Goal: Task Accomplishment & Management: Use online tool/utility

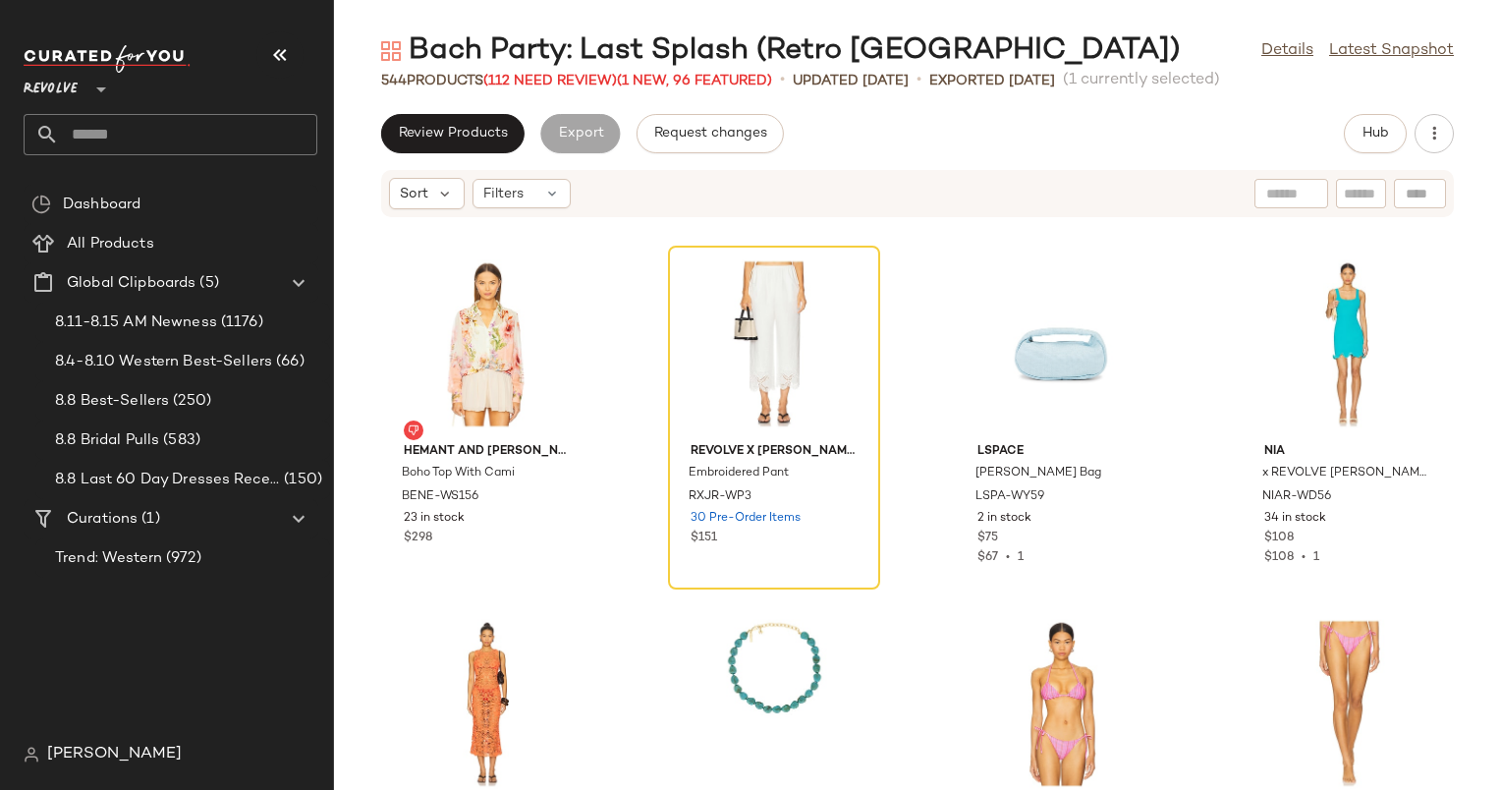
click at [1073, 123] on div "Review Products Export Request changes Hub" at bounding box center [917, 133] width 1167 height 39
click at [402, 139] on span "Review Products" at bounding box center [453, 134] width 110 height 16
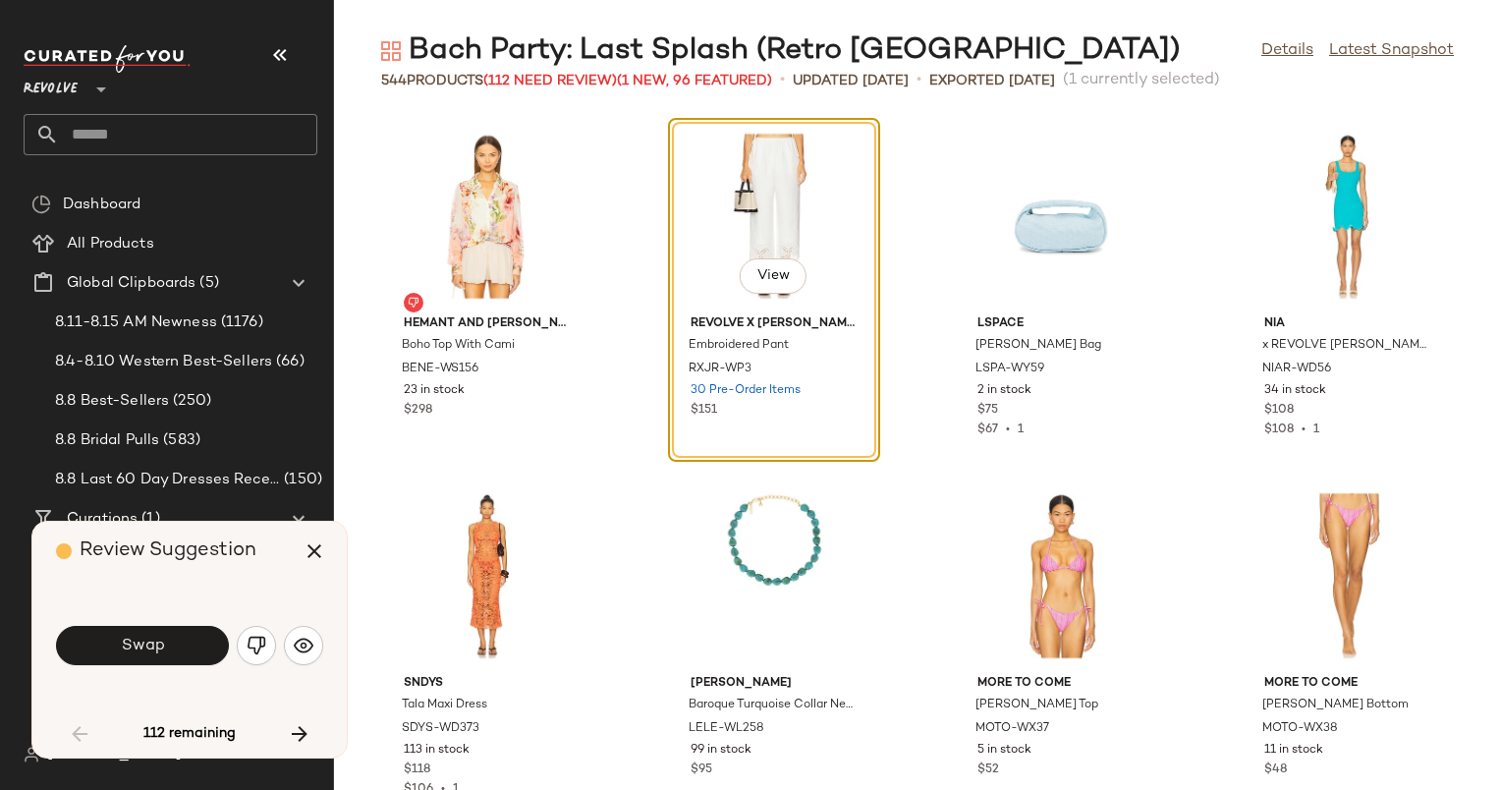
click at [721, 173] on div "View" at bounding box center [774, 216] width 198 height 183
click at [313, 646] on button "button" at bounding box center [303, 645] width 39 height 39
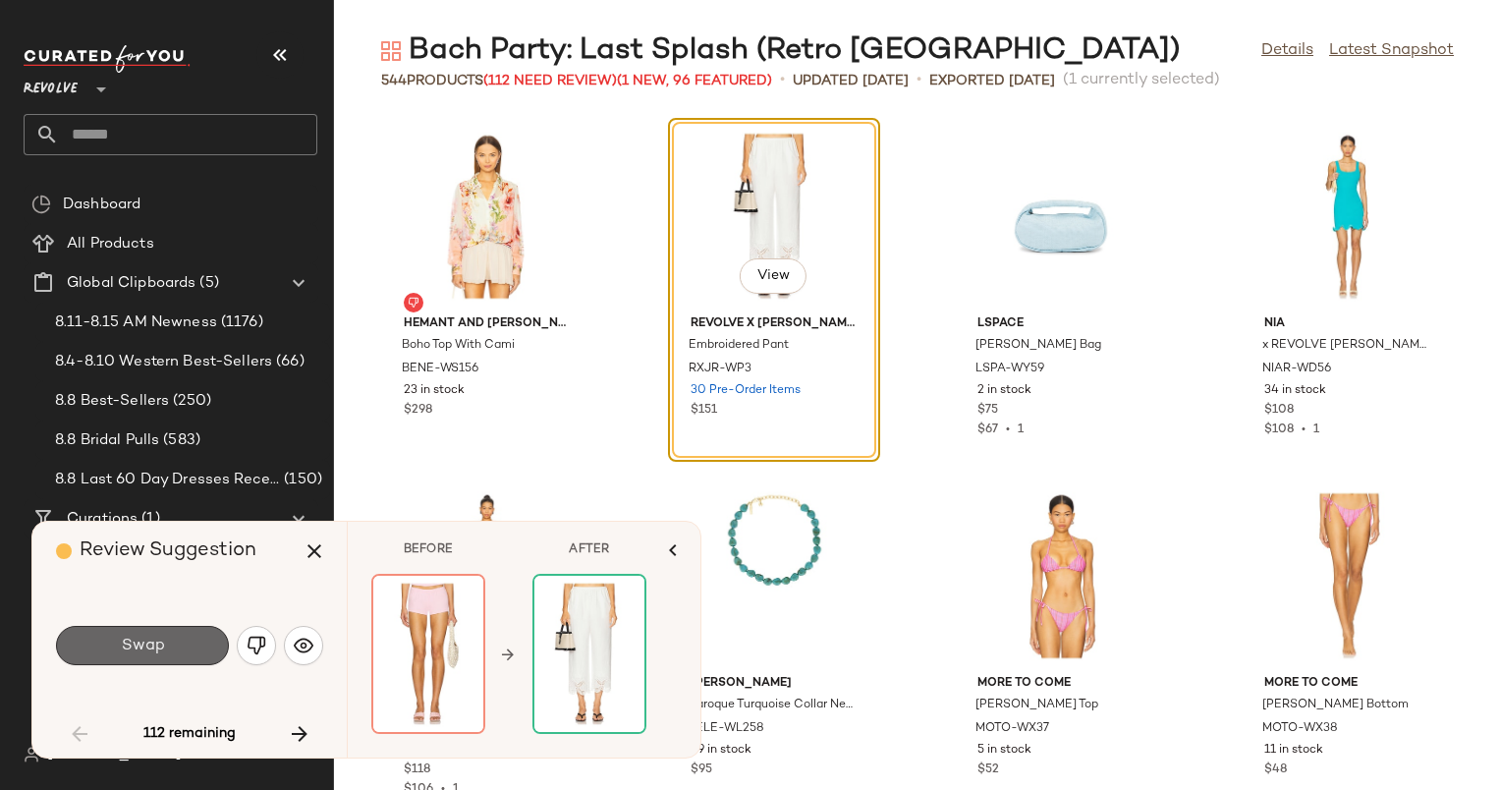
click at [142, 647] on span "Swap" at bounding box center [142, 646] width 44 height 19
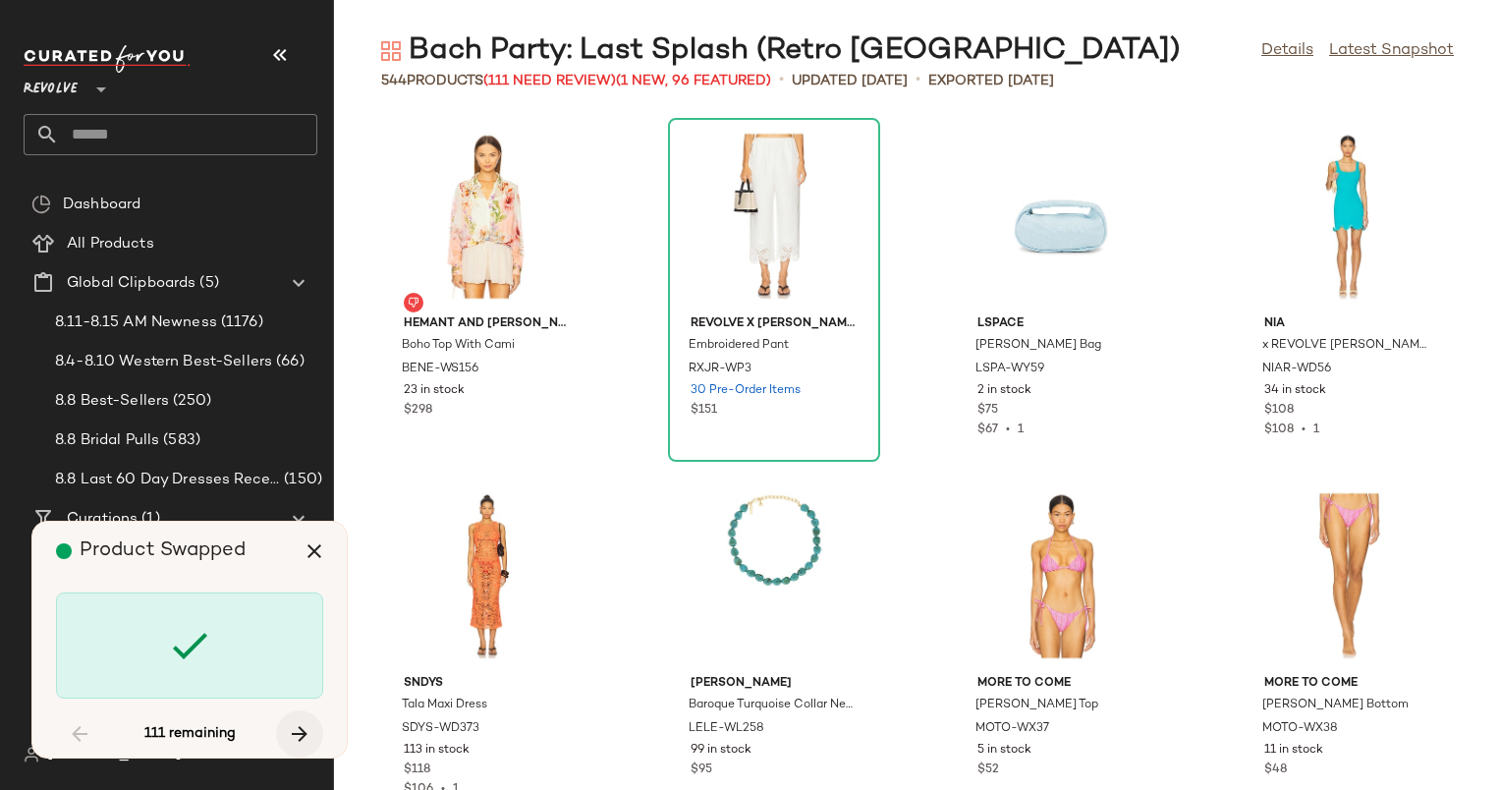
click at [304, 749] on button "button" at bounding box center [299, 733] width 47 height 47
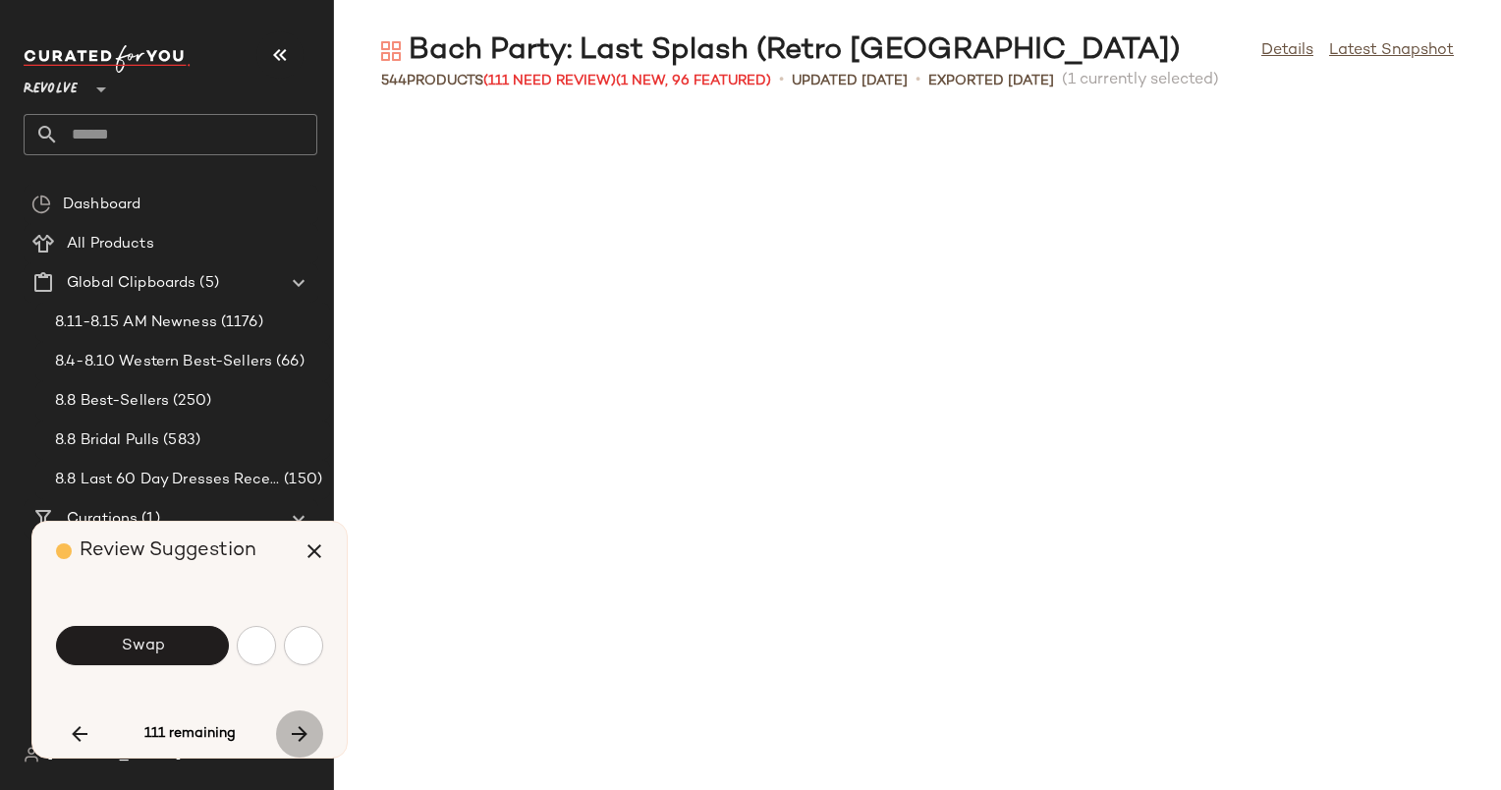
scroll to position [1438, 0]
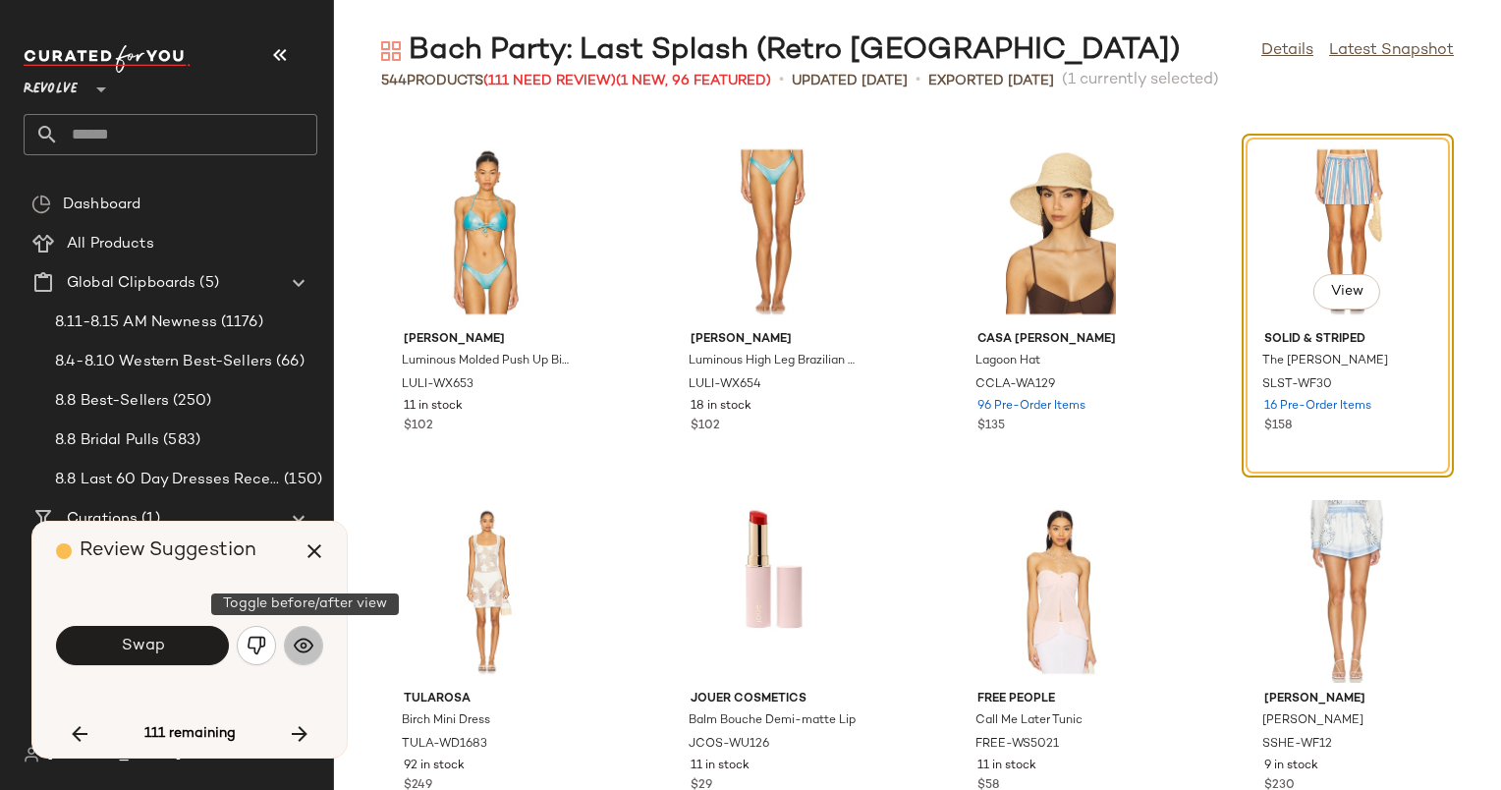
click at [299, 646] on img "button" at bounding box center [304, 646] width 20 height 20
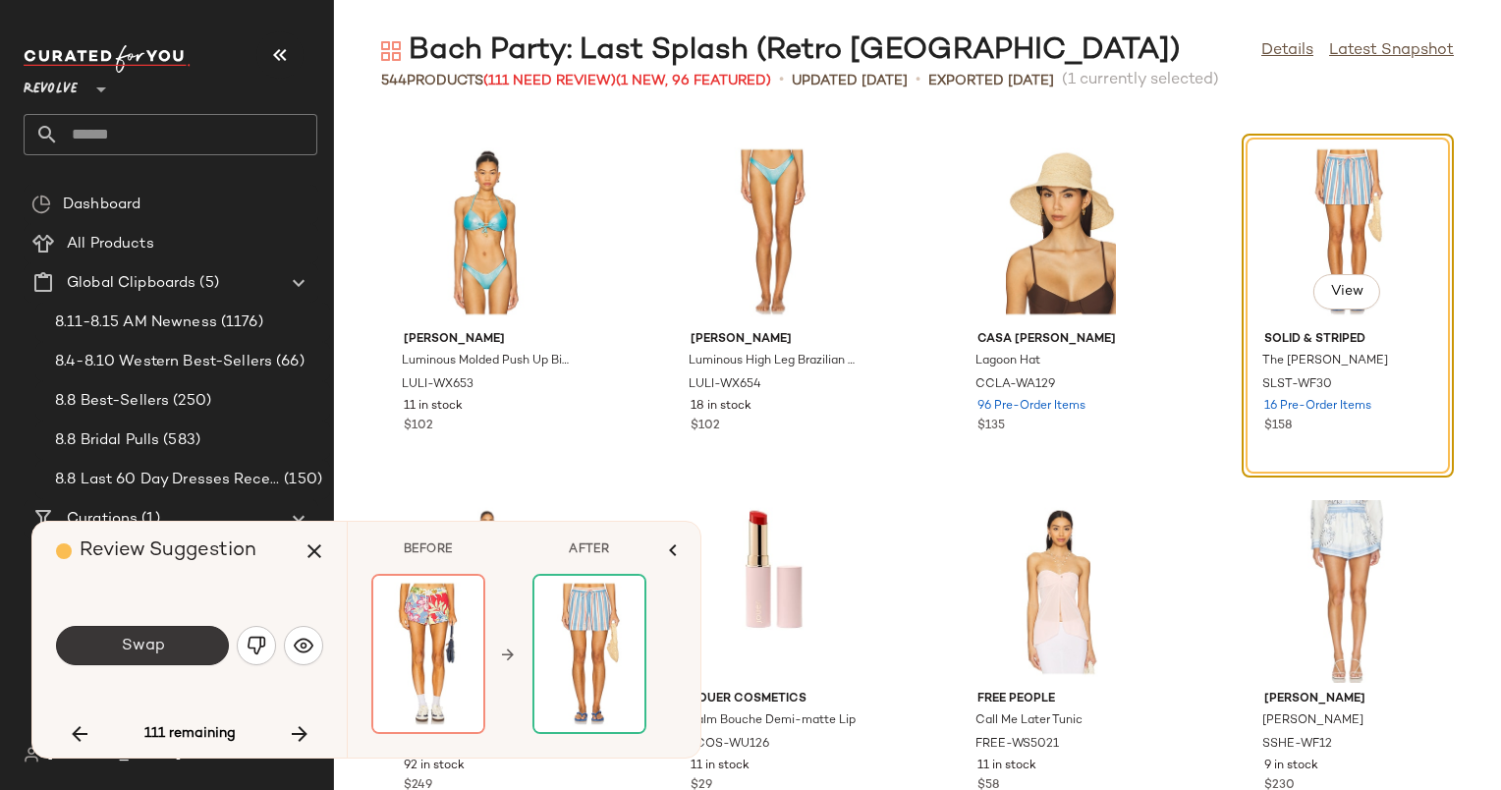
click at [128, 655] on span "Swap" at bounding box center [142, 646] width 44 height 19
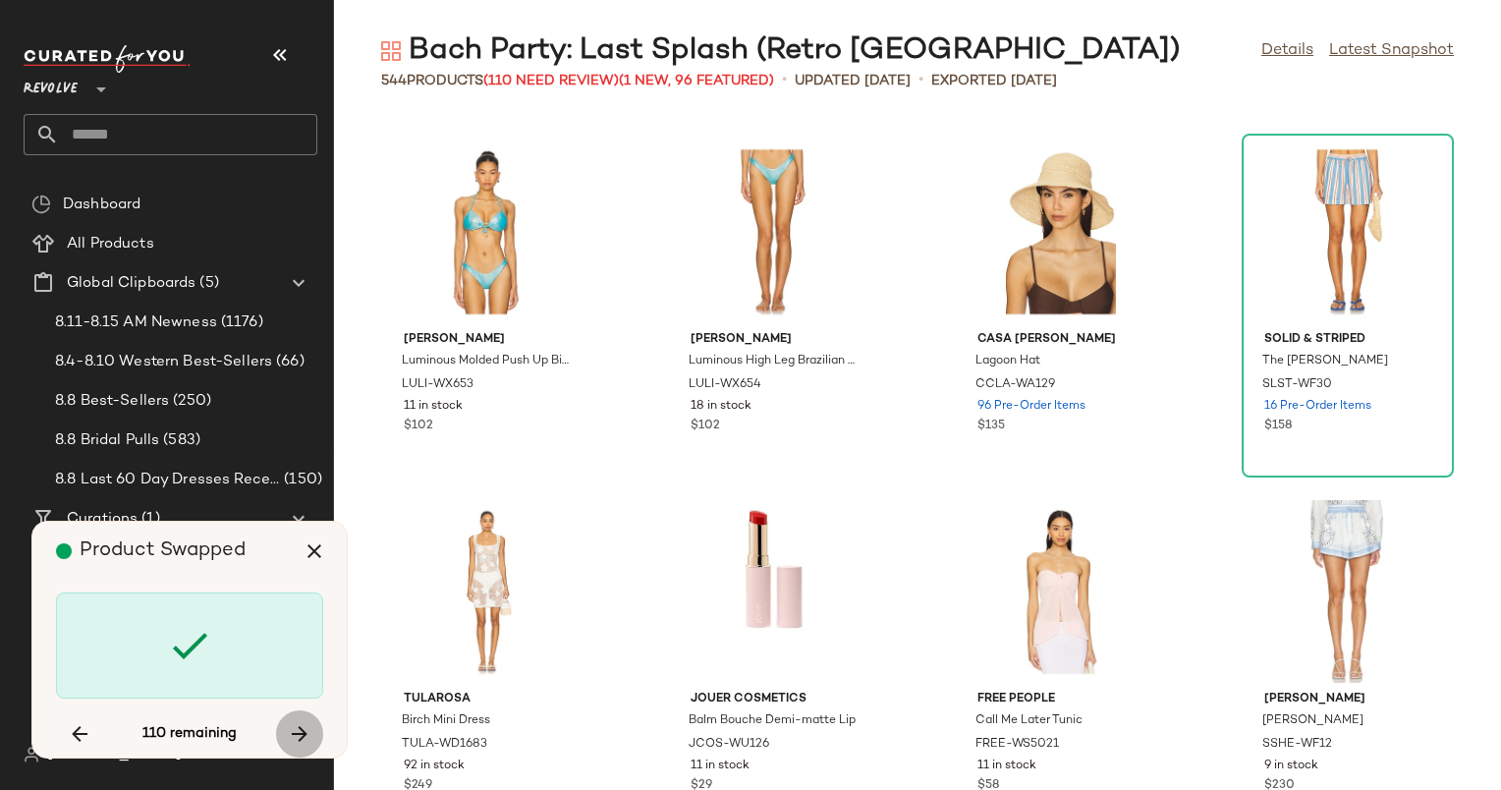
click at [285, 731] on button "button" at bounding box center [299, 733] width 47 height 47
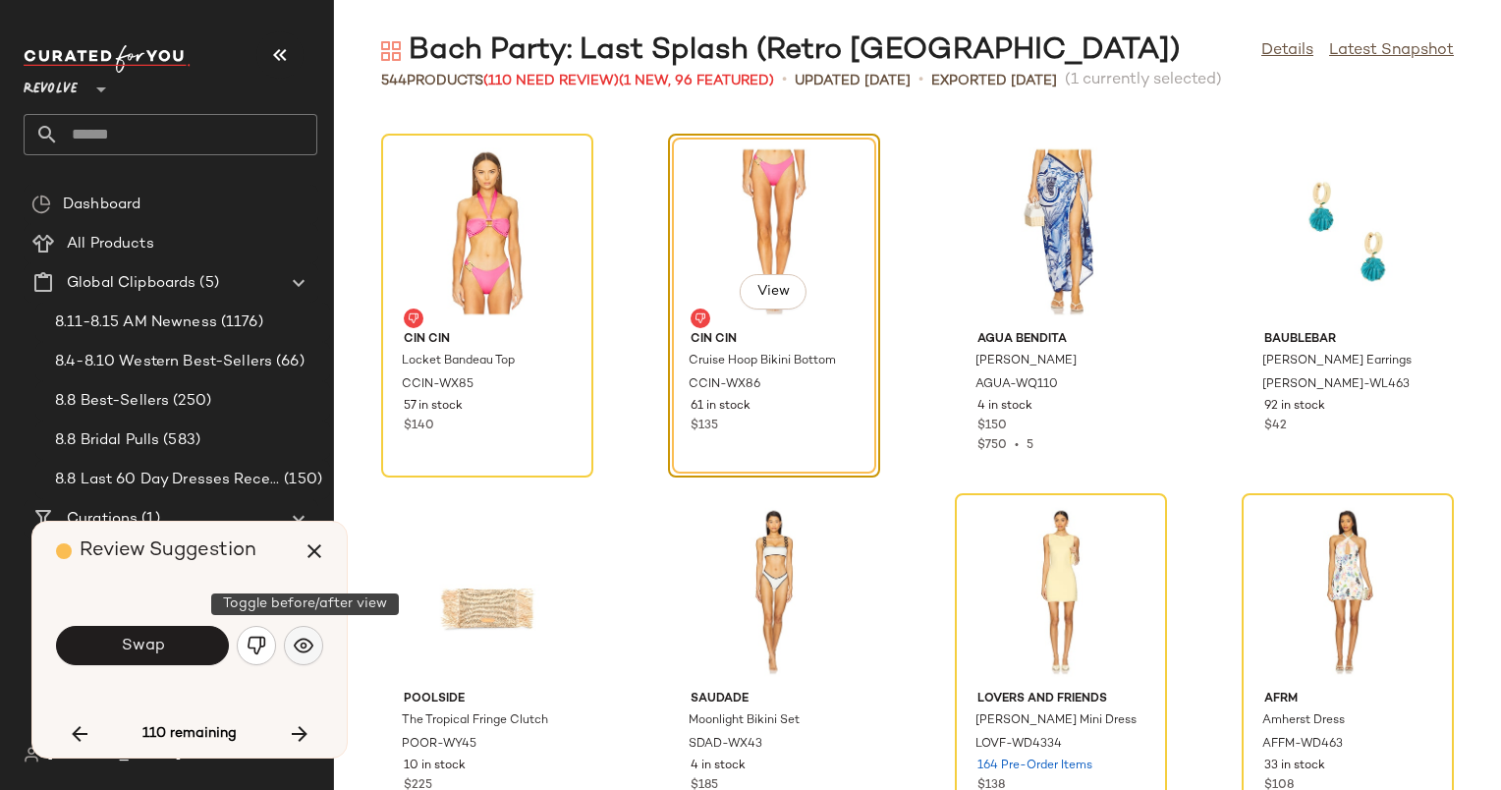
click at [308, 640] on img "button" at bounding box center [304, 646] width 20 height 20
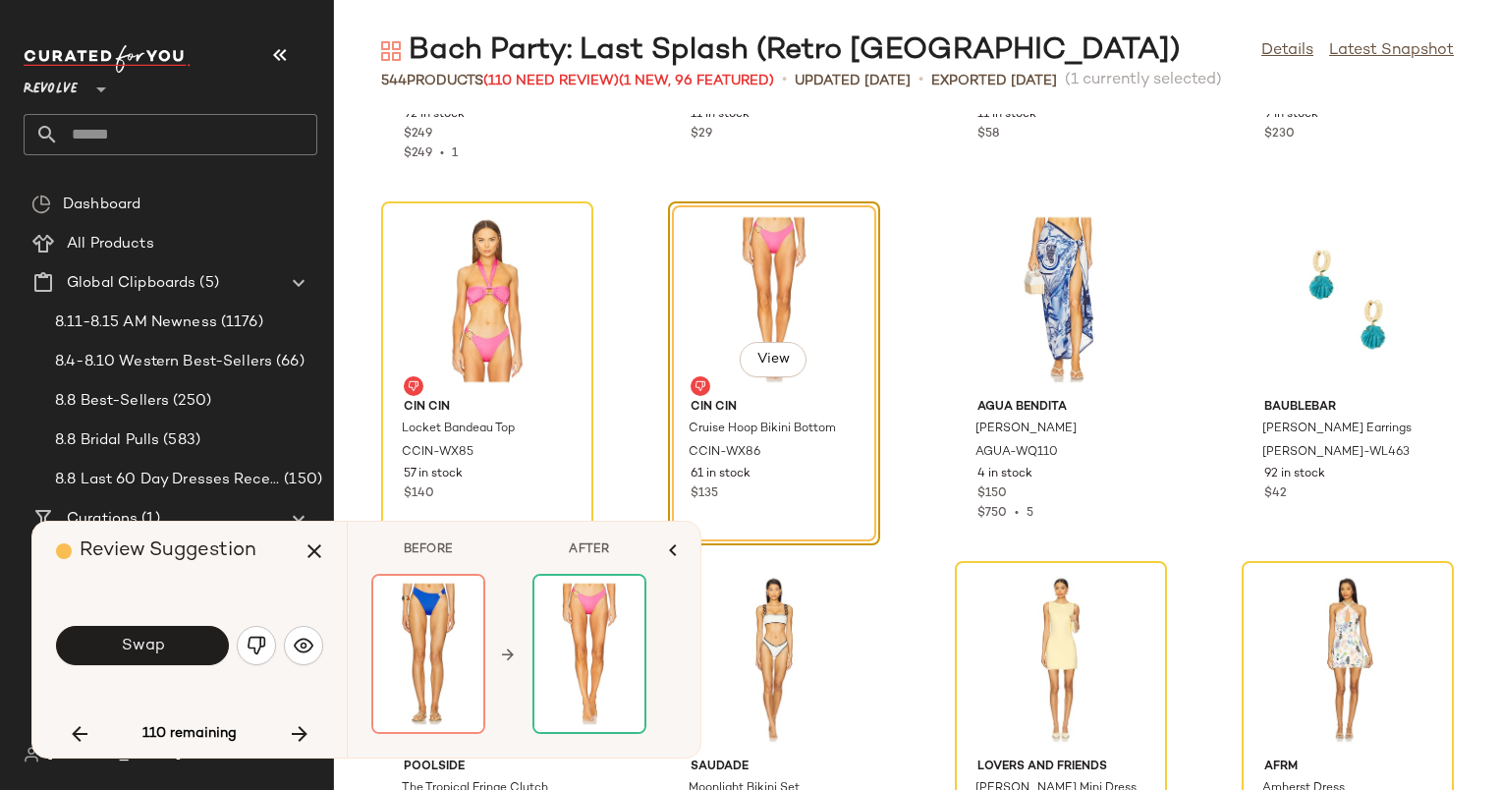
scroll to position [2124, 0]
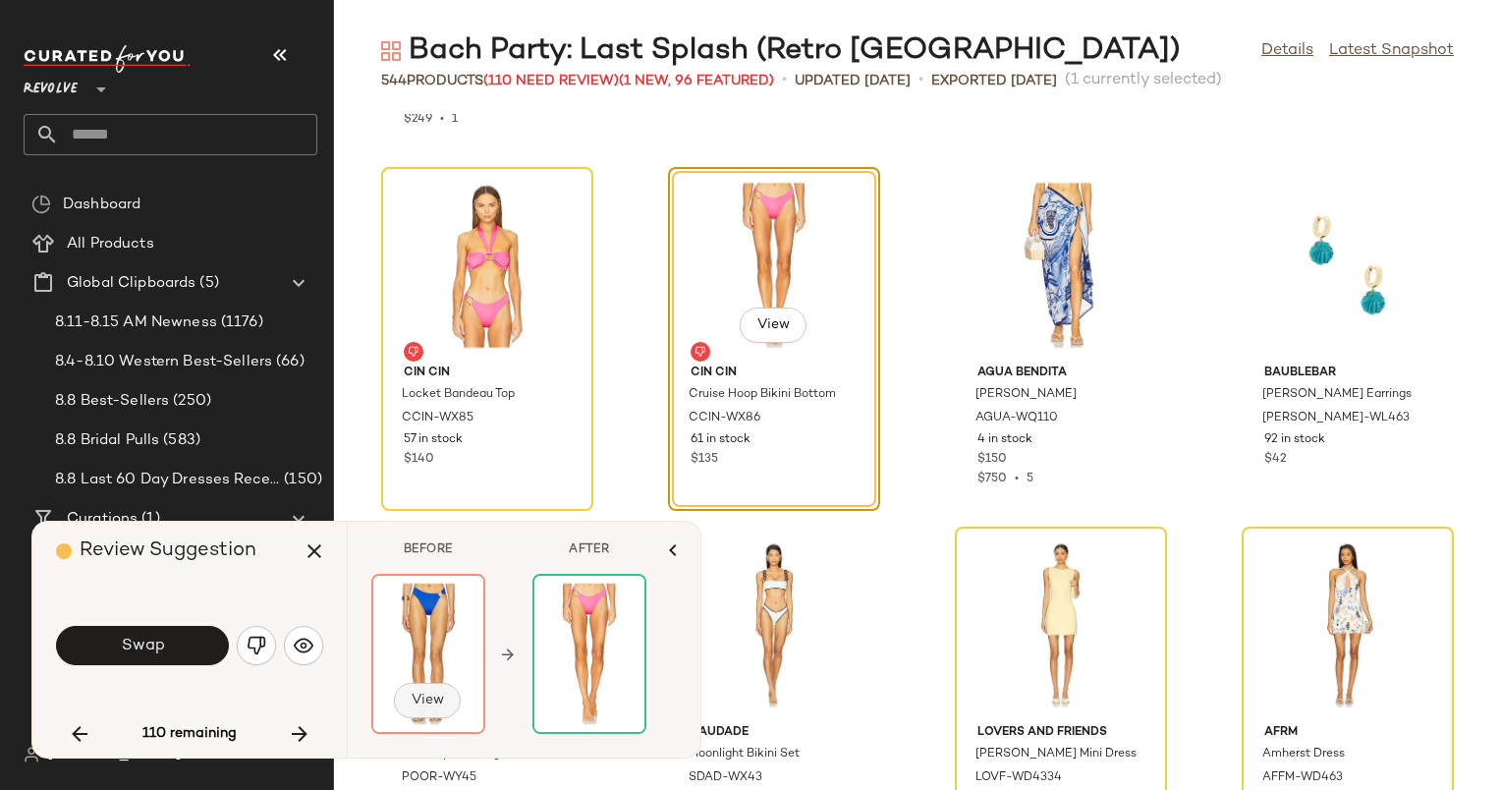
click at [429, 690] on button "View" at bounding box center [427, 700] width 67 height 35
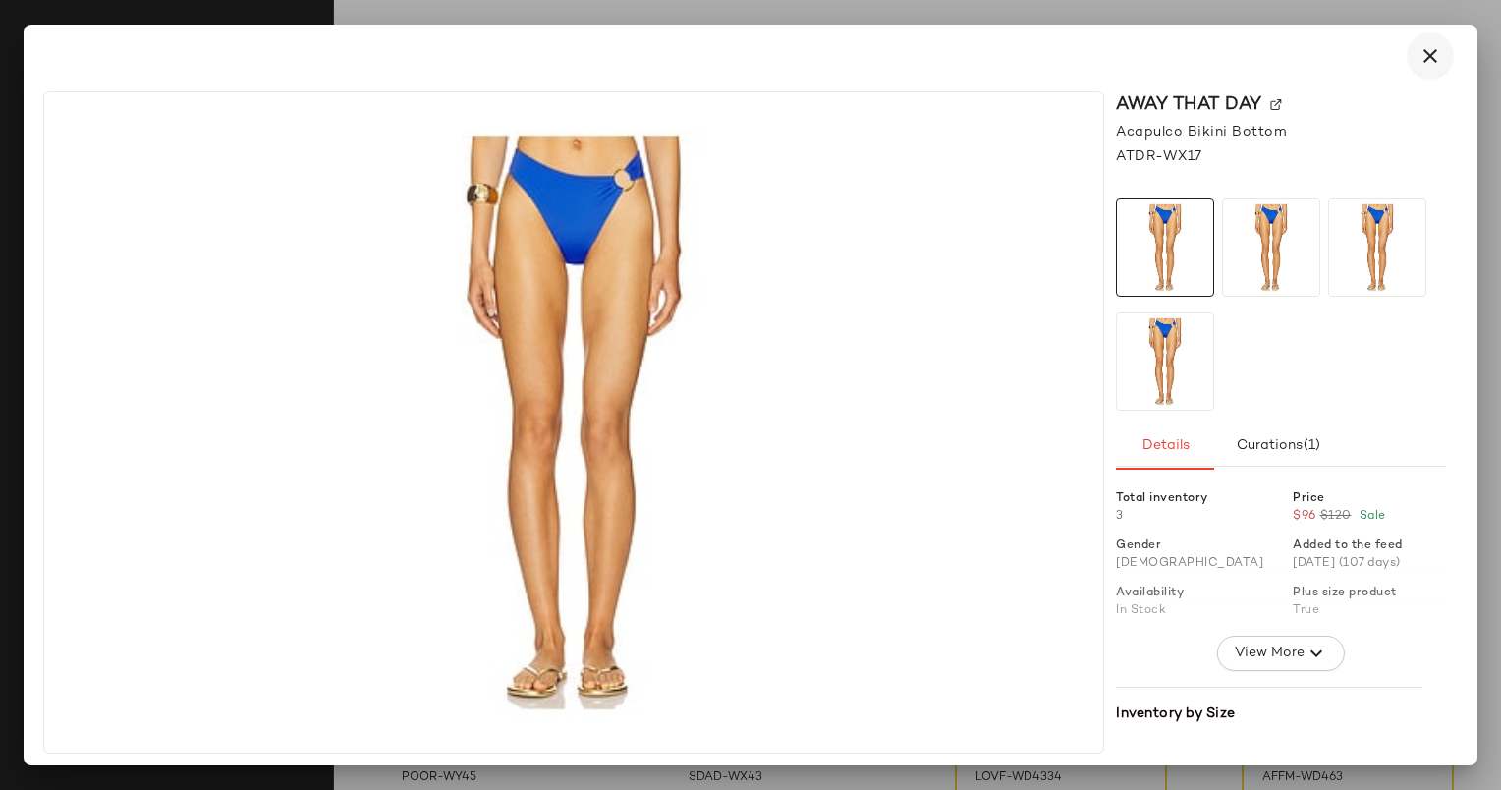
click at [1425, 51] on icon "button" at bounding box center [1431, 56] width 24 height 24
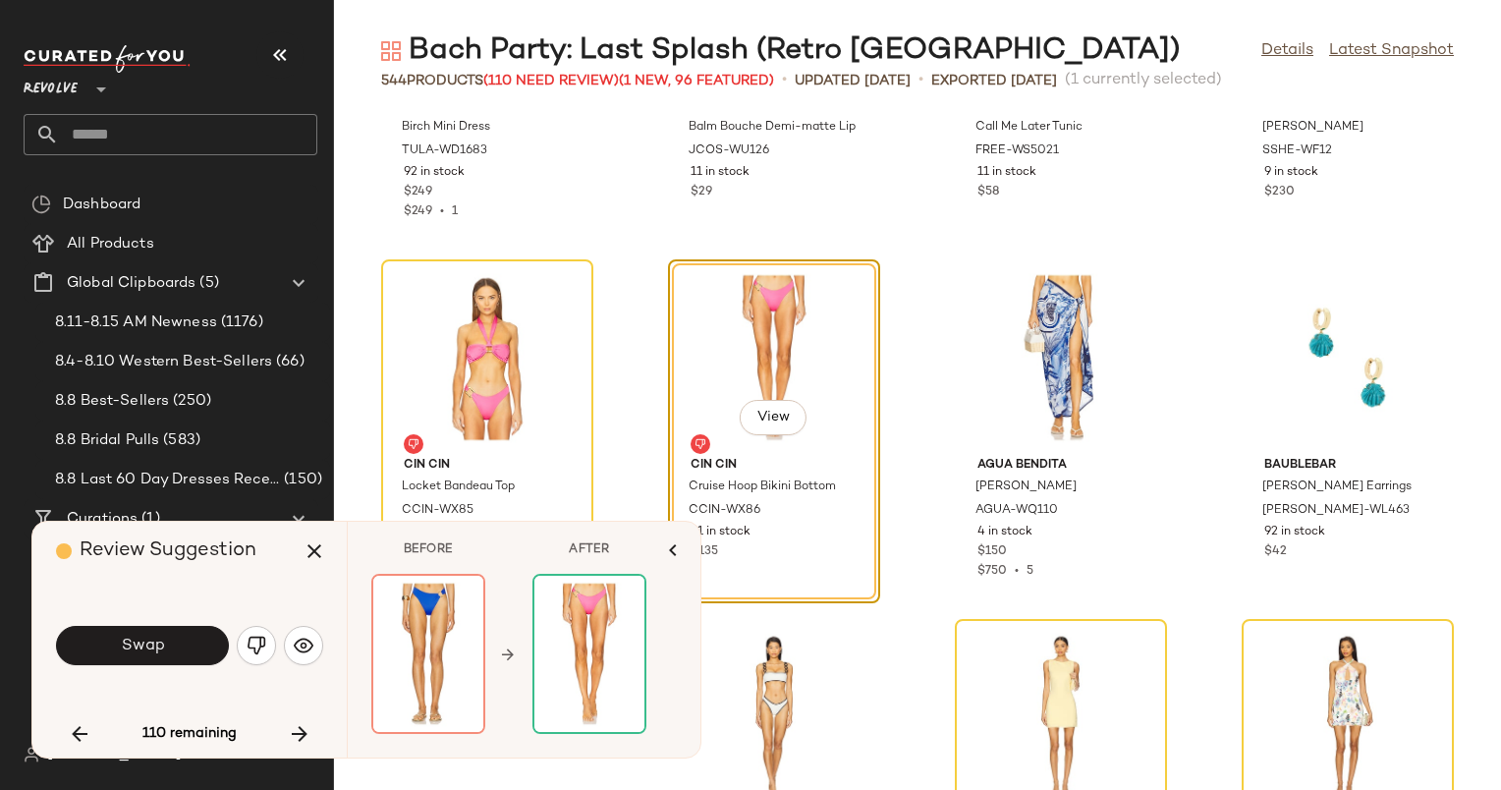
scroll to position [2055, 0]
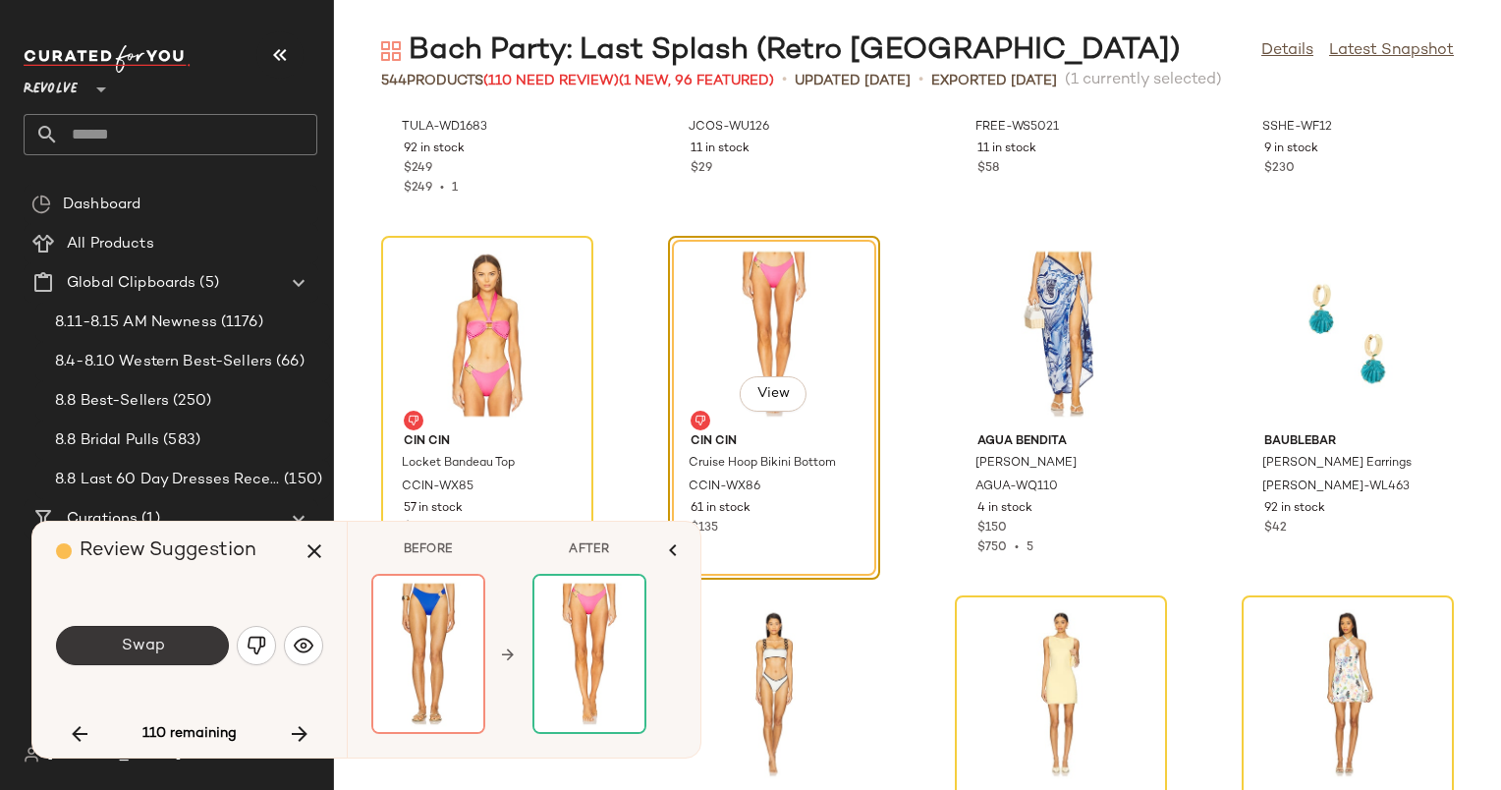
click at [103, 640] on button "Swap" at bounding box center [142, 645] width 173 height 39
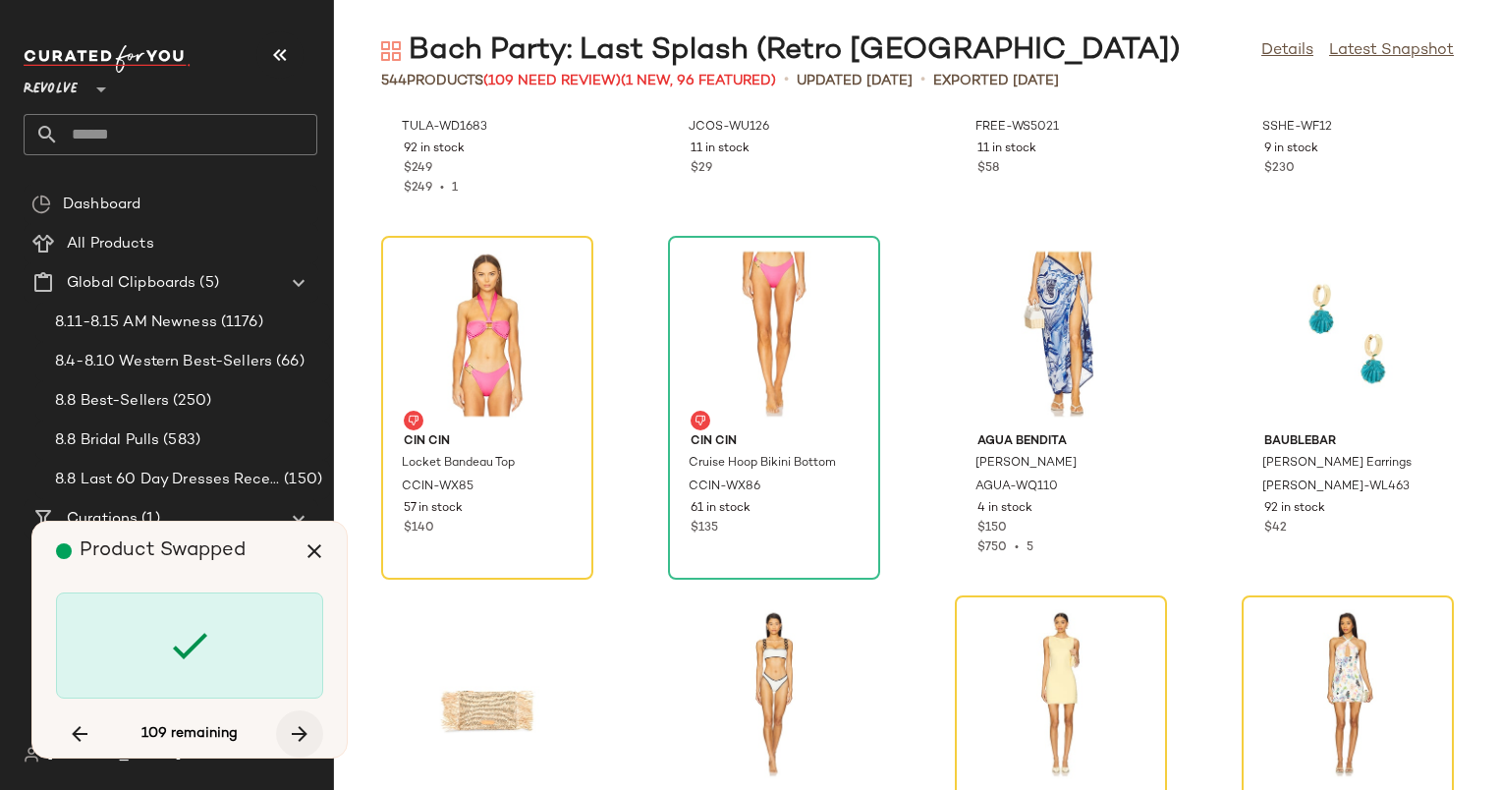
click at [305, 733] on icon "button" at bounding box center [300, 734] width 24 height 24
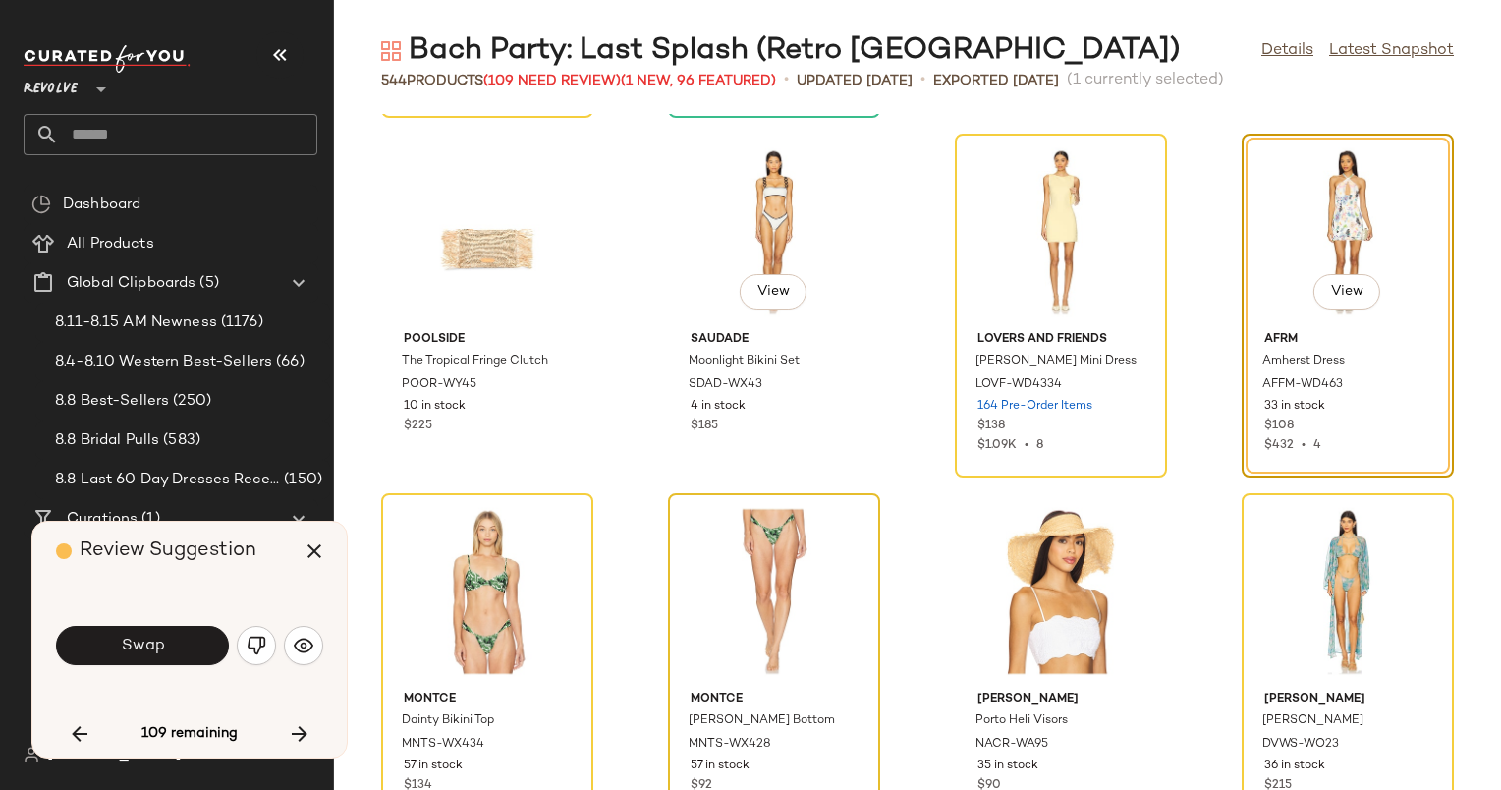
scroll to position [1882, 0]
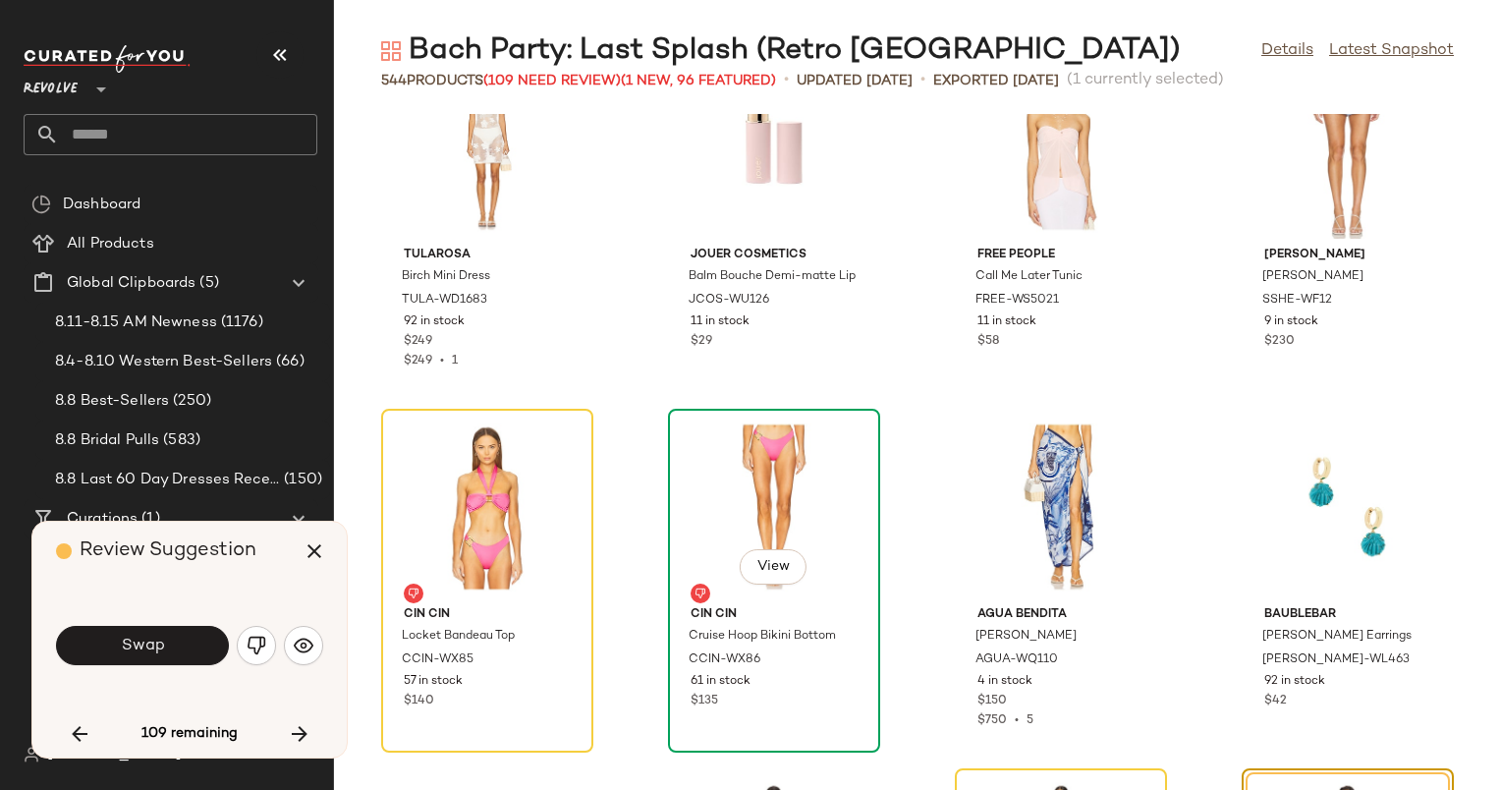
click at [708, 501] on div "View" at bounding box center [774, 507] width 198 height 183
click at [444, 497] on div "View" at bounding box center [487, 507] width 198 height 183
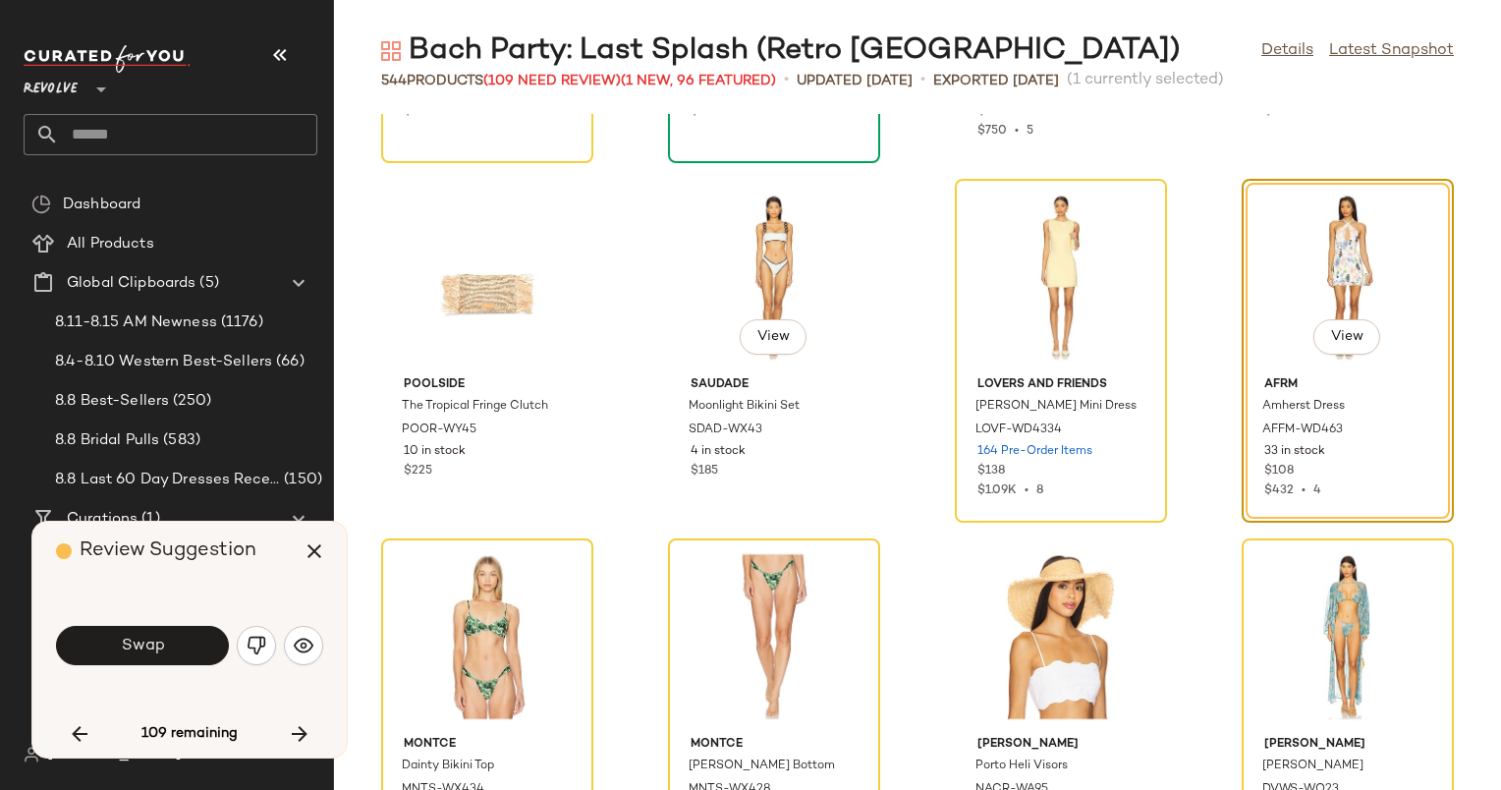
scroll to position [2470, 0]
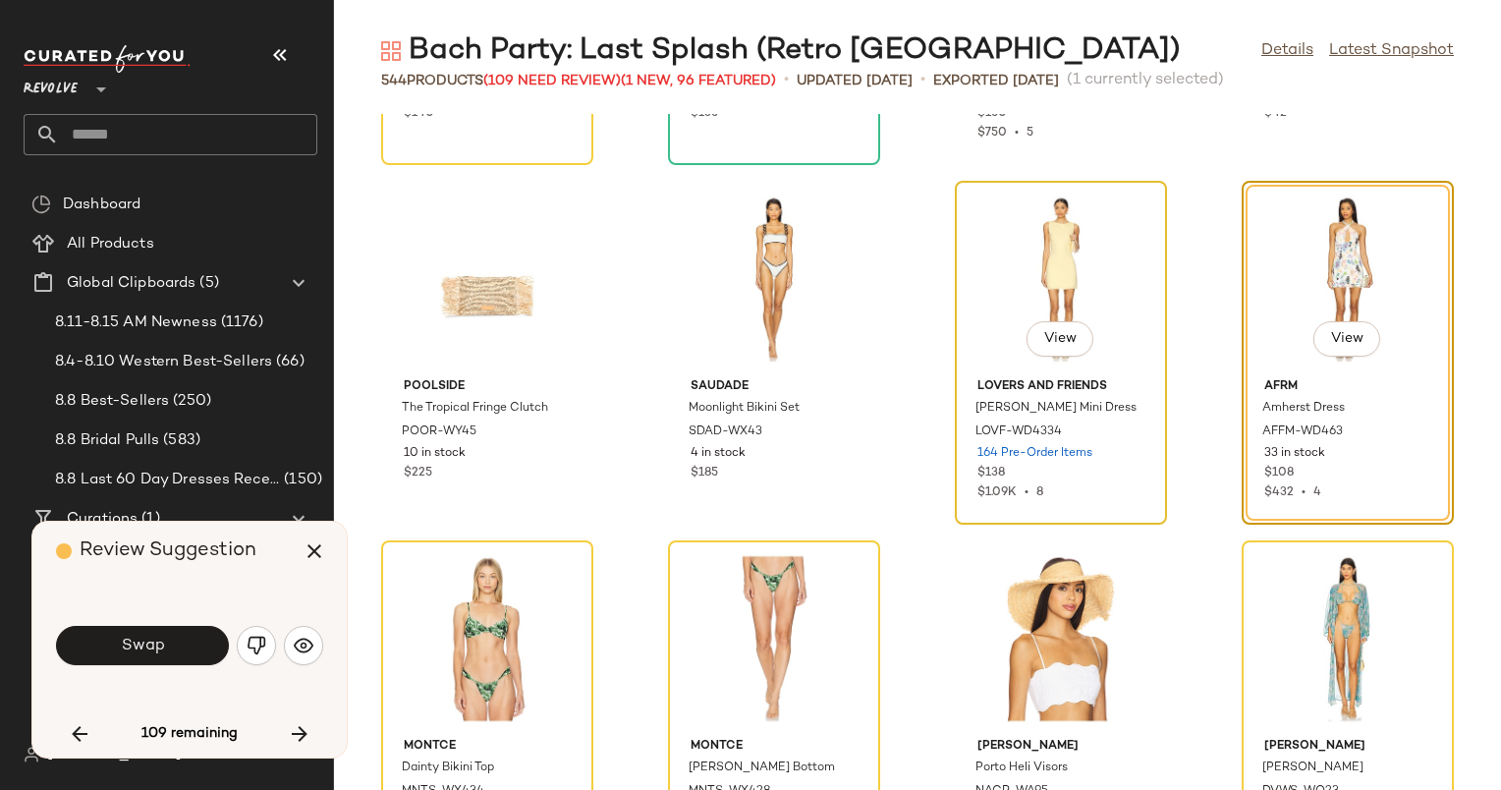
click at [1038, 272] on div "View" at bounding box center [1061, 279] width 198 height 183
click at [294, 645] on img "button" at bounding box center [304, 646] width 20 height 20
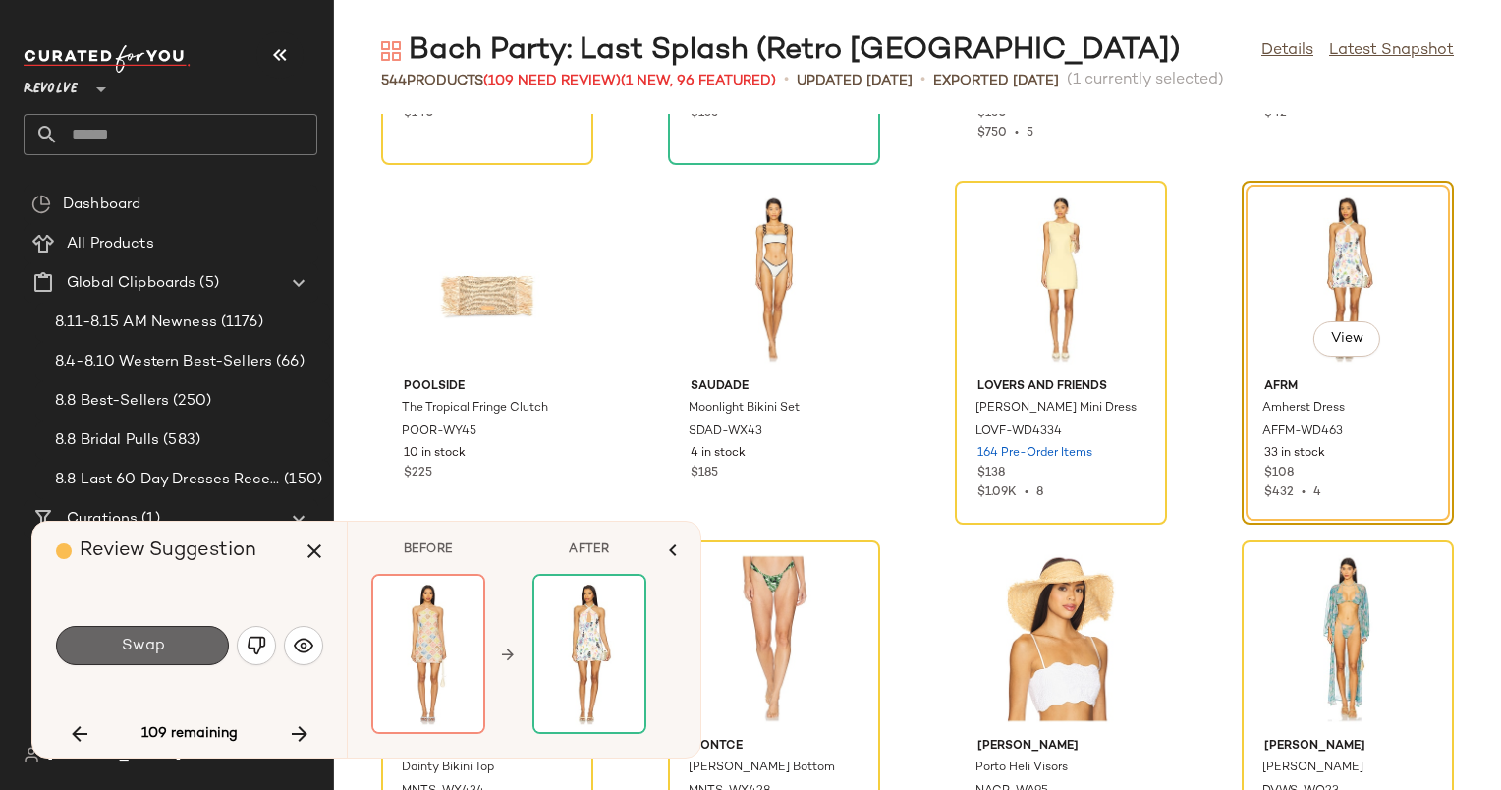
click at [193, 637] on button "Swap" at bounding box center [142, 645] width 173 height 39
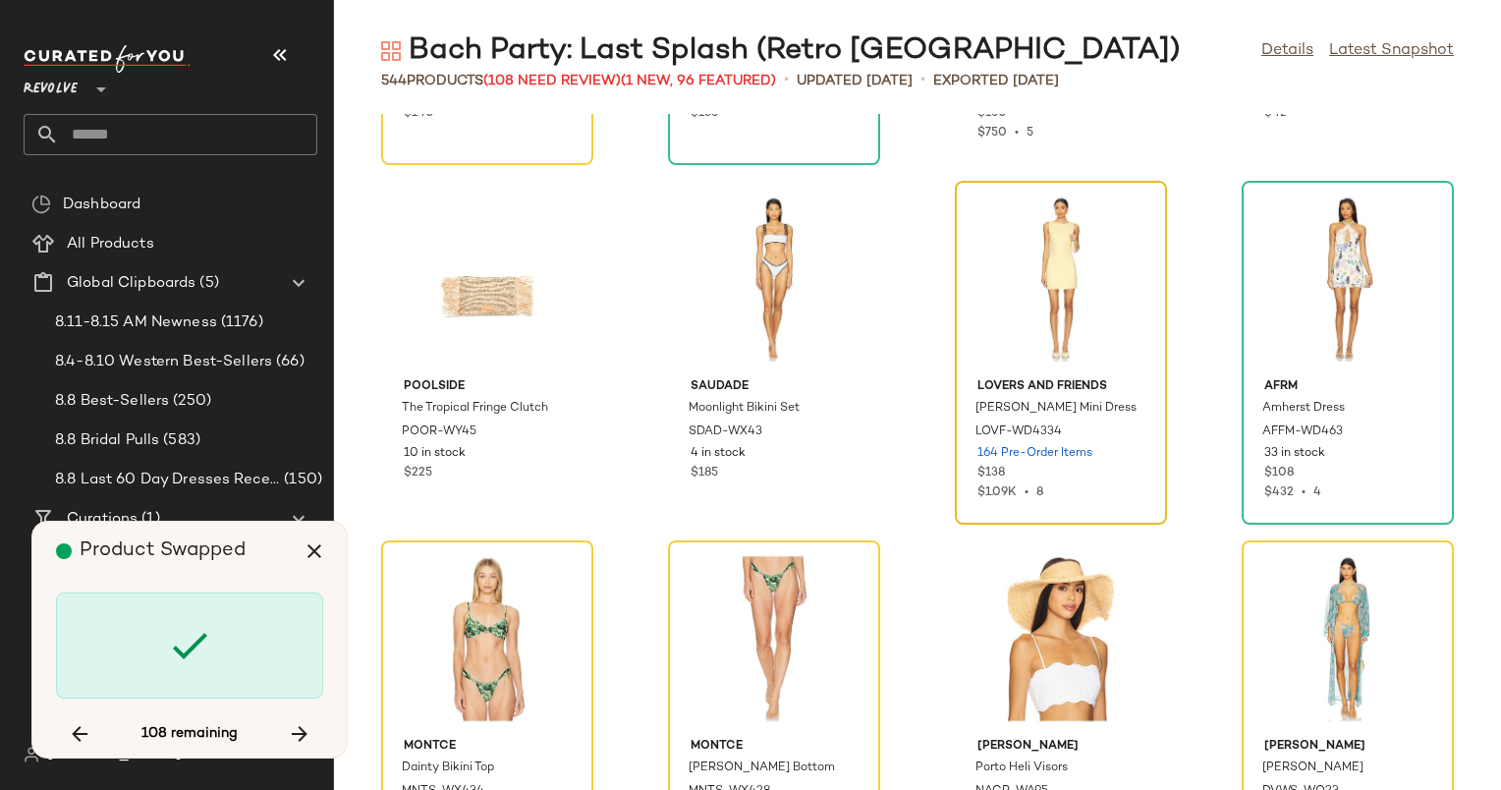
click at [987, 547] on div at bounding box center [1061, 638] width 198 height 183
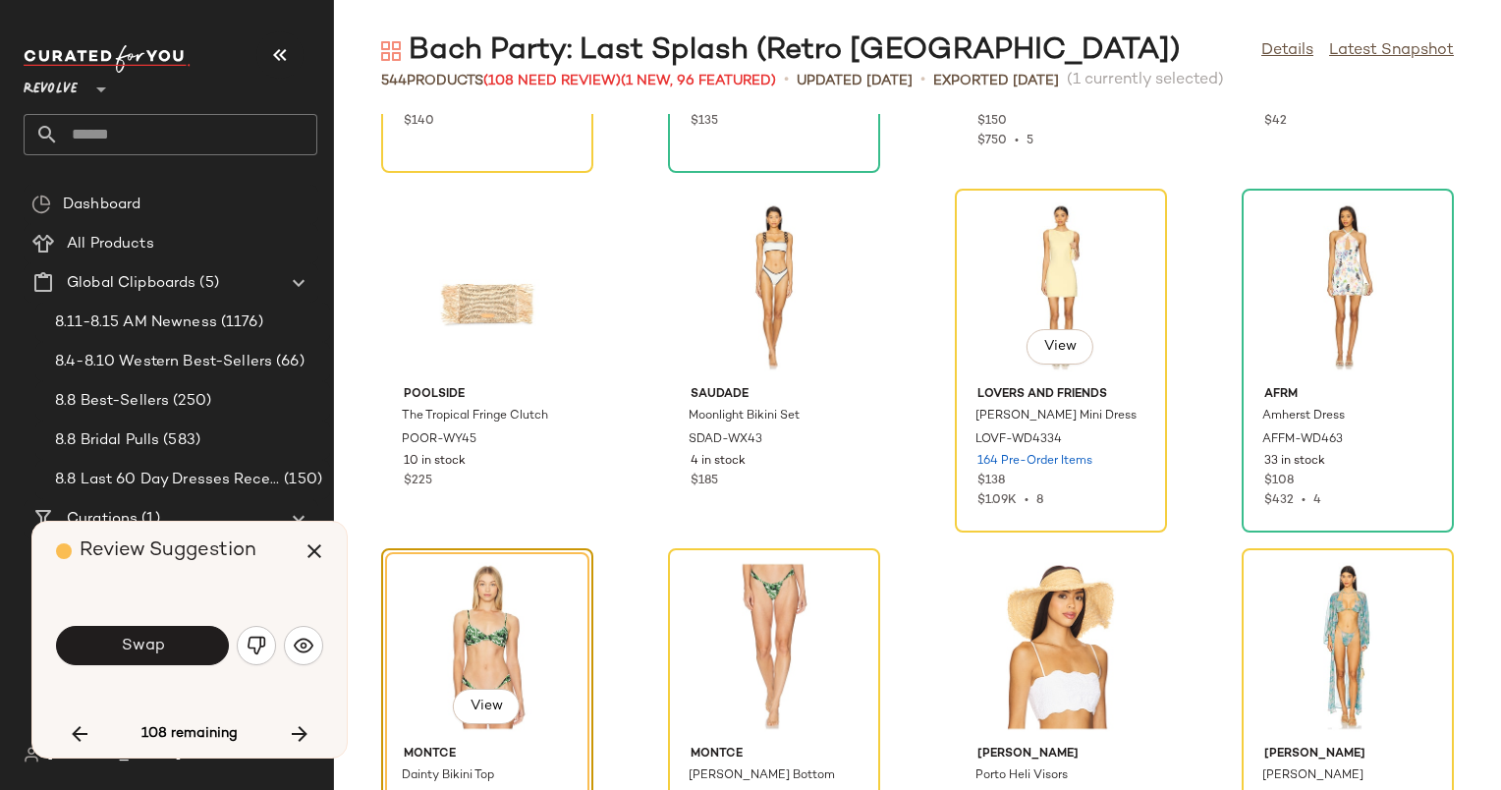
scroll to position [2458, 0]
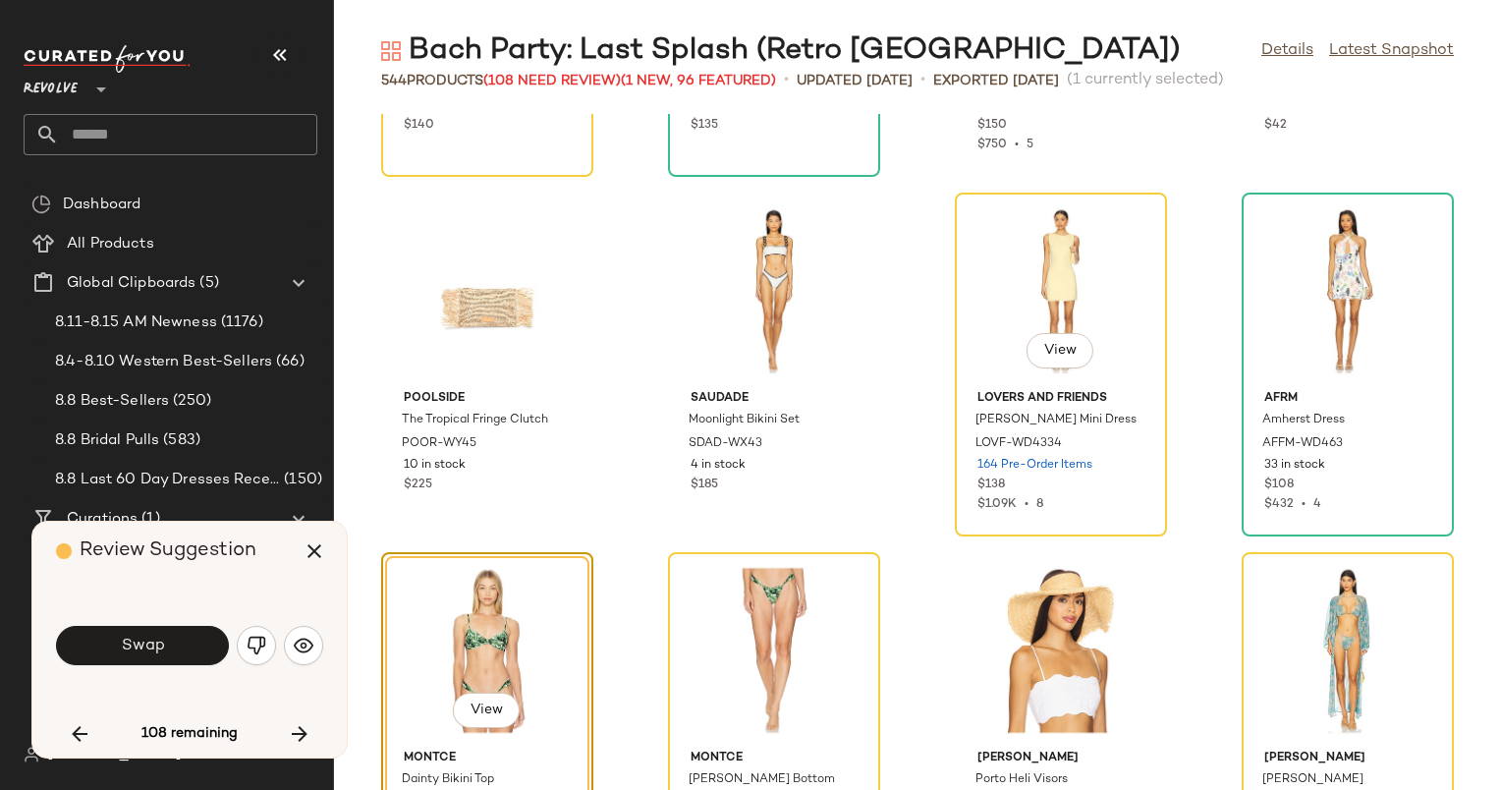
click at [987, 279] on div "View" at bounding box center [1061, 290] width 198 height 183
click at [1065, 259] on div "View" at bounding box center [1061, 290] width 198 height 183
click at [292, 660] on button "button" at bounding box center [303, 645] width 39 height 39
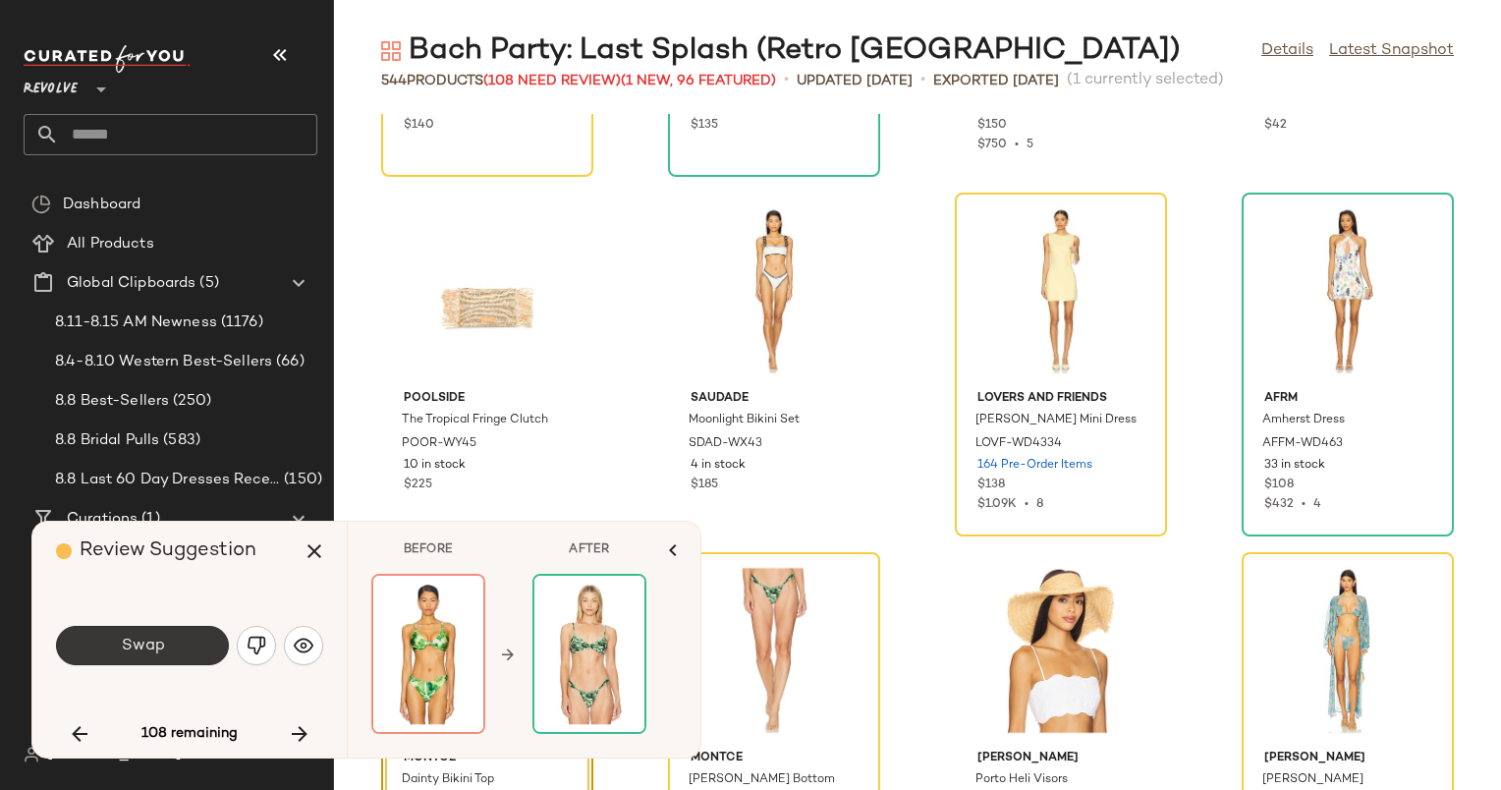
click at [151, 644] on span "Swap" at bounding box center [142, 646] width 44 height 19
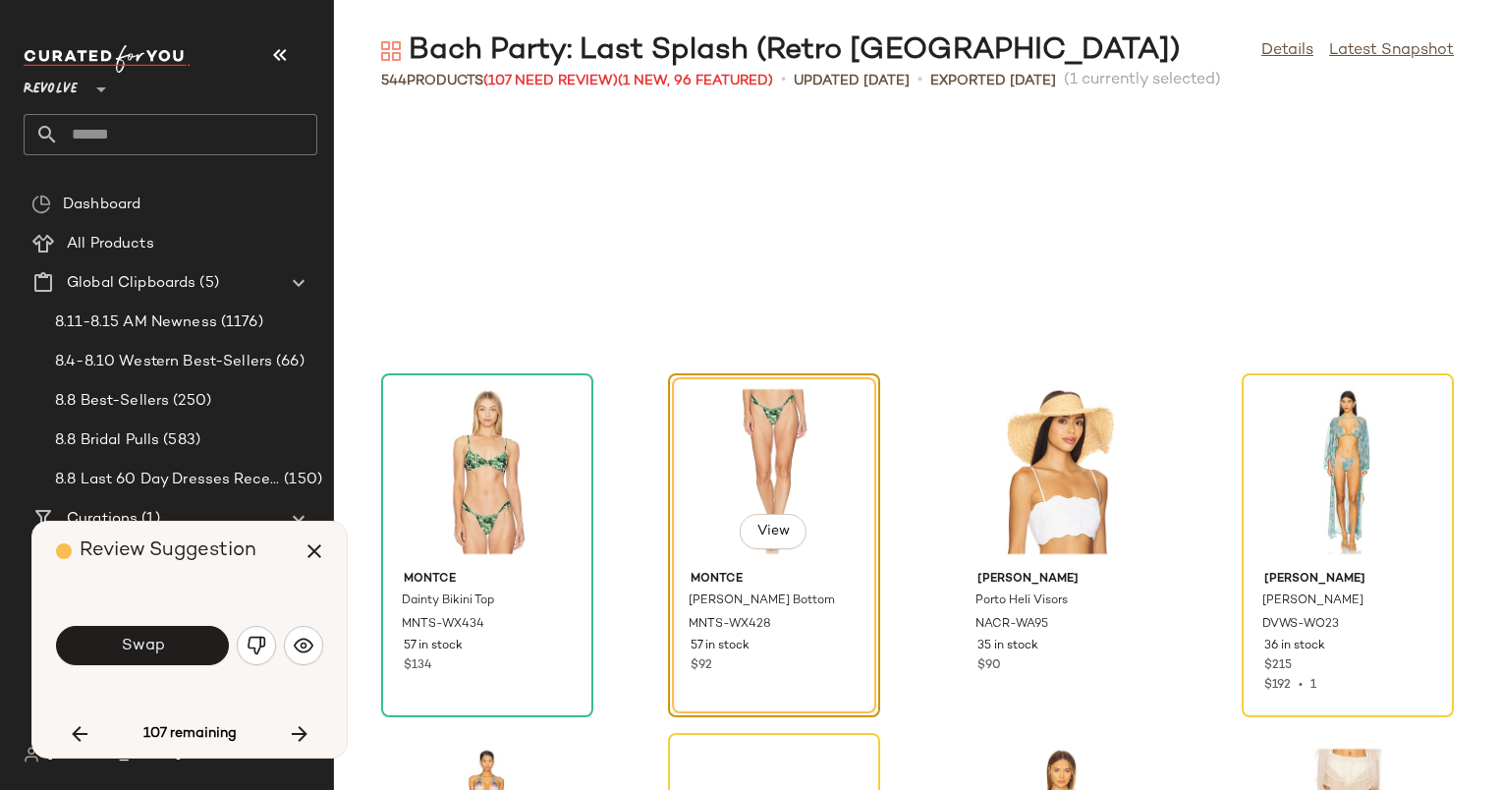
scroll to position [2878, 0]
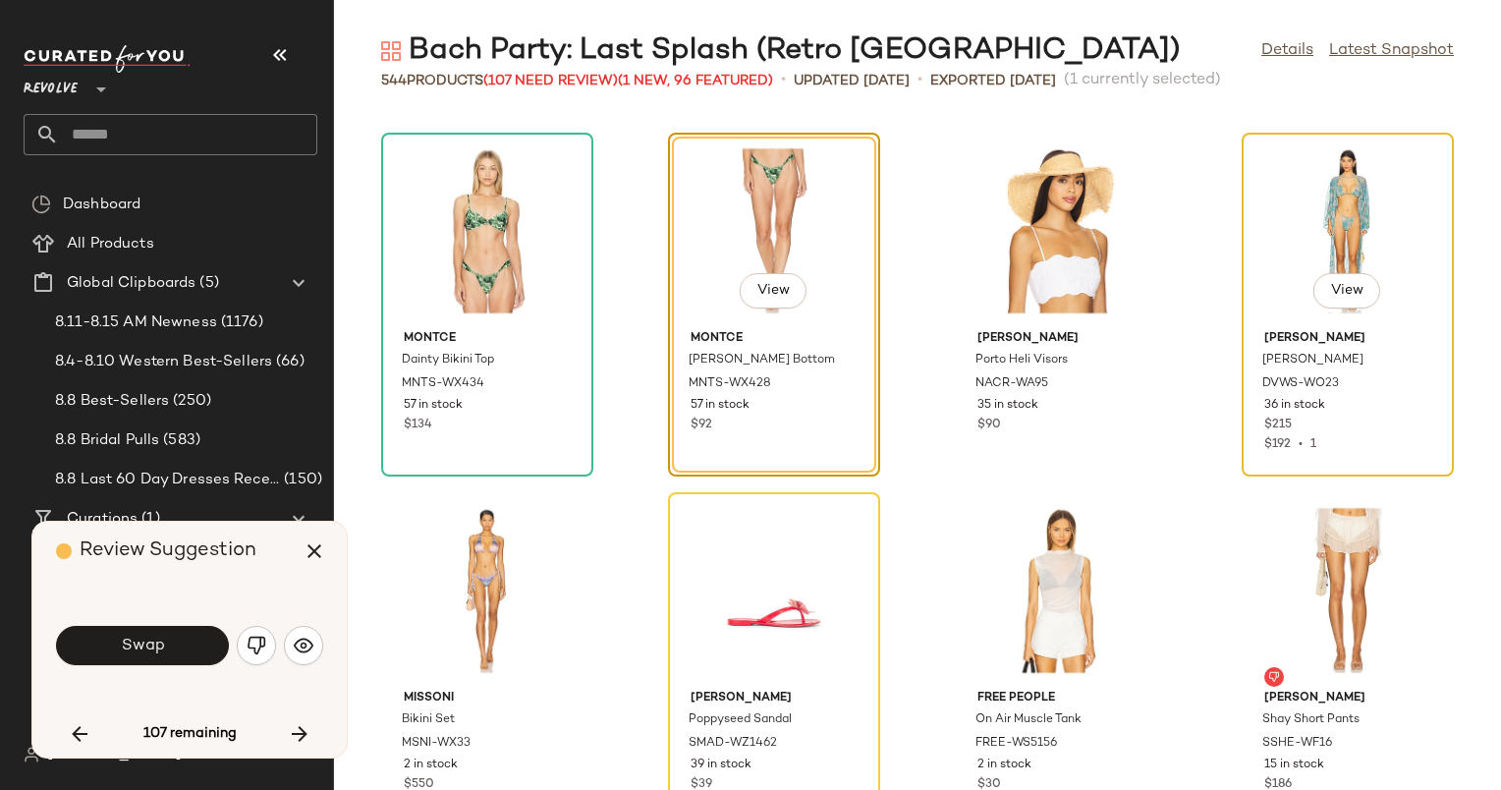
click at [1323, 177] on div "View" at bounding box center [1348, 231] width 198 height 183
click at [305, 634] on button "button" at bounding box center [303, 645] width 39 height 39
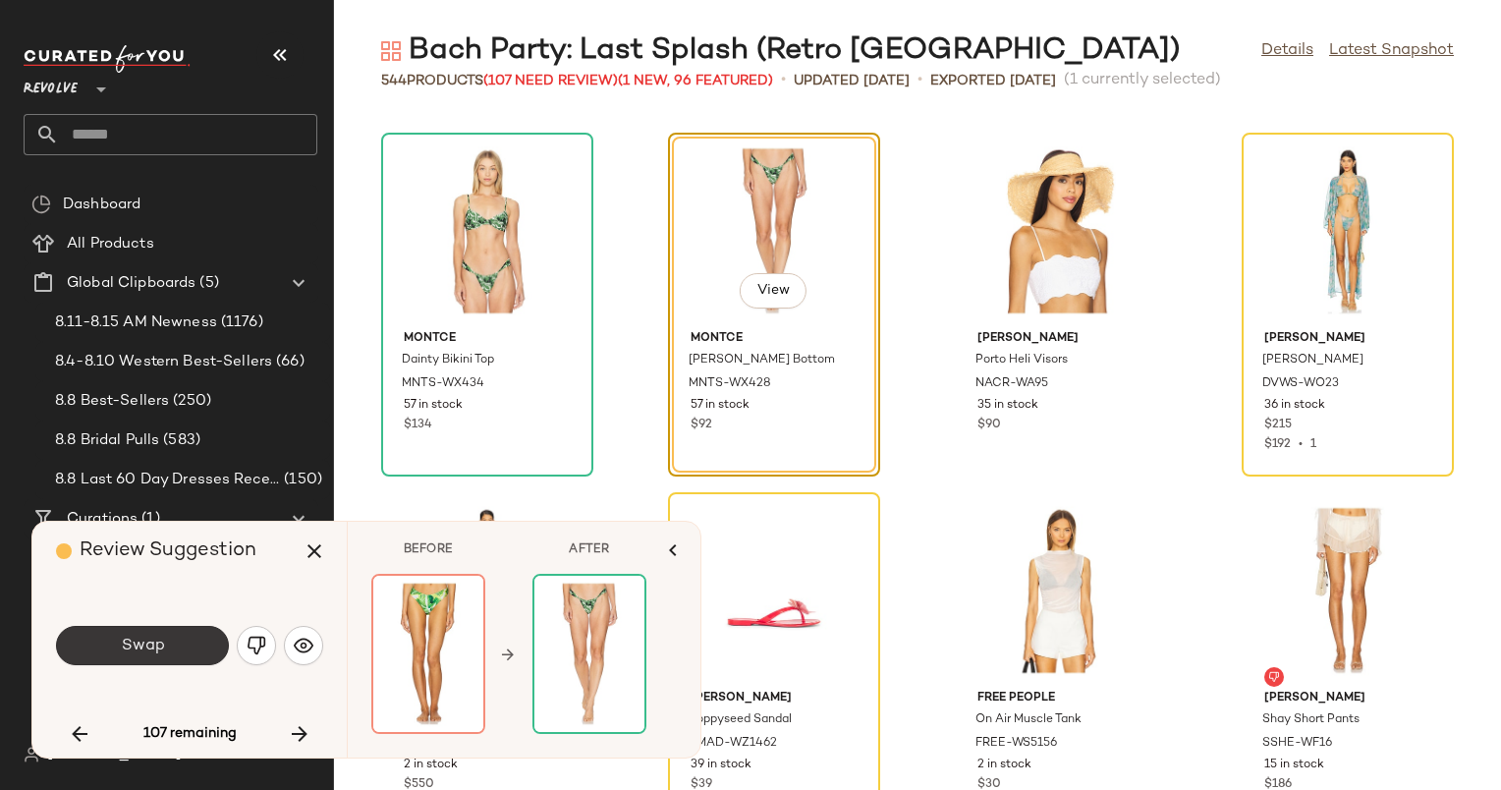
click at [193, 646] on button "Swap" at bounding box center [142, 645] width 173 height 39
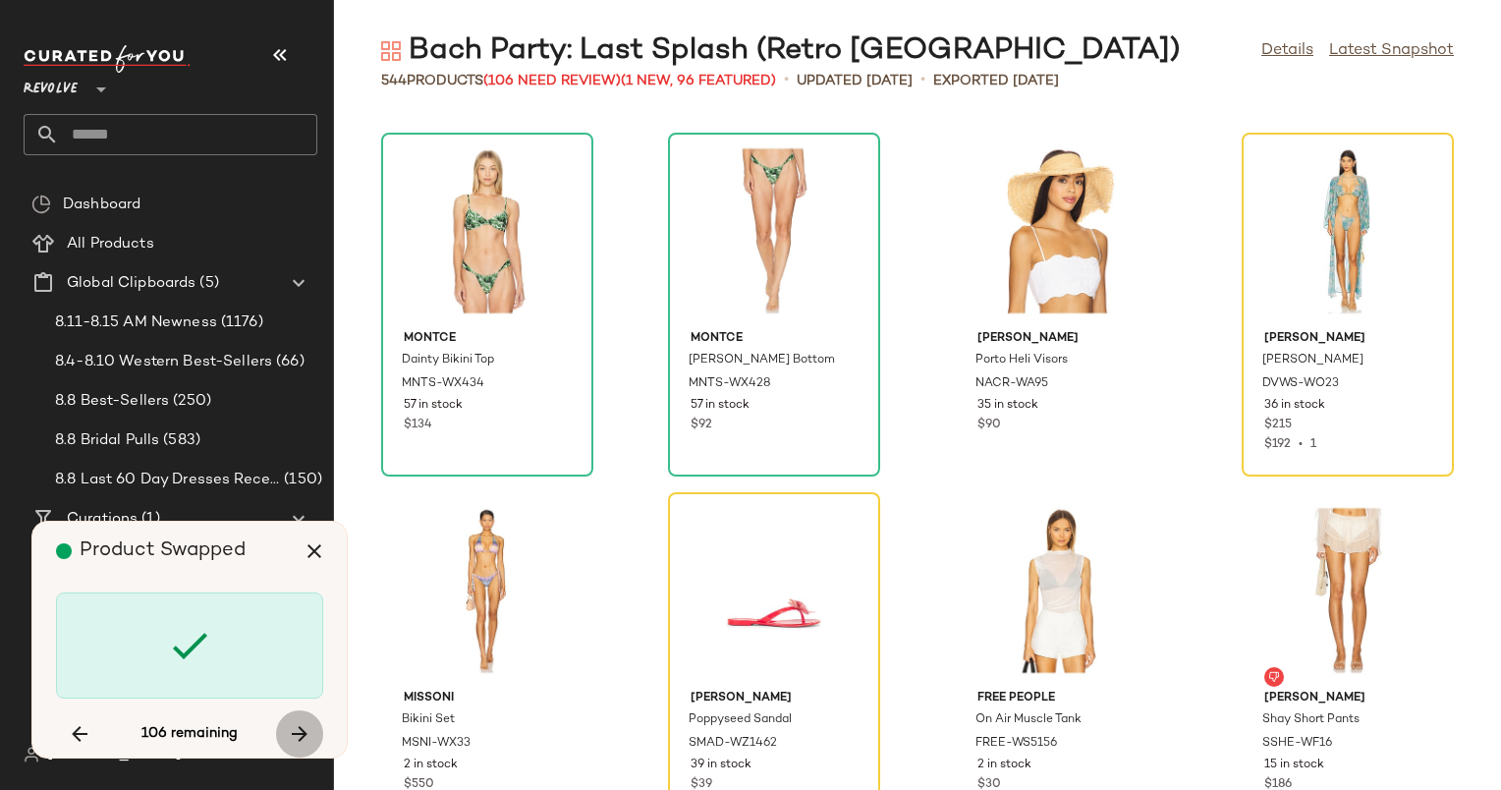
click at [313, 726] on button "button" at bounding box center [299, 733] width 47 height 47
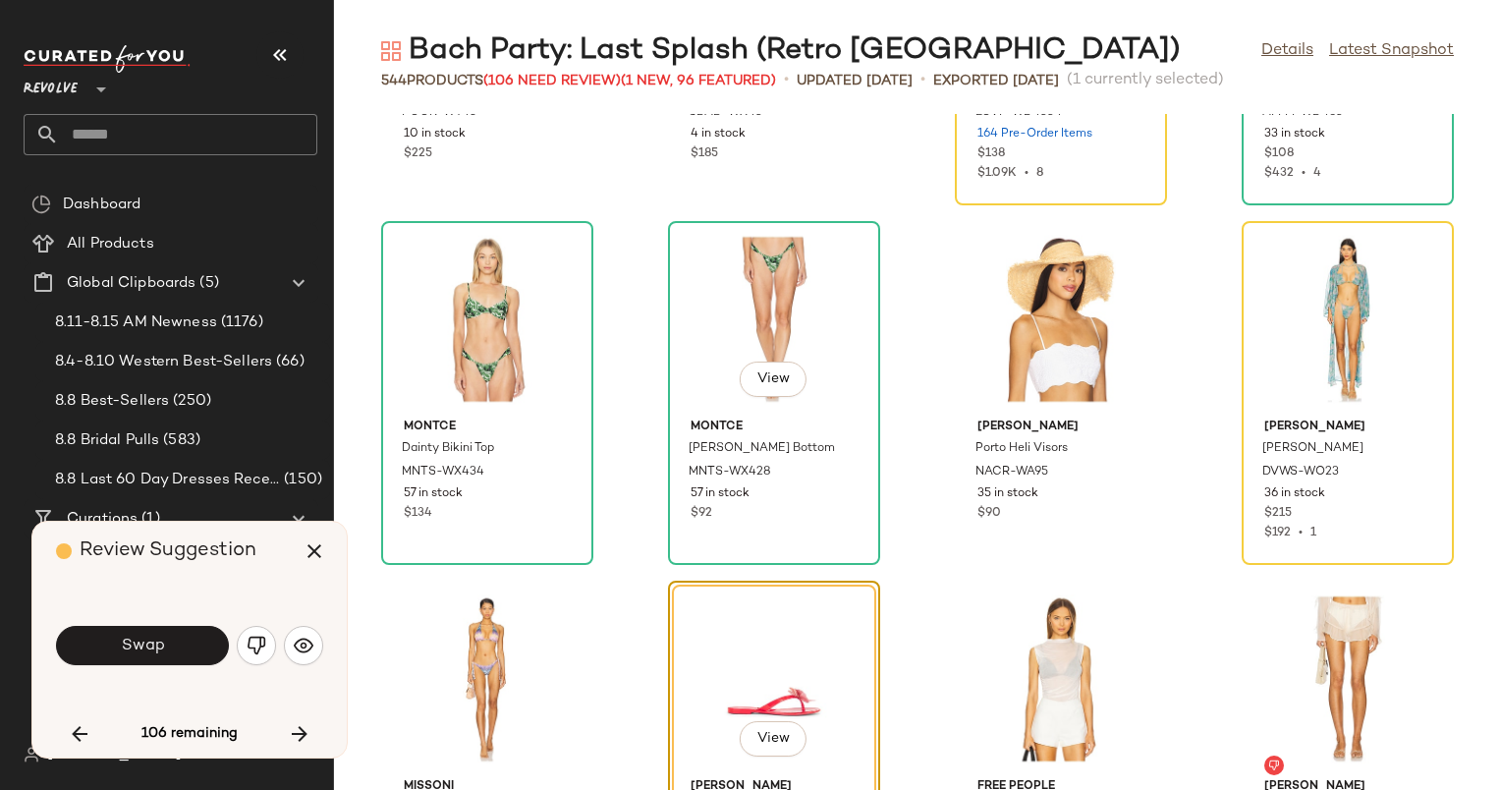
scroll to position [2790, 0]
click at [1348, 270] on div "View" at bounding box center [1348, 318] width 198 height 183
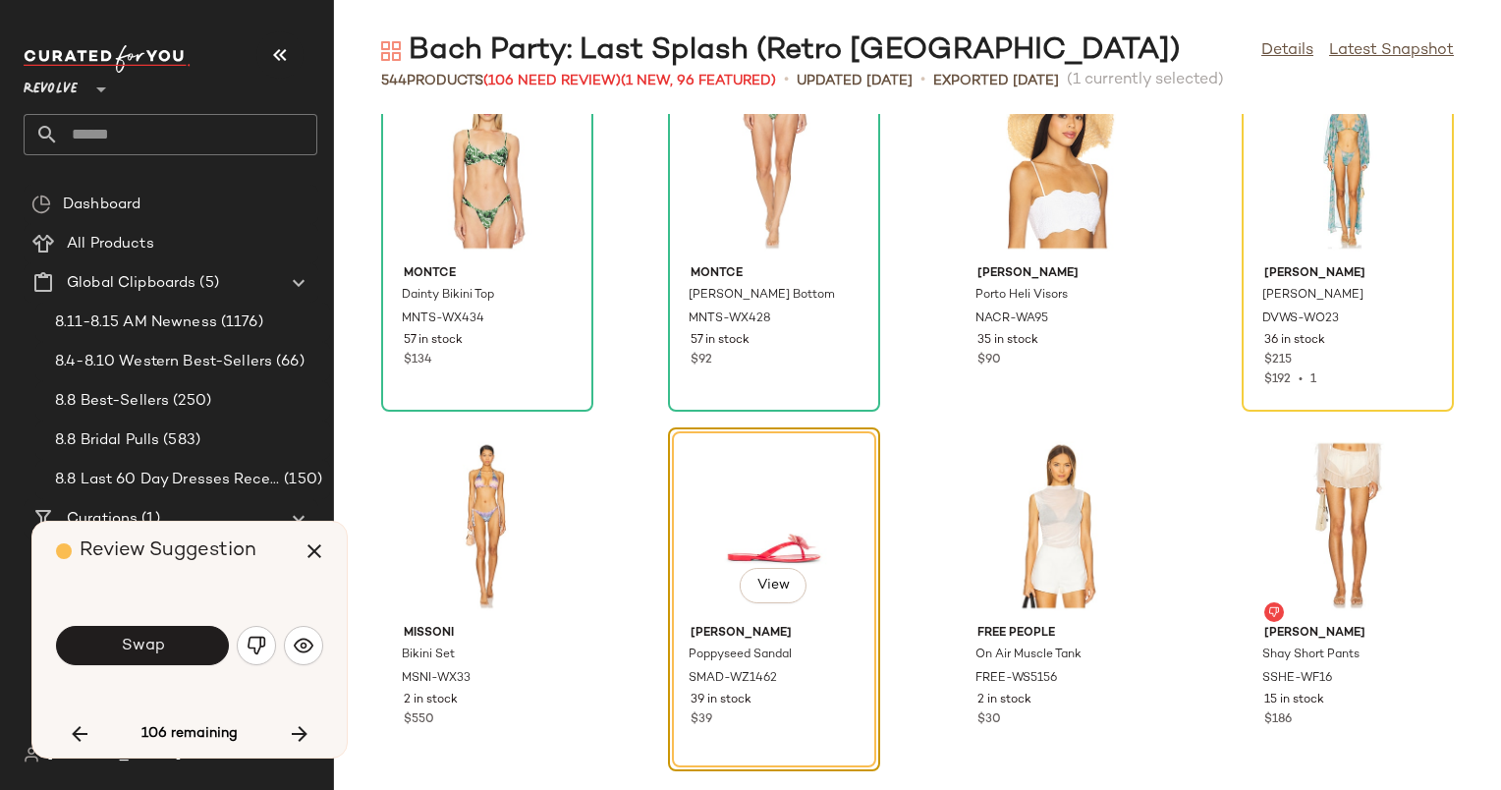
scroll to position [2962, 0]
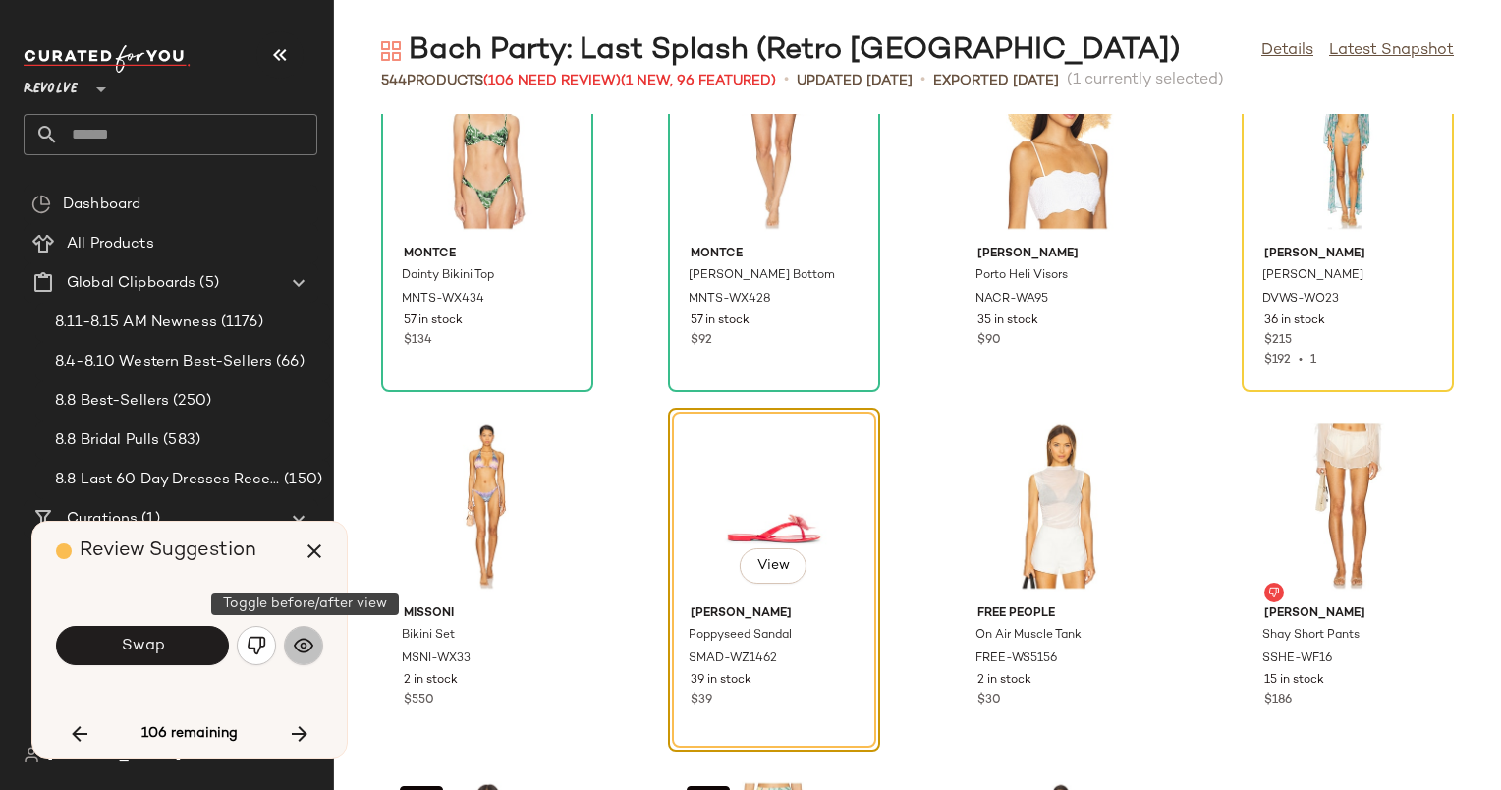
click at [307, 645] on img "button" at bounding box center [304, 646] width 20 height 20
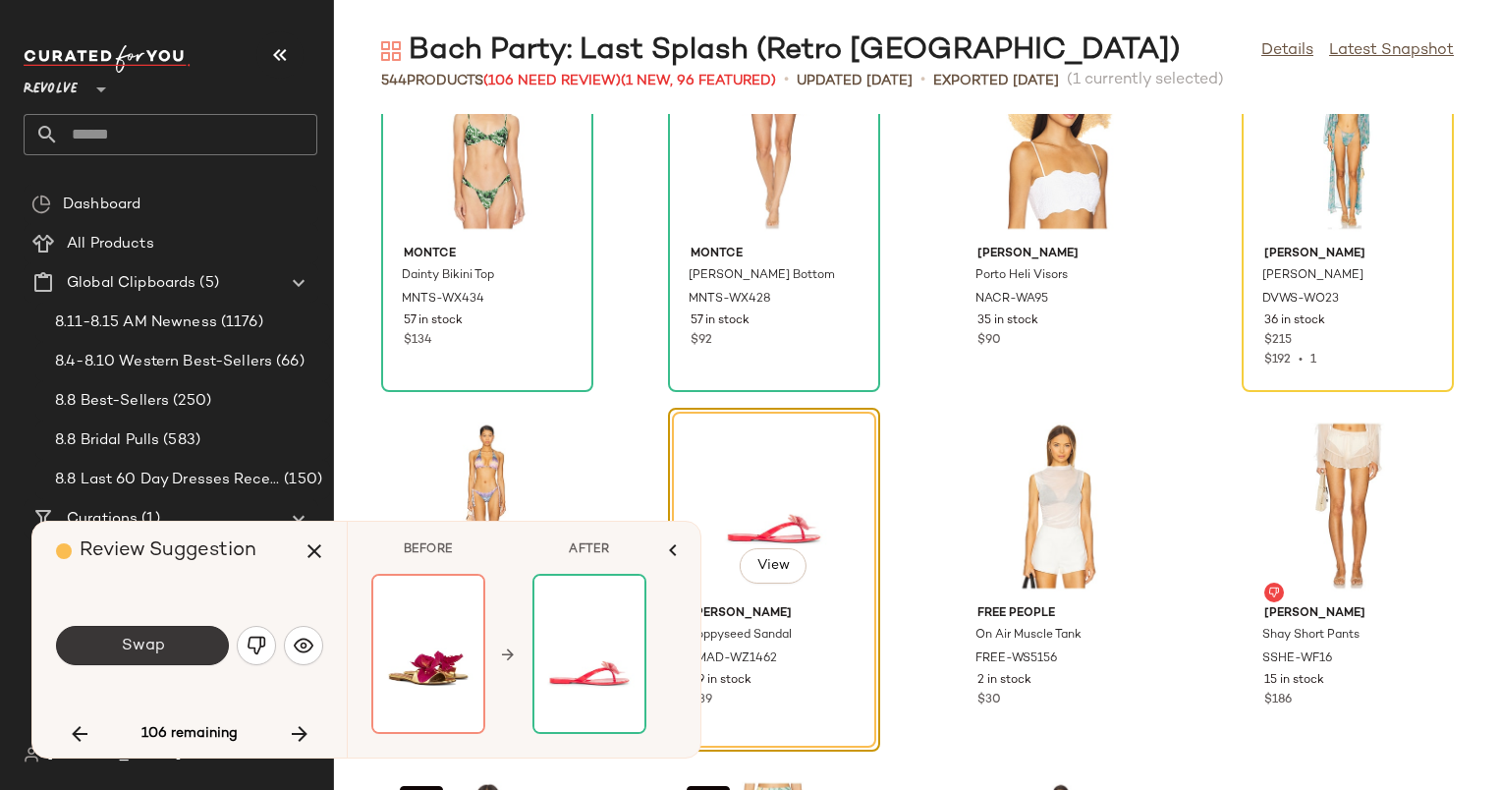
click at [169, 645] on button "Swap" at bounding box center [142, 645] width 173 height 39
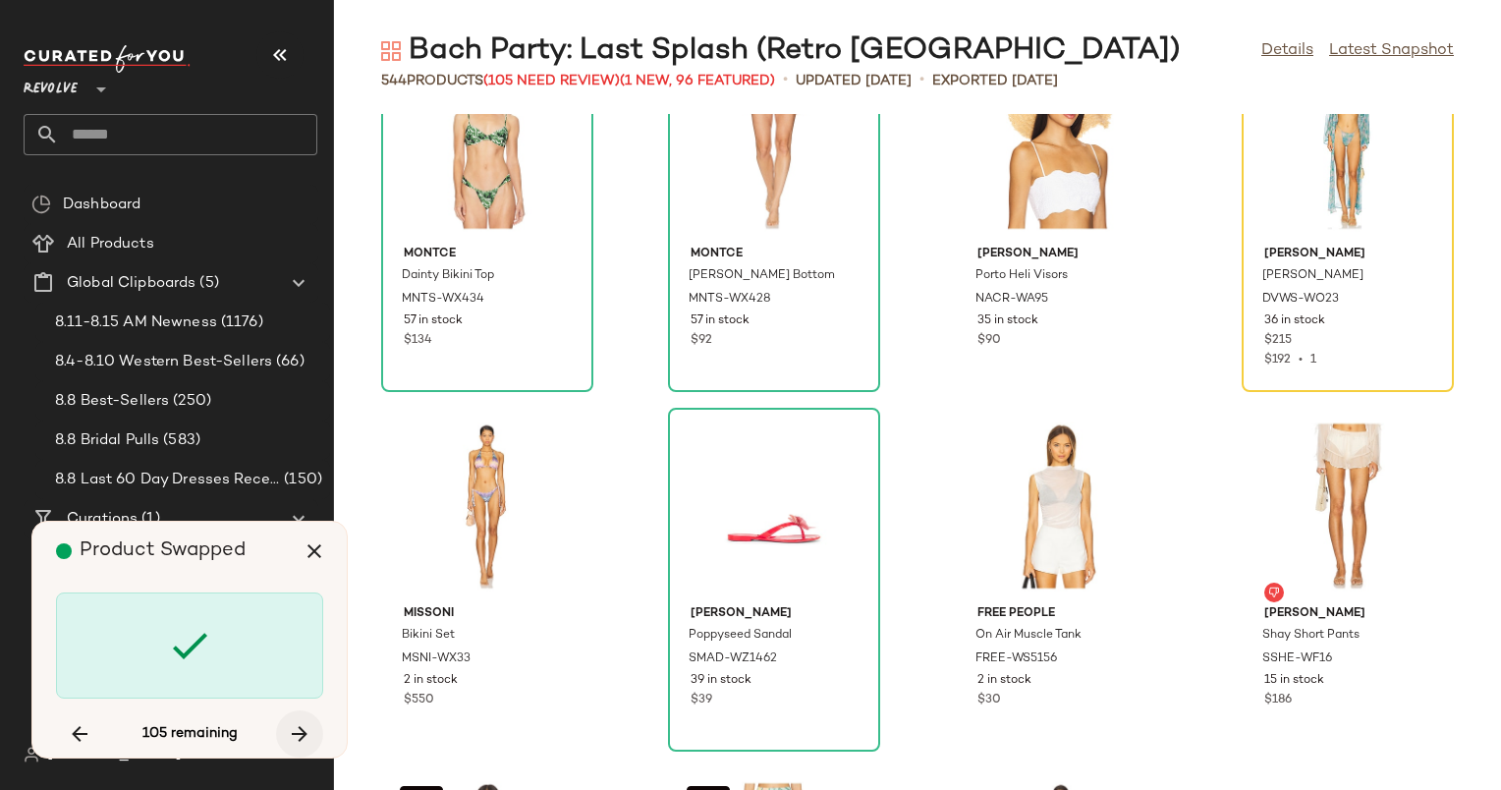
click at [307, 731] on icon "button" at bounding box center [300, 734] width 24 height 24
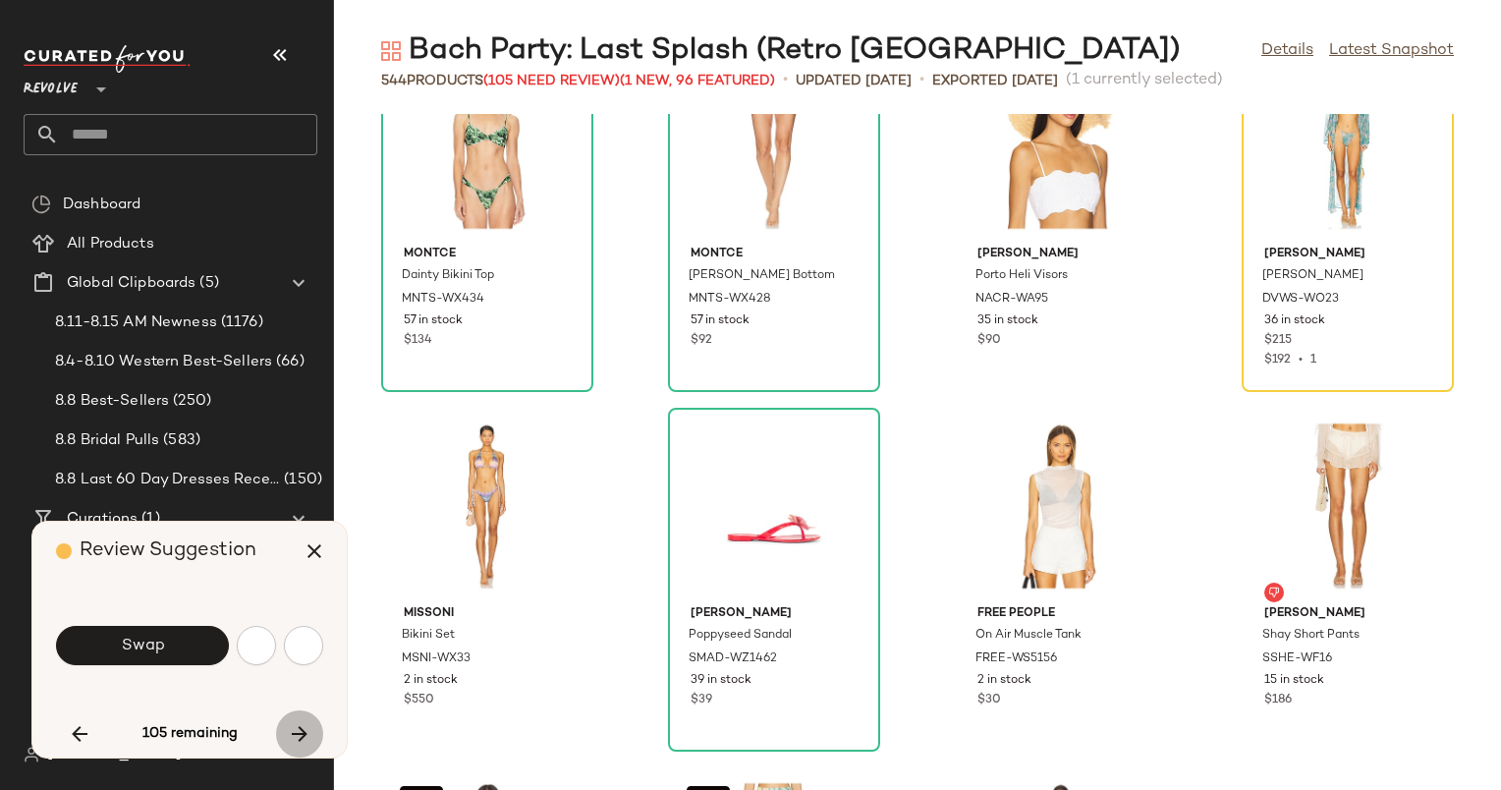
scroll to position [4675, 0]
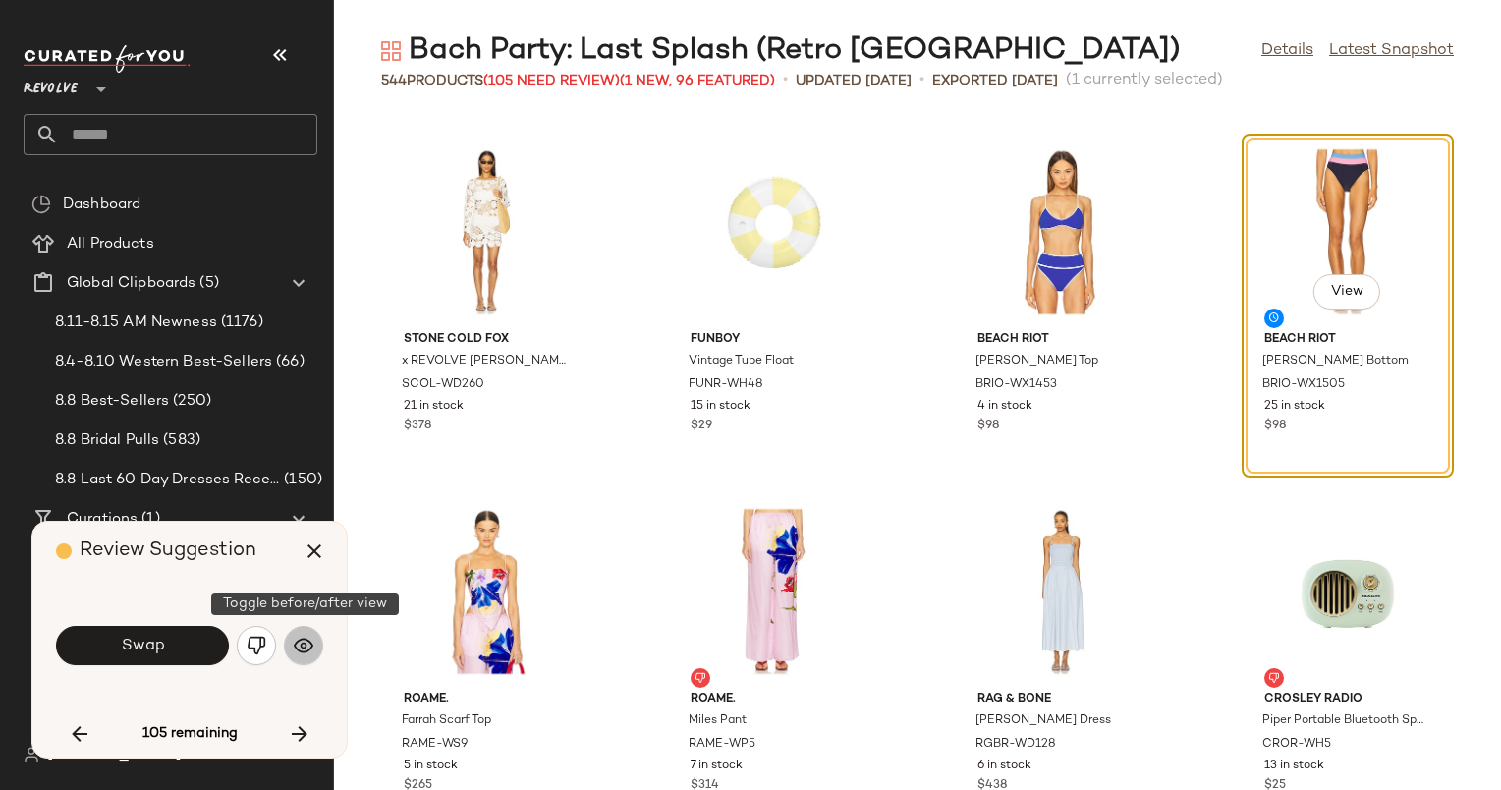
click at [295, 641] on img "button" at bounding box center [304, 646] width 20 height 20
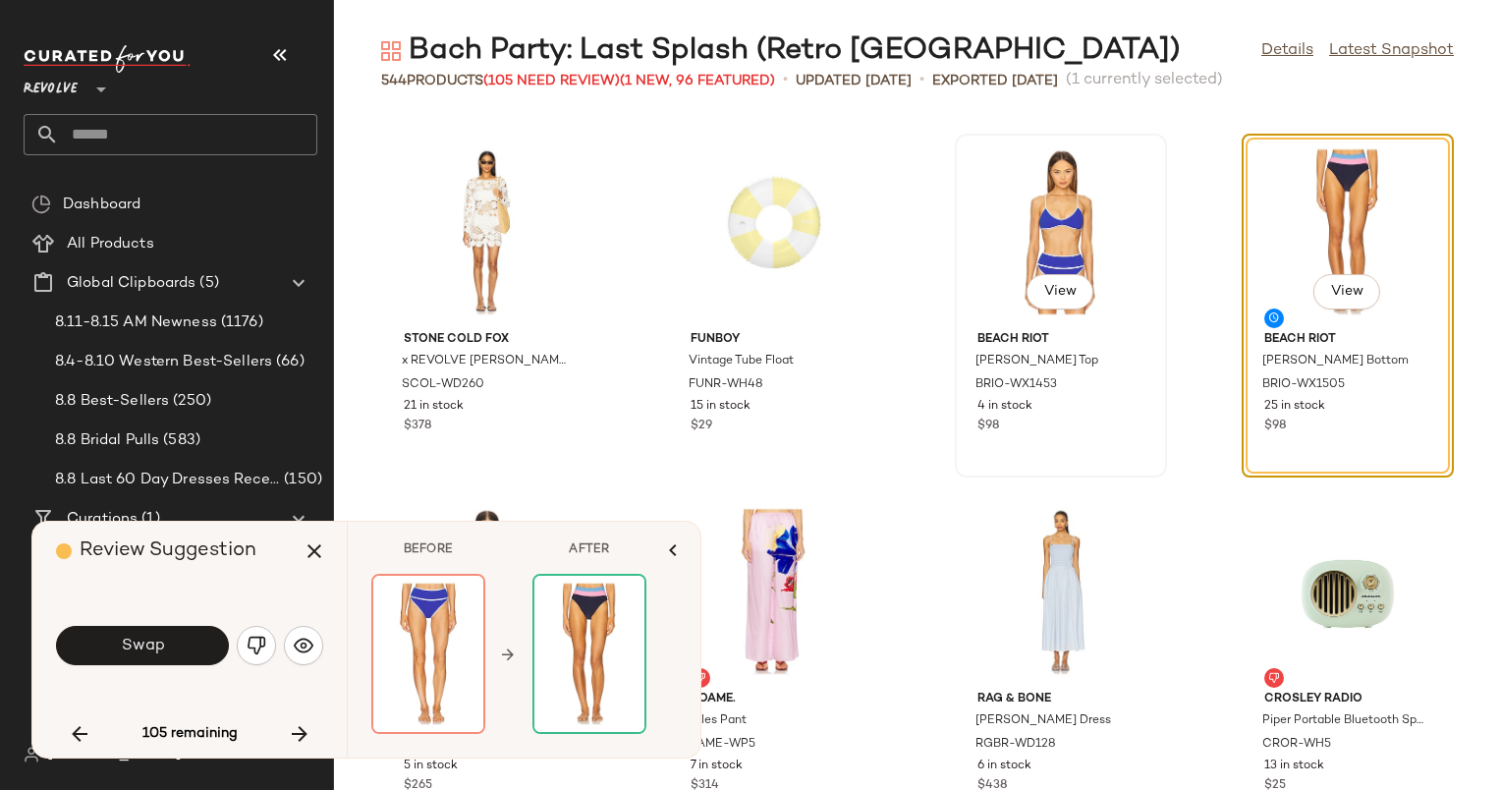
click at [1059, 197] on div "View" at bounding box center [1061, 231] width 198 height 183
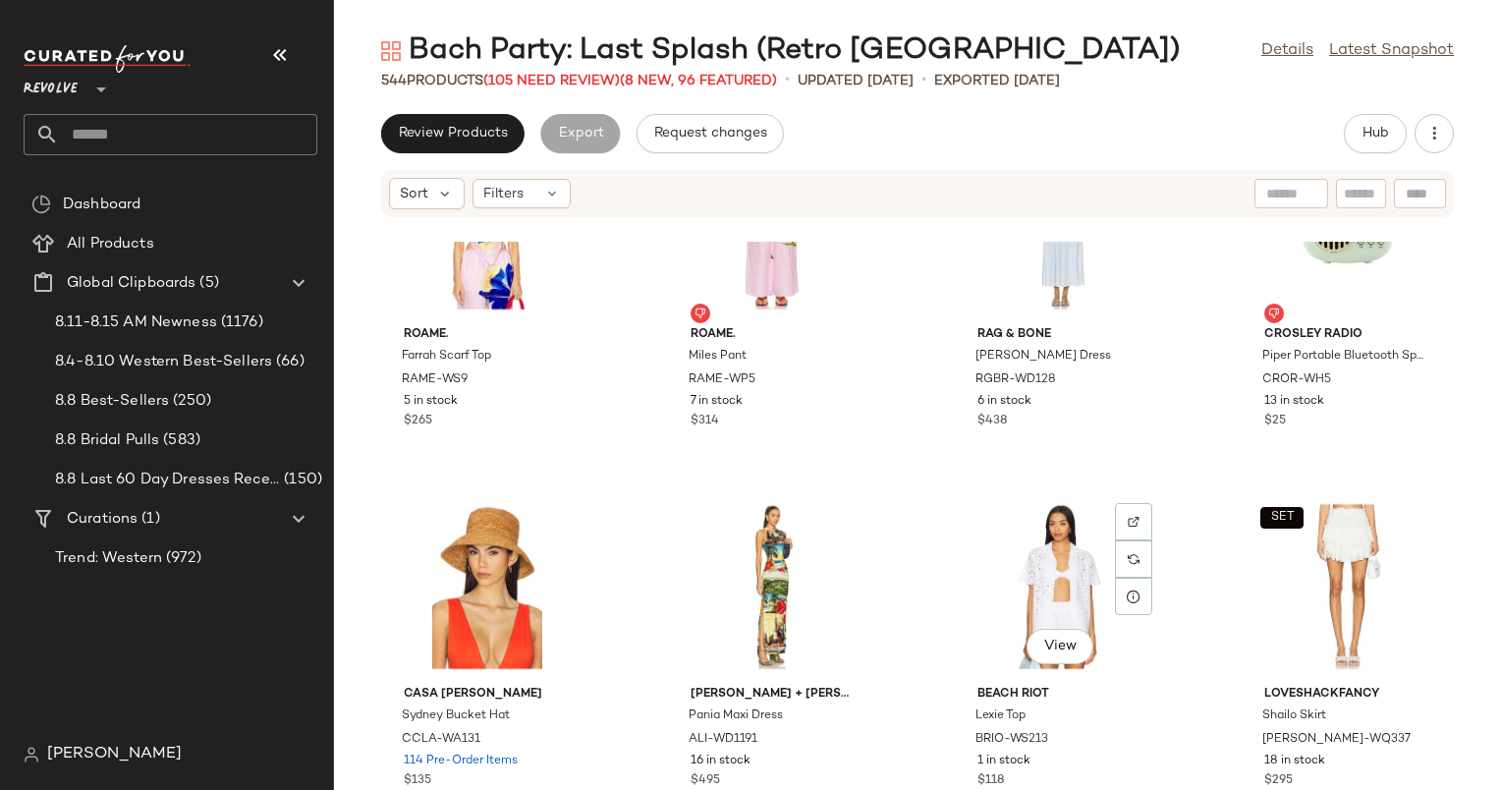
scroll to position [5168, 0]
click at [1413, 590] on icon at bounding box center [1421, 596] width 16 height 16
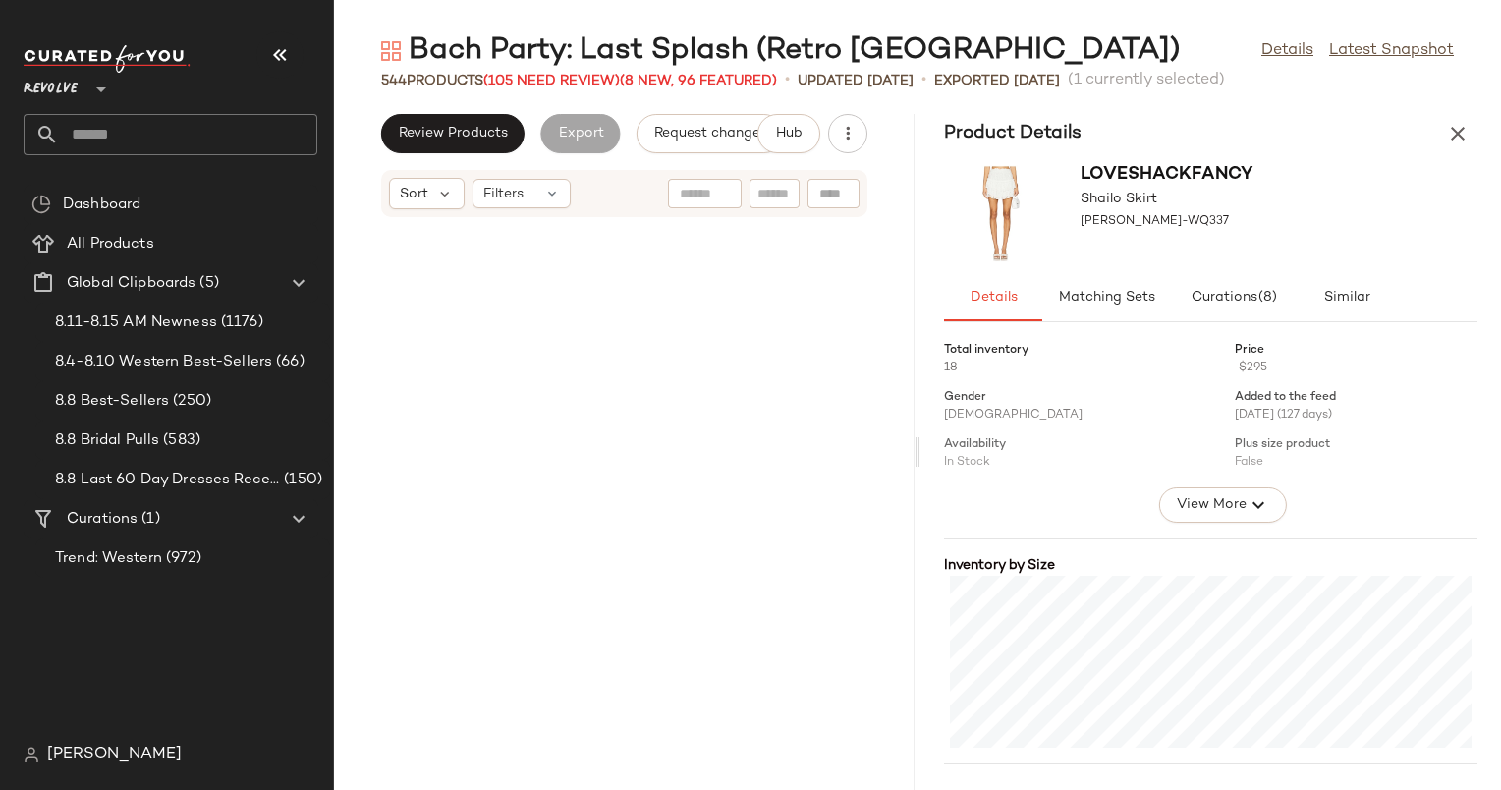
scroll to position [11148, 0]
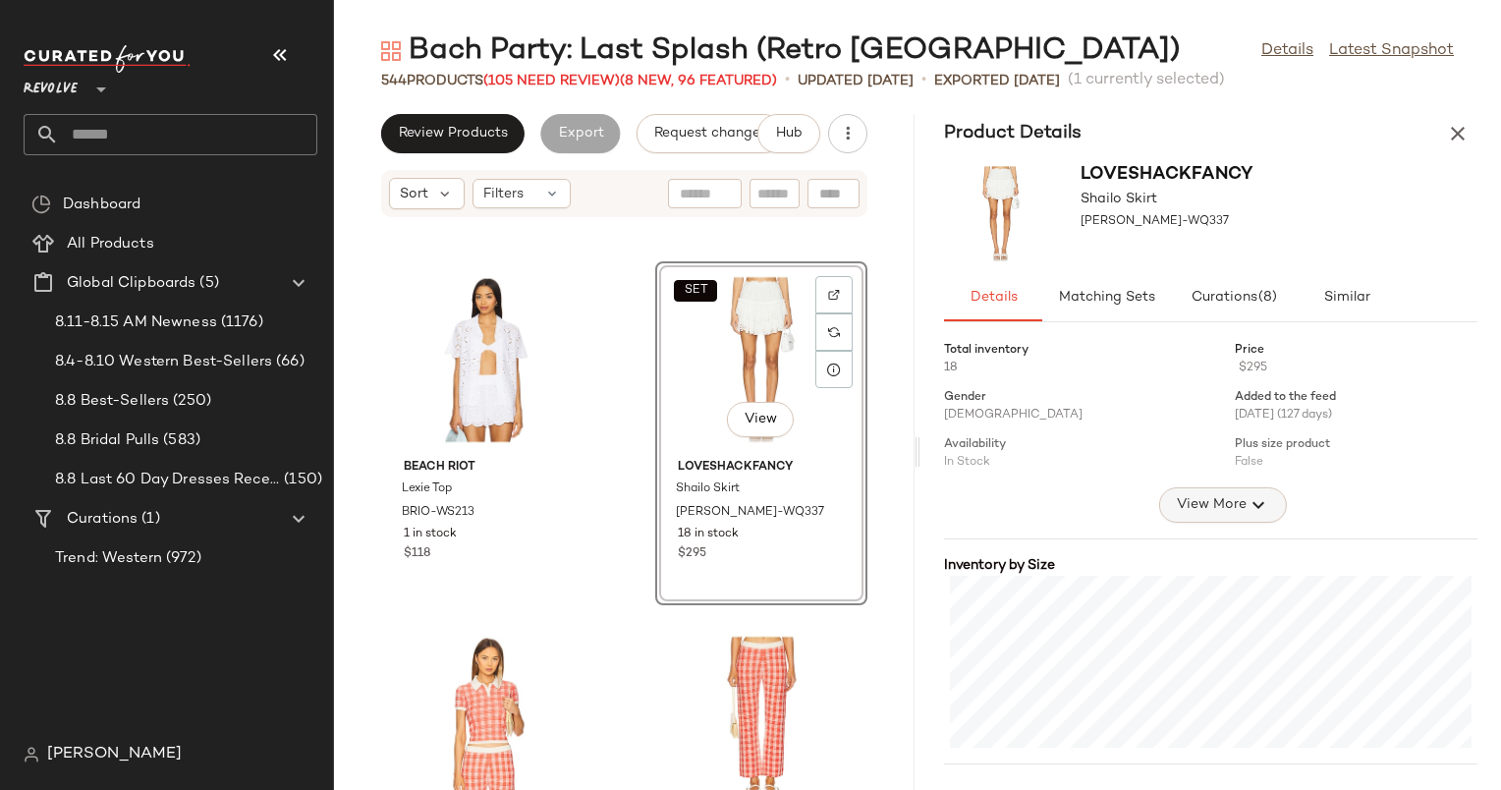
click at [1207, 518] on button "View More" at bounding box center [1222, 504] width 128 height 35
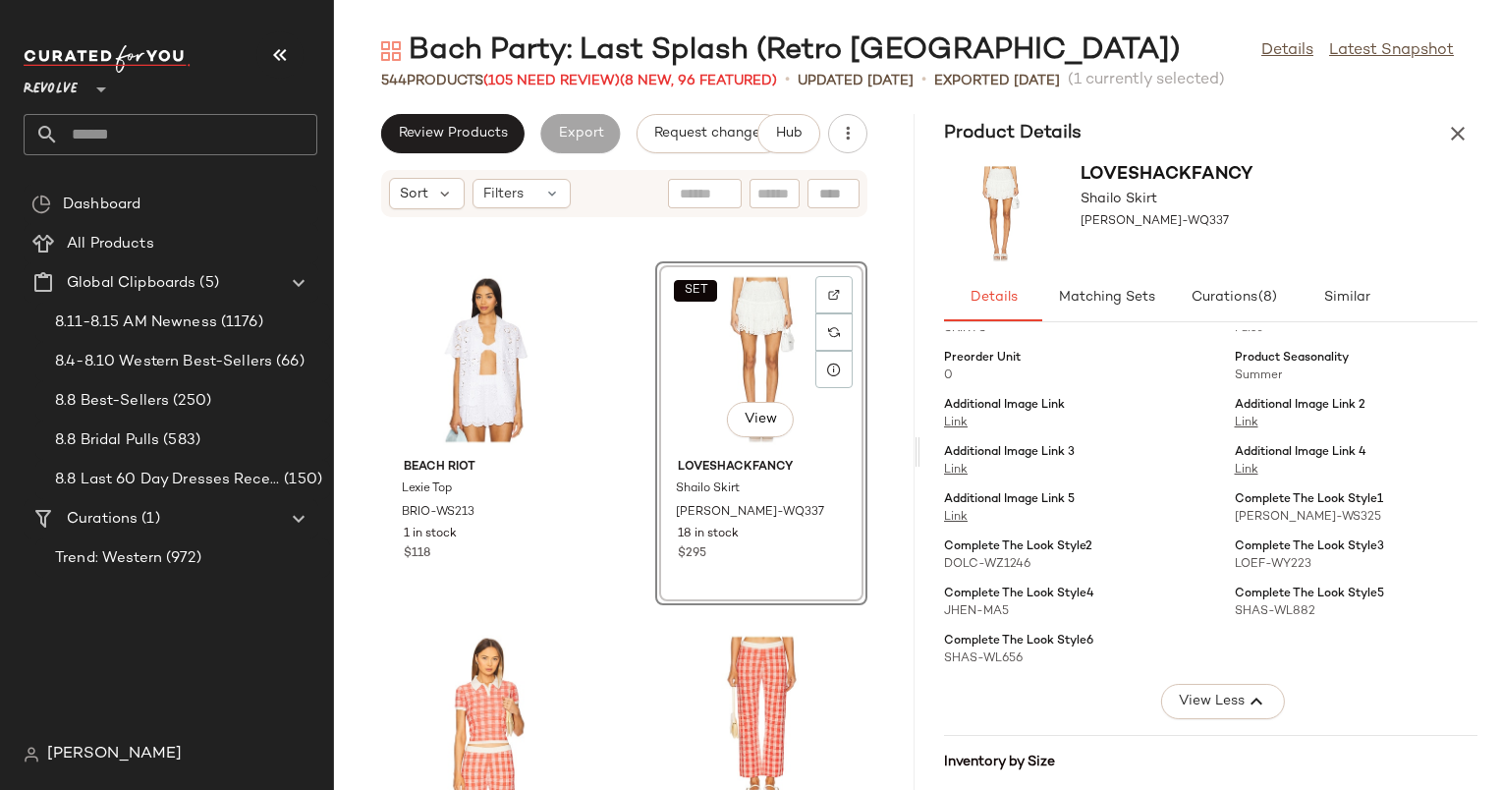
scroll to position [733, 0]
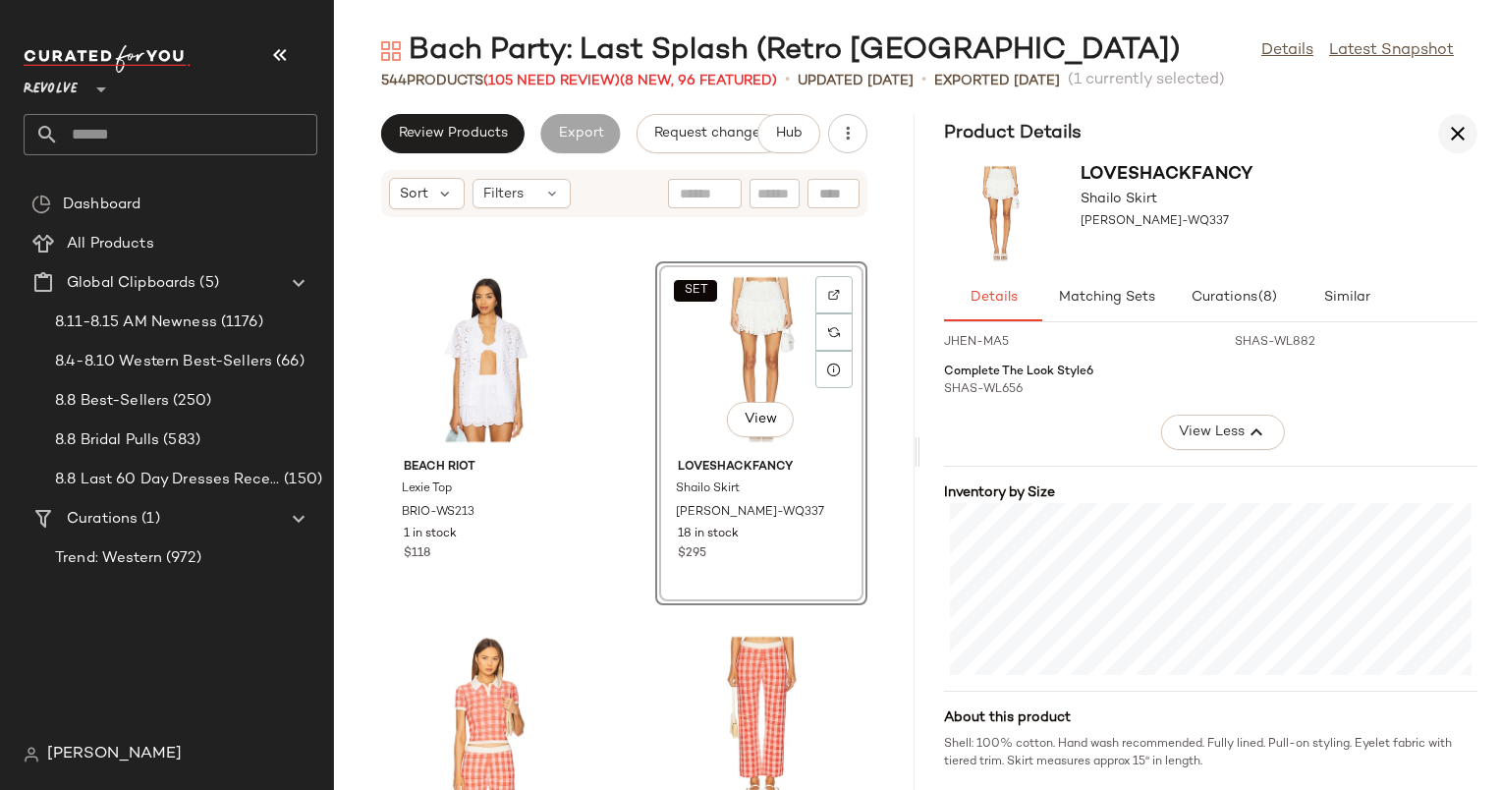
click at [1469, 130] on icon "button" at bounding box center [1458, 134] width 24 height 24
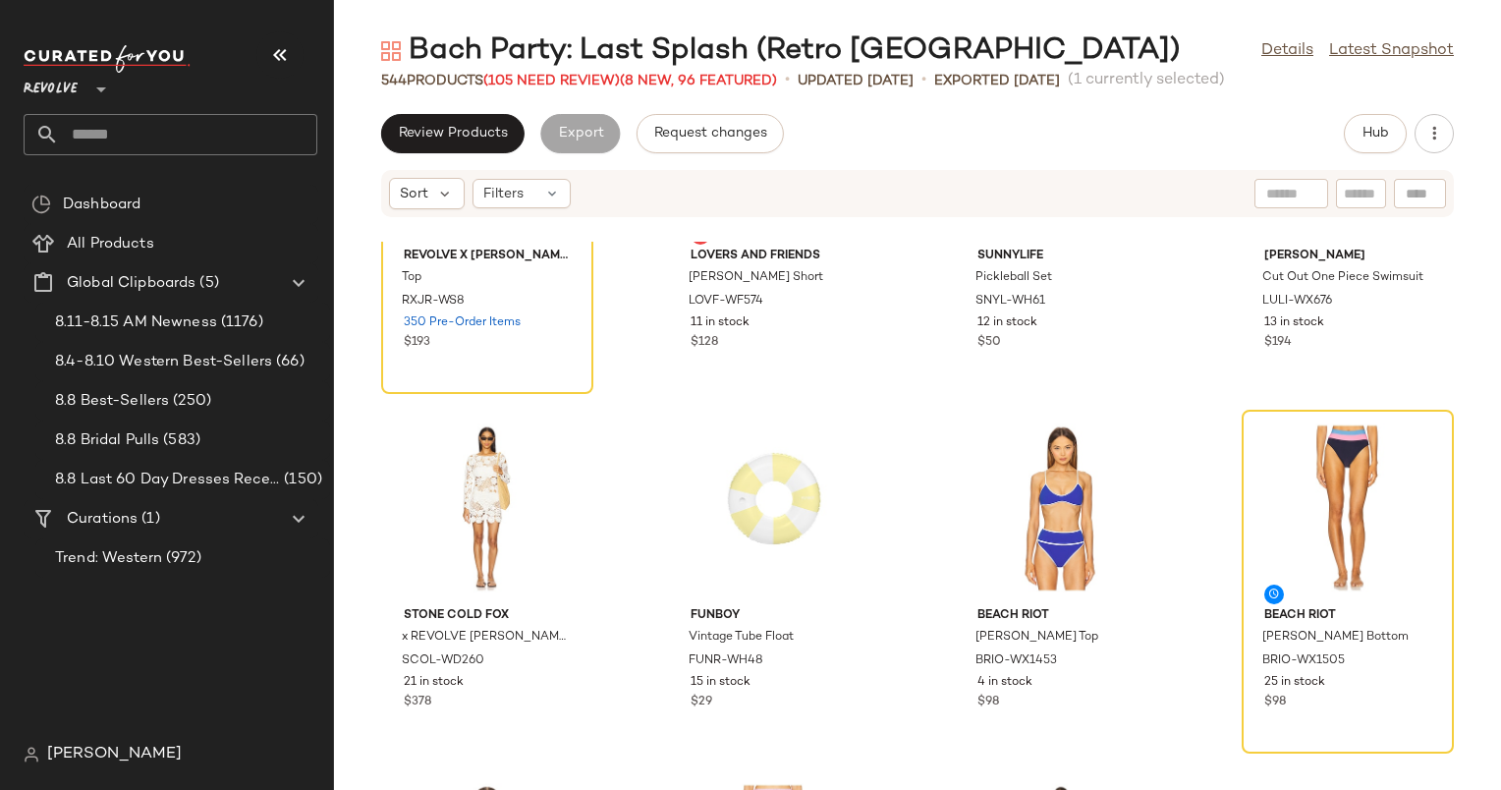
scroll to position [4527, 0]
click at [1124, 470] on div at bounding box center [1133, 479] width 37 height 37
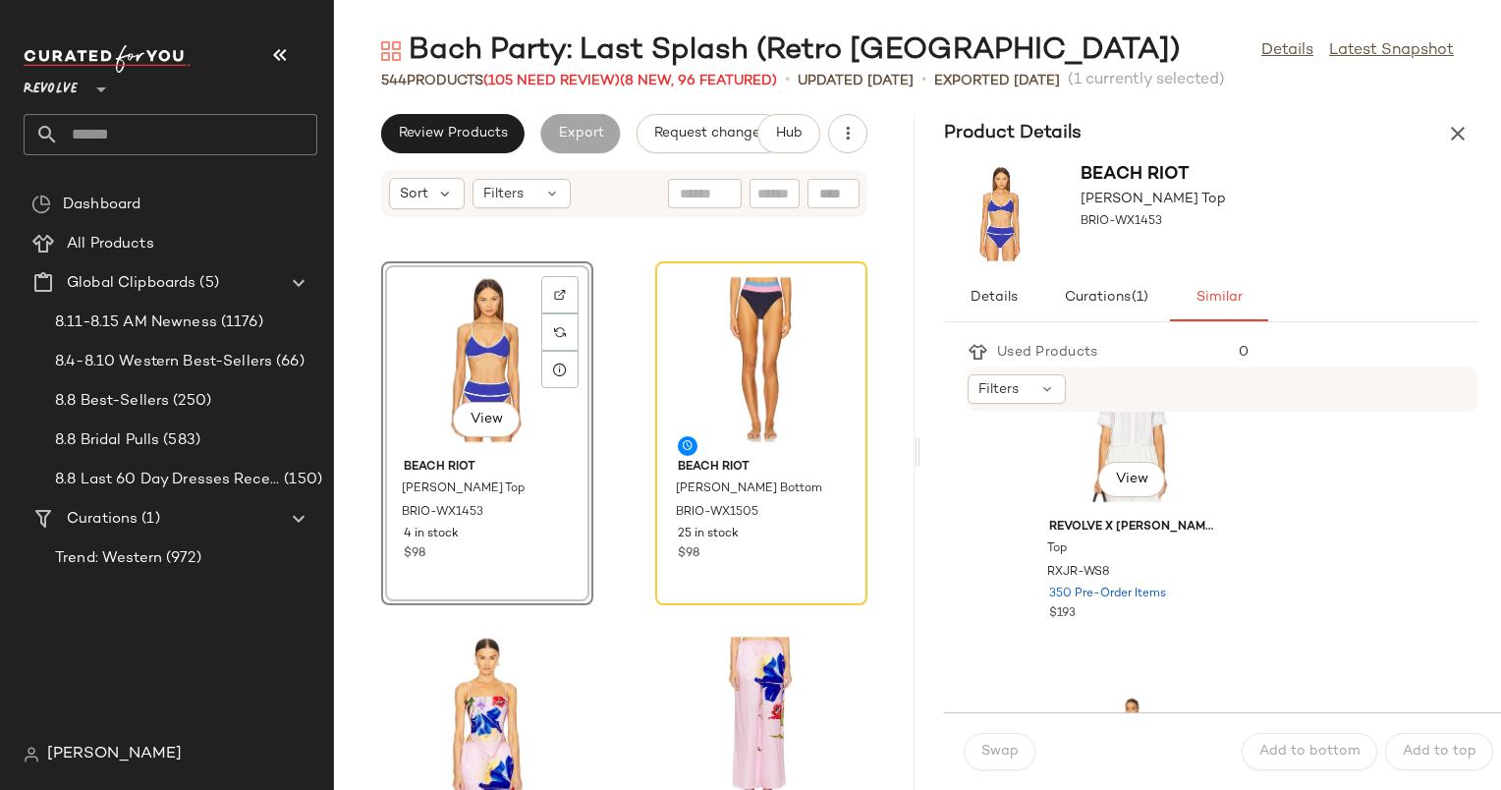
scroll to position [471, 0]
click at [1034, 371] on div "Filters" at bounding box center [1223, 388] width 510 height 45
click at [1034, 377] on div "Filters" at bounding box center [1017, 388] width 98 height 29
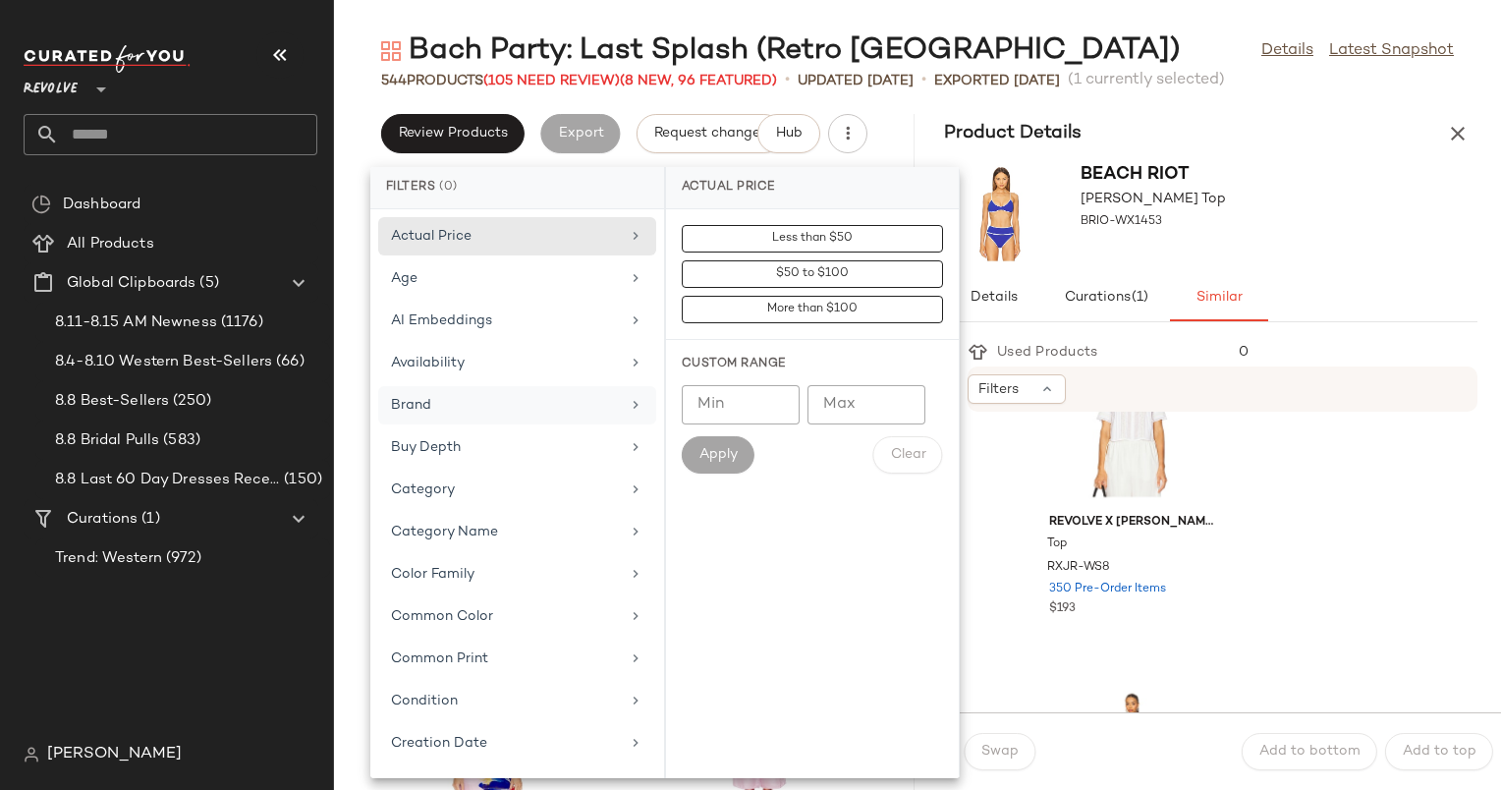
click at [546, 428] on div "Brand" at bounding box center [517, 447] width 278 height 38
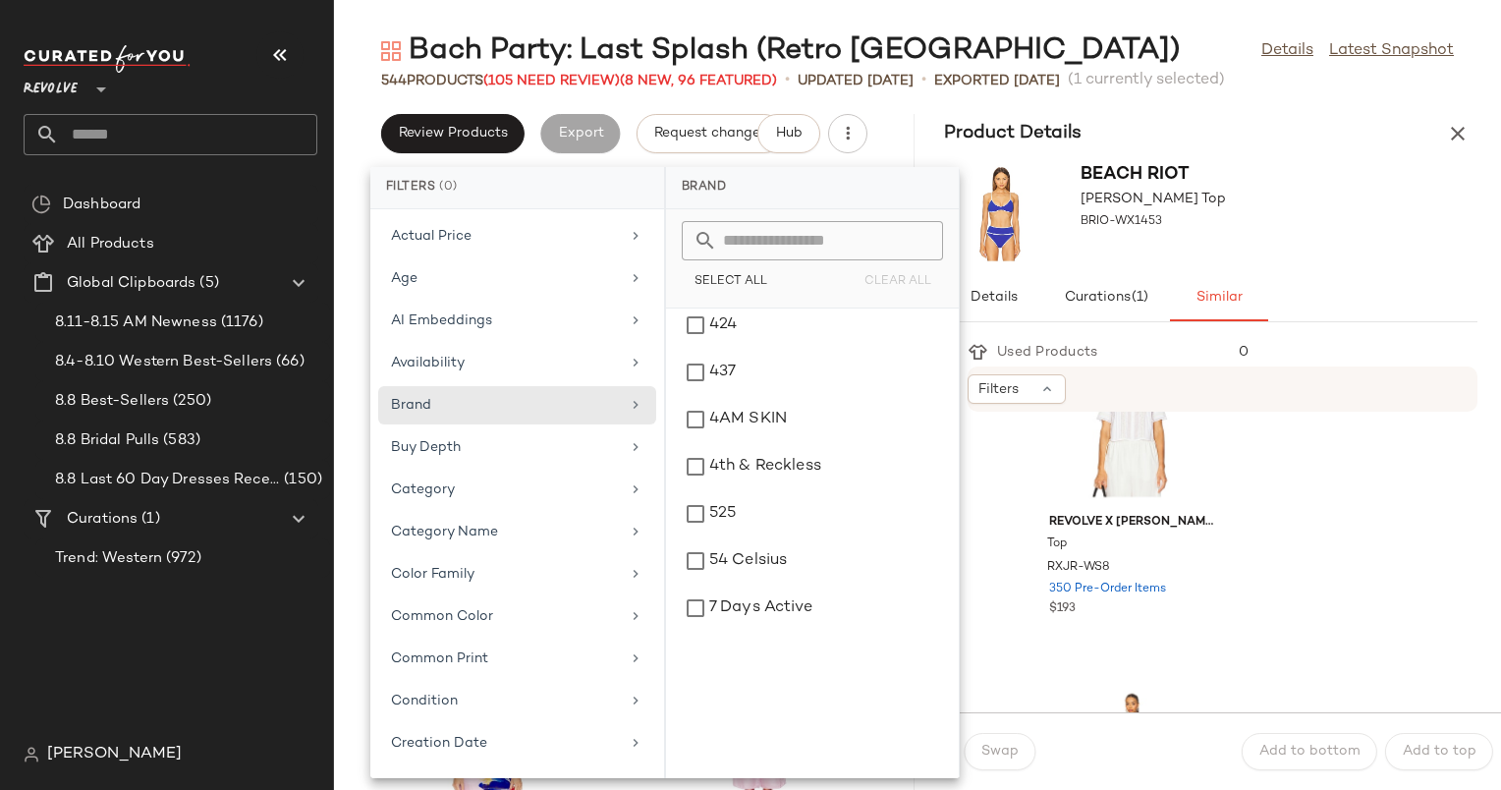
scroll to position [479, 0]
click at [821, 226] on input "text" at bounding box center [824, 240] width 214 height 39
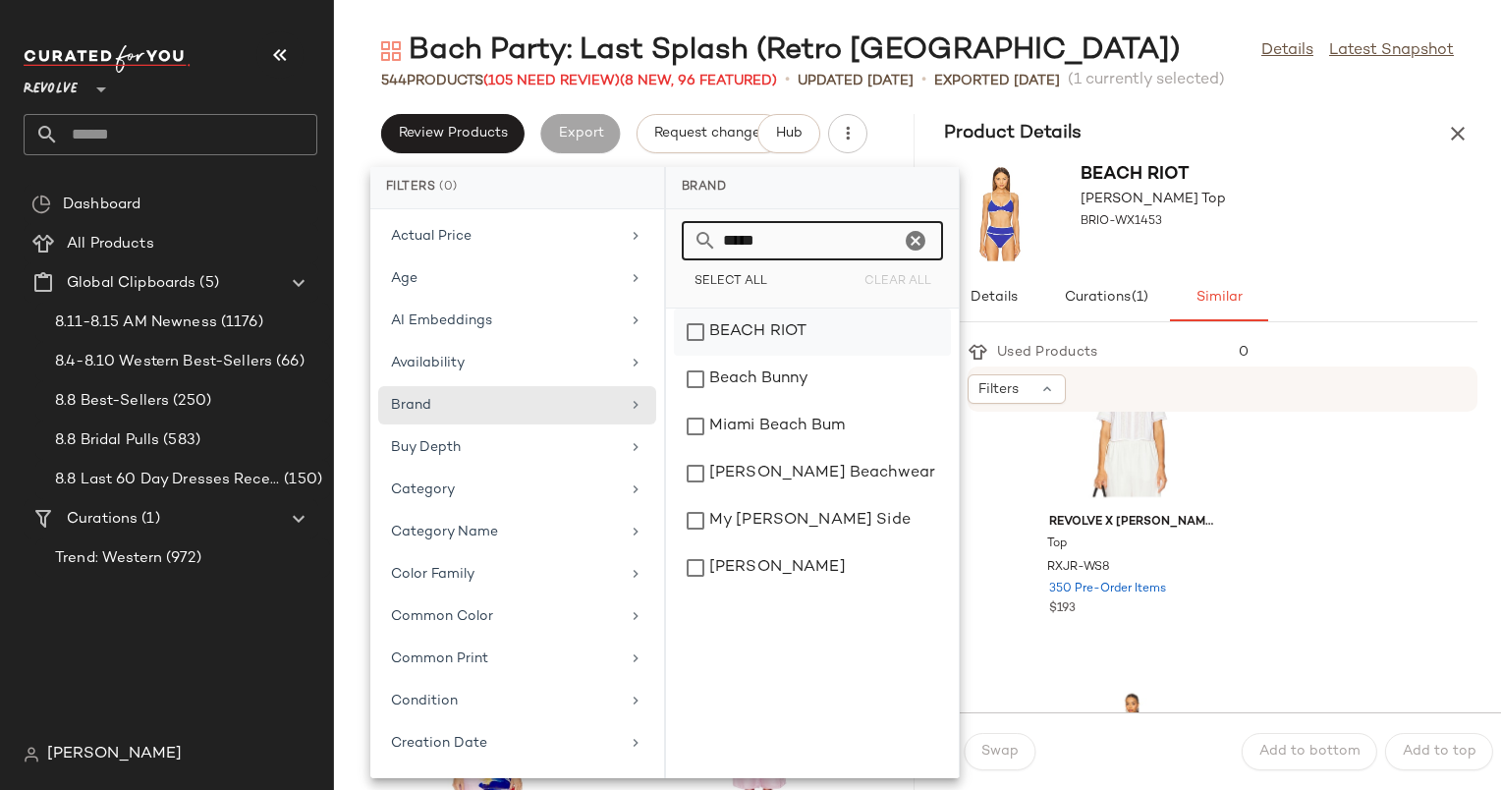
type input "*****"
click at [825, 356] on div "BEACH RIOT" at bounding box center [812, 379] width 277 height 47
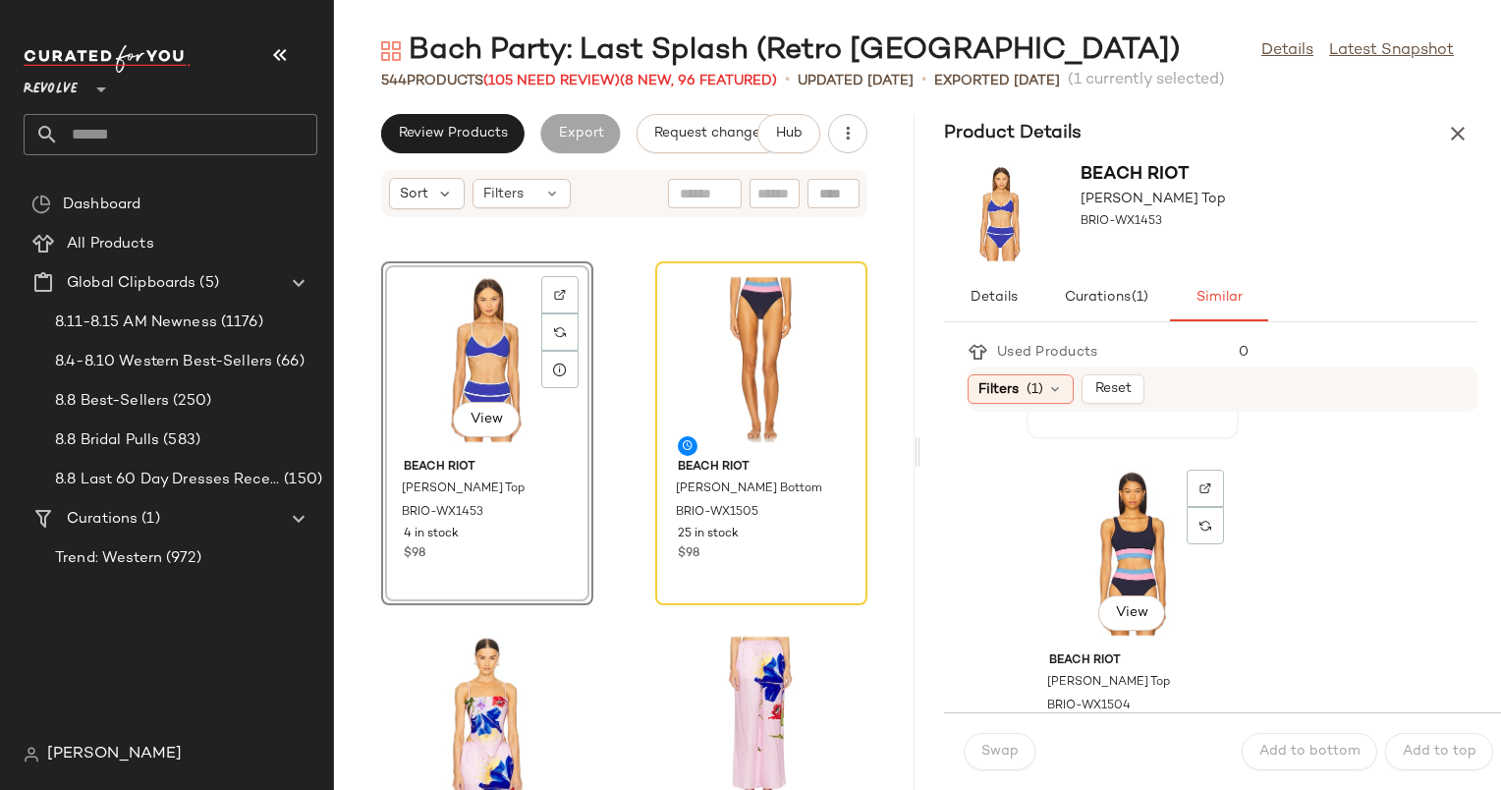
scroll to position [333, 0]
click at [1159, 549] on div "View" at bounding box center [1133, 552] width 198 height 183
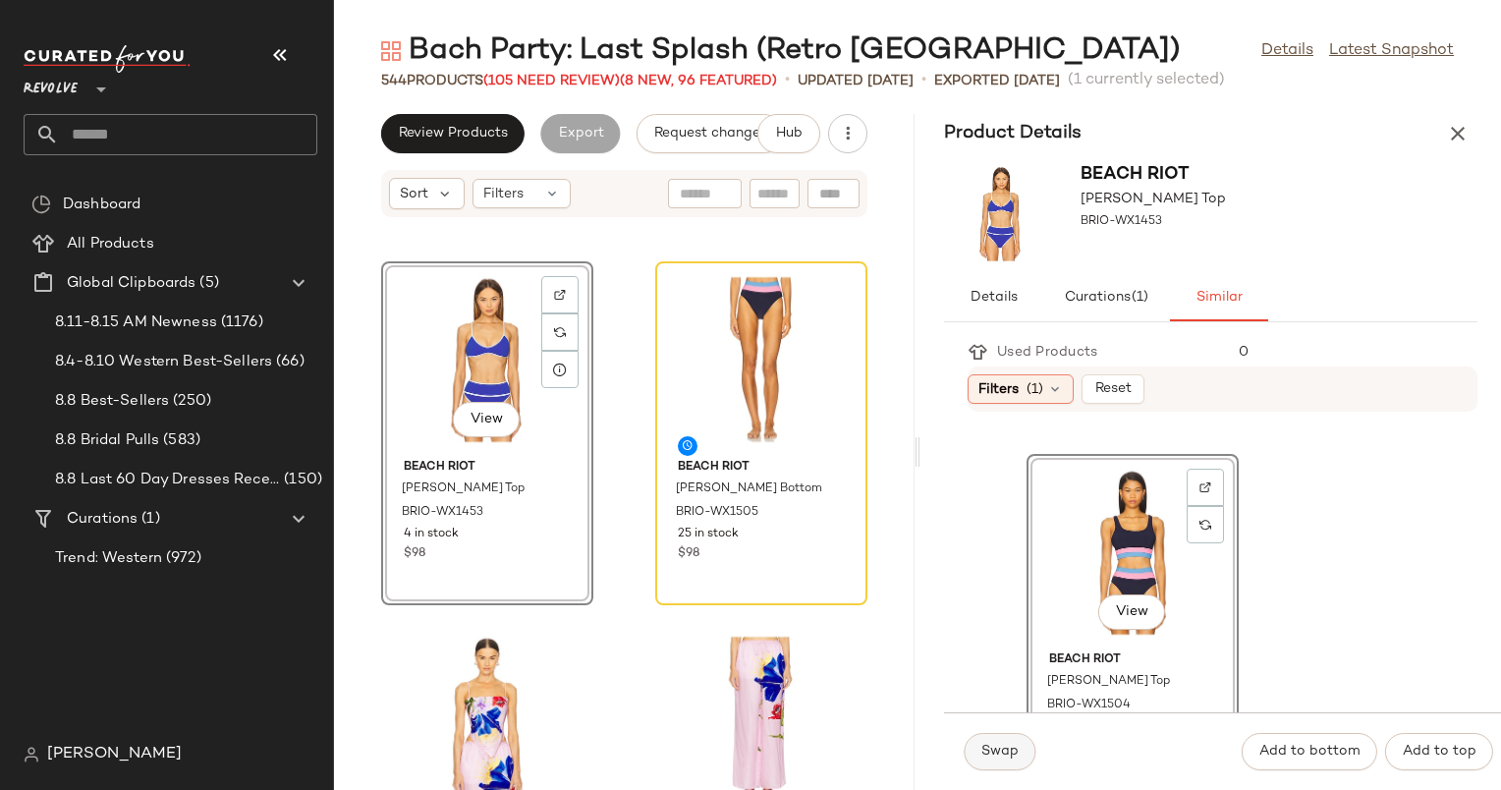
click at [1005, 751] on span "Swap" at bounding box center [1000, 752] width 38 height 16
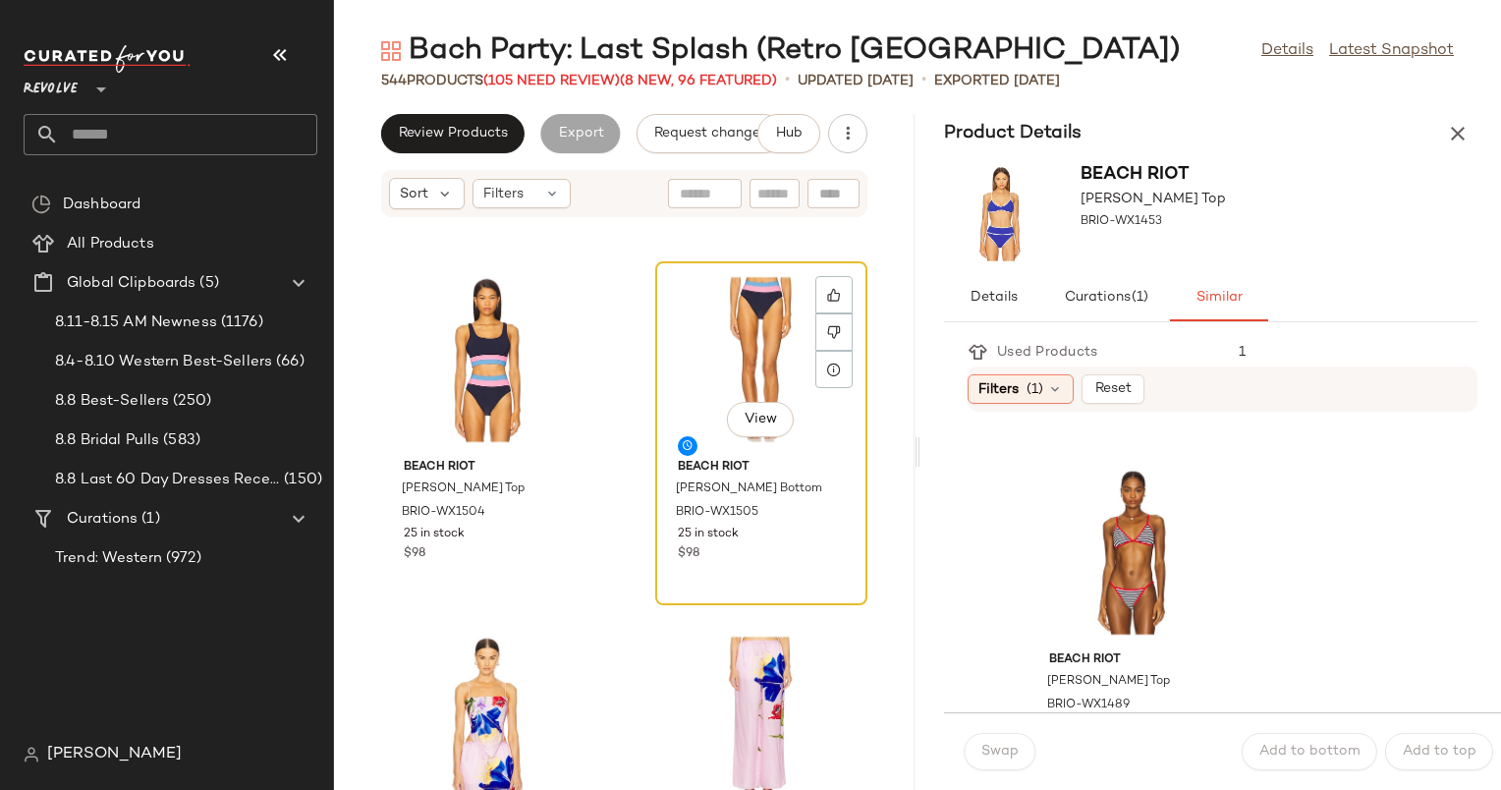
click at [774, 338] on div "View" at bounding box center [761, 359] width 198 height 183
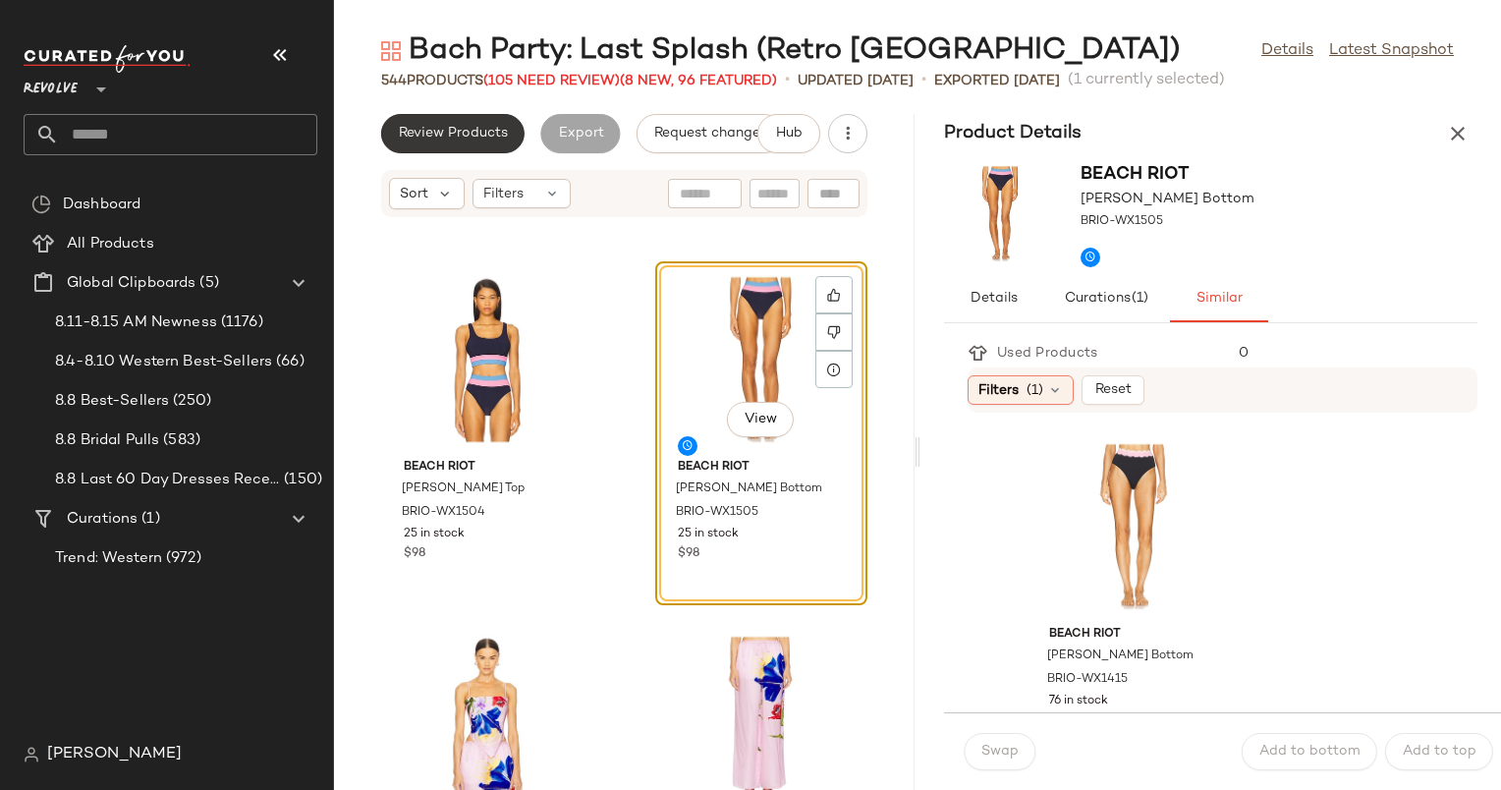
click at [494, 130] on span "Review Products" at bounding box center [453, 134] width 110 height 16
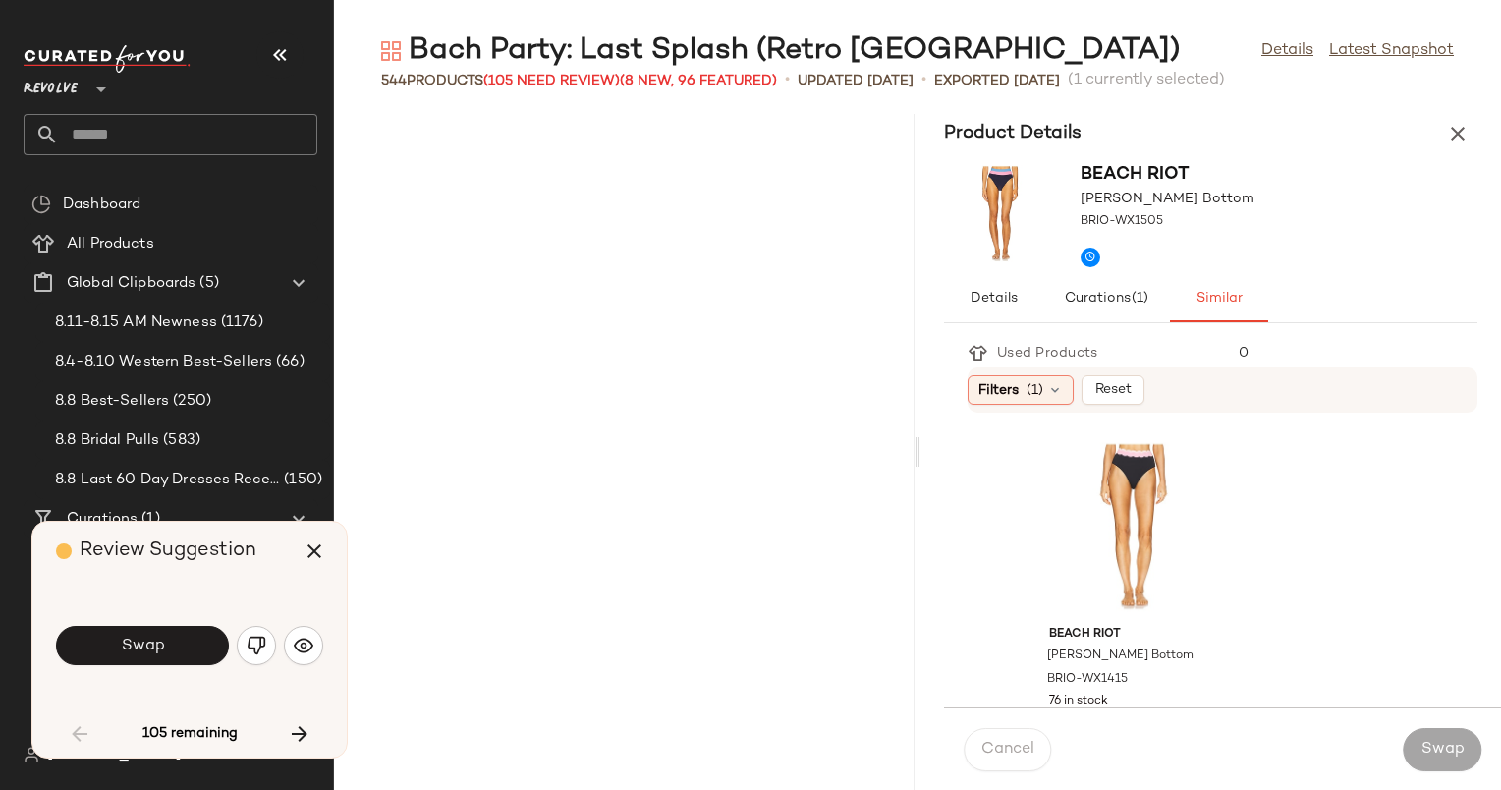
scroll to position [1438, 0]
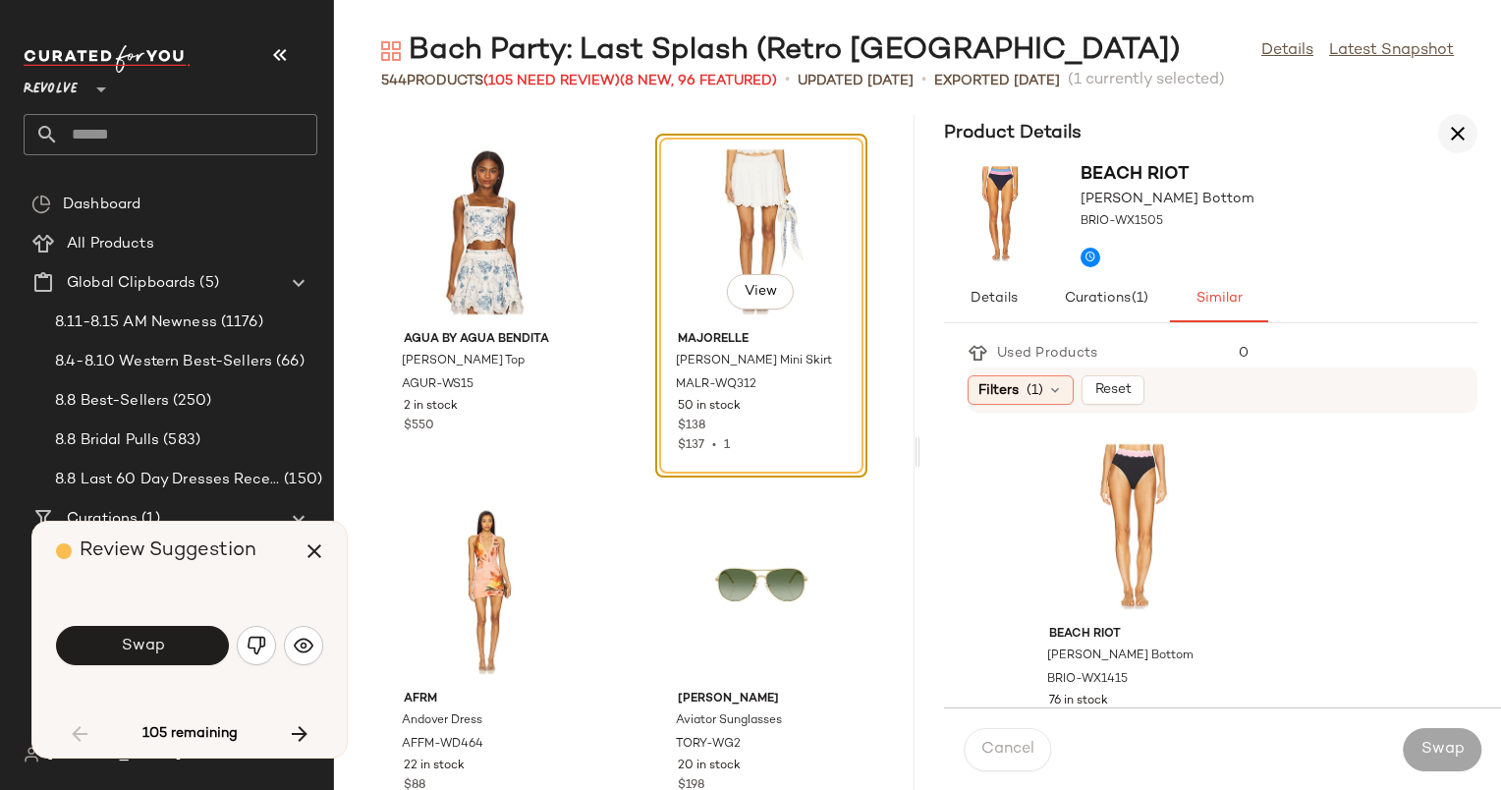
click at [1460, 136] on icon "button" at bounding box center [1458, 134] width 24 height 24
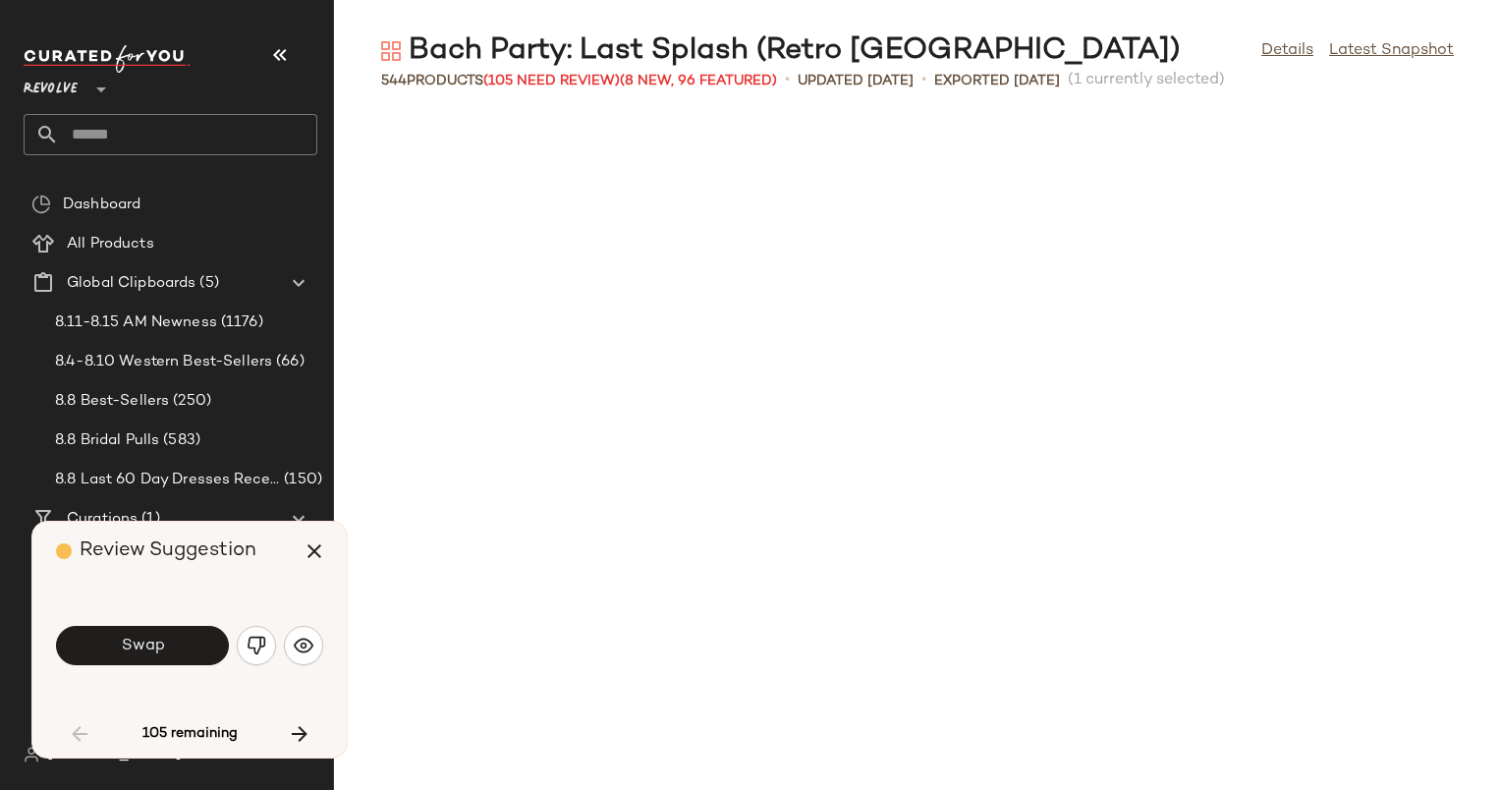
scroll to position [719, 0]
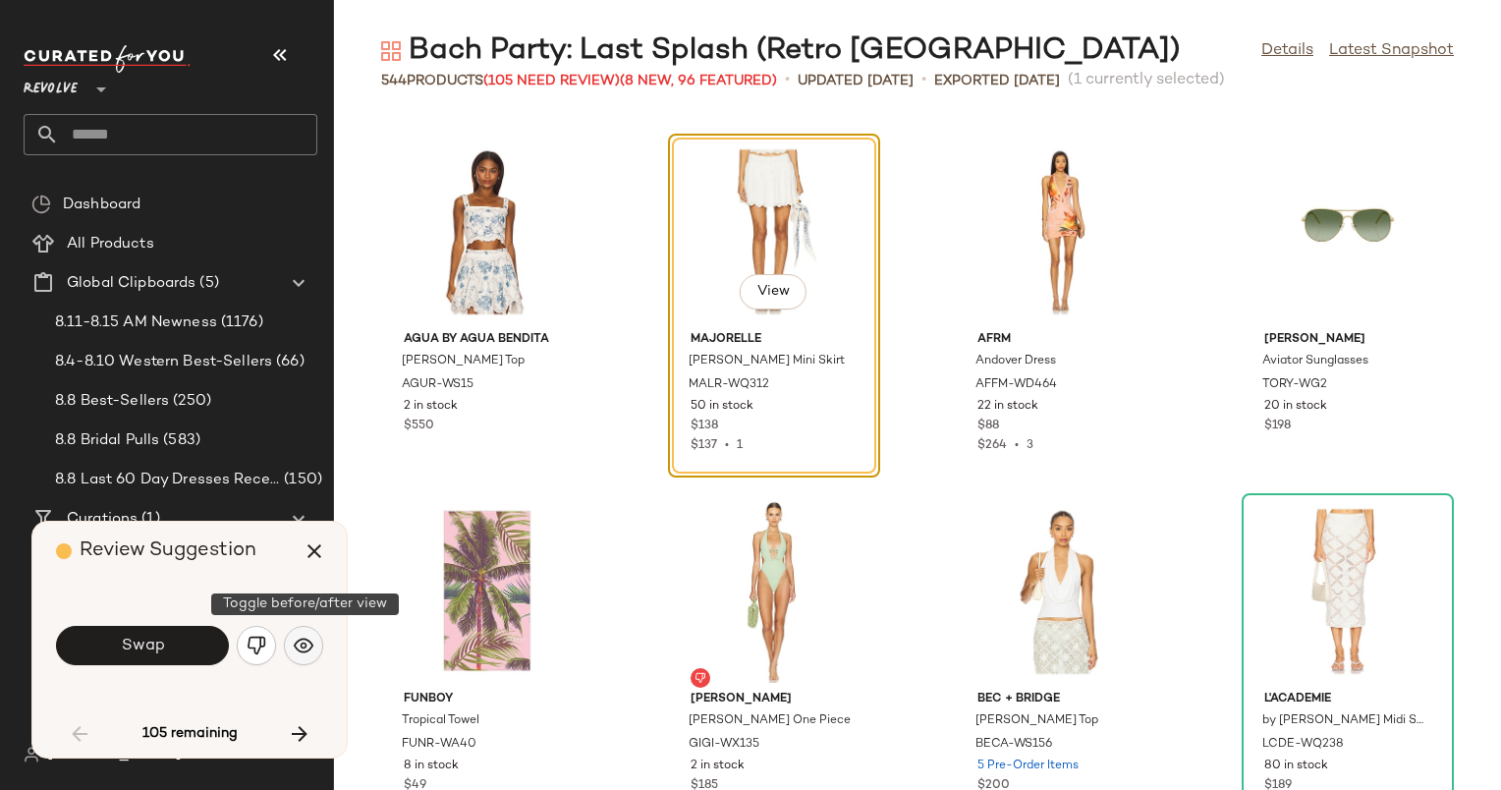
click at [312, 653] on img "button" at bounding box center [304, 646] width 20 height 20
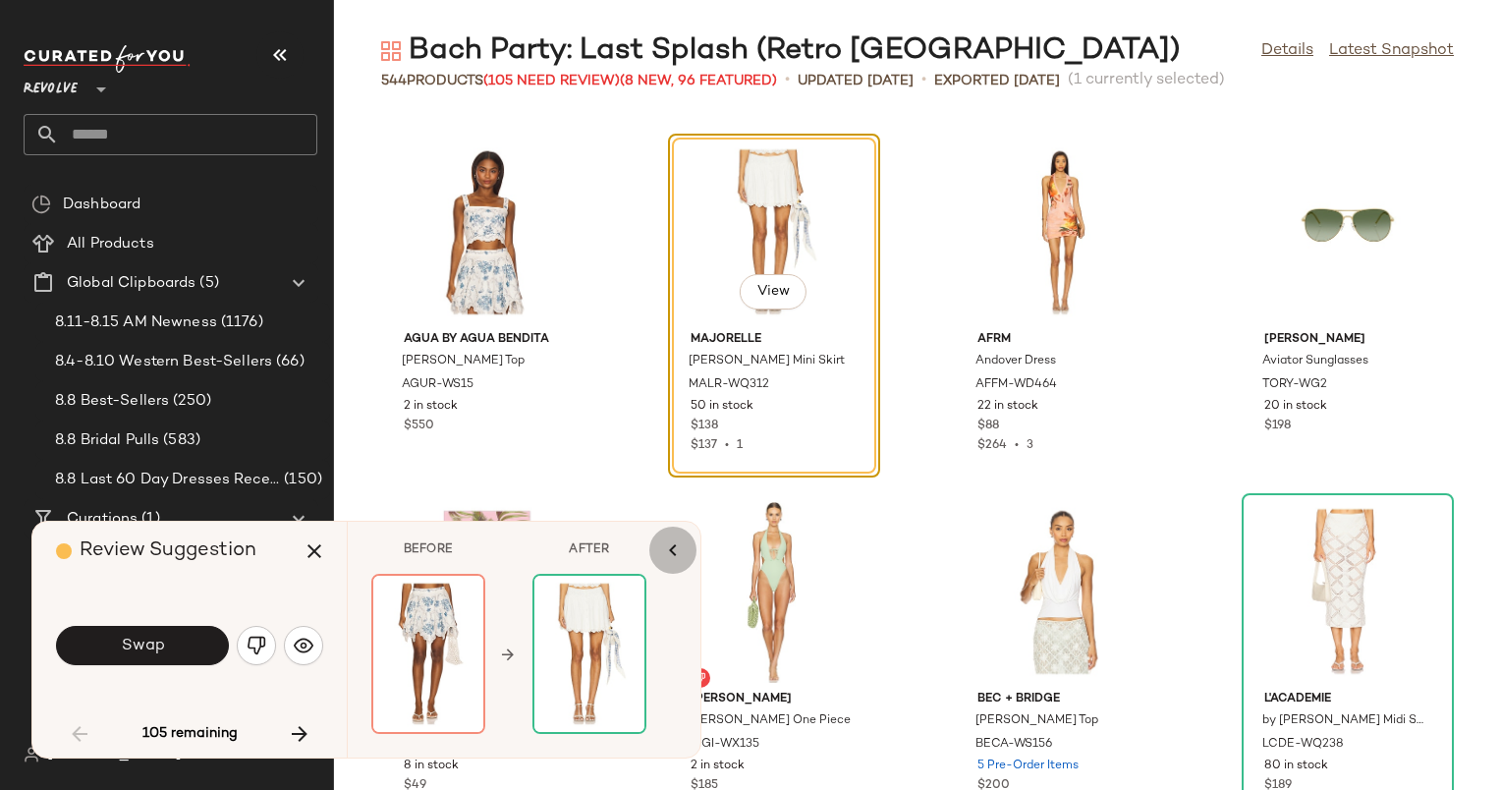
click at [672, 554] on icon "button" at bounding box center [673, 550] width 24 height 24
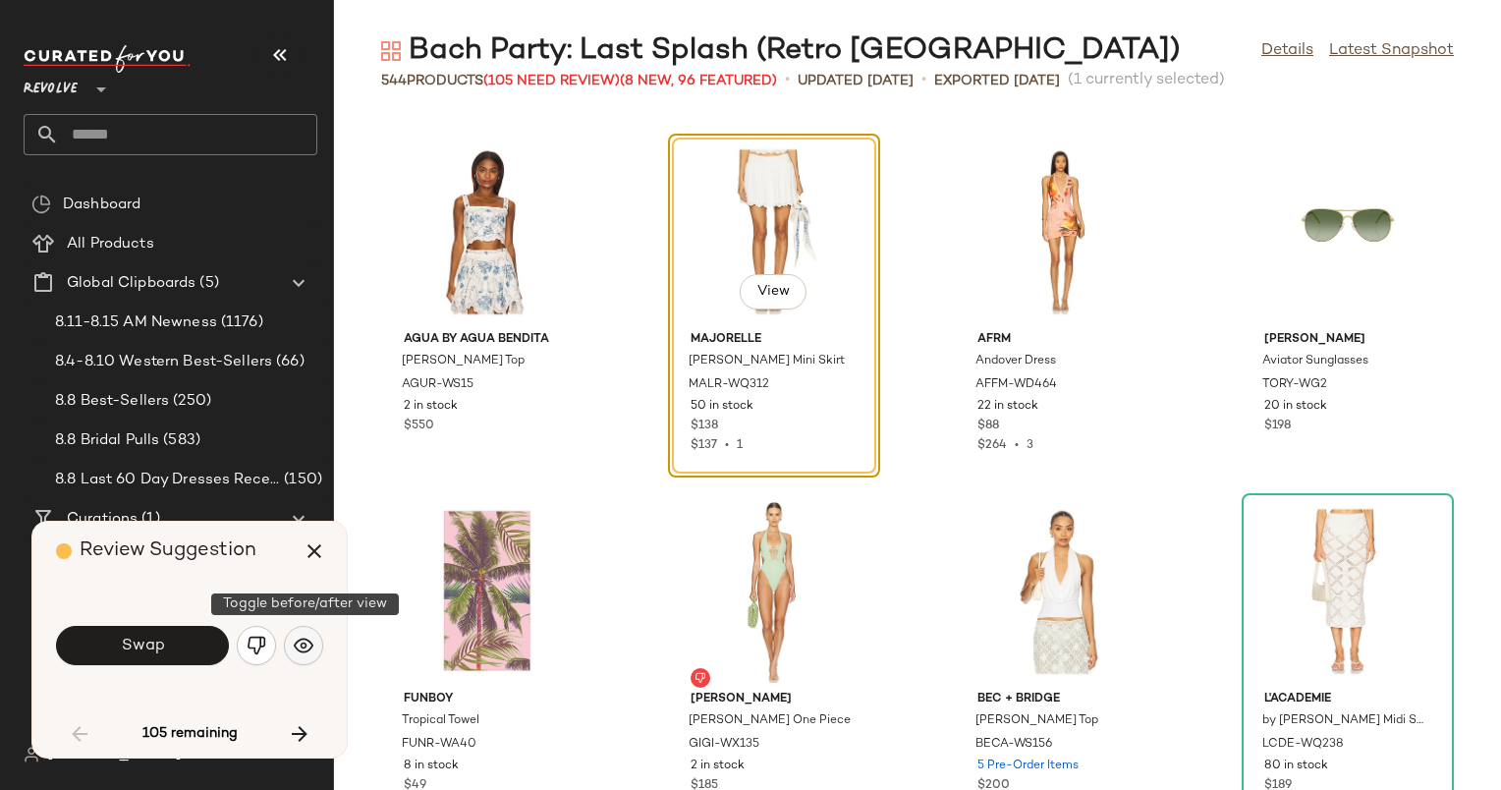
click at [294, 641] on img "button" at bounding box center [304, 646] width 20 height 20
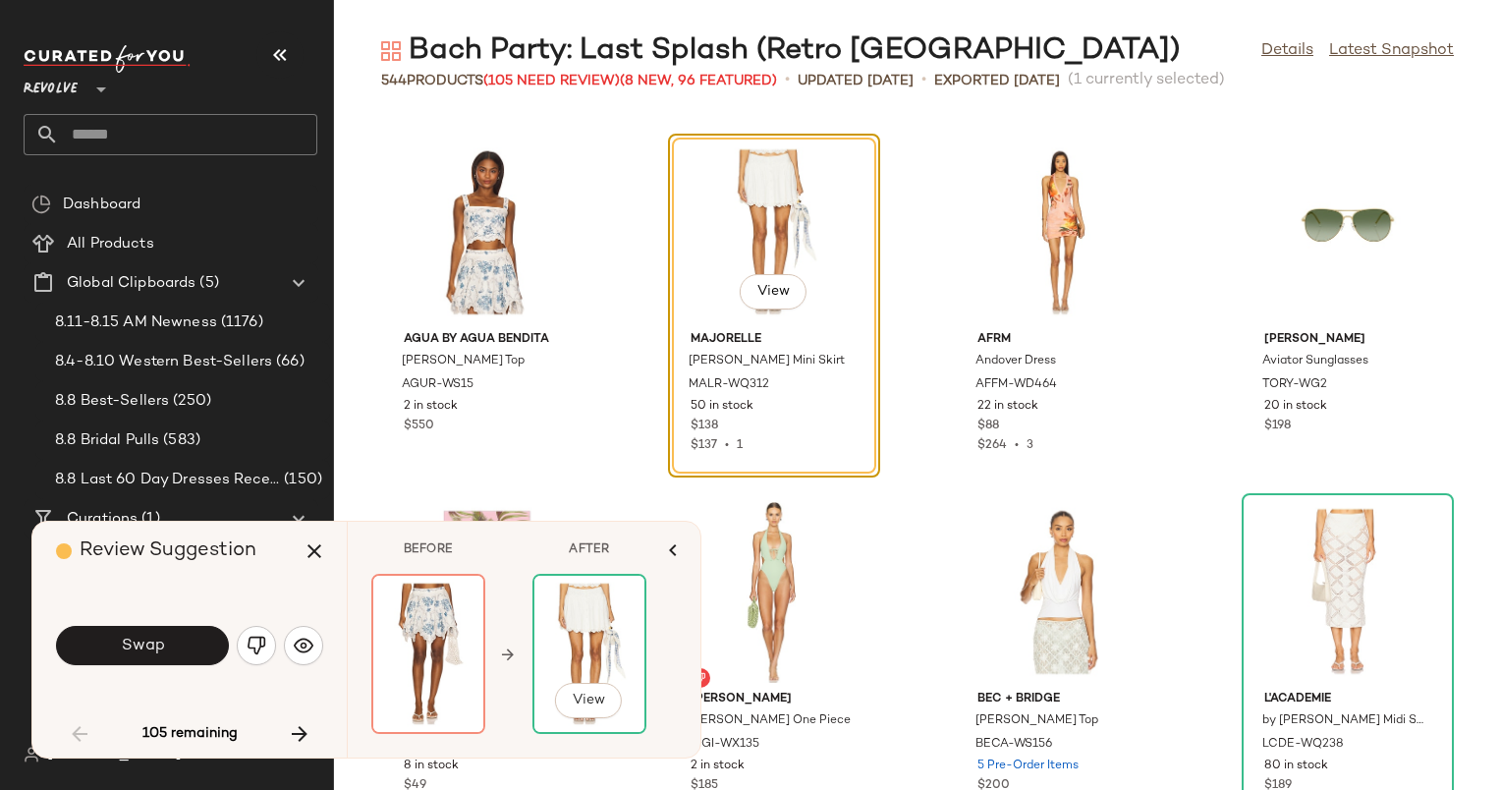
click at [556, 645] on div at bounding box center [589, 654] width 110 height 156
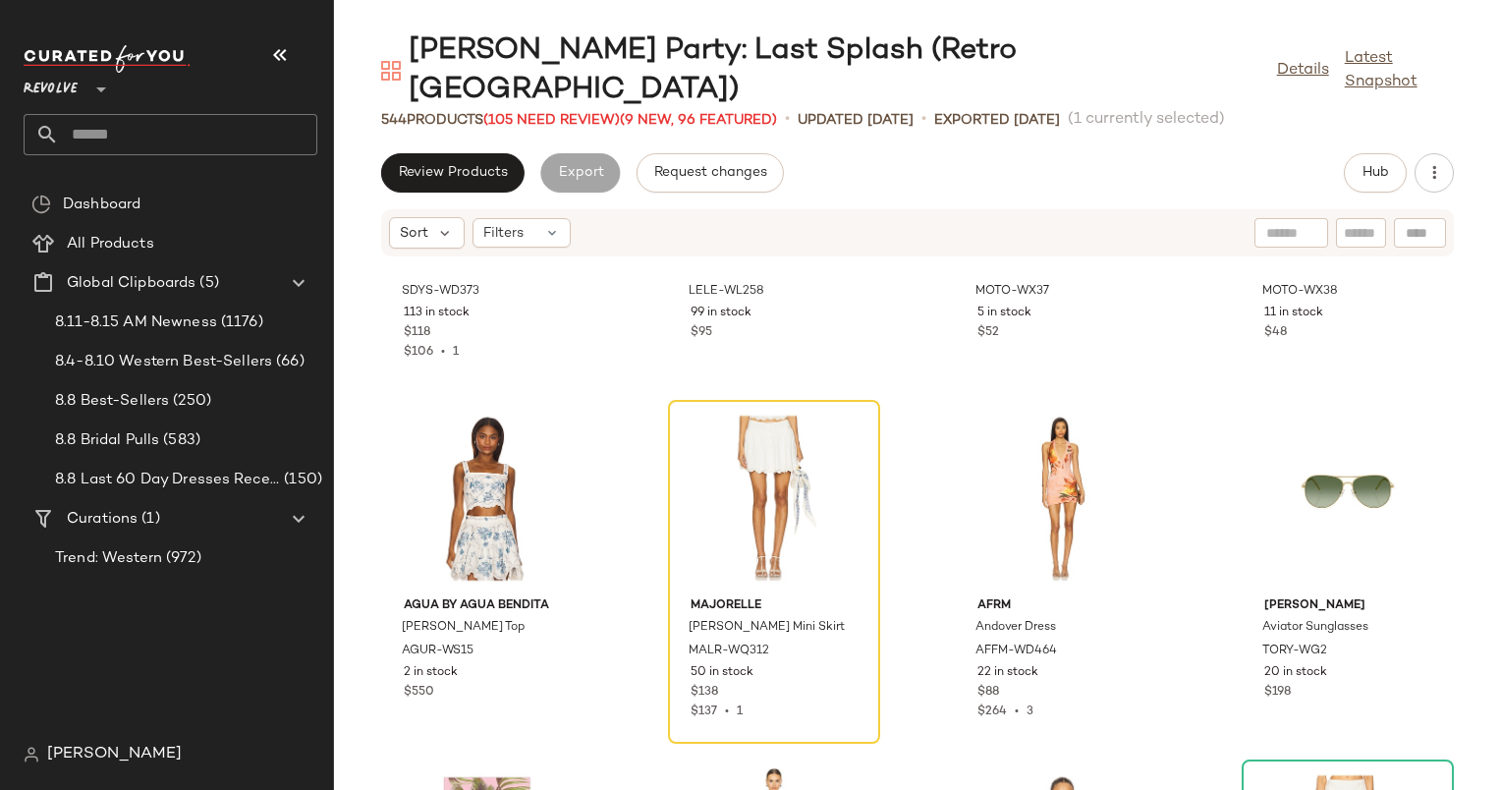
scroll to position [648, 0]
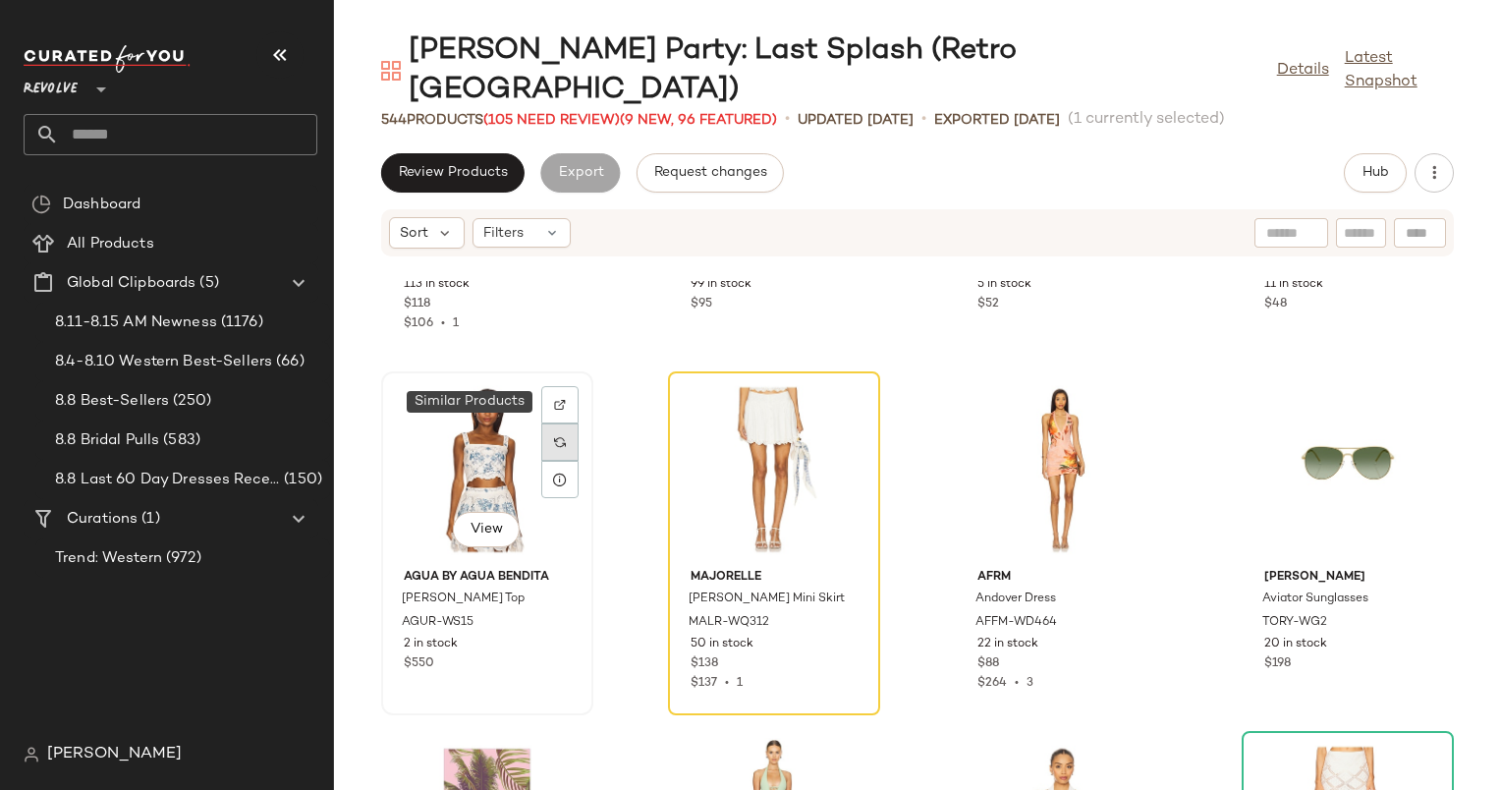
click at [567, 423] on div at bounding box center [559, 441] width 37 height 37
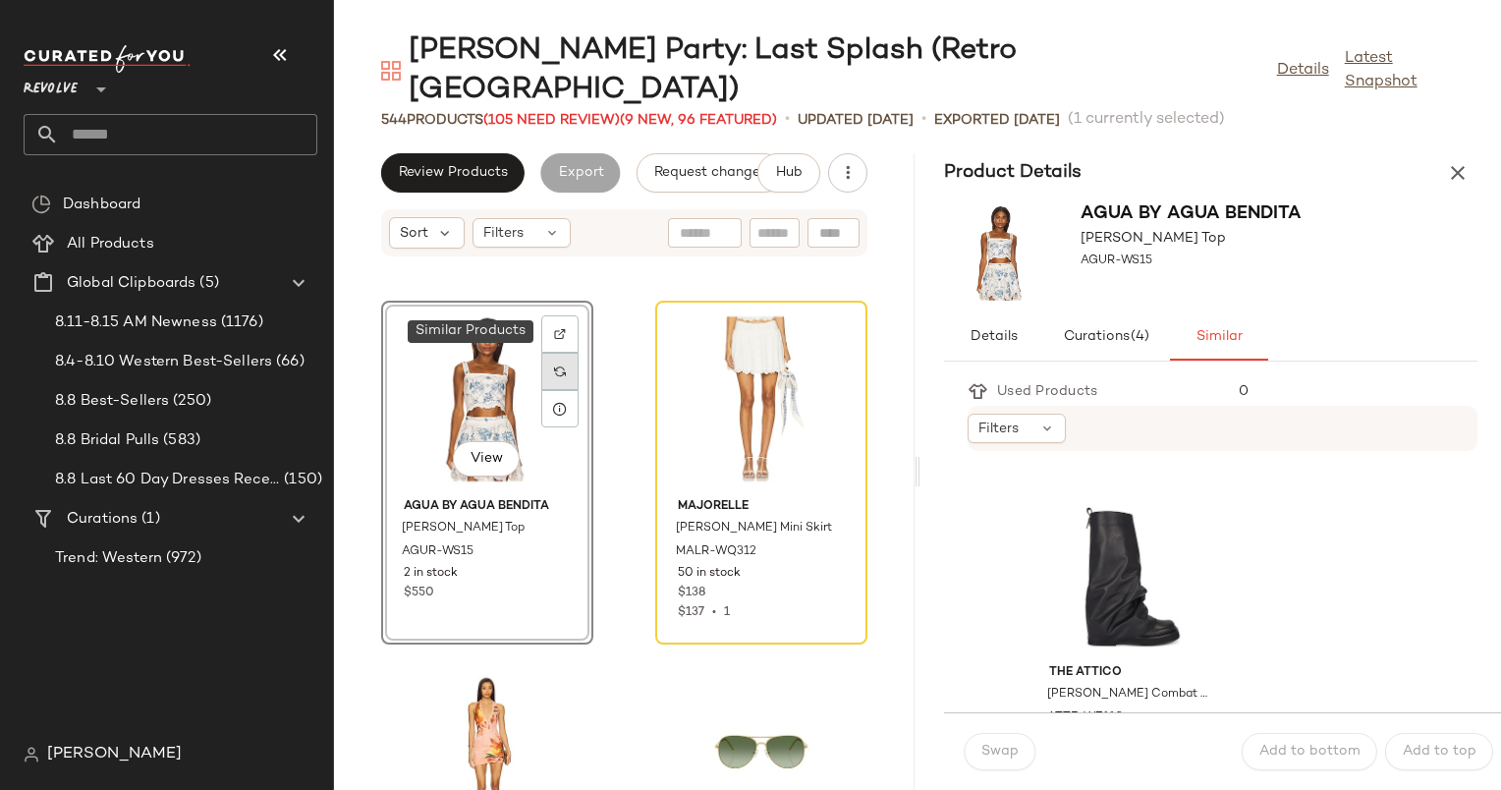
click at [562, 365] on img at bounding box center [560, 371] width 12 height 12
click at [1034, 414] on div "Filters" at bounding box center [1017, 428] width 98 height 29
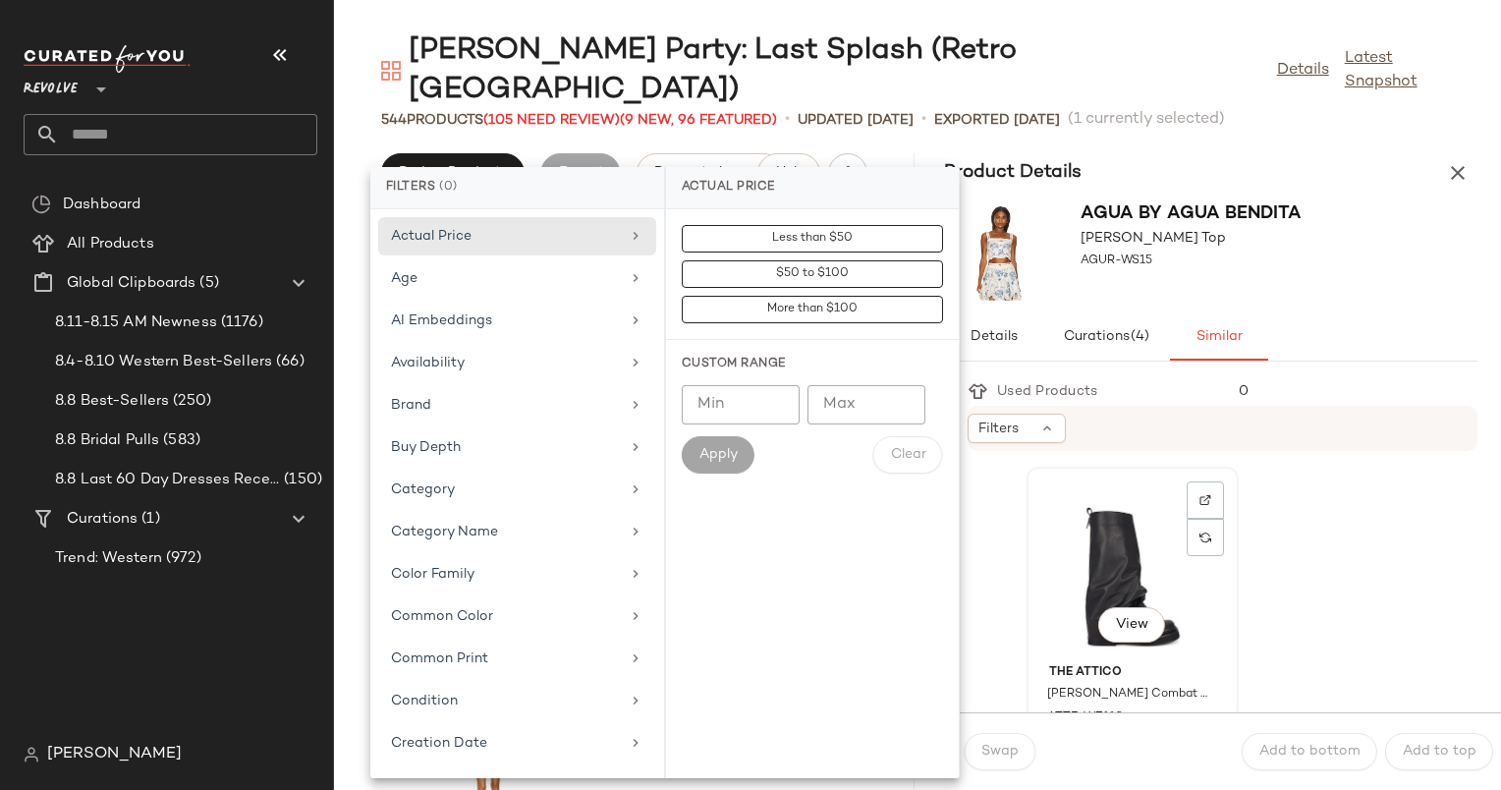
click at [1125, 474] on div "View" at bounding box center [1133, 565] width 198 height 183
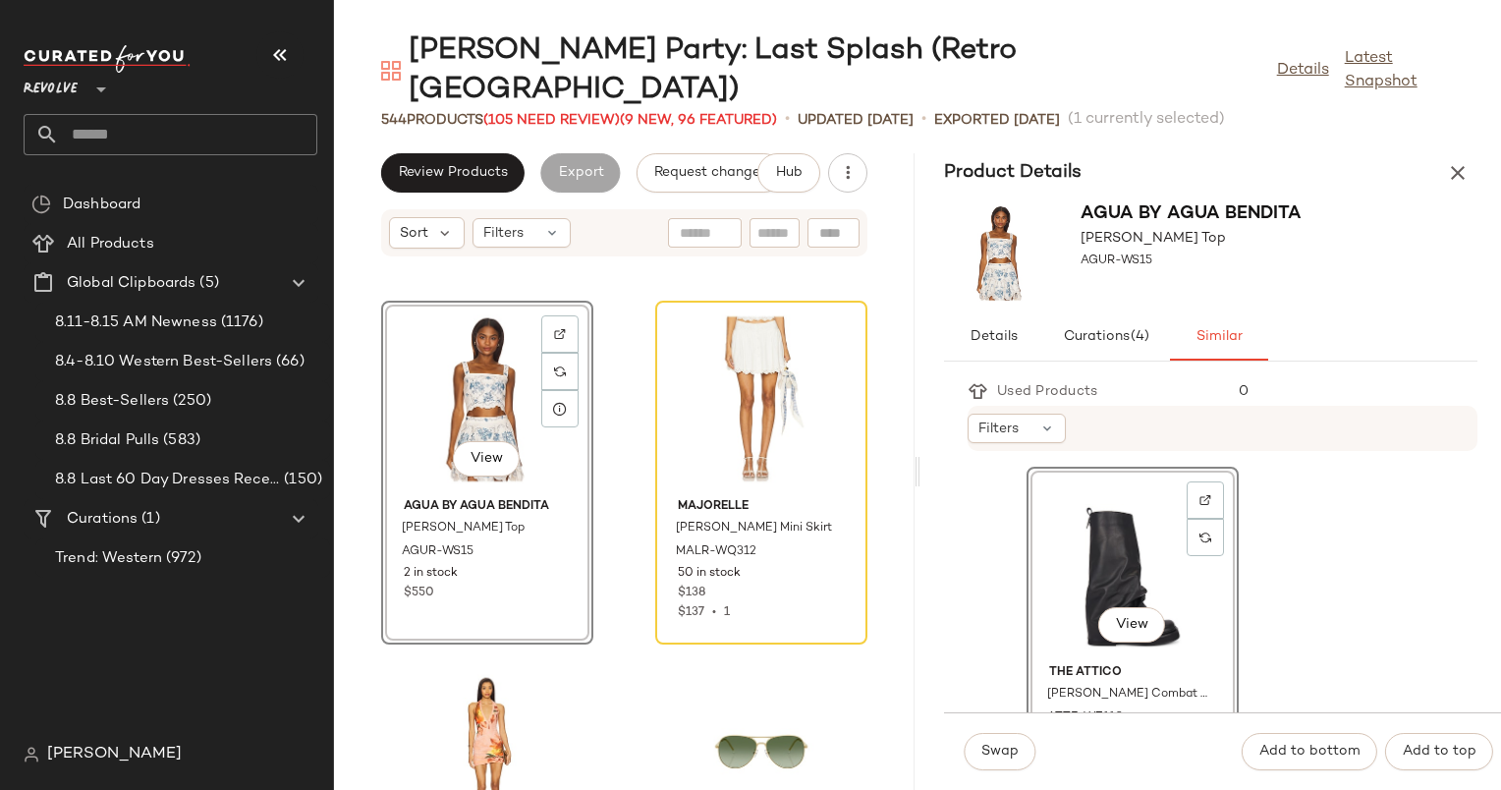
click at [490, 388] on div "View" at bounding box center [487, 399] width 198 height 183
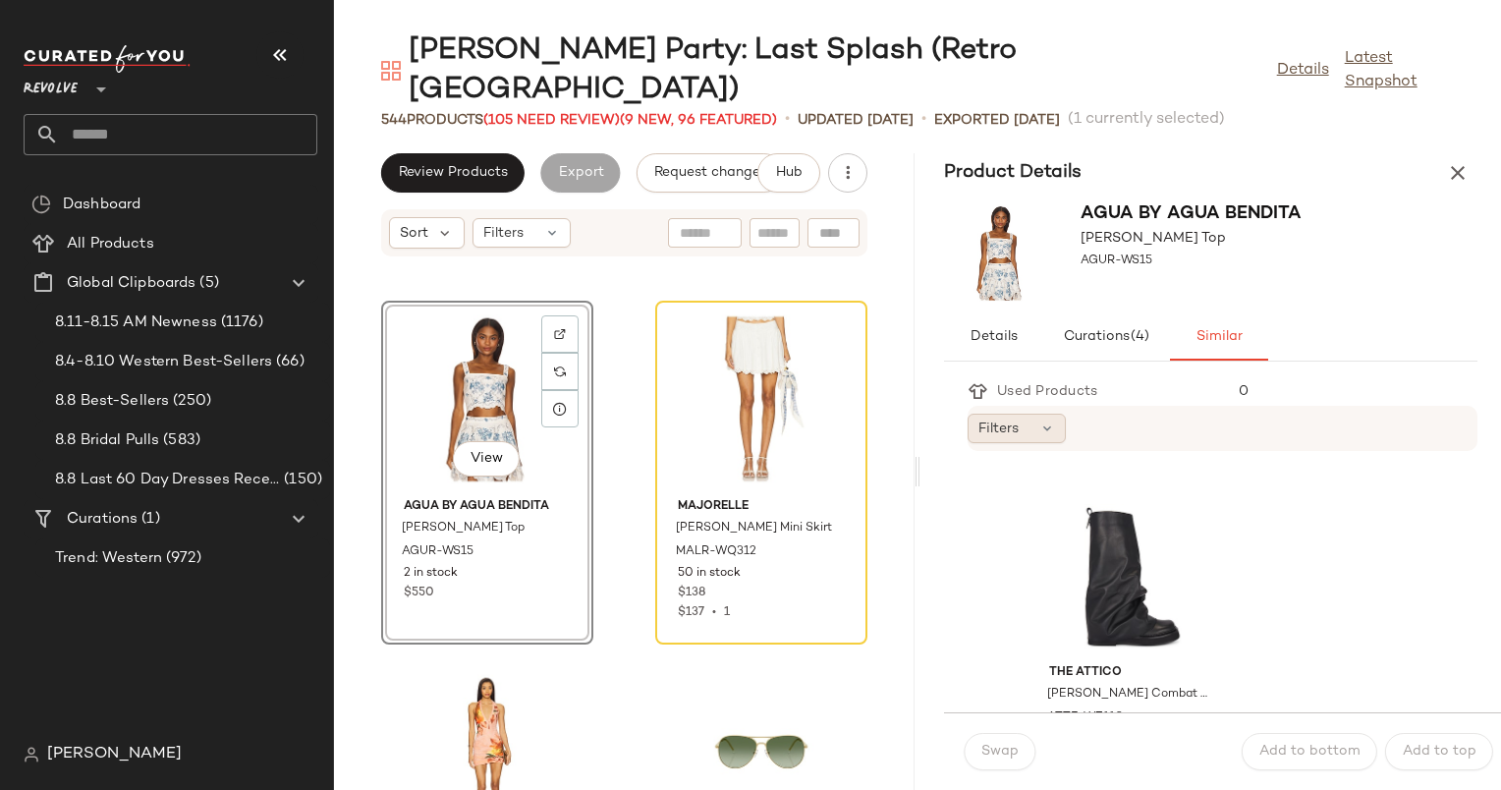
click at [1029, 414] on div "Filters" at bounding box center [1017, 428] width 98 height 29
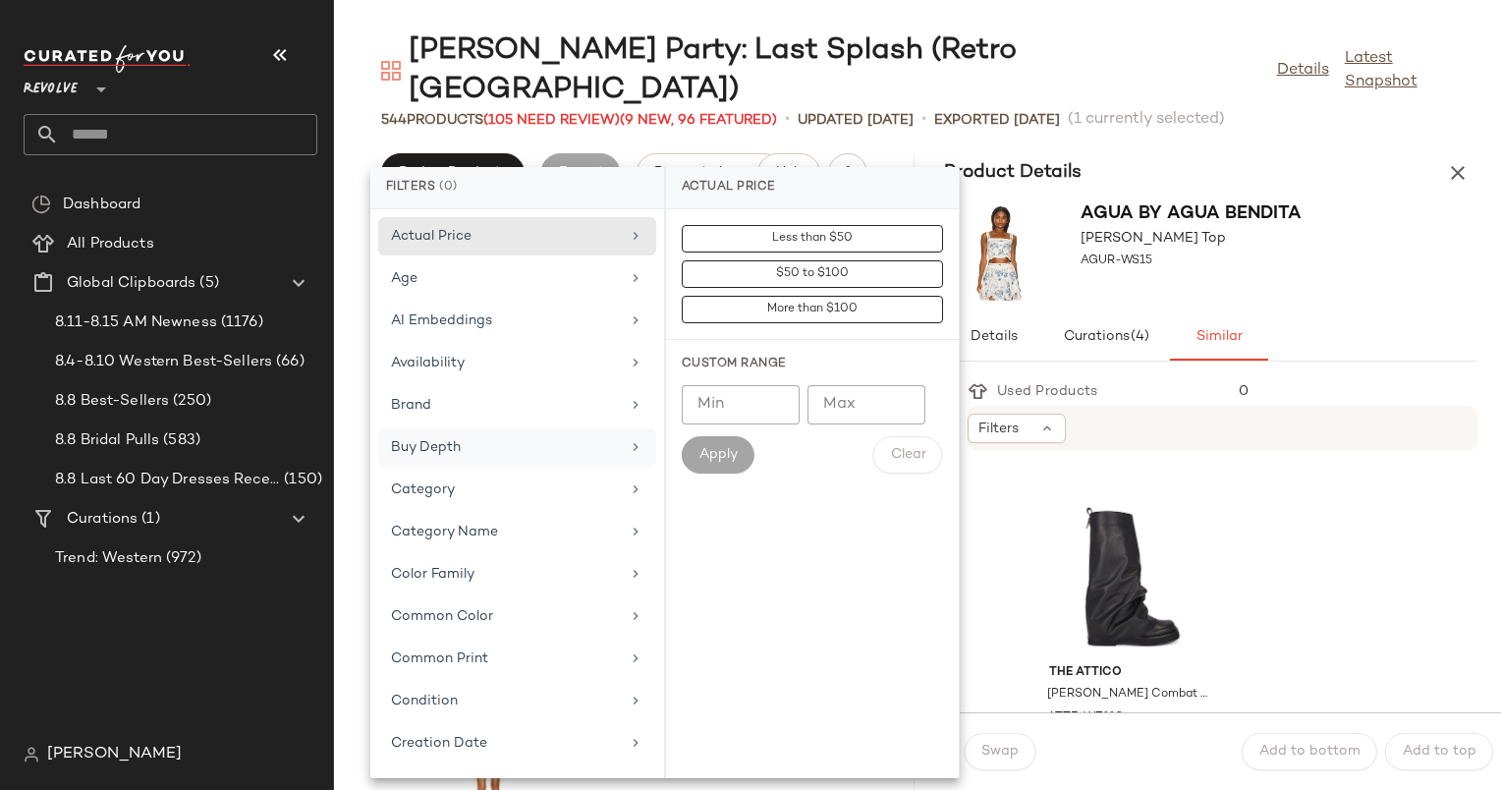
click at [484, 440] on div "Buy Depth" at bounding box center [505, 447] width 229 height 21
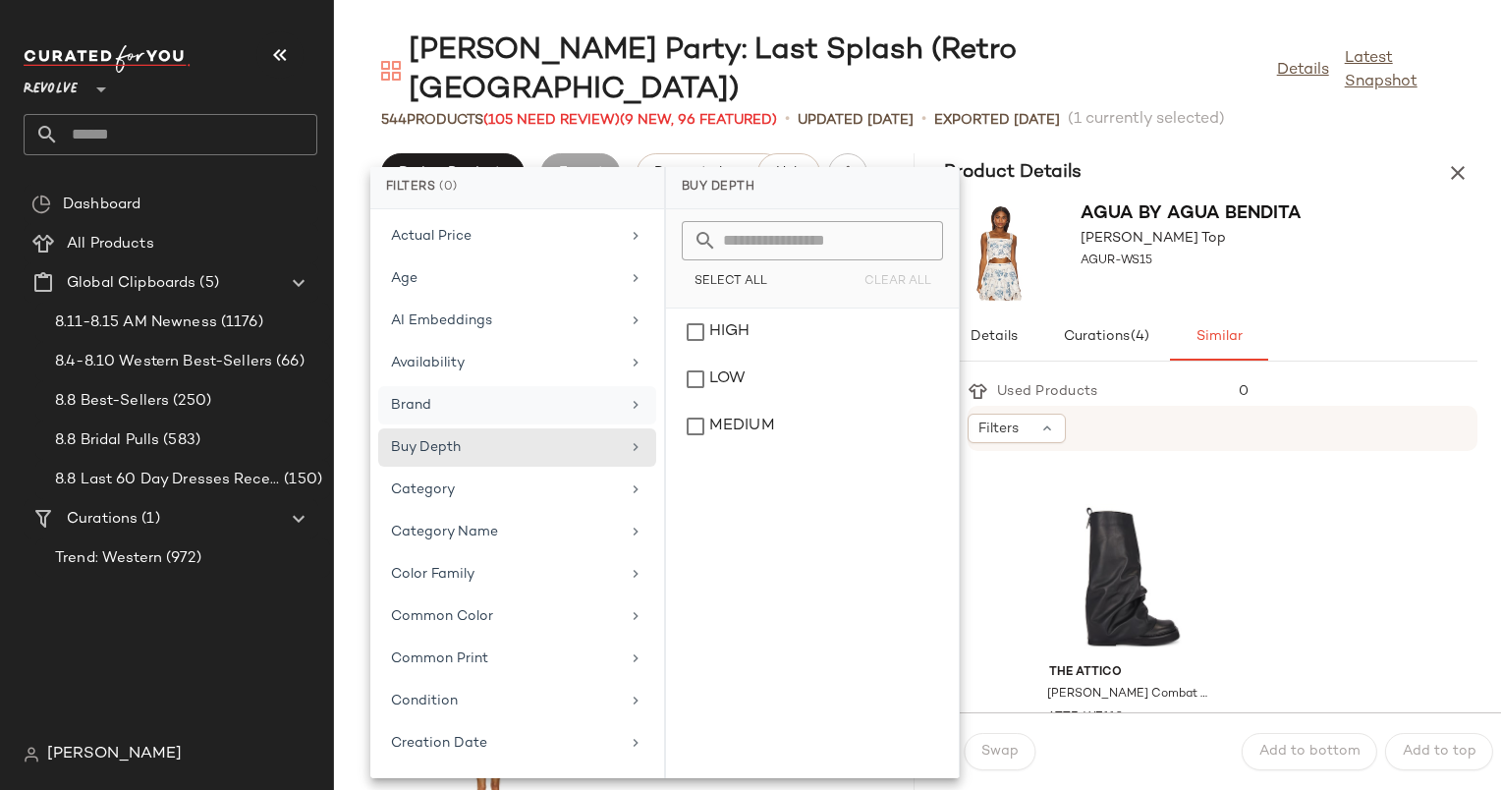
click at [541, 428] on div "Brand" at bounding box center [517, 447] width 278 height 38
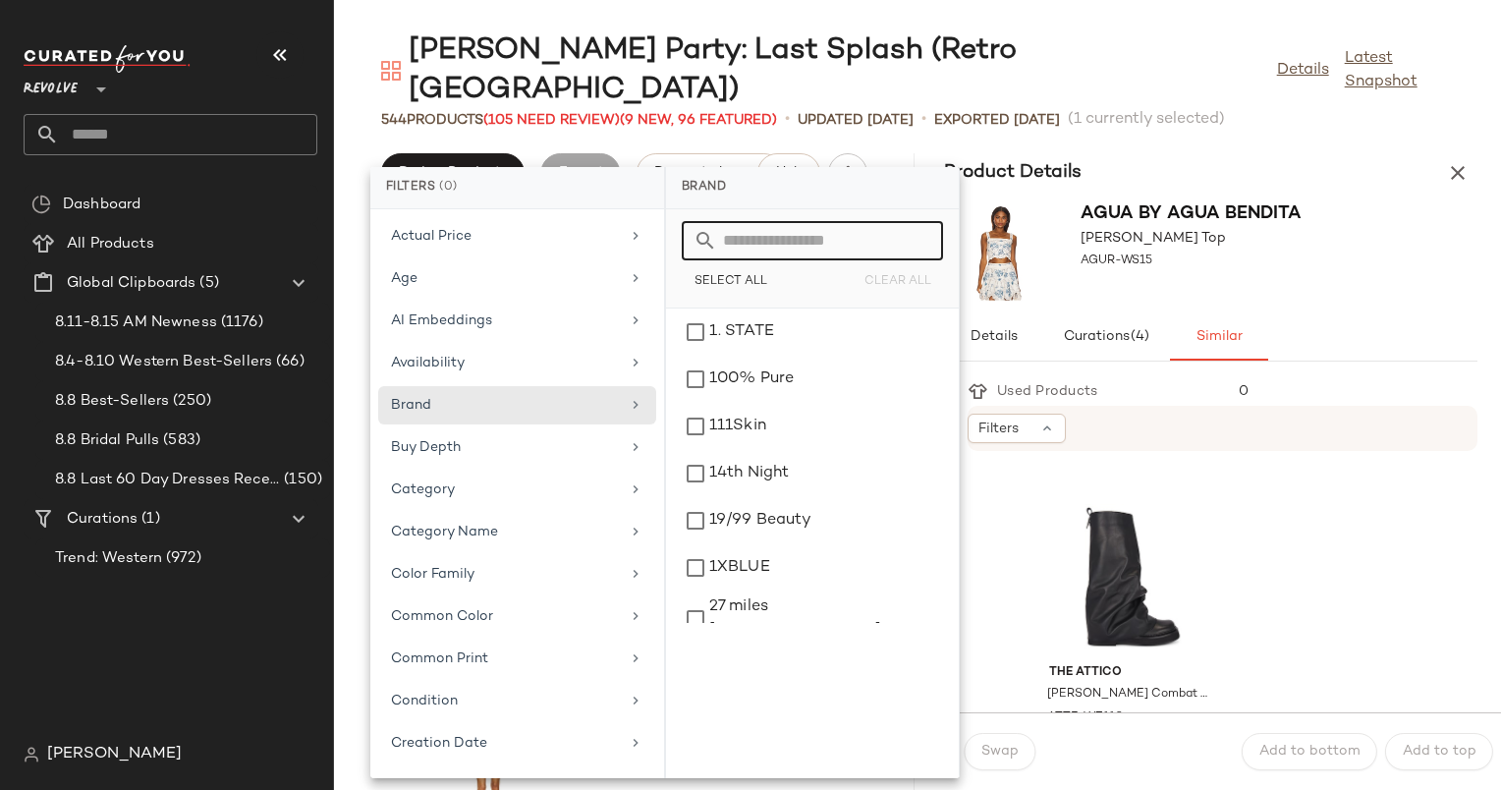
click at [795, 237] on input "text" at bounding box center [824, 240] width 214 height 39
type input "****"
click at [847, 356] on div "Agua Bendita" at bounding box center [812, 379] width 277 height 47
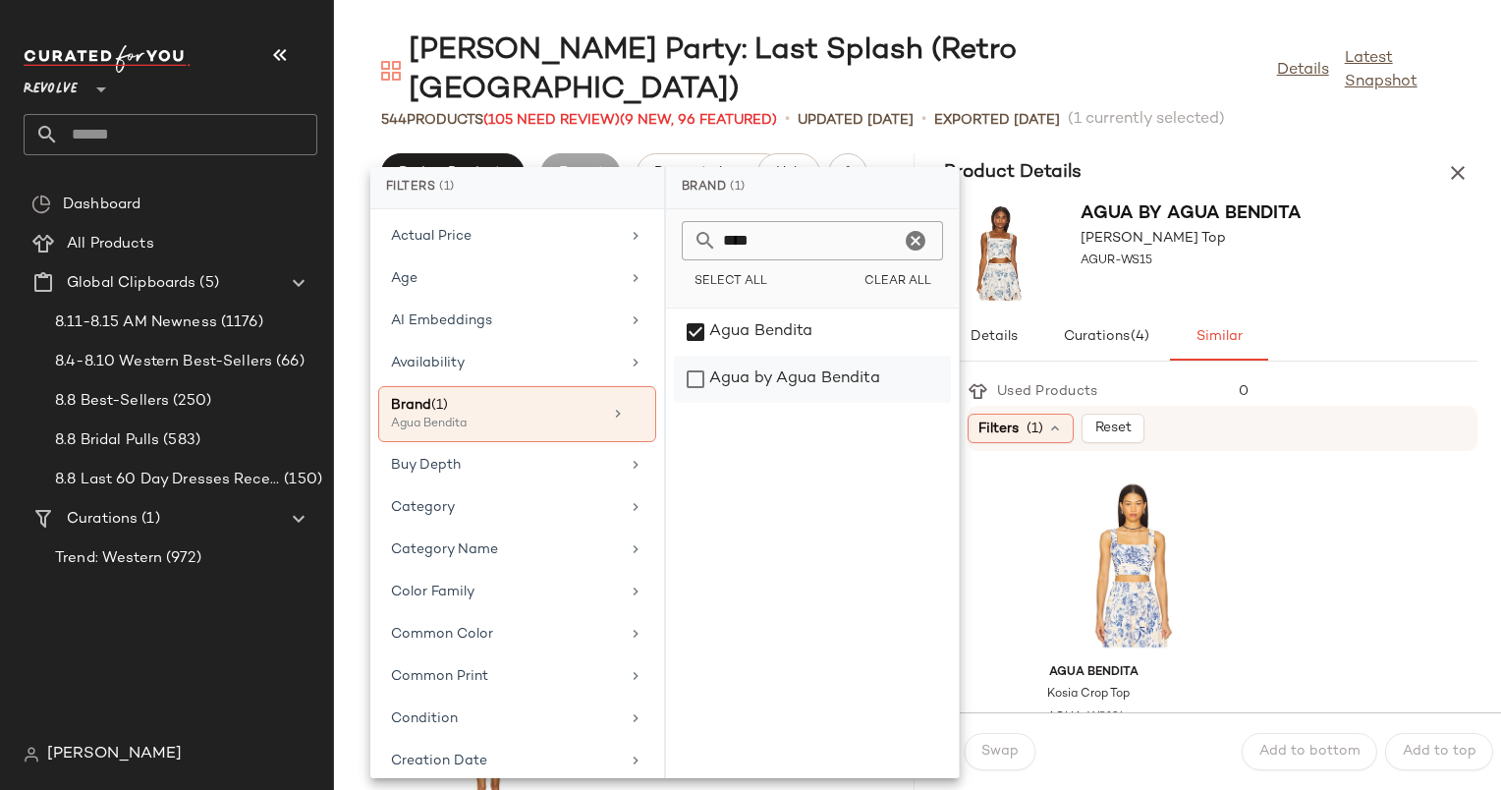
click at [772, 388] on div "Agua by Agua Bendita" at bounding box center [812, 379] width 277 height 47
click at [820, 356] on div "Agua Bendita" at bounding box center [812, 379] width 277 height 47
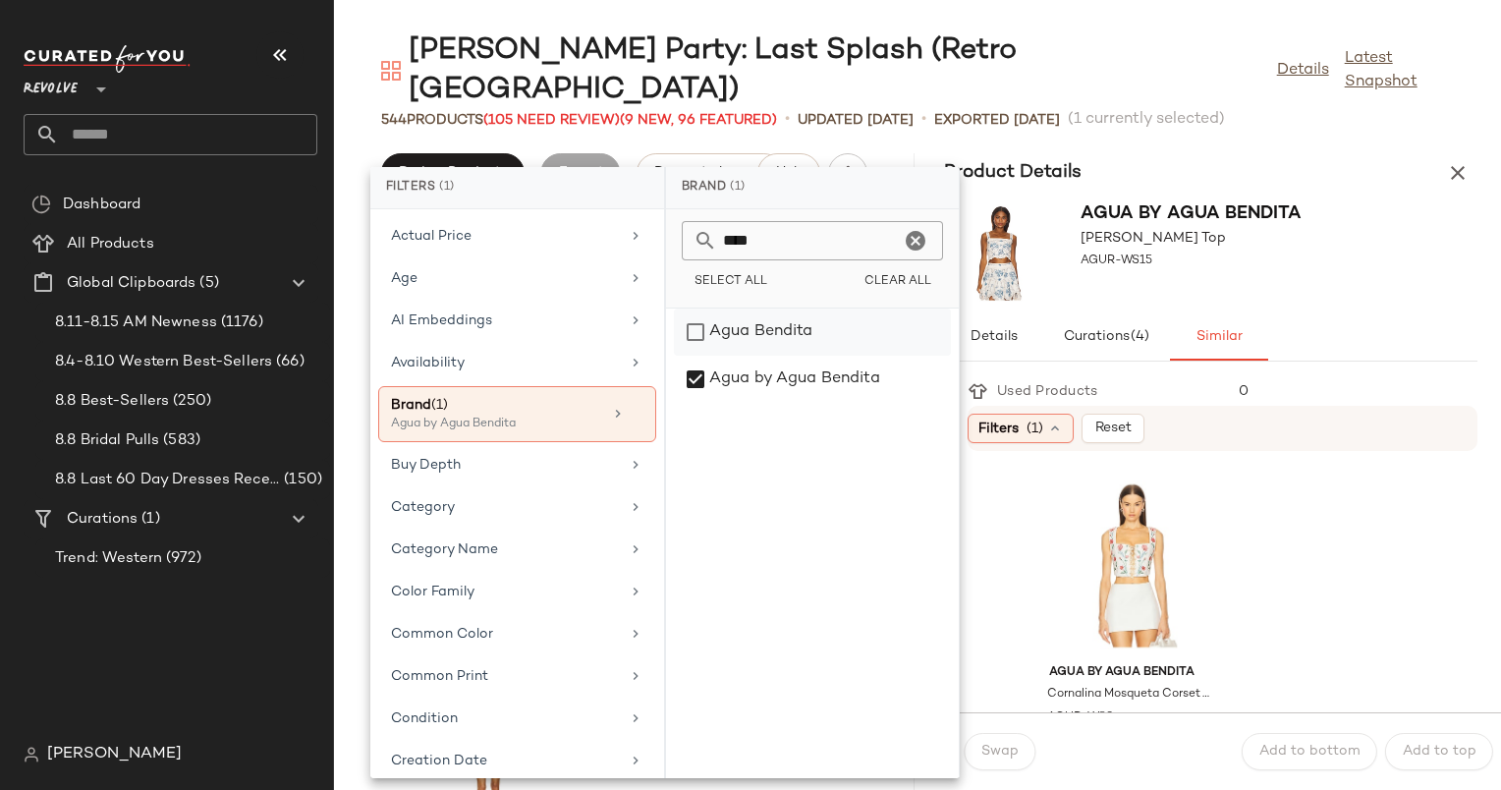
click at [780, 356] on div "Agua Bendita" at bounding box center [812, 379] width 277 height 47
click at [849, 409] on div "Agua Bendita Agua by Agua Bendita" at bounding box center [812, 544] width 293 height 470
click at [877, 389] on div "Agua by Agua Bendita" at bounding box center [812, 379] width 277 height 47
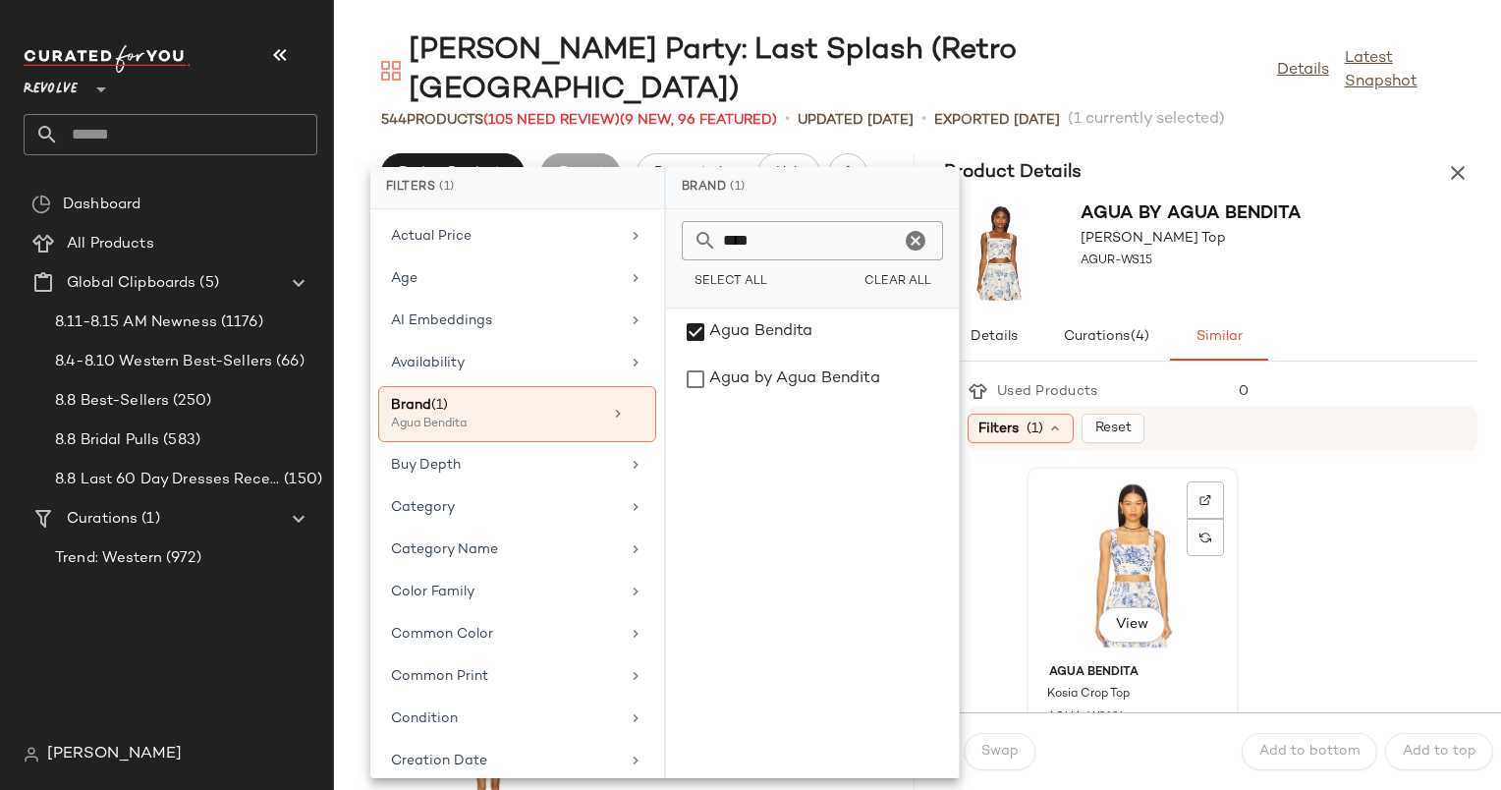
click at [1149, 503] on div "View" at bounding box center [1133, 565] width 198 height 183
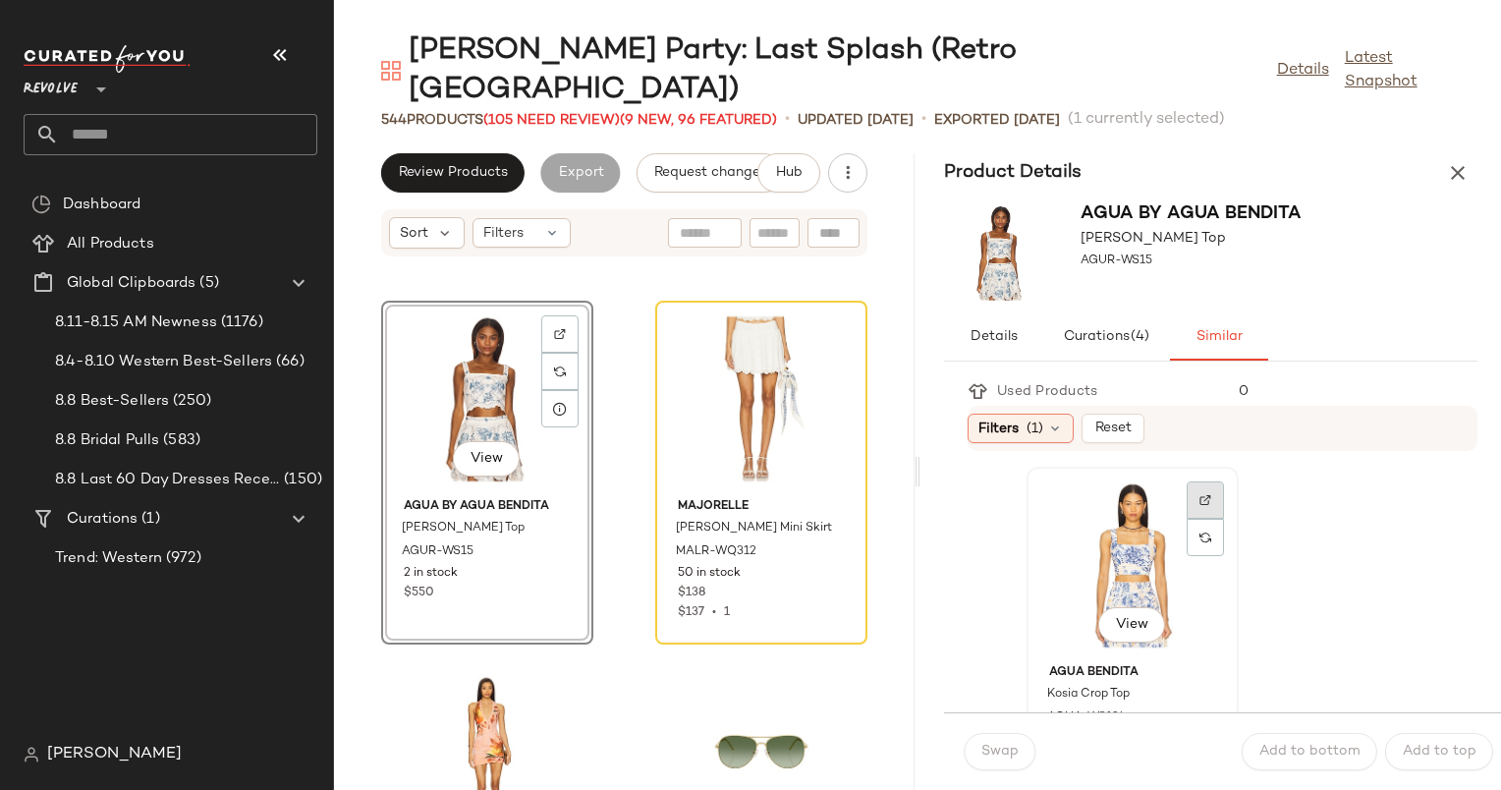
click at [1207, 494] on img at bounding box center [1206, 500] width 12 height 12
click at [1118, 531] on div "View" at bounding box center [1133, 565] width 198 height 183
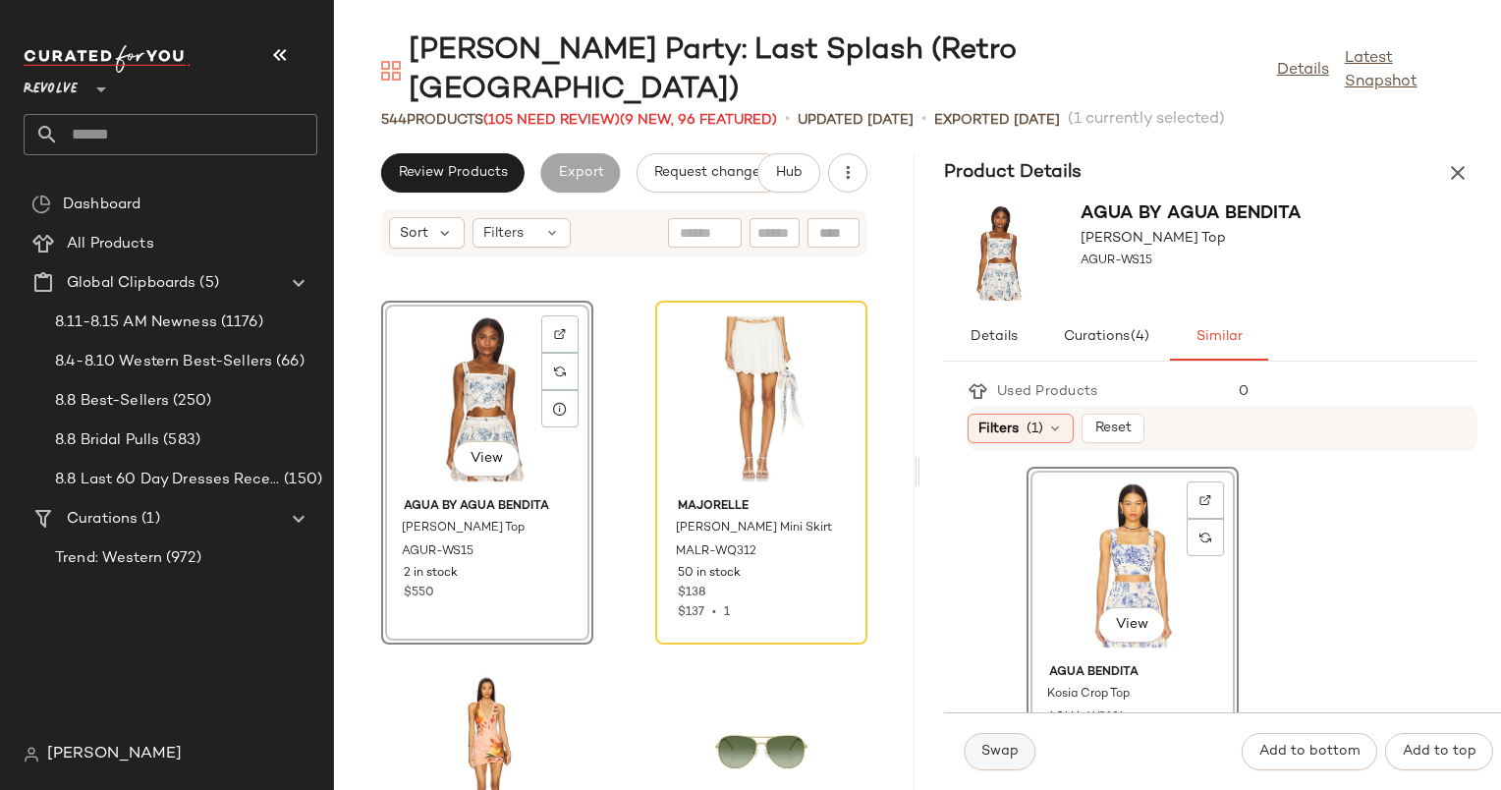
click at [991, 755] on span "Swap" at bounding box center [1000, 752] width 38 height 16
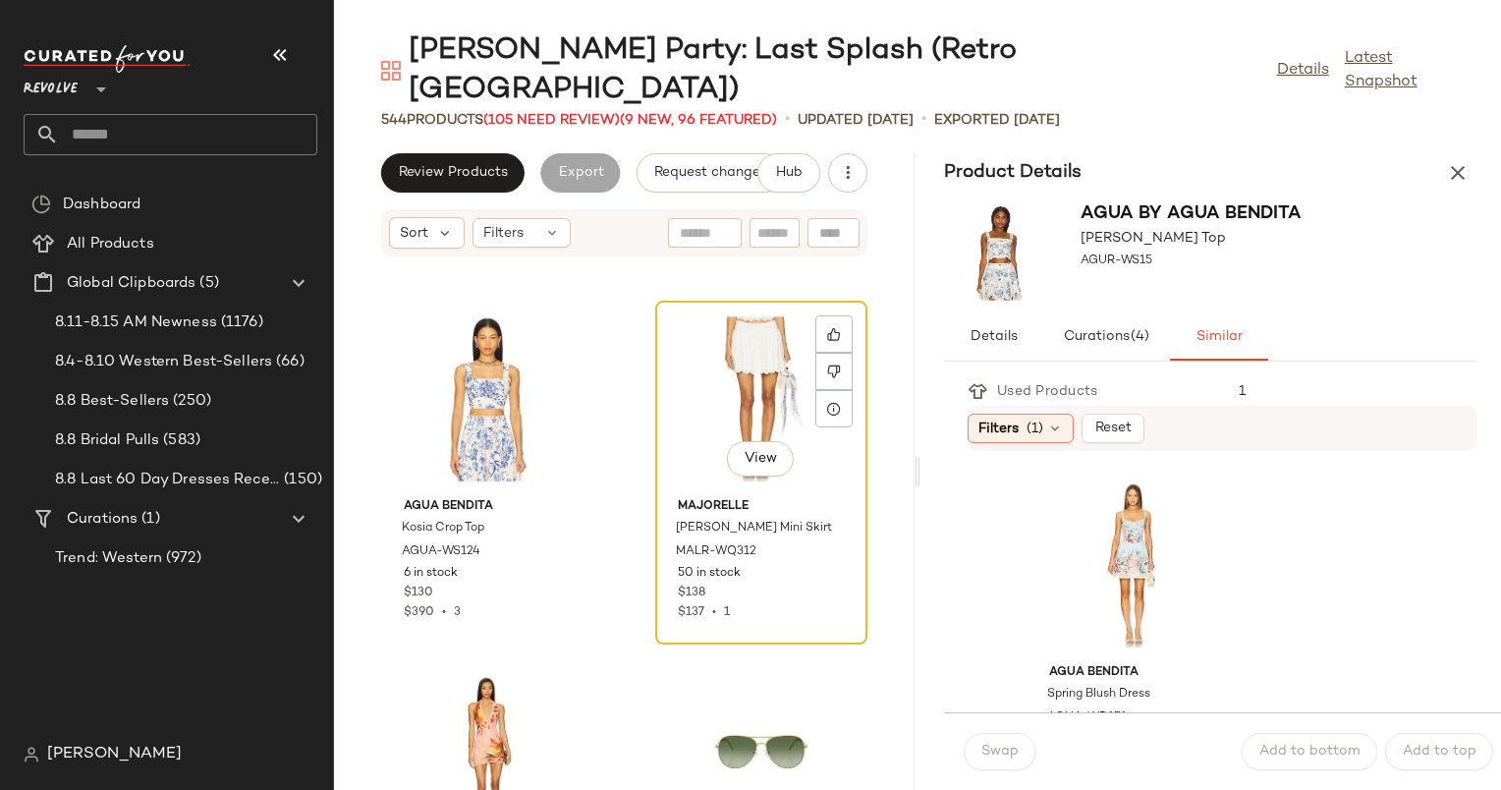
click at [744, 308] on div "View" at bounding box center [761, 399] width 198 height 183
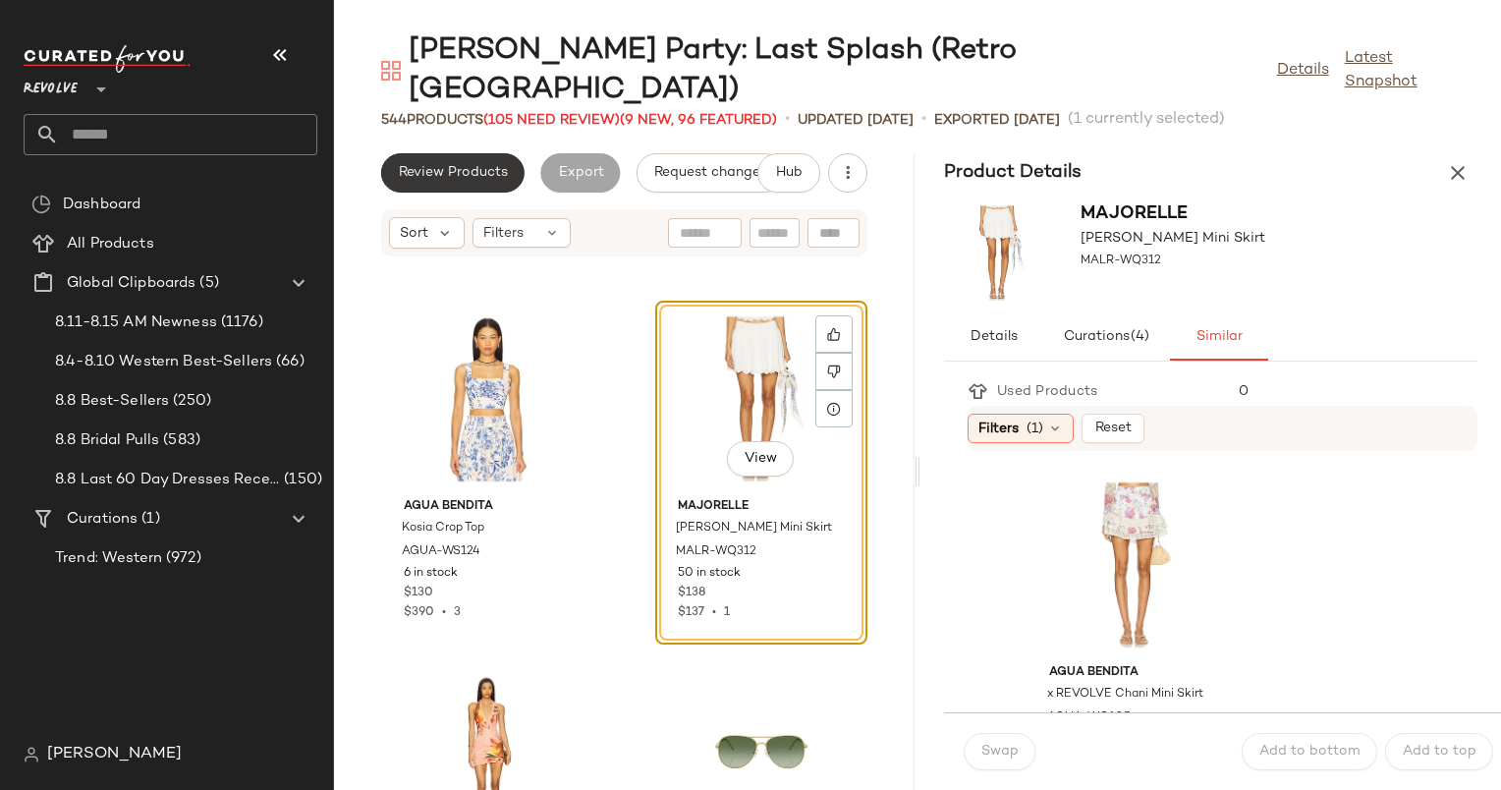
click at [431, 153] on button "Review Products" at bounding box center [452, 172] width 143 height 39
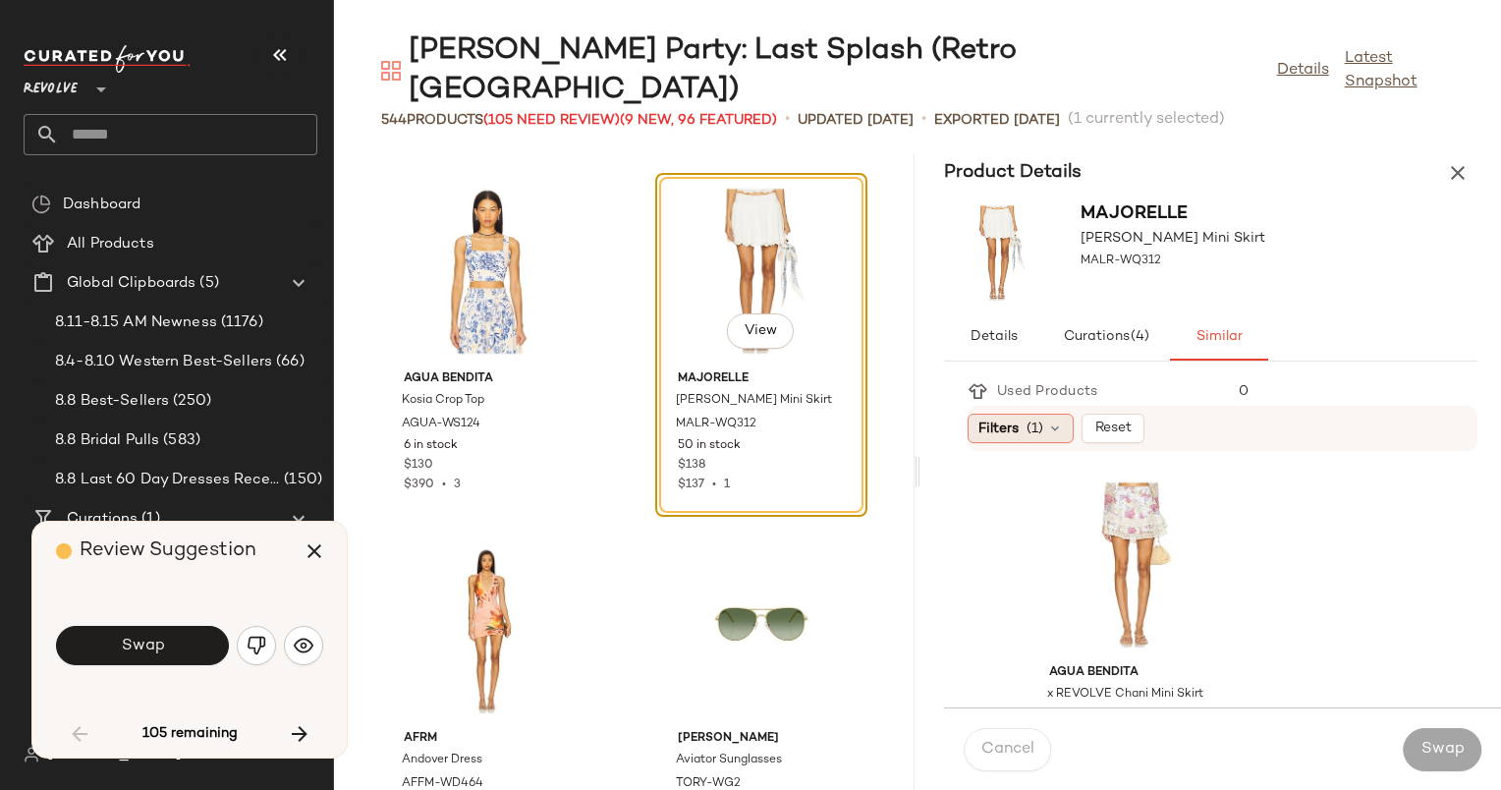
click at [1022, 414] on div "Filters (1)" at bounding box center [1021, 428] width 106 height 29
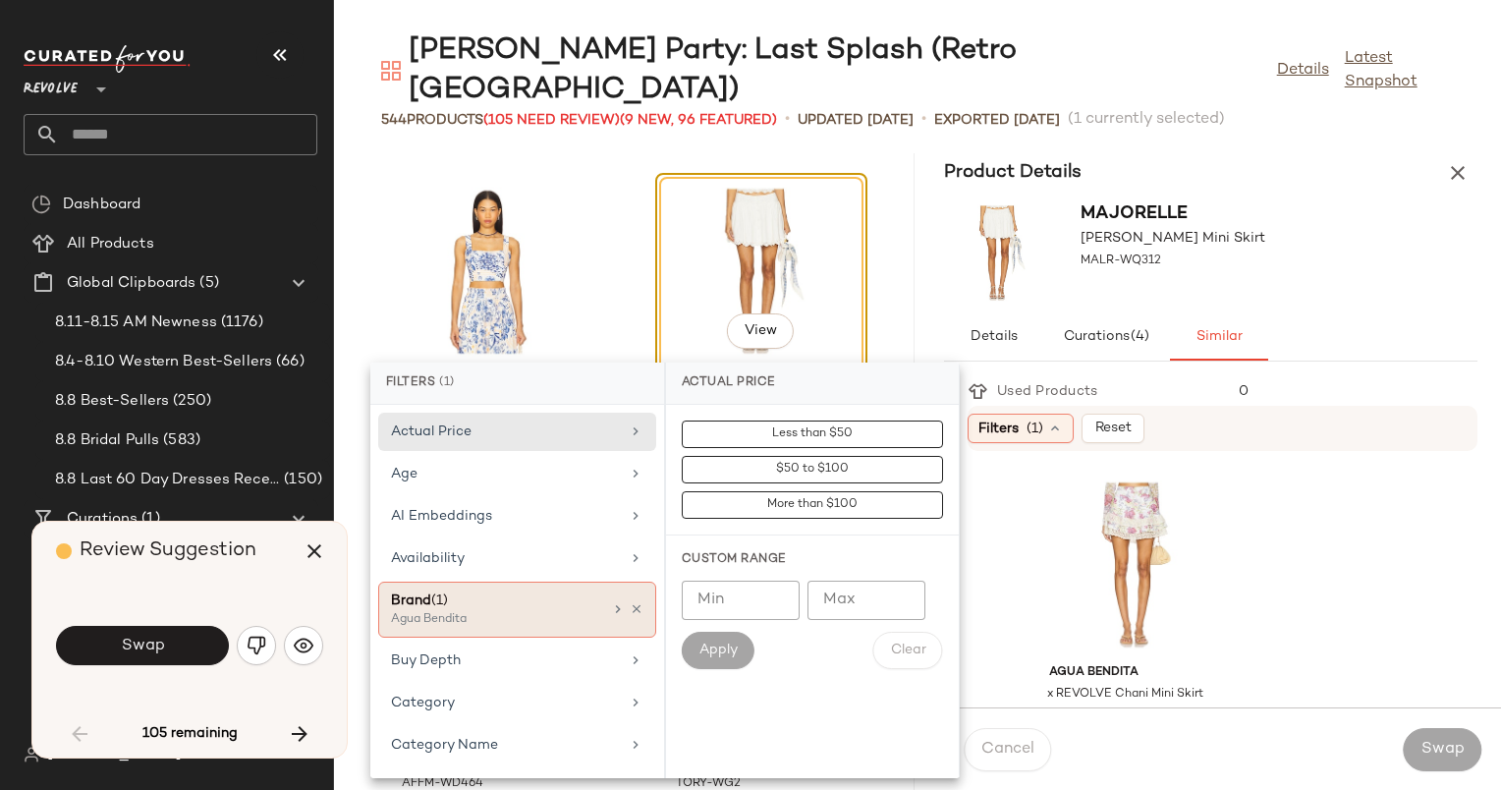
click at [506, 601] on div "Brand (1)" at bounding box center [496, 600] width 211 height 21
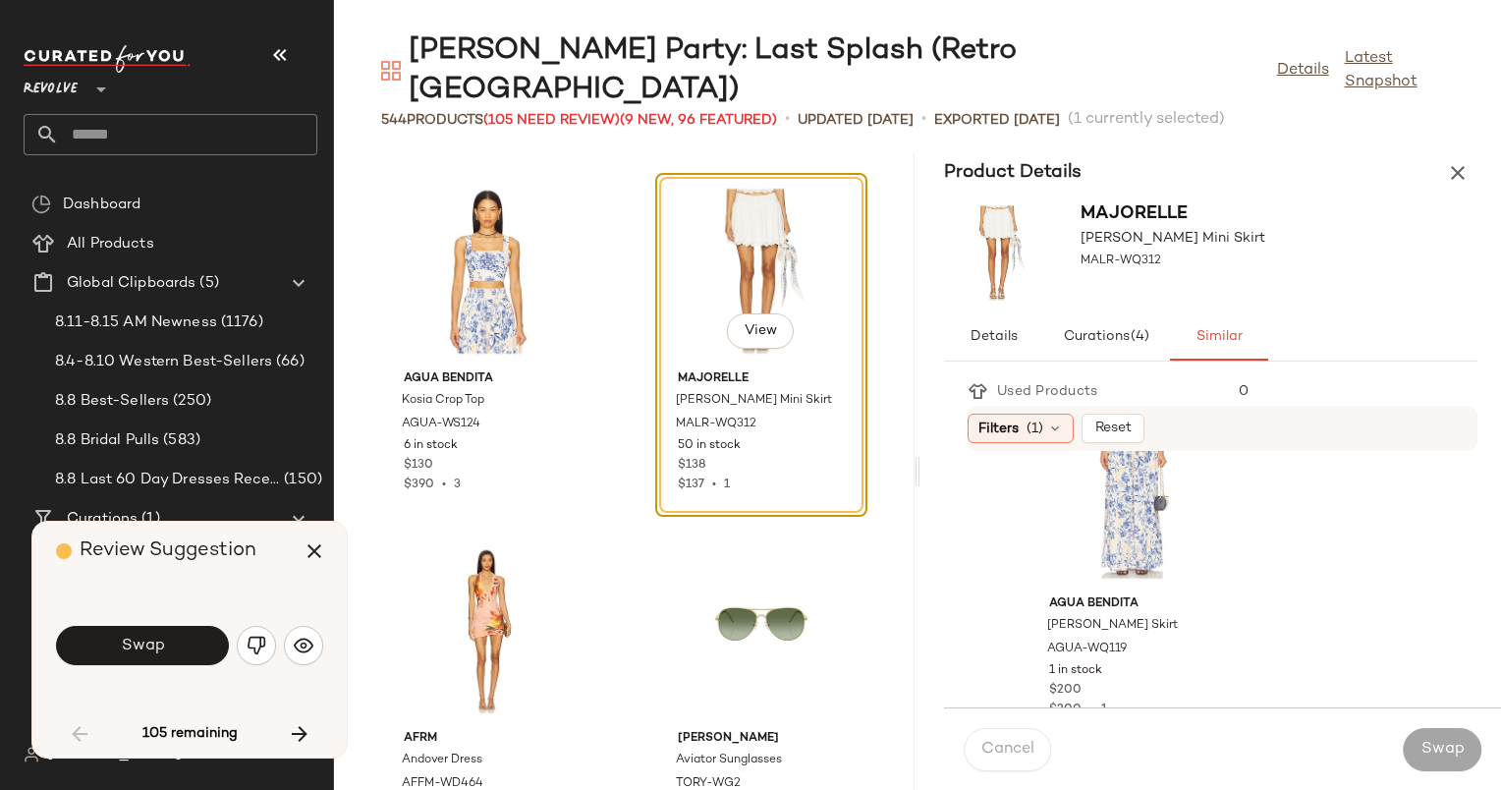
scroll to position [2227, 0]
click at [1071, 491] on div "View" at bounding box center [1133, 495] width 198 height 183
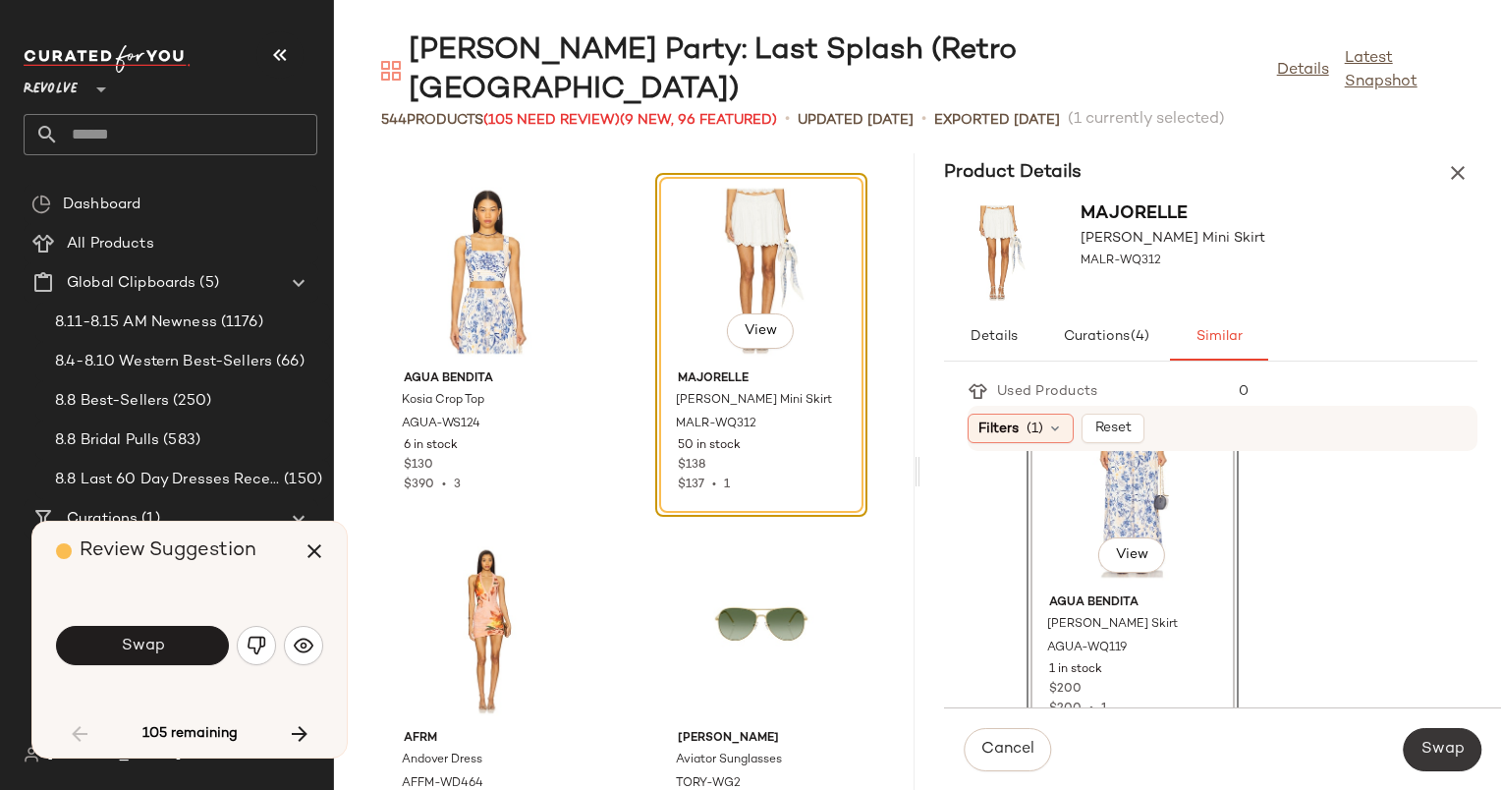
click at [1458, 742] on span "Swap" at bounding box center [1443, 749] width 44 height 19
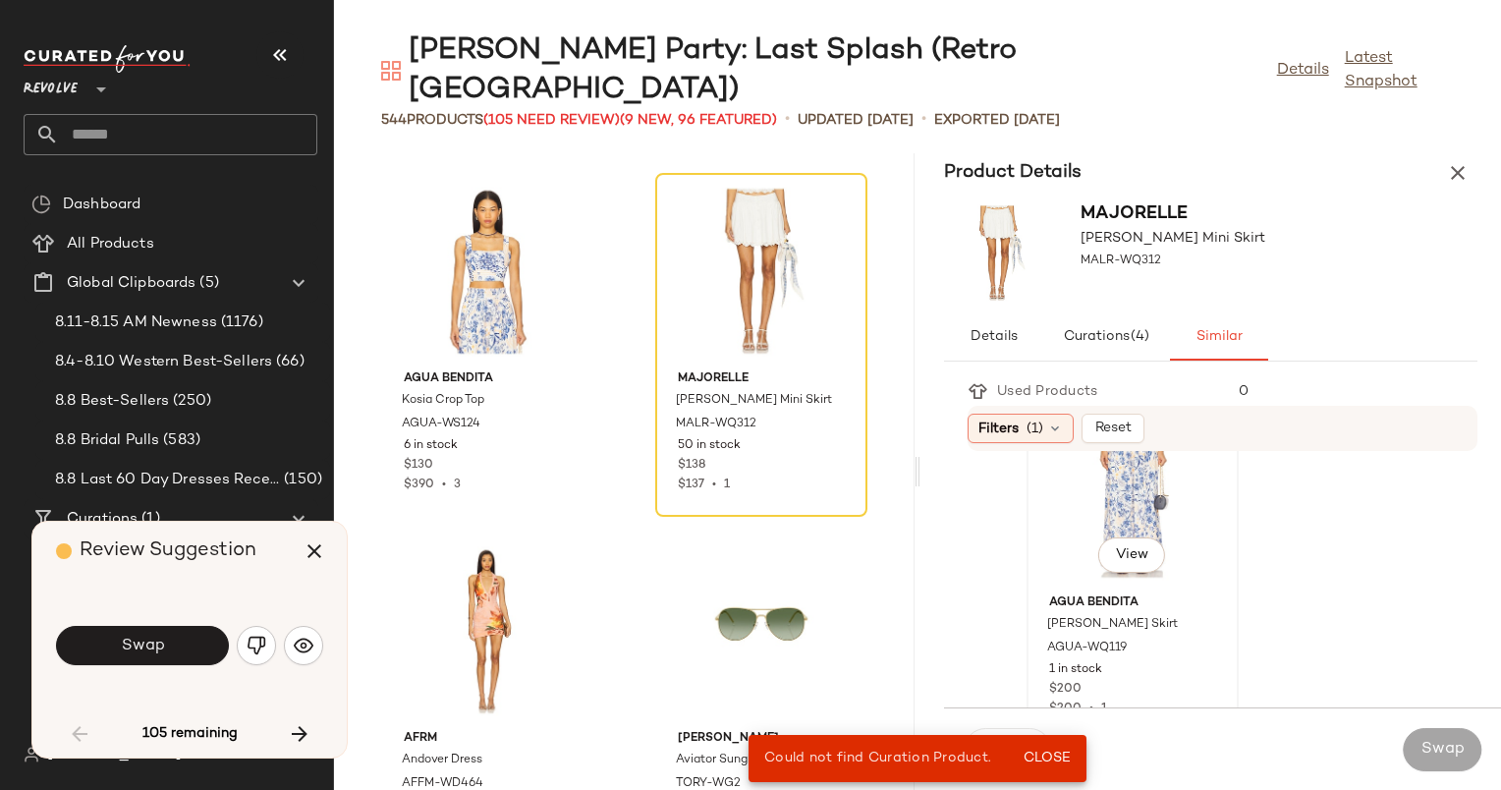
click at [1090, 587] on div "Agua Bendita Jenna Maxi Skirt AGUA-WQ119 1 in stock $200 $200 • 1" at bounding box center [1133, 653] width 198 height 132
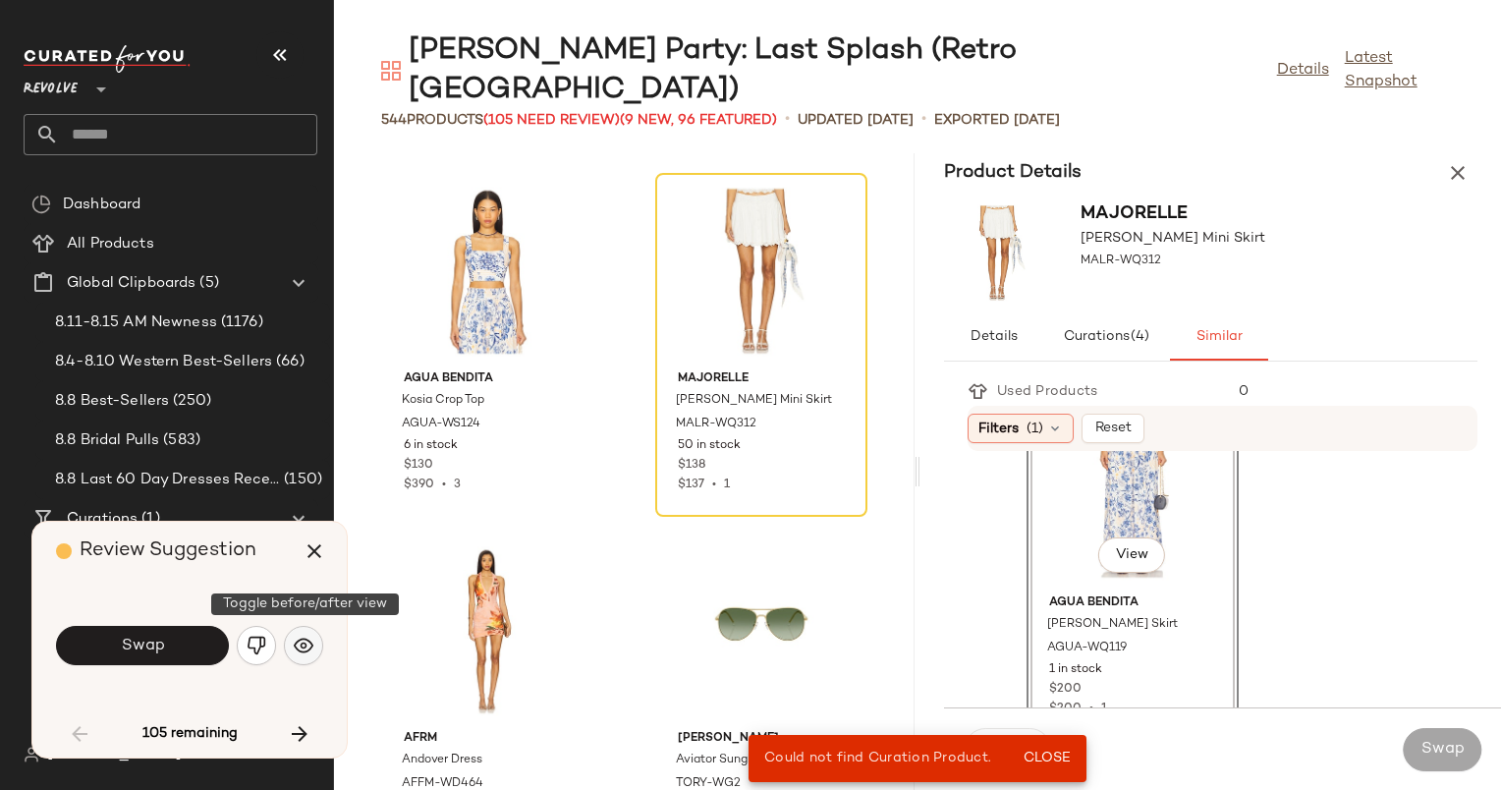
click at [313, 648] on button "button" at bounding box center [303, 645] width 39 height 39
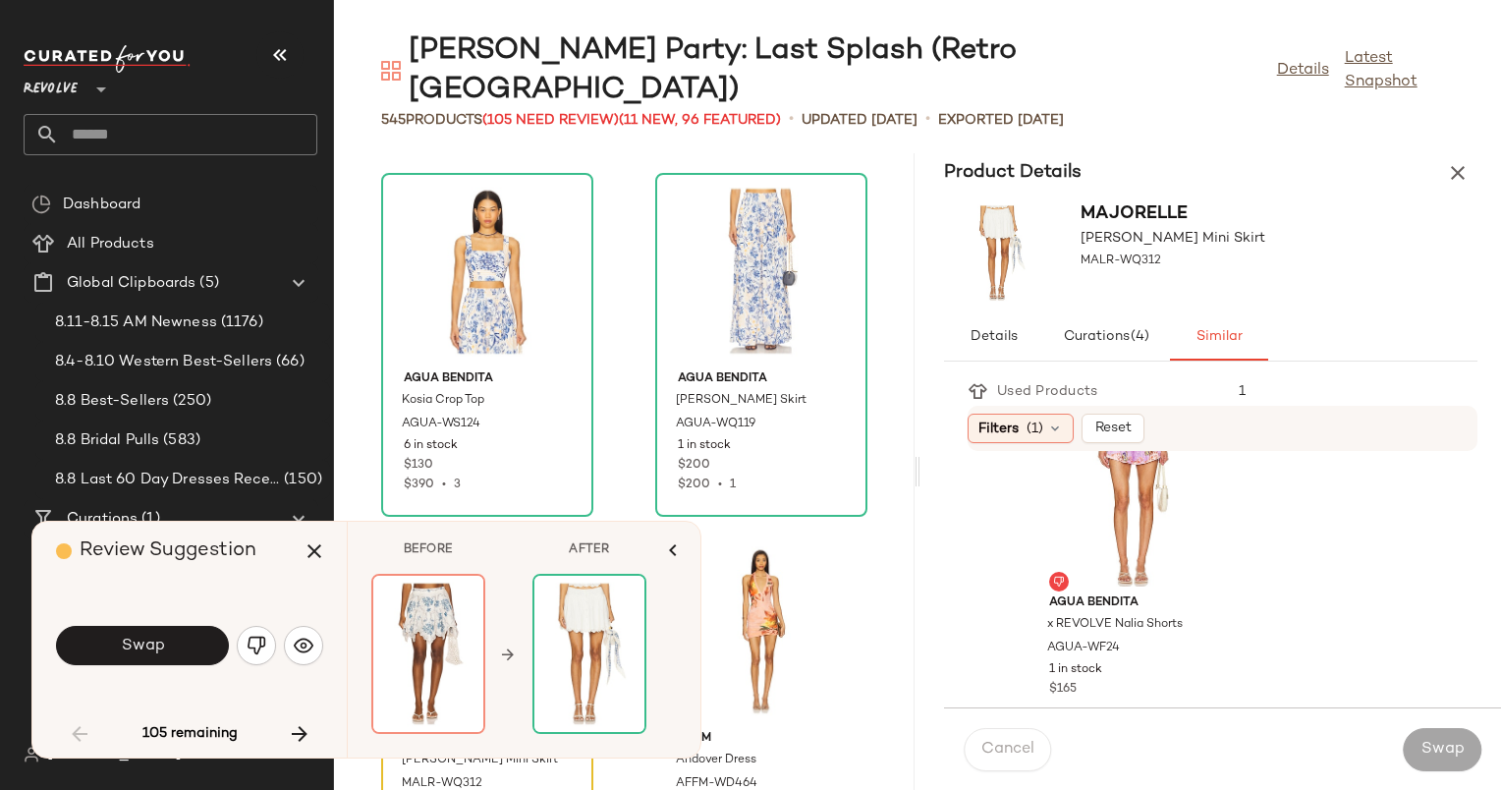
click at [507, 539] on div "View" at bounding box center [487, 630] width 198 height 183
click at [318, 546] on icon "button" at bounding box center [315, 551] width 24 height 24
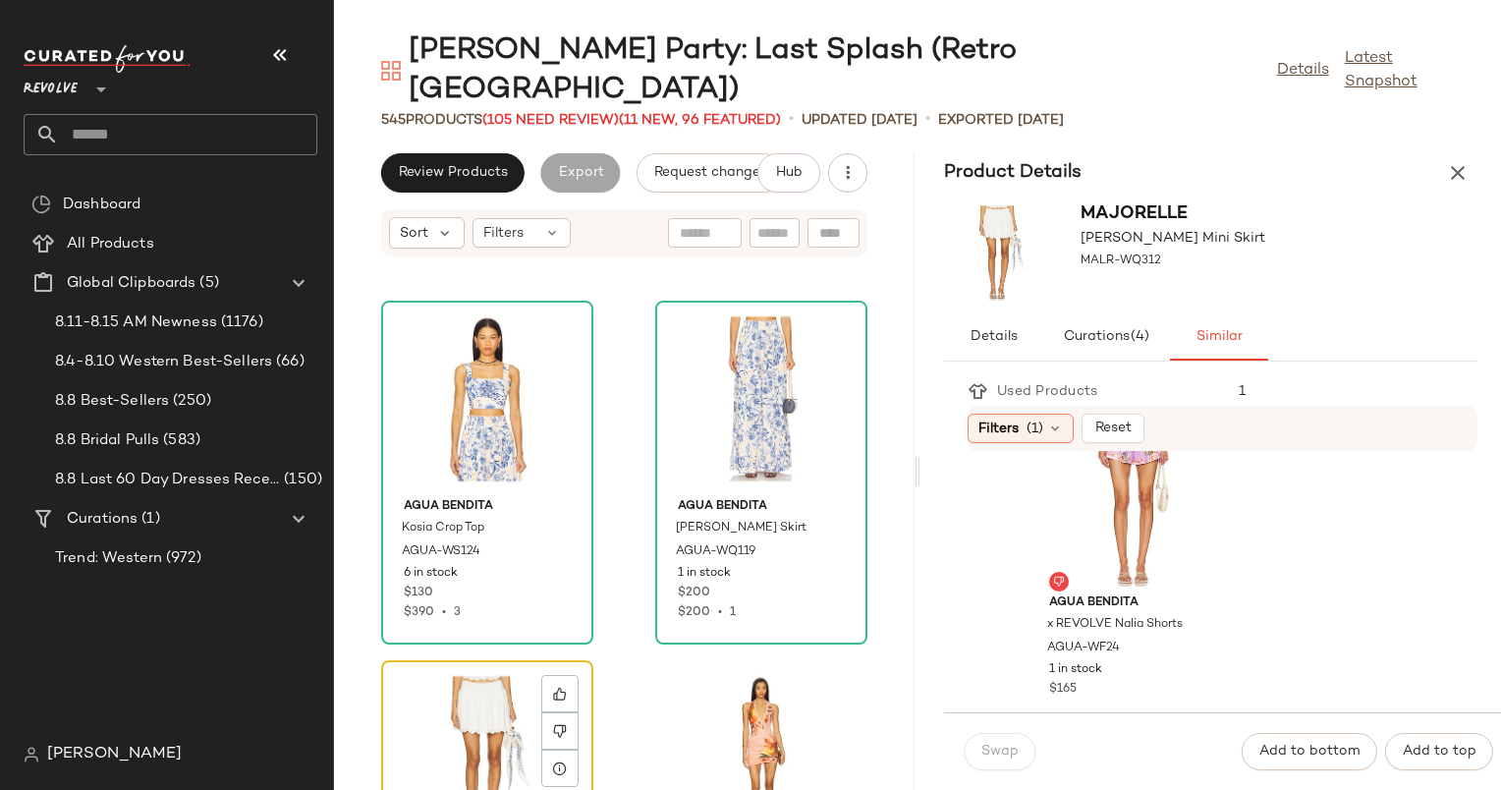
click at [516, 667] on div "View" at bounding box center [487, 758] width 198 height 183
click at [423, 668] on div "View" at bounding box center [487, 758] width 198 height 183
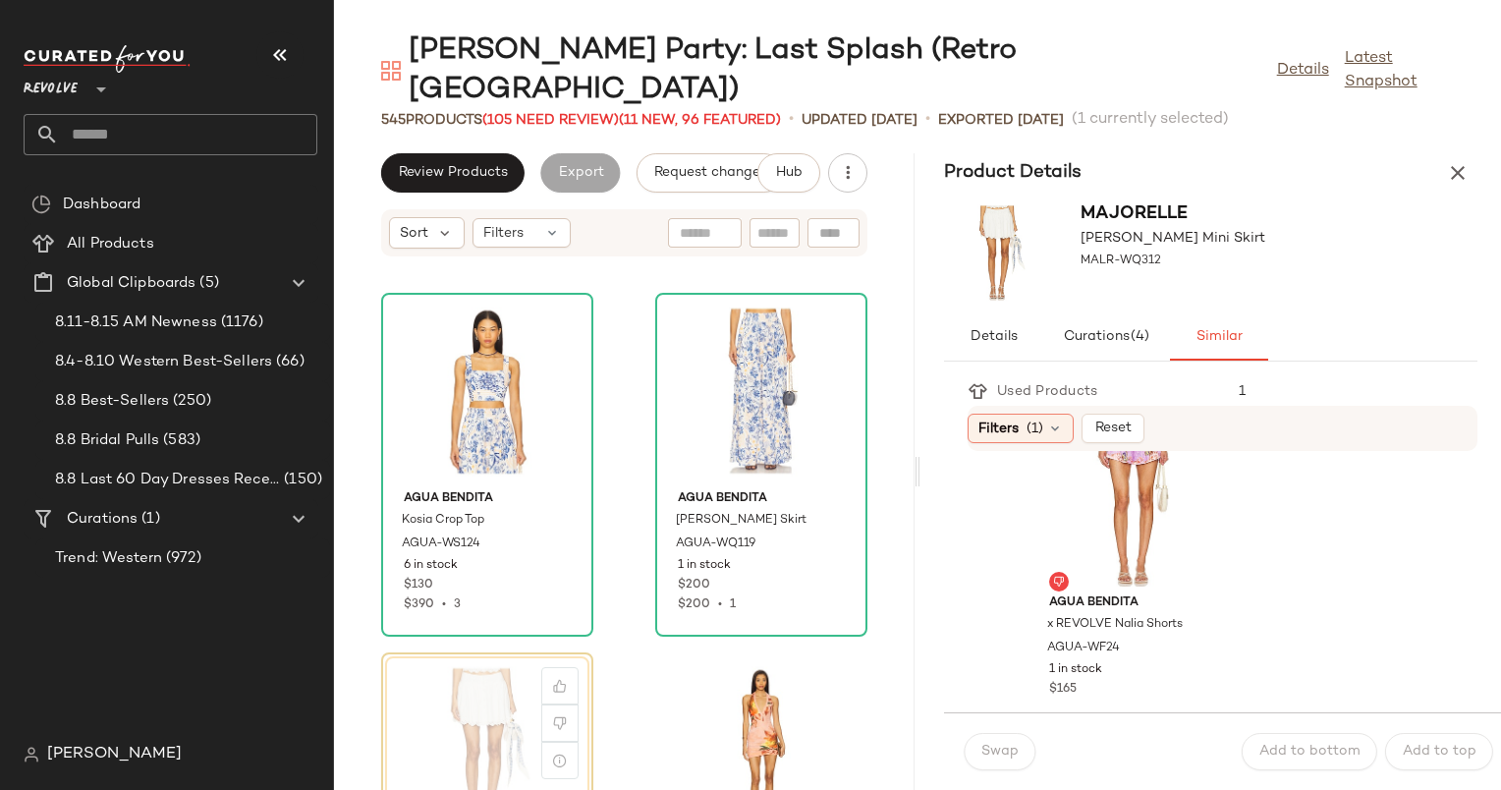
scroll to position [1447, 0]
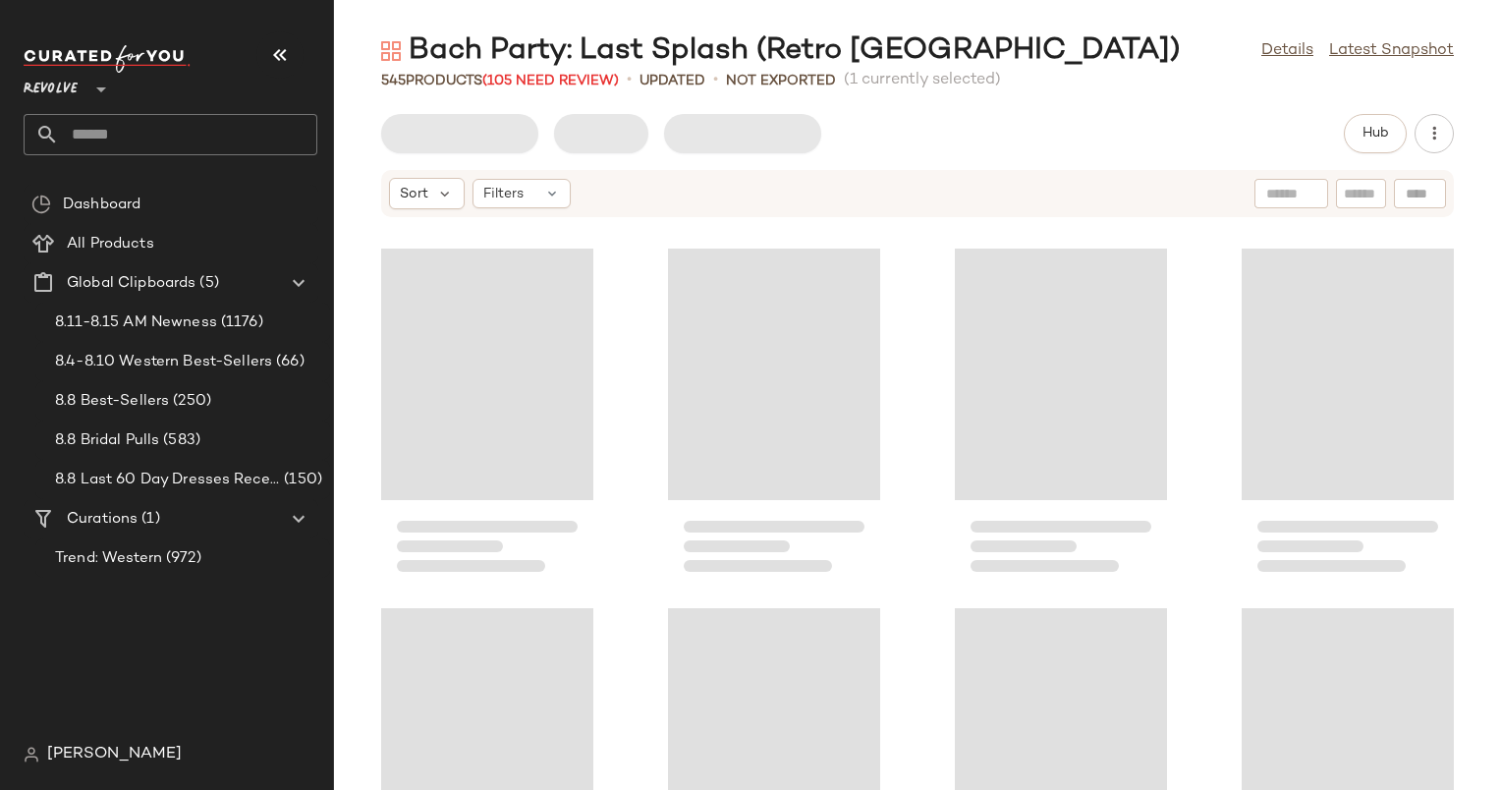
scroll to position [735, 0]
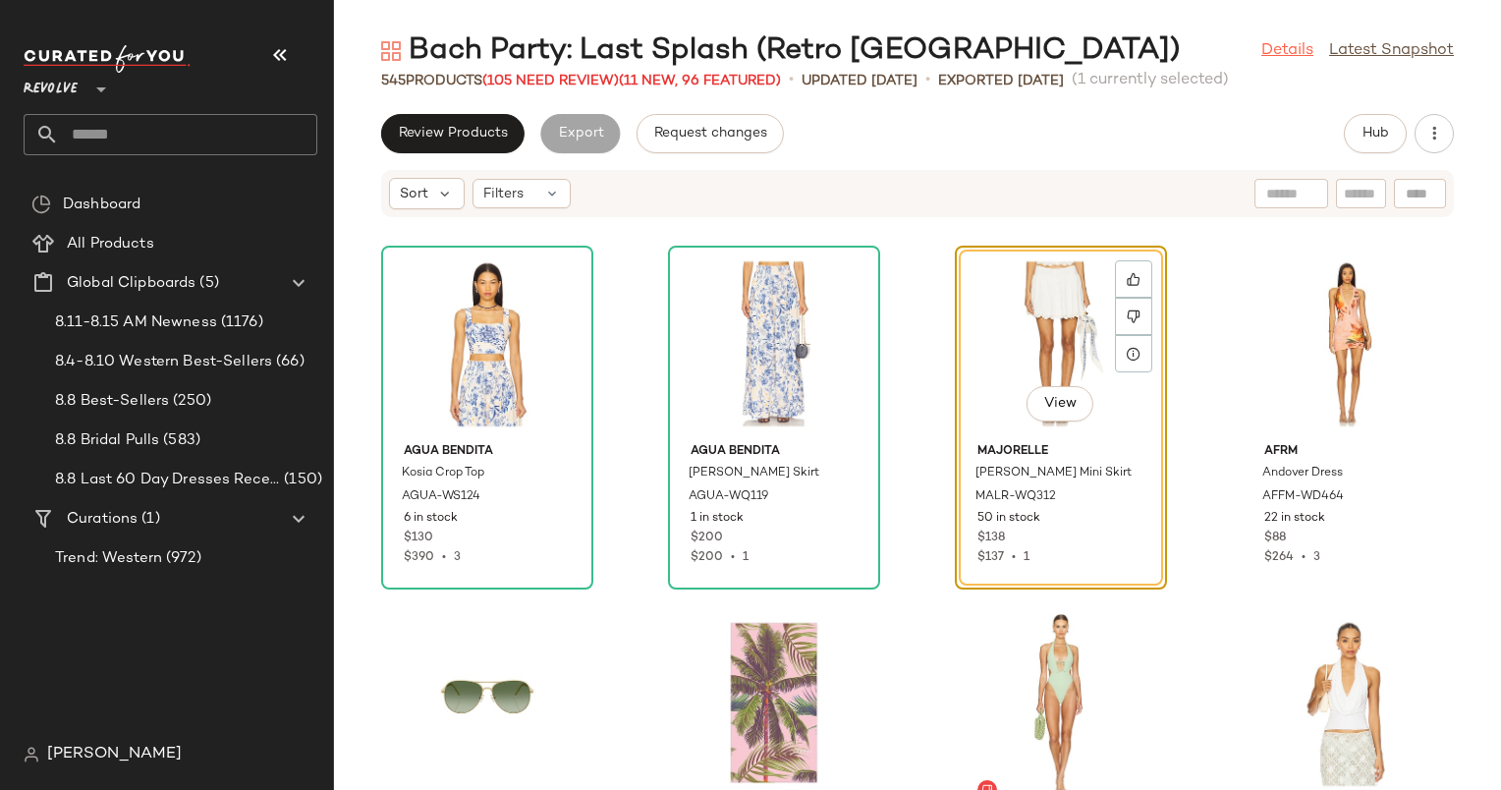
click at [1273, 51] on link "Details" at bounding box center [1288, 51] width 52 height 24
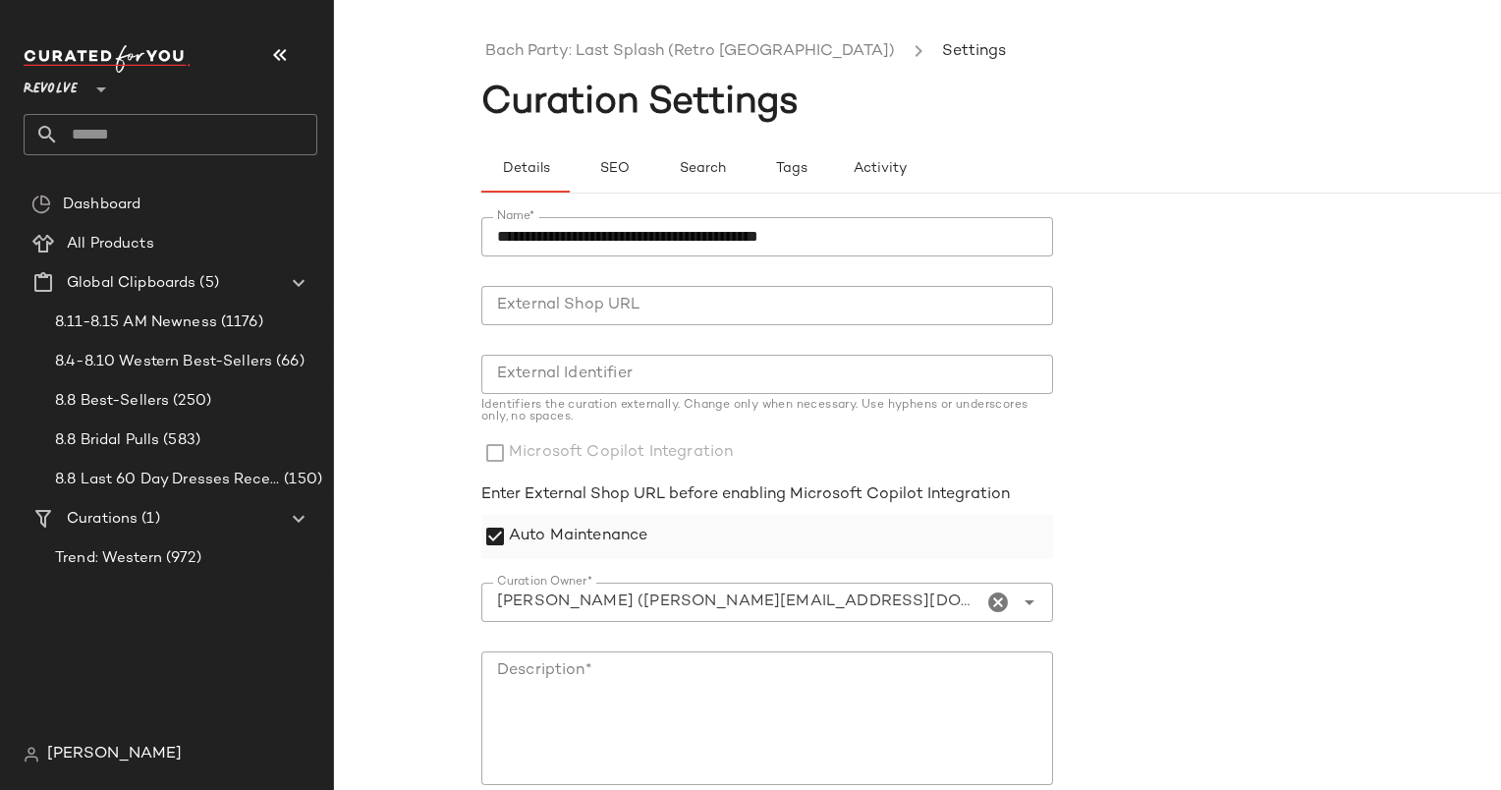
click at [594, 518] on label "Auto Maintenance" at bounding box center [578, 537] width 139 height 44
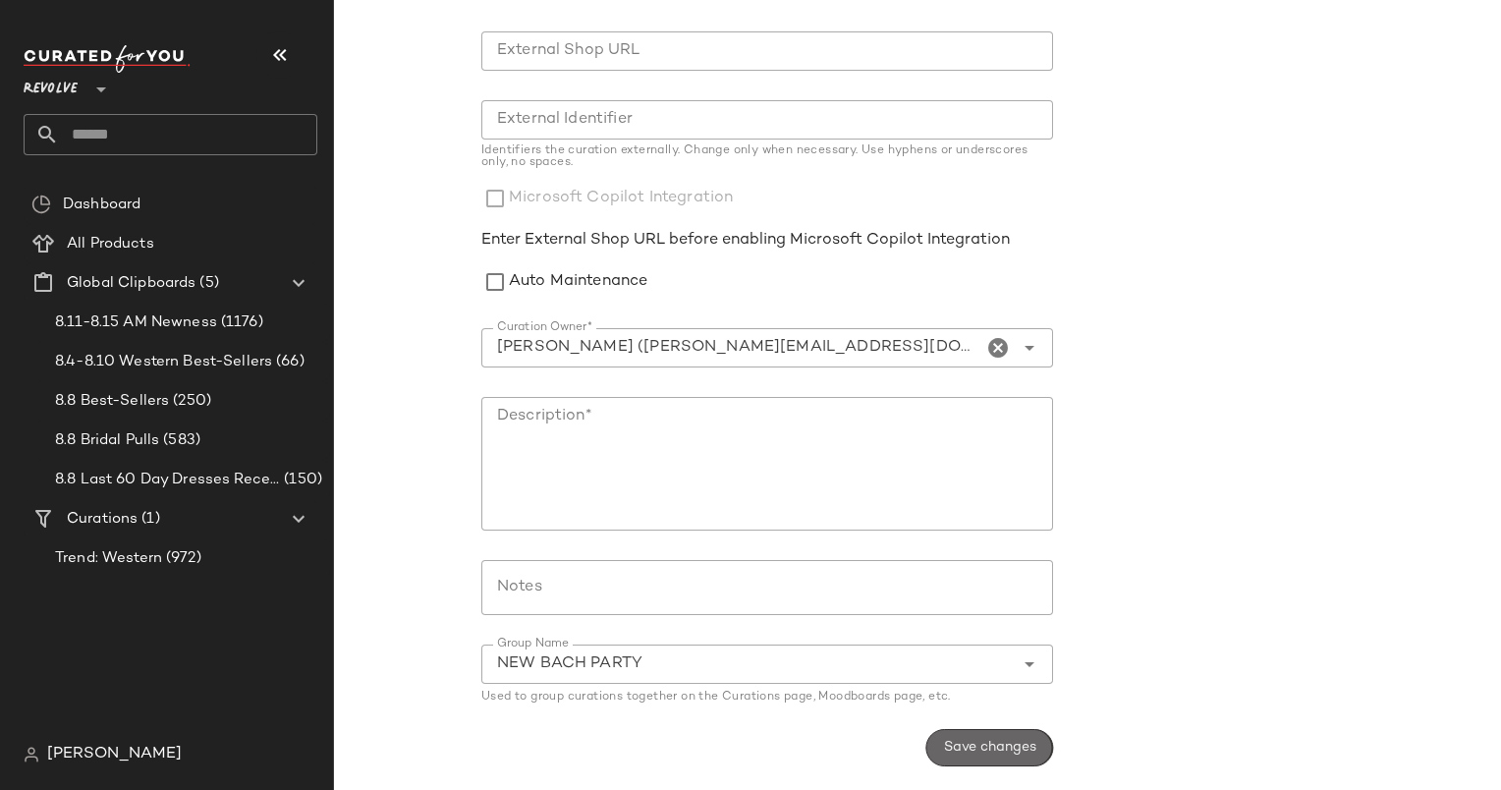
click at [1010, 765] on button "Save changes" at bounding box center [990, 747] width 127 height 37
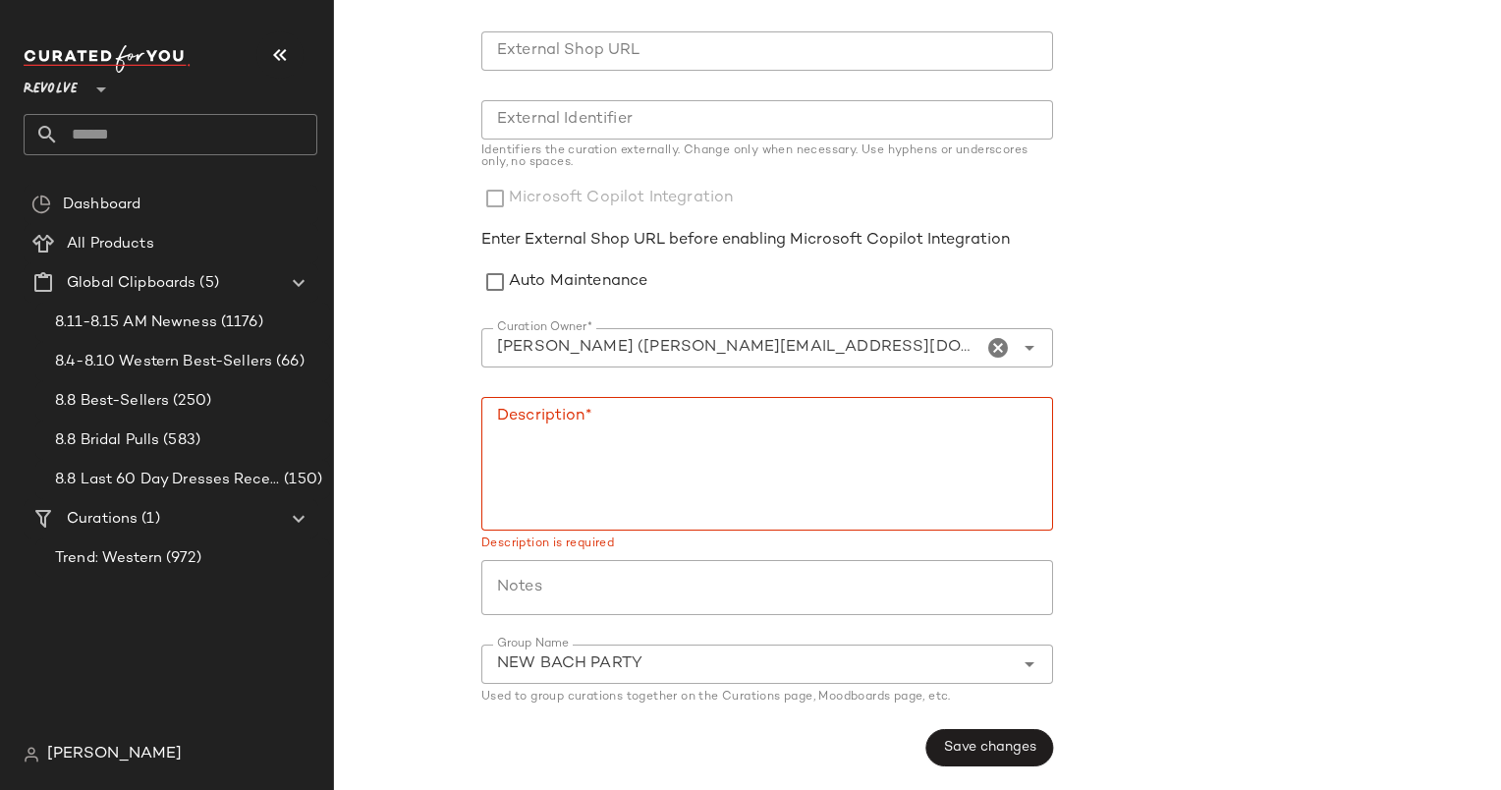
click at [715, 472] on textarea "Description*" at bounding box center [767, 464] width 572 height 134
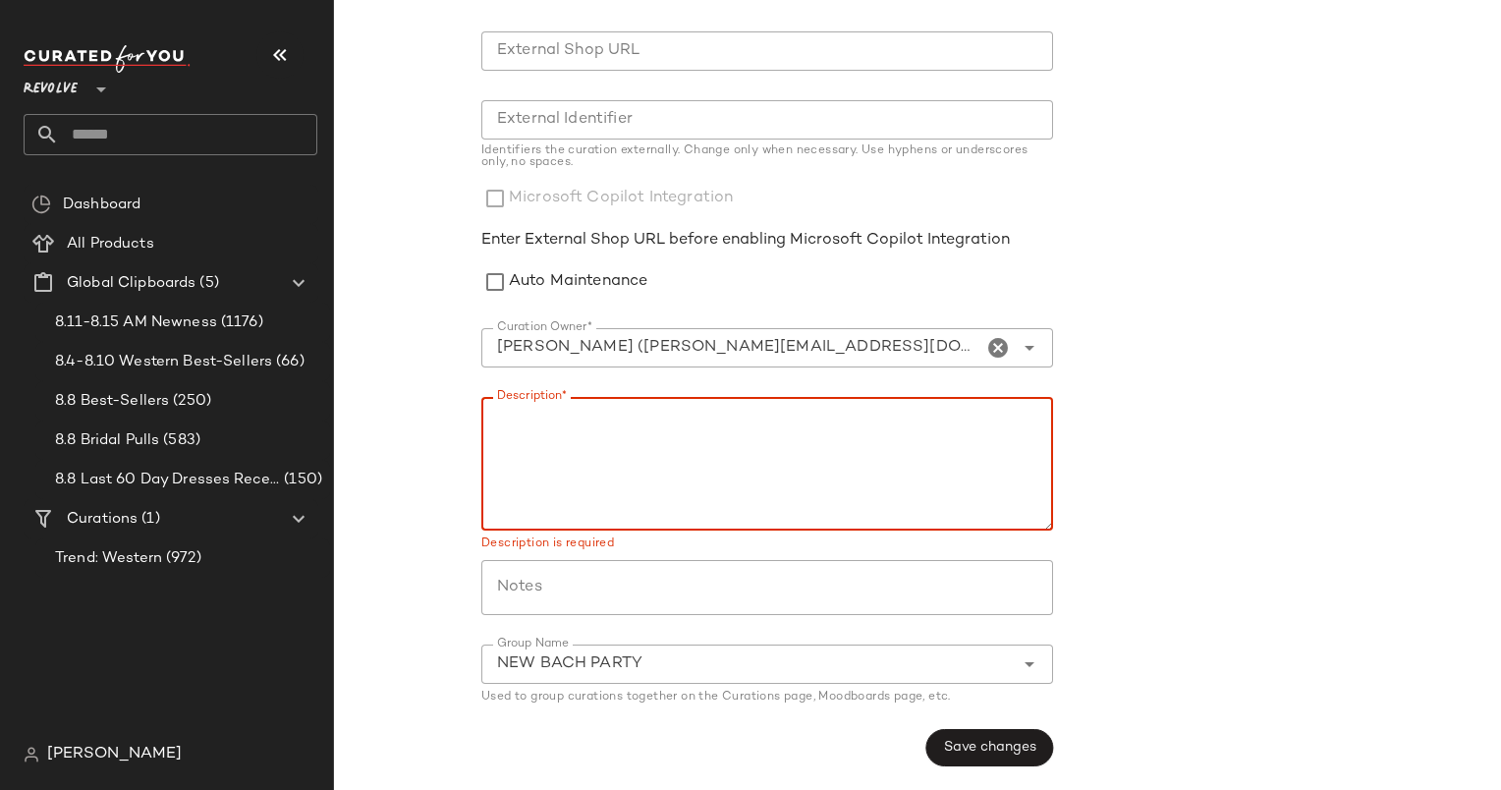
scroll to position [0, 0]
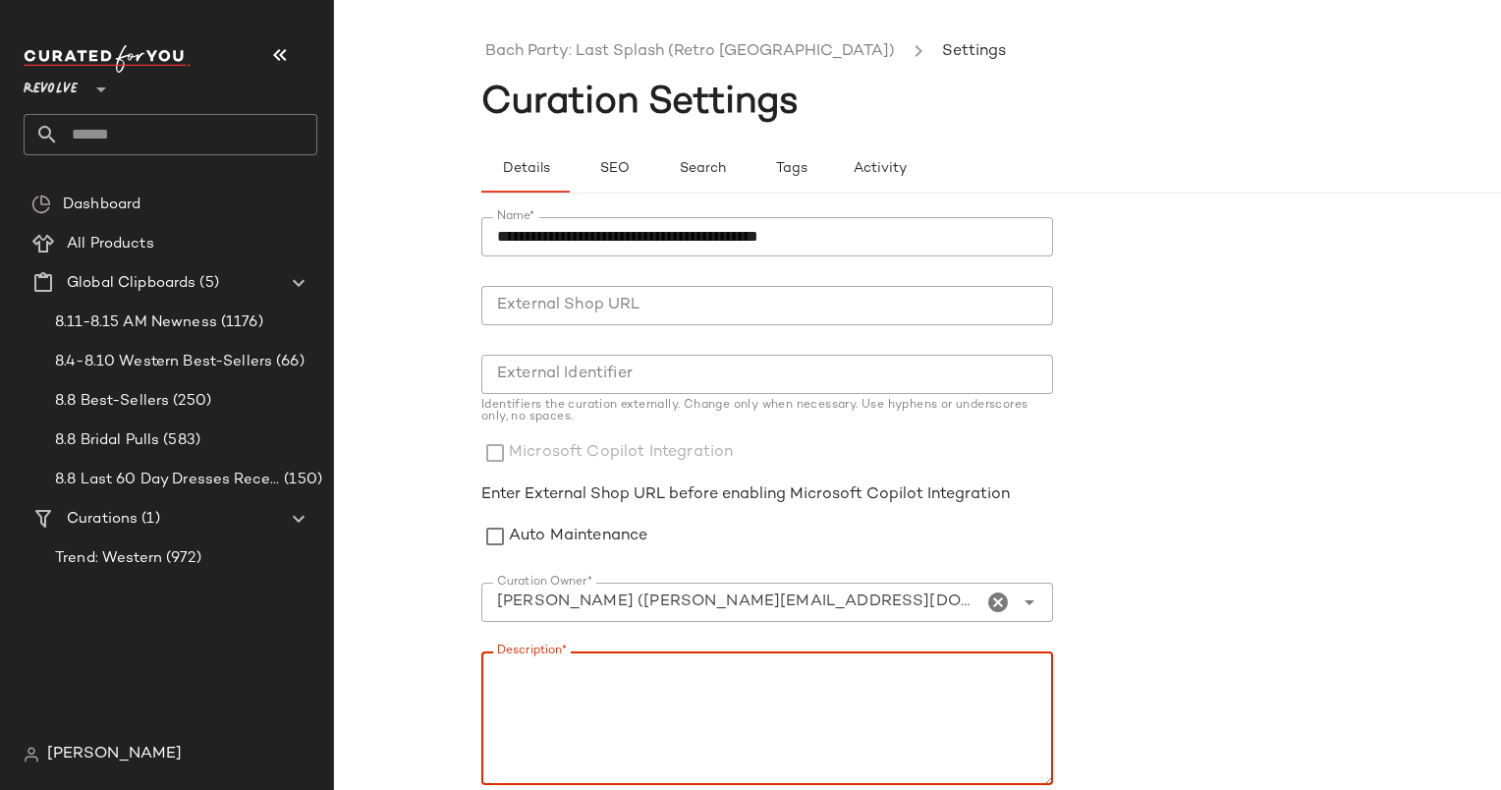
click at [582, 240] on input "**********" at bounding box center [767, 236] width 572 height 39
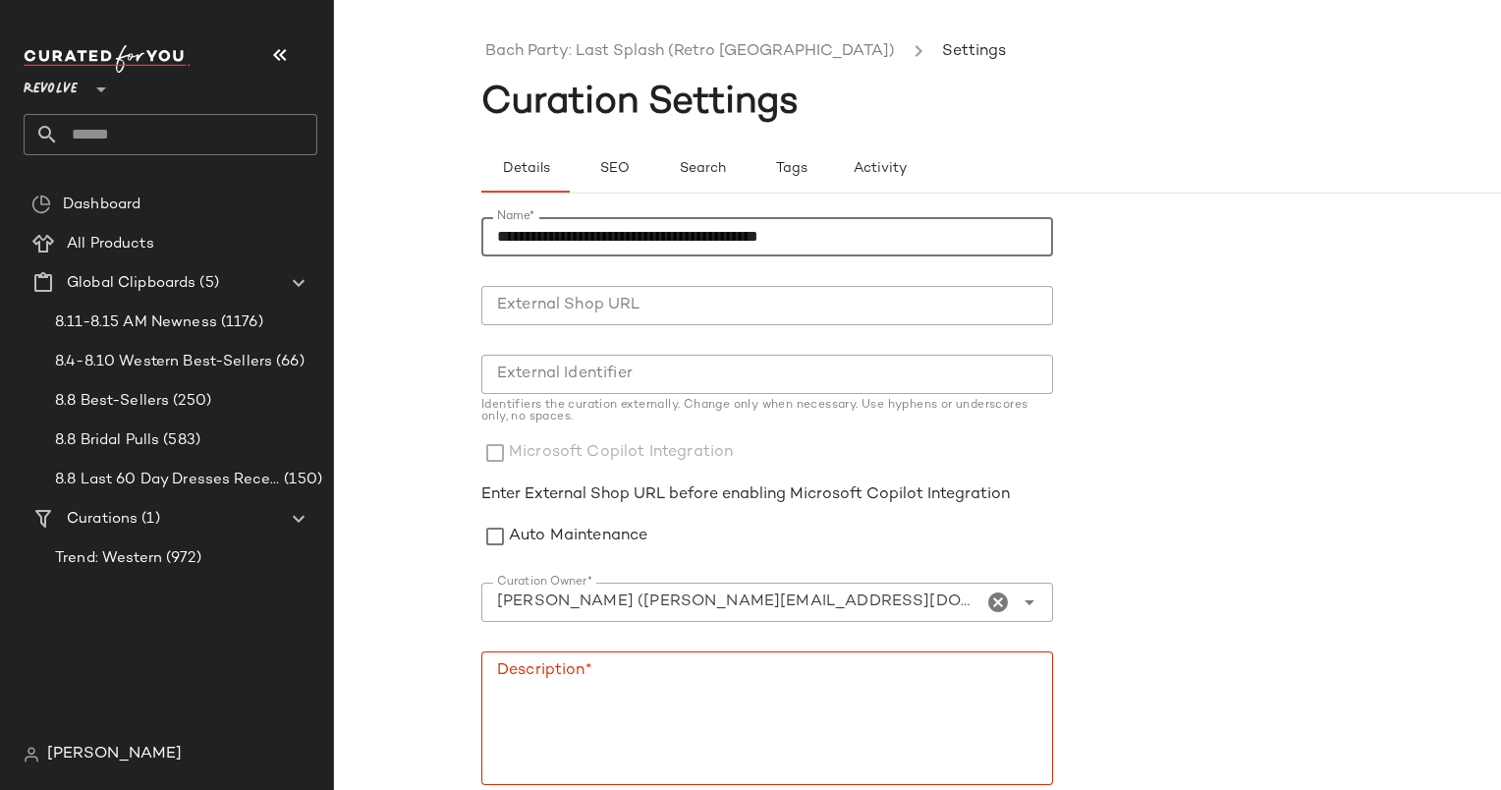
click at [582, 240] on input "**********" at bounding box center [767, 236] width 572 height 39
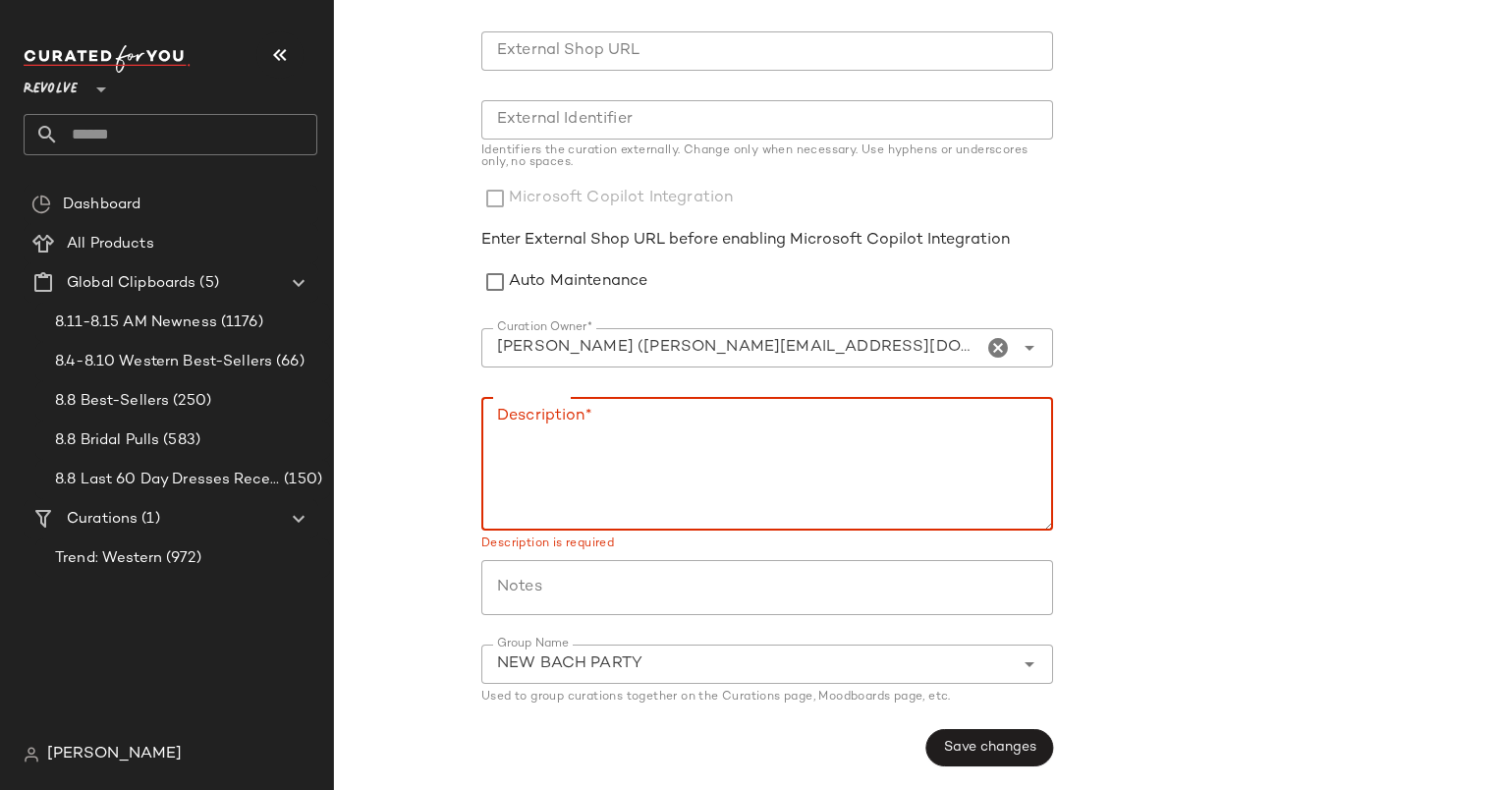
click at [646, 468] on textarea "Description*" at bounding box center [767, 464] width 572 height 134
paste textarea "**********"
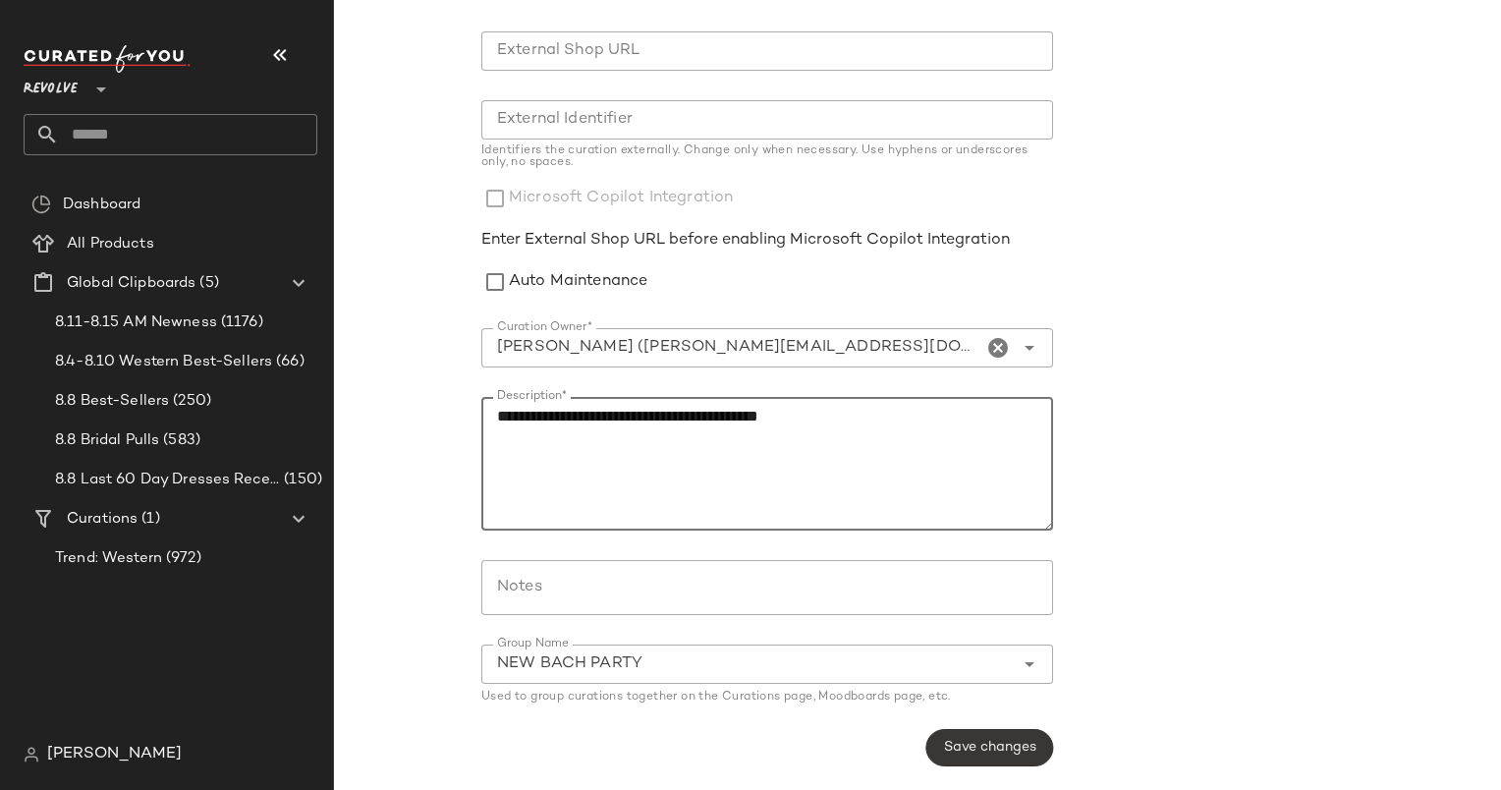
type textarea "**********"
click at [963, 743] on span "Save changes" at bounding box center [989, 748] width 93 height 16
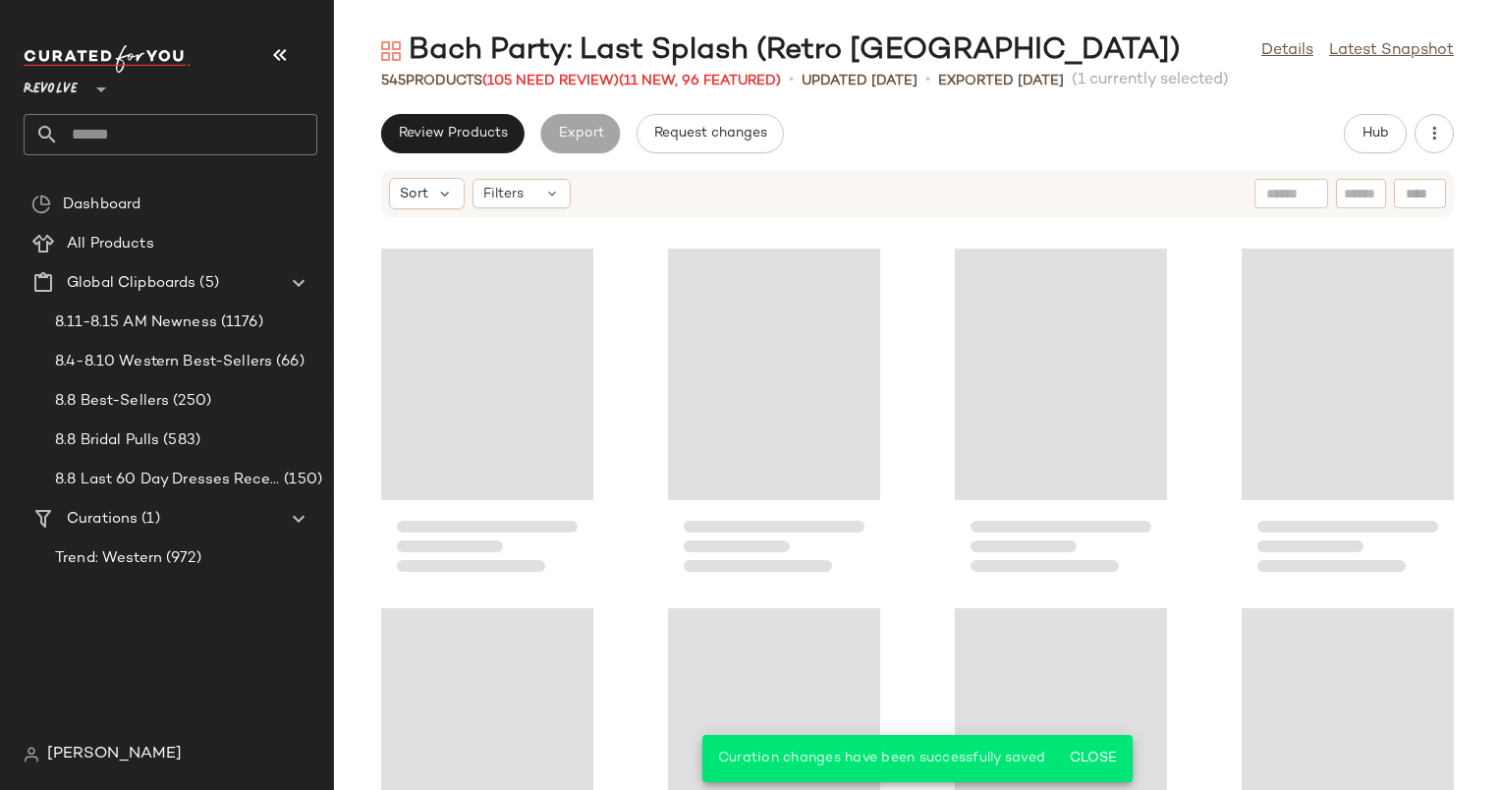
scroll to position [735, 0]
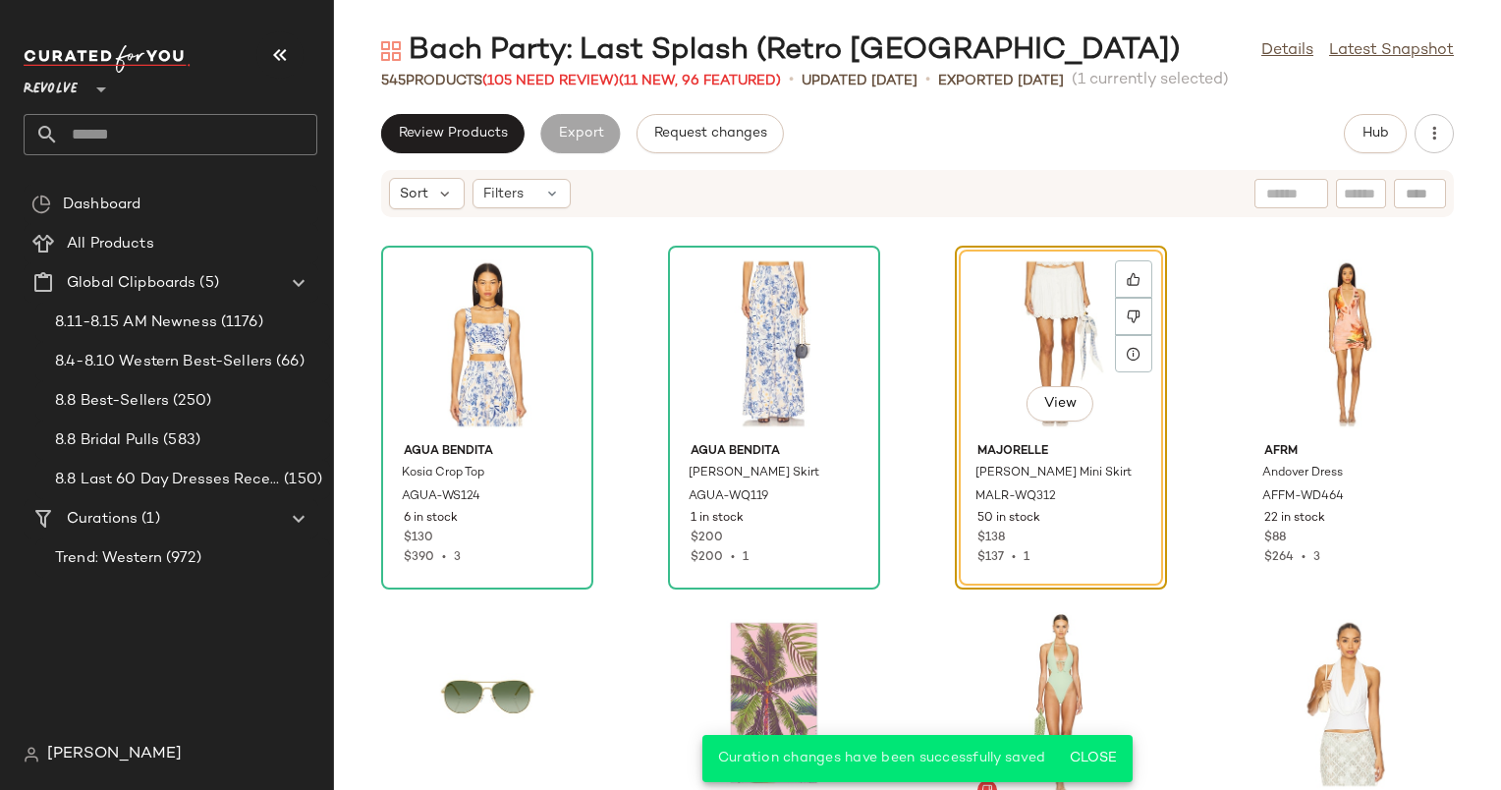
click at [1058, 328] on div "View" at bounding box center [1061, 344] width 198 height 183
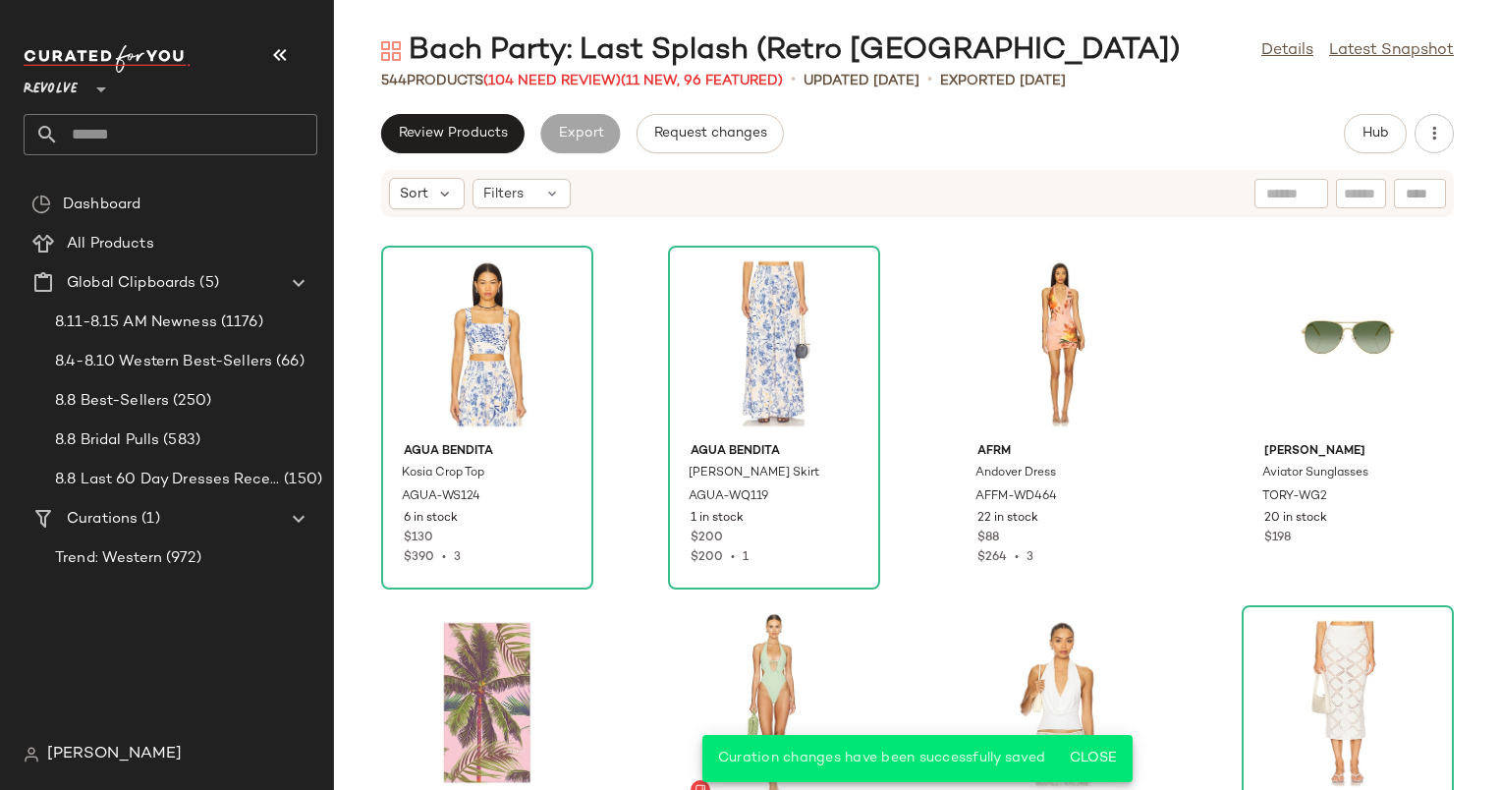
click at [935, 437] on div "Agua Bendita Kosia Crop Top AGUA-WS124 6 in stock $130 $390 • 3 Agua Bendita Je…" at bounding box center [917, 516] width 1167 height 548
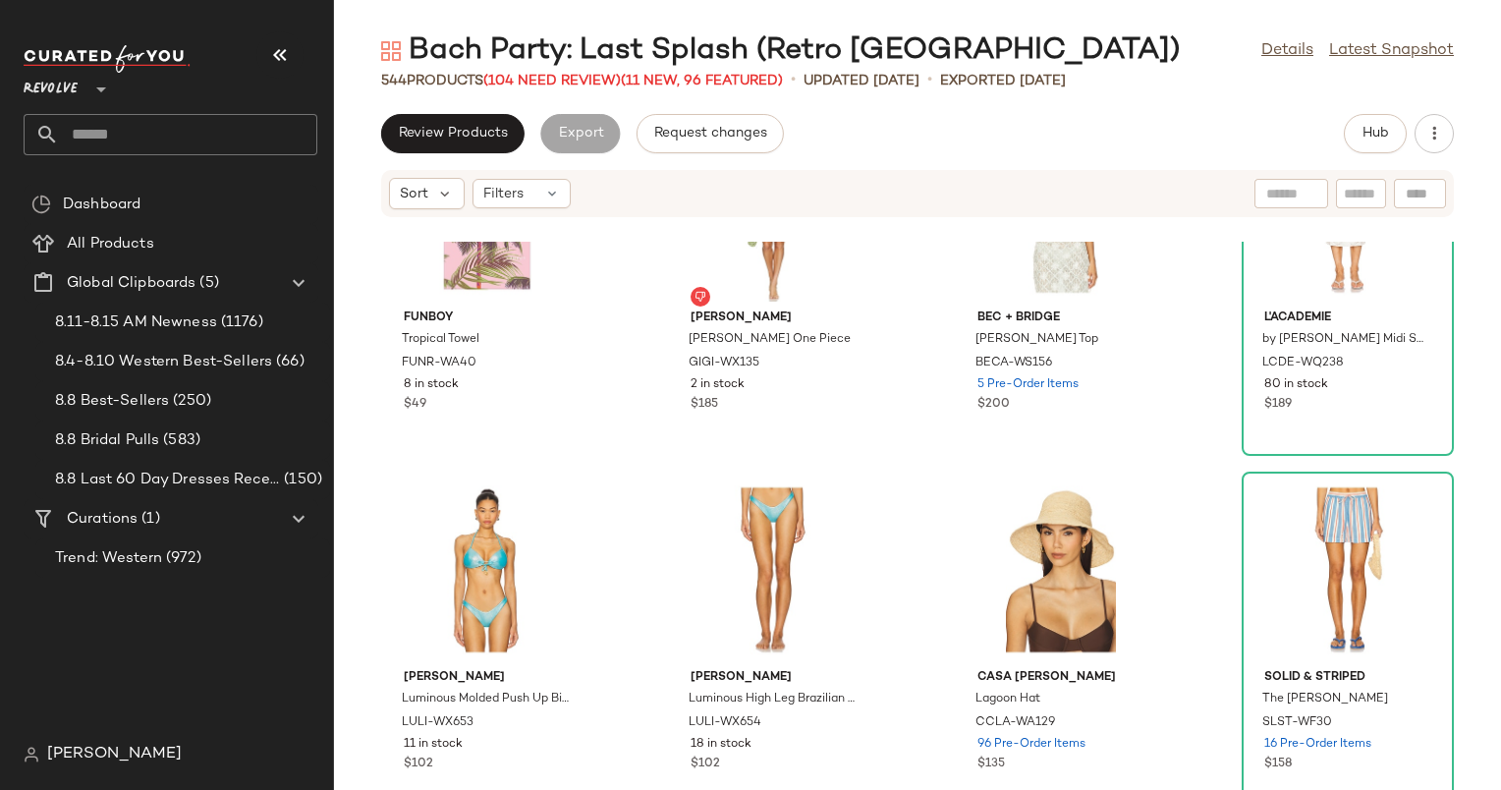
scroll to position [1275, 0]
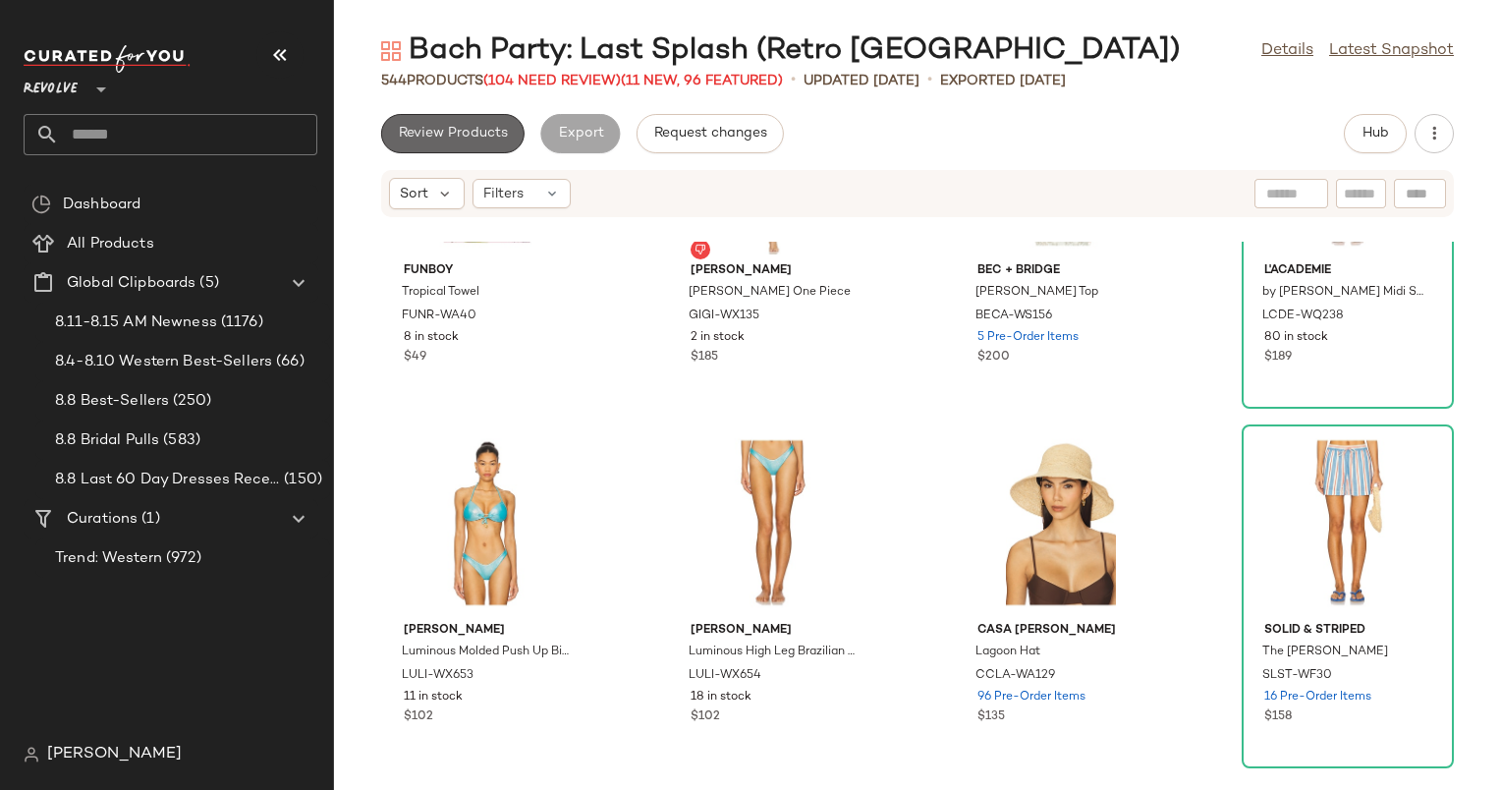
click at [476, 143] on button "Review Products" at bounding box center [452, 133] width 143 height 39
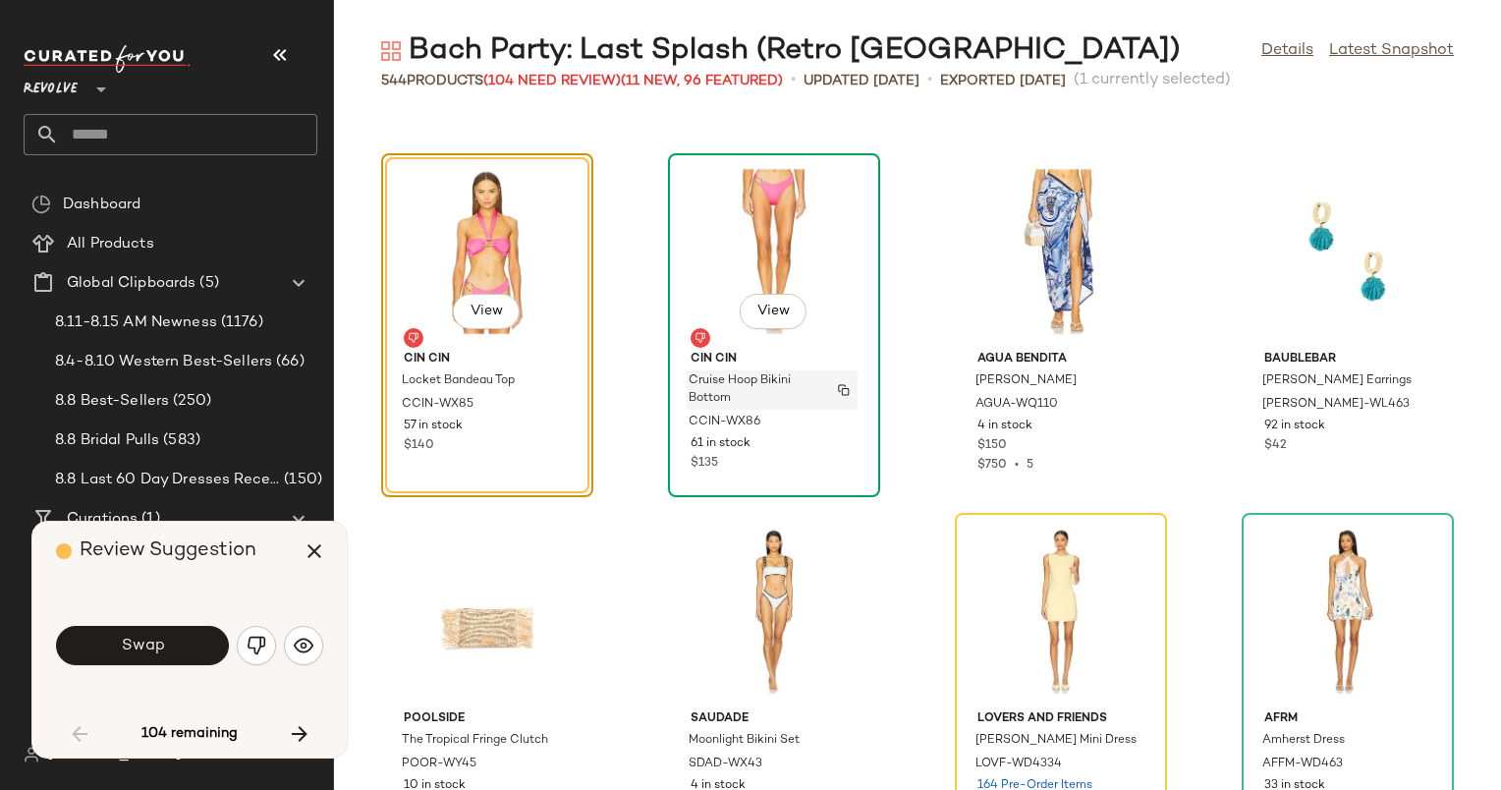
scroll to position [2138, 0]
click at [536, 401] on div "CCIN-WX85" at bounding box center [485, 405] width 171 height 22
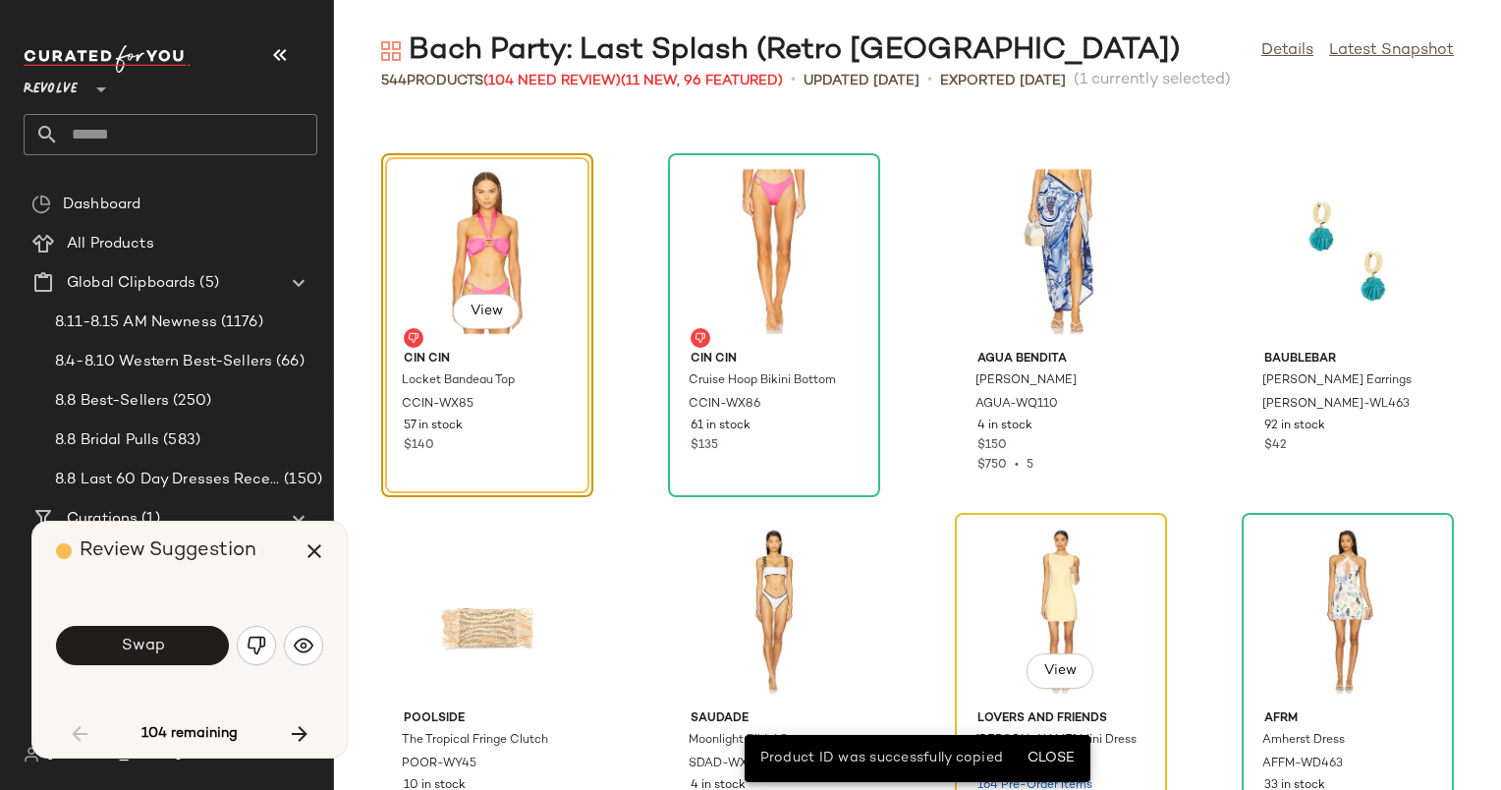
click at [1106, 718] on span "Lovers and Friends" at bounding box center [1061, 719] width 167 height 18
click at [1038, 751] on span "Close" at bounding box center [1051, 759] width 48 height 16
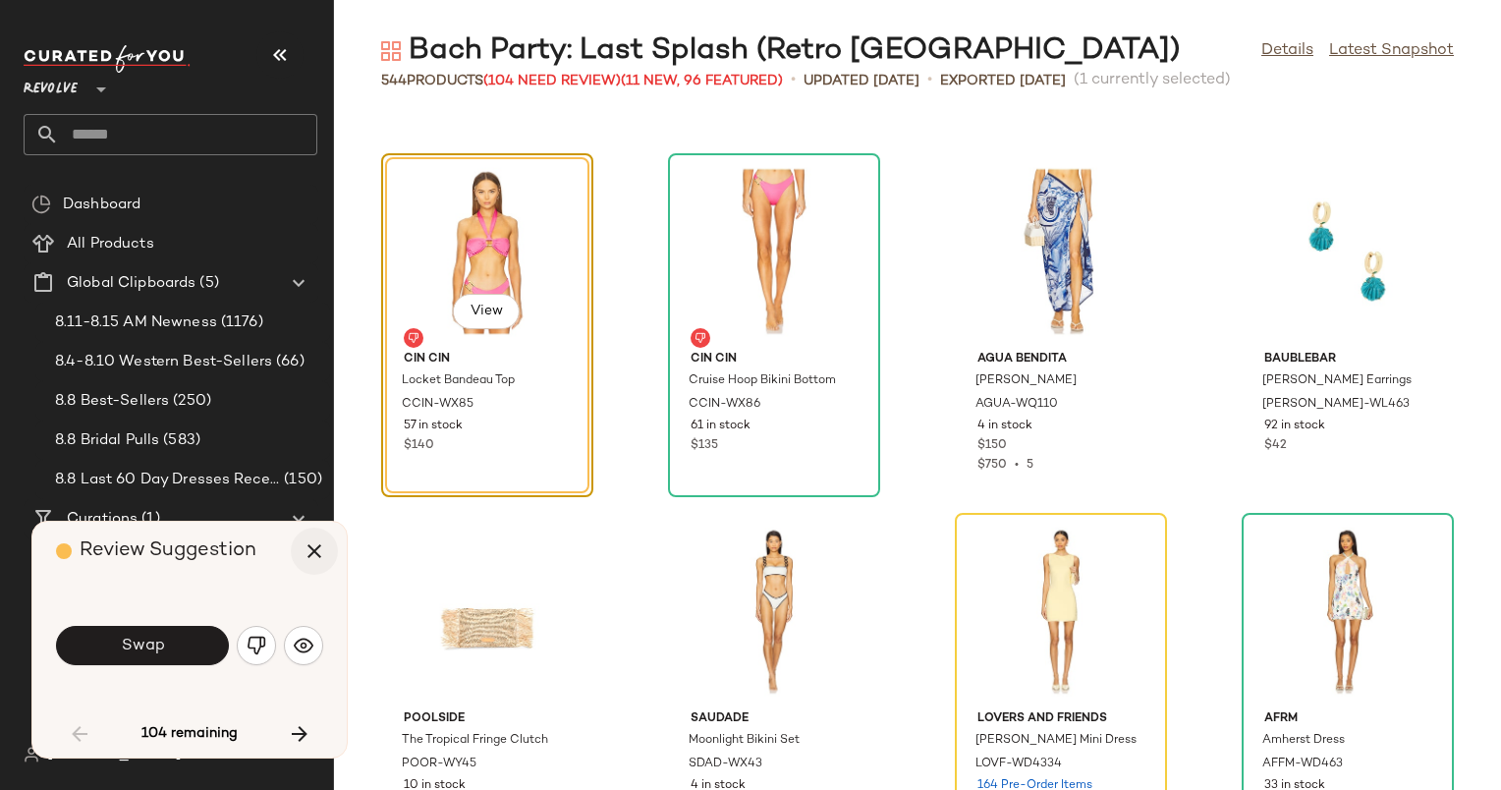
click at [307, 555] on icon "button" at bounding box center [315, 551] width 24 height 24
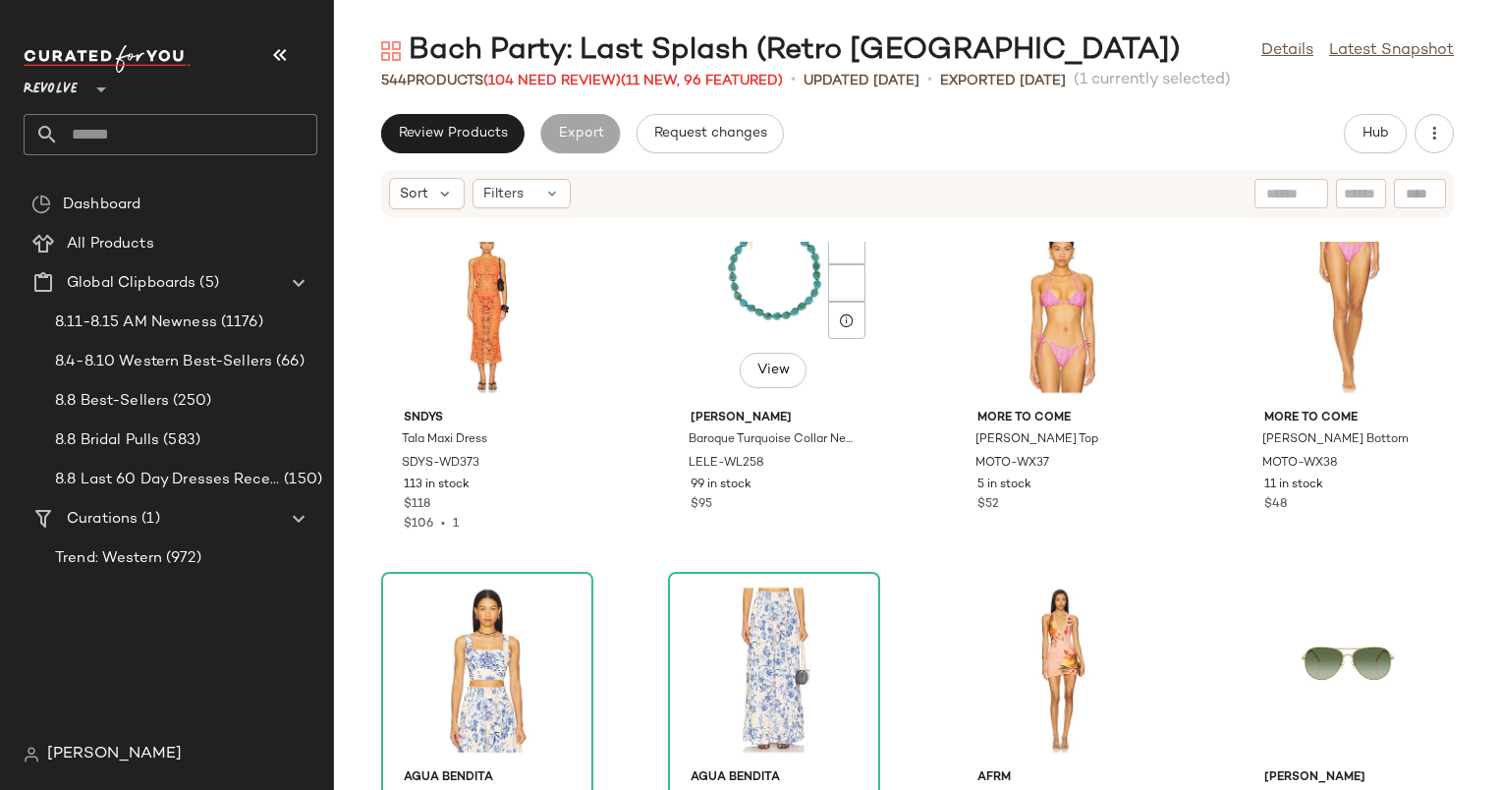
scroll to position [347, 0]
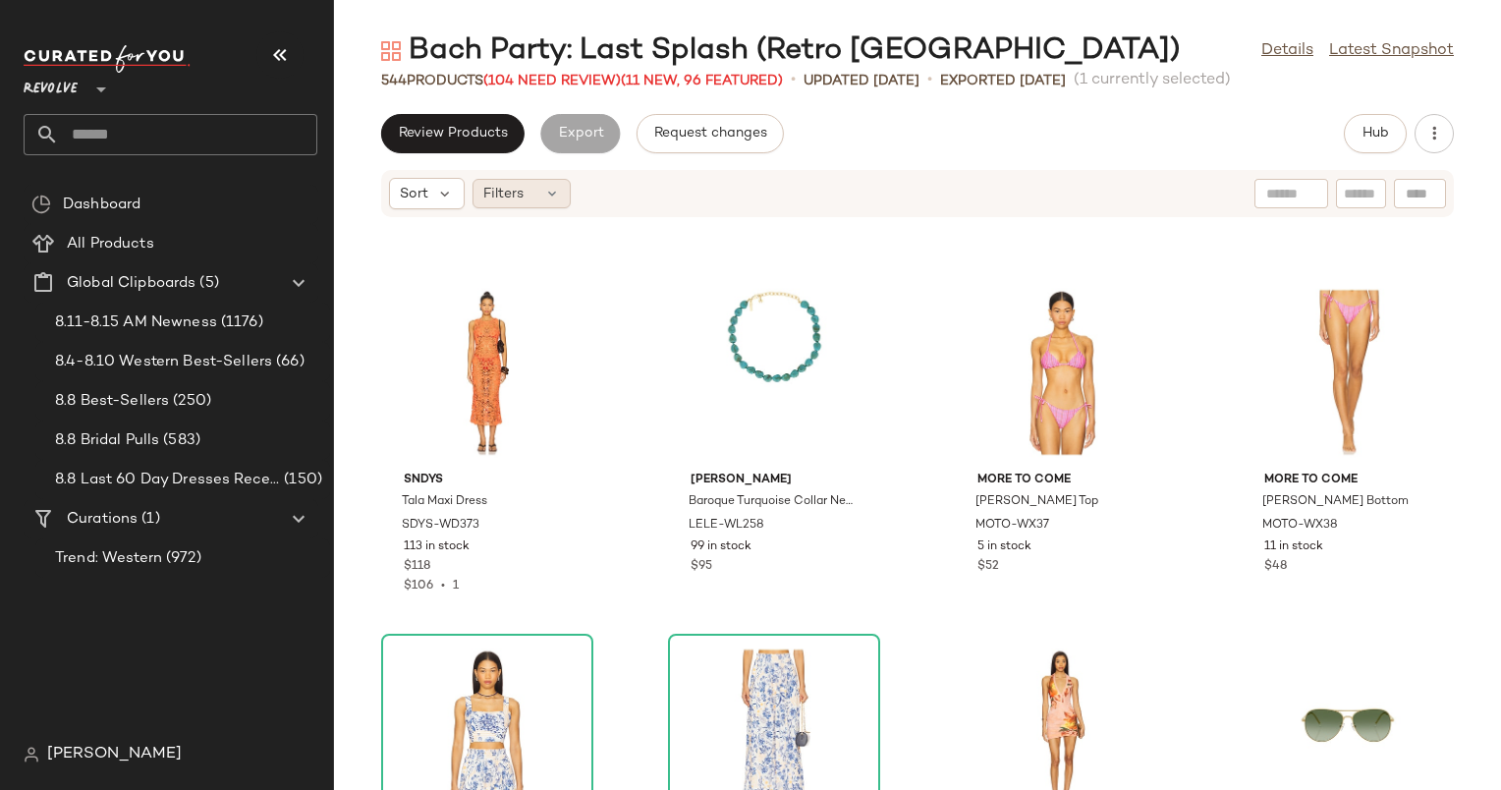
click at [519, 196] on span "Filters" at bounding box center [503, 194] width 40 height 21
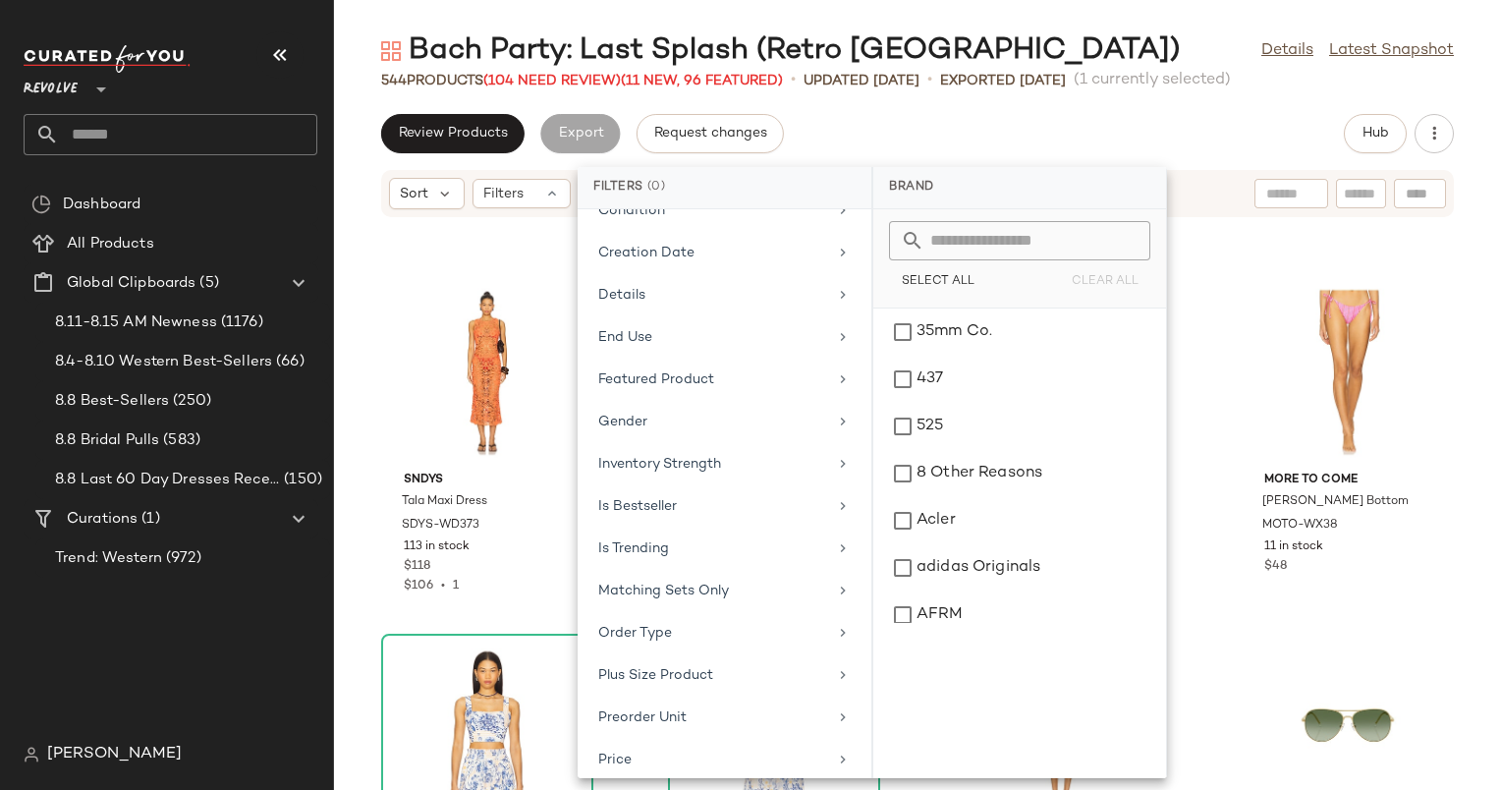
scroll to position [869, 0]
click at [752, 447] on div "Product Seasonality" at bounding box center [725, 466] width 278 height 38
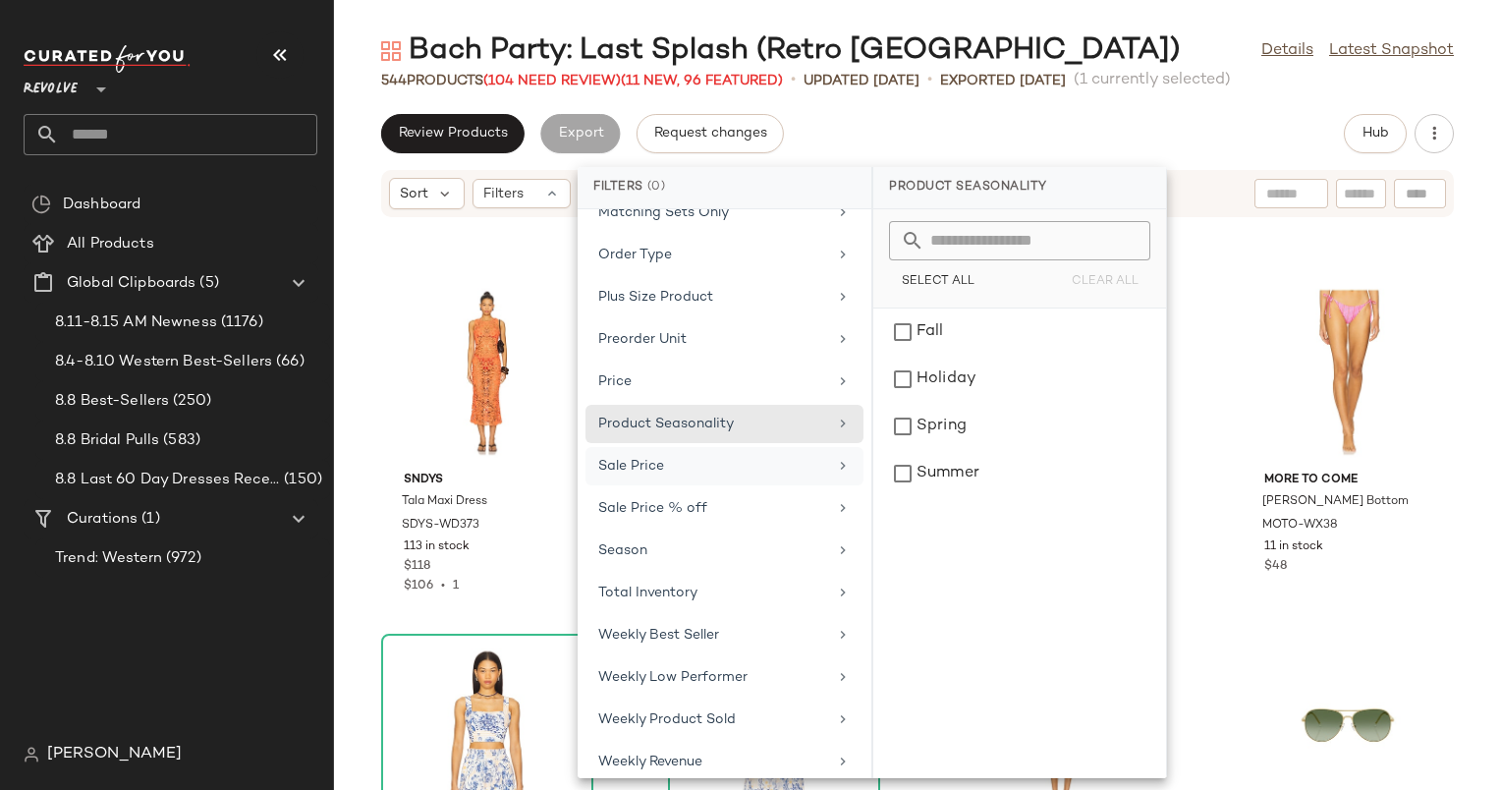
click at [784, 456] on div "Sale Price" at bounding box center [712, 466] width 229 height 21
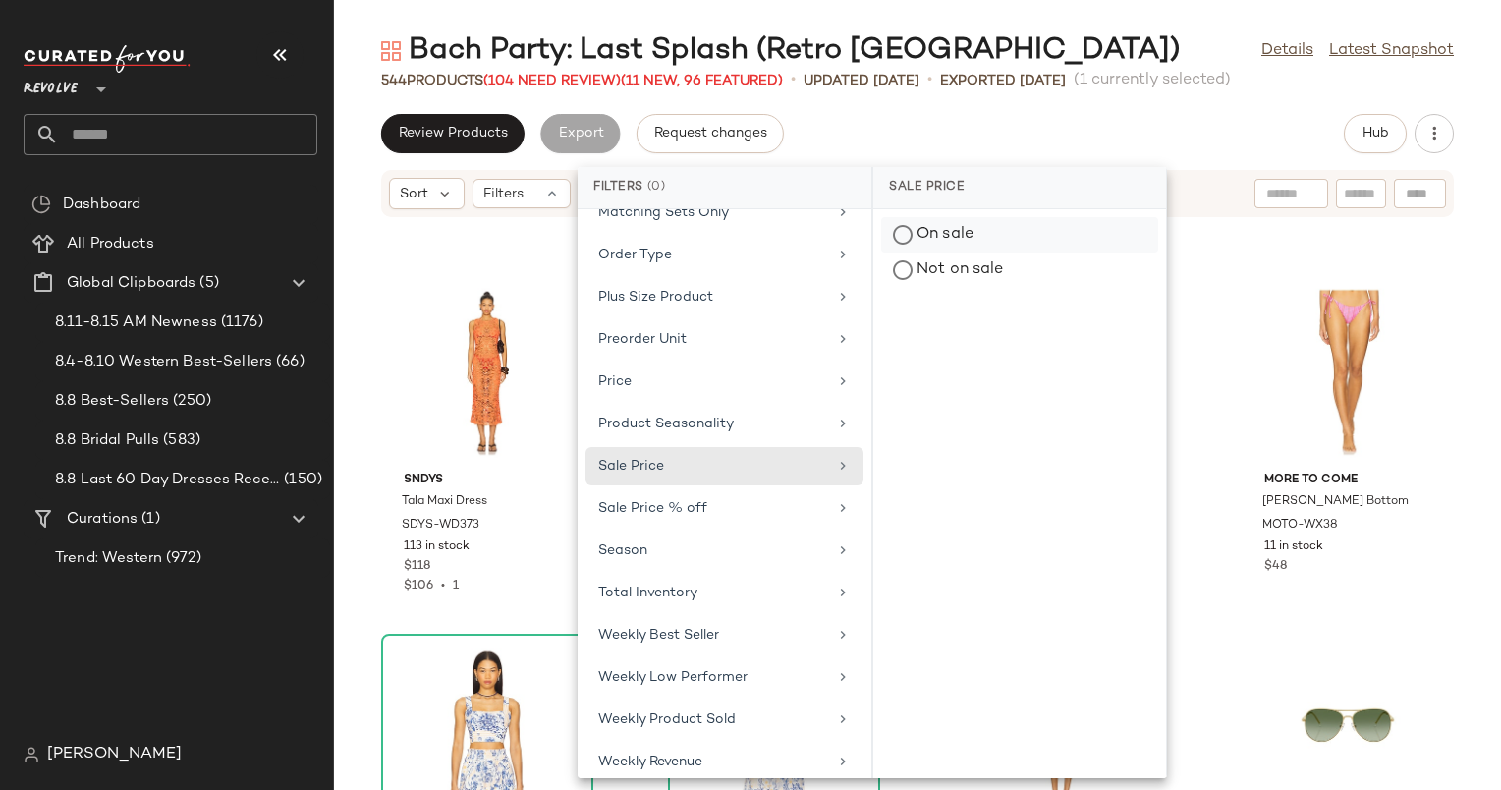
click at [1008, 253] on div "On sale" at bounding box center [1019, 270] width 277 height 35
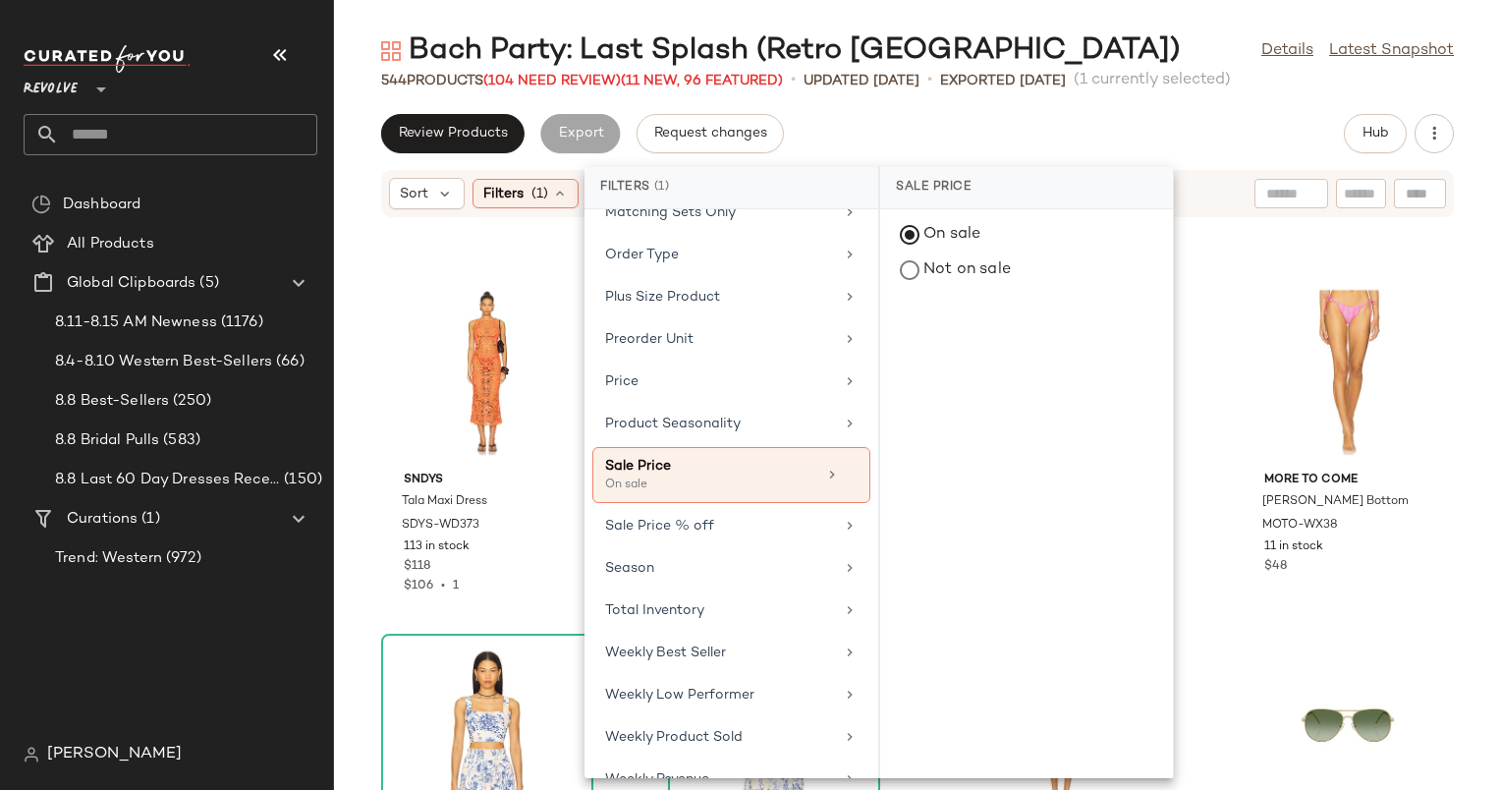
click at [1155, 121] on div "Review Products Export Request changes Hub" at bounding box center [917, 133] width 1167 height 39
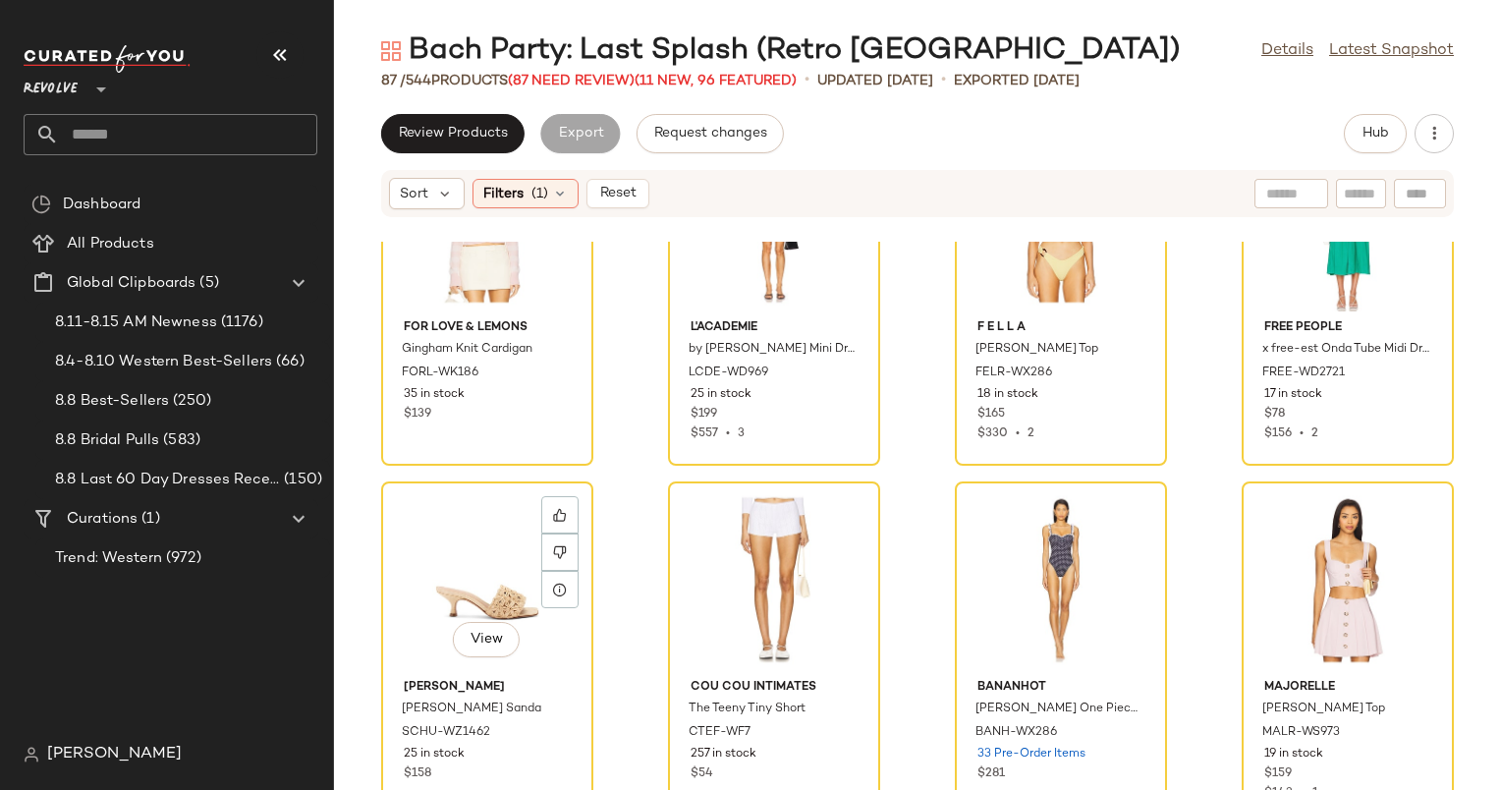
scroll to position [870, 0]
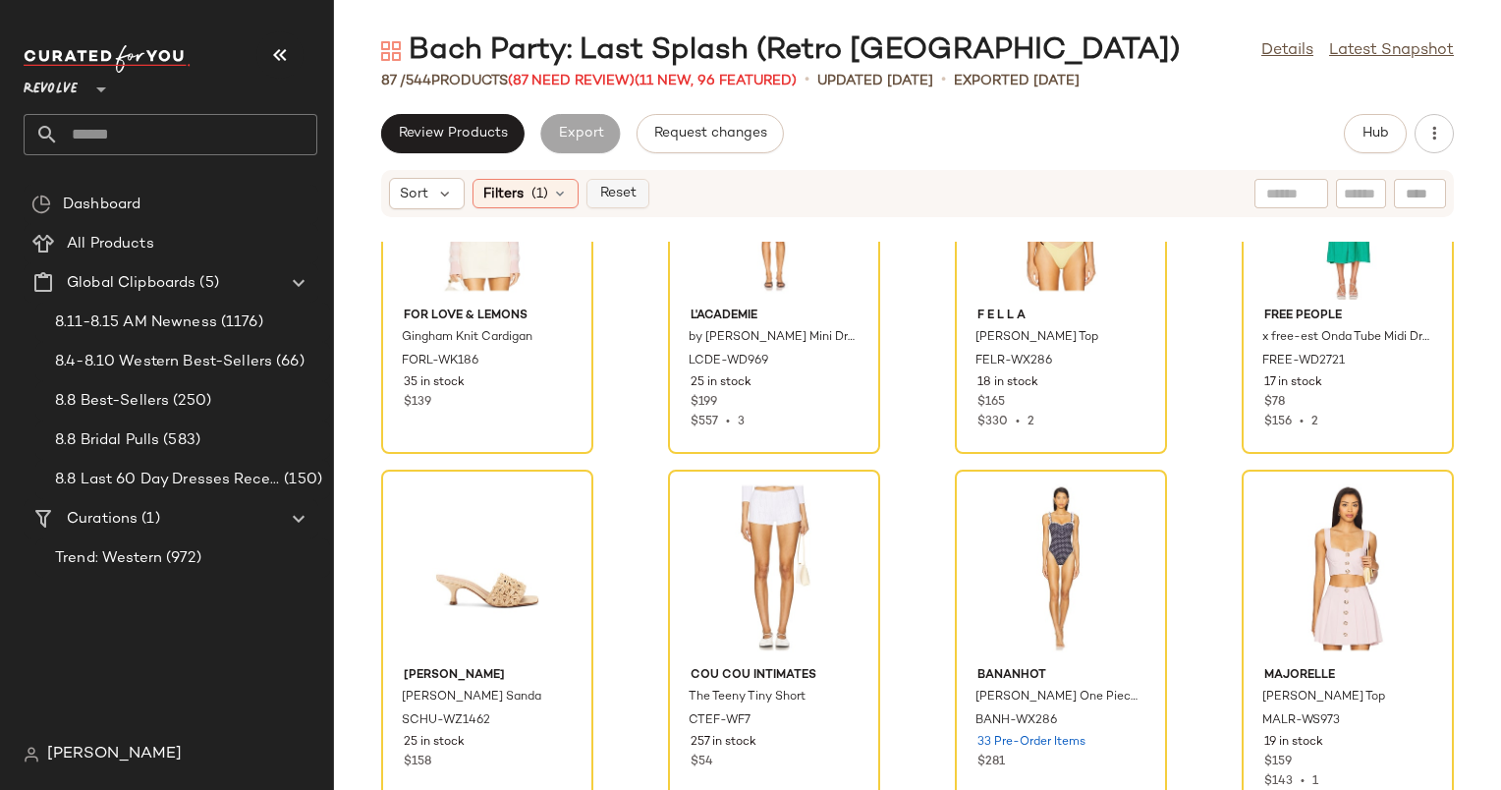
click at [630, 204] on button "Reset" at bounding box center [618, 193] width 63 height 29
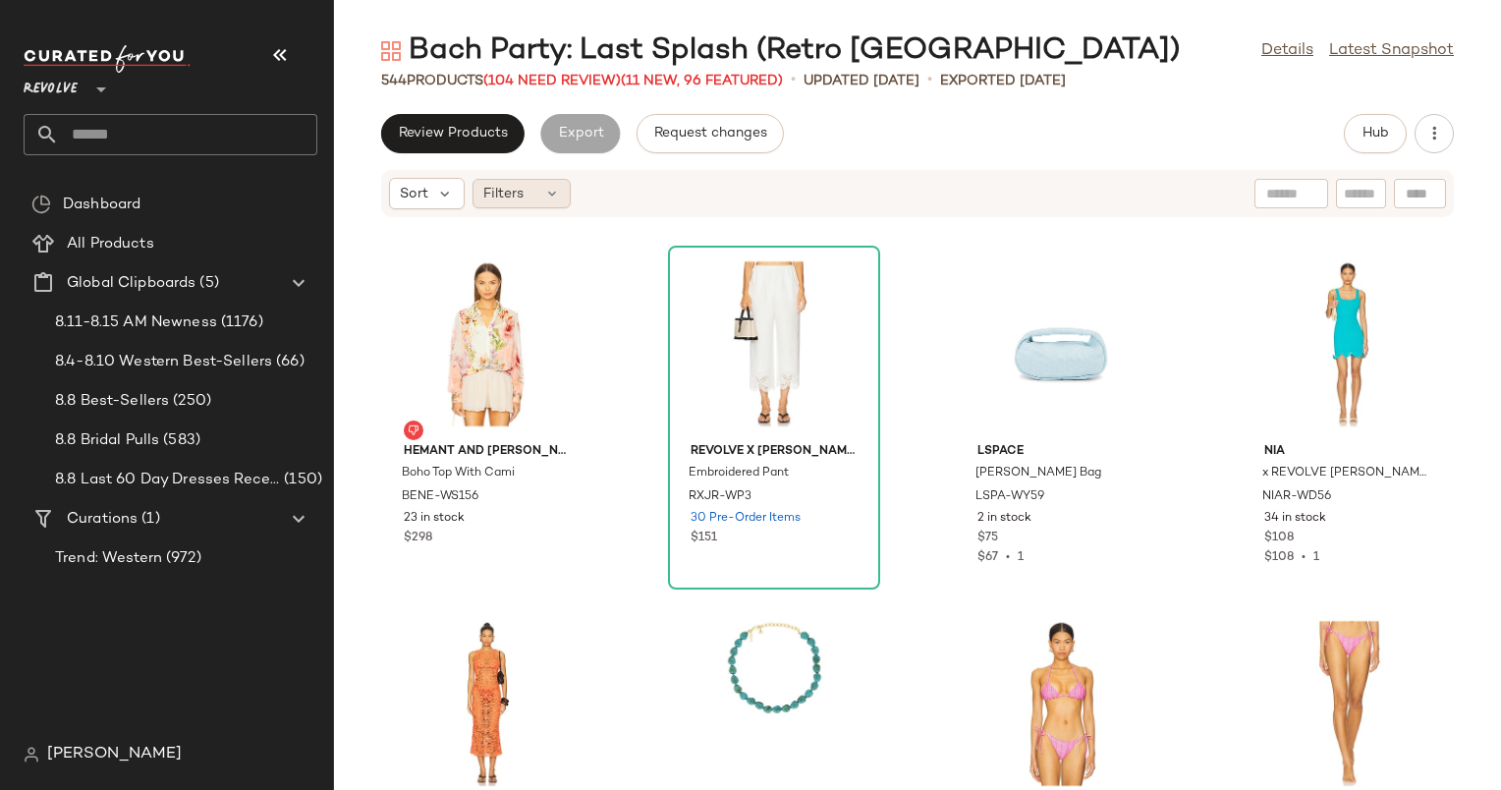
click at [513, 197] on span "Filters" at bounding box center [503, 194] width 40 height 21
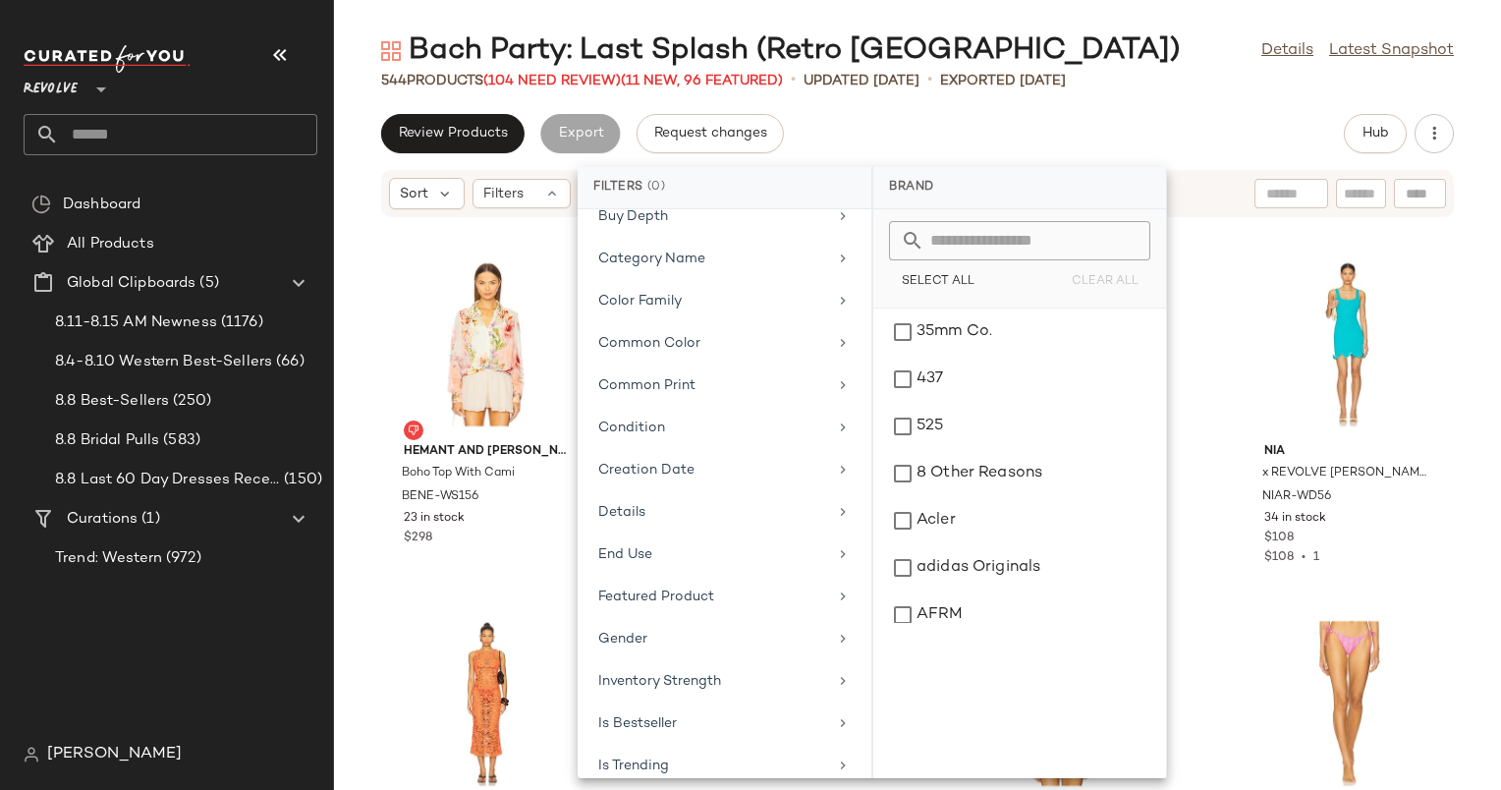
scroll to position [869, 0]
click at [764, 456] on div "Sale Price" at bounding box center [712, 466] width 229 height 21
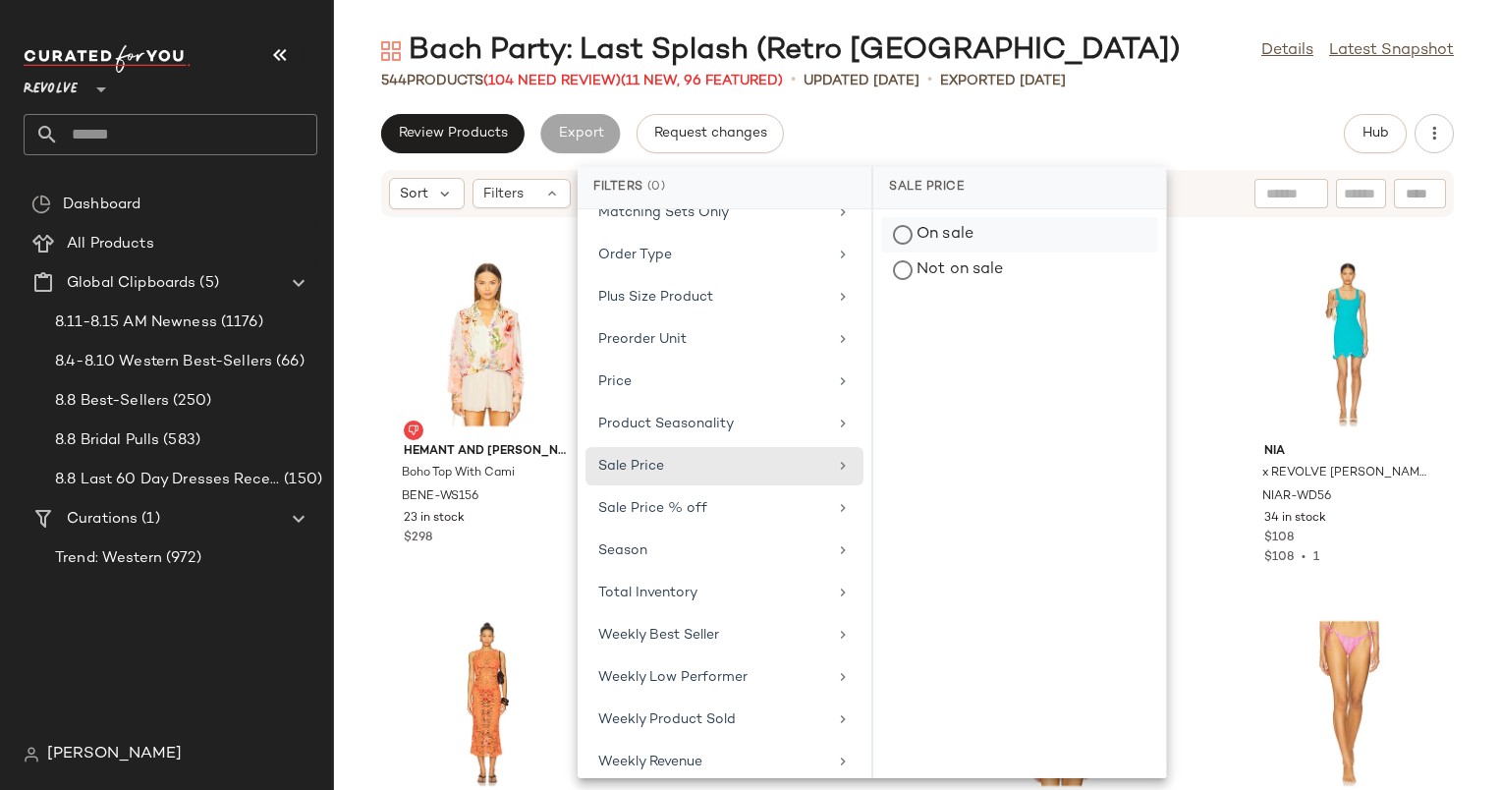
click at [1030, 253] on div "On sale" at bounding box center [1019, 270] width 277 height 35
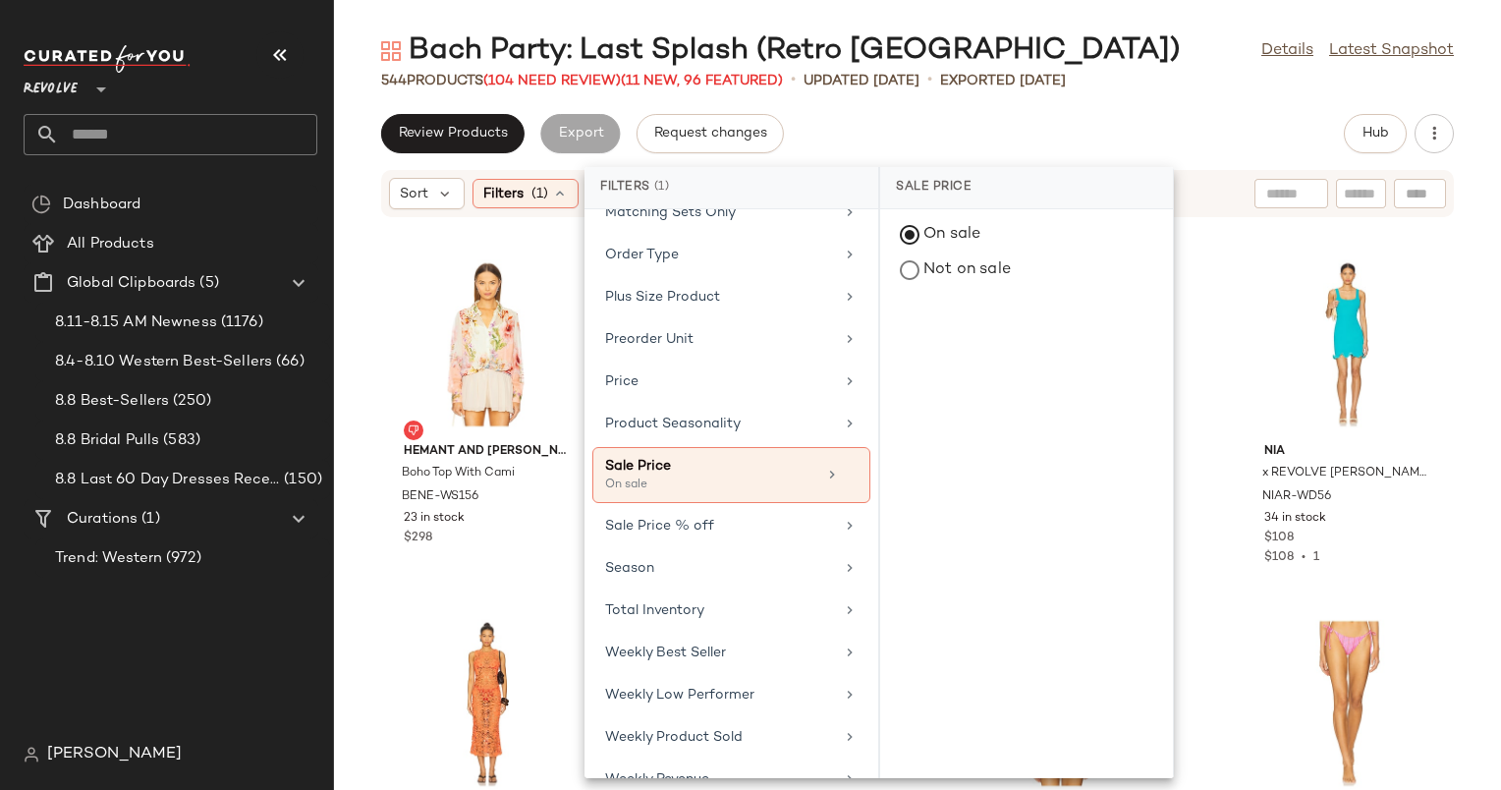
click at [1217, 84] on div "544 Products (104 Need Review) (11 New, 96 Featured) • updated Aug 12th • Expor…" at bounding box center [917, 81] width 1167 height 20
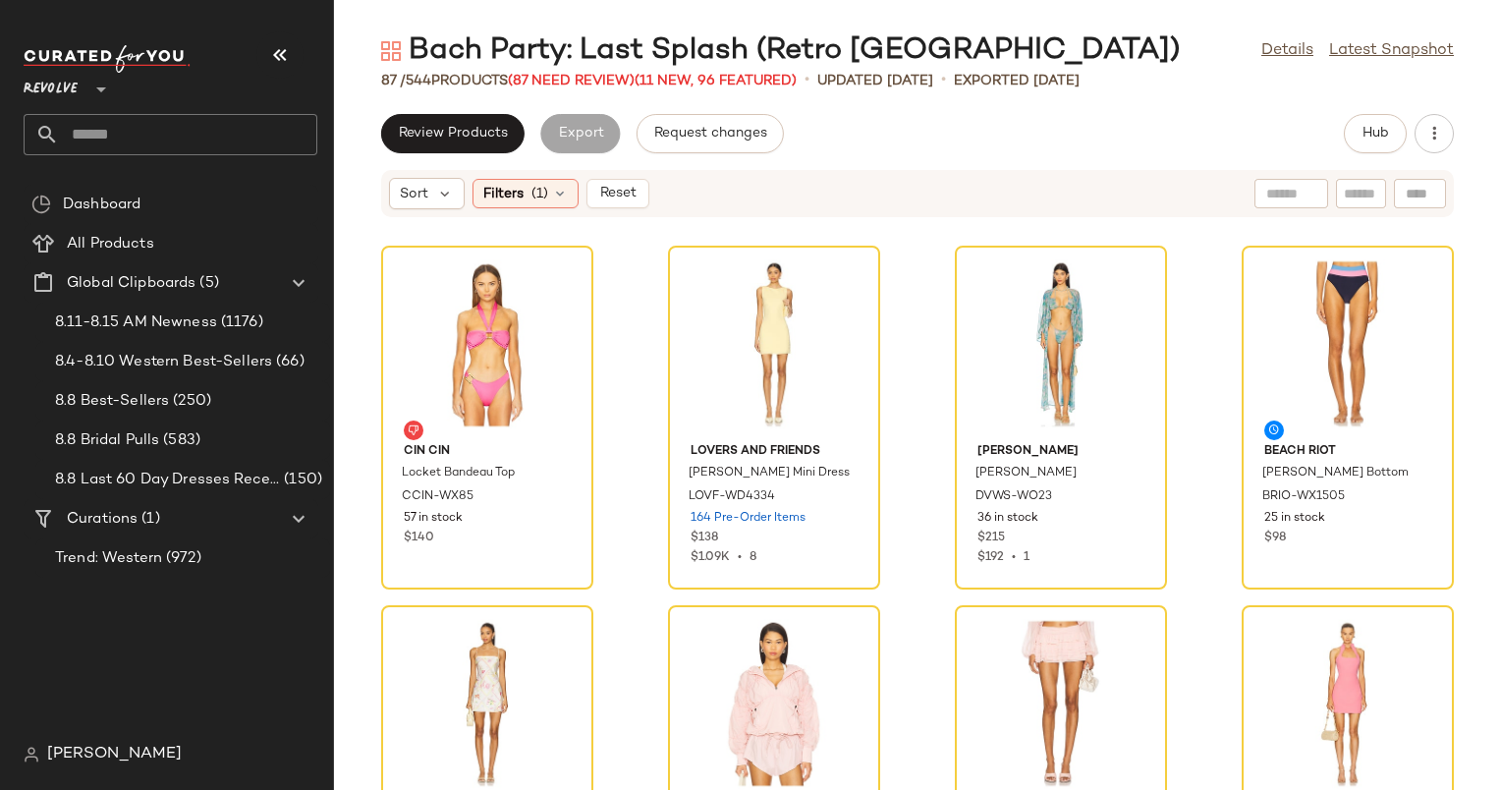
click at [1214, 160] on div "Review Products Export Request changes Hub Sort Filters (1) Reset CIN CIN Locke…" at bounding box center [917, 452] width 1167 height 676
click at [495, 355] on div "View" at bounding box center [487, 344] width 198 height 183
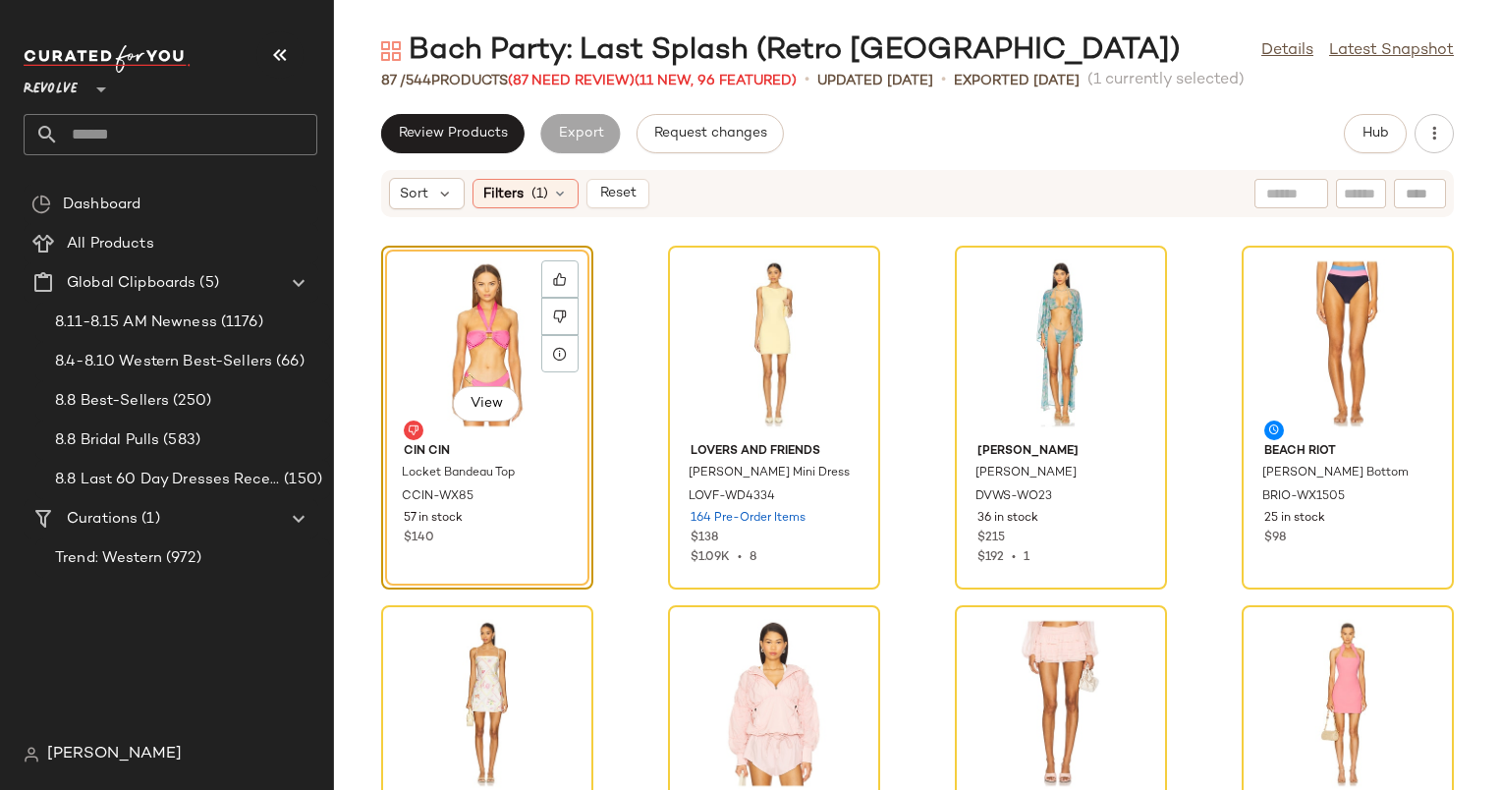
click at [503, 346] on div "View" at bounding box center [487, 344] width 198 height 183
click at [598, 83] on span "(87 Need Review)" at bounding box center [571, 81] width 127 height 15
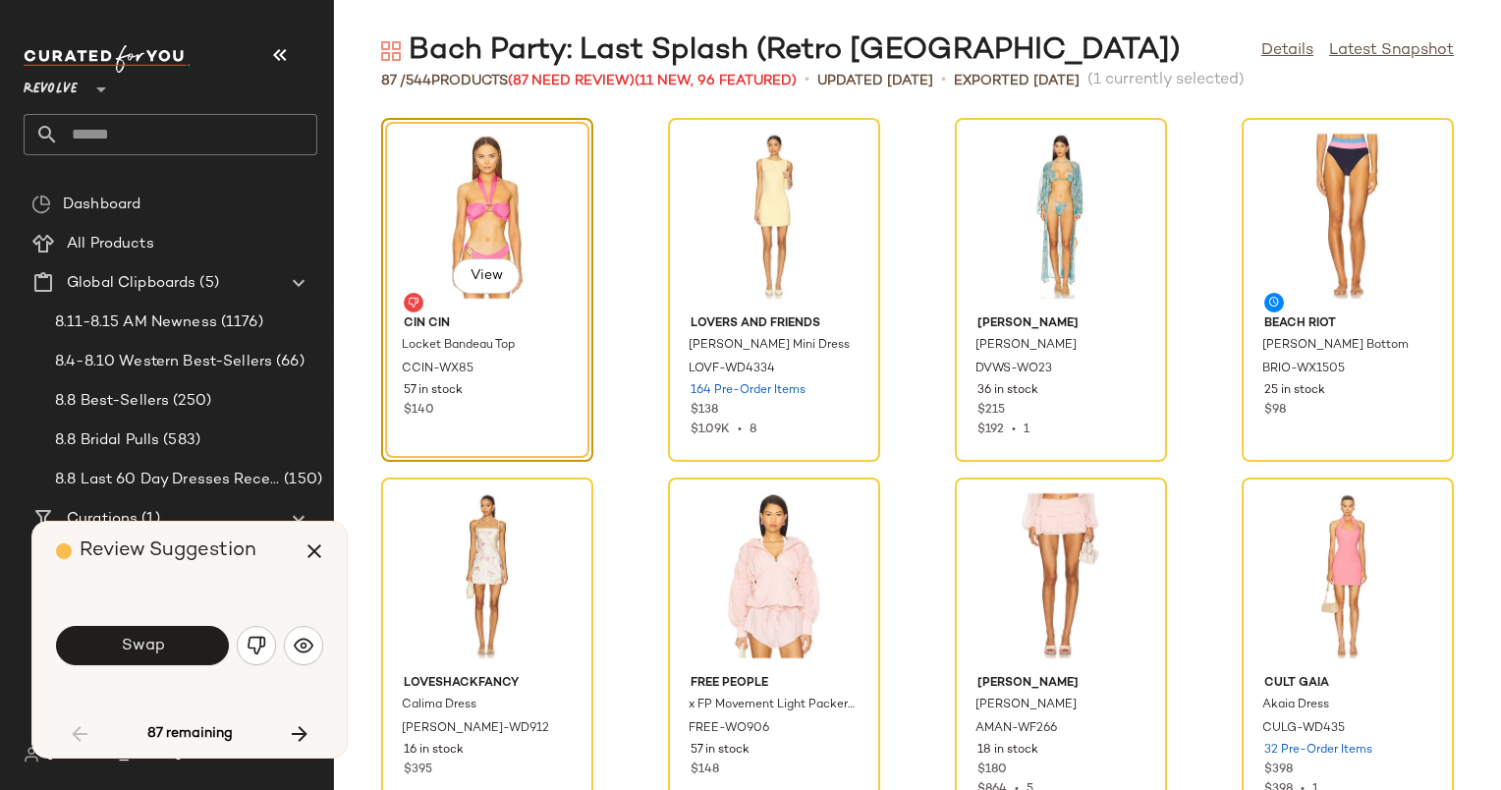
click at [501, 205] on div "View" at bounding box center [487, 216] width 198 height 183
click at [314, 647] on button "button" at bounding box center [303, 645] width 39 height 39
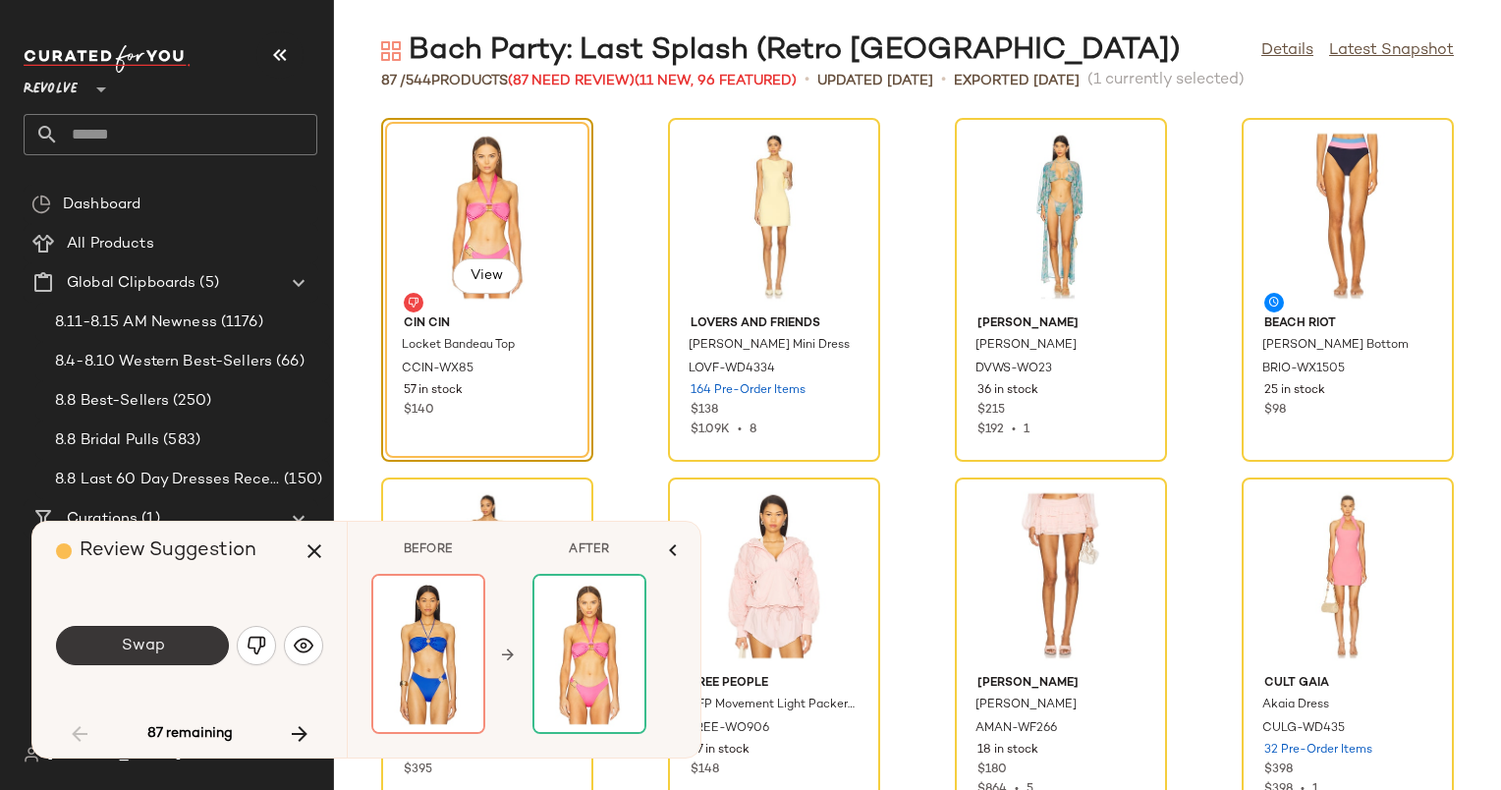
click at [189, 647] on button "Swap" at bounding box center [142, 645] width 173 height 39
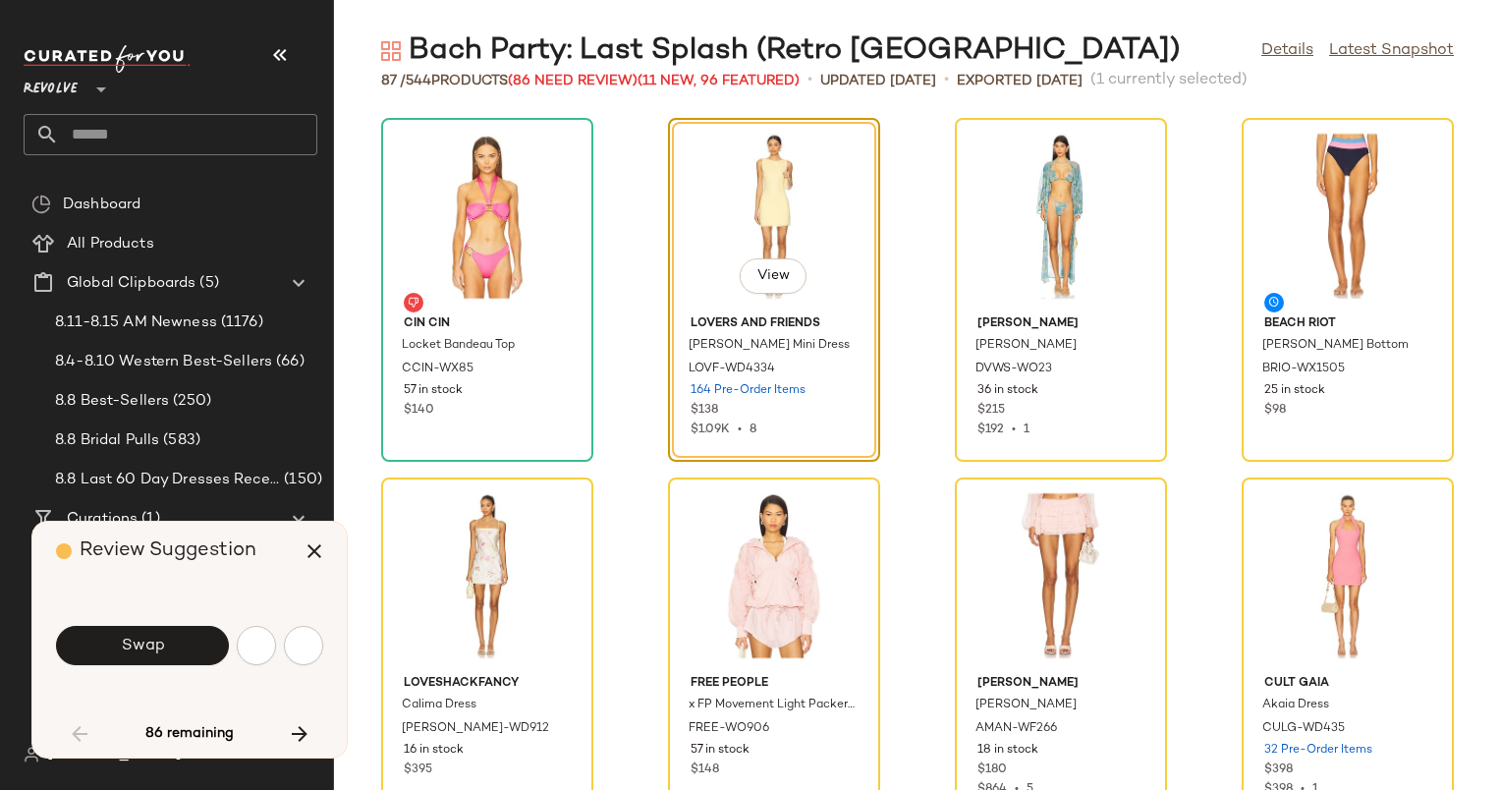
click at [777, 227] on div "View" at bounding box center [774, 216] width 198 height 183
click at [309, 640] on img "button" at bounding box center [304, 646] width 20 height 20
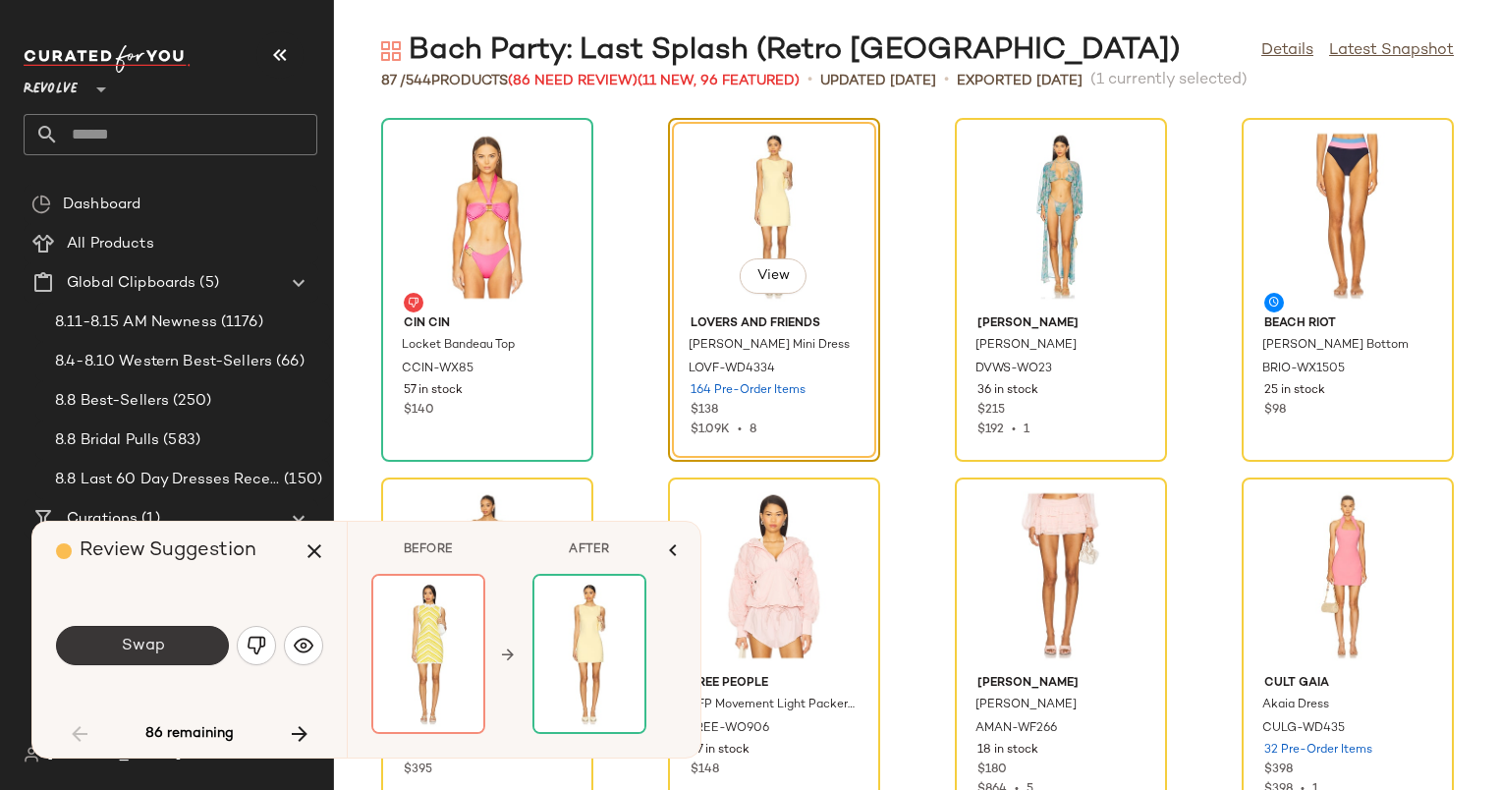
click at [140, 644] on span "Swap" at bounding box center [142, 646] width 44 height 19
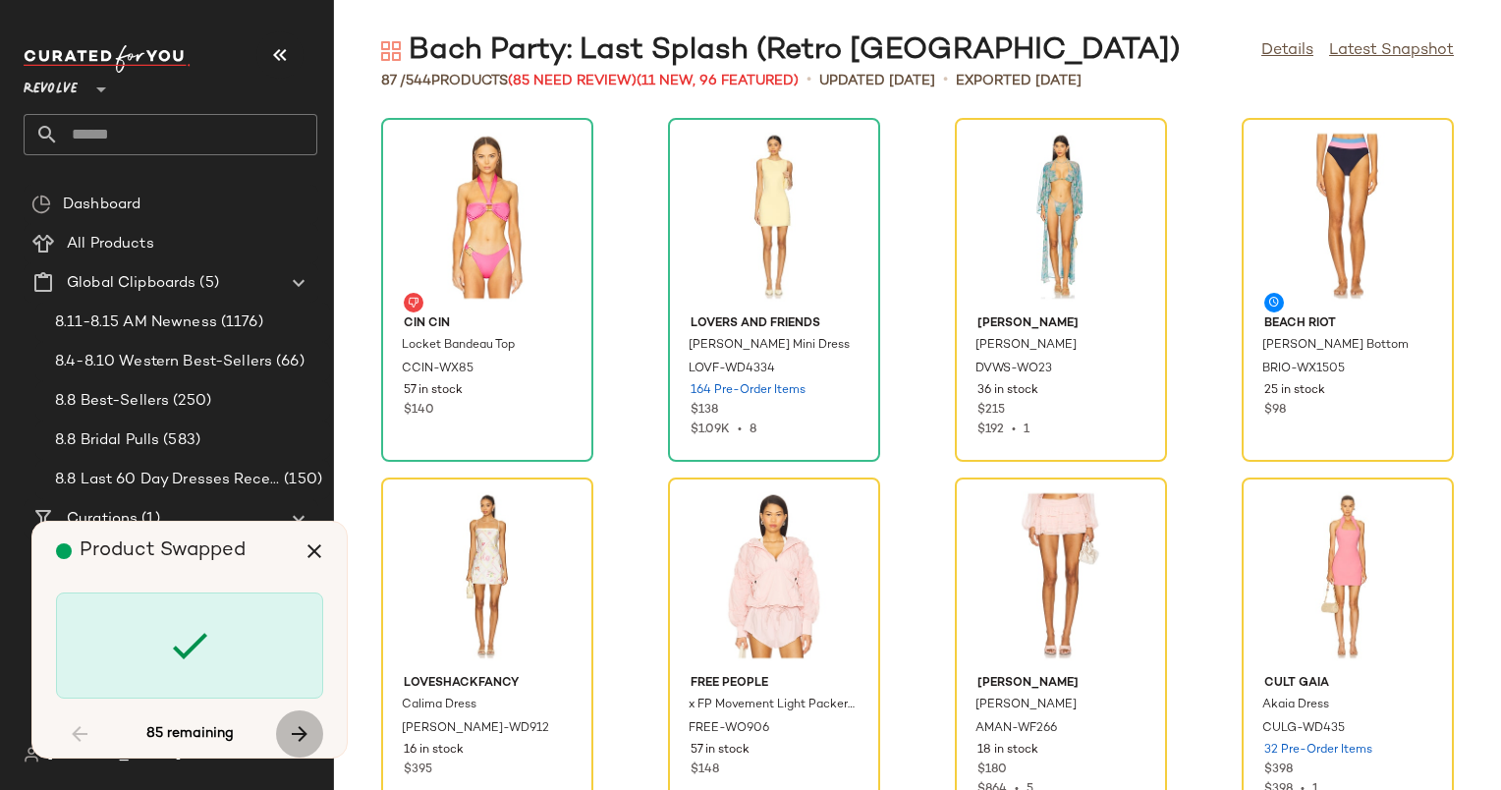
click at [296, 731] on icon "button" at bounding box center [300, 734] width 24 height 24
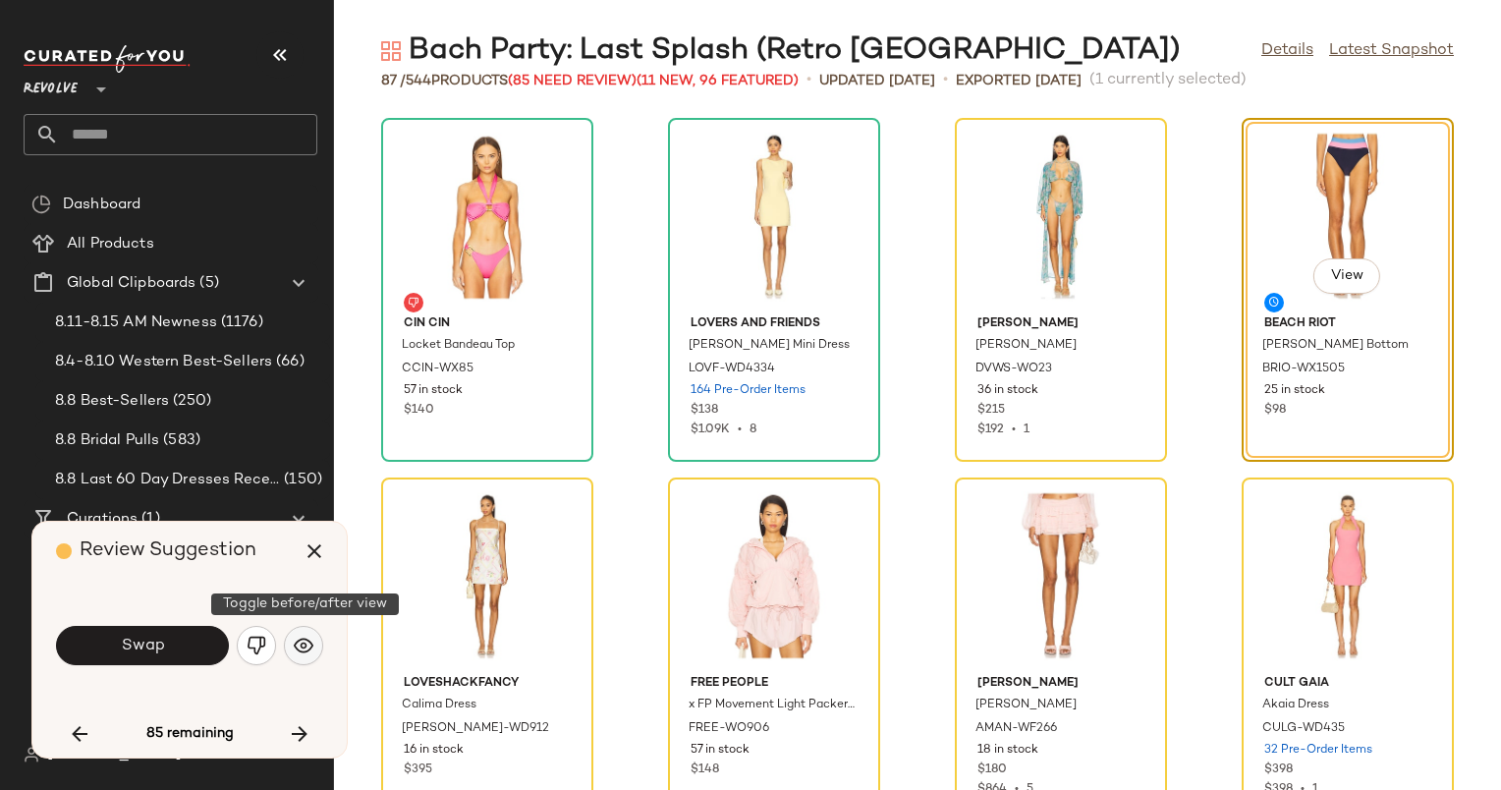
click at [320, 642] on button "button" at bounding box center [303, 645] width 39 height 39
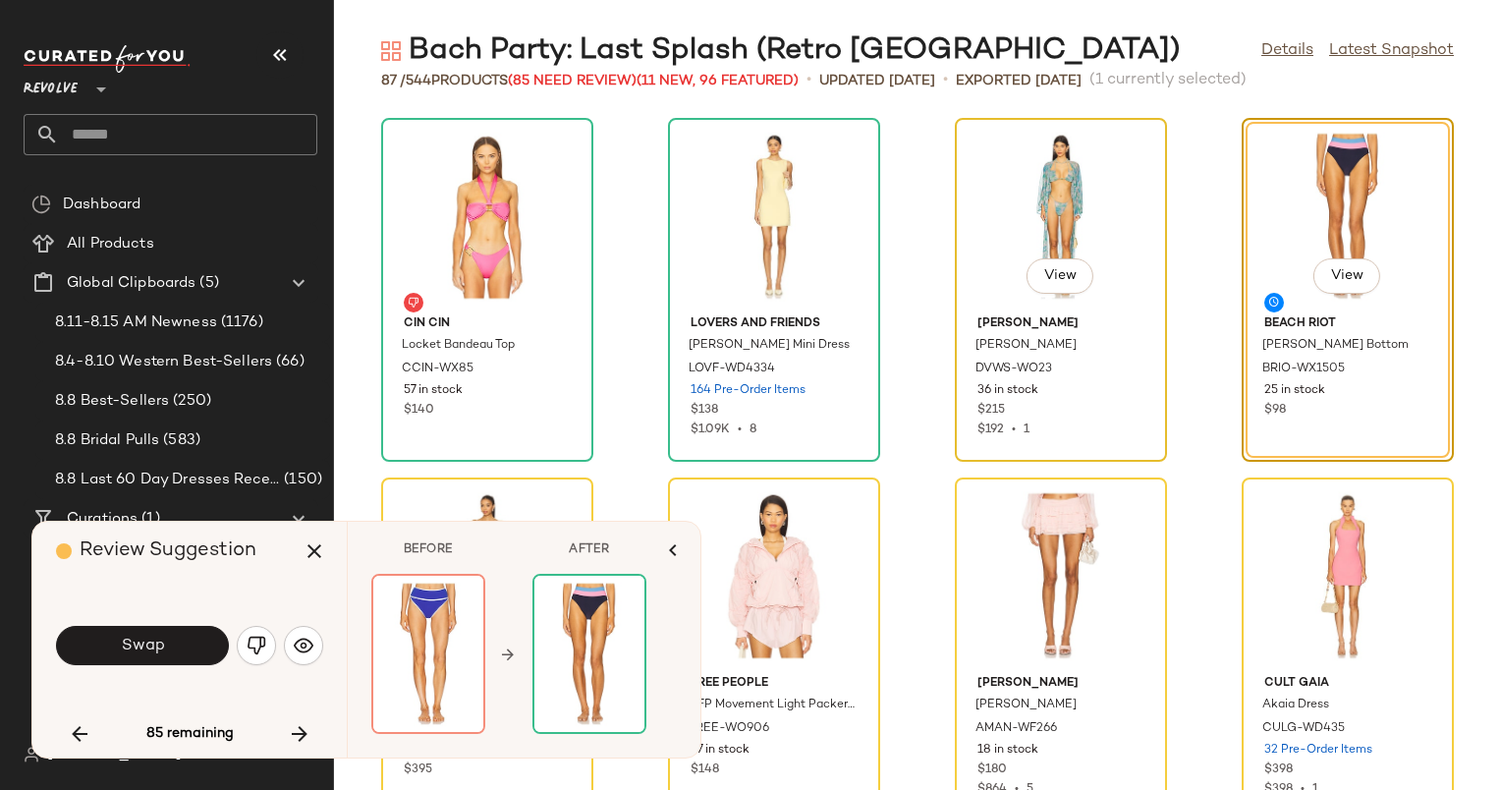
click at [1078, 184] on div "View" at bounding box center [1061, 216] width 198 height 183
click at [1049, 210] on div "View" at bounding box center [1061, 216] width 198 height 183
click at [1052, 365] on div "DVWS-WO23" at bounding box center [1059, 370] width 171 height 22
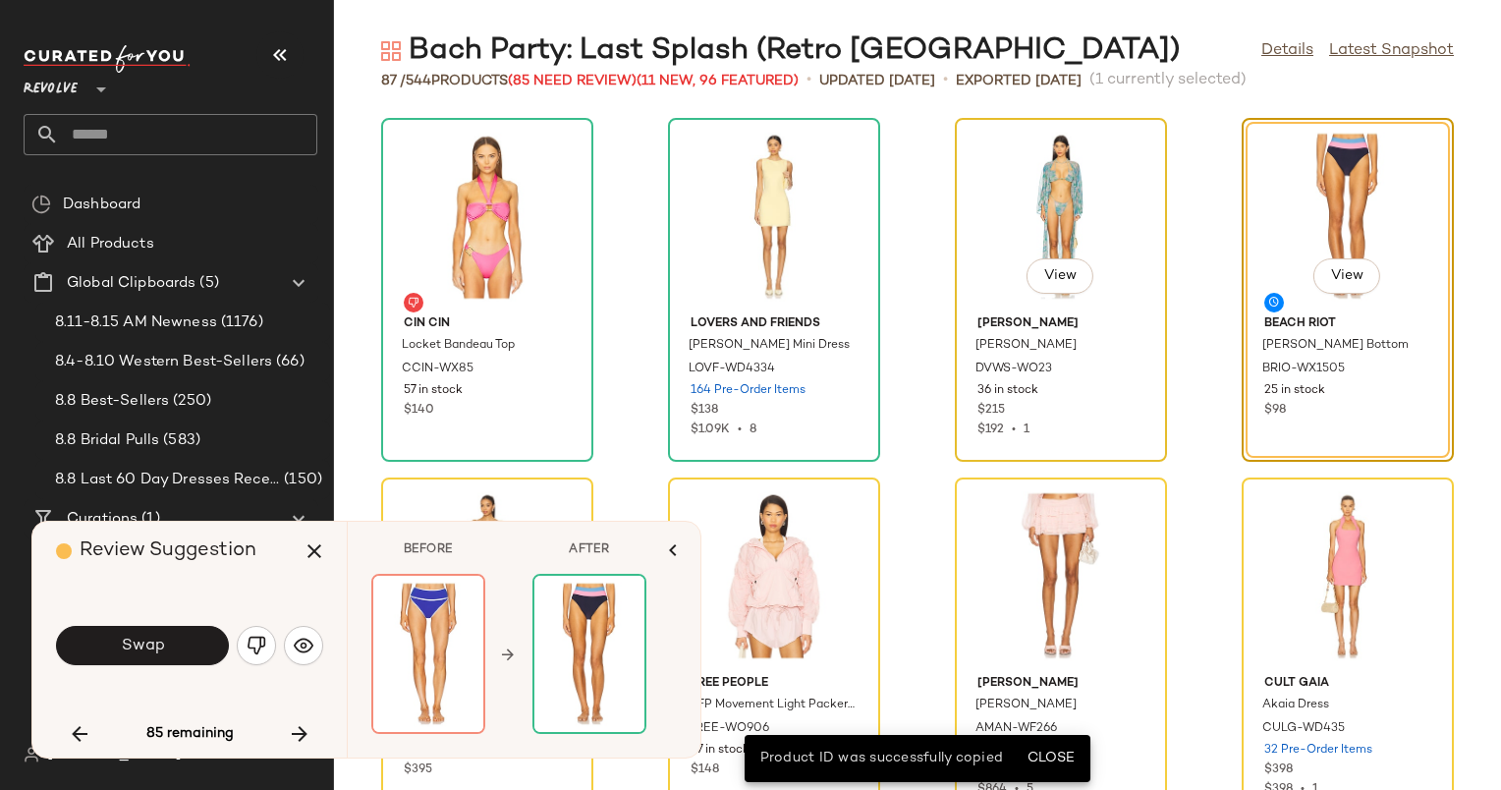
click at [1069, 173] on div "View" at bounding box center [1061, 216] width 198 height 183
click at [157, 652] on span "Swap" at bounding box center [142, 646] width 44 height 19
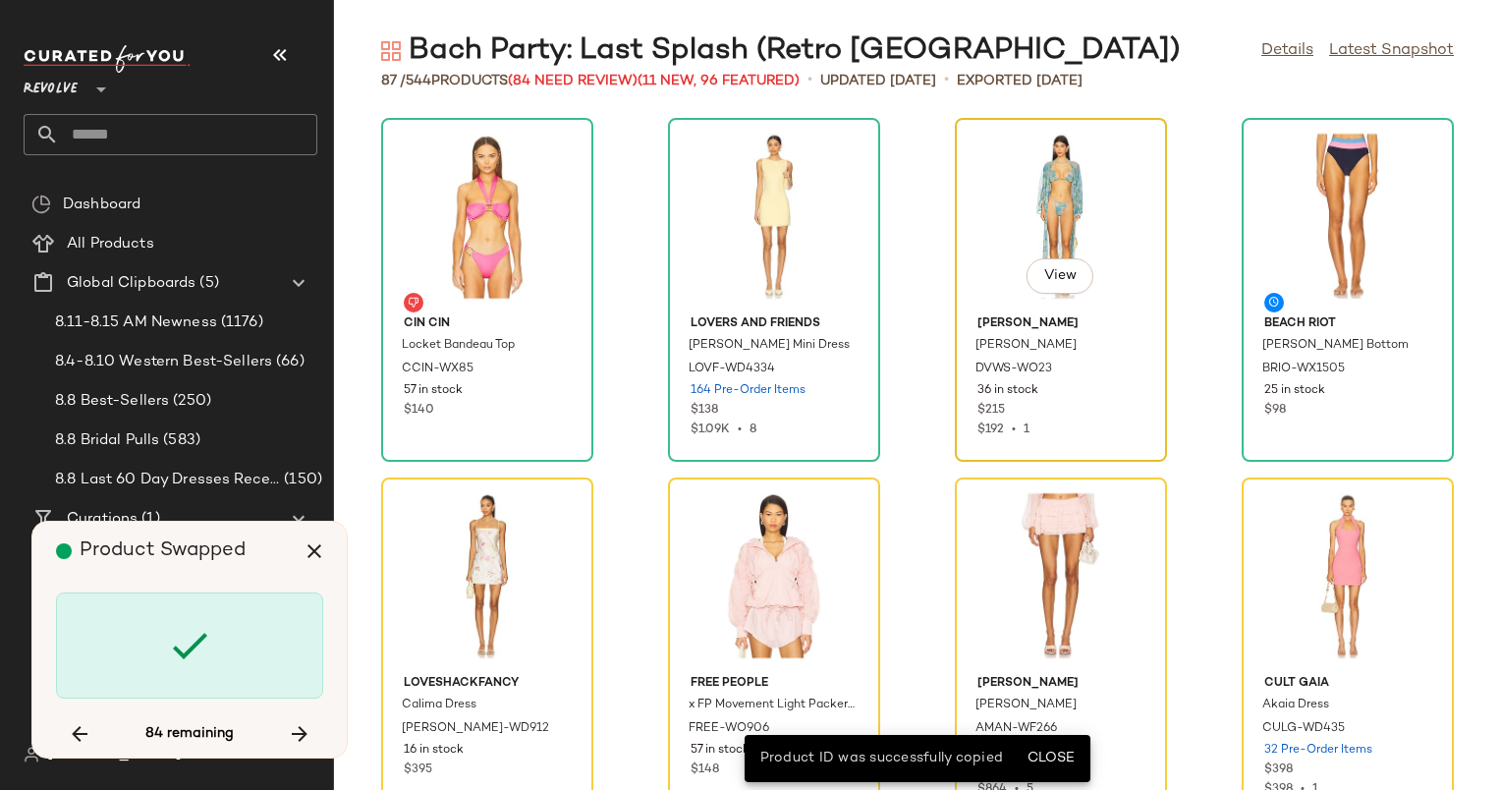
click at [1033, 219] on div "View" at bounding box center [1061, 216] width 198 height 183
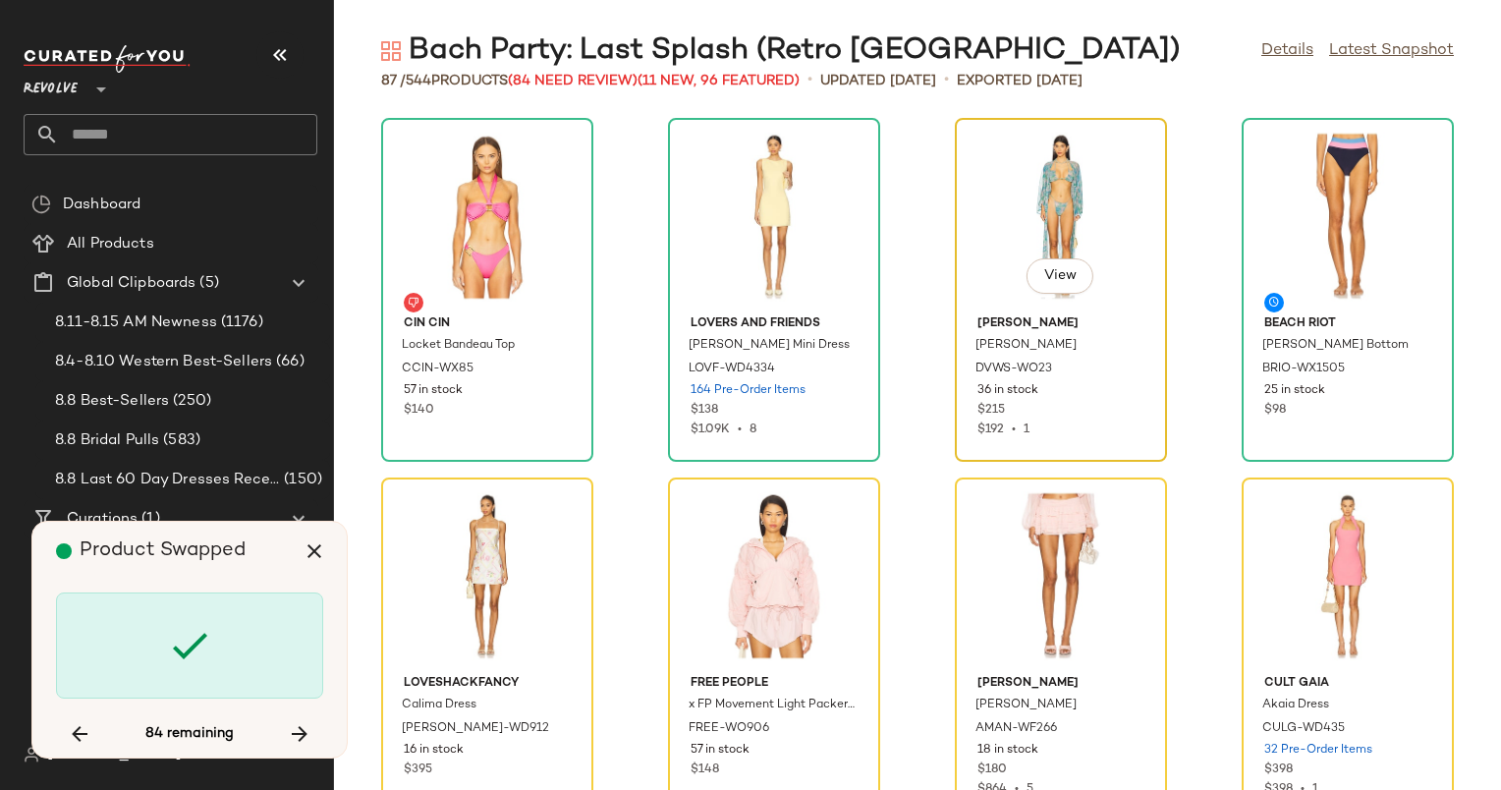
click at [1033, 219] on div "View" at bounding box center [1061, 216] width 198 height 183
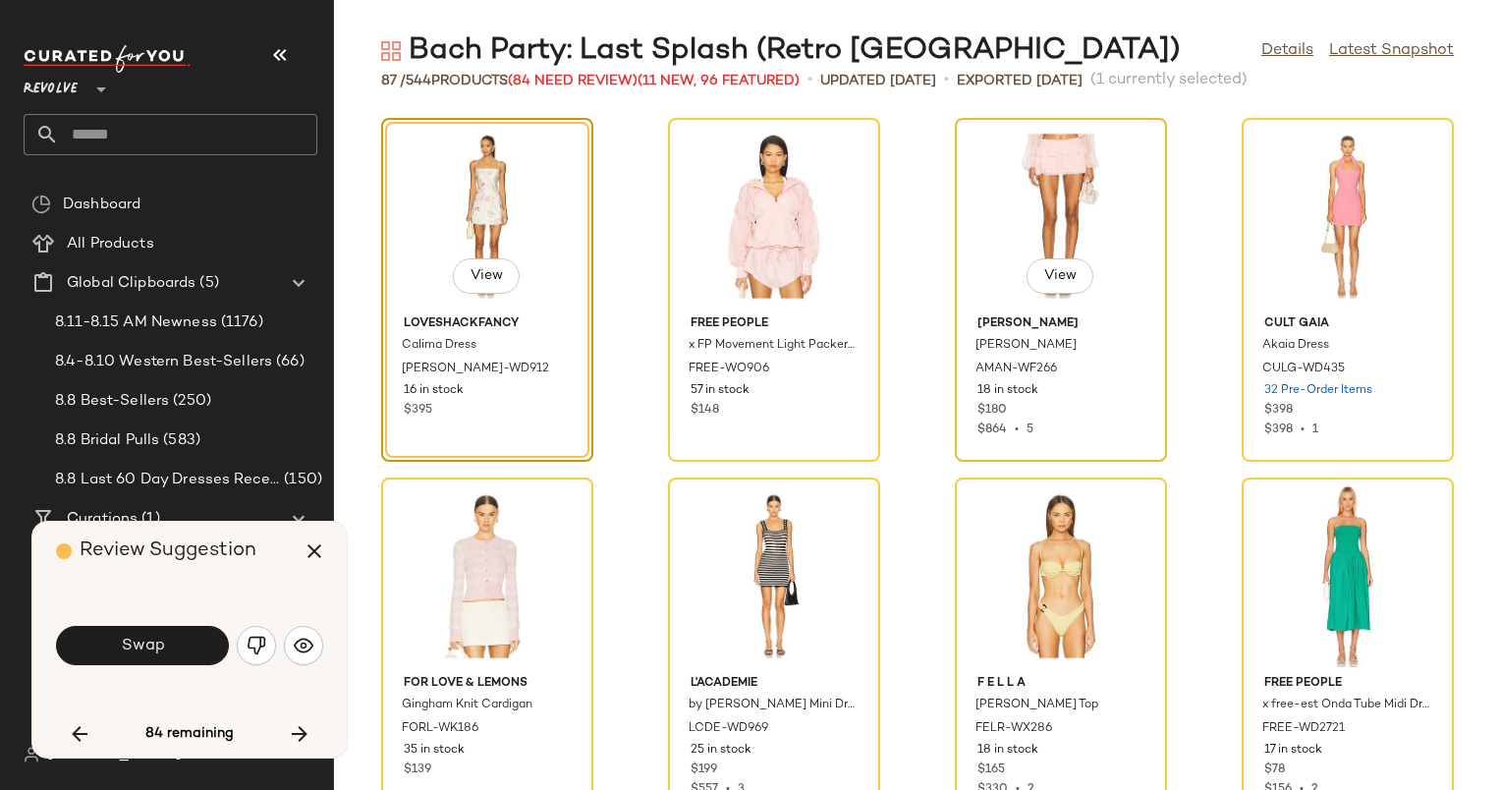
drag, startPoint x: 1033, startPoint y: 219, endPoint x: 1005, endPoint y: 441, distance: 223.7
click at [1005, 441] on div "View Amanda Uprichard Dallas Skort AMAN-WF266 18 in stock $180 $864 • 5" at bounding box center [1061, 290] width 208 height 340
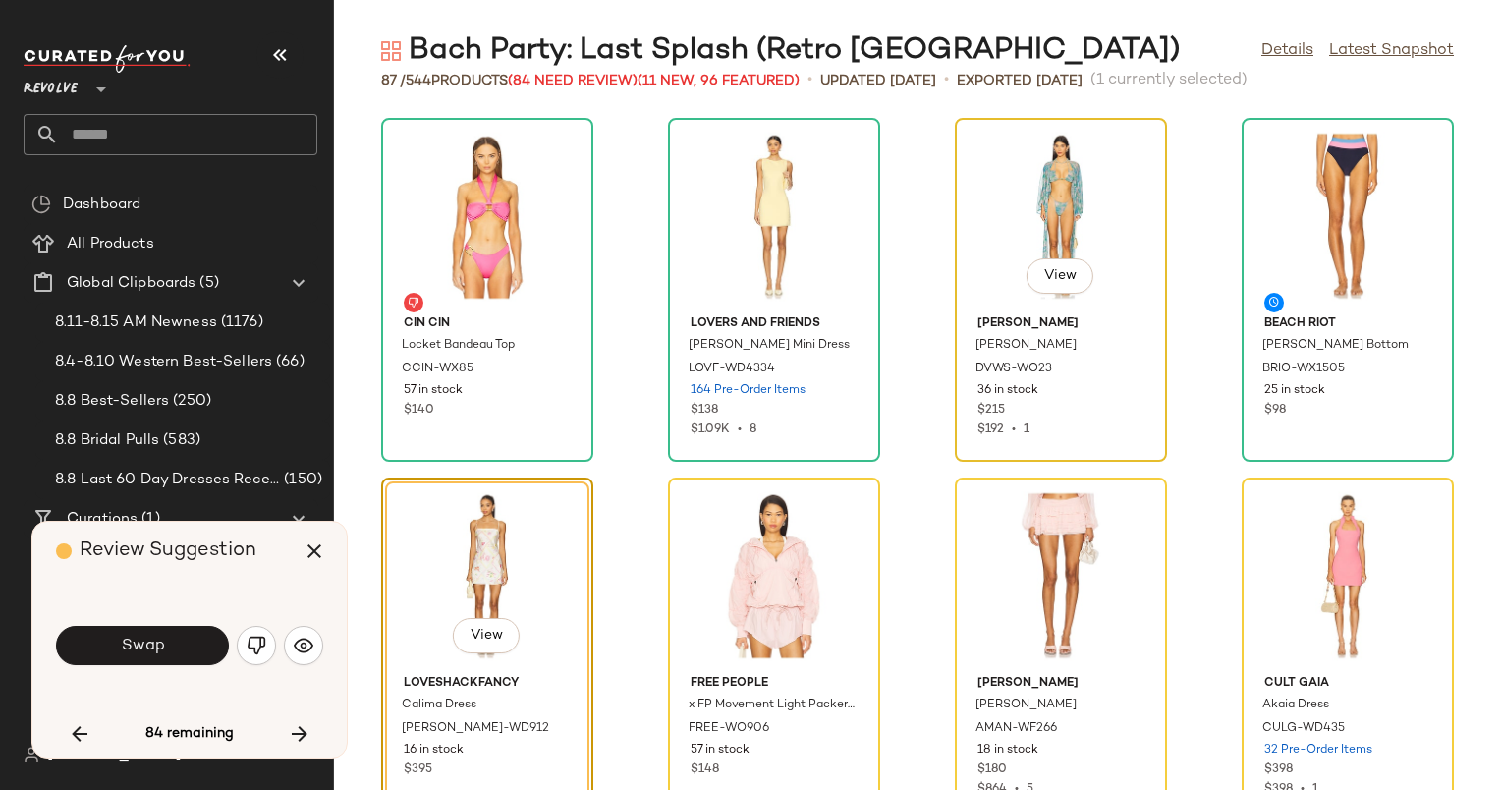
click at [988, 229] on div "View" at bounding box center [1061, 216] width 198 height 183
click at [302, 656] on button "button" at bounding box center [303, 645] width 39 height 39
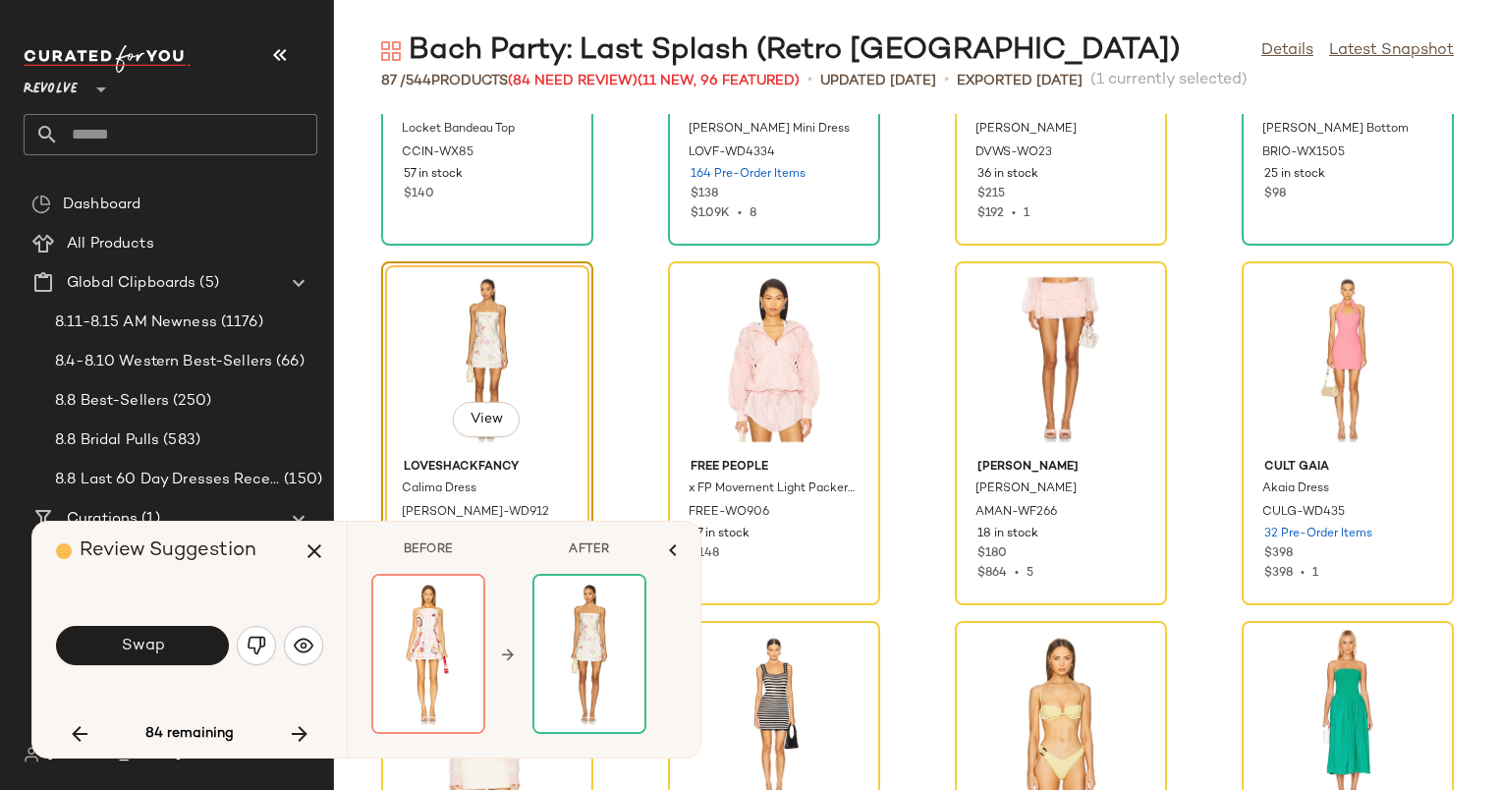
scroll to position [242, 0]
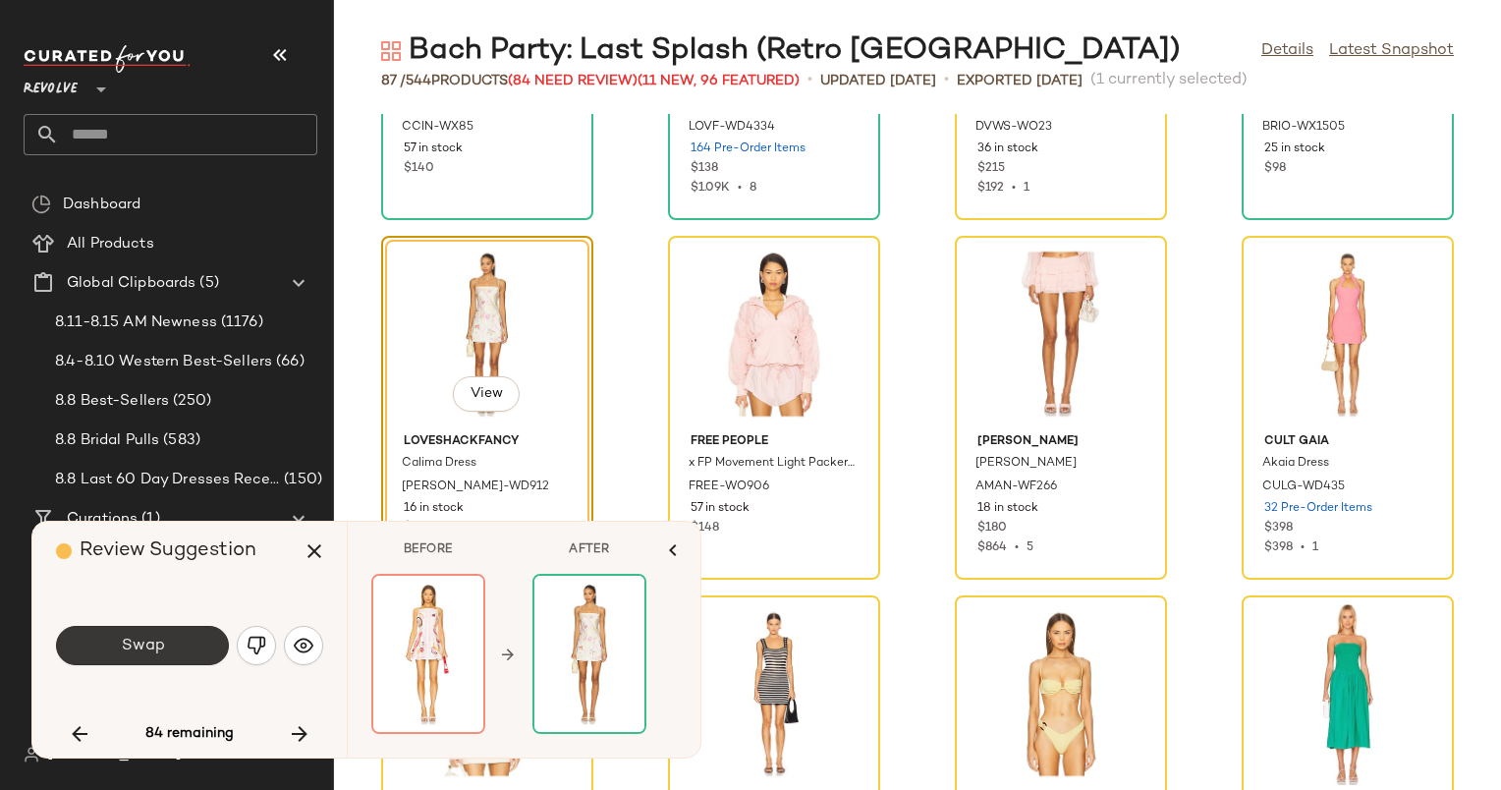
click at [161, 654] on span "Swap" at bounding box center [142, 646] width 44 height 19
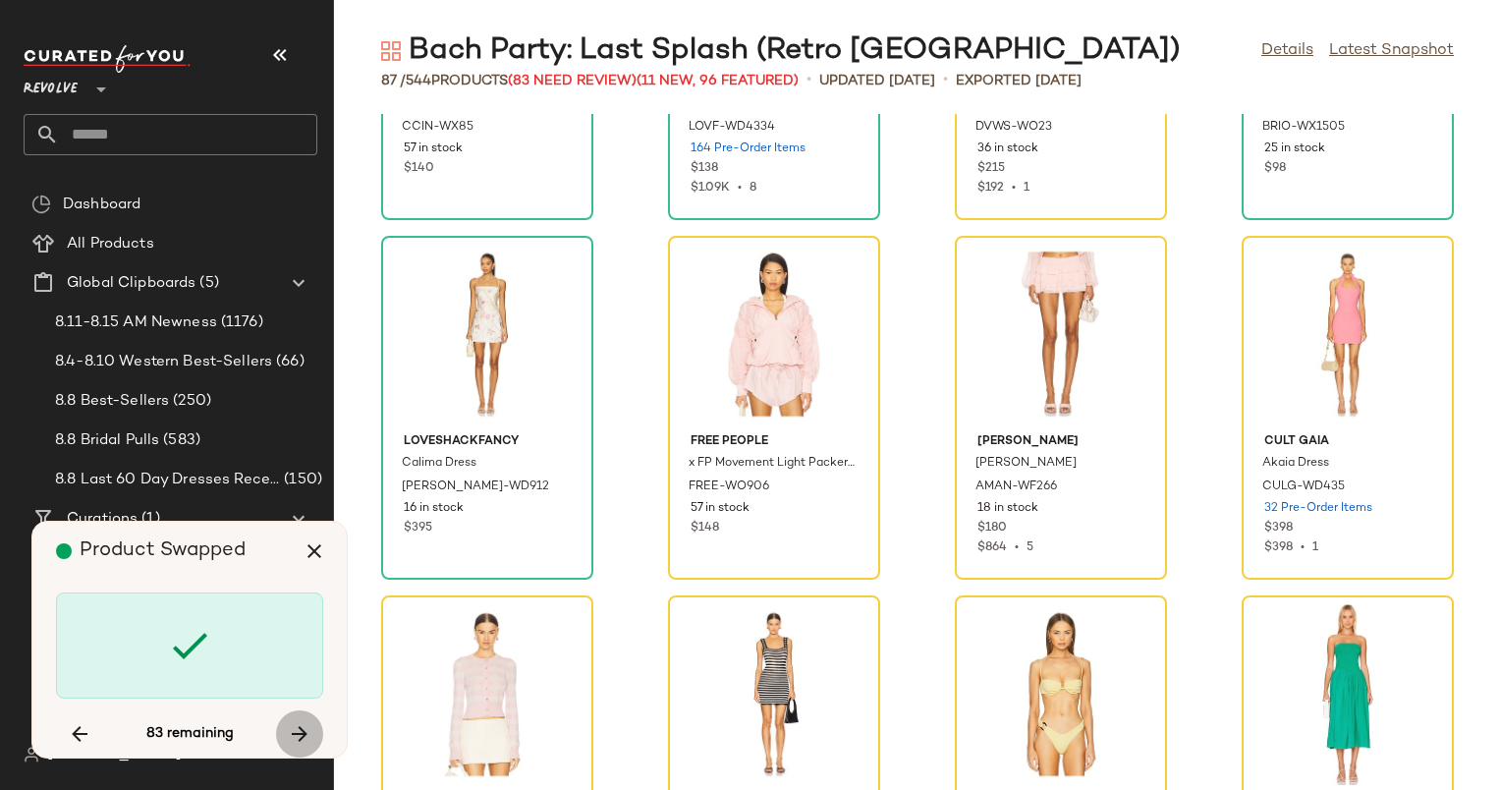
click at [282, 735] on button "button" at bounding box center [299, 733] width 47 height 47
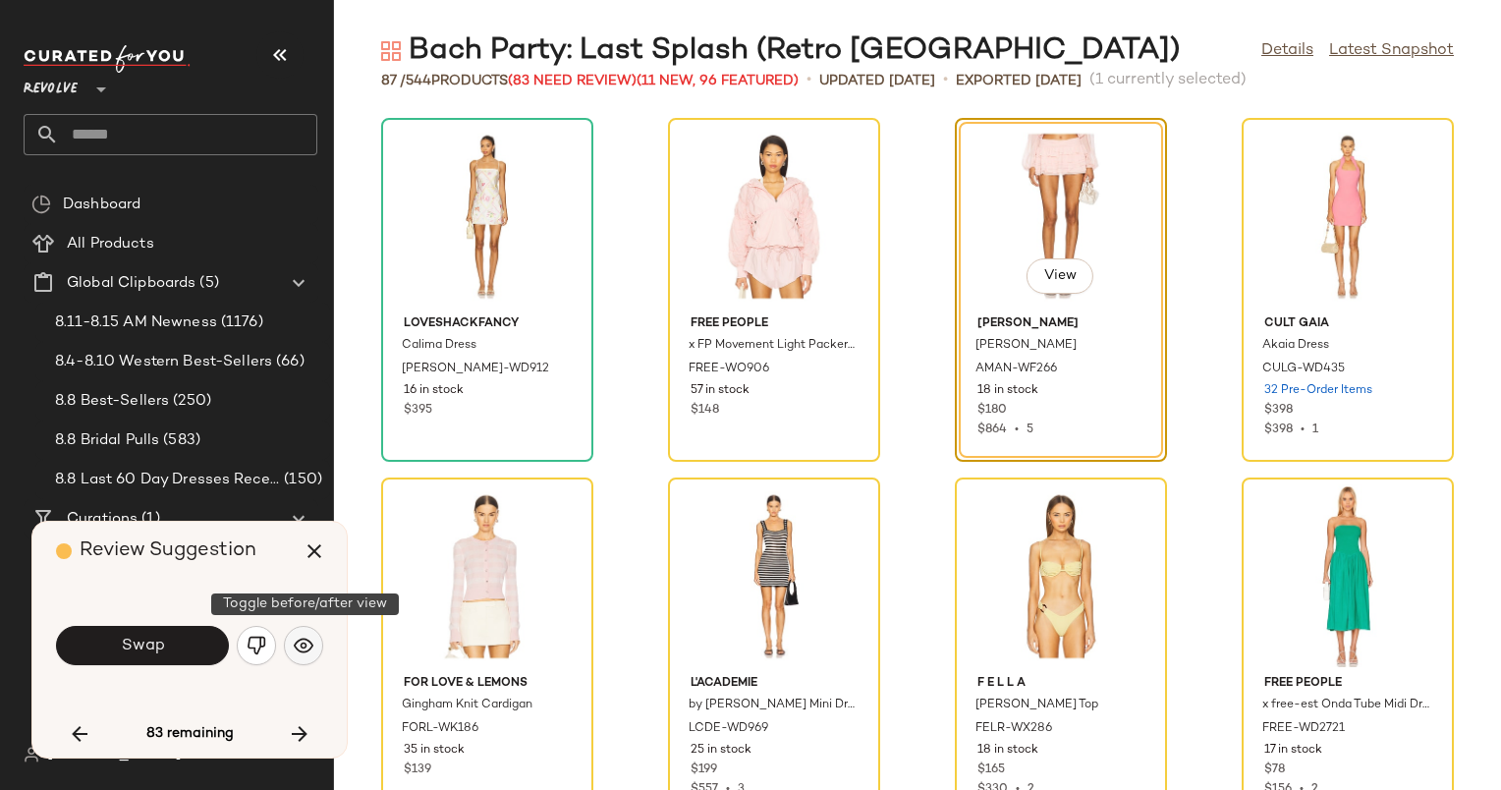
click at [314, 651] on button "button" at bounding box center [303, 645] width 39 height 39
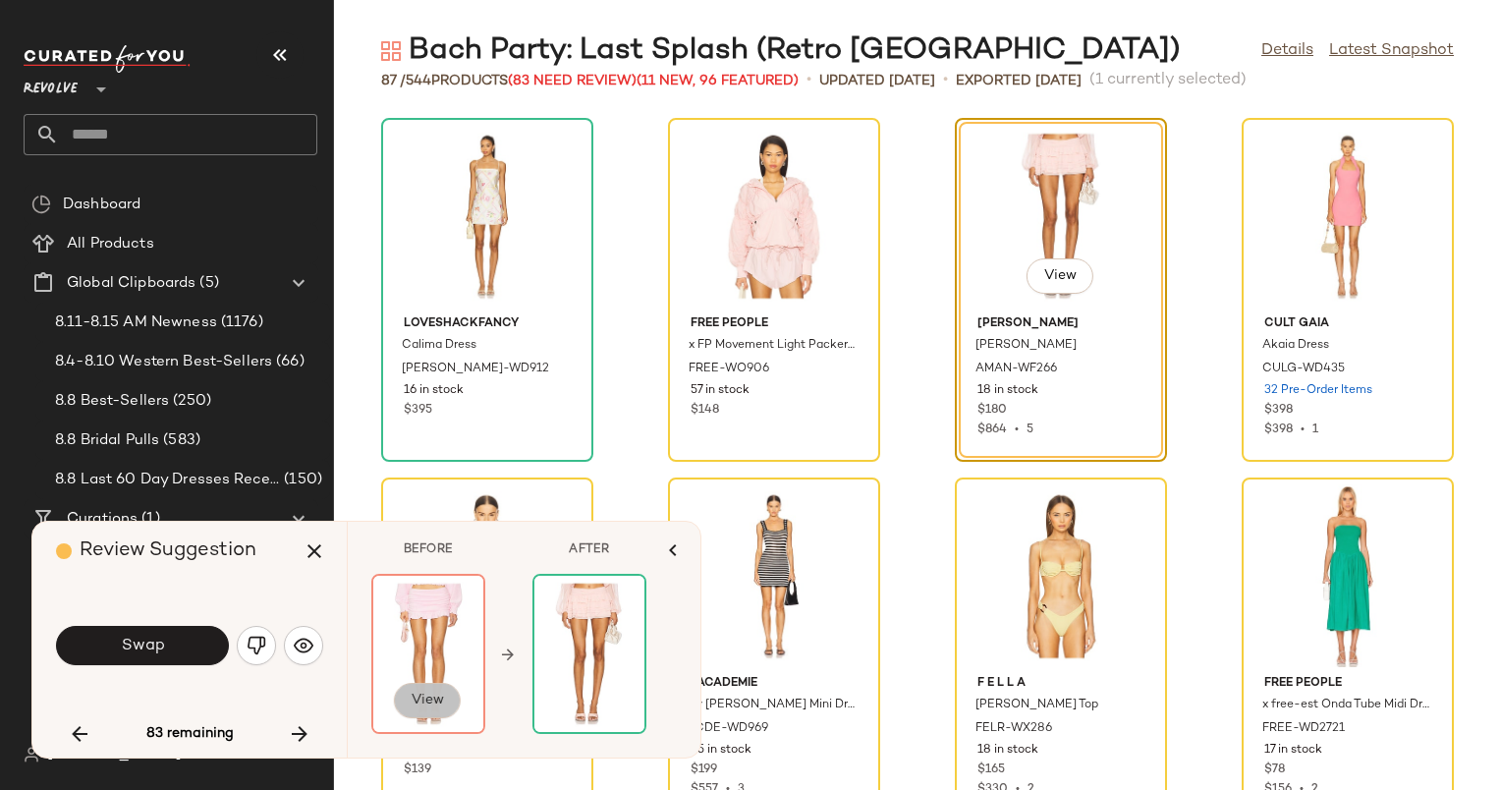
click at [419, 700] on span "View" at bounding box center [427, 701] width 33 height 16
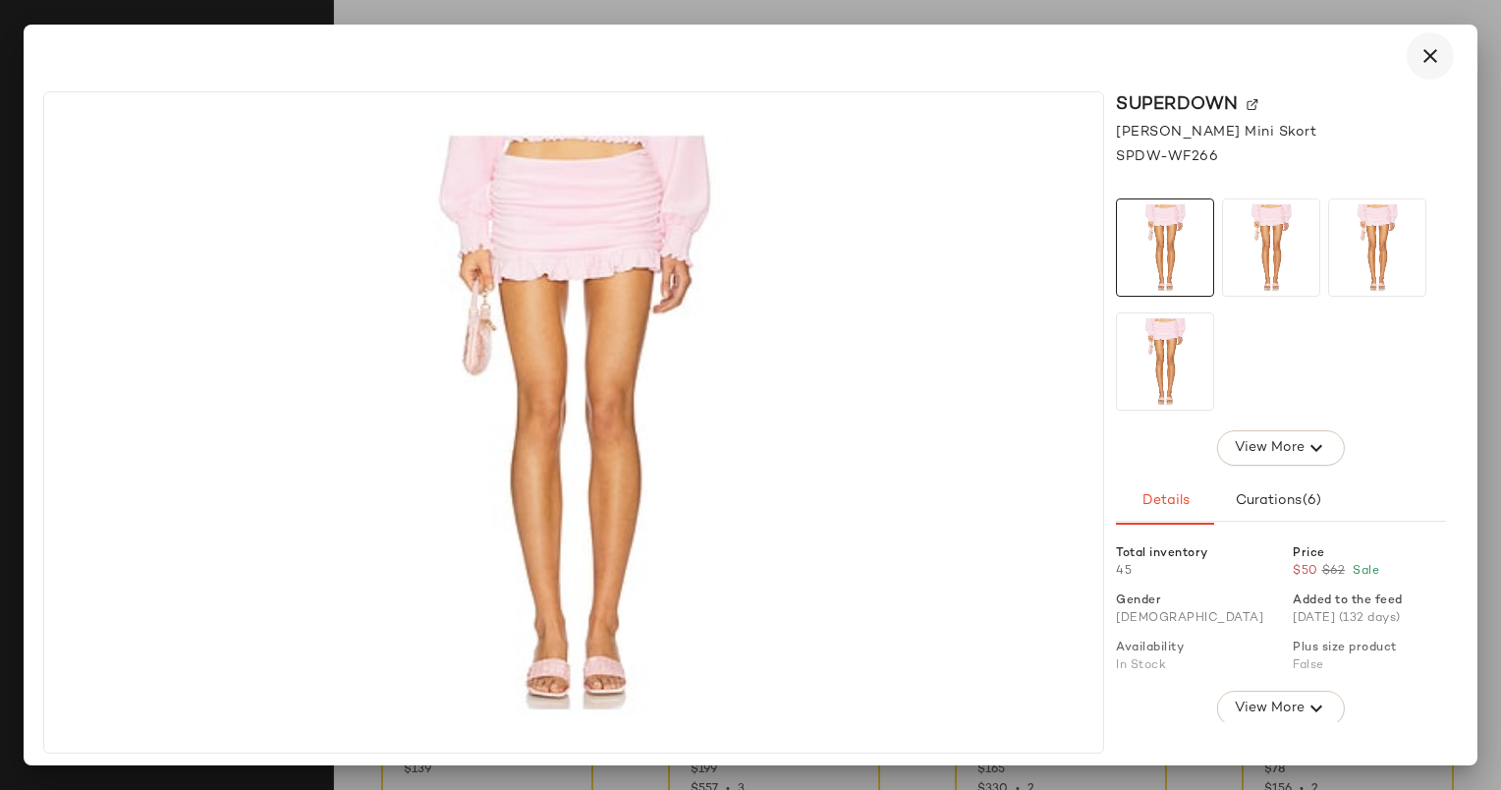
click at [1437, 63] on icon "button" at bounding box center [1431, 56] width 24 height 24
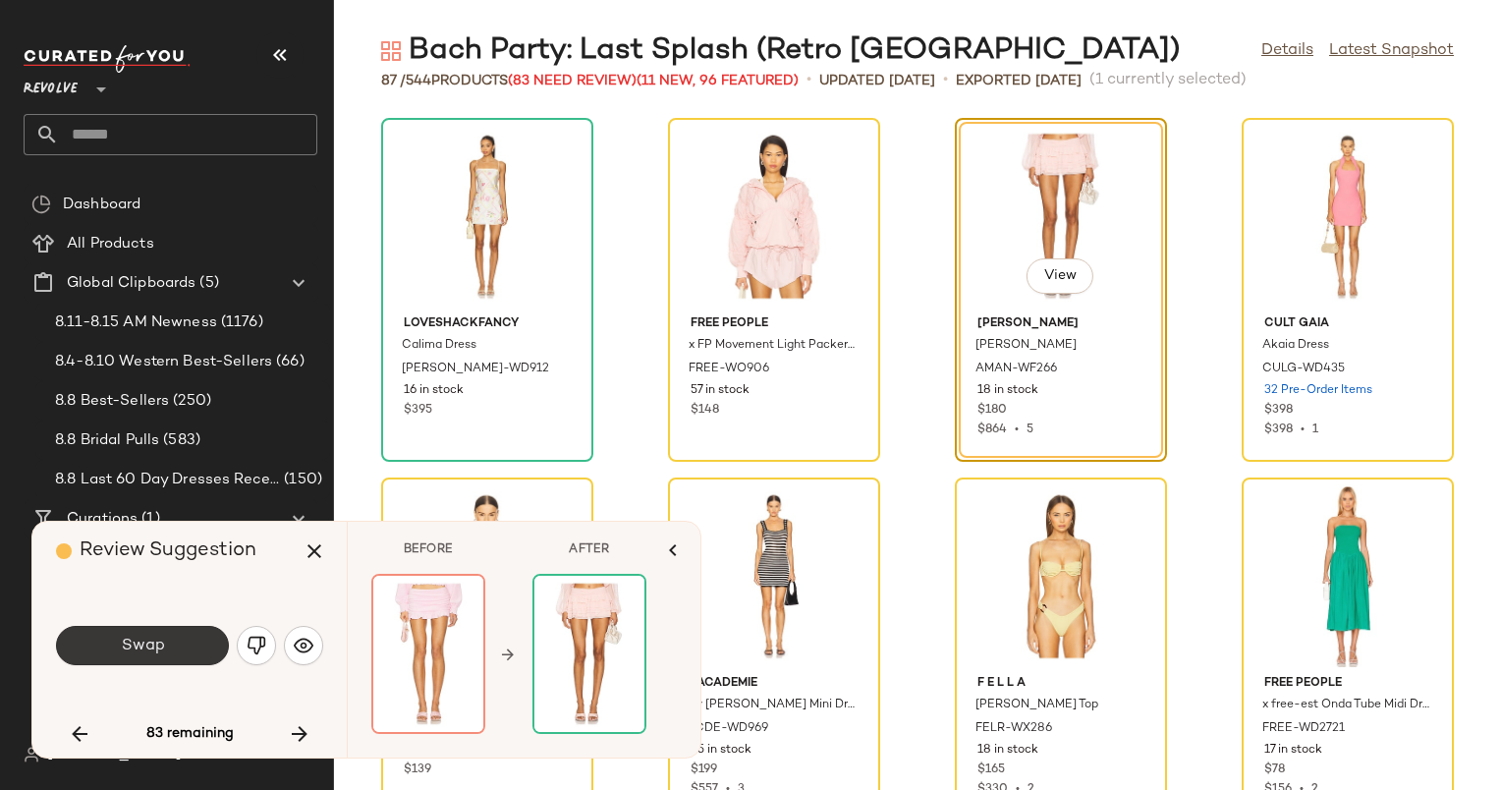
click at [150, 646] on span "Swap" at bounding box center [142, 646] width 44 height 19
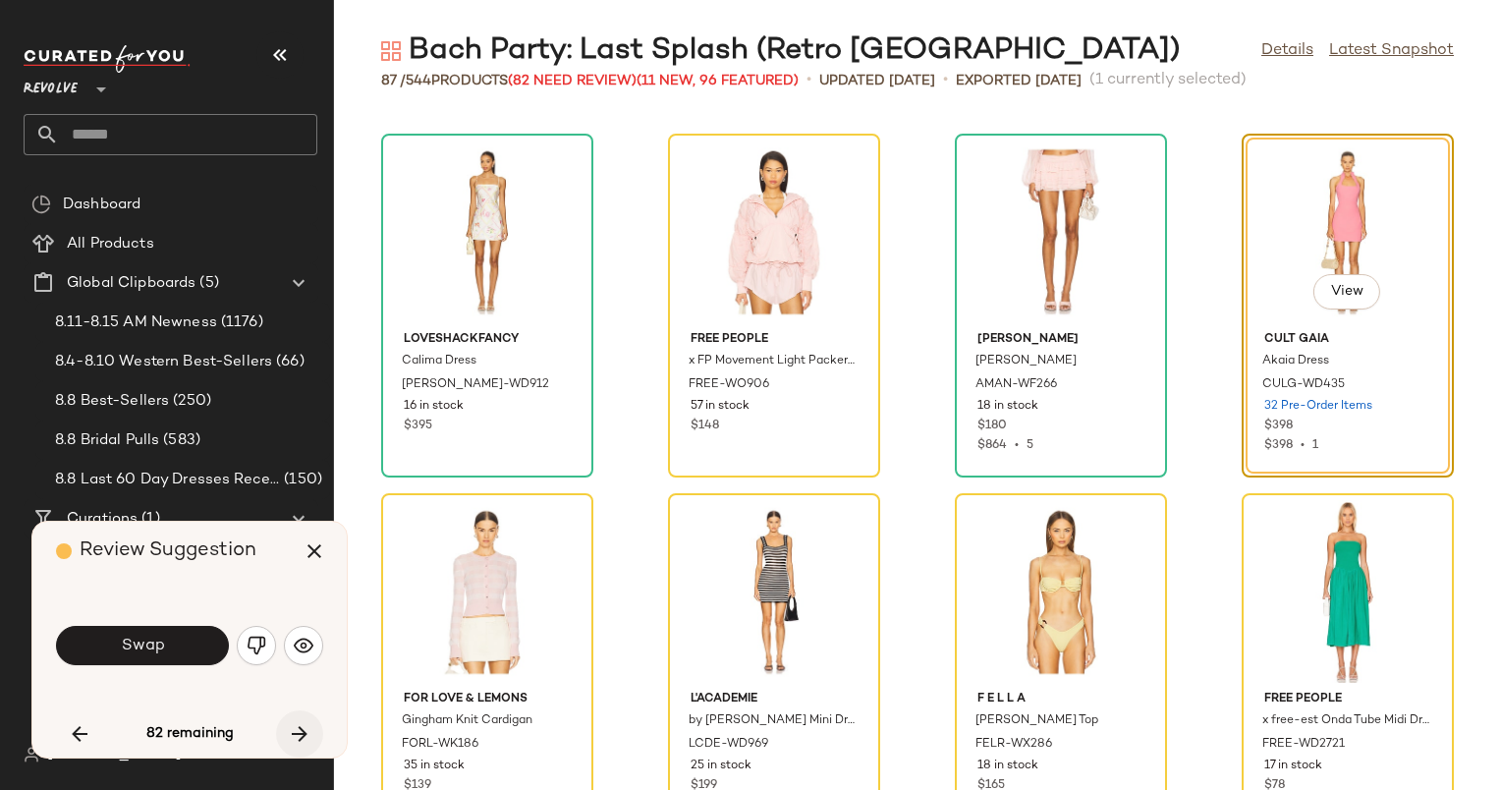
click at [299, 744] on icon "button" at bounding box center [300, 734] width 24 height 24
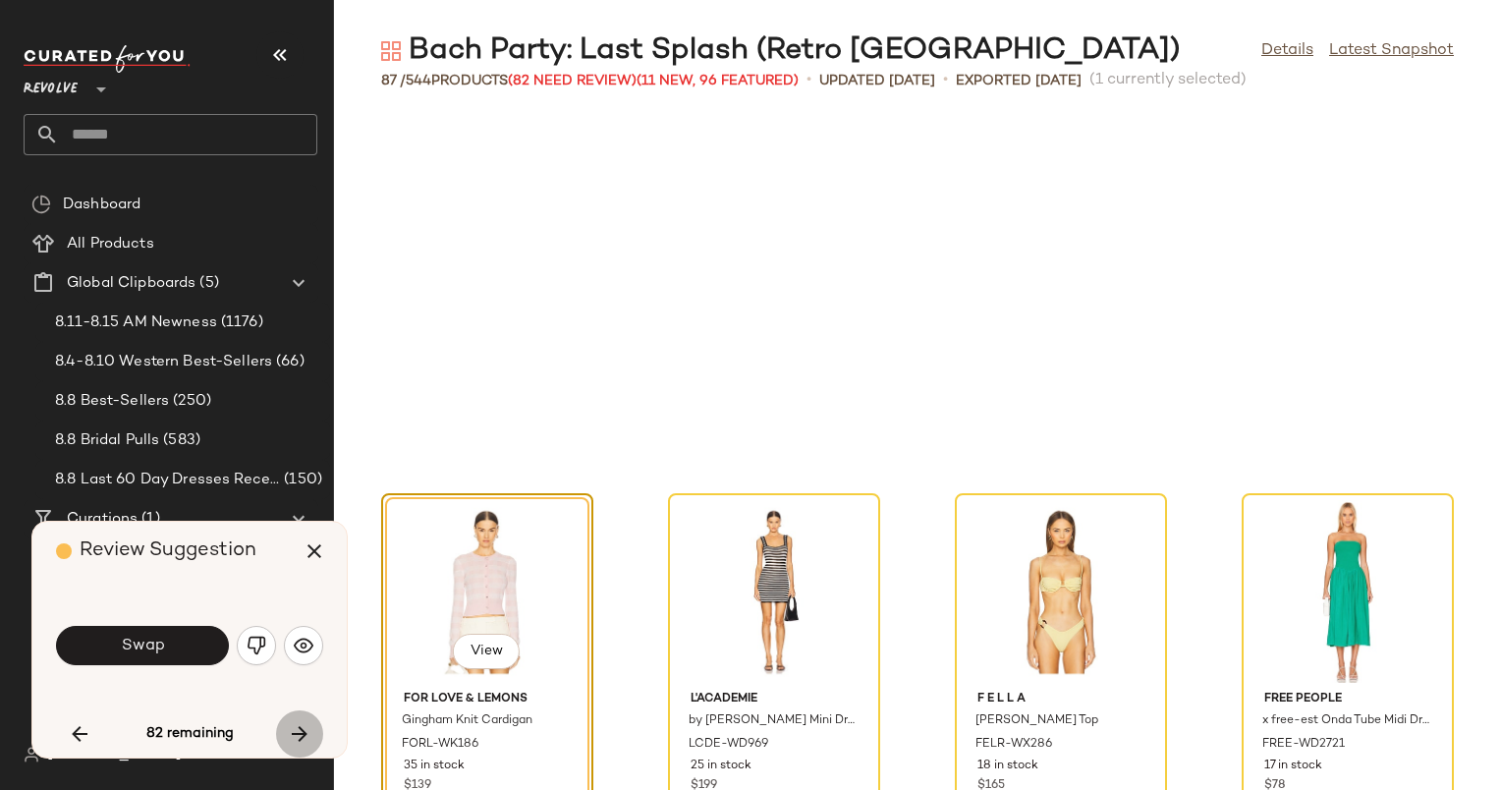
scroll to position [719, 0]
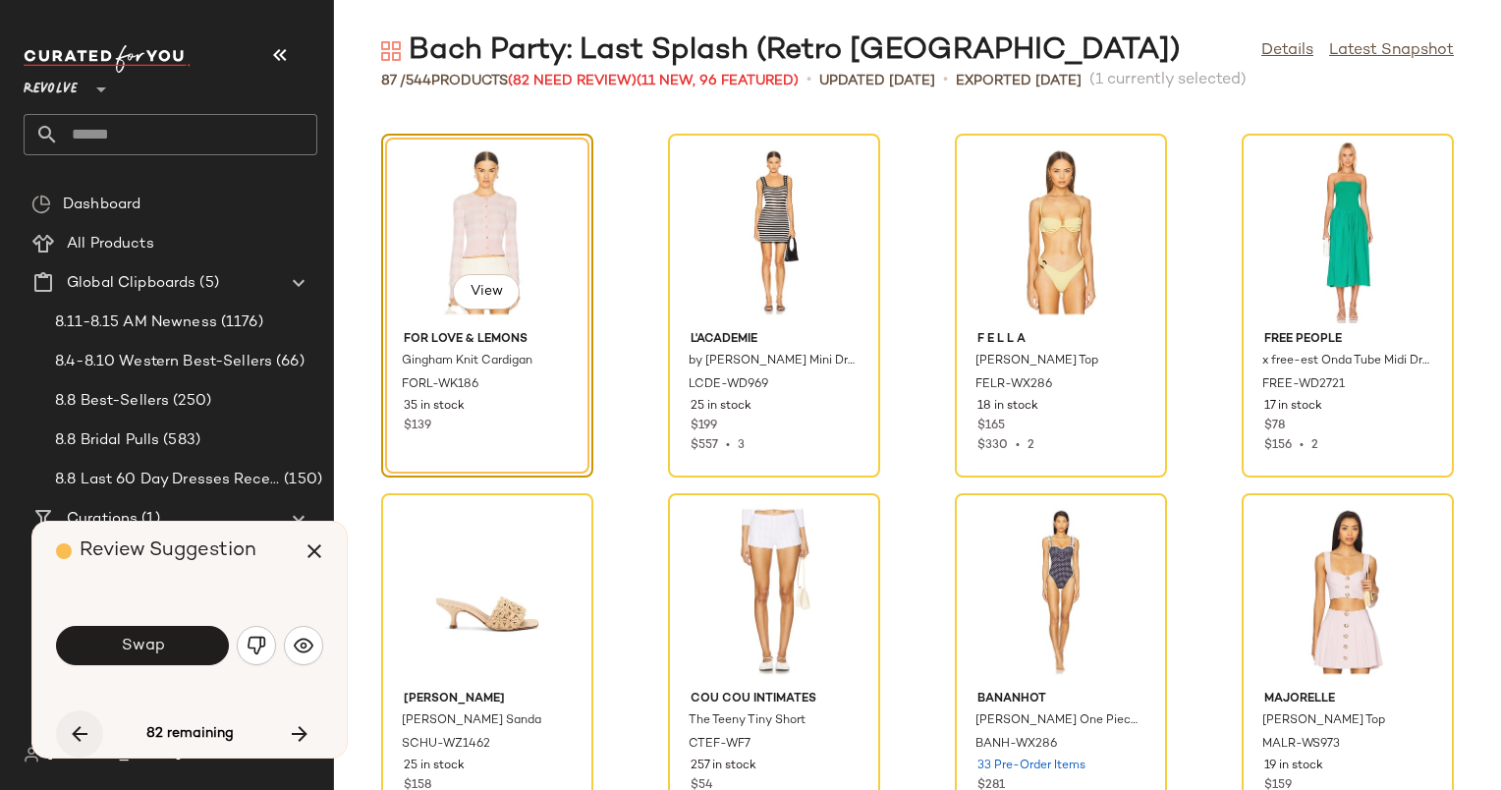
click at [67, 735] on button "button" at bounding box center [79, 733] width 47 height 47
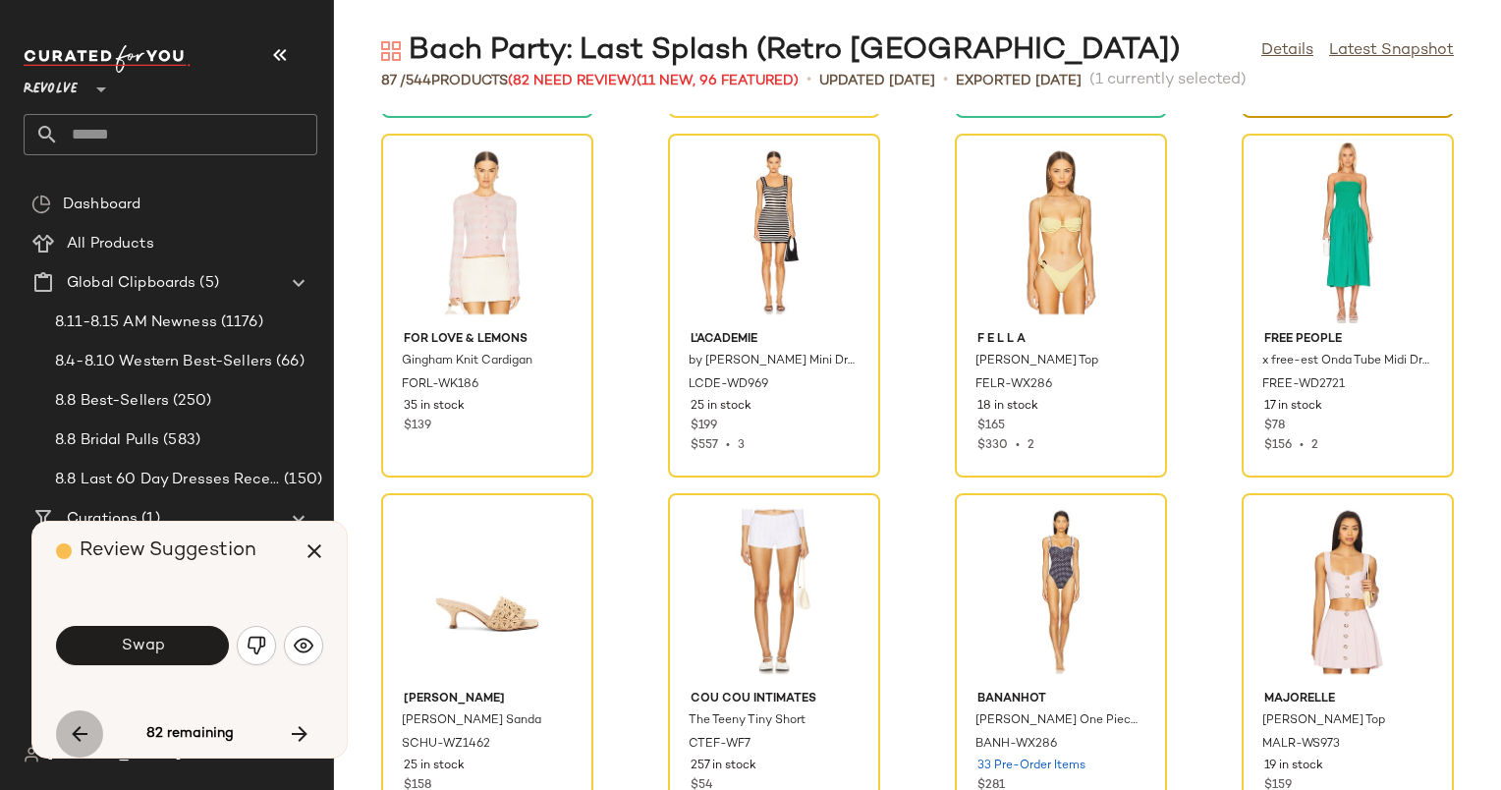
scroll to position [360, 0]
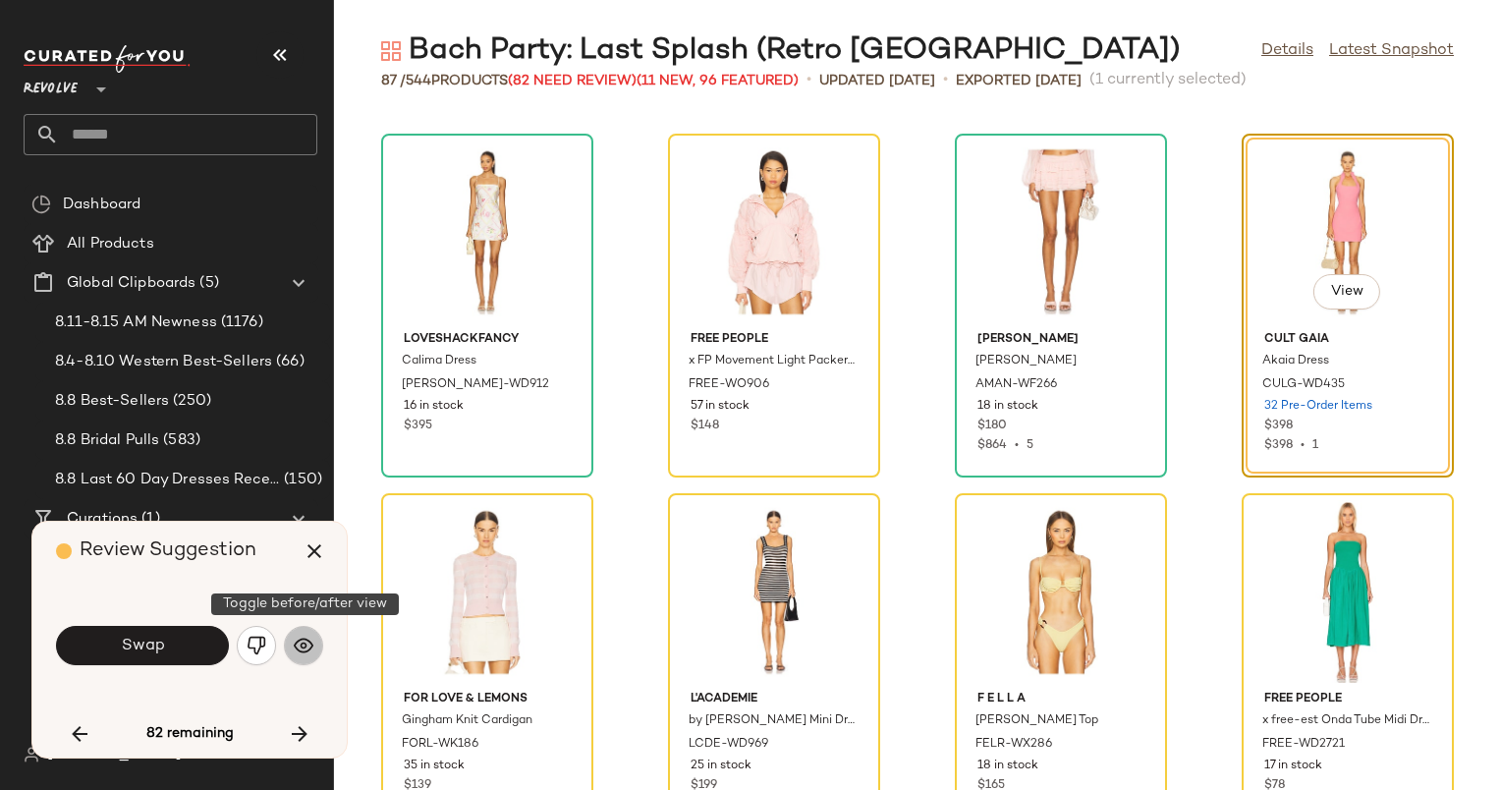
click at [295, 646] on img "button" at bounding box center [304, 646] width 20 height 20
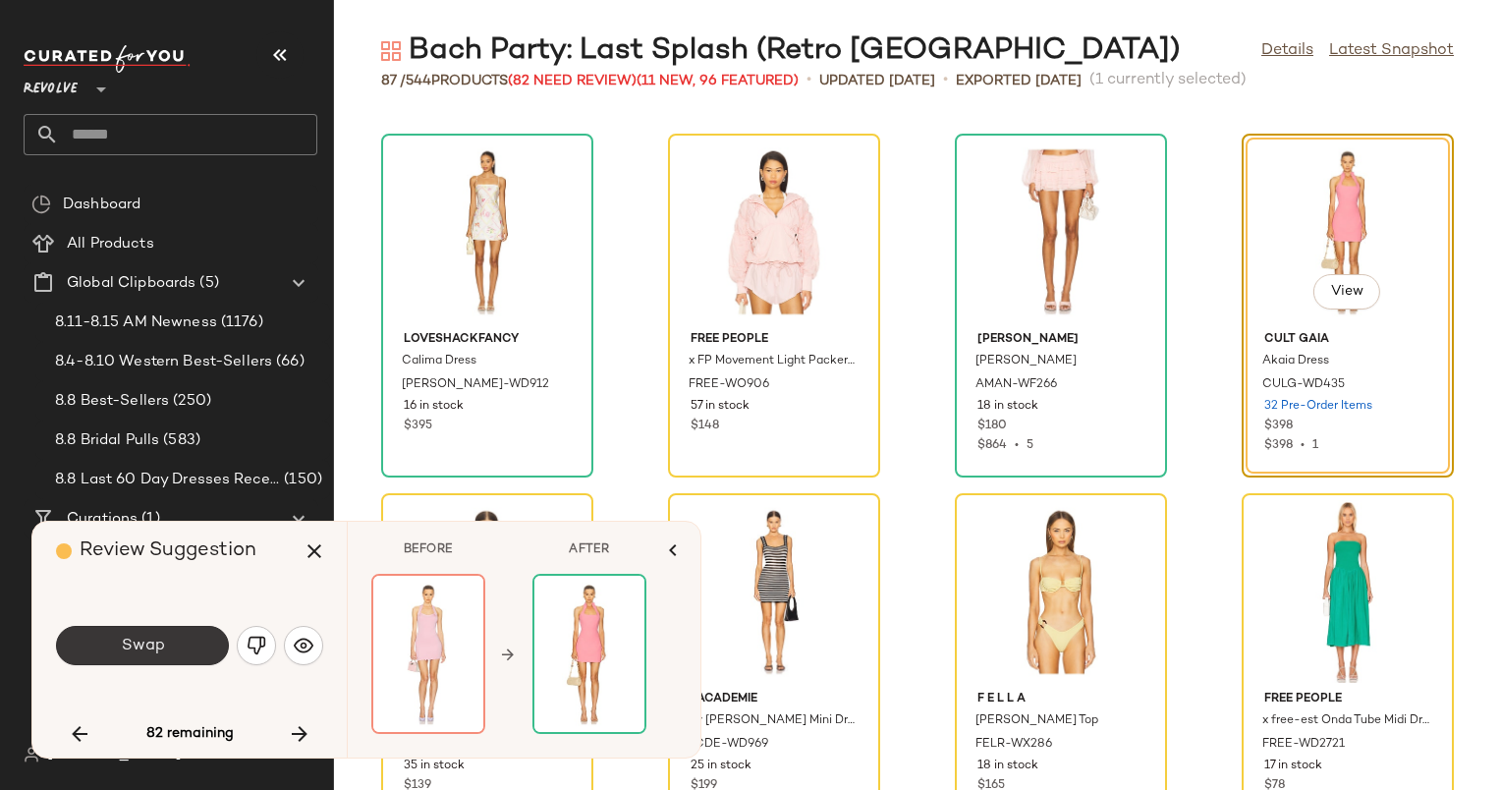
click at [181, 644] on button "Swap" at bounding box center [142, 645] width 173 height 39
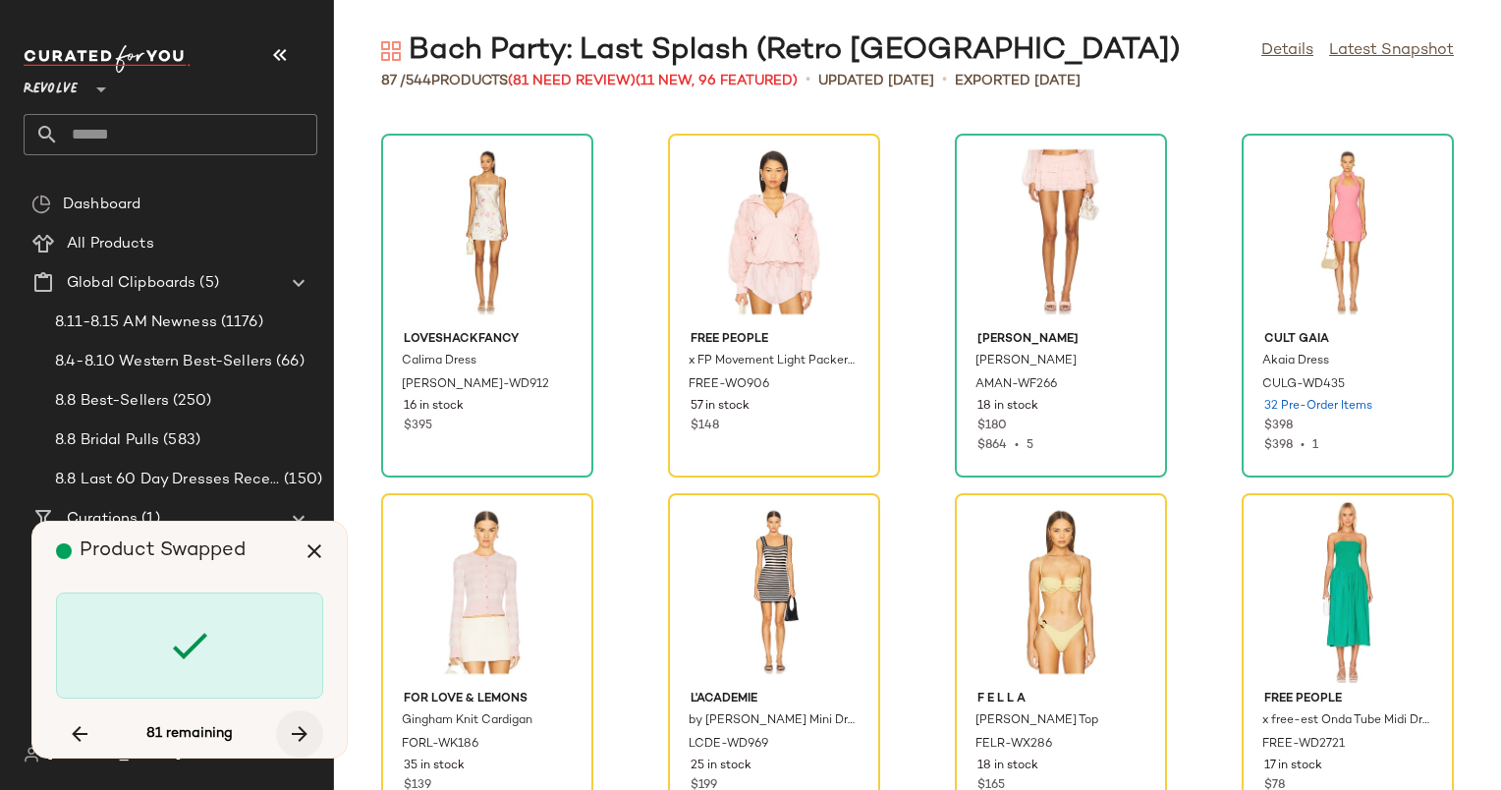
click at [294, 727] on icon "button" at bounding box center [300, 734] width 24 height 24
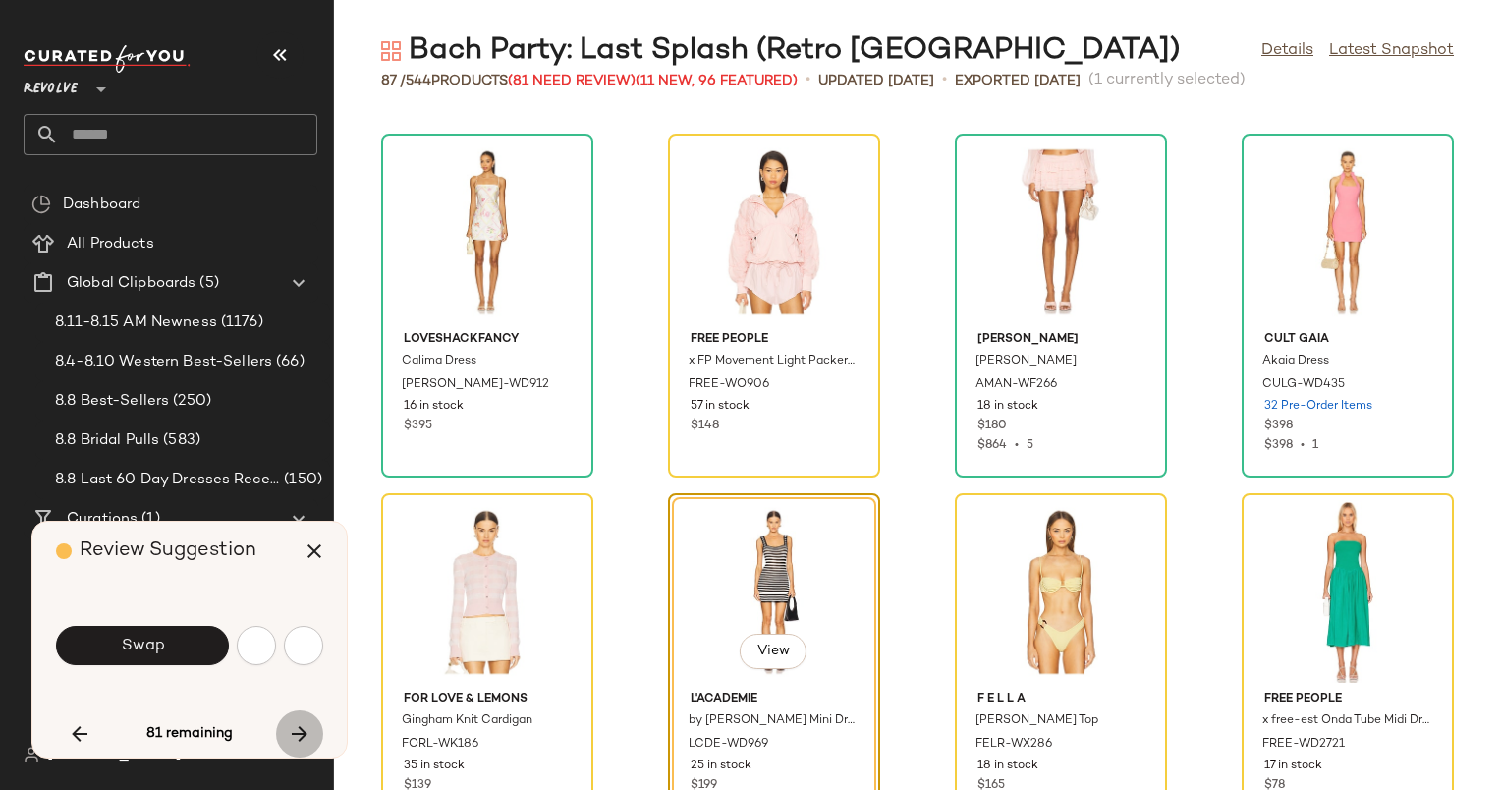
scroll to position [719, 0]
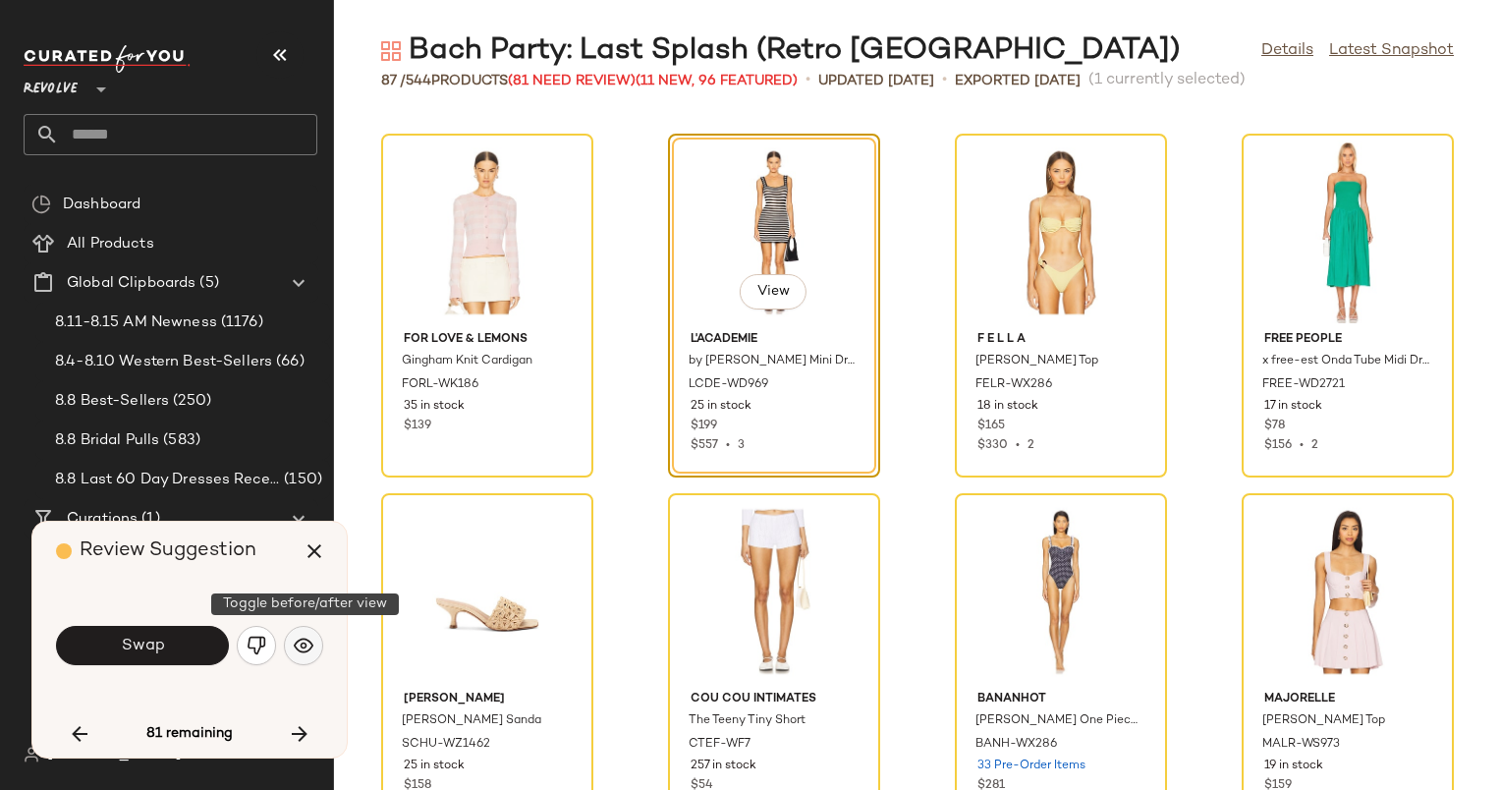
click at [299, 651] on img "button" at bounding box center [304, 646] width 20 height 20
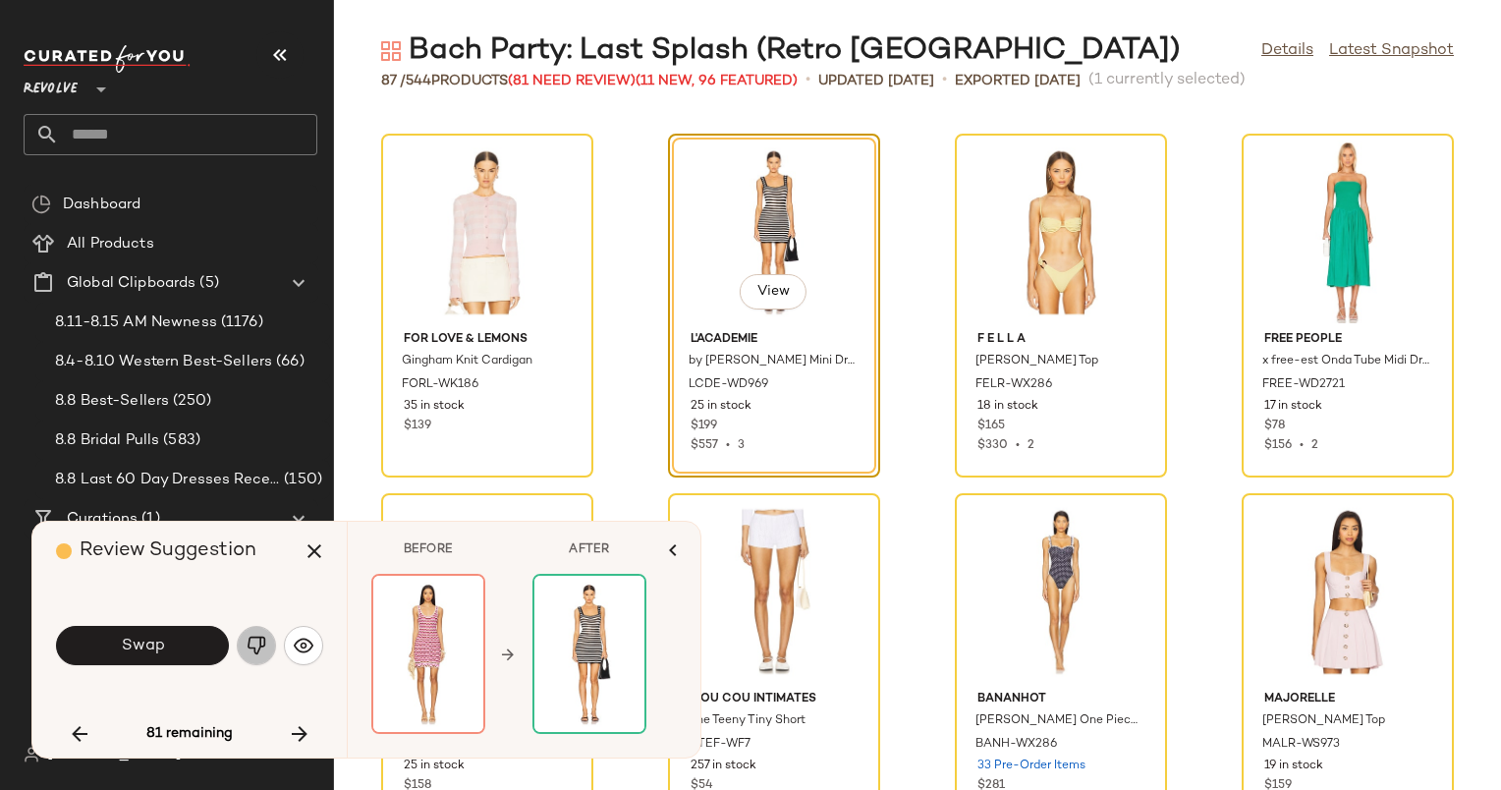
click at [257, 641] on img "button" at bounding box center [257, 646] width 20 height 20
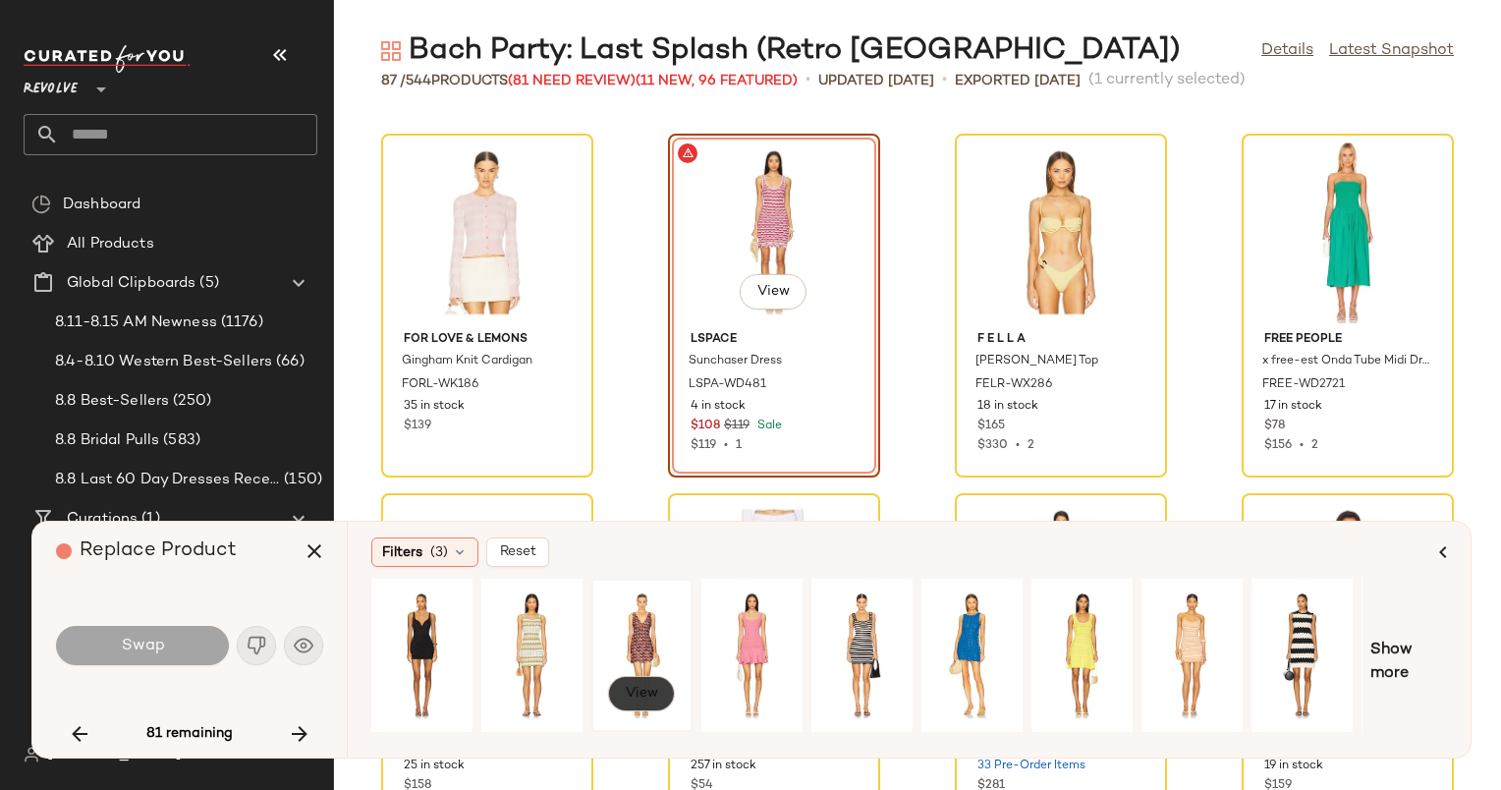
click at [648, 690] on span "View" at bounding box center [641, 694] width 33 height 16
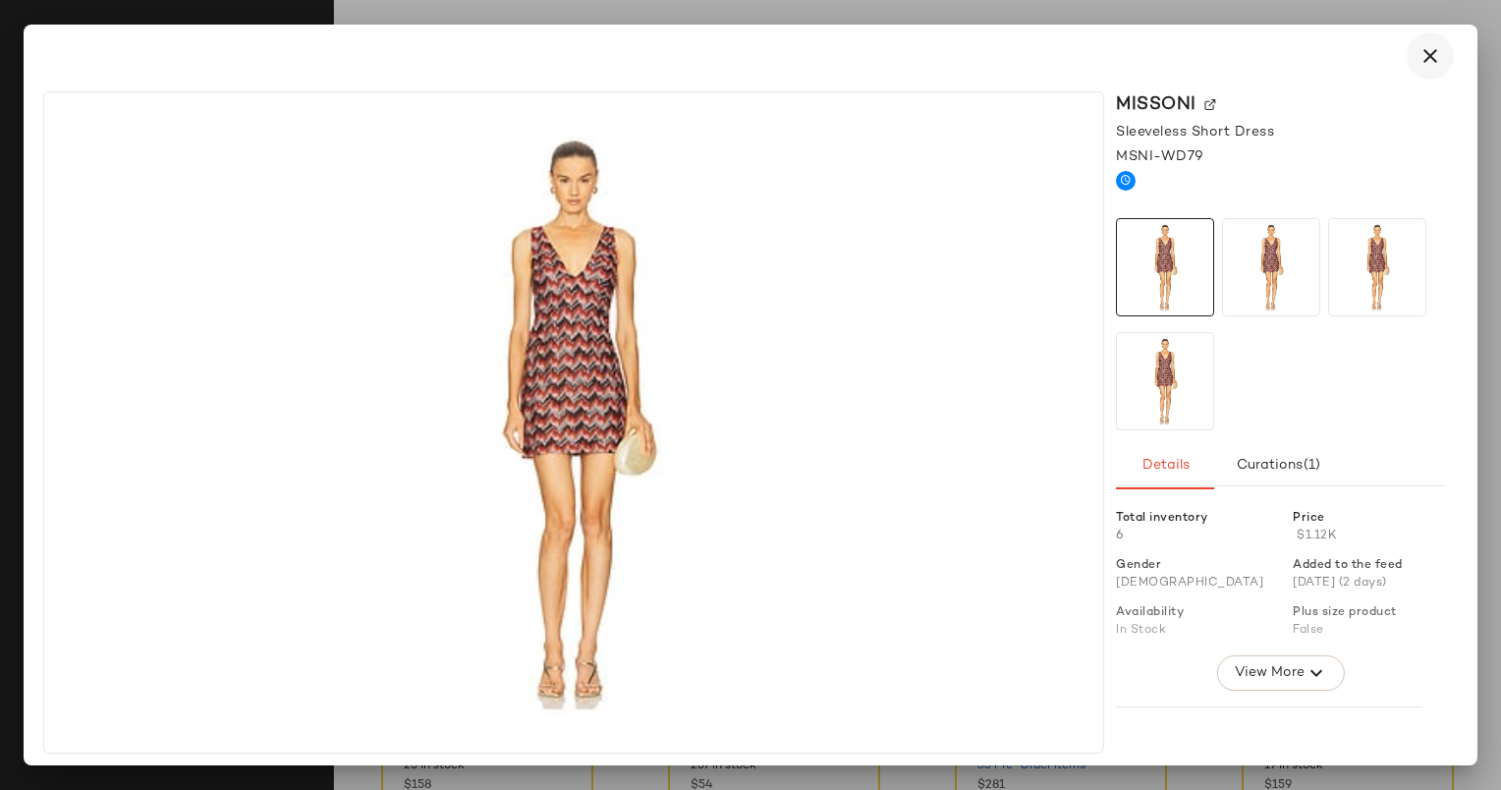
click at [1427, 44] on icon "button" at bounding box center [1431, 56] width 24 height 24
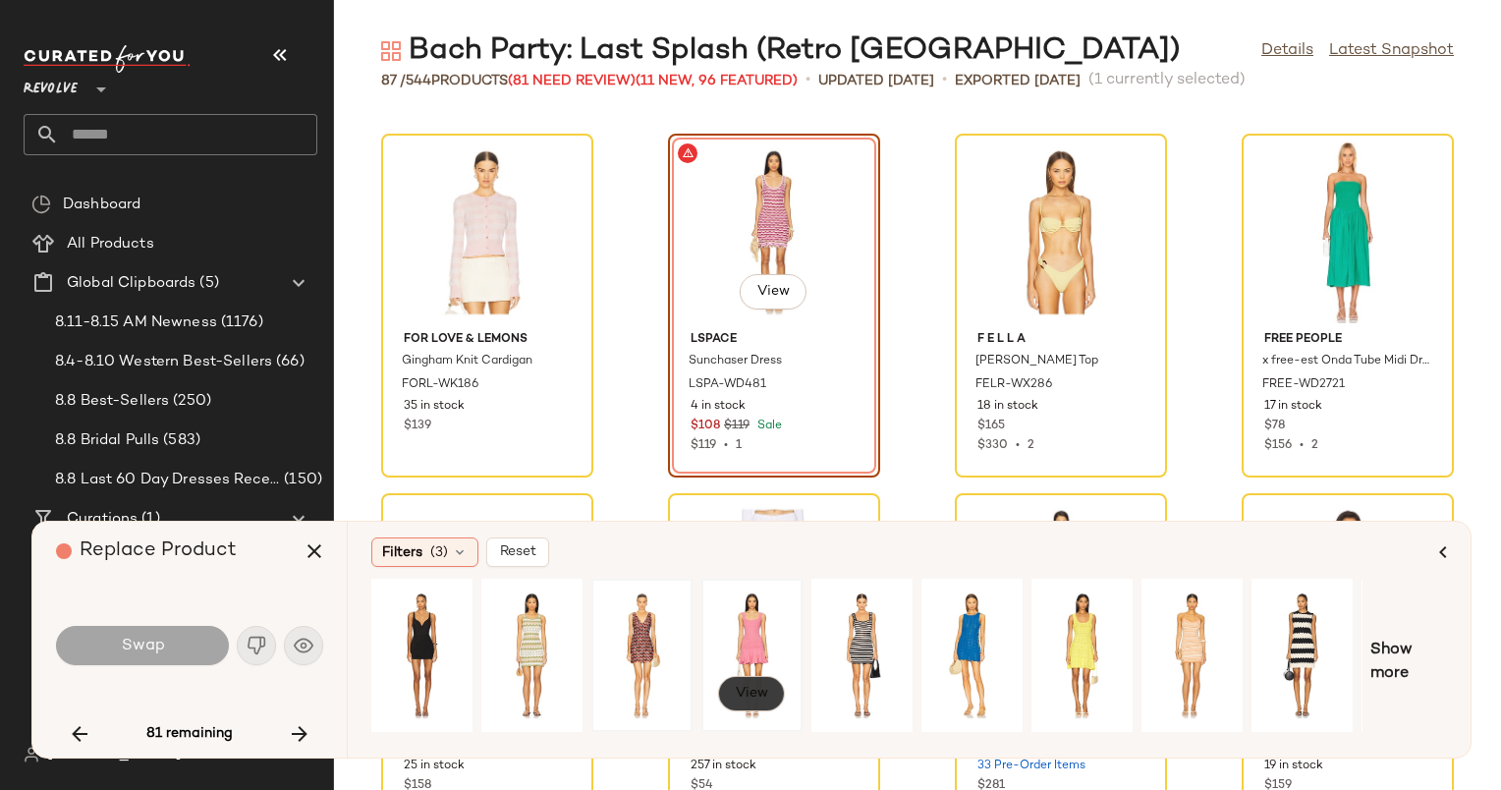
click at [751, 689] on span "View" at bounding box center [751, 694] width 33 height 16
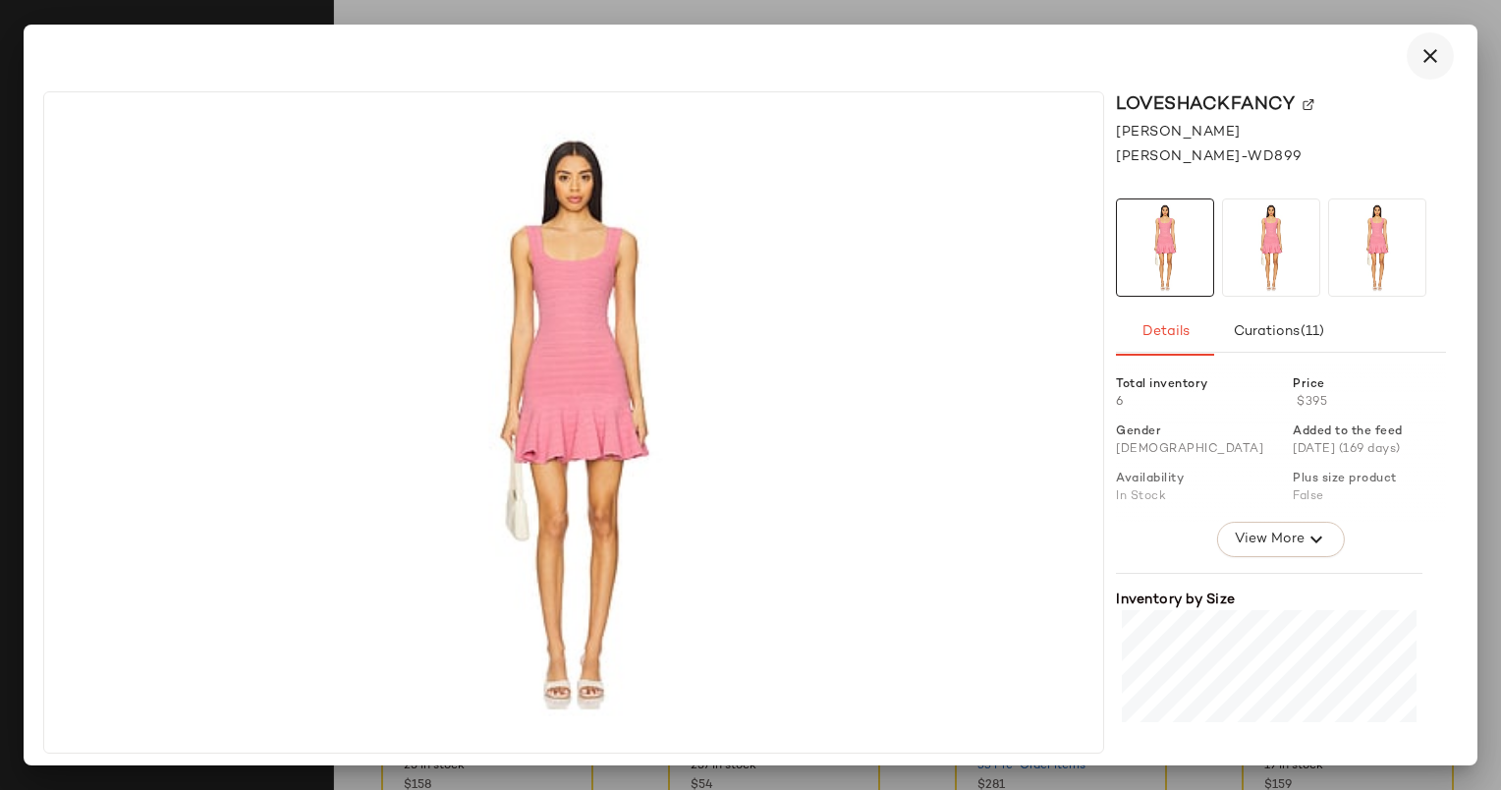
click at [1431, 55] on icon "button" at bounding box center [1431, 56] width 24 height 24
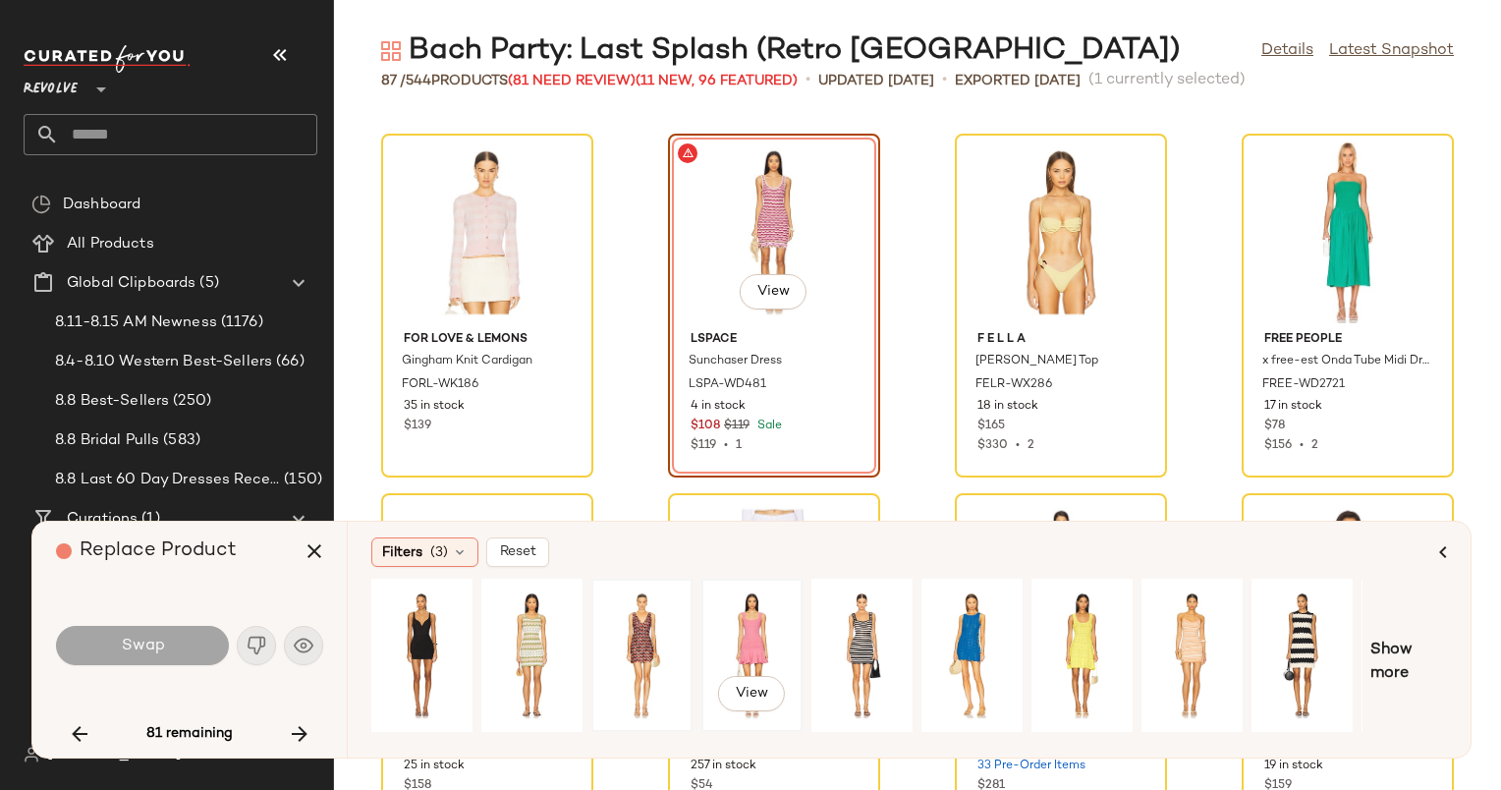
click at [770, 652] on div "View" at bounding box center [751, 656] width 87 height 140
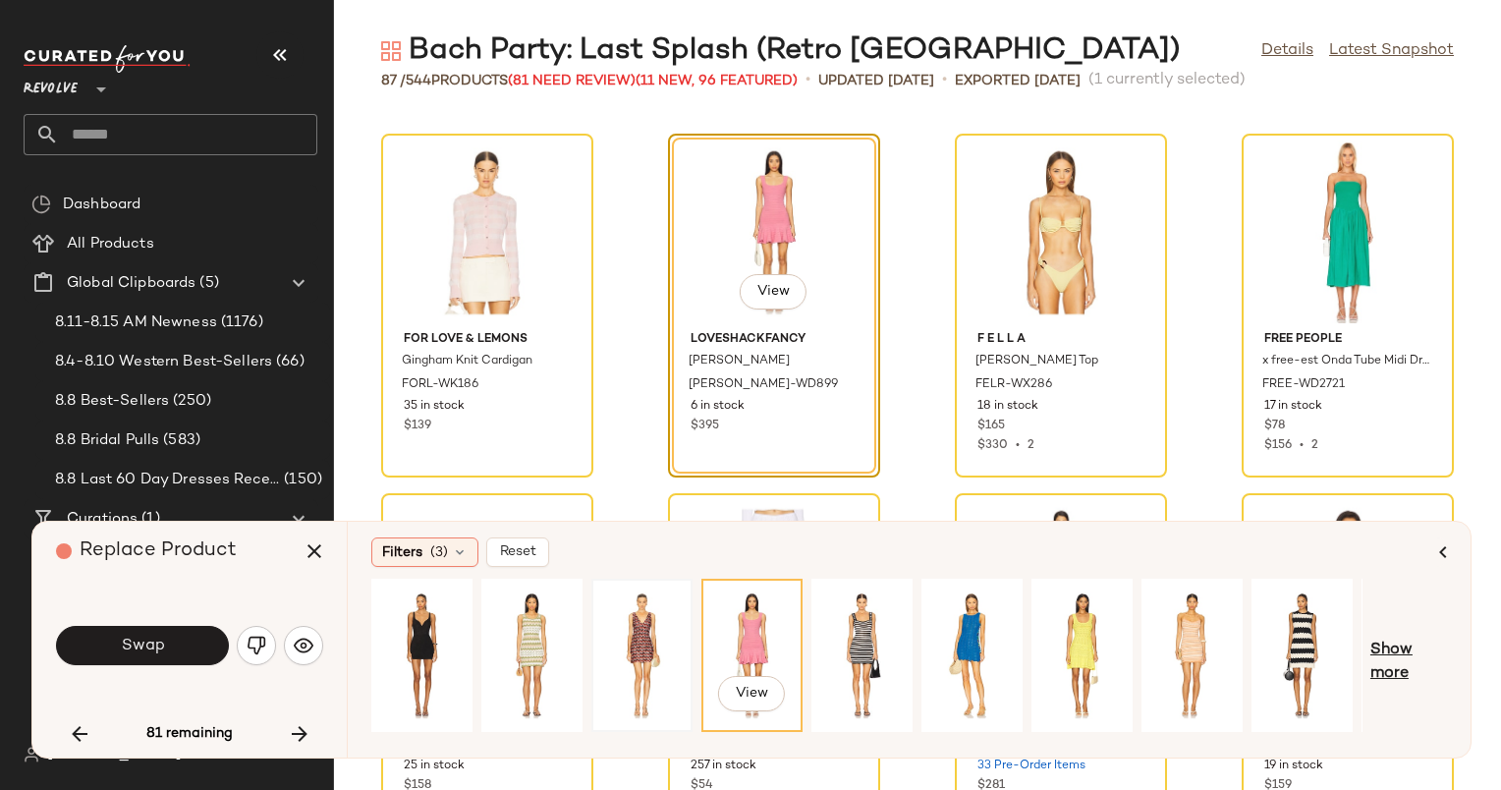
click at [1419, 643] on span "Show more" at bounding box center [1409, 662] width 77 height 47
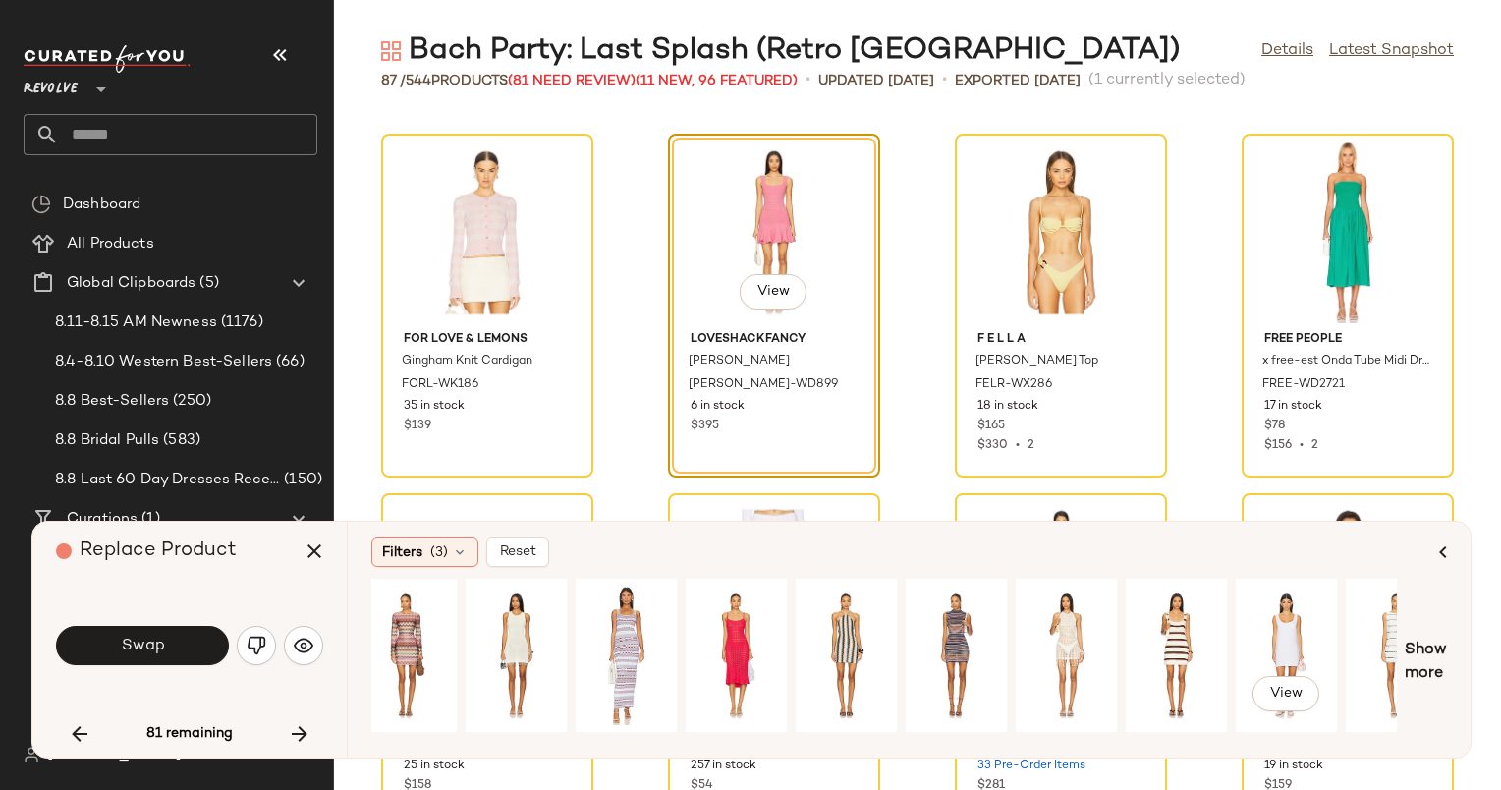
scroll to position [0, 1163]
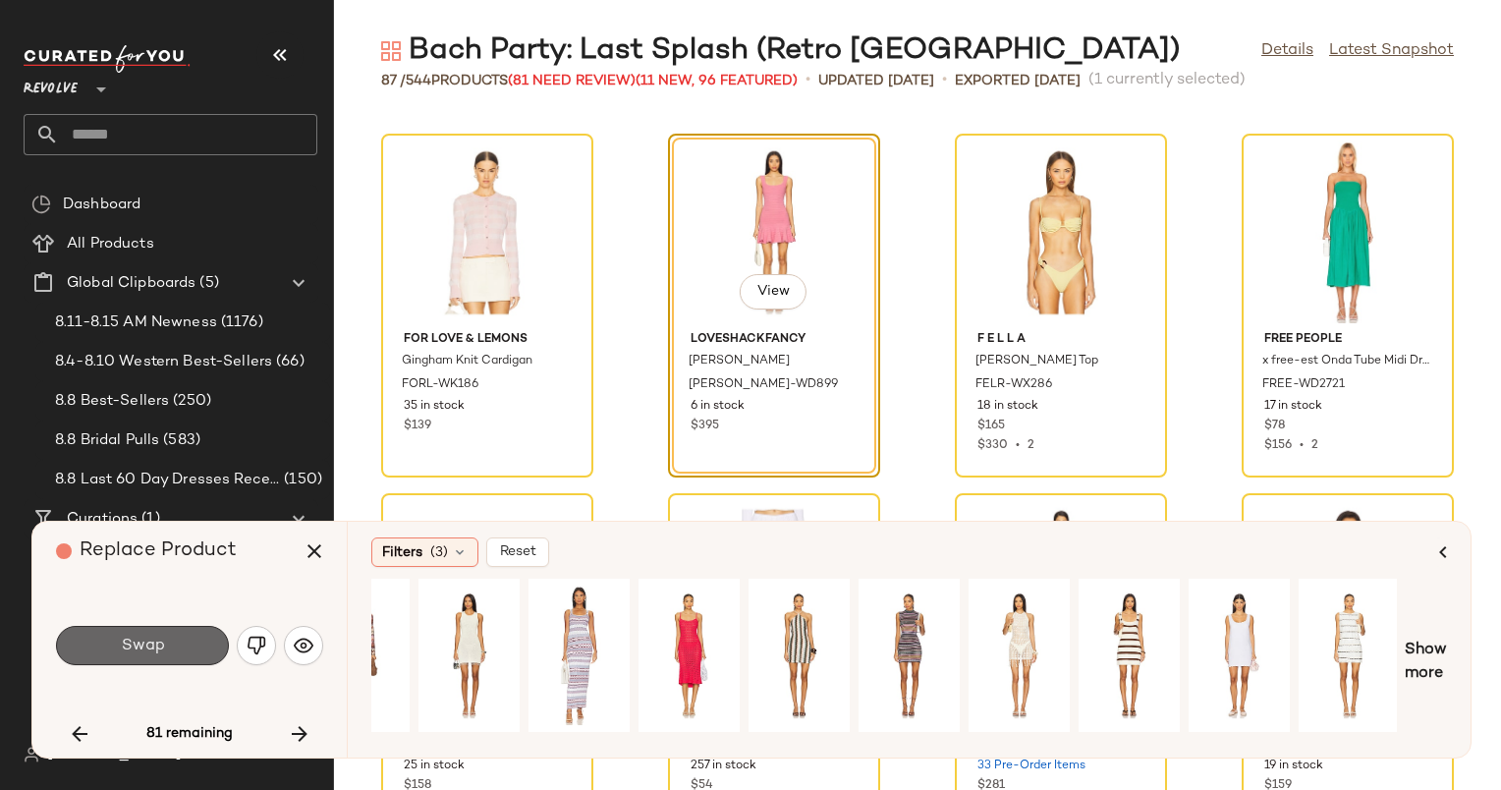
click at [130, 638] on span "Swap" at bounding box center [142, 646] width 44 height 19
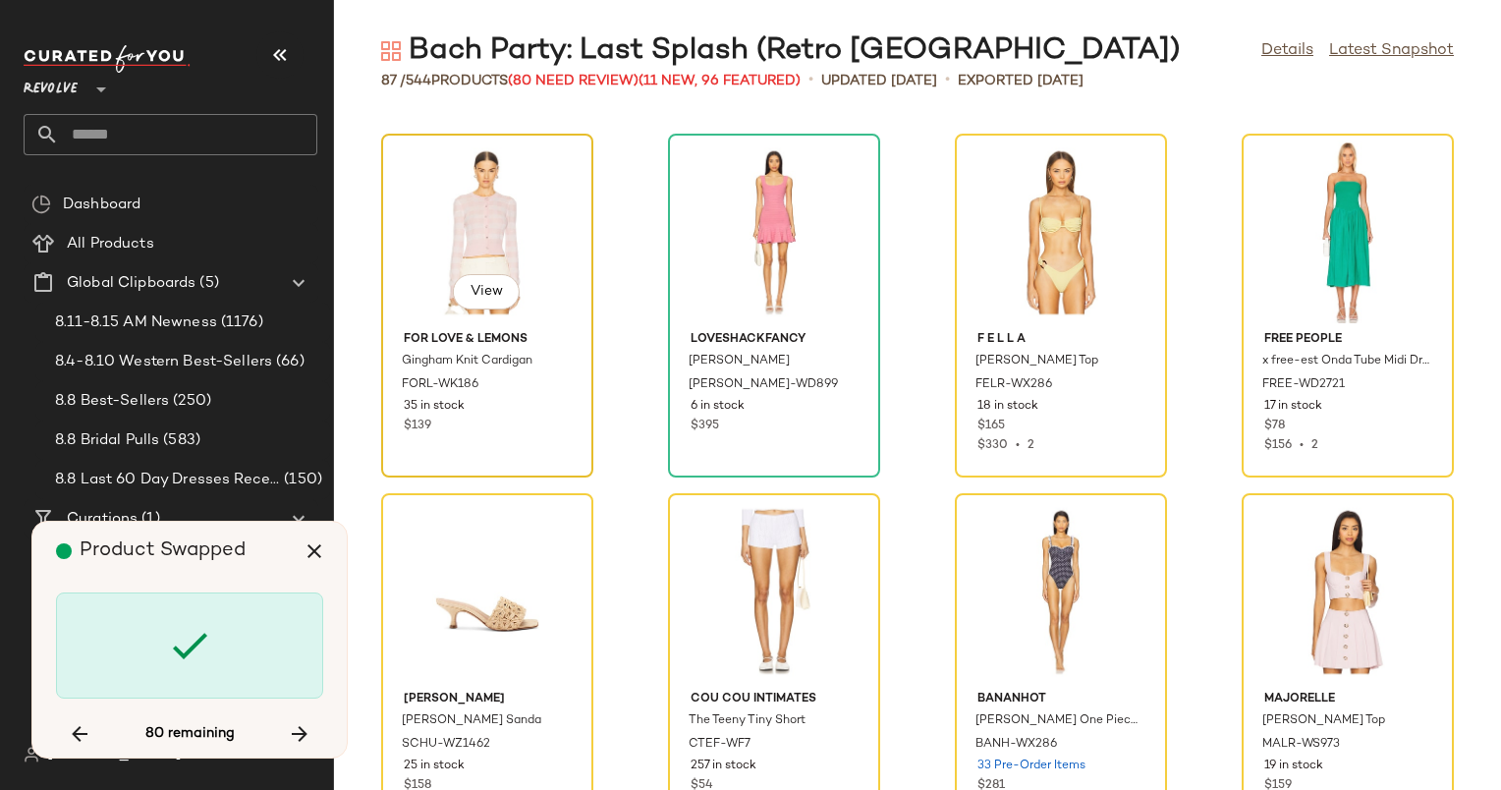
click at [480, 223] on div "View" at bounding box center [487, 231] width 198 height 183
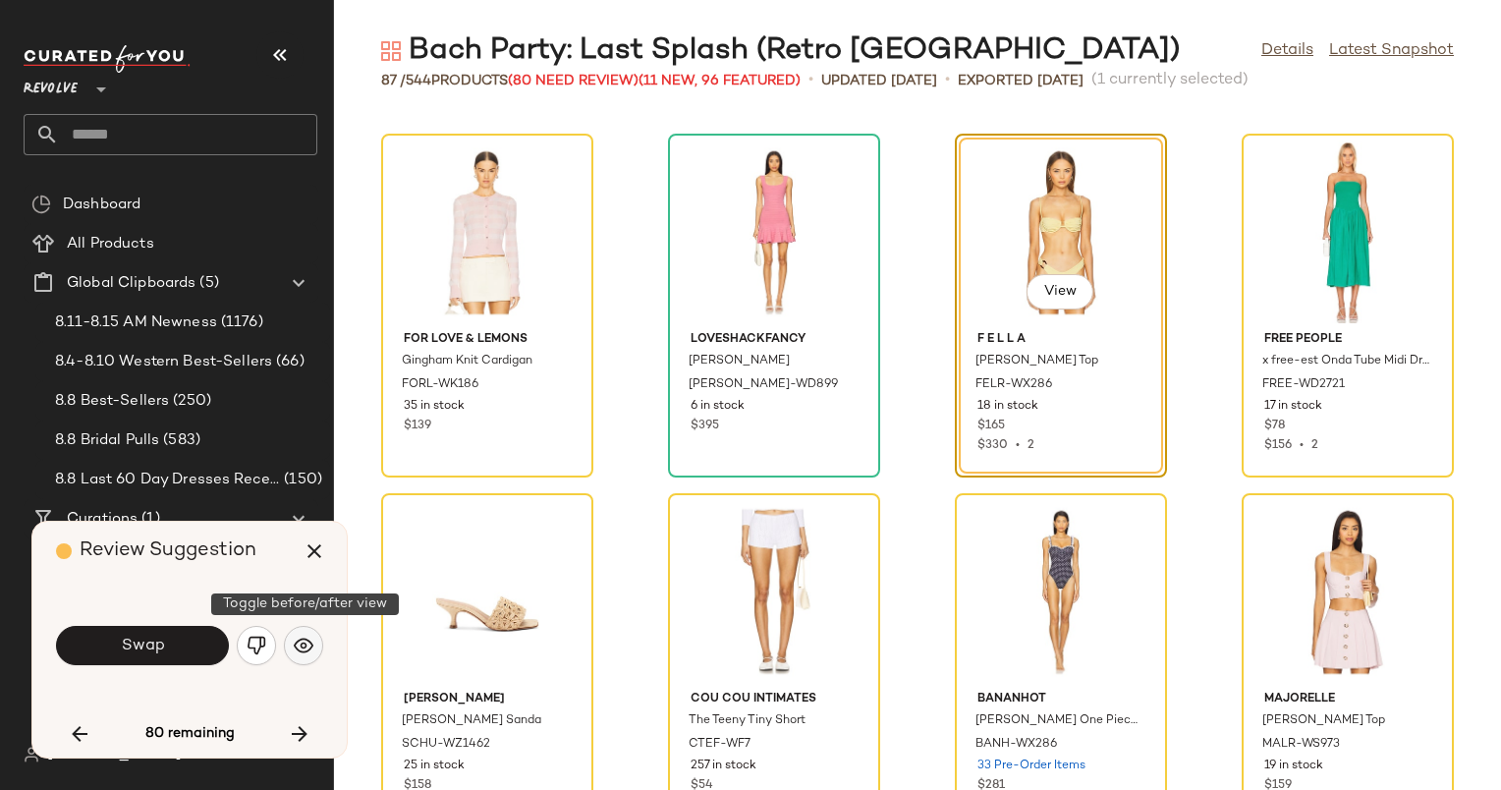
click at [307, 639] on img "button" at bounding box center [304, 646] width 20 height 20
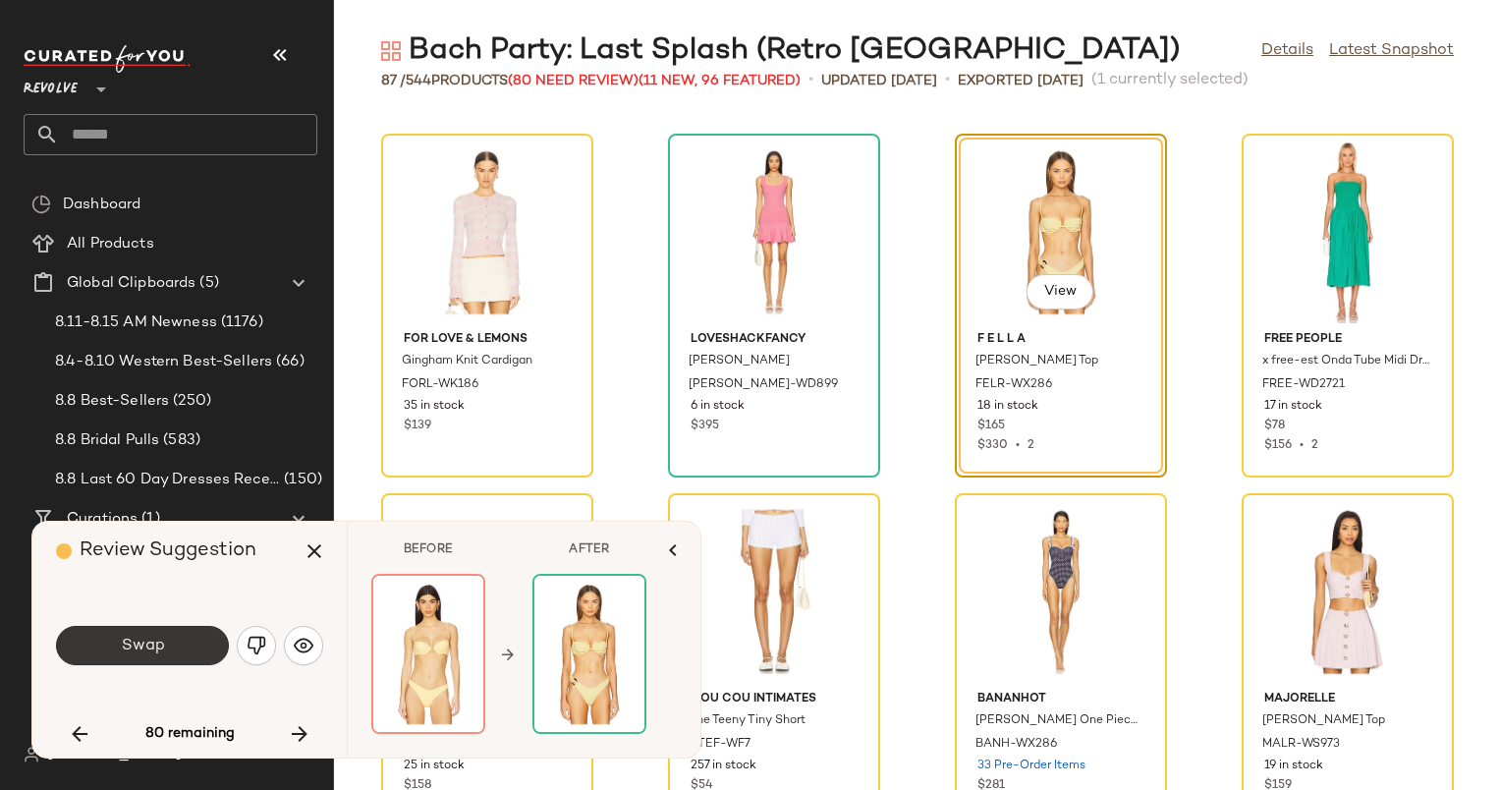
click at [165, 655] on button "Swap" at bounding box center [142, 645] width 173 height 39
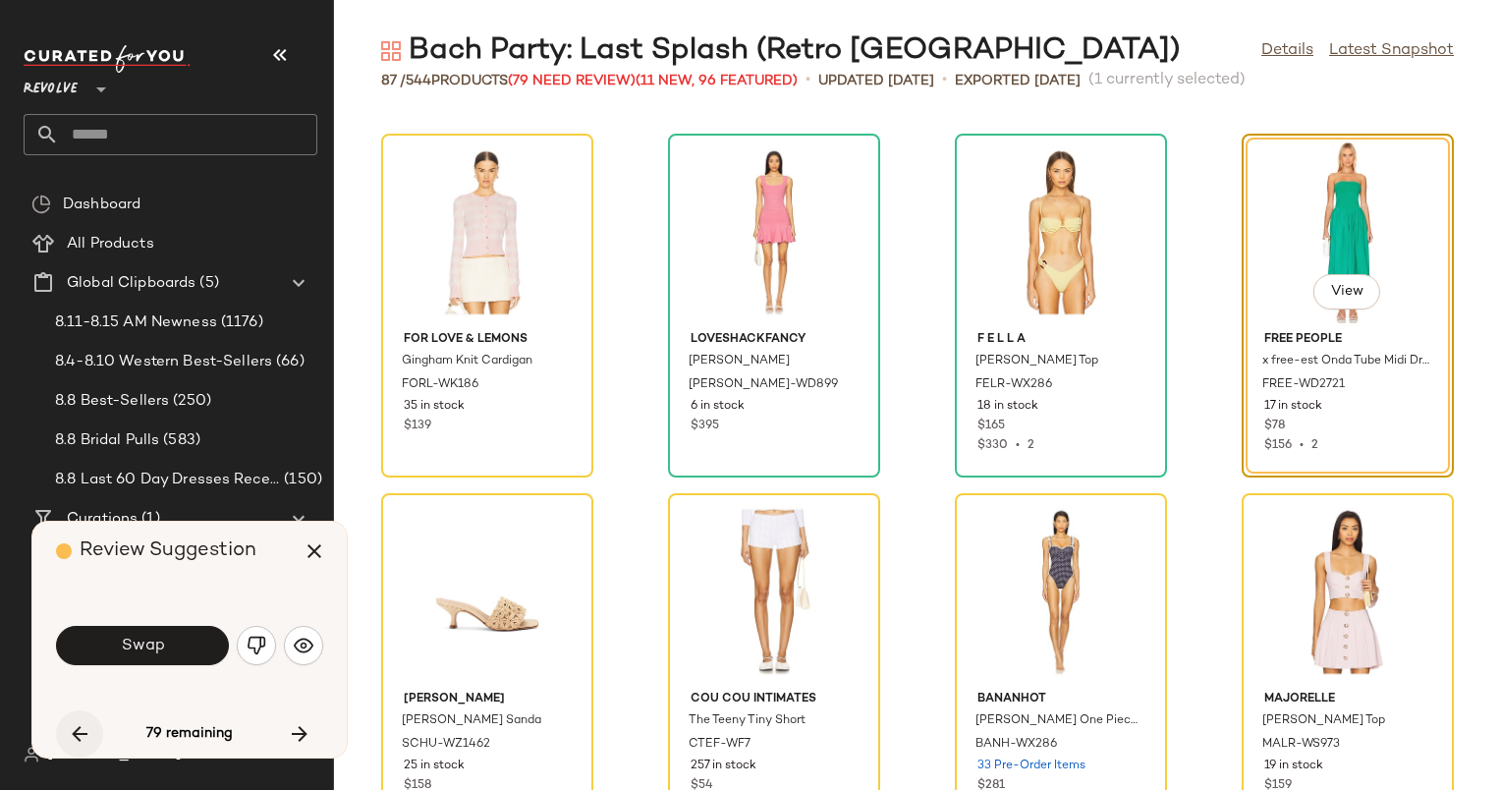
click at [70, 735] on icon "button" at bounding box center [80, 734] width 24 height 24
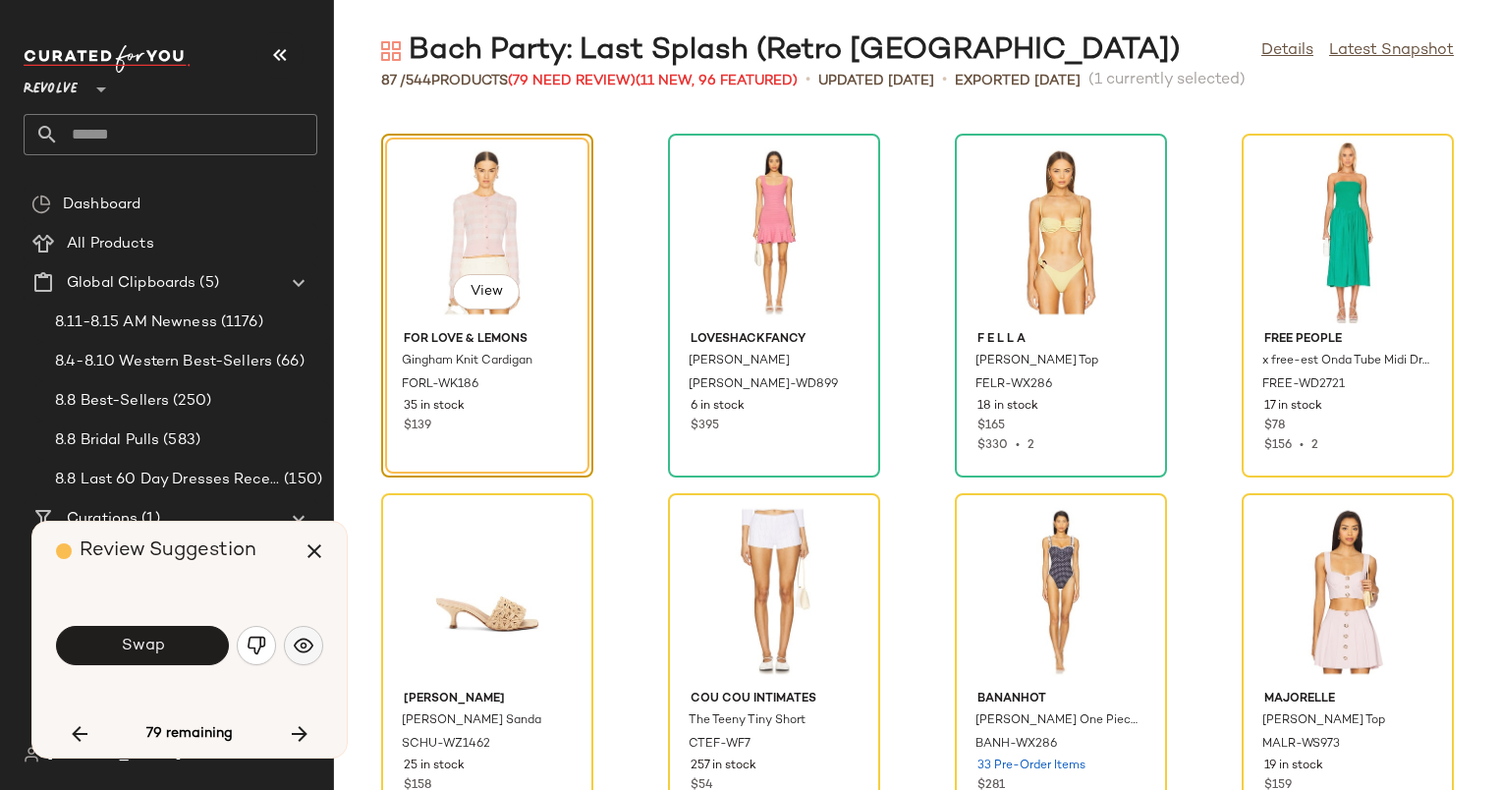
click at [294, 644] on img "button" at bounding box center [304, 646] width 20 height 20
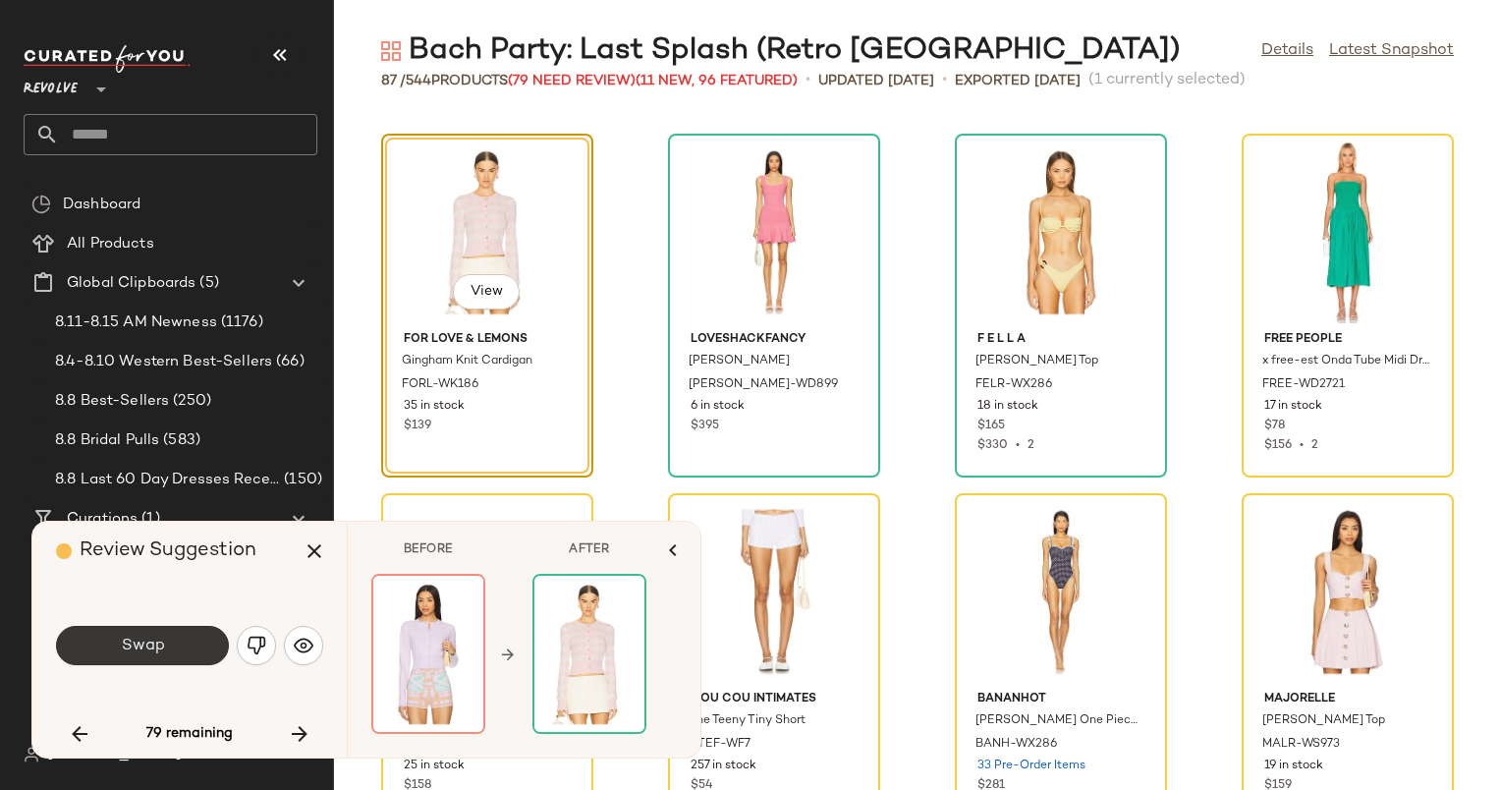
click at [165, 641] on button "Swap" at bounding box center [142, 645] width 173 height 39
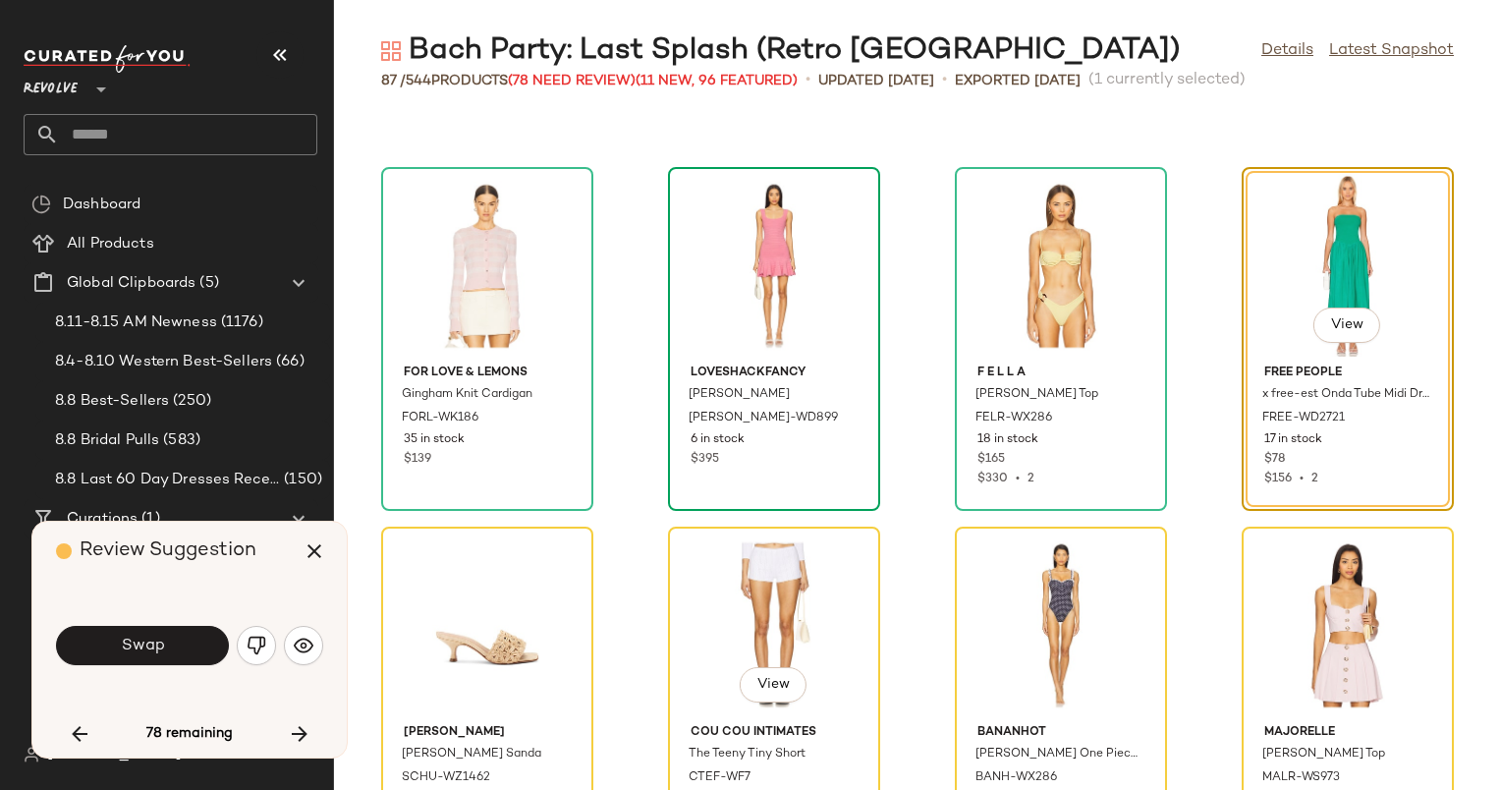
scroll to position [685, 0]
click at [1007, 255] on div "View" at bounding box center [1061, 266] width 198 height 183
click at [303, 648] on img "button" at bounding box center [304, 646] width 20 height 20
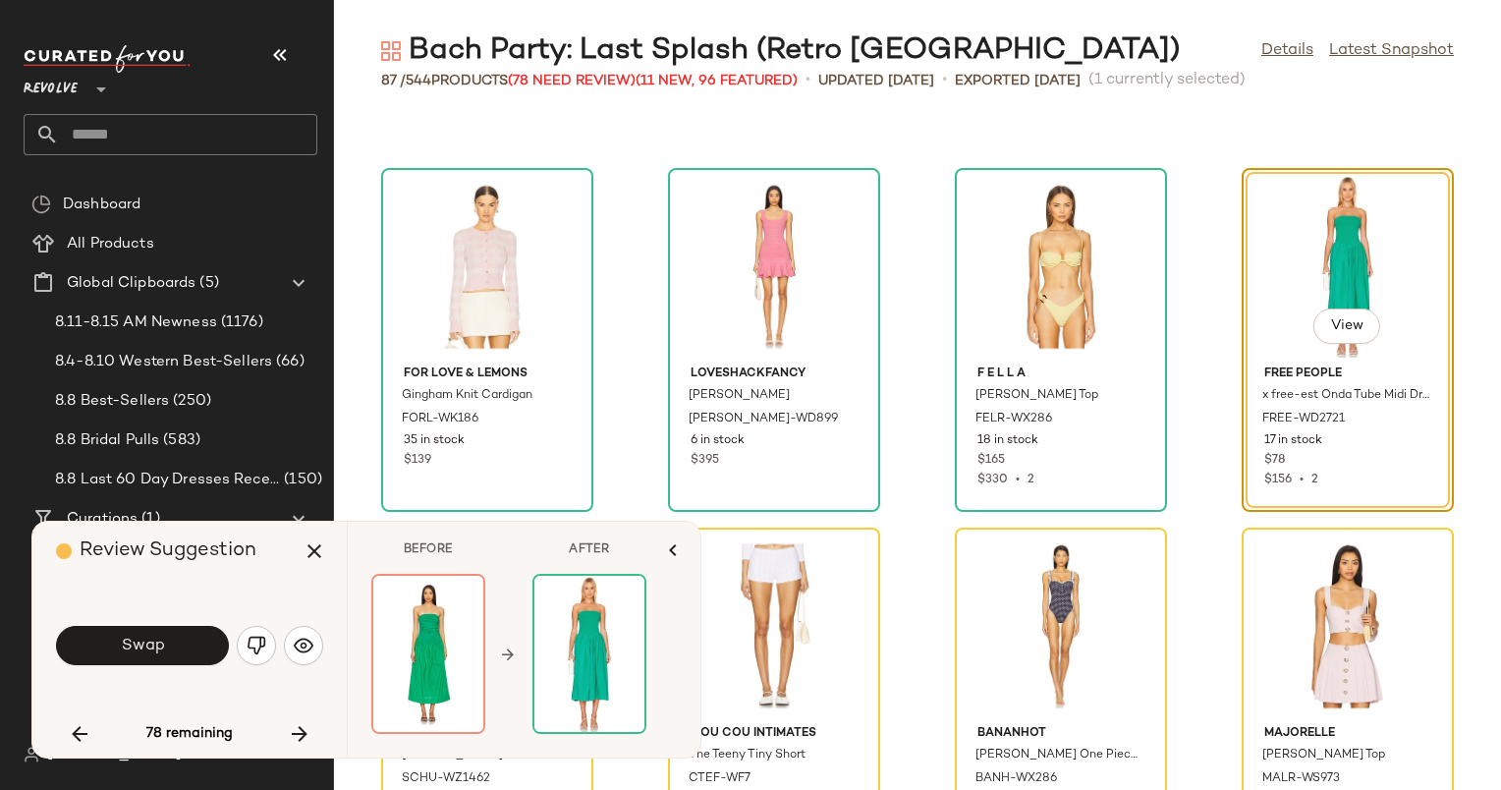
click at [1320, 272] on div "View" at bounding box center [1348, 266] width 198 height 183
click at [1242, 424] on div "View Free People x free-est Onda Tube Midi Dress FREE-WD2721 17 in stock $78 $1…" at bounding box center [1348, 340] width 212 height 344
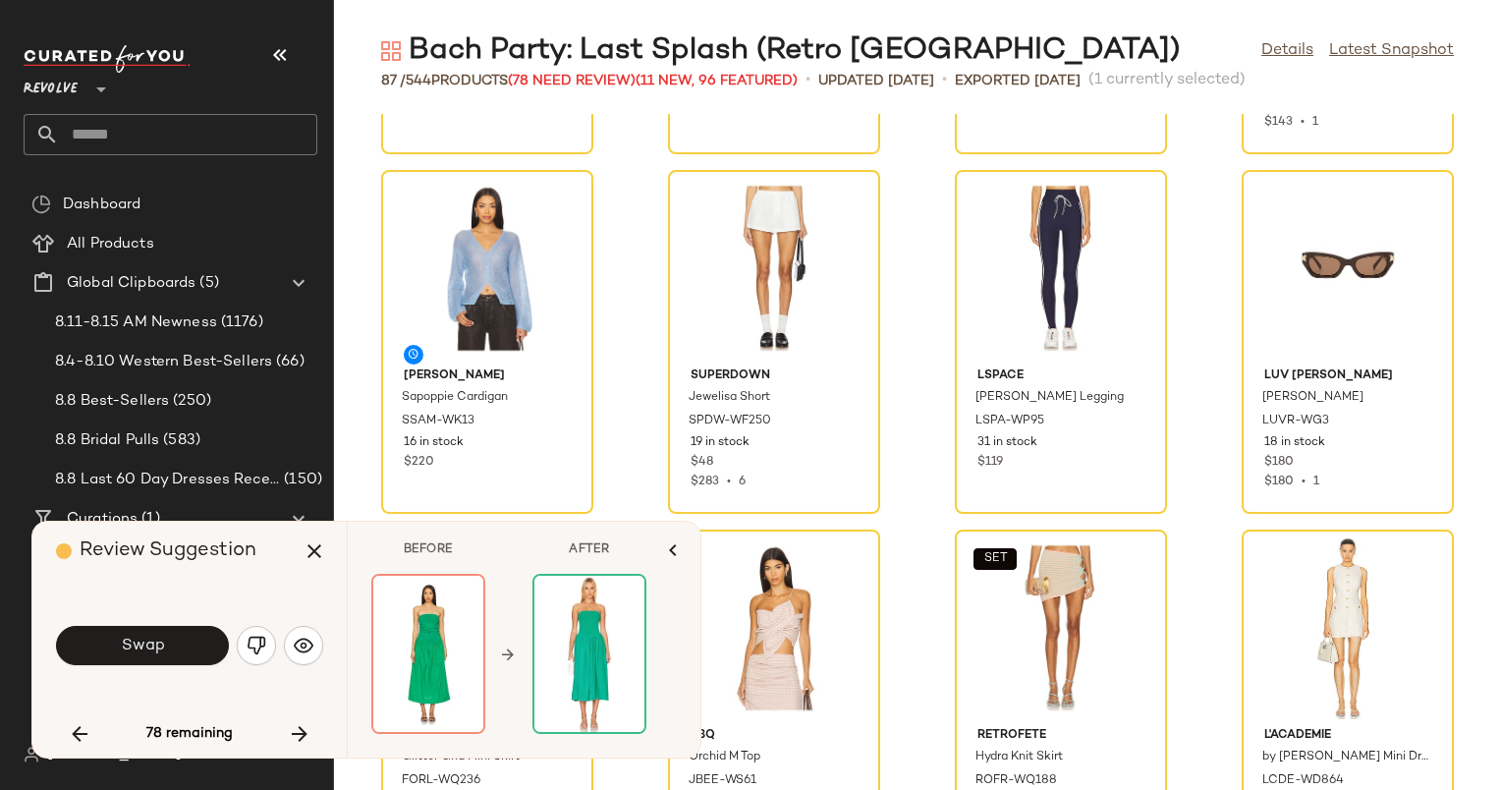
scroll to position [1671, 0]
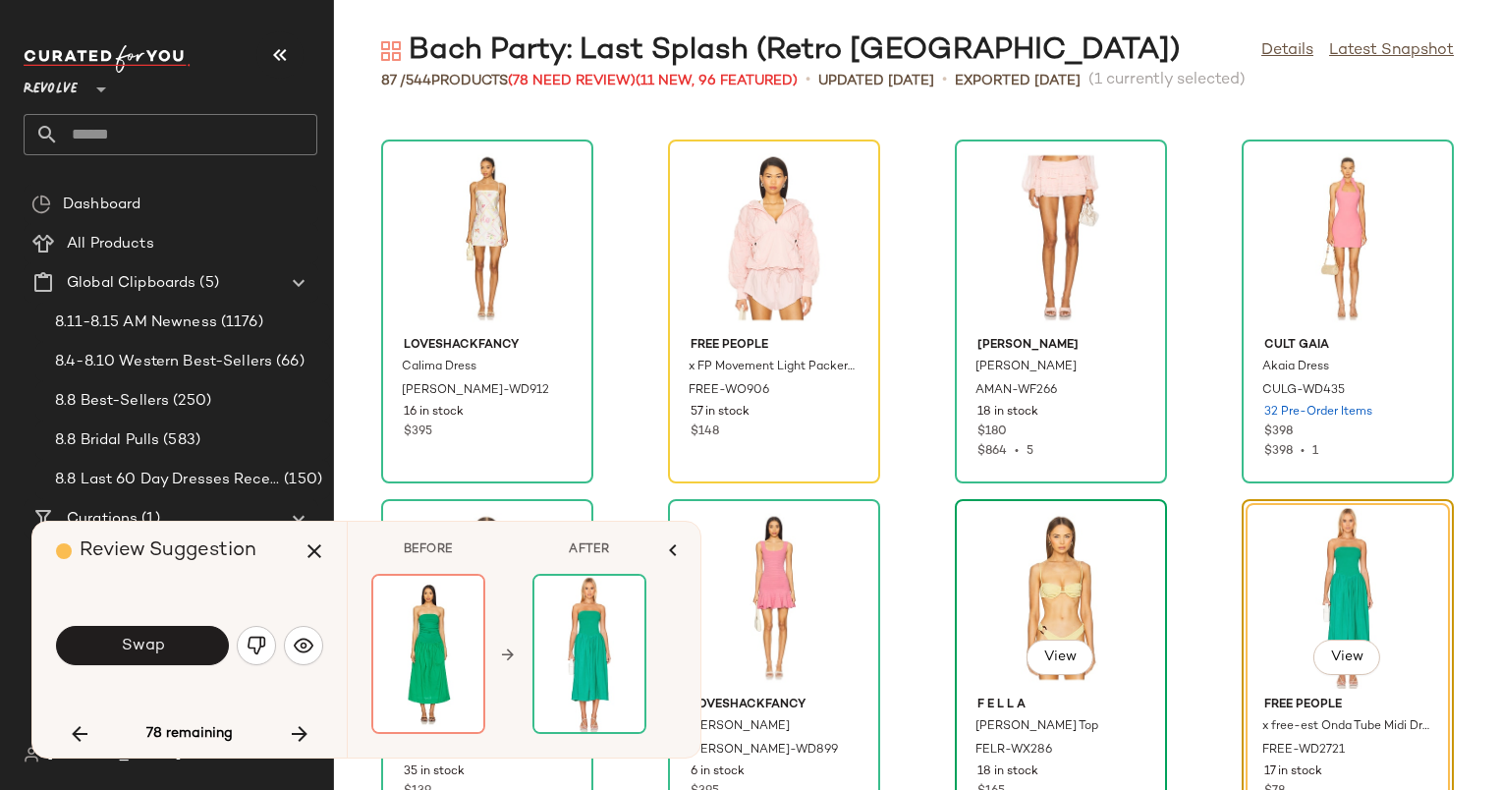
click at [1010, 533] on div "View" at bounding box center [1061, 597] width 198 height 183
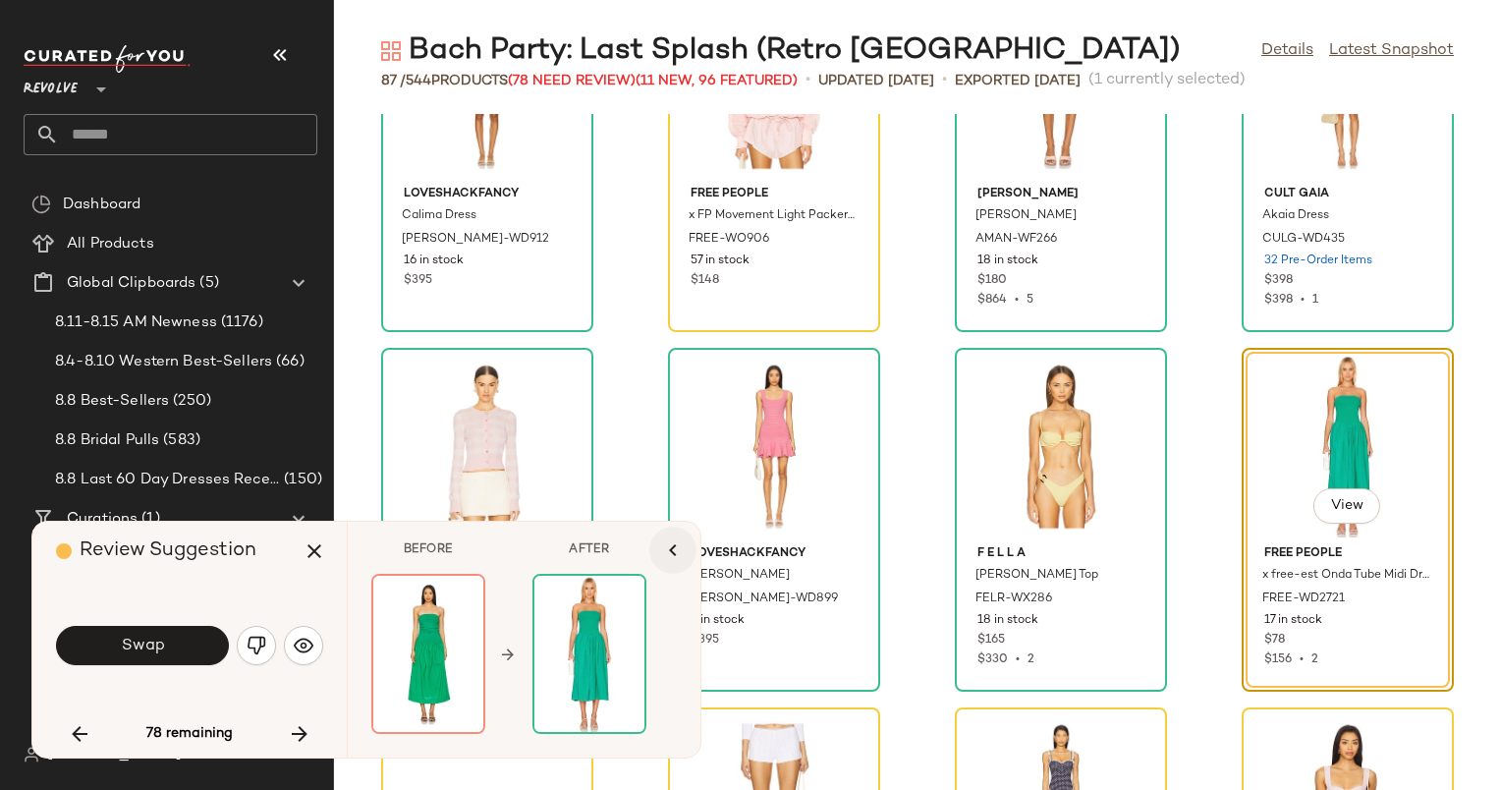
click at [683, 538] on icon "button" at bounding box center [673, 550] width 24 height 24
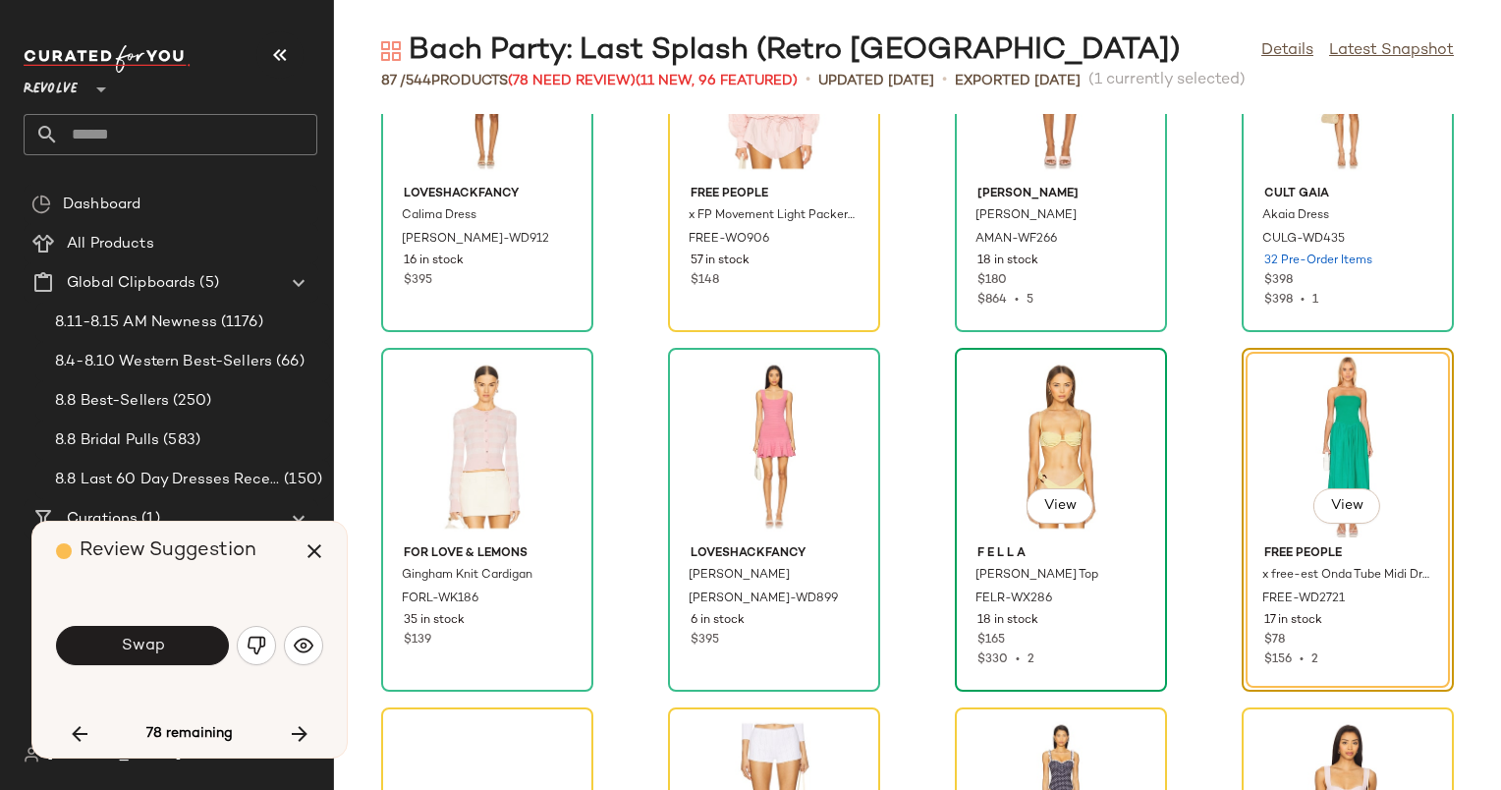
click at [1071, 404] on div "View" at bounding box center [1061, 446] width 198 height 183
click at [296, 645] on img "button" at bounding box center [304, 646] width 20 height 20
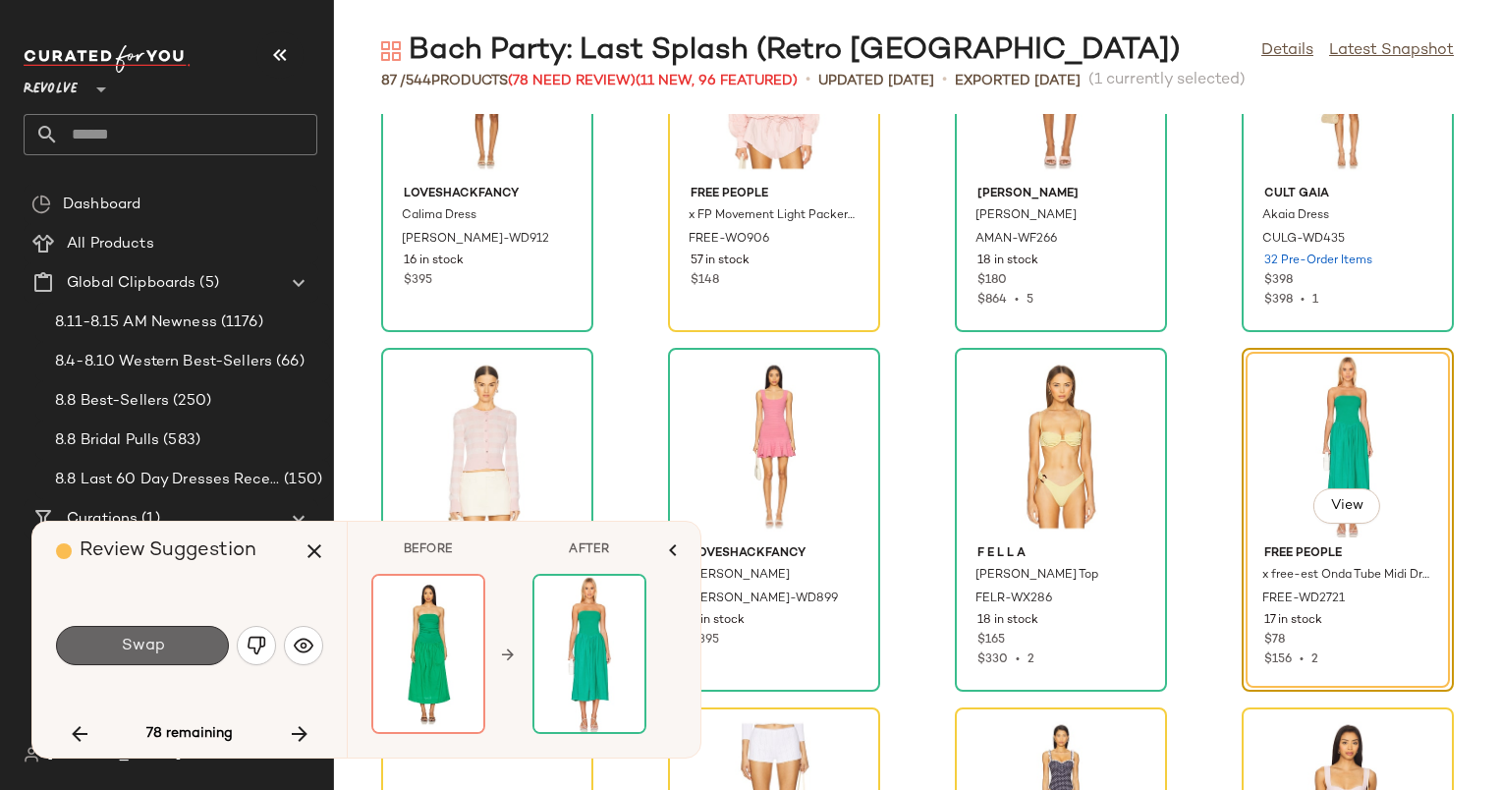
click at [173, 649] on button "Swap" at bounding box center [142, 645] width 173 height 39
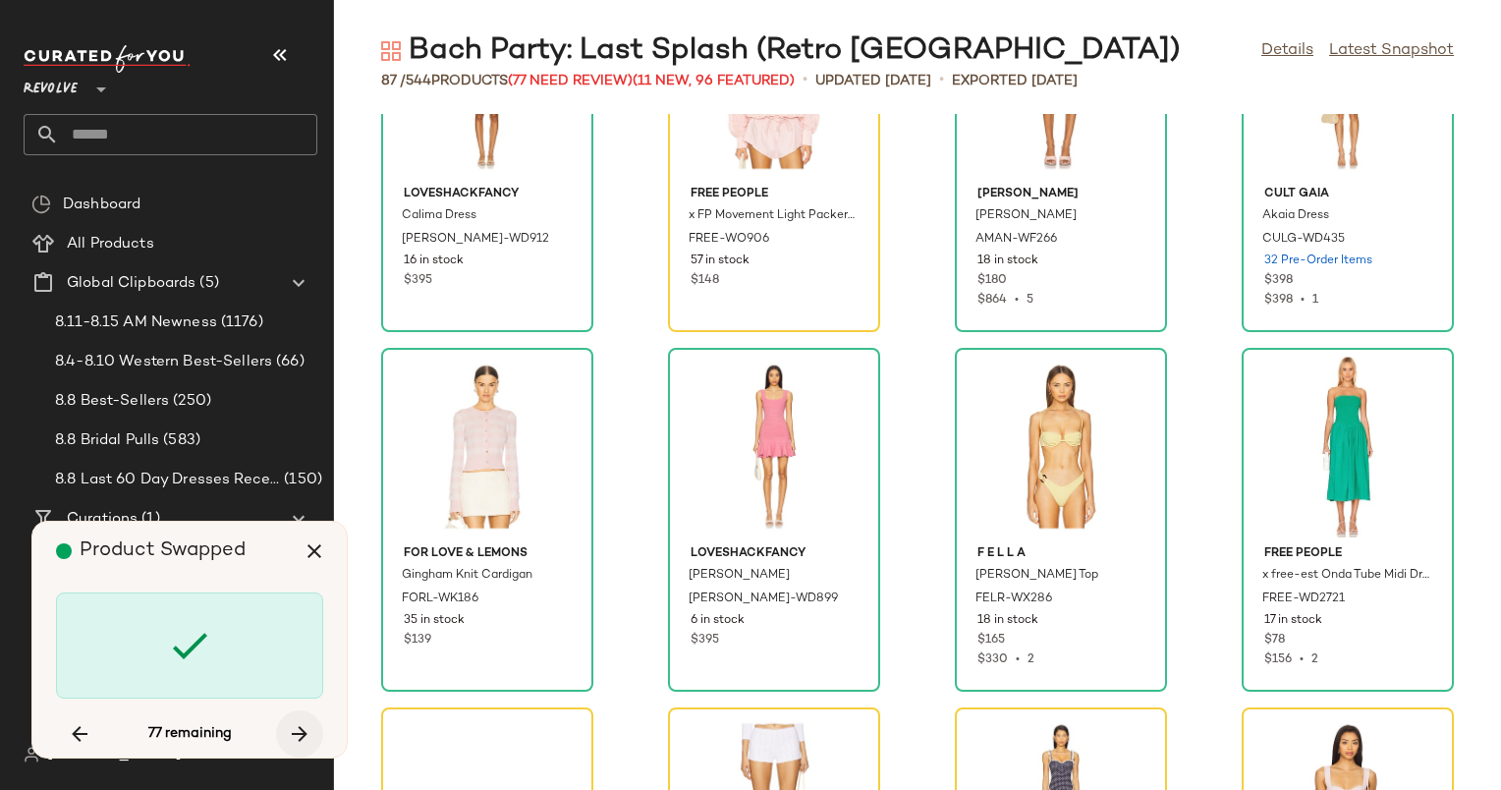
scroll to position [1079, 0]
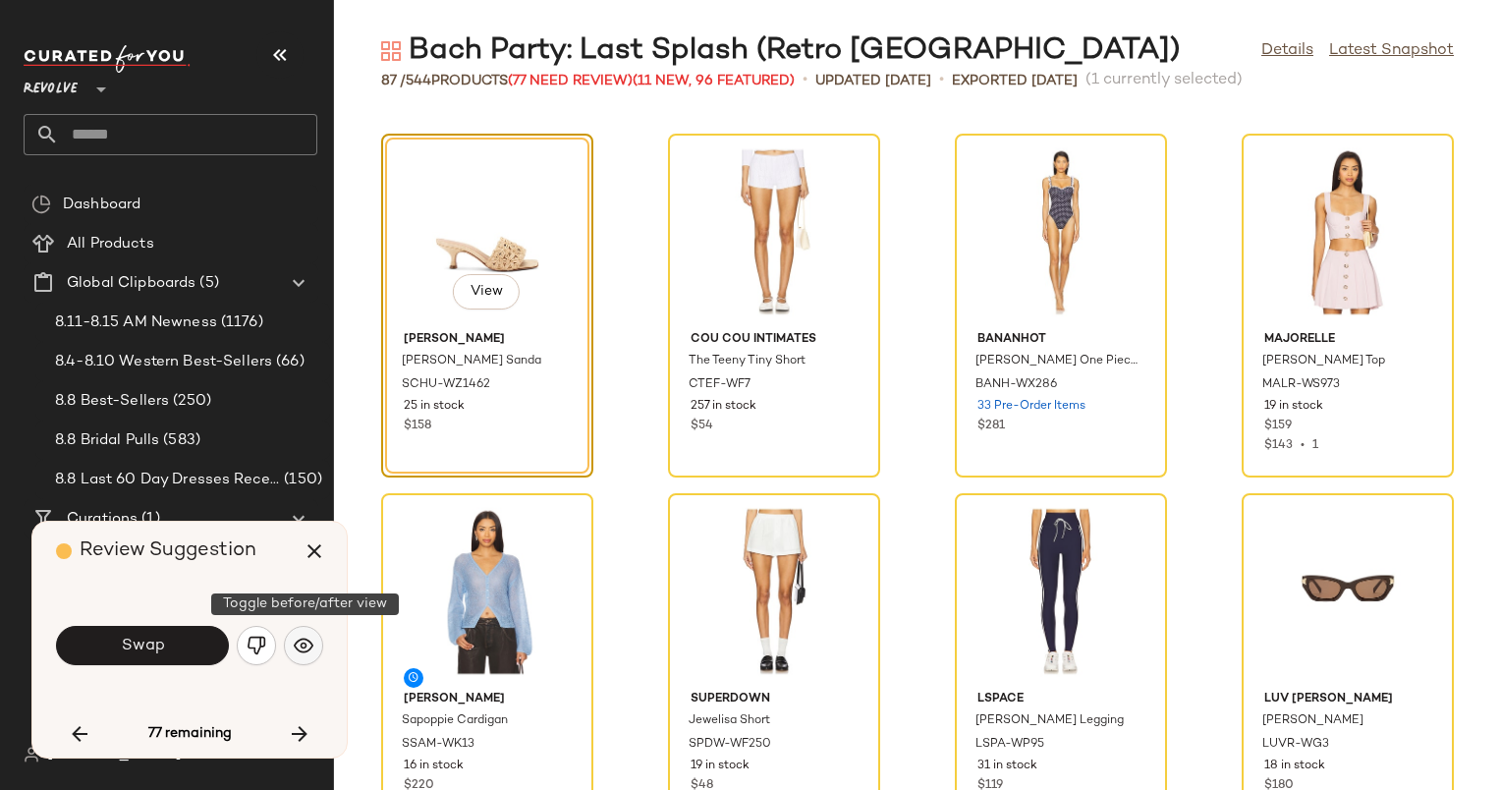
click at [298, 638] on img "button" at bounding box center [304, 646] width 20 height 20
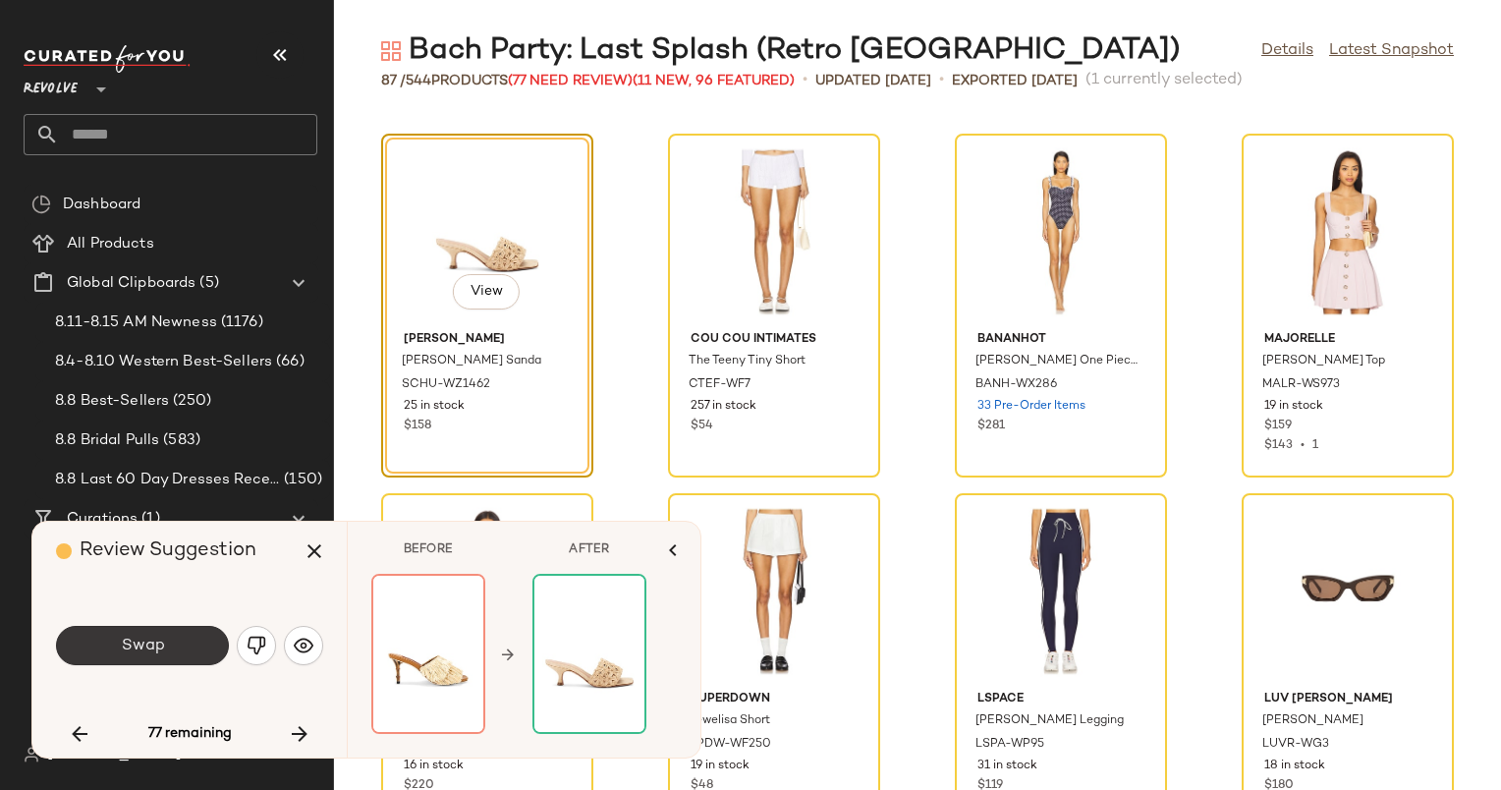
click at [156, 637] on span "Swap" at bounding box center [142, 646] width 44 height 19
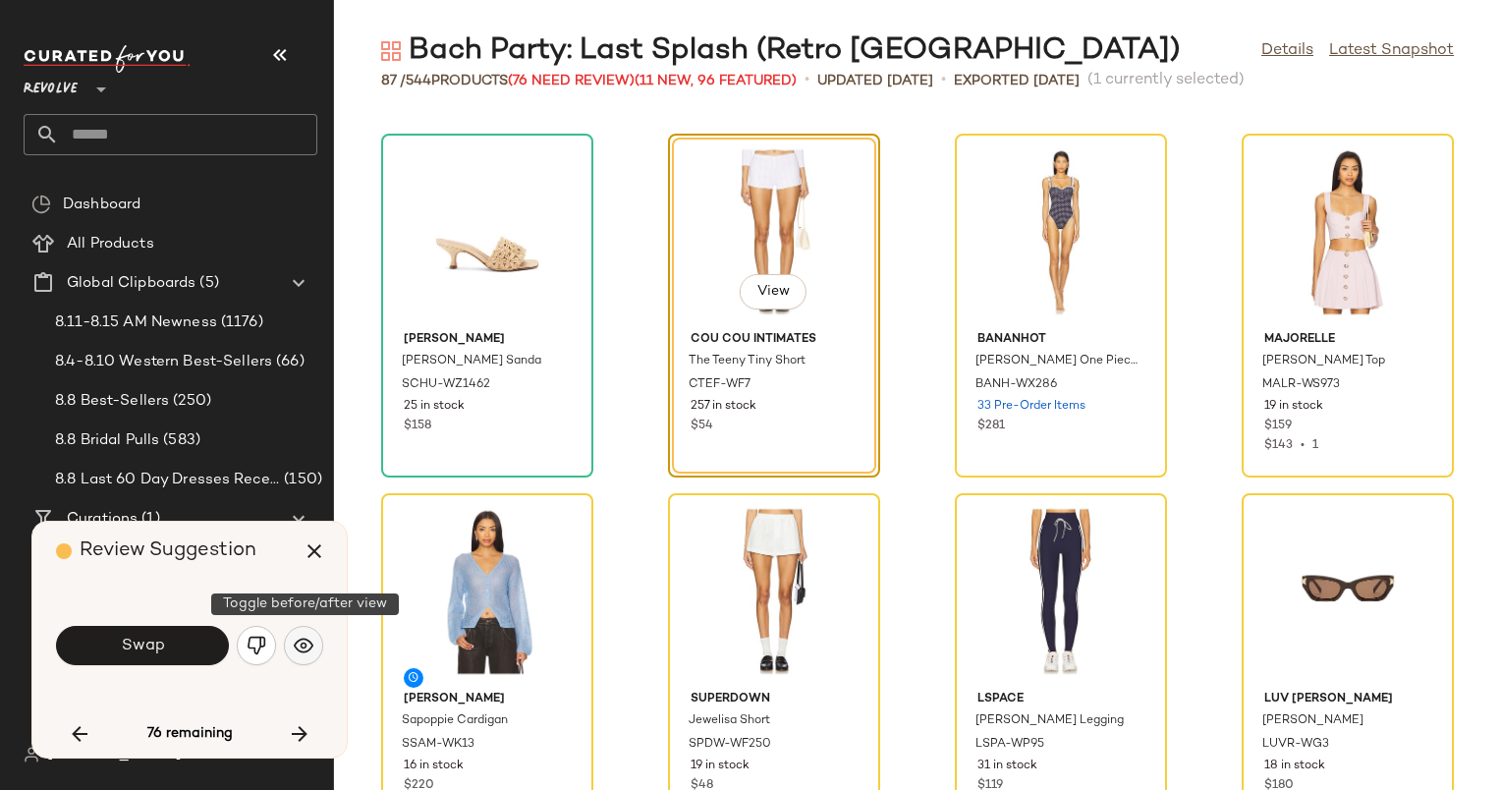
click at [312, 646] on img "button" at bounding box center [304, 646] width 20 height 20
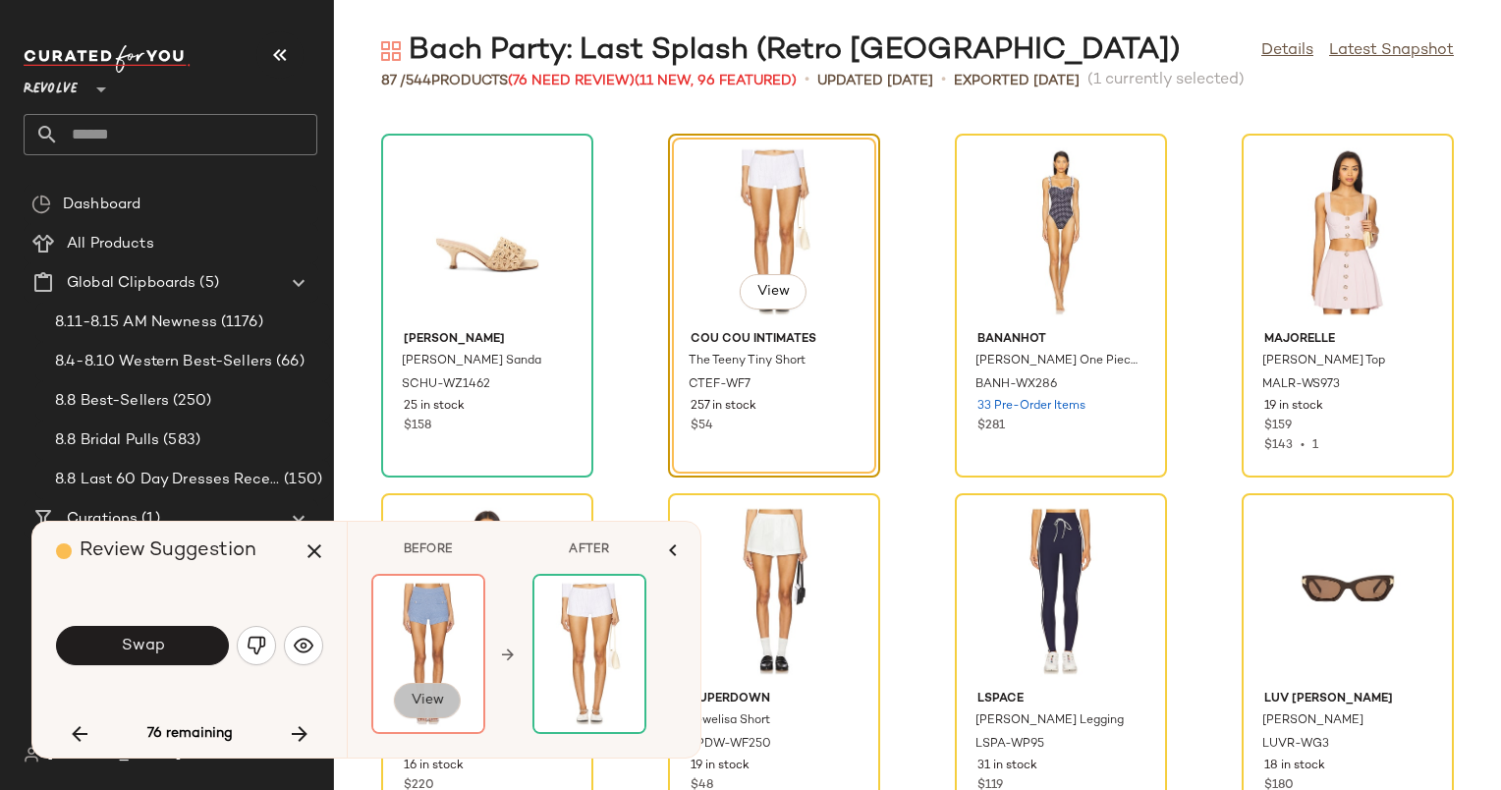
click at [429, 703] on span "View" at bounding box center [427, 701] width 33 height 16
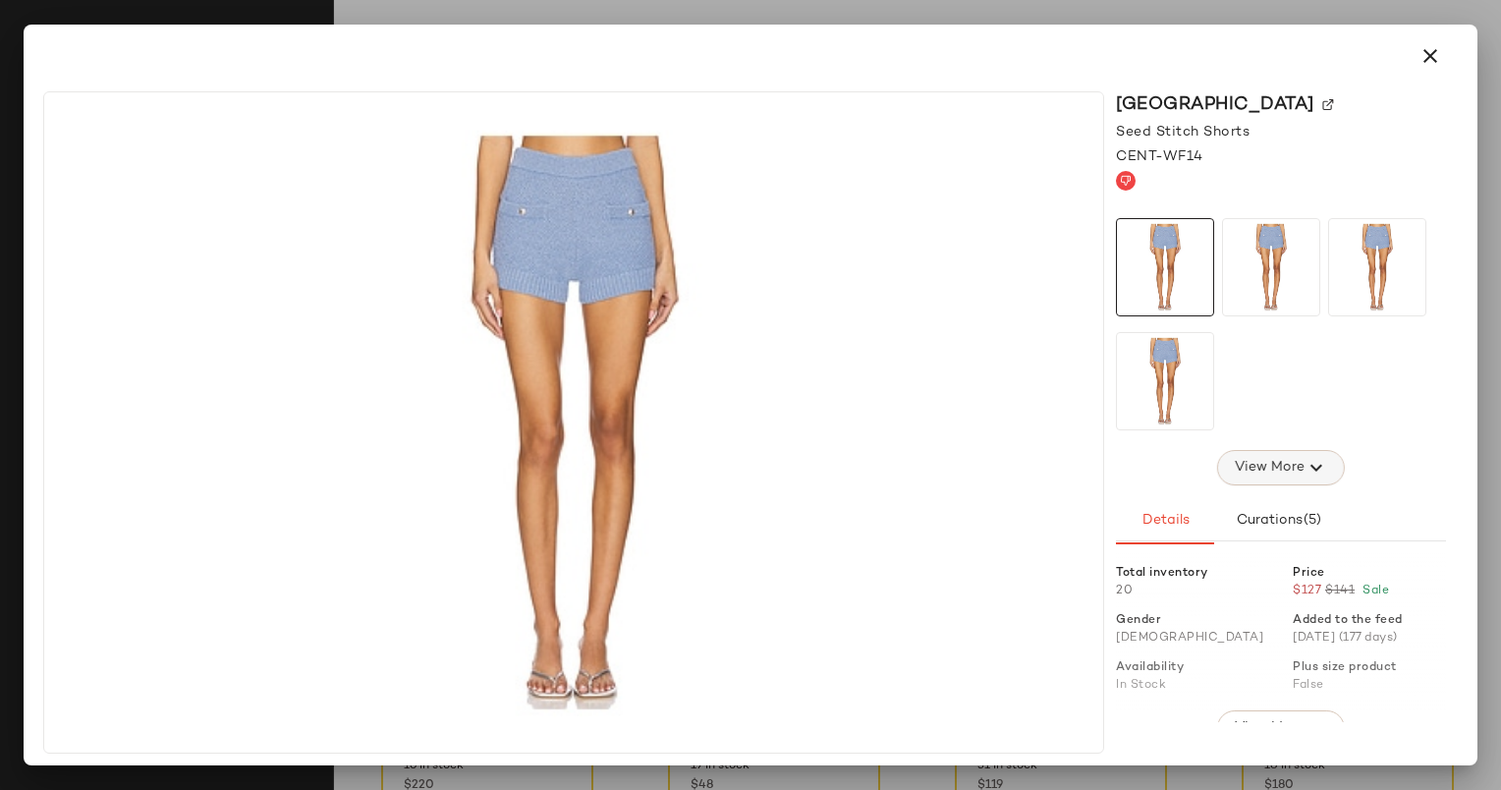
click at [1294, 476] on span "View More" at bounding box center [1269, 468] width 71 height 24
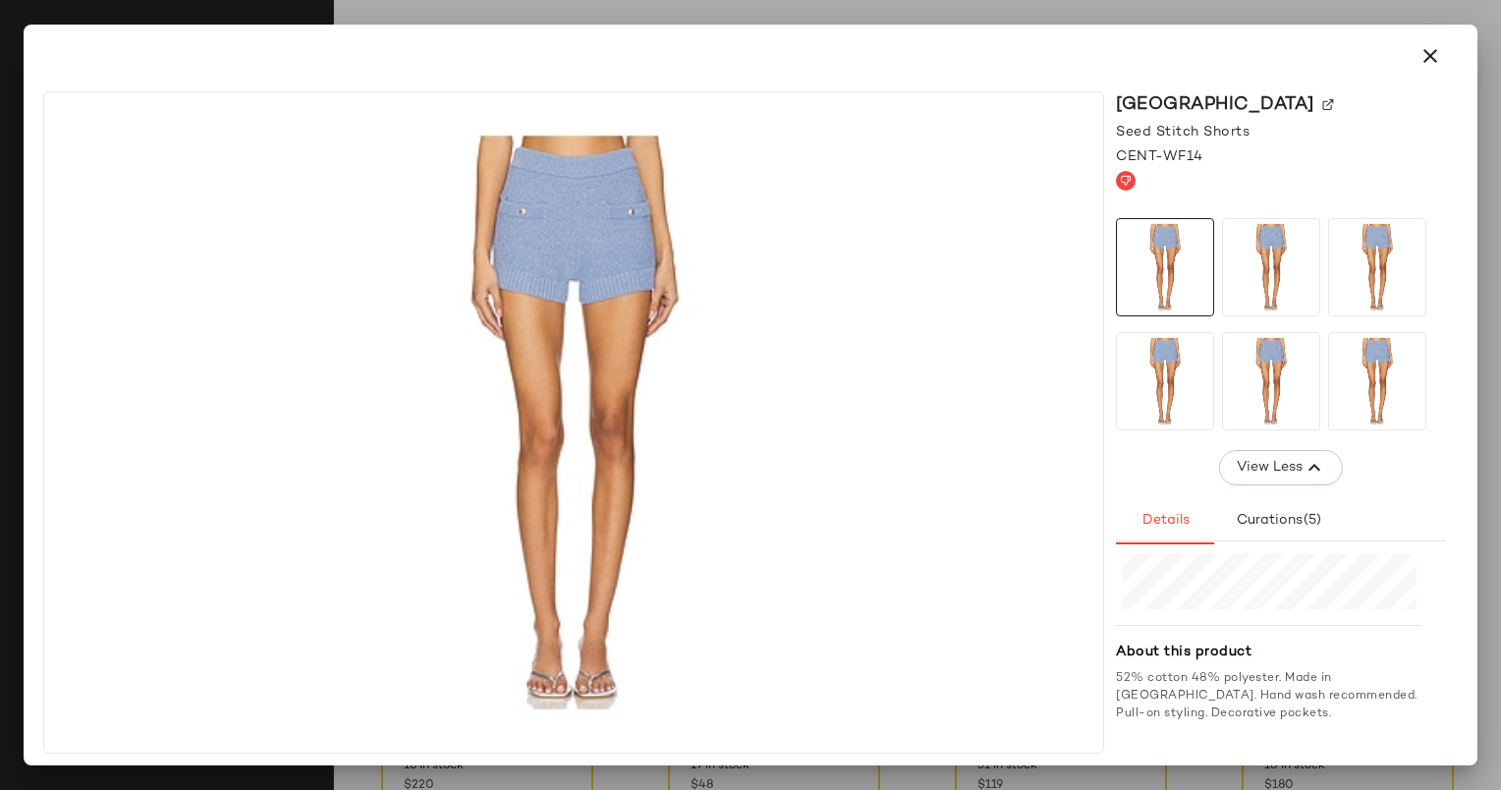
scroll to position [267, 0]
click at [1434, 71] on button "button" at bounding box center [1430, 55] width 47 height 47
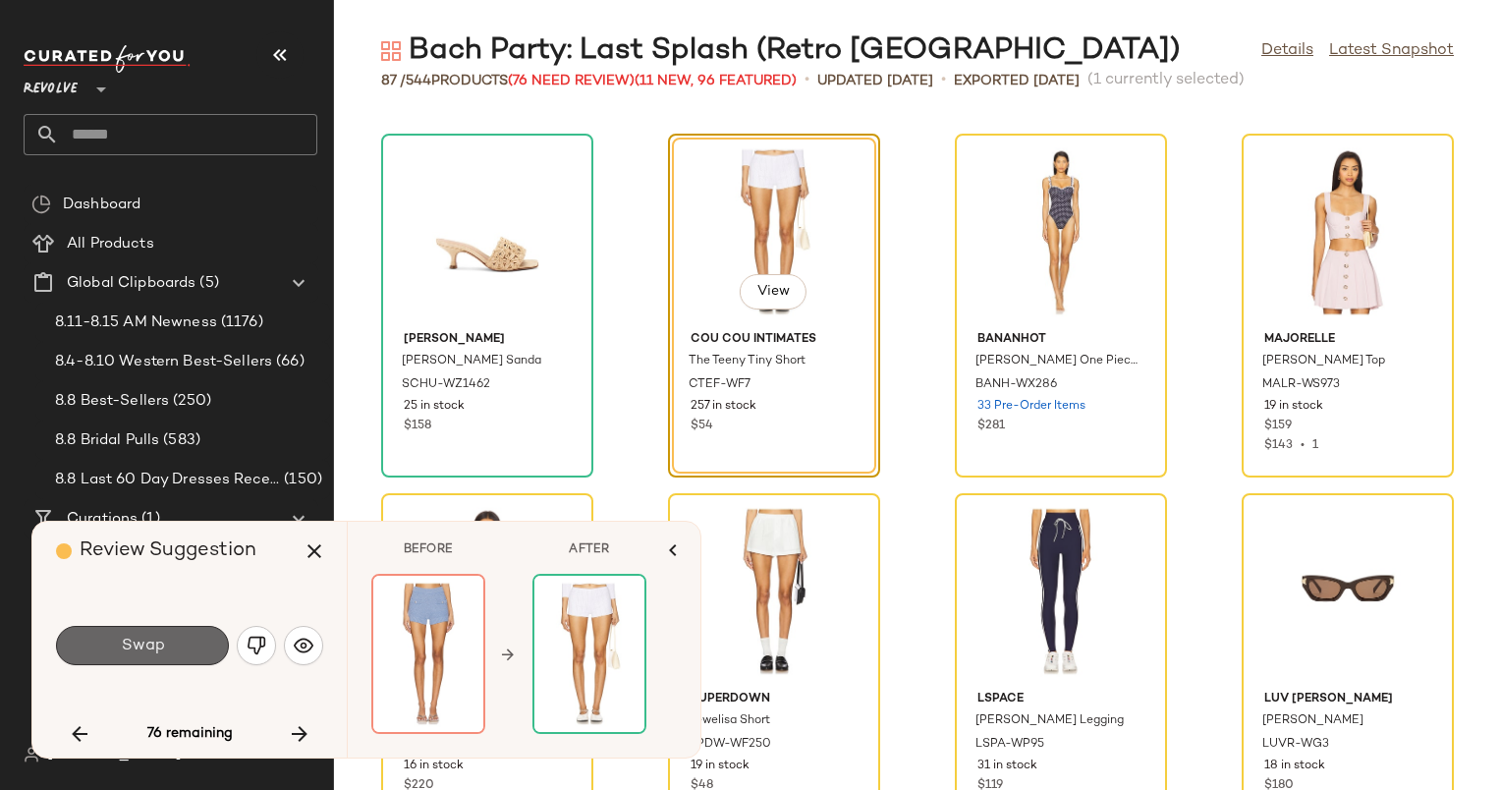
click at [175, 653] on button "Swap" at bounding box center [142, 645] width 173 height 39
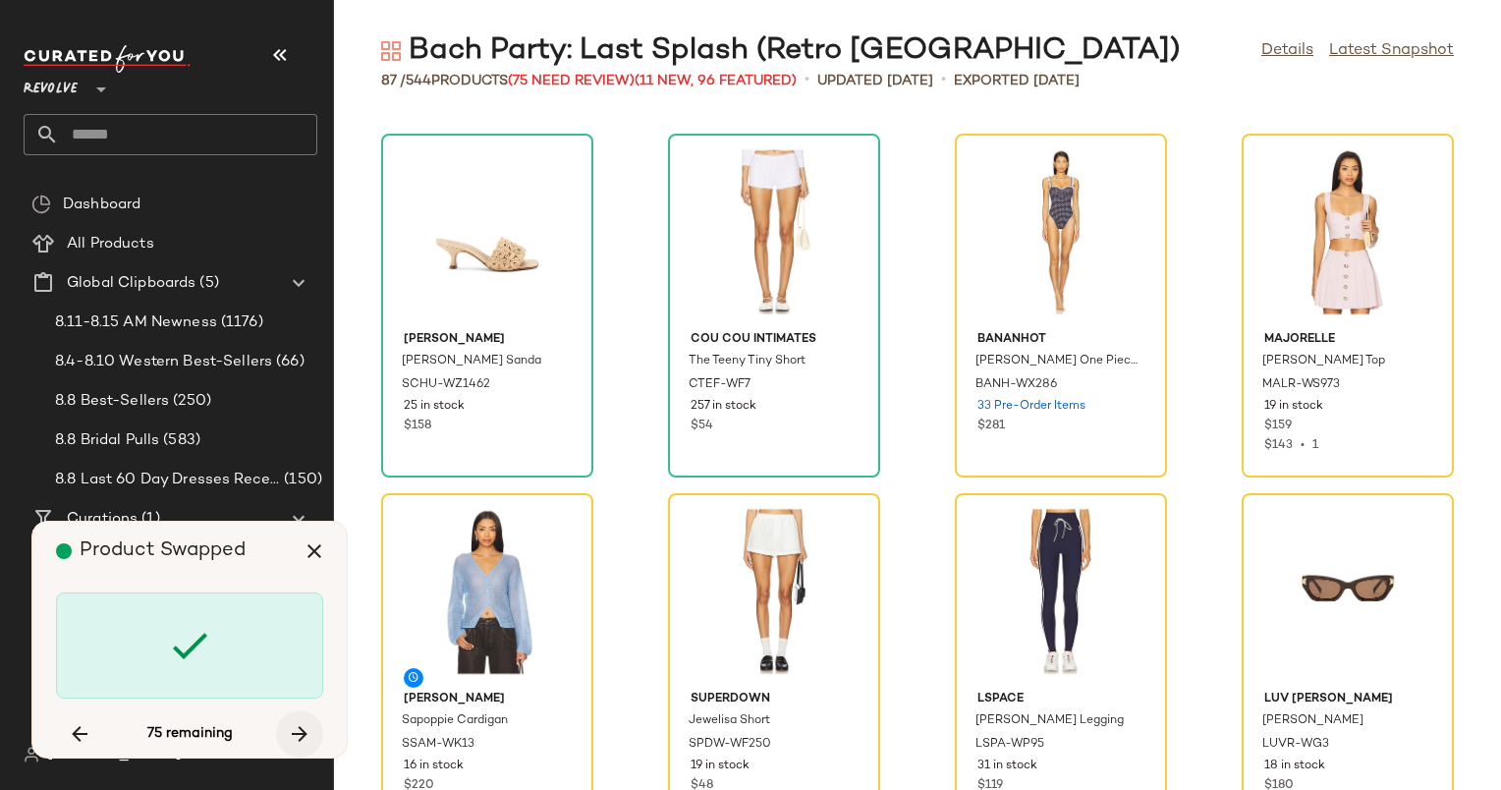
click at [285, 739] on button "button" at bounding box center [299, 733] width 47 height 47
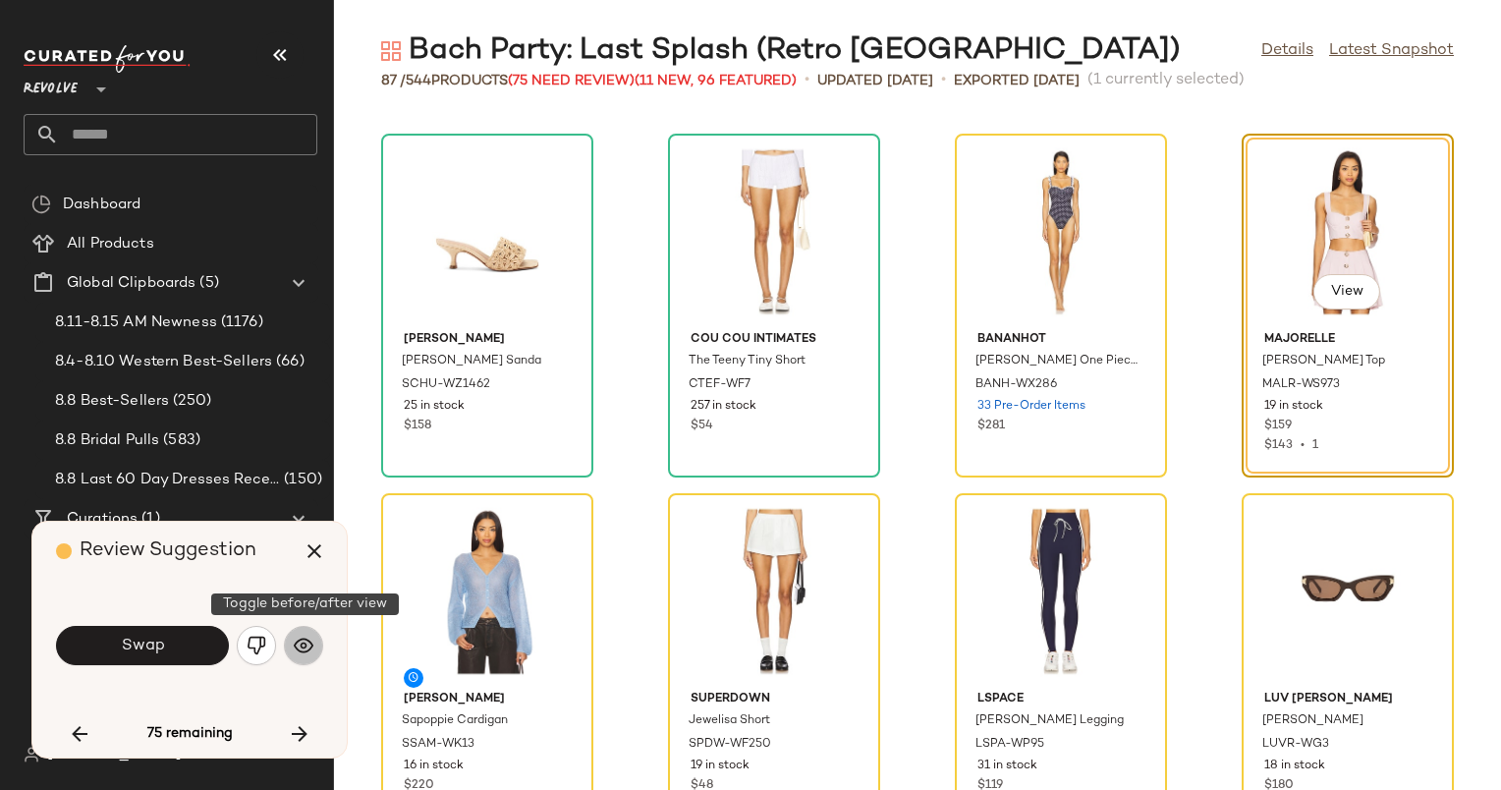
click at [291, 647] on button "button" at bounding box center [303, 645] width 39 height 39
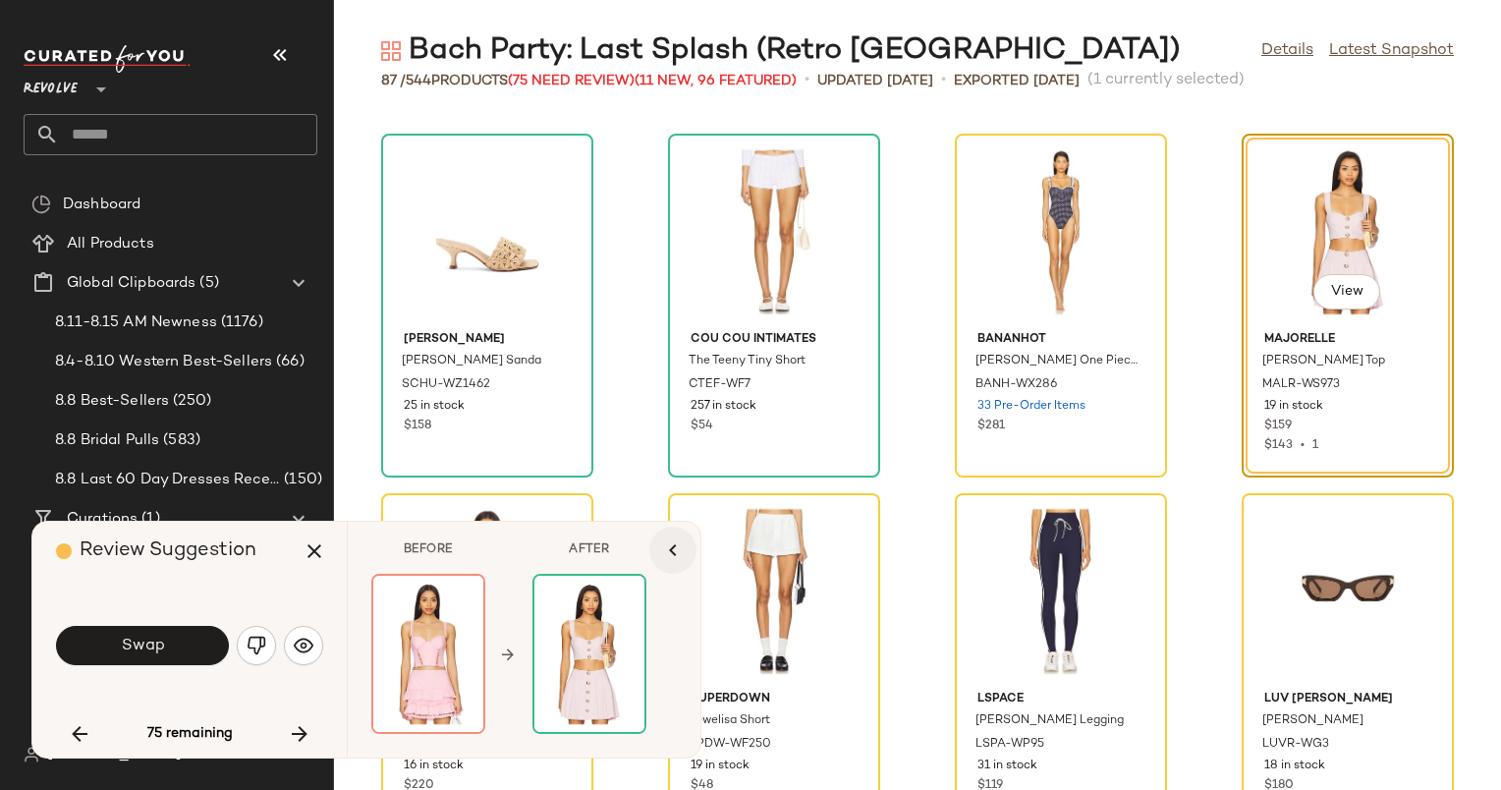
click at [668, 548] on icon "button" at bounding box center [673, 550] width 24 height 24
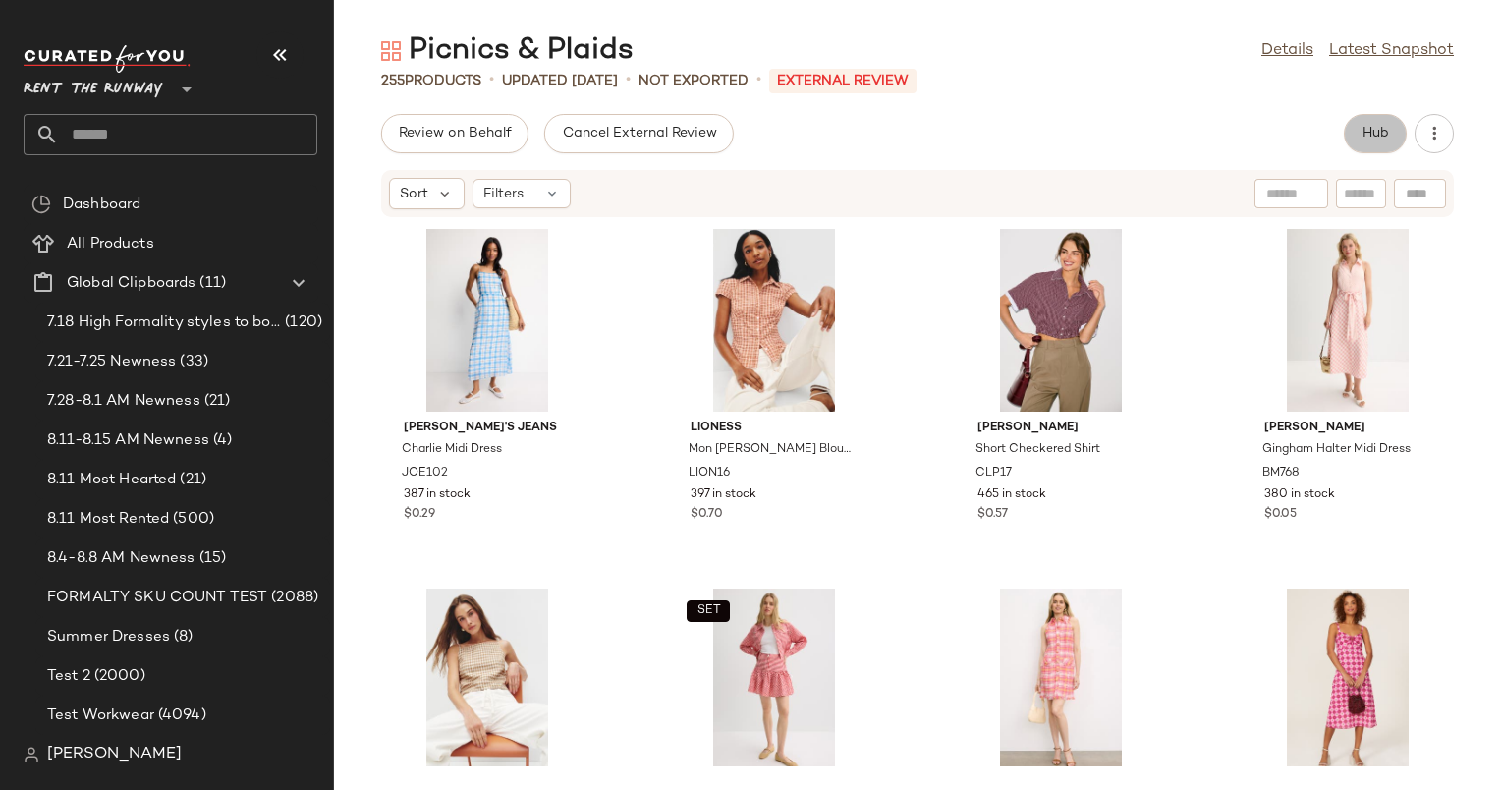
click at [1385, 130] on span "Hub" at bounding box center [1376, 134] width 28 height 16
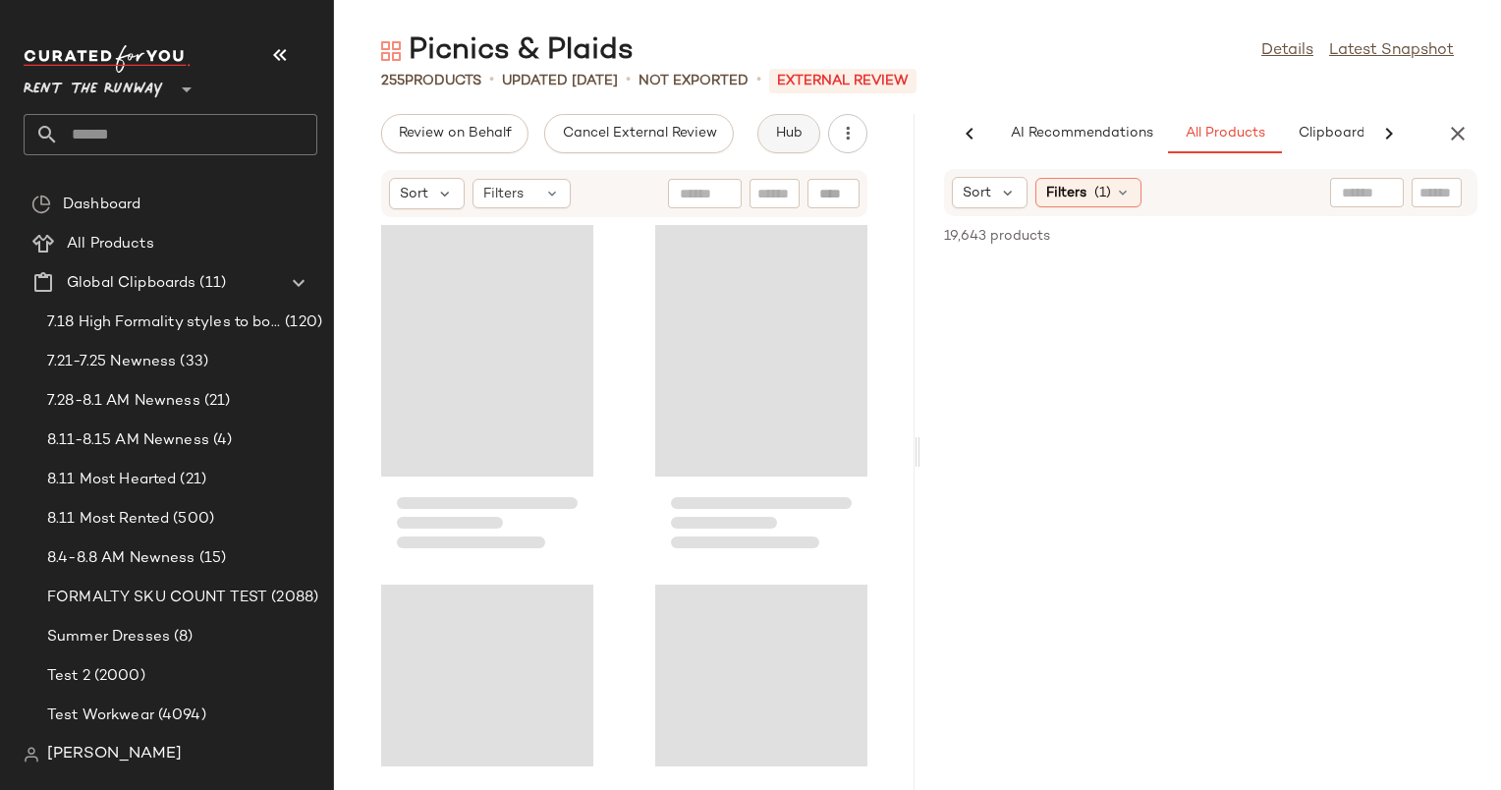
scroll to position [0, 121]
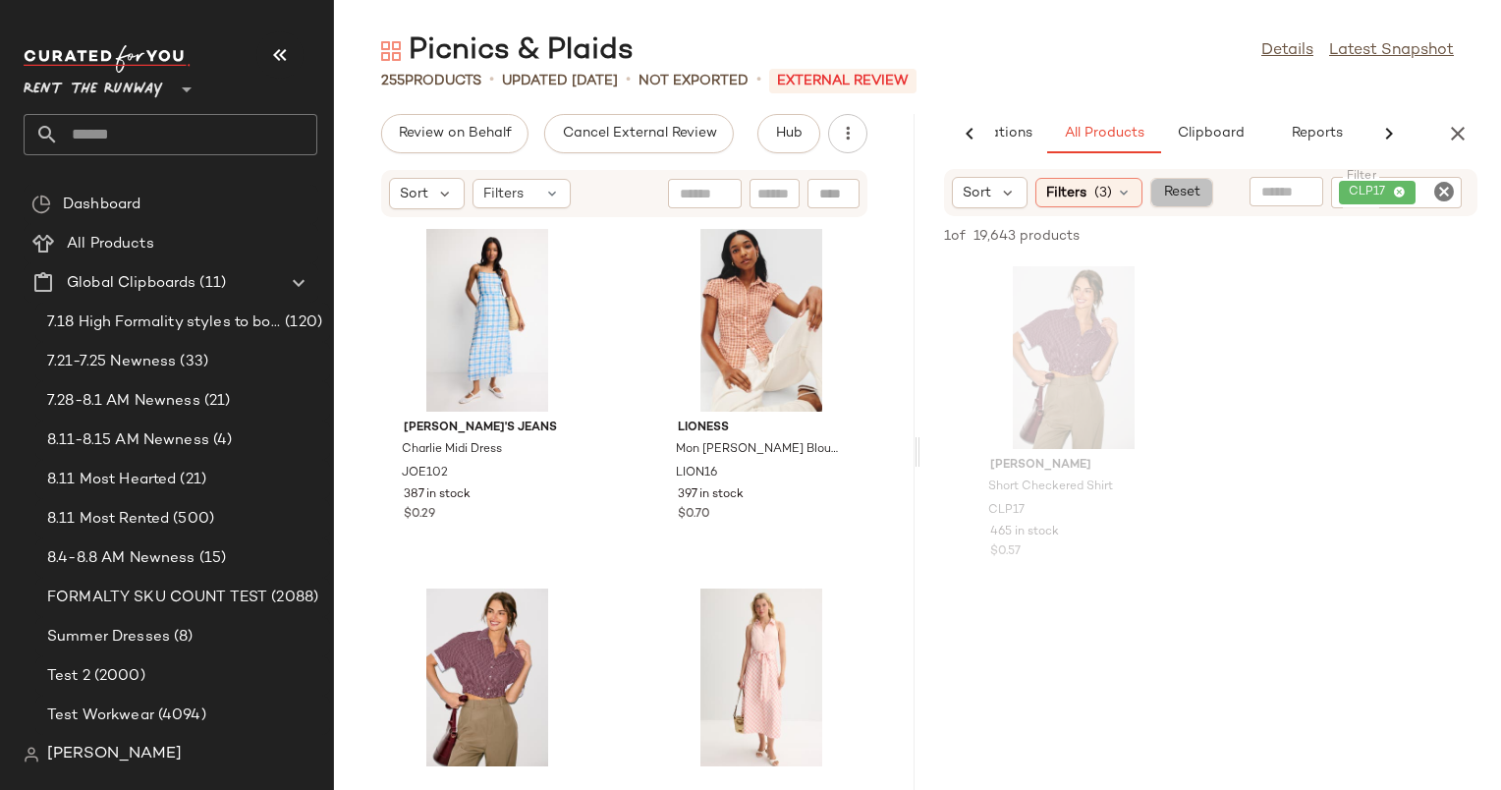
click at [1175, 190] on span "Reset" at bounding box center [1180, 193] width 37 height 16
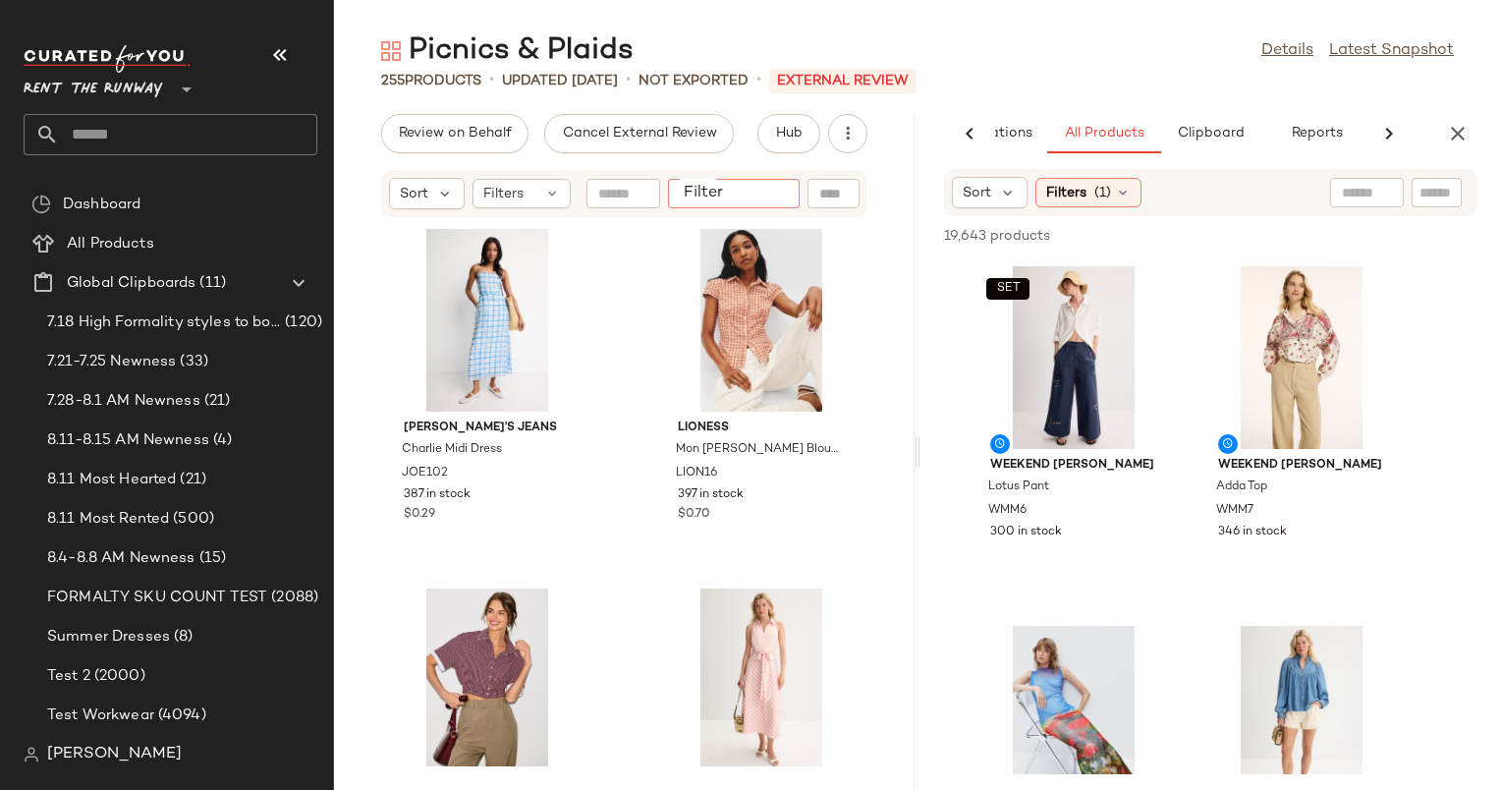
click at [788, 198] on input "Filter" at bounding box center [759, 194] width 167 height 21
paste input "******"
type input "******"
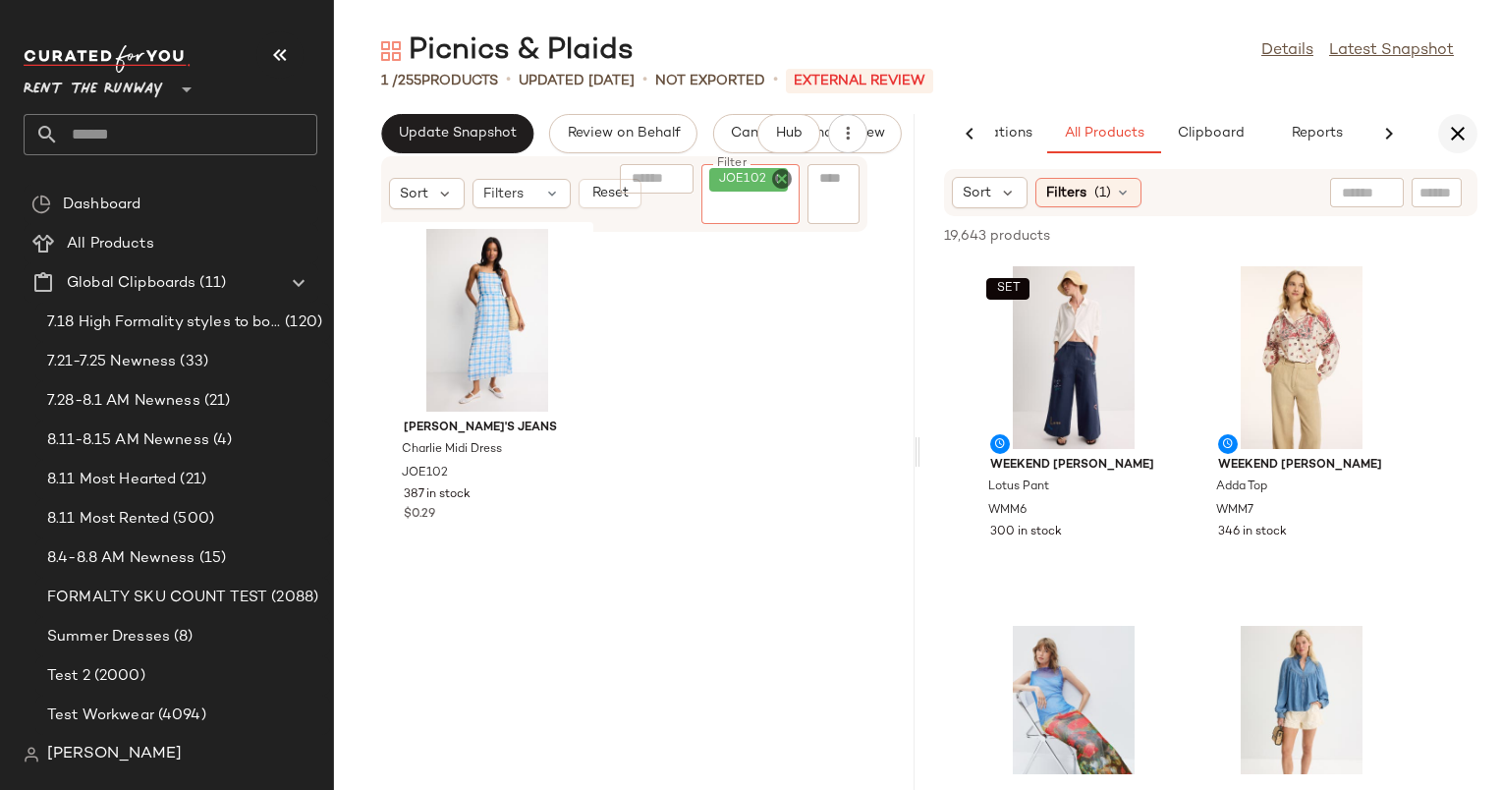
click at [1464, 136] on icon "button" at bounding box center [1458, 134] width 24 height 24
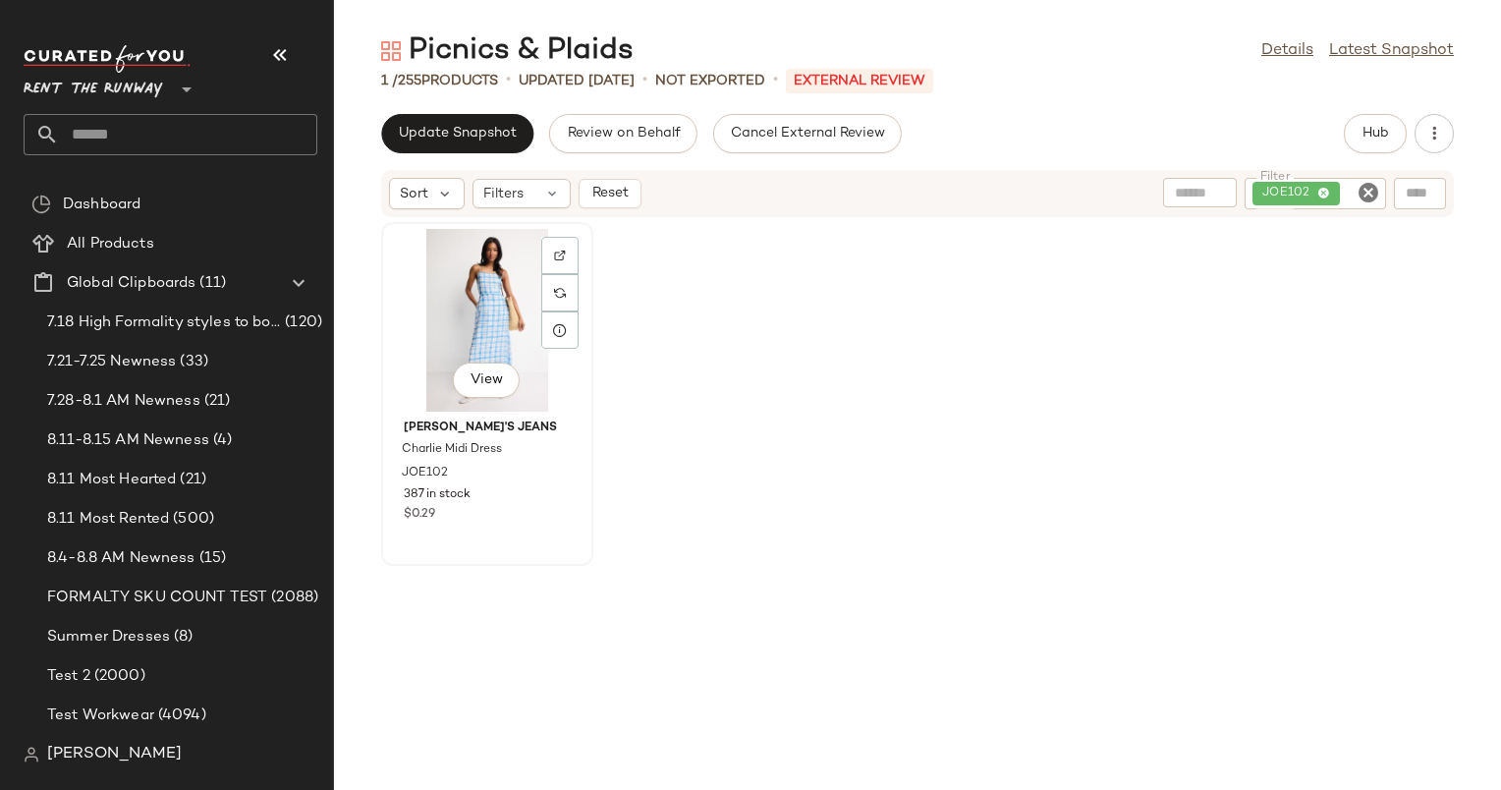
click at [485, 274] on div "View" at bounding box center [487, 320] width 198 height 183
click at [609, 196] on span "Reset" at bounding box center [608, 194] width 37 height 16
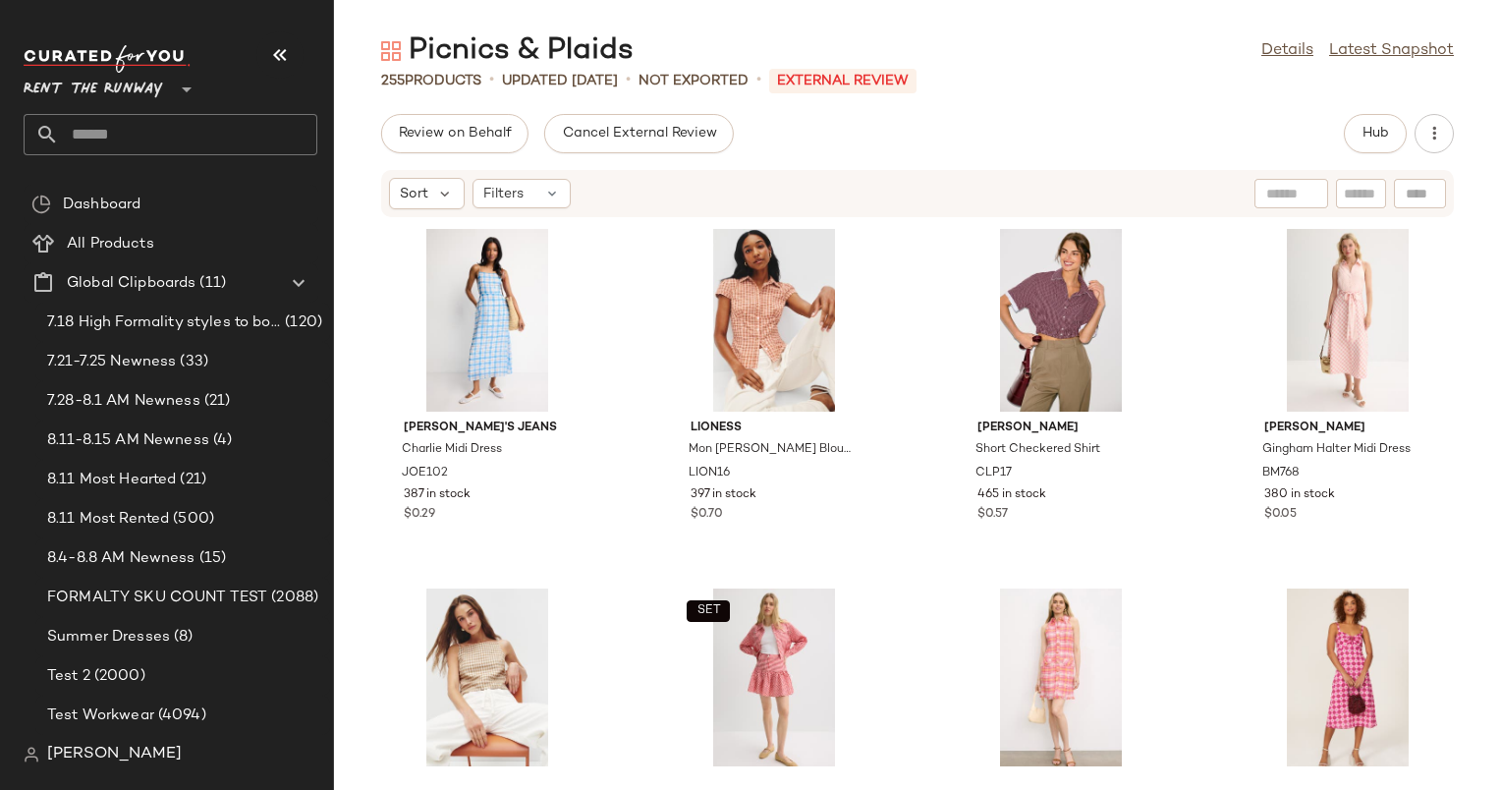
click at [1366, 197] on input "text" at bounding box center [1361, 194] width 34 height 21
paste input "*****"
type input "*****"
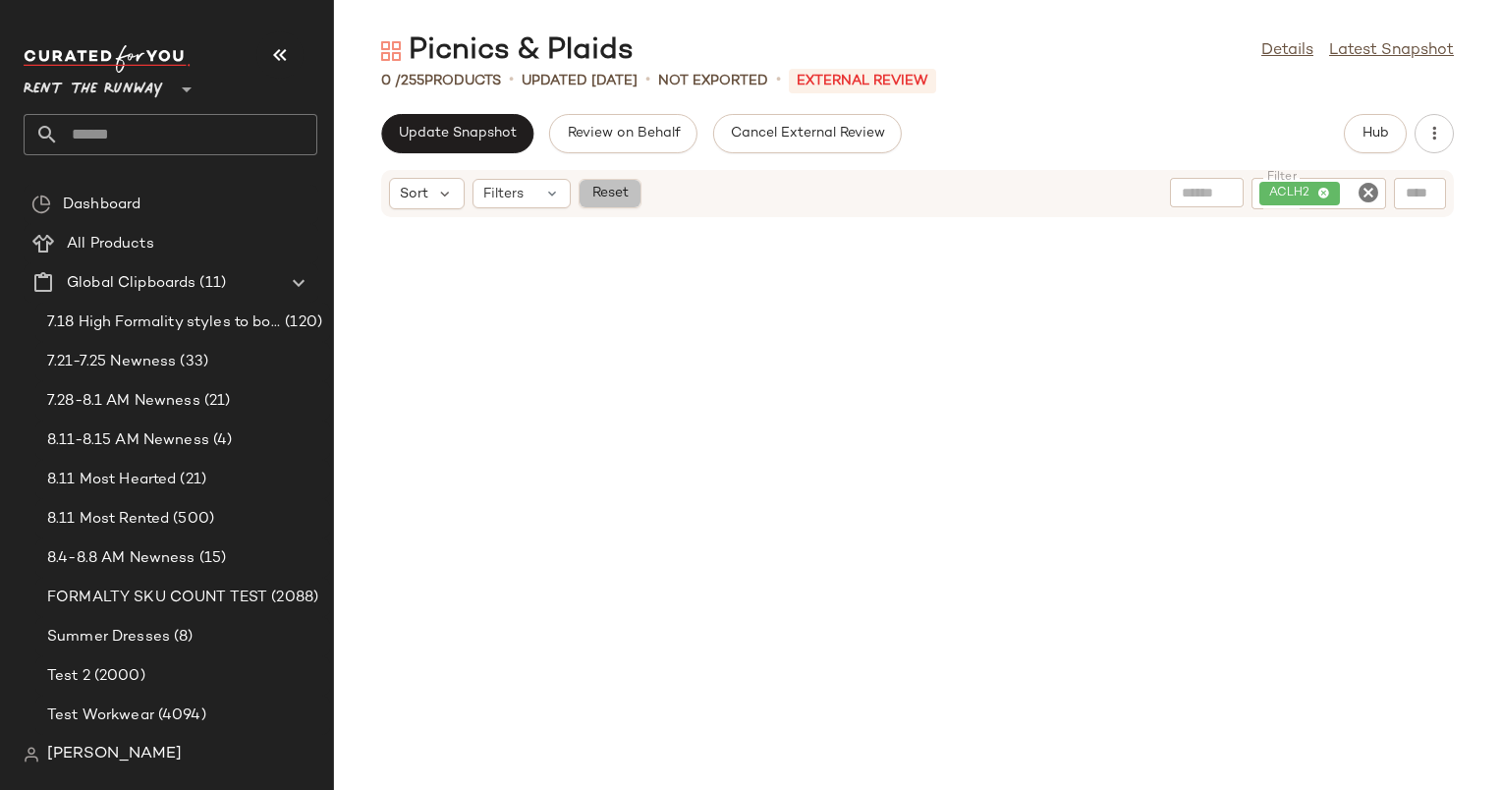
click at [597, 195] on span "Reset" at bounding box center [608, 194] width 37 height 16
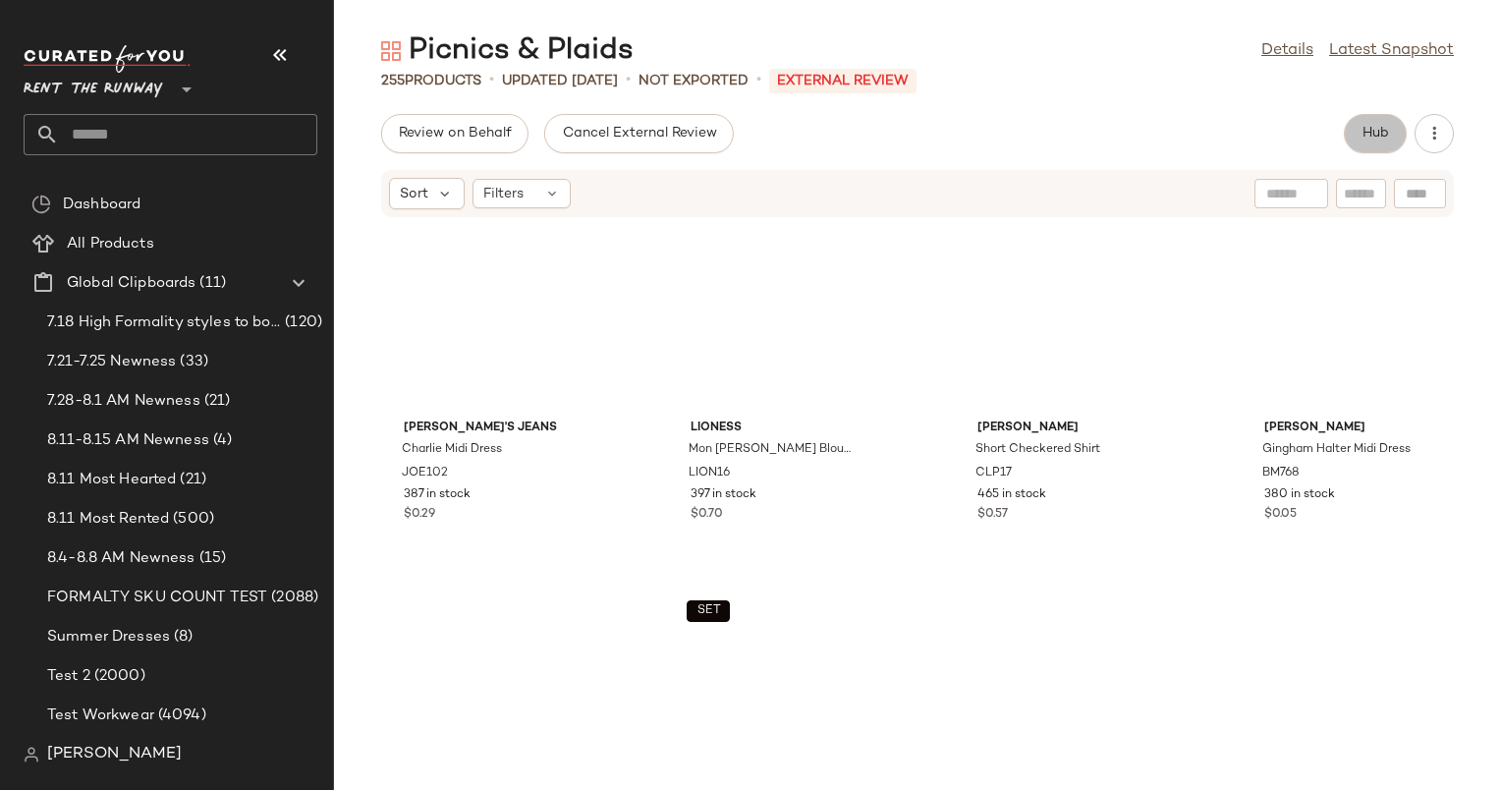
click at [1362, 126] on span "Hub" at bounding box center [1376, 134] width 28 height 16
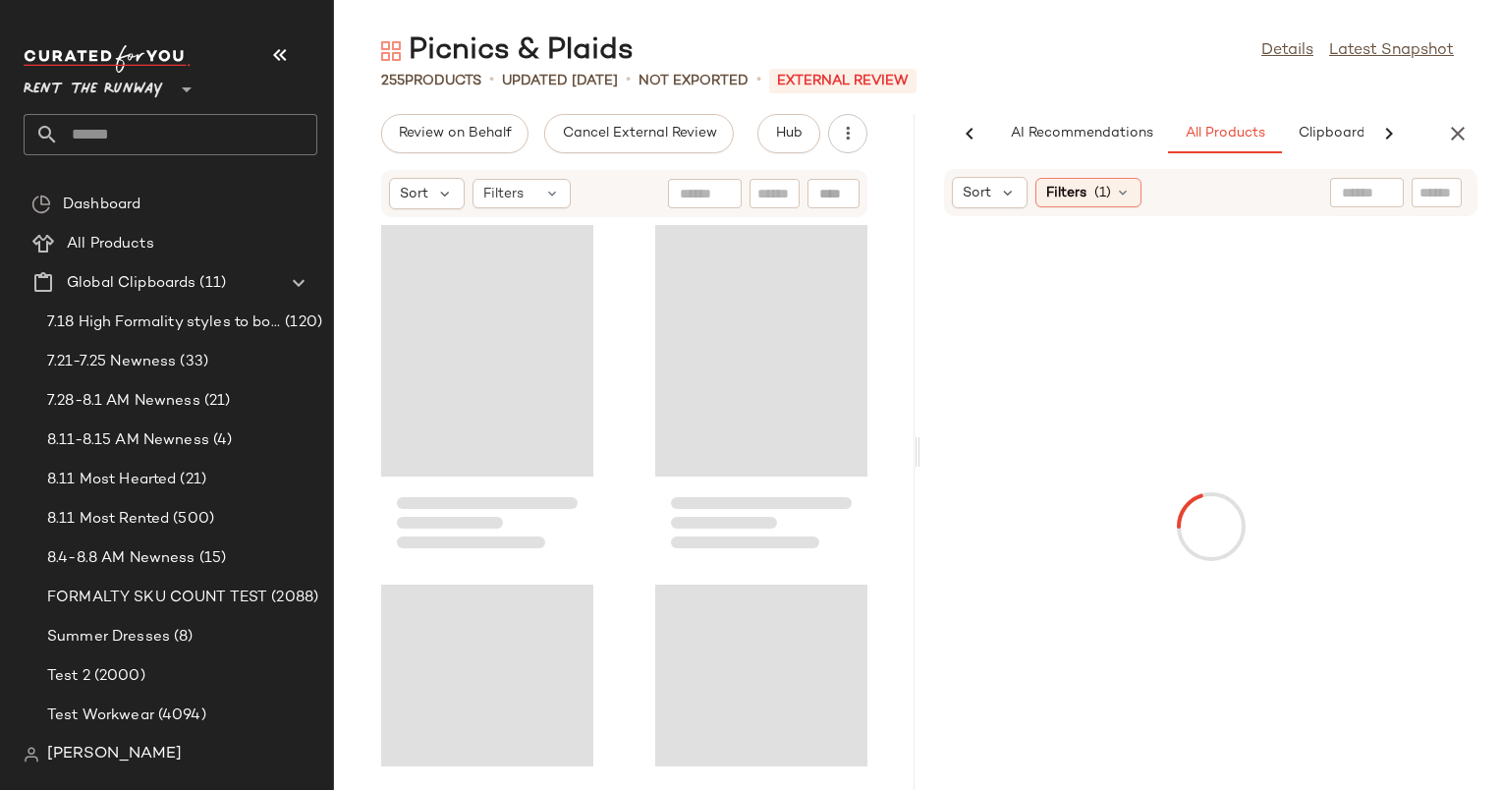
scroll to position [0, 101]
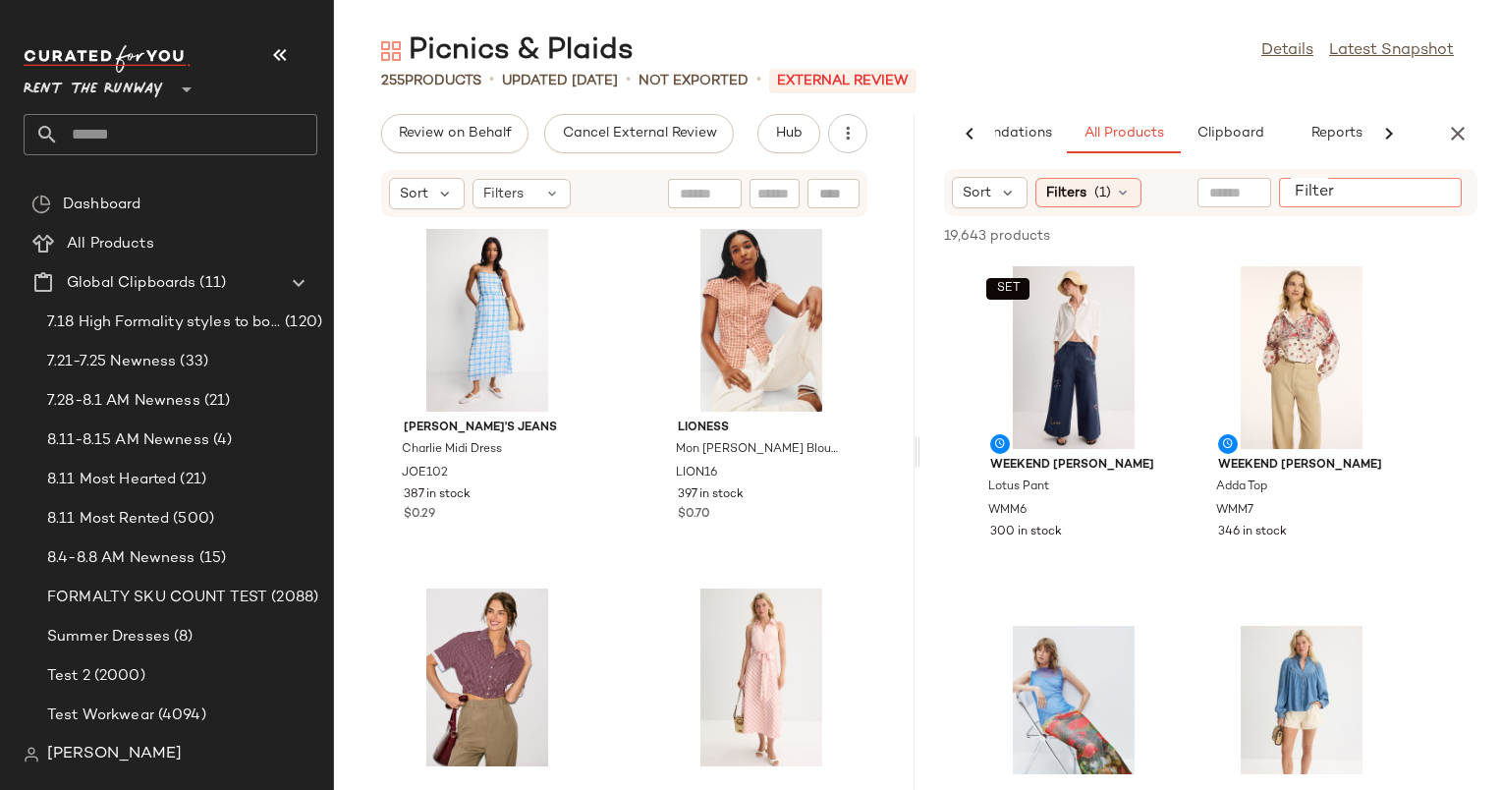
click at [1427, 196] on input "Filter" at bounding box center [1370, 193] width 167 height 21
paste input "*****"
type input "*****"
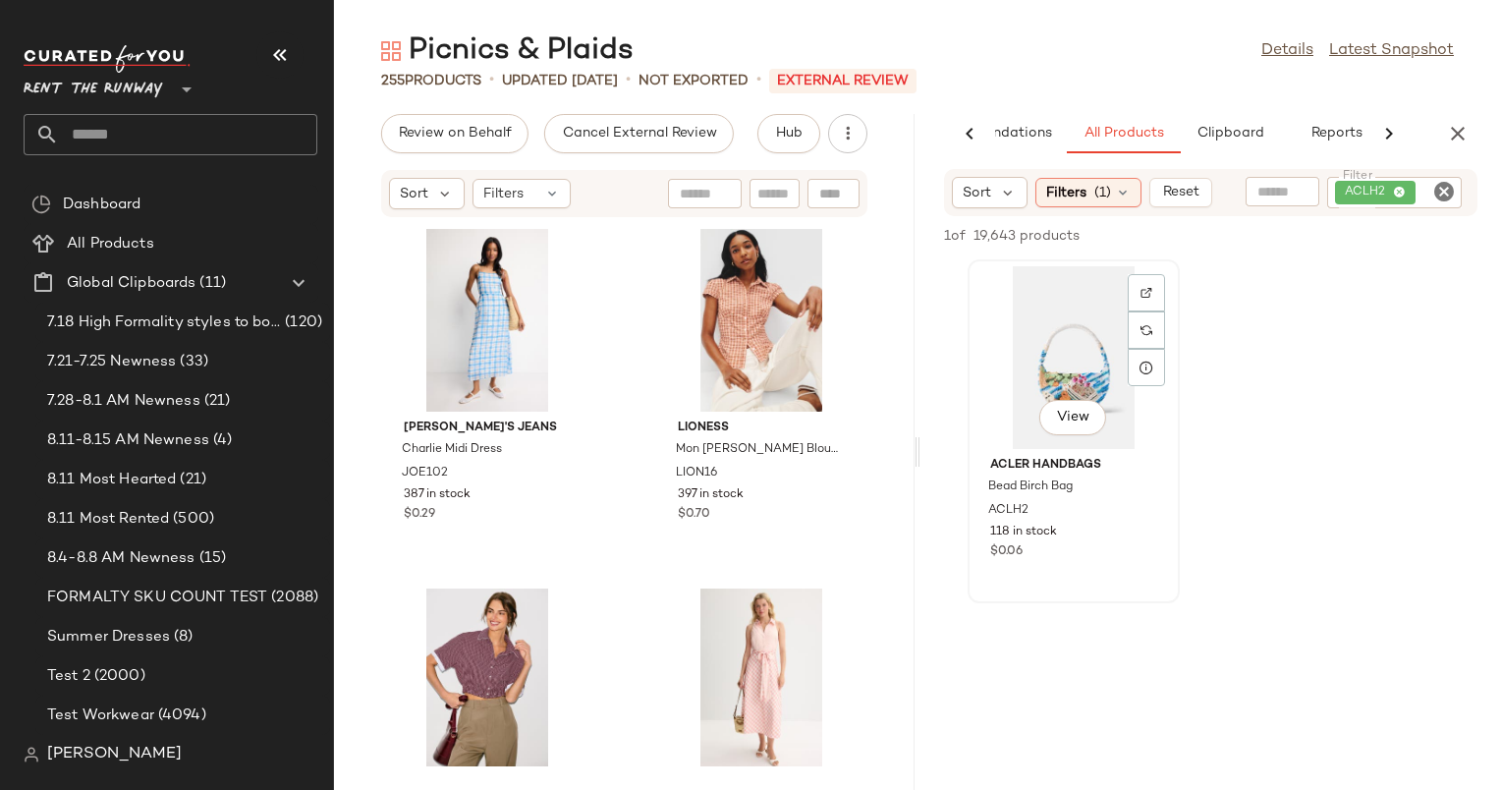
click at [1086, 421] on div "View" at bounding box center [1074, 357] width 198 height 183
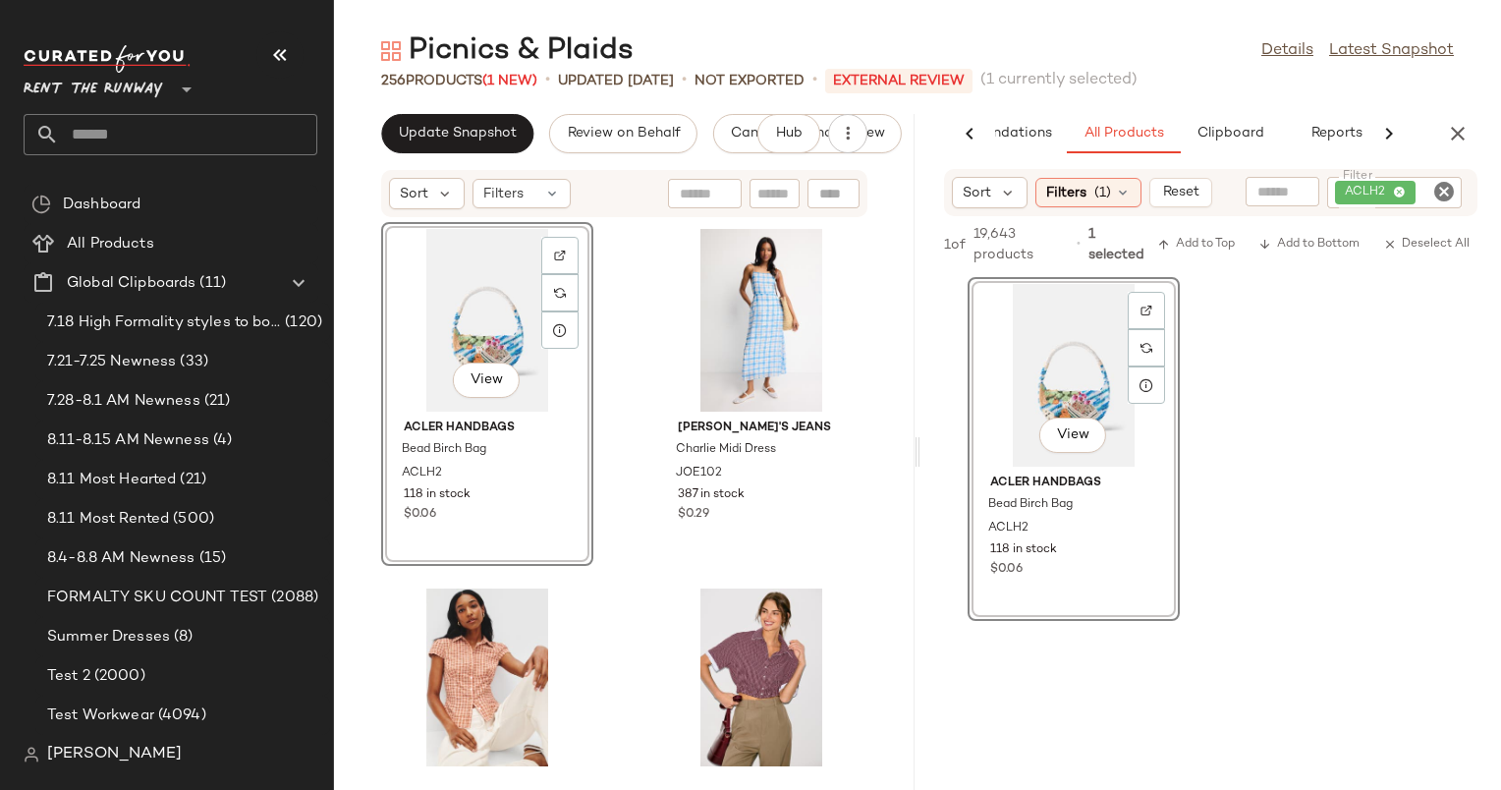
click at [1447, 180] on icon "Clear Filter" at bounding box center [1444, 192] width 24 height 24
paste input "*****"
type input "*****"
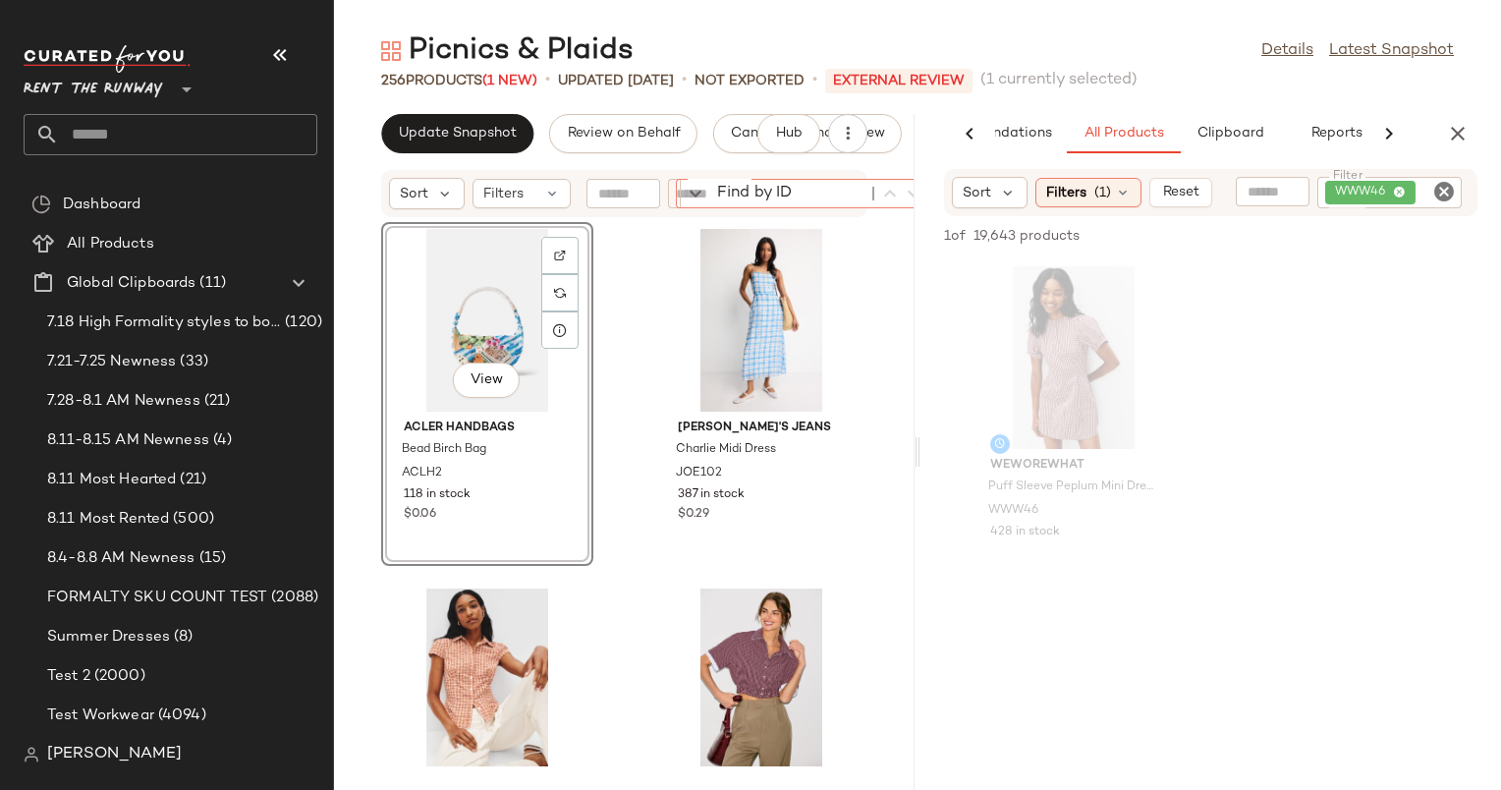
click at [807, 187] on div "Find by ID Find by ID" at bounding box center [818, 193] width 285 height 29
paste input "*****"
type input "*****"
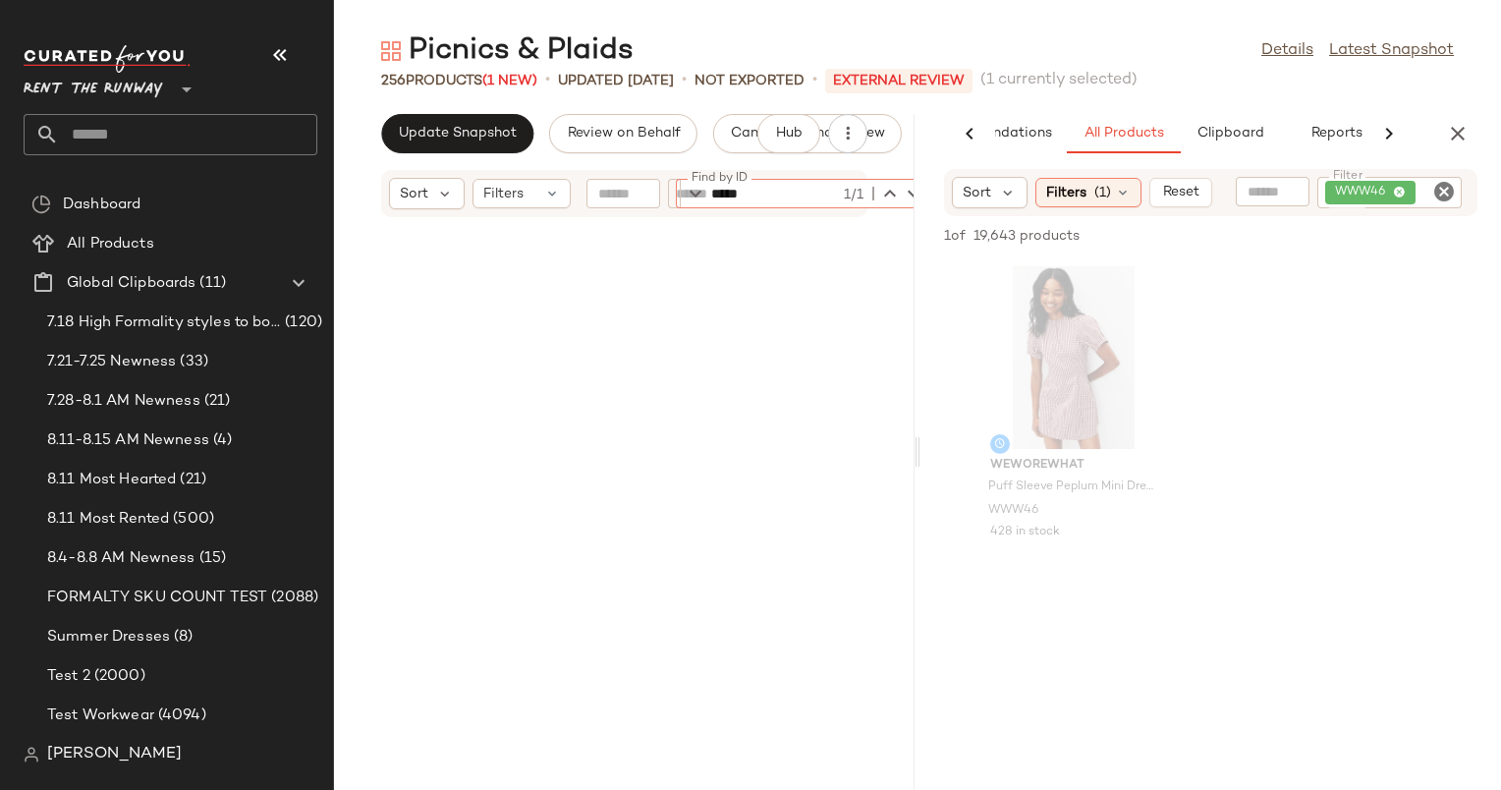
scroll to position [1798, 0]
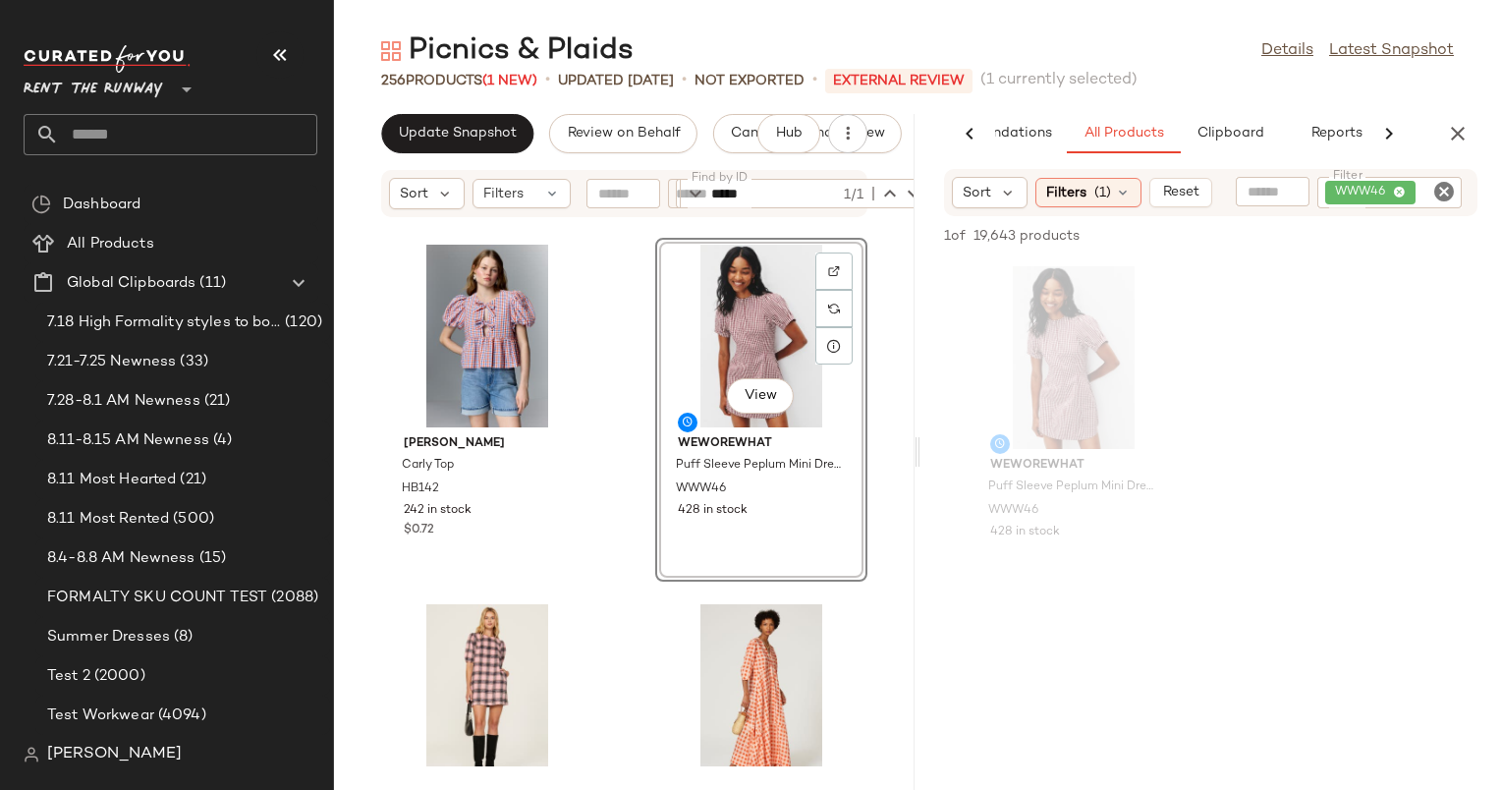
click at [703, 353] on div "View" at bounding box center [761, 336] width 198 height 183
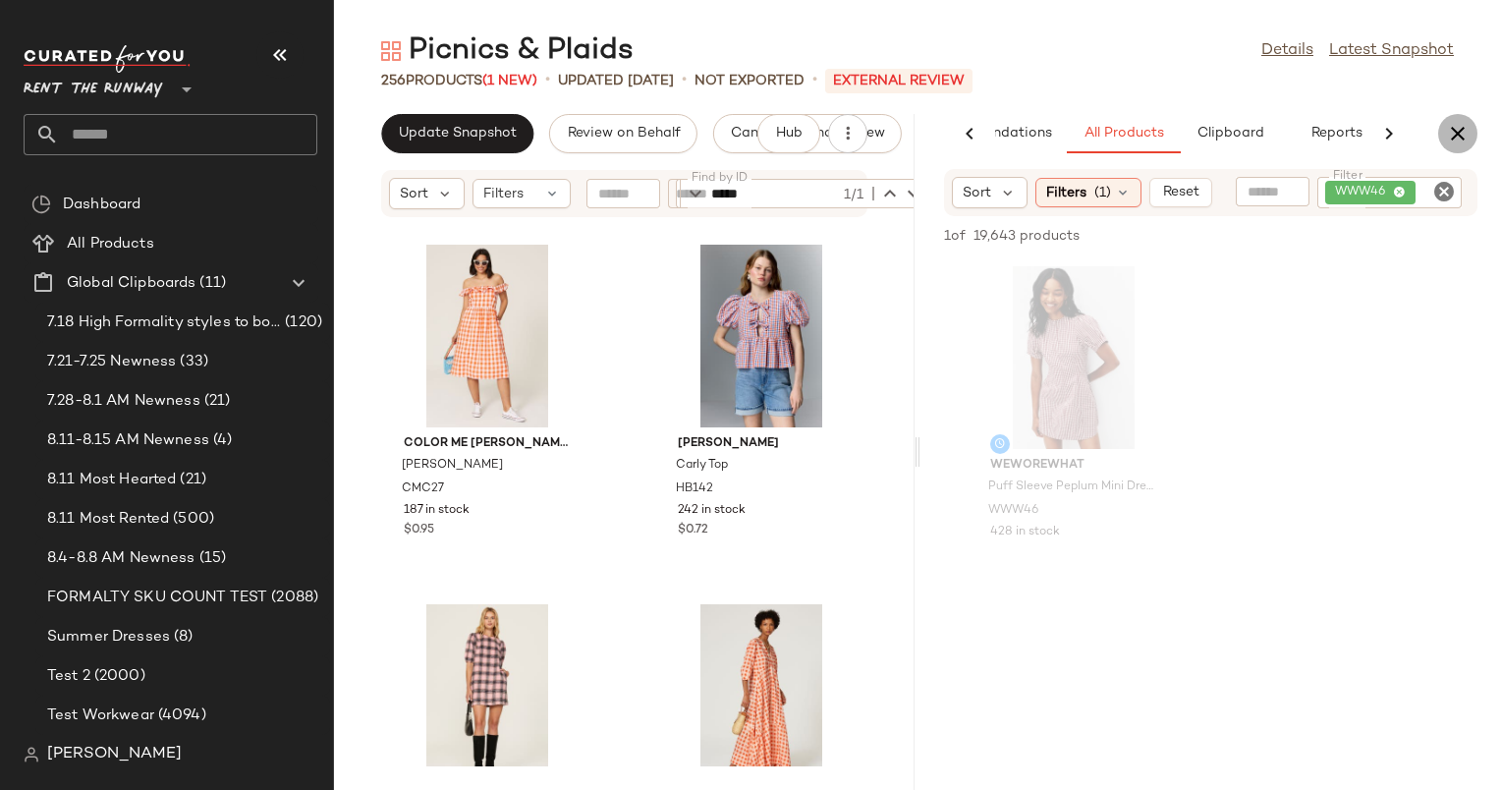
click at [1441, 136] on button "button" at bounding box center [1457, 133] width 39 height 39
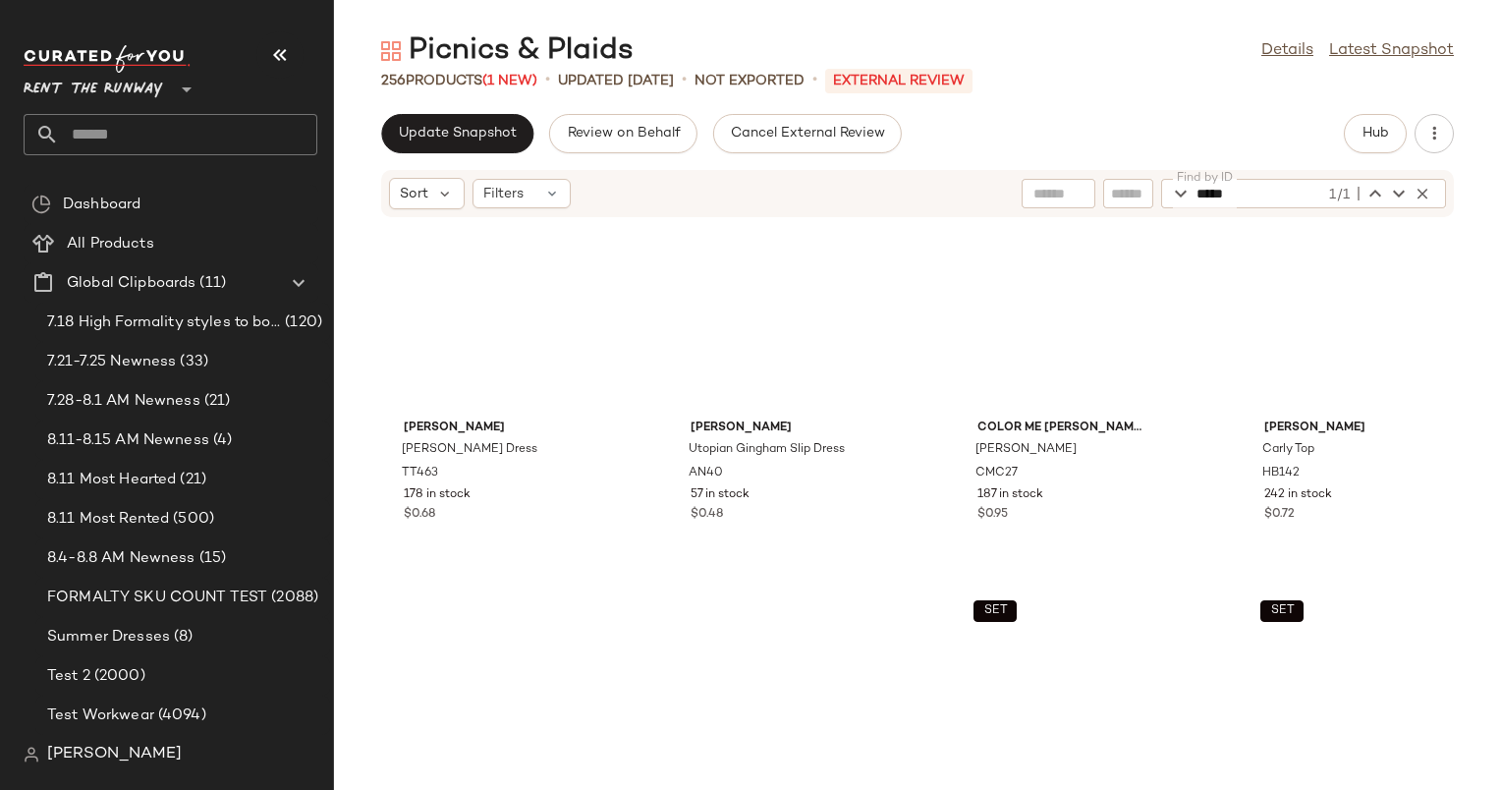
scroll to position [0, 0]
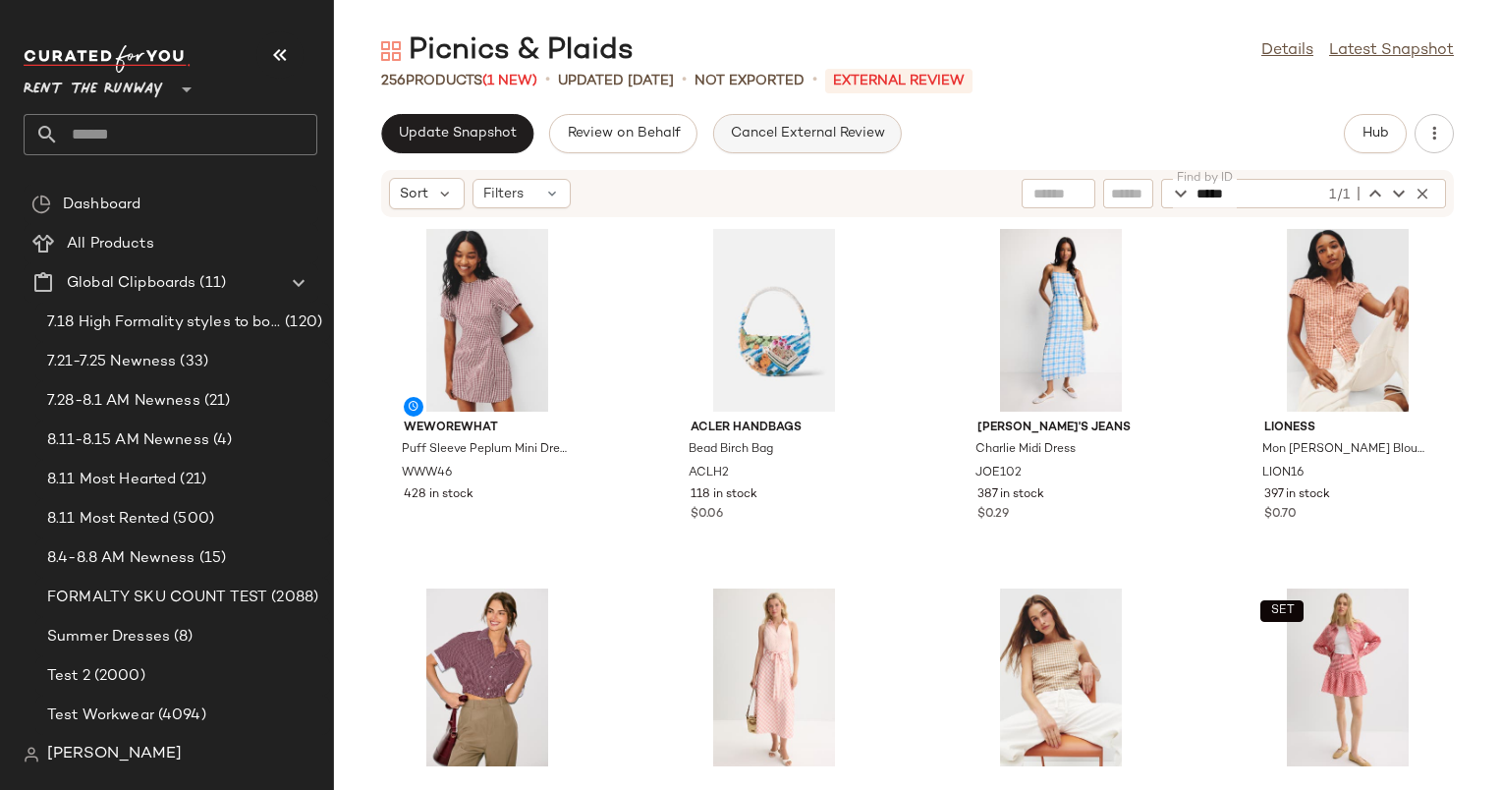
click at [864, 129] on span "Cancel External Review" at bounding box center [807, 134] width 155 height 16
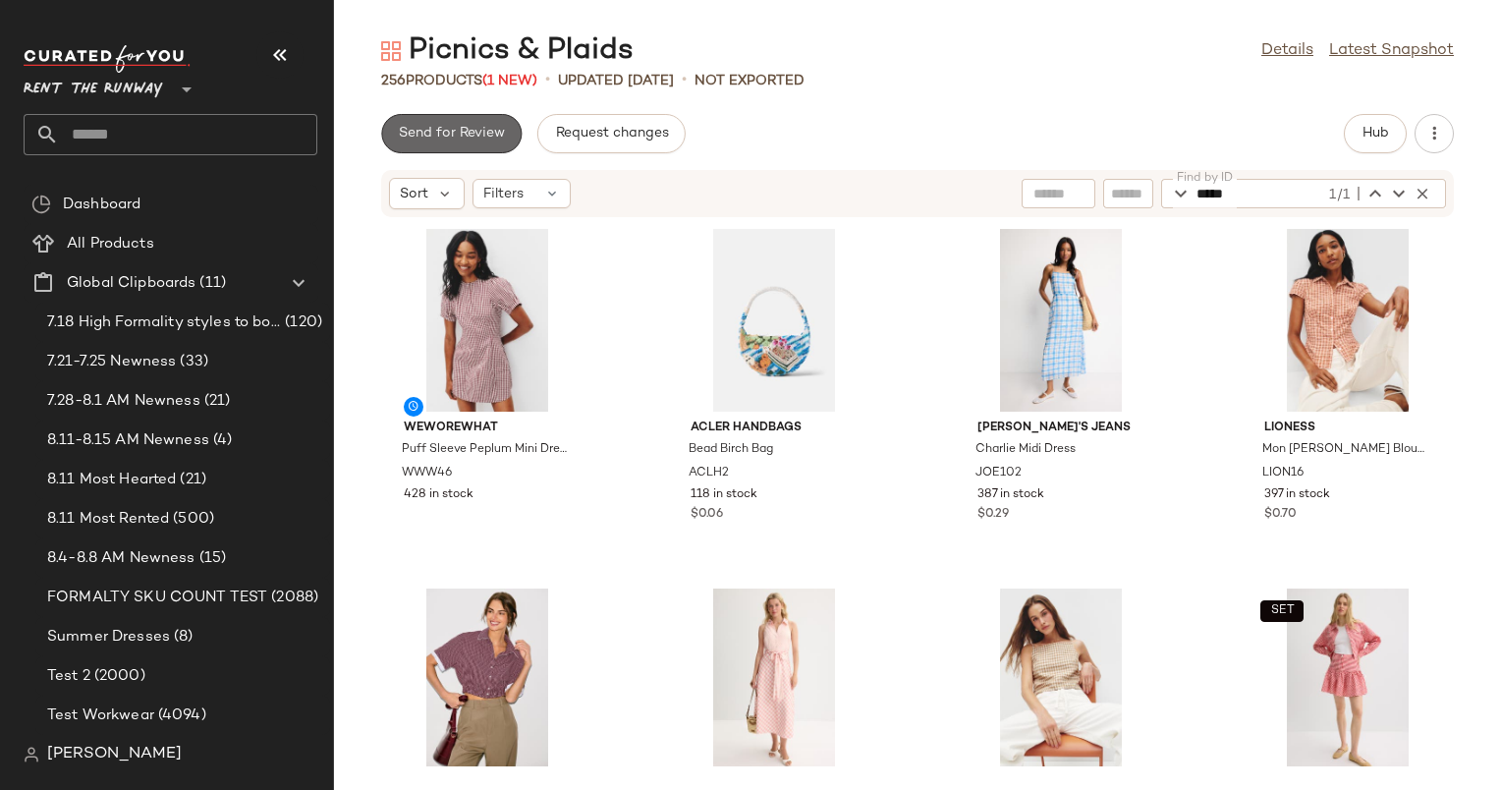
click at [473, 135] on span "Send for Review" at bounding box center [451, 134] width 107 height 16
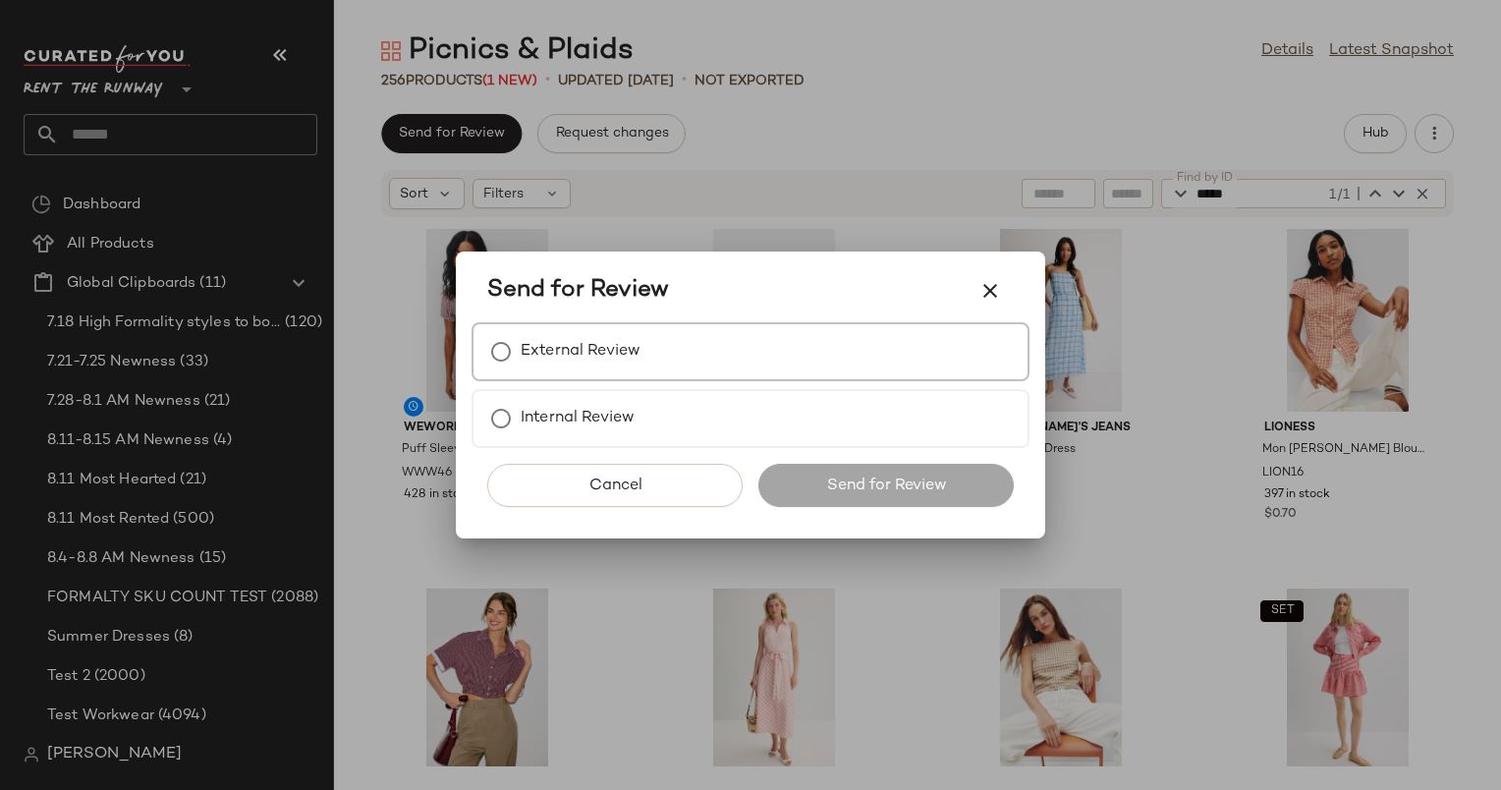
click at [759, 337] on div "External Review" at bounding box center [751, 351] width 558 height 59
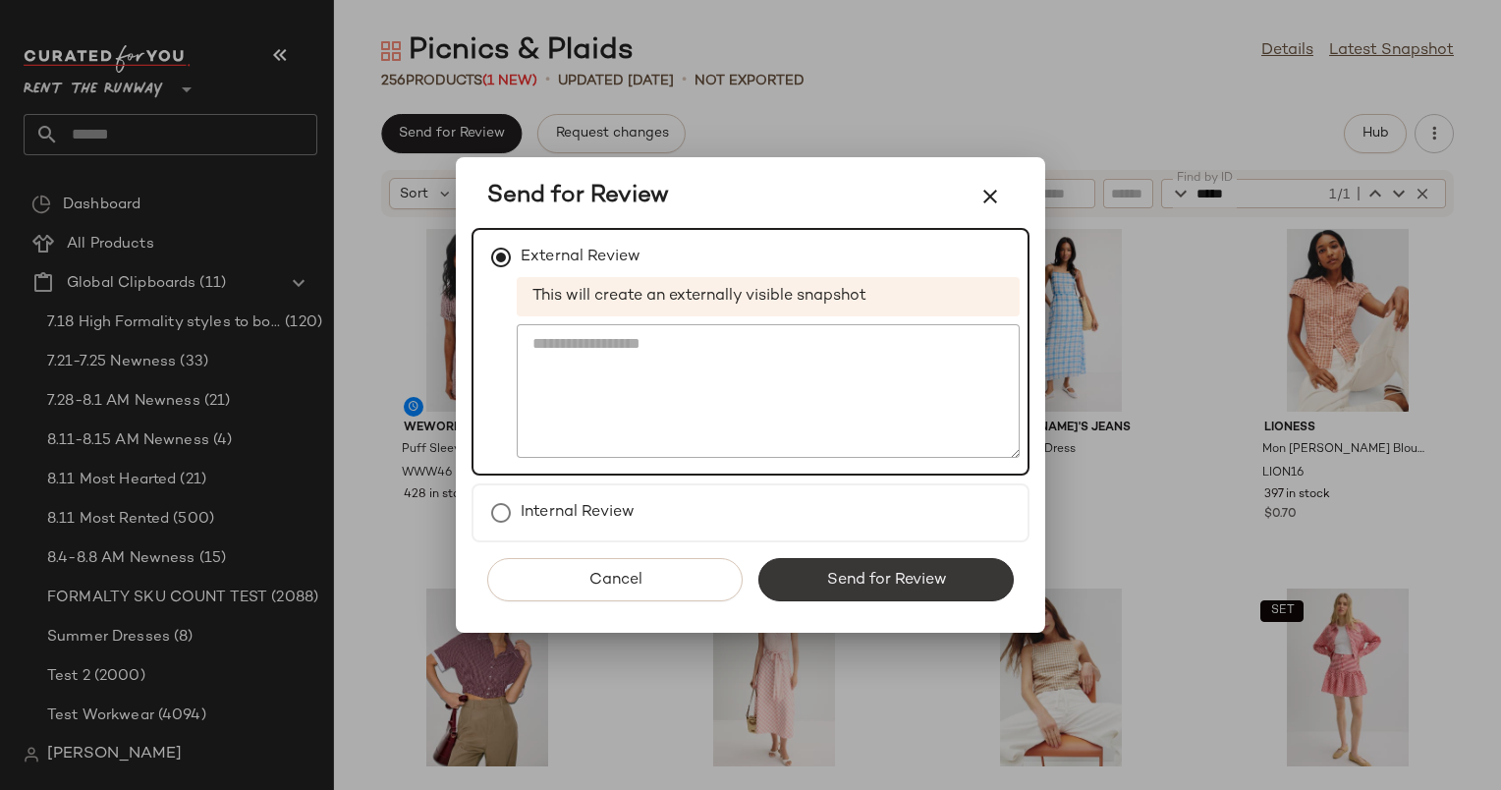
click at [912, 574] on span "Send for Review" at bounding box center [885, 580] width 121 height 19
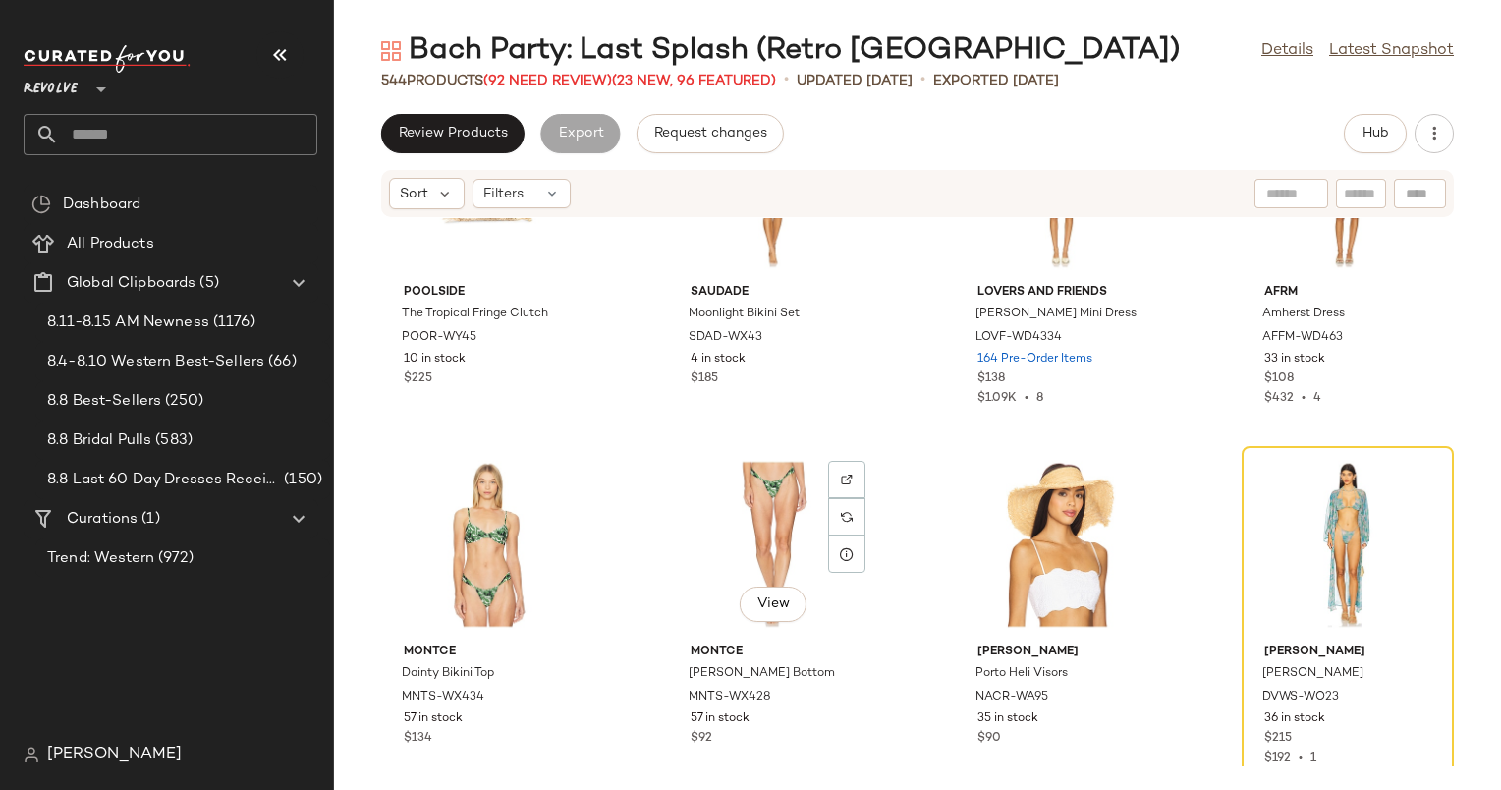
scroll to position [2779, 0]
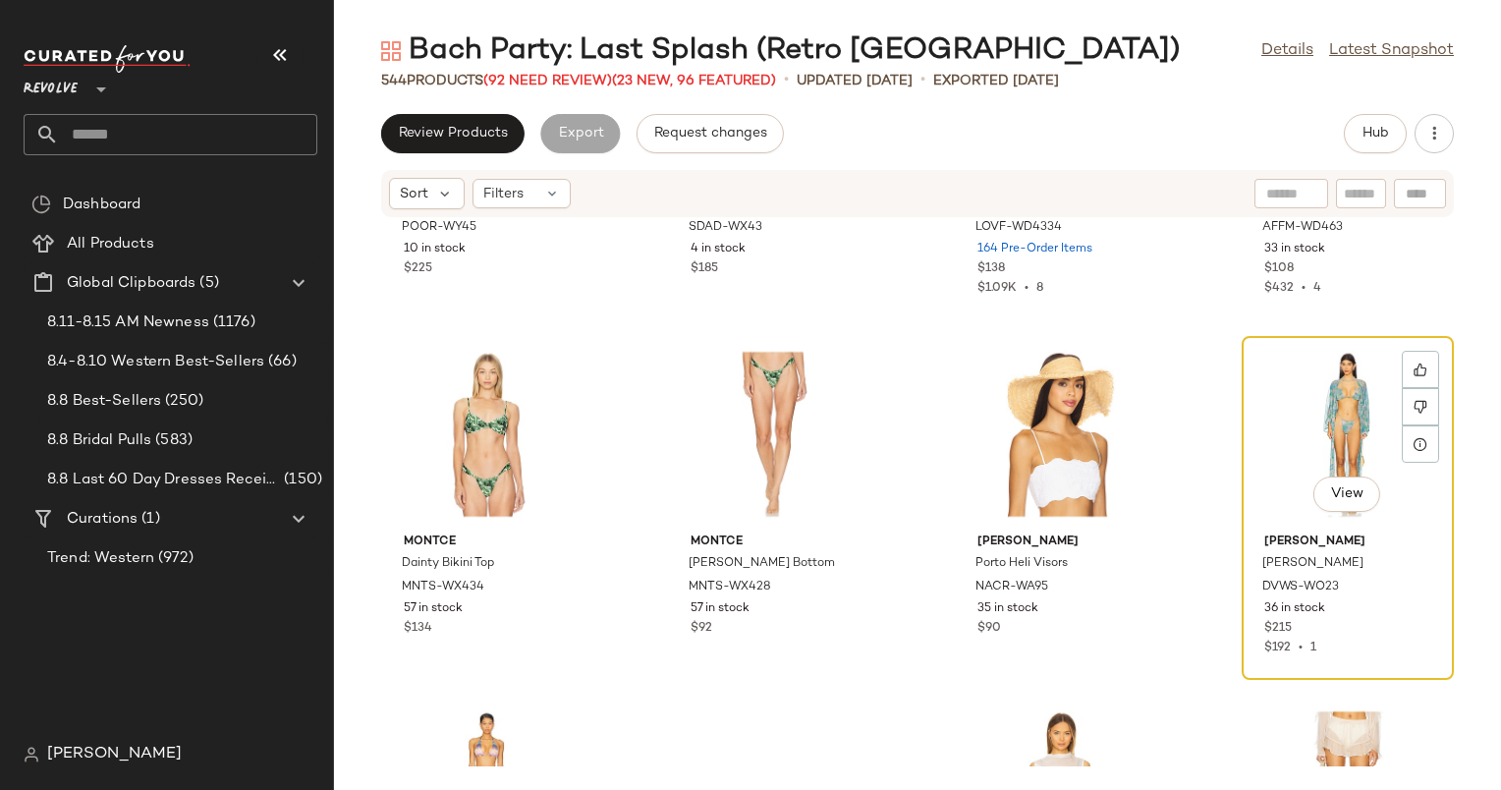
click at [1275, 381] on div "View" at bounding box center [1348, 434] width 198 height 183
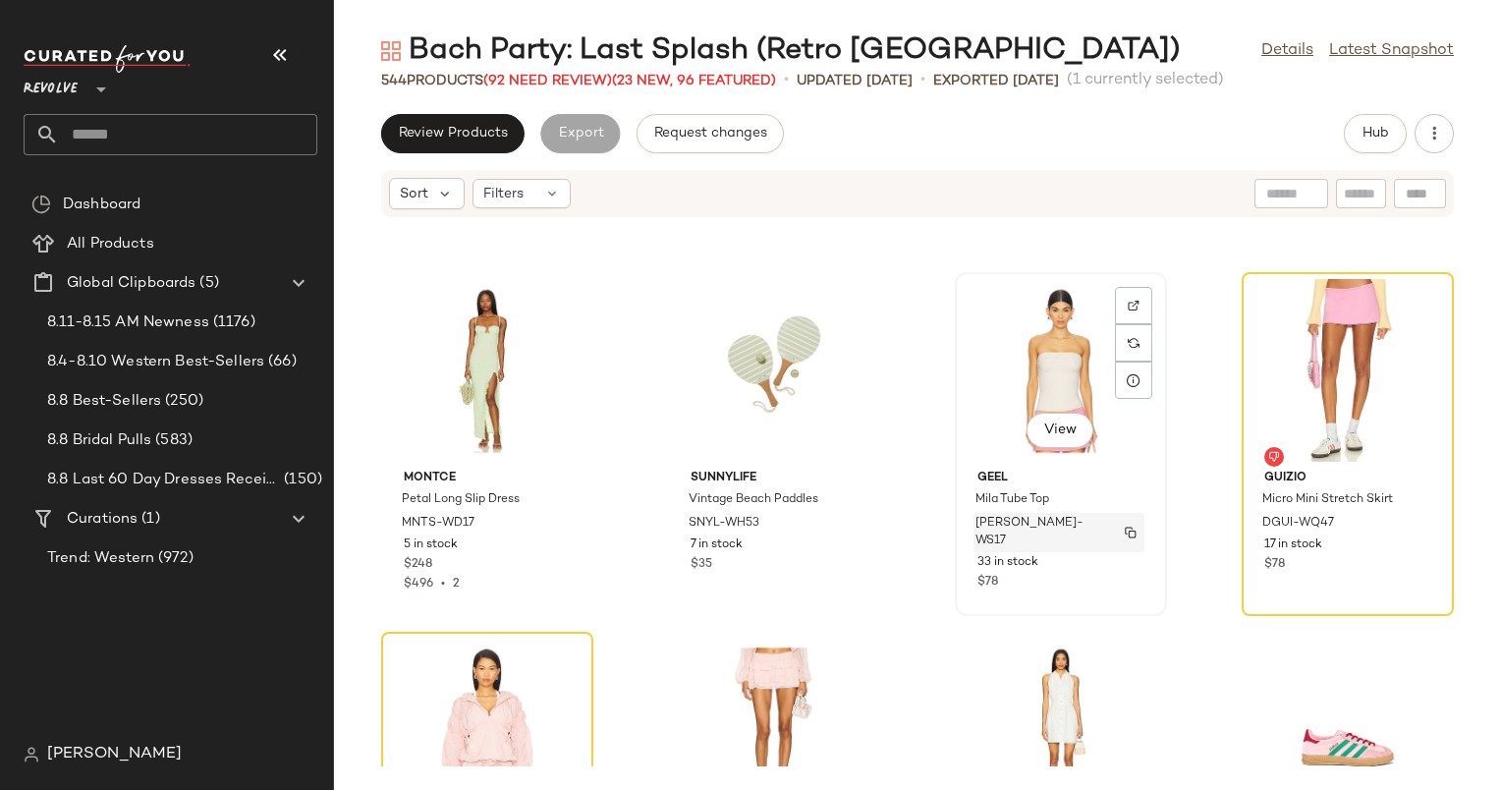
scroll to position [6080, 0]
click at [1118, 323] on div at bounding box center [1133, 341] width 37 height 37
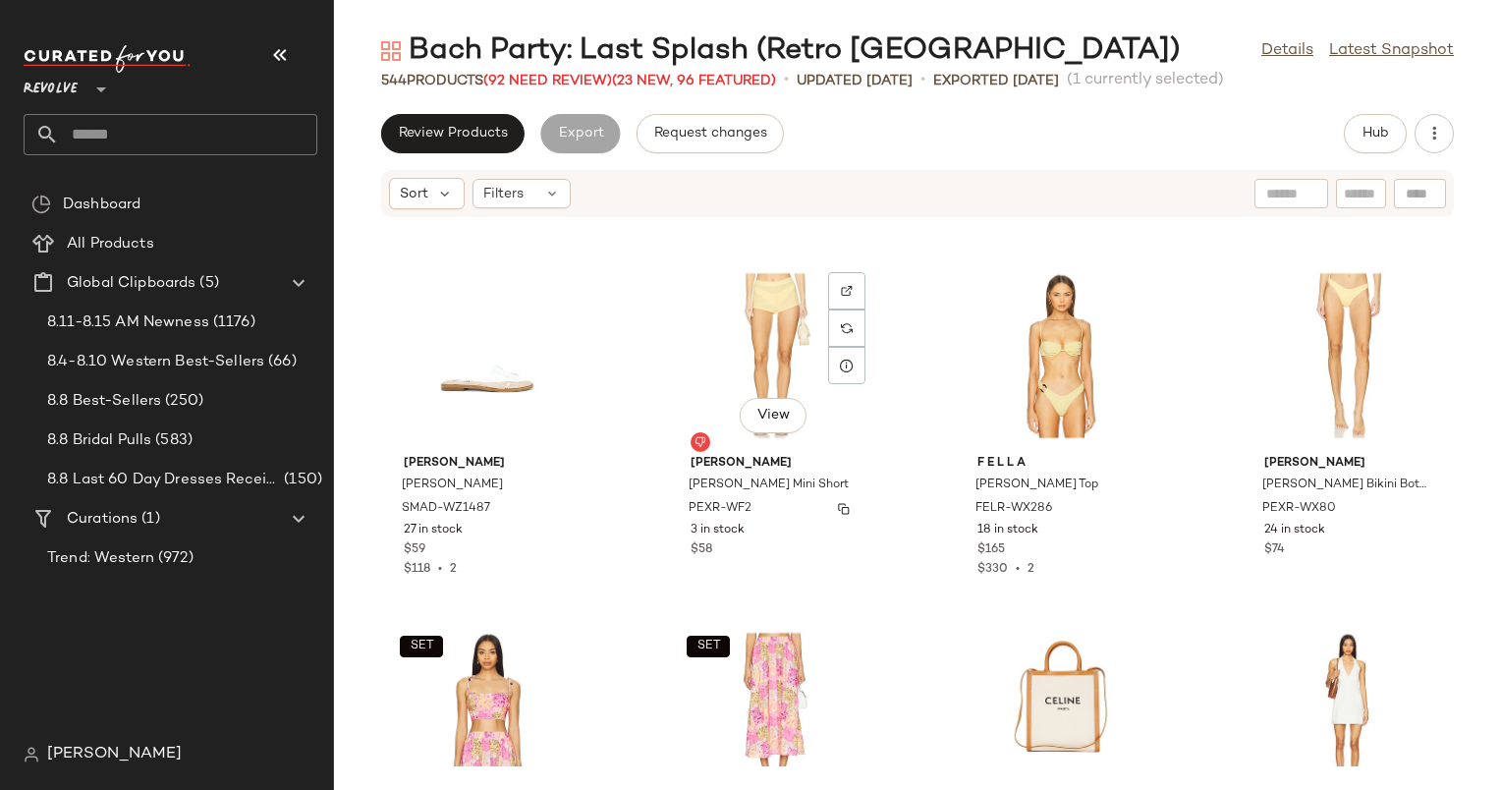
scroll to position [8267, 0]
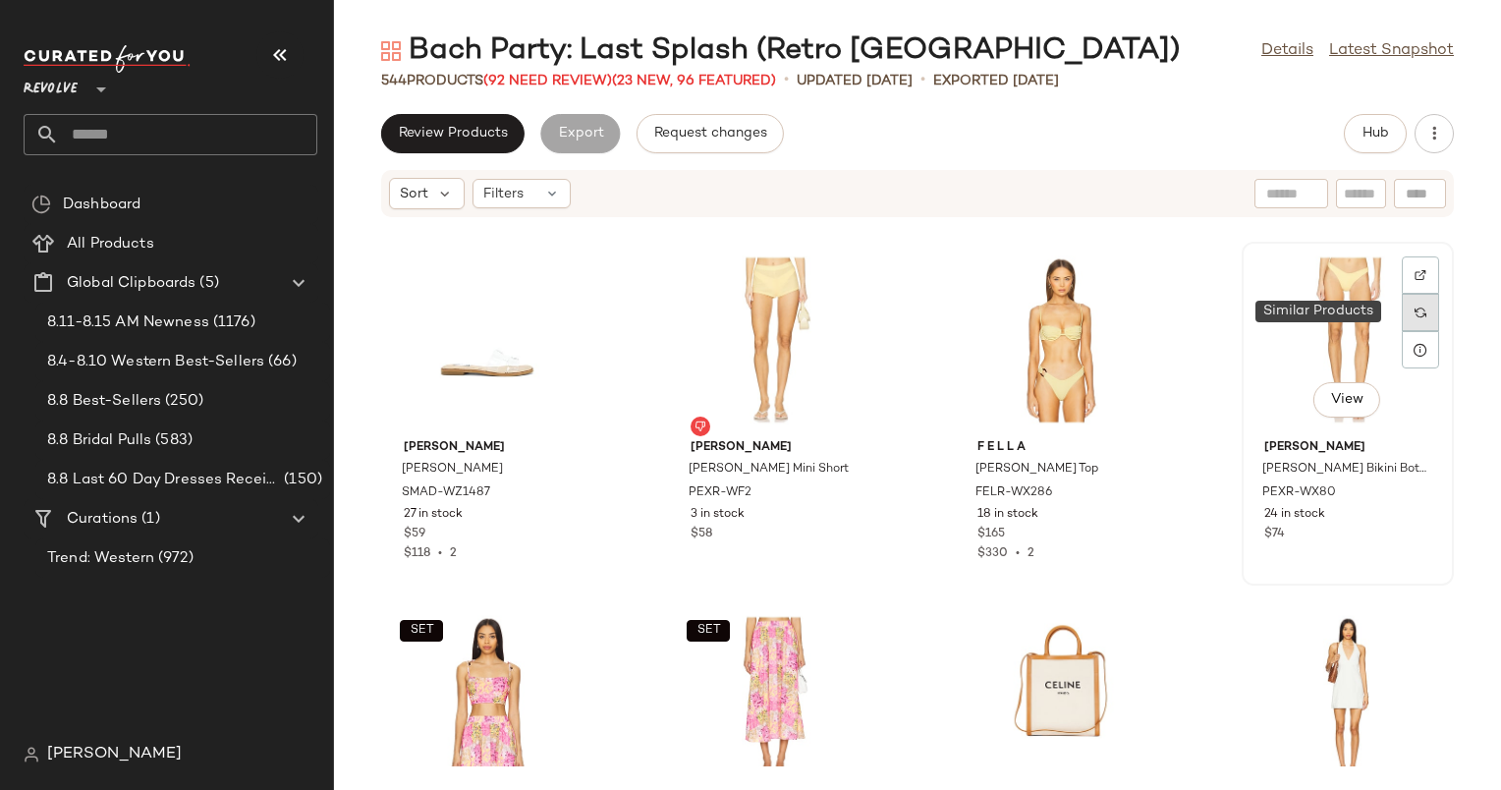
click at [1402, 317] on div at bounding box center [1420, 312] width 37 height 37
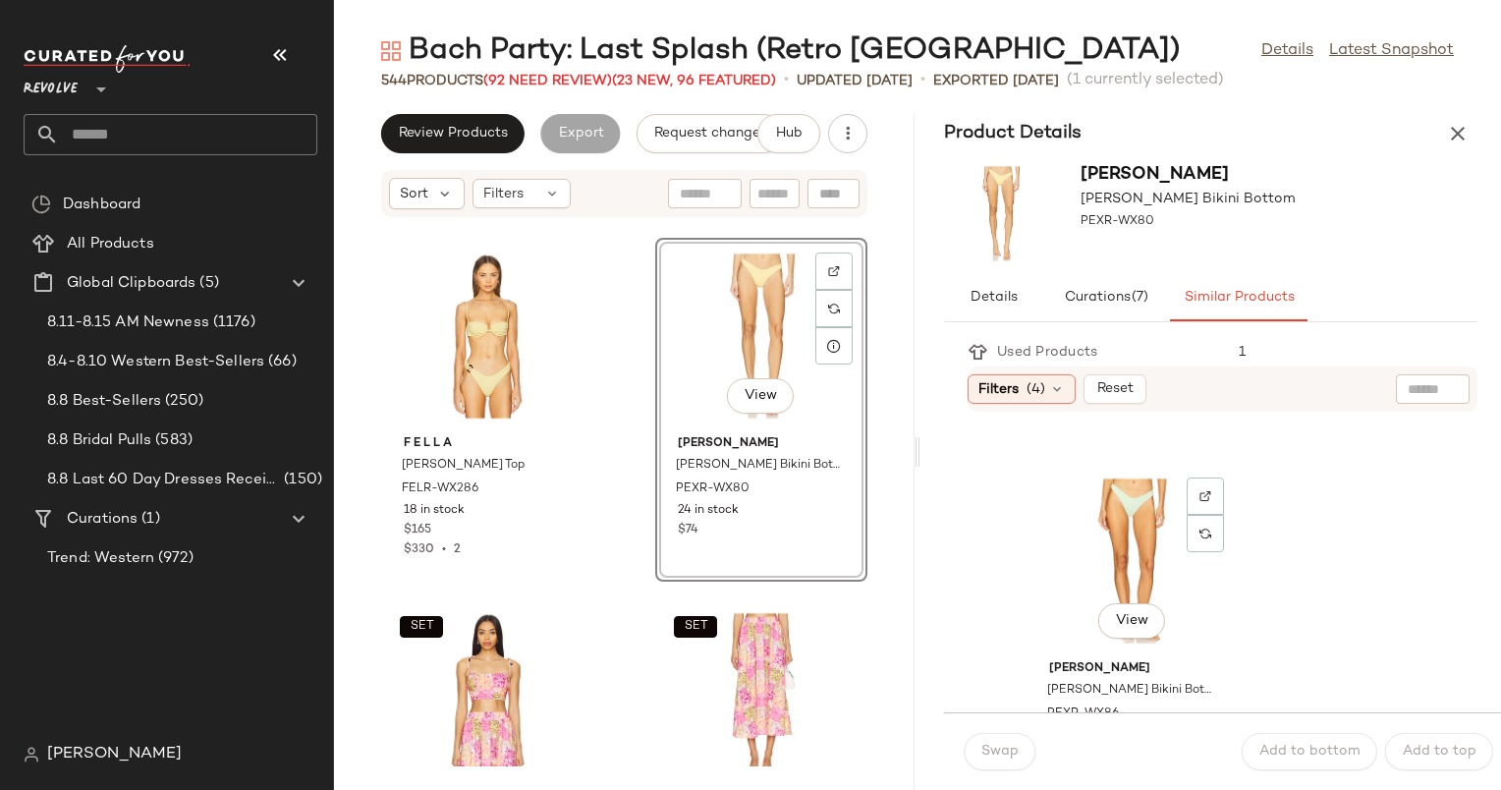
scroll to position [2193, 0]
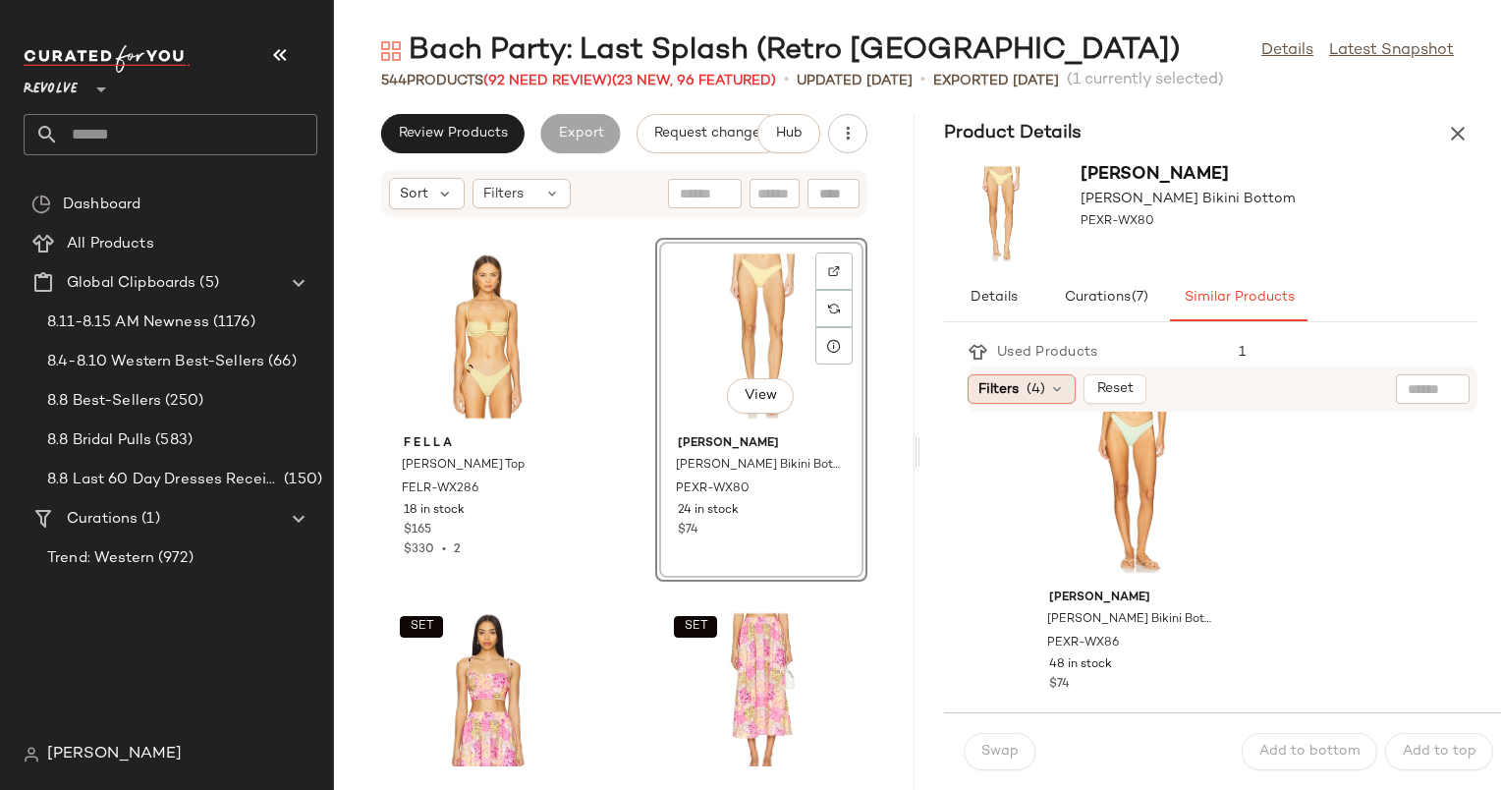
click at [1032, 386] on span "(4)" at bounding box center [1036, 389] width 19 height 21
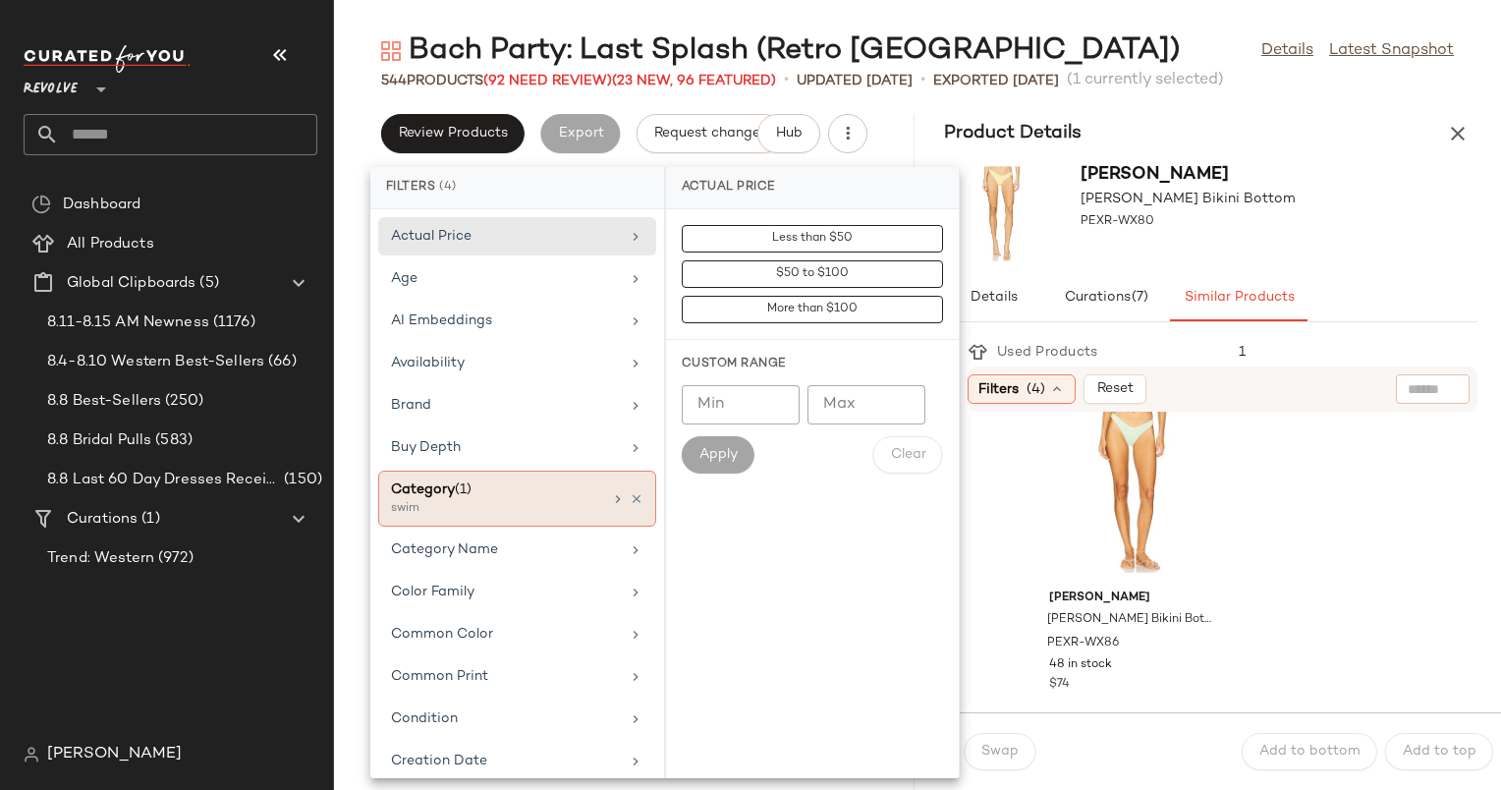
click at [525, 500] on div "swim" at bounding box center [489, 509] width 197 height 18
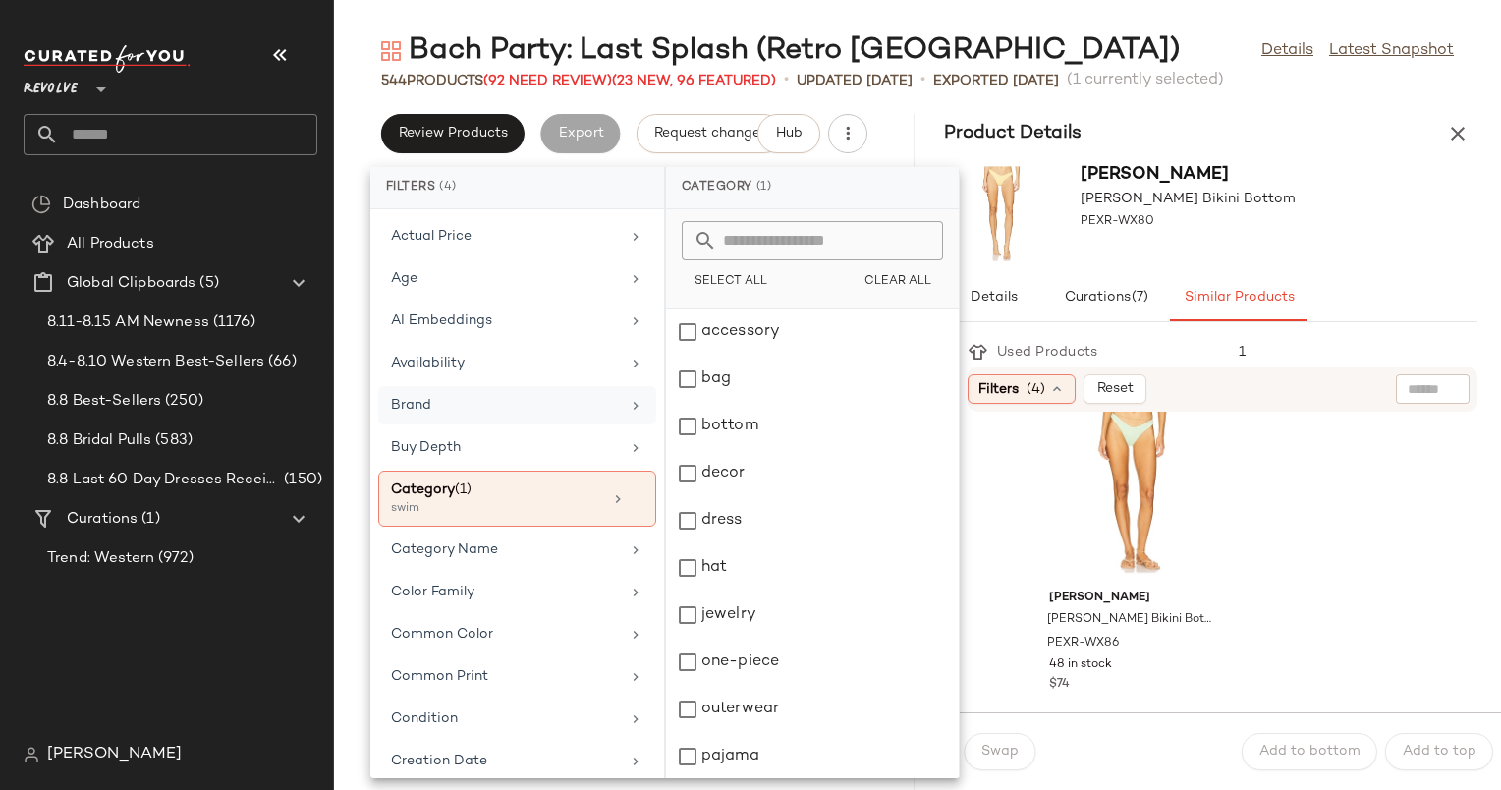
click at [515, 428] on div "Brand" at bounding box center [517, 447] width 278 height 38
click at [839, 248] on input "text" at bounding box center [824, 240] width 214 height 39
click at [835, 225] on input "text" at bounding box center [824, 240] width 214 height 39
click at [739, 250] on input "*" at bounding box center [824, 240] width 214 height 39
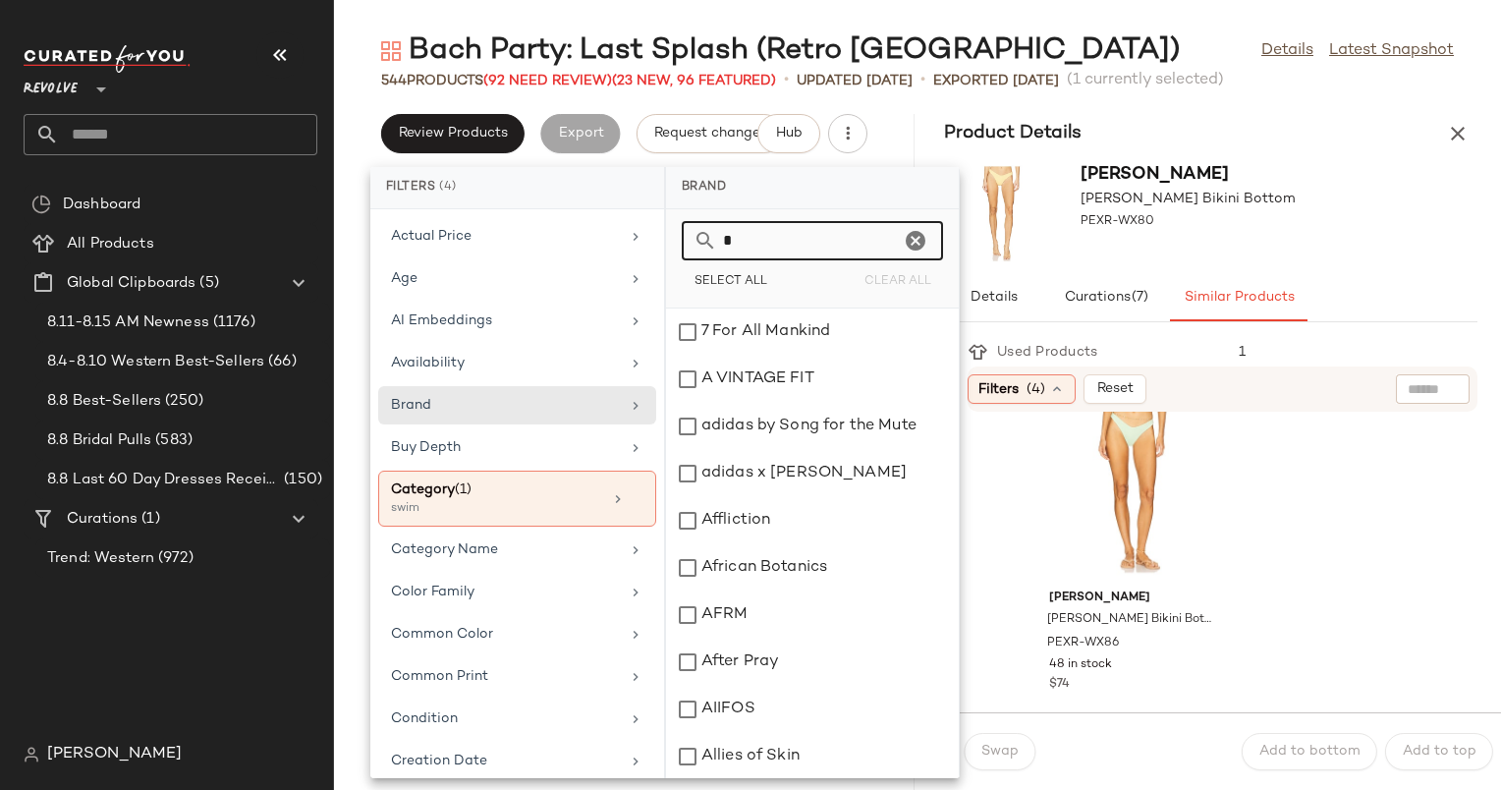
click at [739, 250] on input "*" at bounding box center [808, 240] width 183 height 39
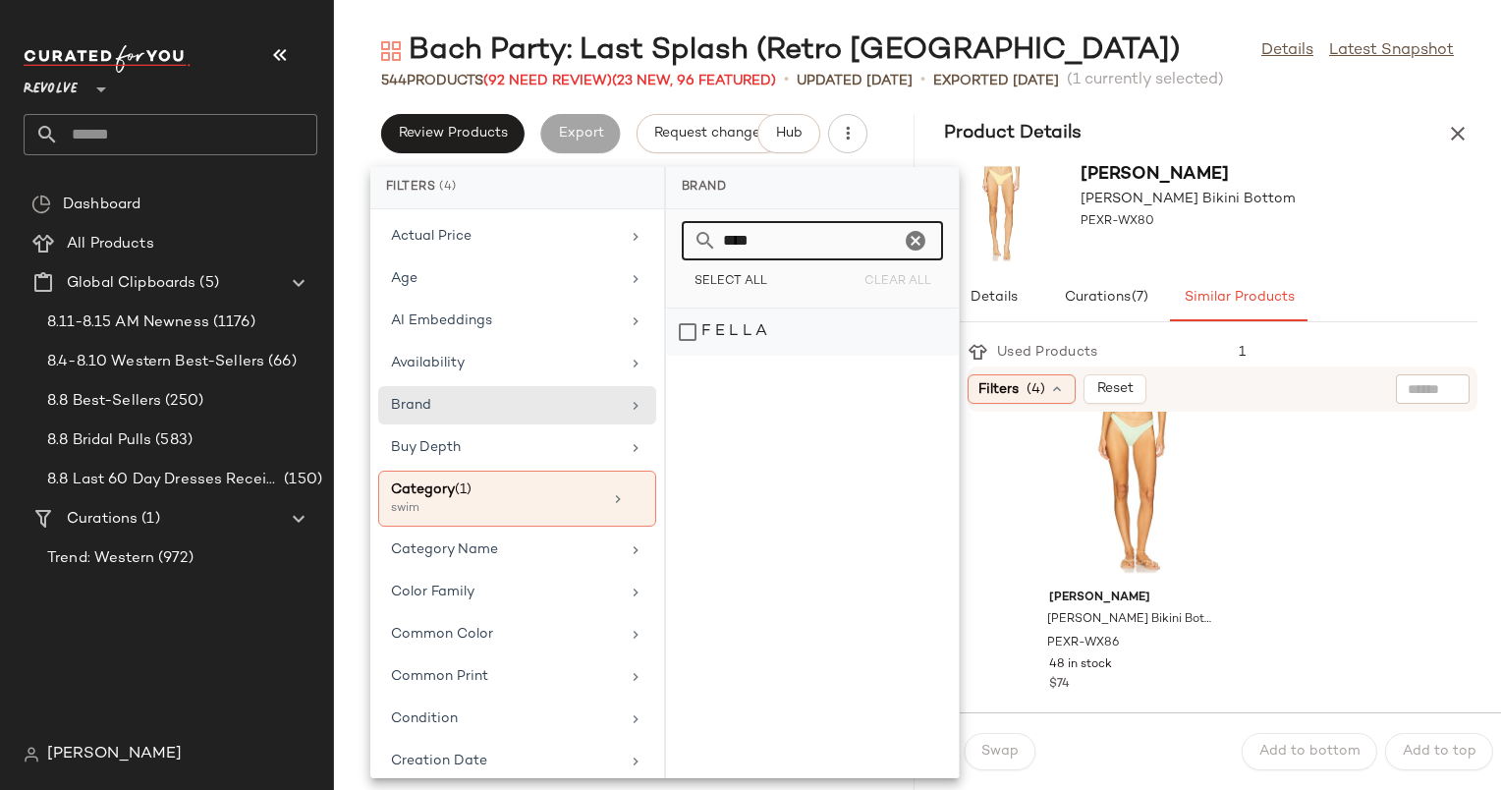
type input "***"
click at [808, 314] on div "F E L L A" at bounding box center [812, 332] width 293 height 47
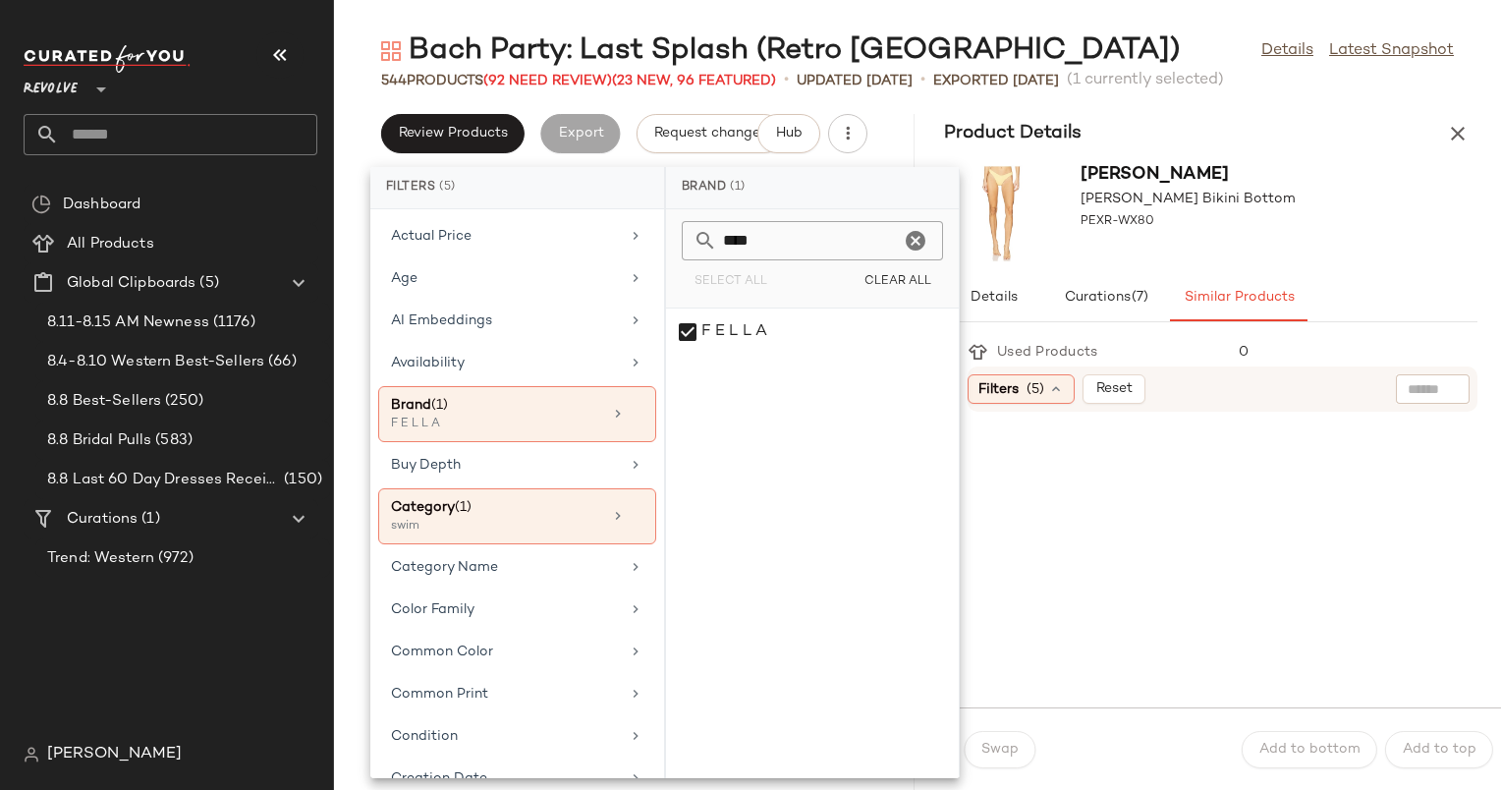
click at [1376, 197] on div "[PERSON_NAME] Bikini Bottom PEXR-WX80" at bounding box center [1211, 213] width 581 height 121
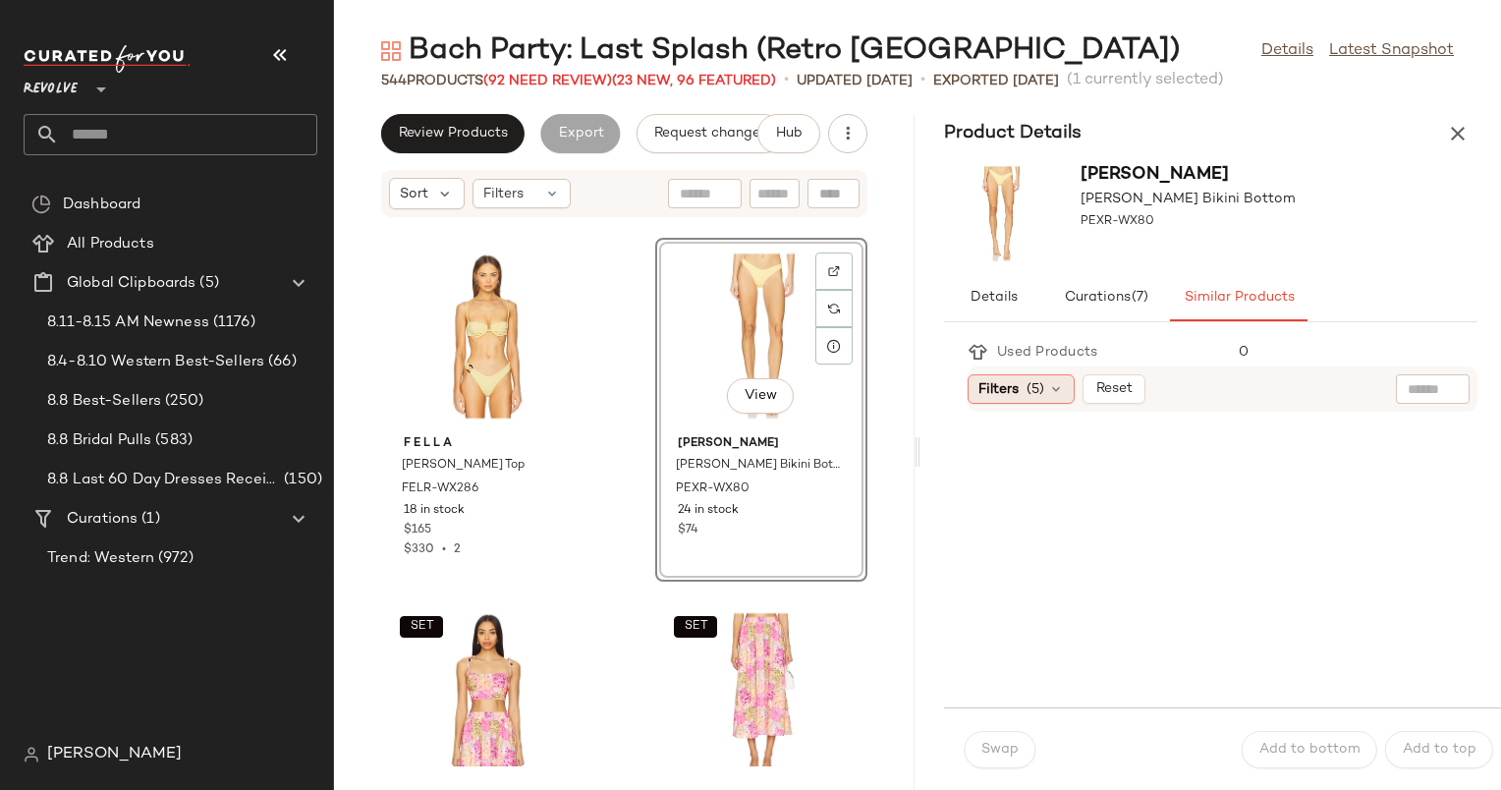
click at [1034, 385] on span "(5)" at bounding box center [1036, 389] width 18 height 21
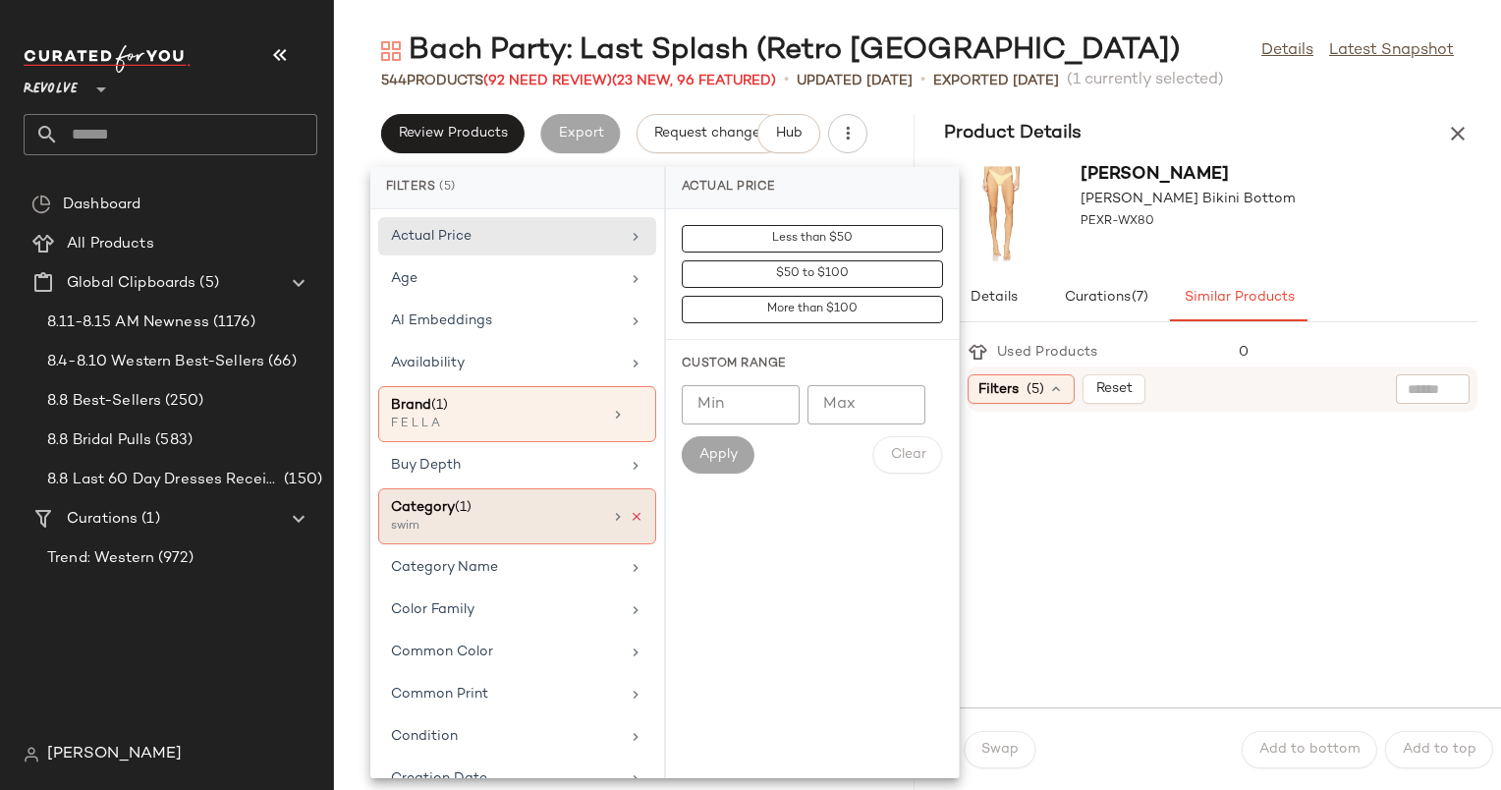
click at [634, 512] on icon at bounding box center [637, 517] width 14 height 14
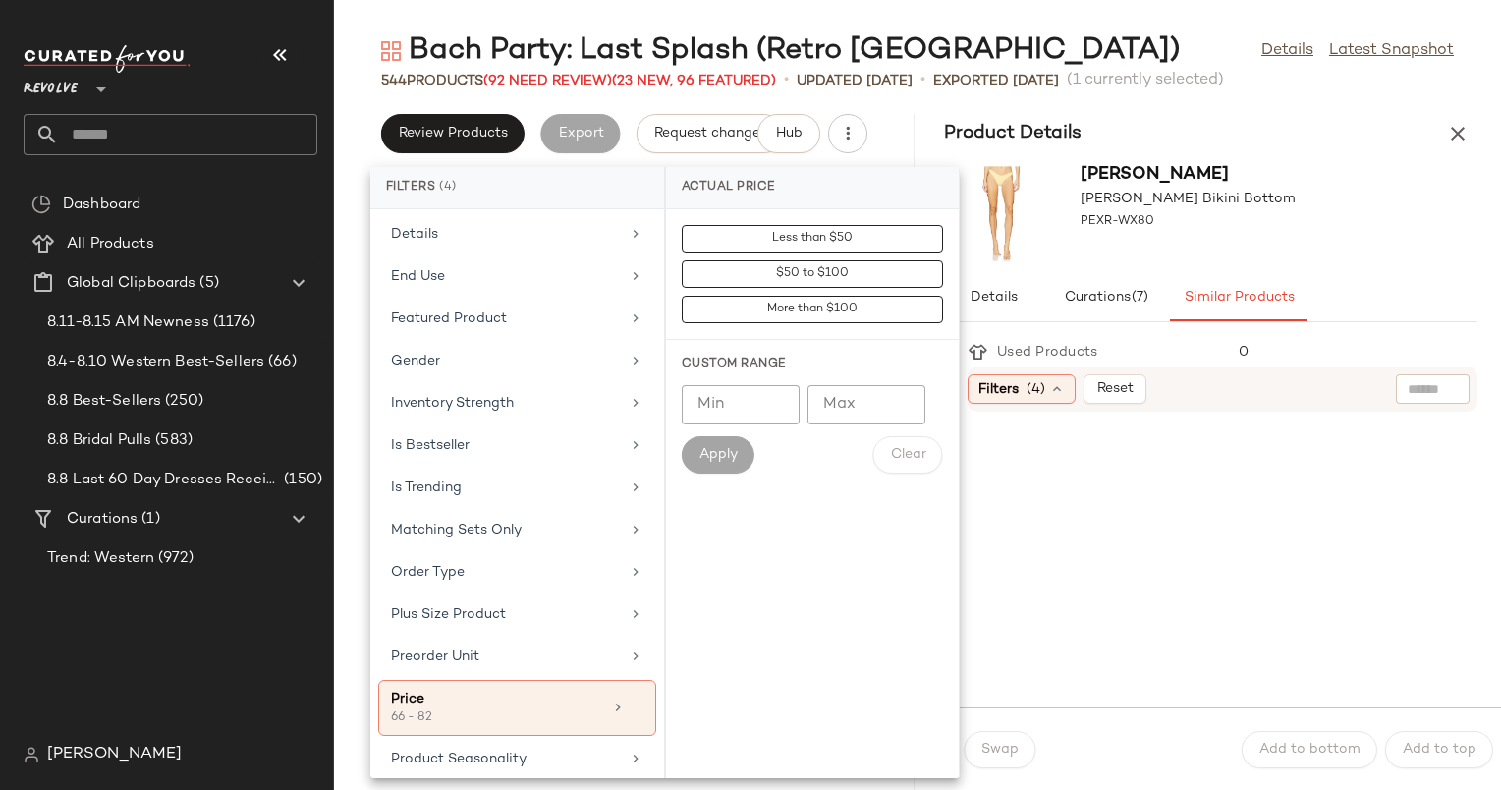
scroll to position [939, 0]
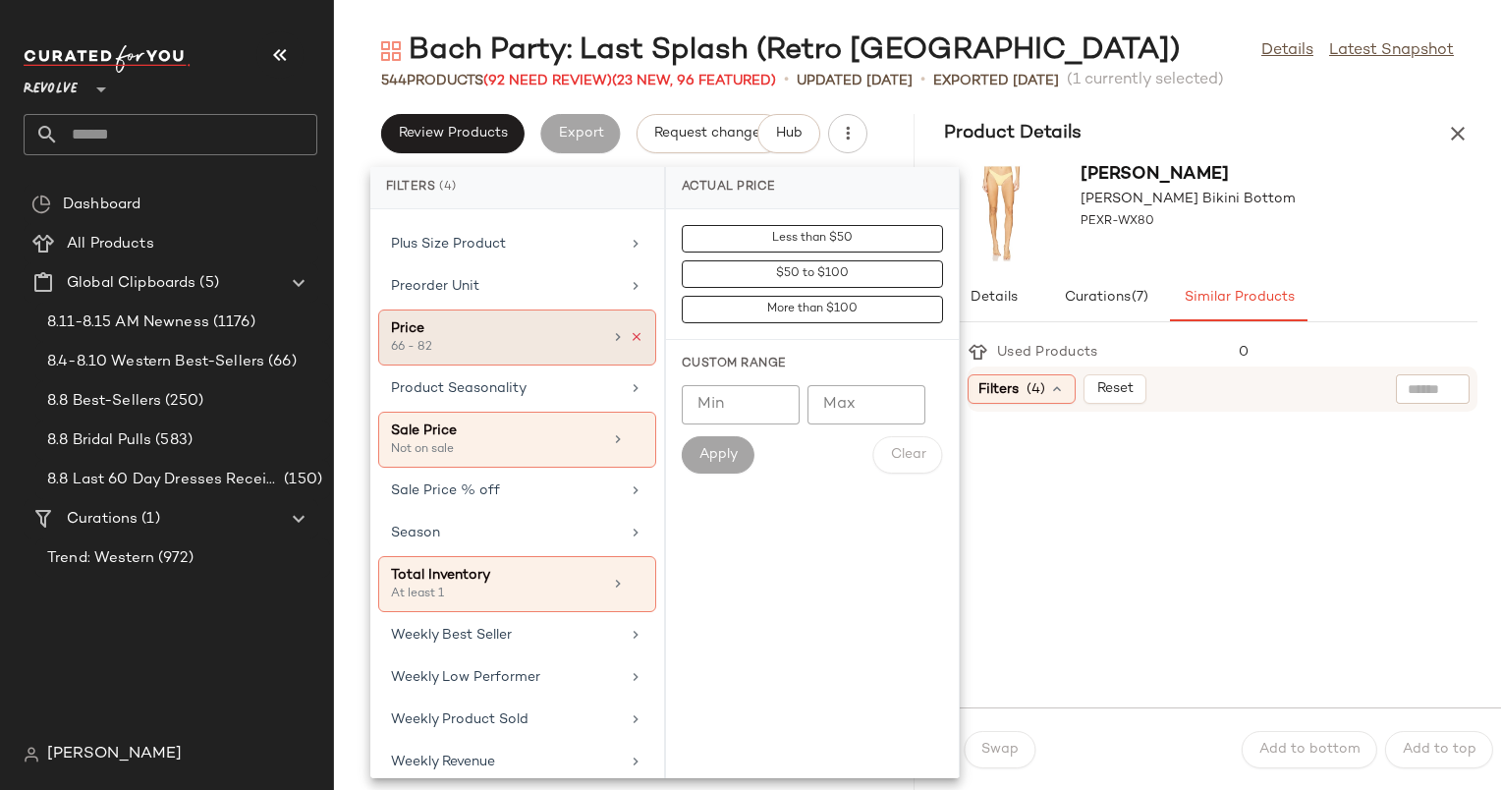
click at [632, 330] on icon at bounding box center [637, 337] width 14 height 14
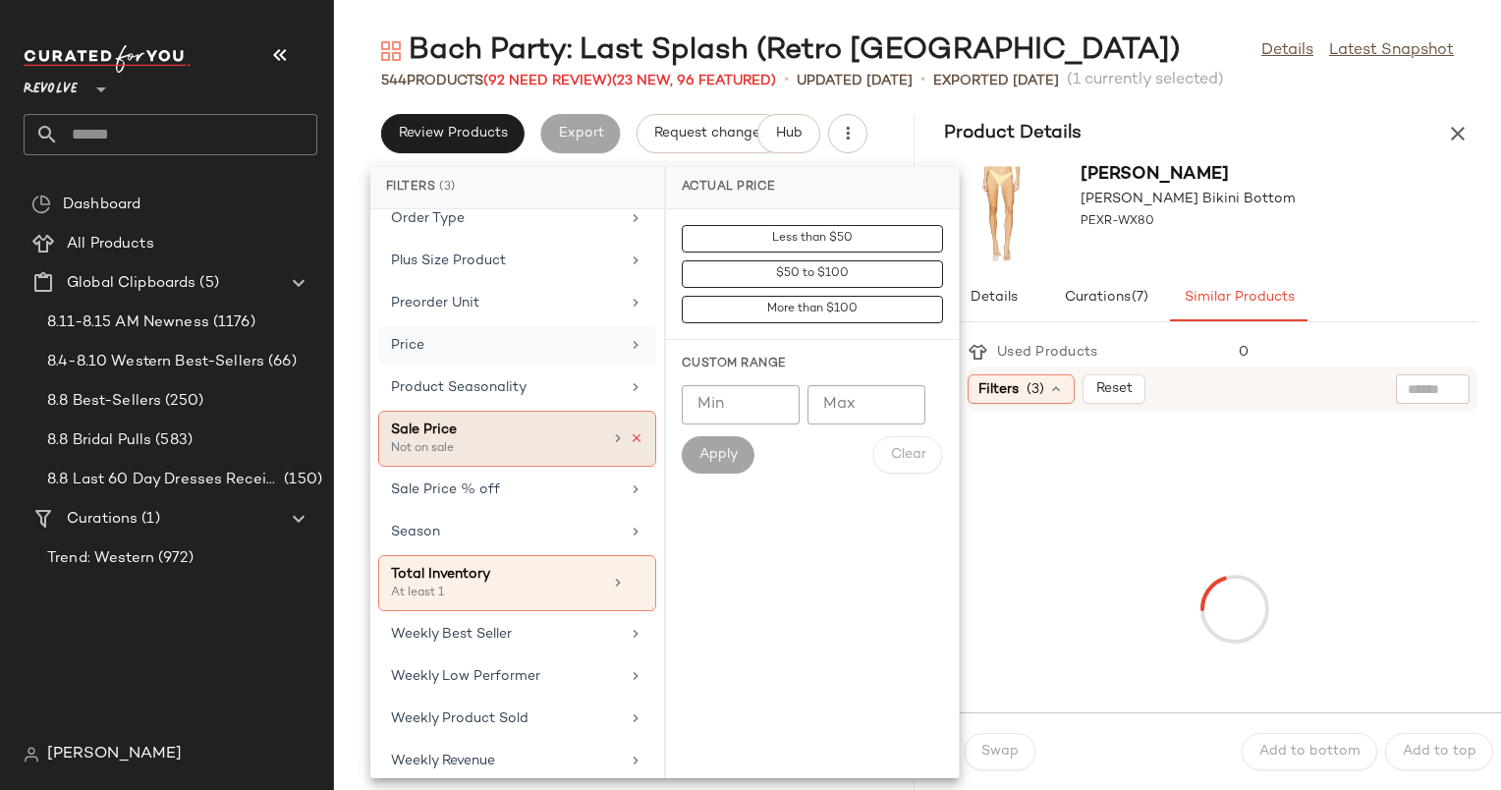
click at [630, 431] on icon at bounding box center [637, 438] width 14 height 14
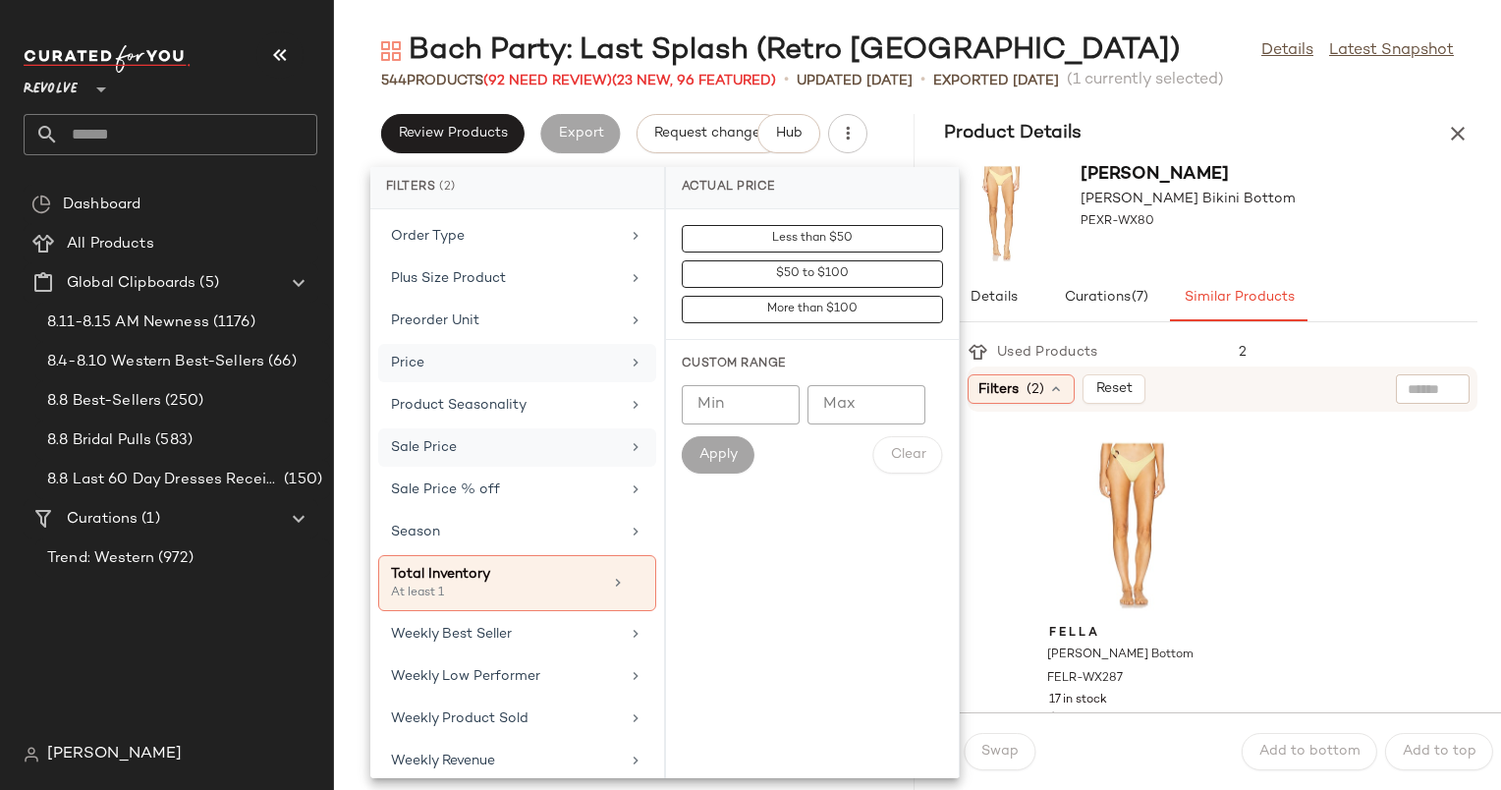
click at [1371, 302] on div "Details Curations (7) Similar Products" at bounding box center [1211, 297] width 534 height 47
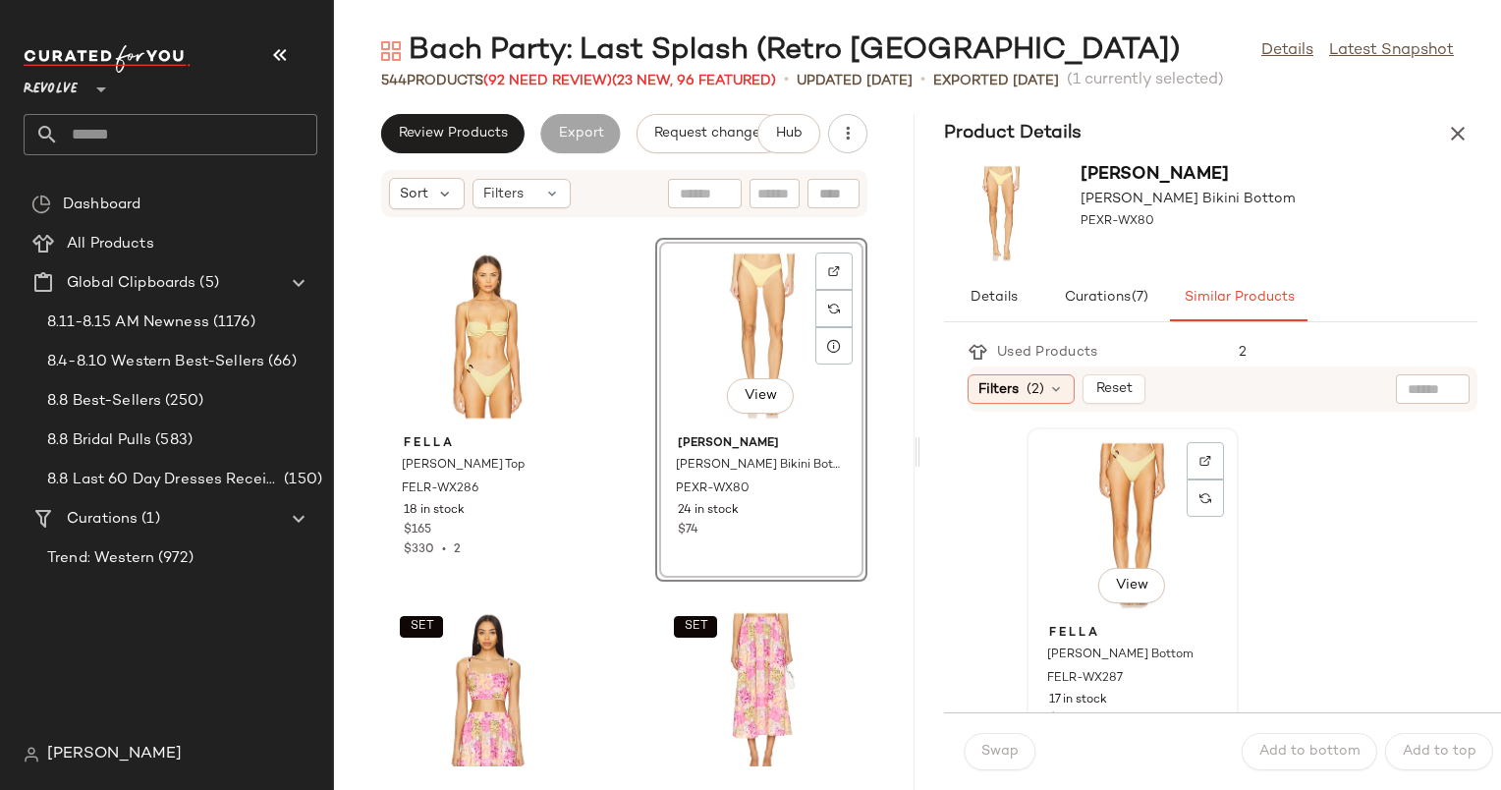
click at [1096, 483] on div "View" at bounding box center [1133, 525] width 198 height 183
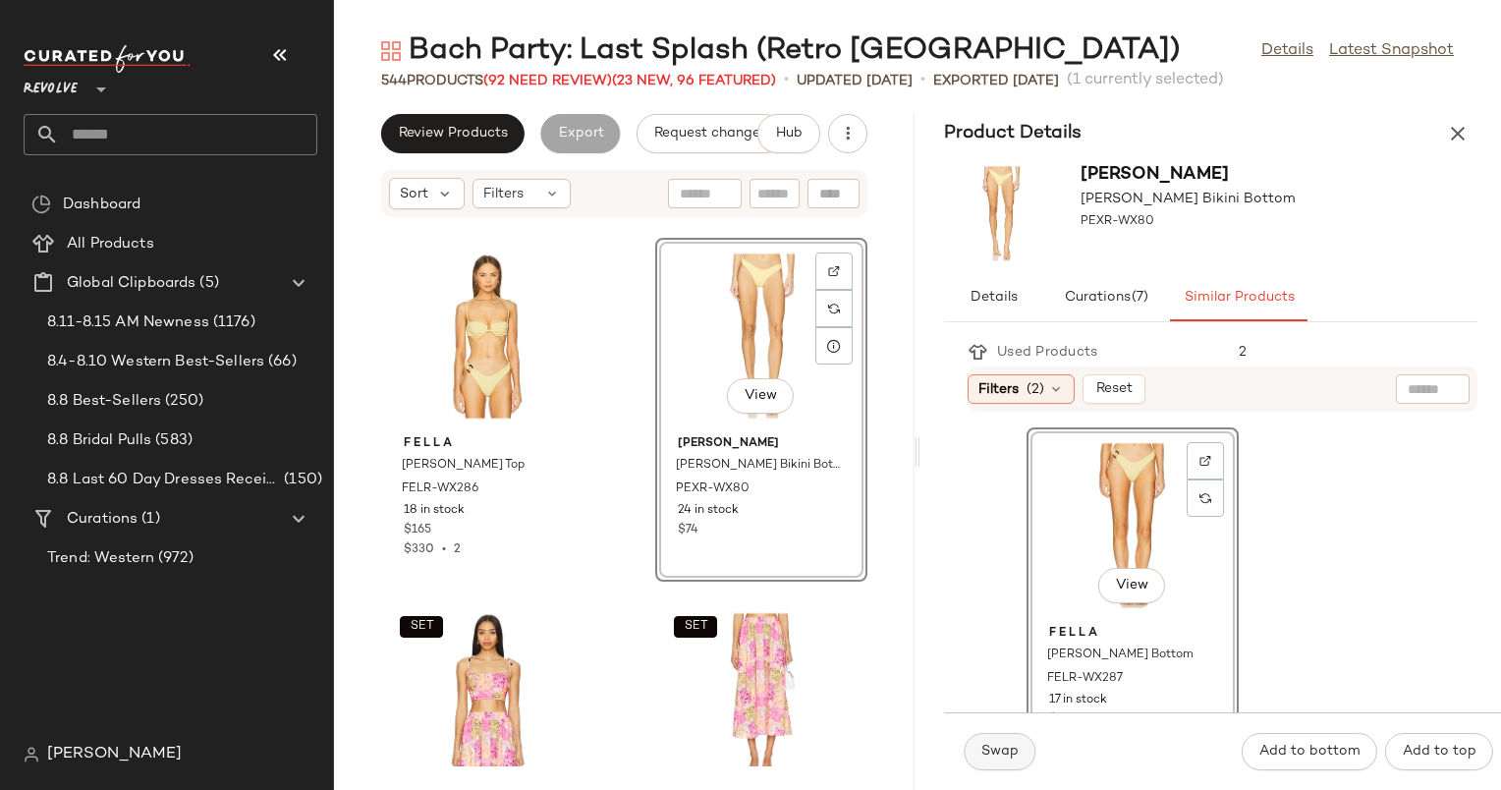
click at [1006, 763] on button "Swap" at bounding box center [1000, 751] width 72 height 37
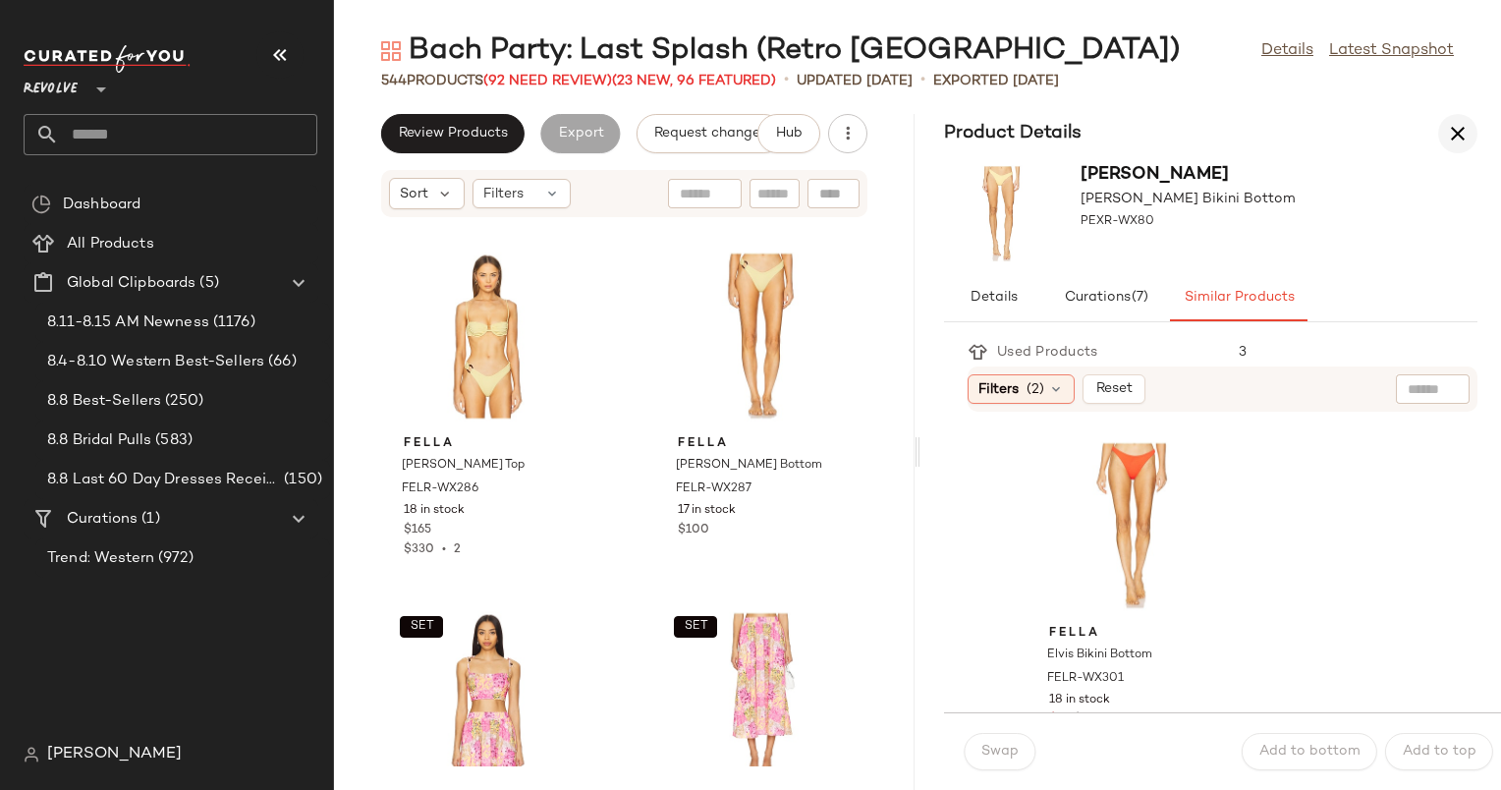
click at [1461, 142] on icon "button" at bounding box center [1458, 134] width 24 height 24
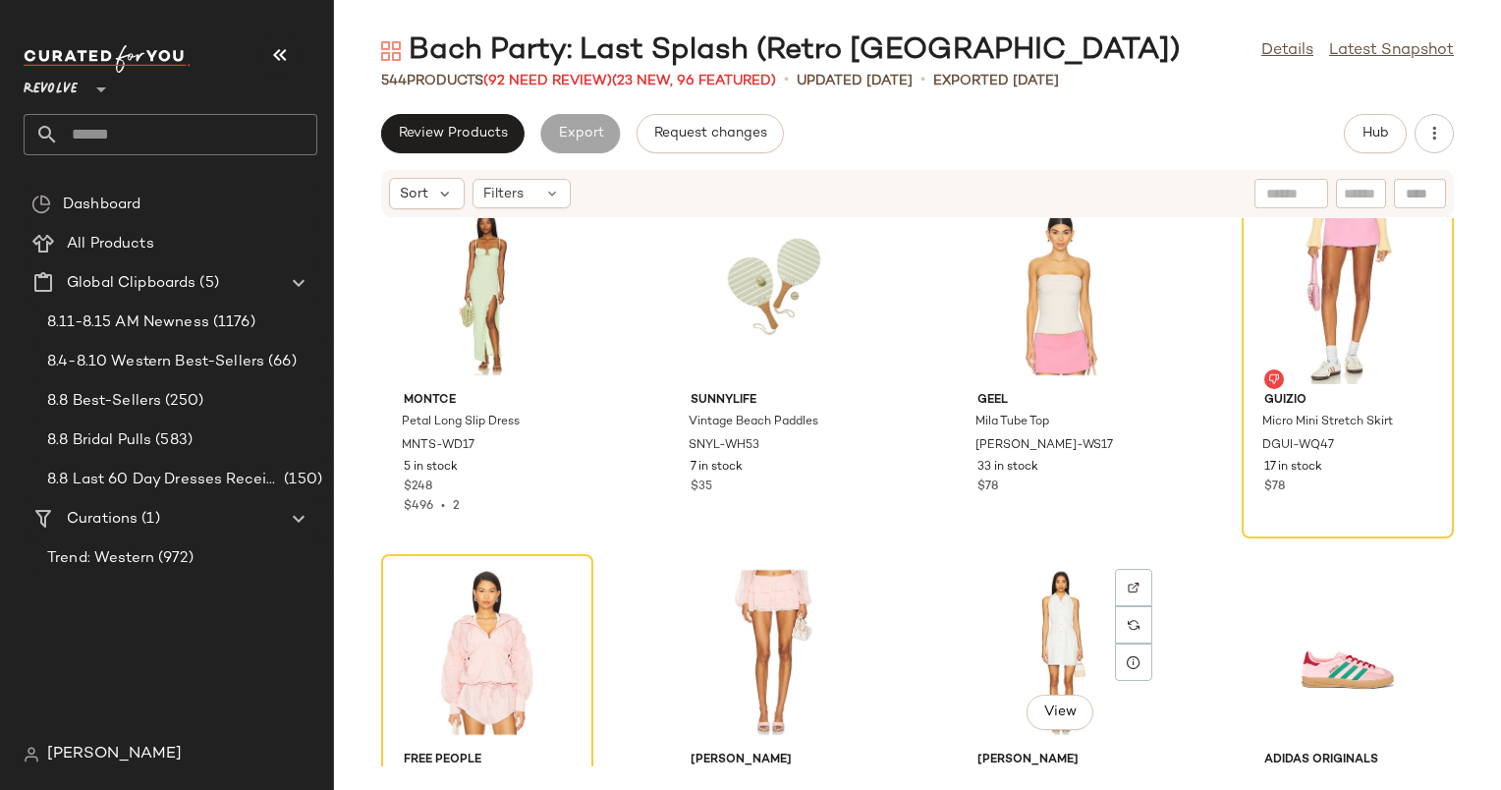
scroll to position [6157, 0]
click at [1285, 321] on div "View" at bounding box center [1348, 291] width 198 height 183
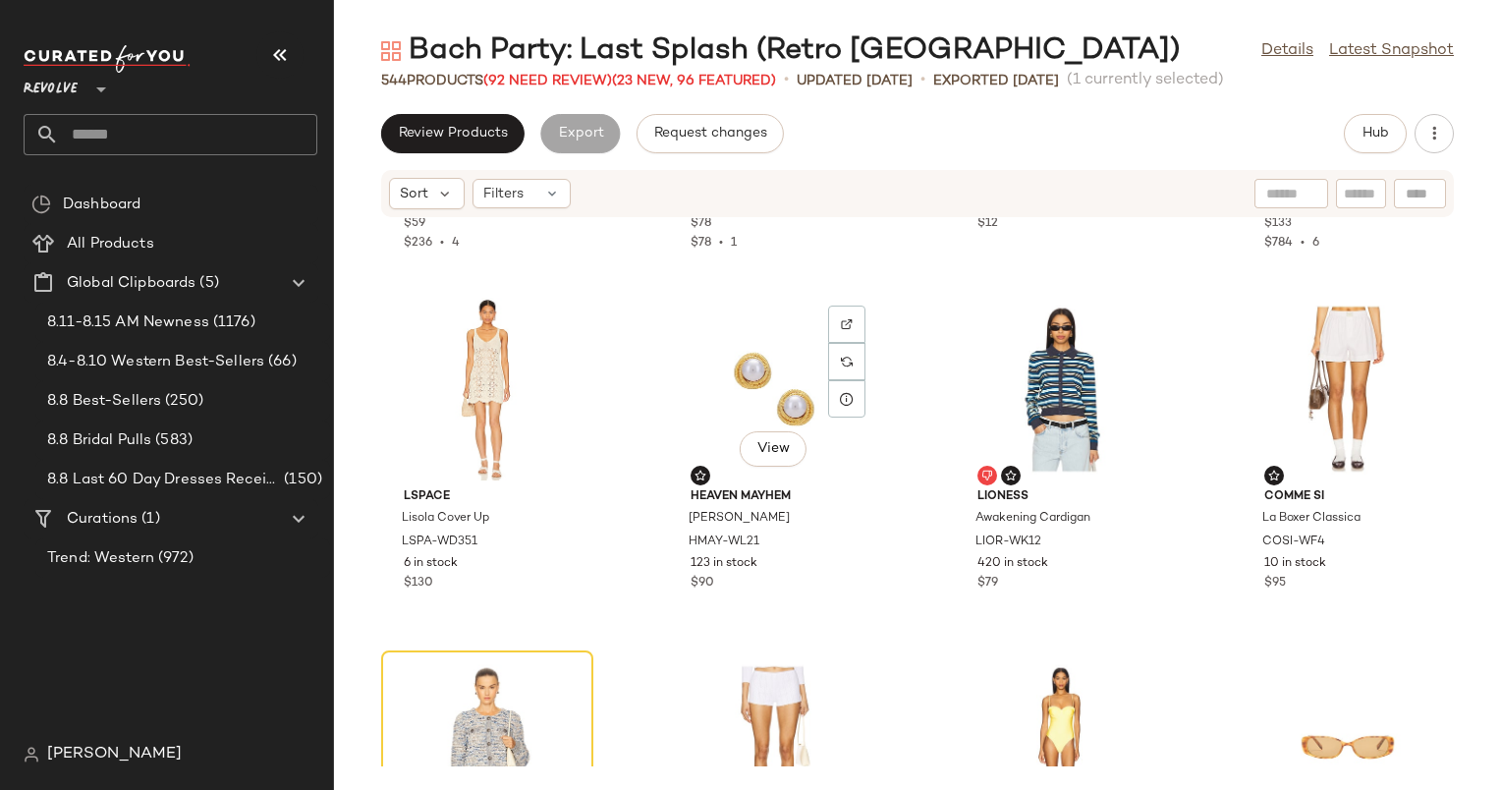
scroll to position [11816, 0]
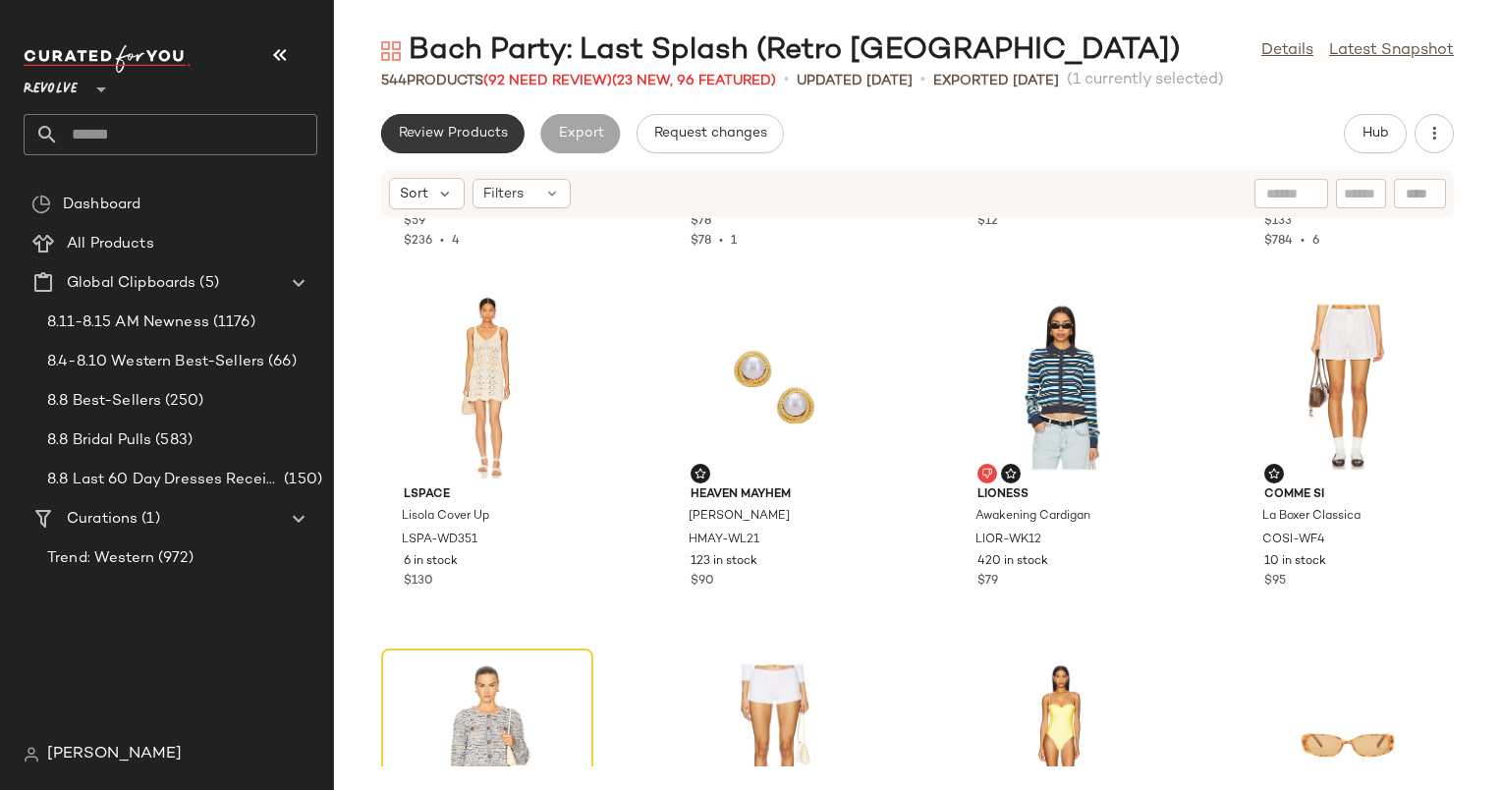
click at [462, 134] on span "Review Products" at bounding box center [453, 134] width 110 height 16
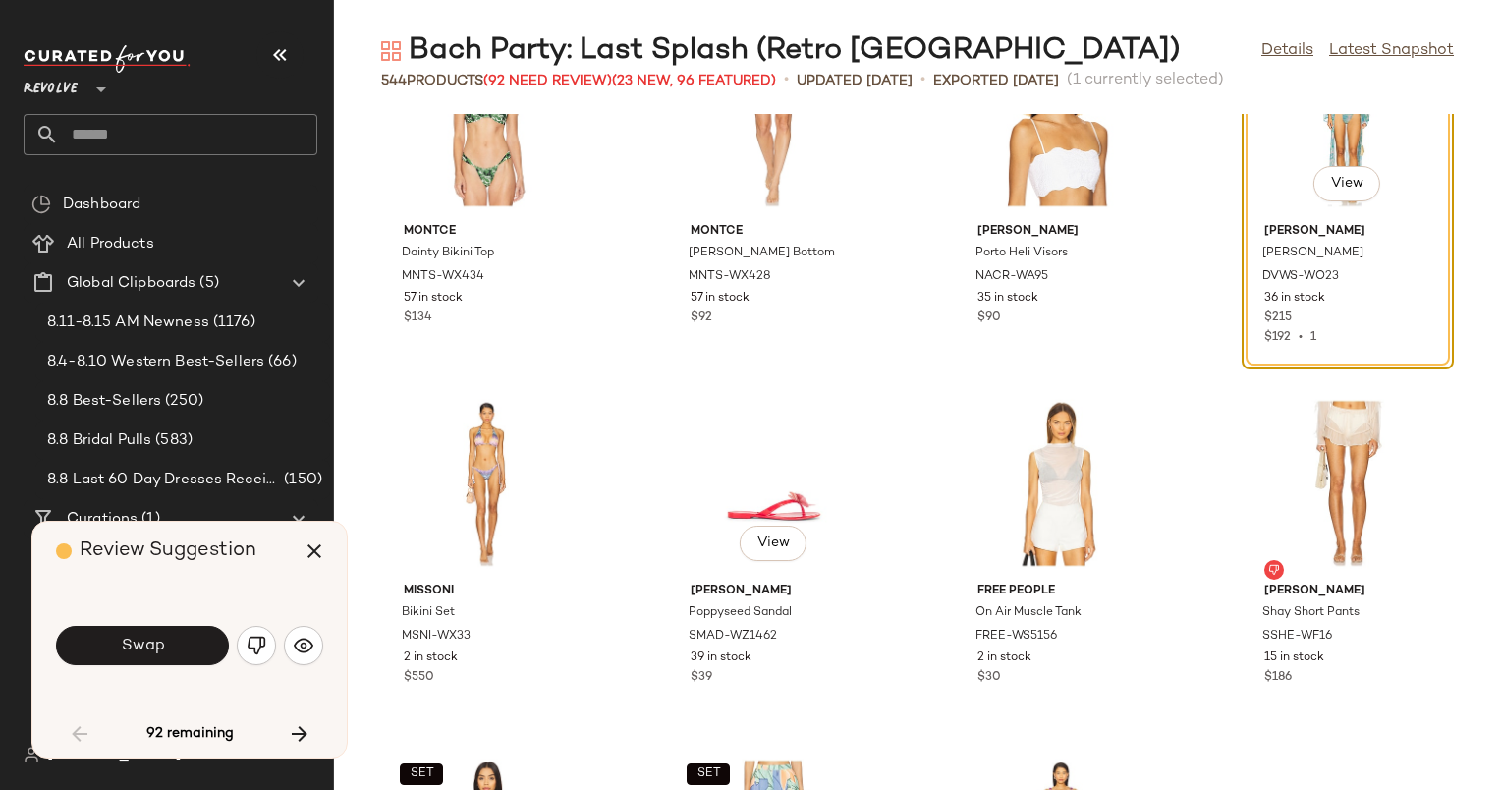
scroll to position [2984, 0]
click at [292, 651] on button "button" at bounding box center [303, 645] width 39 height 39
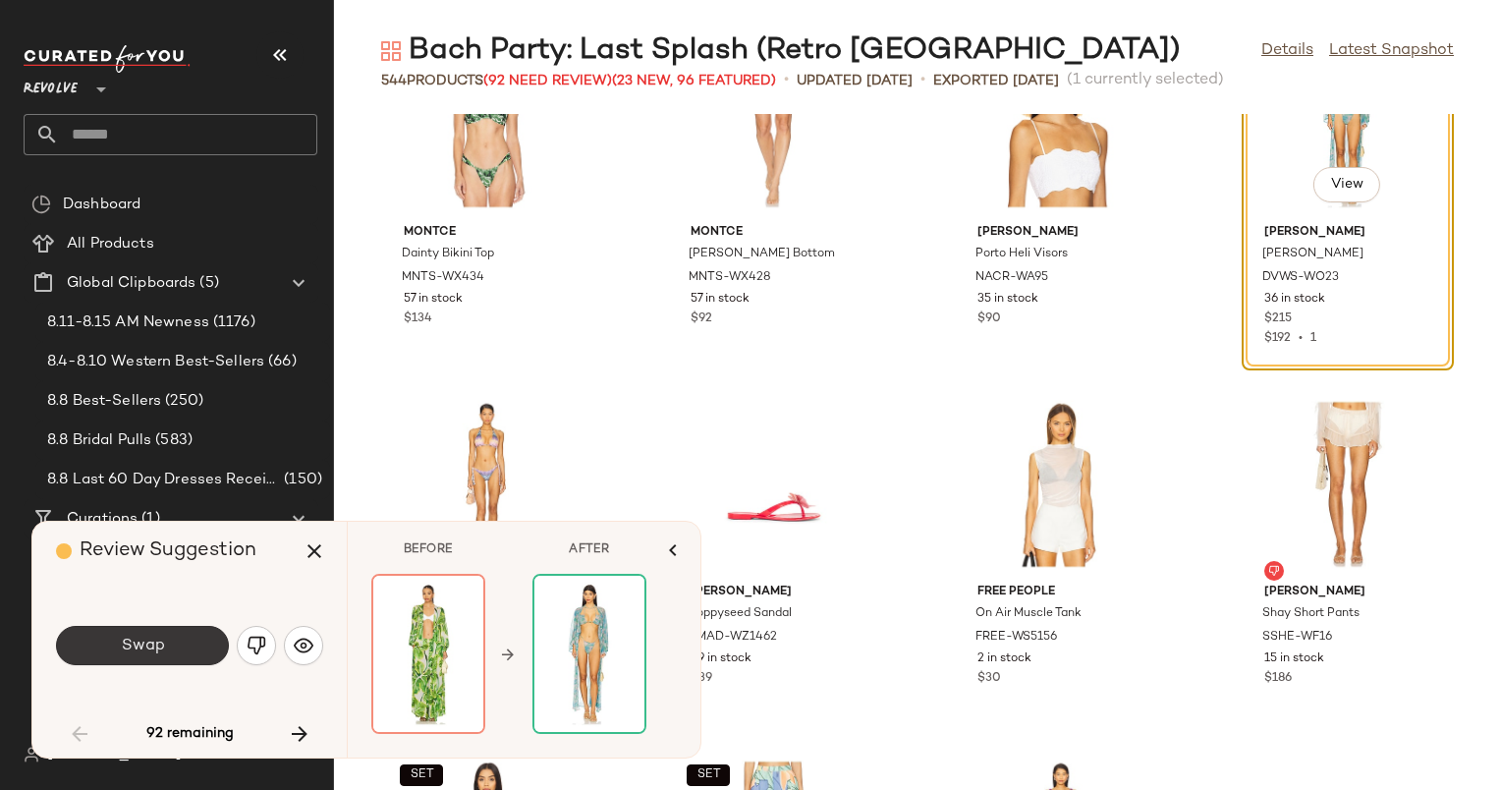
click at [157, 637] on span "Swap" at bounding box center [142, 646] width 44 height 19
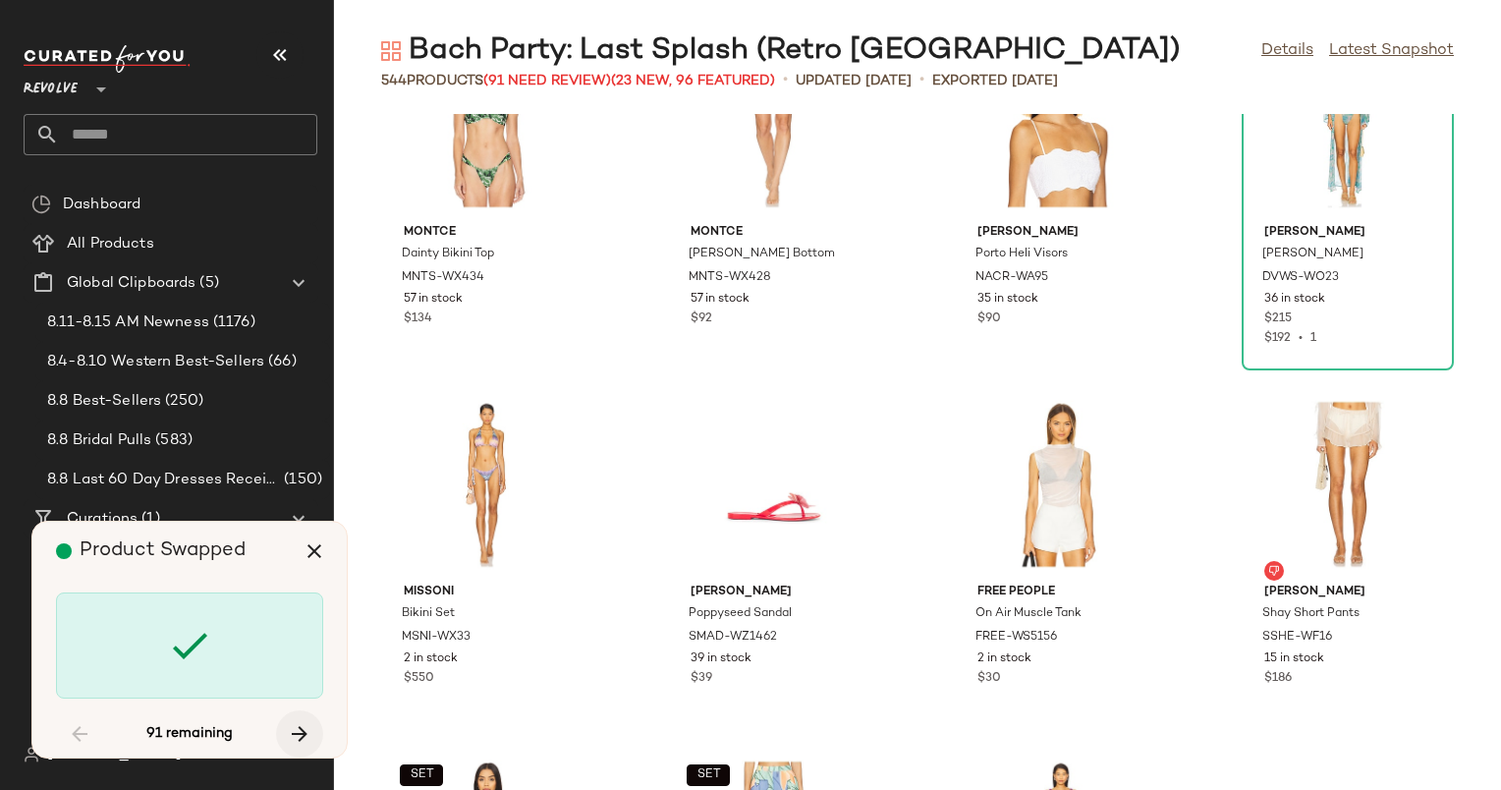
scroll to position [4315, 0]
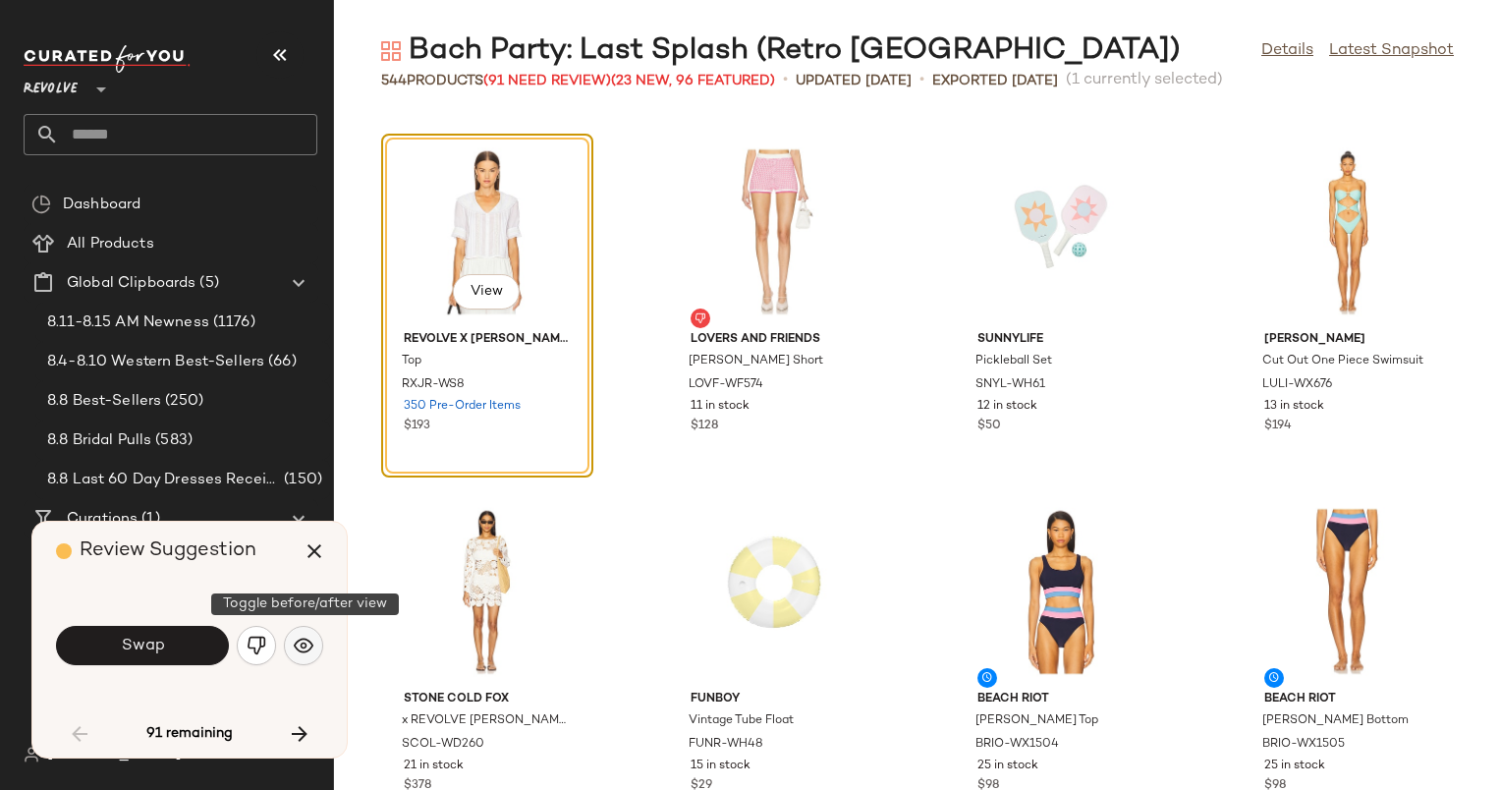
click at [306, 643] on img "button" at bounding box center [304, 646] width 20 height 20
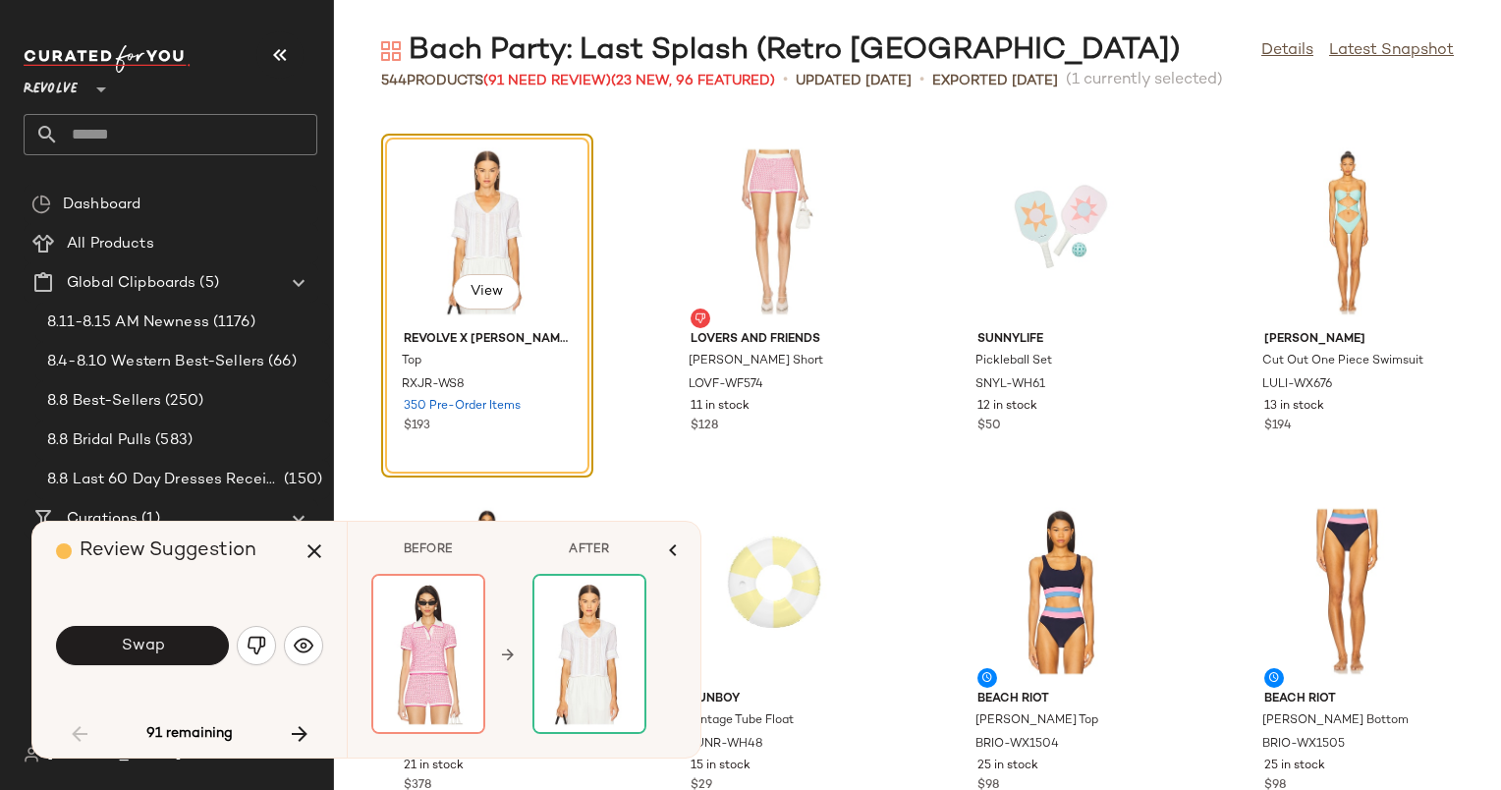
click at [304, 680] on div "Swap" at bounding box center [189, 645] width 267 height 106
click at [304, 733] on icon "button" at bounding box center [300, 734] width 24 height 24
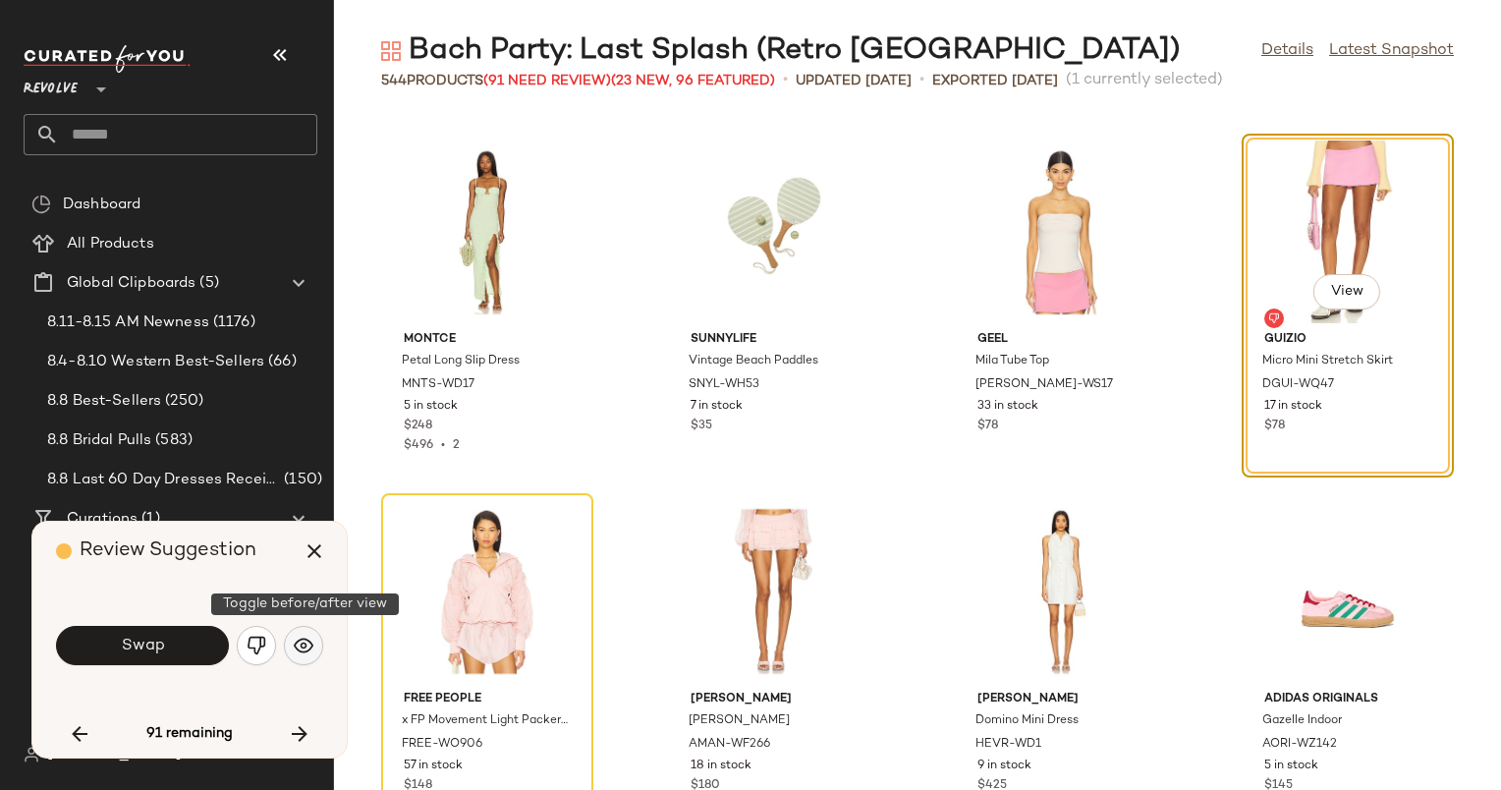
click at [298, 644] on img "button" at bounding box center [304, 646] width 20 height 20
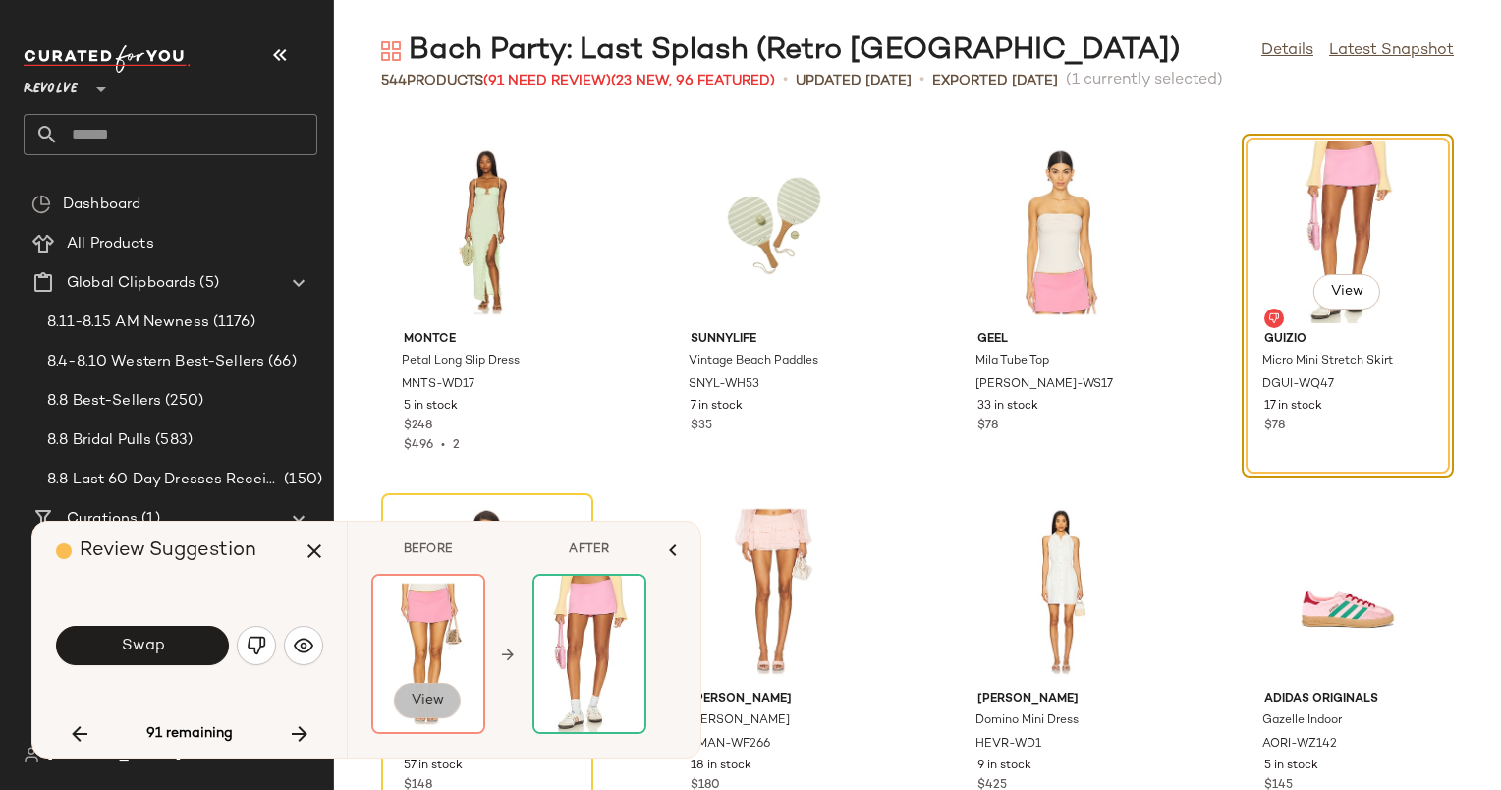
click at [429, 696] on span "View" at bounding box center [427, 701] width 33 height 16
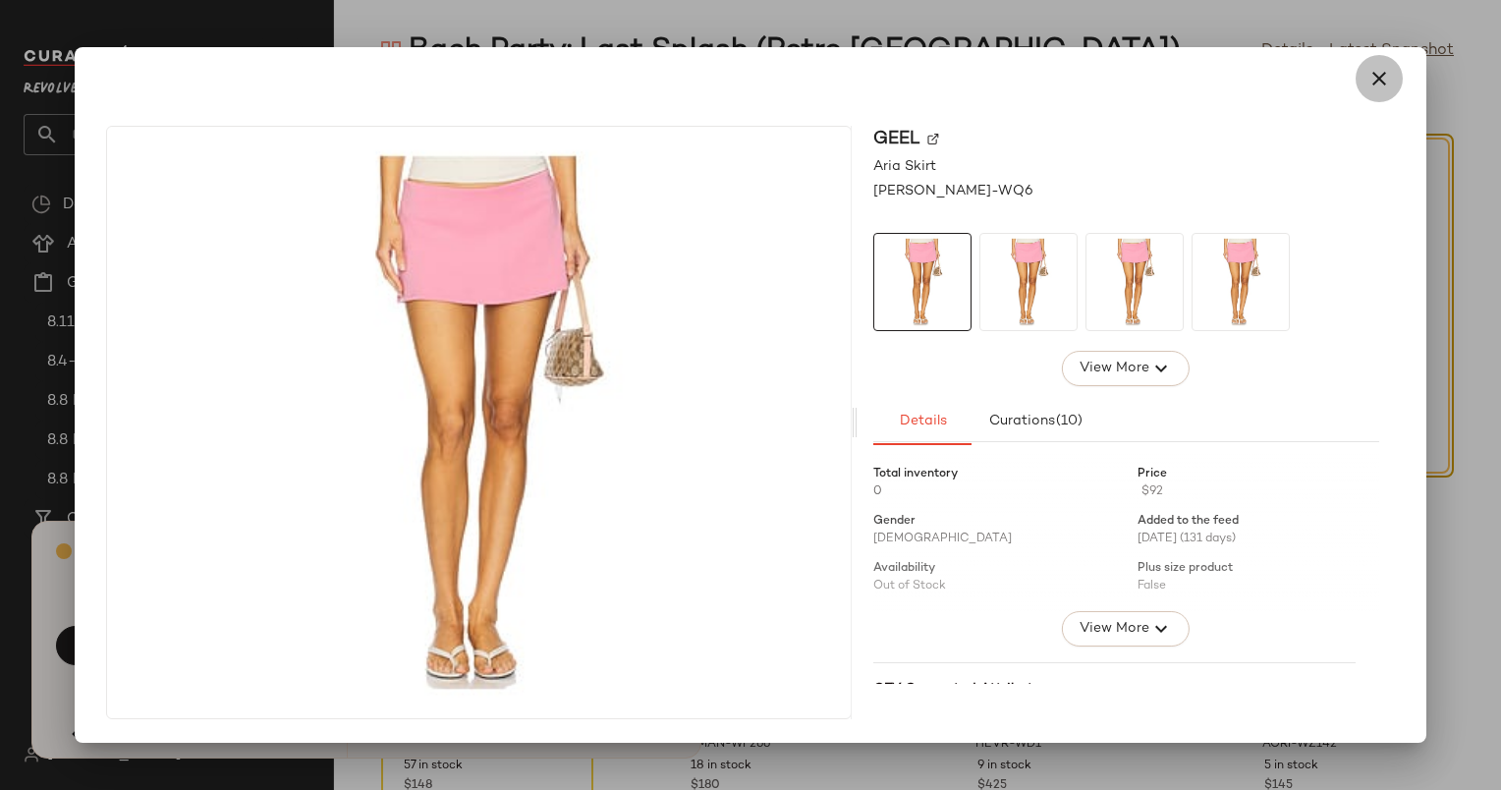
click at [1380, 75] on icon "button" at bounding box center [1380, 79] width 24 height 24
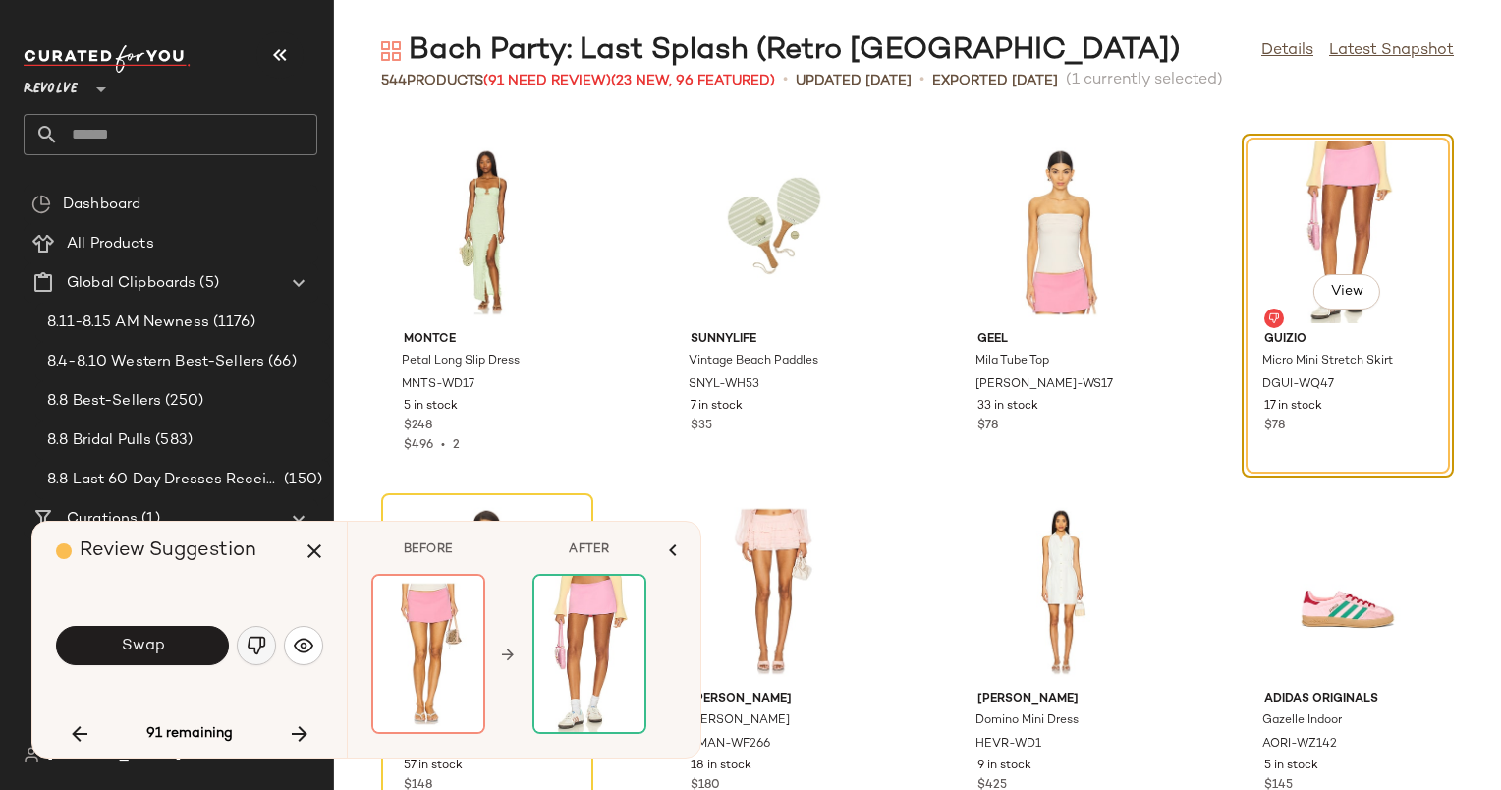
click at [252, 637] on img "button" at bounding box center [257, 646] width 20 height 20
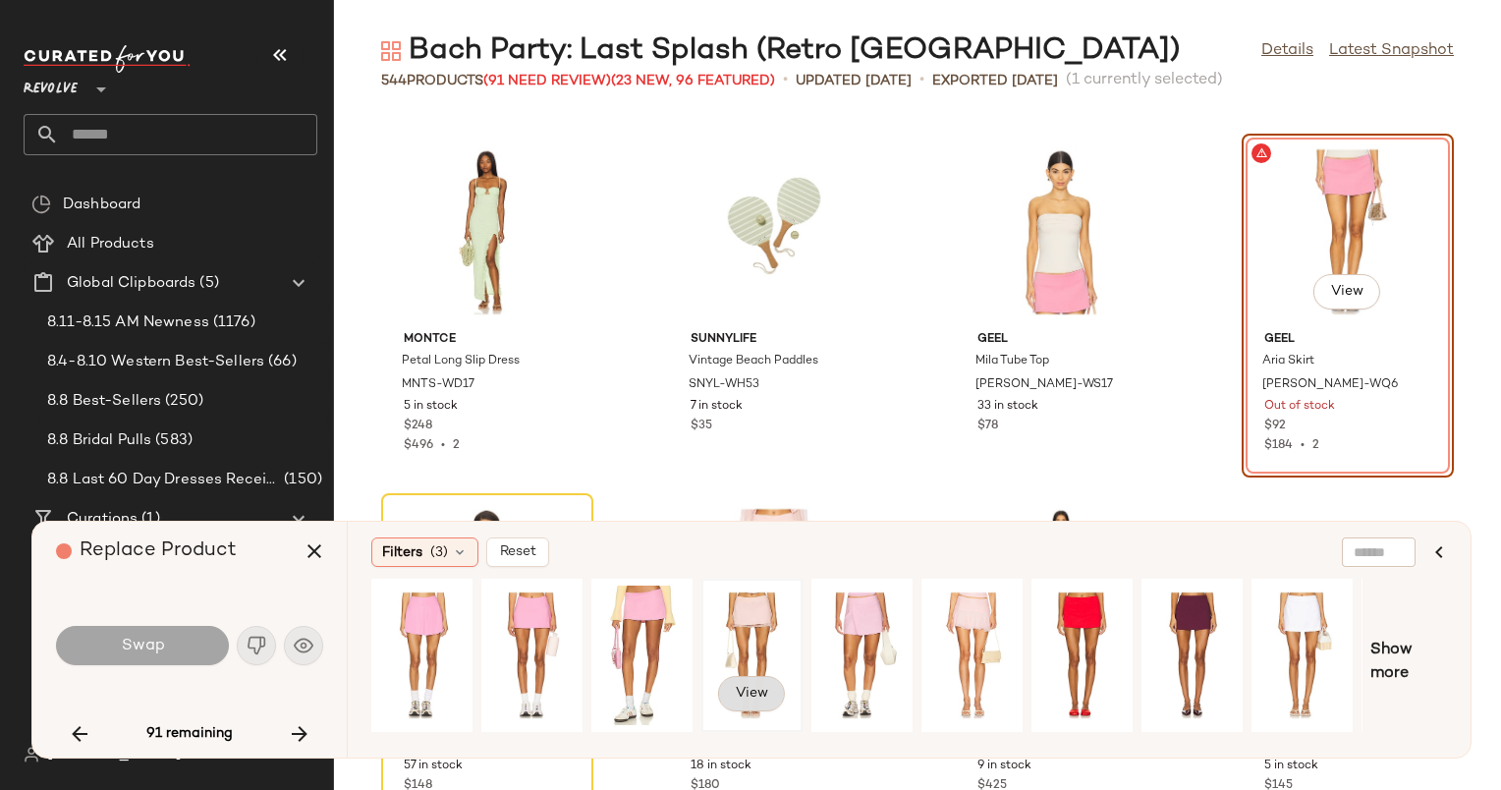
click at [748, 696] on span "View" at bounding box center [751, 694] width 33 height 16
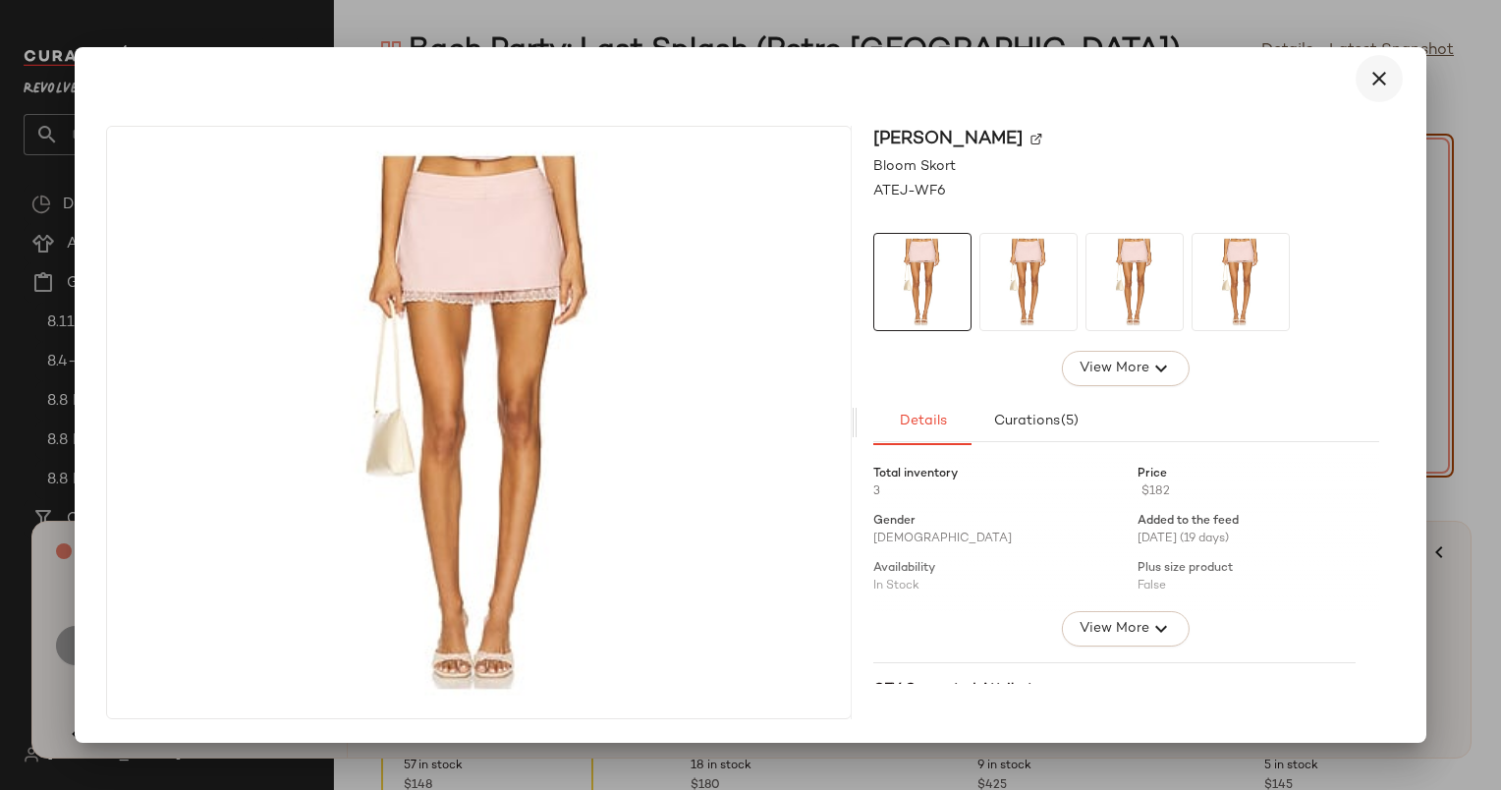
click at [1383, 85] on icon "button" at bounding box center [1380, 79] width 24 height 24
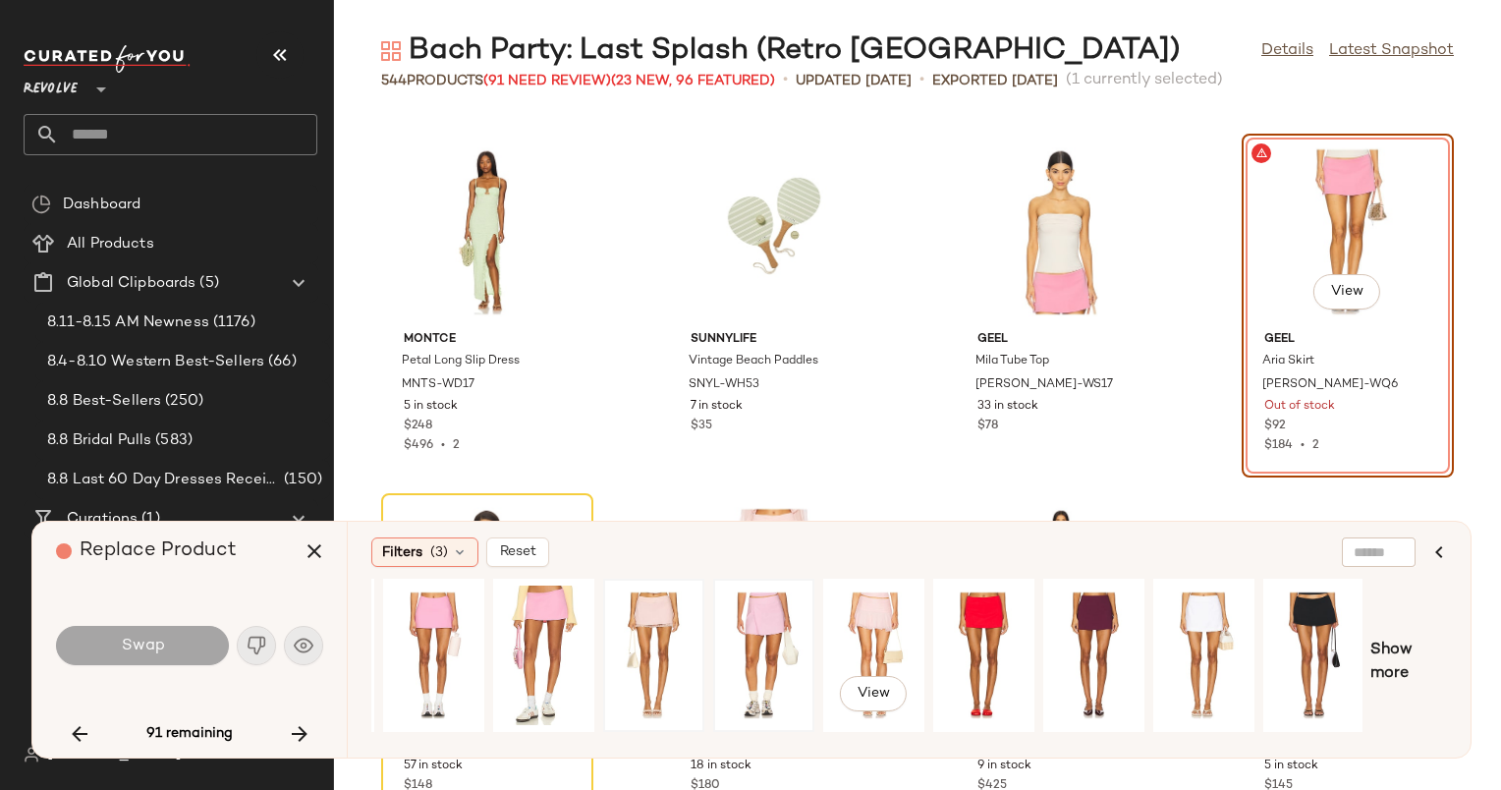
scroll to position [0, 0]
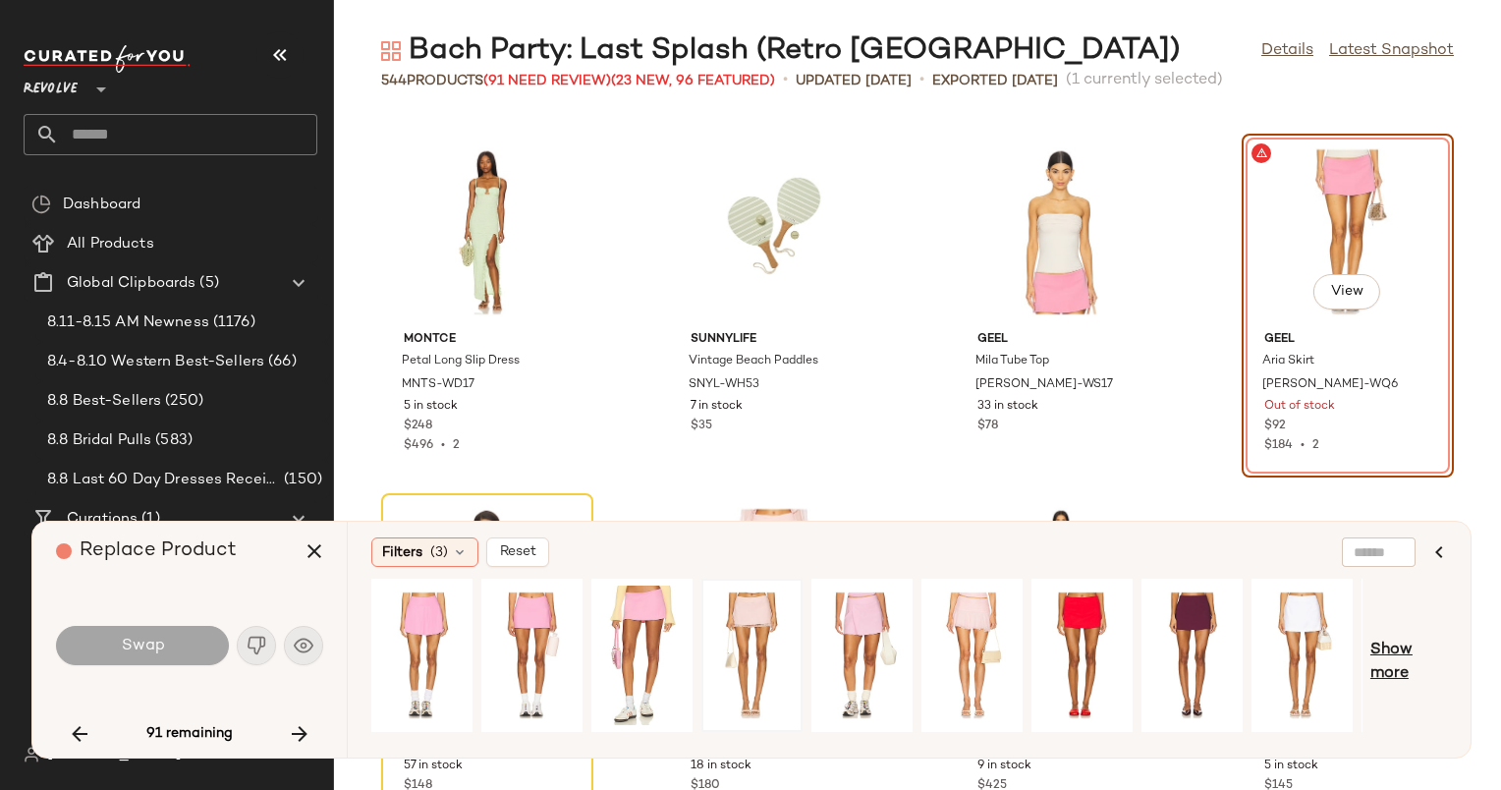
click at [1389, 642] on span "Show more" at bounding box center [1409, 662] width 77 height 47
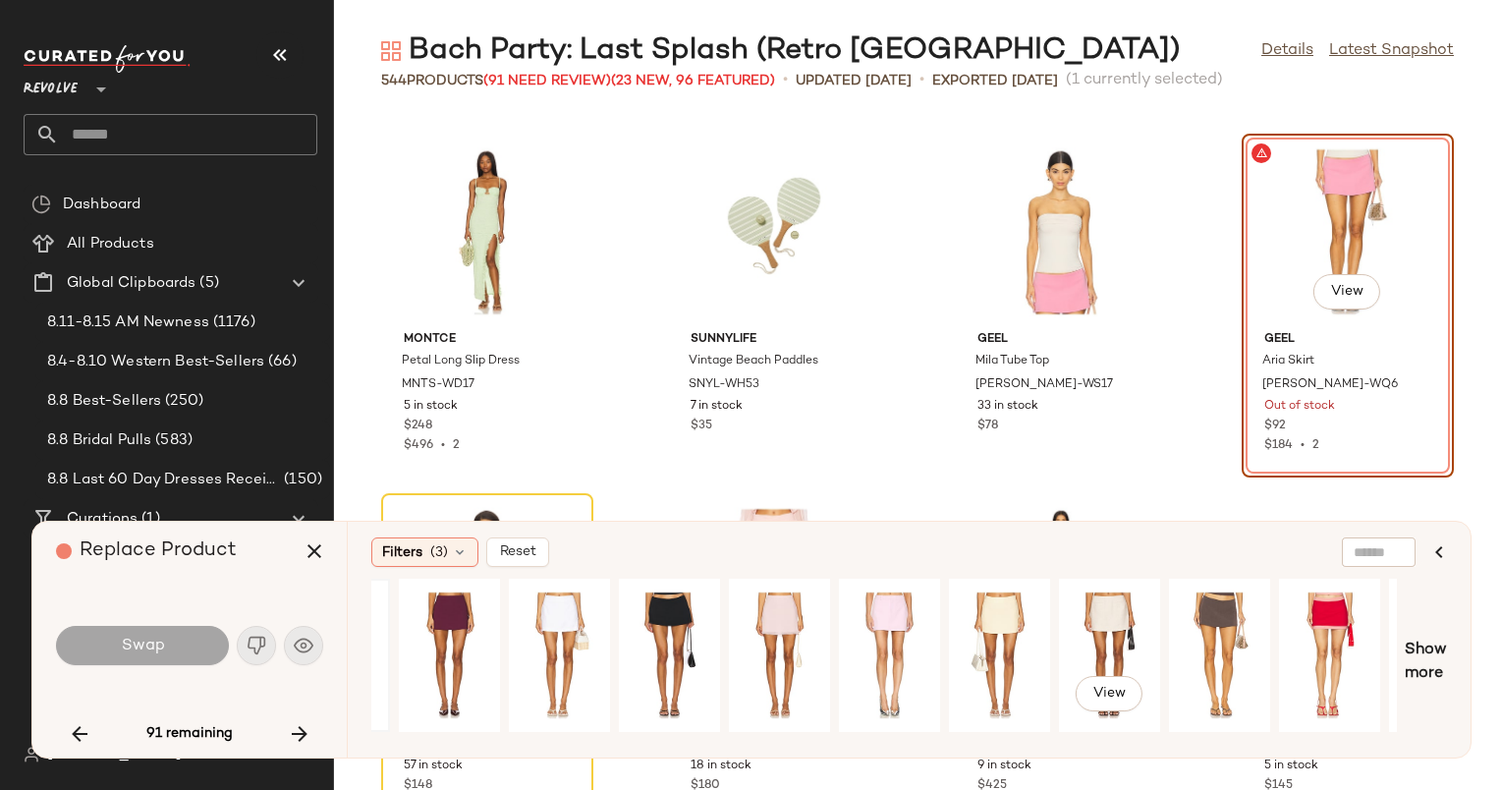
scroll to position [0, 758]
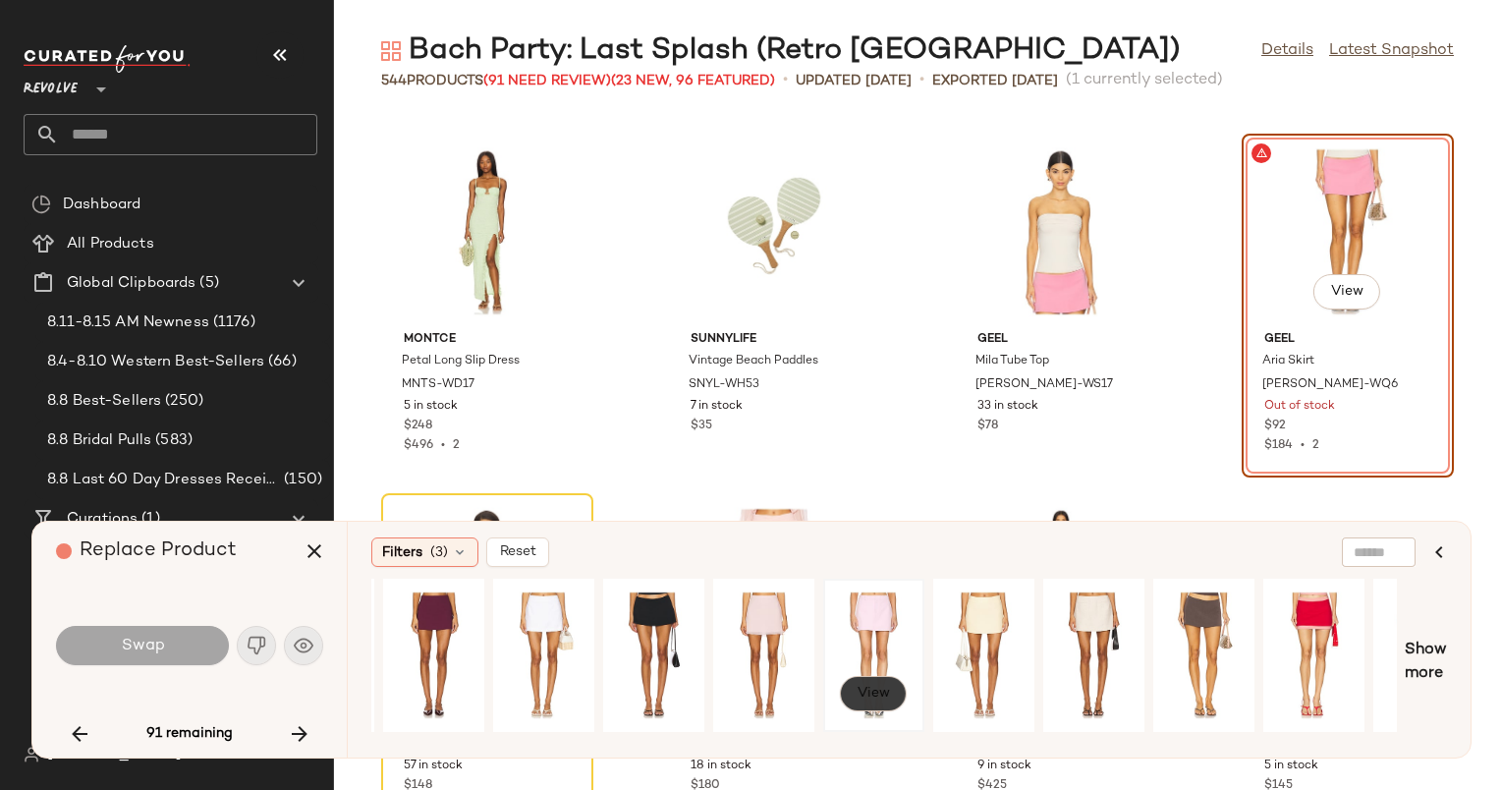
click at [884, 686] on span "View" at bounding box center [873, 694] width 33 height 16
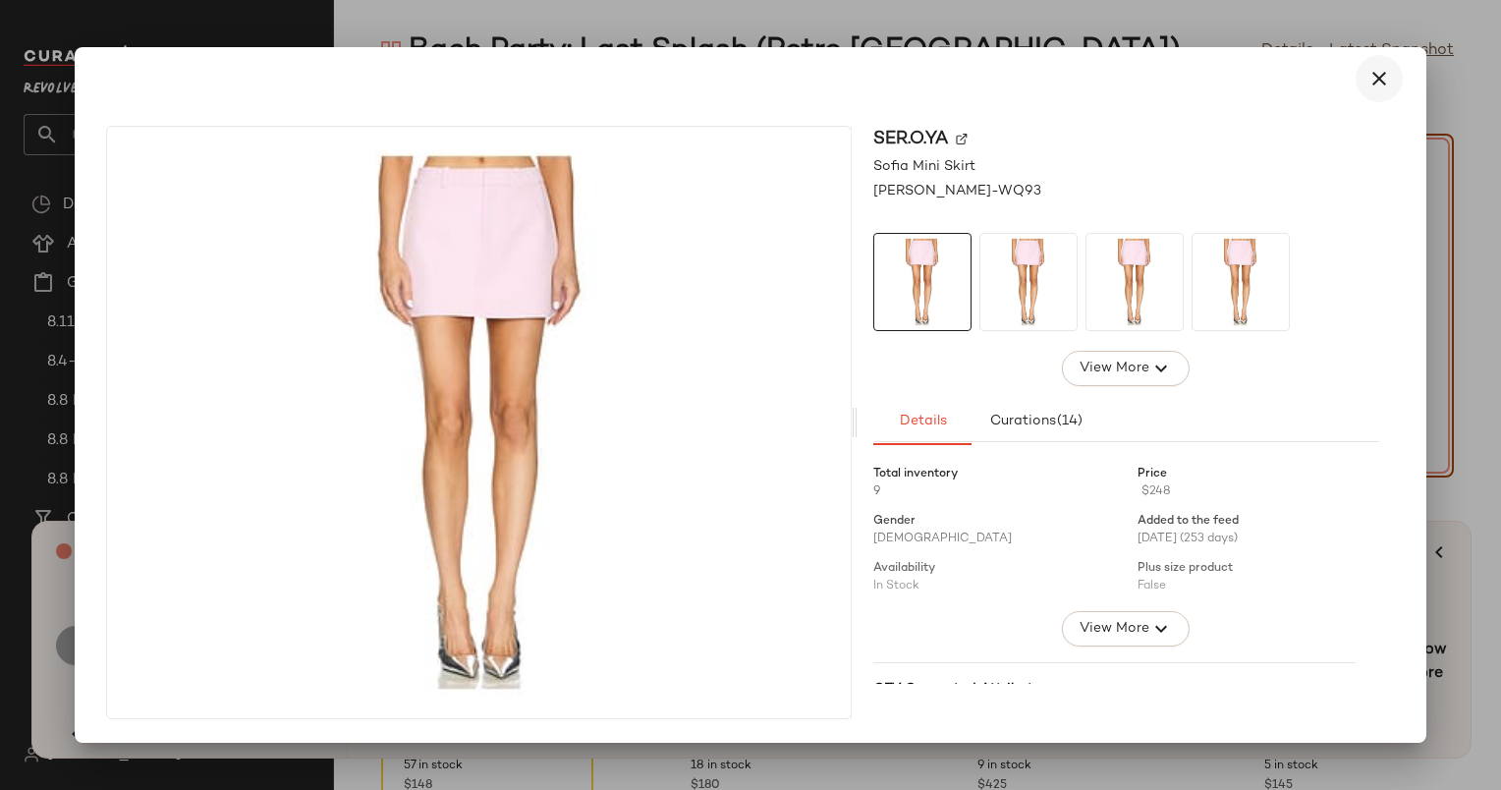
click at [1384, 71] on icon "button" at bounding box center [1380, 79] width 24 height 24
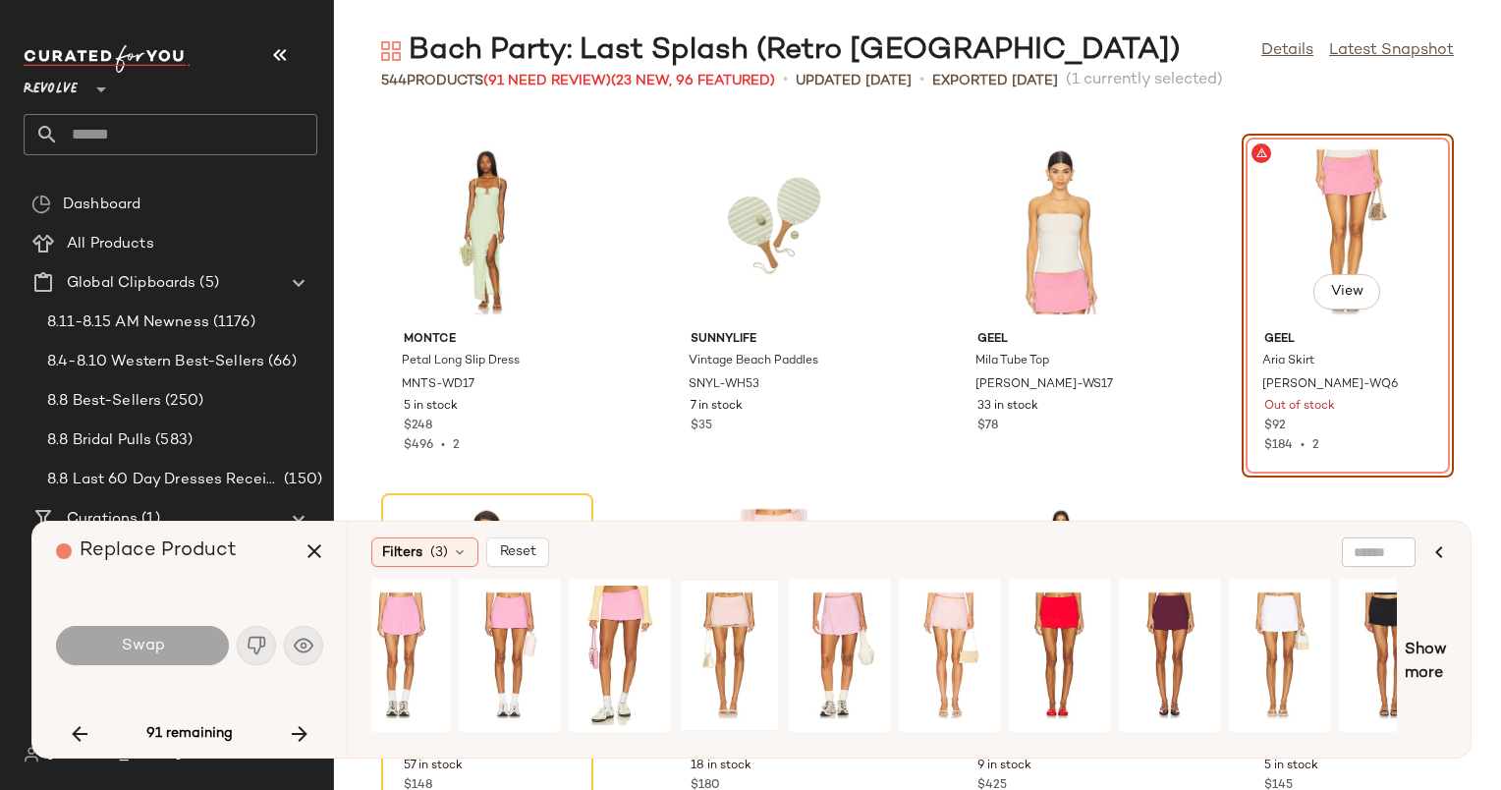
scroll to position [0, 0]
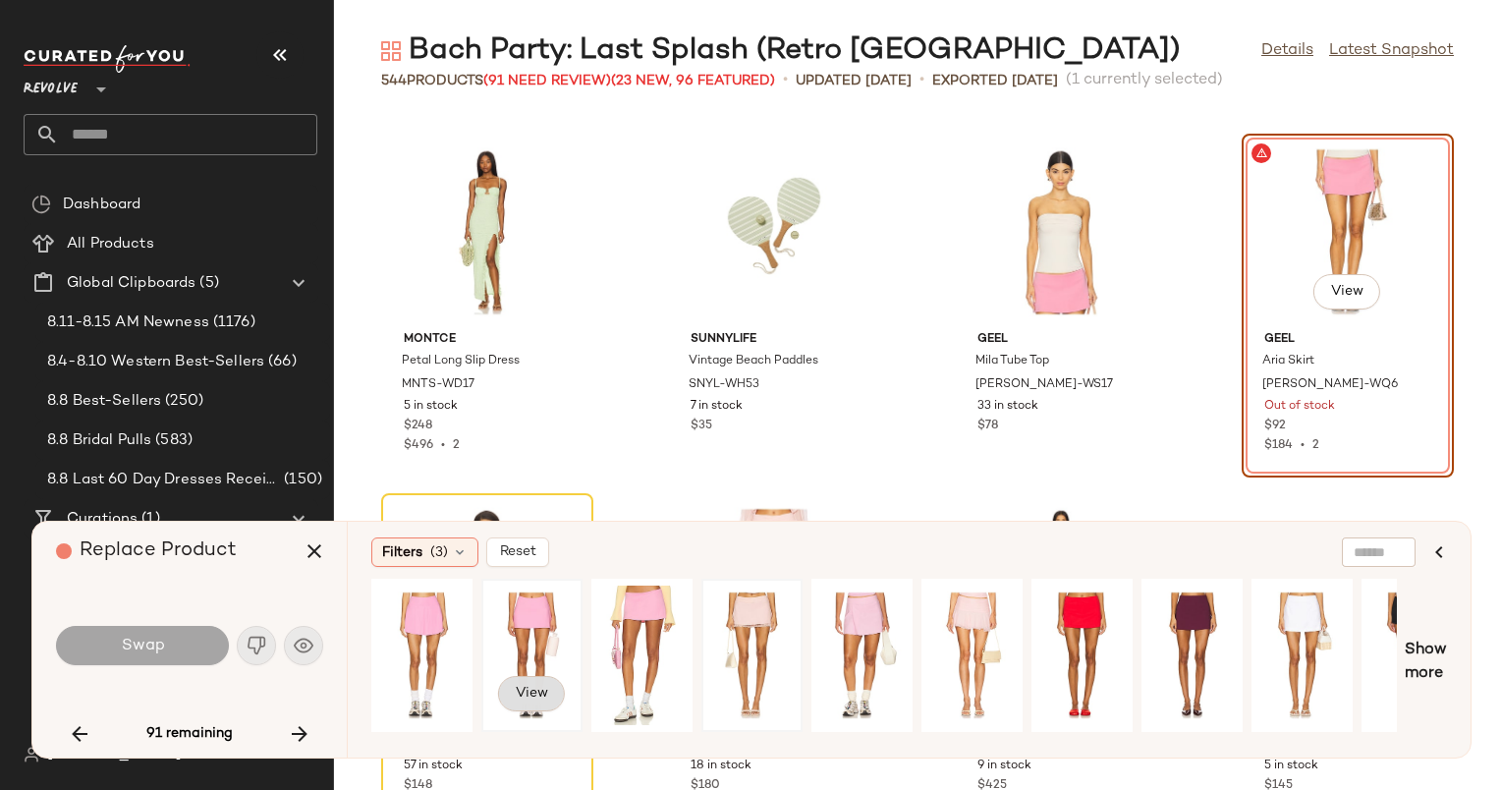
click at [528, 695] on span "View" at bounding box center [531, 694] width 33 height 16
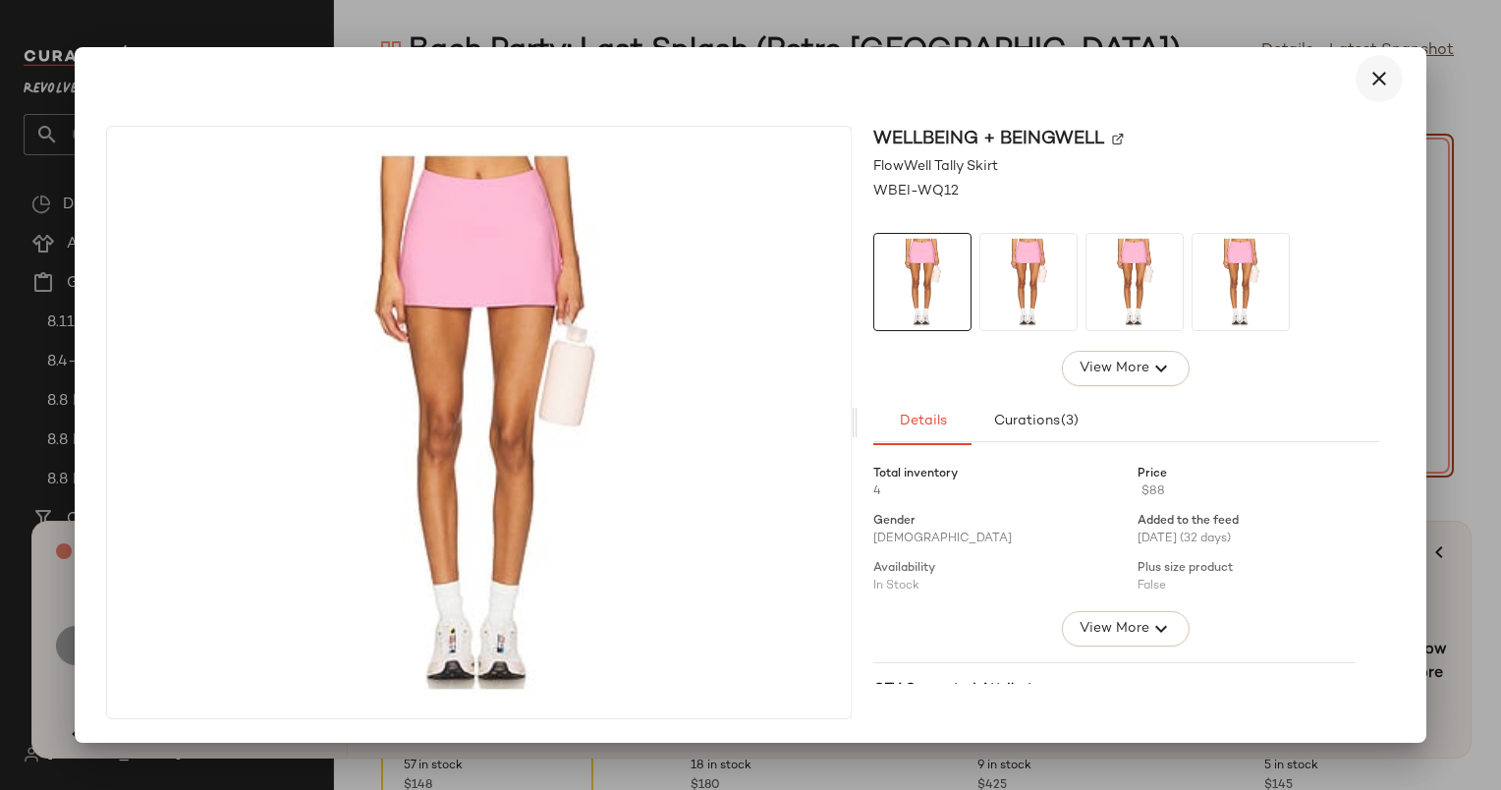
click at [1390, 82] on icon "button" at bounding box center [1380, 79] width 24 height 24
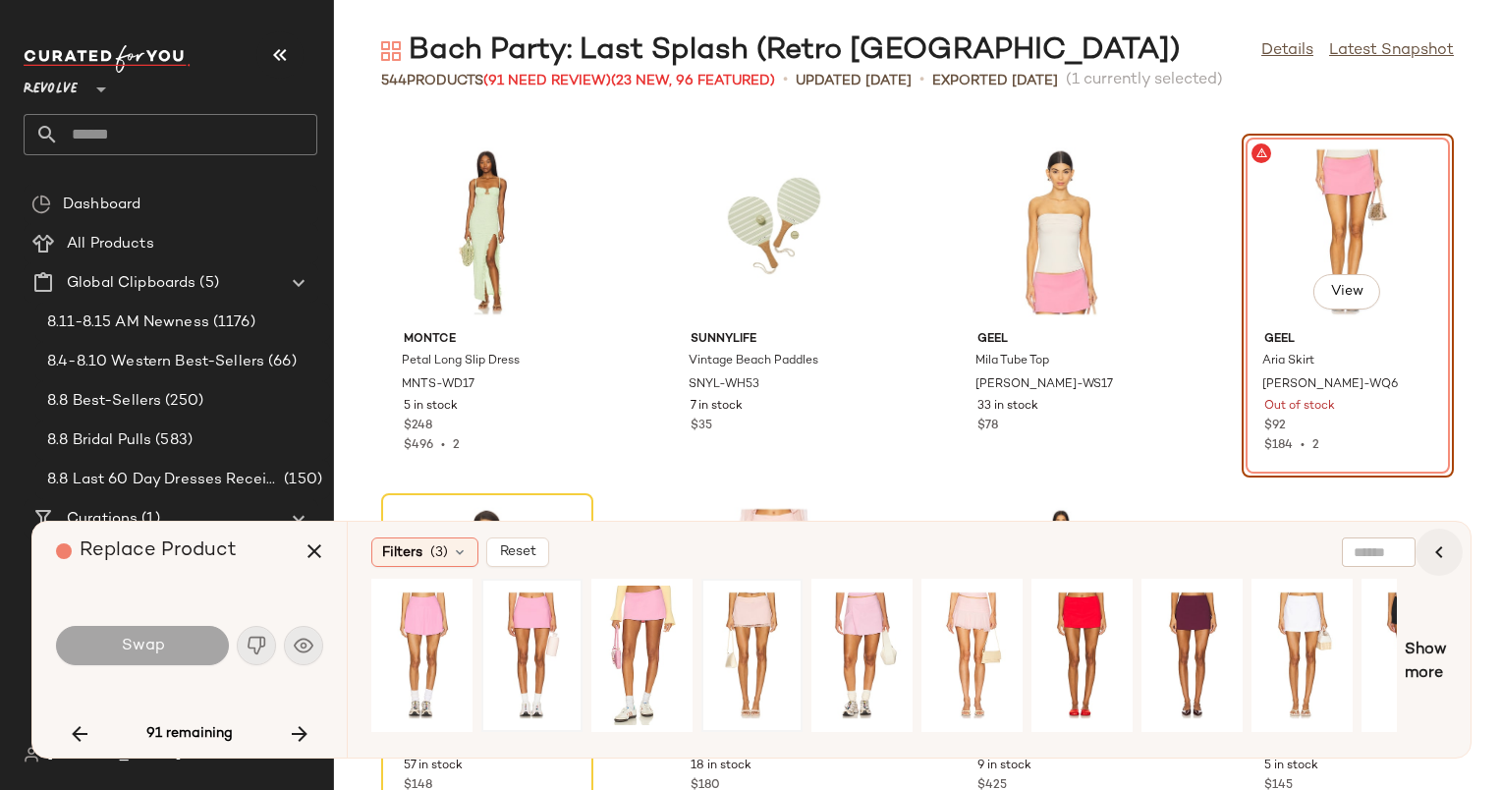
click at [1445, 548] on icon "button" at bounding box center [1440, 552] width 24 height 24
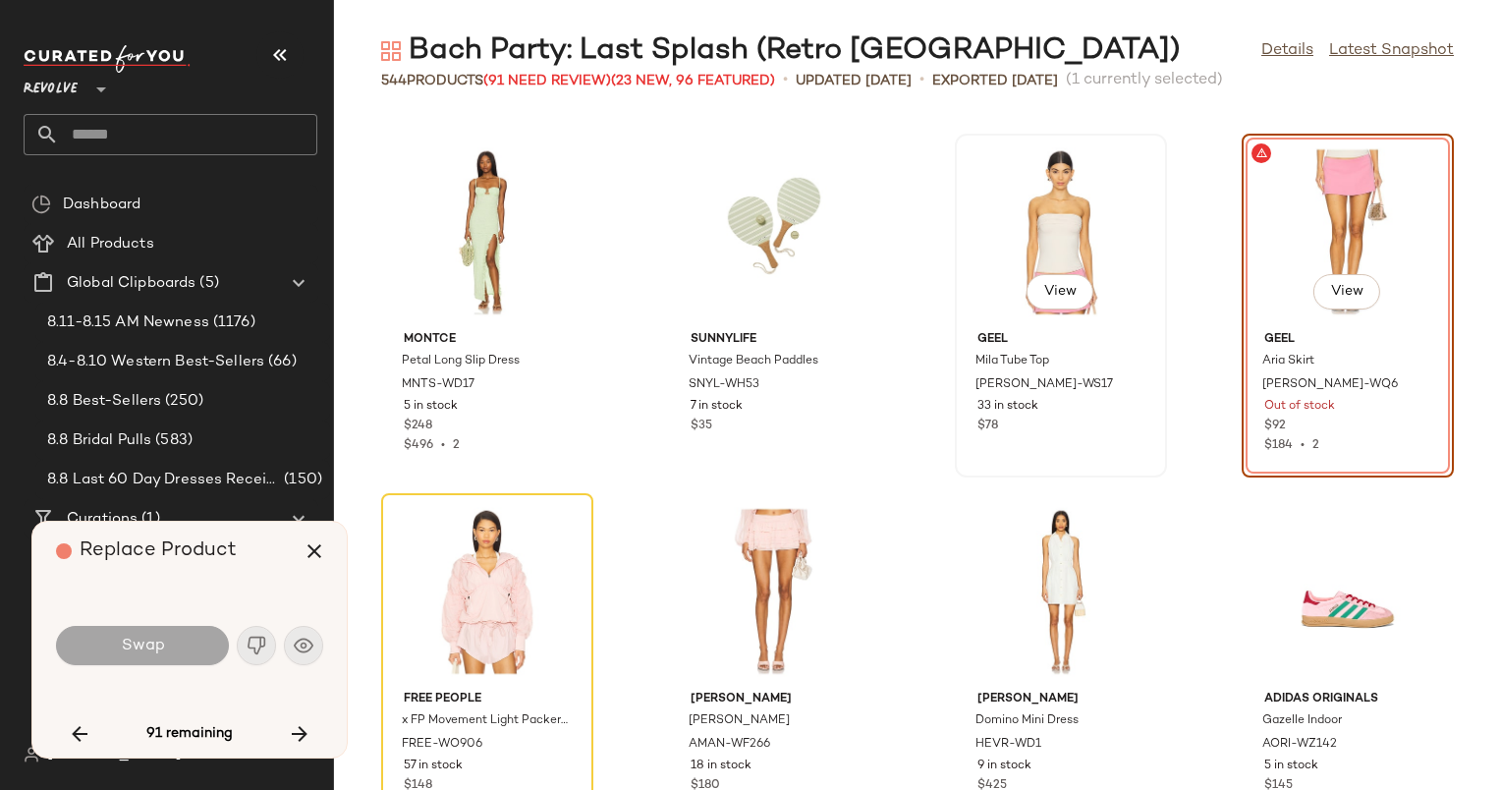
scroll to position [6314, 0]
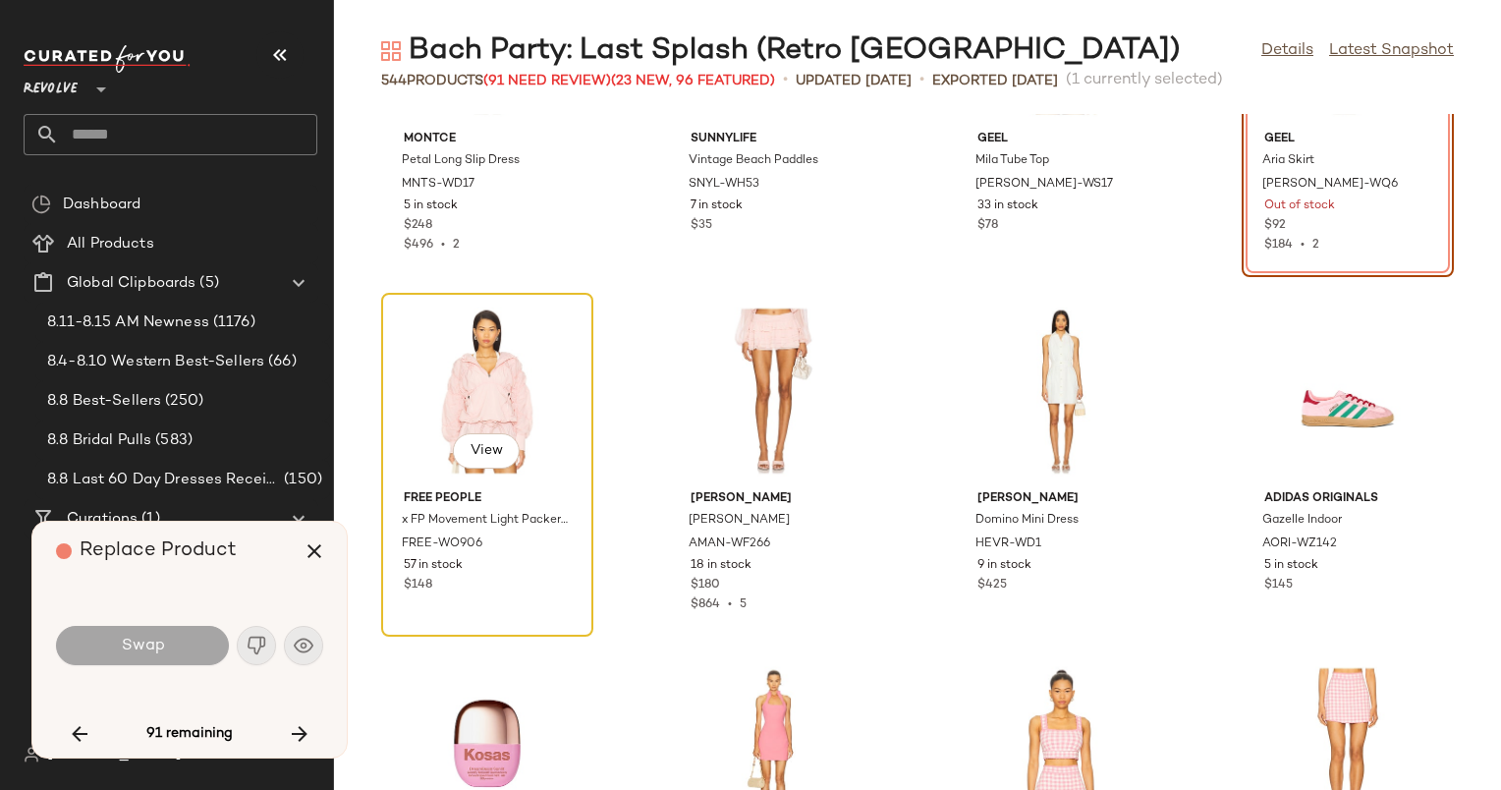
click at [502, 382] on div "View" at bounding box center [487, 391] width 198 height 183
click at [311, 729] on button "button" at bounding box center [299, 733] width 47 height 47
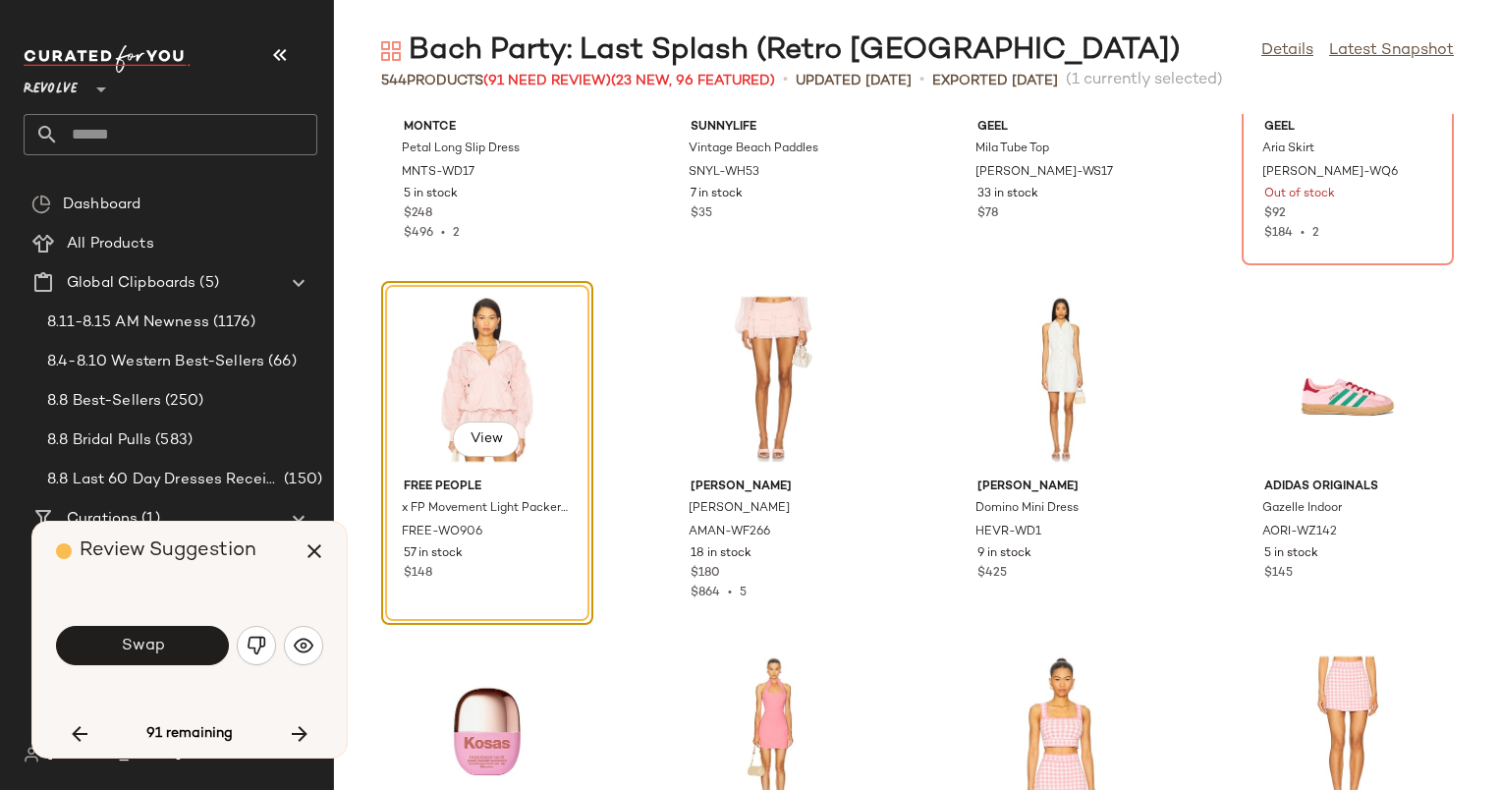
scroll to position [6326, 0]
click at [320, 638] on button "button" at bounding box center [303, 645] width 39 height 39
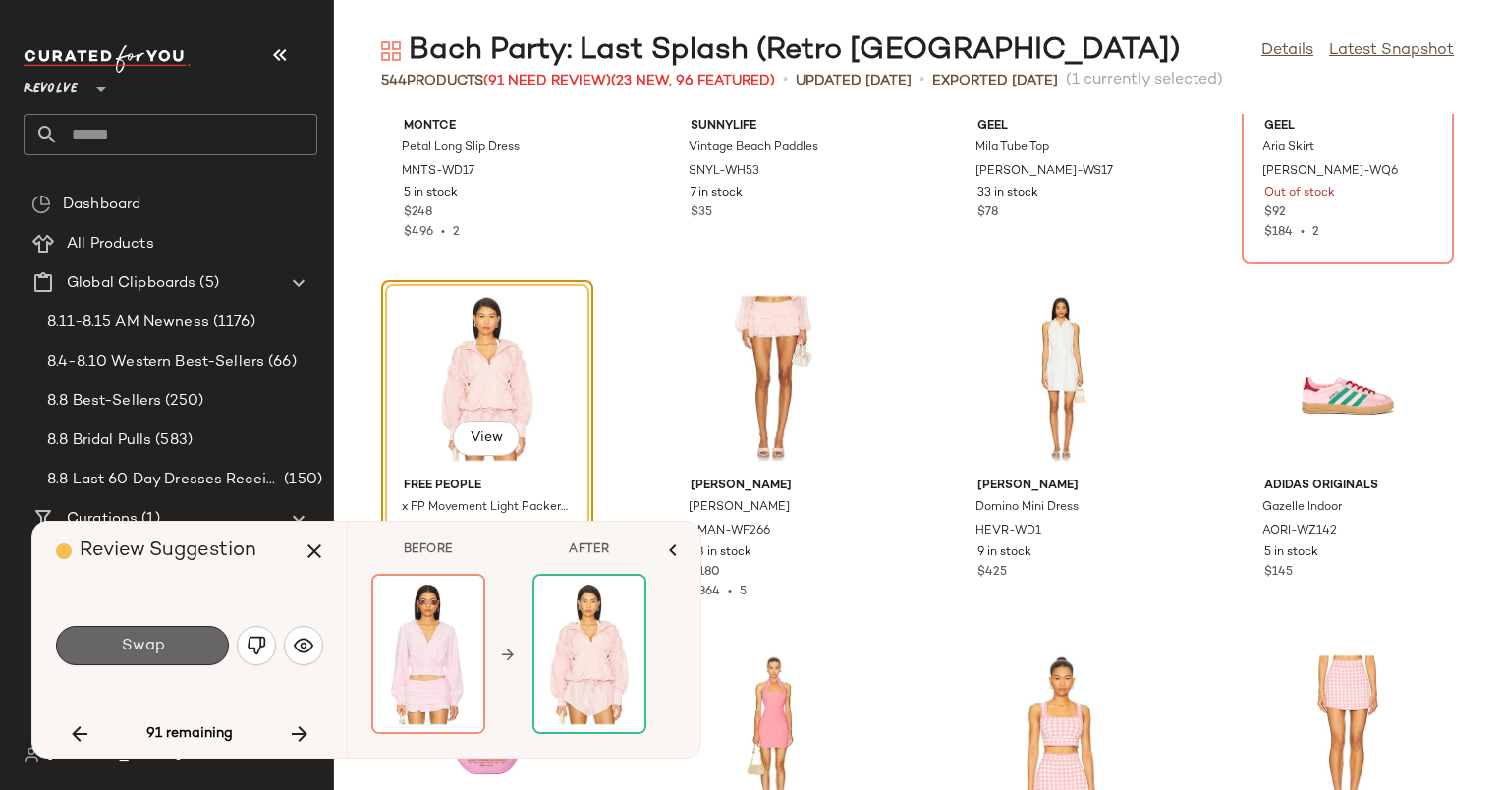
click at [140, 655] on span "Swap" at bounding box center [142, 646] width 44 height 19
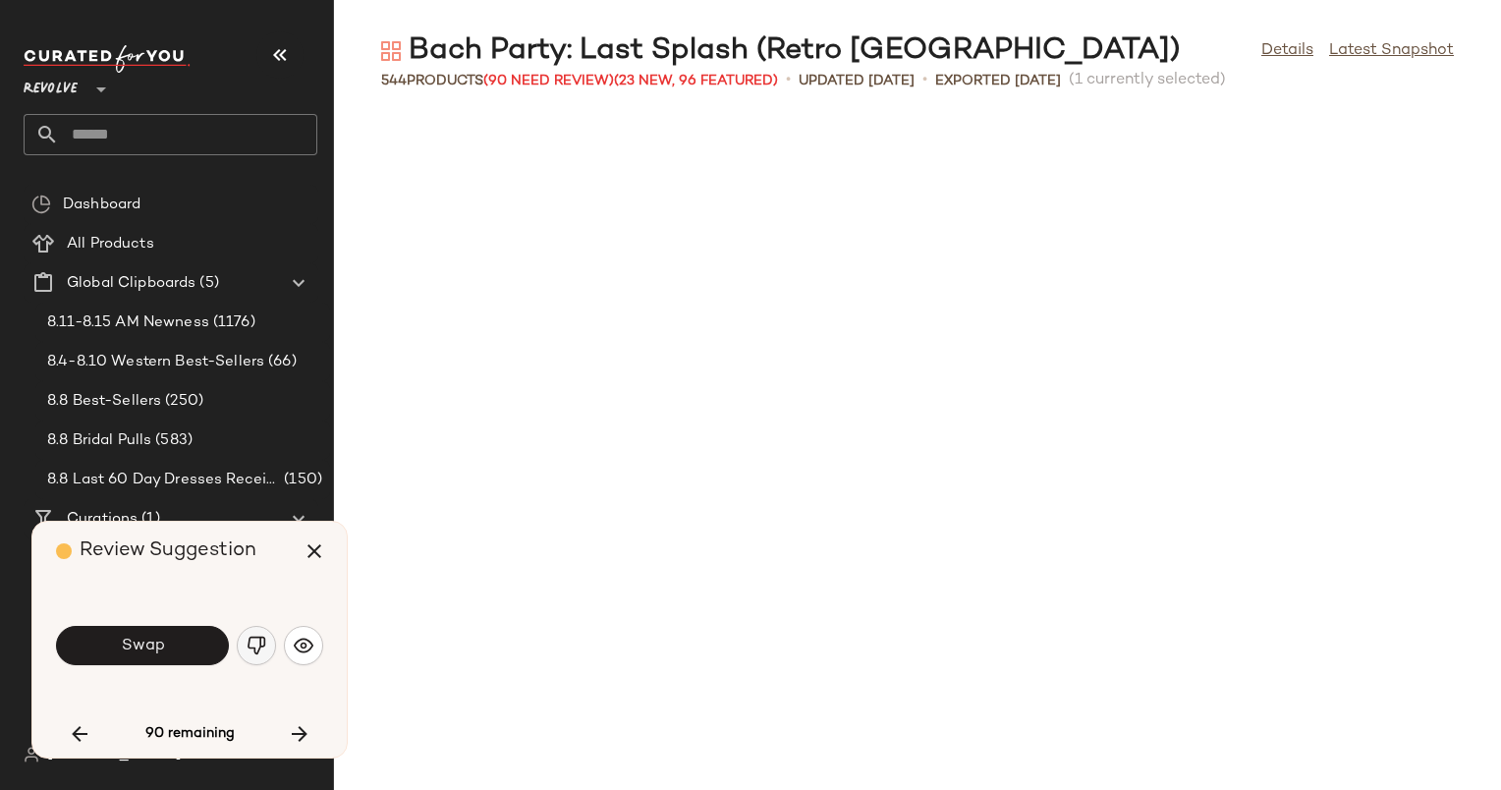
scroll to position [9709, 0]
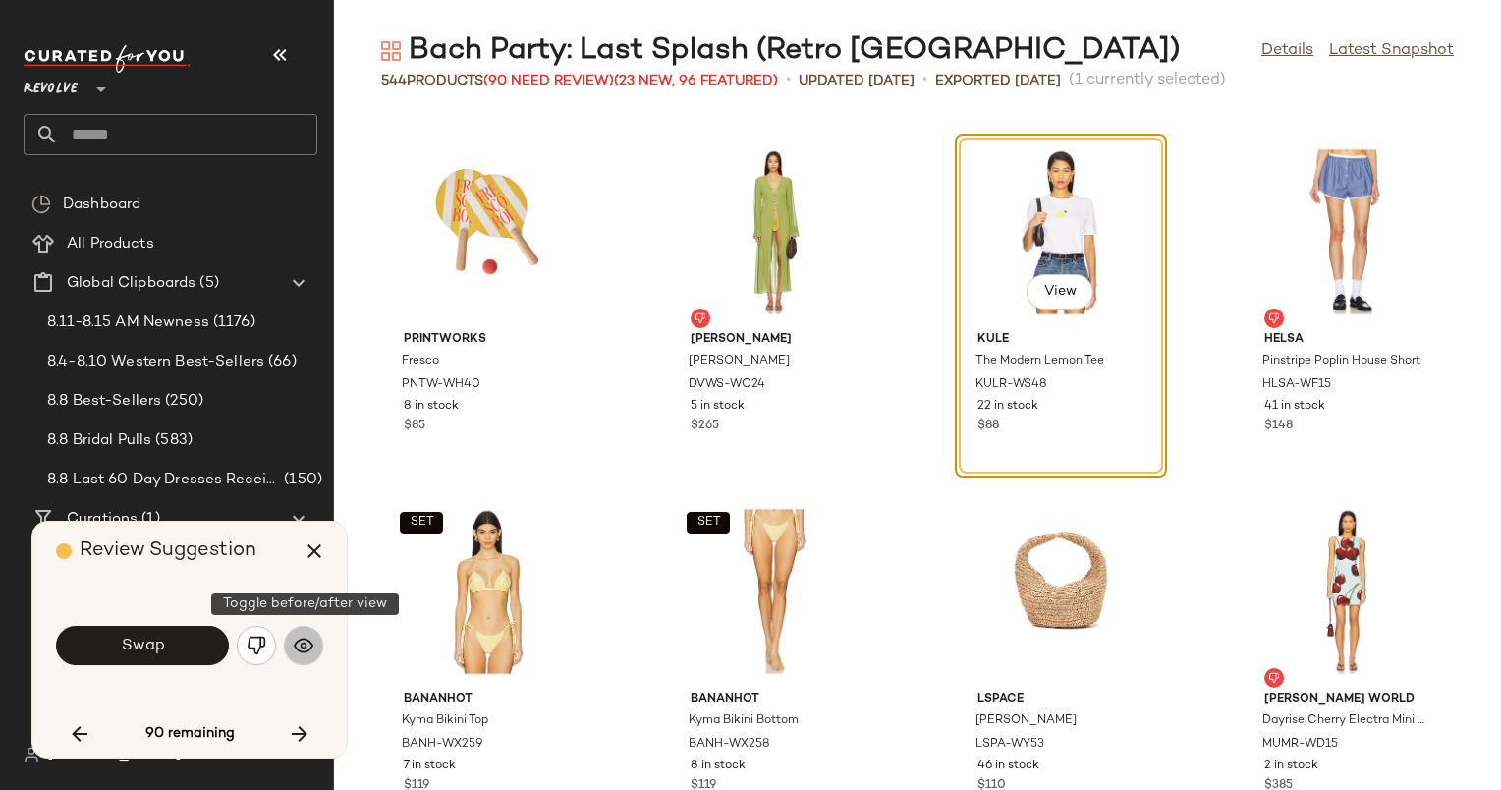
click at [289, 648] on button "button" at bounding box center [303, 645] width 39 height 39
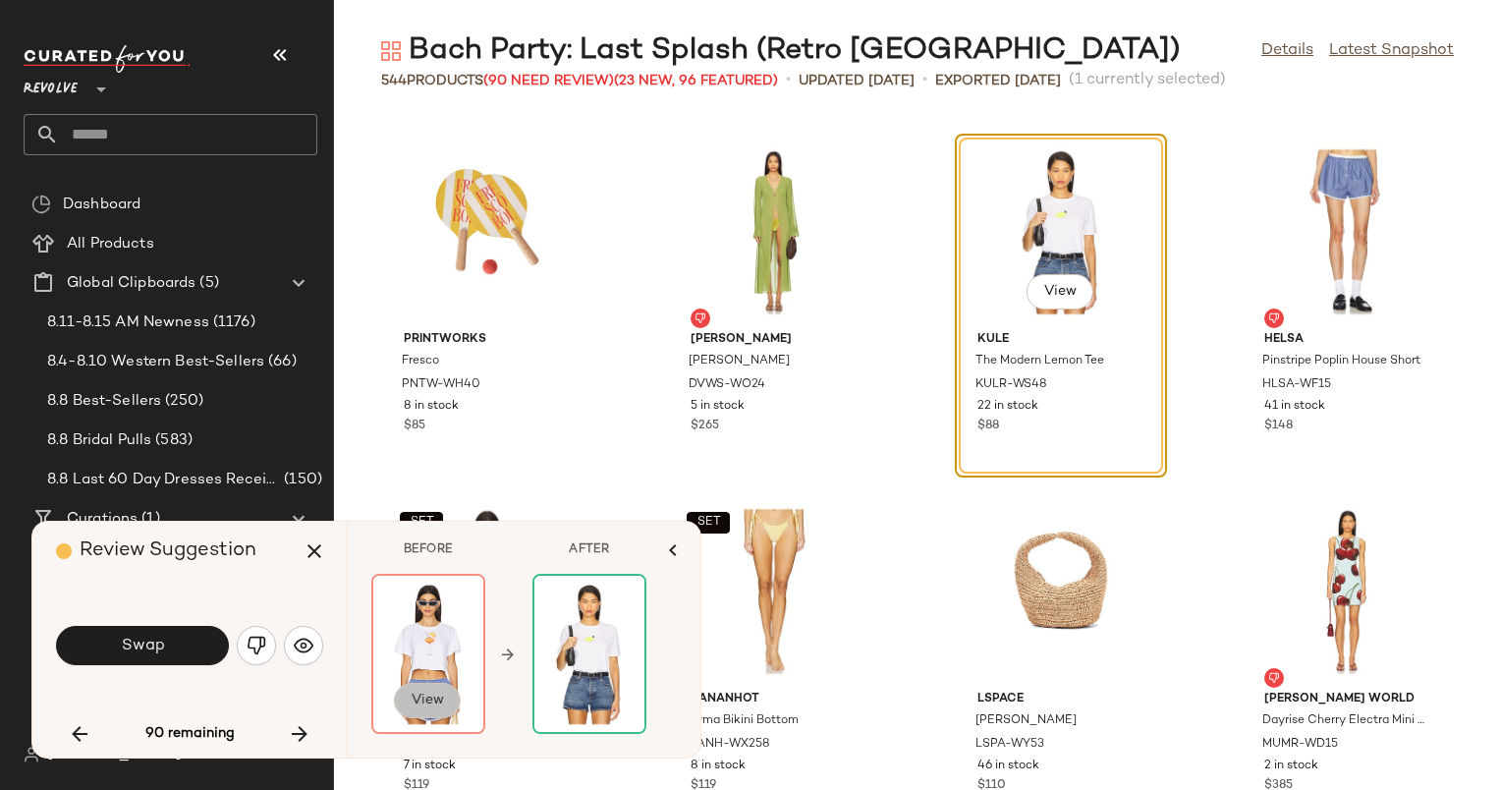
click at [432, 694] on span "View" at bounding box center [427, 701] width 33 height 16
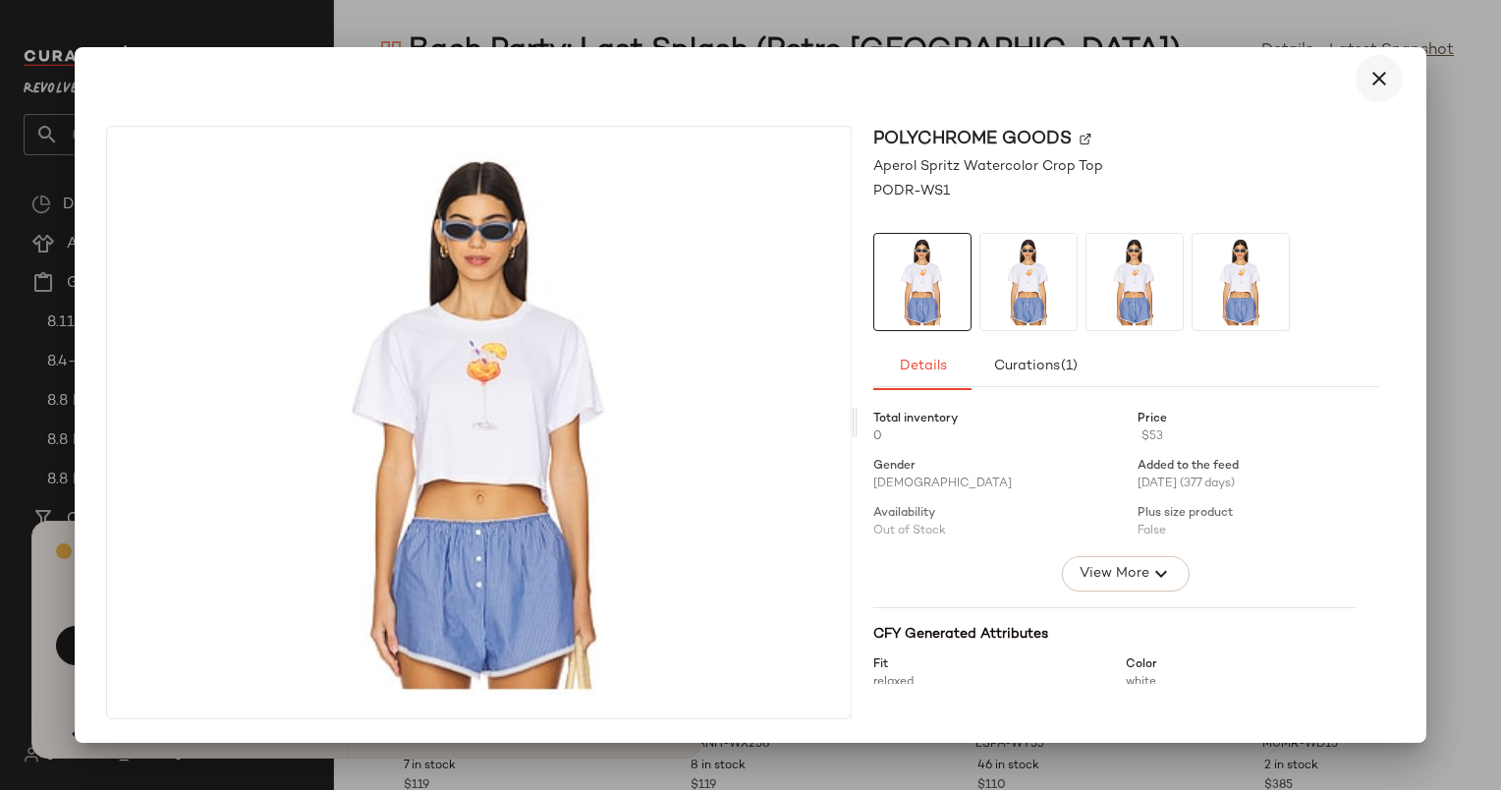
click at [1376, 61] on button "button" at bounding box center [1379, 78] width 47 height 47
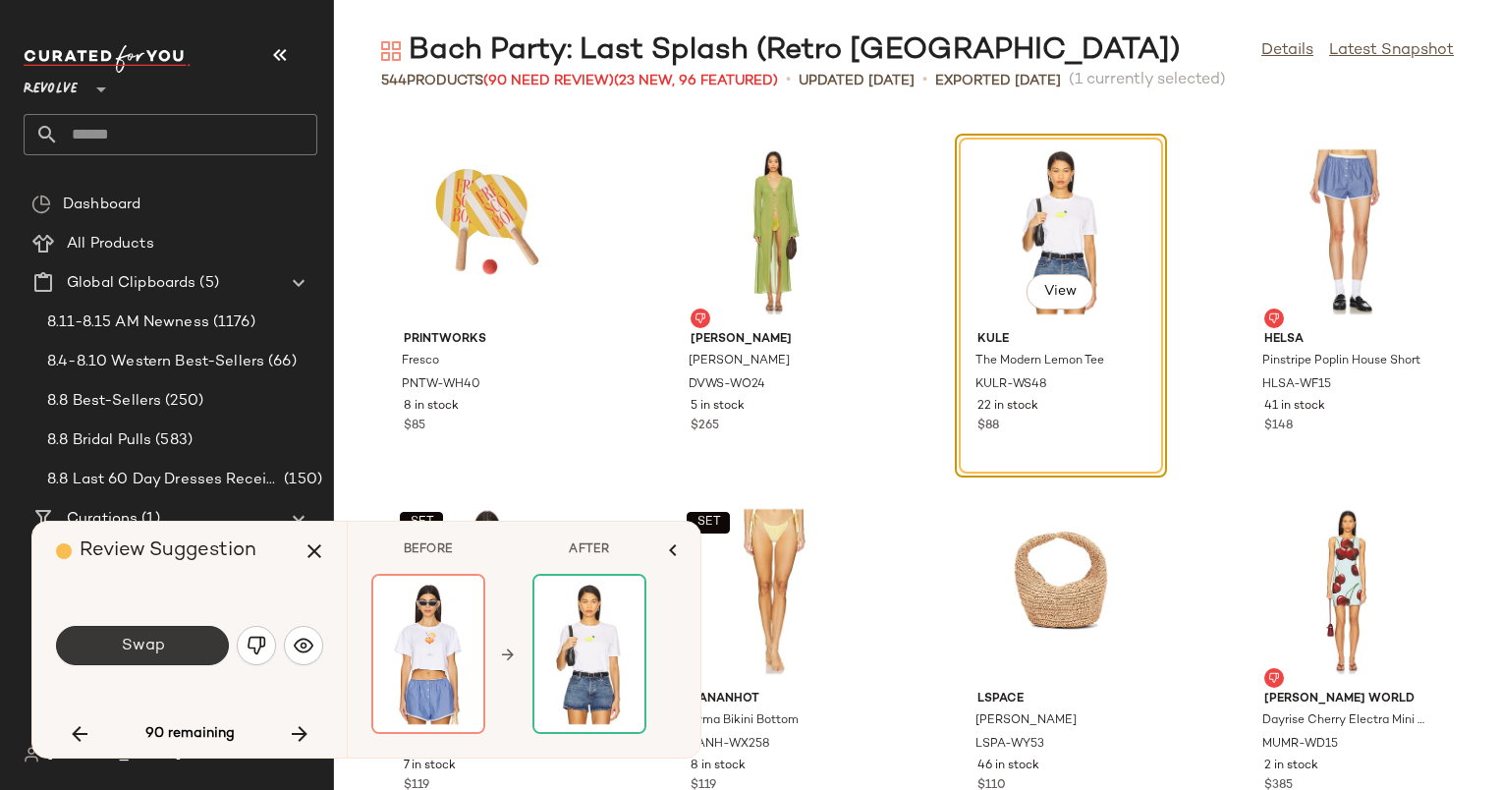
click at [153, 652] on span "Swap" at bounding box center [142, 646] width 44 height 19
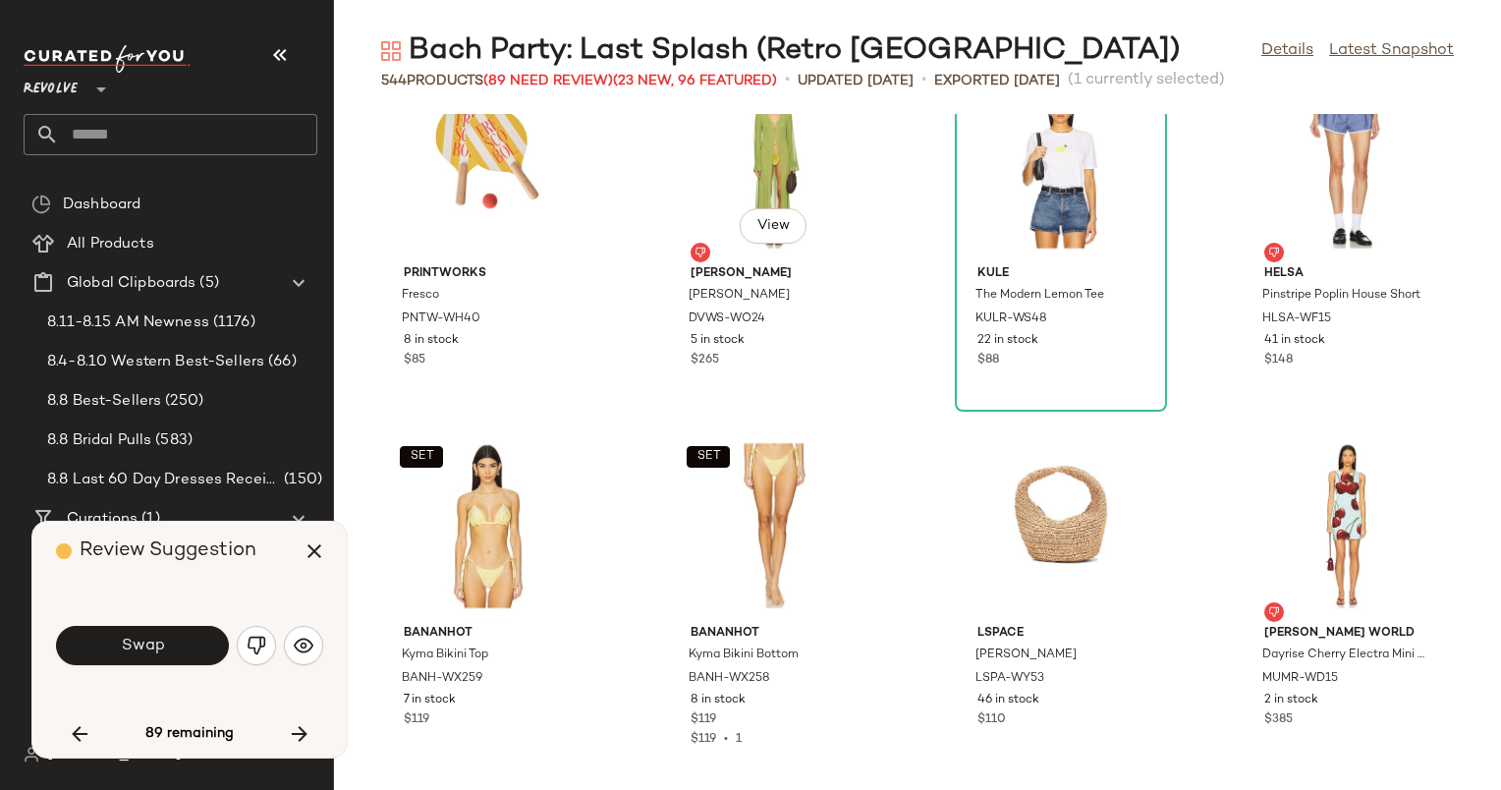
scroll to position [9774, 0]
click at [1009, 219] on div "View" at bounding box center [1061, 167] width 198 height 183
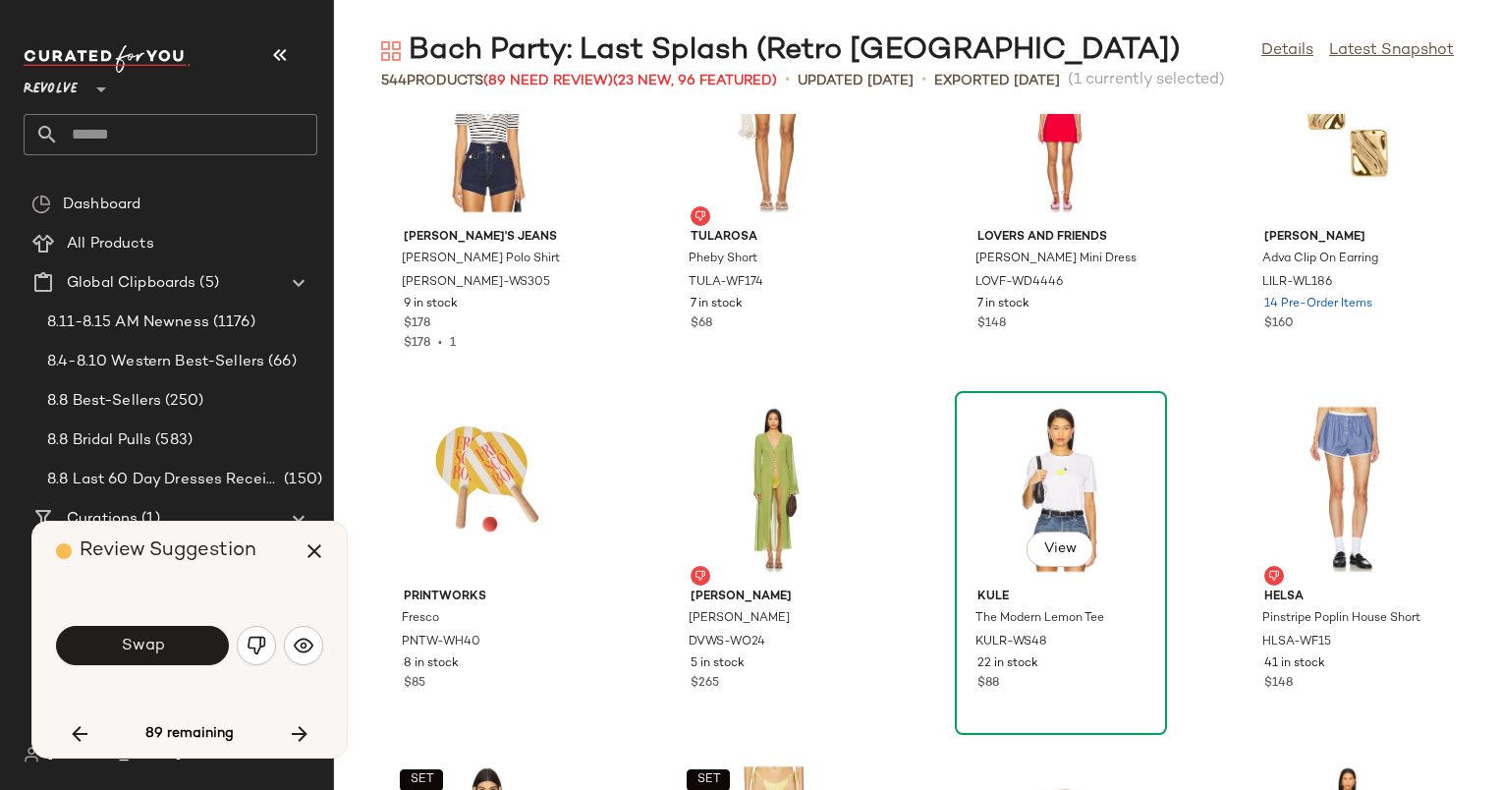
click at [1018, 490] on div "View" at bounding box center [1061, 489] width 198 height 183
click at [83, 727] on icon "button" at bounding box center [80, 734] width 24 height 24
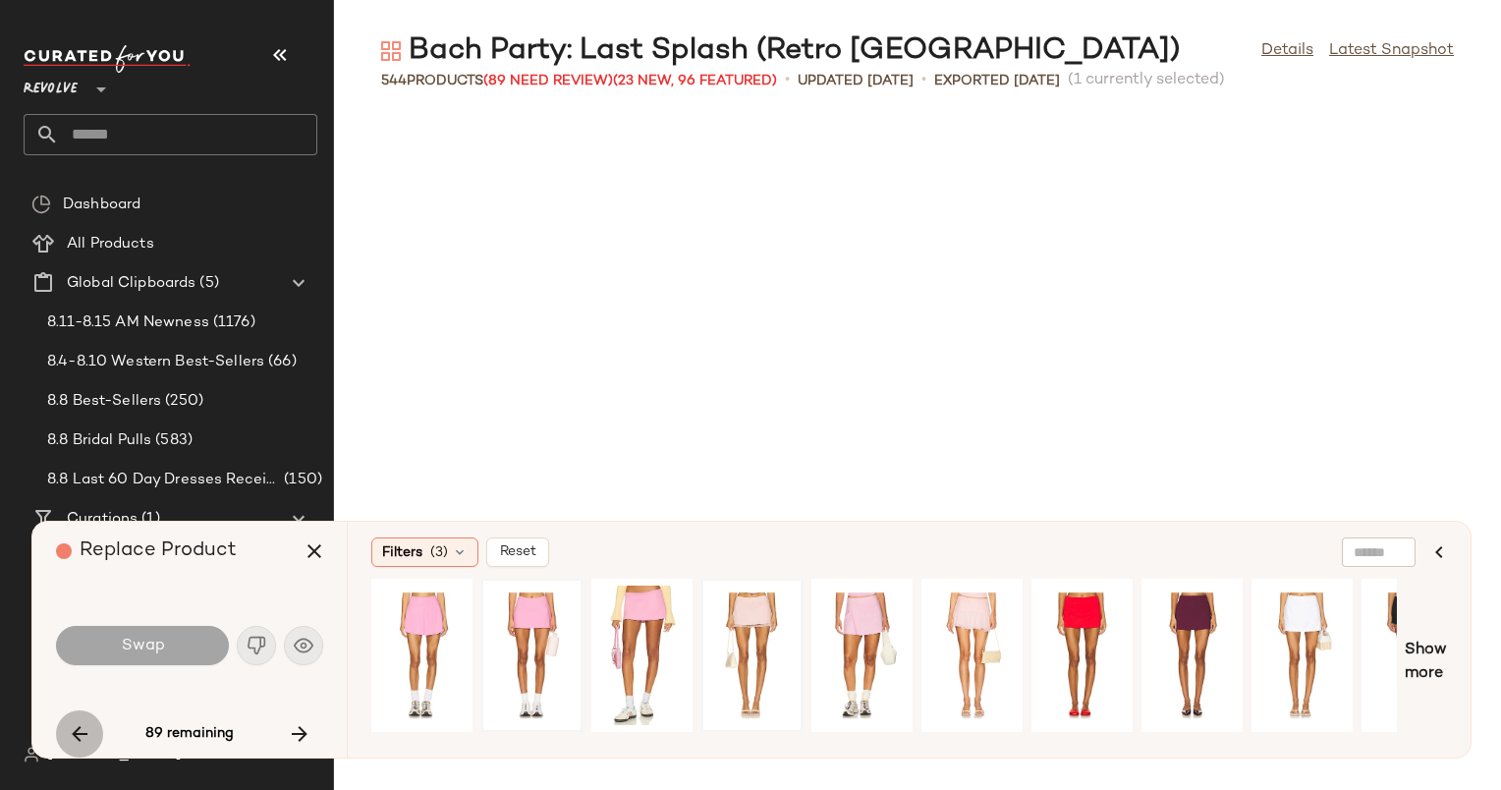
scroll to position [6113, 0]
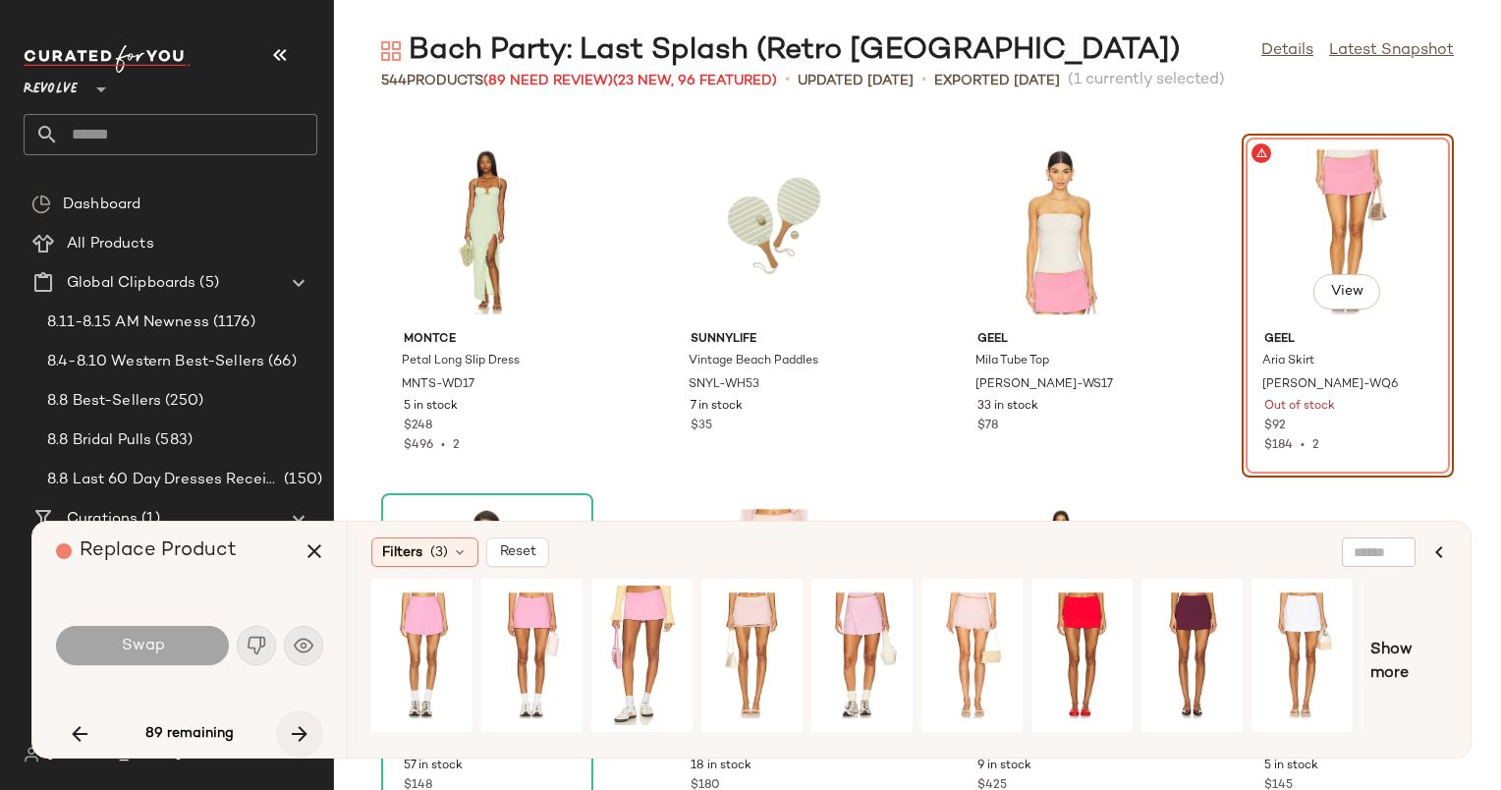
click at [306, 733] on icon "button" at bounding box center [300, 734] width 24 height 24
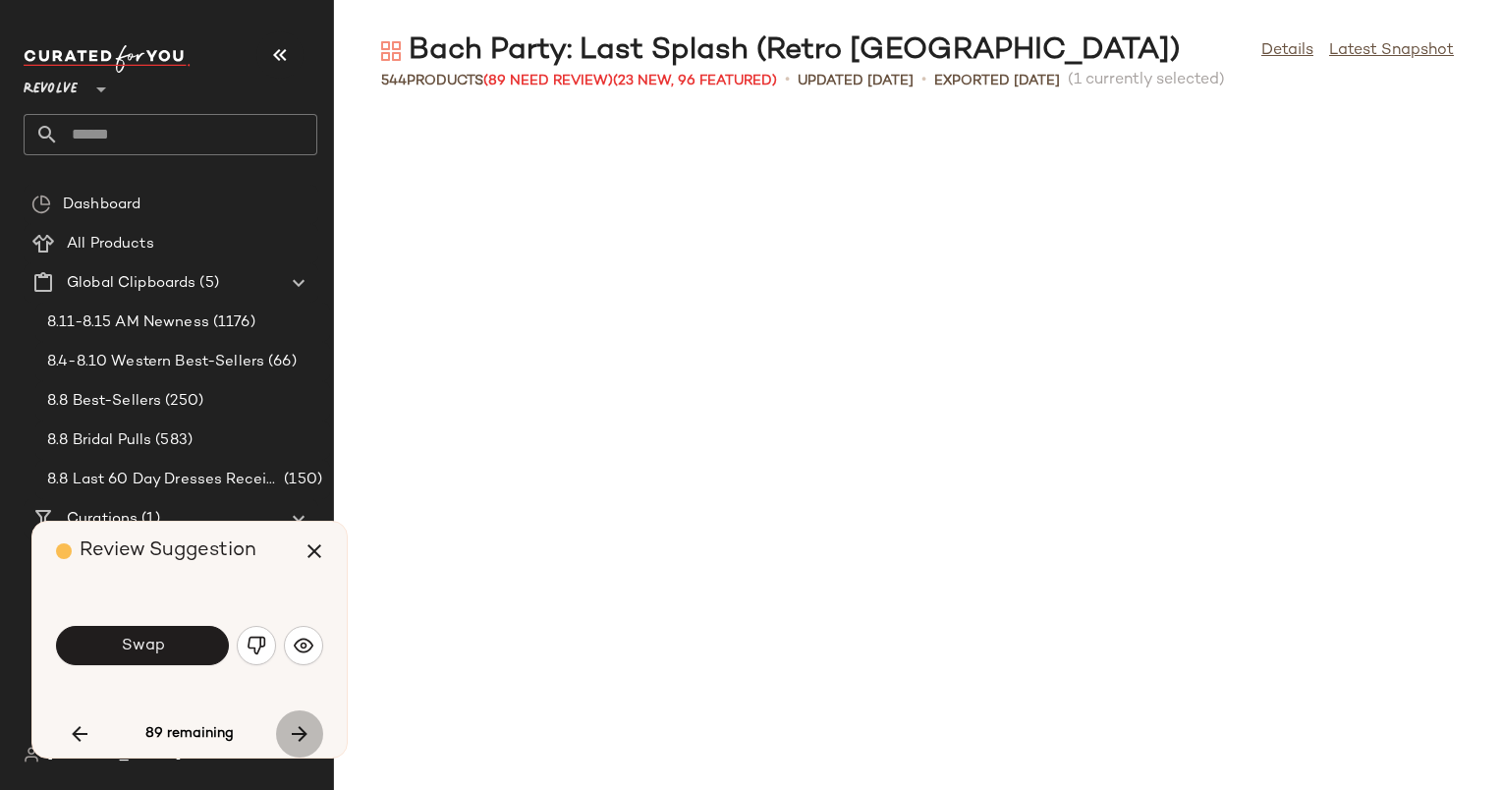
scroll to position [12226, 0]
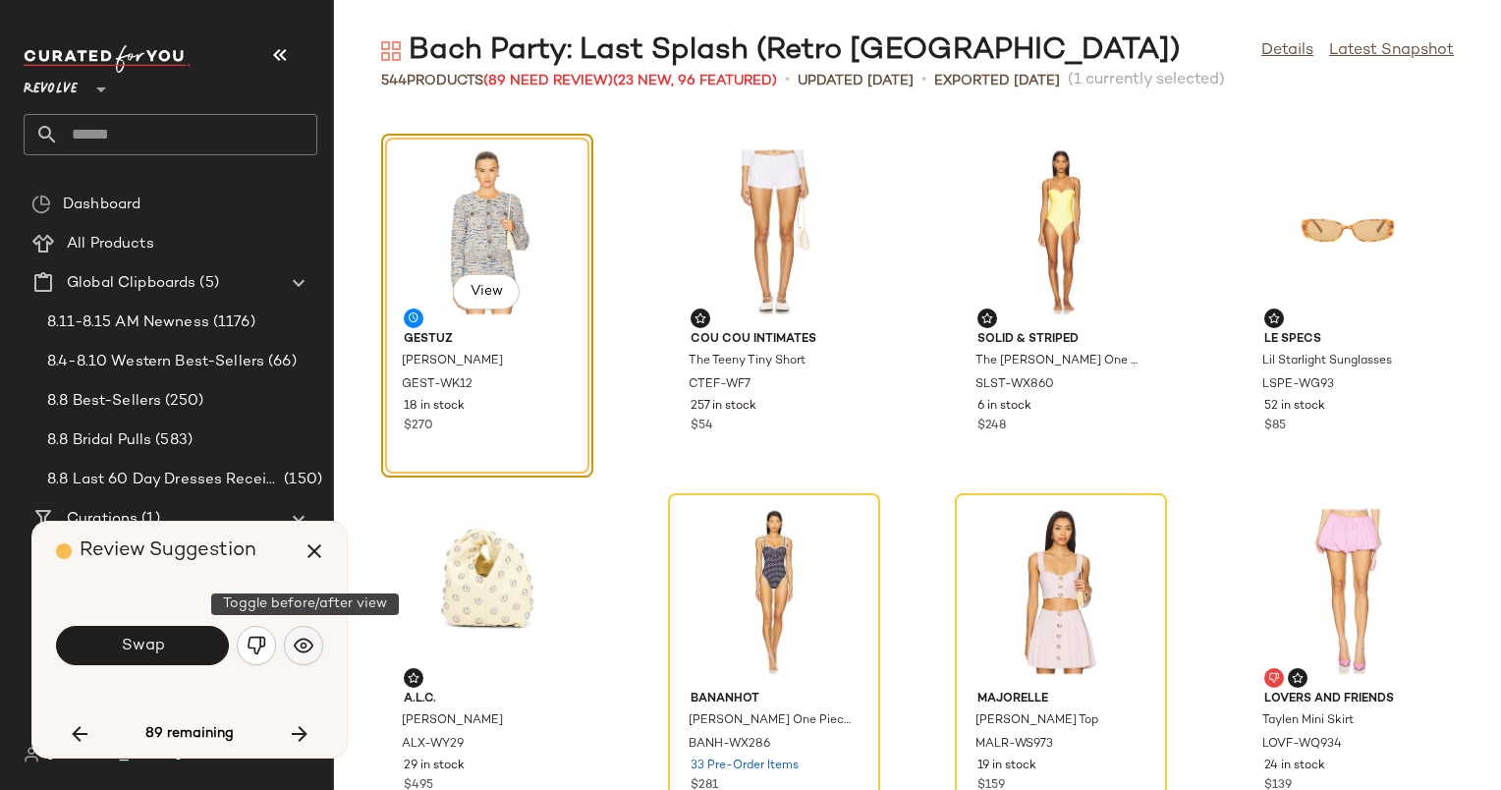
click at [299, 651] on img "button" at bounding box center [304, 646] width 20 height 20
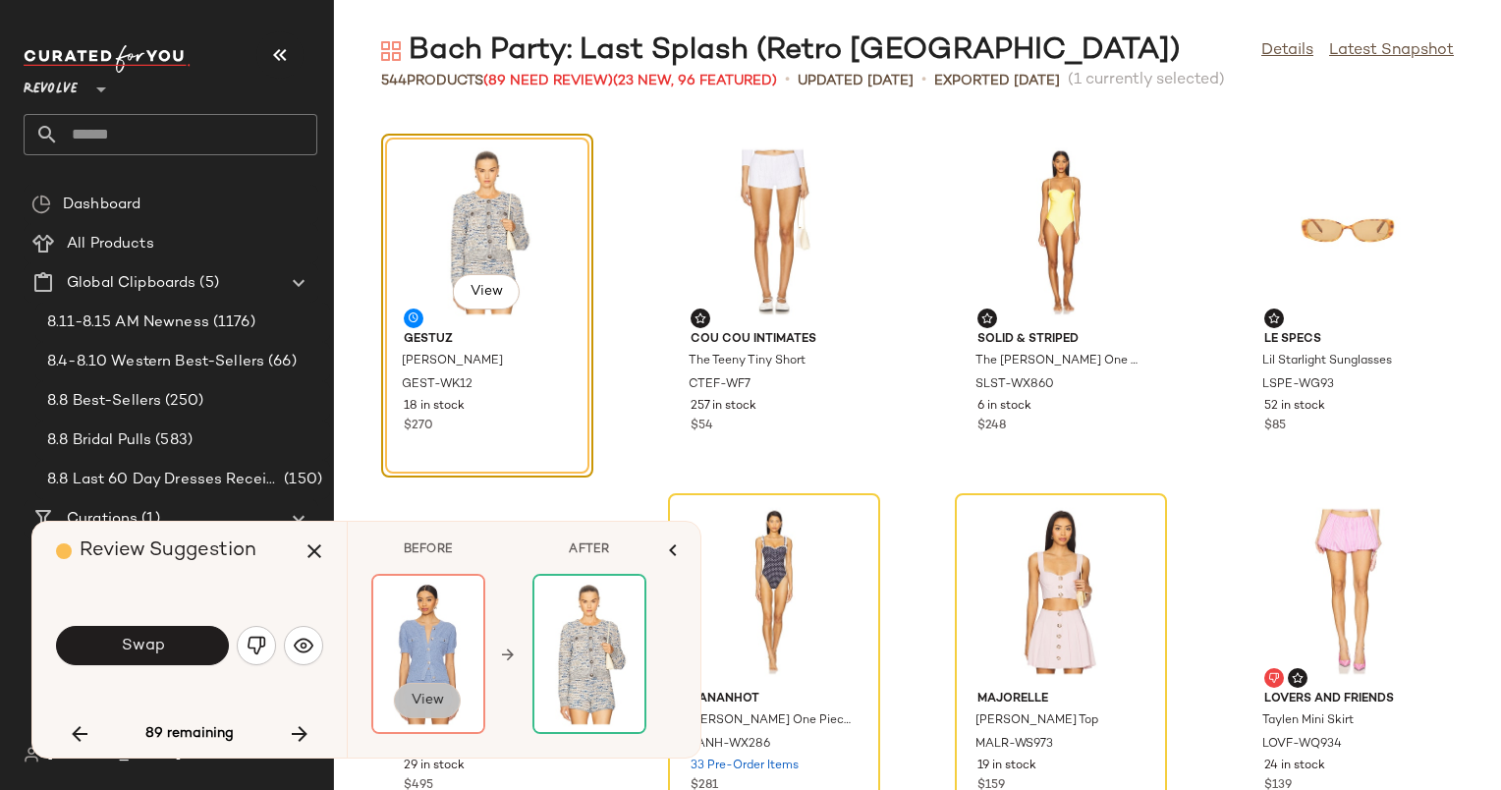
click at [436, 697] on span "View" at bounding box center [427, 701] width 33 height 16
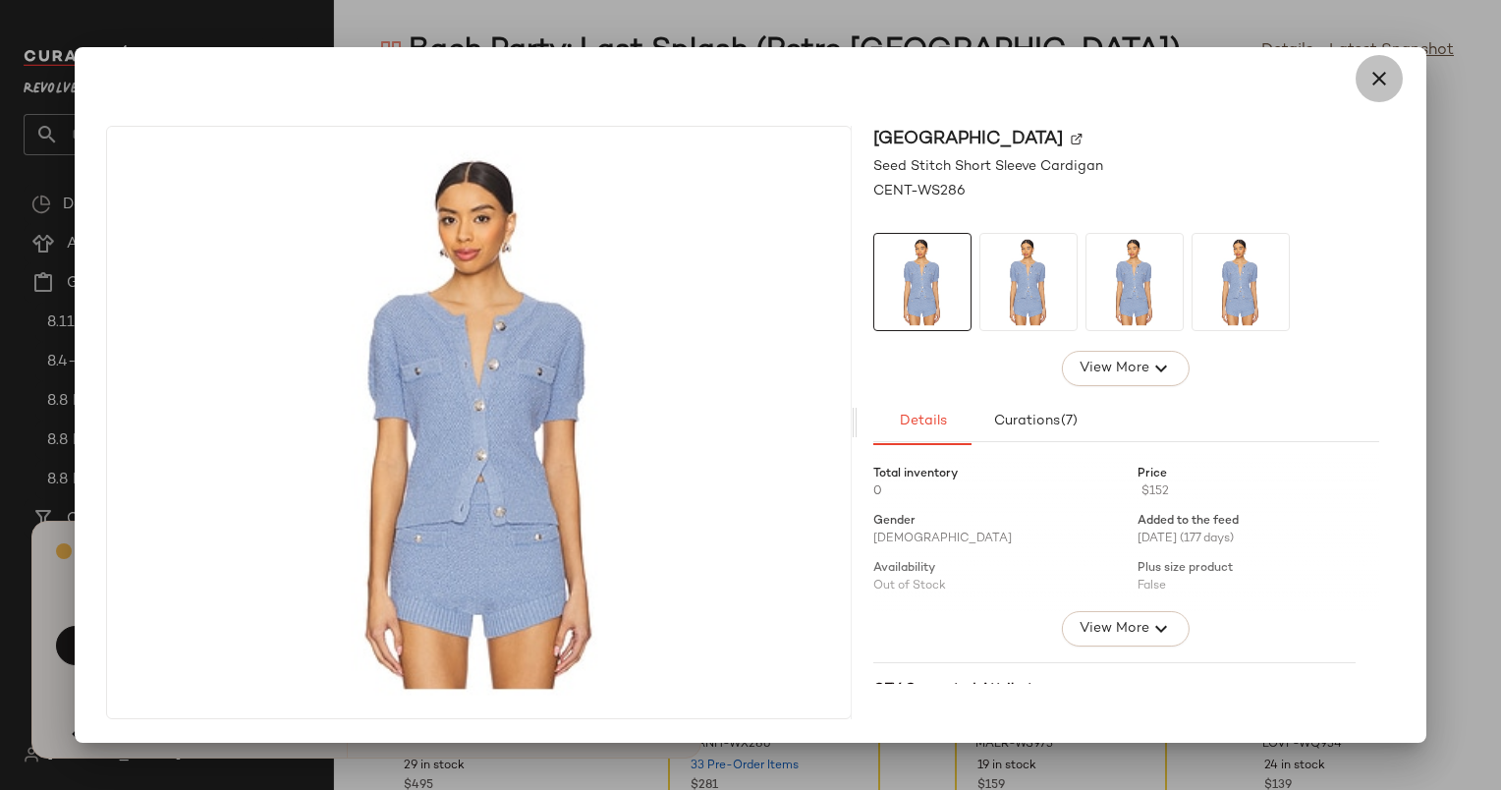
click at [1384, 69] on icon "button" at bounding box center [1380, 79] width 24 height 24
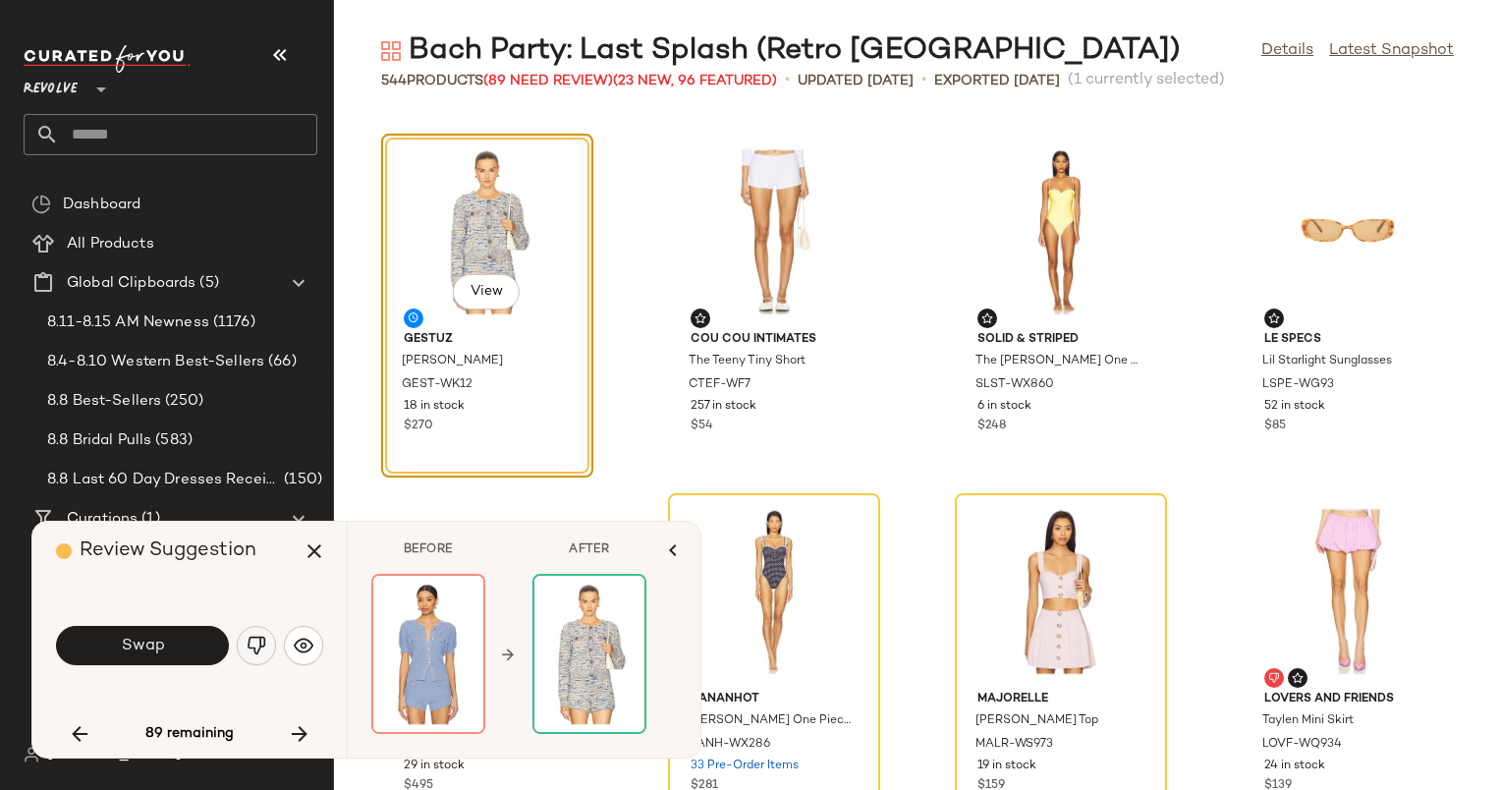
click at [258, 649] on img "button" at bounding box center [257, 646] width 20 height 20
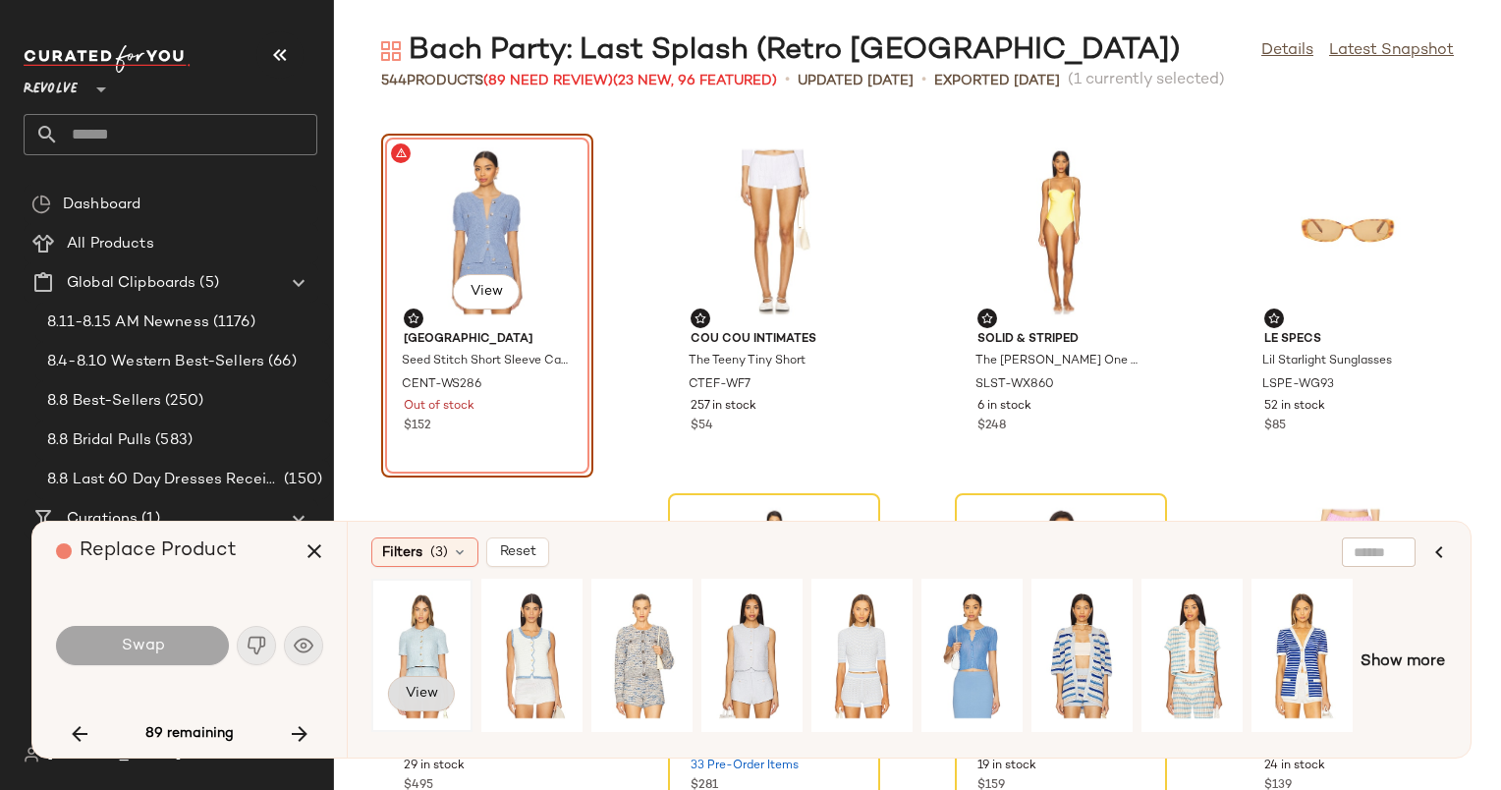
click at [428, 693] on span "View" at bounding box center [421, 694] width 33 height 16
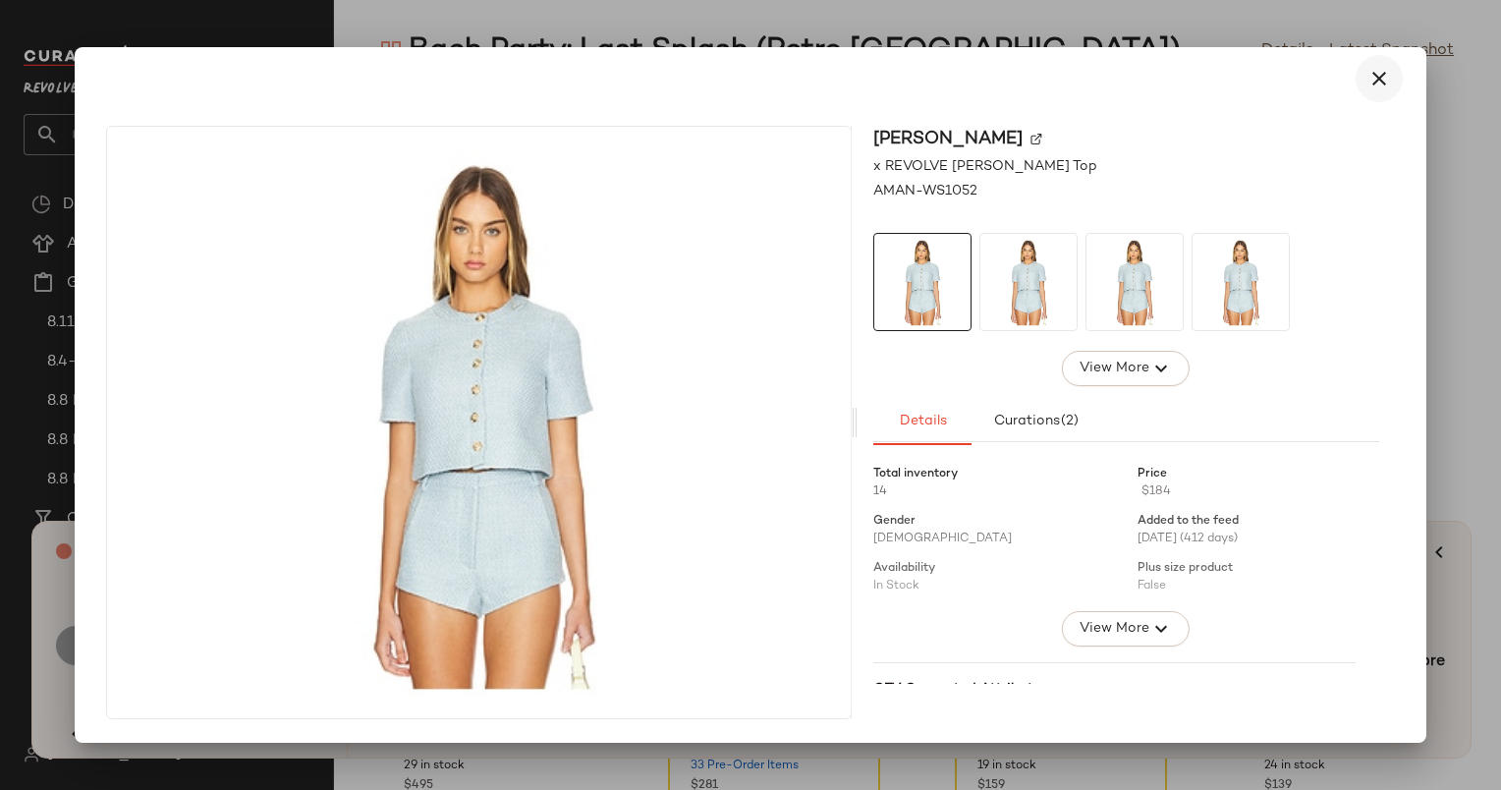
click at [1360, 90] on button "button" at bounding box center [1379, 78] width 47 height 47
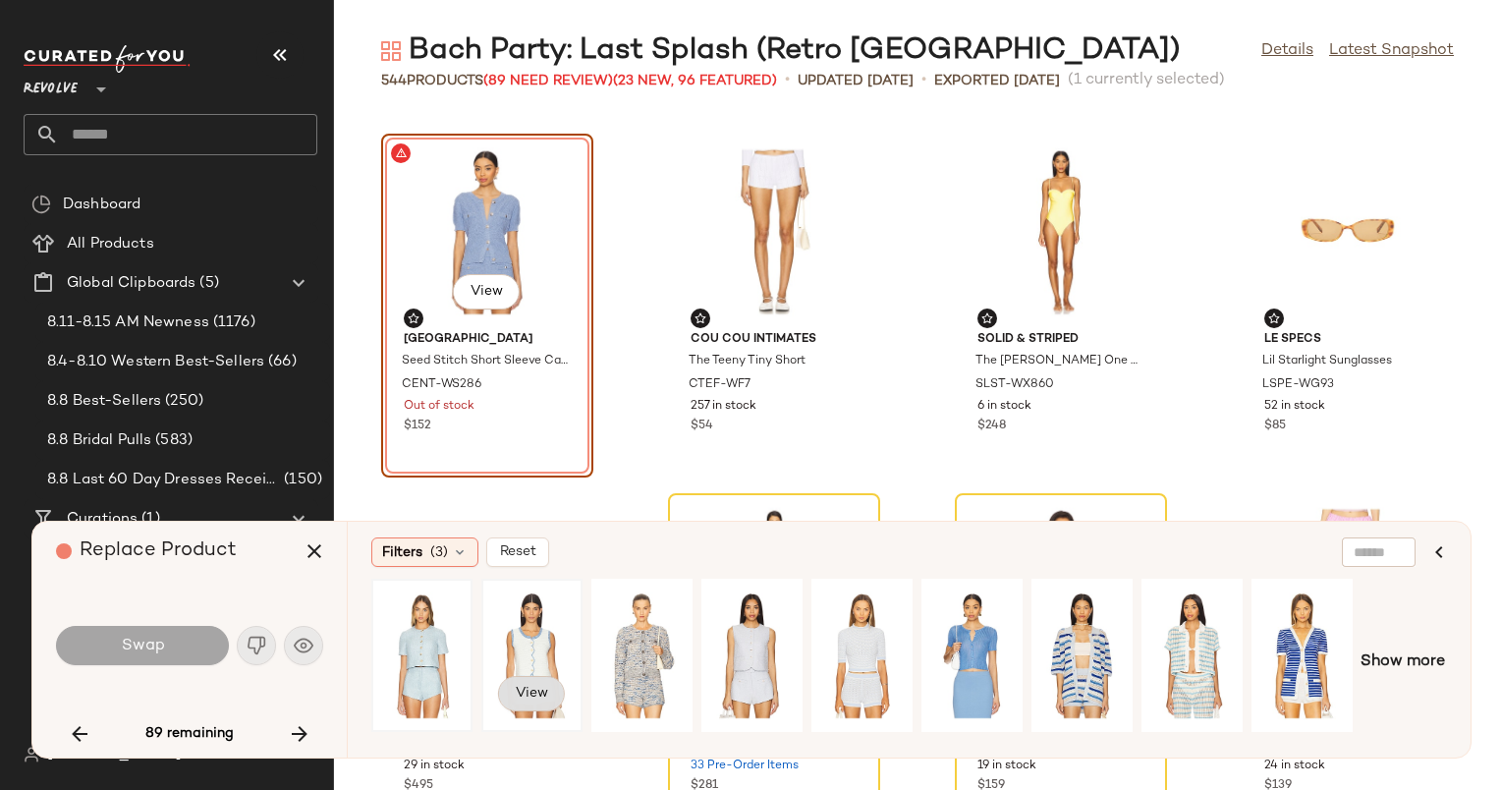
click at [542, 691] on span "View" at bounding box center [531, 694] width 33 height 16
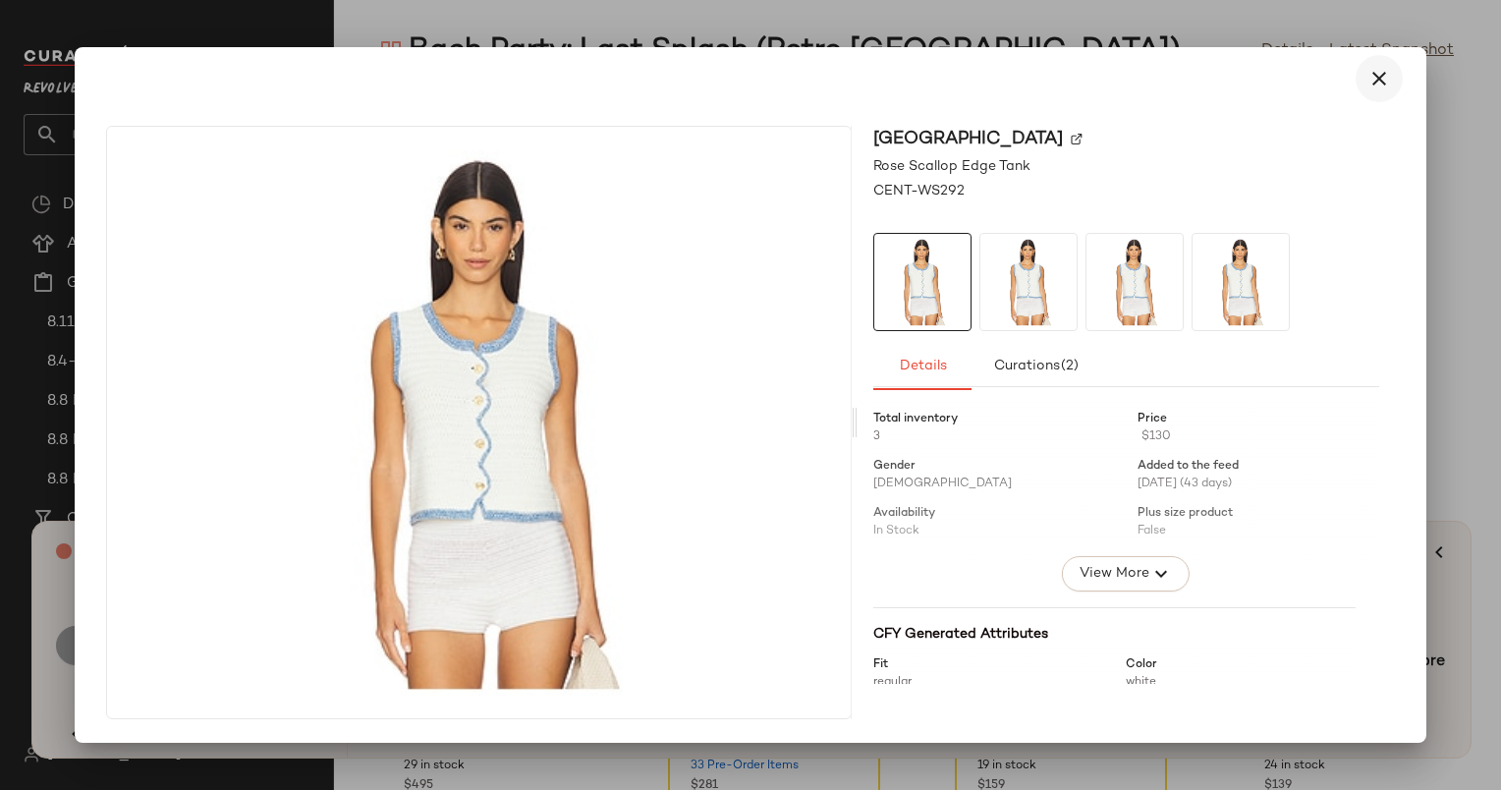
click at [1364, 83] on button "button" at bounding box center [1379, 78] width 47 height 47
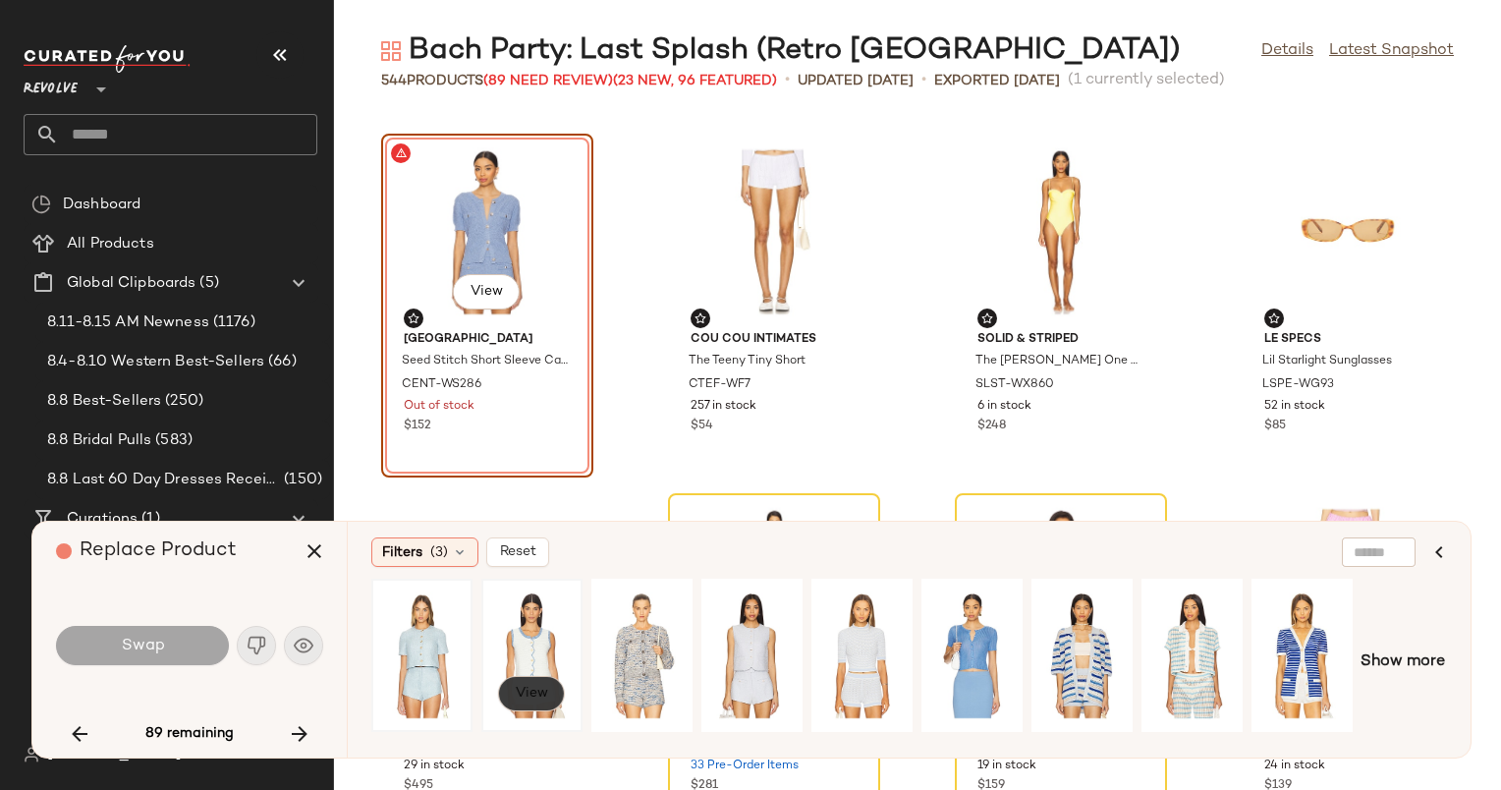
click at [523, 708] on button "View" at bounding box center [531, 693] width 67 height 35
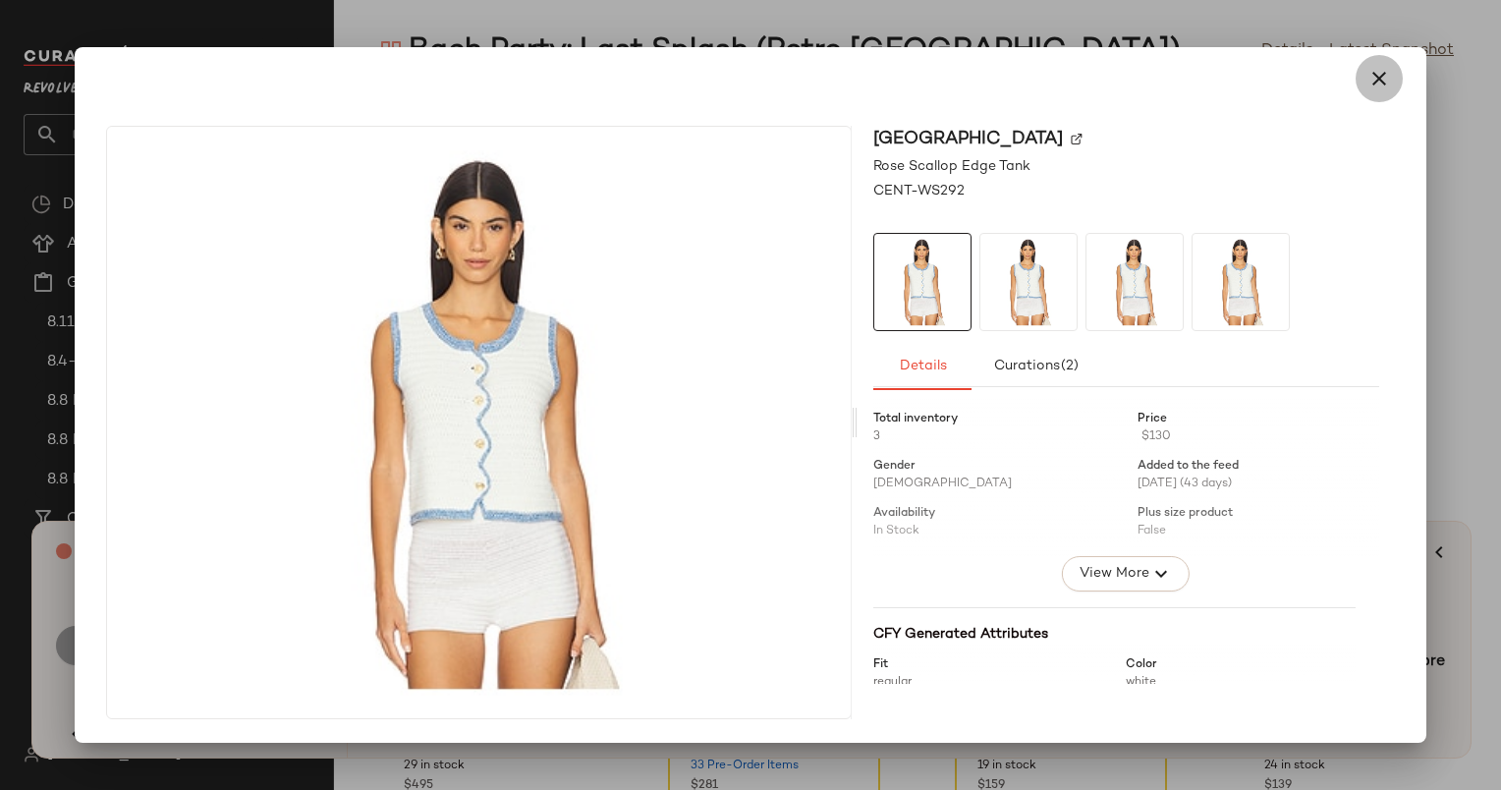
click at [1402, 72] on button "button" at bounding box center [1379, 78] width 47 height 47
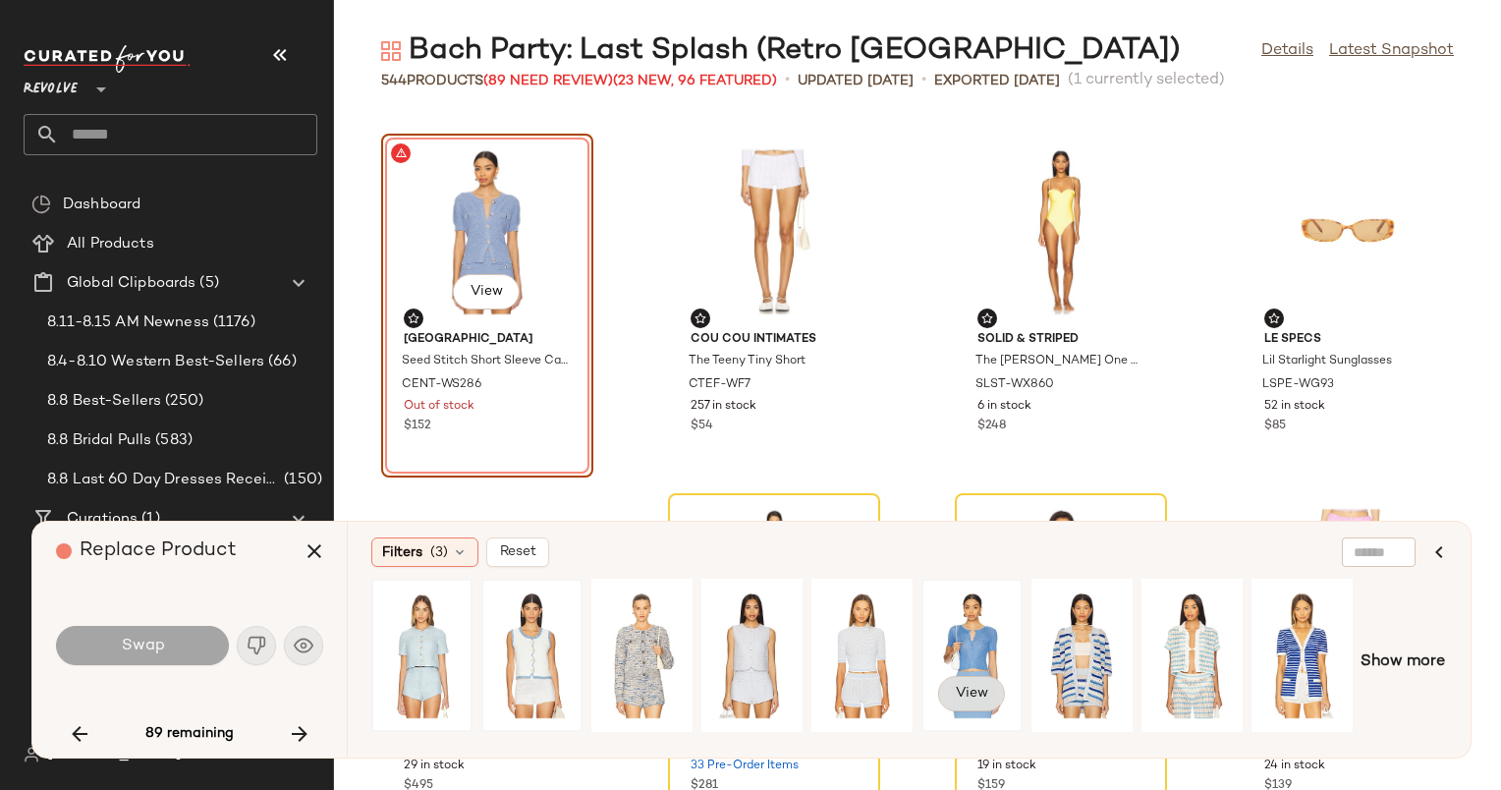
click at [963, 688] on span "View" at bounding box center [971, 694] width 33 height 16
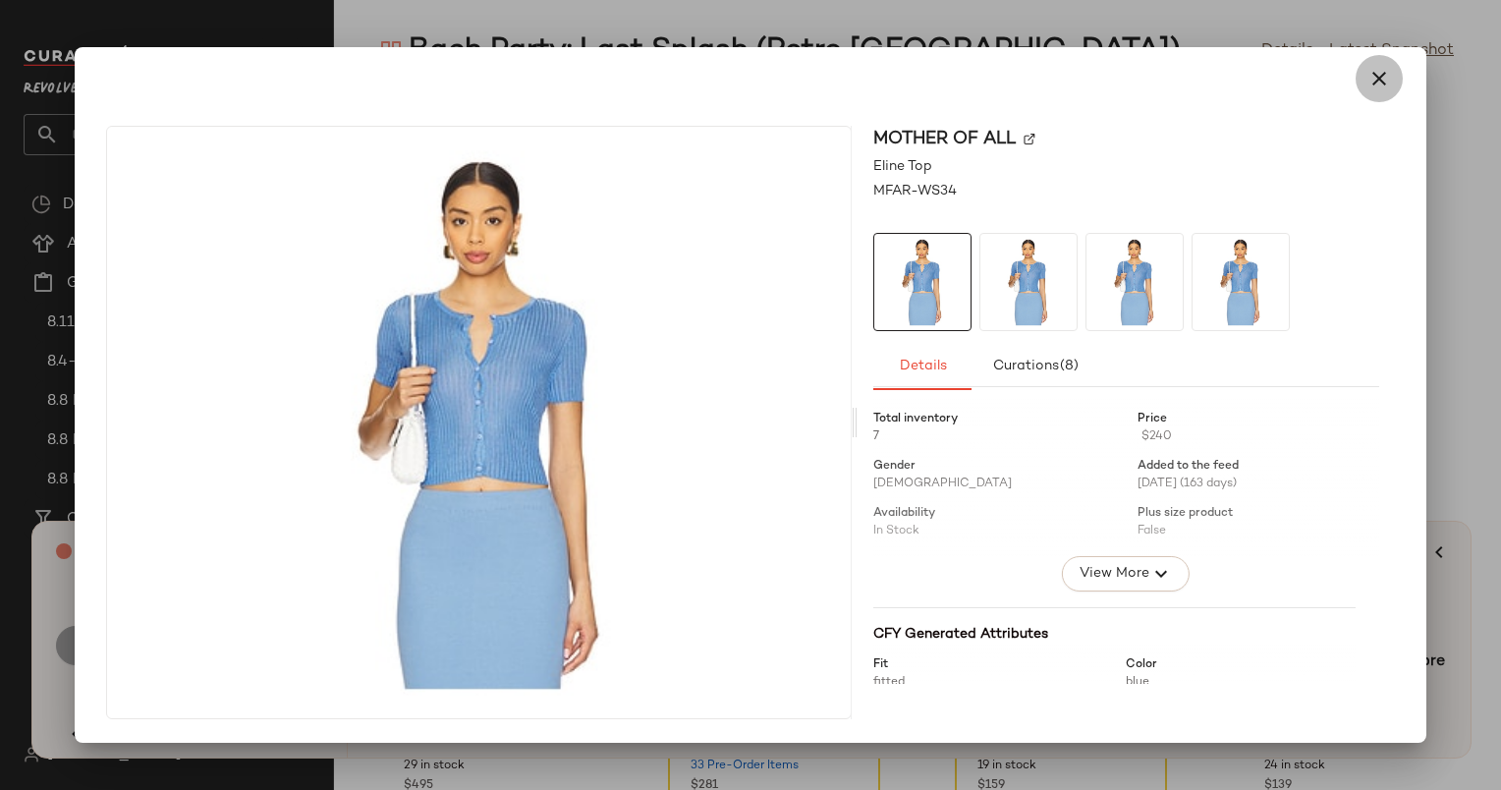
click at [1381, 76] on icon "button" at bounding box center [1380, 79] width 24 height 24
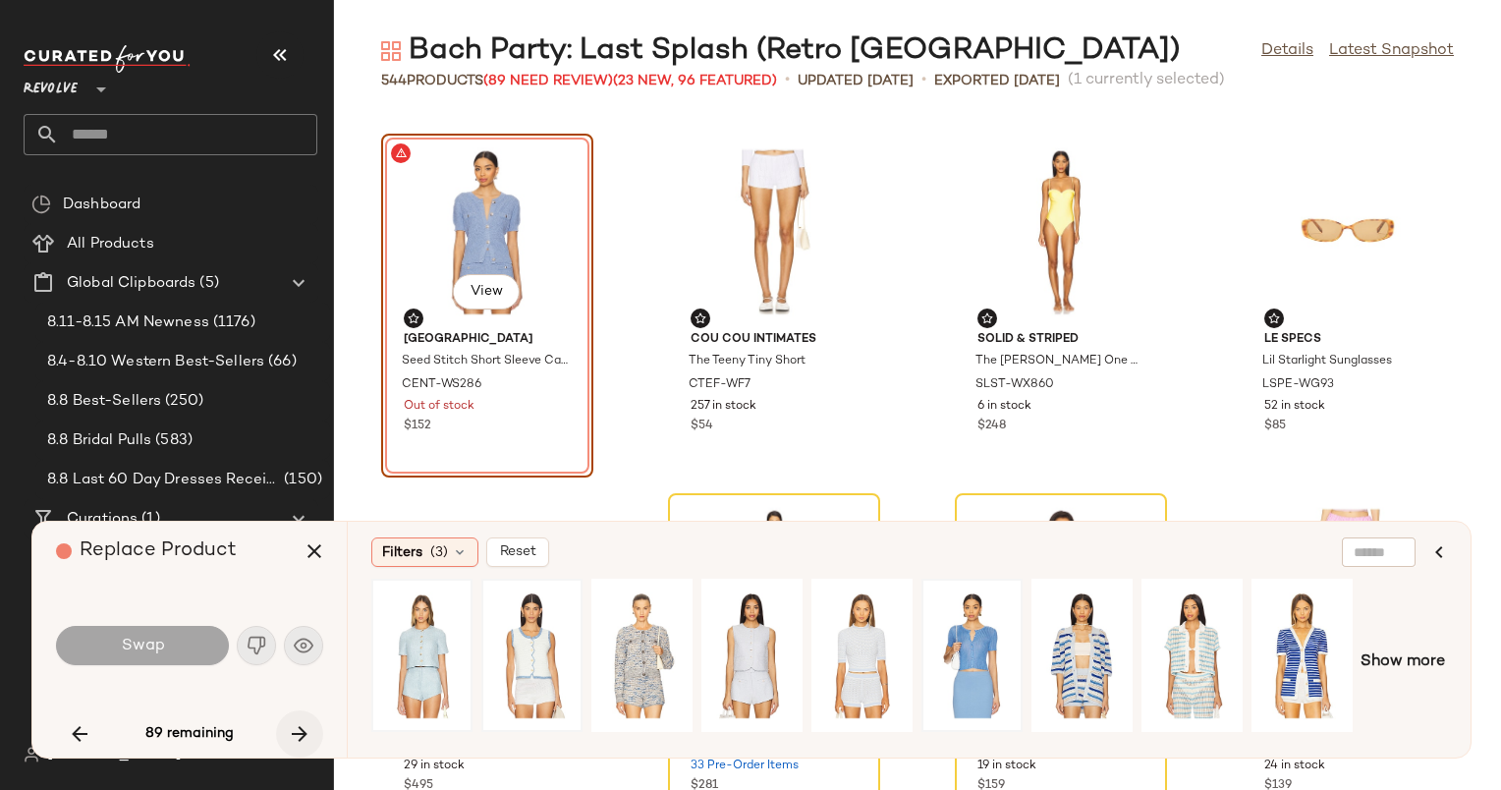
click at [295, 728] on icon "button" at bounding box center [300, 734] width 24 height 24
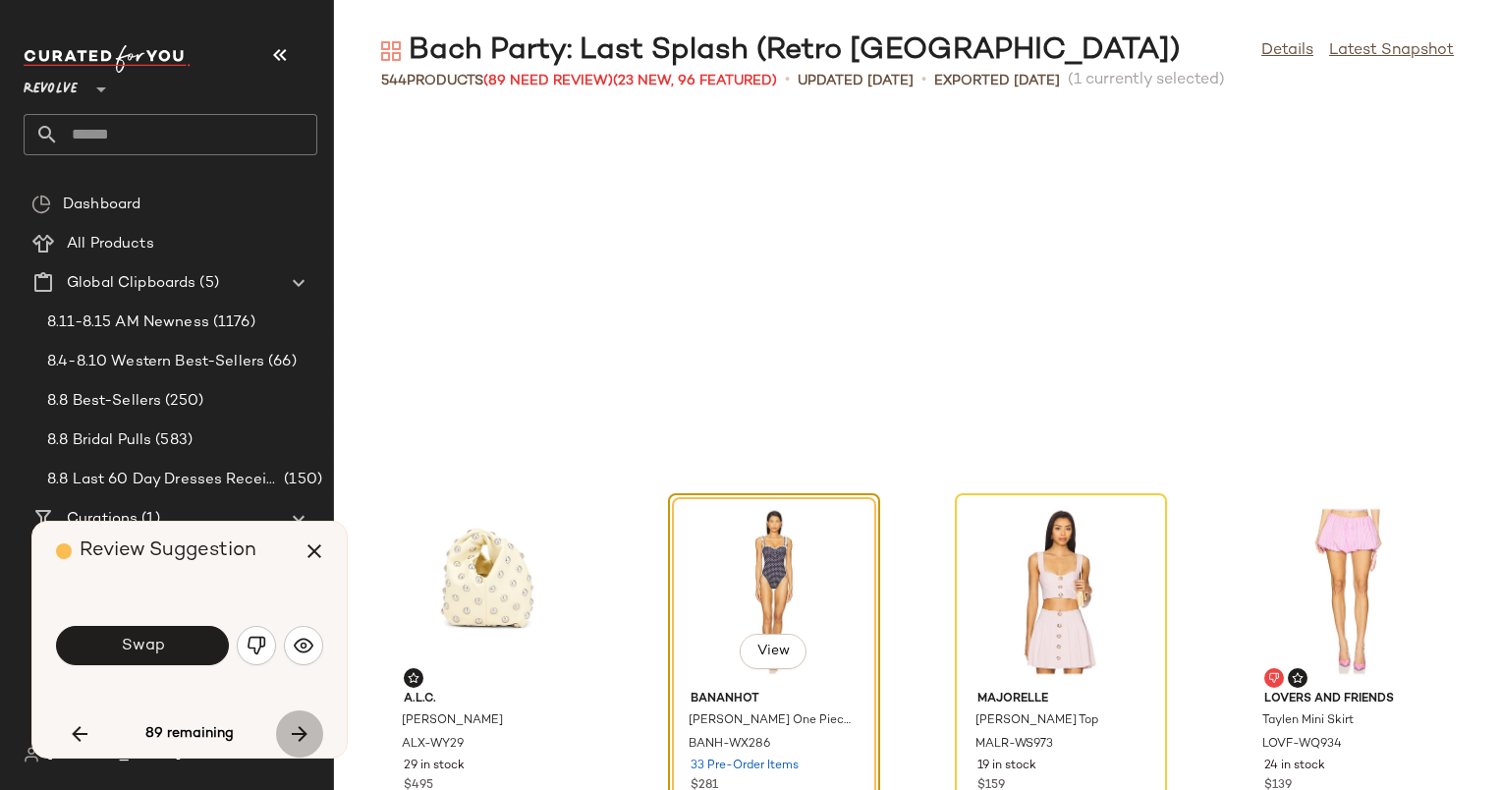
scroll to position [12586, 0]
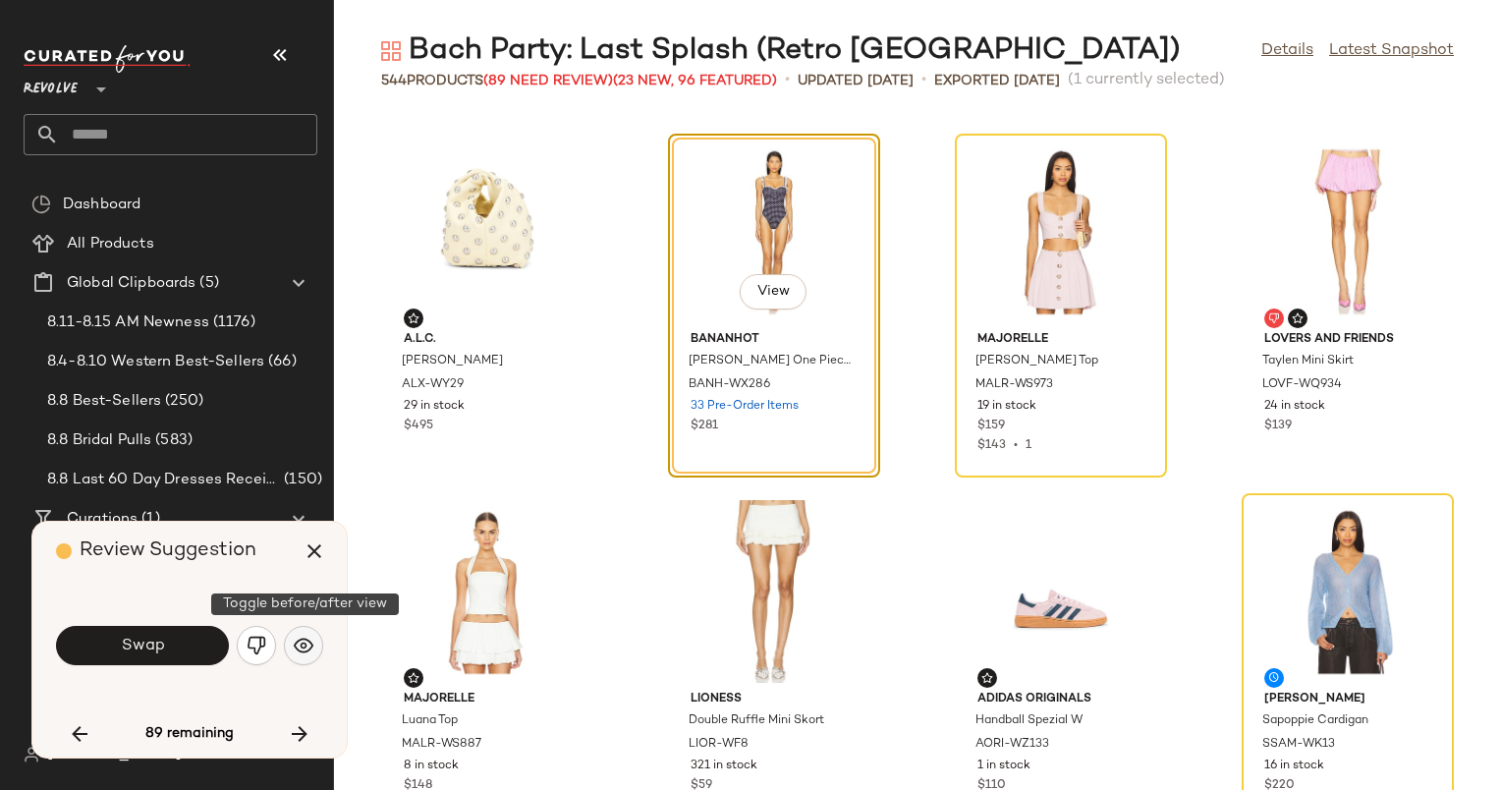
click at [304, 646] on img "button" at bounding box center [304, 646] width 20 height 20
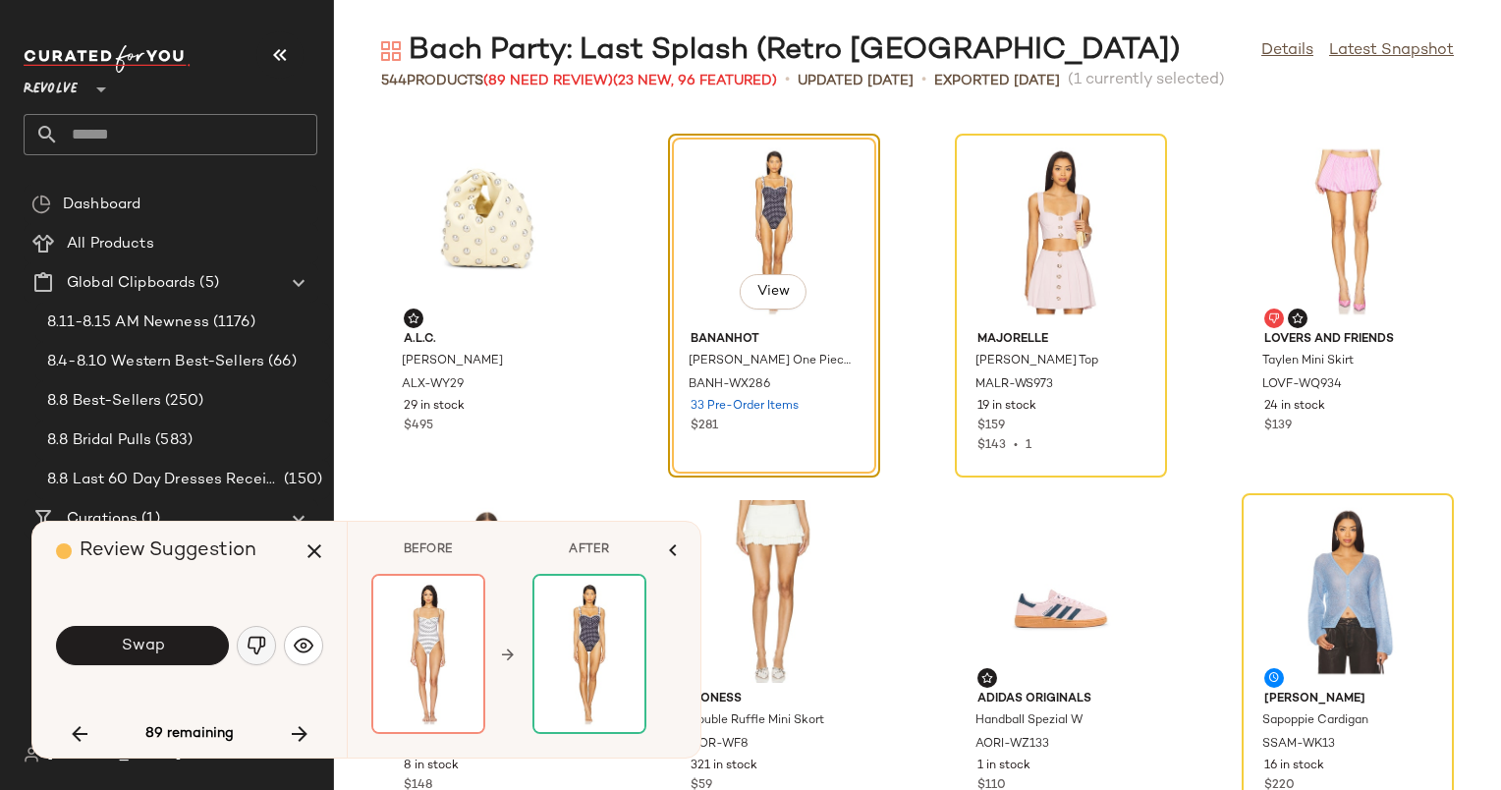
click at [253, 642] on img "button" at bounding box center [257, 646] width 20 height 20
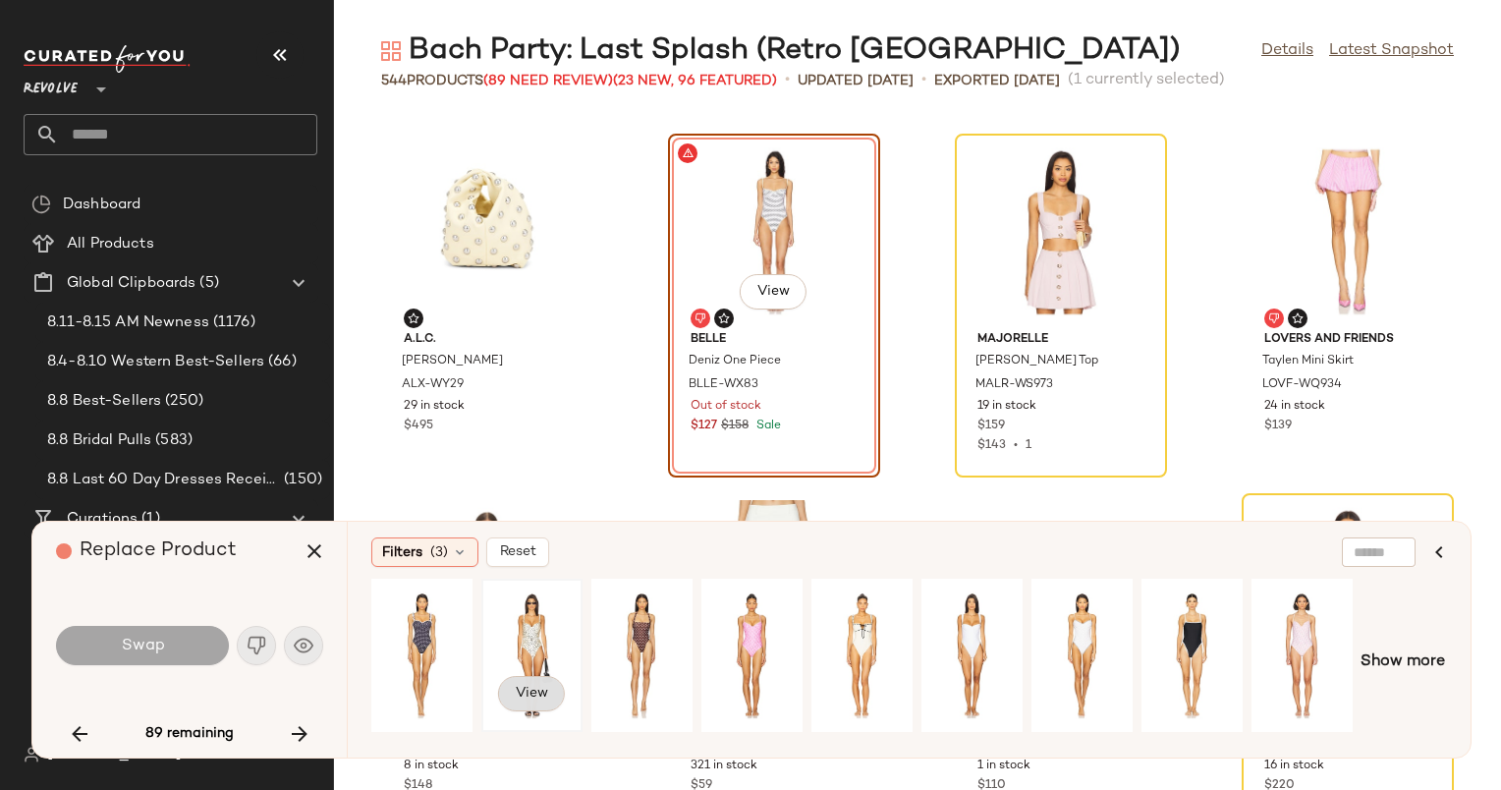
click at [531, 688] on span "View" at bounding box center [531, 694] width 33 height 16
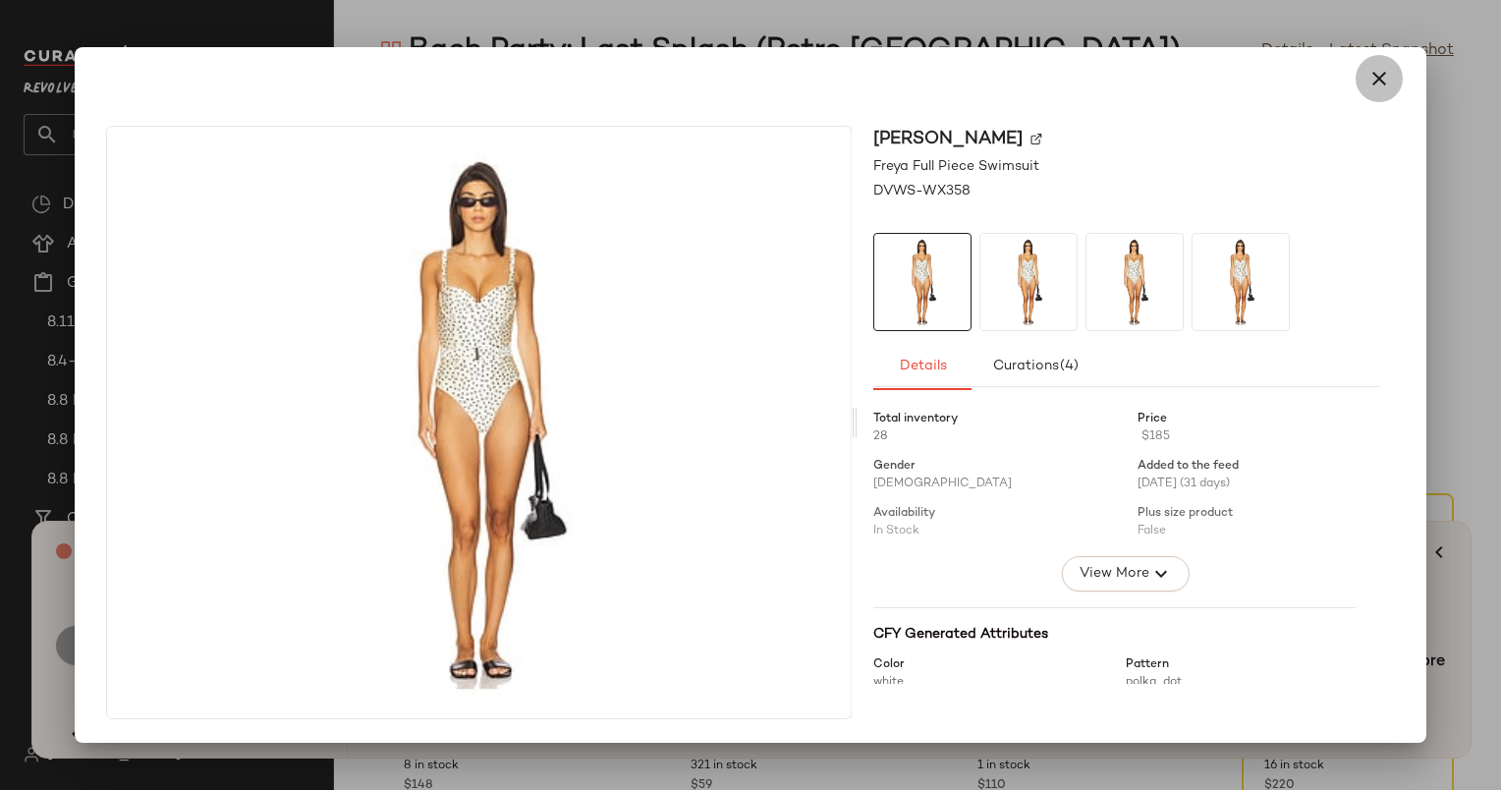
click at [1379, 80] on icon "button" at bounding box center [1380, 79] width 24 height 24
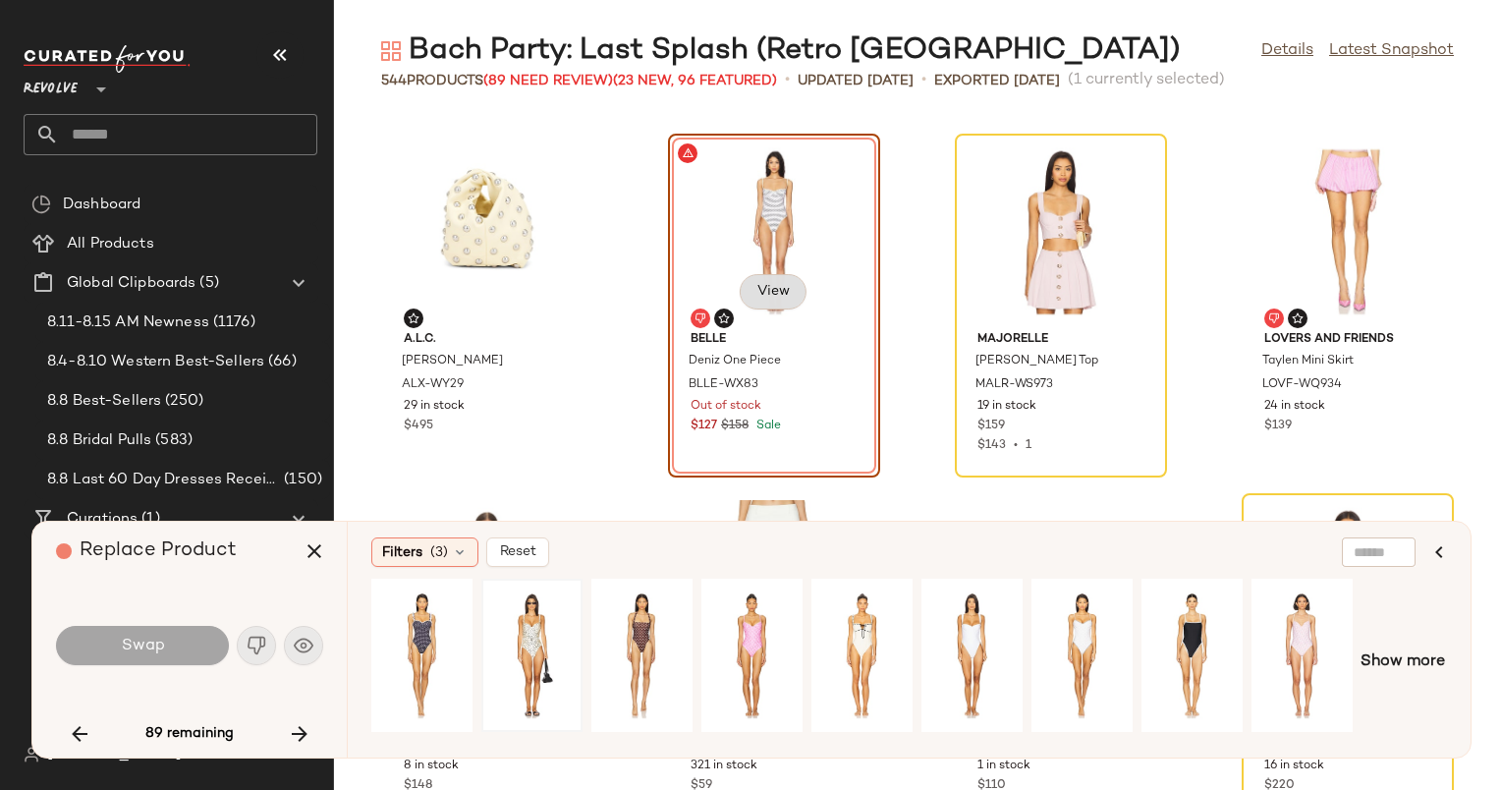
click at [772, 299] on span "View" at bounding box center [773, 292] width 33 height 16
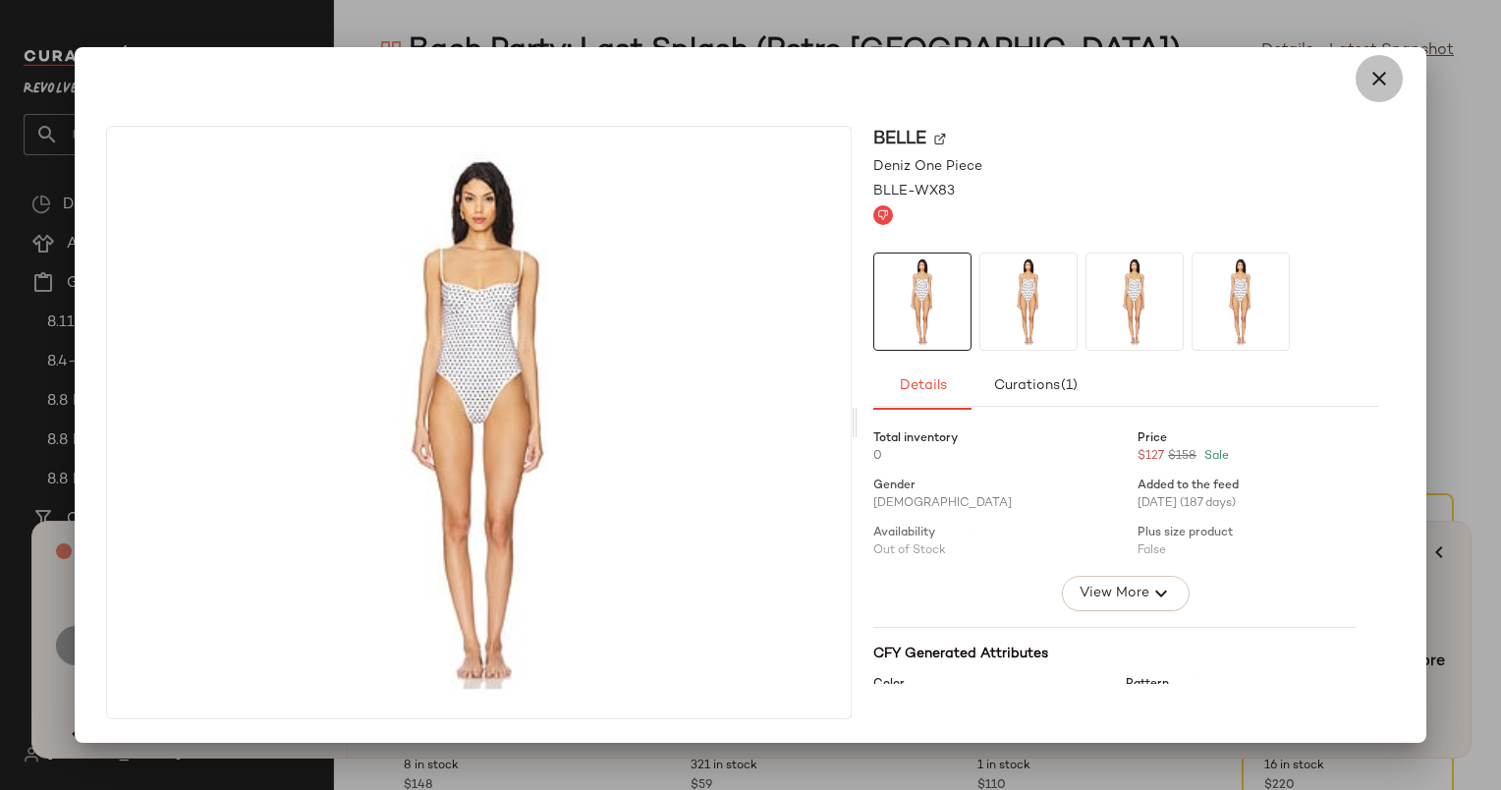
click at [1379, 86] on icon "button" at bounding box center [1380, 79] width 24 height 24
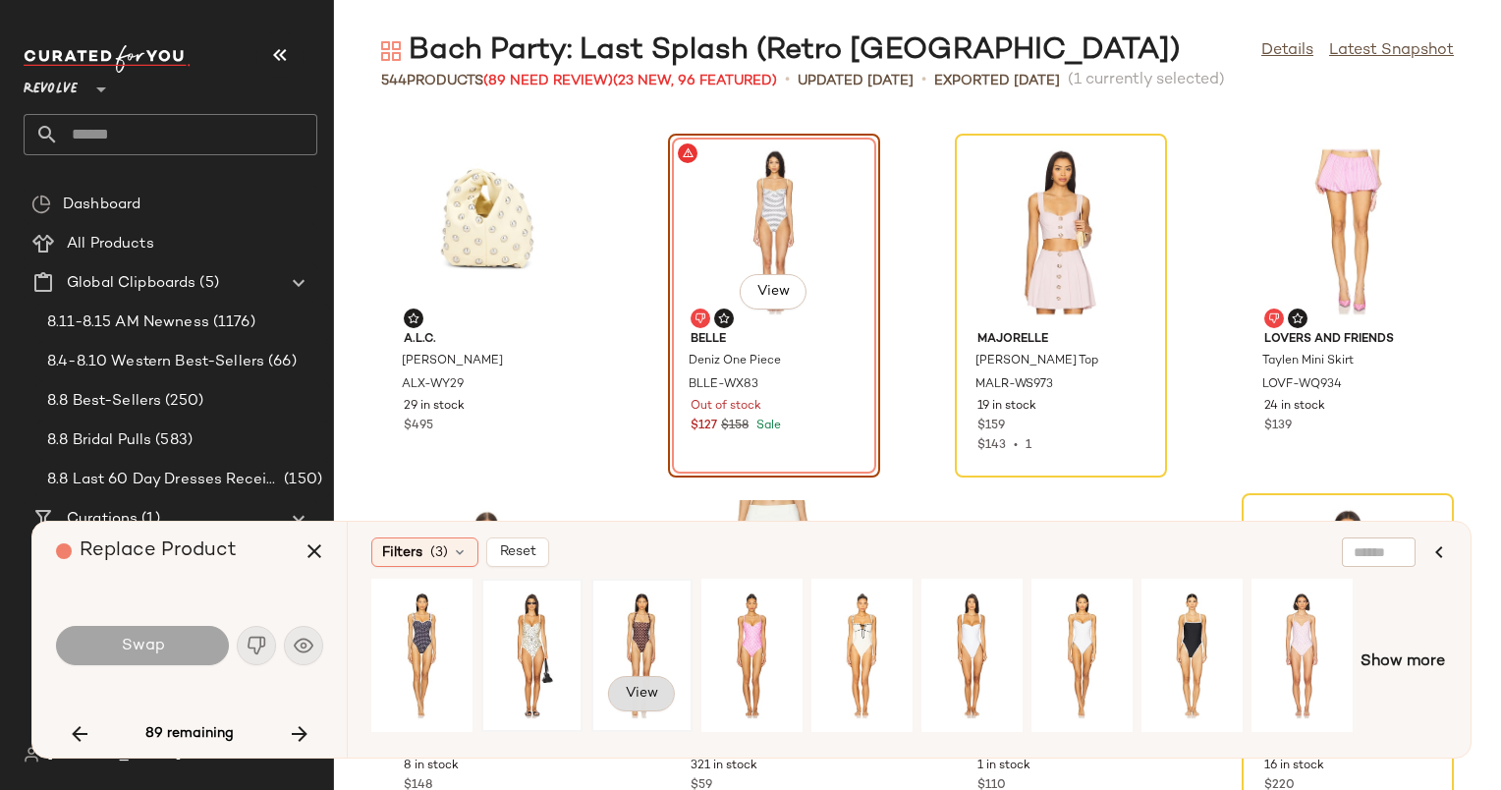
click at [637, 686] on span "View" at bounding box center [641, 694] width 33 height 16
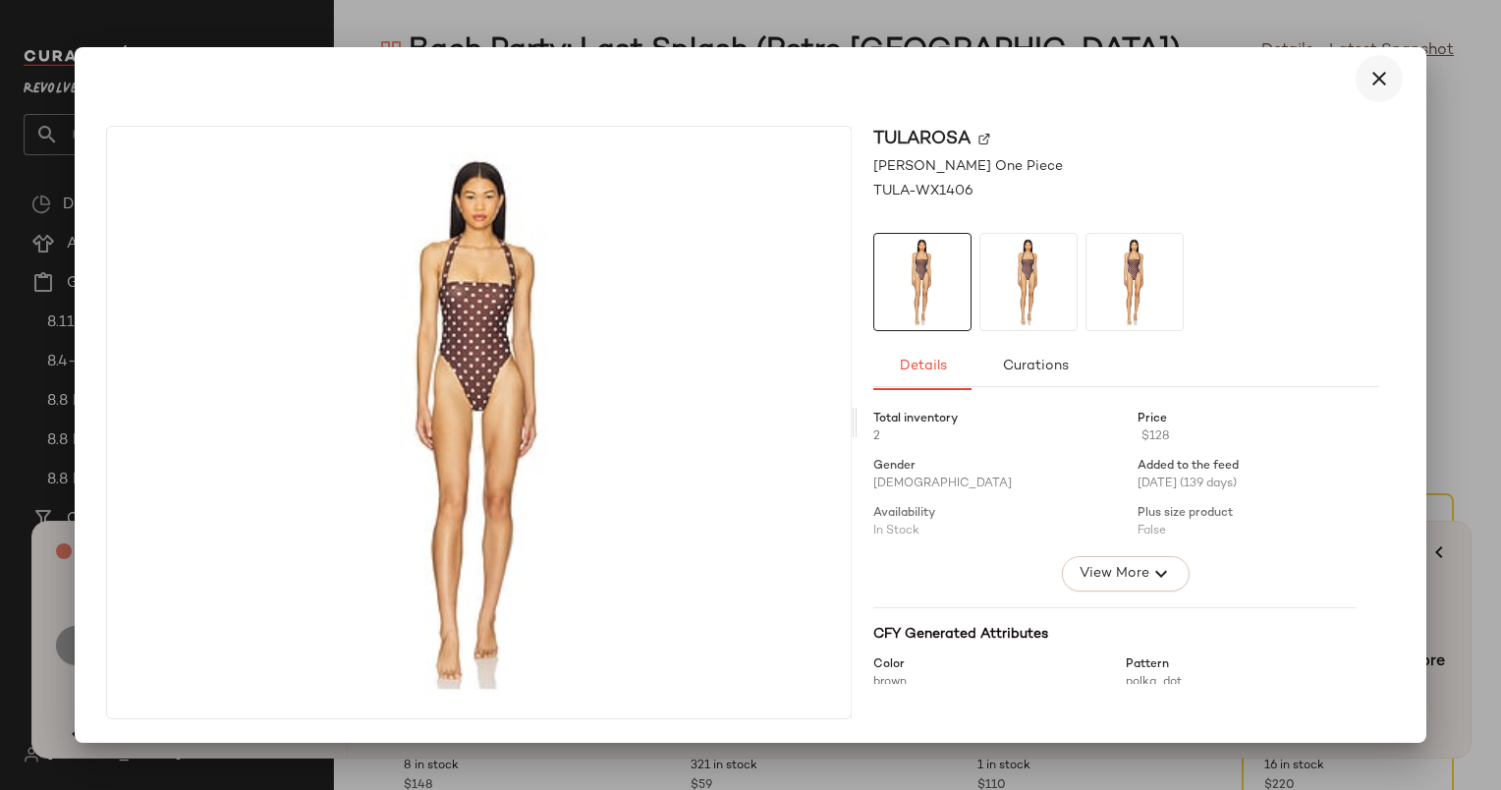
click at [1386, 85] on icon "button" at bounding box center [1380, 79] width 24 height 24
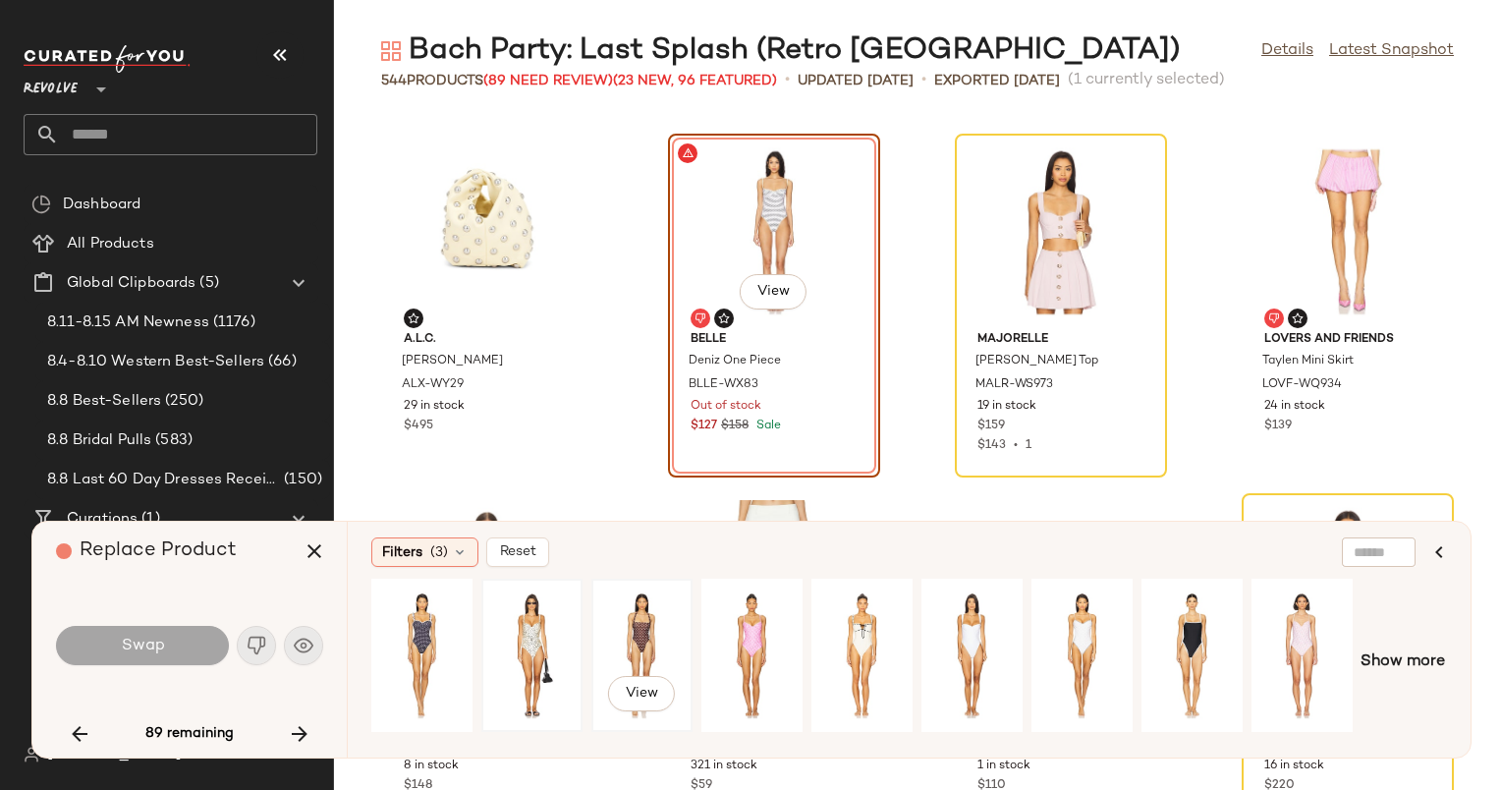
click at [631, 627] on div "View" at bounding box center [641, 656] width 87 height 140
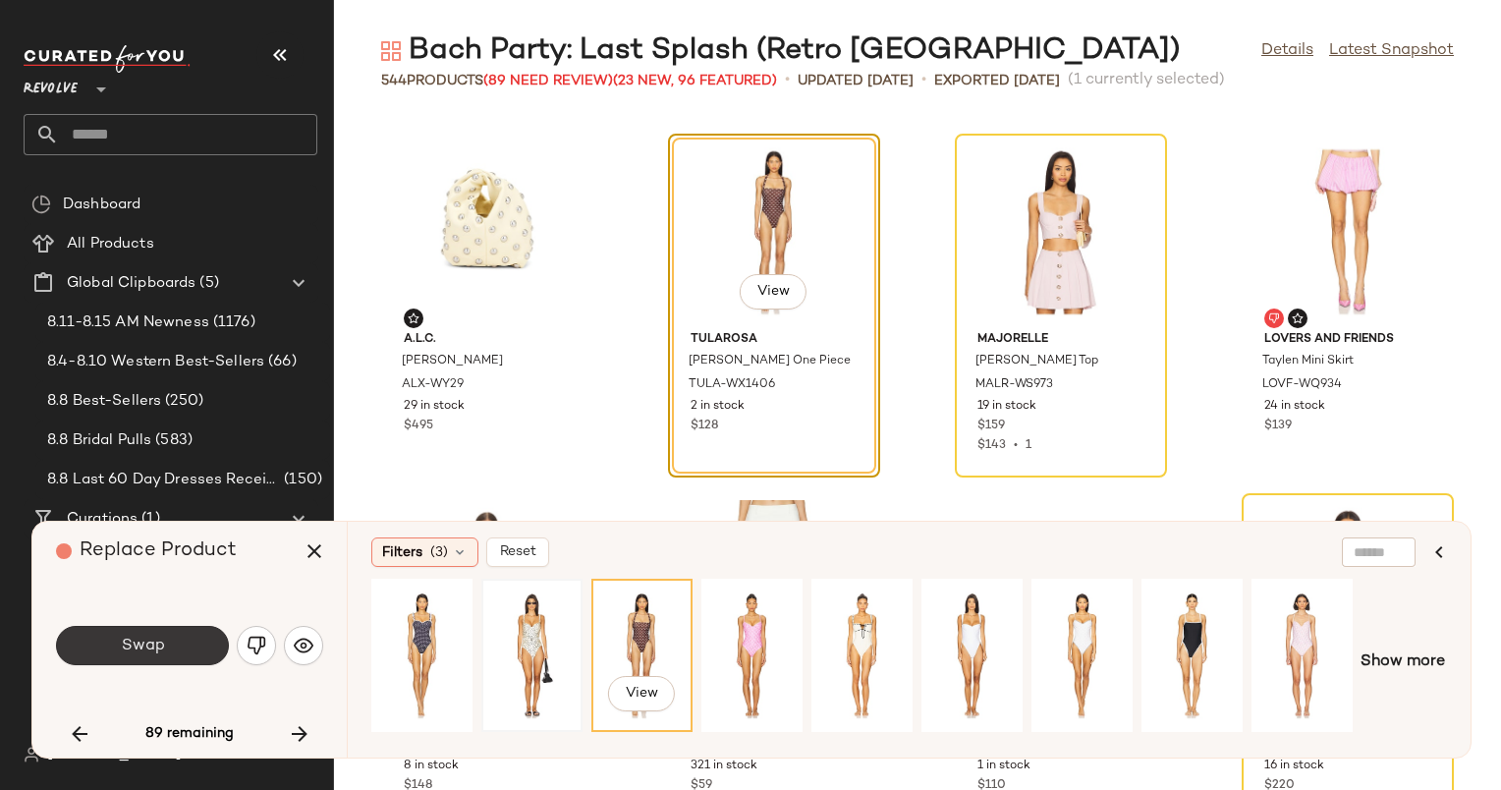
click at [154, 649] on span "Swap" at bounding box center [142, 646] width 44 height 19
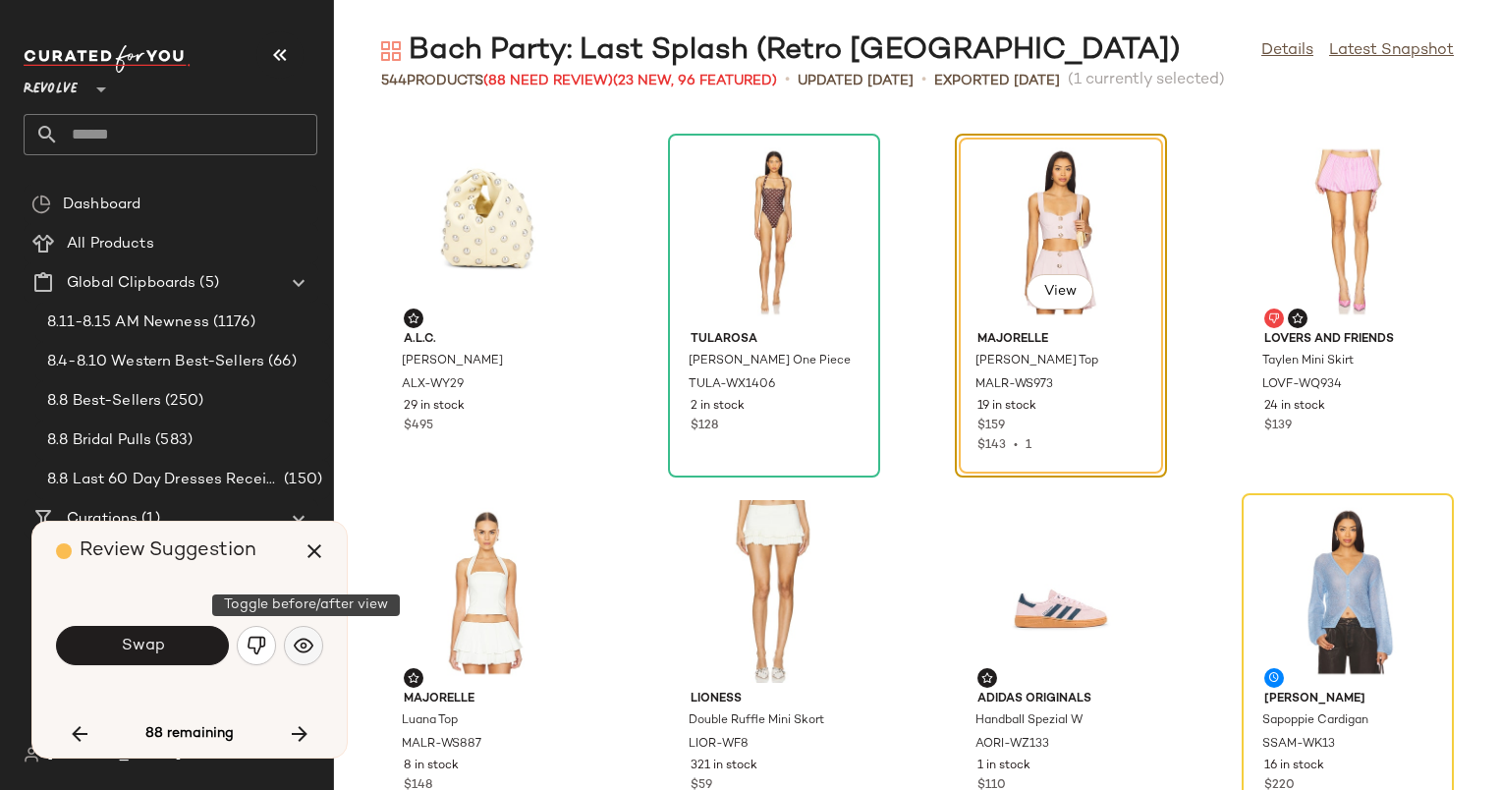
click at [306, 641] on img "button" at bounding box center [304, 646] width 20 height 20
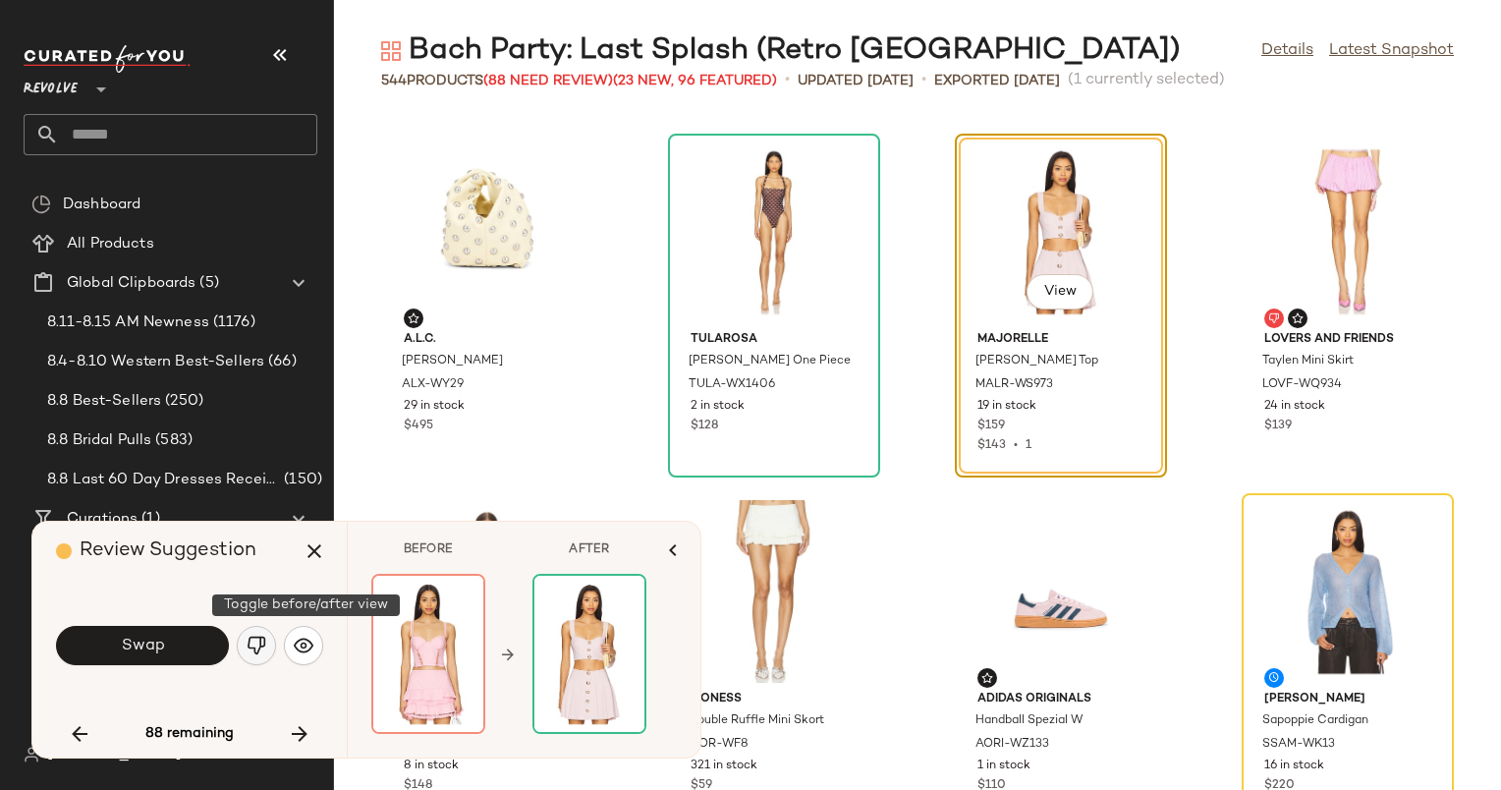
click at [265, 638] on img "button" at bounding box center [257, 646] width 20 height 20
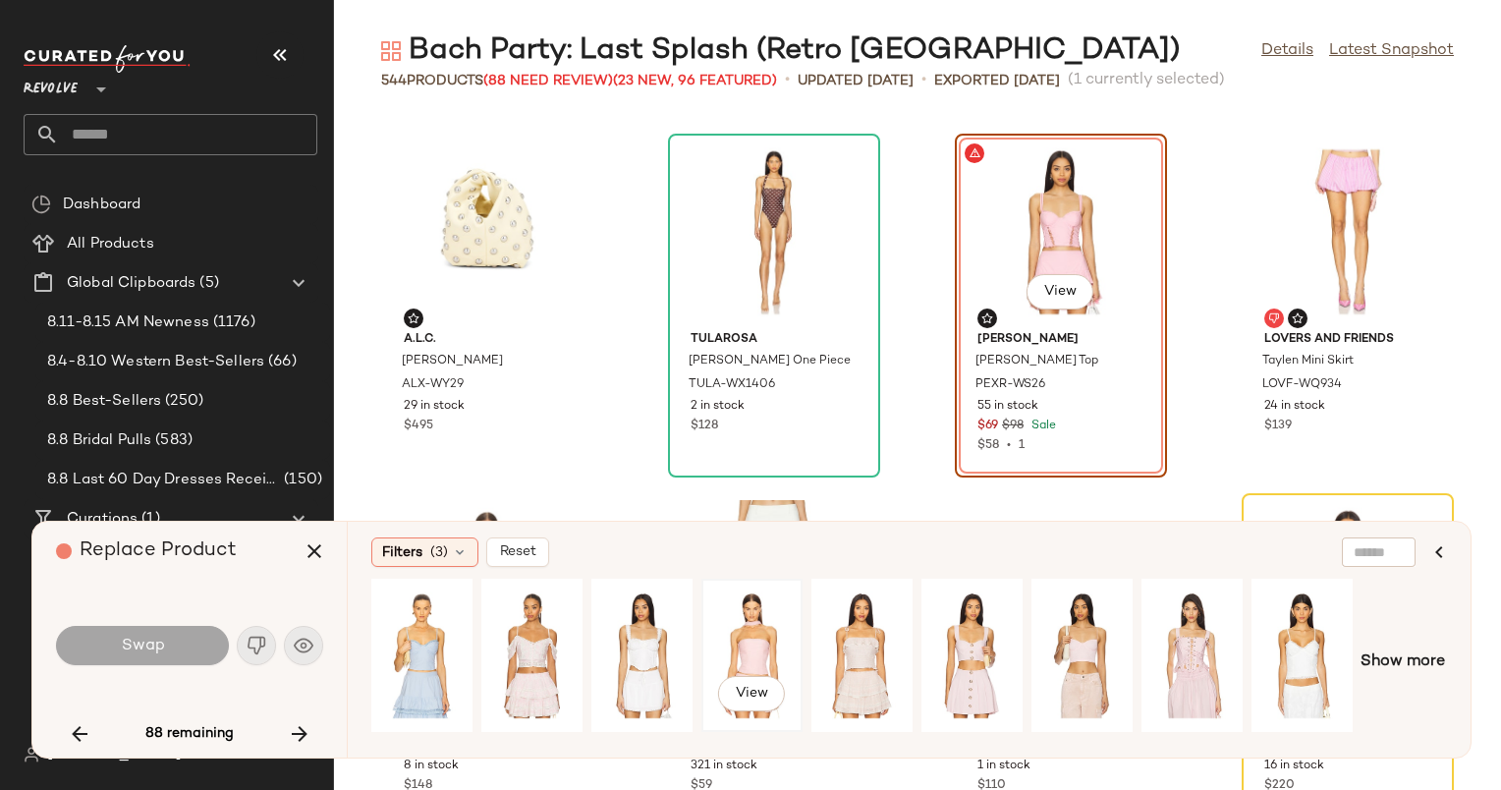
click at [766, 643] on div "View" at bounding box center [751, 656] width 87 height 140
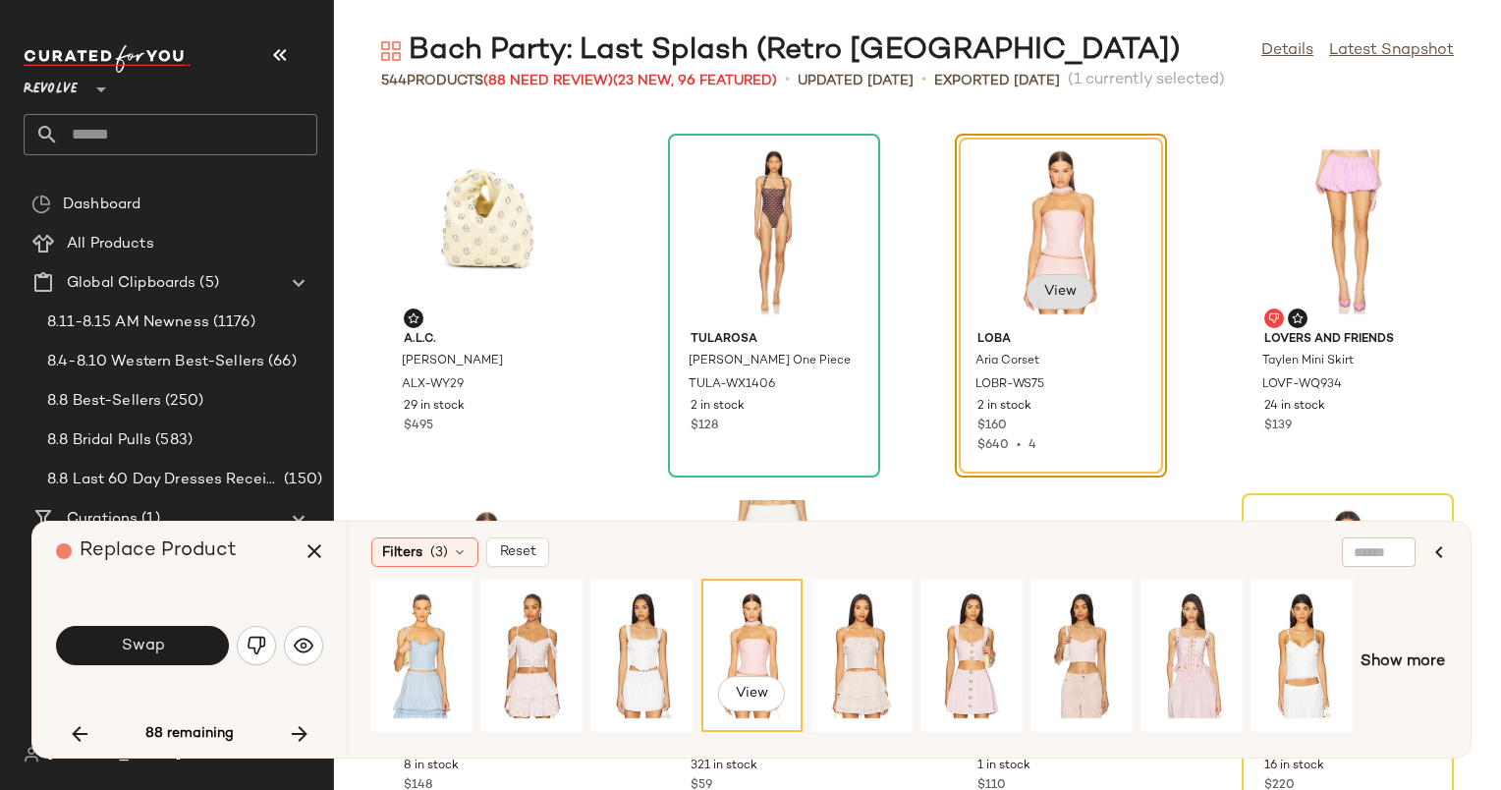
click at [1043, 296] on span "View" at bounding box center [1059, 292] width 33 height 16
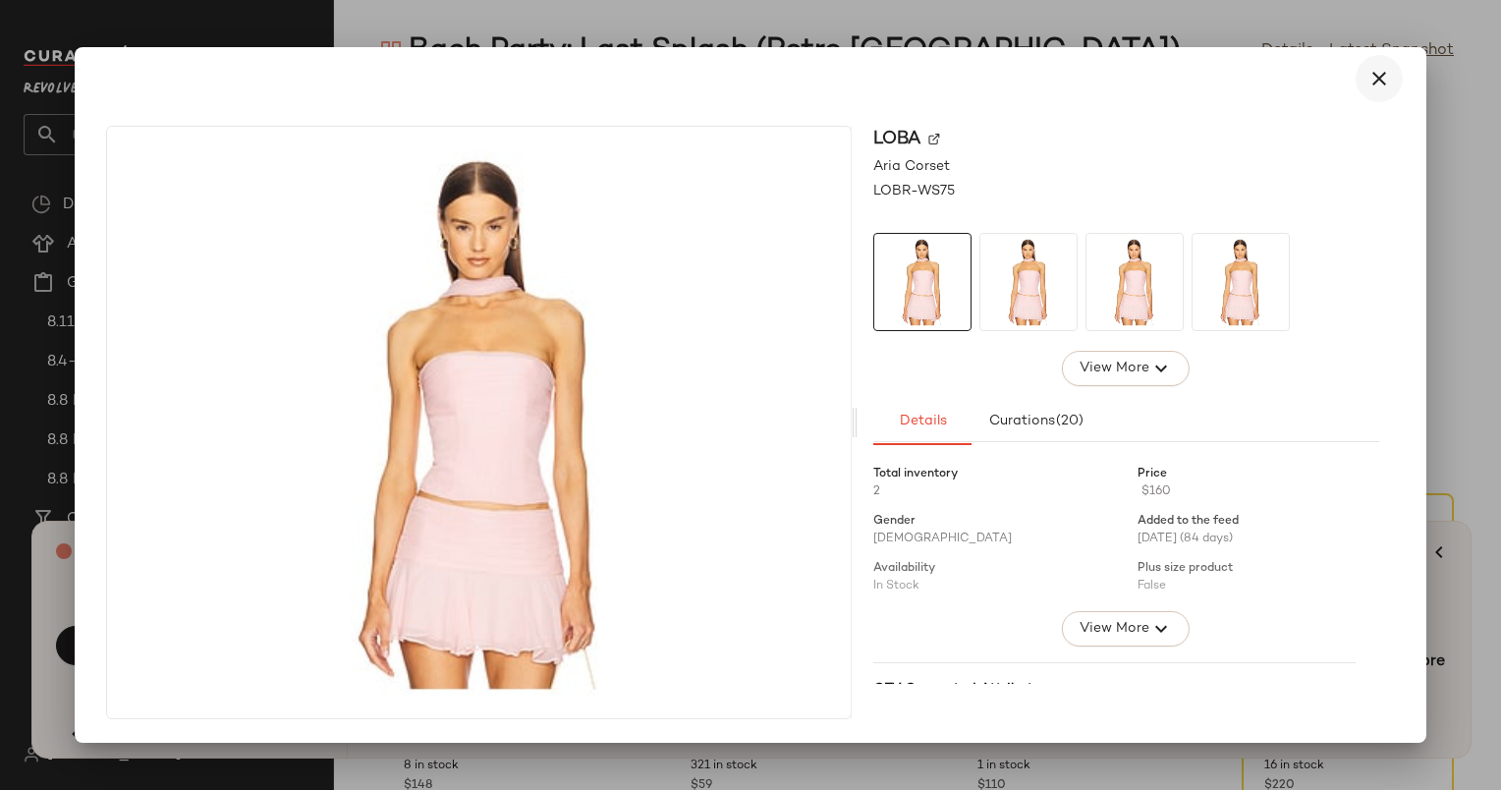
click at [1360, 83] on button "button" at bounding box center [1379, 78] width 47 height 47
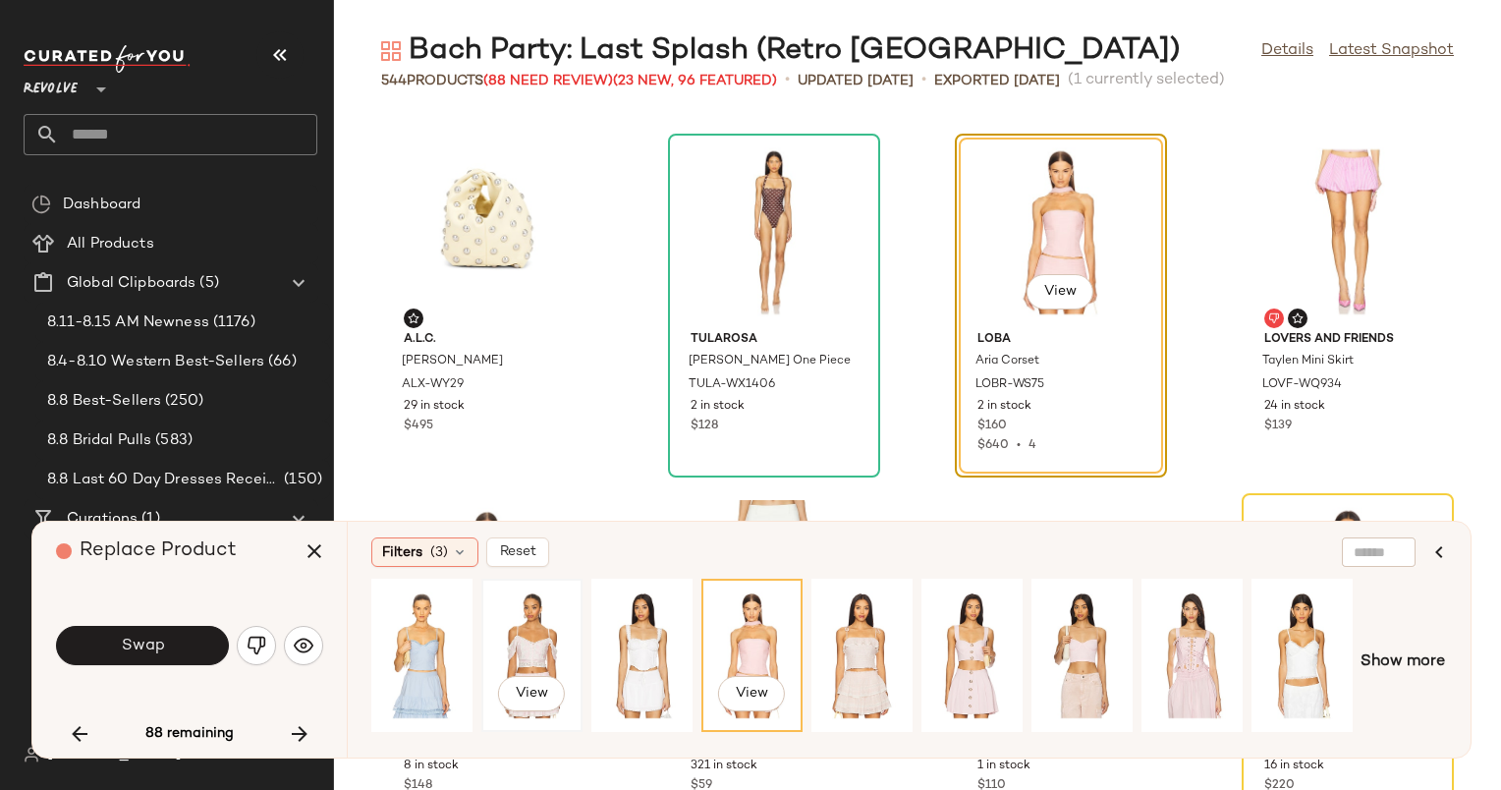
click at [538, 646] on div "View" at bounding box center [531, 656] width 87 height 140
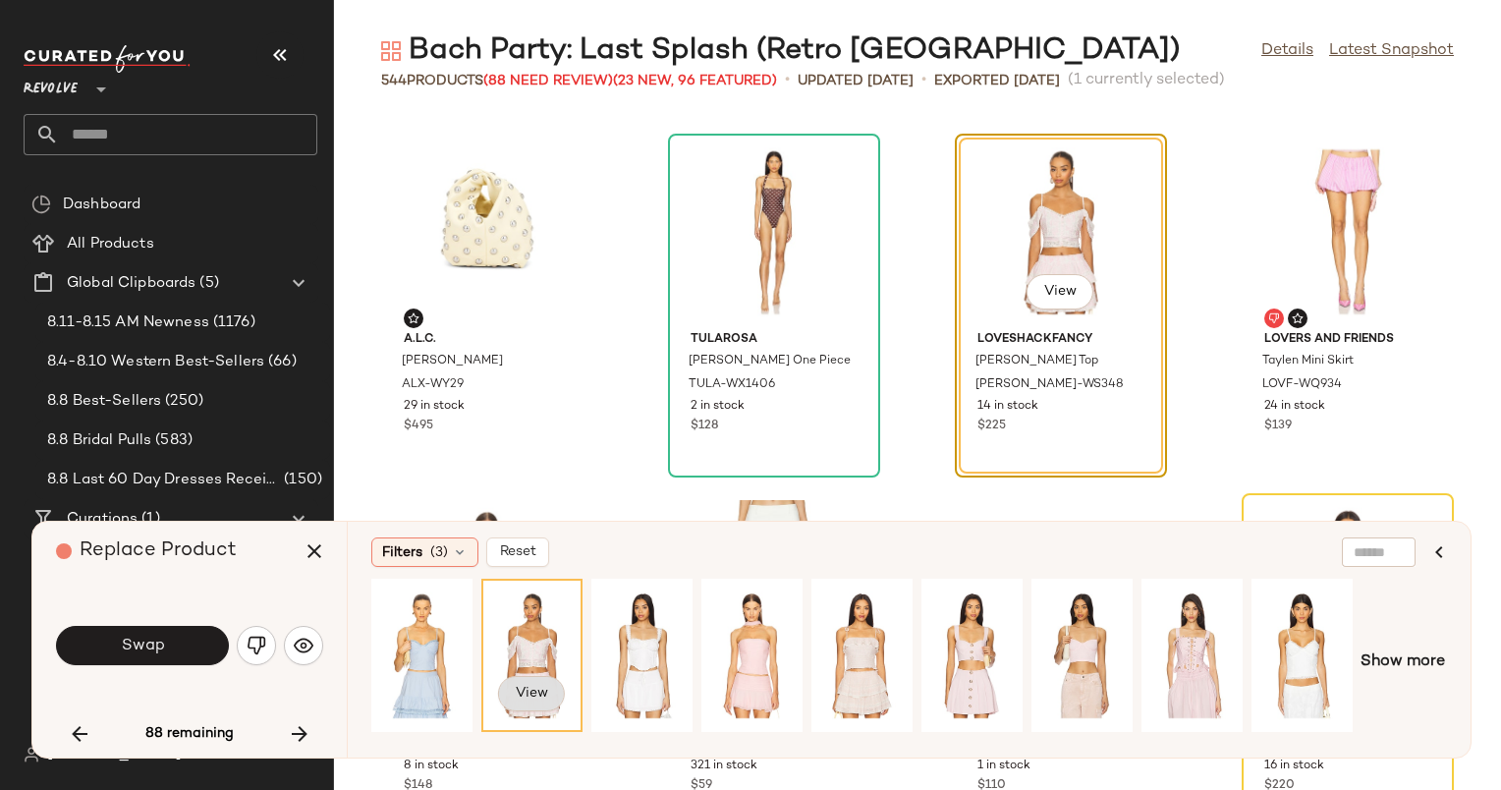
click at [531, 695] on span "View" at bounding box center [531, 694] width 33 height 16
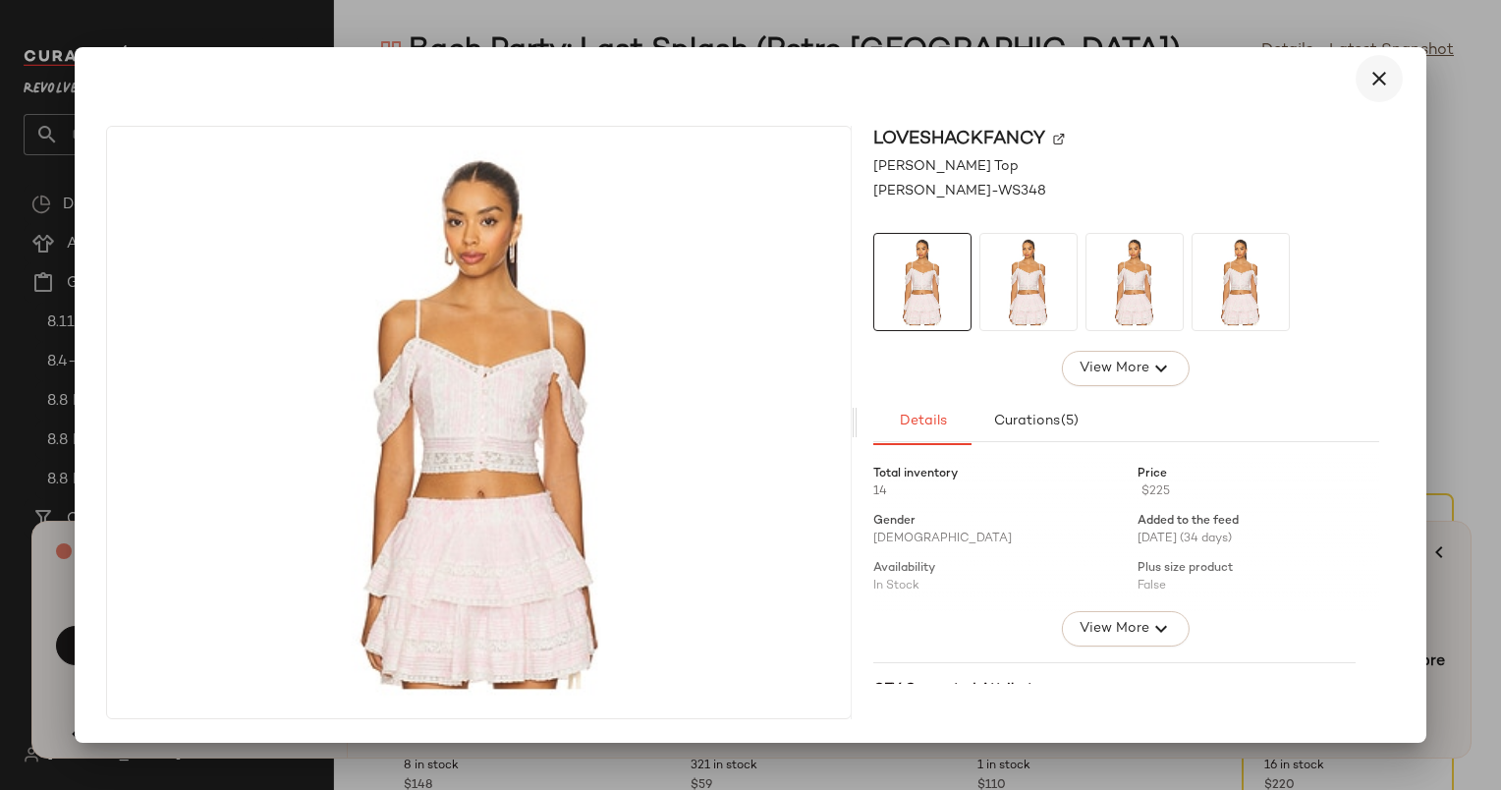
click at [1377, 85] on icon "button" at bounding box center [1380, 79] width 24 height 24
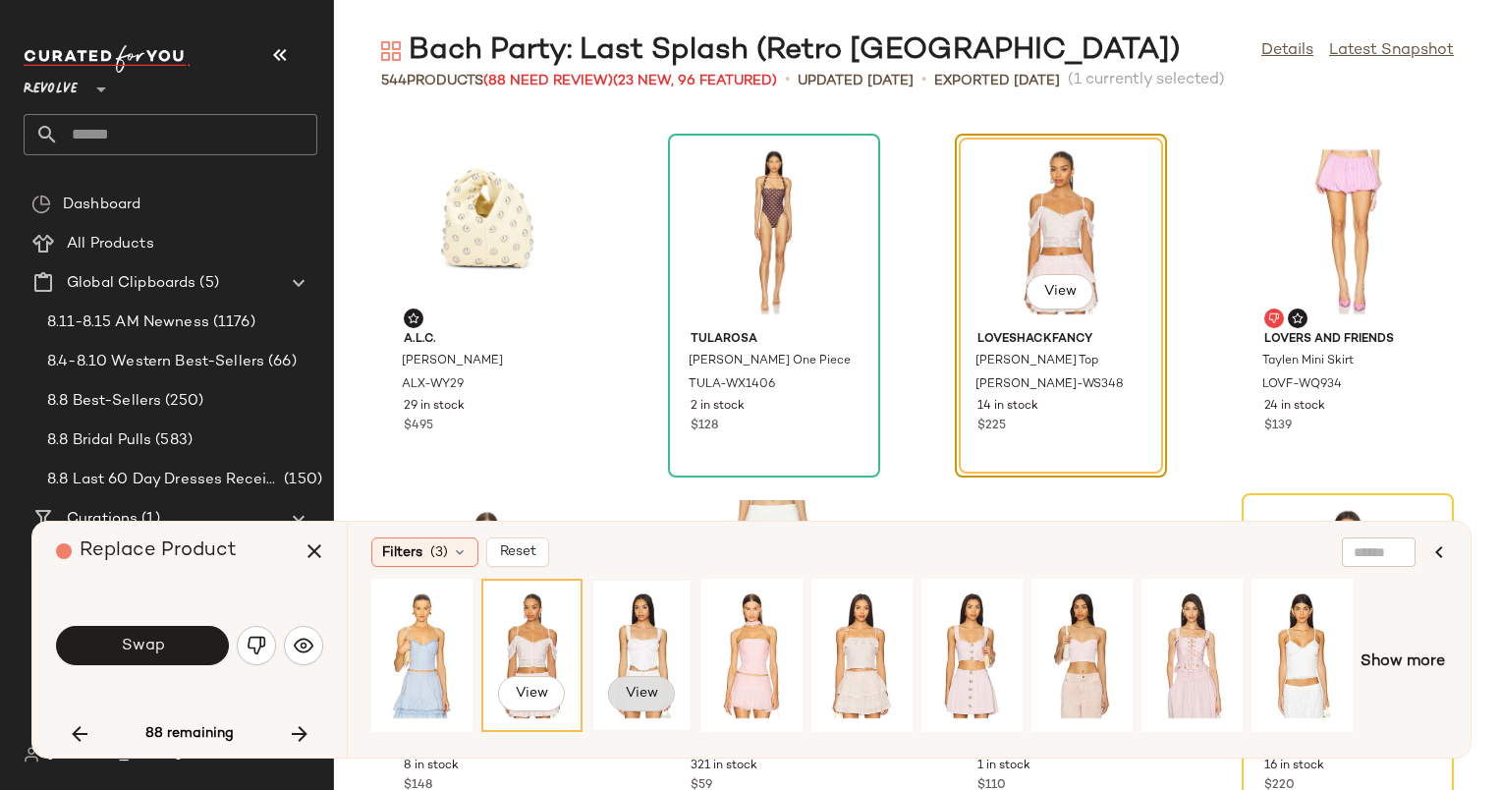
click at [652, 696] on span "View" at bounding box center [641, 694] width 33 height 16
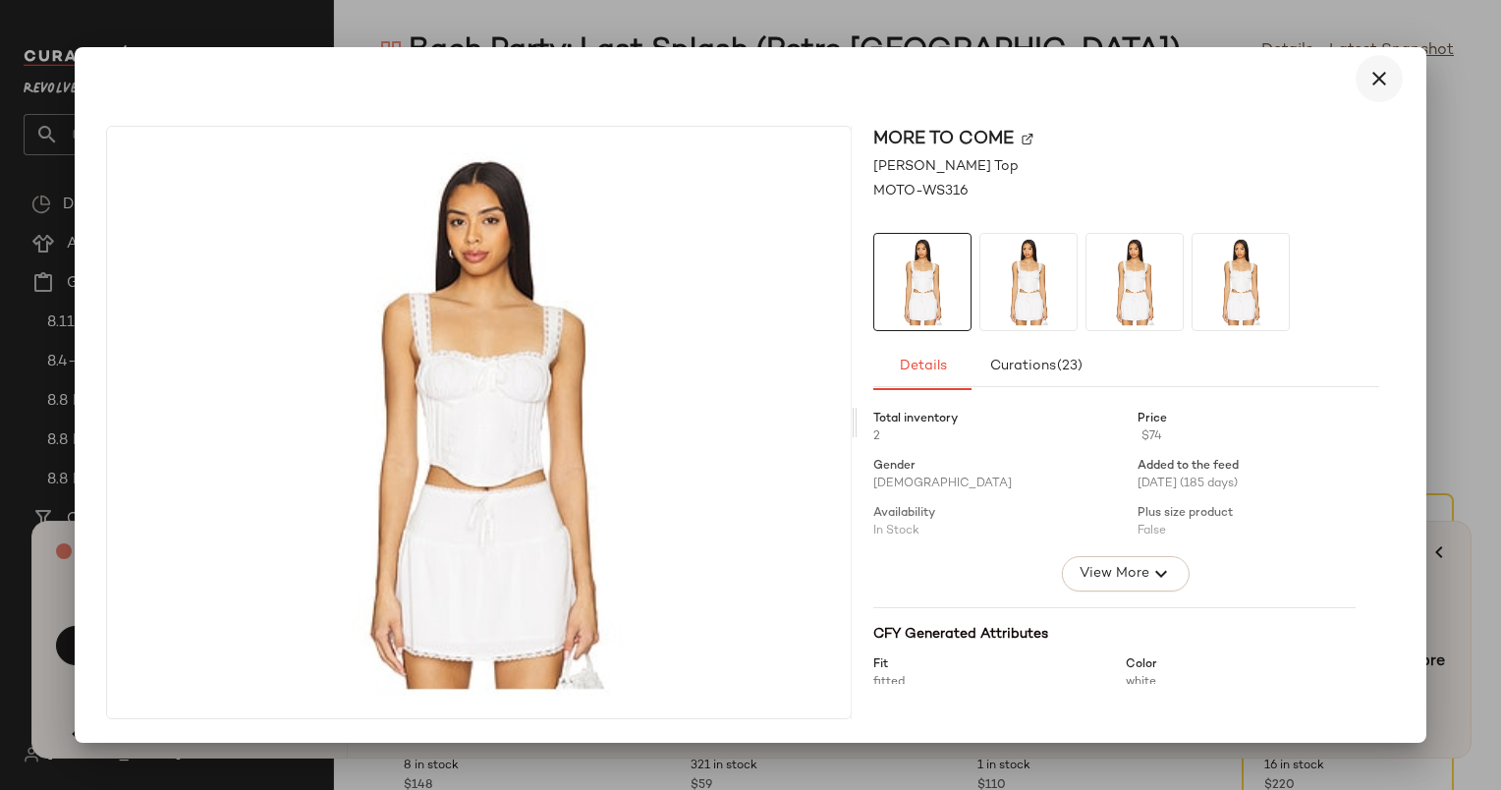
click at [1380, 77] on icon "button" at bounding box center [1380, 79] width 24 height 24
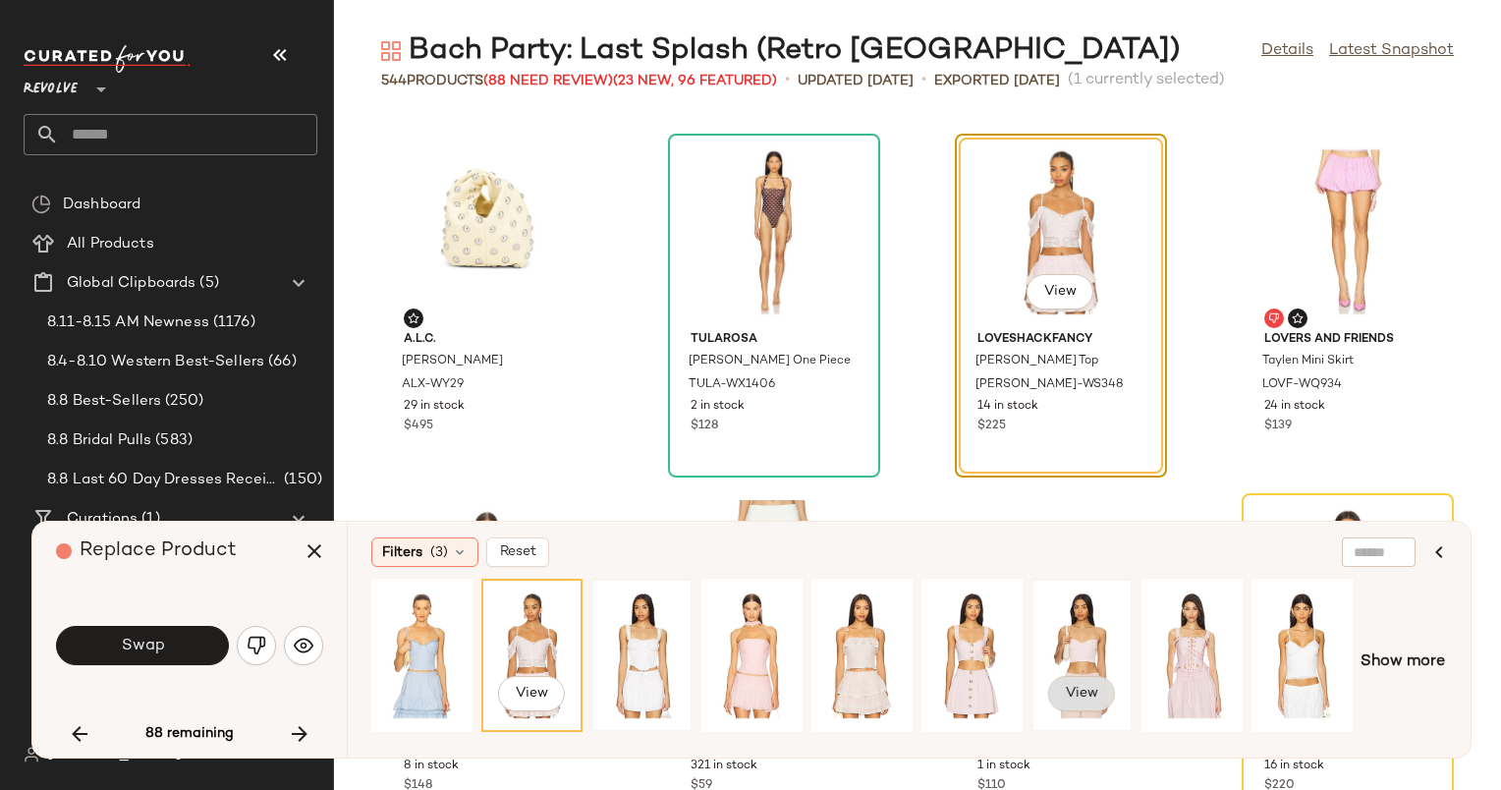
click at [1080, 689] on span "View" at bounding box center [1081, 694] width 33 height 16
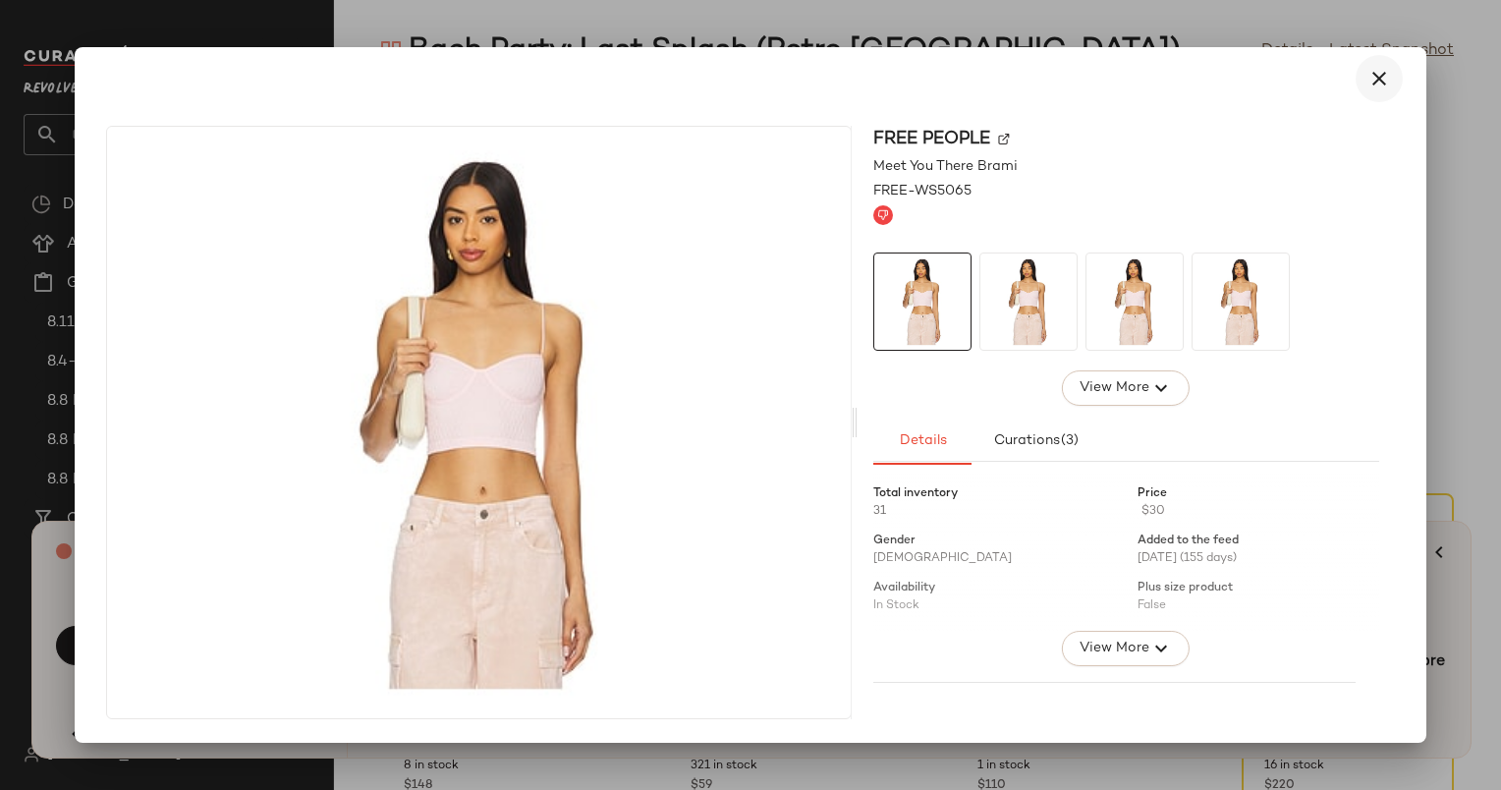
click at [1387, 77] on icon "button" at bounding box center [1380, 79] width 24 height 24
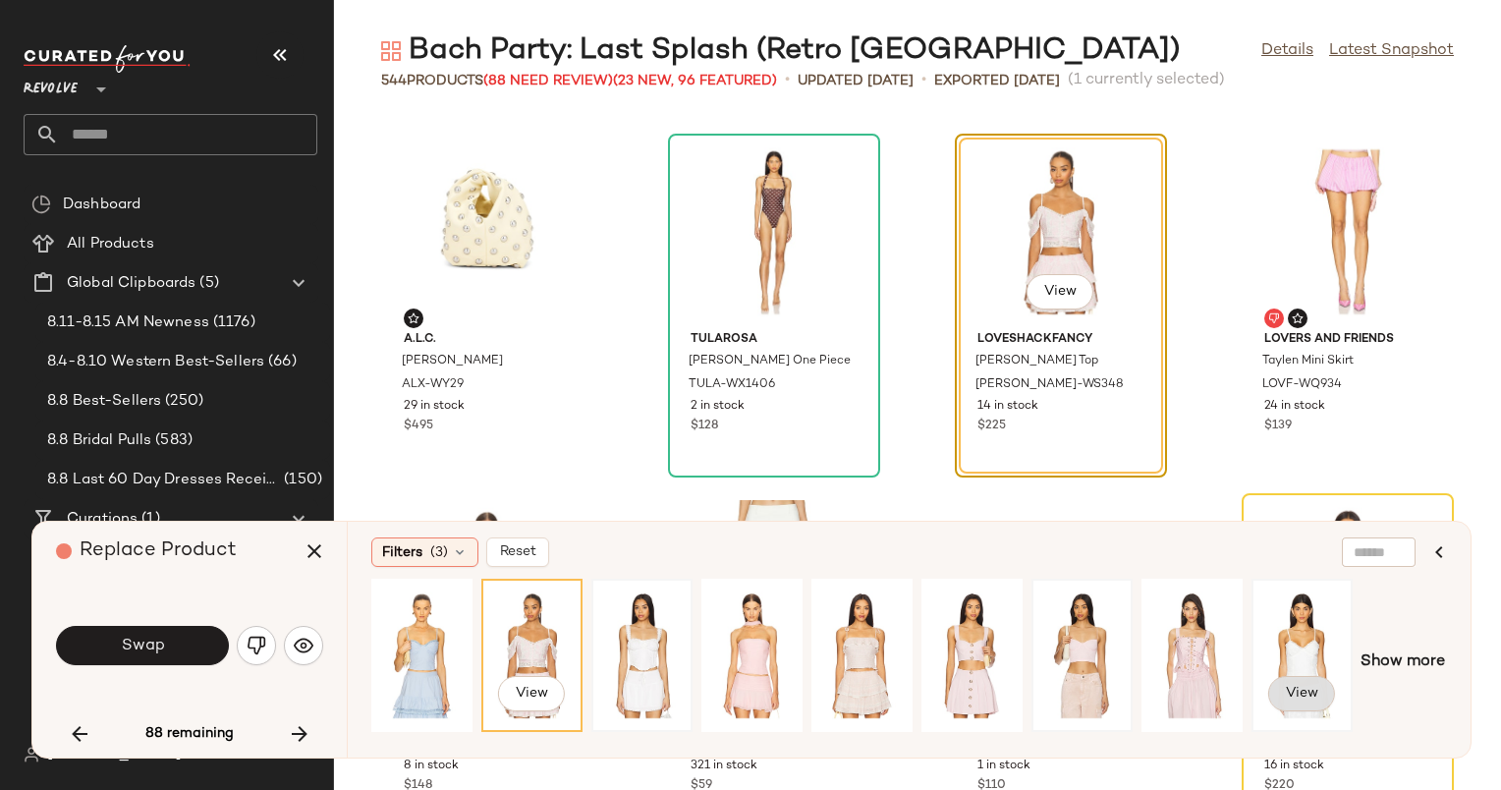
click at [1303, 686] on span "View" at bounding box center [1301, 694] width 33 height 16
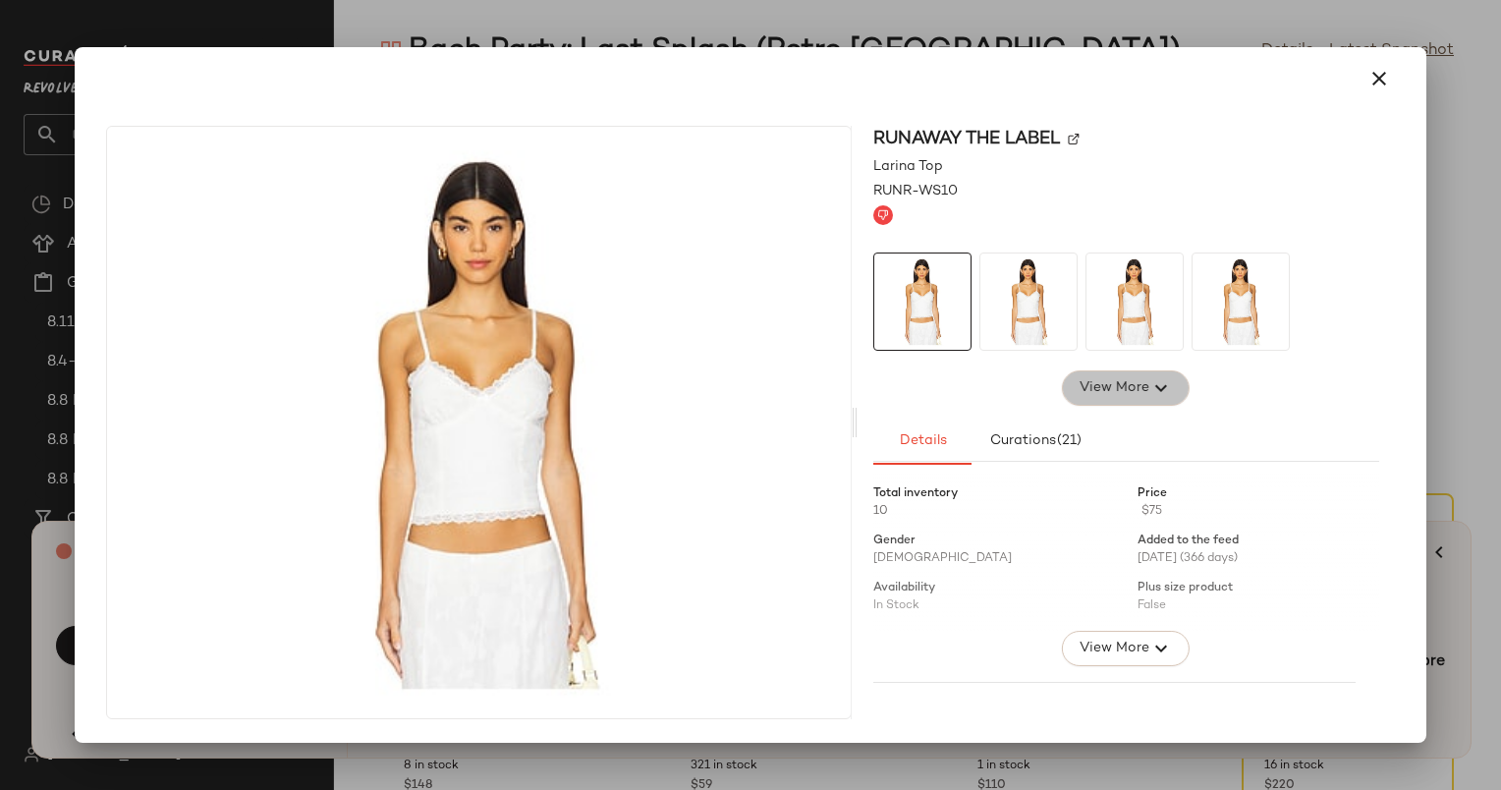
click at [1141, 381] on span "View More" at bounding box center [1114, 388] width 71 height 24
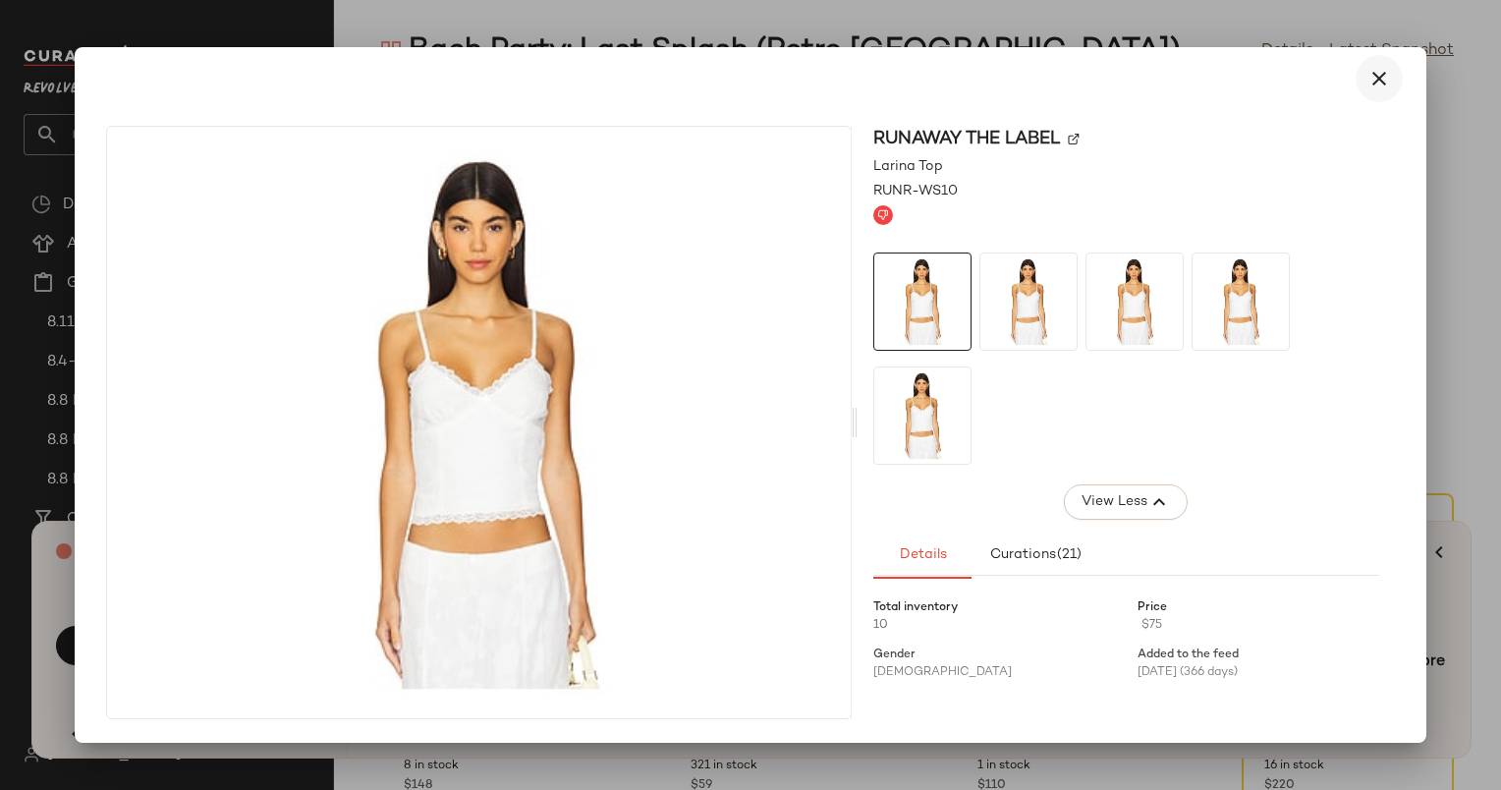
click at [1379, 72] on icon "button" at bounding box center [1380, 79] width 24 height 24
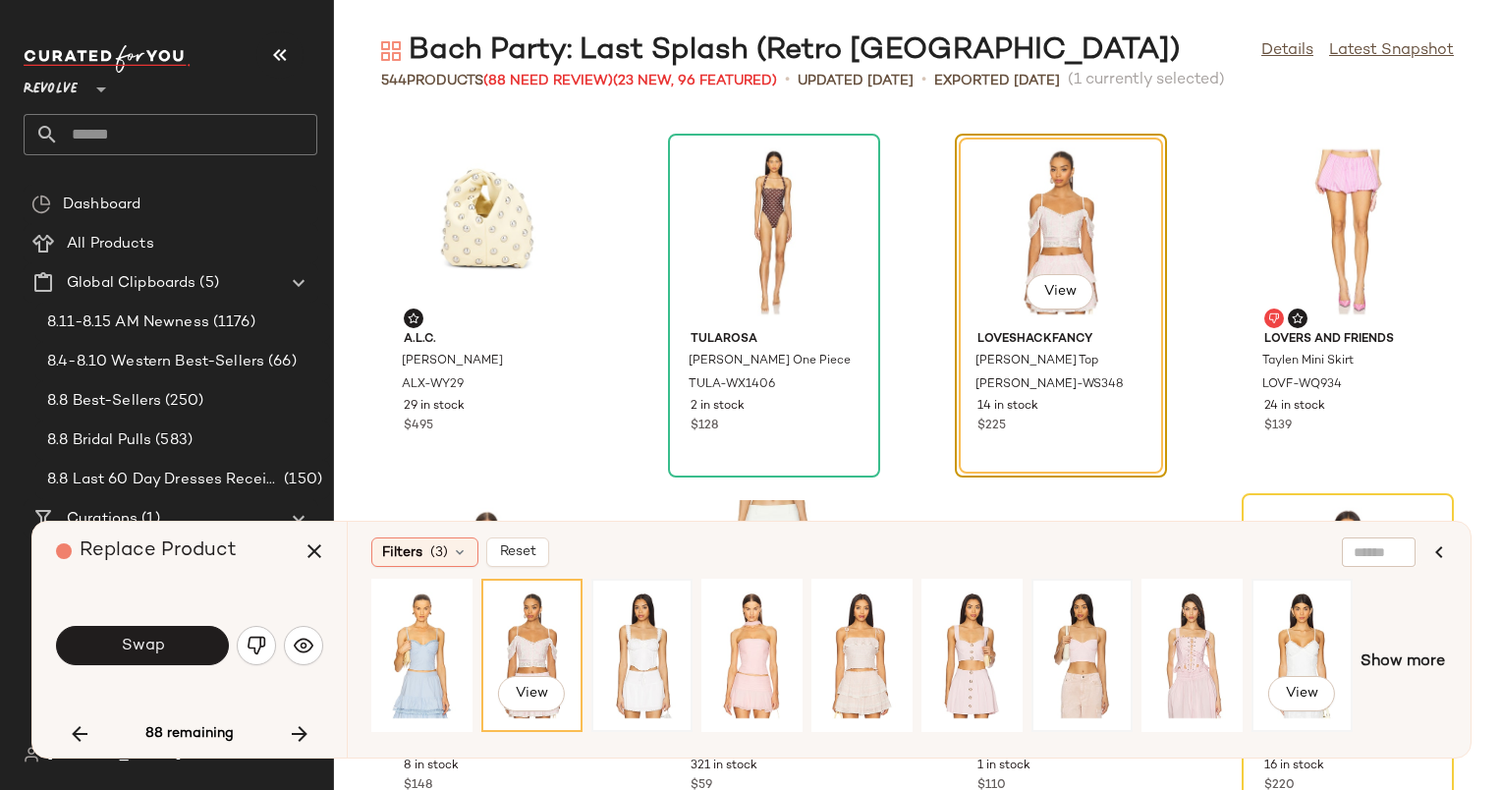
click at [1295, 652] on div "View" at bounding box center [1302, 656] width 87 height 140
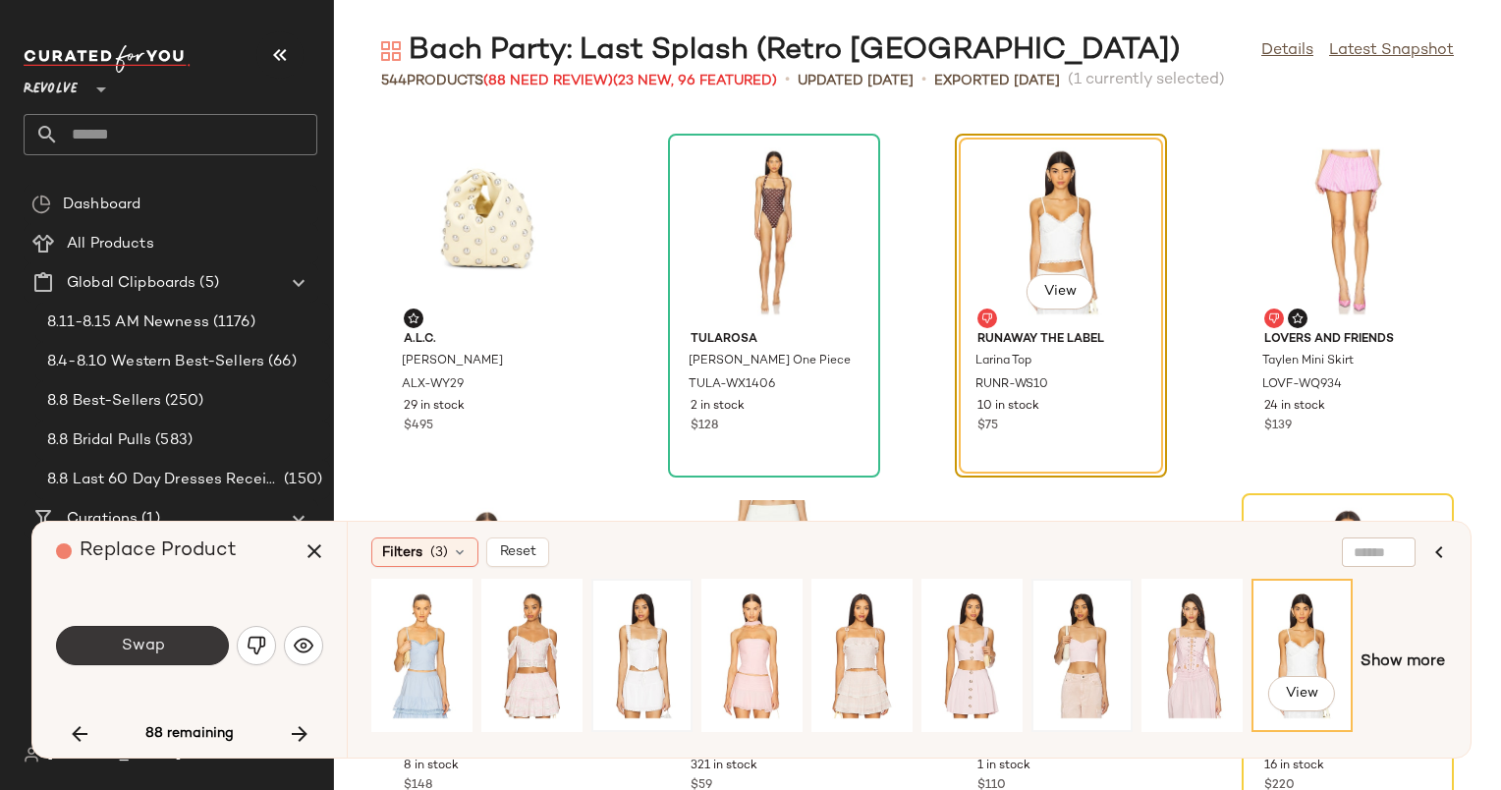
click at [179, 642] on button "Swap" at bounding box center [142, 645] width 173 height 39
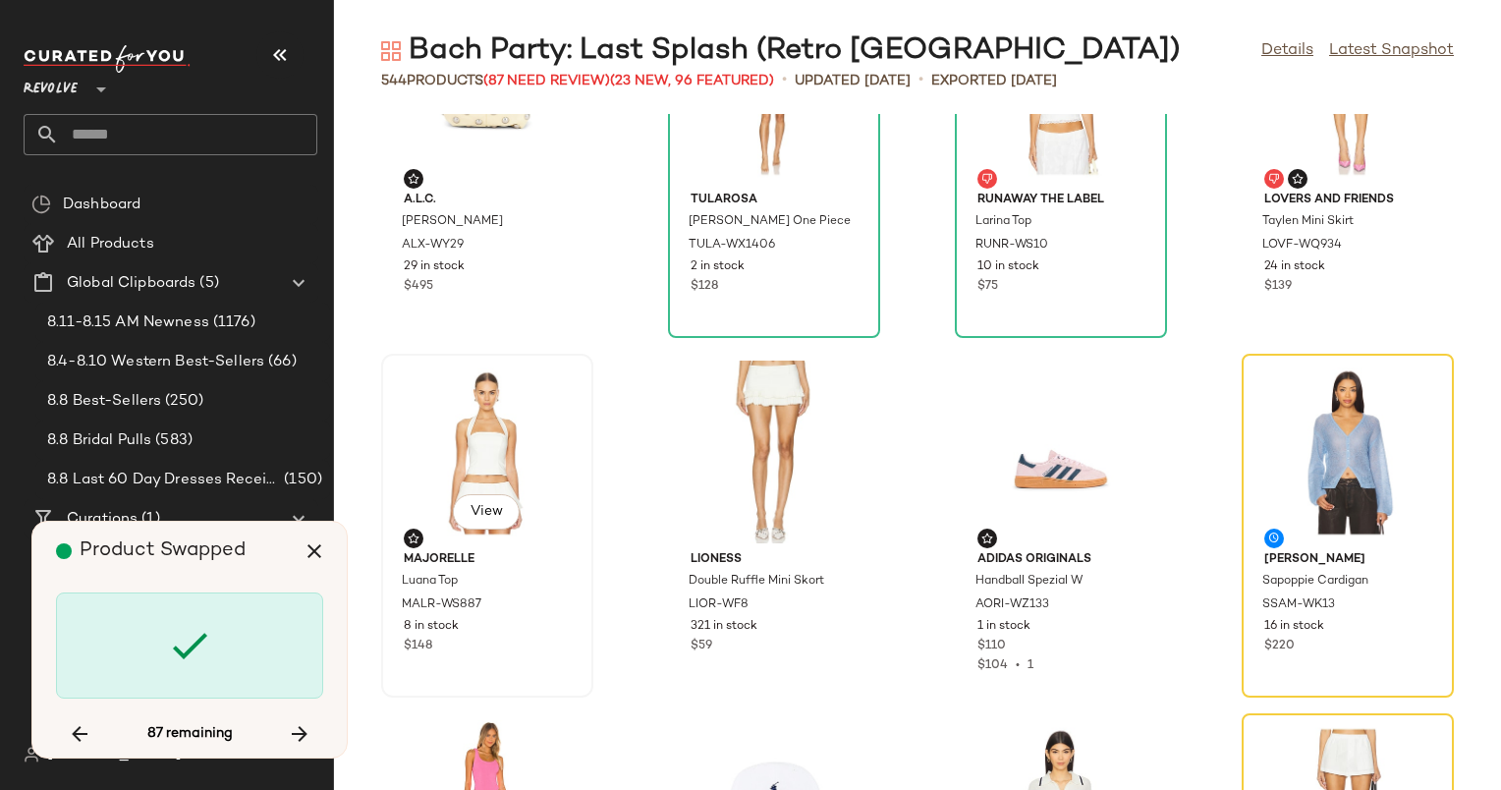
scroll to position [12945, 0]
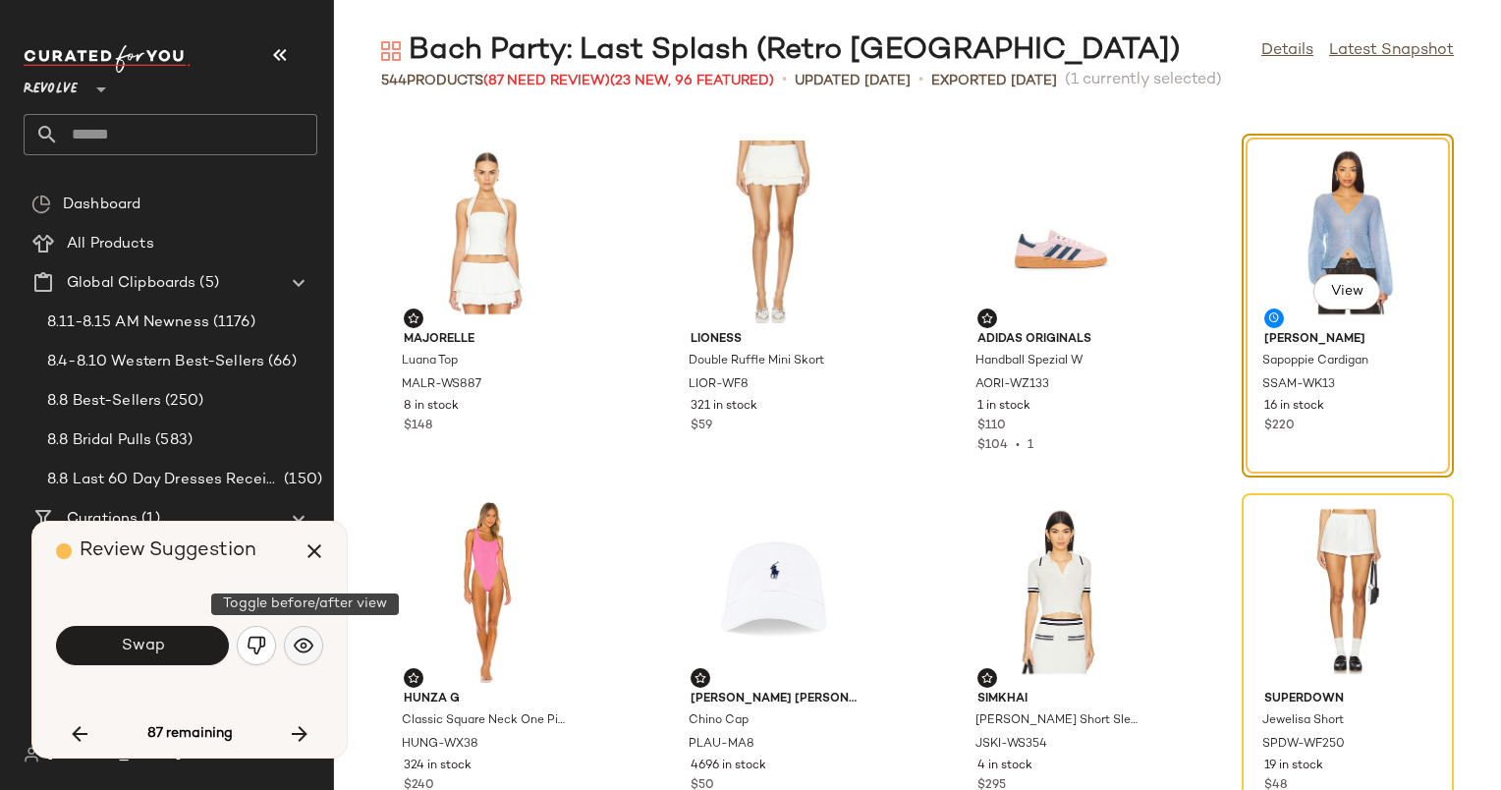
click at [309, 640] on img "button" at bounding box center [304, 646] width 20 height 20
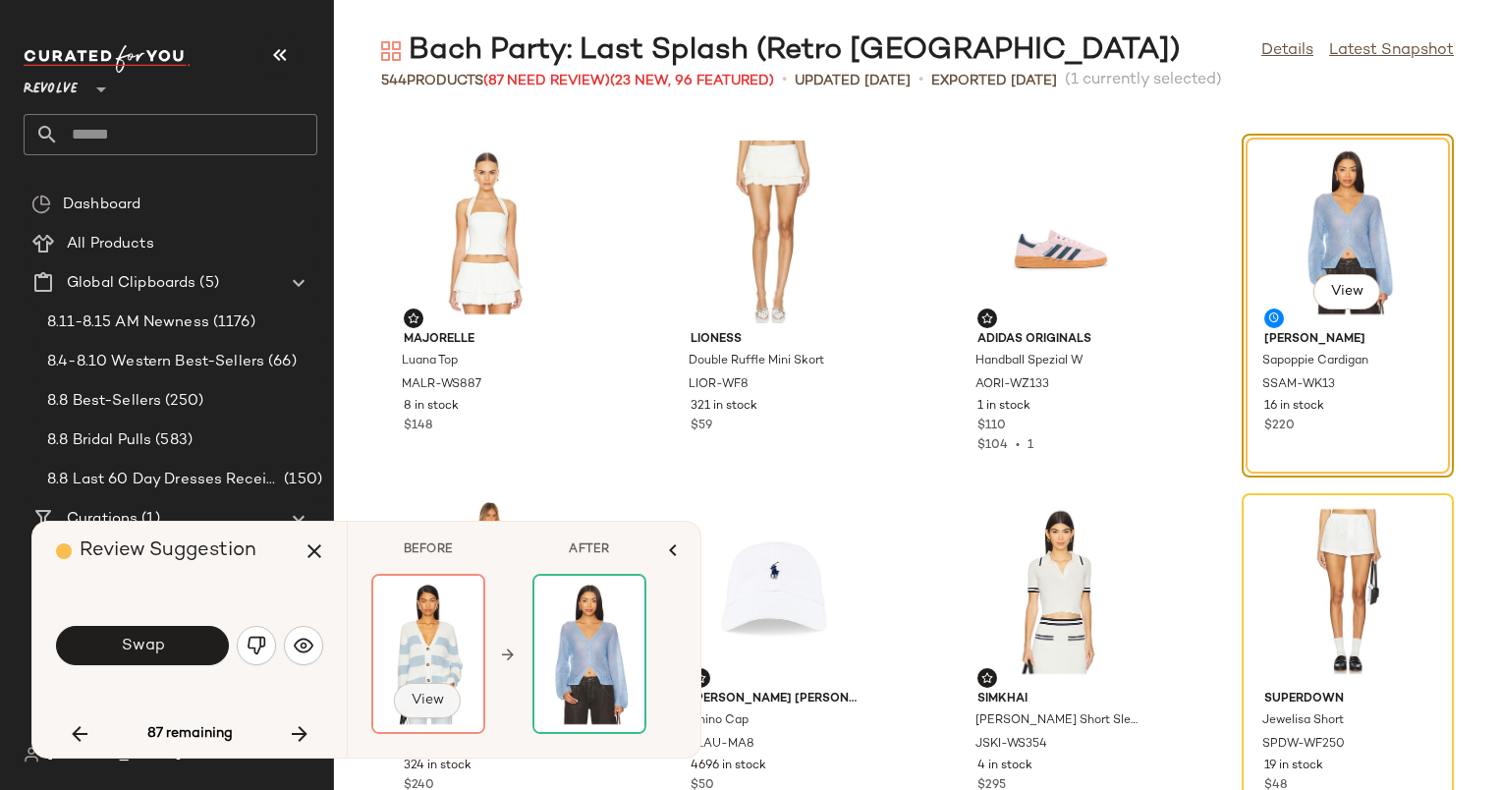
click at [448, 699] on button "View" at bounding box center [427, 700] width 67 height 35
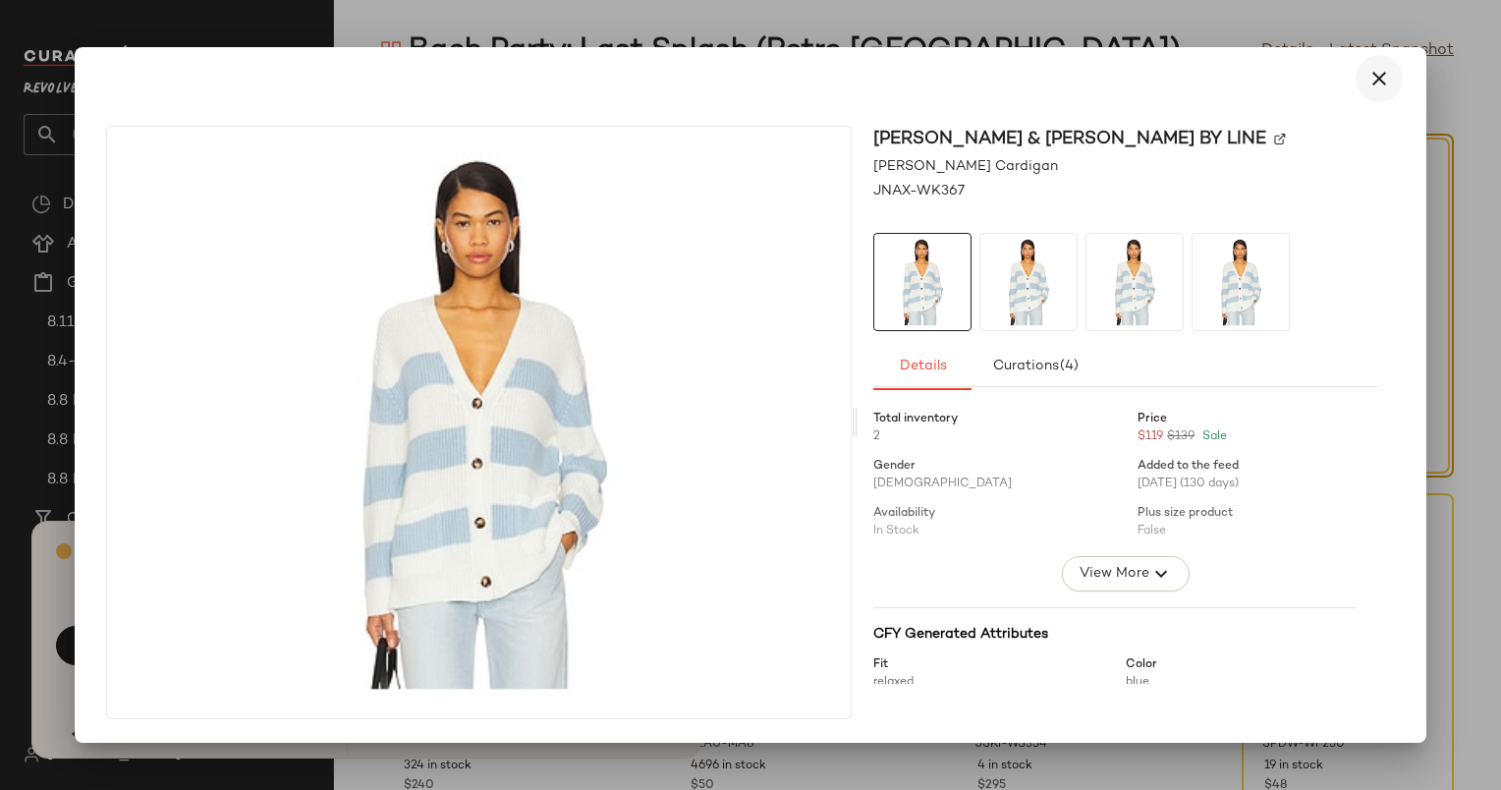
click at [1369, 79] on icon "button" at bounding box center [1380, 79] width 24 height 24
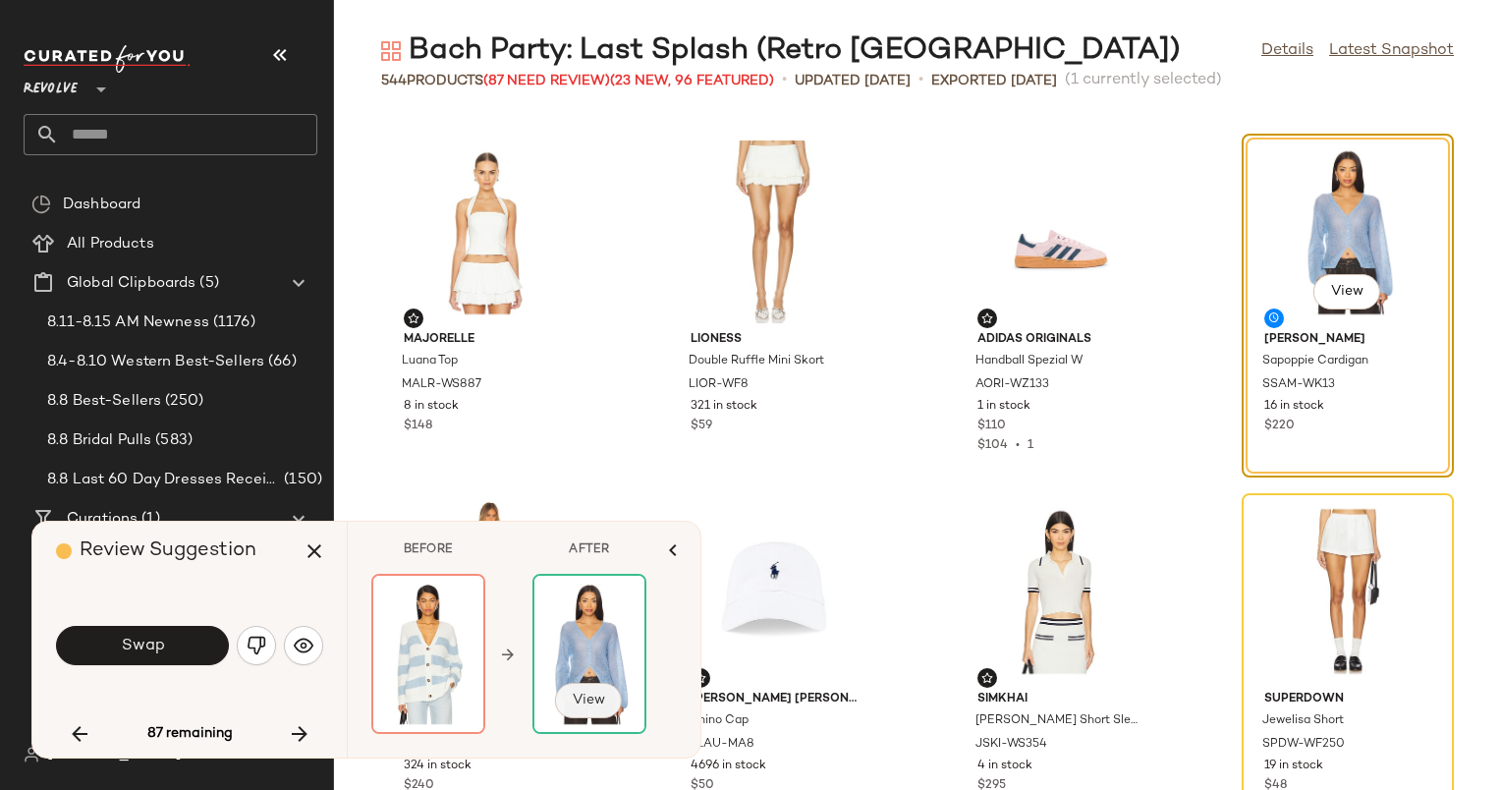
click at [592, 696] on span "View" at bounding box center [588, 701] width 33 height 16
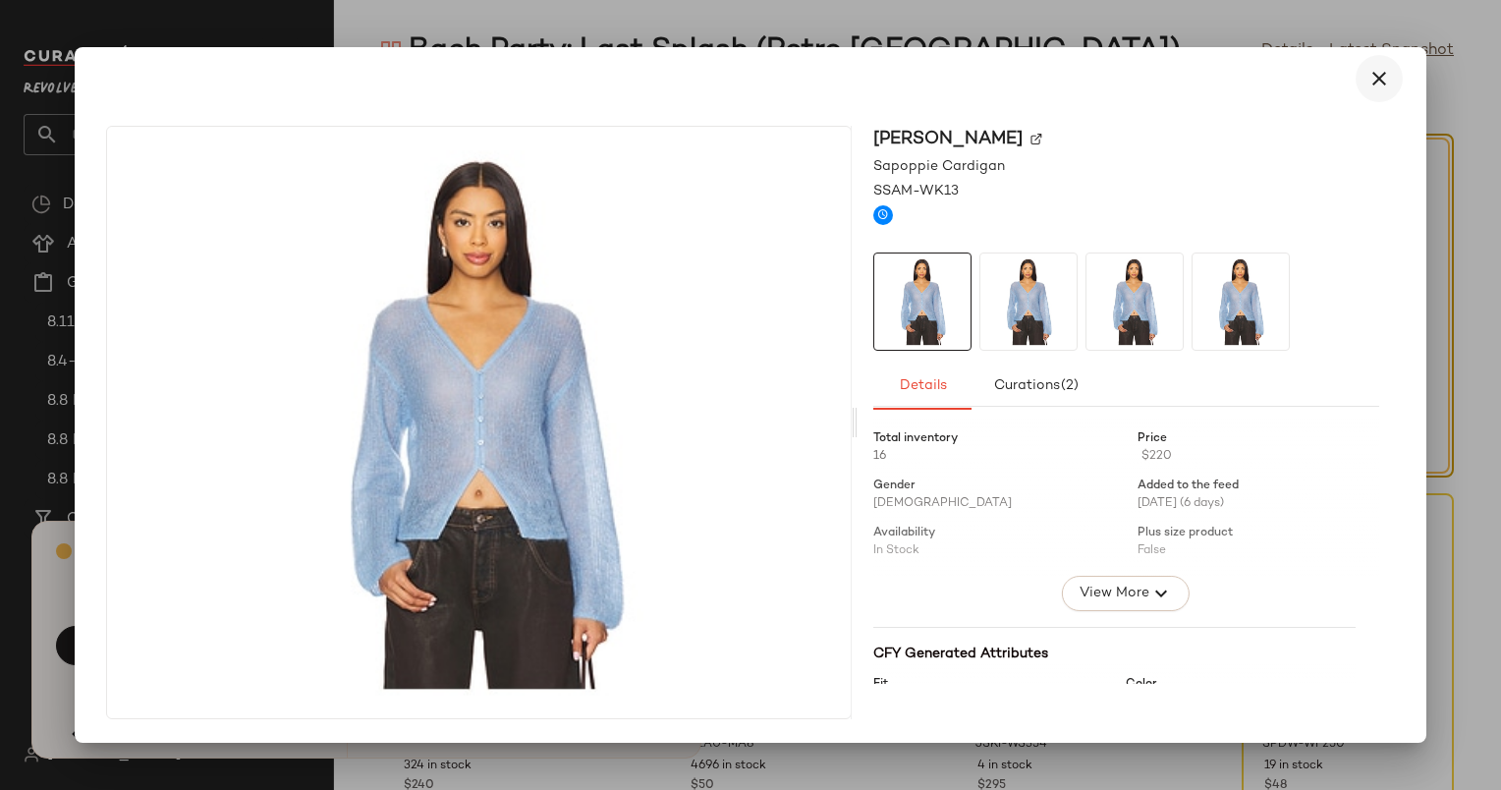
click at [1385, 84] on icon "button" at bounding box center [1380, 79] width 24 height 24
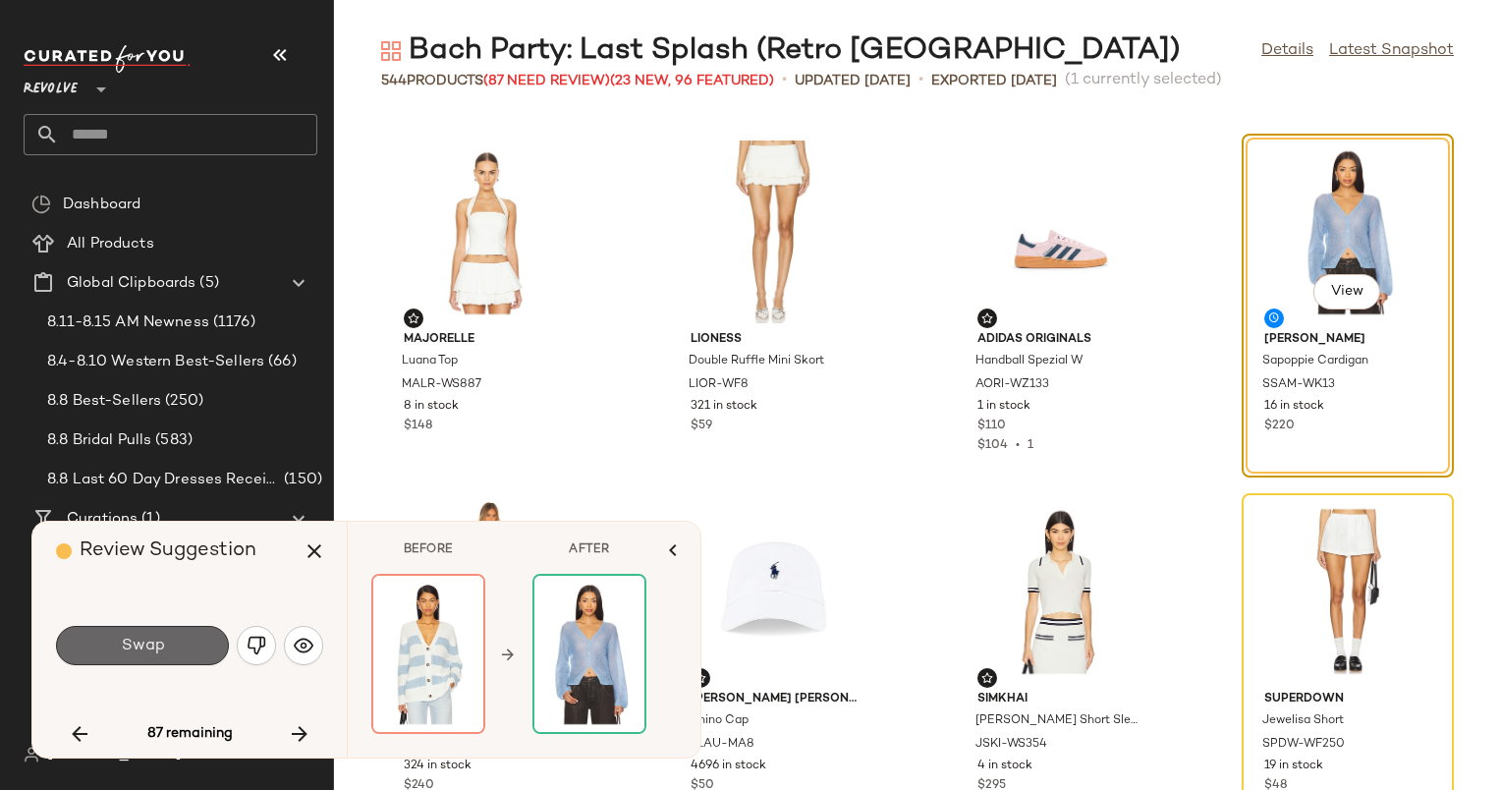
click at [165, 637] on button "Swap" at bounding box center [142, 645] width 173 height 39
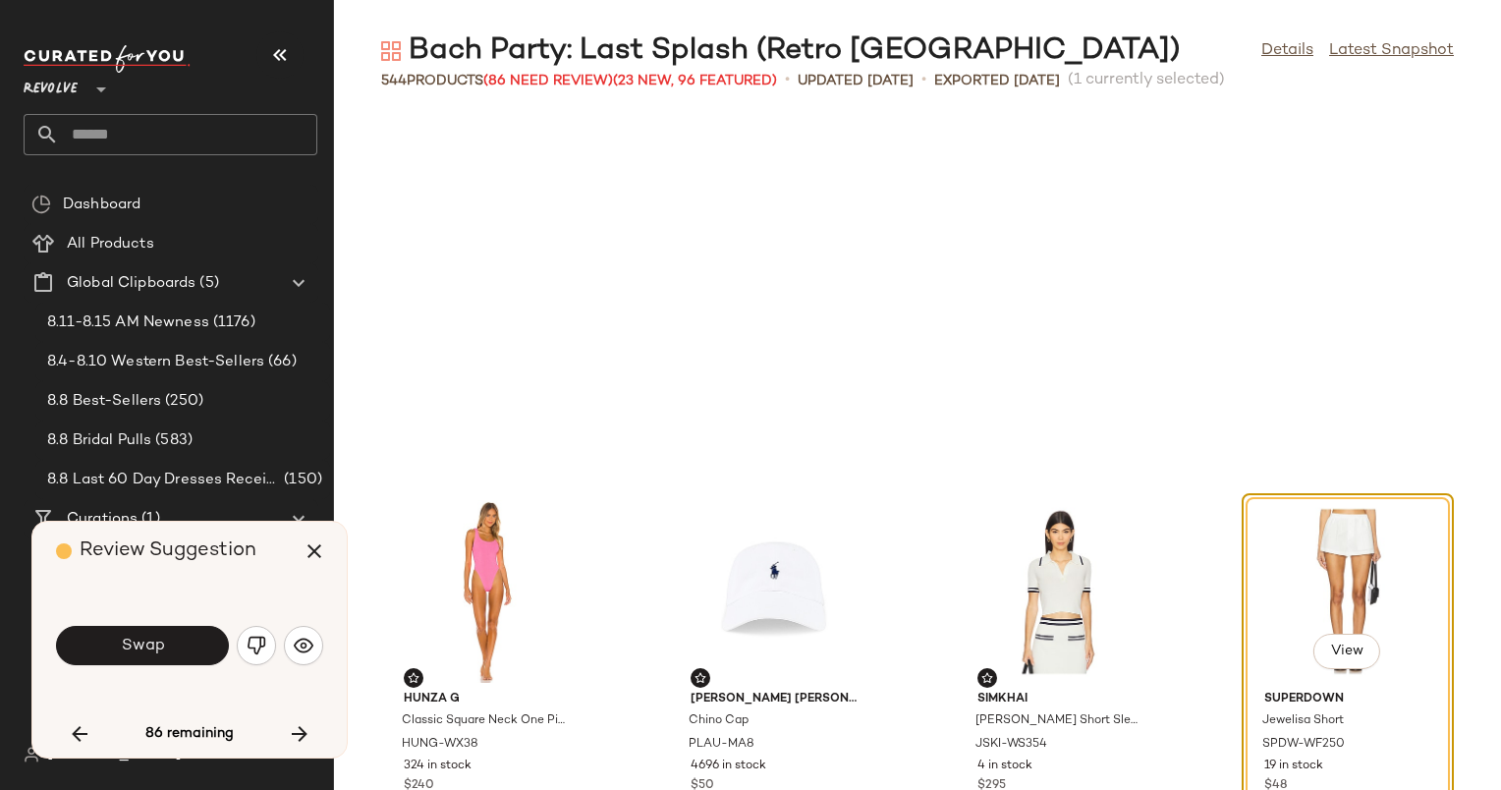
scroll to position [13305, 0]
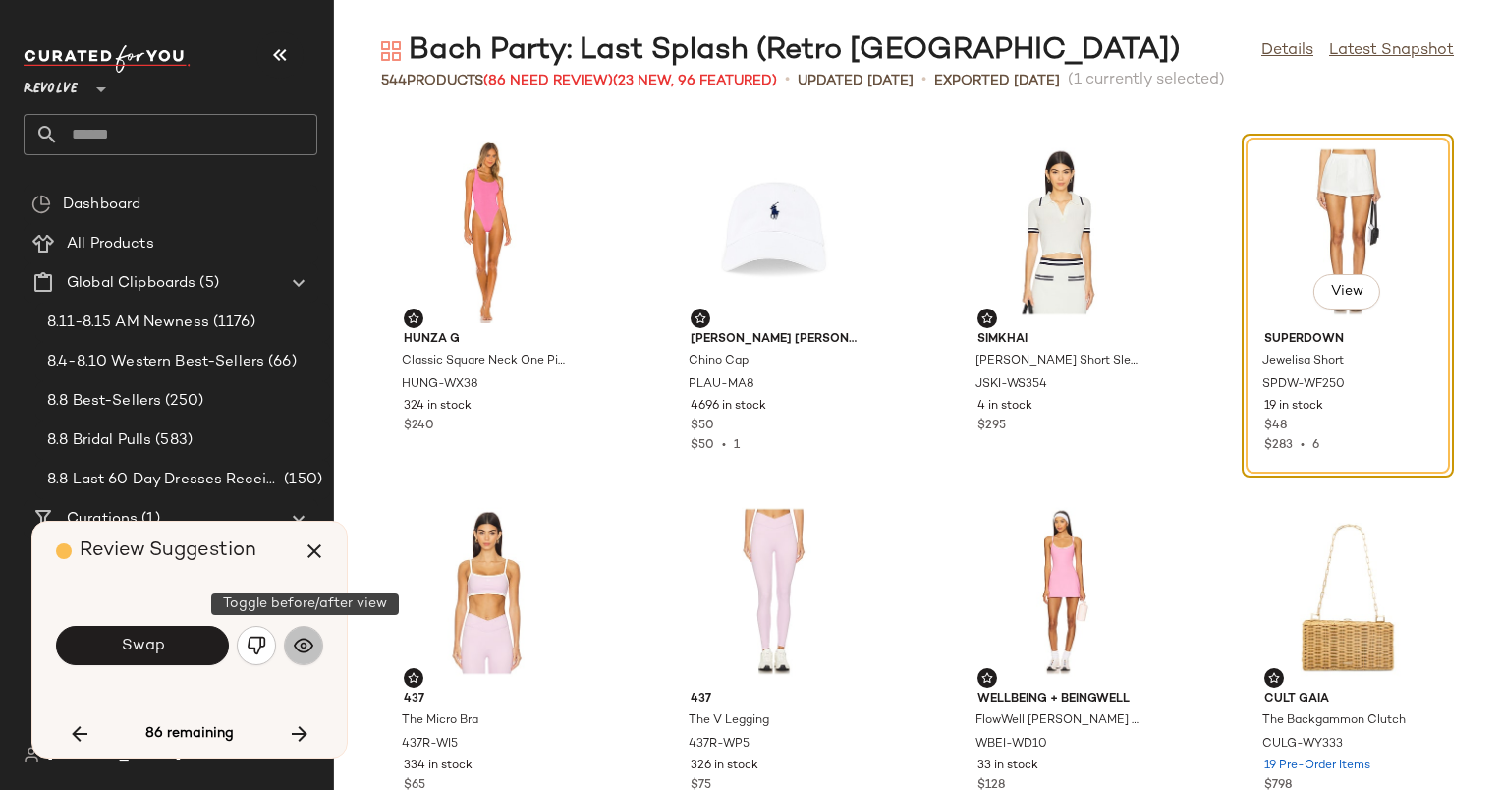
click at [300, 651] on img "button" at bounding box center [304, 646] width 20 height 20
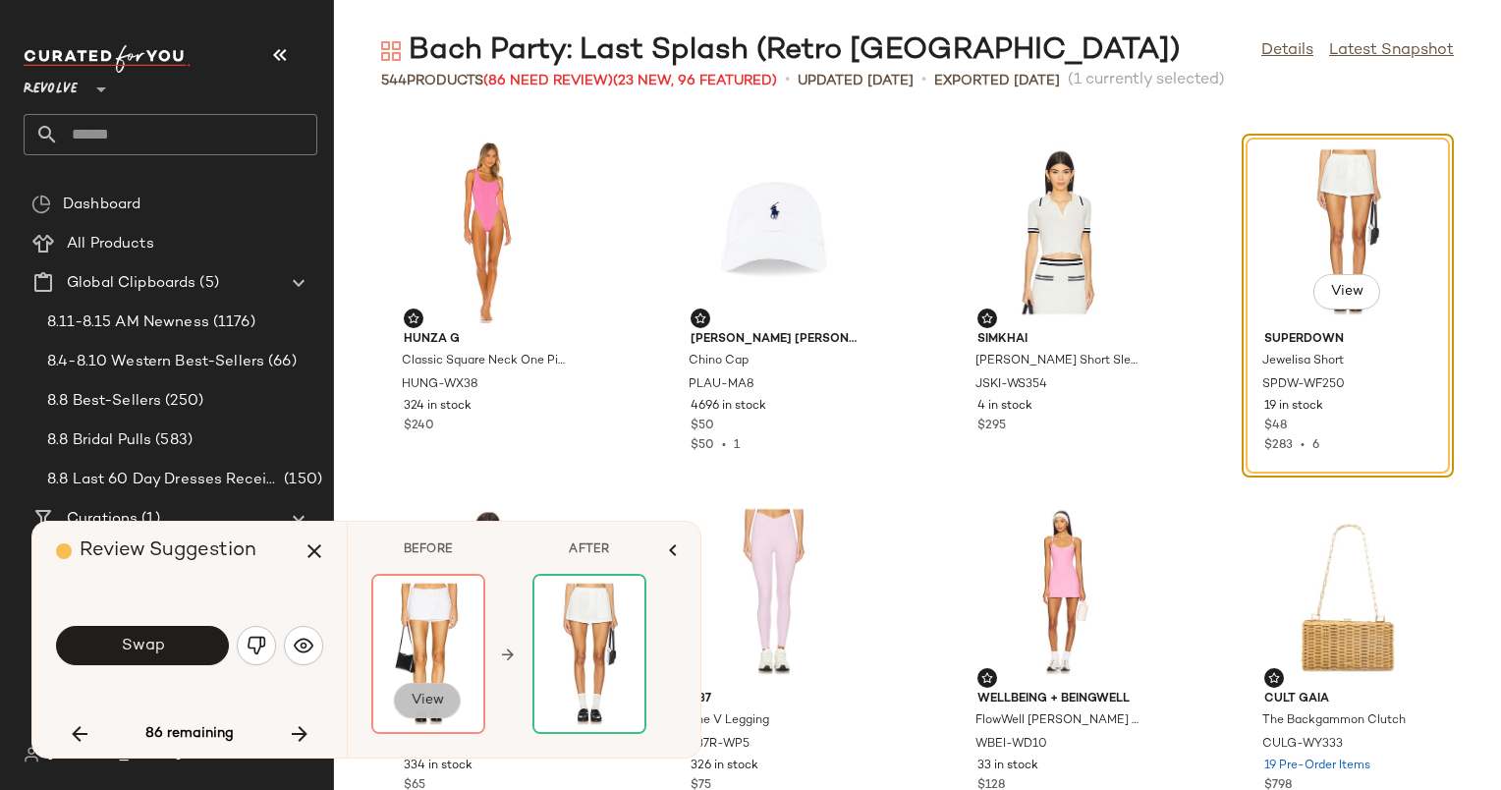
click at [426, 702] on span "View" at bounding box center [427, 701] width 33 height 16
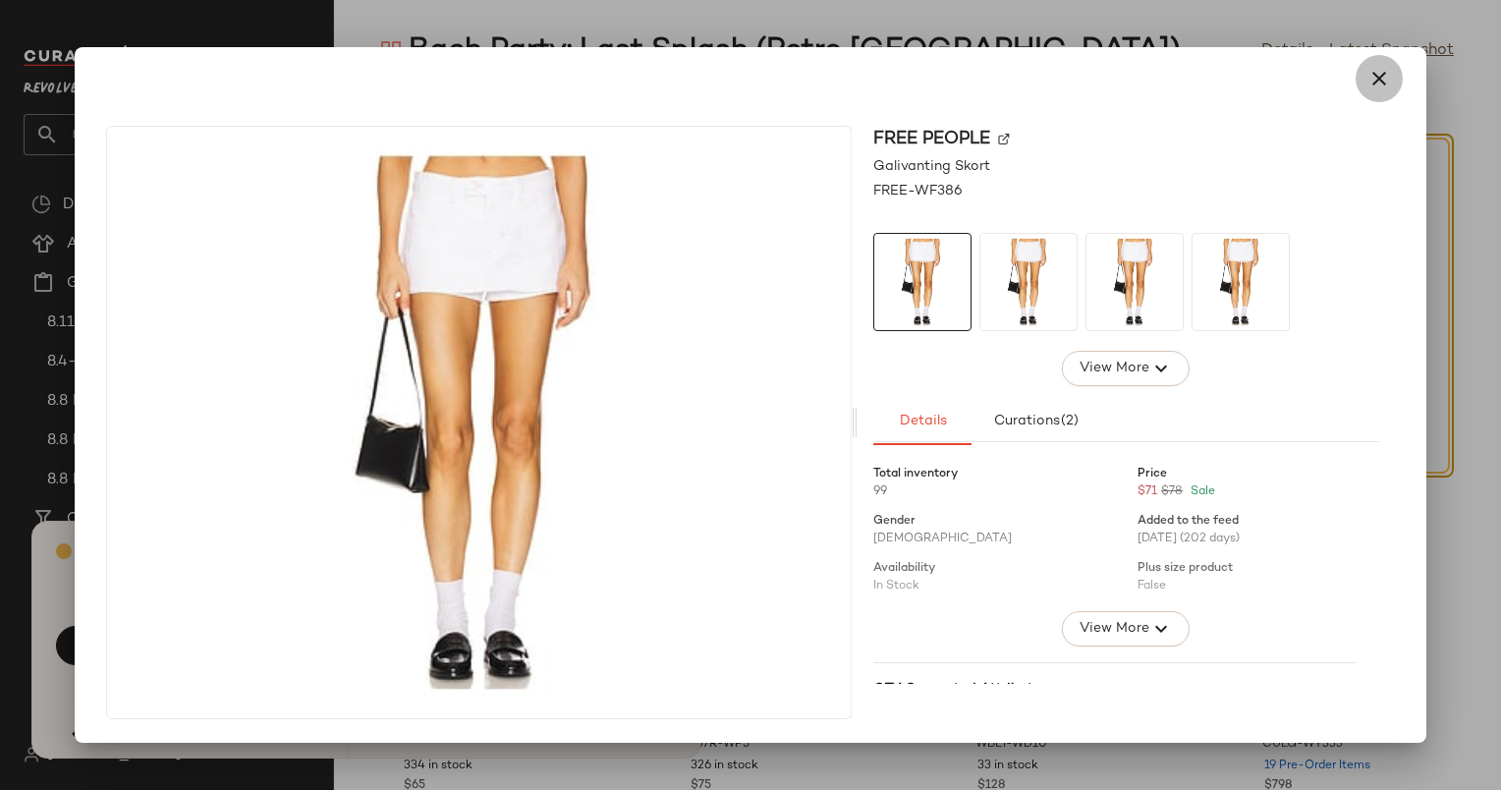
click at [1376, 61] on button "button" at bounding box center [1379, 78] width 47 height 47
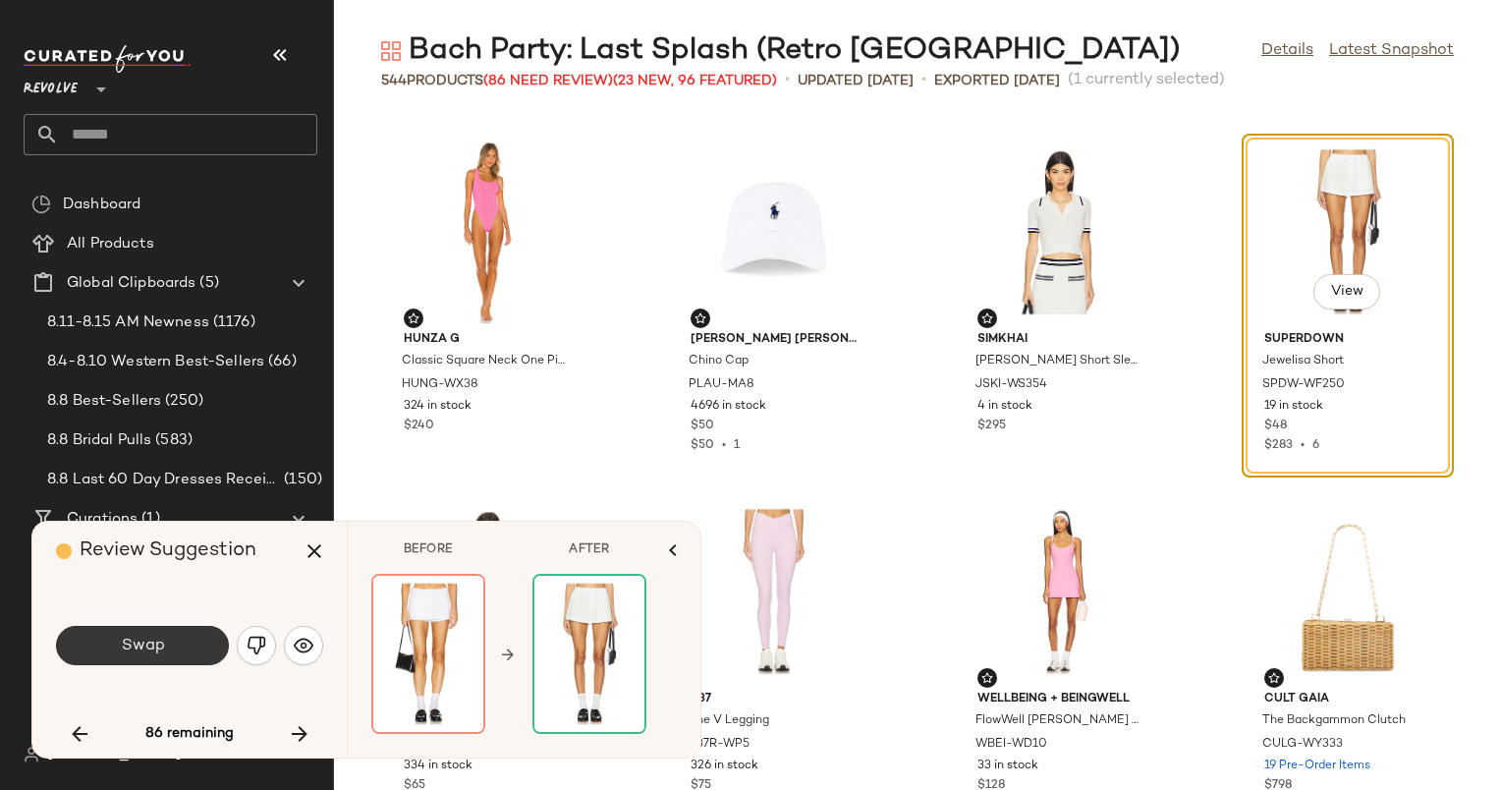
click at [131, 642] on span "Swap" at bounding box center [142, 646] width 44 height 19
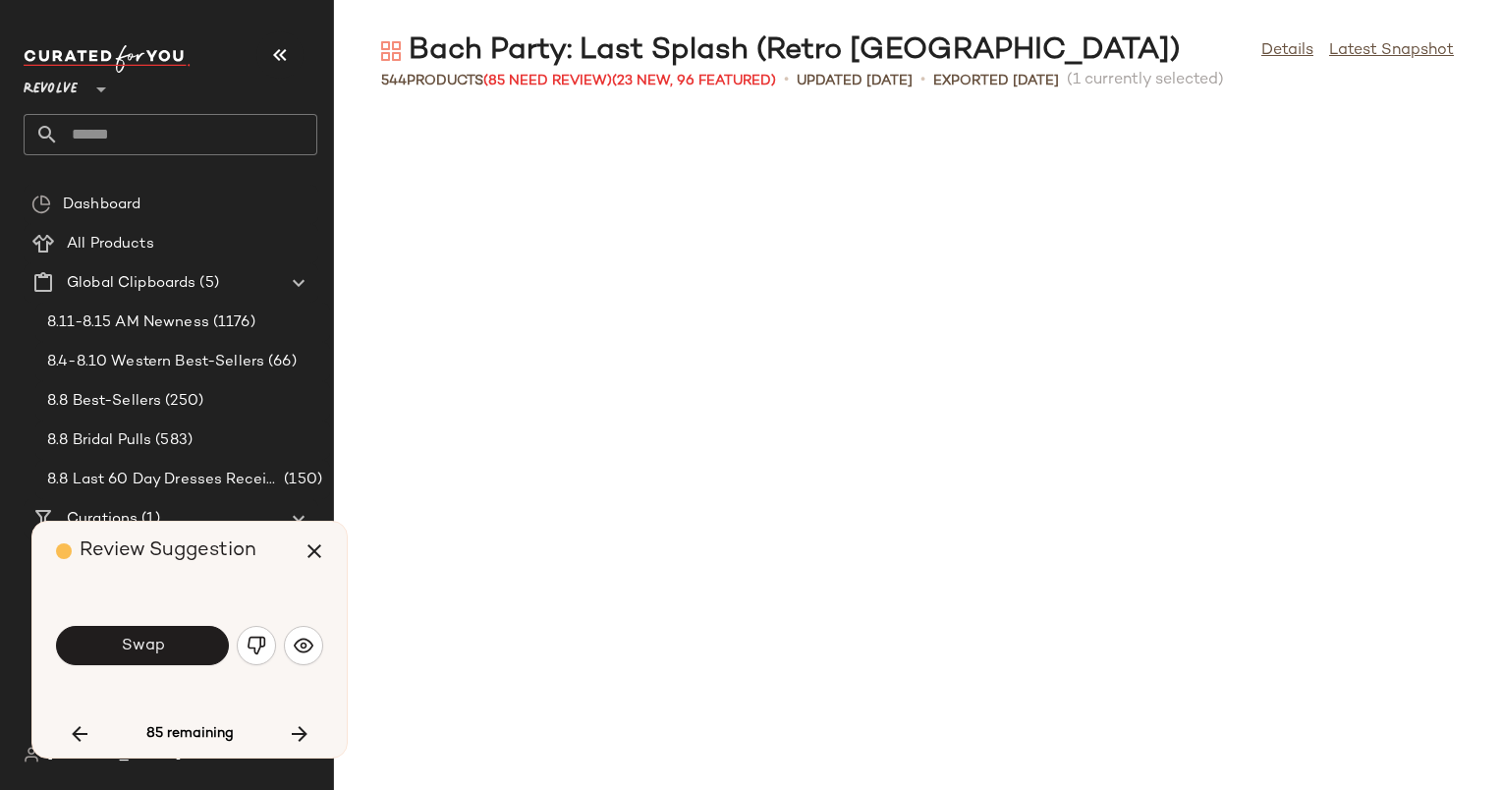
scroll to position [14384, 0]
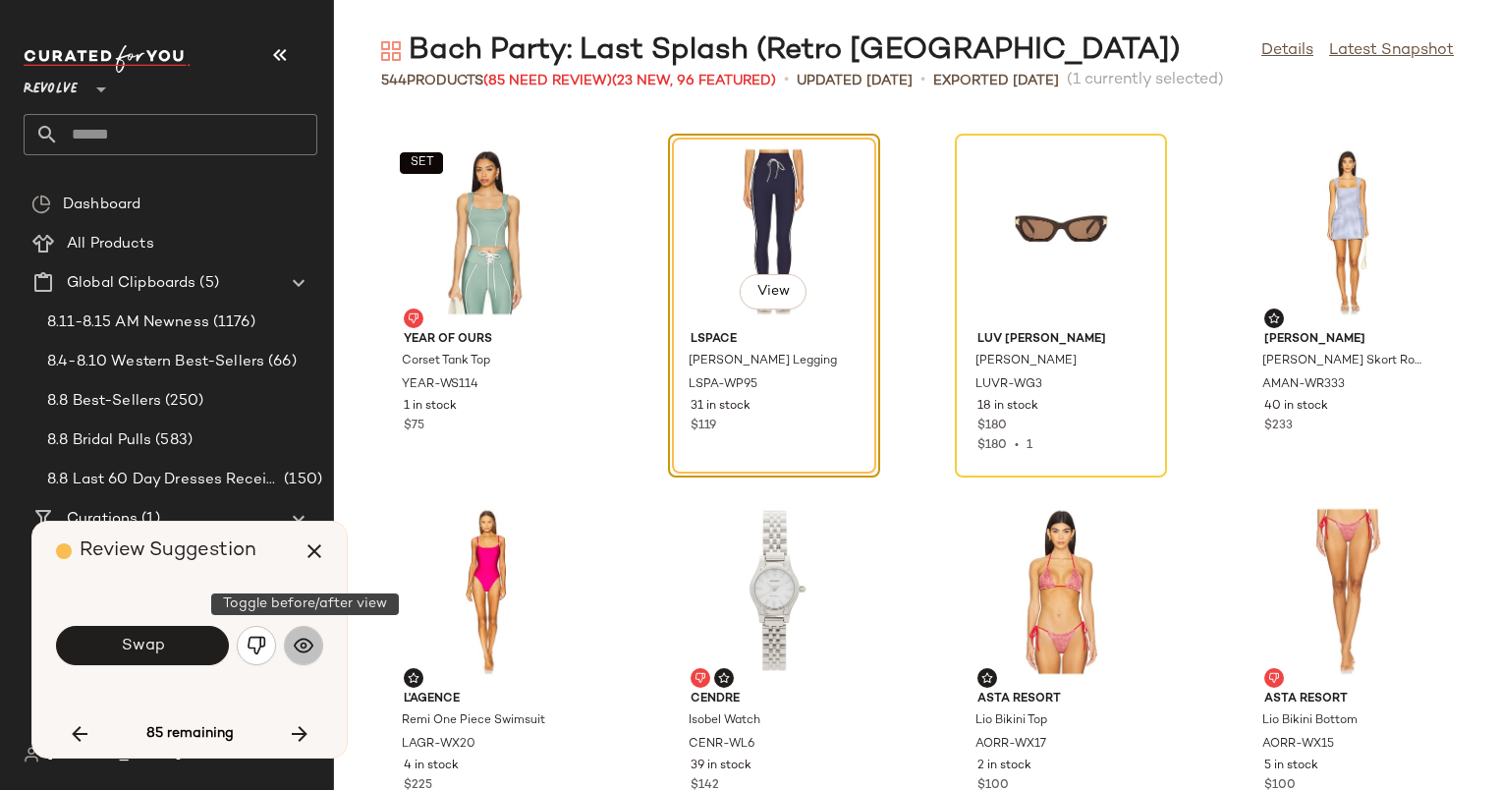
click at [309, 645] on img "button" at bounding box center [304, 646] width 20 height 20
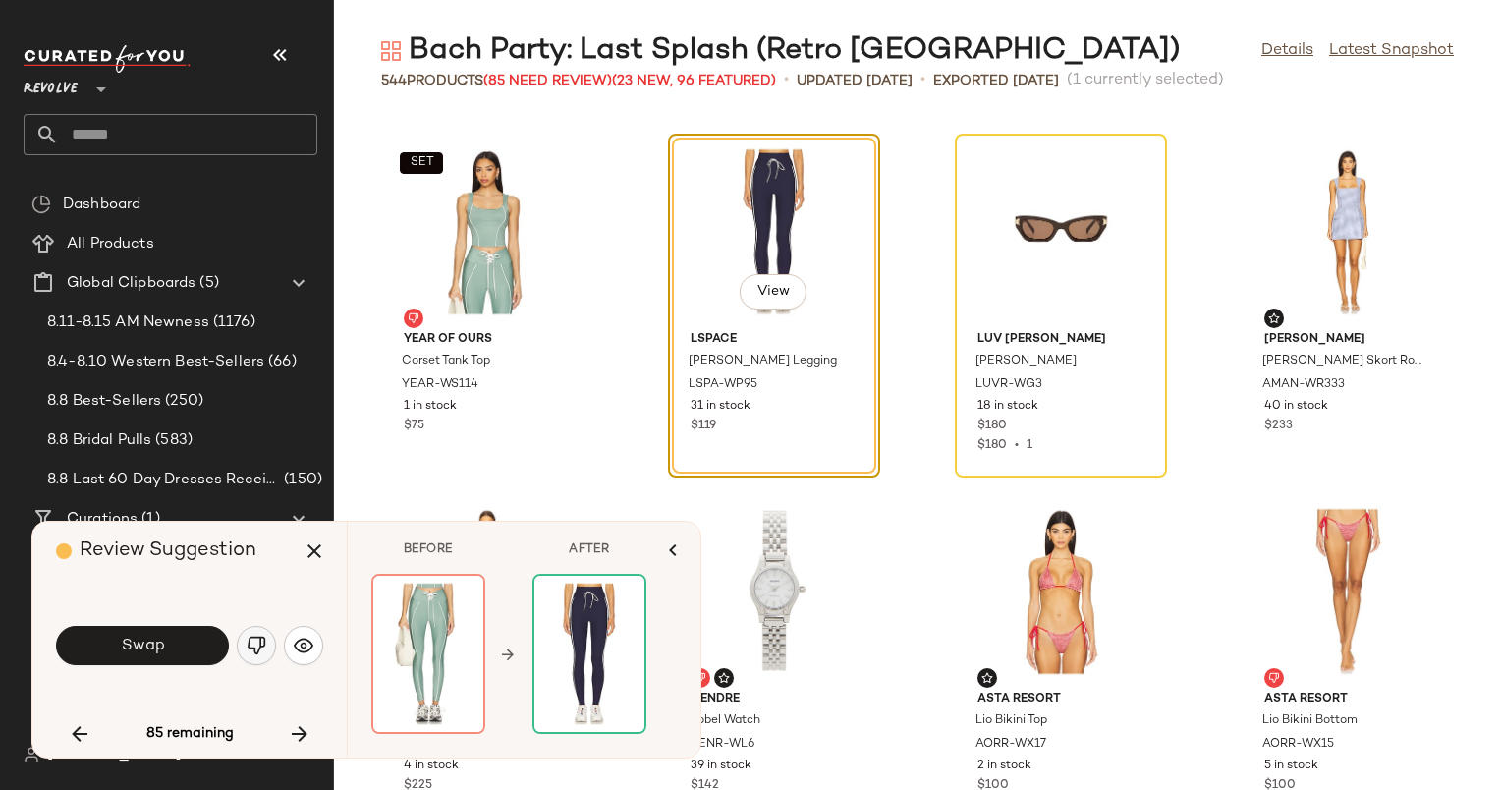
click at [248, 649] on img "button" at bounding box center [257, 646] width 20 height 20
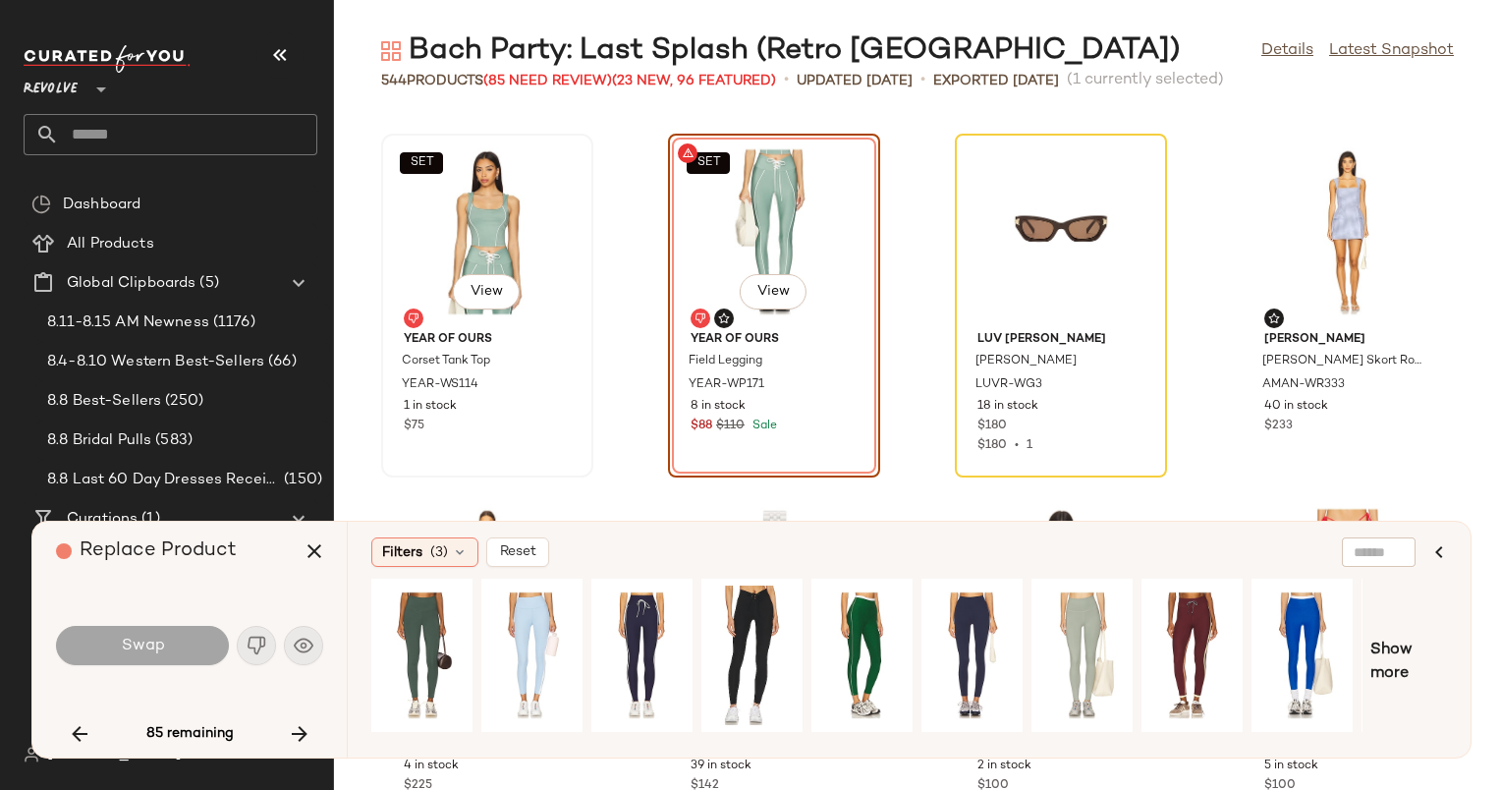
click at [491, 211] on div "SET View" at bounding box center [487, 231] width 198 height 183
click at [1059, 54] on div "Bach Party: Last Splash (Retro Palm Springs) Details Latest Snapshot" at bounding box center [917, 50] width 1167 height 39
click at [300, 738] on icon "button" at bounding box center [300, 734] width 24 height 24
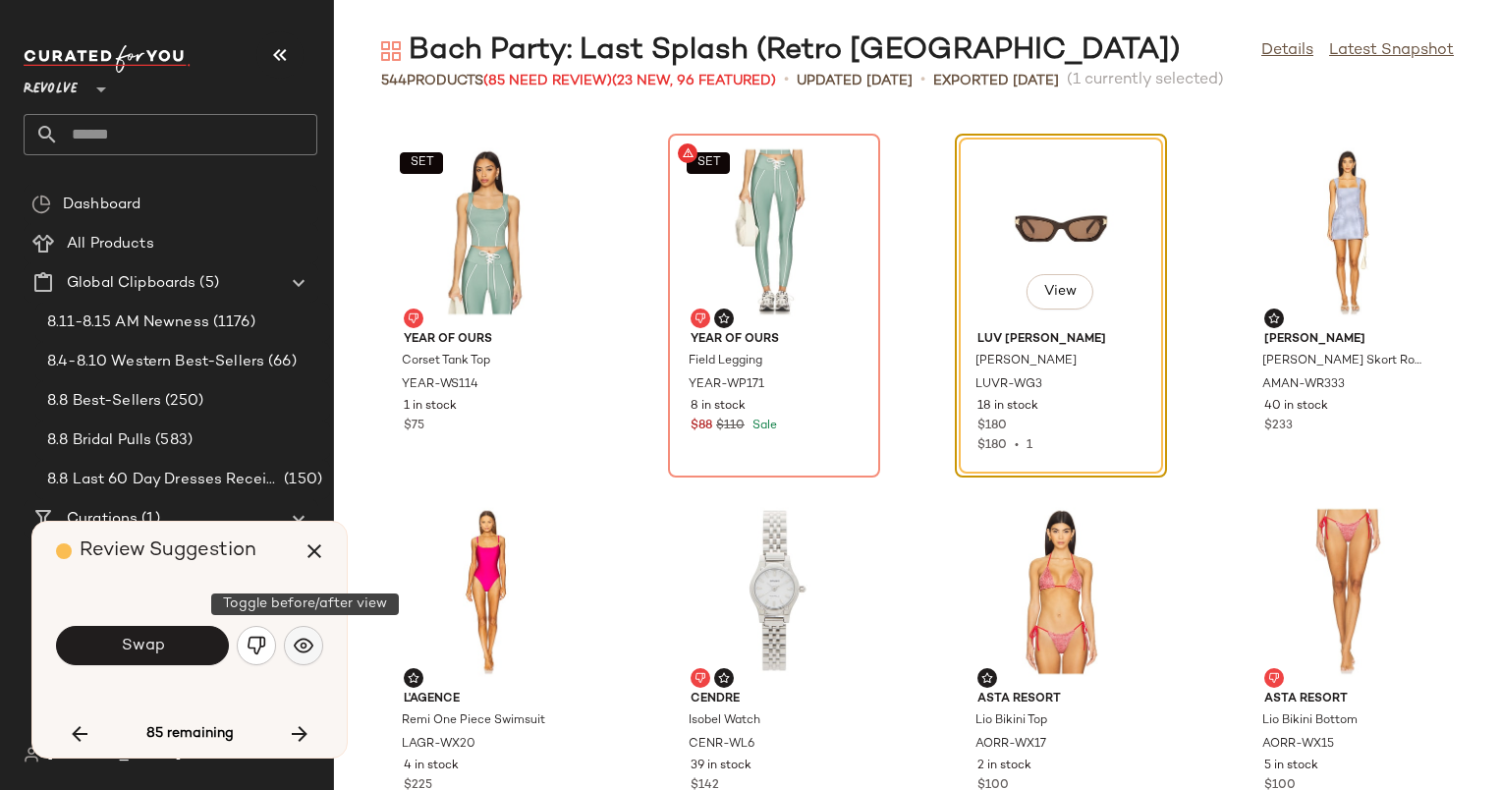
click at [304, 649] on img "button" at bounding box center [304, 646] width 20 height 20
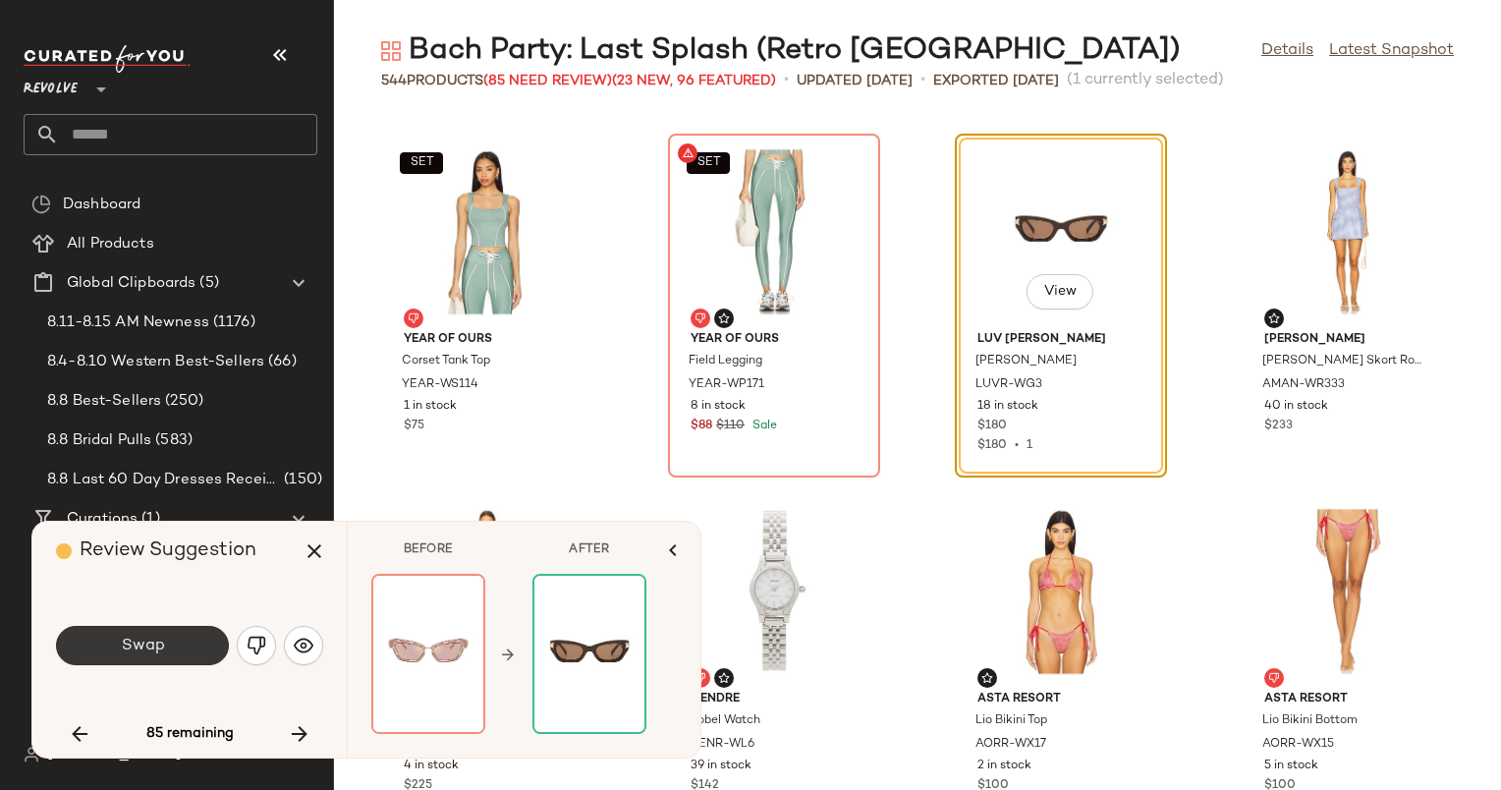
click at [157, 647] on span "Swap" at bounding box center [142, 646] width 44 height 19
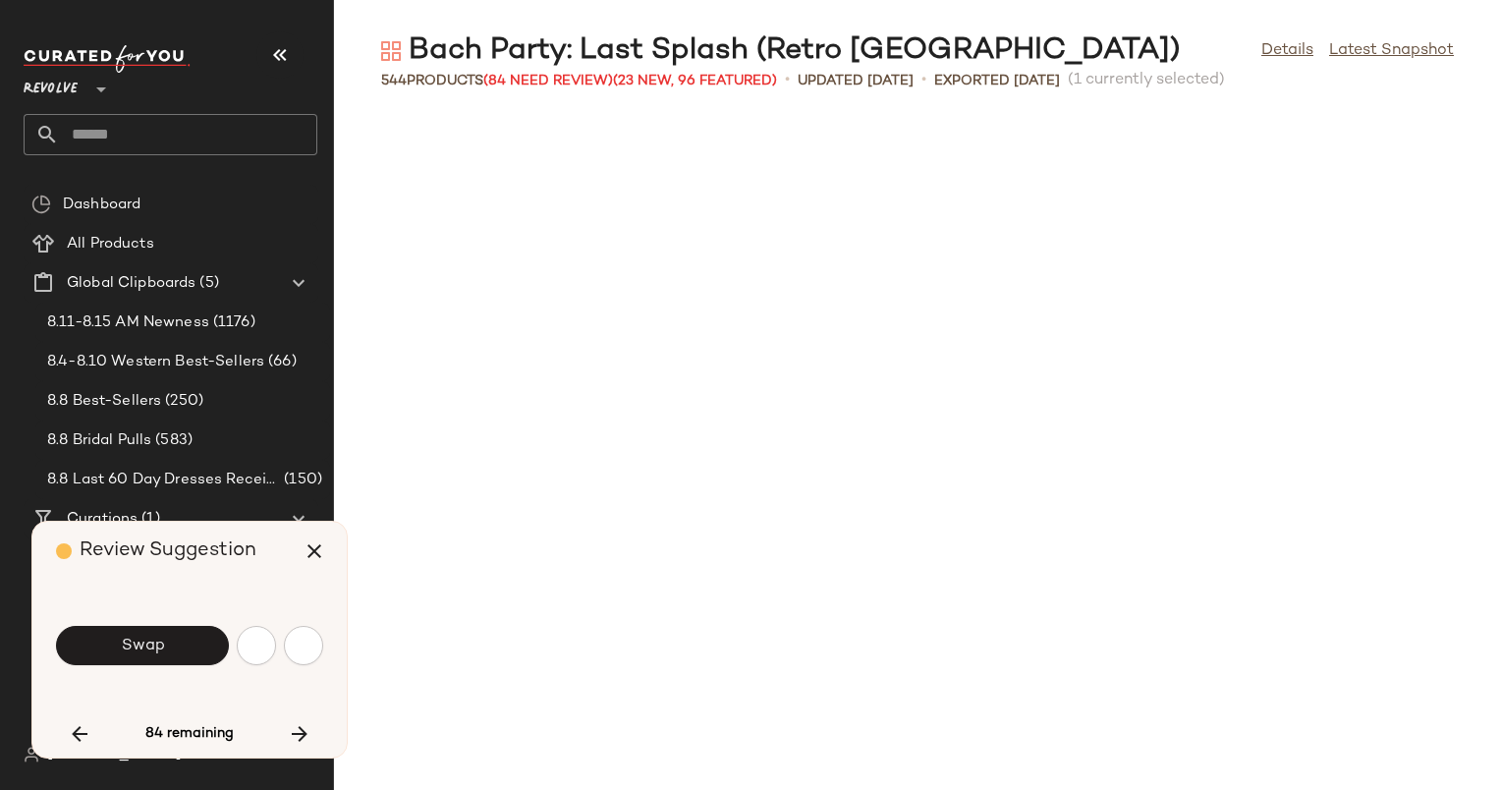
scroll to position [15463, 0]
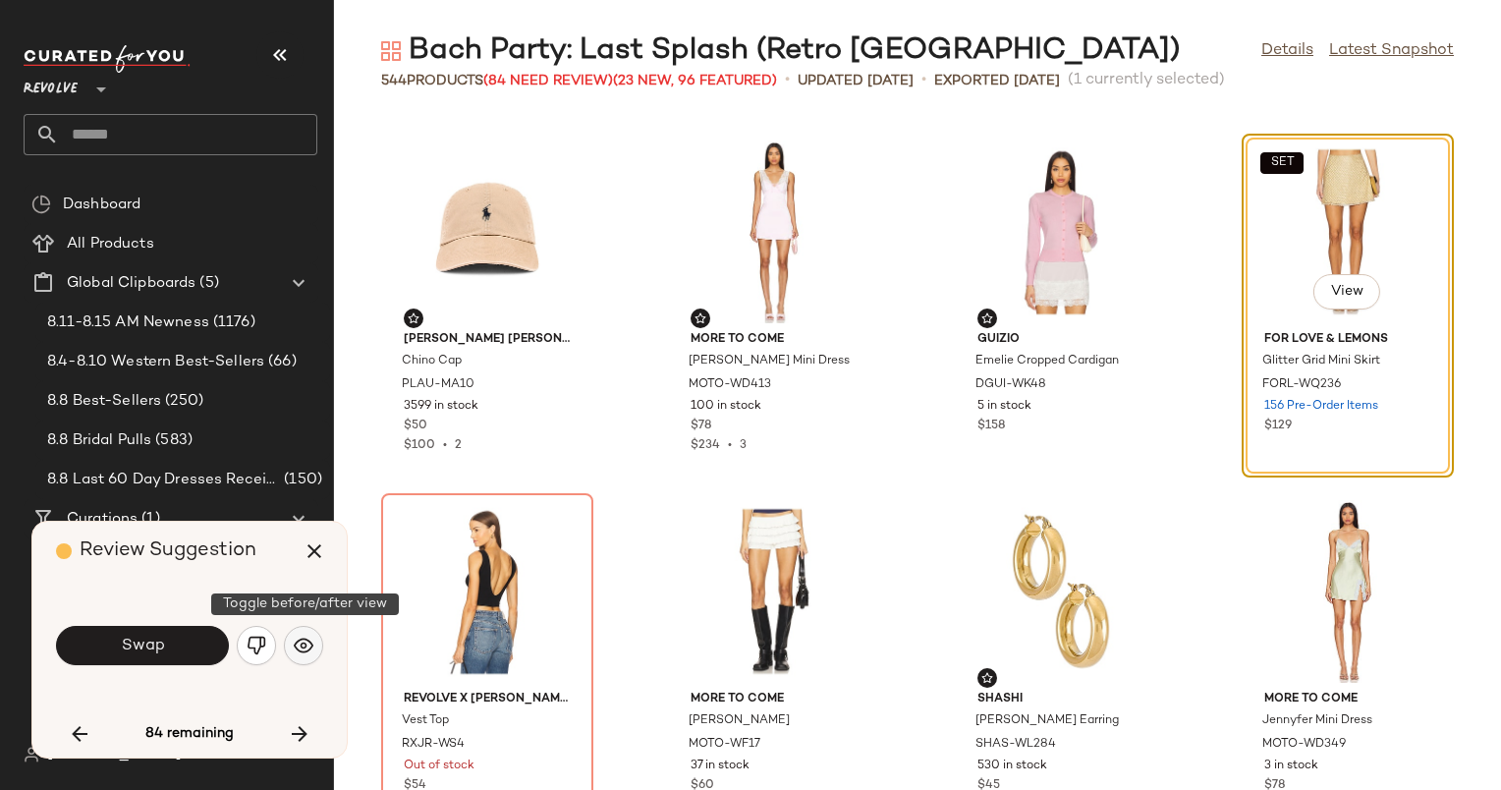
click at [307, 637] on img "button" at bounding box center [304, 646] width 20 height 20
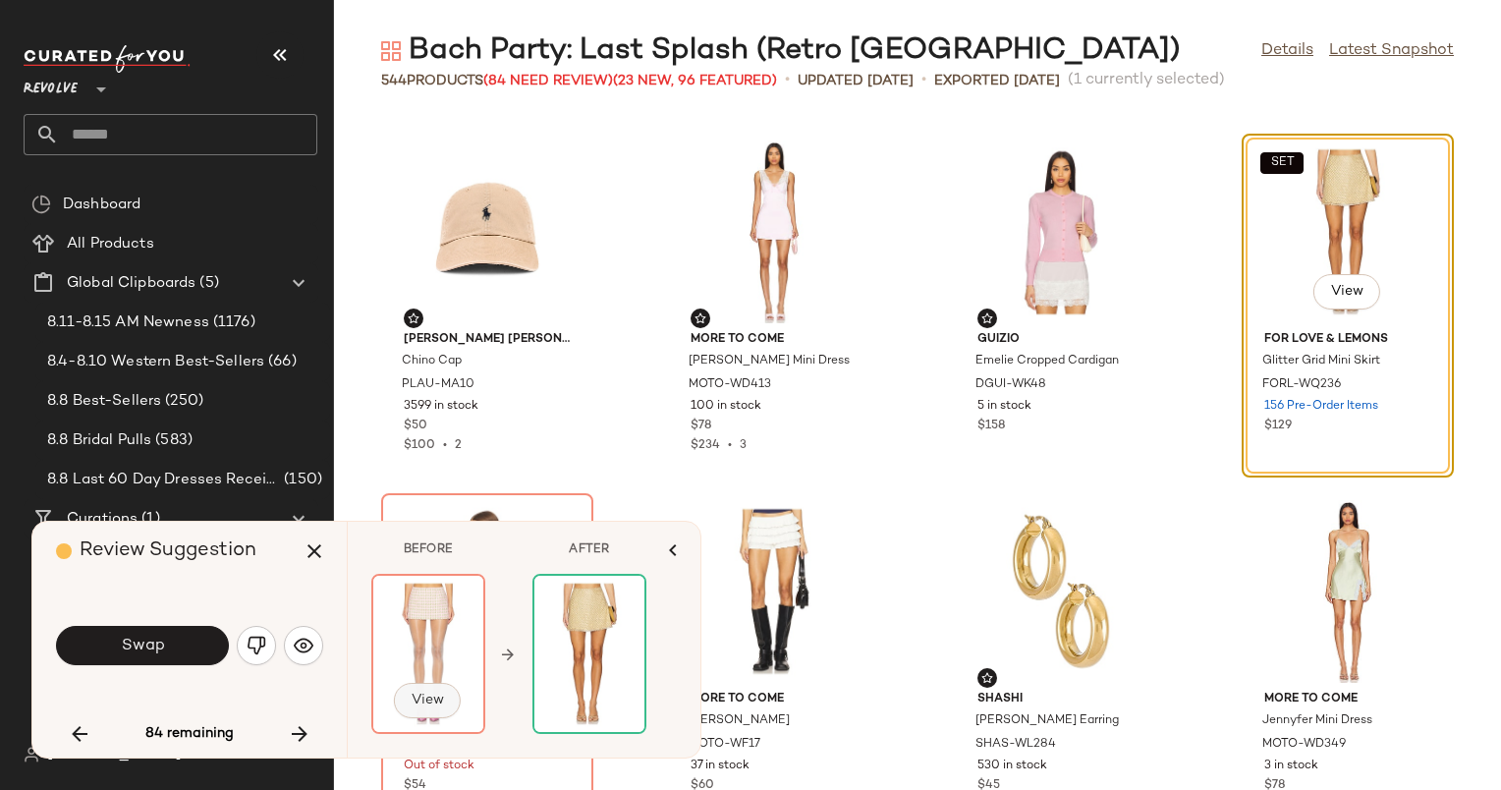
click at [422, 696] on span "View" at bounding box center [427, 701] width 33 height 16
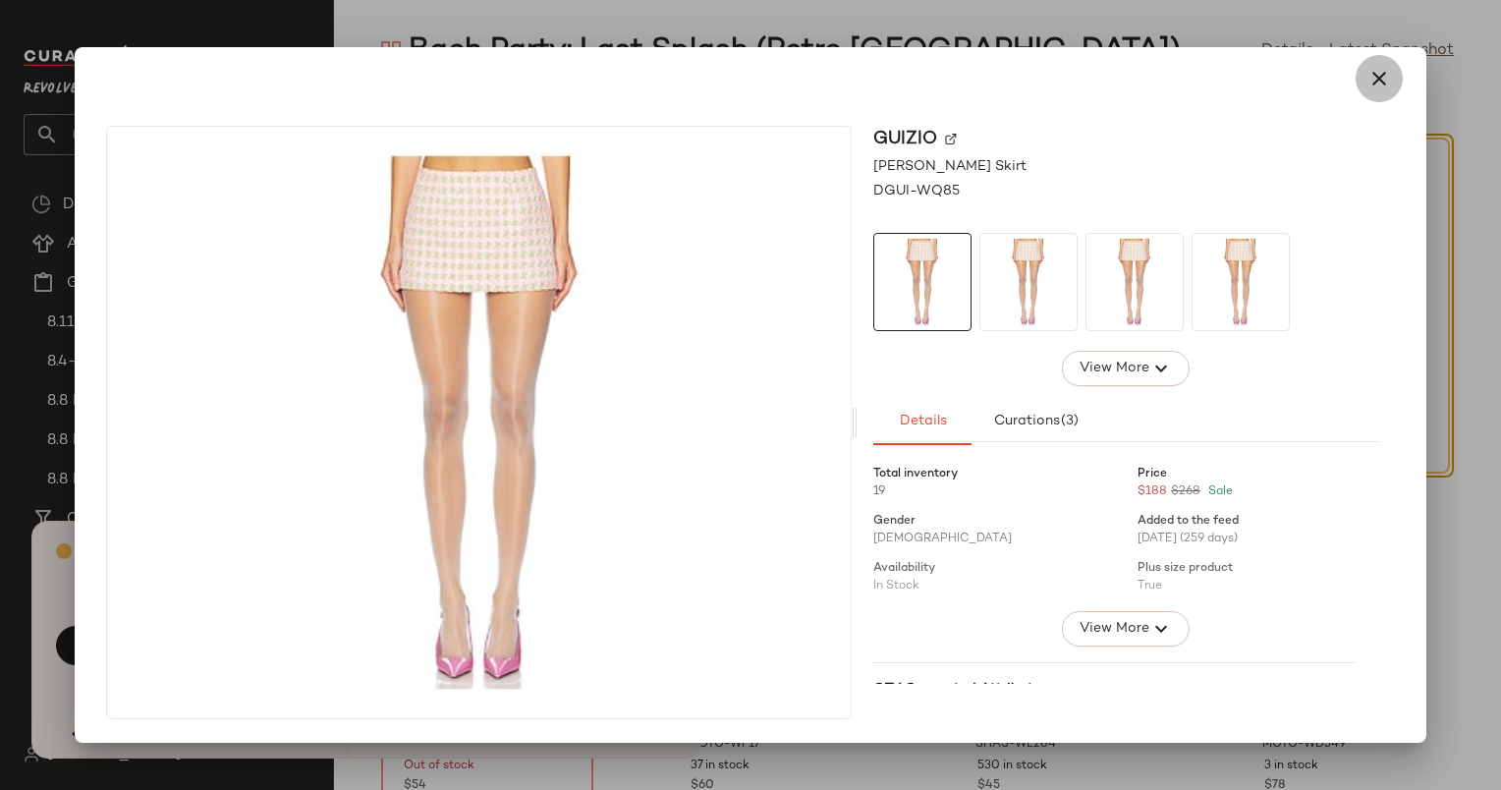
click at [1387, 98] on button "button" at bounding box center [1379, 78] width 47 height 47
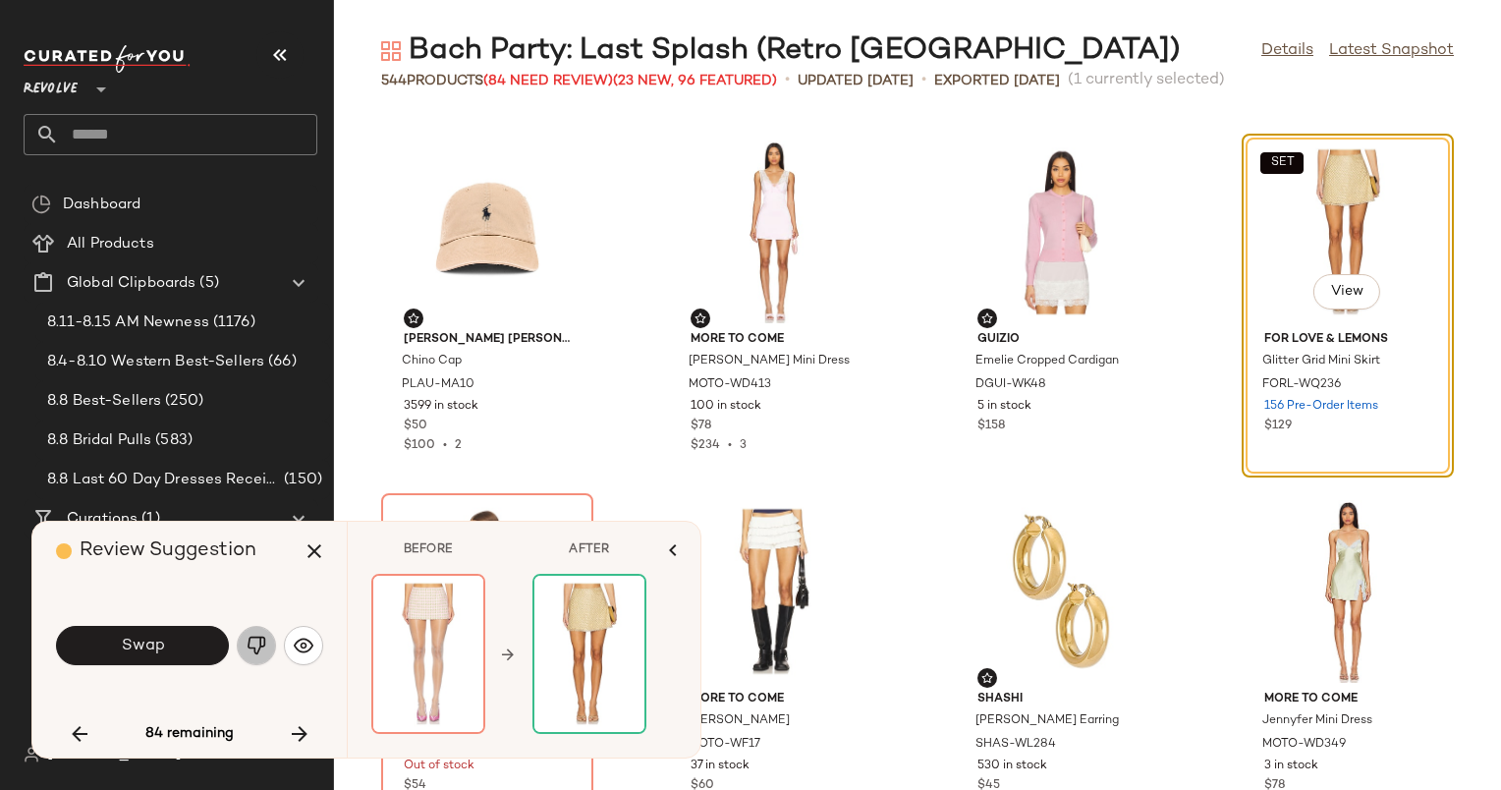
click at [248, 653] on img "button" at bounding box center [257, 646] width 20 height 20
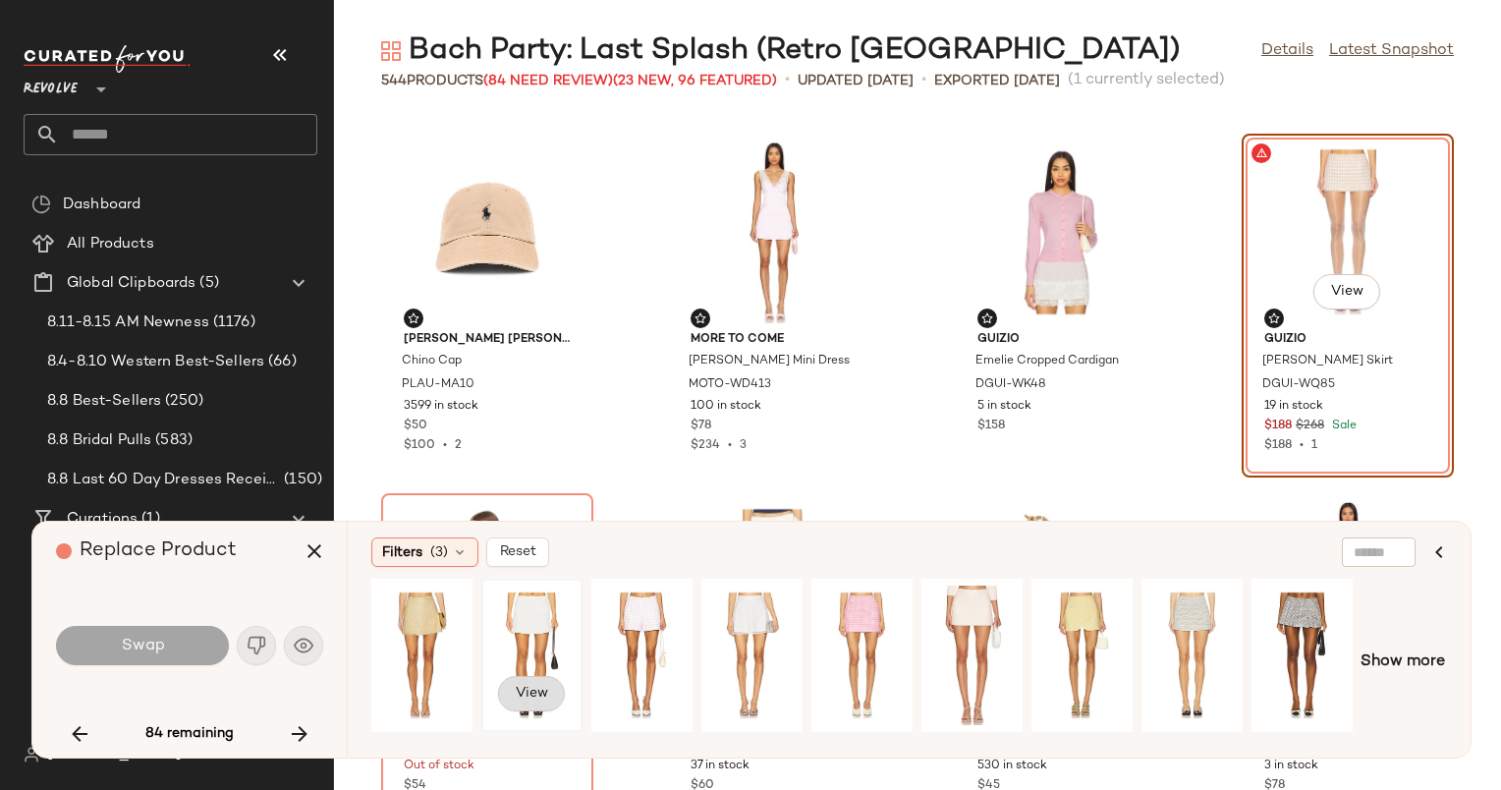
click at [533, 697] on span "View" at bounding box center [531, 694] width 33 height 16
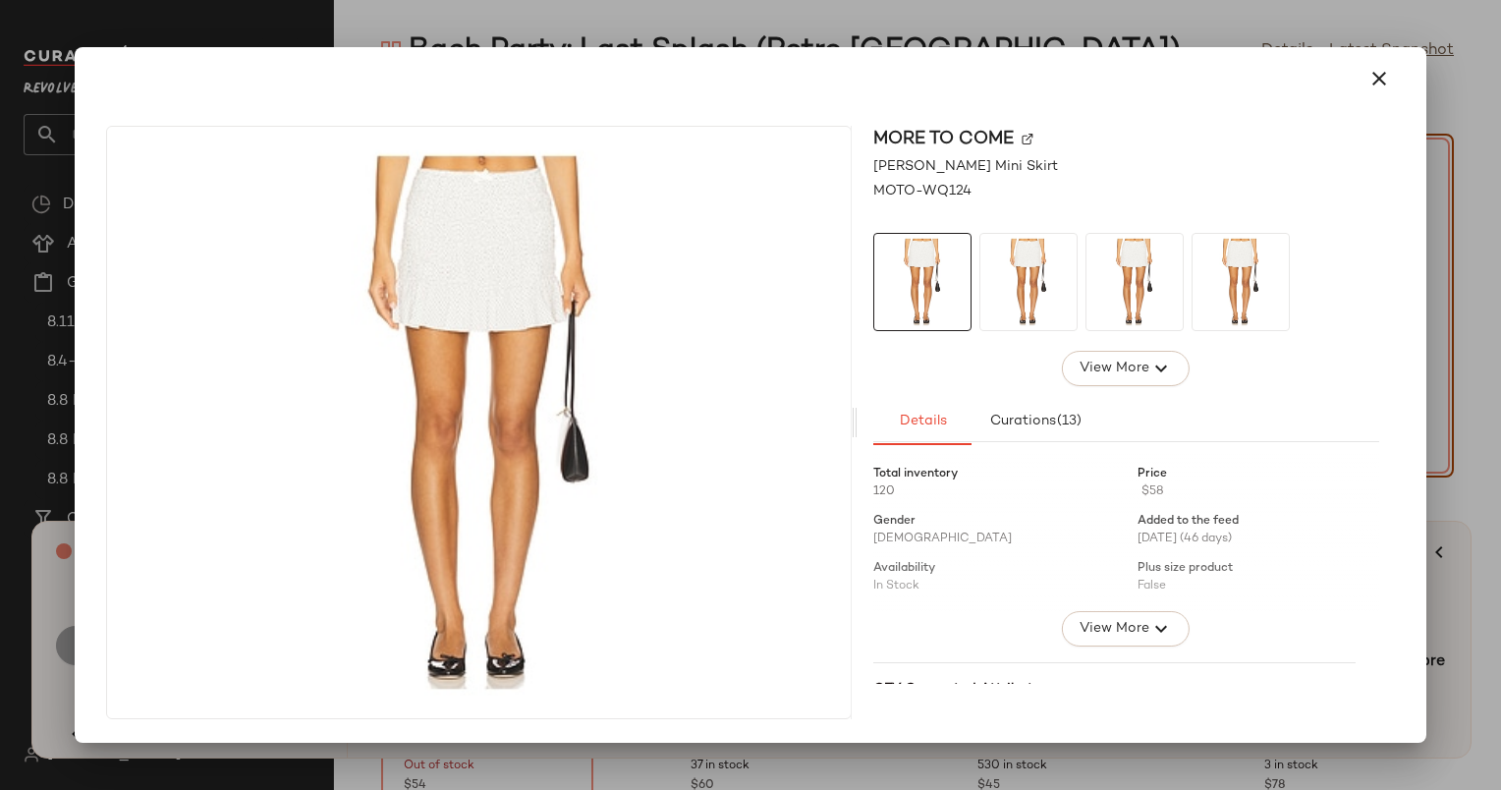
click at [1399, 56] on div at bounding box center [750, 78] width 1304 height 47
click at [1391, 62] on button "button" at bounding box center [1379, 78] width 47 height 47
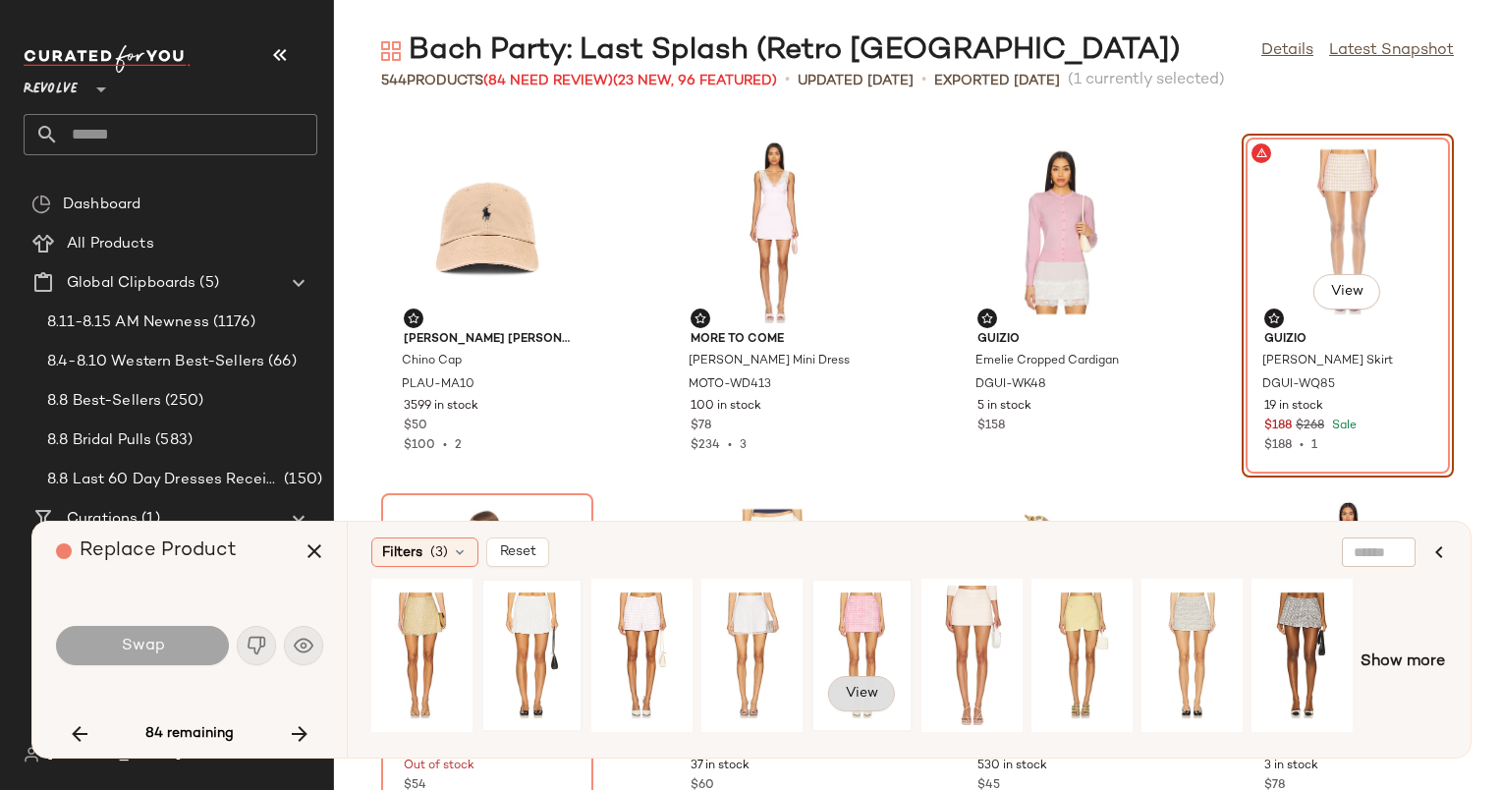
click at [872, 692] on span "View" at bounding box center [861, 694] width 33 height 16
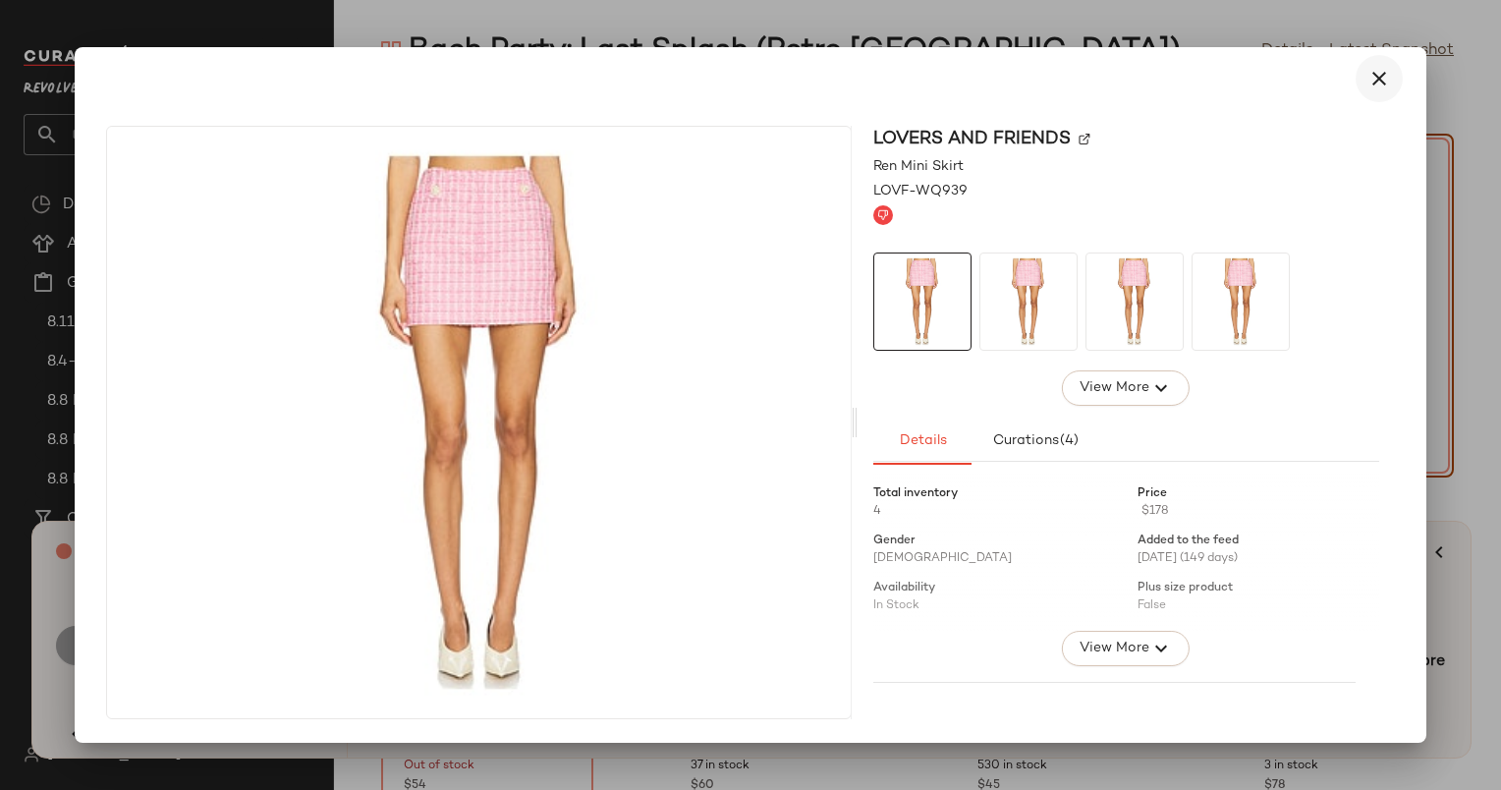
click at [1379, 86] on icon "button" at bounding box center [1380, 79] width 24 height 24
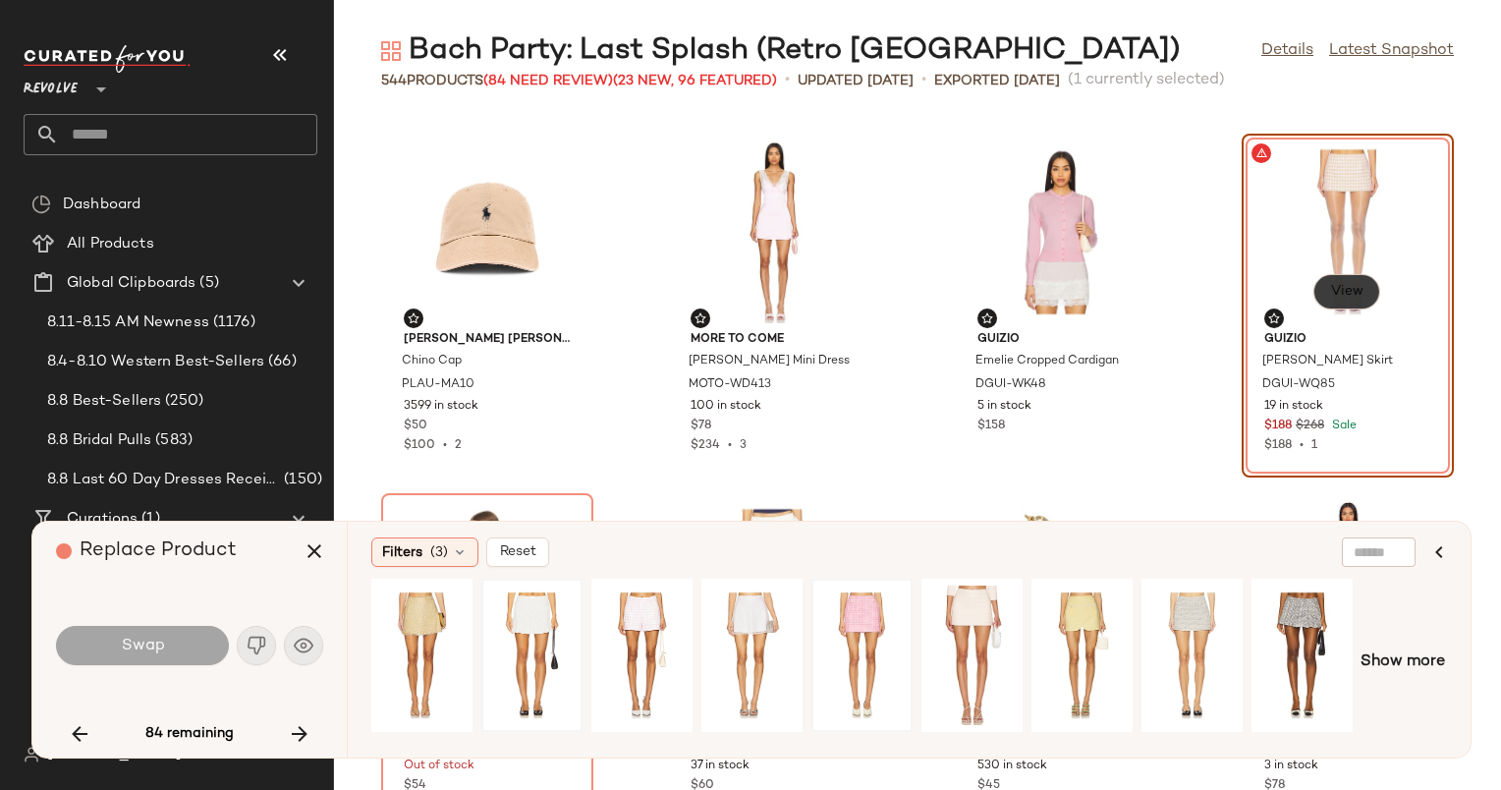
click at [1340, 297] on span "View" at bounding box center [1346, 292] width 33 height 16
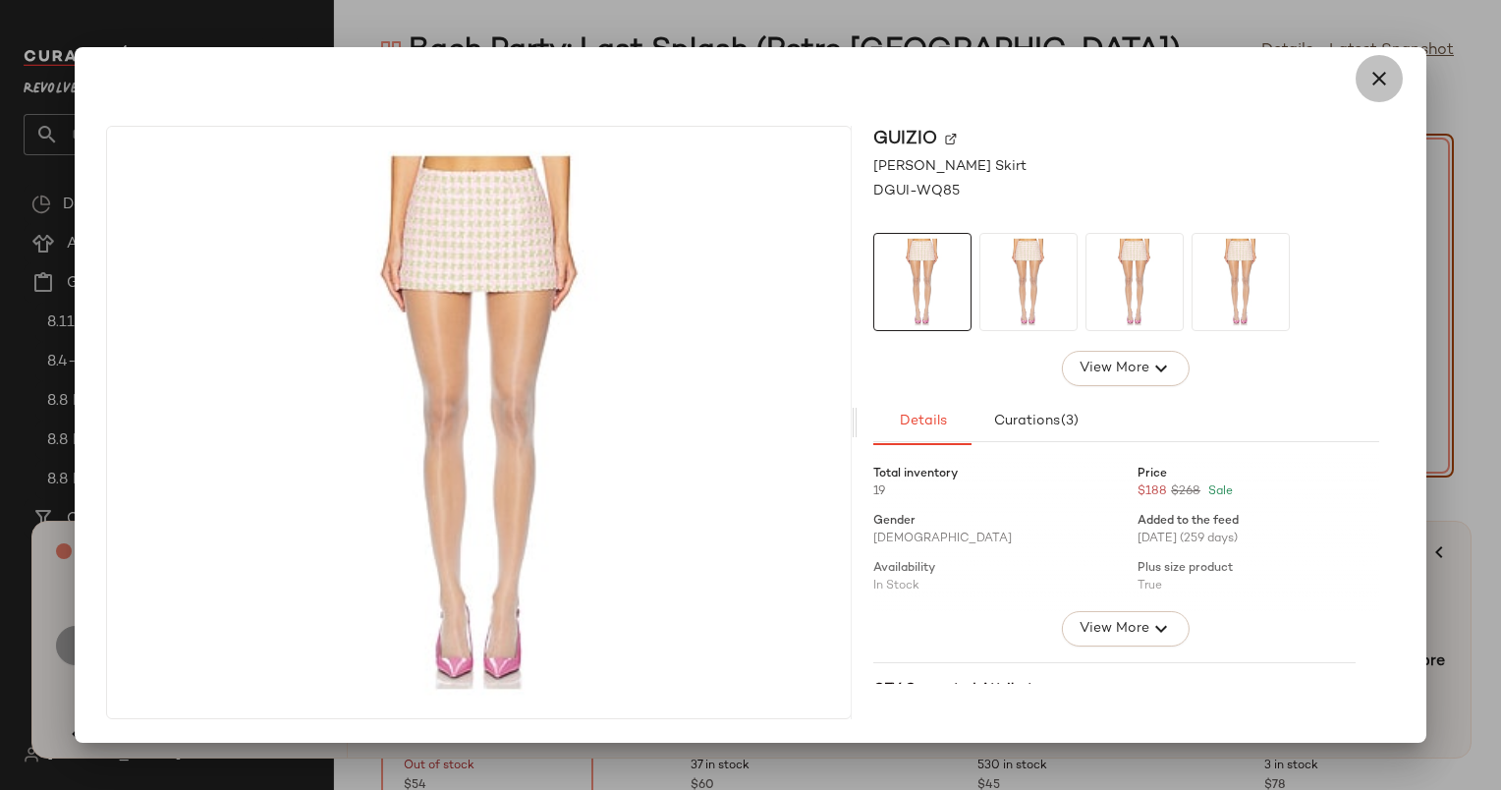
click at [1375, 91] on button "button" at bounding box center [1379, 78] width 47 height 47
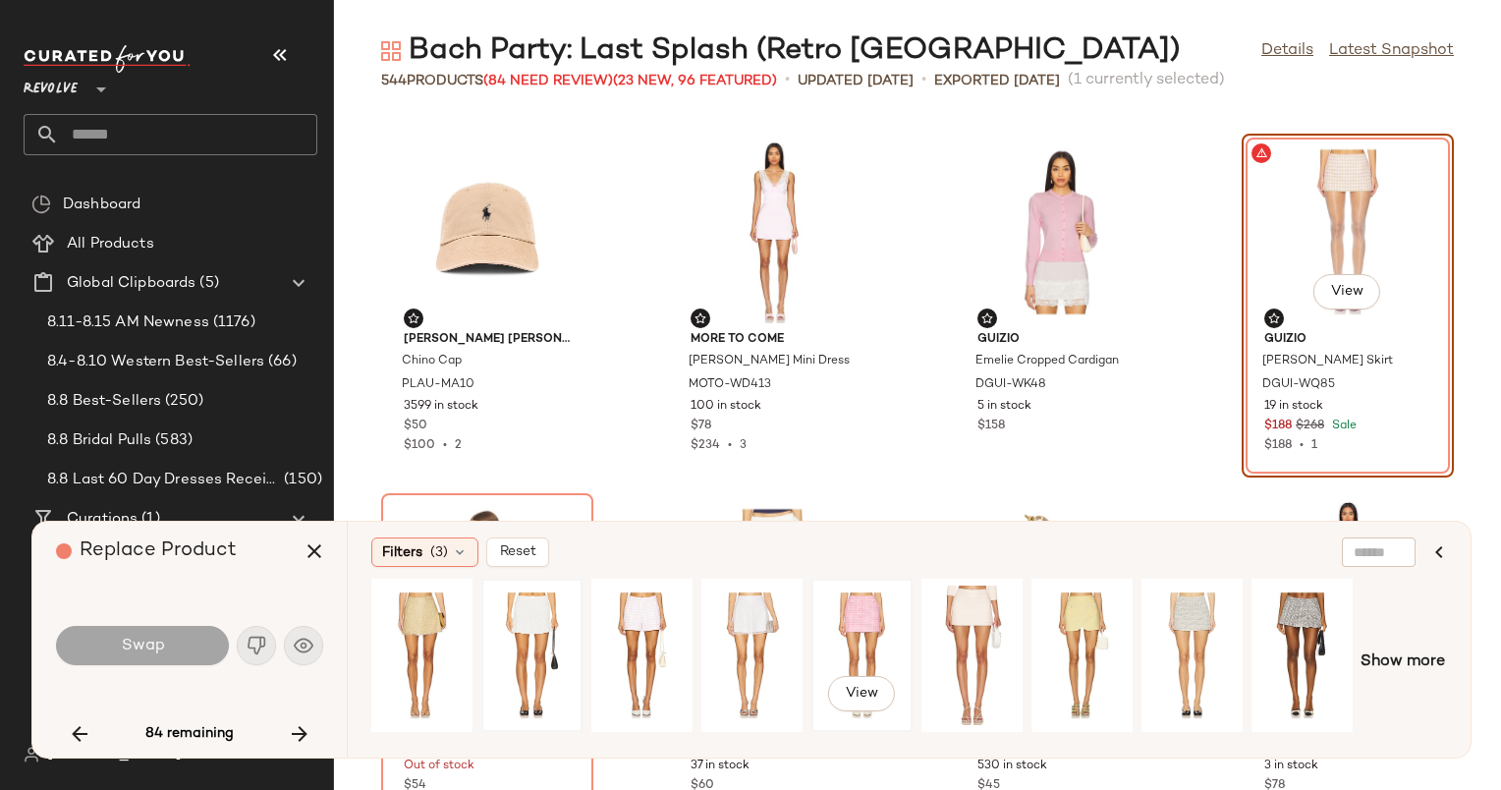
click at [861, 637] on div "View" at bounding box center [861, 656] width 87 height 140
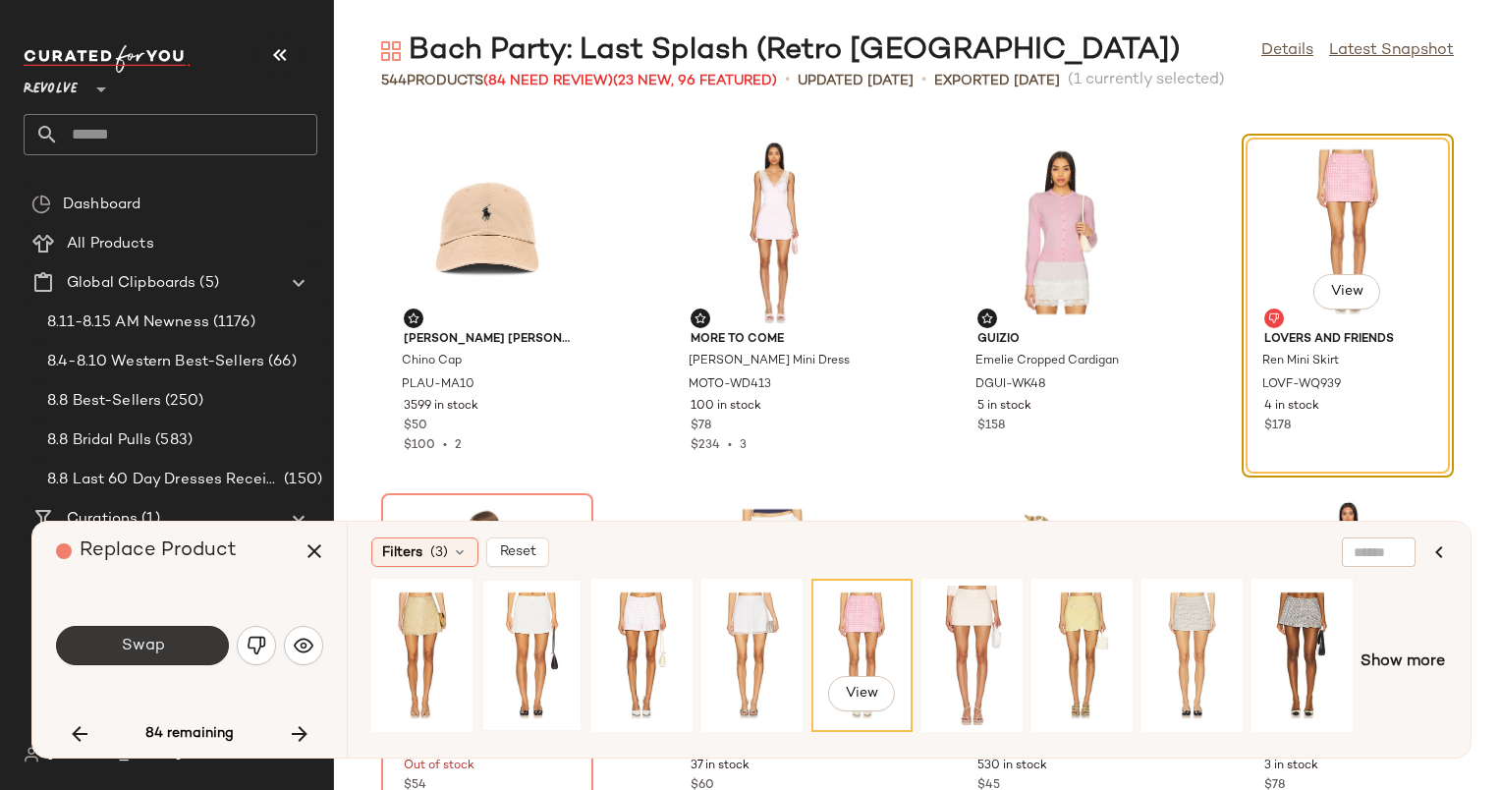
click at [130, 637] on span "Swap" at bounding box center [142, 646] width 44 height 19
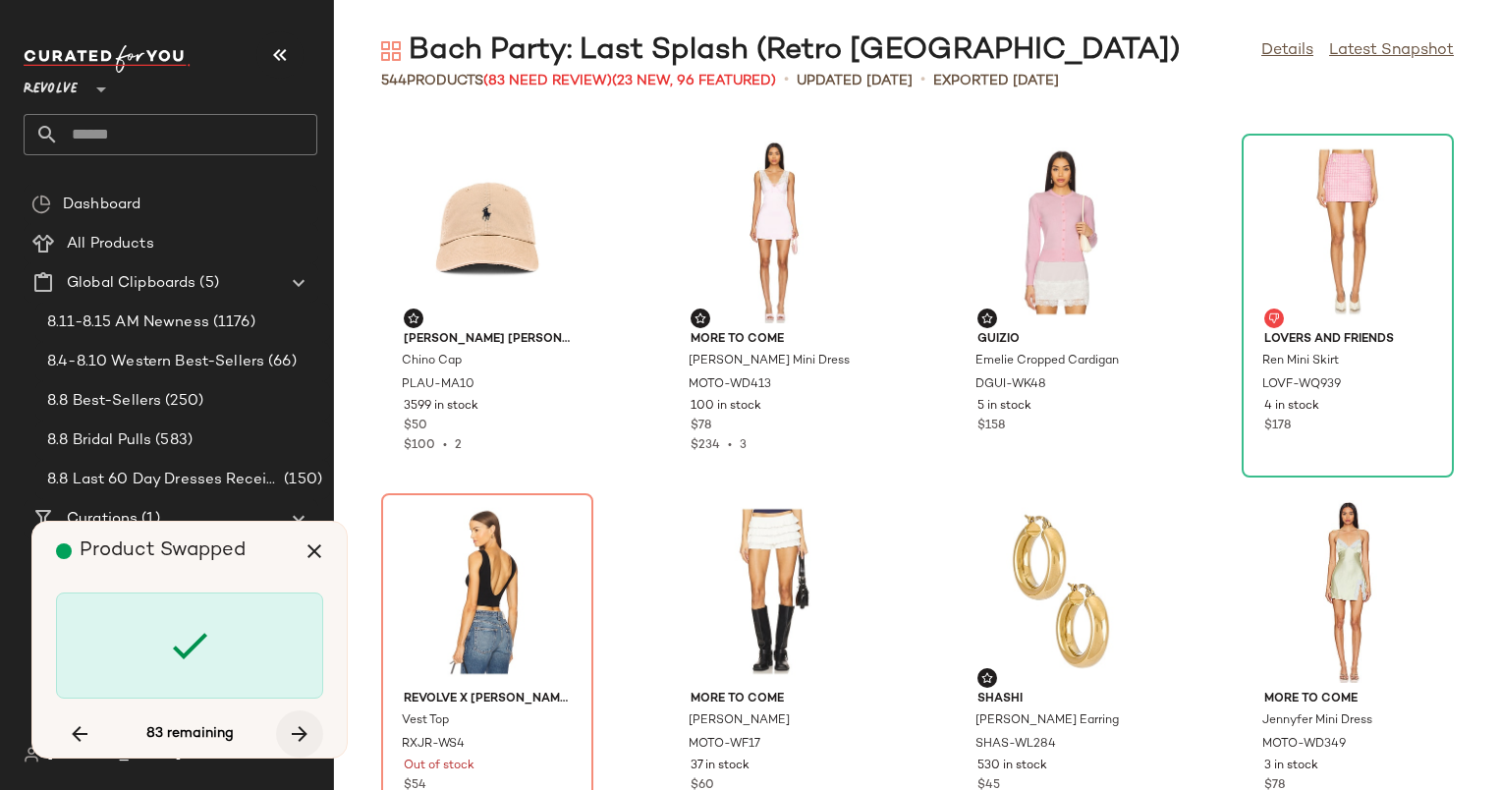
scroll to position [15822, 0]
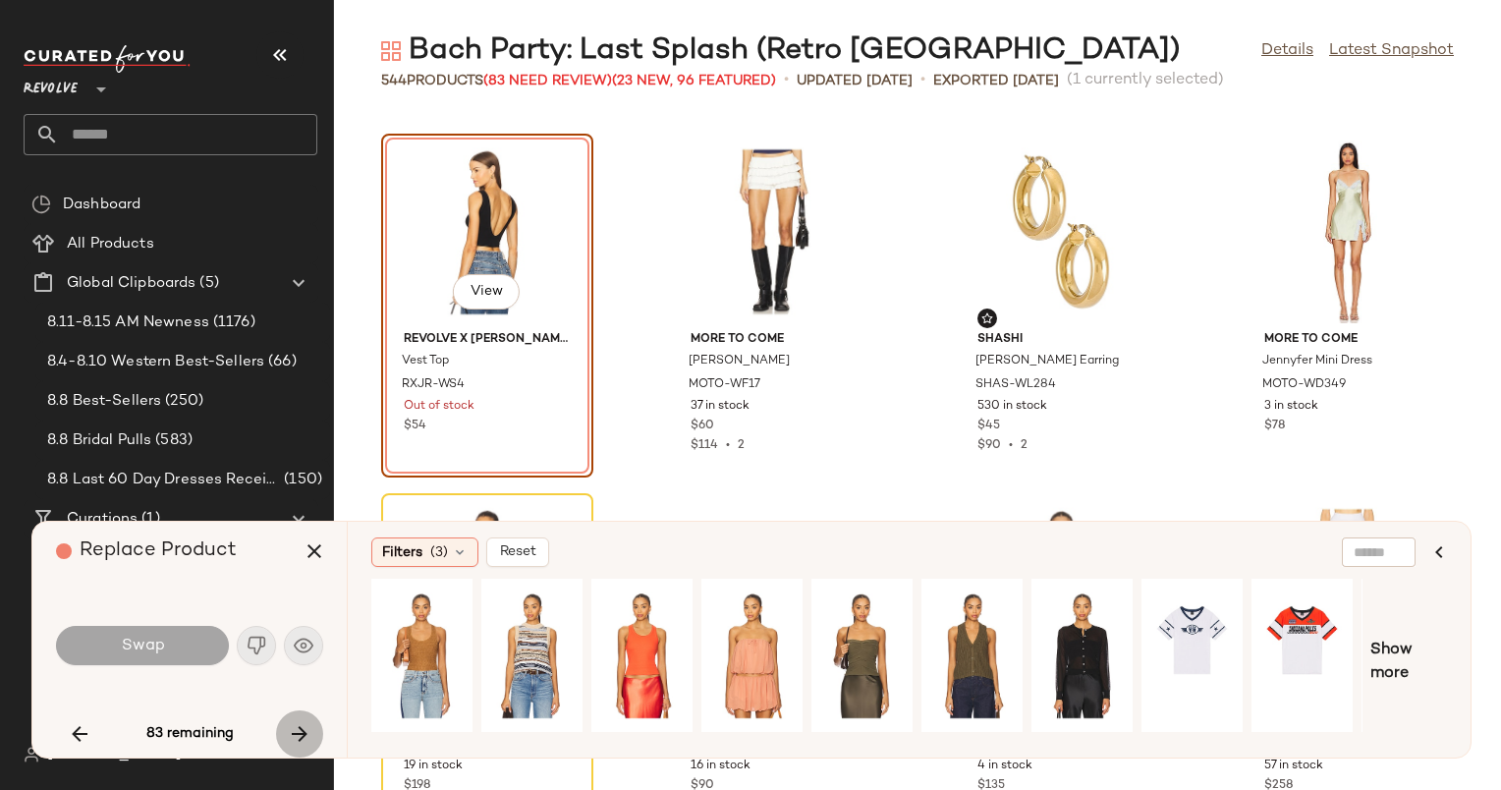
click at [299, 727] on icon "button" at bounding box center [300, 734] width 24 height 24
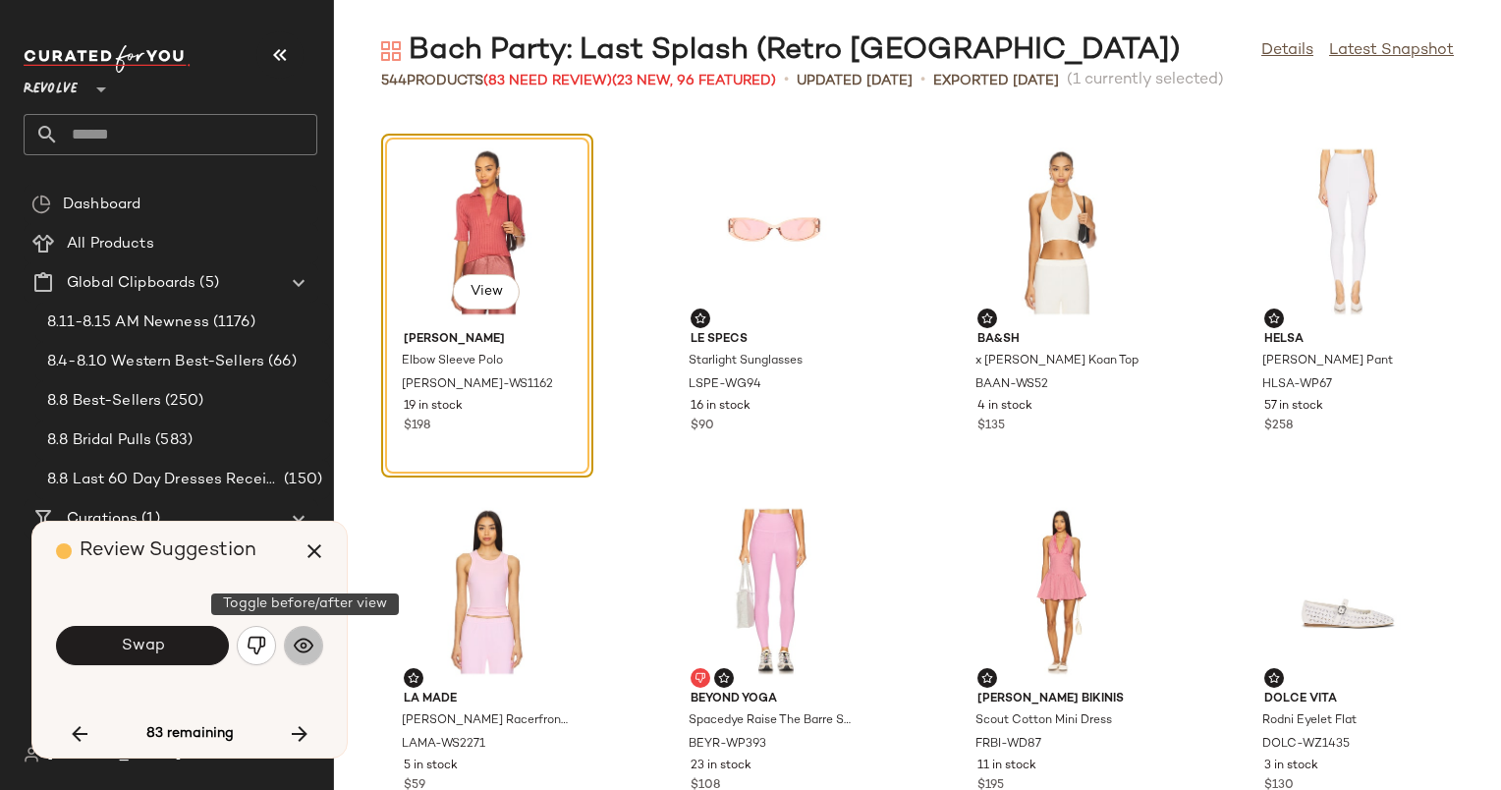
click at [309, 627] on button "button" at bounding box center [303, 645] width 39 height 39
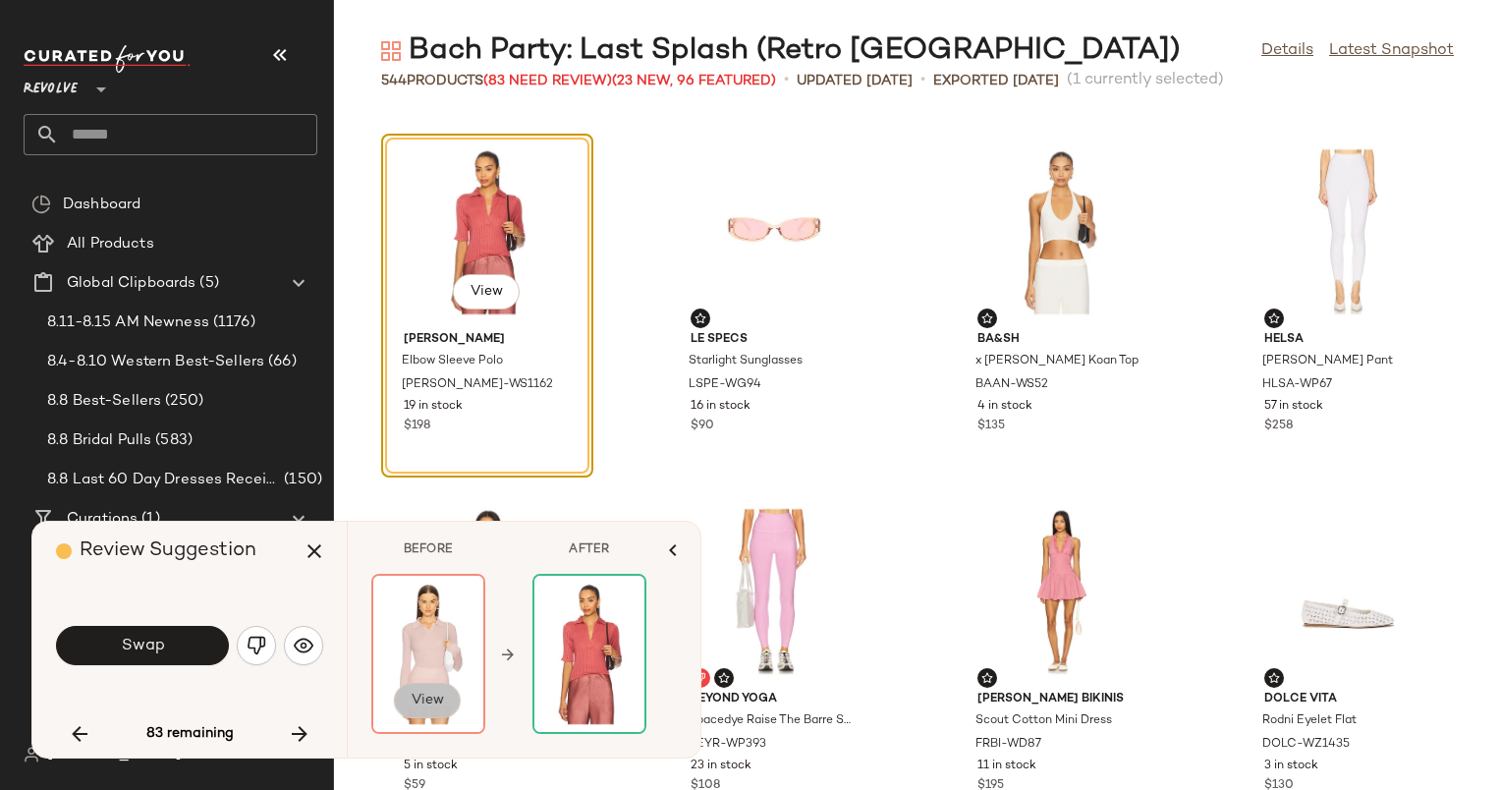
click at [426, 688] on button "View" at bounding box center [427, 700] width 67 height 35
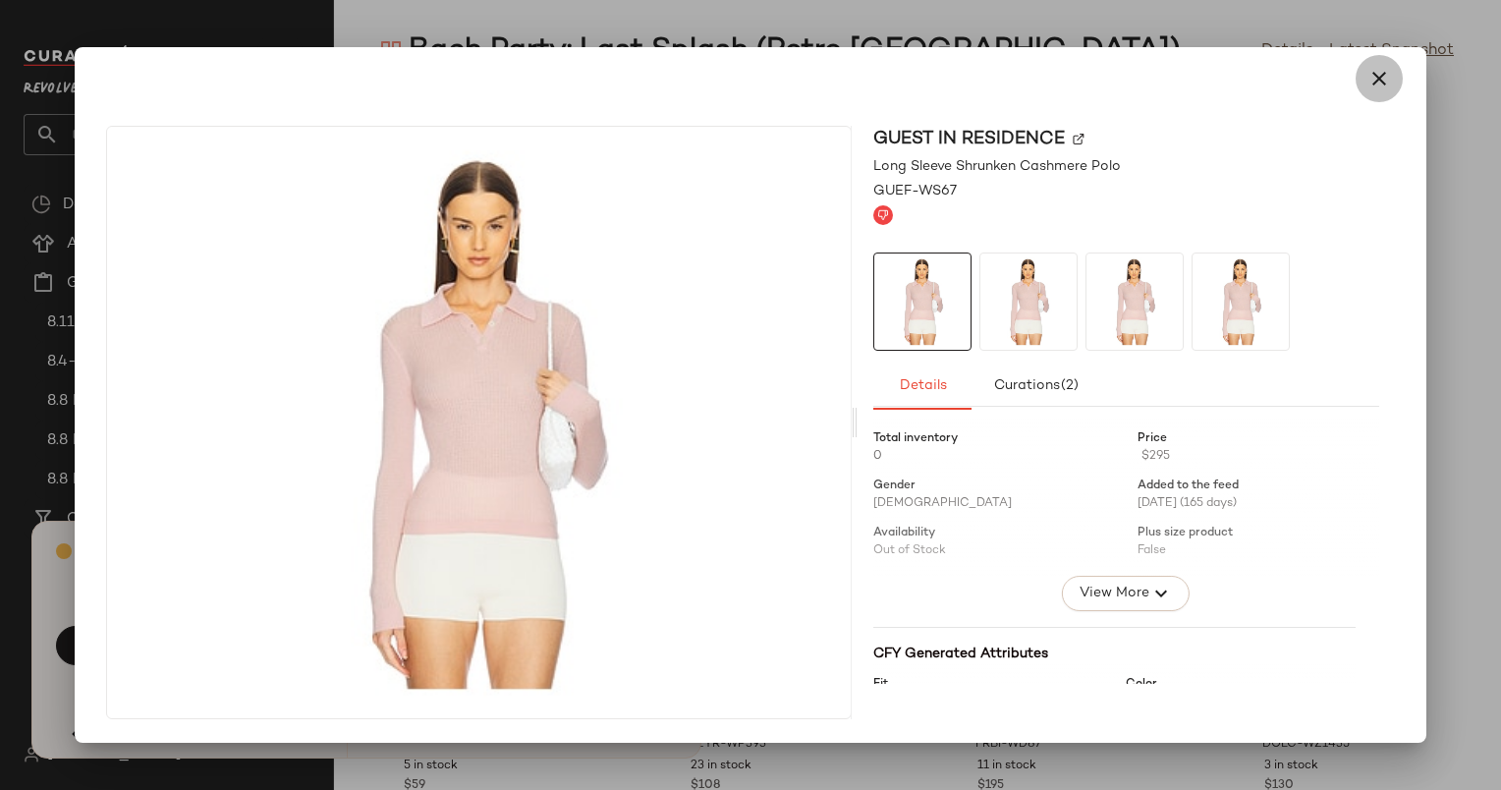
click at [1376, 79] on icon "button" at bounding box center [1380, 79] width 24 height 24
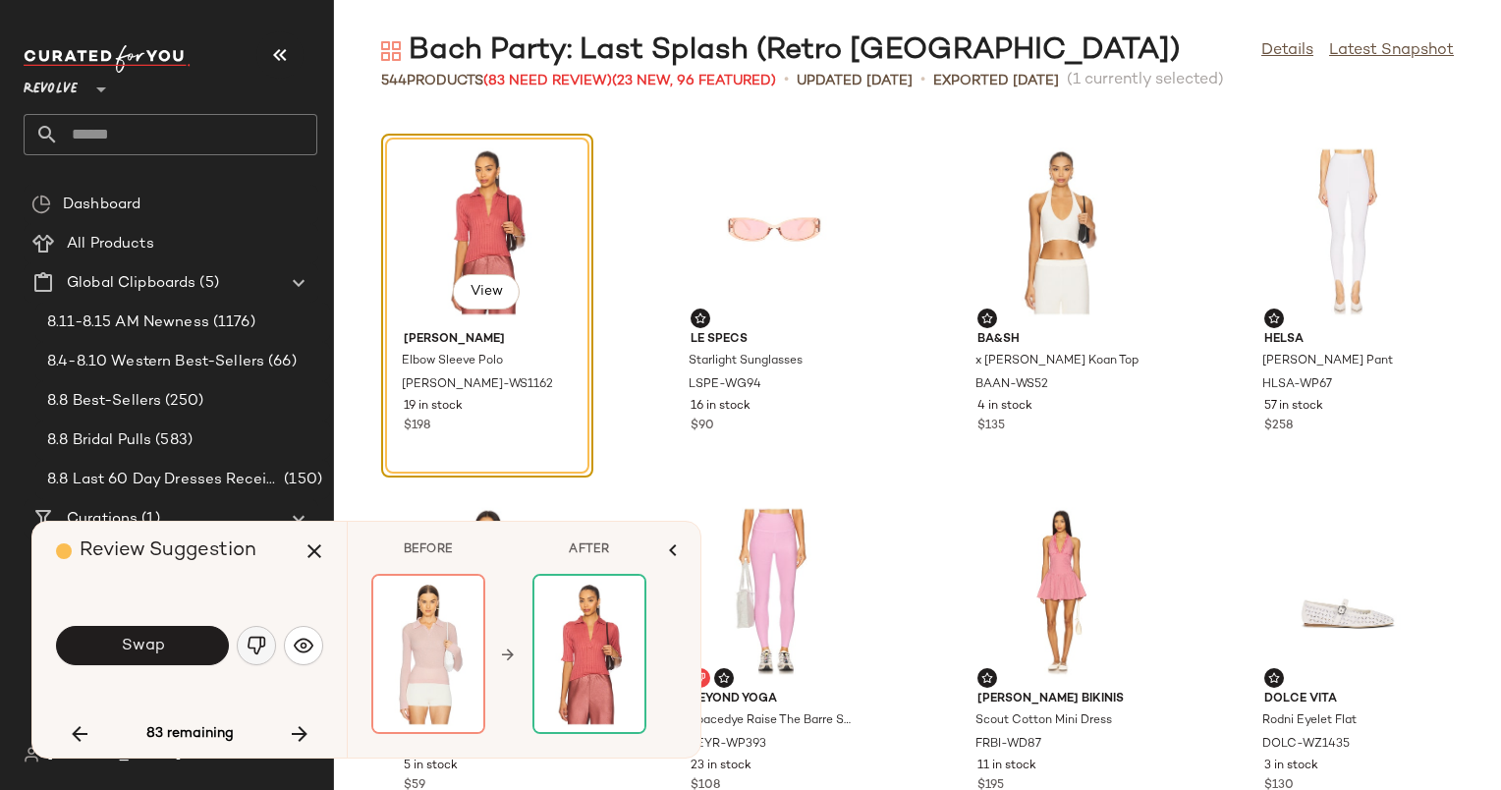
click at [258, 628] on button "button" at bounding box center [256, 645] width 39 height 39
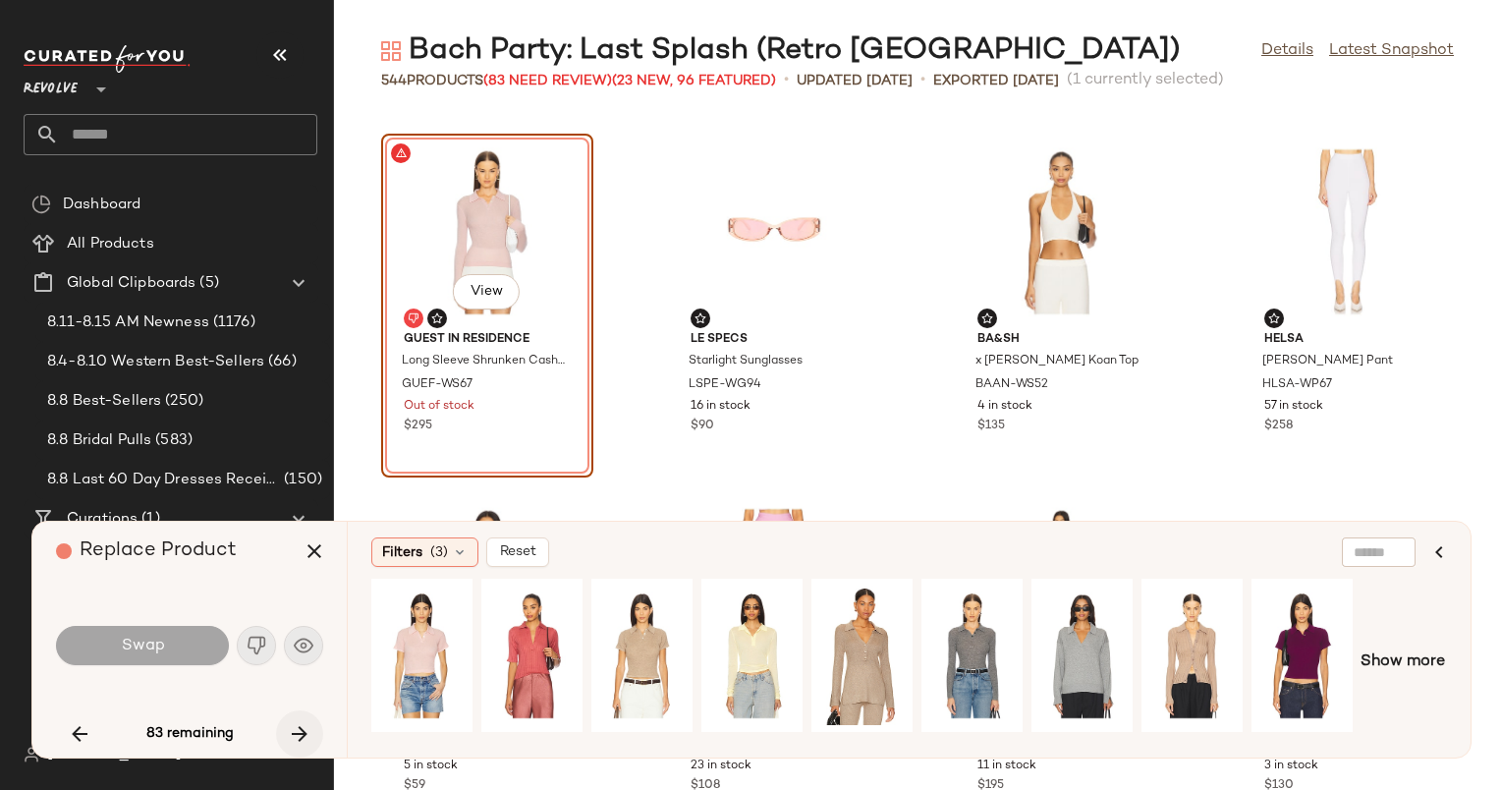
drag, startPoint x: 308, startPoint y: 741, endPoint x: 288, endPoint y: 732, distance: 21.5
click at [288, 732] on icon "button" at bounding box center [300, 734] width 24 height 24
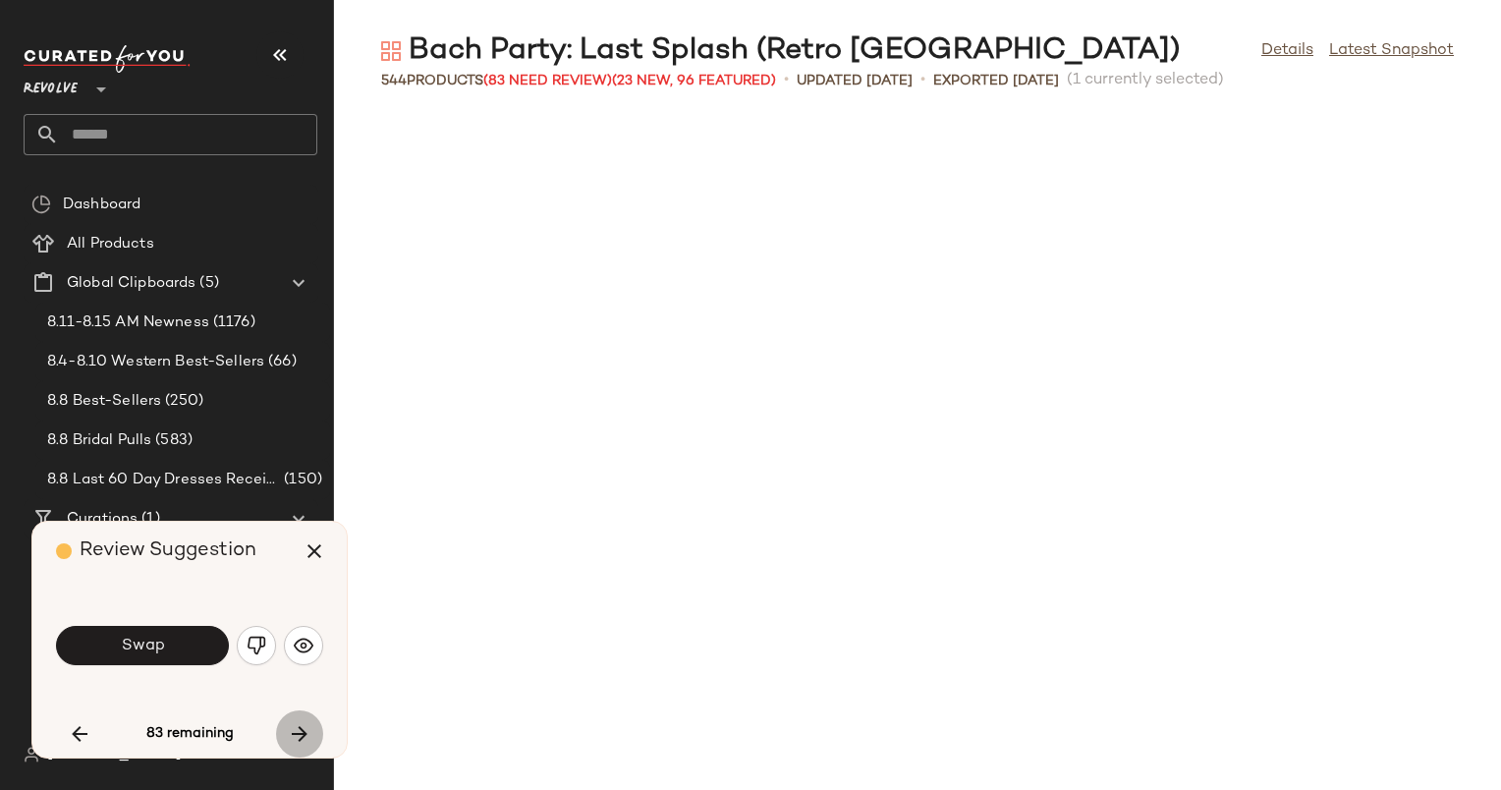
scroll to position [16901, 0]
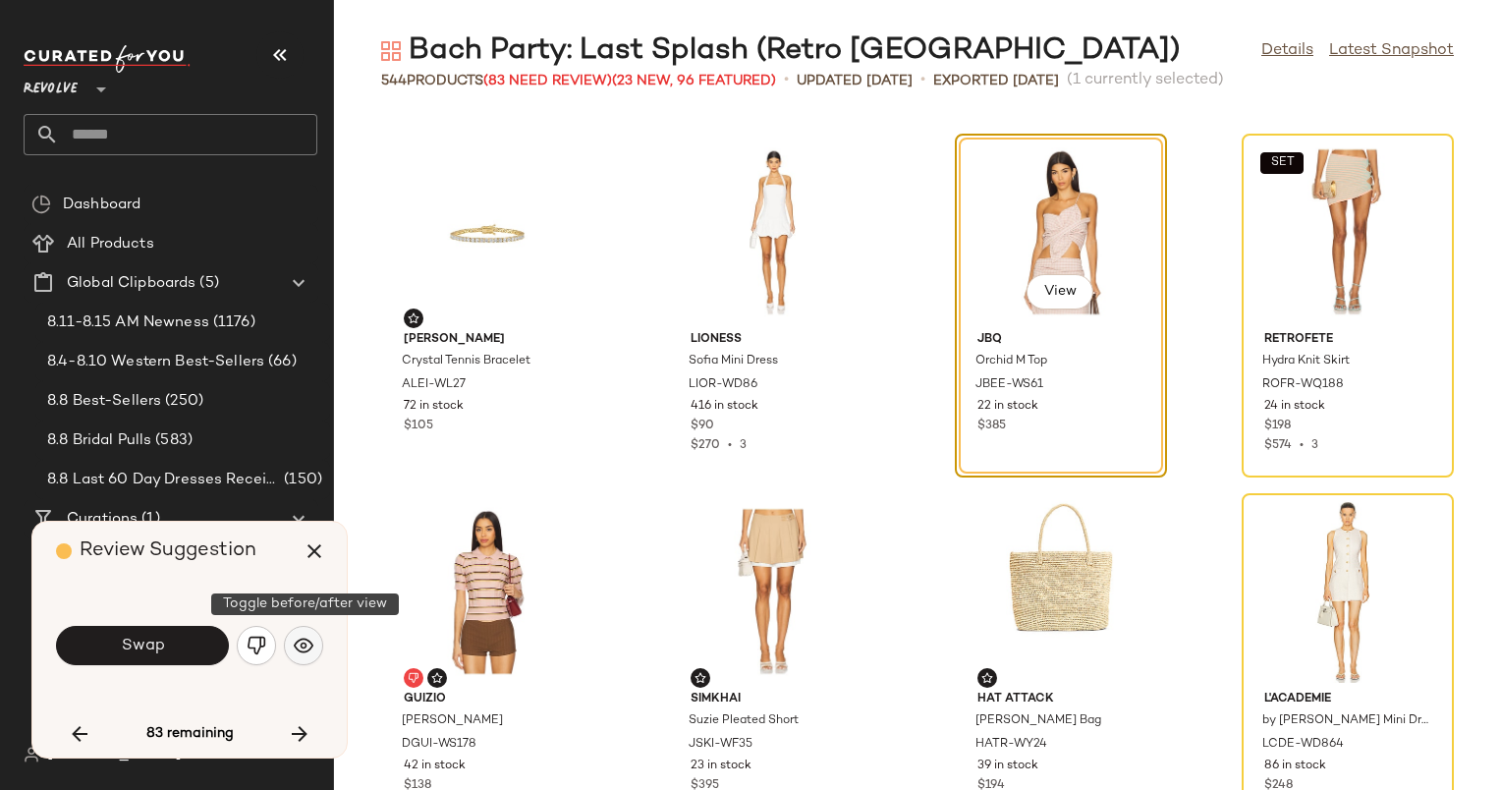
click at [302, 643] on img "button" at bounding box center [304, 646] width 20 height 20
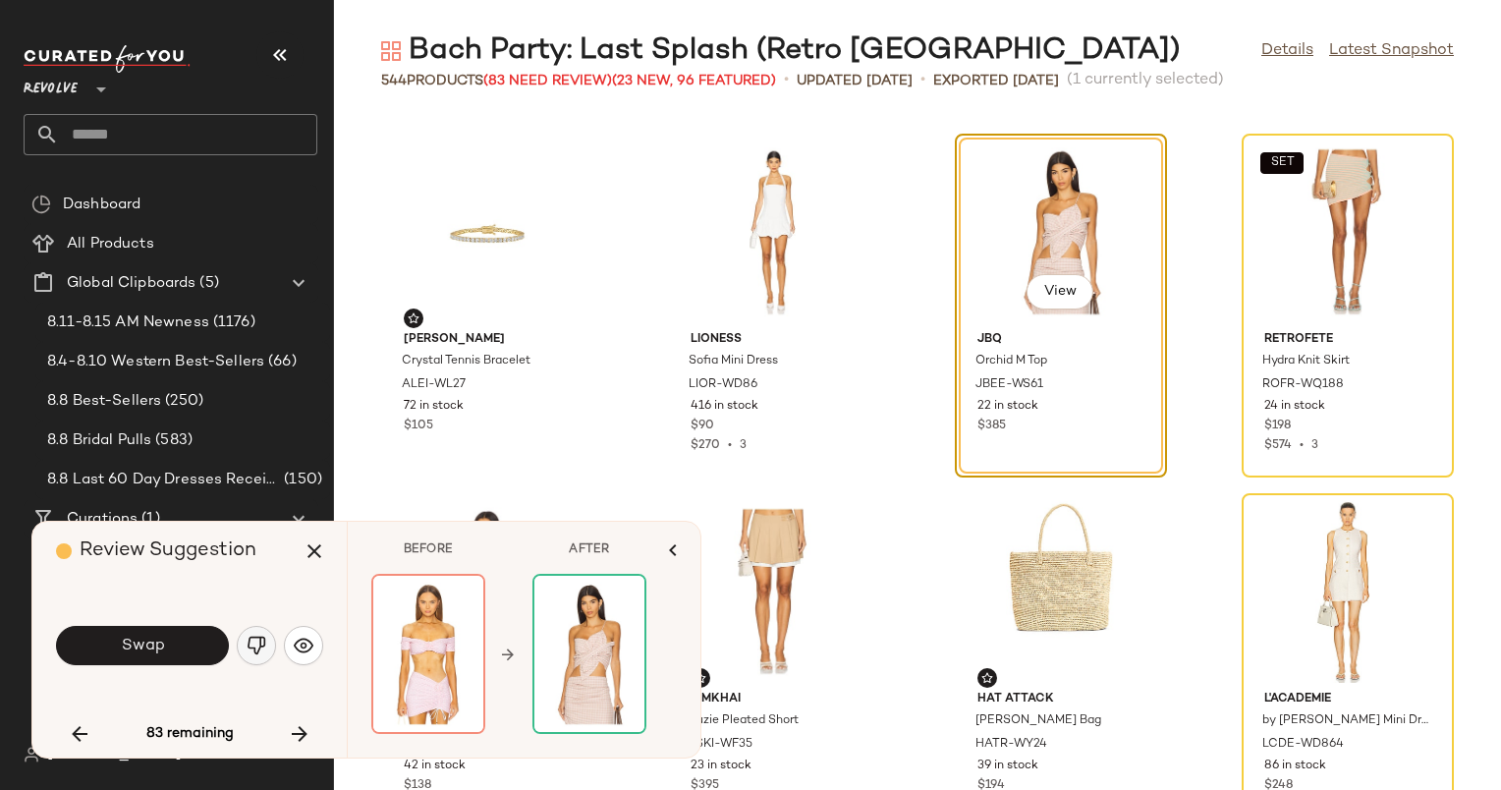
click at [256, 648] on img "button" at bounding box center [257, 646] width 20 height 20
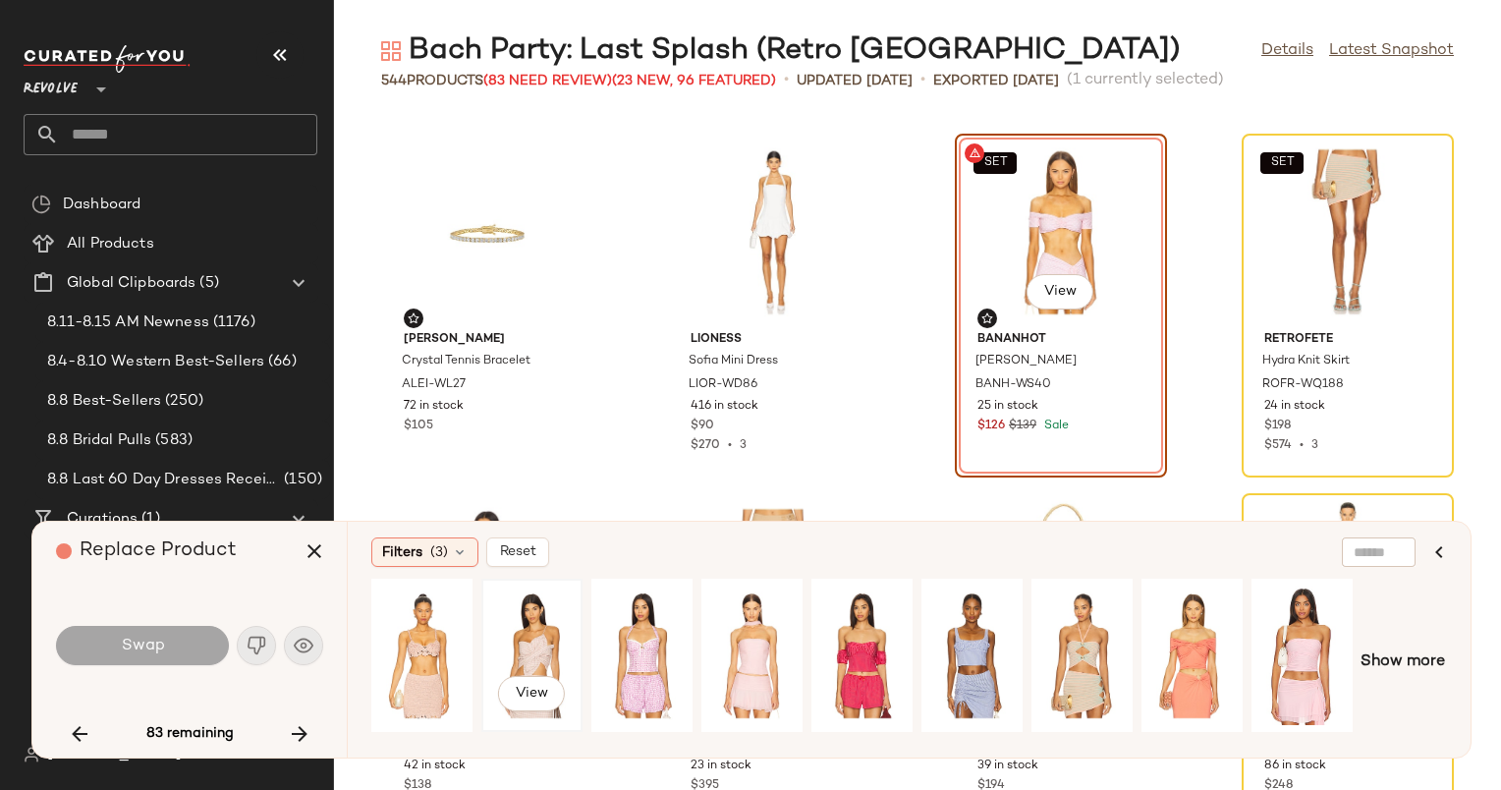
click at [551, 649] on div "View" at bounding box center [531, 656] width 87 height 140
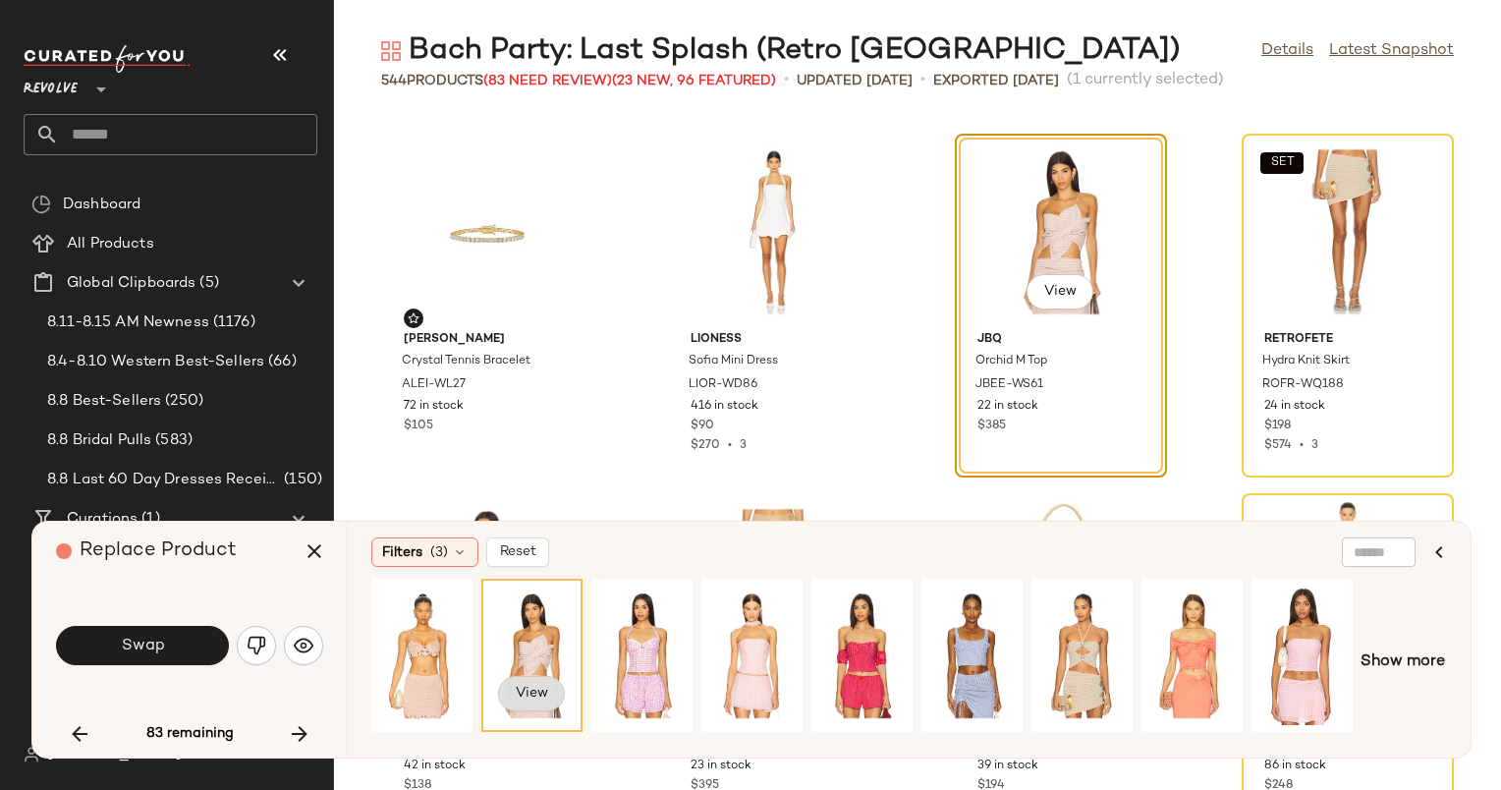
click at [530, 689] on span "View" at bounding box center [531, 694] width 33 height 16
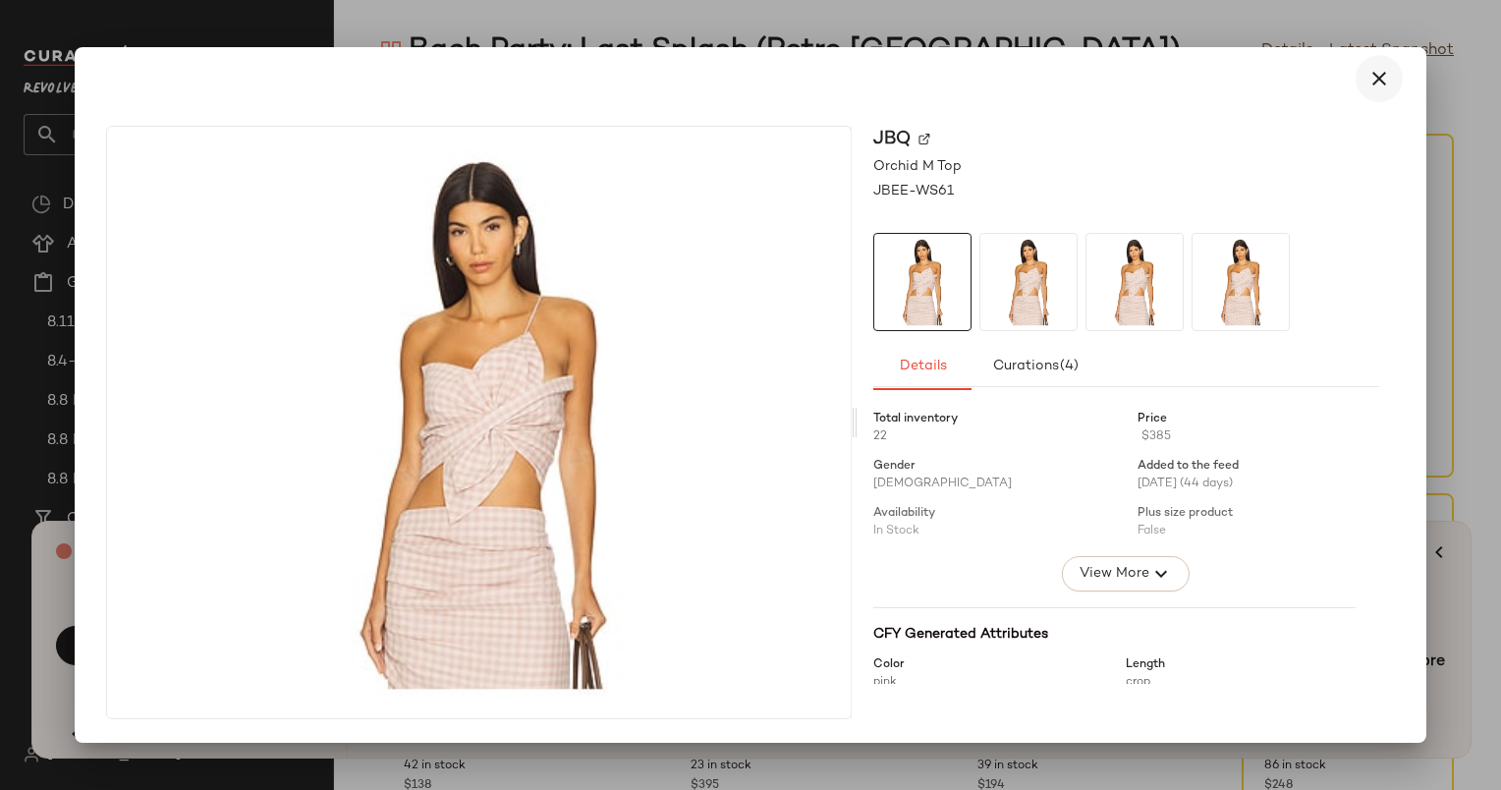
click at [1387, 74] on icon "button" at bounding box center [1380, 79] width 24 height 24
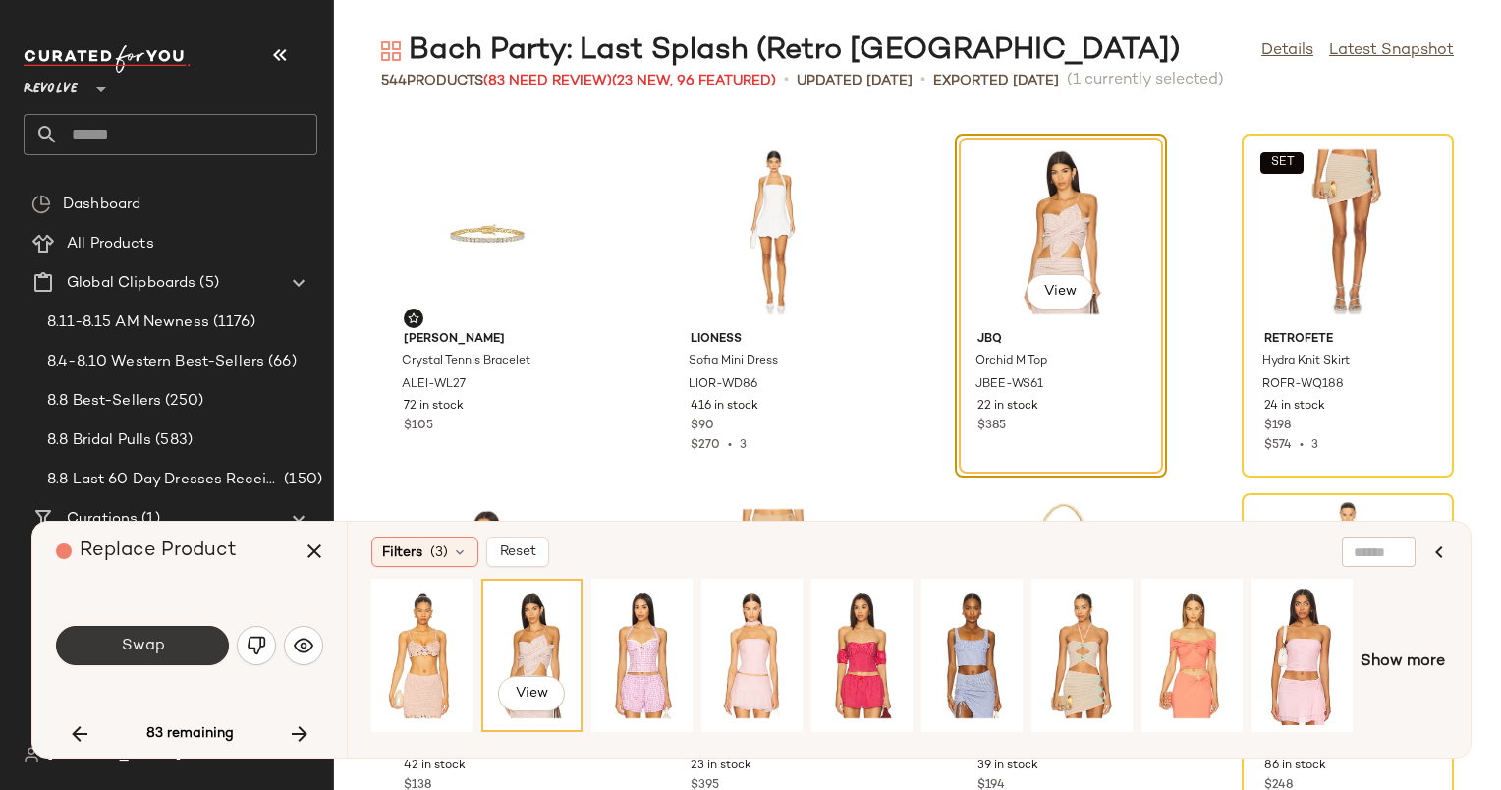
click at [186, 642] on button "Swap" at bounding box center [142, 645] width 173 height 39
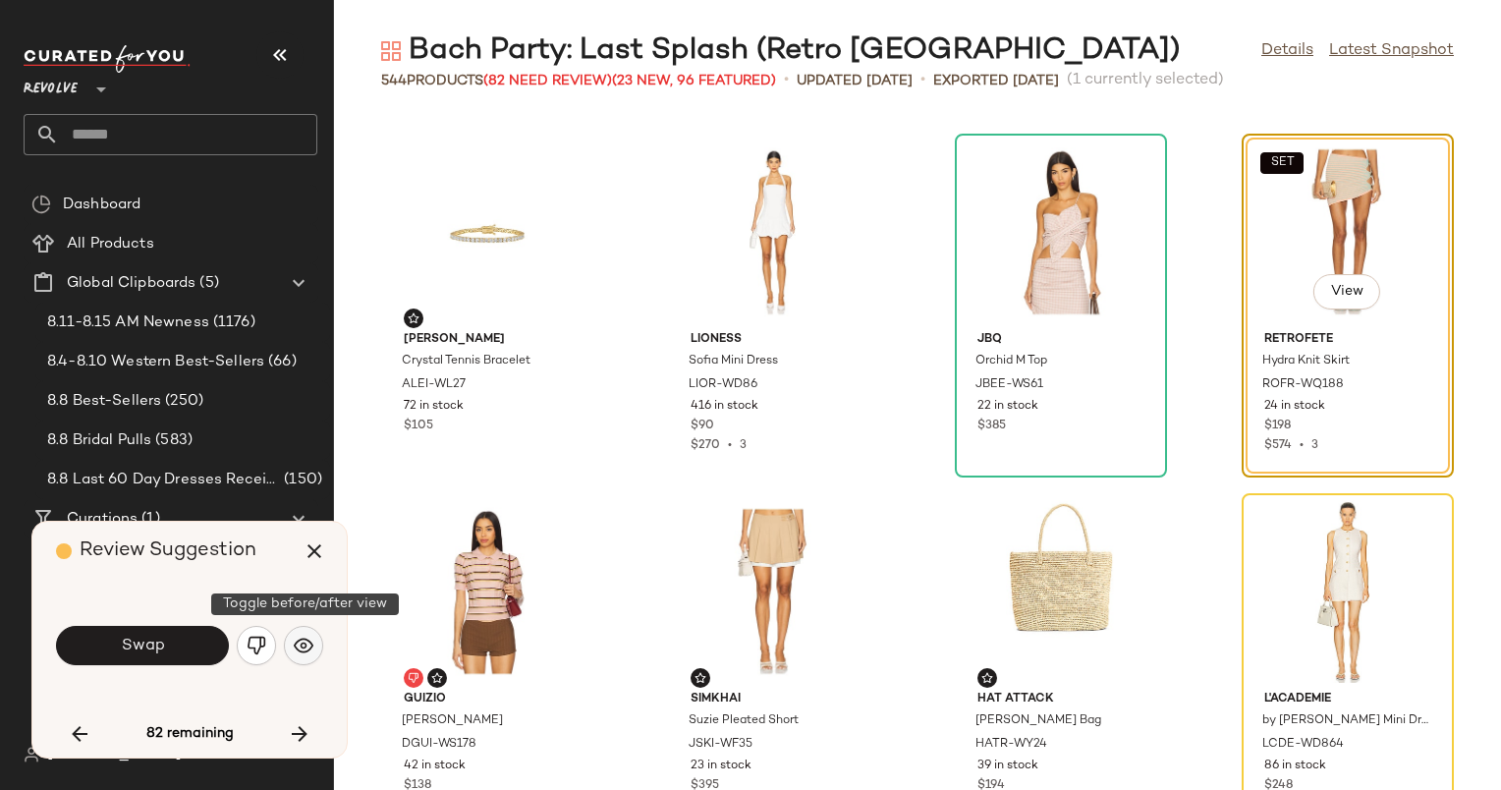
click at [298, 652] on img "button" at bounding box center [304, 646] width 20 height 20
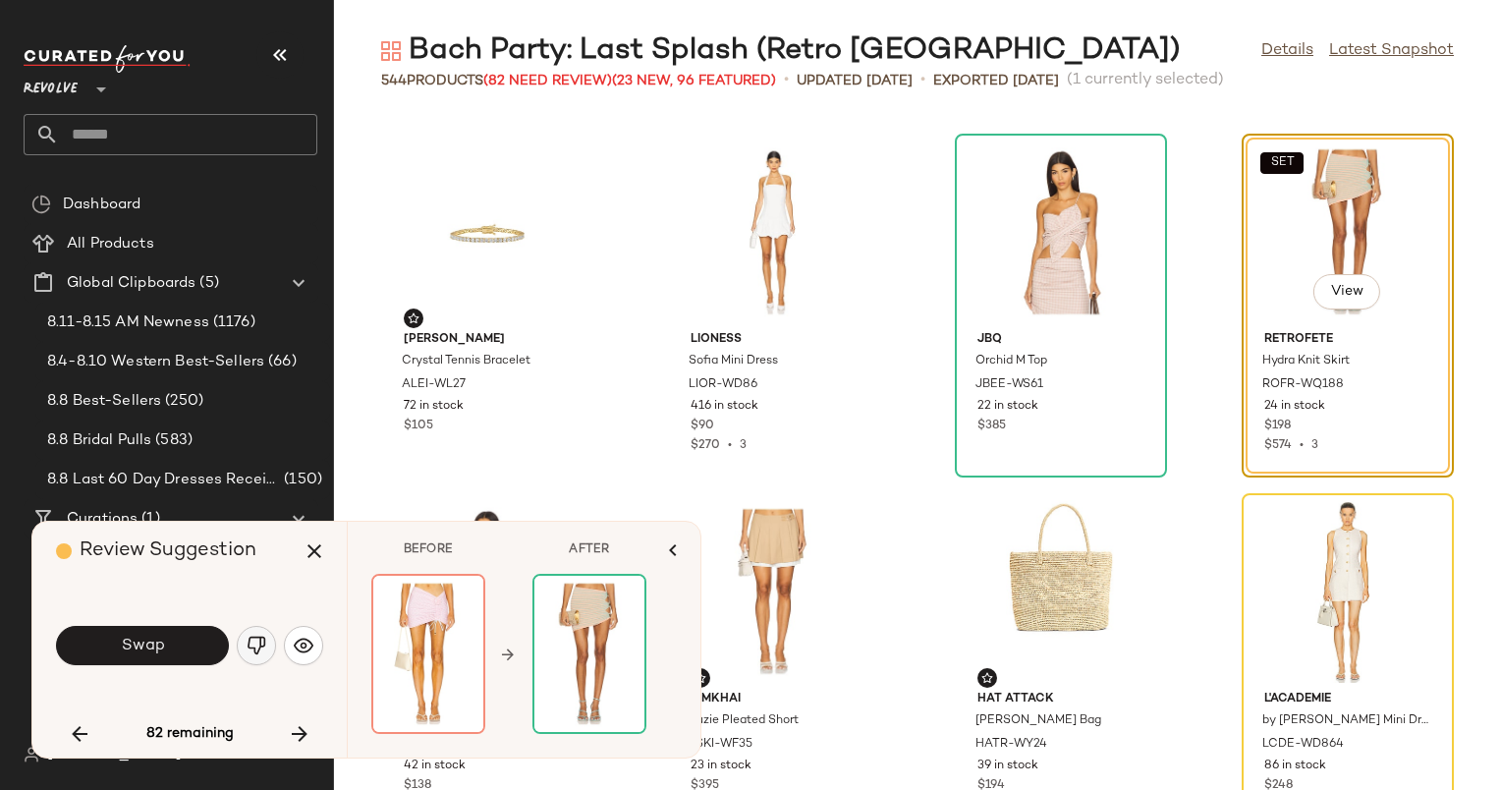
click at [248, 644] on img "button" at bounding box center [257, 646] width 20 height 20
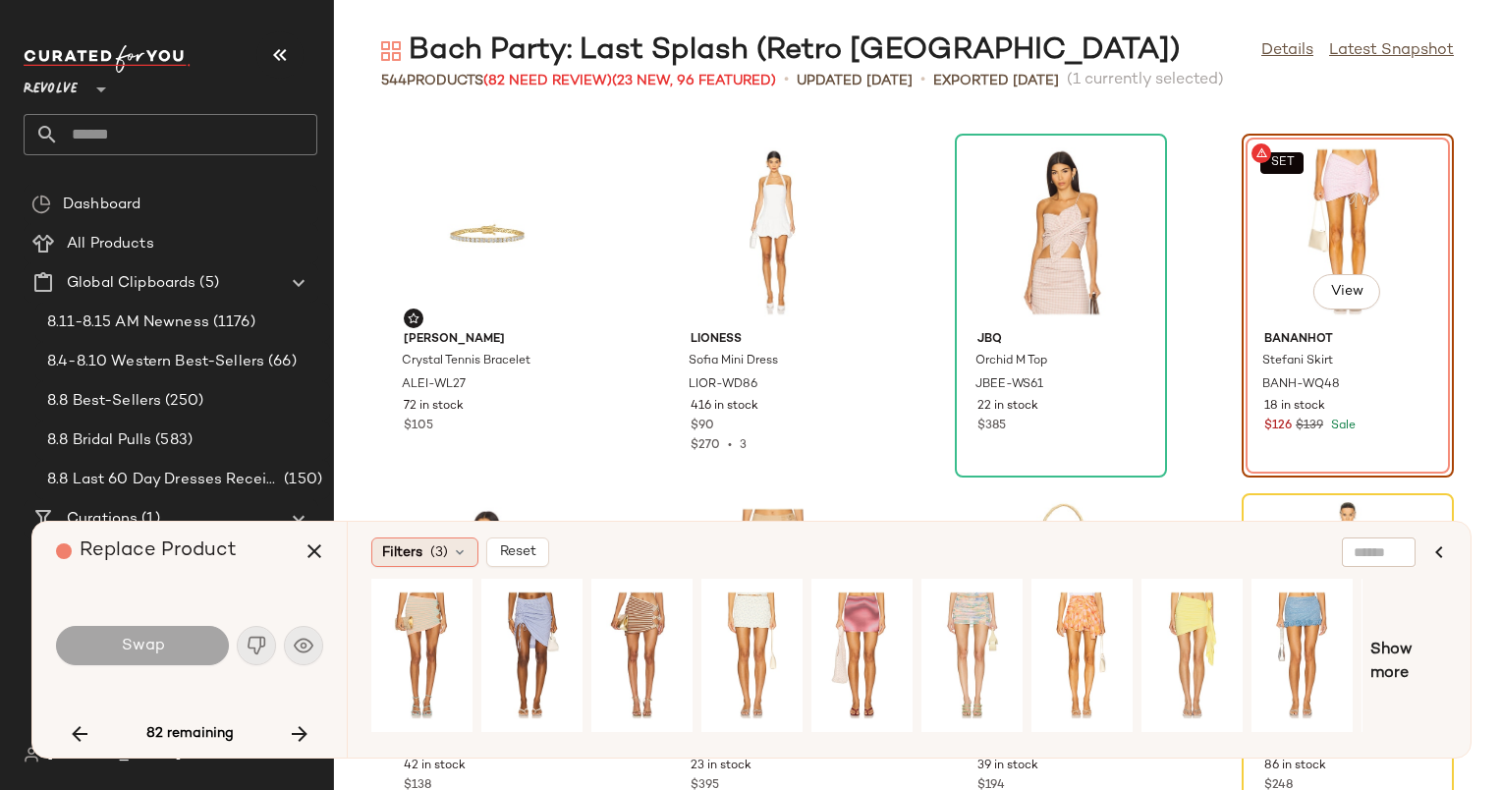
click at [443, 561] on span "(3)" at bounding box center [439, 552] width 18 height 21
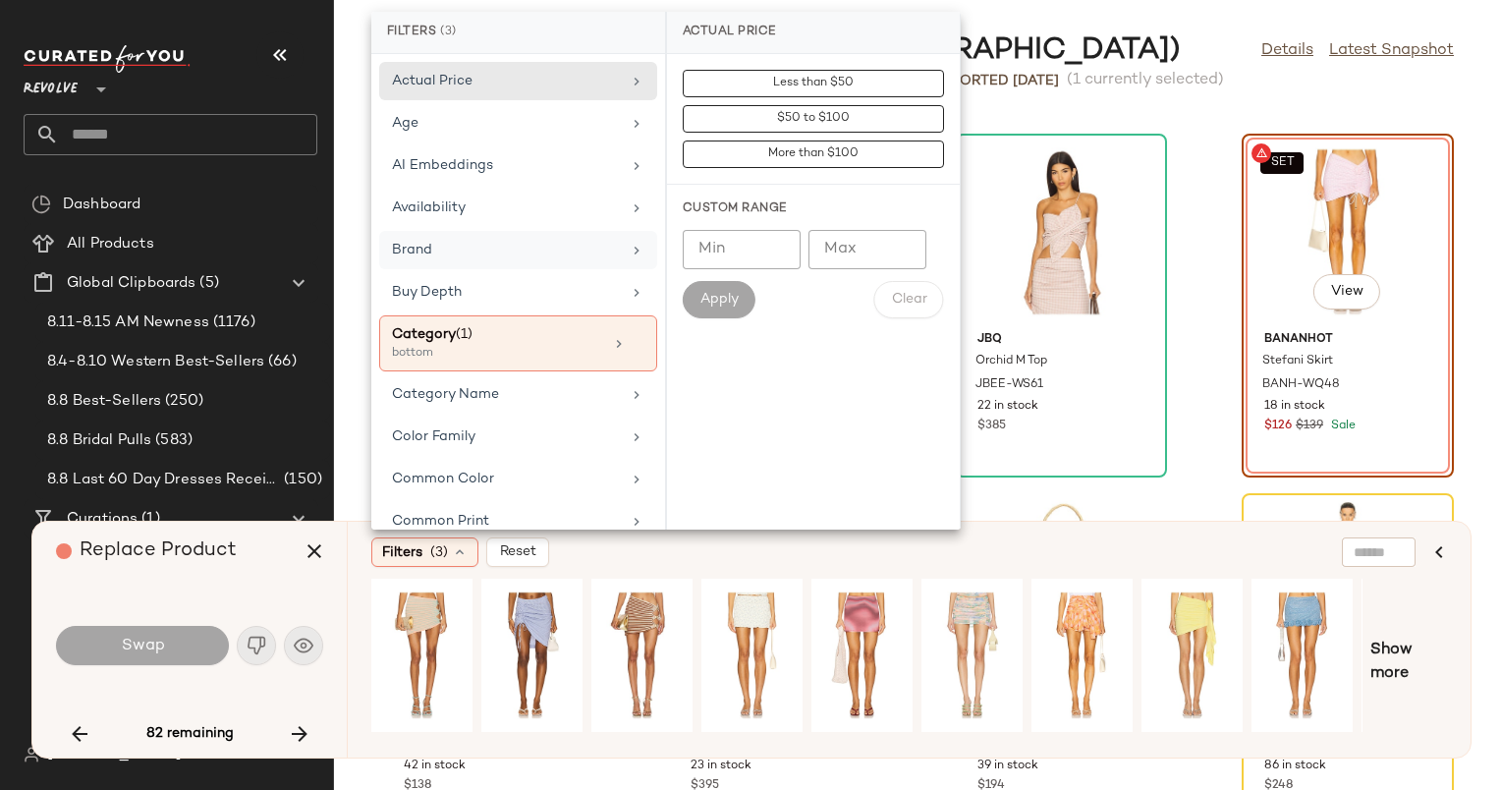
click at [506, 245] on div "Brand" at bounding box center [506, 250] width 229 height 21
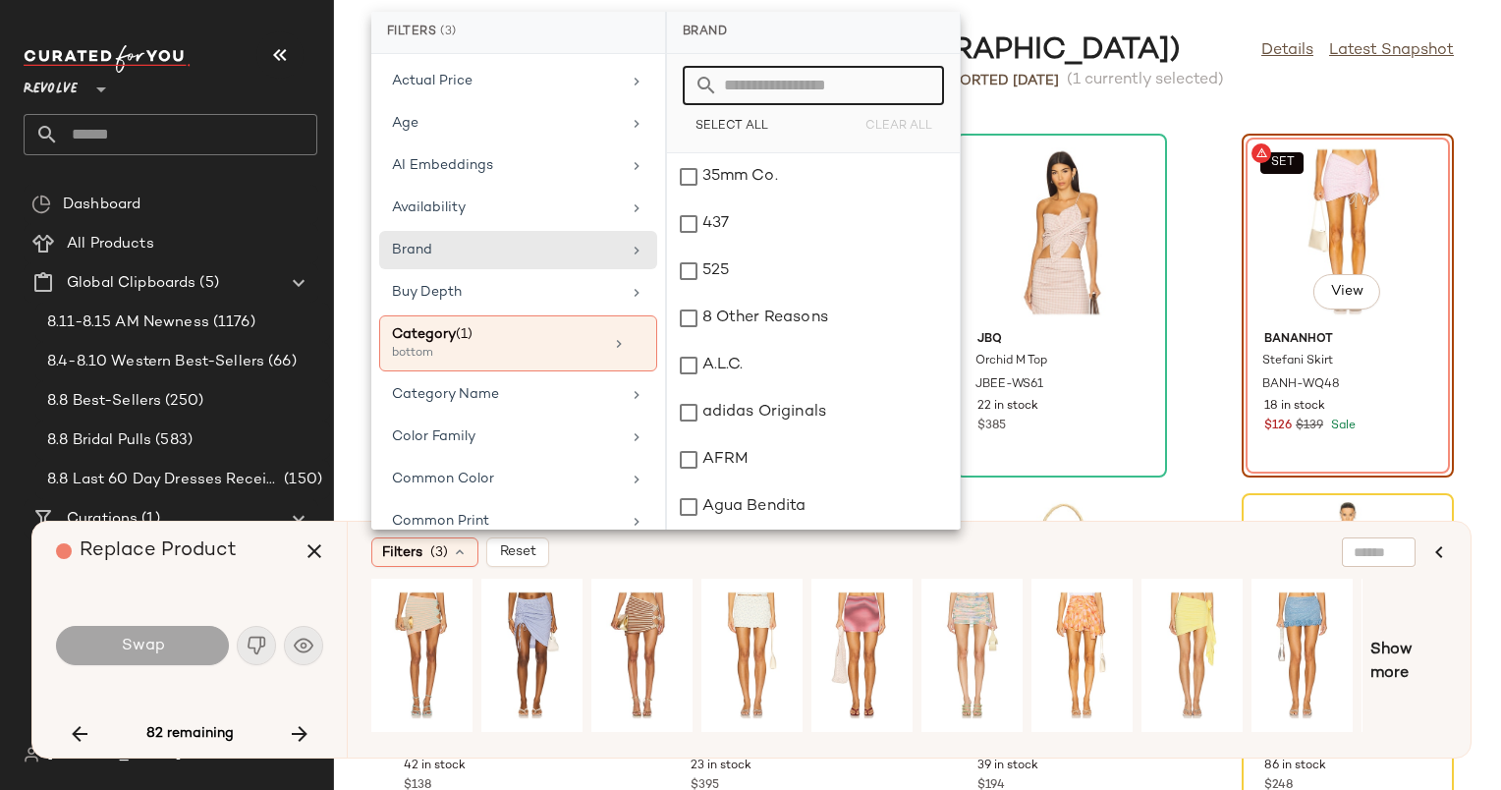
click at [807, 77] on input "text" at bounding box center [825, 85] width 214 height 39
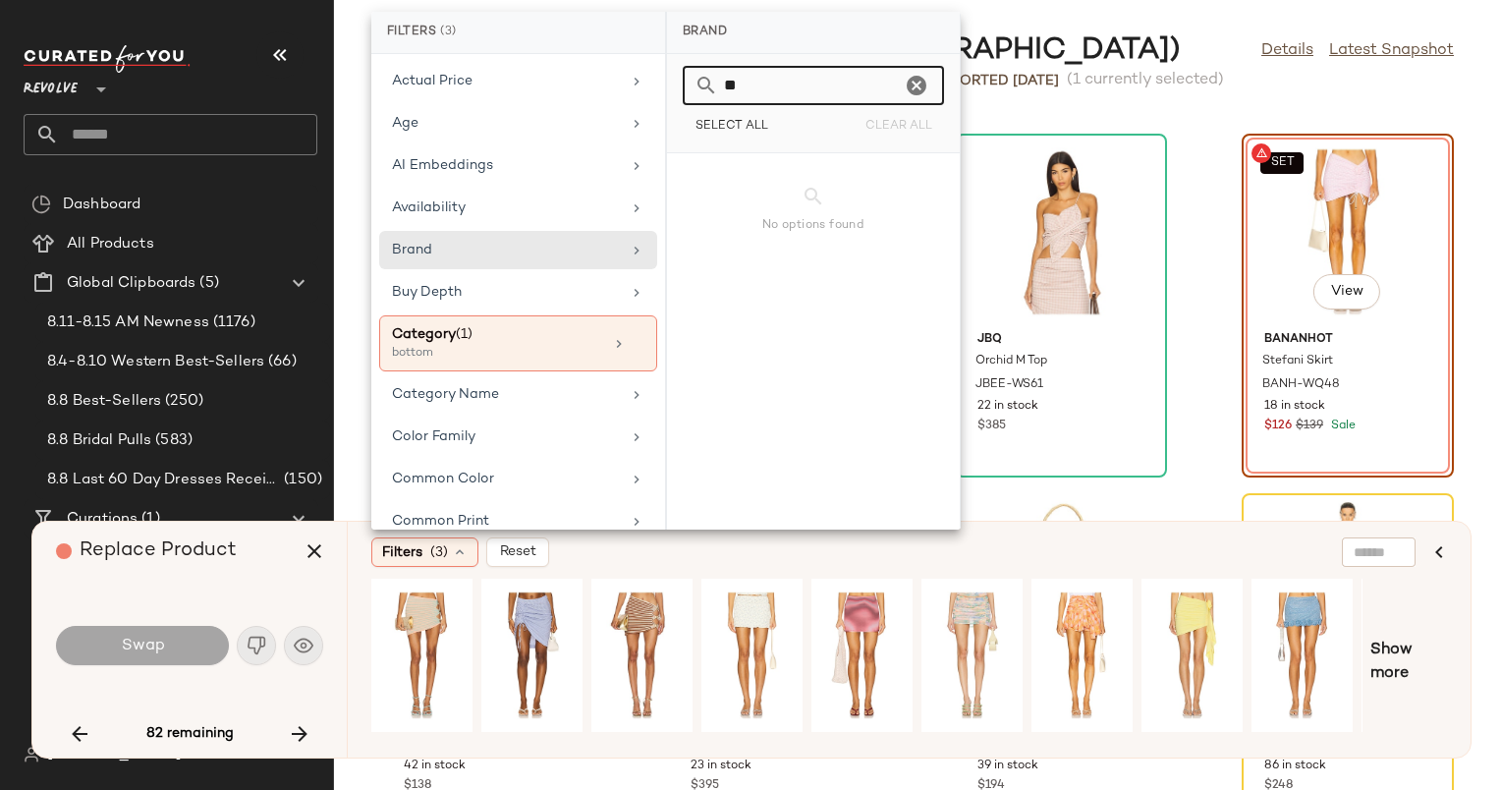
type input "*"
type input "***"
click at [785, 156] on div "JBQ" at bounding box center [813, 176] width 293 height 47
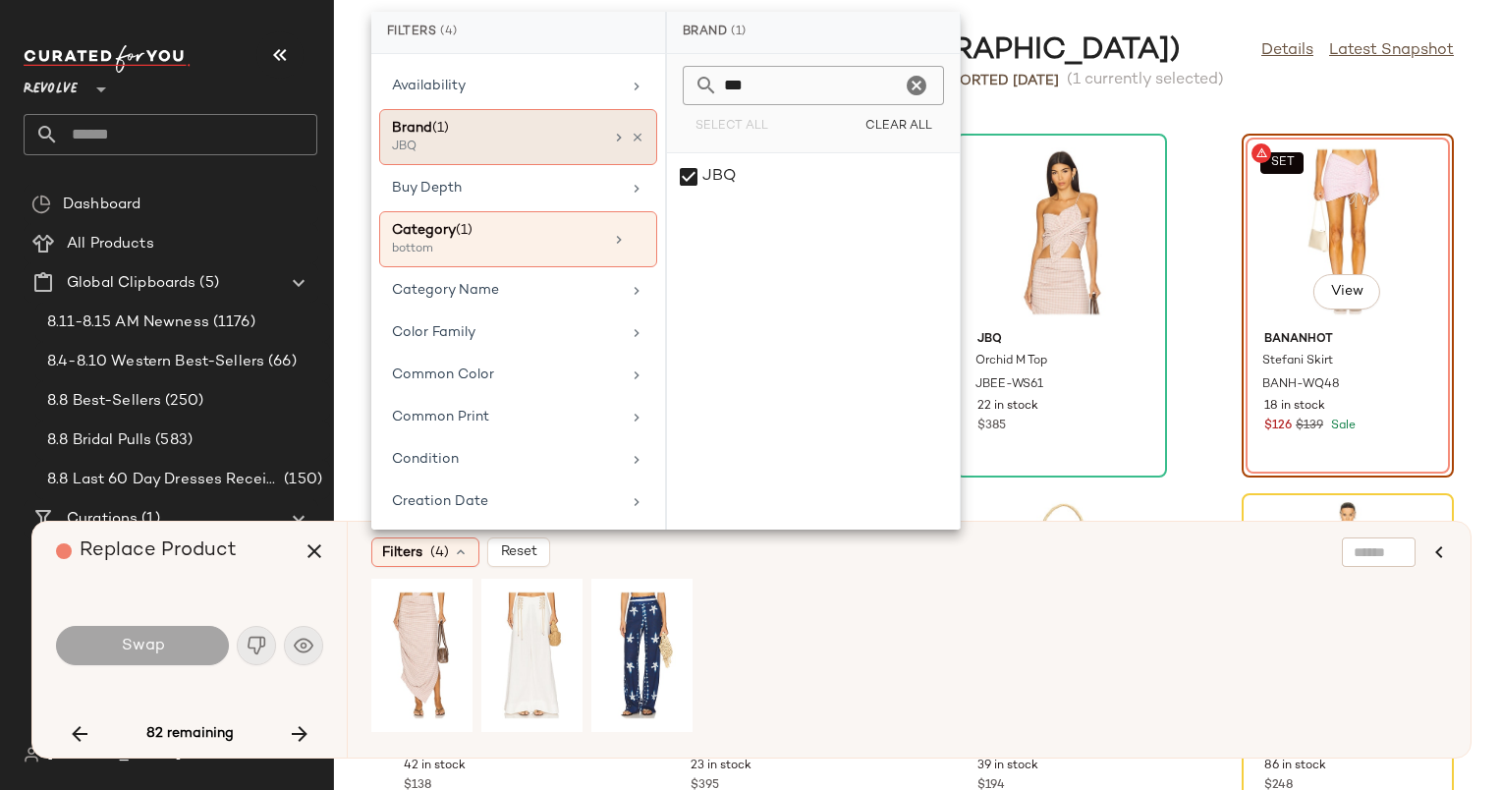
scroll to position [143, 0]
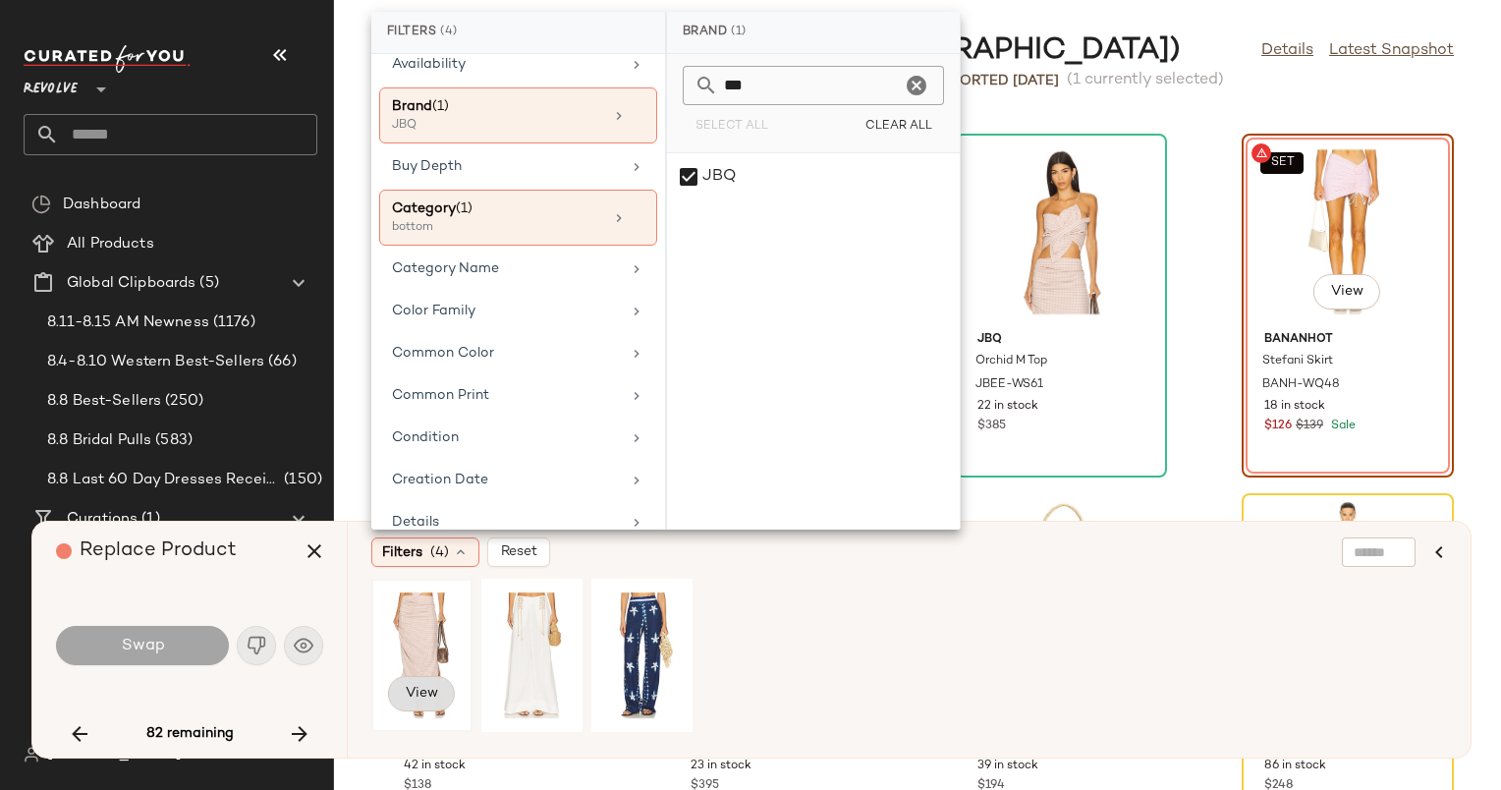
click at [433, 690] on span "View" at bounding box center [421, 694] width 33 height 16
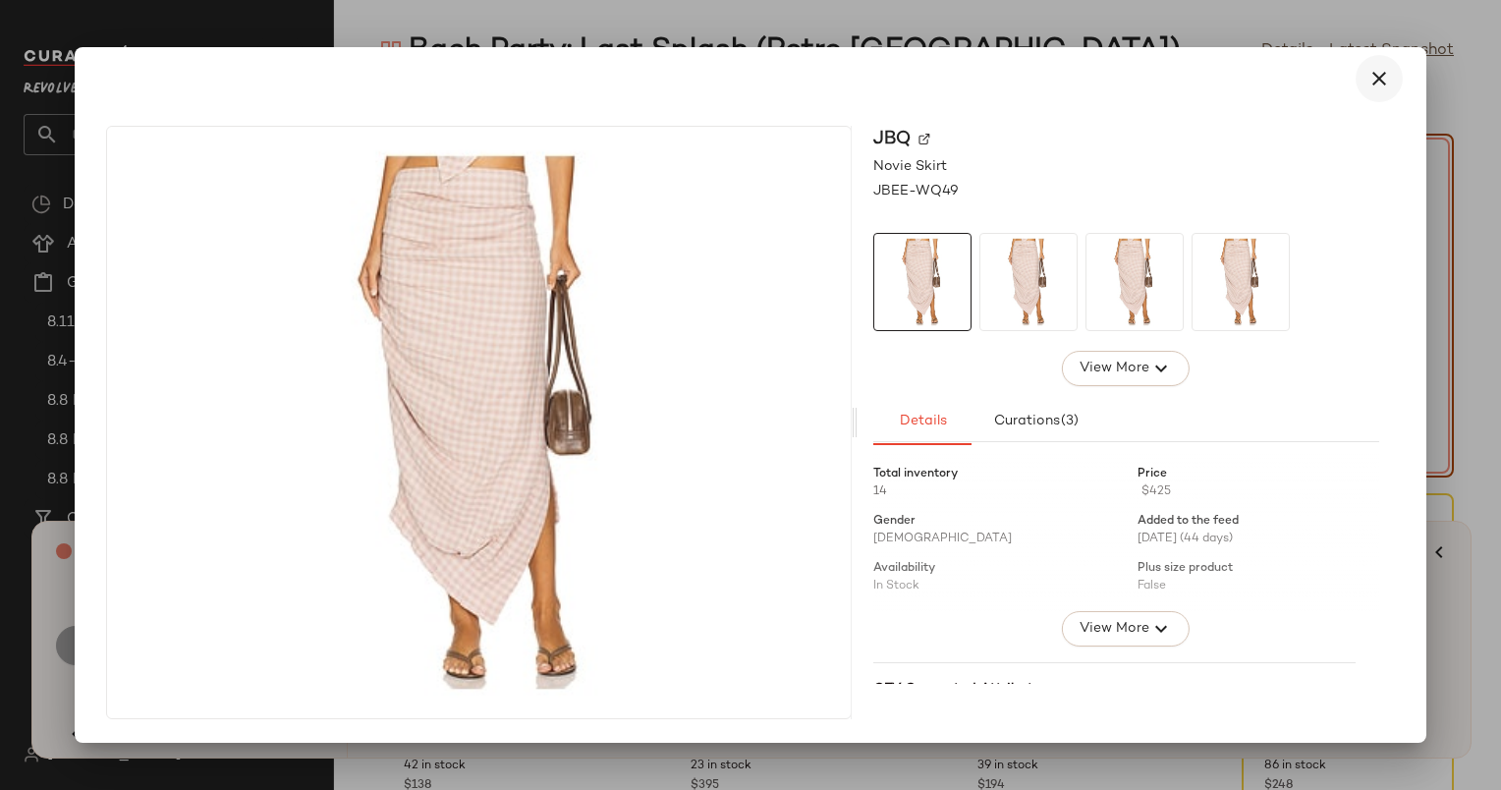
click at [1386, 79] on icon "button" at bounding box center [1380, 79] width 24 height 24
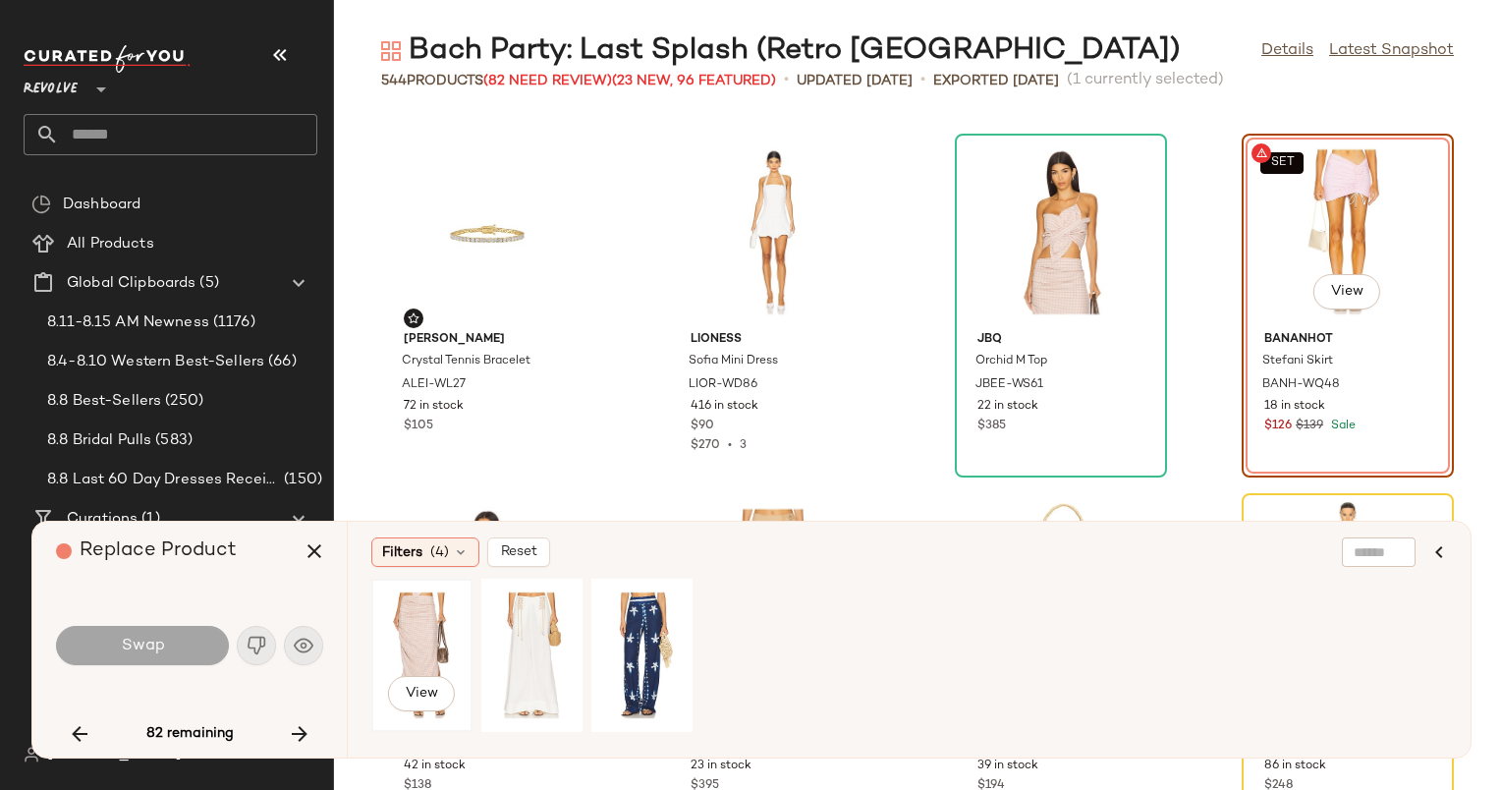
click at [388, 618] on div "View" at bounding box center [421, 656] width 87 height 140
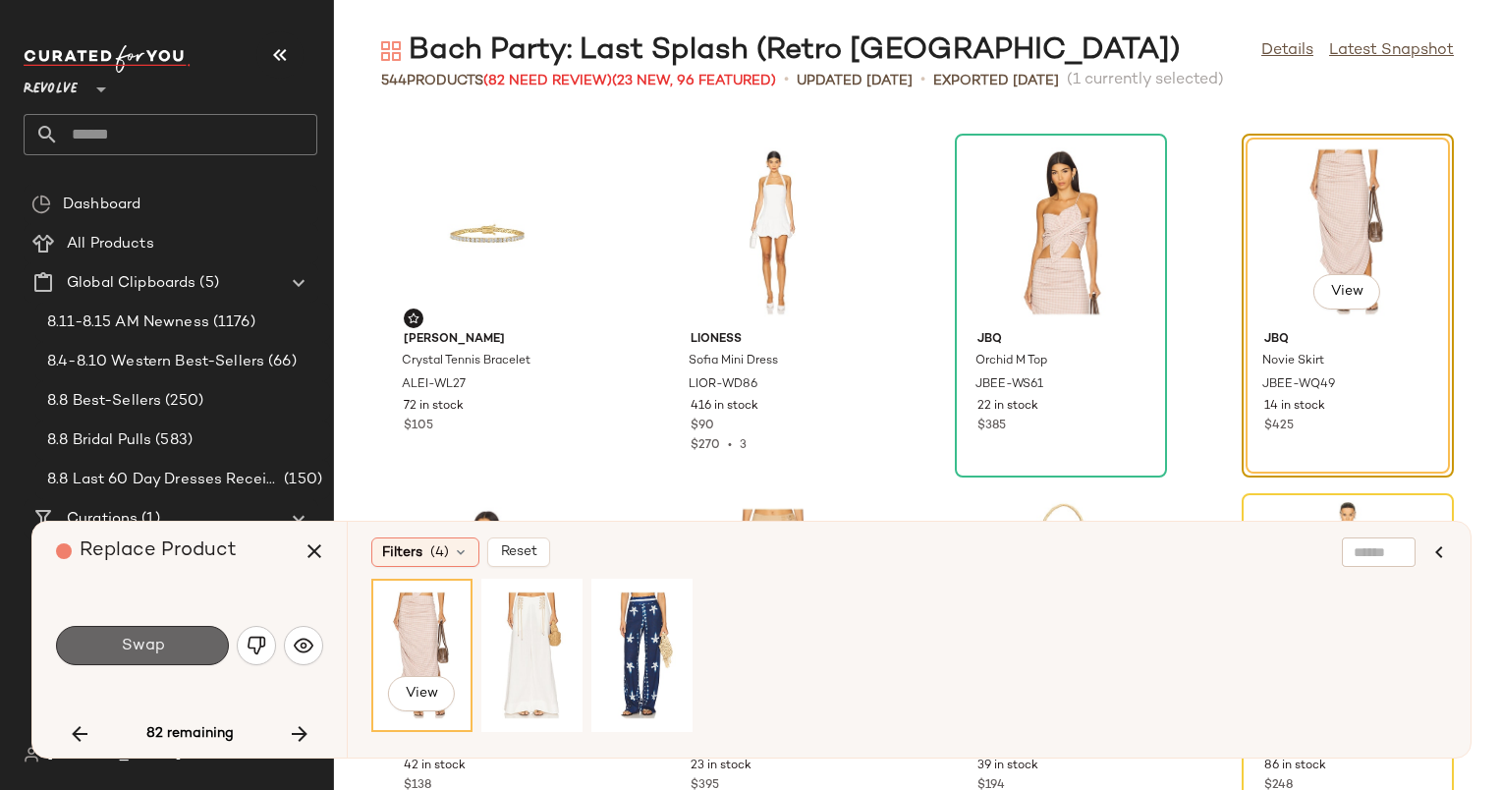
click at [151, 646] on span "Swap" at bounding box center [142, 646] width 44 height 19
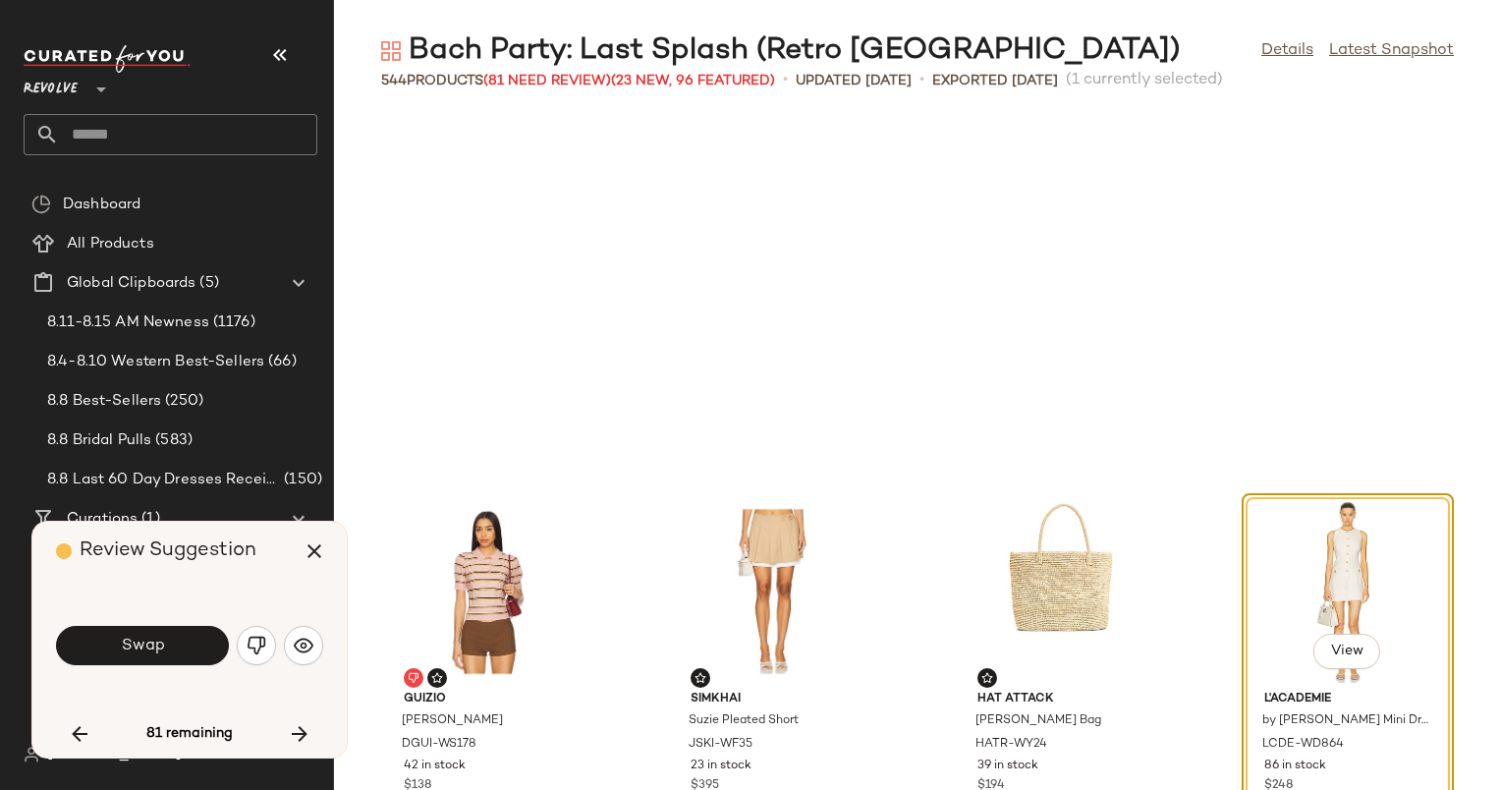
scroll to position [17261, 0]
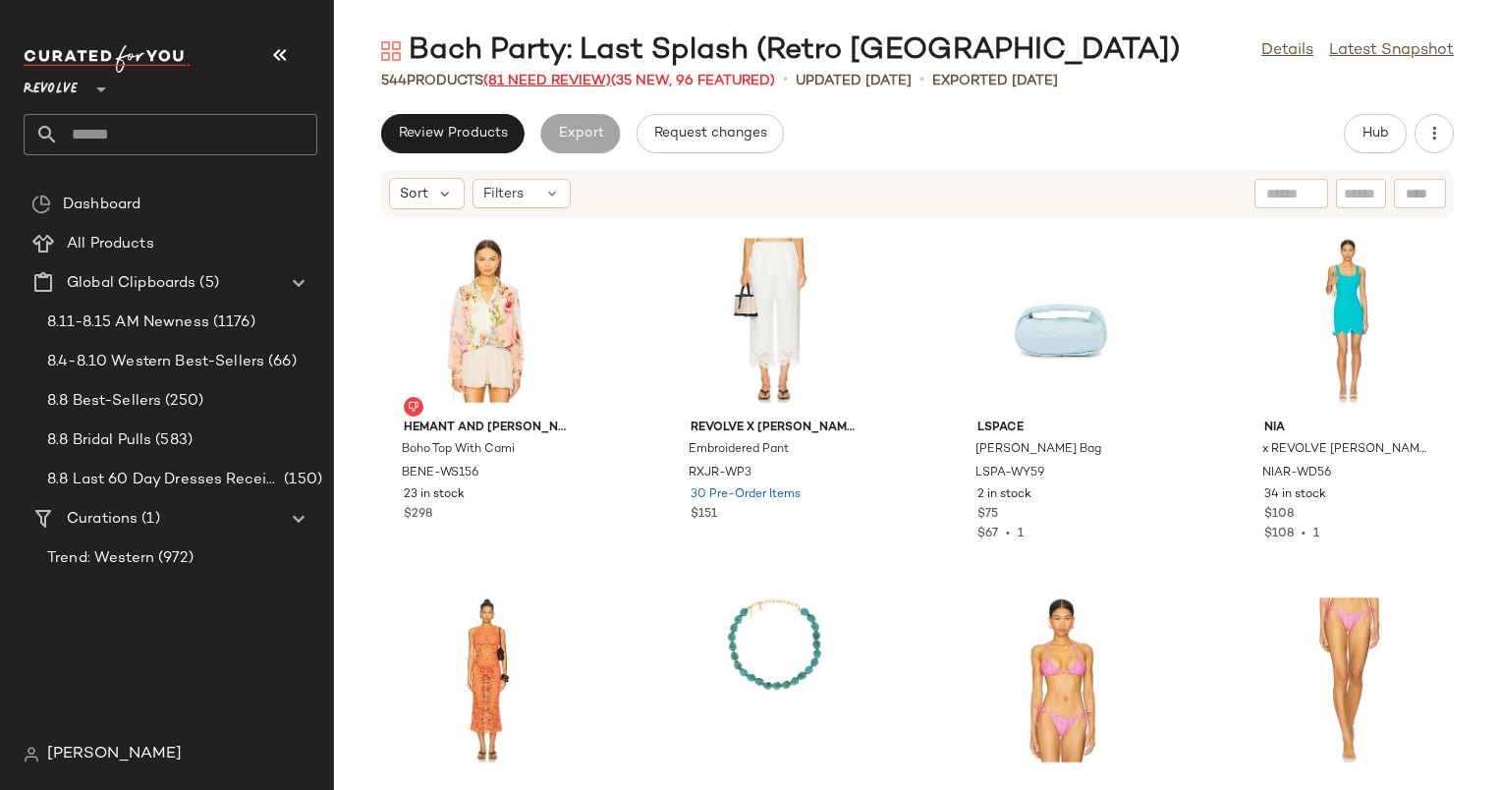
click at [560, 74] on span "(81 Need Review)" at bounding box center [547, 81] width 128 height 15
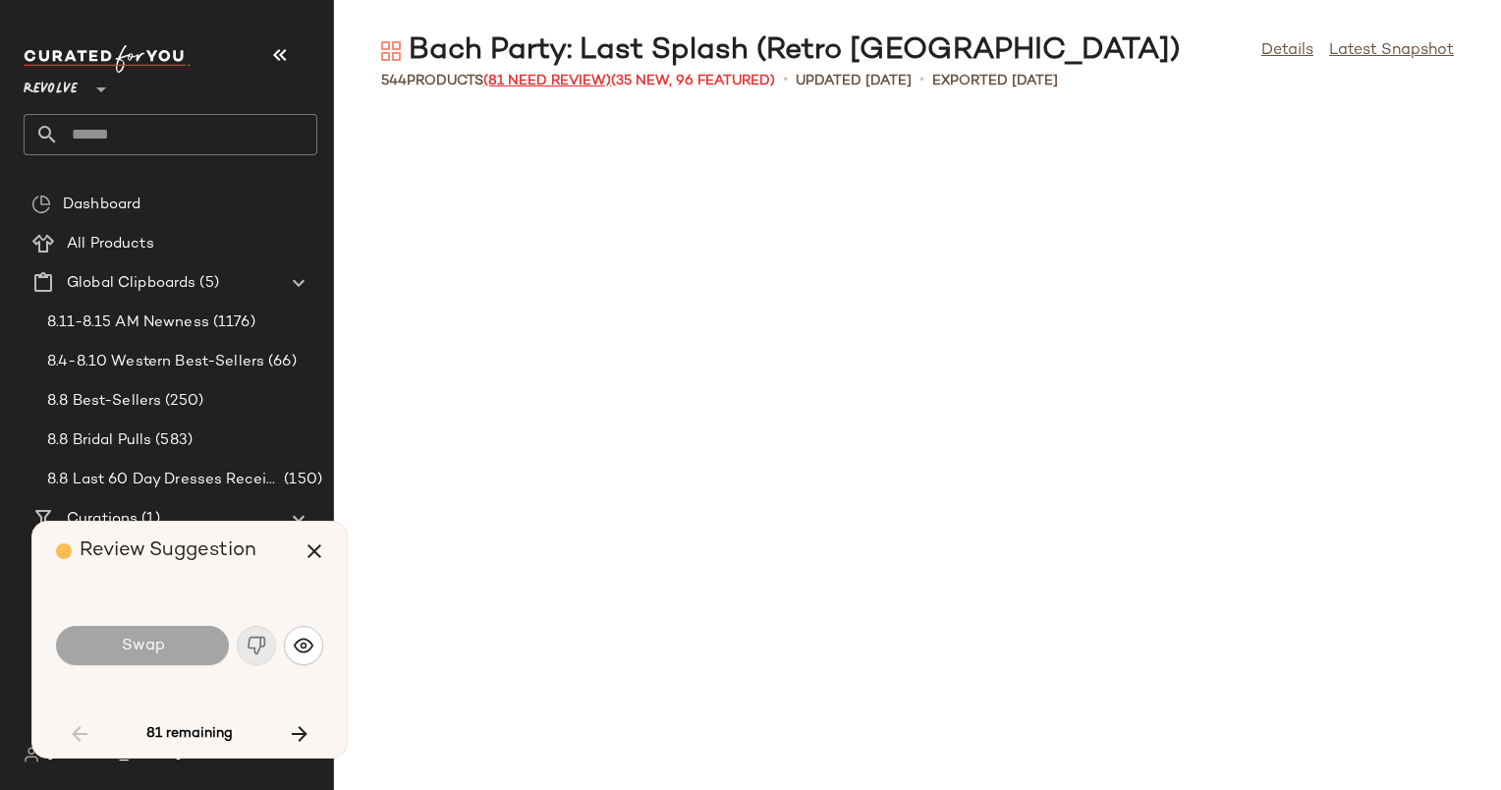
scroll to position [4315, 0]
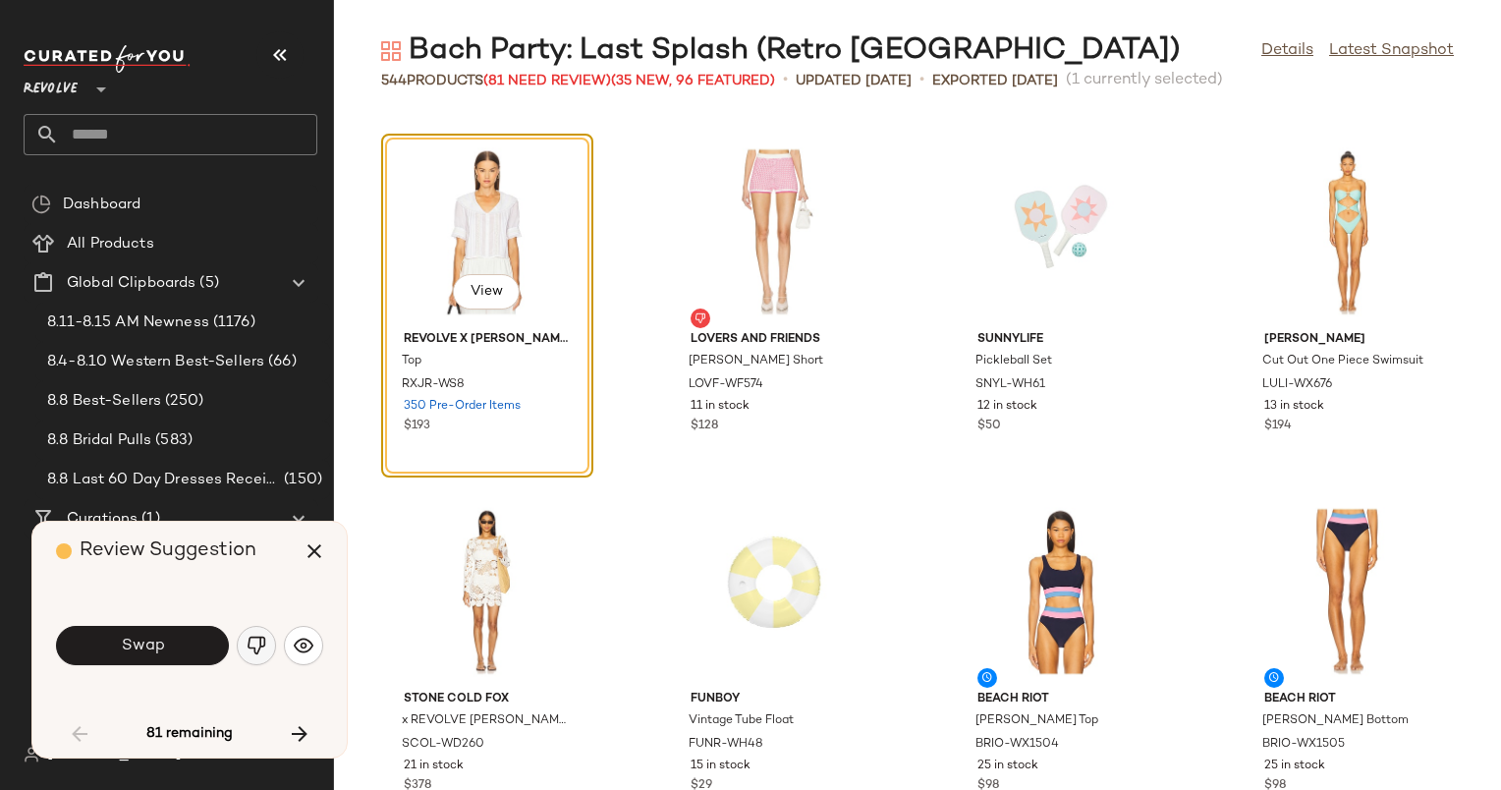
click at [247, 638] on img "button" at bounding box center [257, 646] width 20 height 20
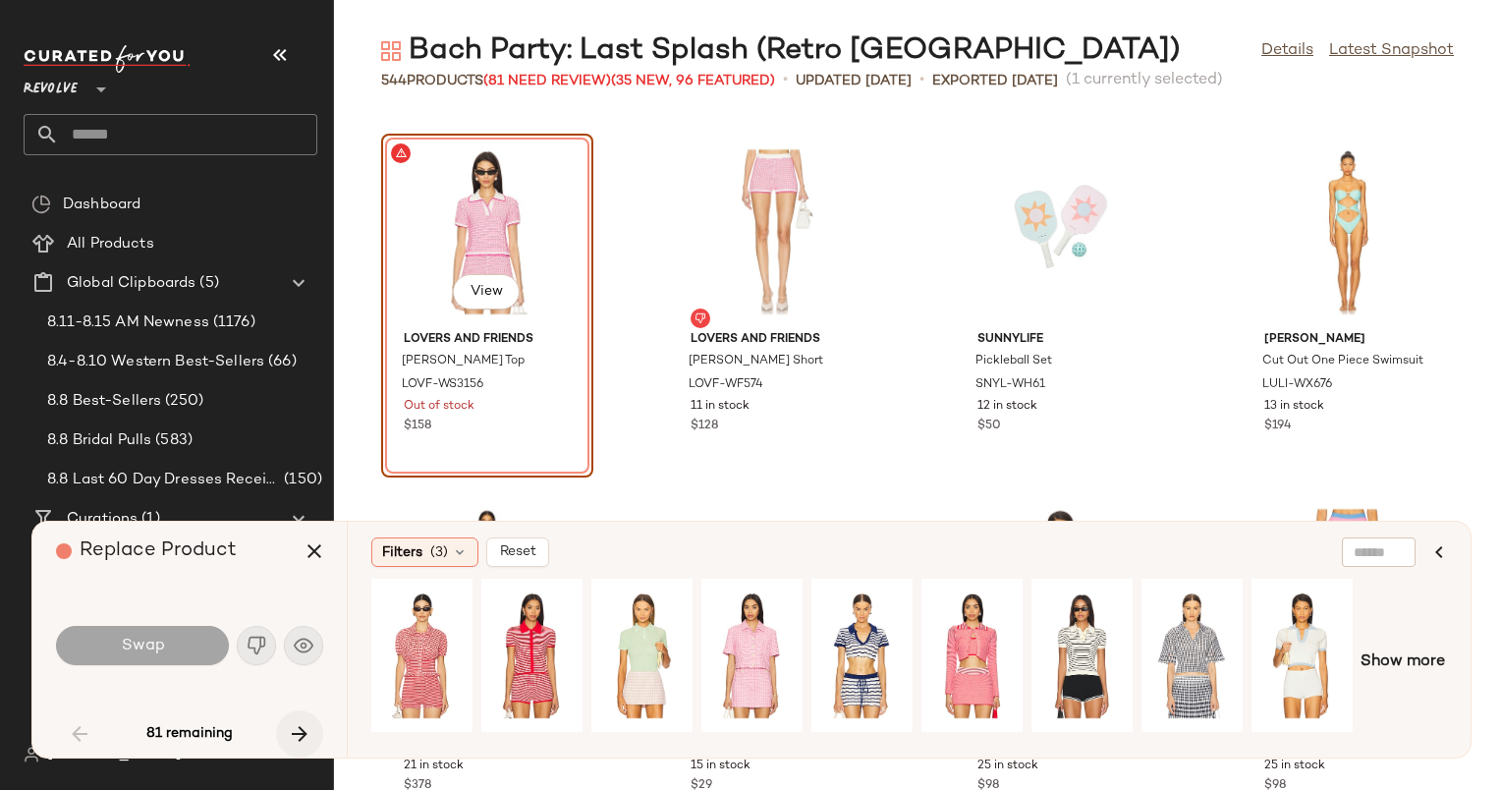
click at [298, 727] on icon "button" at bounding box center [300, 734] width 24 height 24
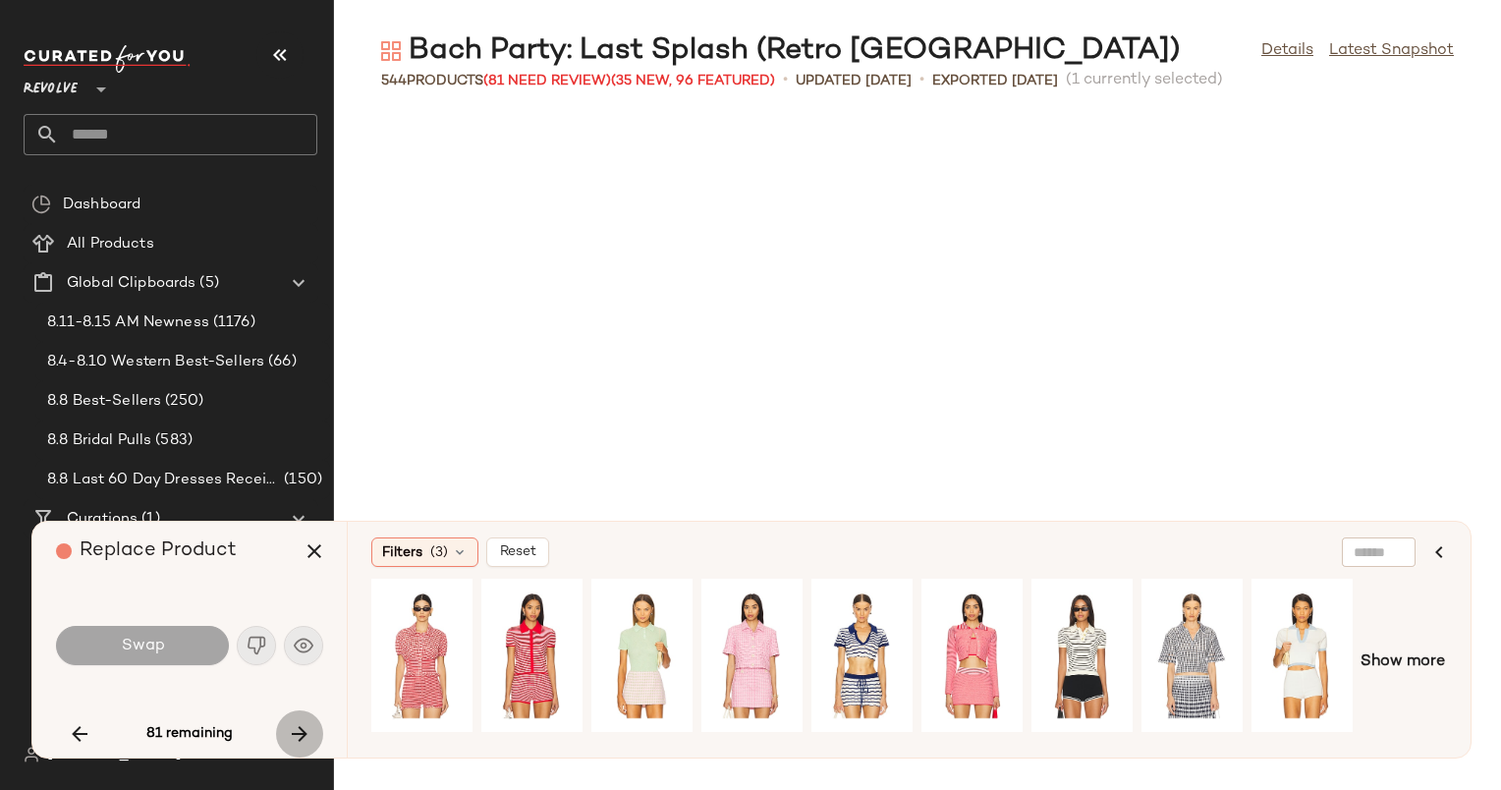
scroll to position [6113, 0]
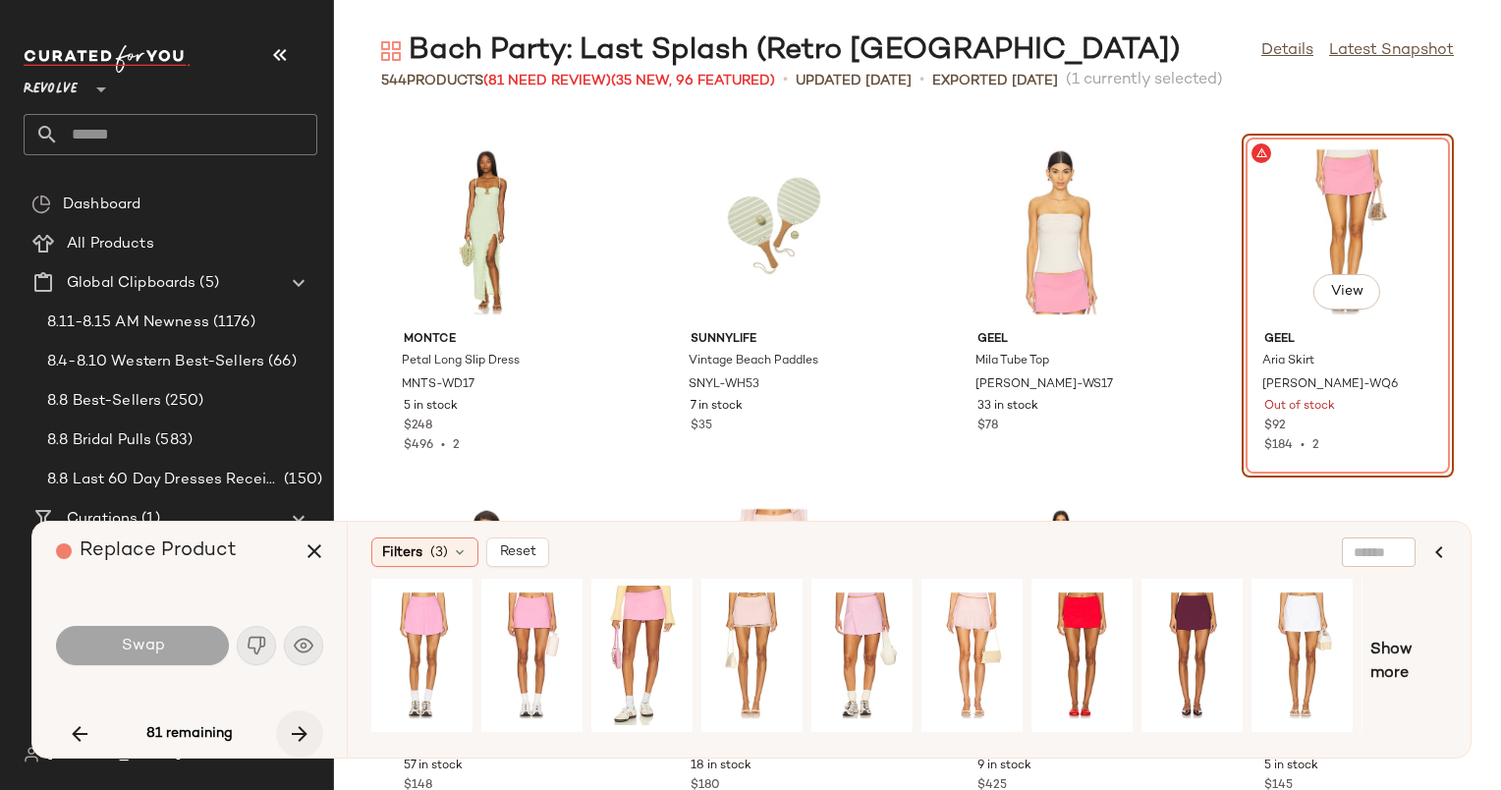
click at [303, 727] on icon "button" at bounding box center [300, 734] width 24 height 24
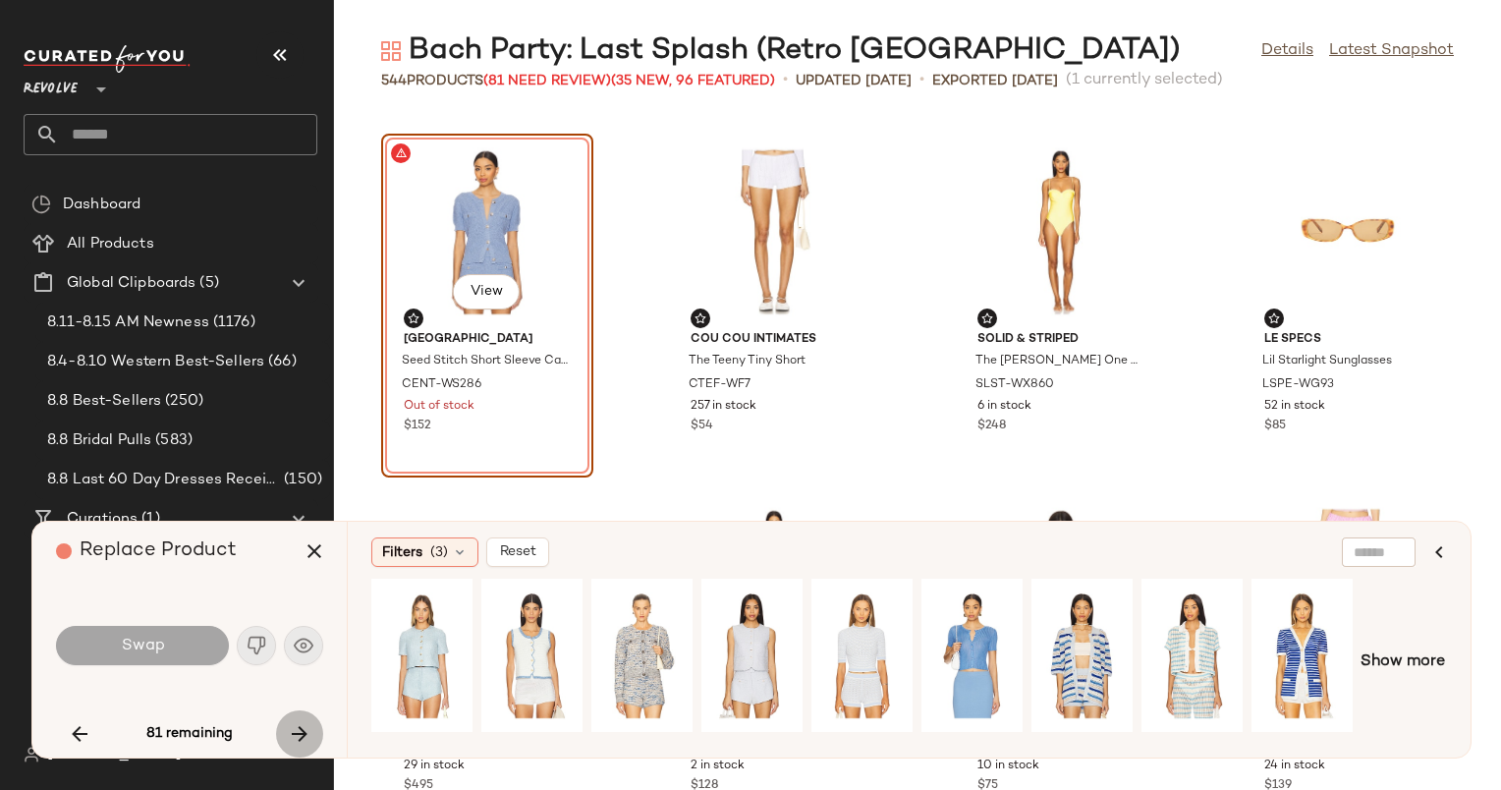
click at [303, 727] on icon "button" at bounding box center [300, 734] width 24 height 24
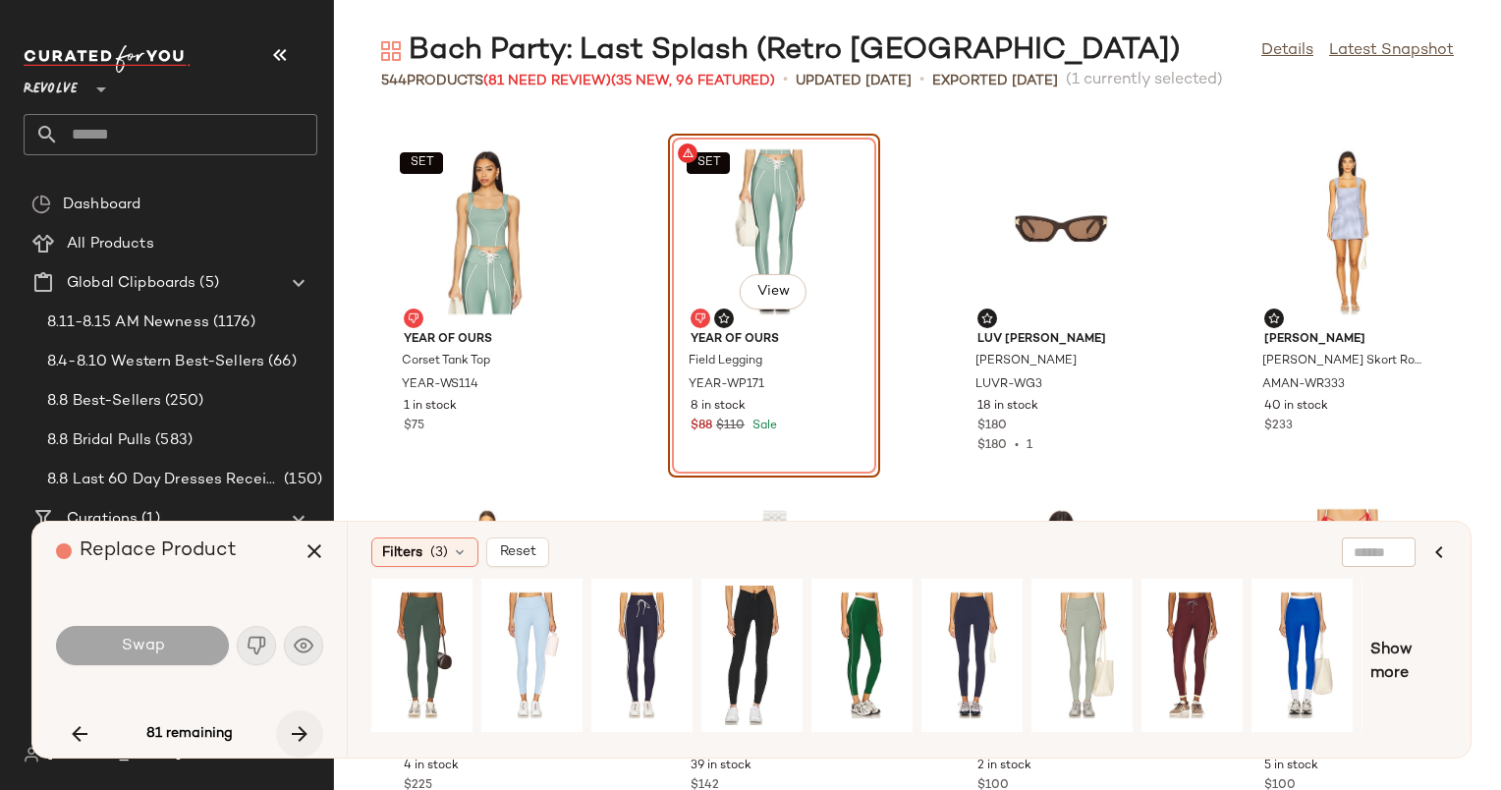
click at [303, 727] on icon "button" at bounding box center [300, 734] width 24 height 24
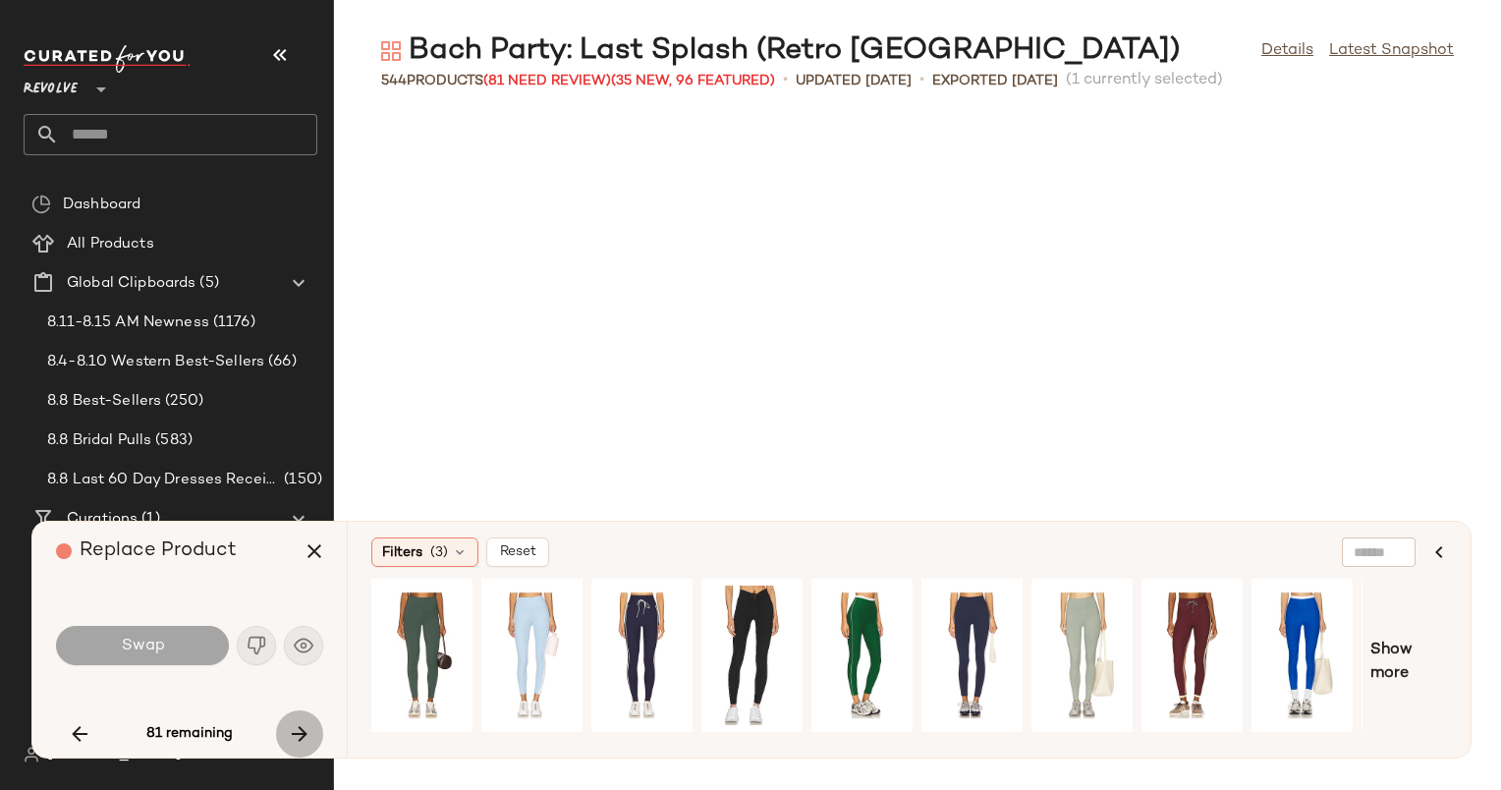
scroll to position [15822, 0]
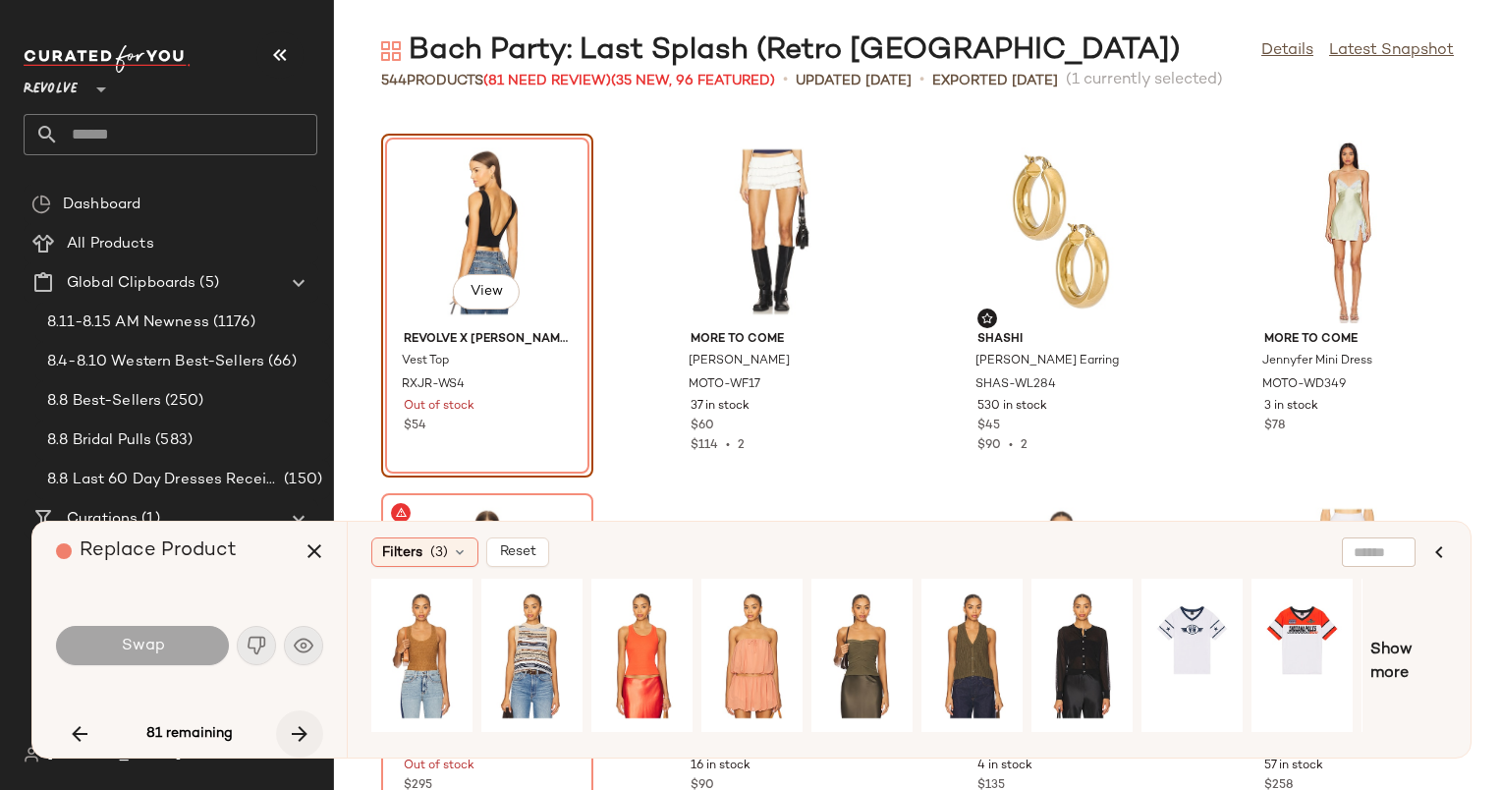
click at [303, 727] on icon "button" at bounding box center [300, 734] width 24 height 24
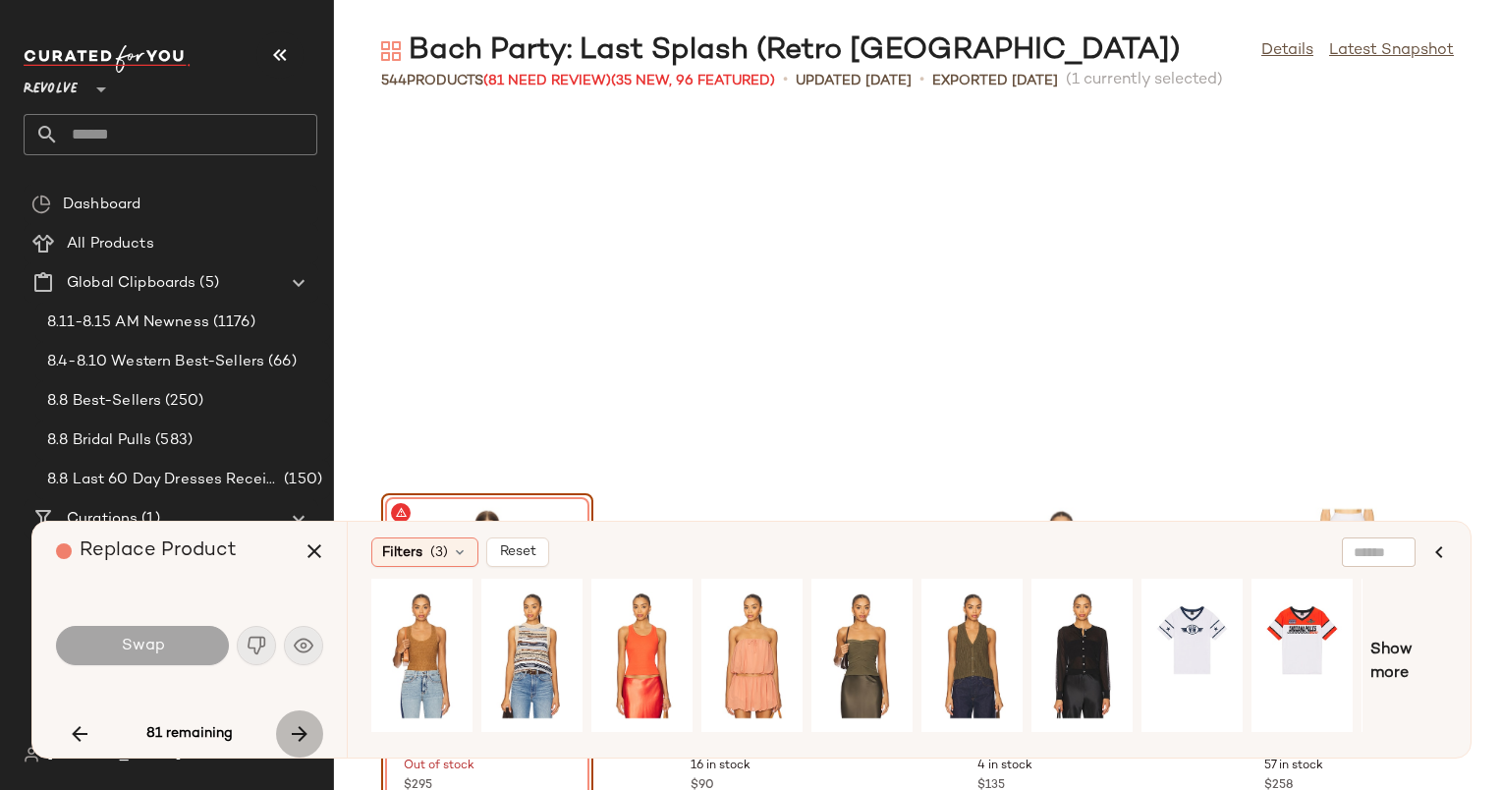
scroll to position [16182, 0]
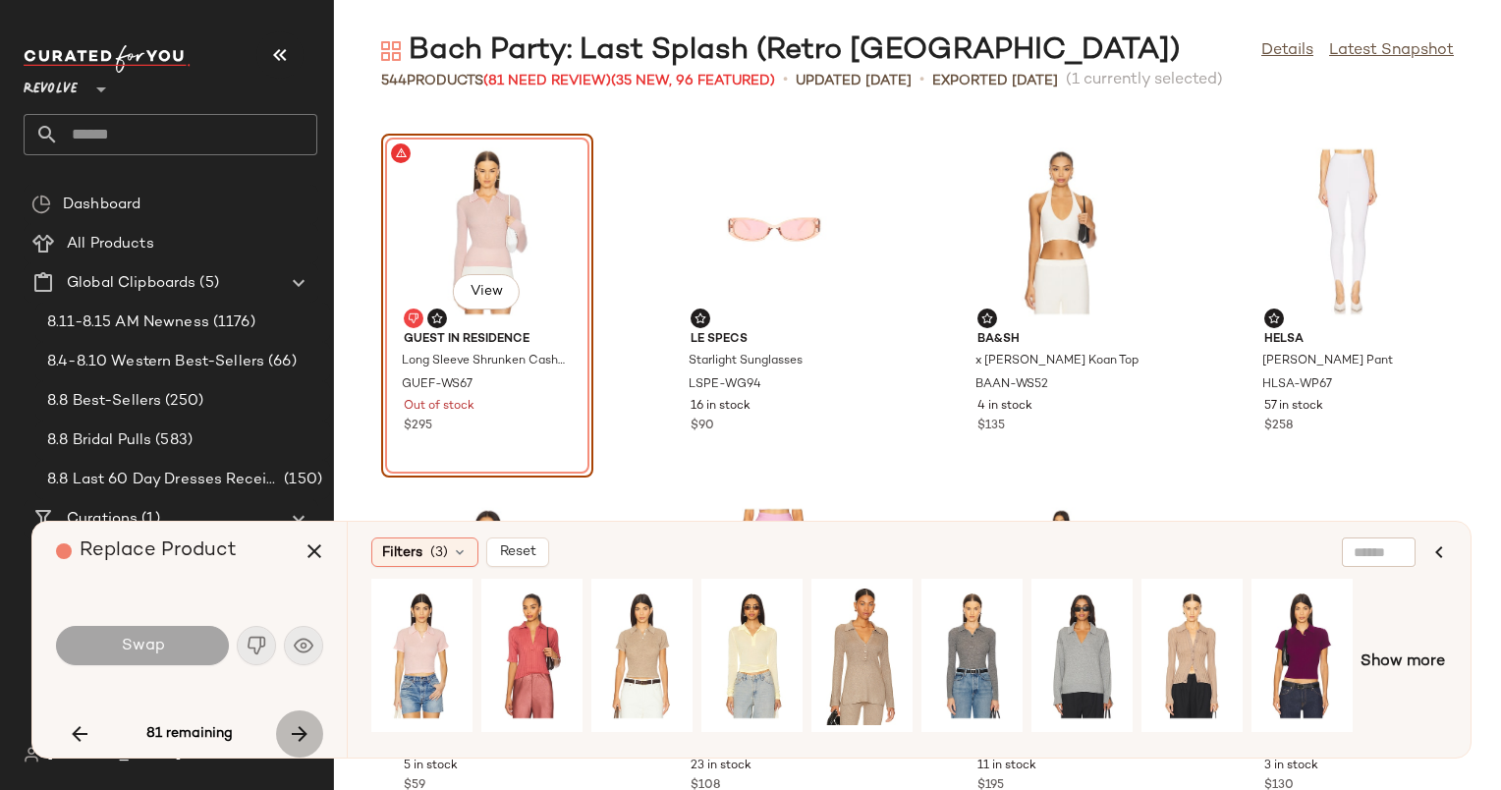
click at [303, 727] on icon "button" at bounding box center [300, 734] width 24 height 24
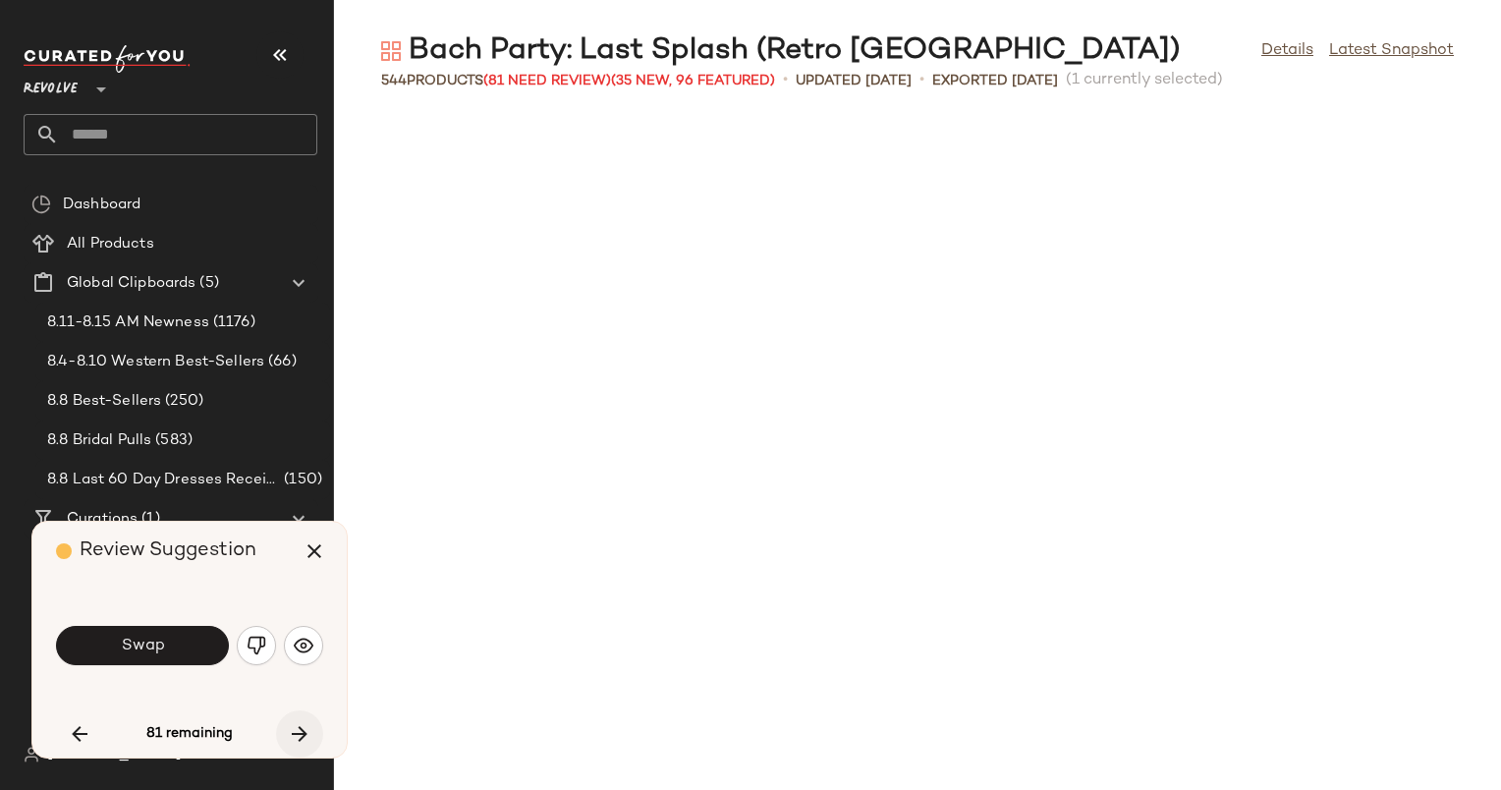
scroll to position [17261, 0]
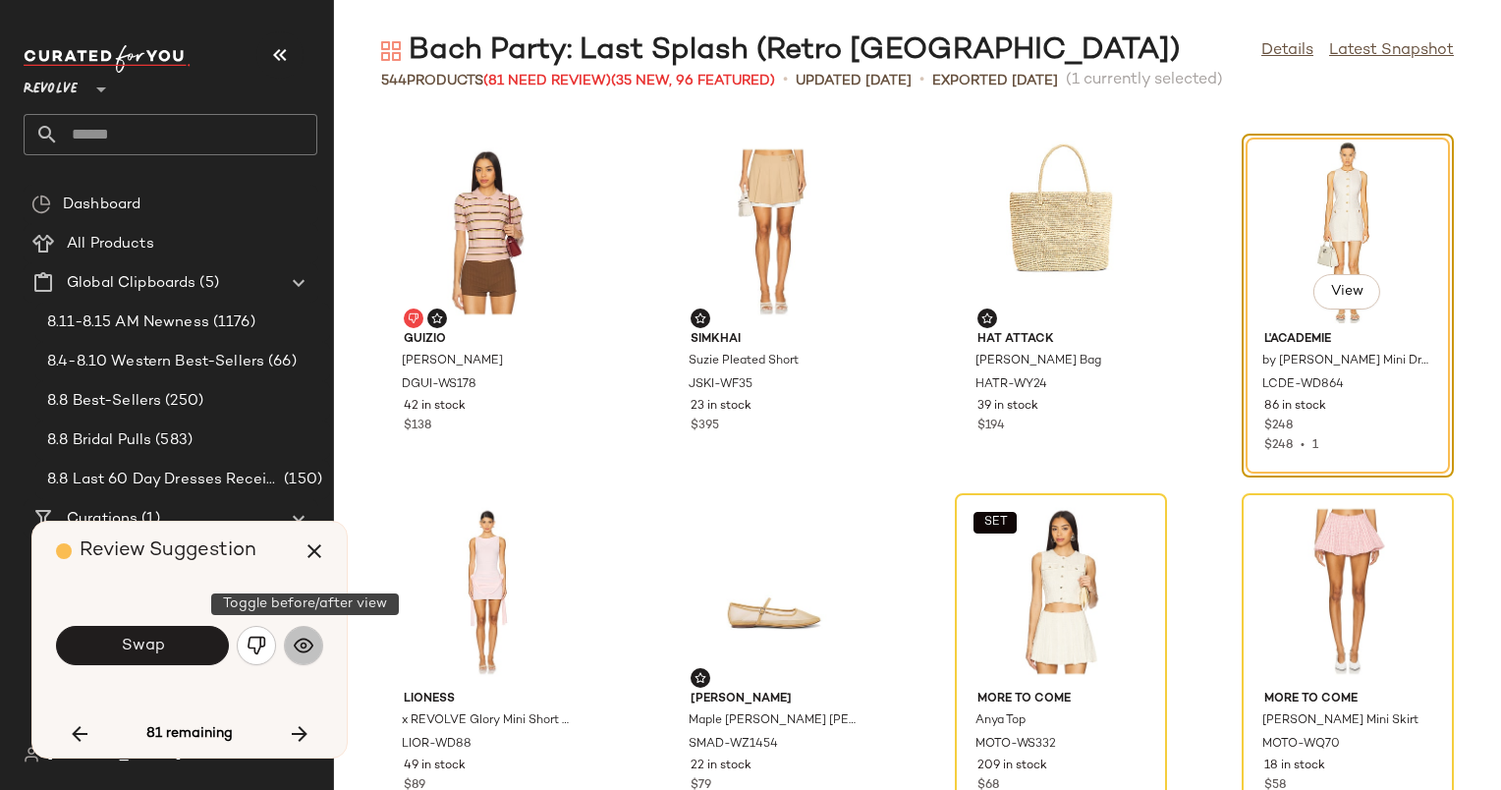
click at [307, 651] on img "button" at bounding box center [304, 646] width 20 height 20
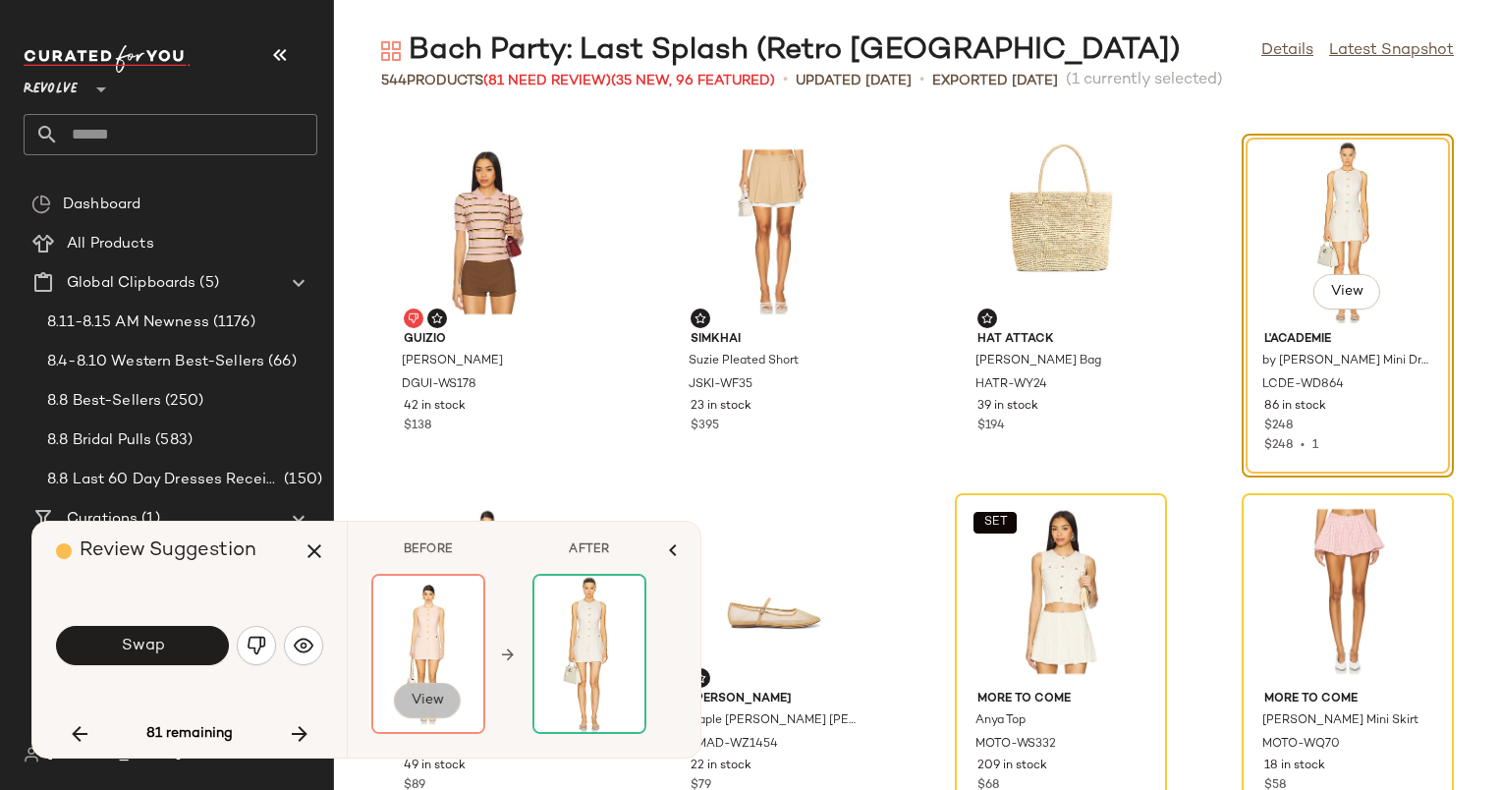
click at [443, 688] on button "View" at bounding box center [427, 700] width 67 height 35
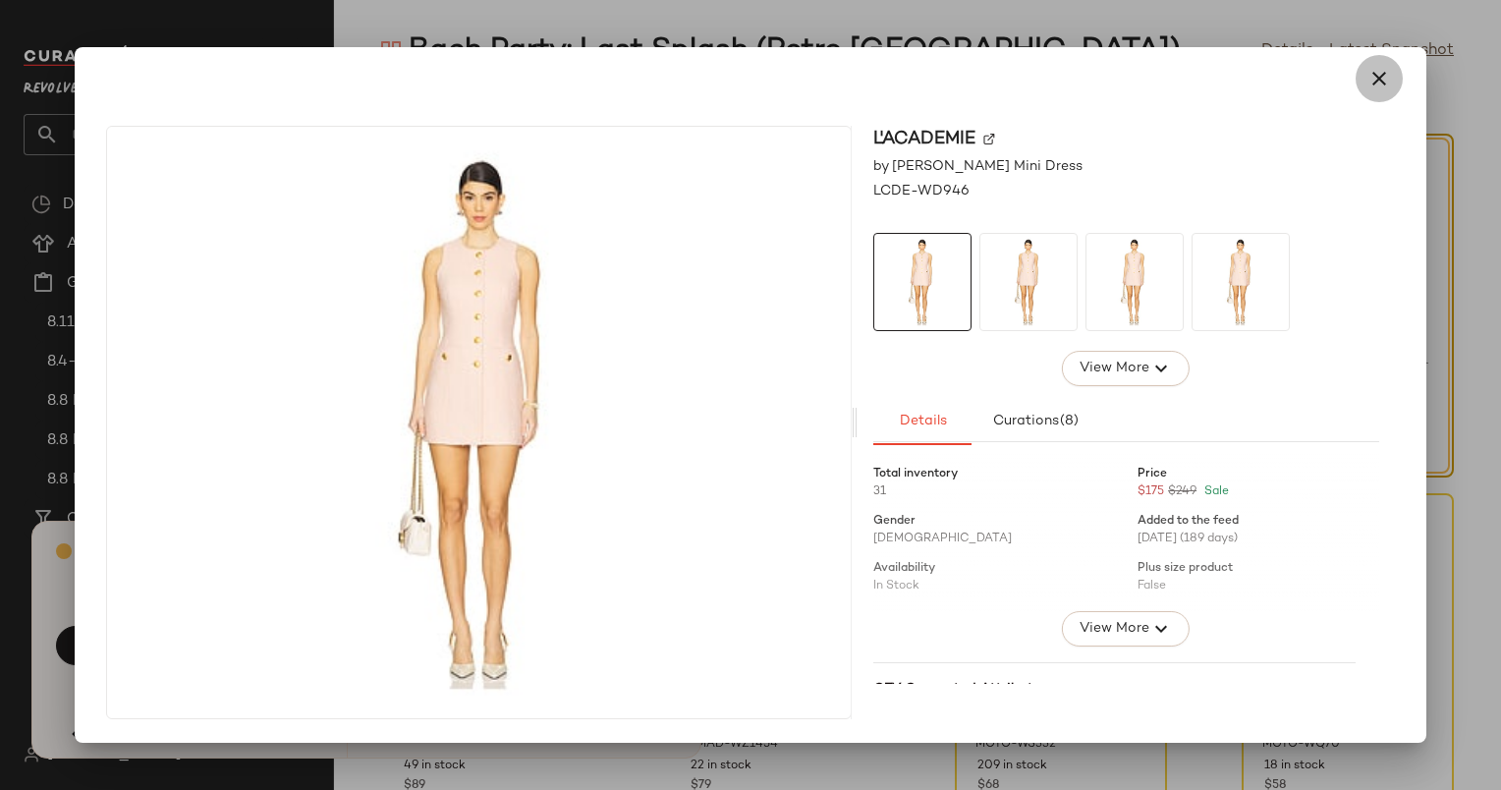
click at [1388, 85] on icon "button" at bounding box center [1380, 79] width 24 height 24
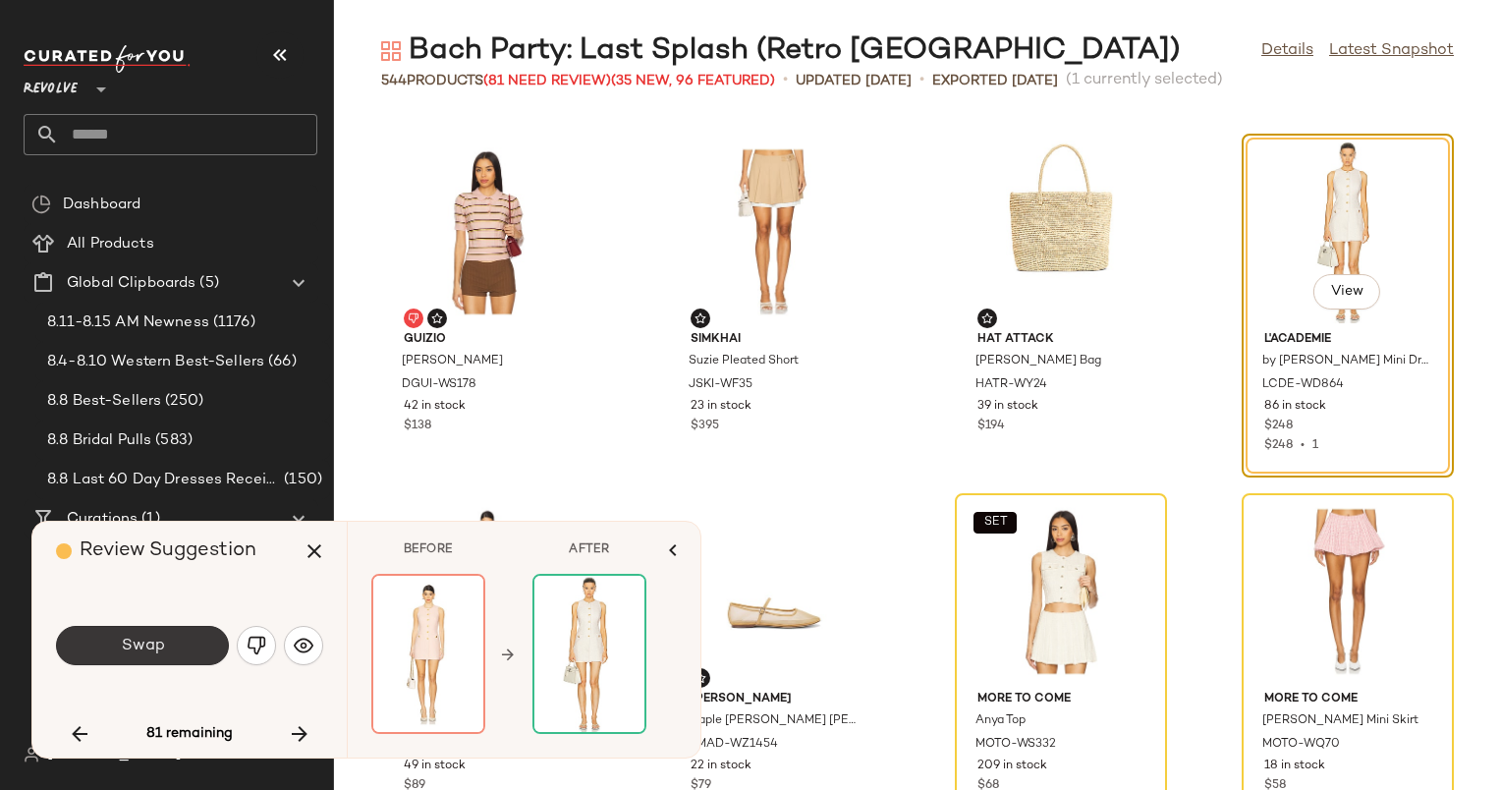
click at [163, 641] on span "Swap" at bounding box center [142, 646] width 44 height 19
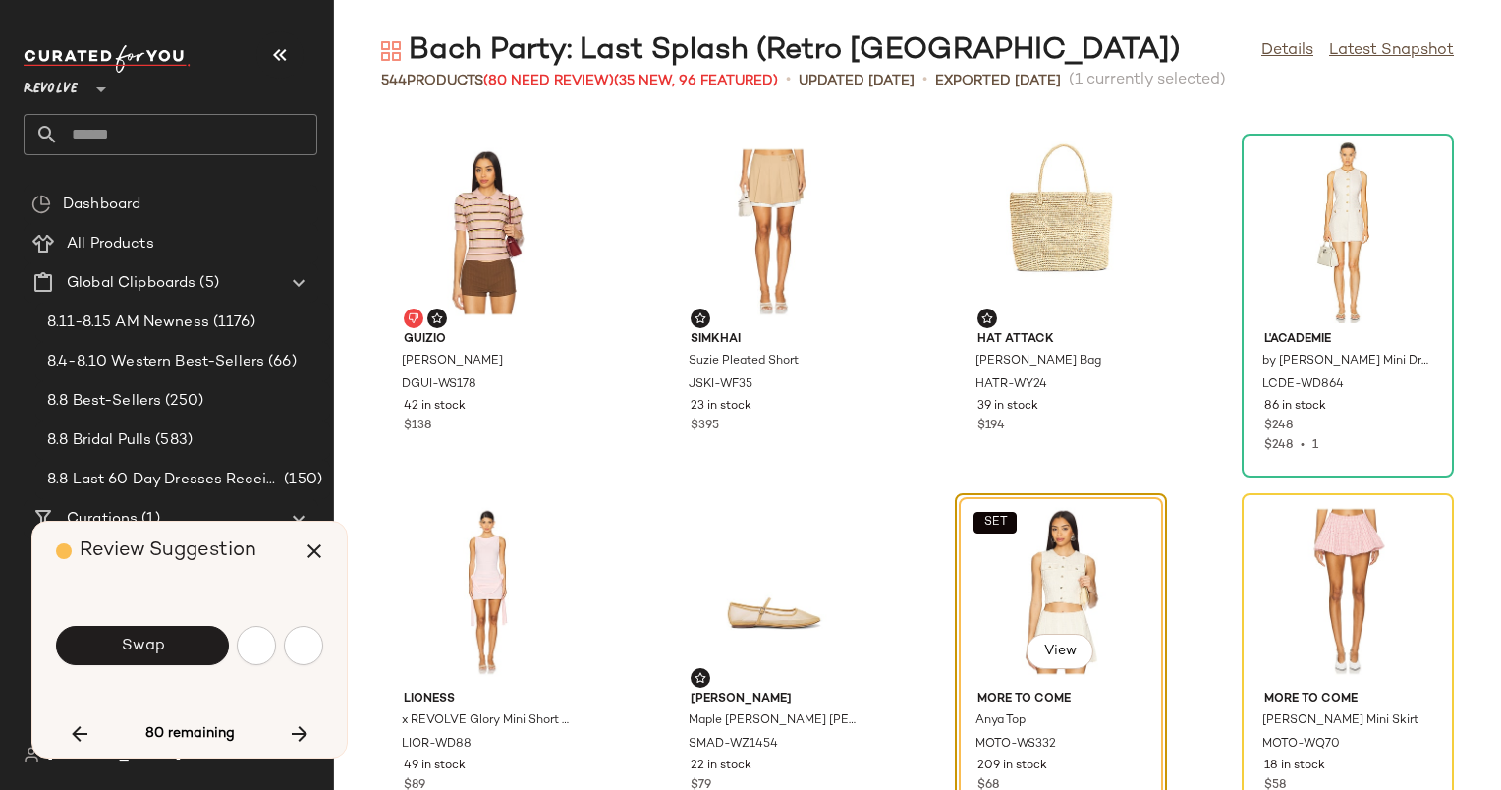
scroll to position [17620, 0]
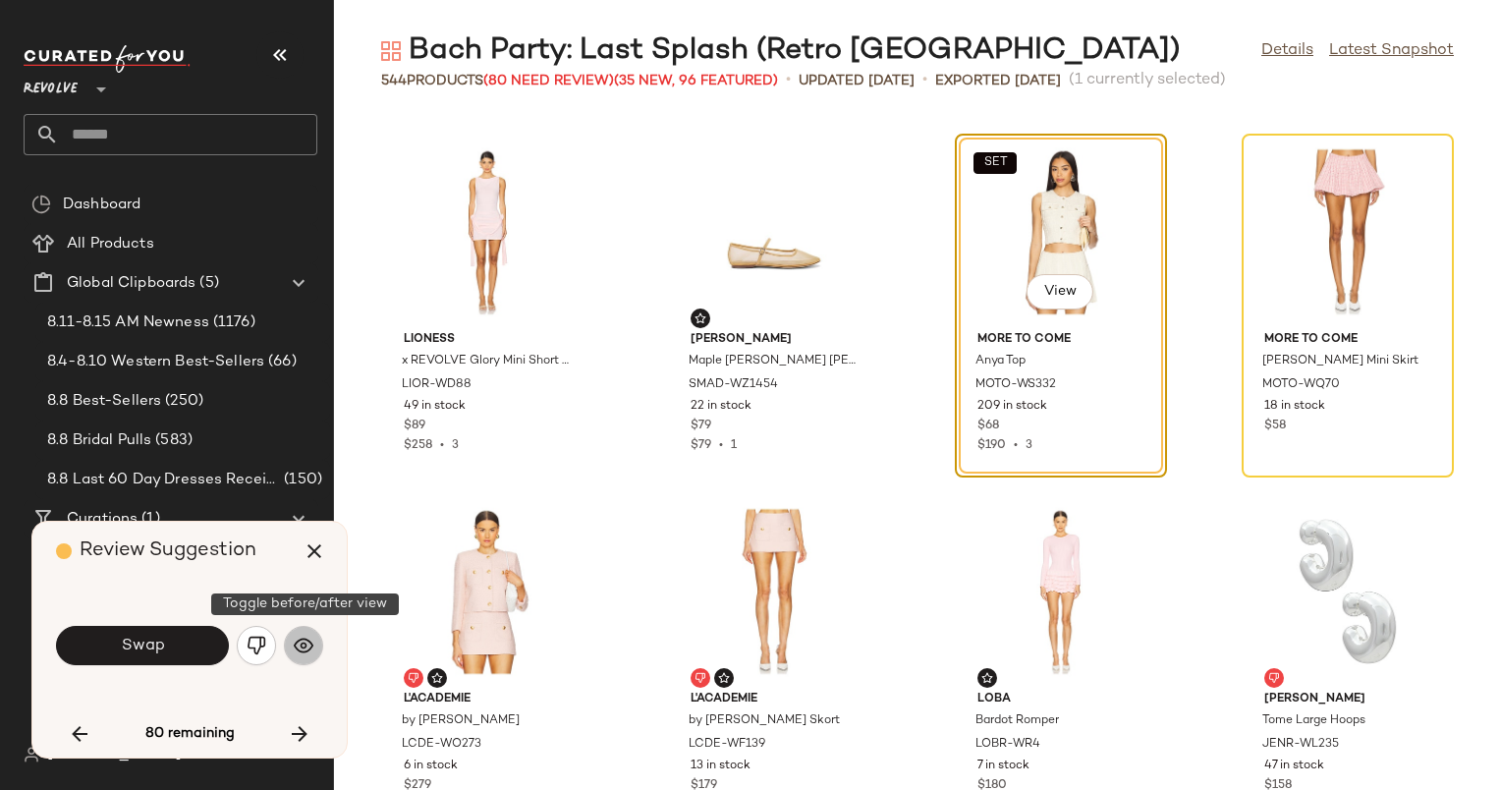
click at [314, 645] on button "button" at bounding box center [303, 645] width 39 height 39
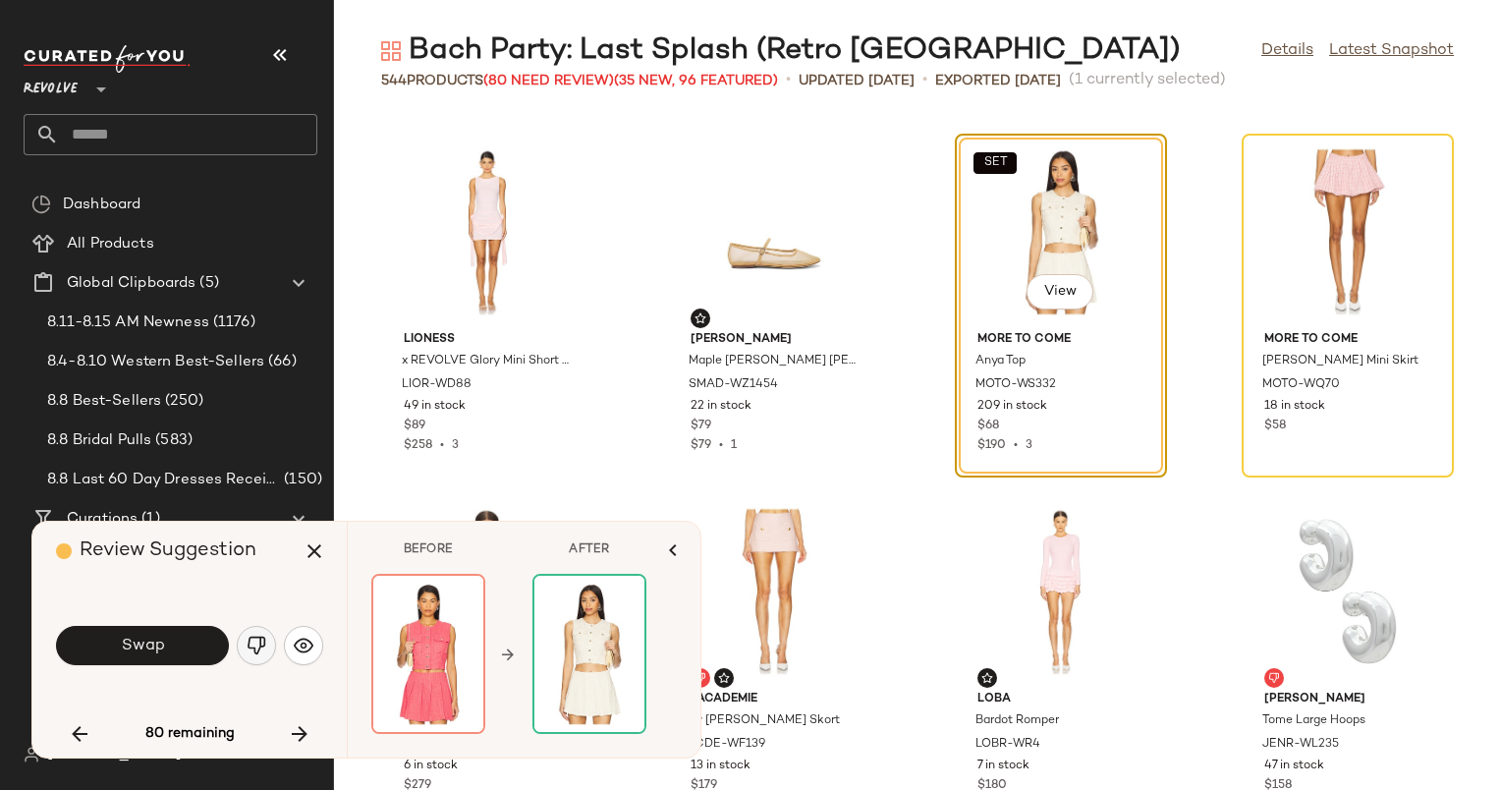
click at [266, 650] on button "button" at bounding box center [256, 645] width 39 height 39
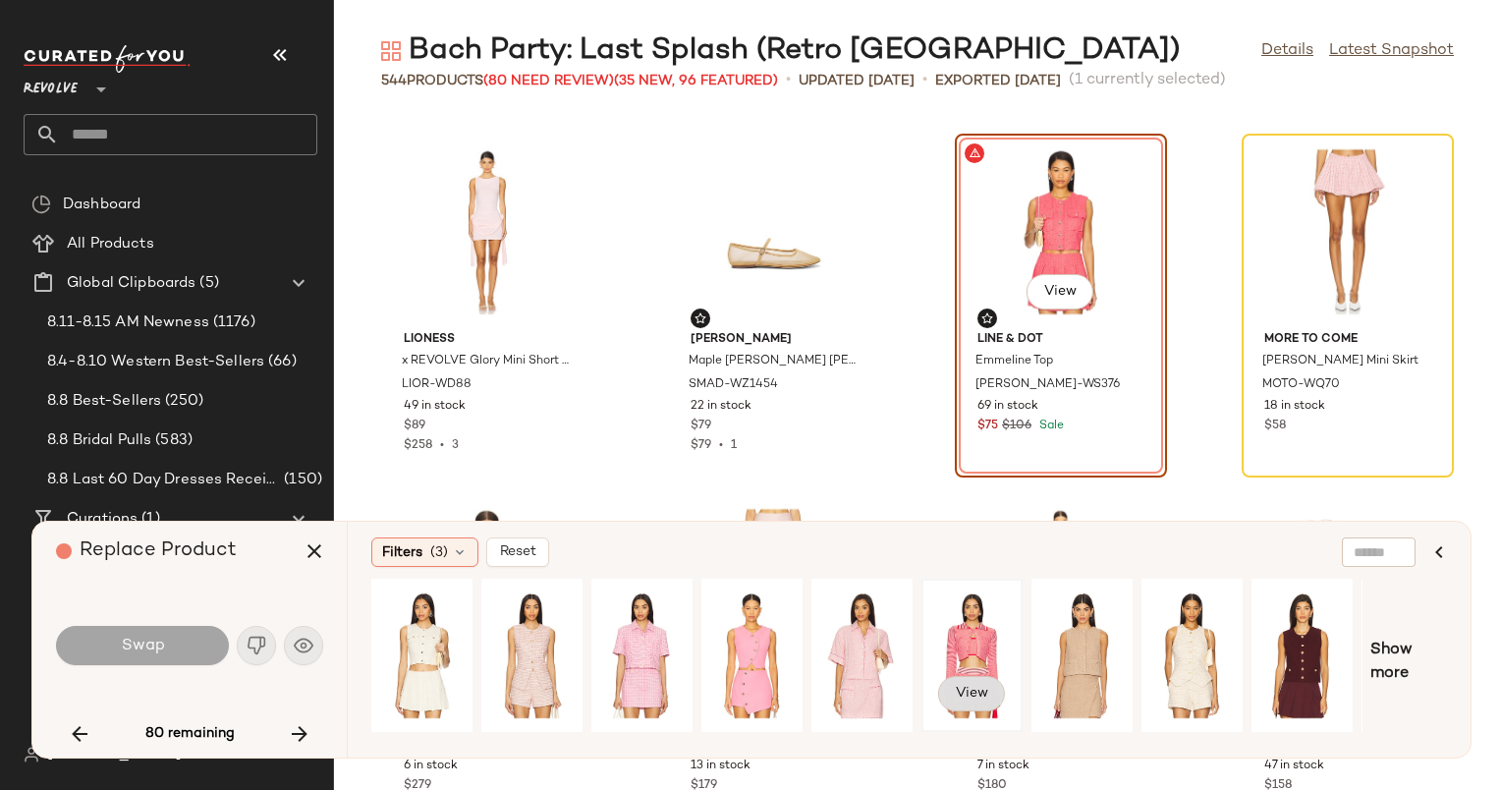
click at [966, 686] on span "View" at bounding box center [971, 694] width 33 height 16
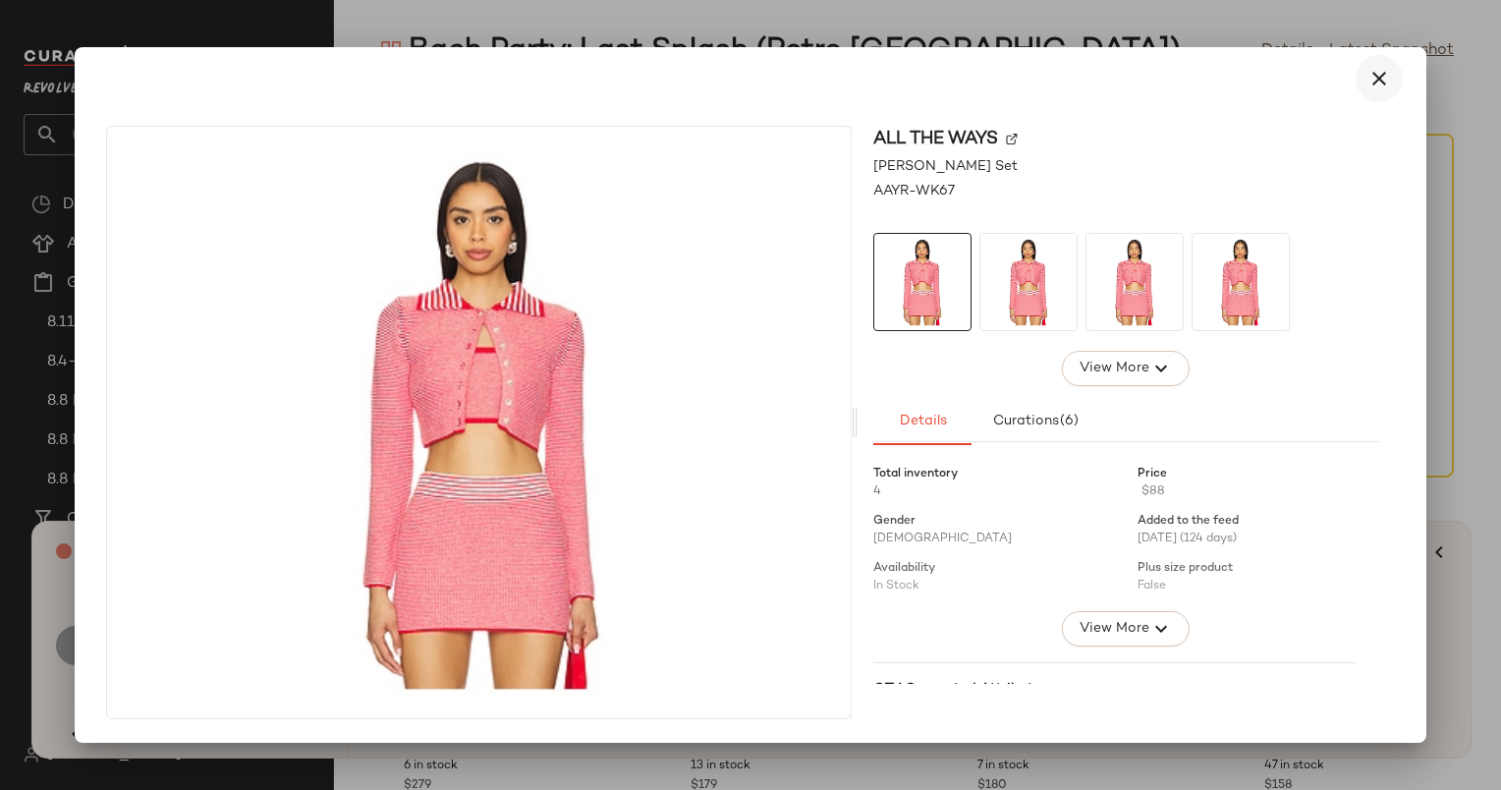
click at [1380, 83] on icon "button" at bounding box center [1380, 79] width 24 height 24
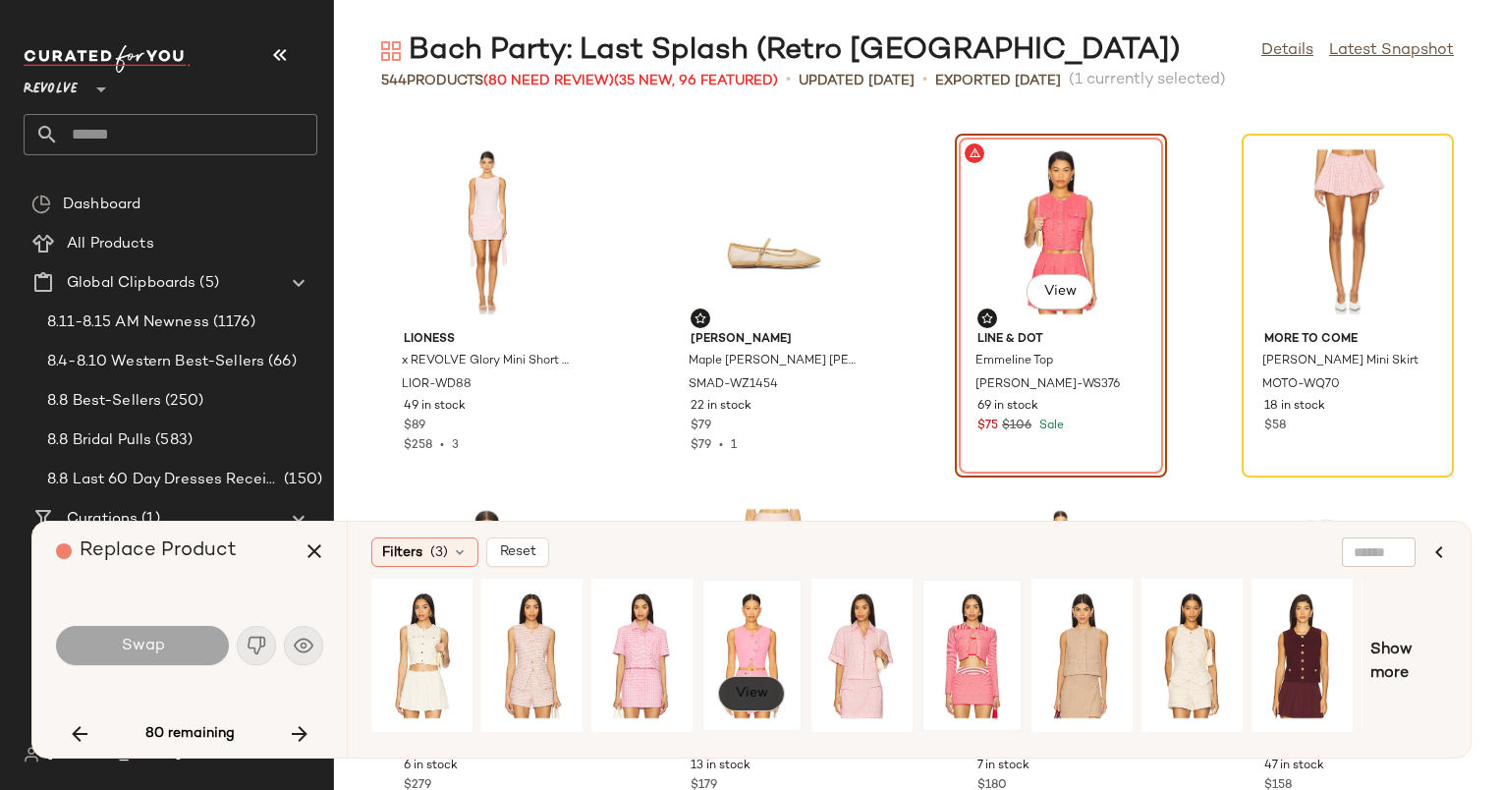
click at [744, 709] on button "View" at bounding box center [751, 693] width 67 height 35
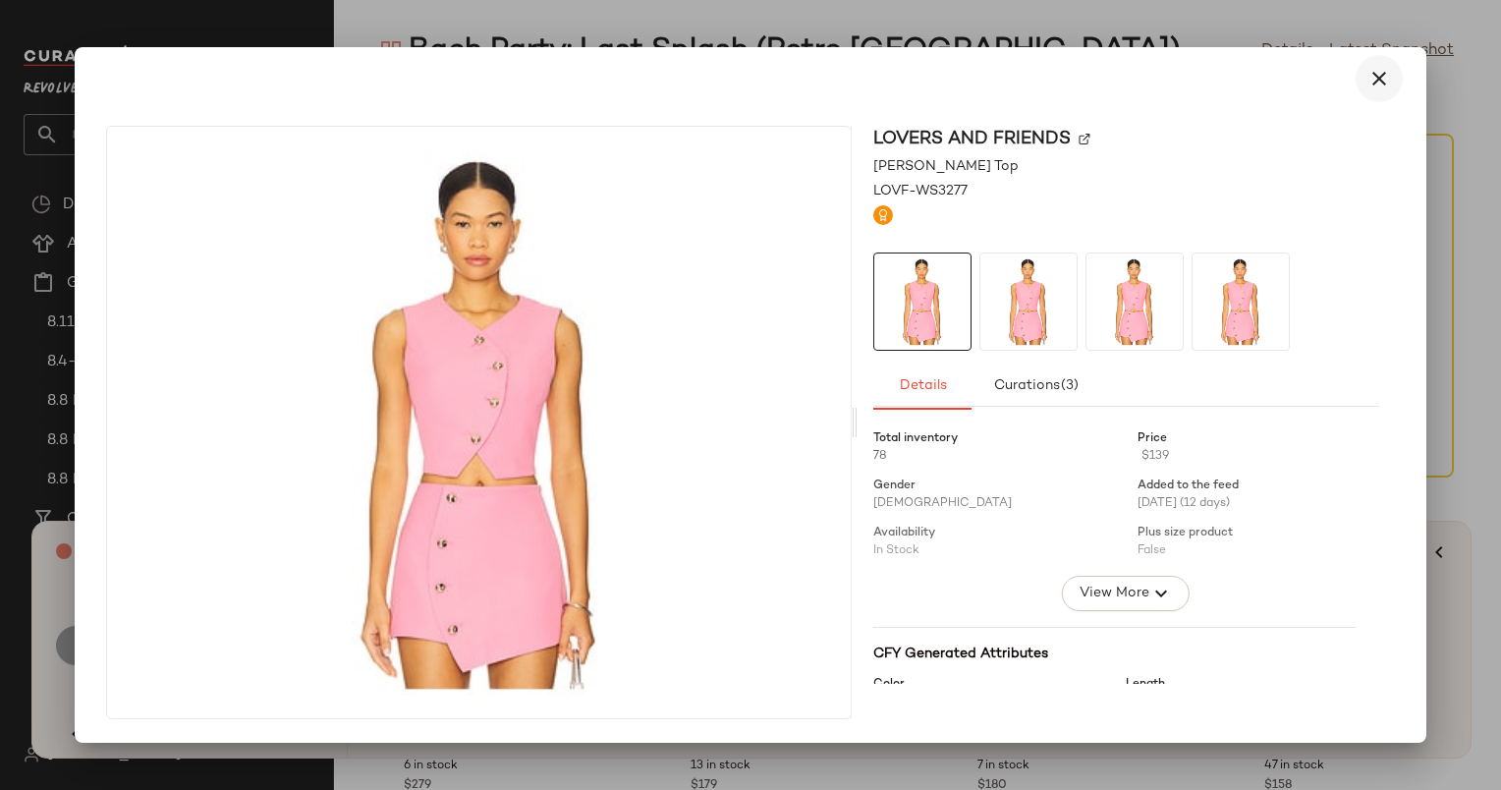
click at [1375, 82] on icon "button" at bounding box center [1380, 79] width 24 height 24
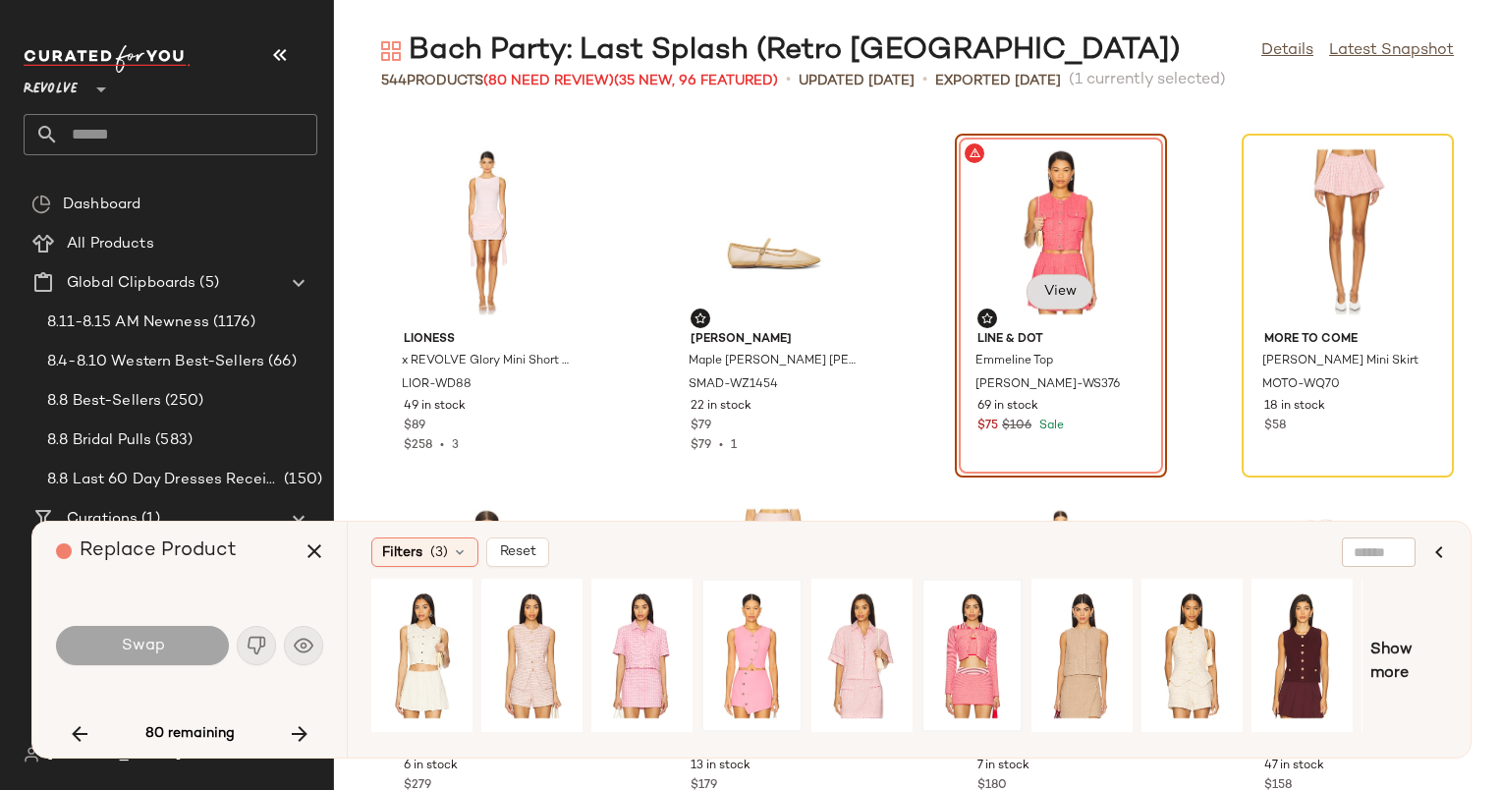
click at [1067, 291] on span "View" at bounding box center [1059, 292] width 33 height 16
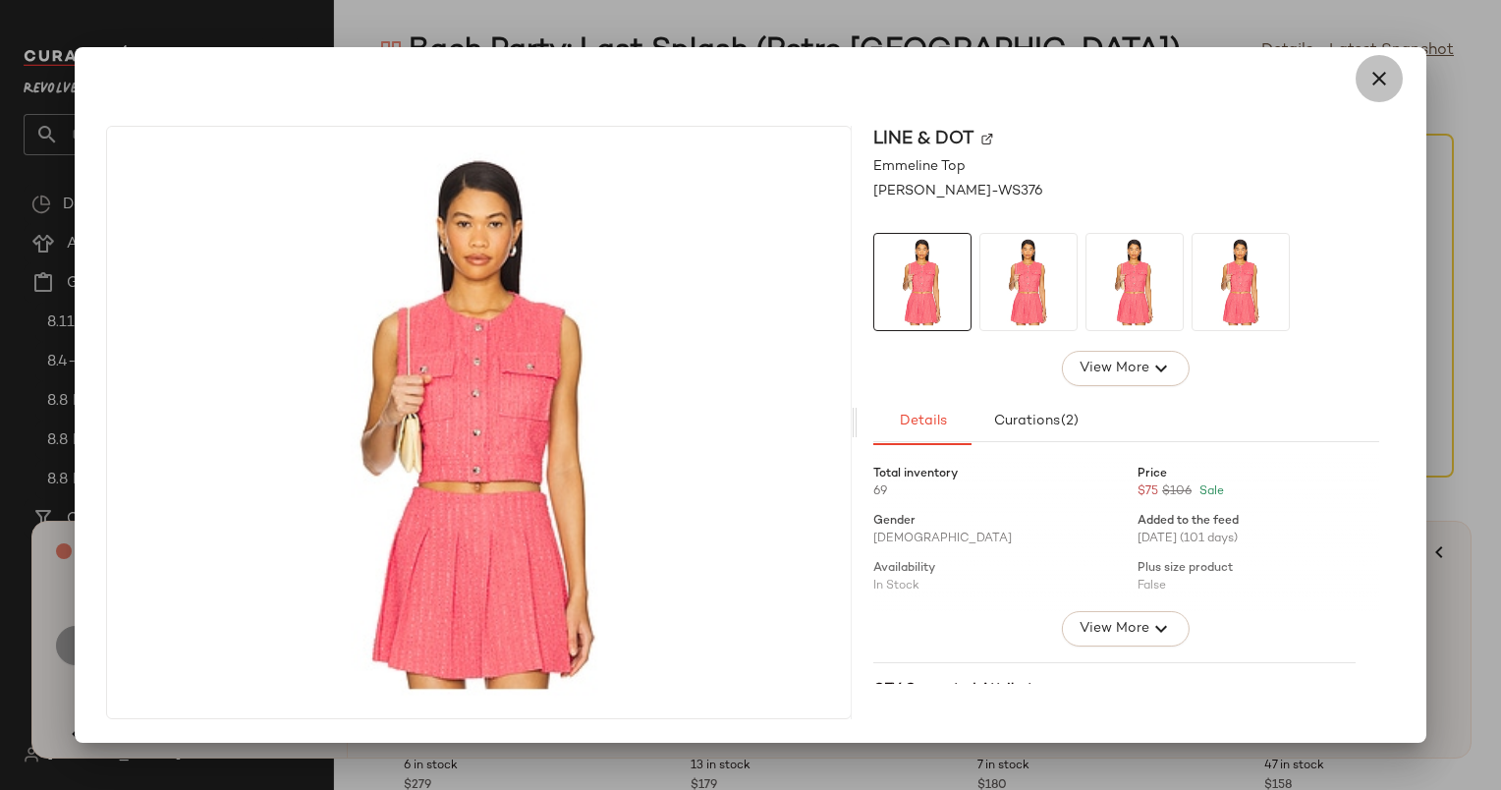
click at [1378, 75] on icon "button" at bounding box center [1380, 79] width 24 height 24
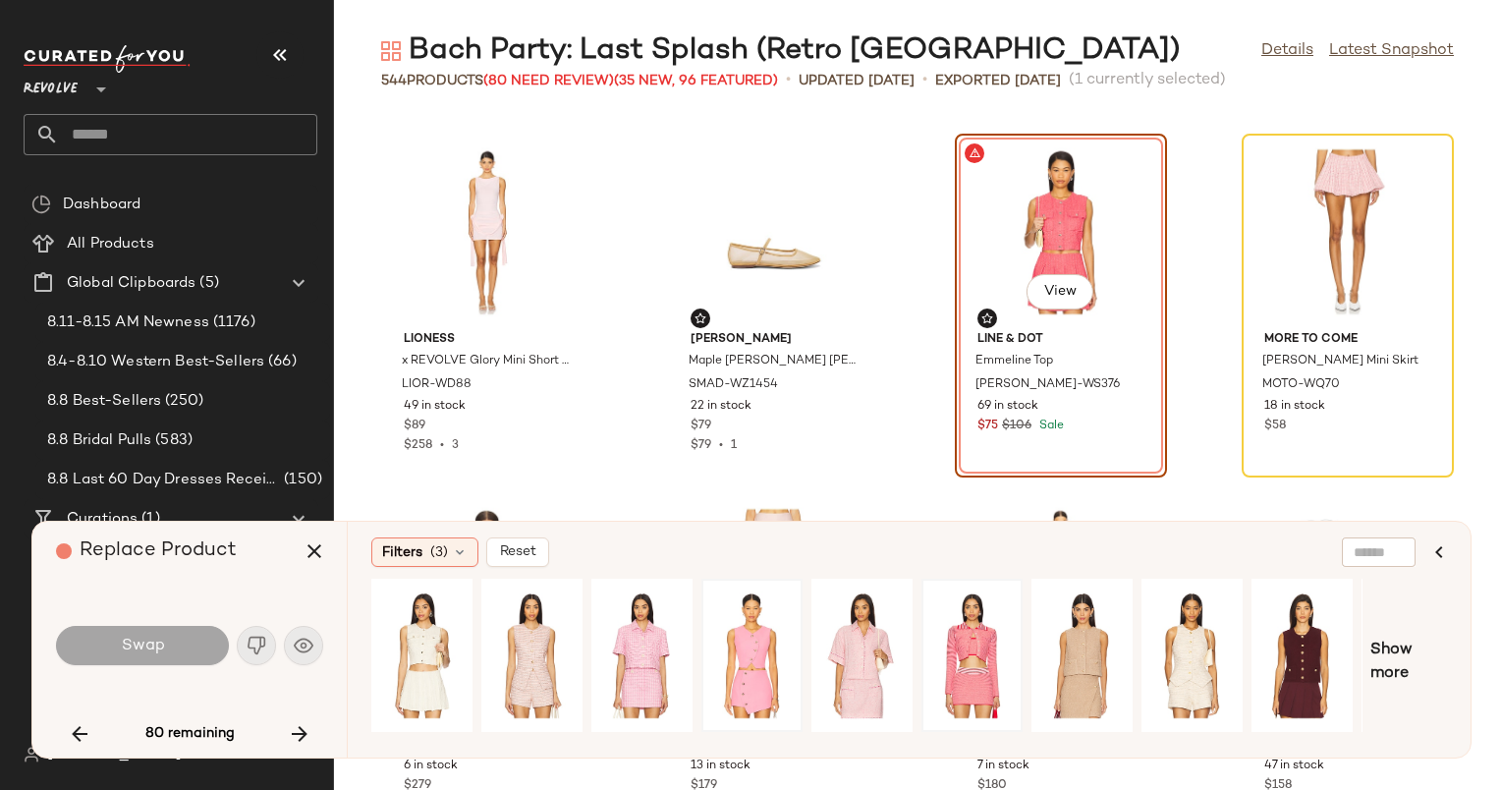
click at [1368, 642] on div "Show more" at bounding box center [909, 662] width 1076 height 167
click at [1373, 647] on span "Show more" at bounding box center [1409, 662] width 77 height 47
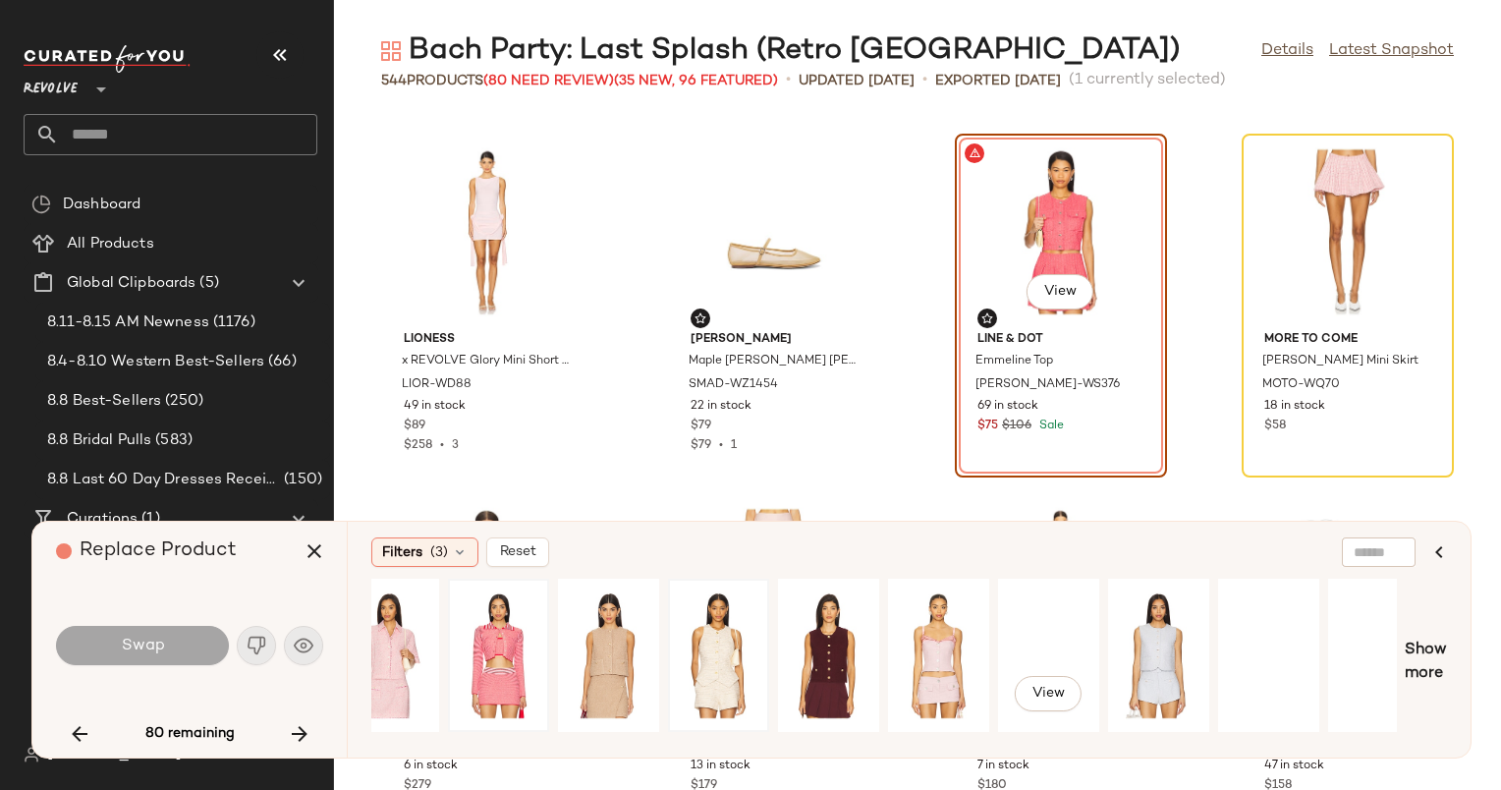
scroll to position [0, 477]
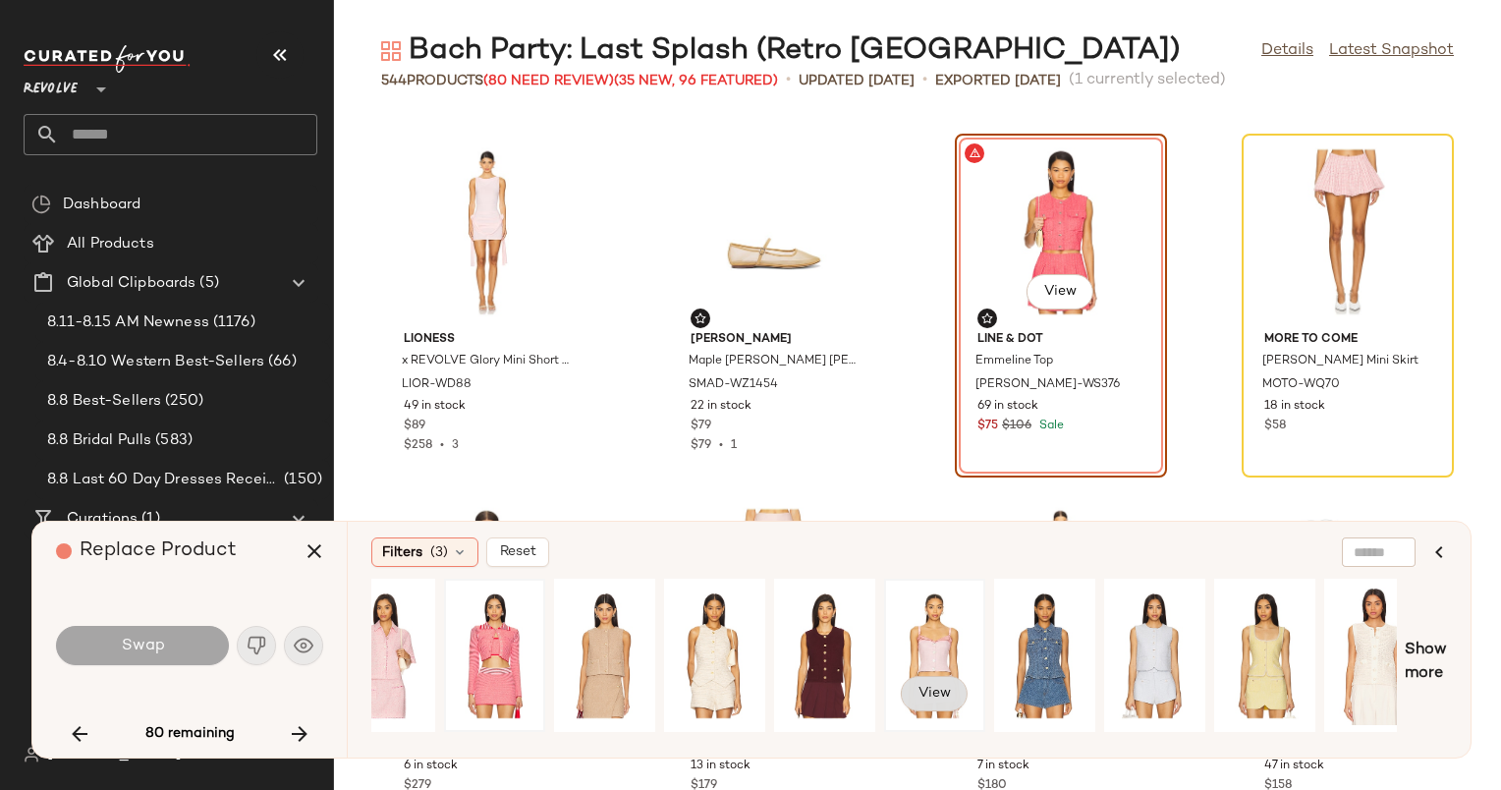
click at [948, 698] on span "View" at bounding box center [934, 694] width 33 height 16
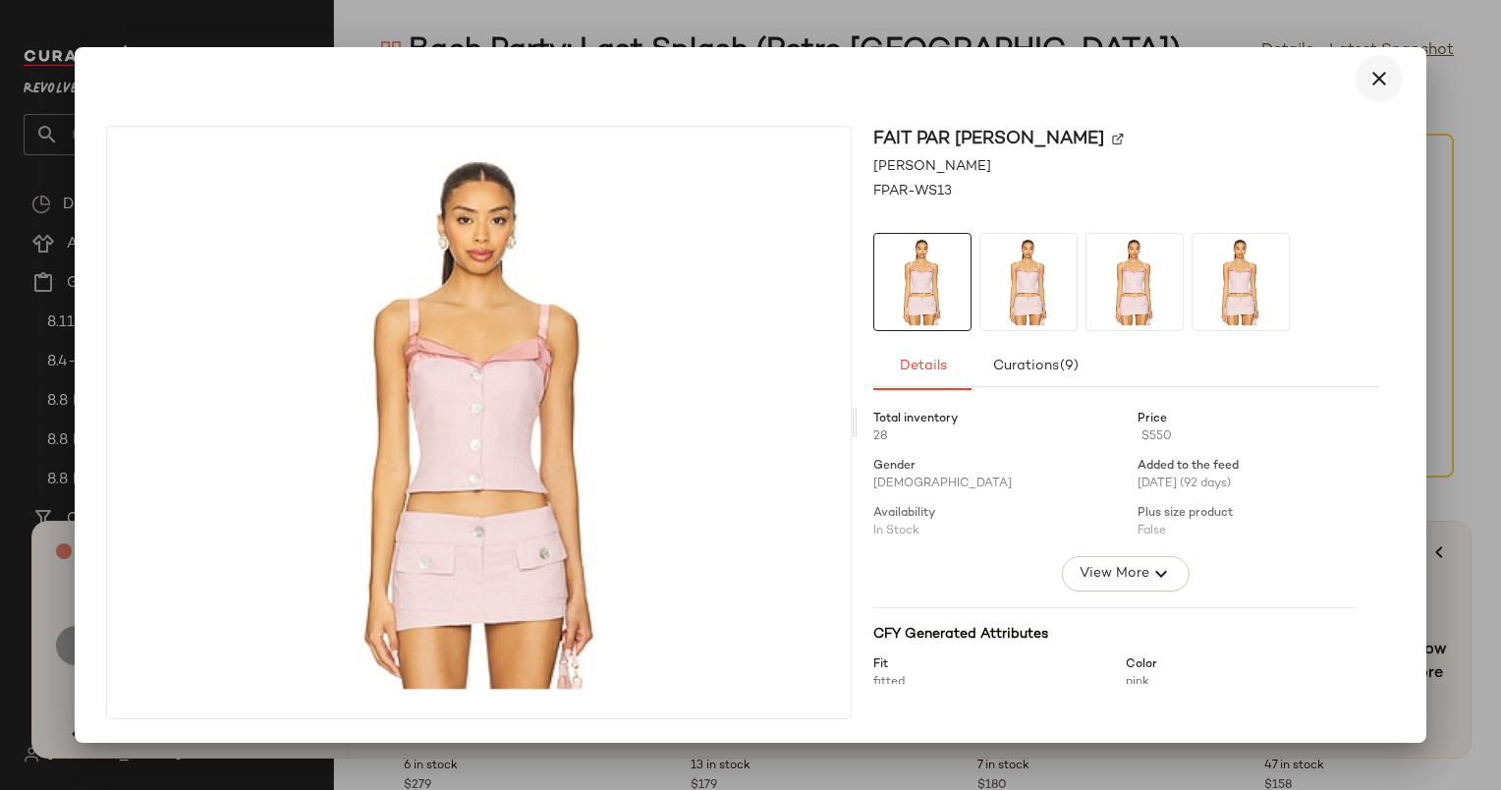
click at [1385, 79] on icon "button" at bounding box center [1380, 79] width 24 height 24
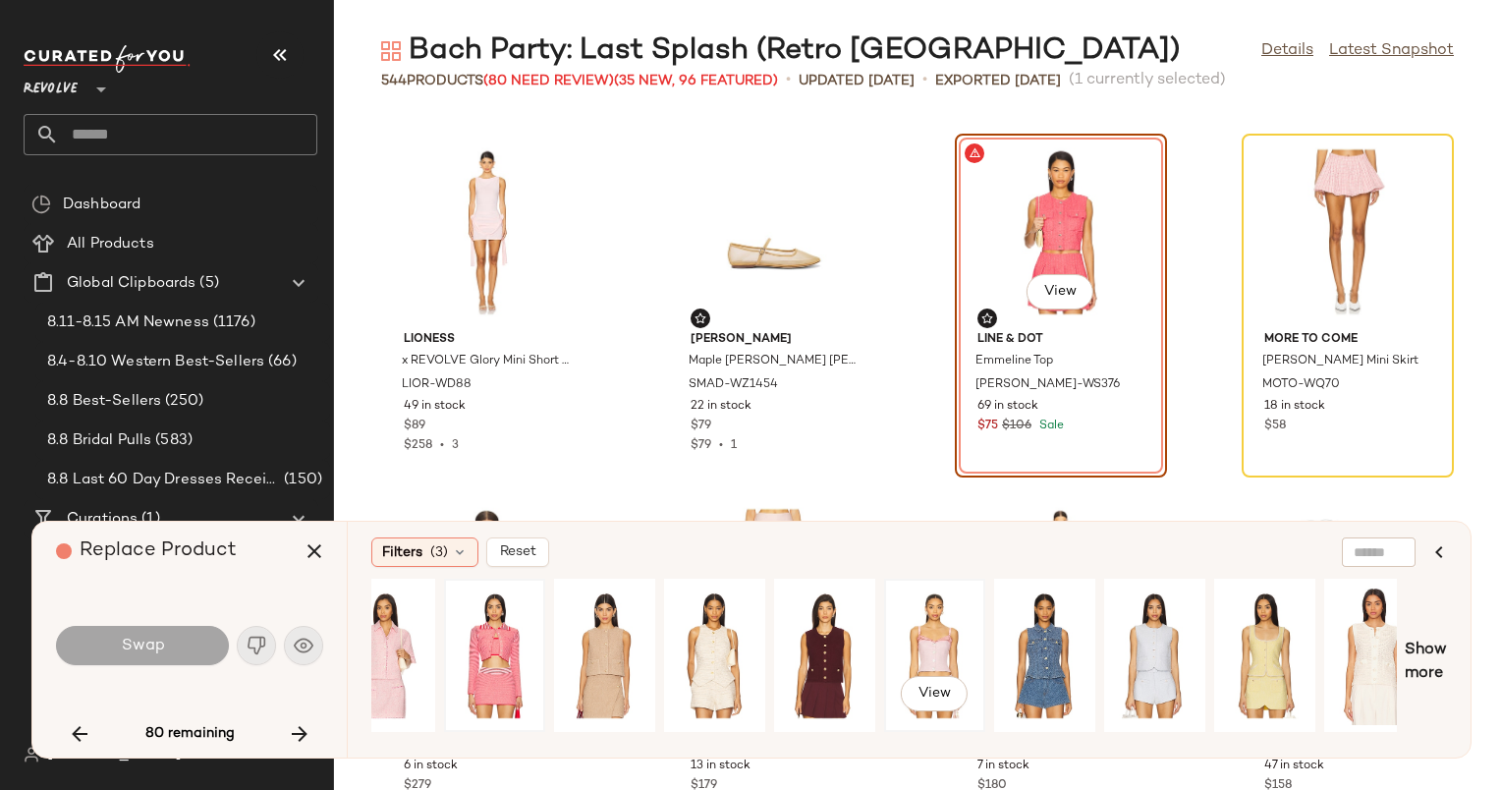
scroll to position [0, 0]
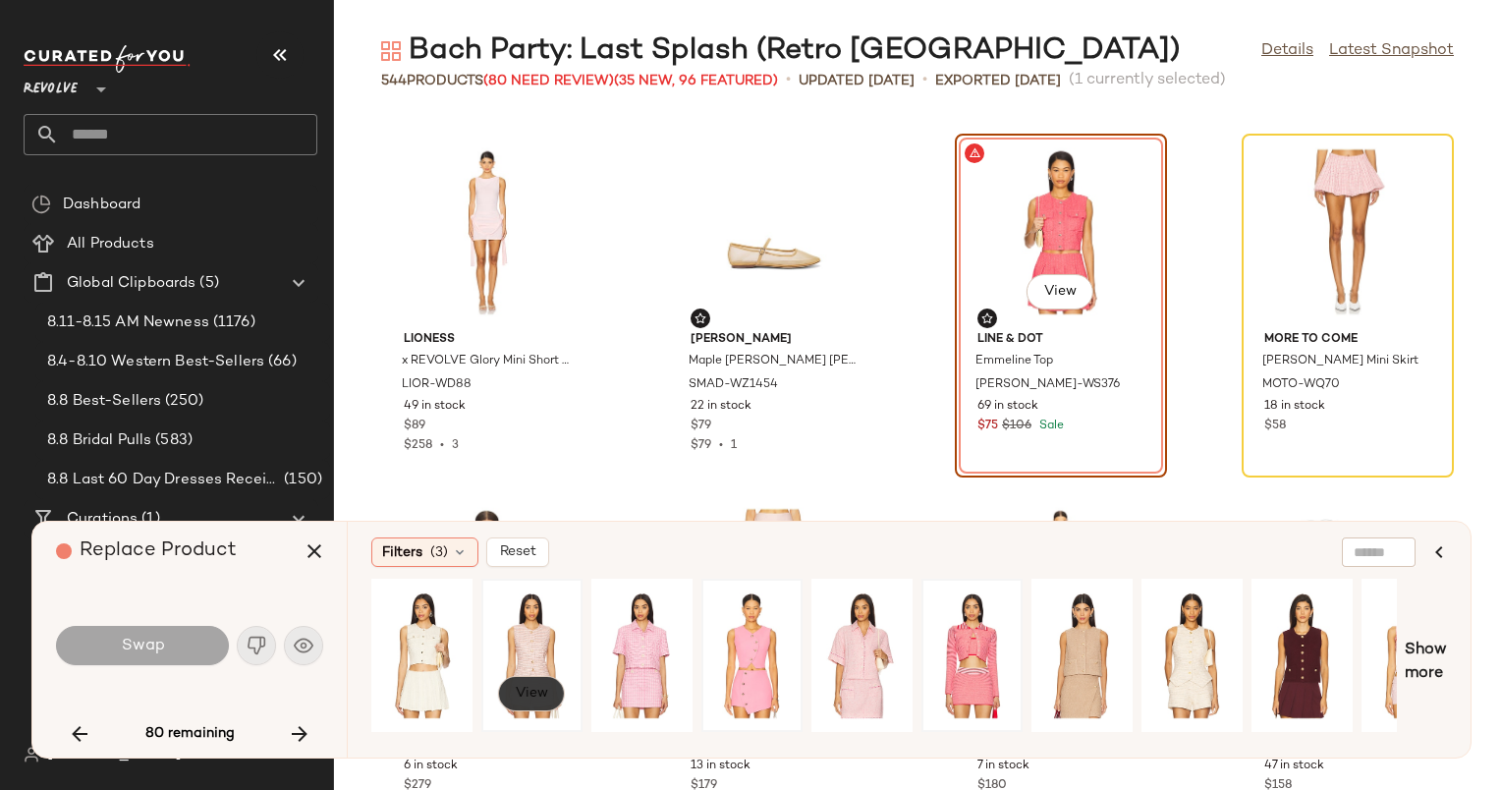
click at [547, 696] on button "View" at bounding box center [531, 693] width 67 height 35
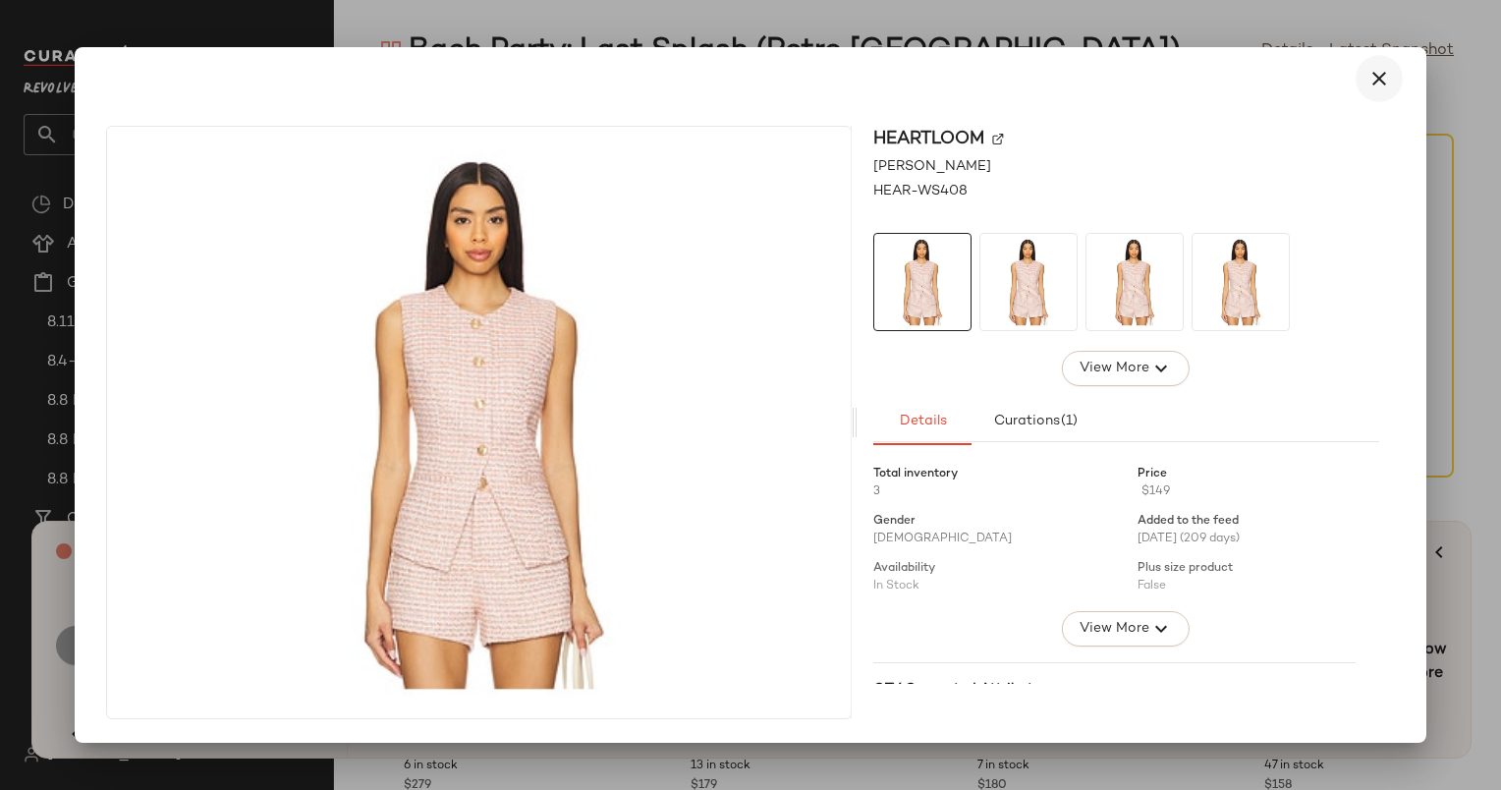
click at [1388, 81] on icon "button" at bounding box center [1380, 79] width 24 height 24
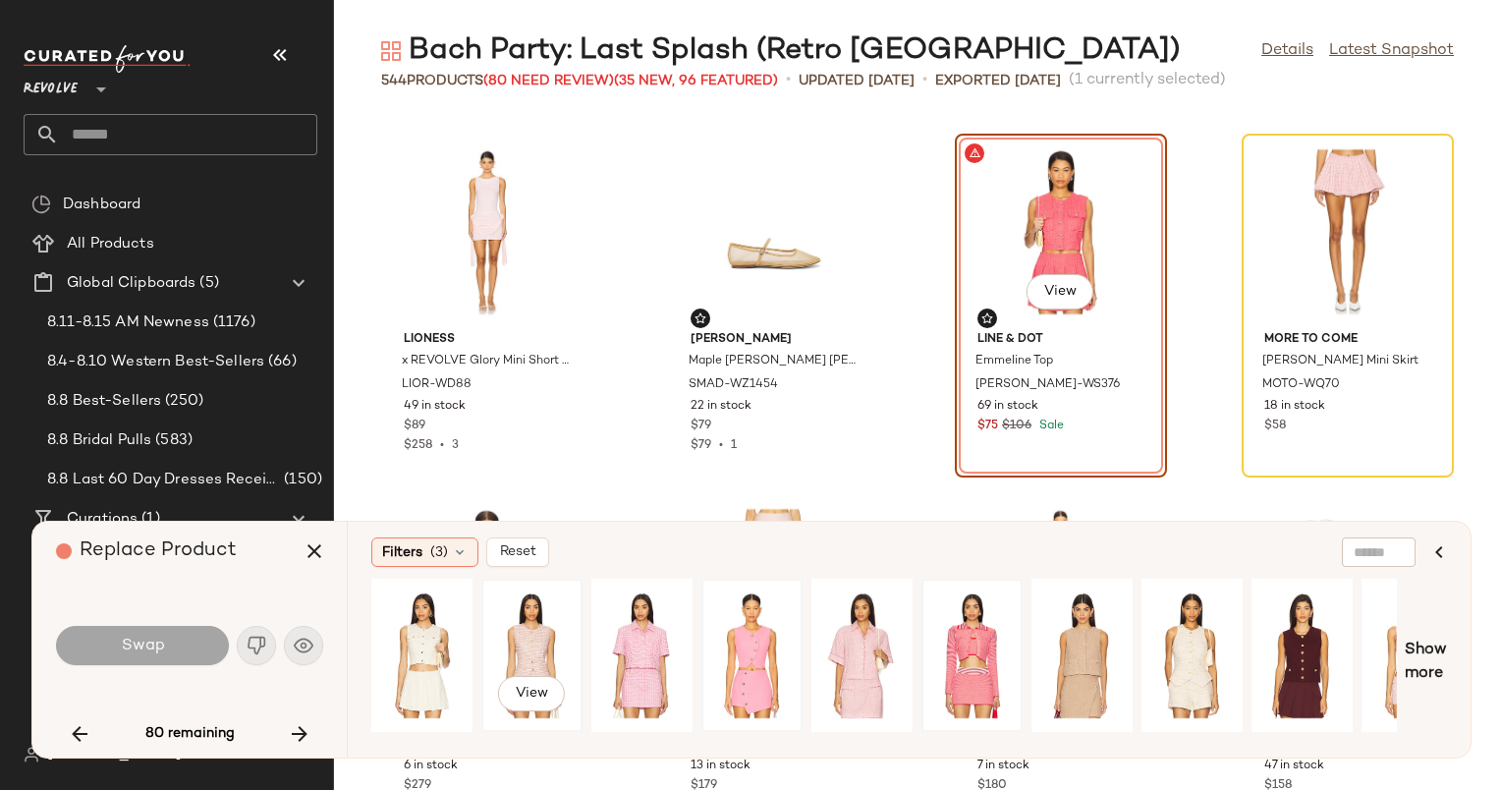
click at [537, 617] on div "View" at bounding box center [531, 656] width 87 height 140
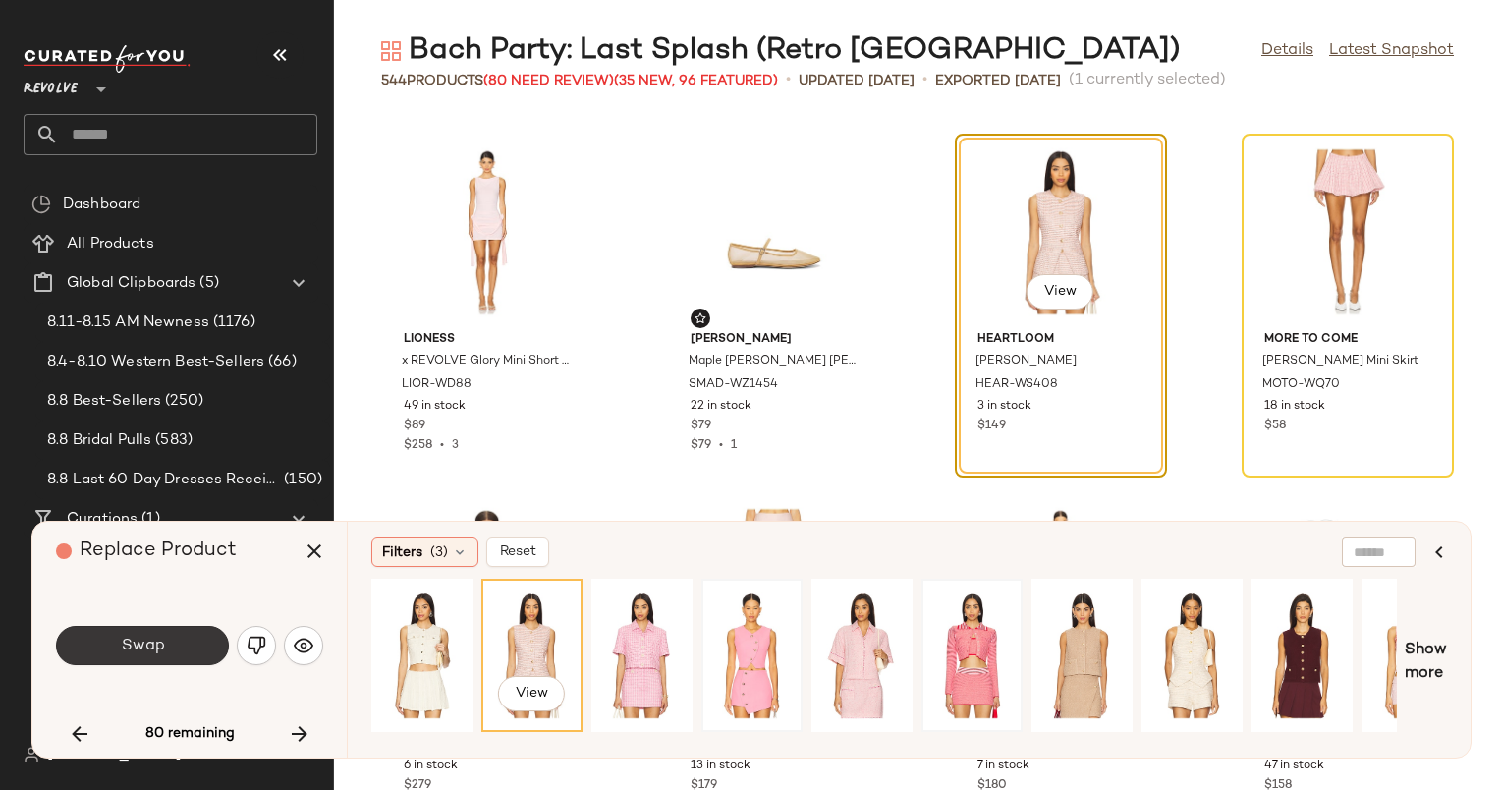
click at [159, 645] on span "Swap" at bounding box center [142, 646] width 44 height 19
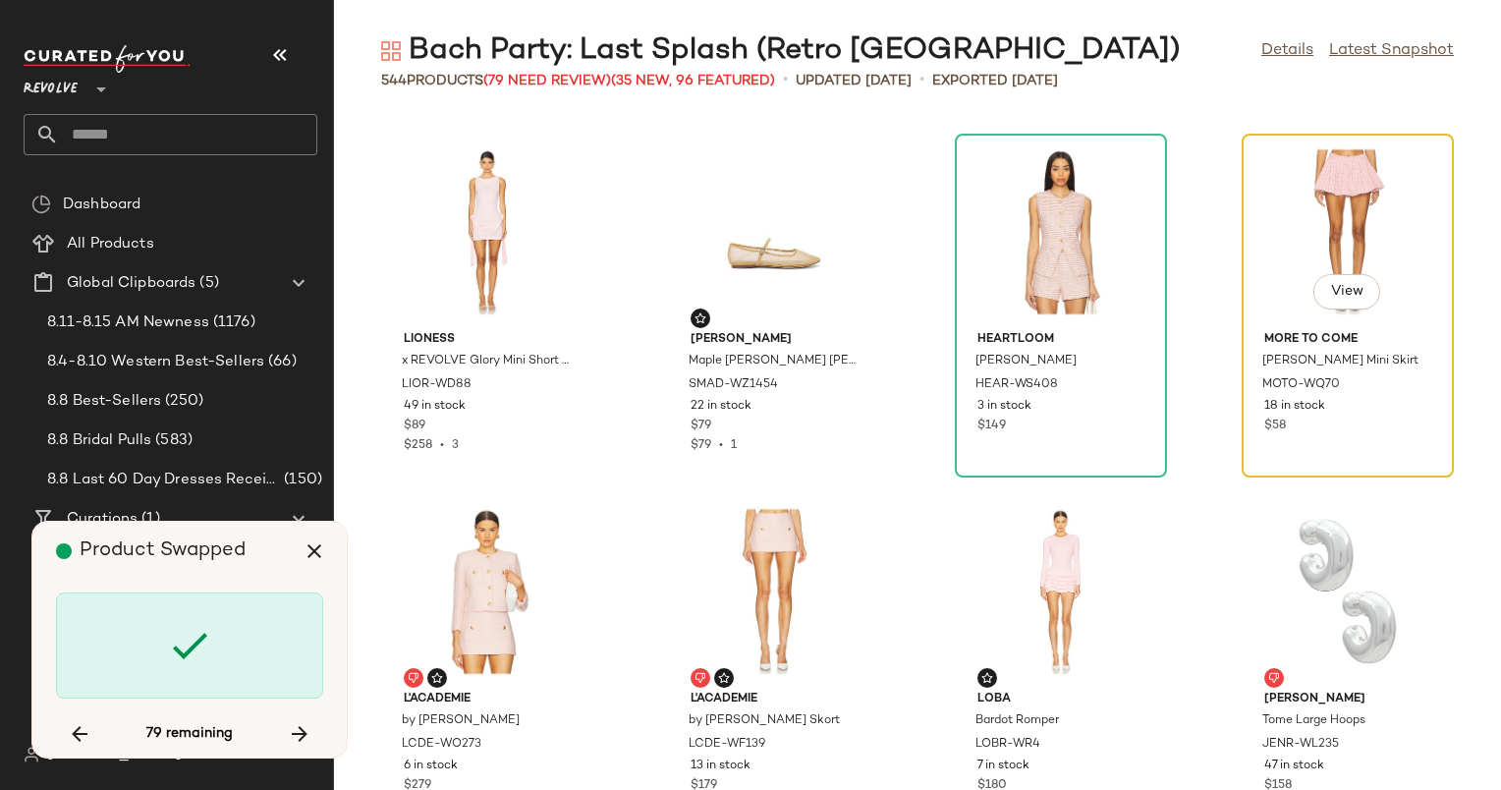
click at [1309, 259] on div "View" at bounding box center [1348, 231] width 198 height 183
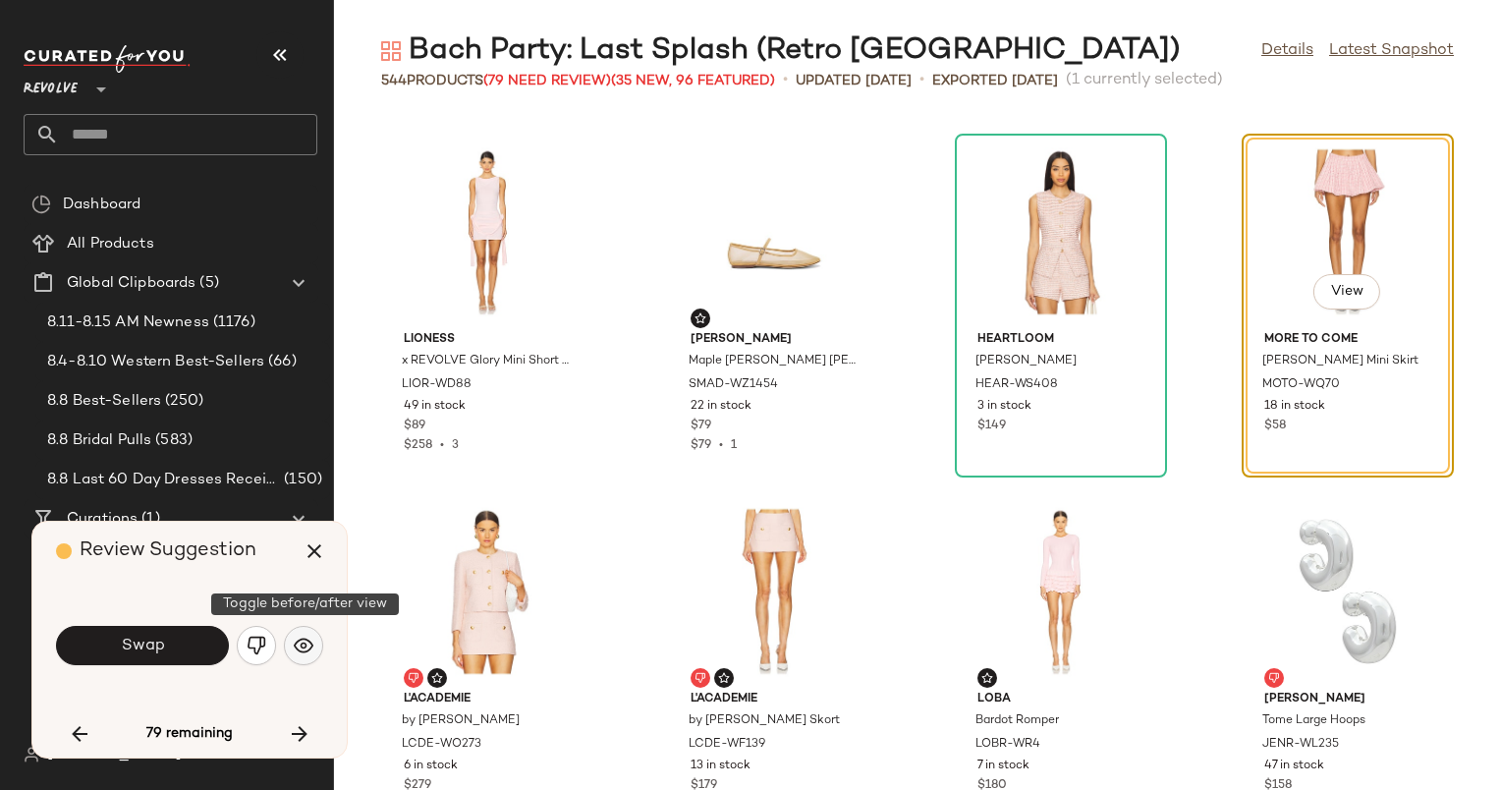
click at [304, 641] on img "button" at bounding box center [304, 646] width 20 height 20
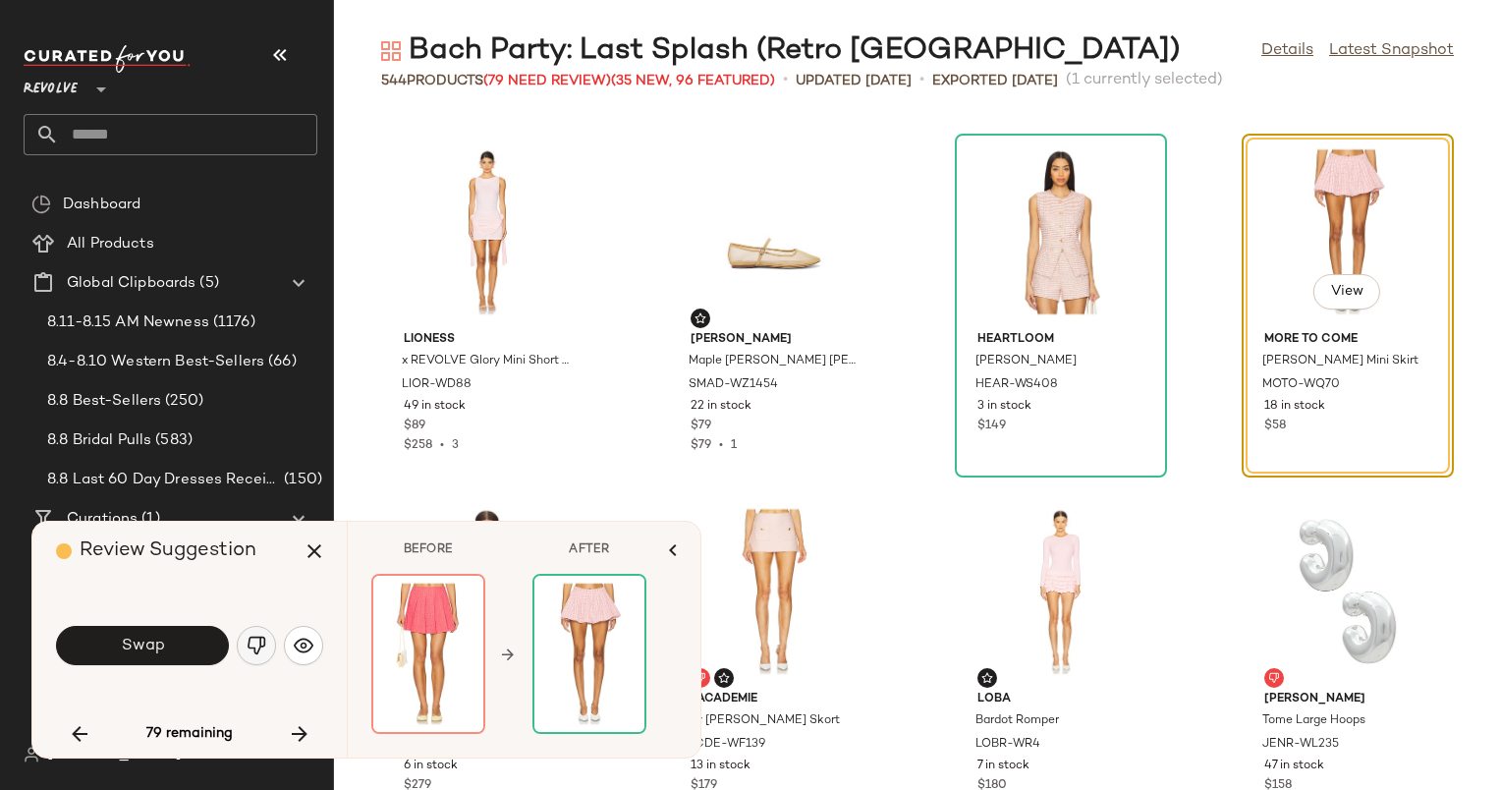
click at [268, 639] on button "button" at bounding box center [256, 645] width 39 height 39
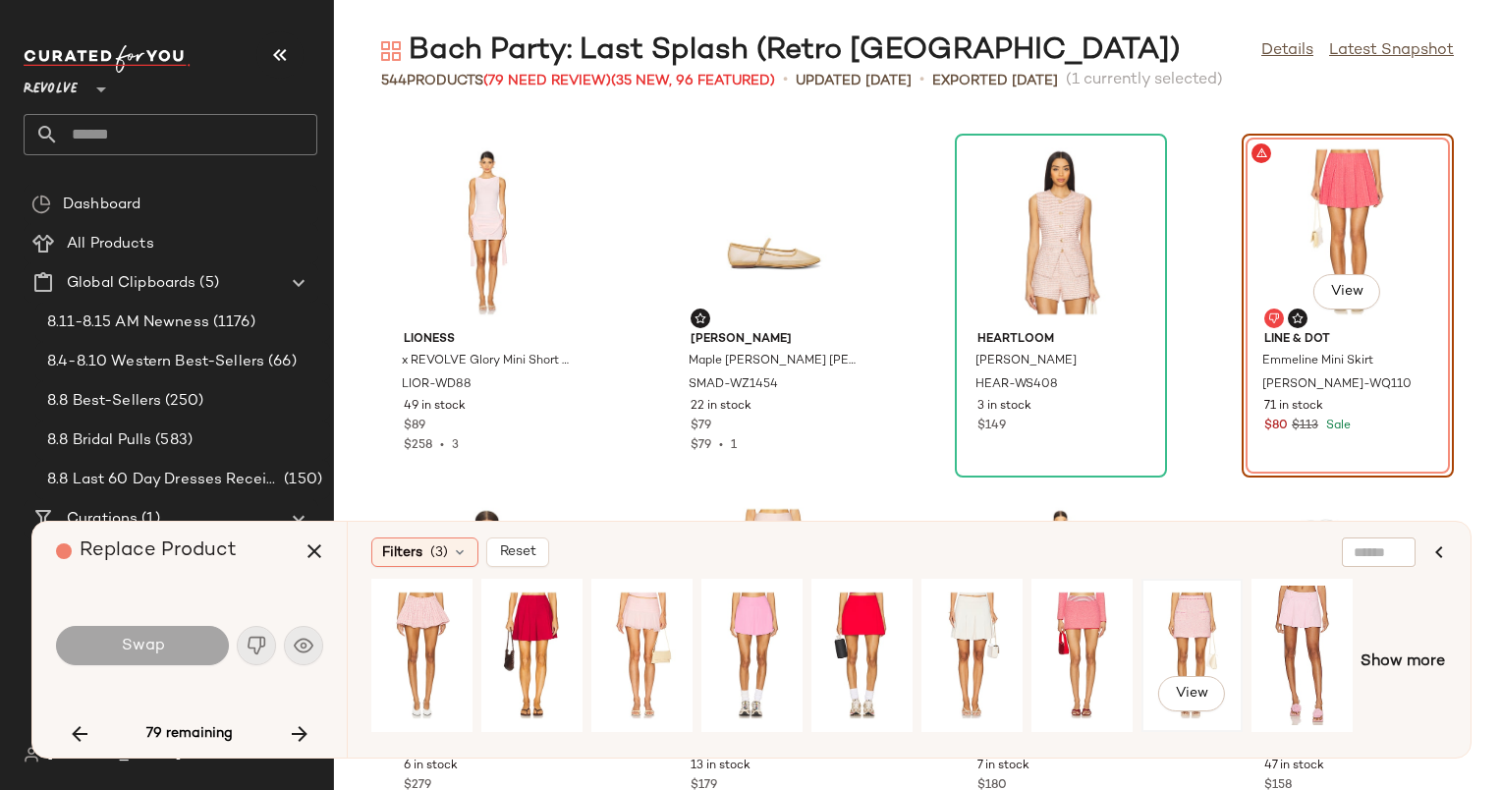
click at [1196, 611] on div "View" at bounding box center [1192, 656] width 87 height 140
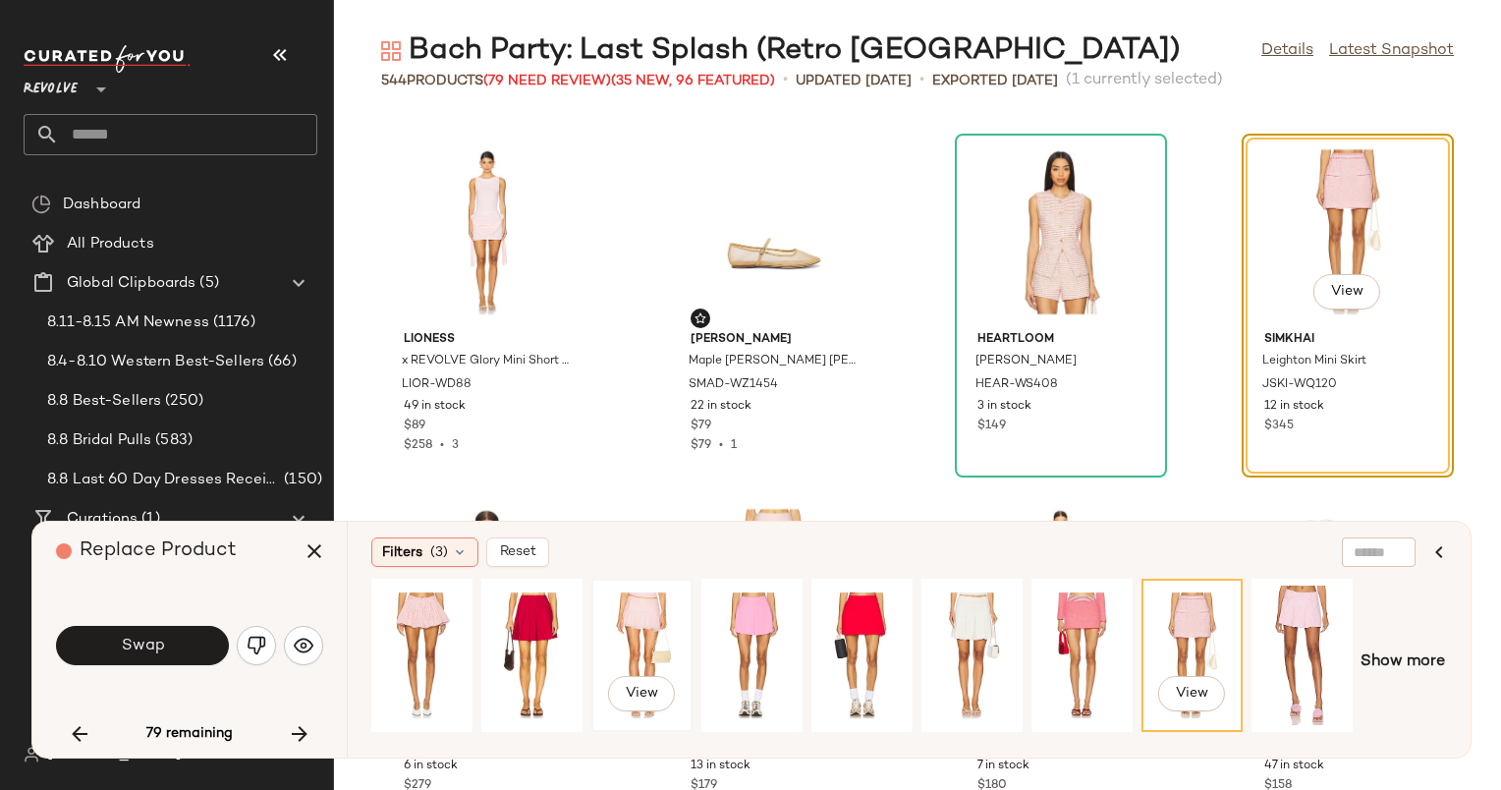
click at [635, 630] on div "View" at bounding box center [641, 656] width 87 height 140
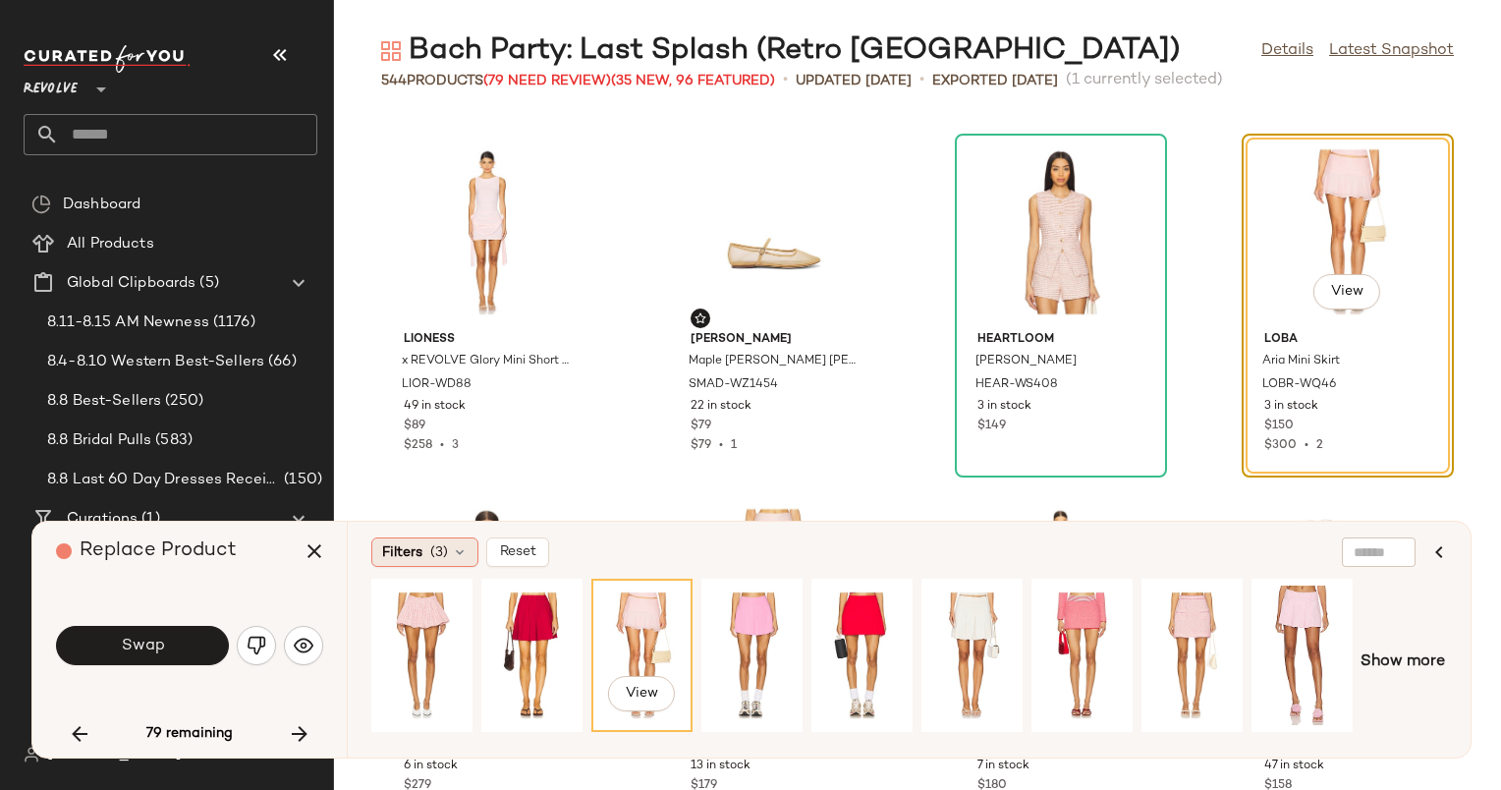
click at [456, 555] on icon at bounding box center [460, 552] width 16 height 16
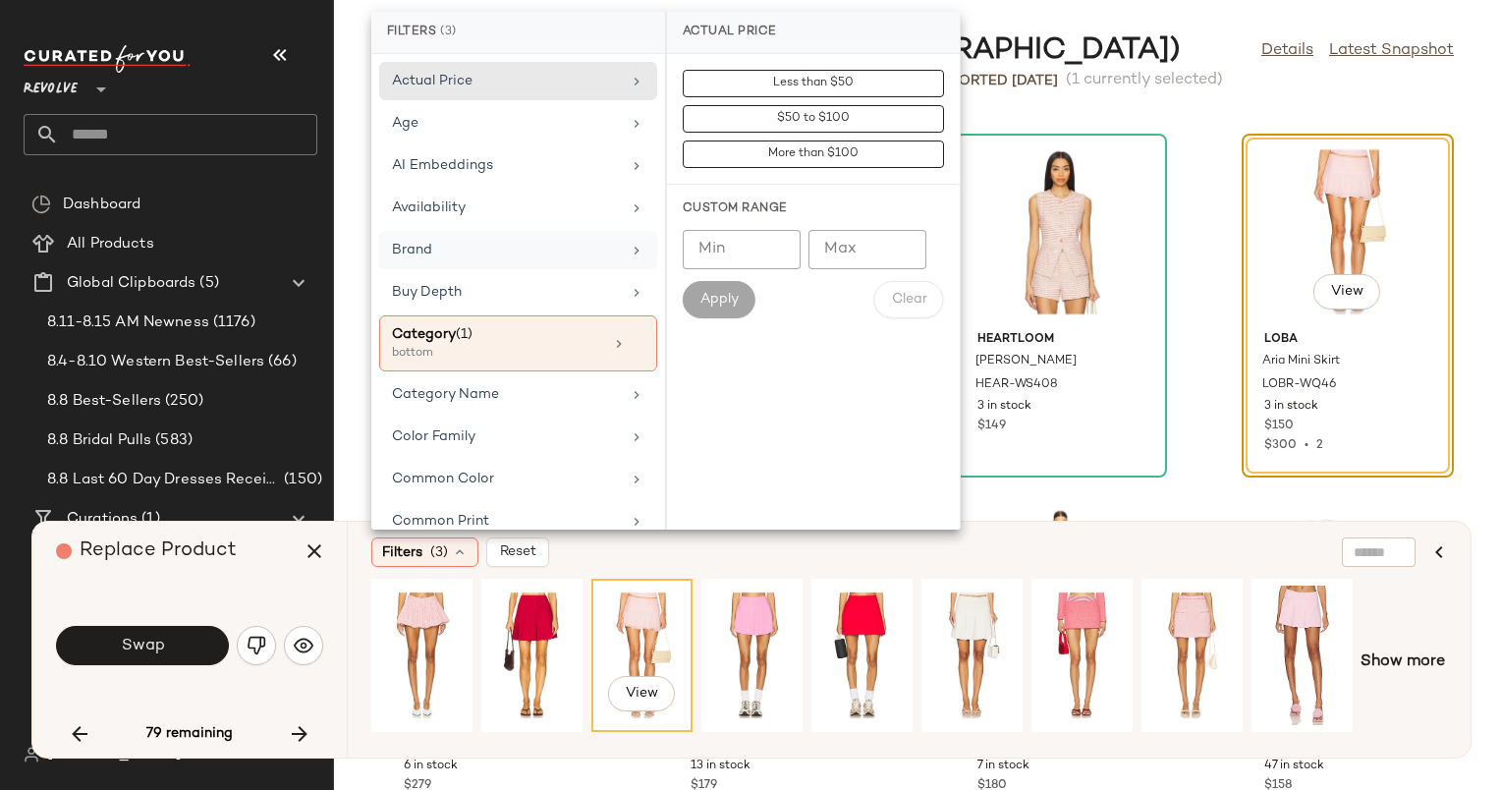
click at [583, 249] on div "Brand" at bounding box center [506, 250] width 229 height 21
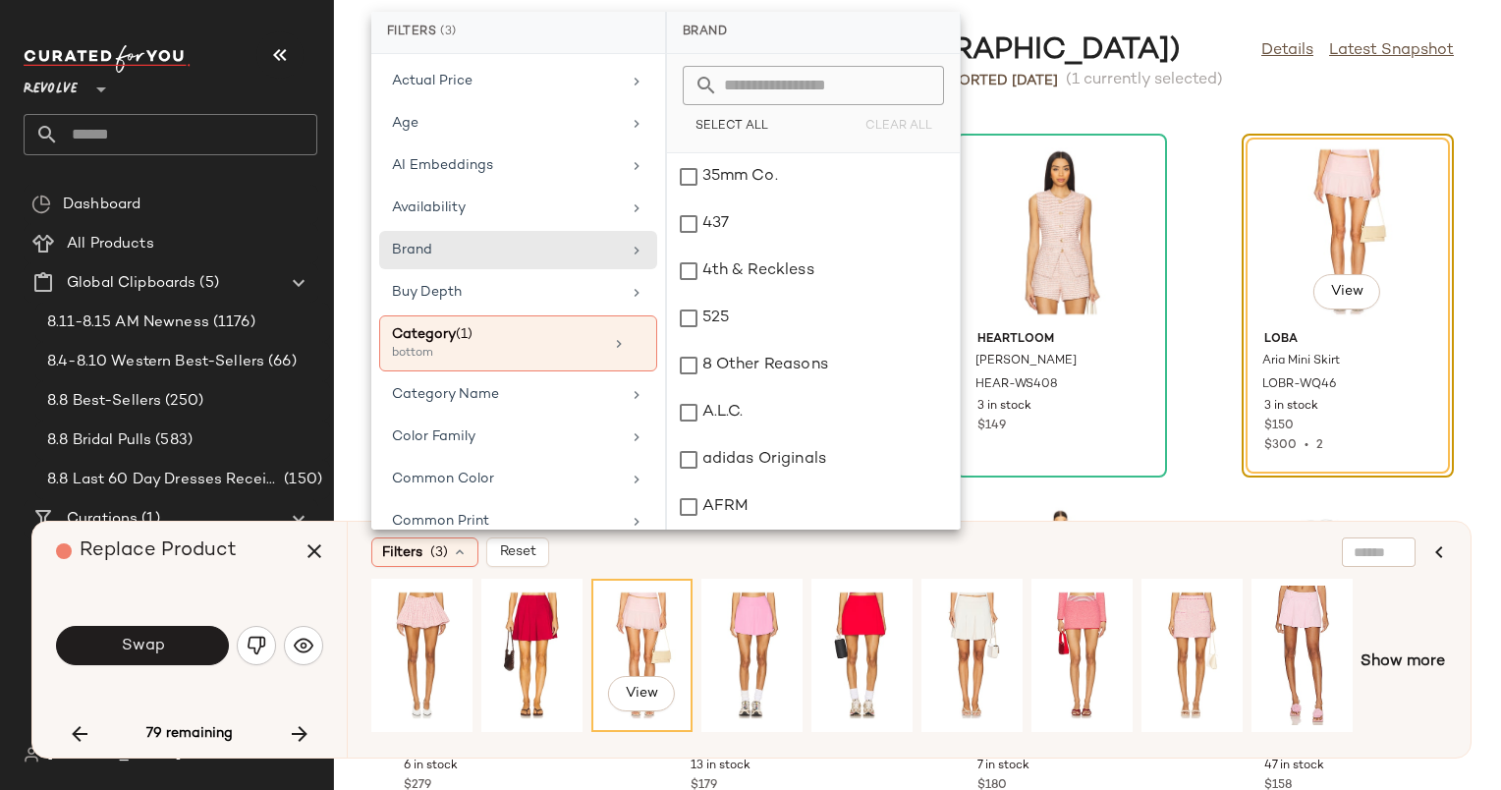
click at [842, 85] on input "text" at bounding box center [825, 85] width 214 height 39
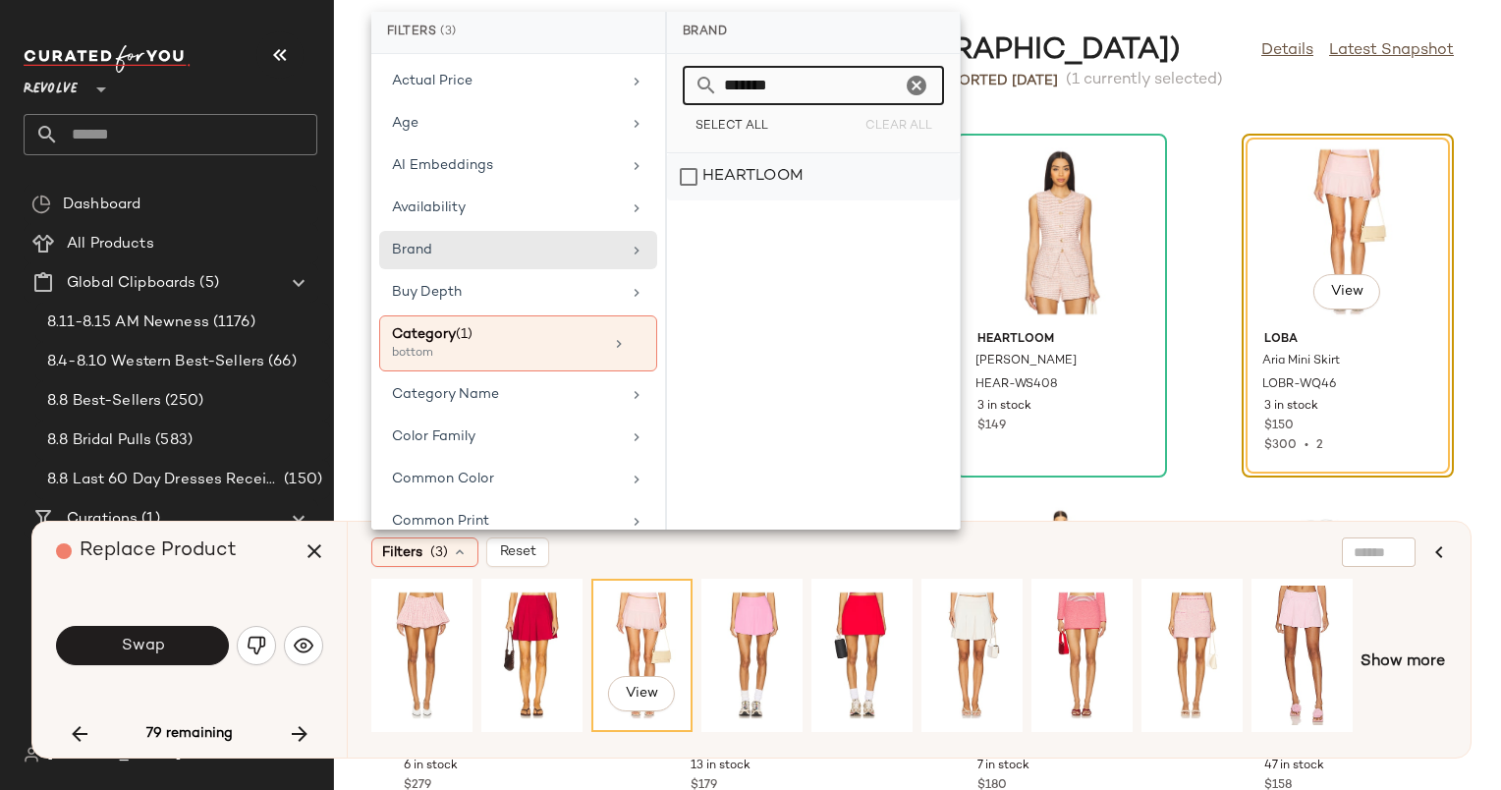
type input "*******"
click at [839, 165] on div "HEARTLOOM" at bounding box center [813, 176] width 293 height 47
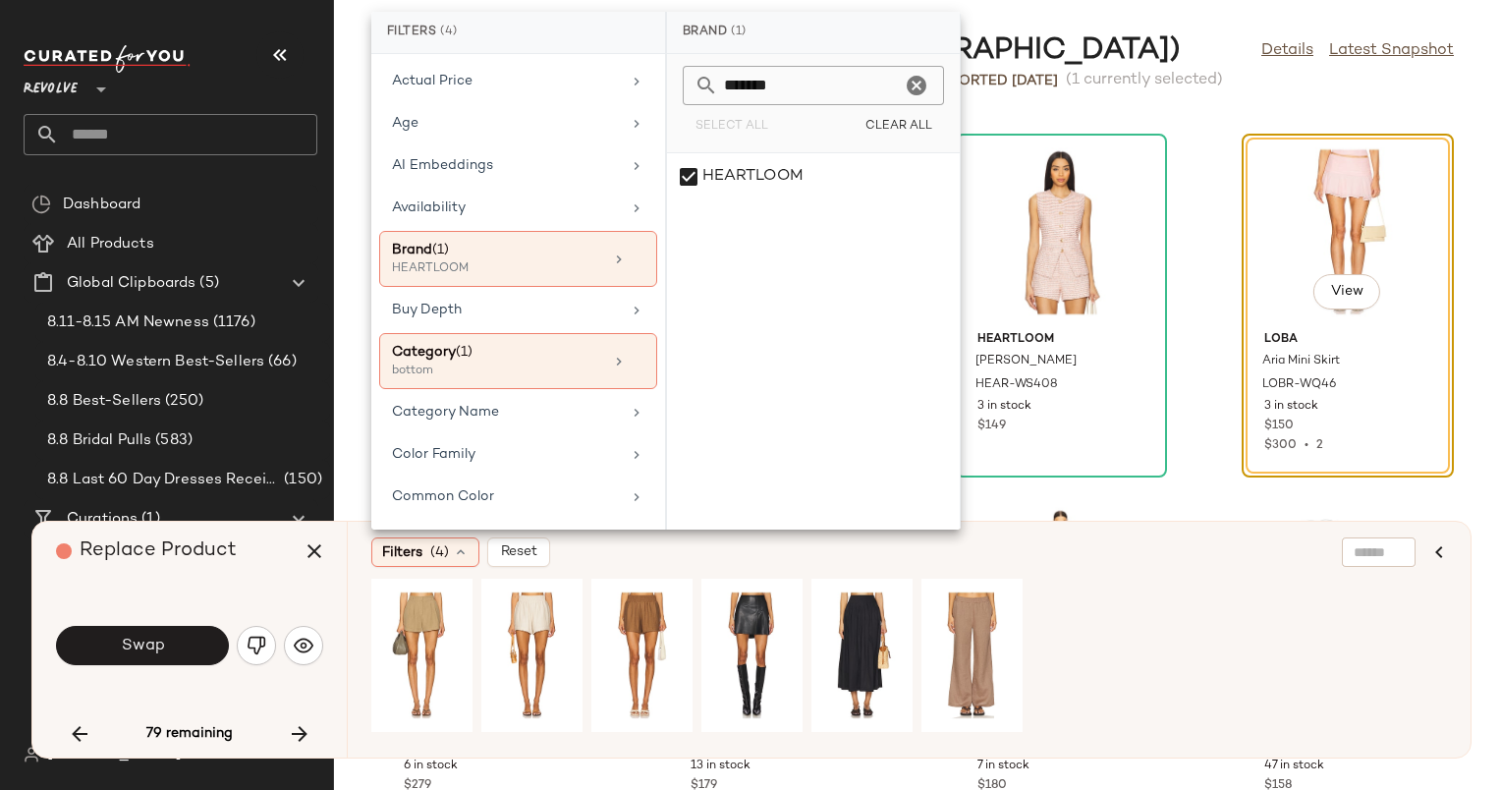
click at [688, 571] on div "Filters (4) Reset" at bounding box center [909, 640] width 1124 height 236
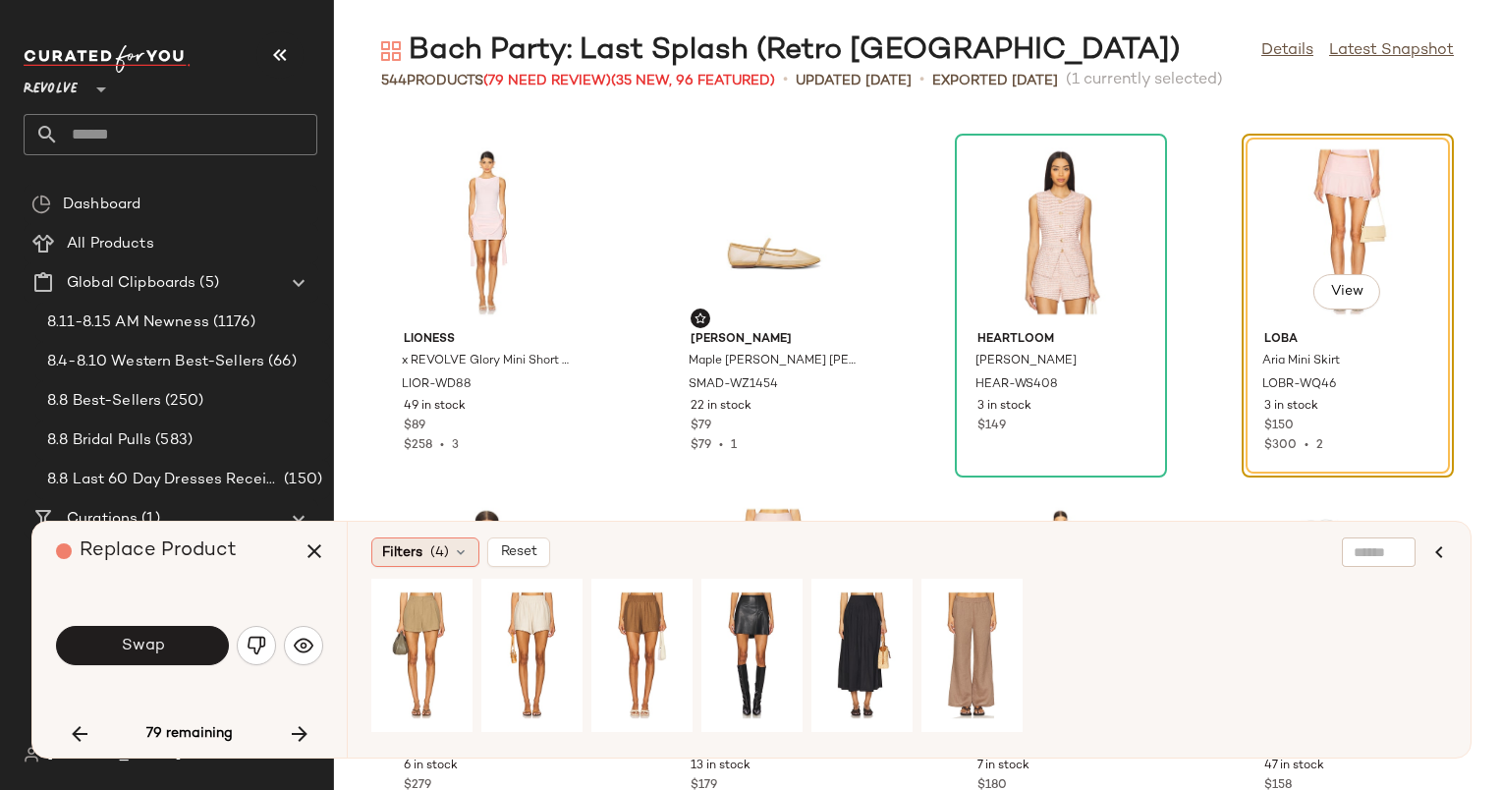
click at [430, 557] on span "(4)" at bounding box center [439, 552] width 19 height 21
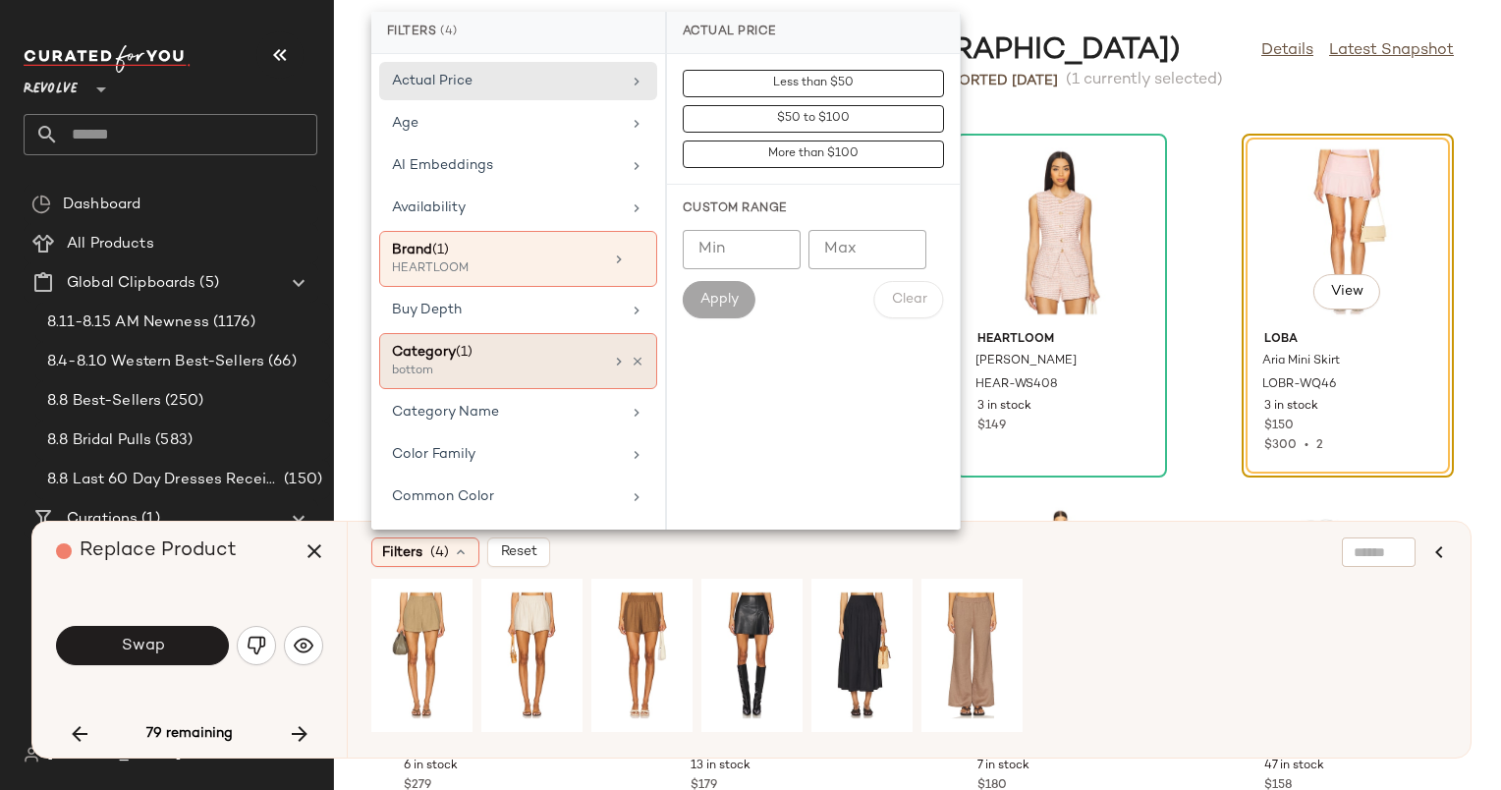
click at [630, 370] on div "Category (1) bottom" at bounding box center [518, 361] width 278 height 56
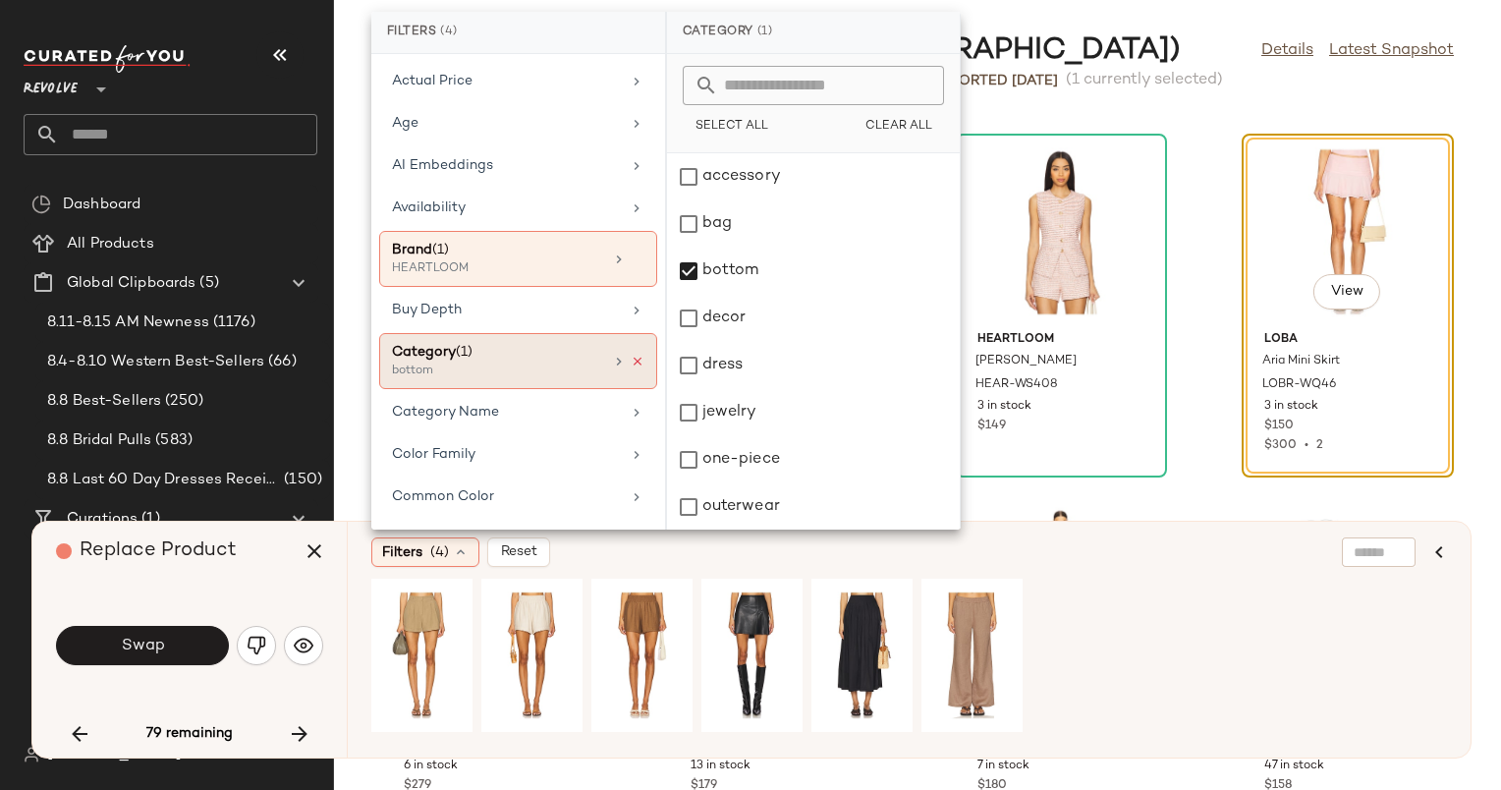
click at [633, 356] on icon at bounding box center [638, 362] width 14 height 14
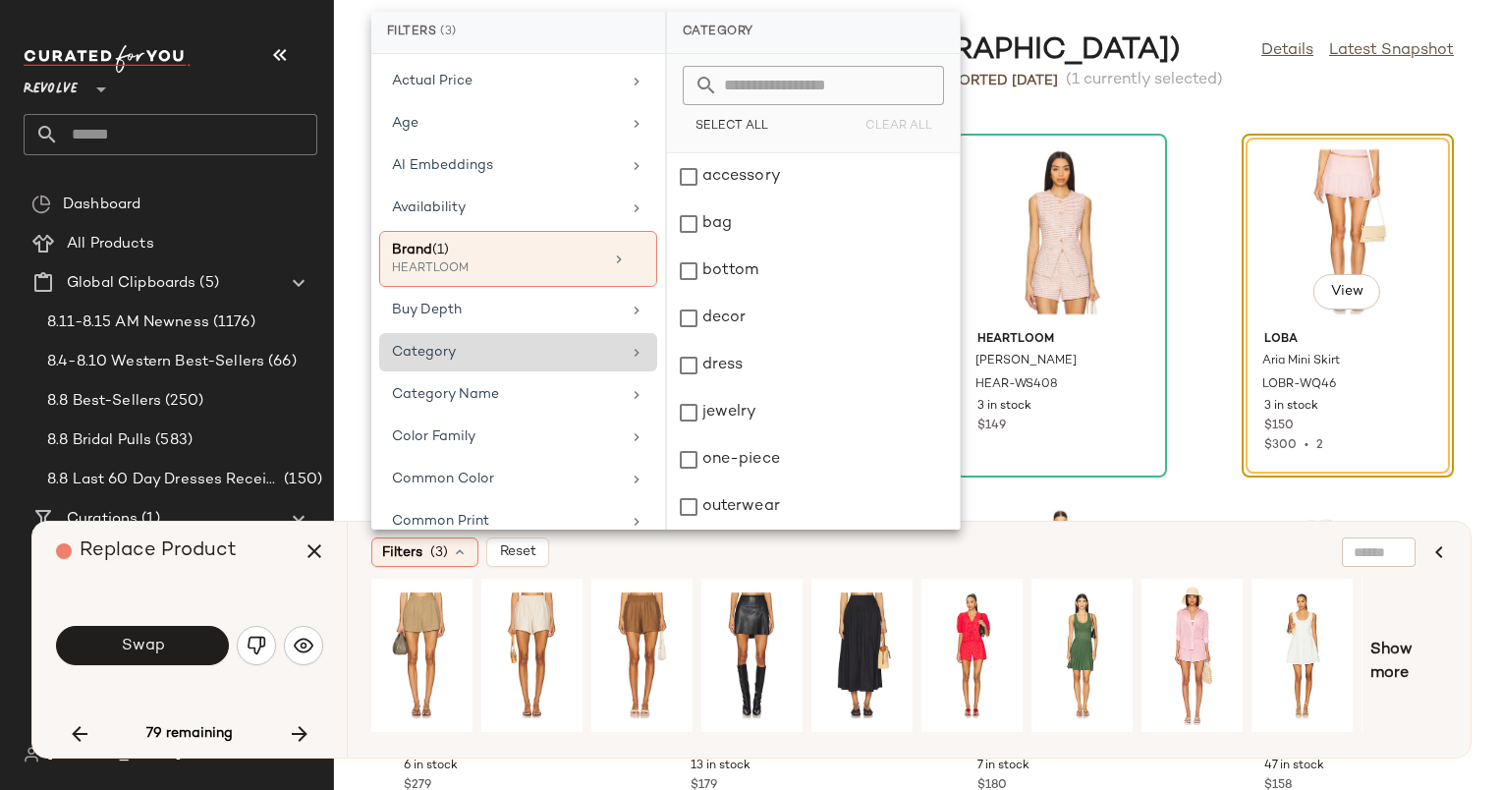
click at [588, 358] on div "Category" at bounding box center [506, 352] width 229 height 21
click at [814, 248] on div "bag" at bounding box center [813, 271] width 293 height 47
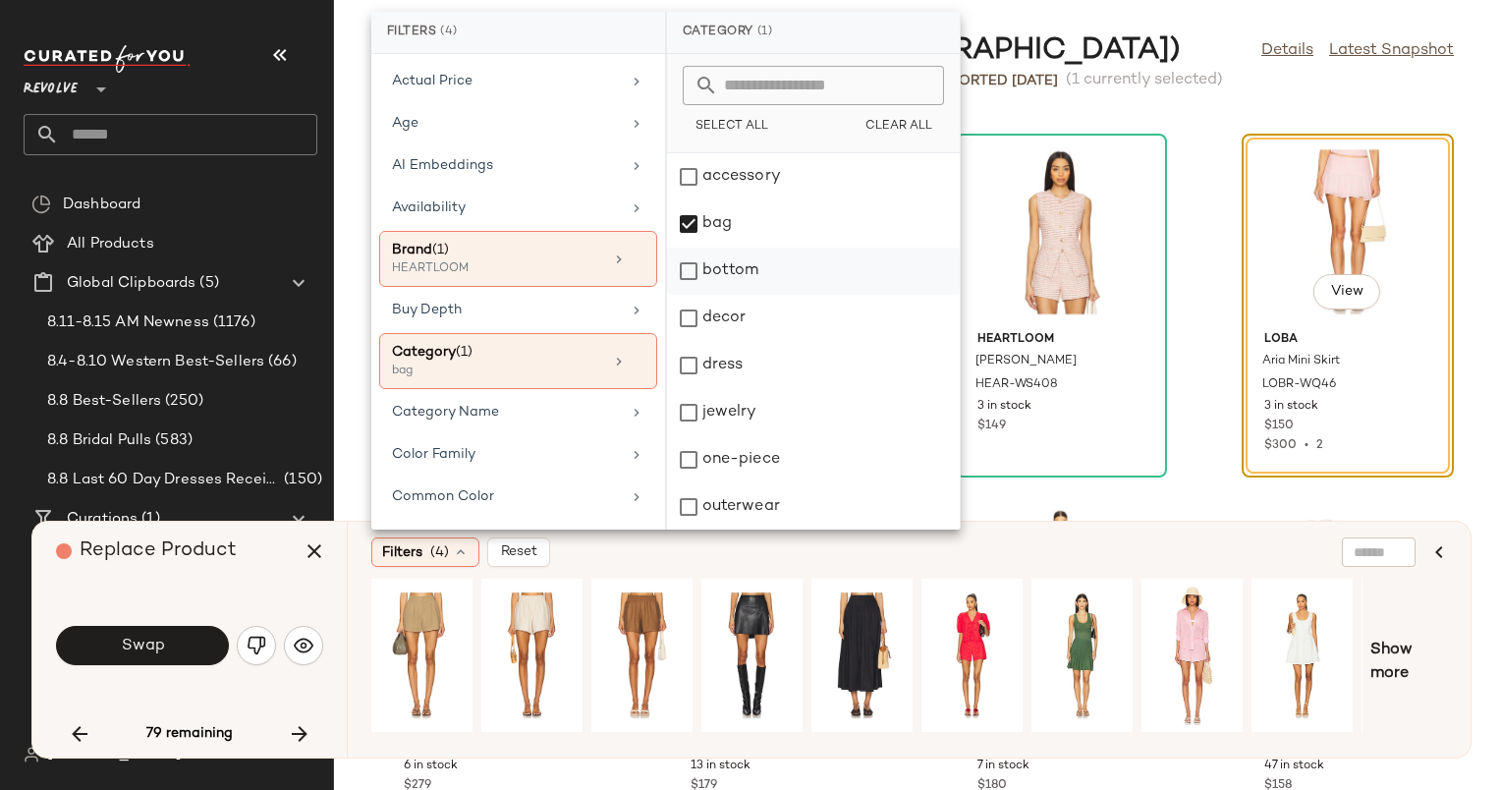
click at [814, 295] on div "bottom" at bounding box center [813, 318] width 293 height 47
click at [814, 248] on div "bag" at bounding box center [813, 271] width 293 height 47
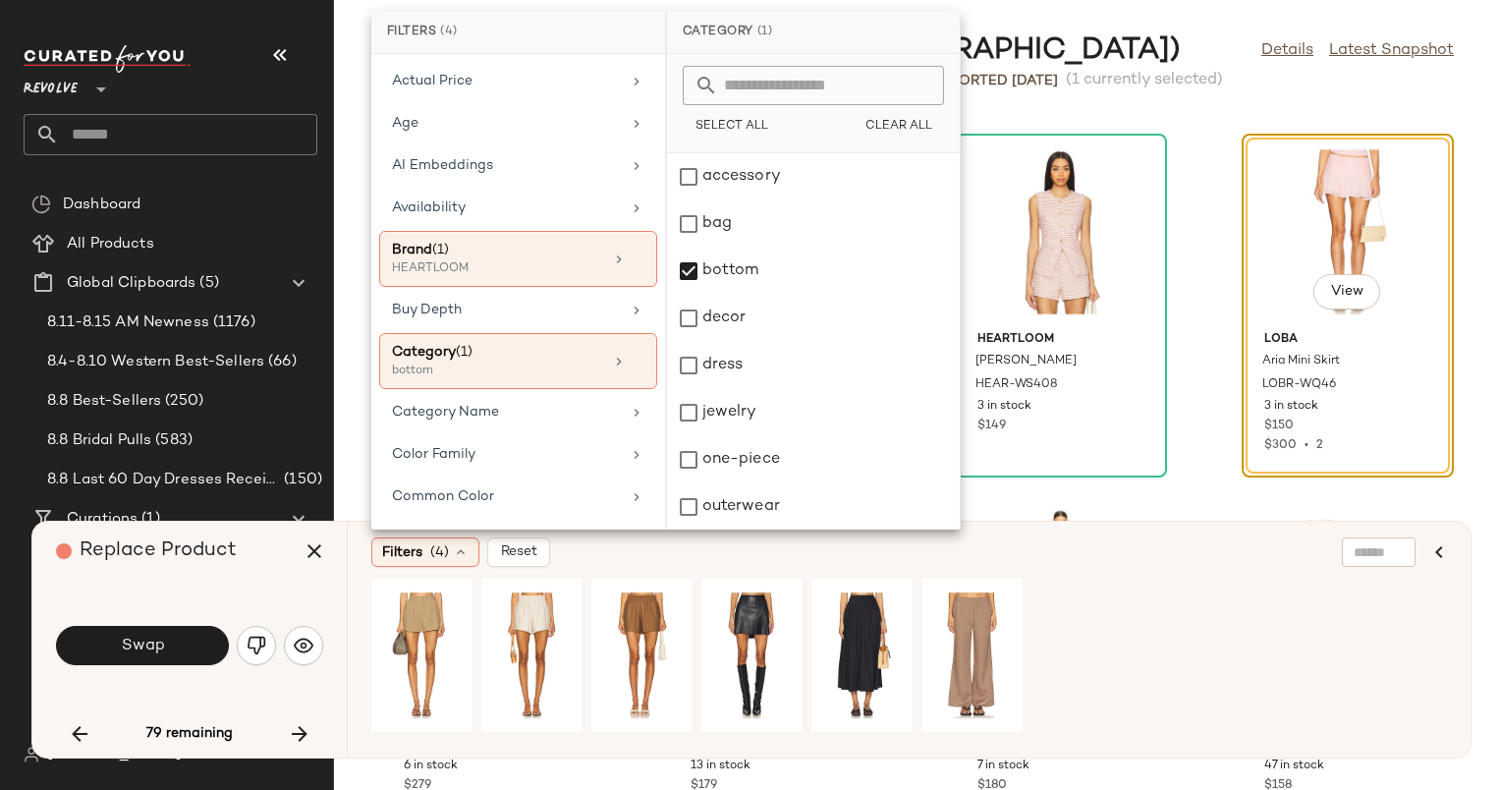
click at [1031, 533] on div "Filters (4) Reset" at bounding box center [909, 640] width 1124 height 236
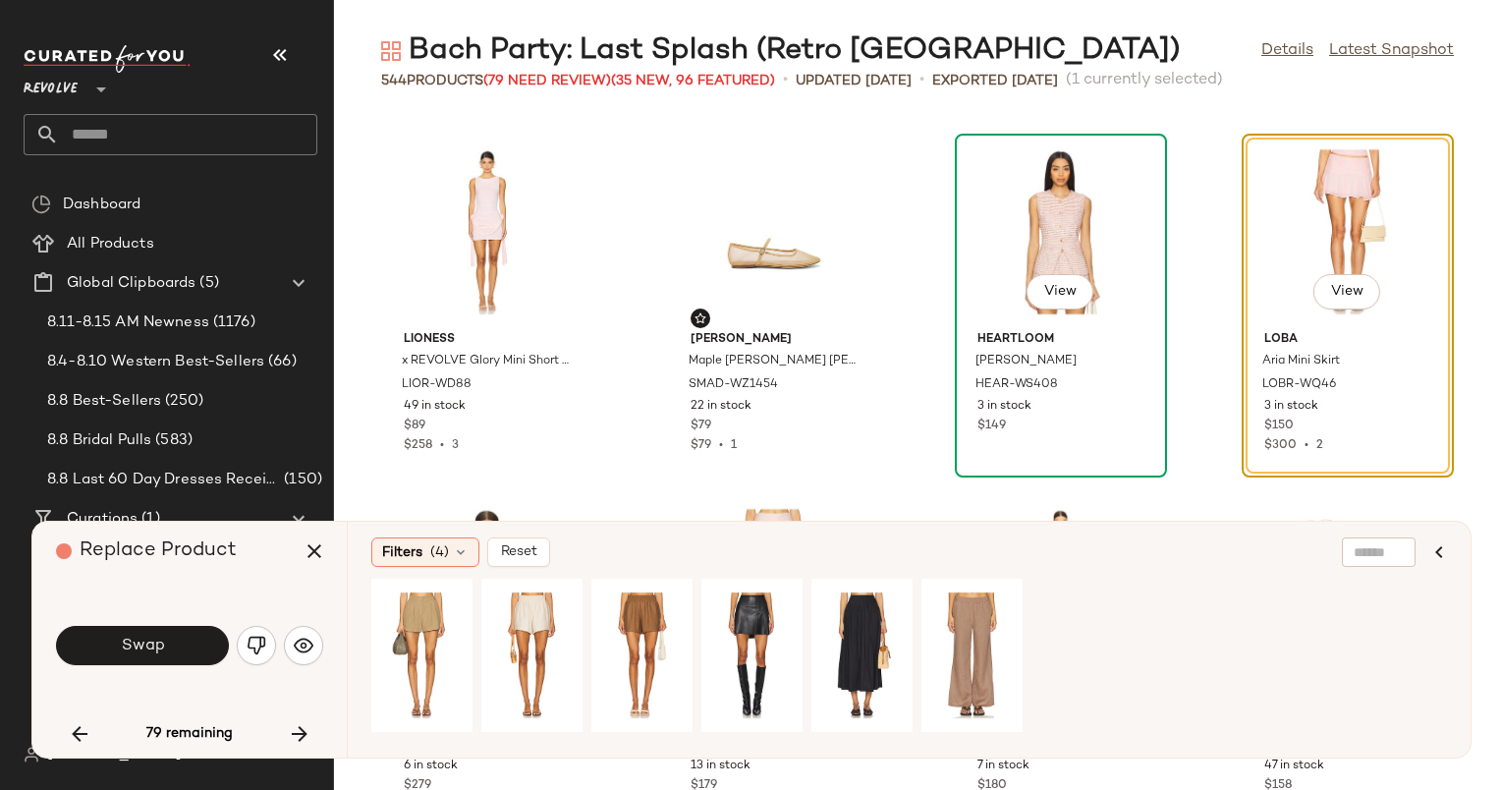
click at [1030, 226] on div "View" at bounding box center [1061, 231] width 198 height 183
click at [295, 732] on icon "button" at bounding box center [300, 734] width 24 height 24
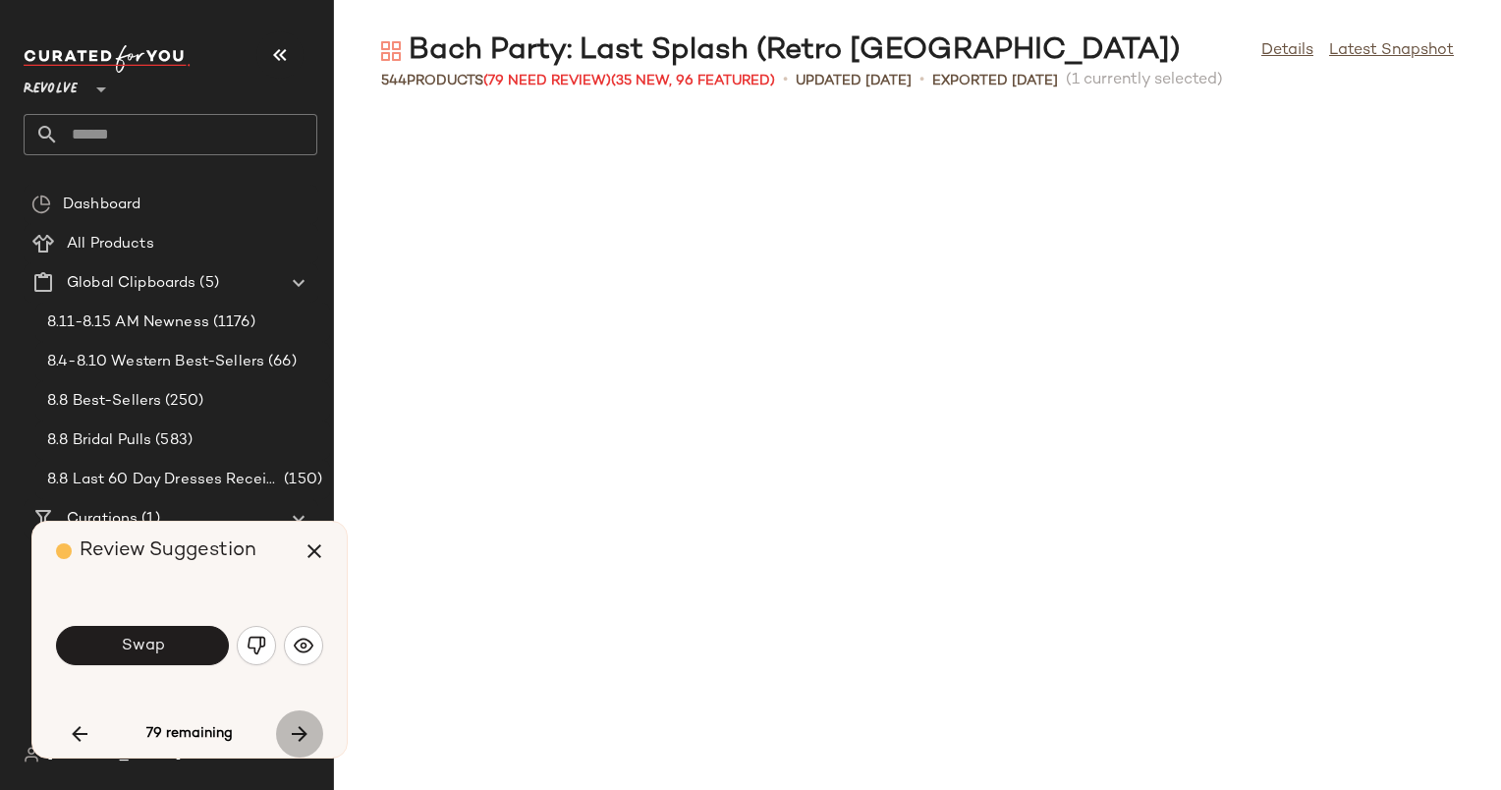
scroll to position [18339, 0]
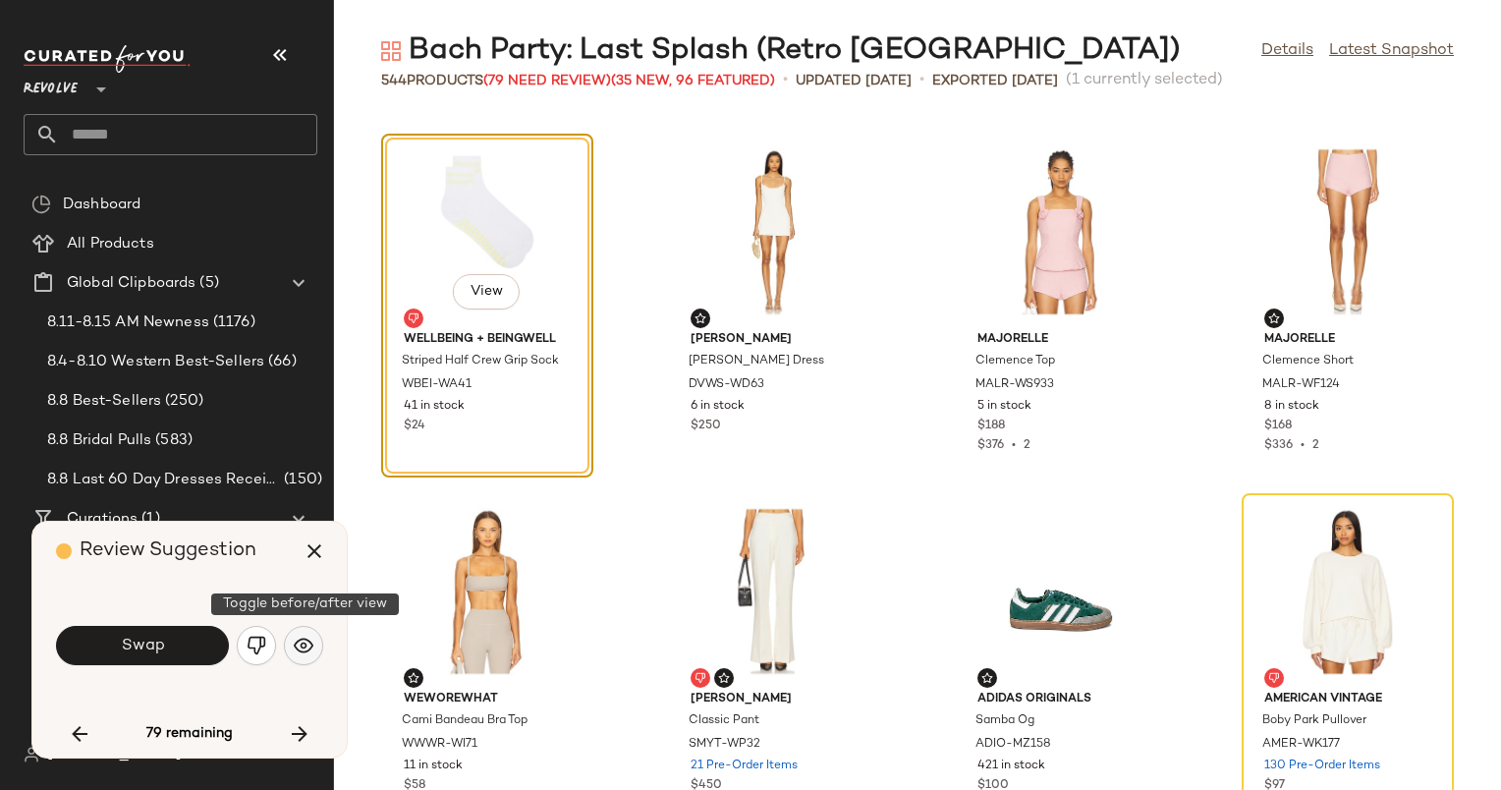
click at [297, 634] on button "button" at bounding box center [303, 645] width 39 height 39
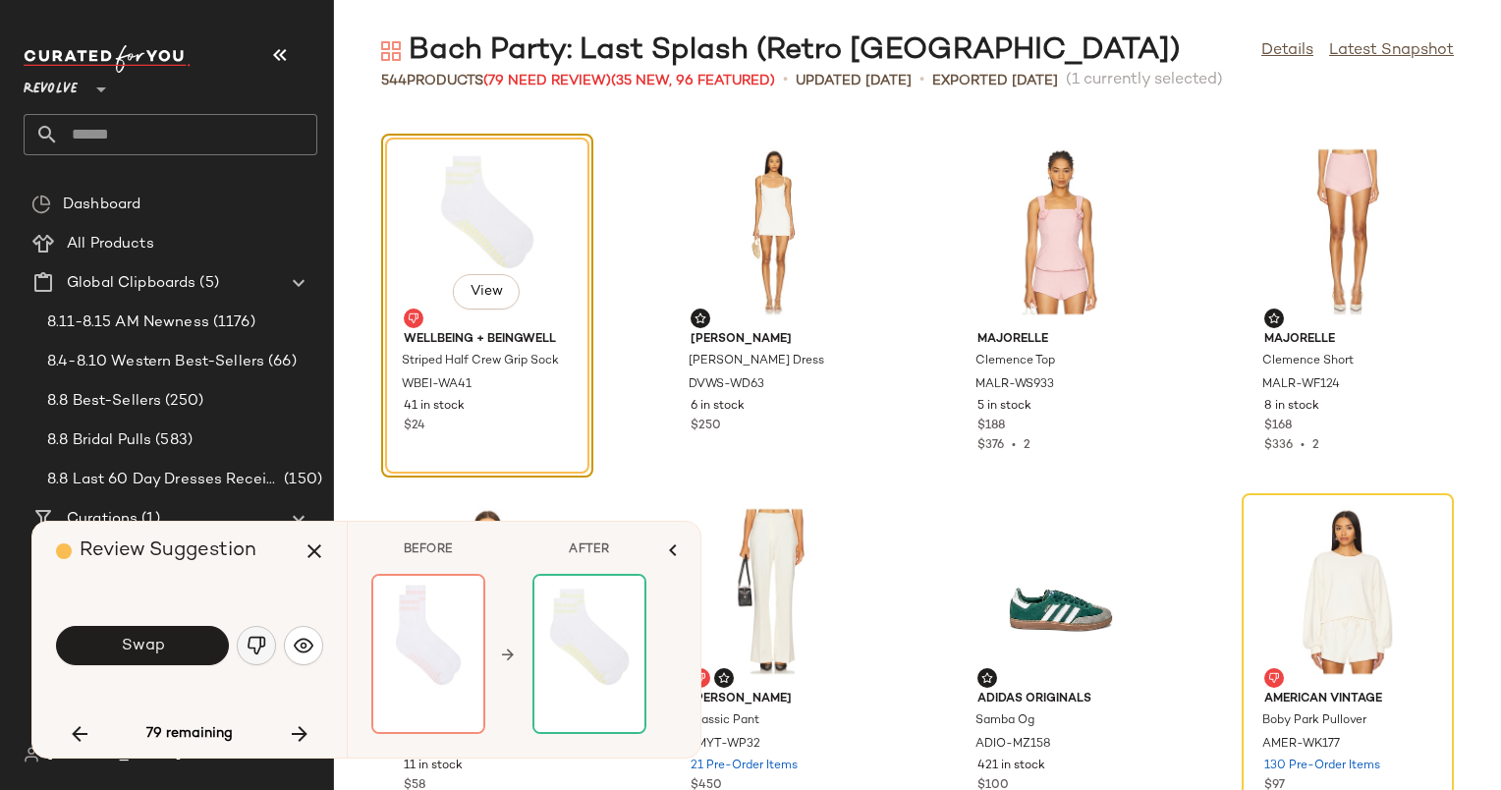
click at [264, 643] on img "button" at bounding box center [257, 646] width 20 height 20
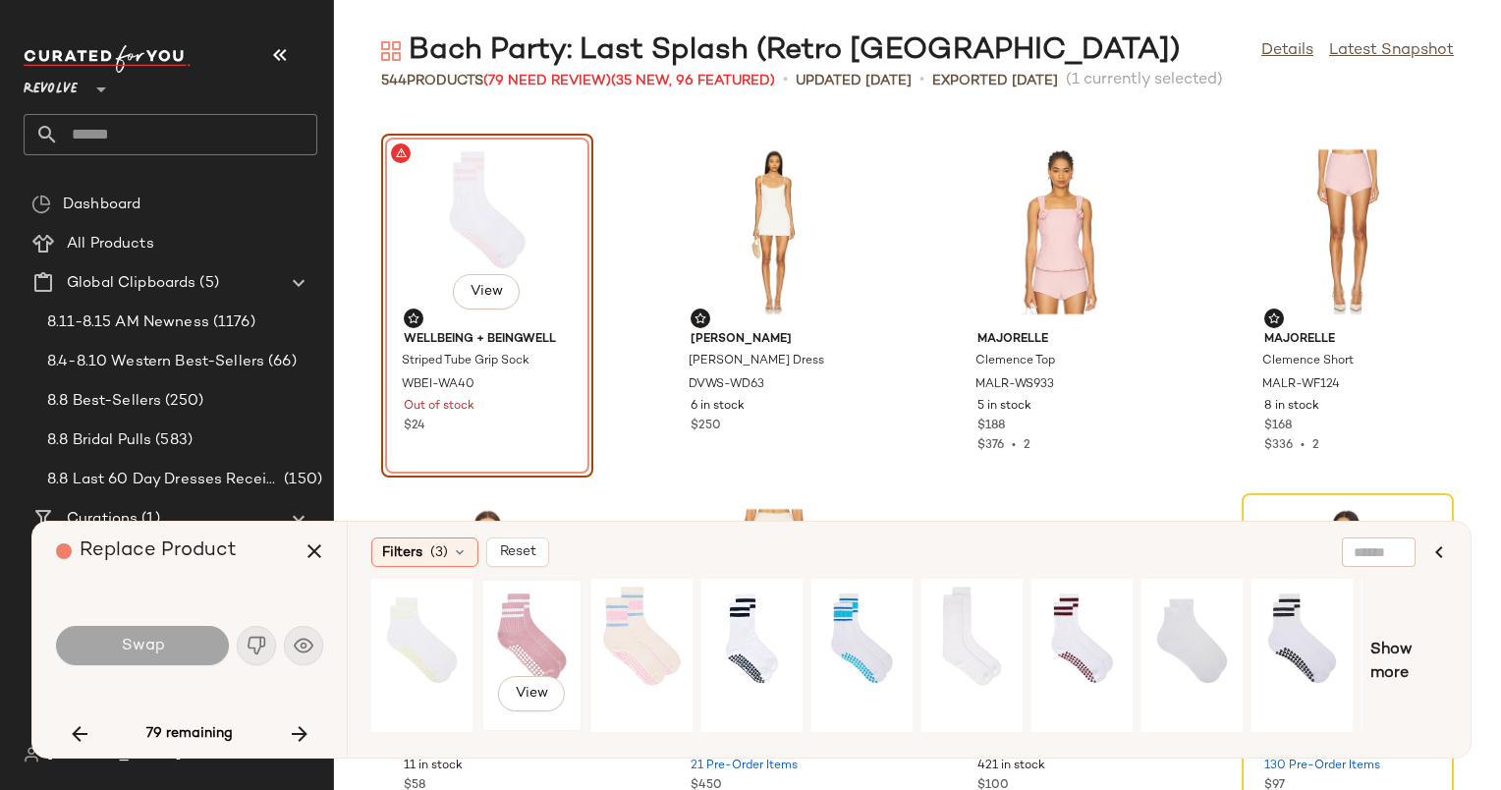
click at [545, 635] on div "View" at bounding box center [531, 656] width 87 height 140
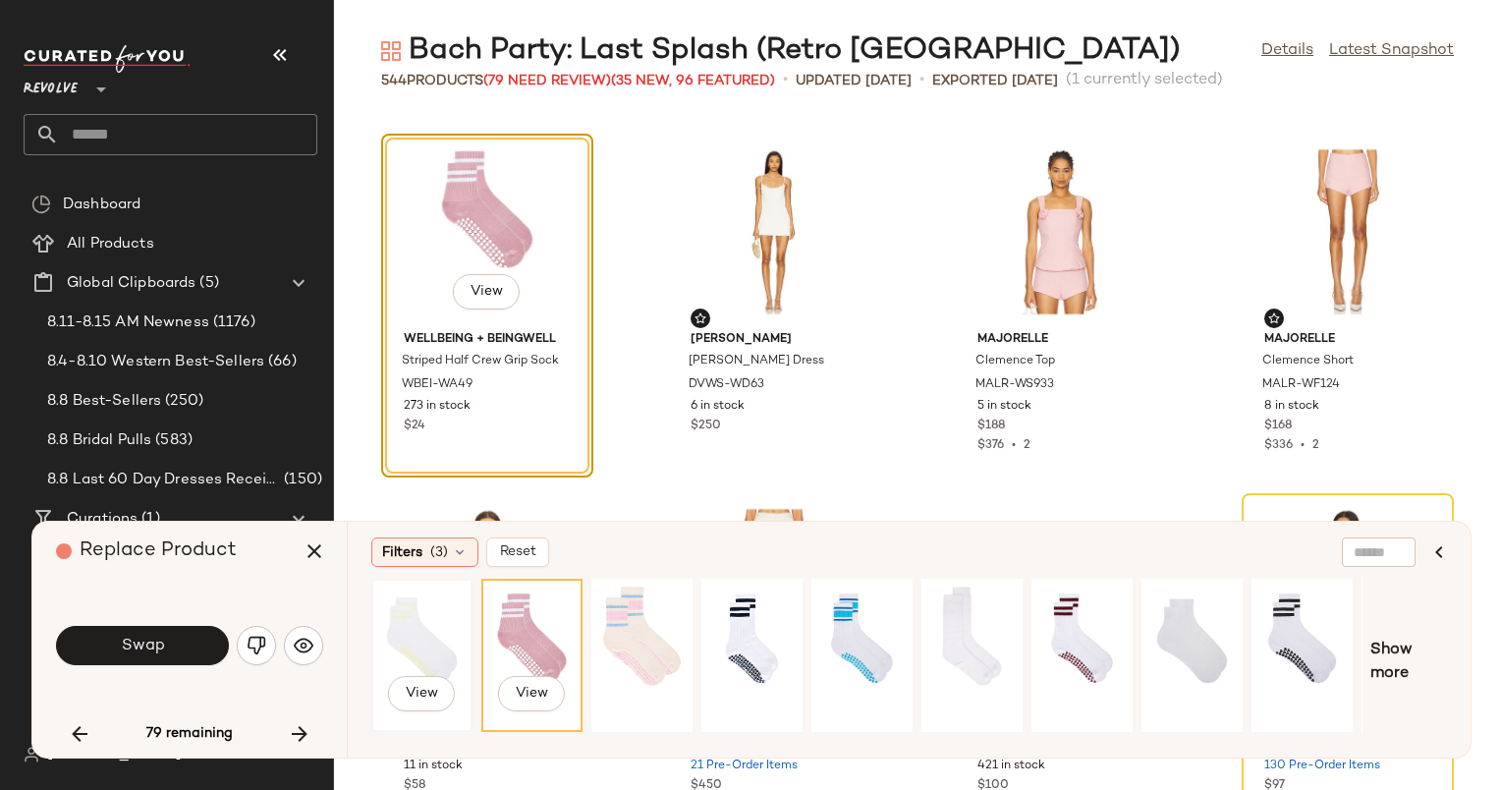
click at [390, 656] on div "View" at bounding box center [421, 656] width 87 height 140
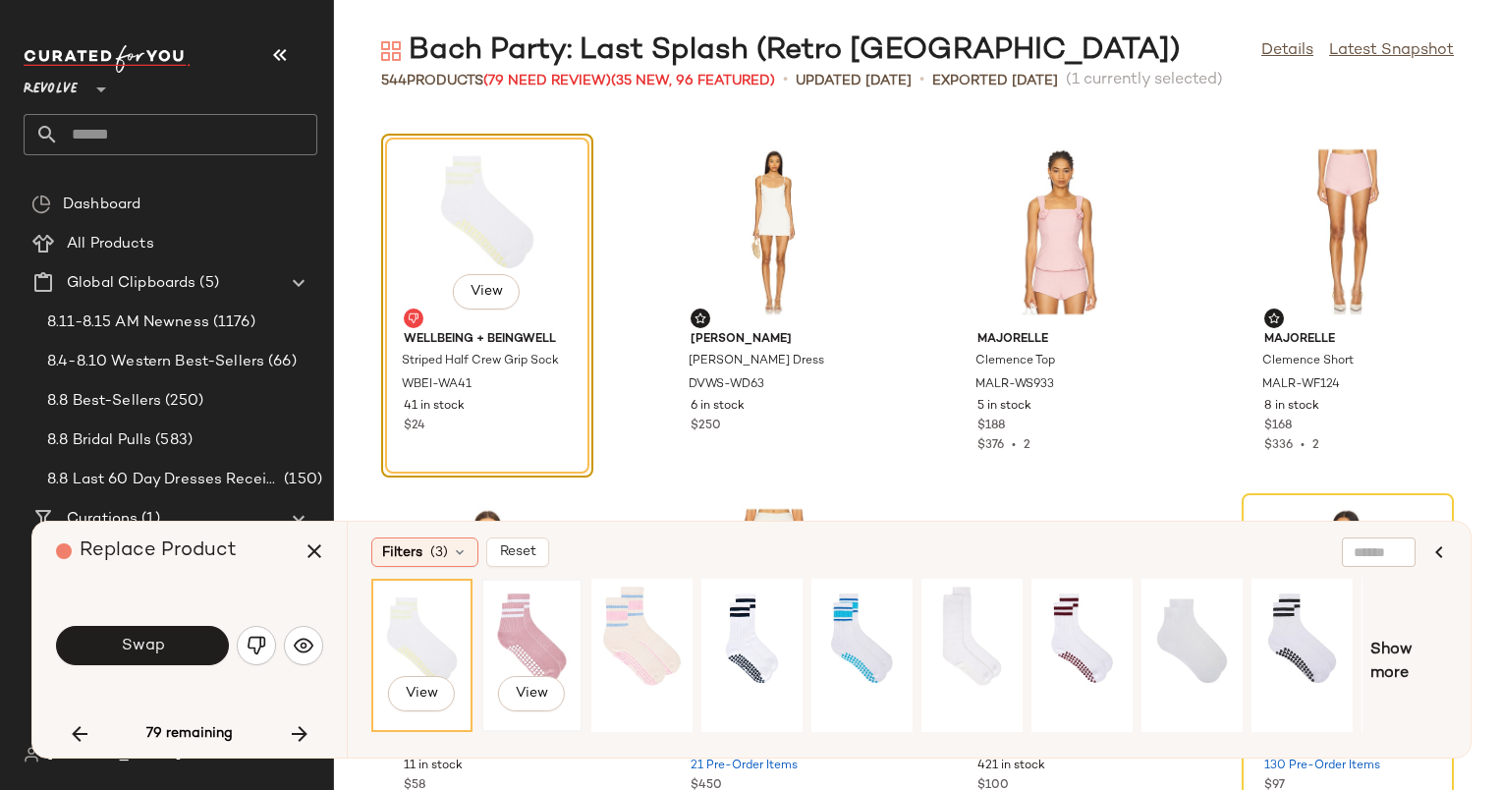
click at [558, 622] on div "View" at bounding box center [531, 656] width 87 height 140
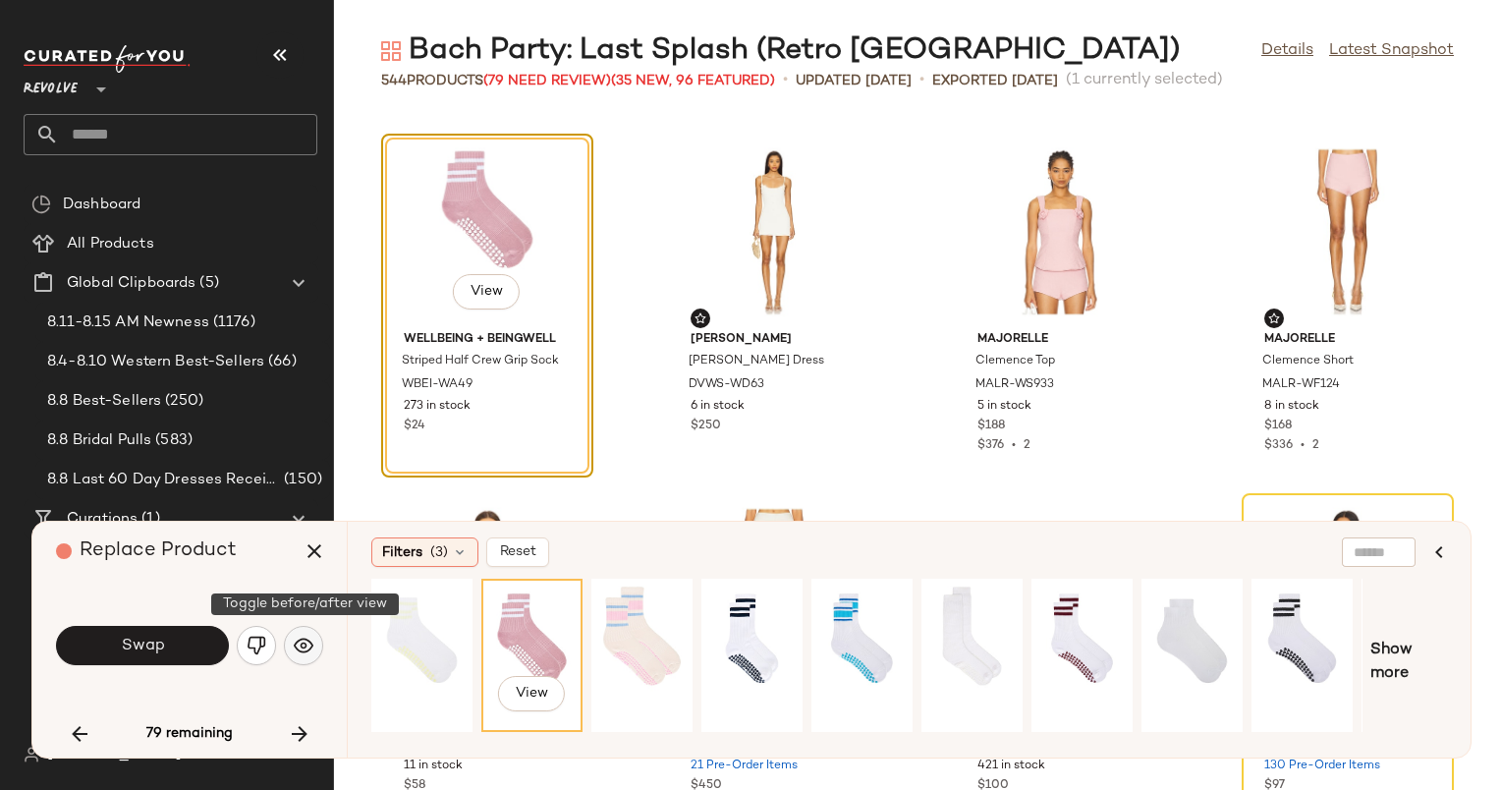
click at [299, 645] on img "button" at bounding box center [304, 646] width 20 height 20
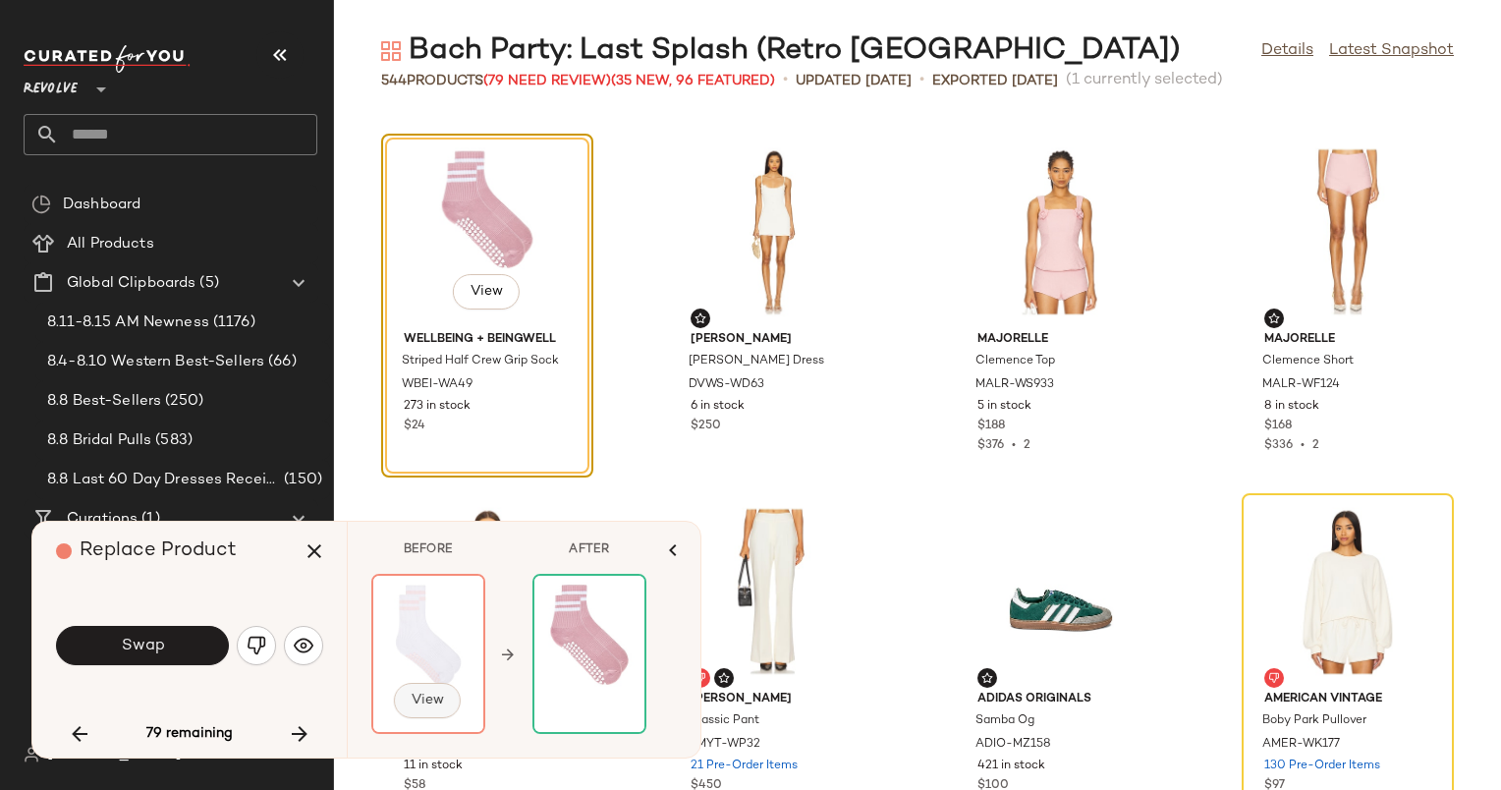
click at [430, 690] on button "View" at bounding box center [427, 700] width 67 height 35
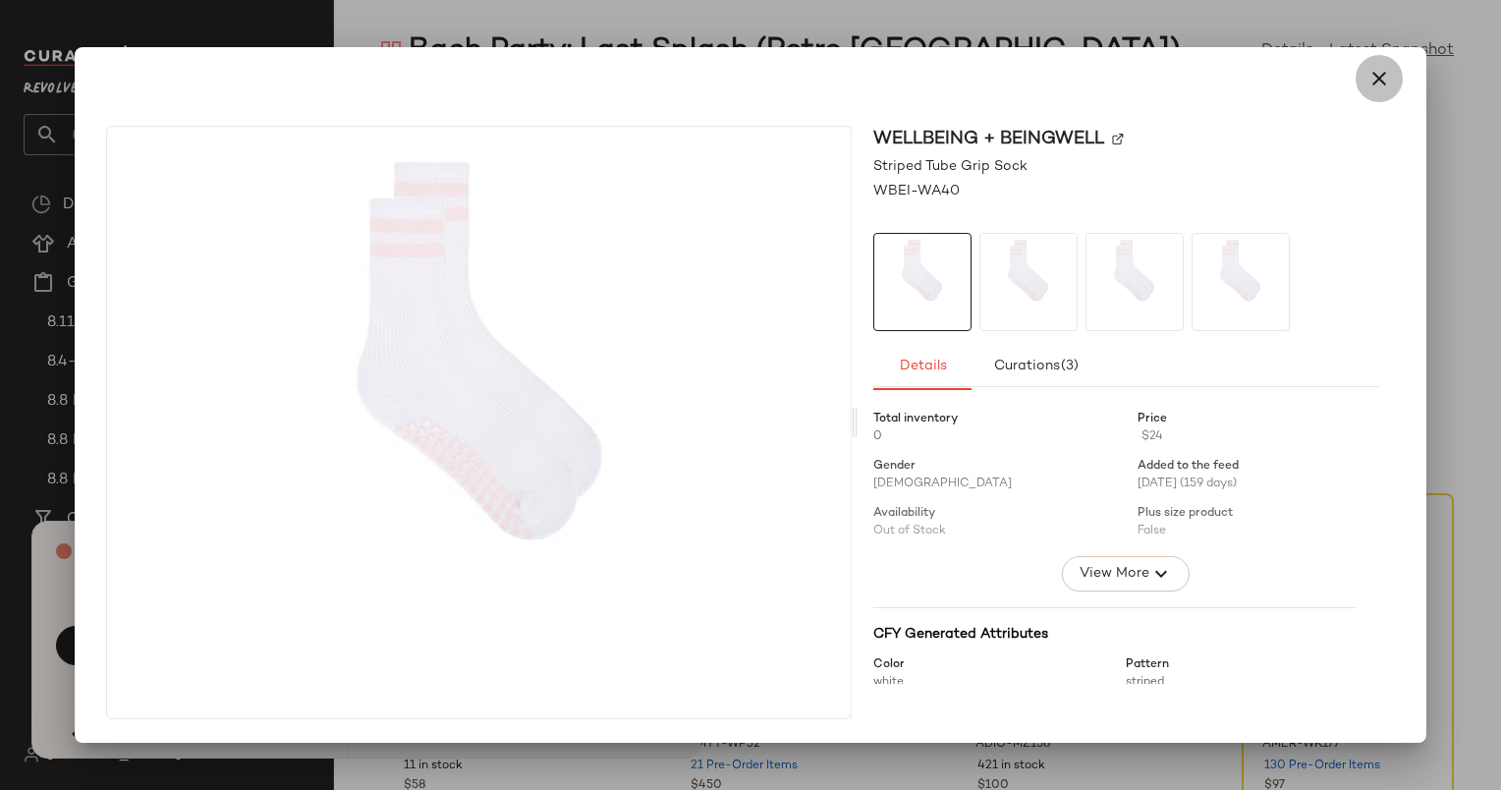
click at [1375, 86] on icon "button" at bounding box center [1380, 79] width 24 height 24
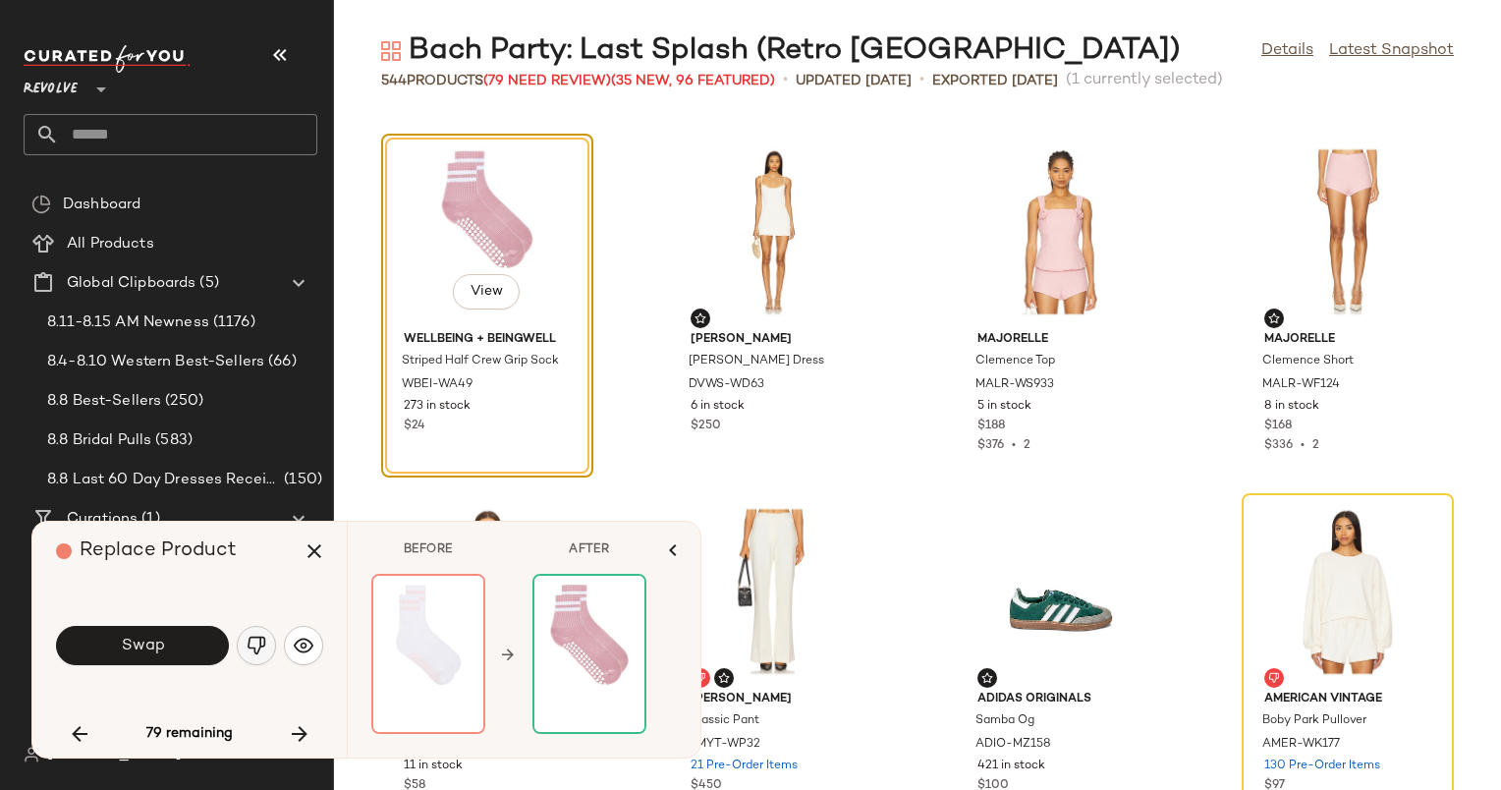
click at [252, 629] on button "button" at bounding box center [256, 645] width 39 height 39
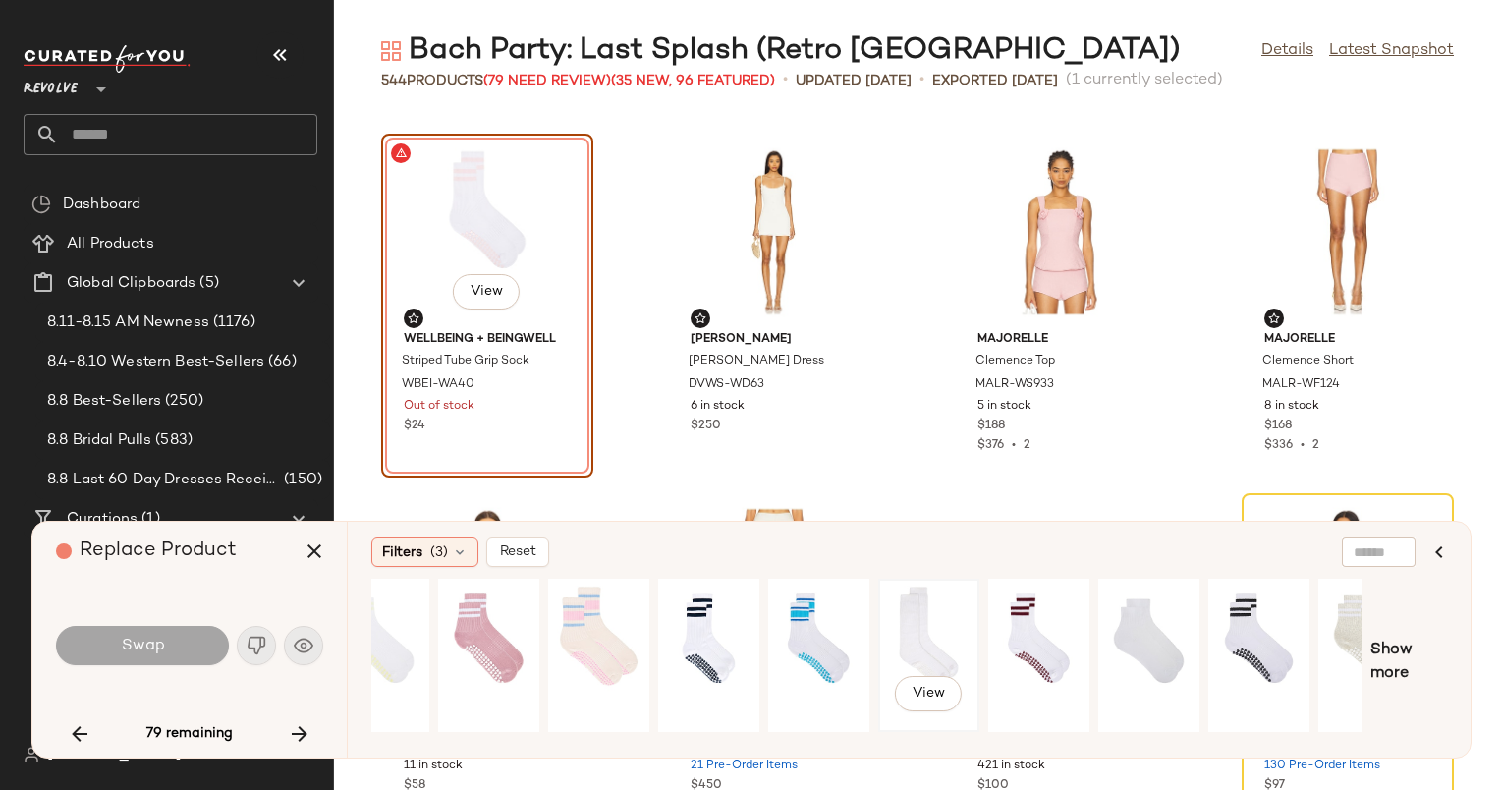
scroll to position [0, 98]
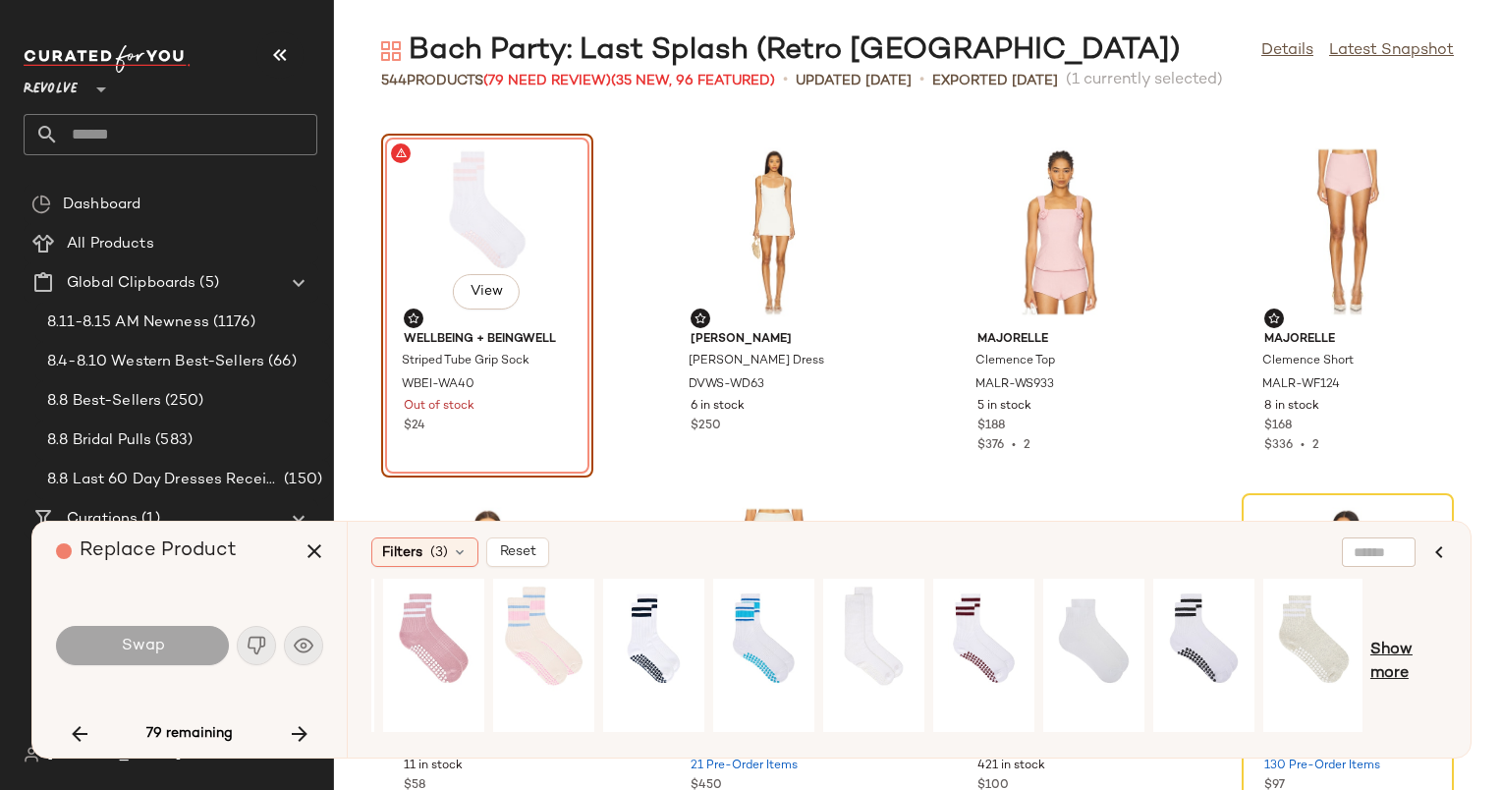
click at [1395, 660] on span "Show more" at bounding box center [1409, 662] width 77 height 47
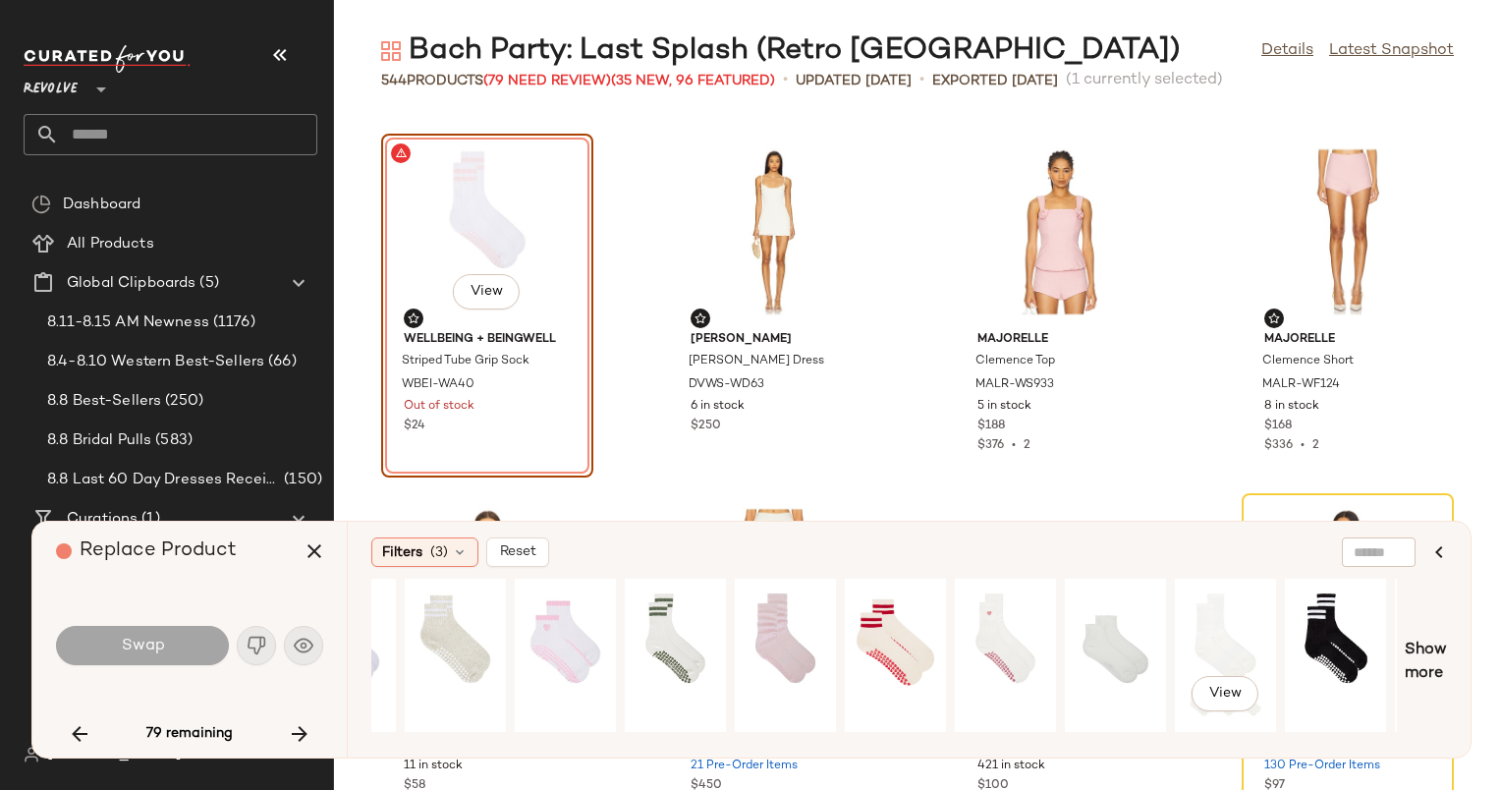
scroll to position [0, 1054]
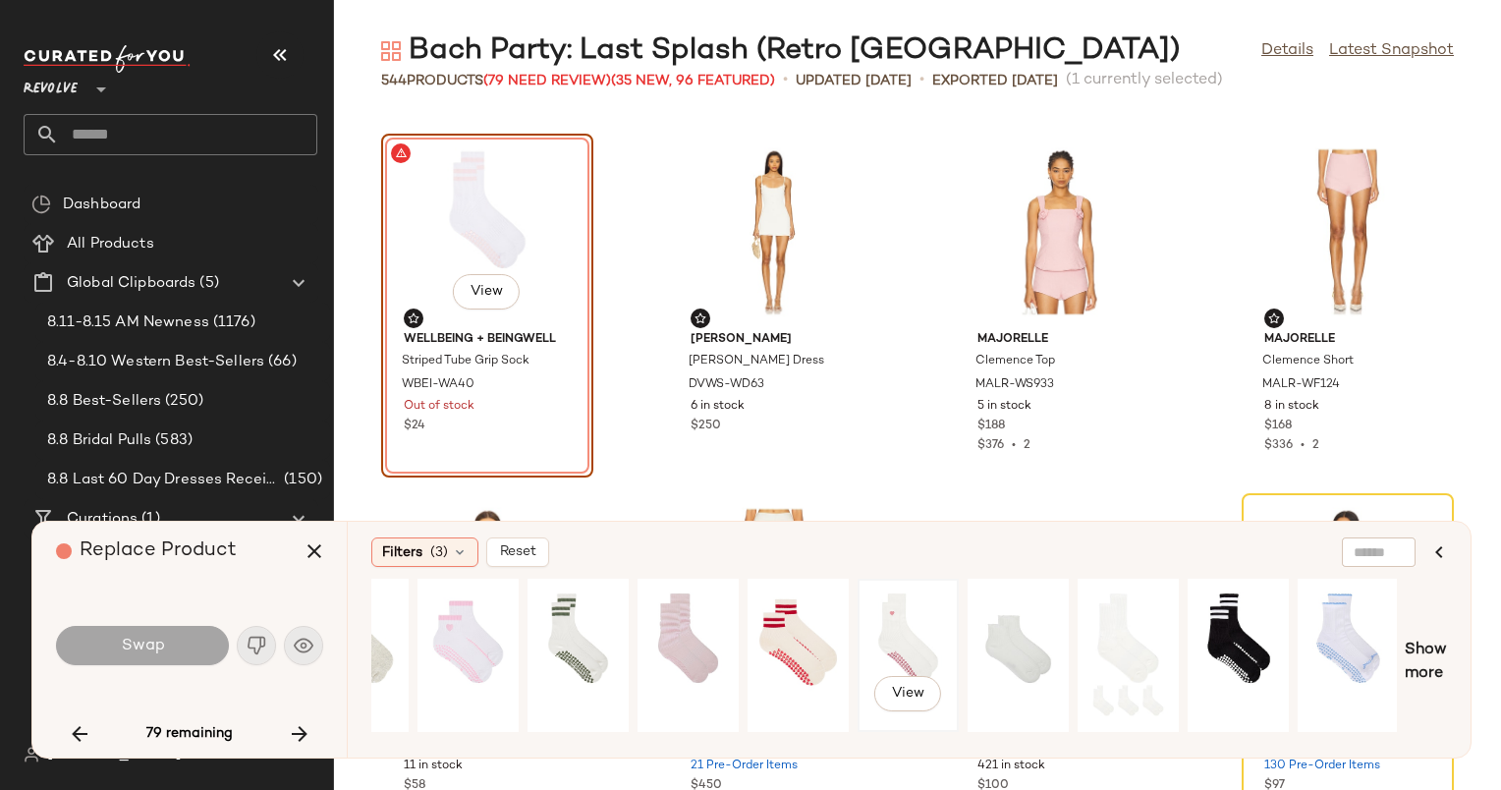
click at [904, 641] on div "View" at bounding box center [908, 656] width 87 height 140
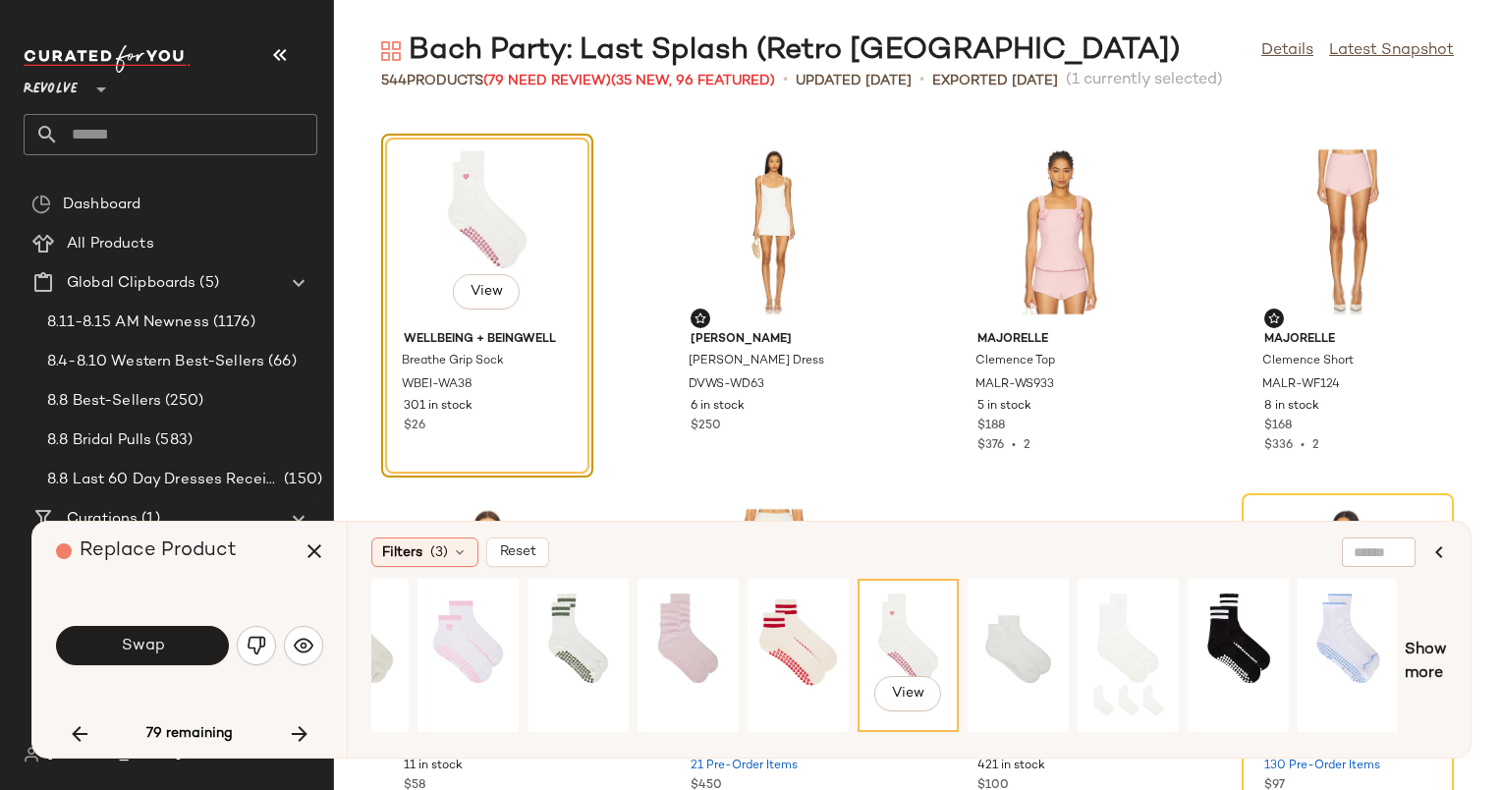
click at [156, 669] on div "Swap" at bounding box center [189, 645] width 267 height 106
click at [186, 656] on button "Swap" at bounding box center [142, 645] width 173 height 39
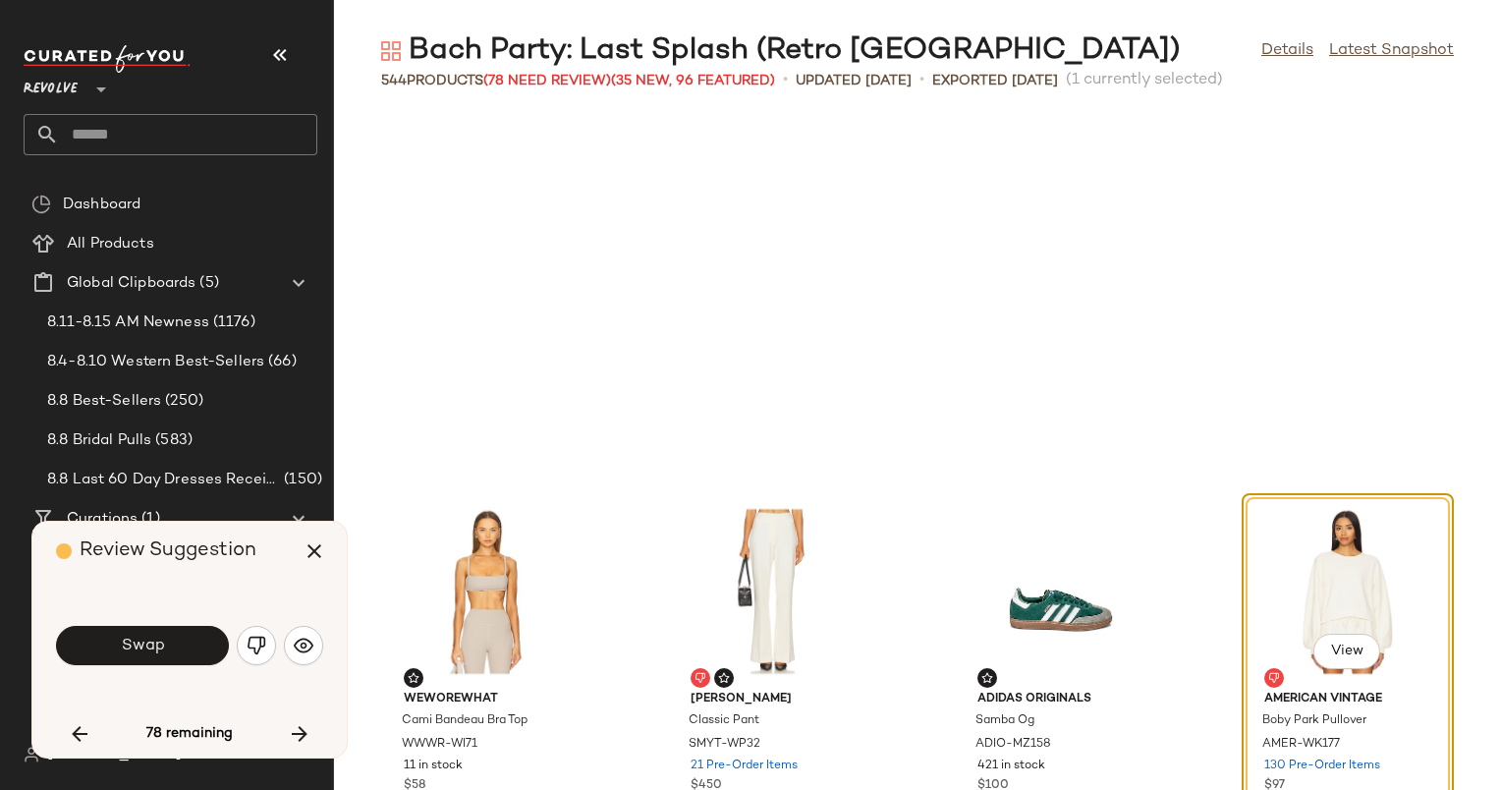
scroll to position [18699, 0]
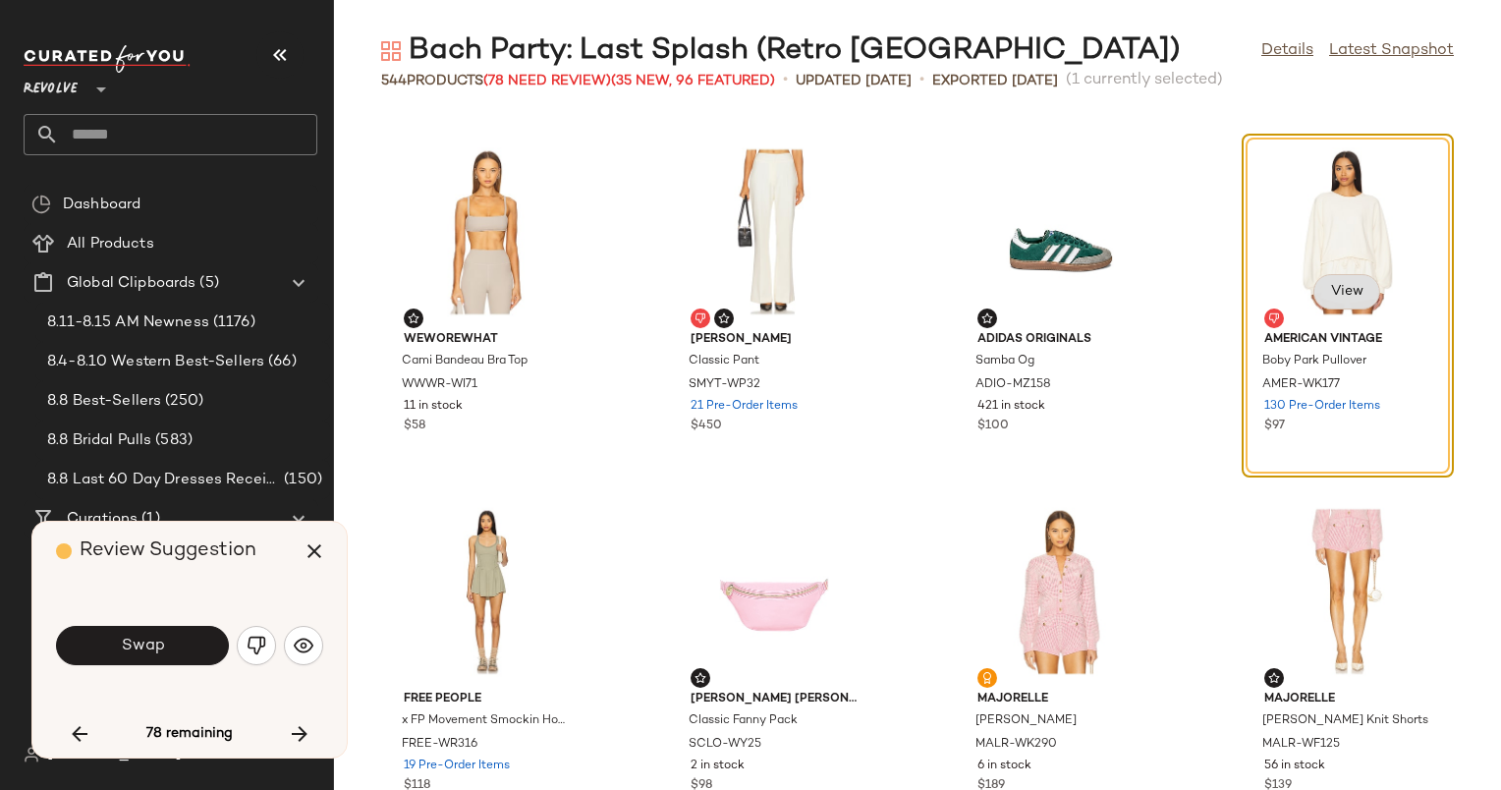
click at [1342, 292] on span "View" at bounding box center [1346, 292] width 33 height 16
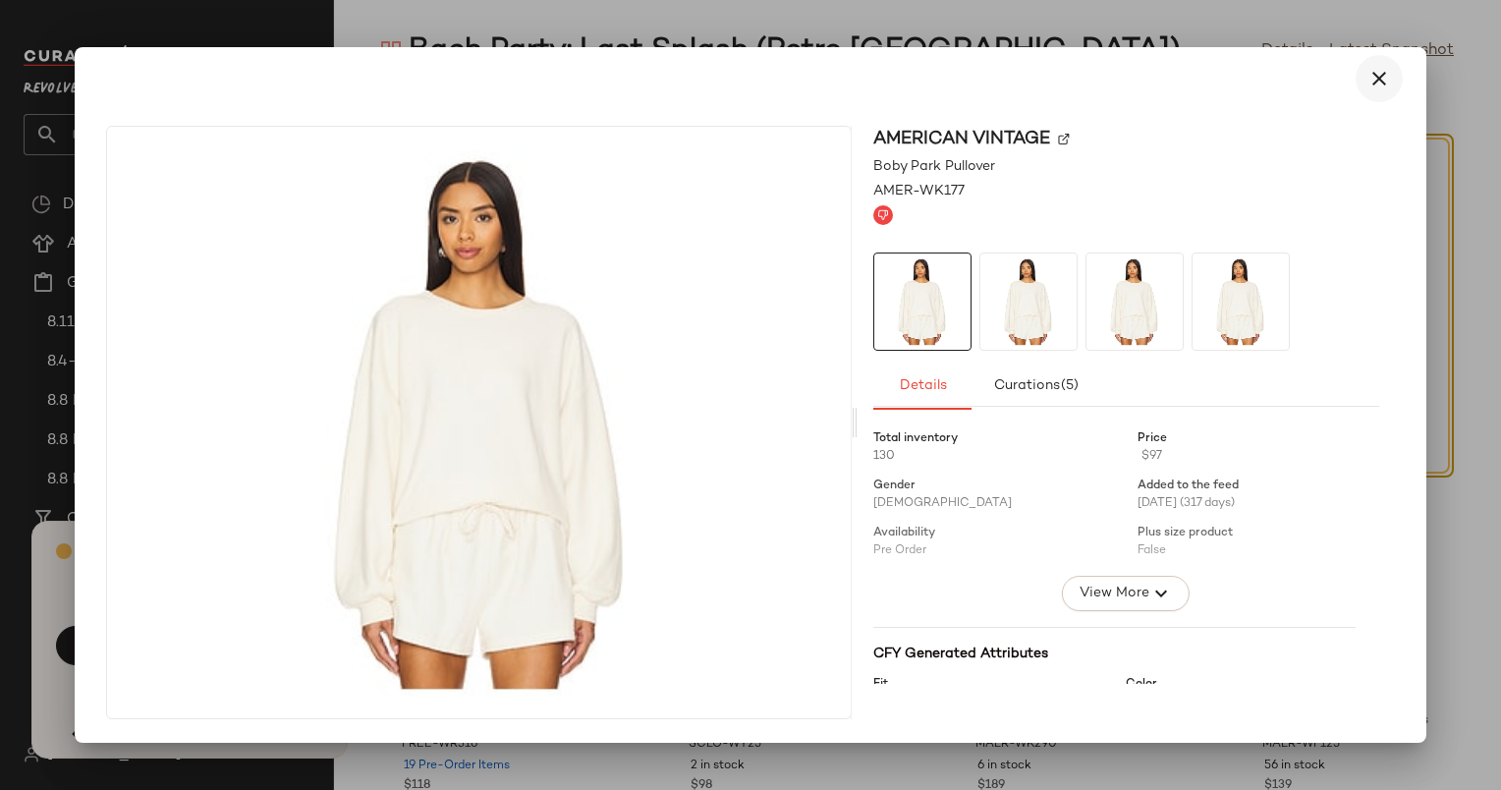
click at [1371, 60] on button "button" at bounding box center [1379, 78] width 47 height 47
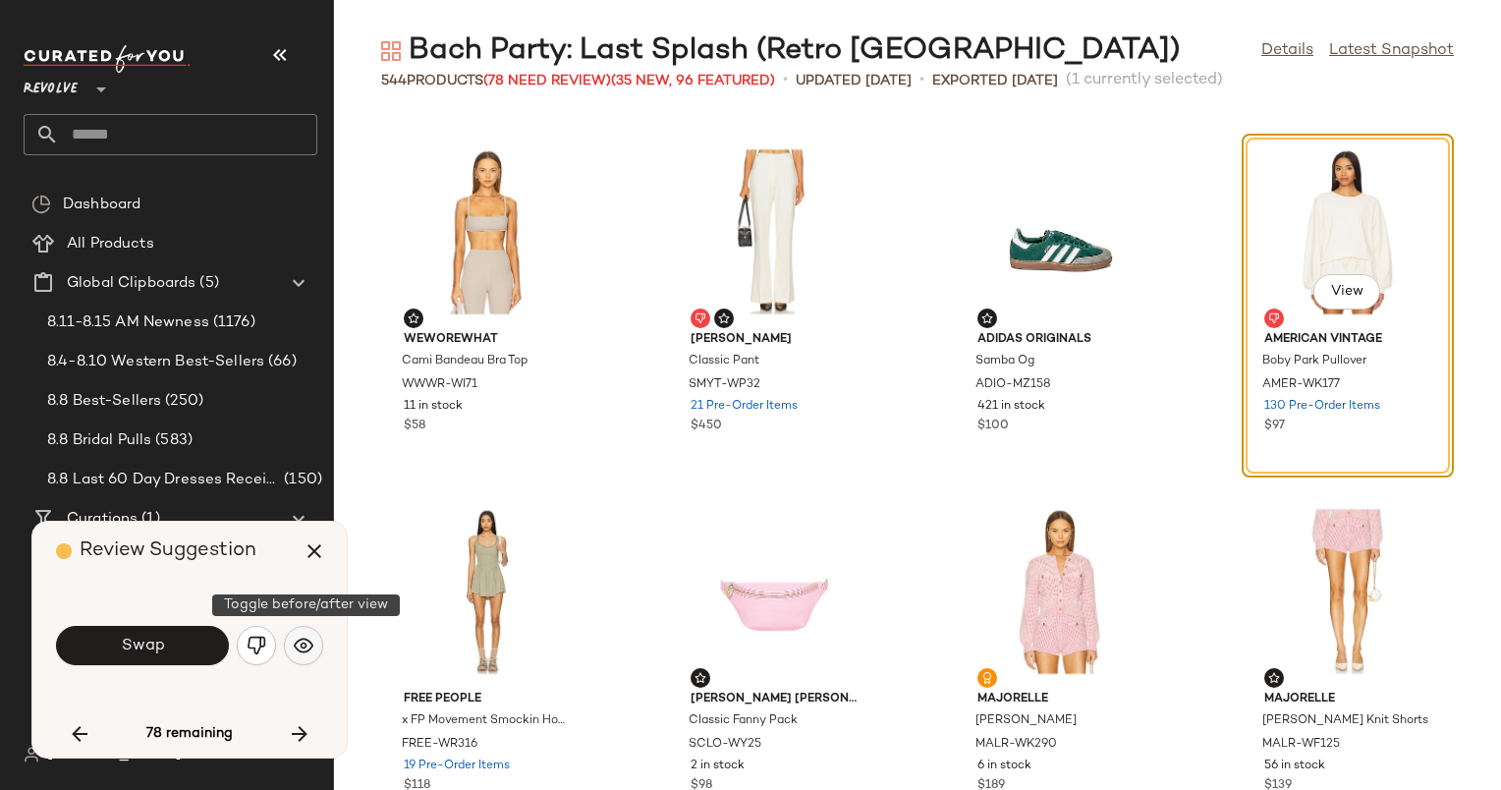
click at [309, 647] on img "button" at bounding box center [304, 646] width 20 height 20
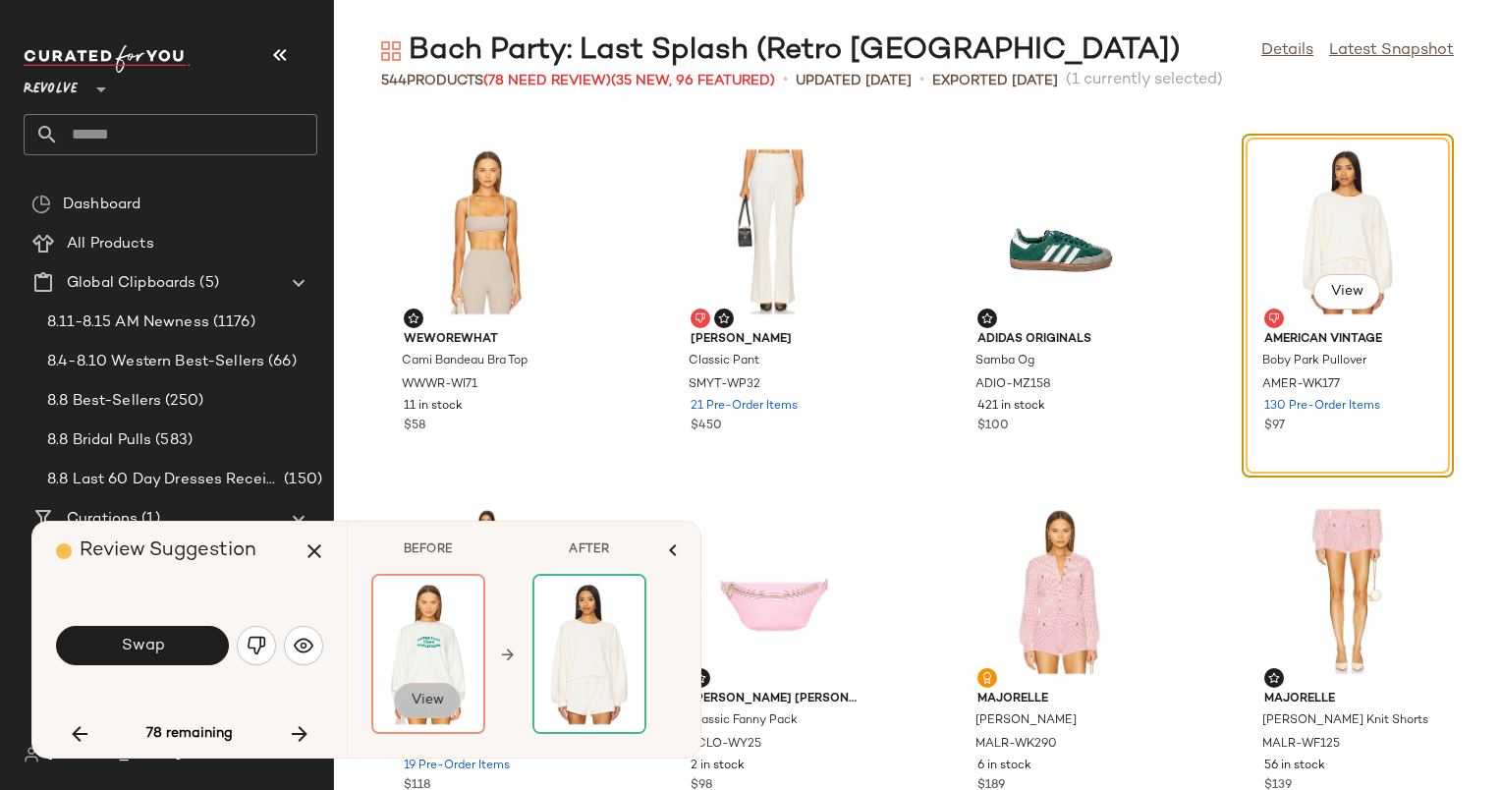
click at [421, 697] on span "View" at bounding box center [427, 701] width 33 height 16
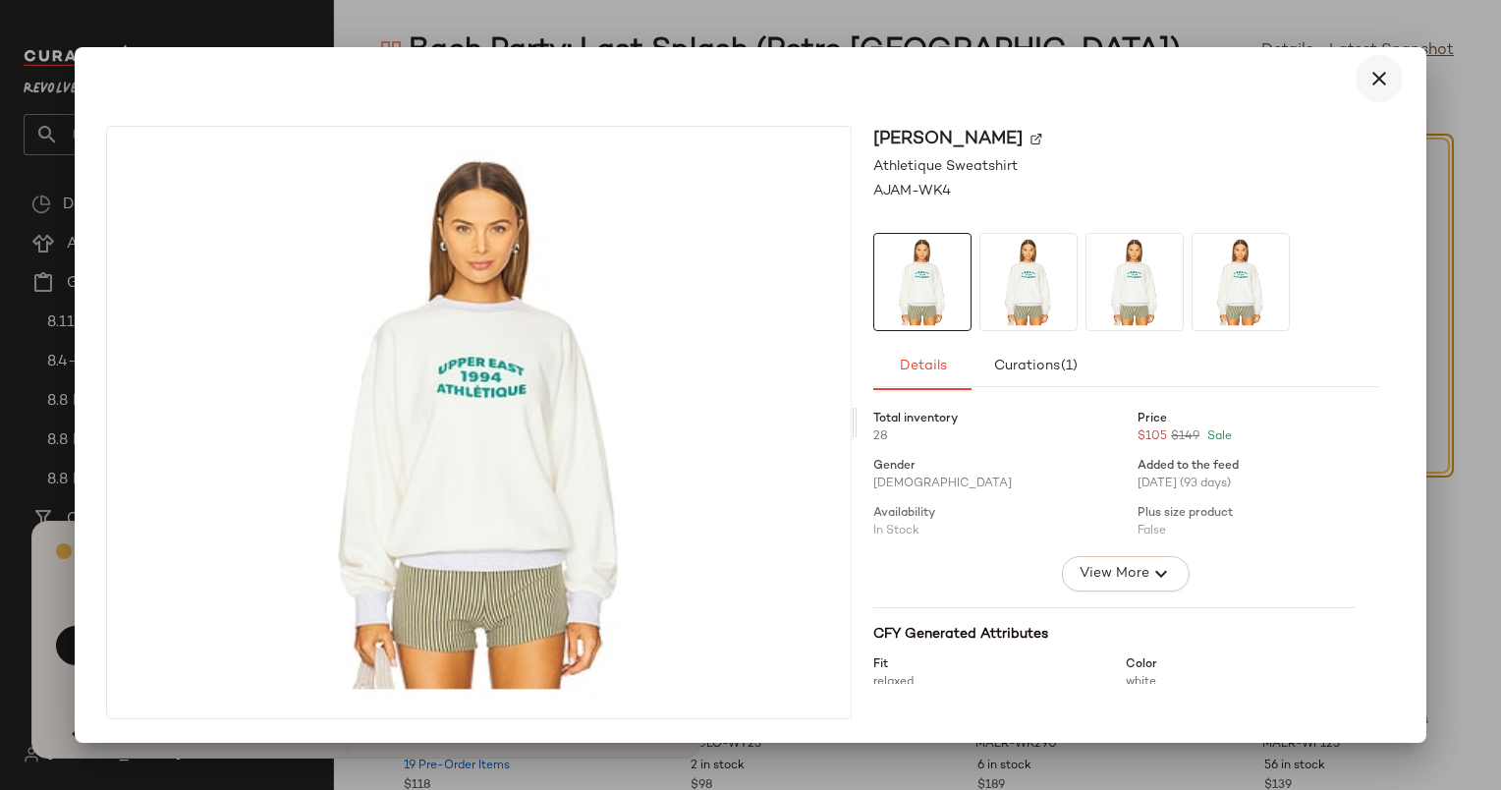
click at [1386, 86] on icon "button" at bounding box center [1380, 79] width 24 height 24
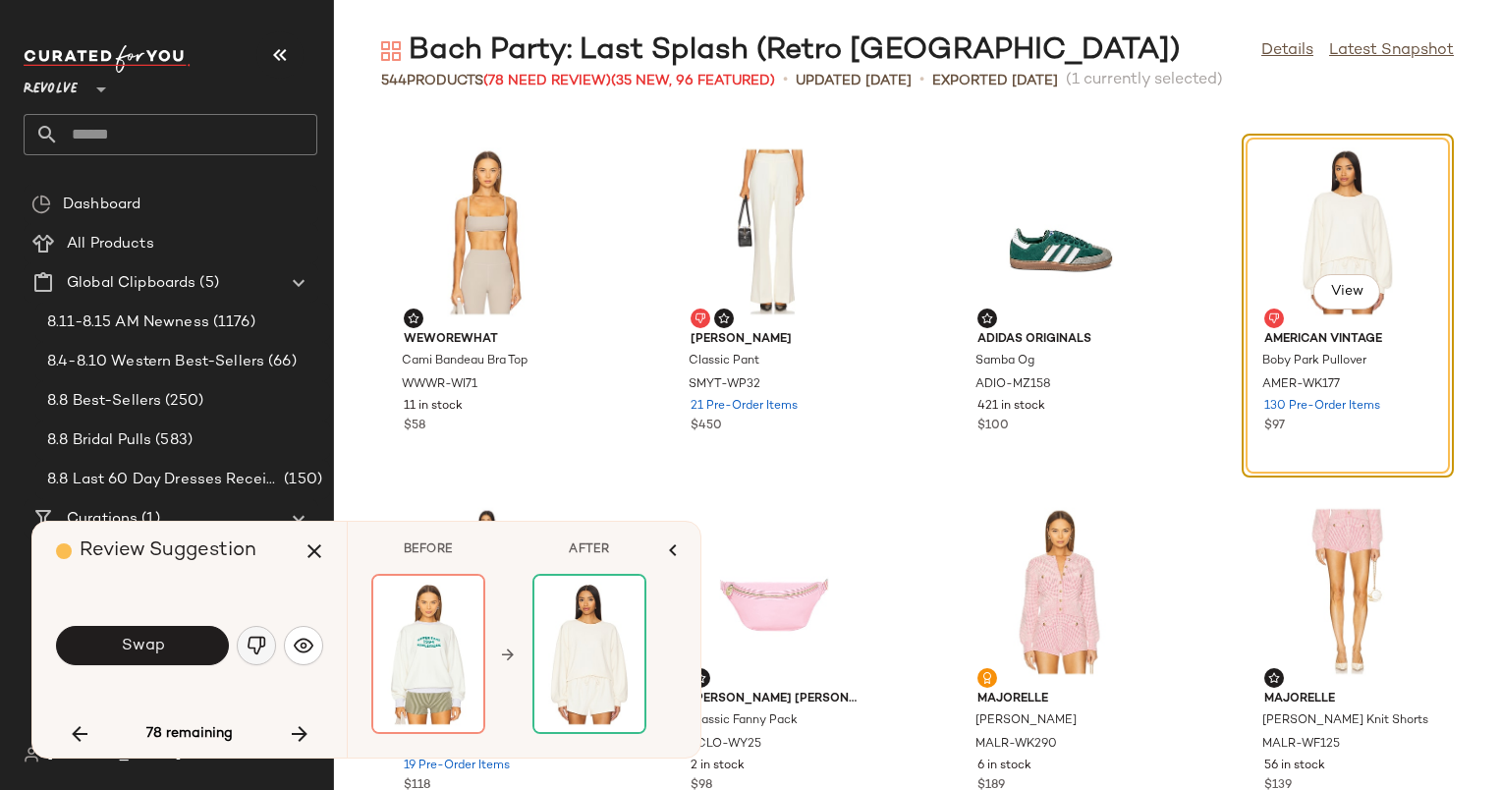
click at [258, 653] on img "button" at bounding box center [257, 646] width 20 height 20
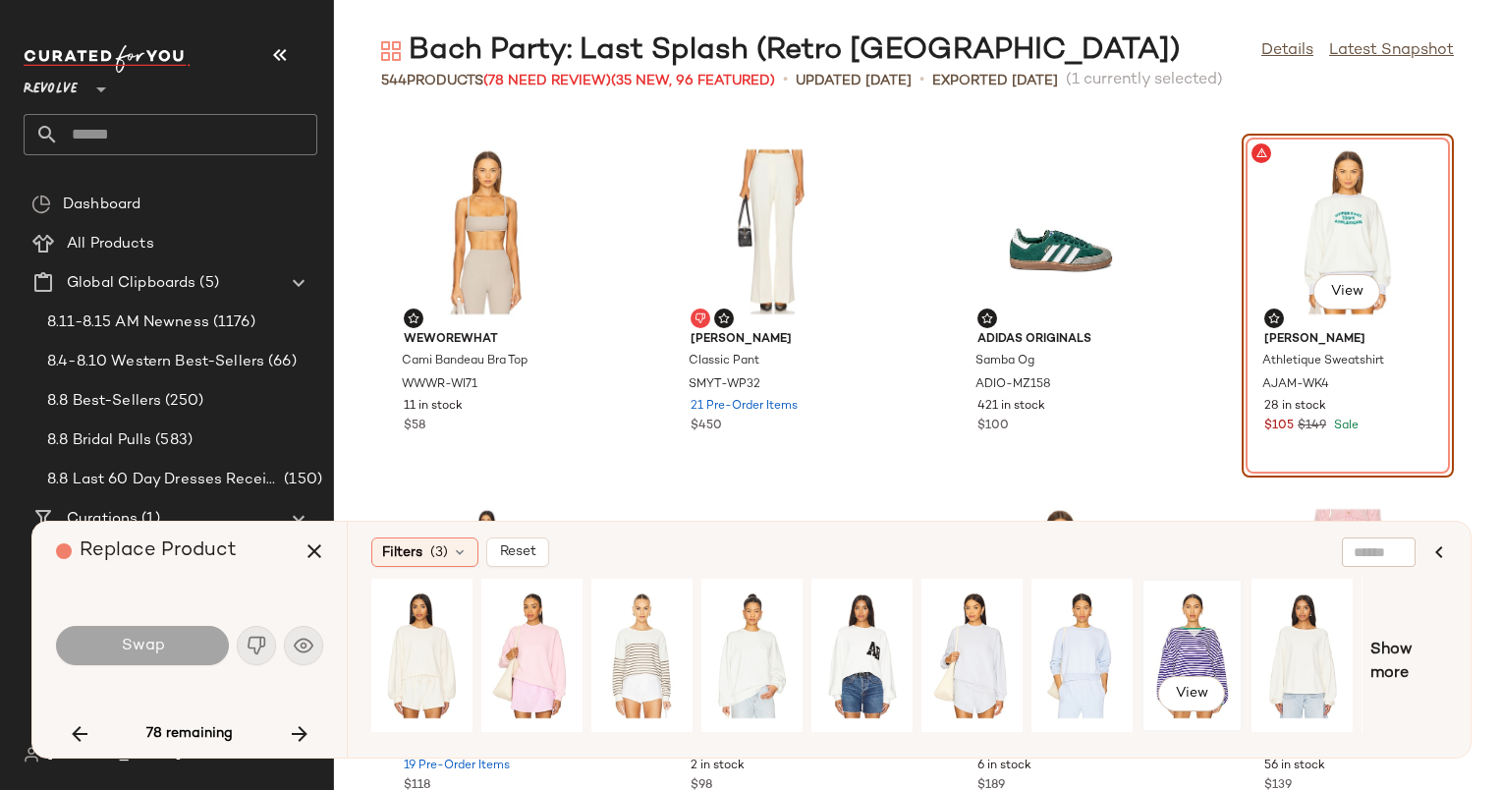
scroll to position [0, 98]
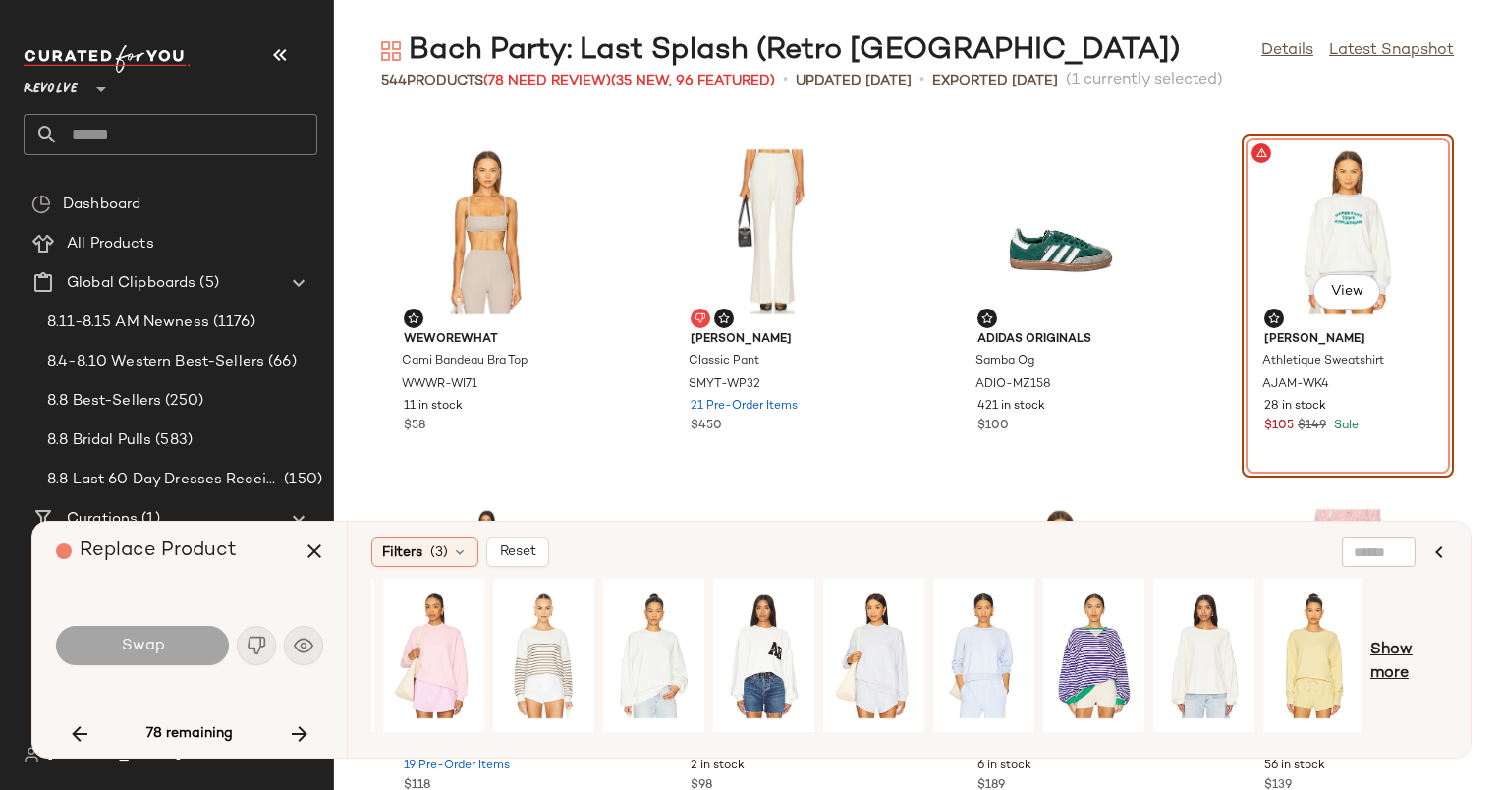
click at [1384, 652] on span "Show more" at bounding box center [1409, 662] width 77 height 47
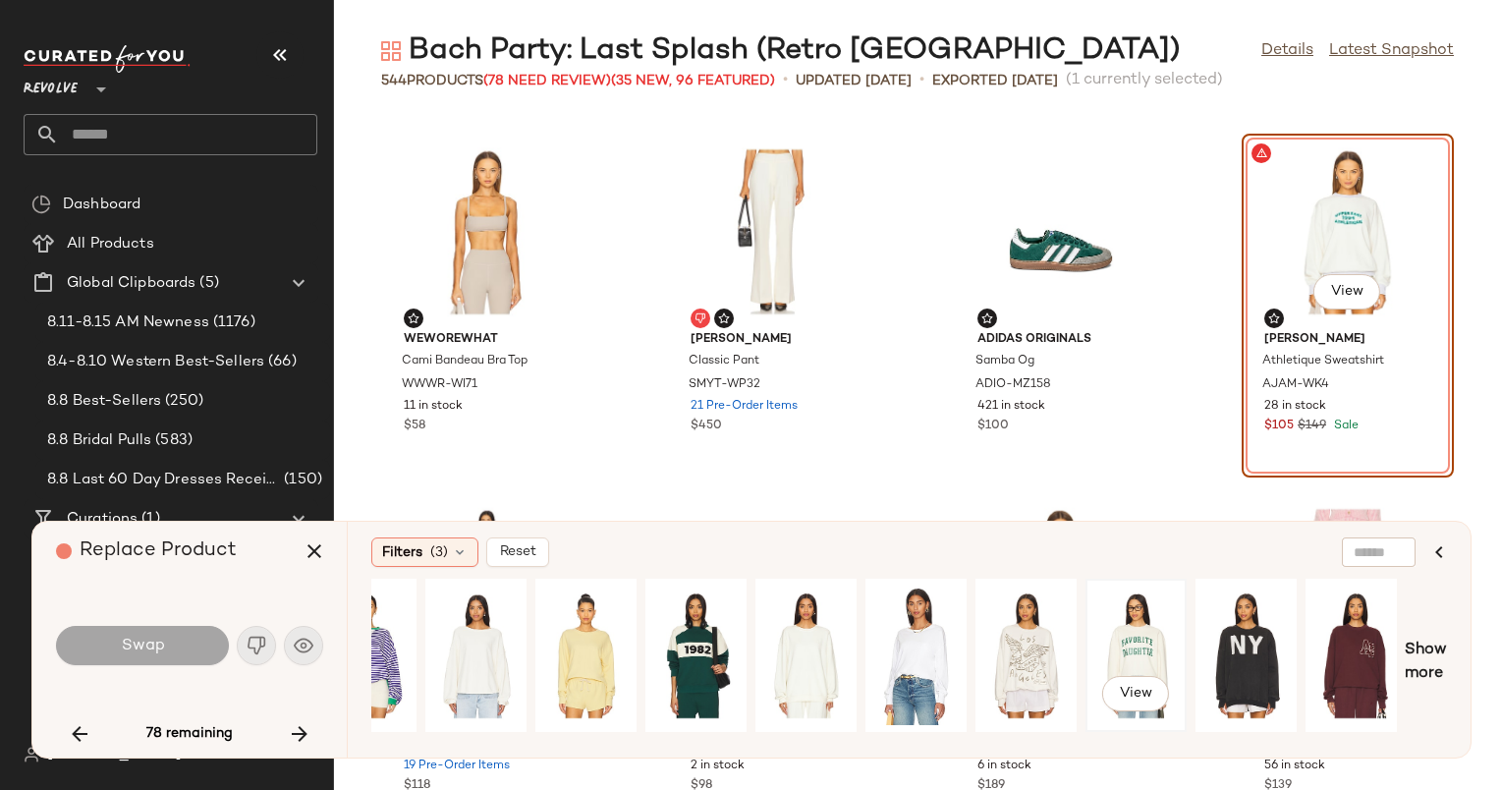
scroll to position [0, 1163]
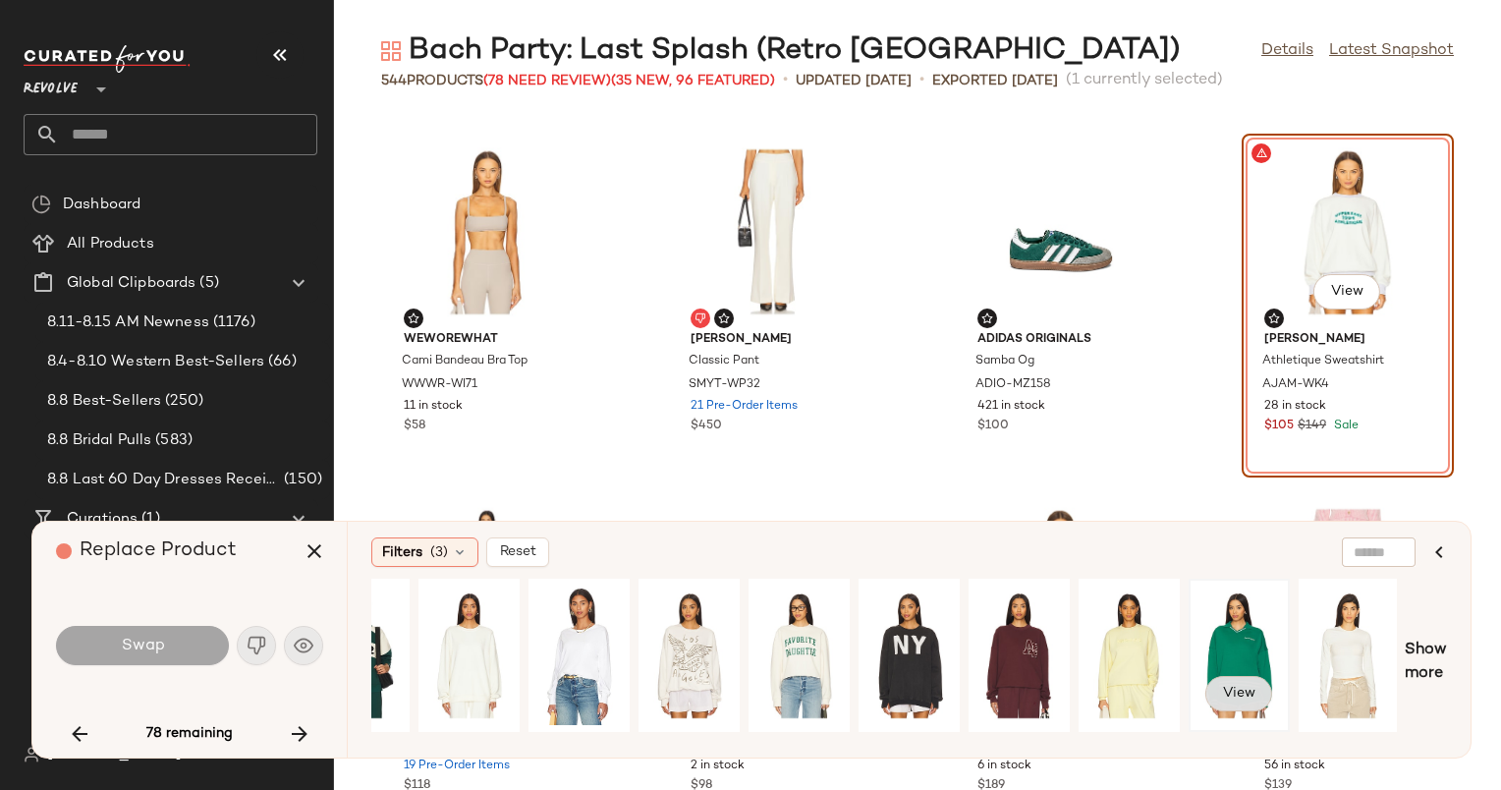
click at [1253, 698] on span "View" at bounding box center [1238, 694] width 33 height 16
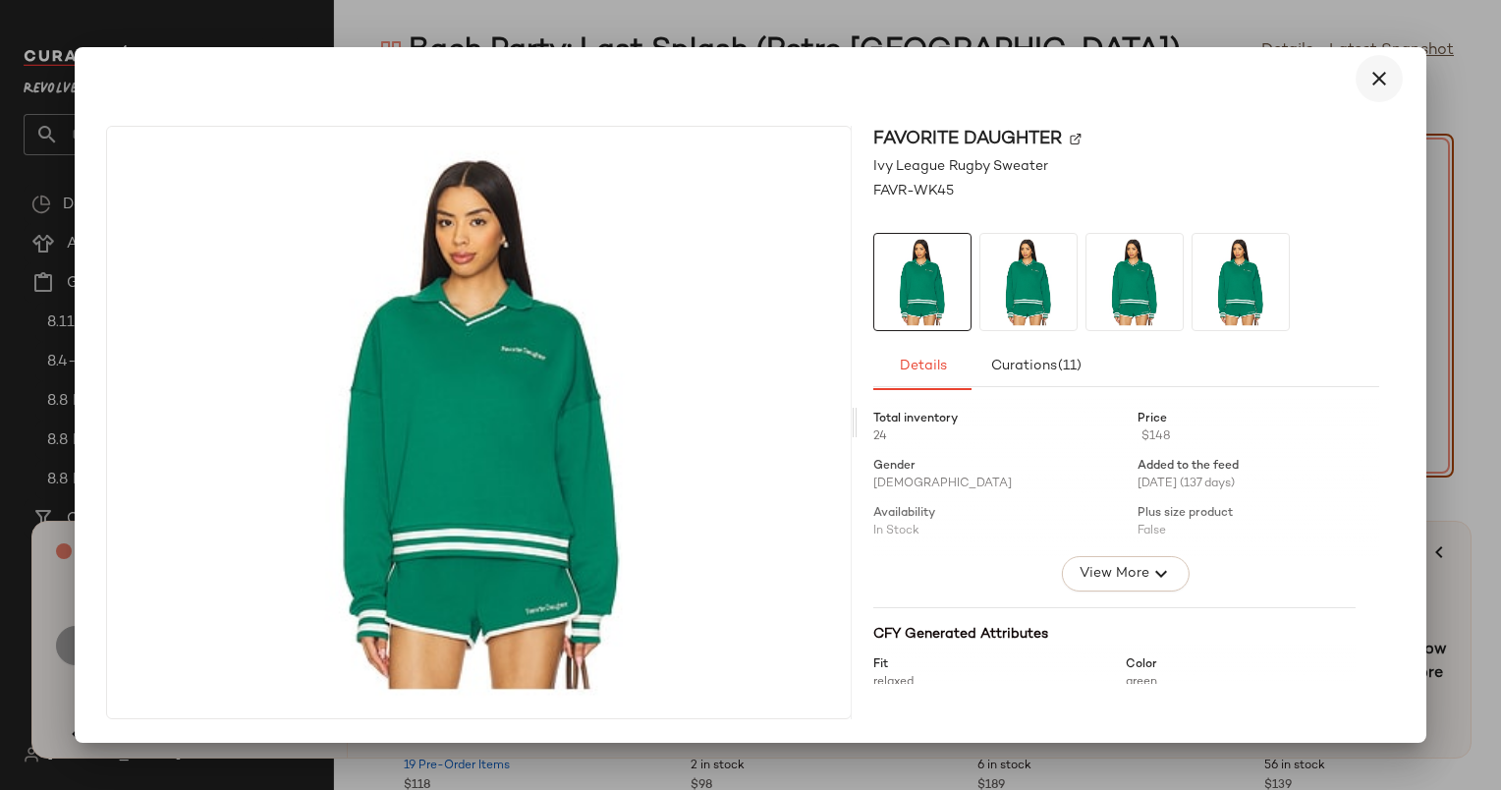
click at [1379, 82] on icon "button" at bounding box center [1380, 79] width 24 height 24
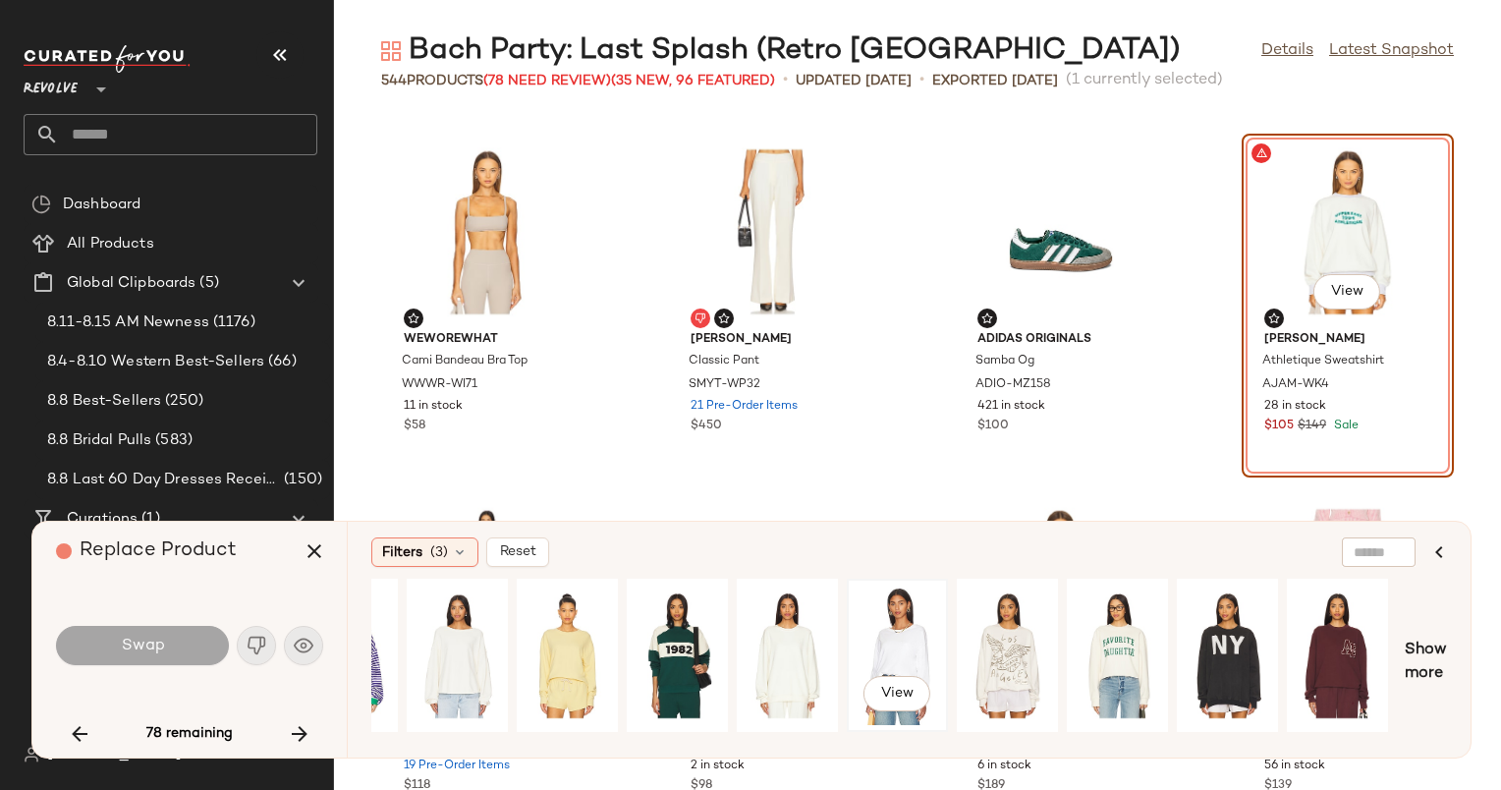
scroll to position [0, 786]
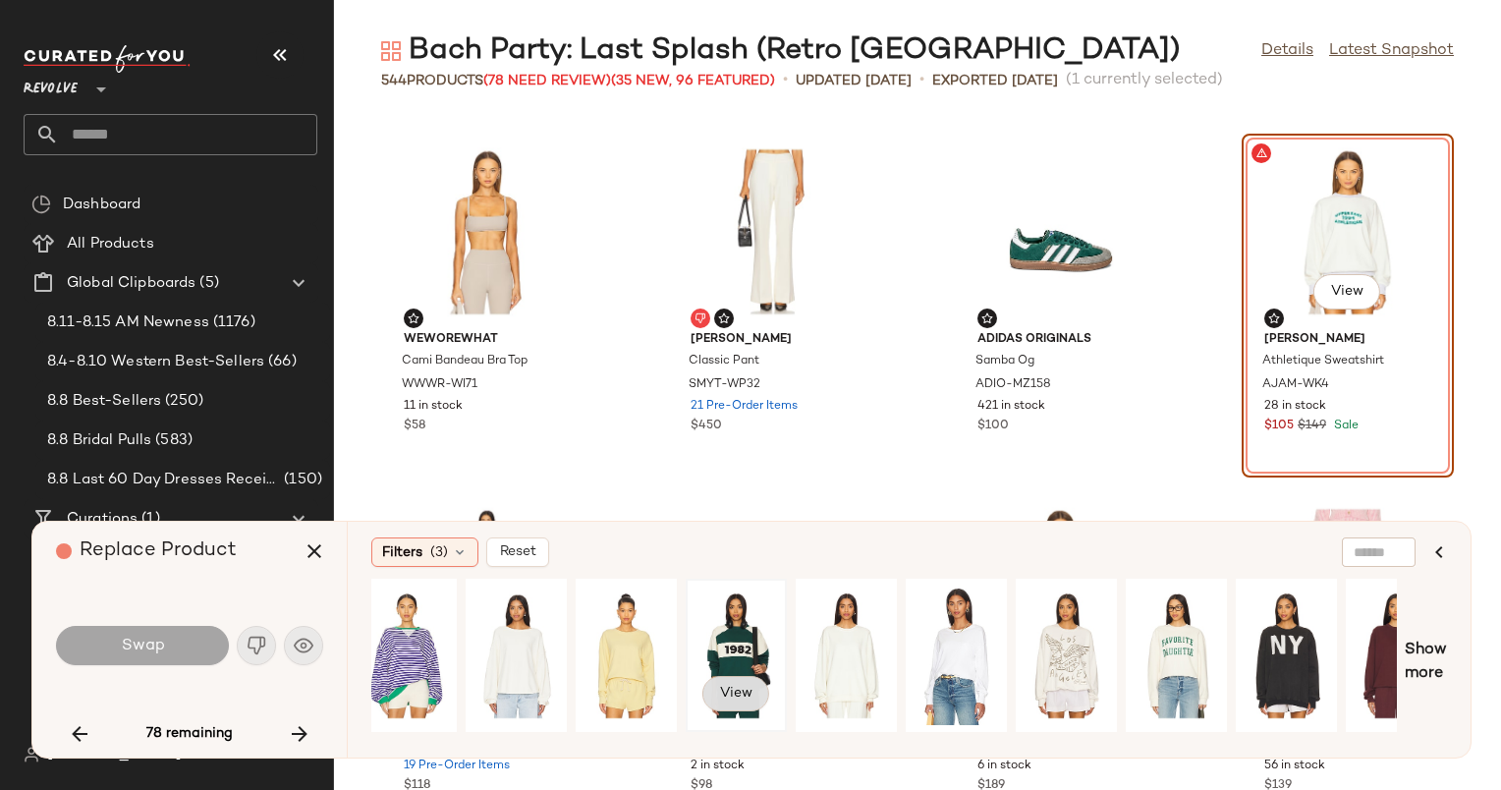
click at [703, 699] on button "View" at bounding box center [735, 693] width 67 height 35
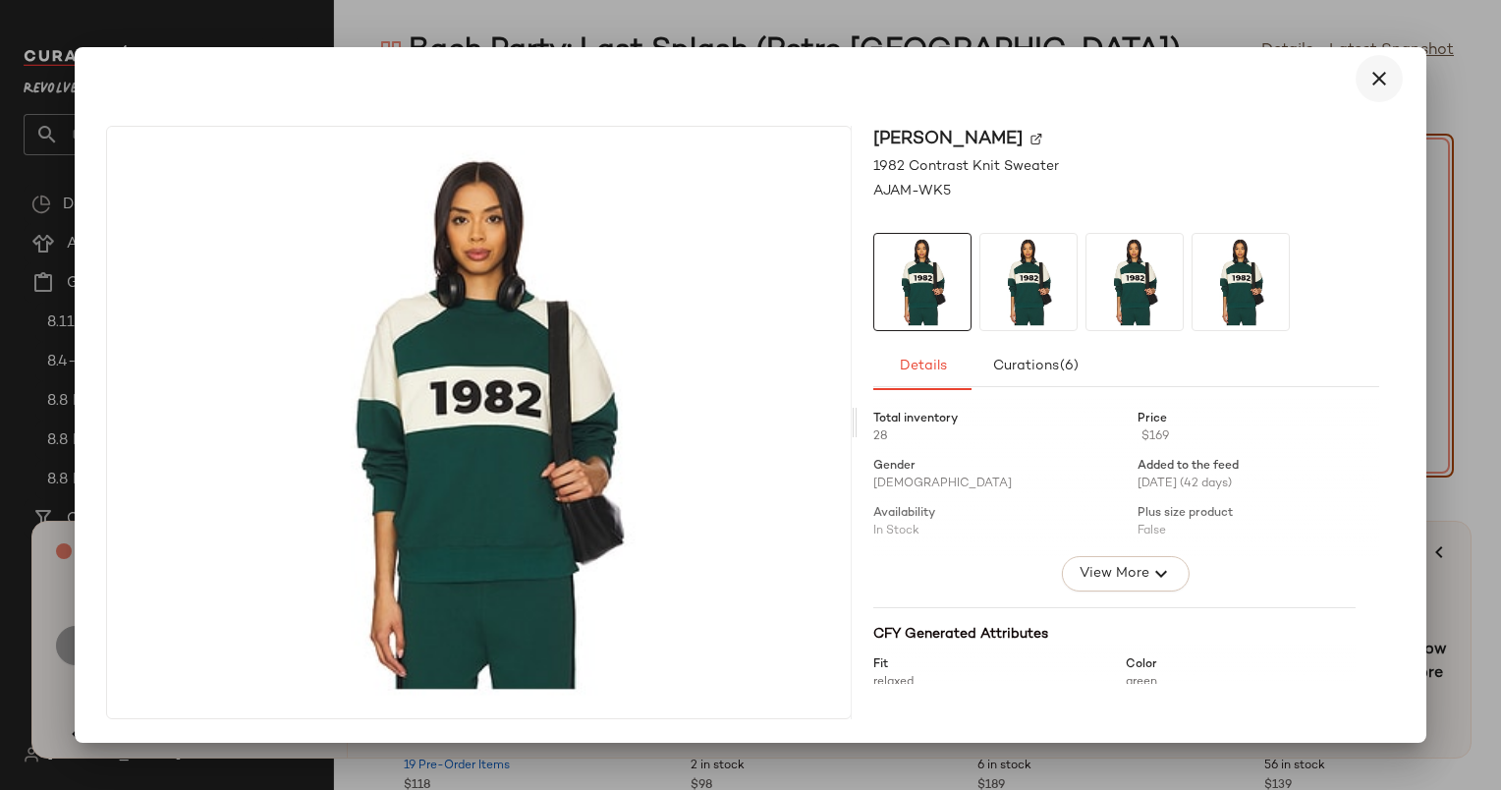
click at [1380, 89] on icon "button" at bounding box center [1380, 79] width 24 height 24
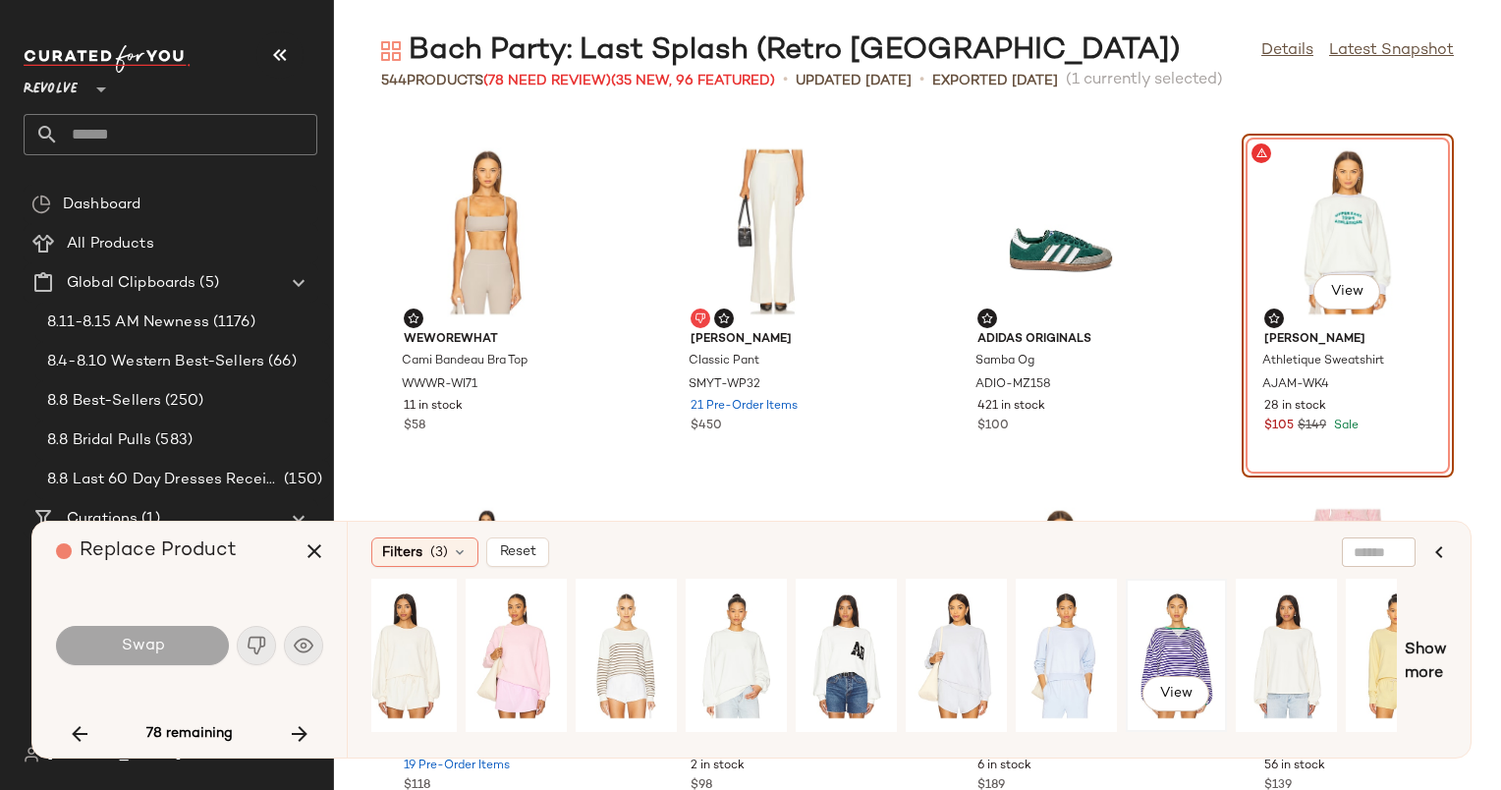
scroll to position [0, 0]
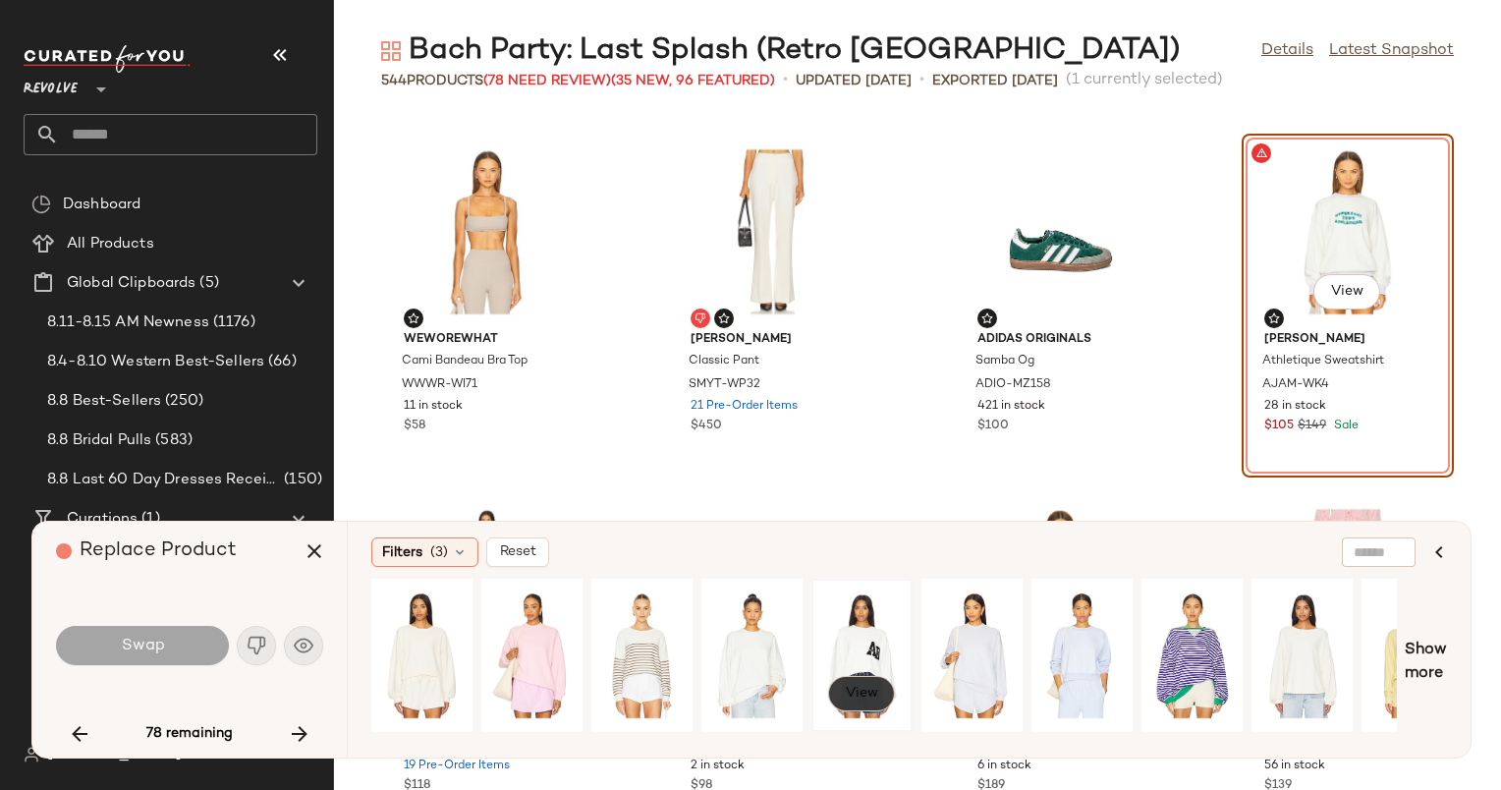
click at [880, 689] on button "View" at bounding box center [861, 693] width 67 height 35
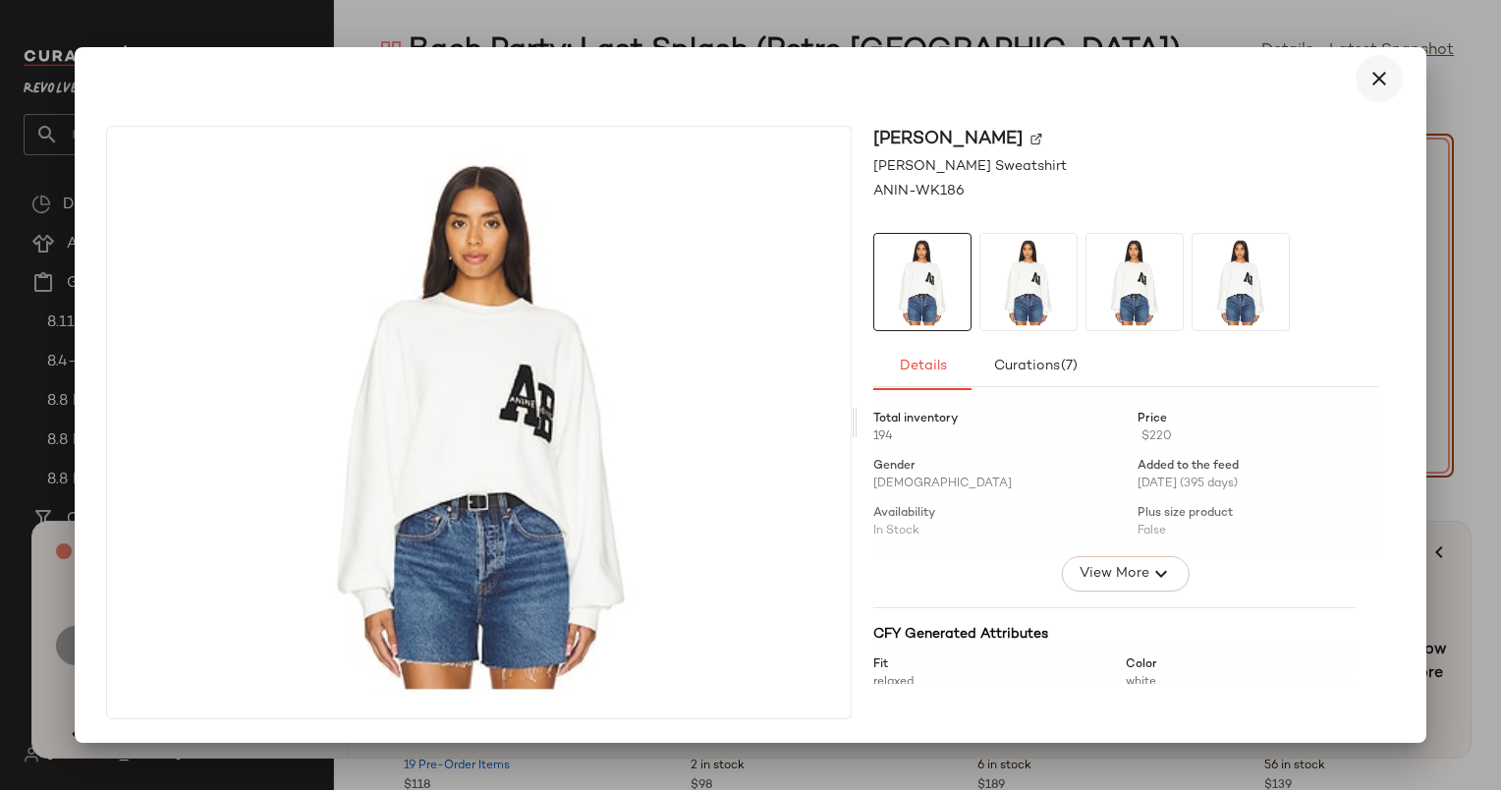
click at [1390, 78] on icon "button" at bounding box center [1380, 79] width 24 height 24
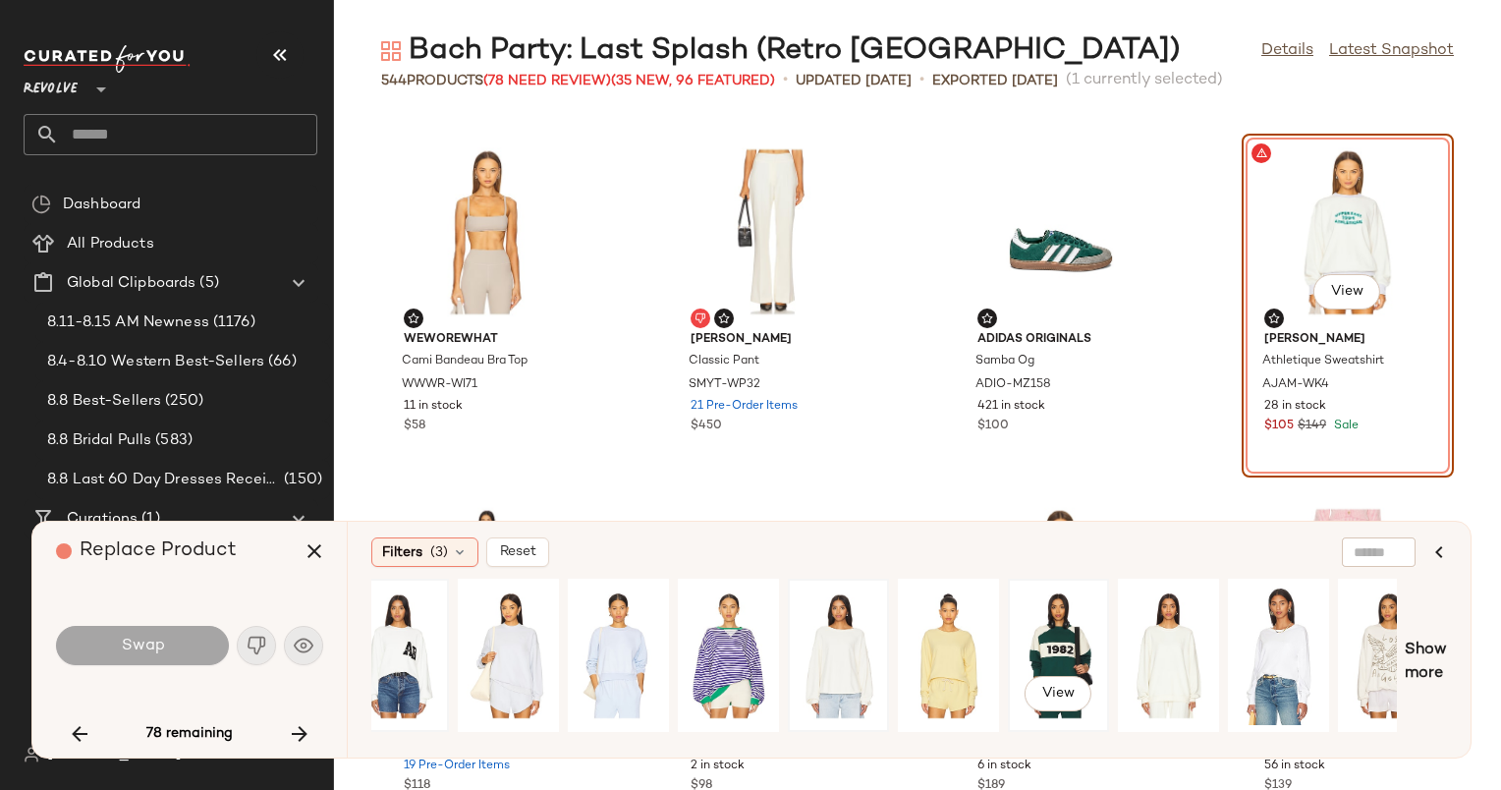
scroll to position [0, 466]
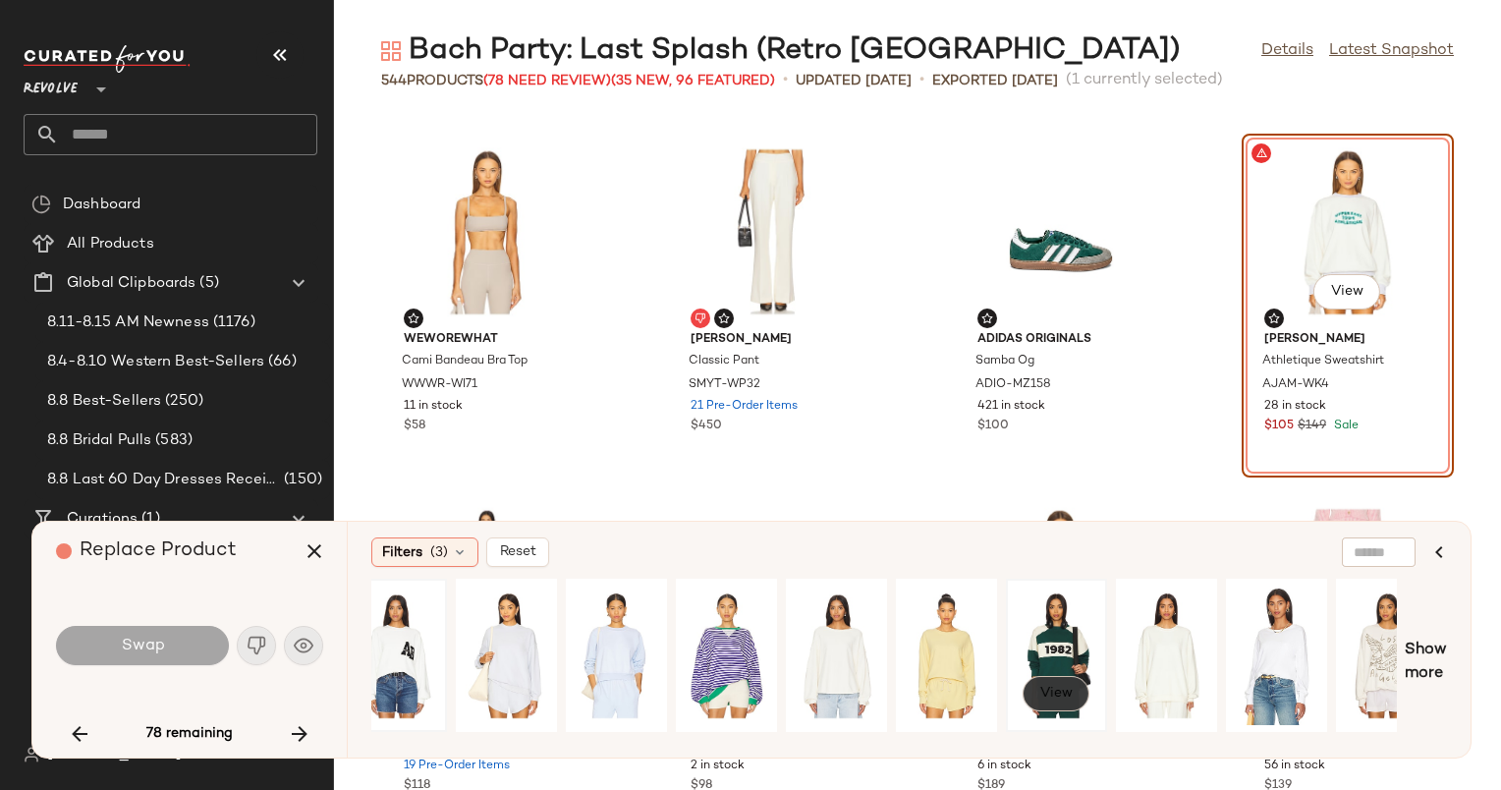
click at [1064, 689] on span "View" at bounding box center [1055, 694] width 33 height 16
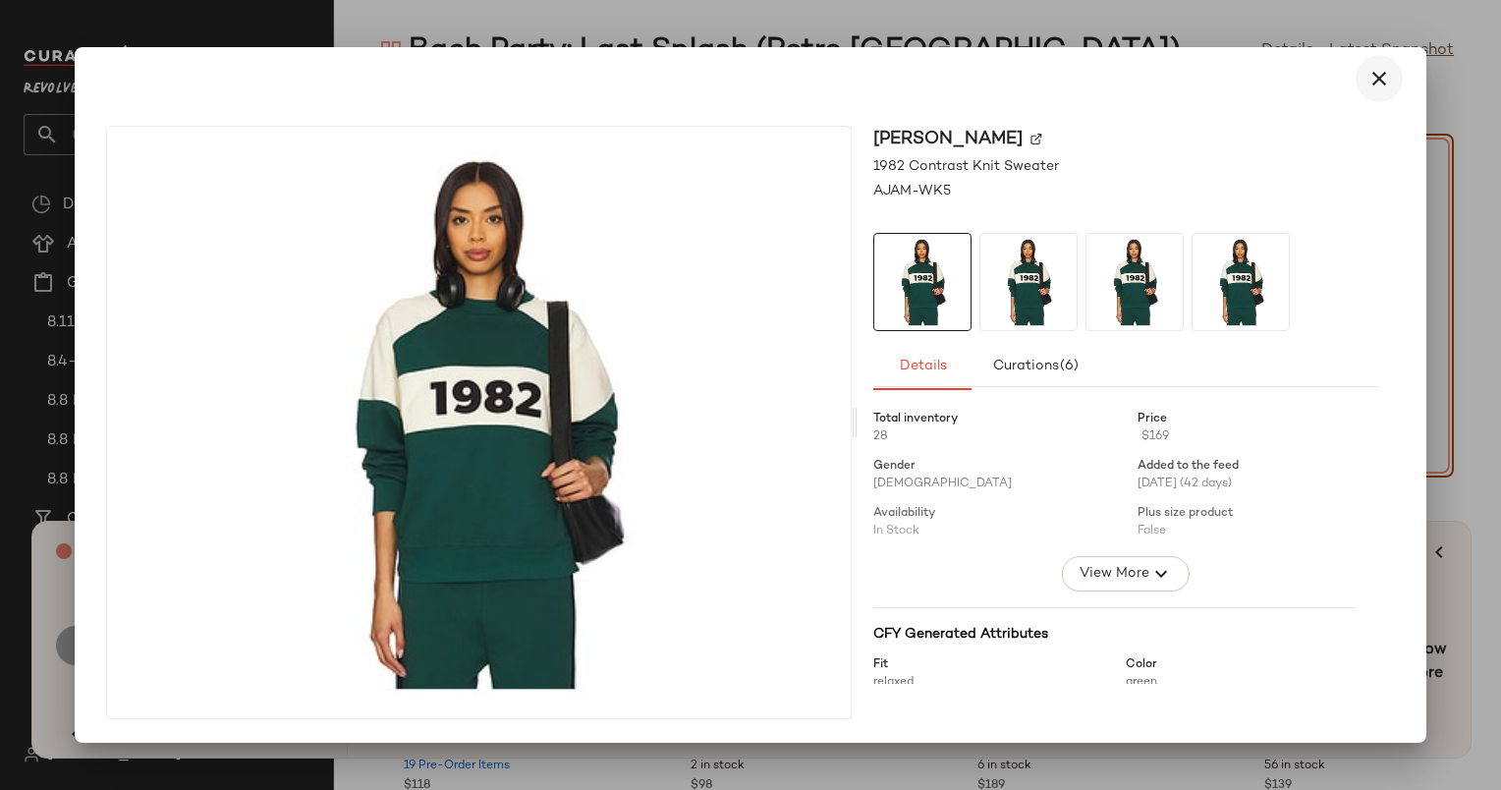
click at [1381, 77] on icon "button" at bounding box center [1380, 79] width 24 height 24
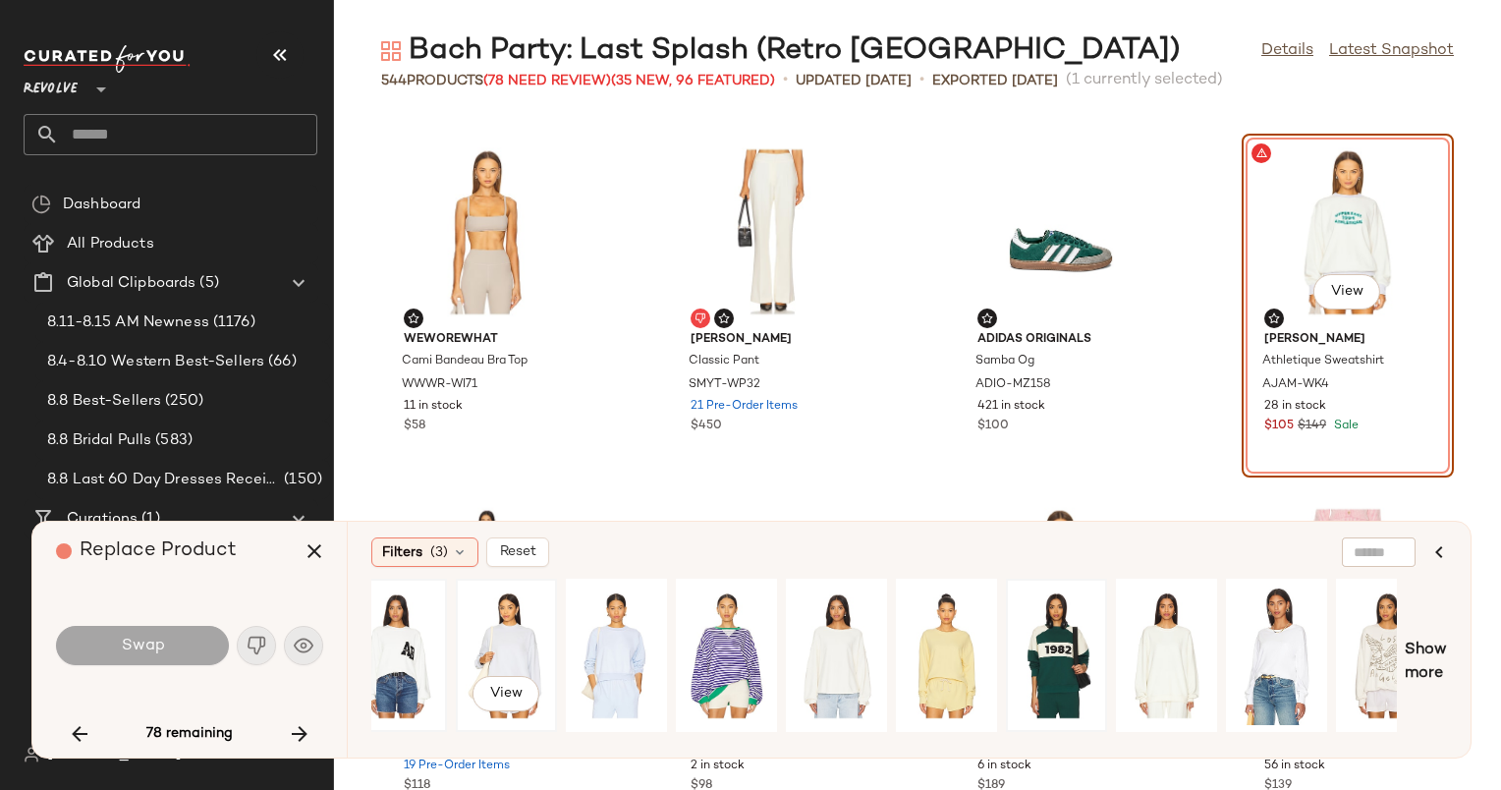
scroll to position [0, 0]
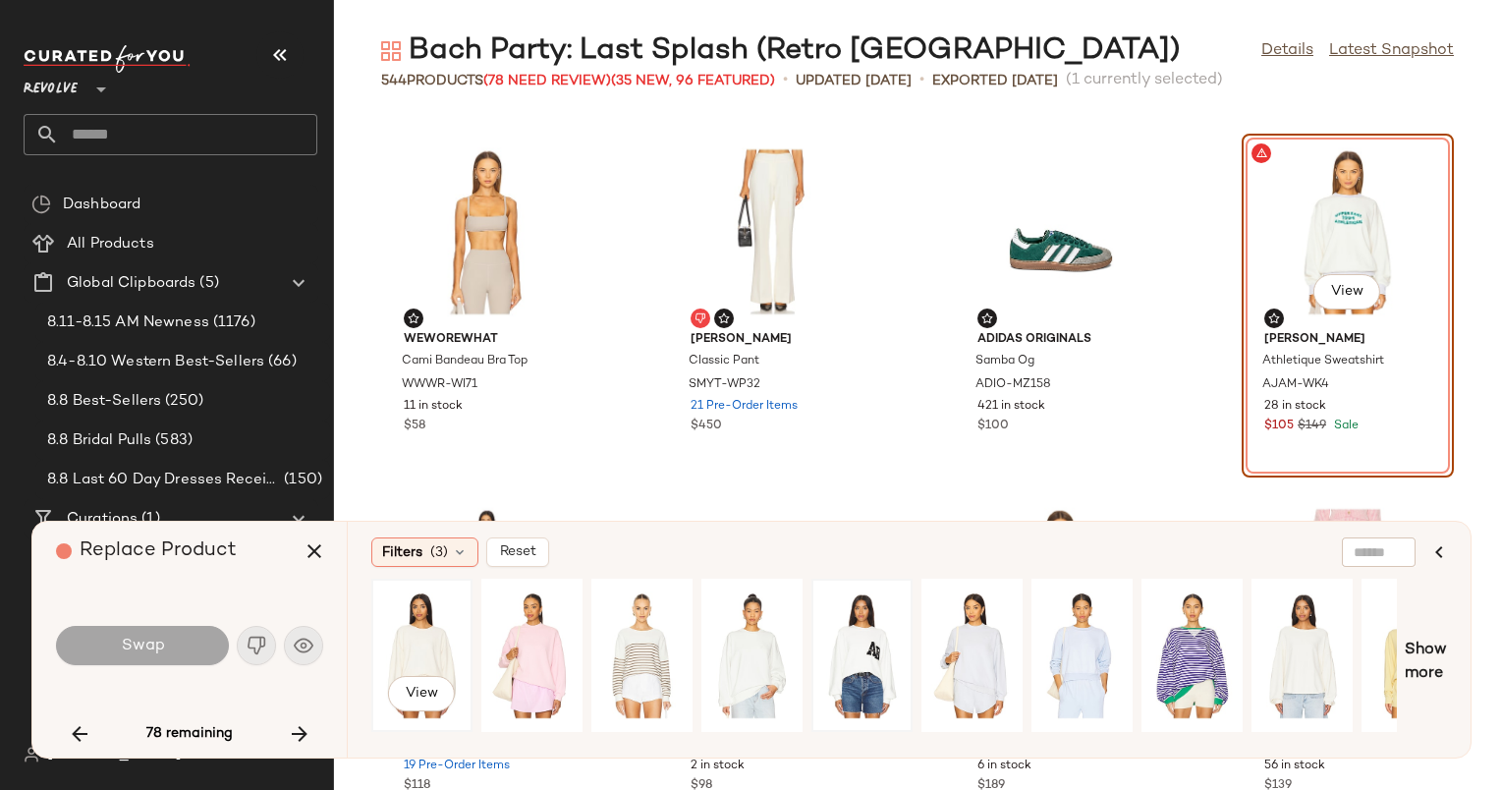
click at [417, 639] on div "View" at bounding box center [421, 656] width 87 height 140
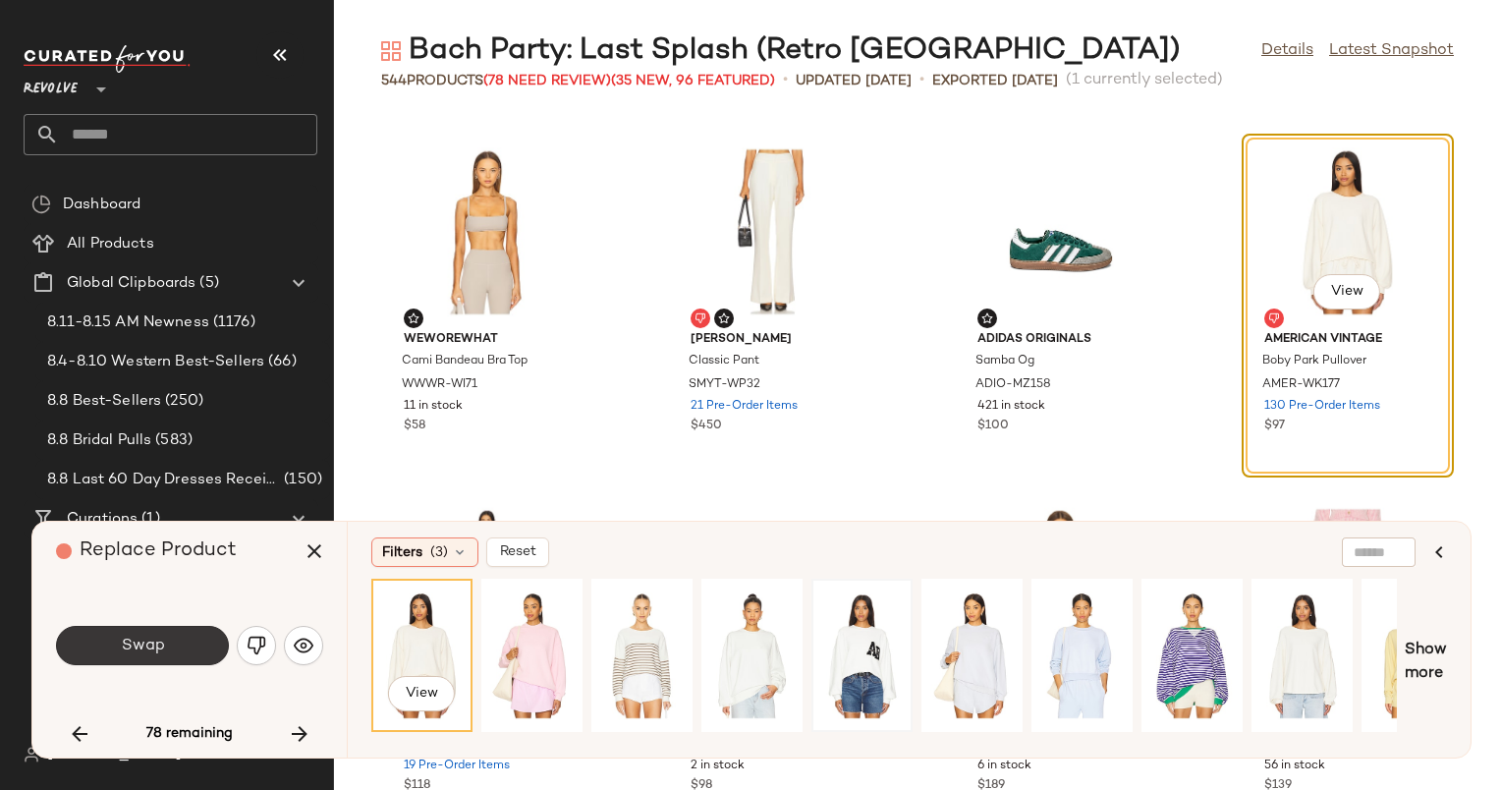
click at [150, 656] on button "Swap" at bounding box center [142, 645] width 173 height 39
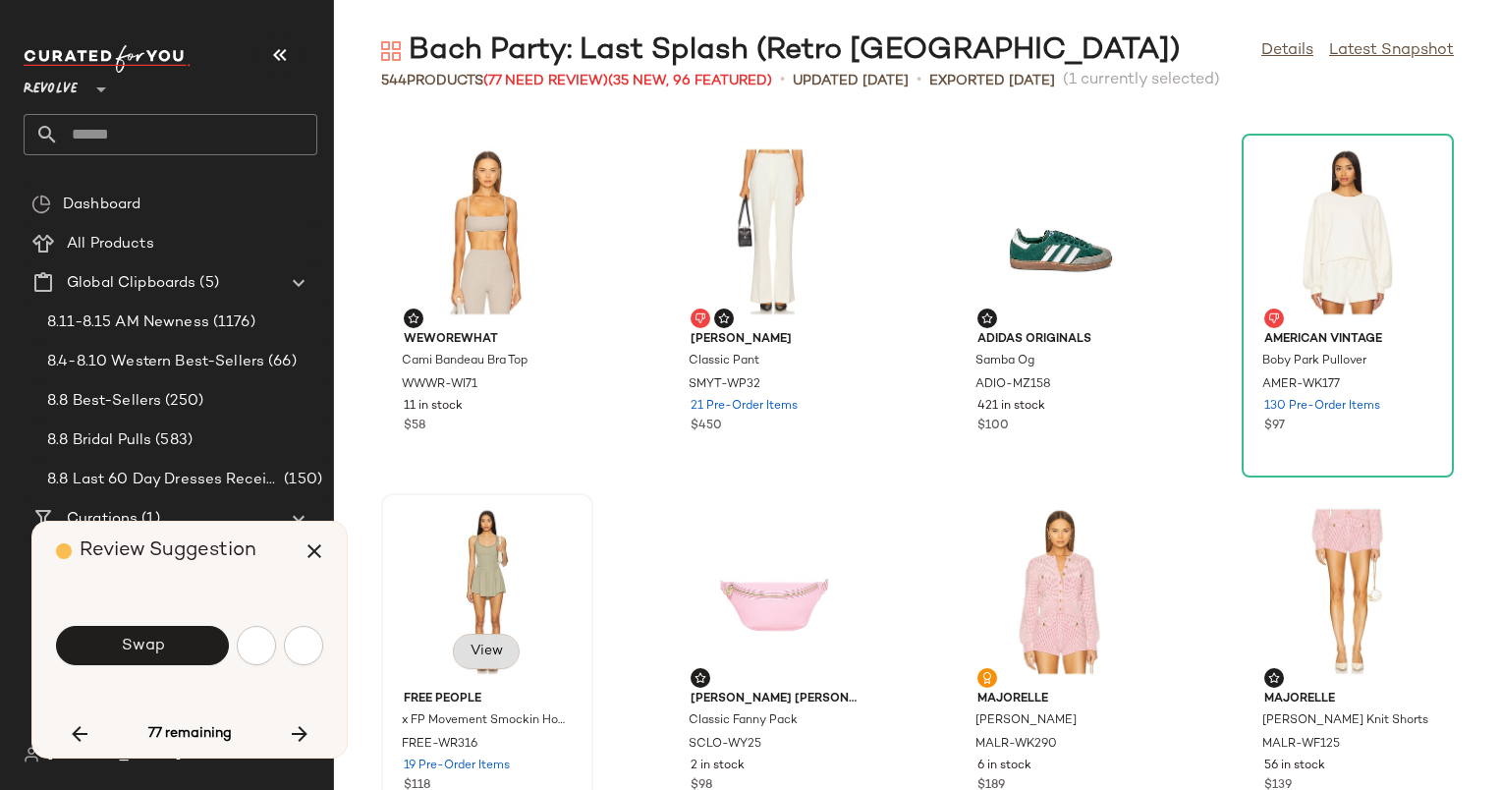
scroll to position [19418, 0]
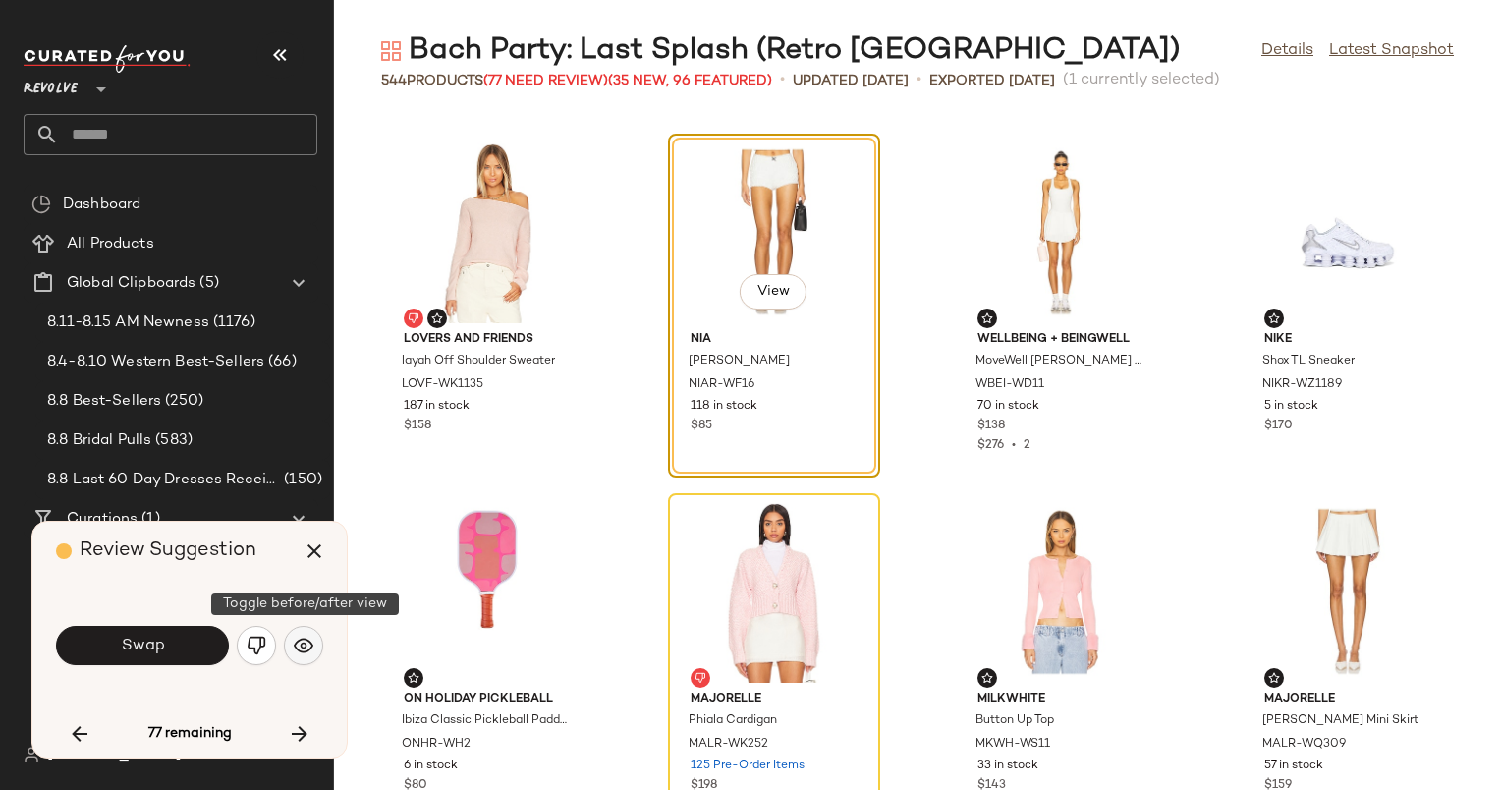
click at [311, 646] on img "button" at bounding box center [304, 646] width 20 height 20
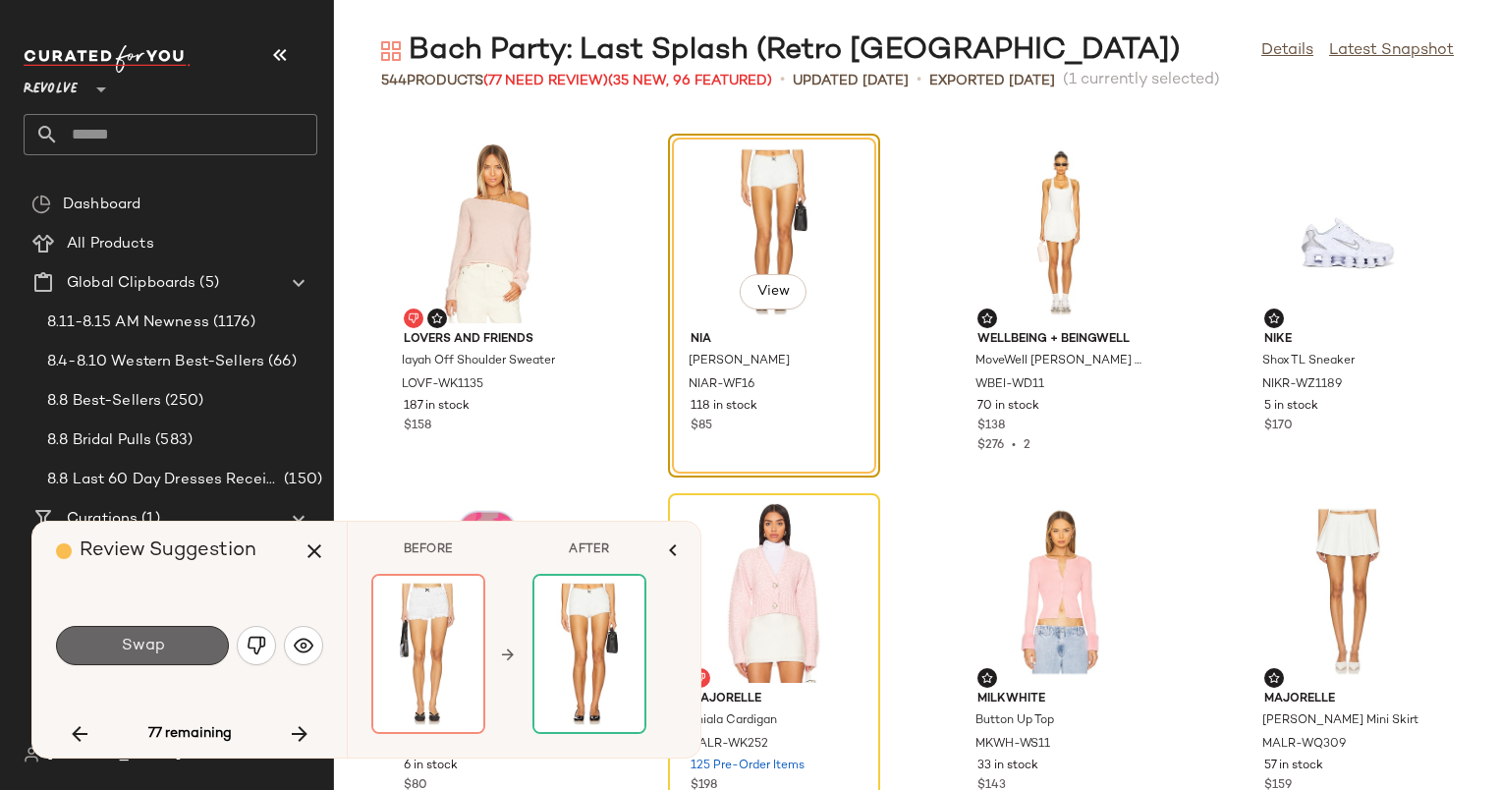
click at [197, 641] on button "Swap" at bounding box center [142, 645] width 173 height 39
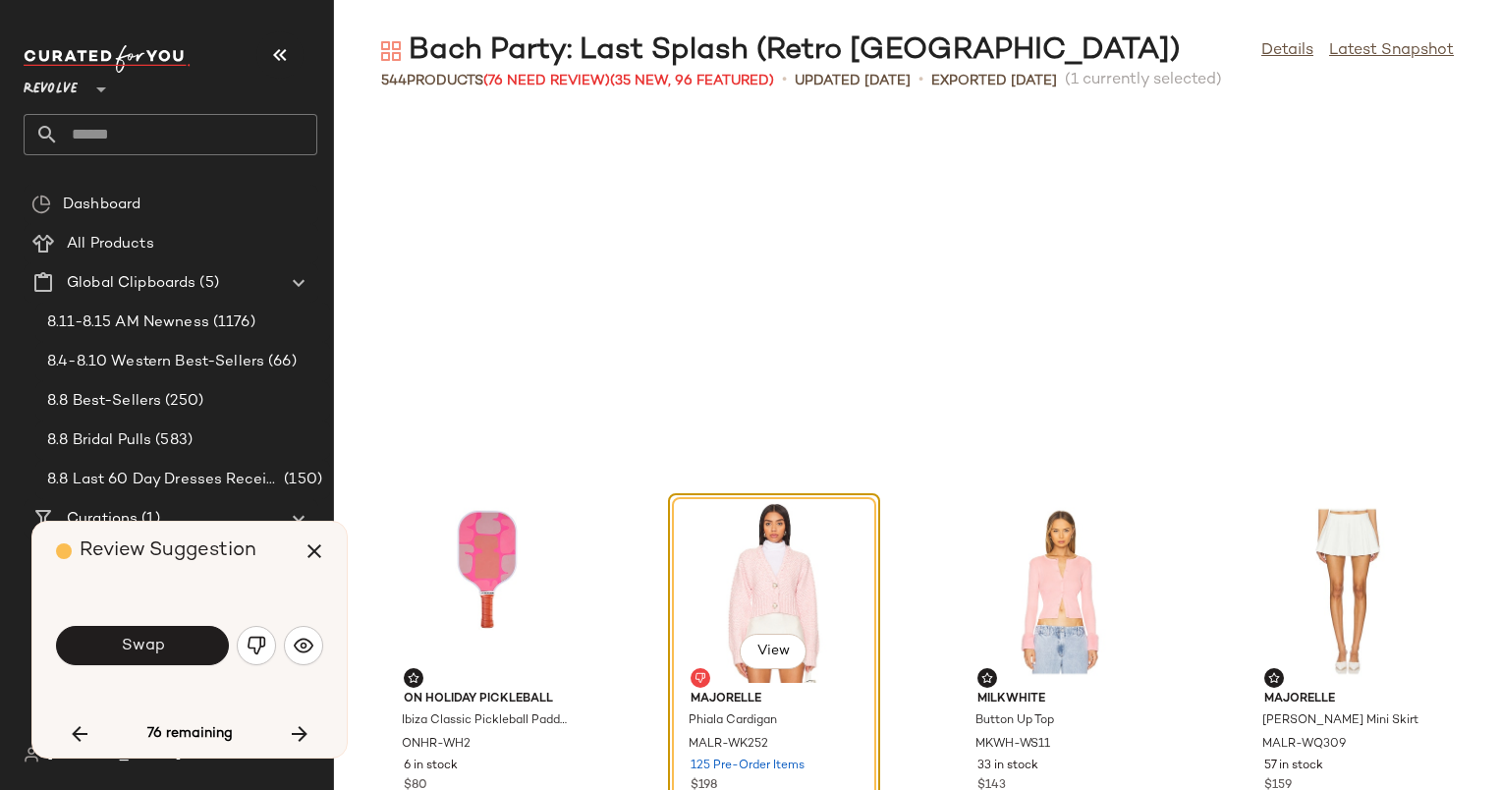
scroll to position [19778, 0]
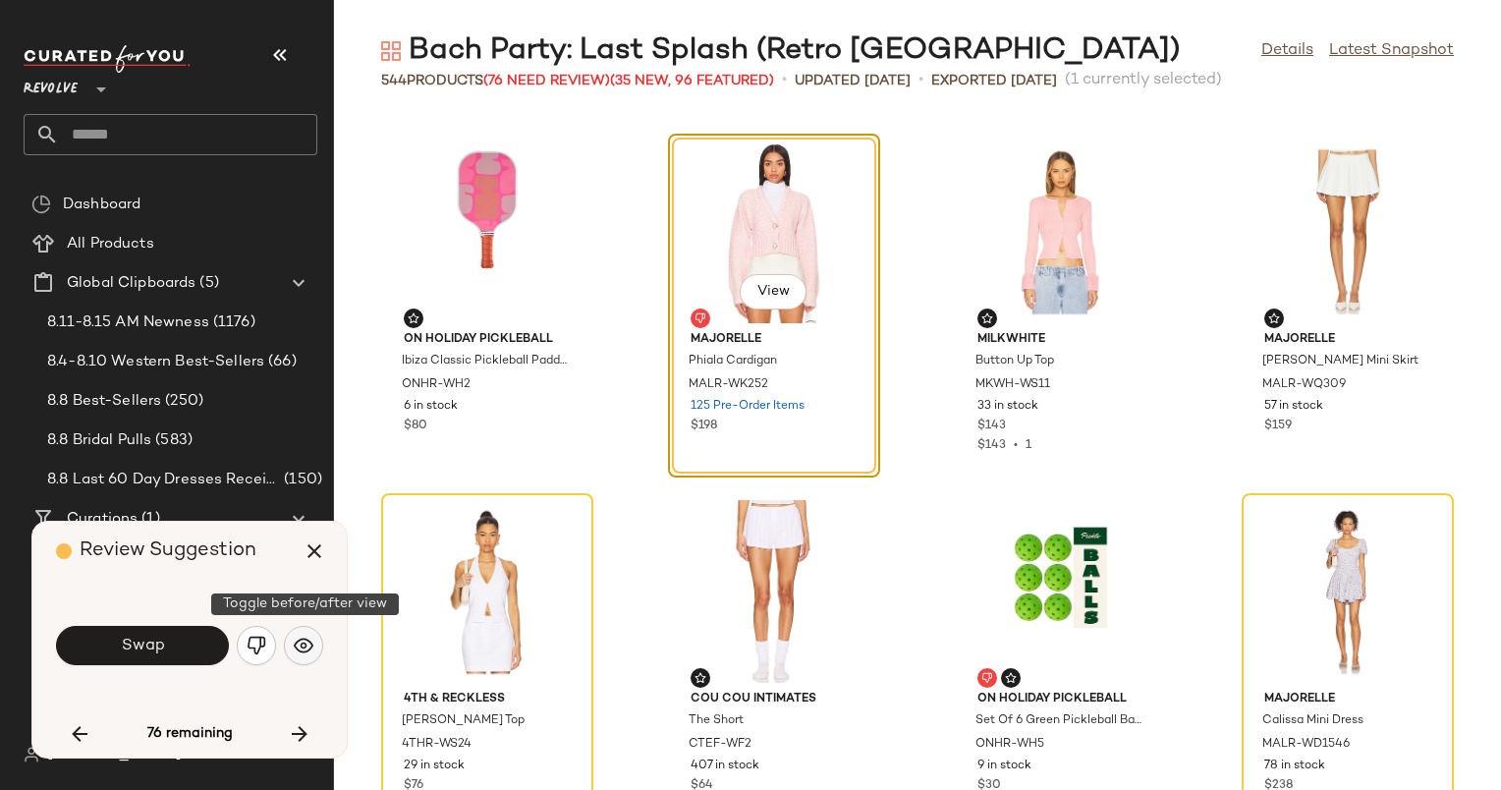
click at [310, 643] on img "button" at bounding box center [304, 646] width 20 height 20
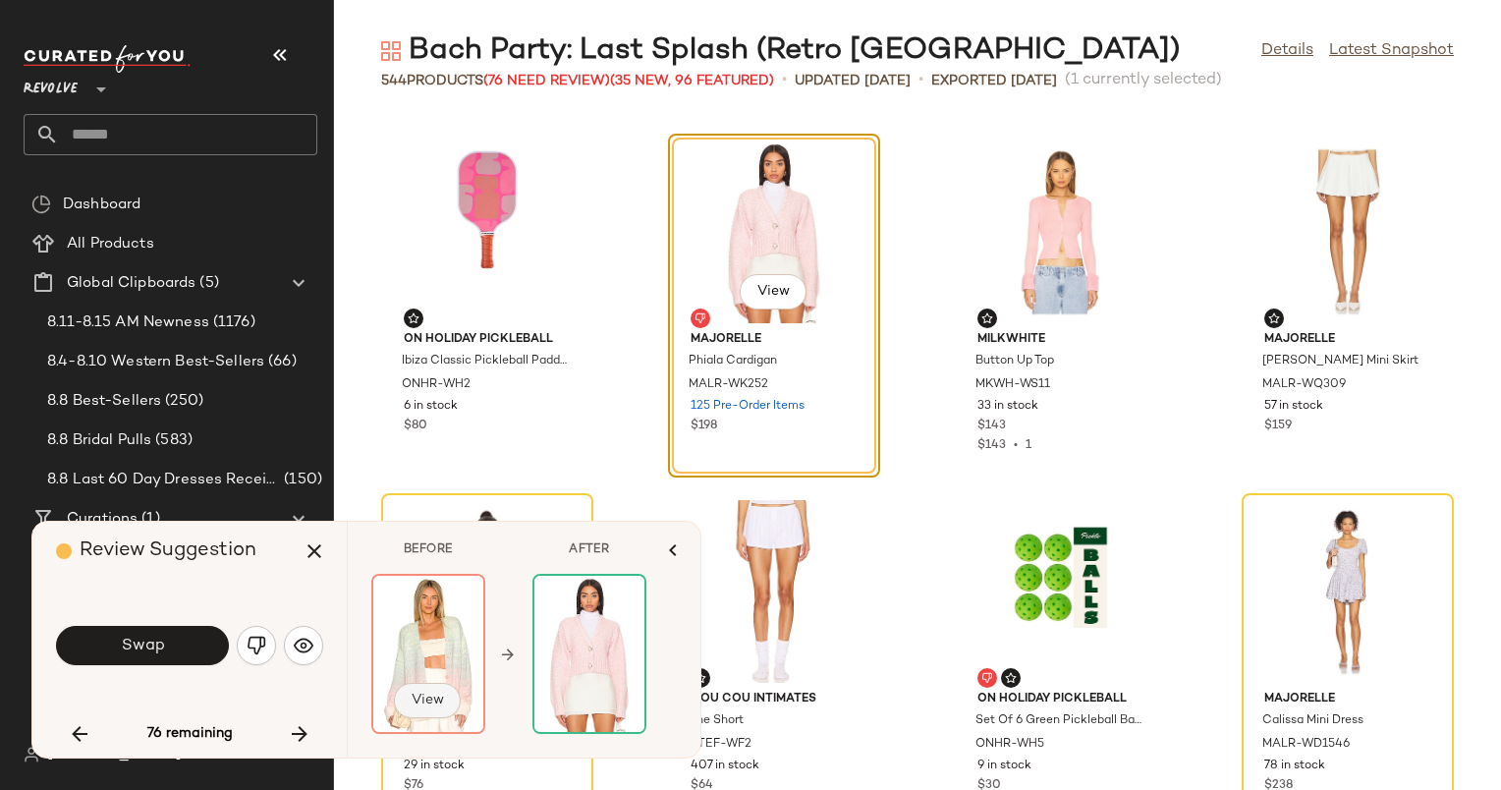
click at [428, 712] on button "View" at bounding box center [427, 700] width 67 height 35
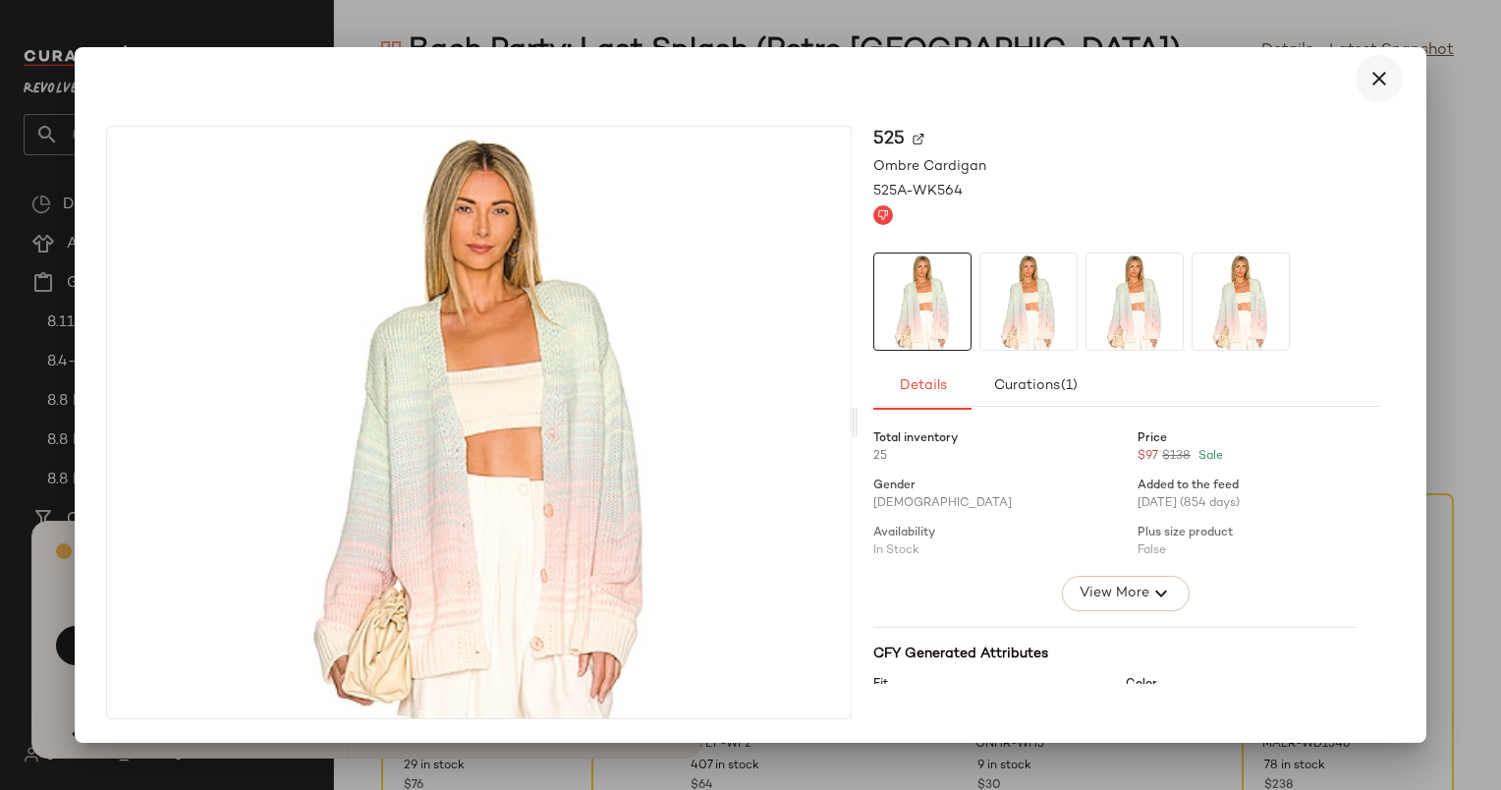
click at [1382, 73] on icon "button" at bounding box center [1380, 79] width 24 height 24
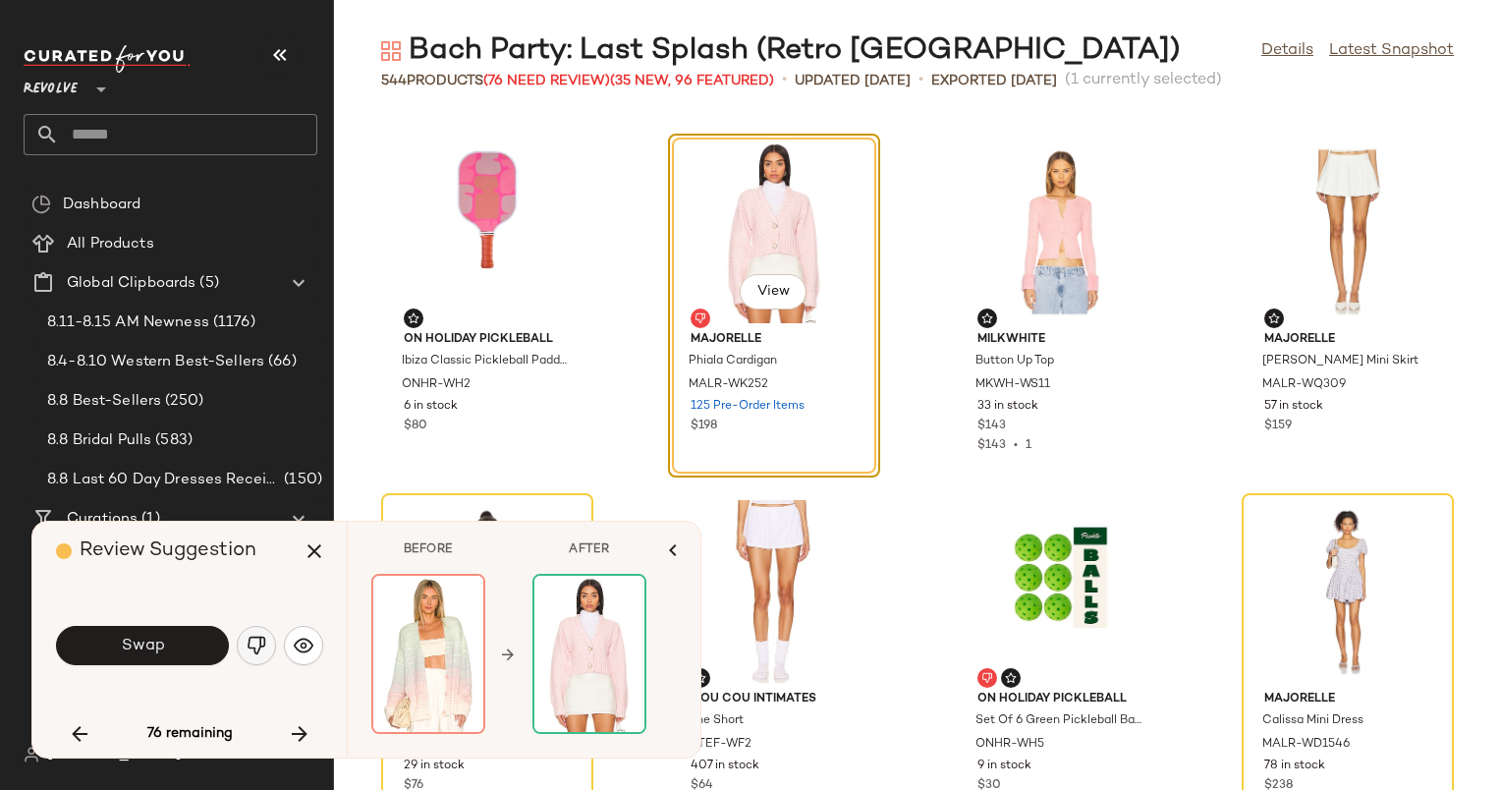
click at [244, 642] on button "button" at bounding box center [256, 645] width 39 height 39
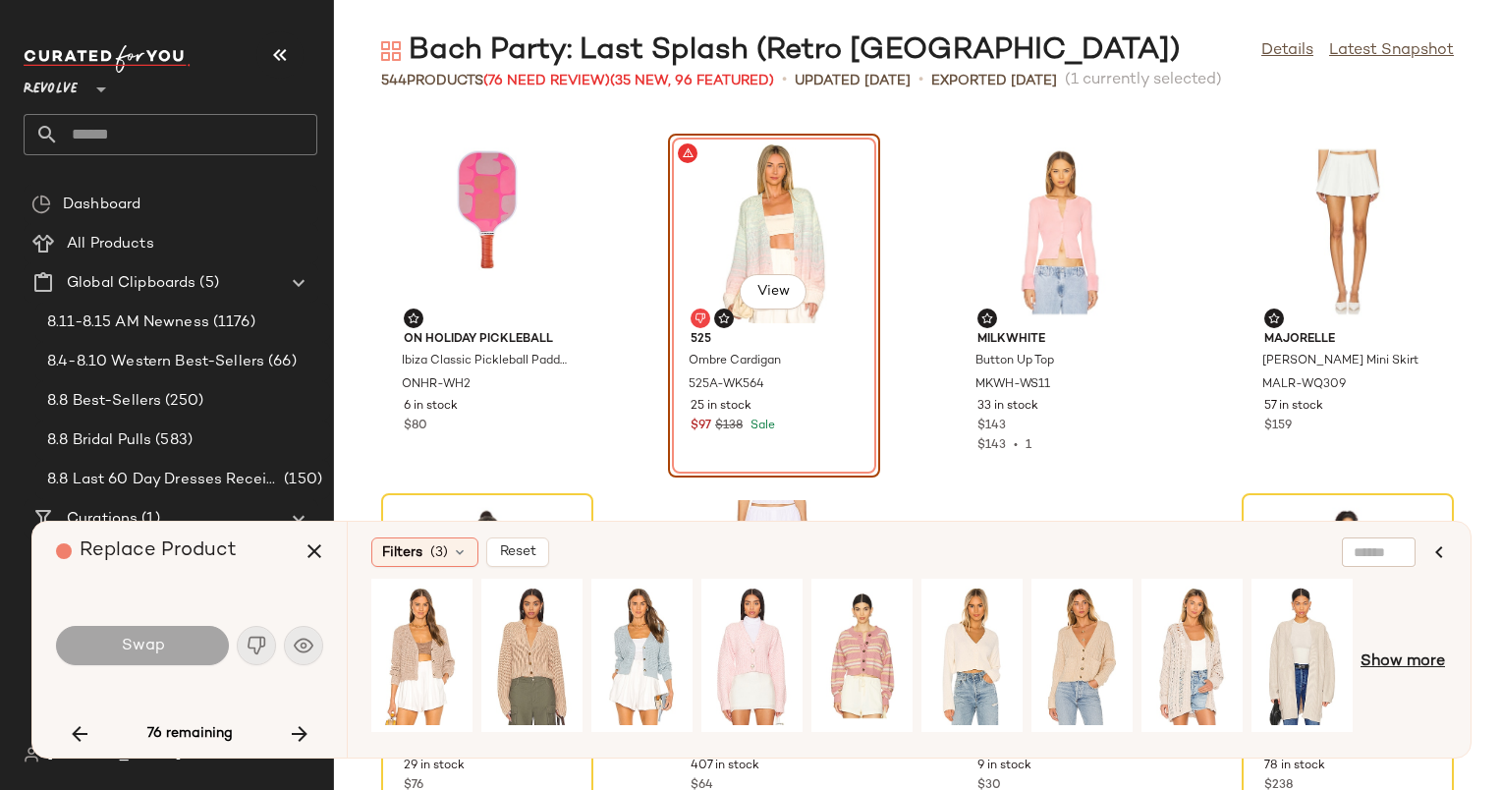
click at [1403, 657] on span "Show more" at bounding box center [1403, 662] width 84 height 24
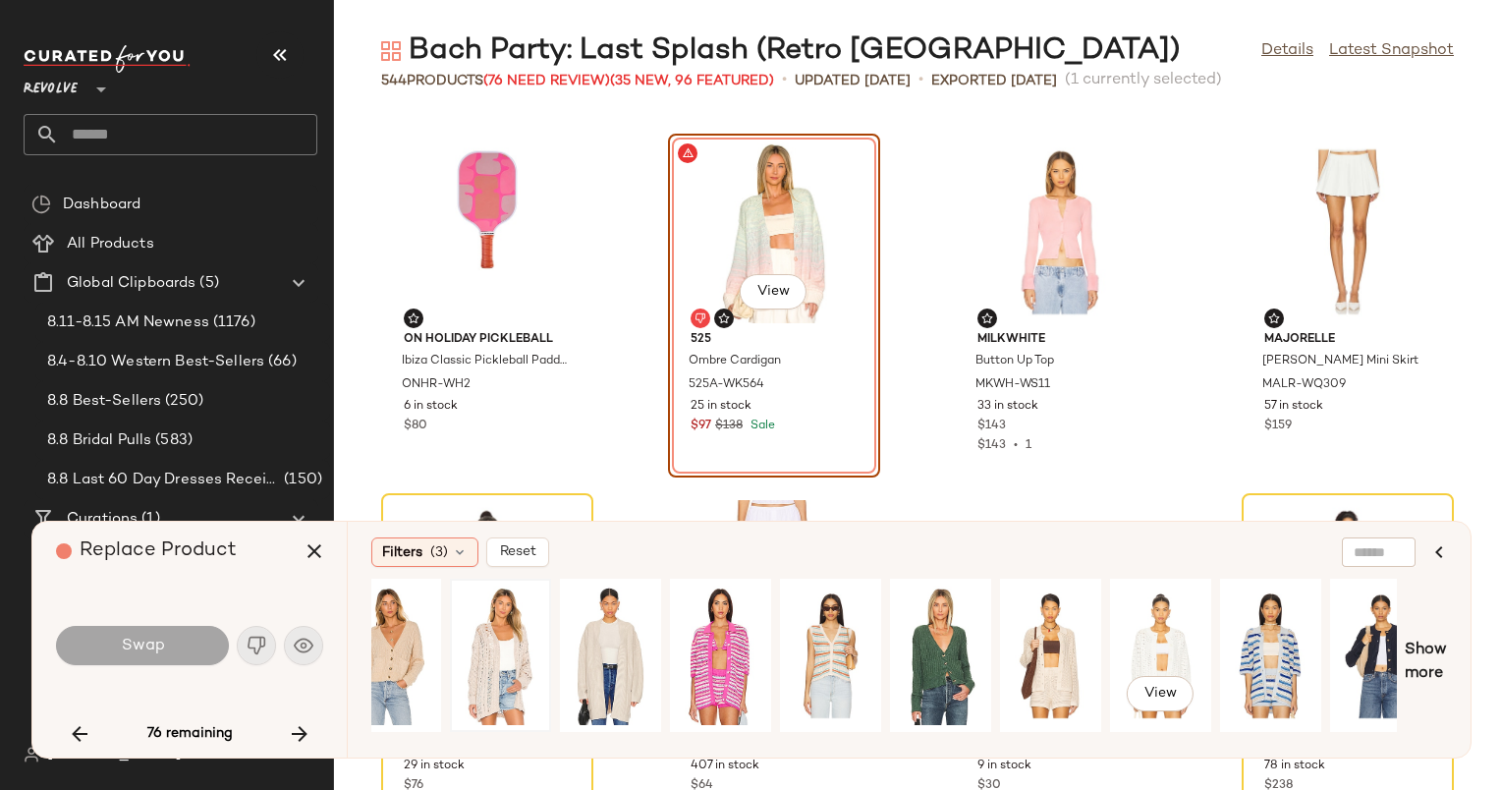
scroll to position [0, 605]
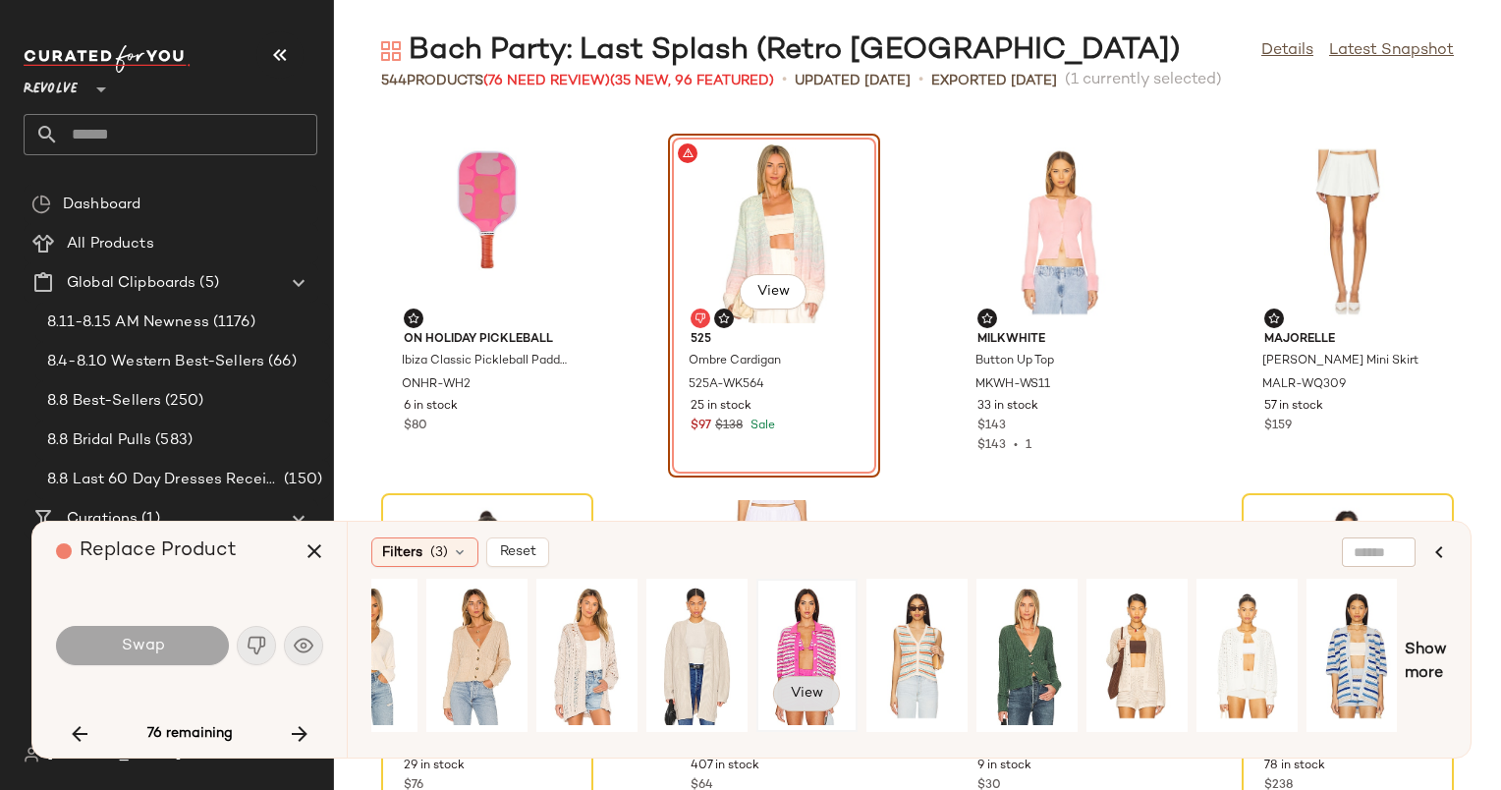
click at [787, 701] on button "View" at bounding box center [806, 693] width 67 height 35
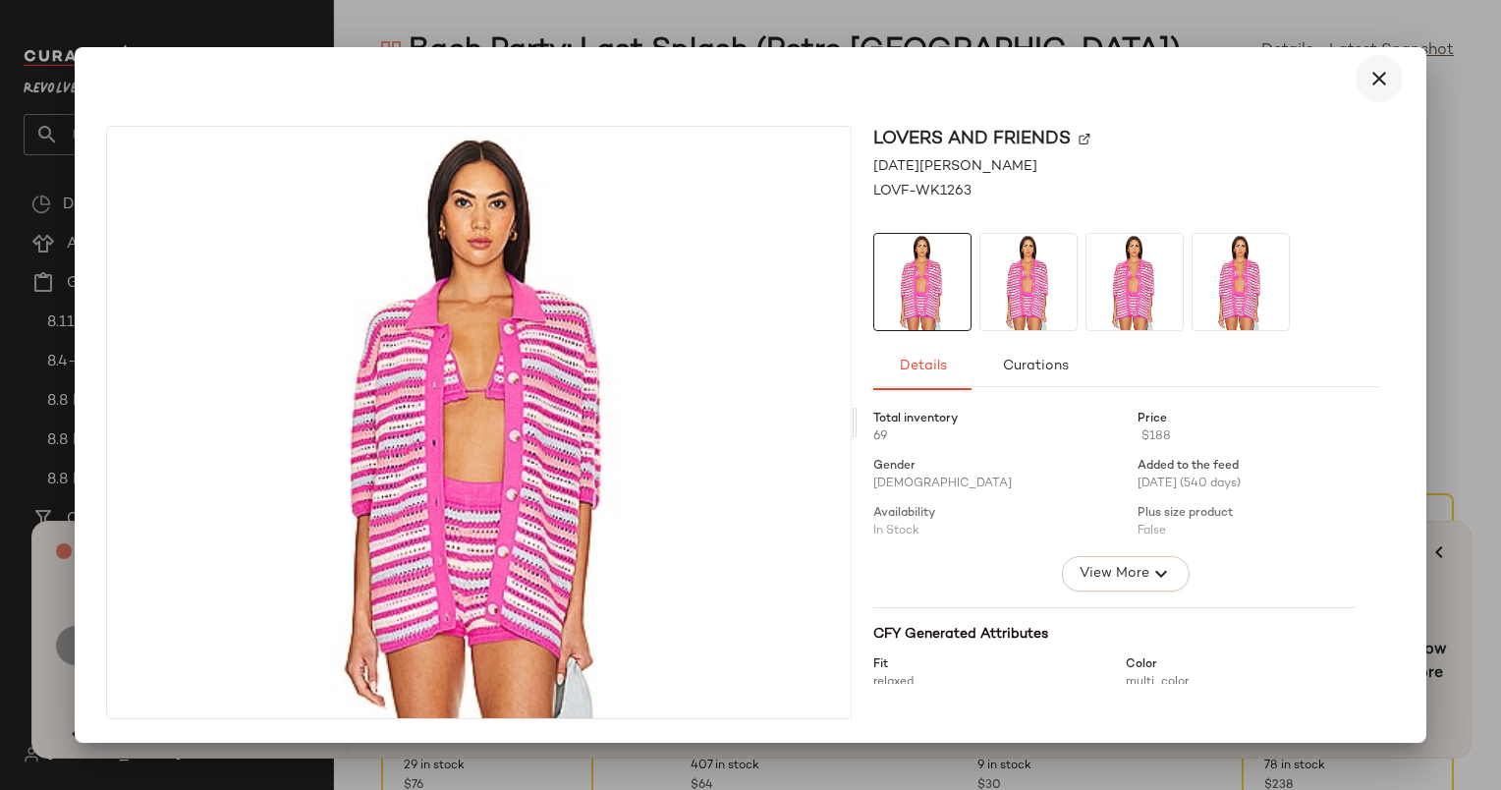
click at [1372, 94] on button "button" at bounding box center [1379, 78] width 47 height 47
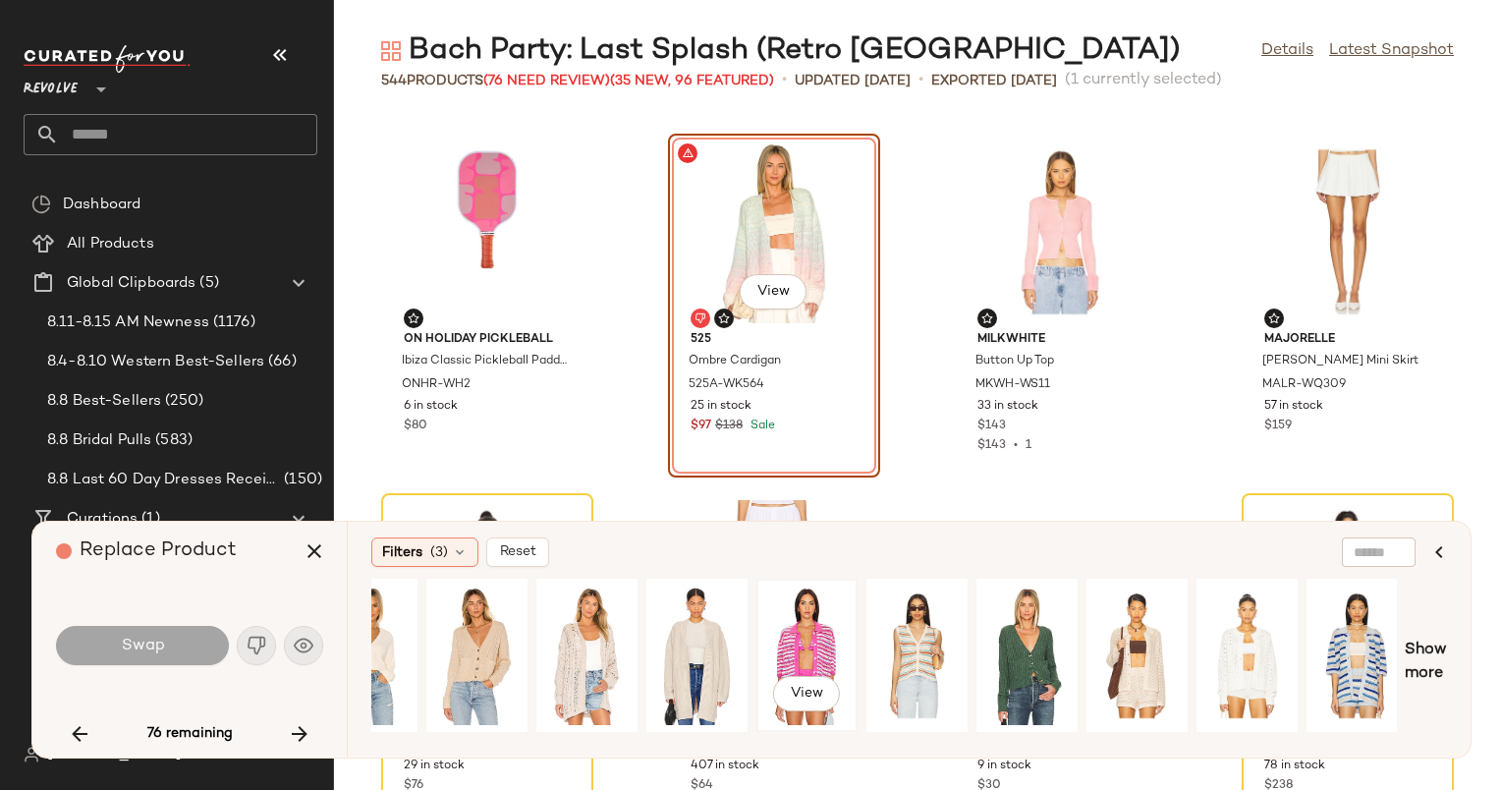
click at [811, 646] on div "View" at bounding box center [806, 656] width 87 height 140
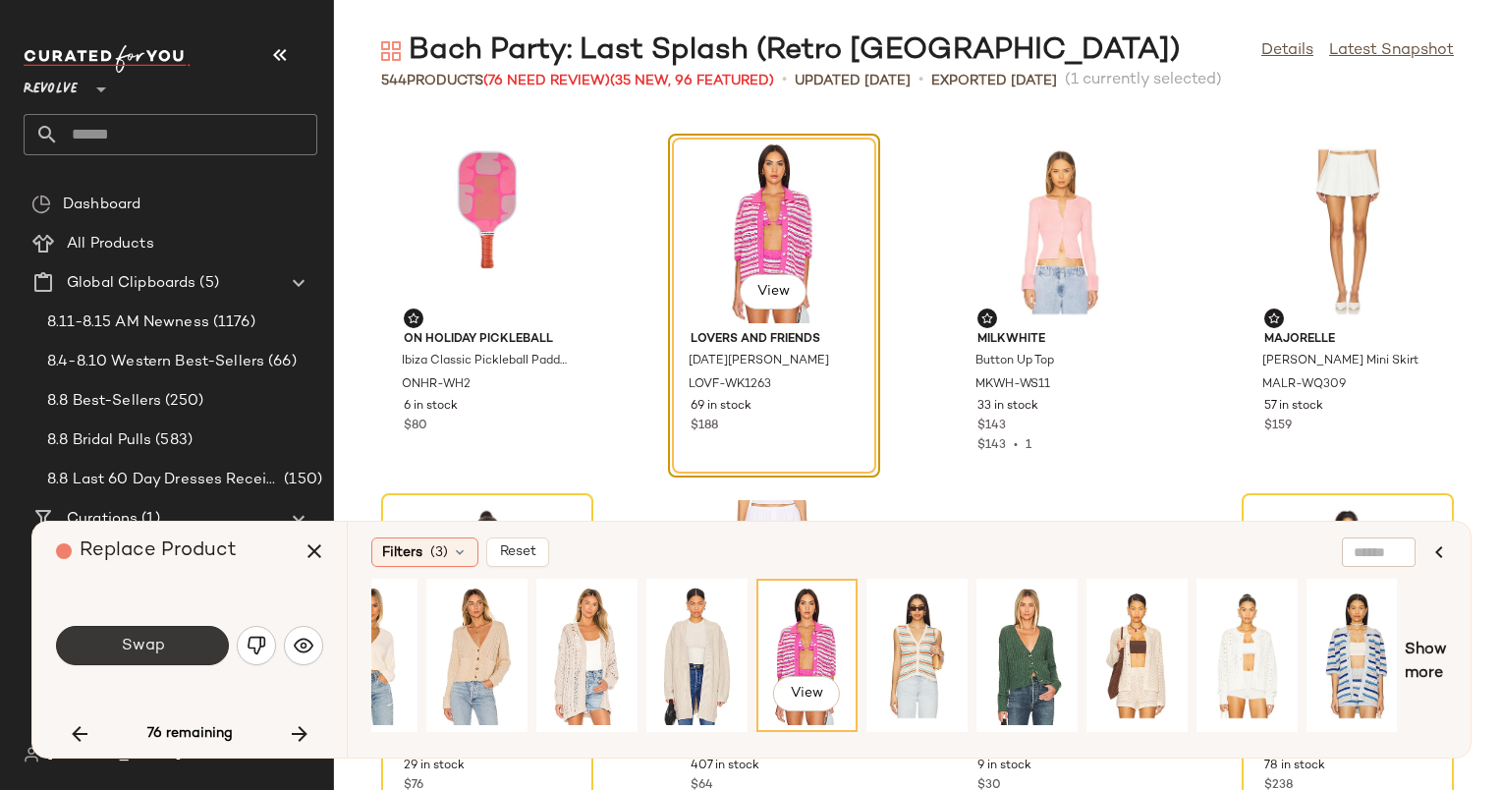
click at [121, 658] on button "Swap" at bounding box center [142, 645] width 173 height 39
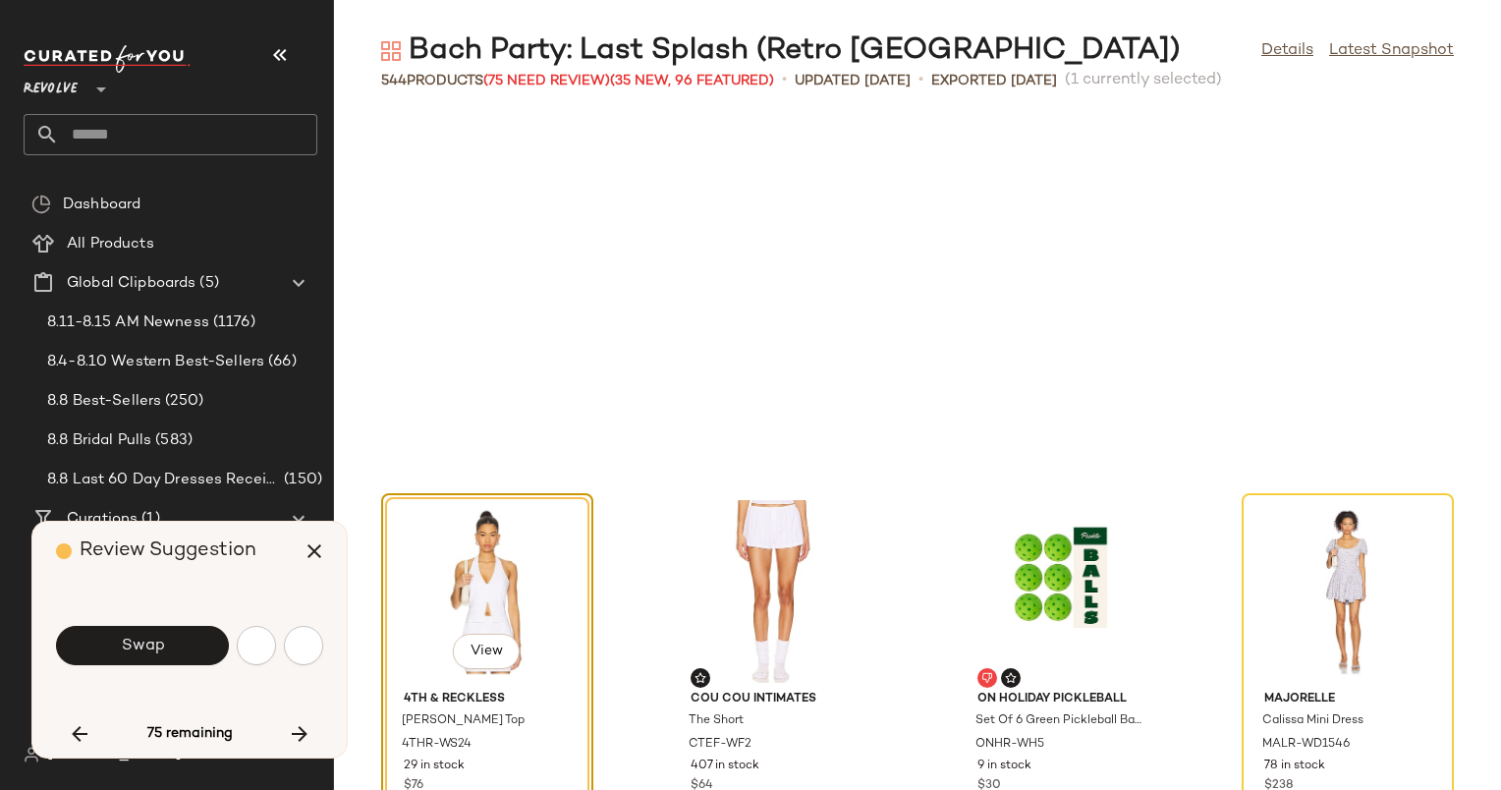
scroll to position [20137, 0]
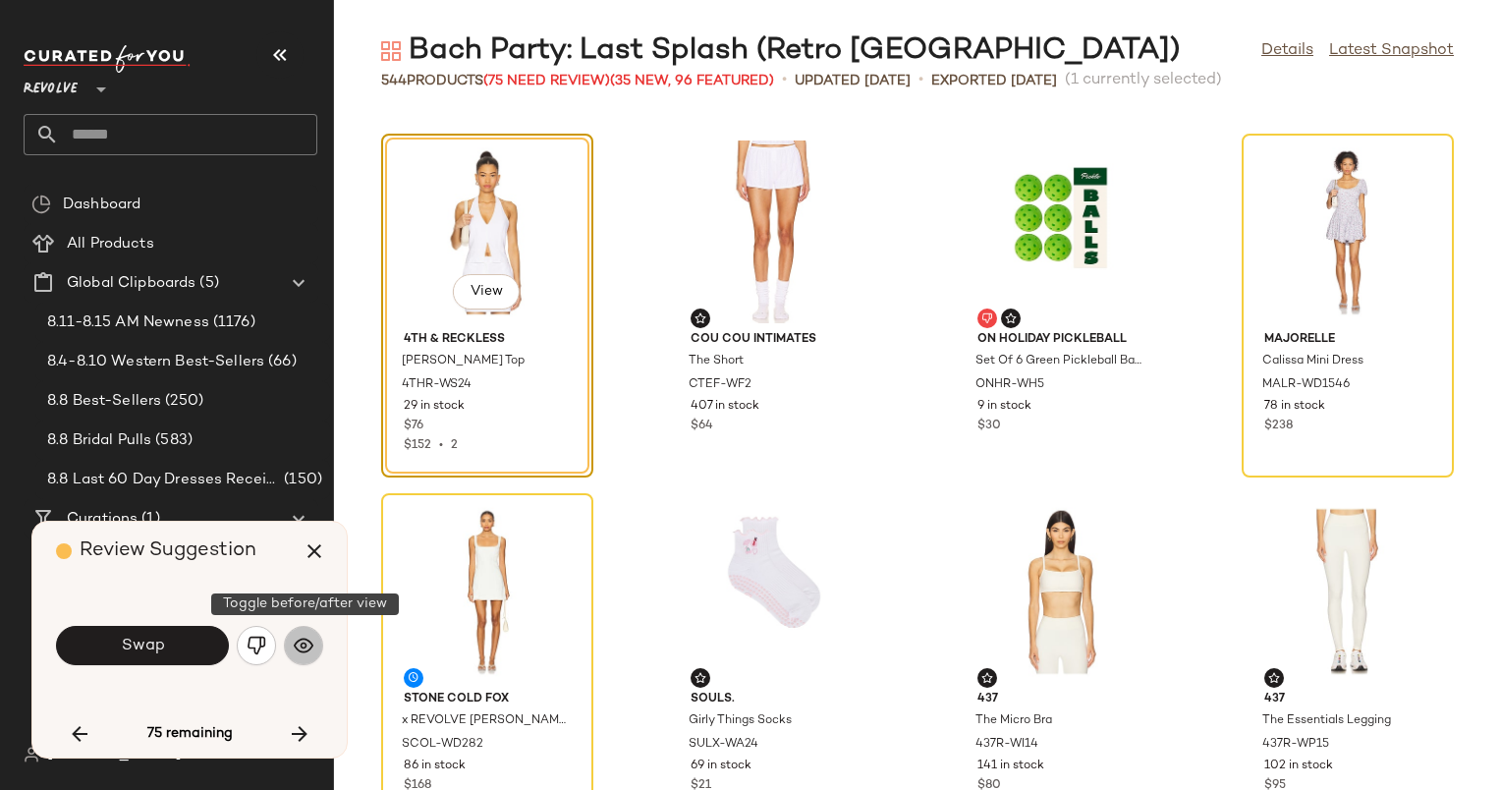
click at [309, 639] on img "button" at bounding box center [304, 646] width 20 height 20
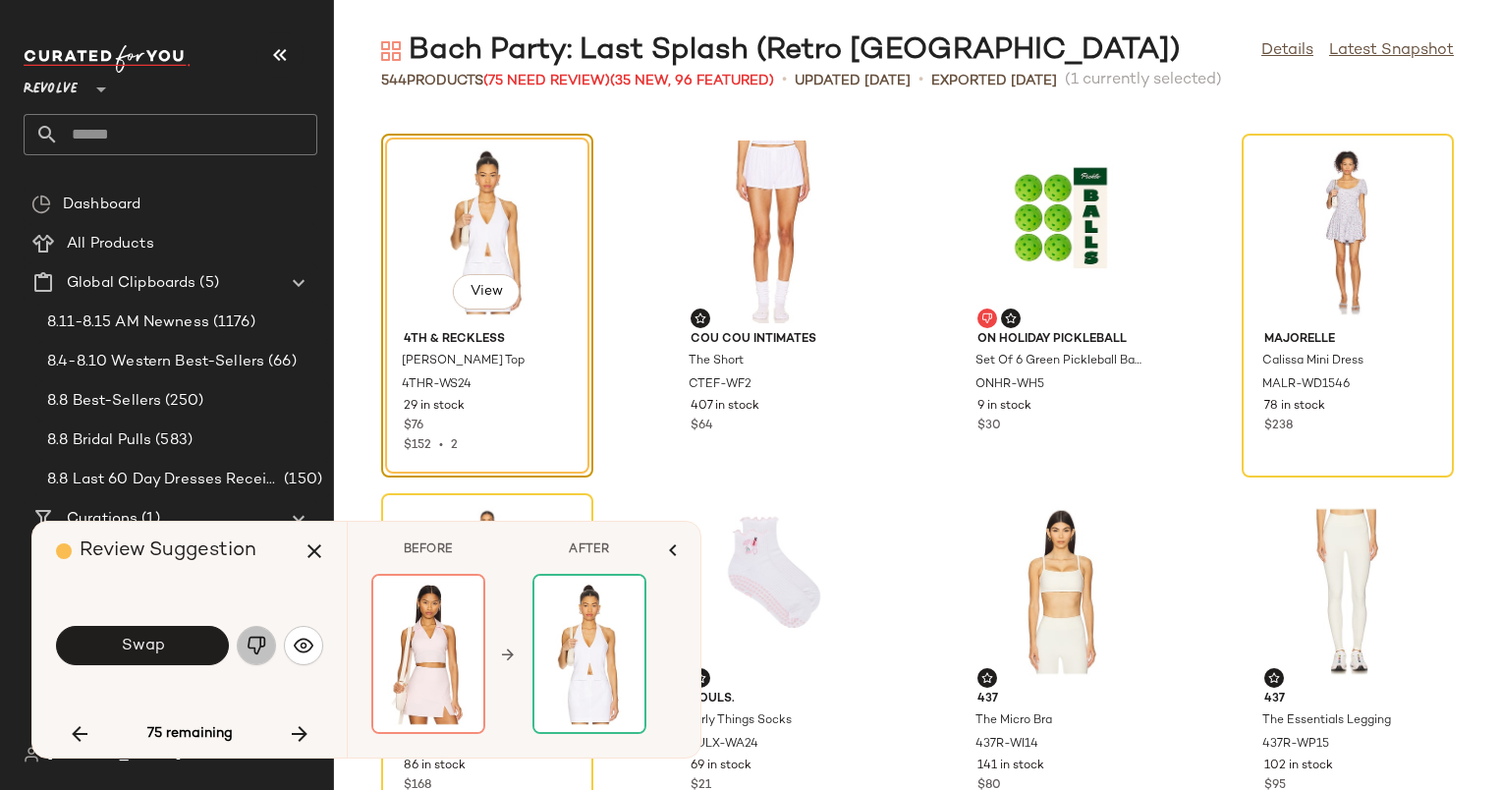
click at [263, 638] on img "button" at bounding box center [257, 646] width 20 height 20
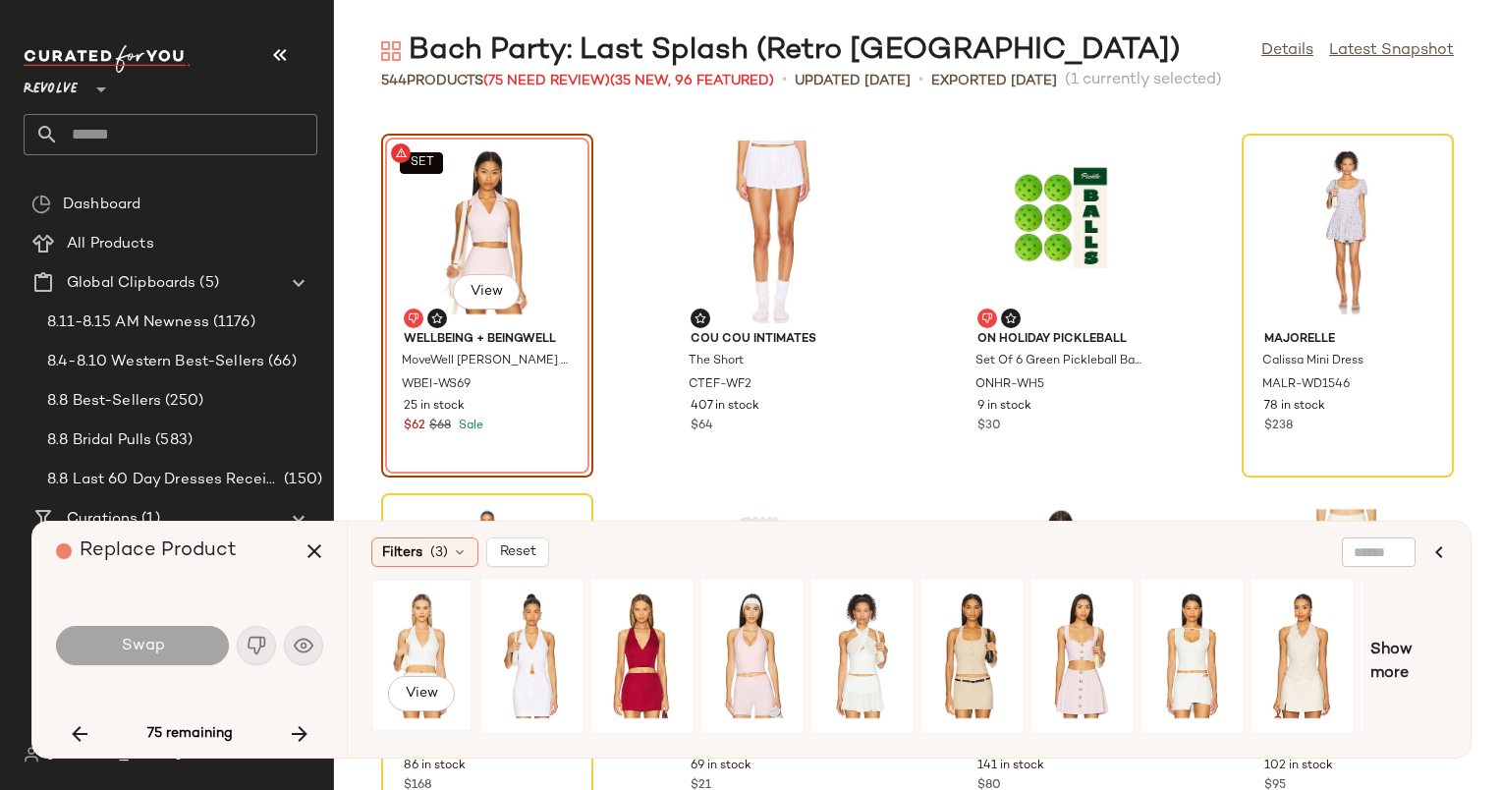
click at [421, 629] on div "View" at bounding box center [421, 656] width 87 height 140
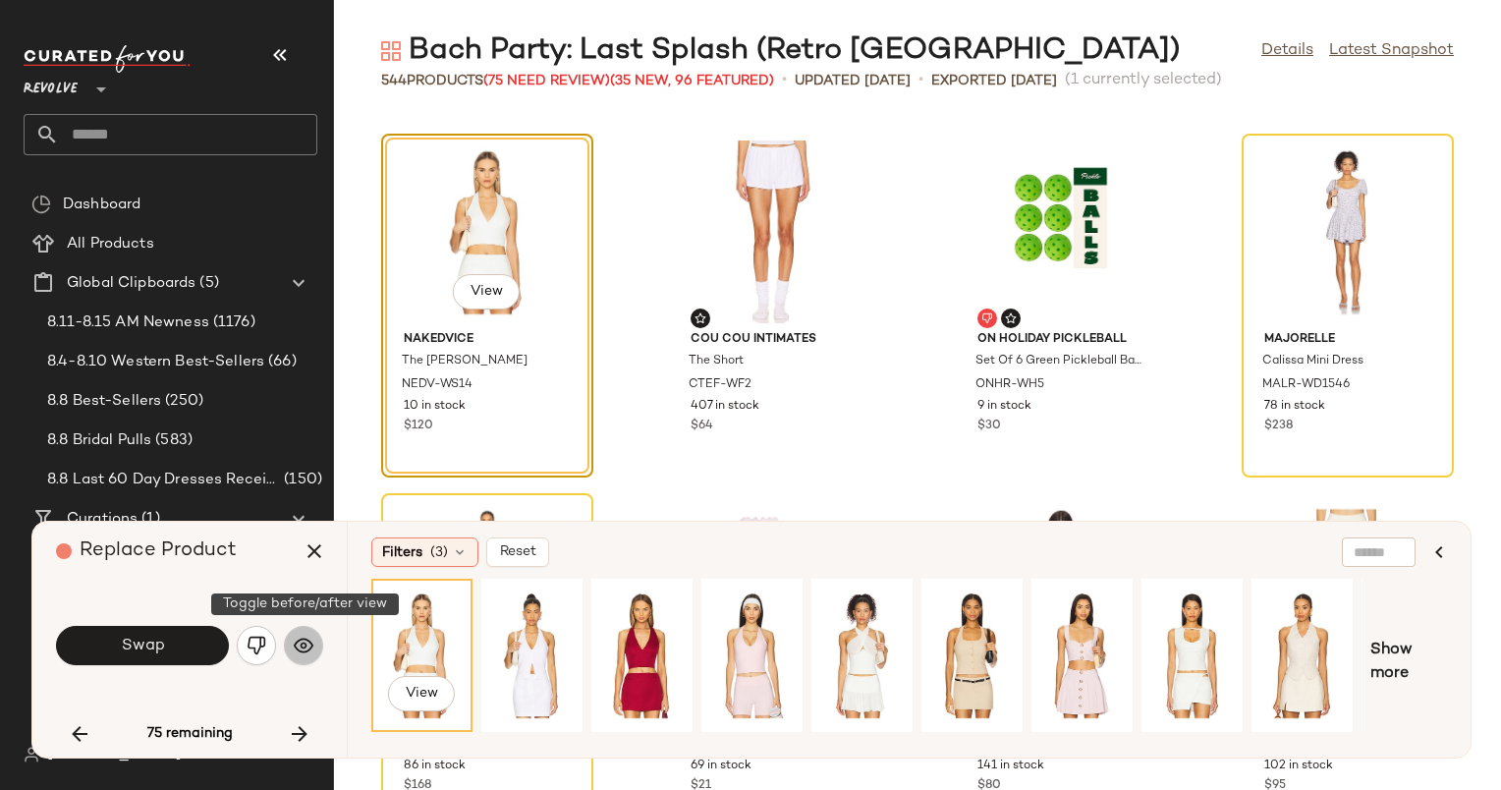
click at [309, 645] on img "button" at bounding box center [304, 646] width 20 height 20
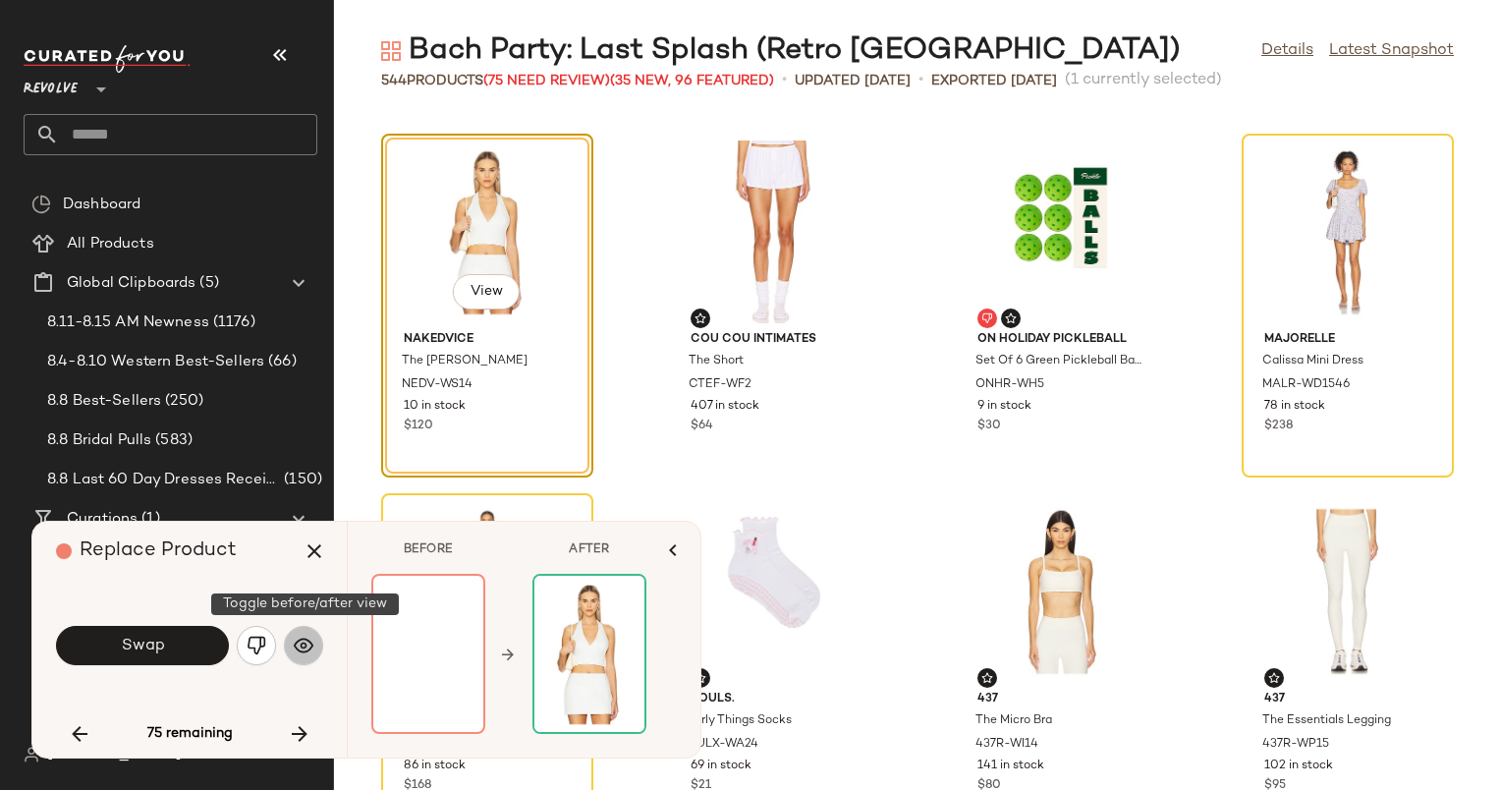
click at [305, 641] on img "button" at bounding box center [304, 646] width 20 height 20
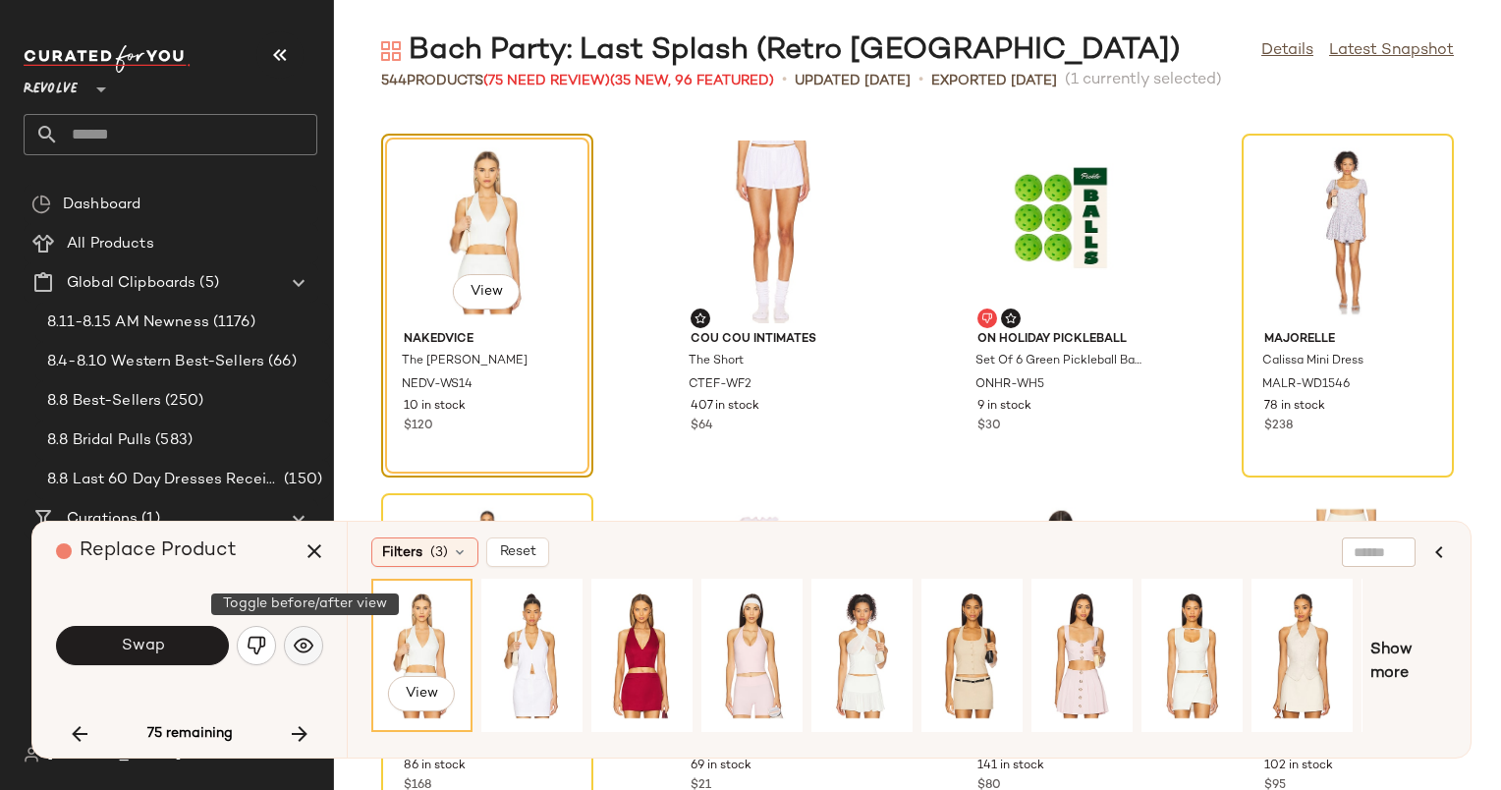
click at [305, 641] on img "button" at bounding box center [304, 646] width 20 height 20
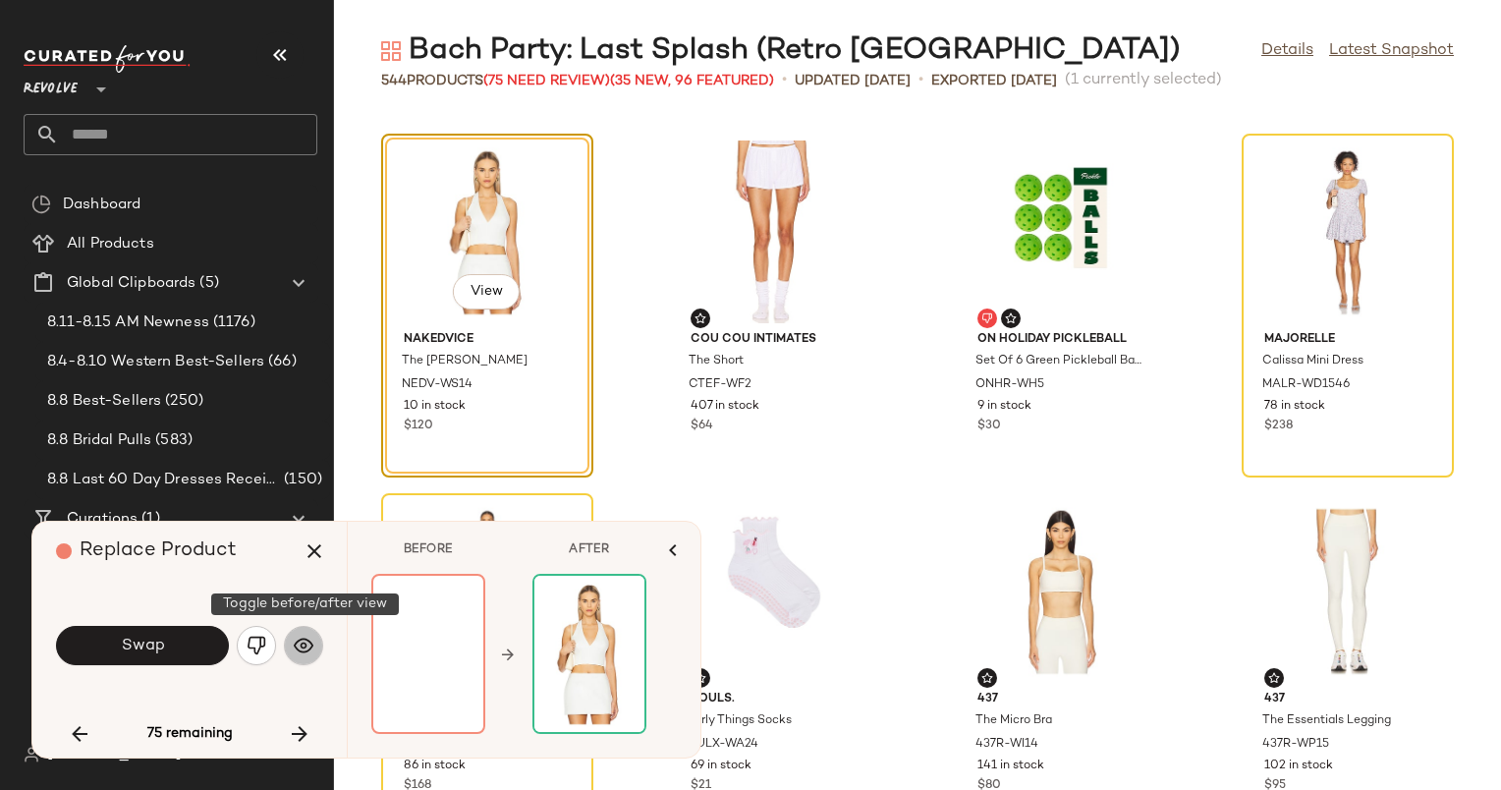
click at [307, 640] on img "button" at bounding box center [304, 646] width 20 height 20
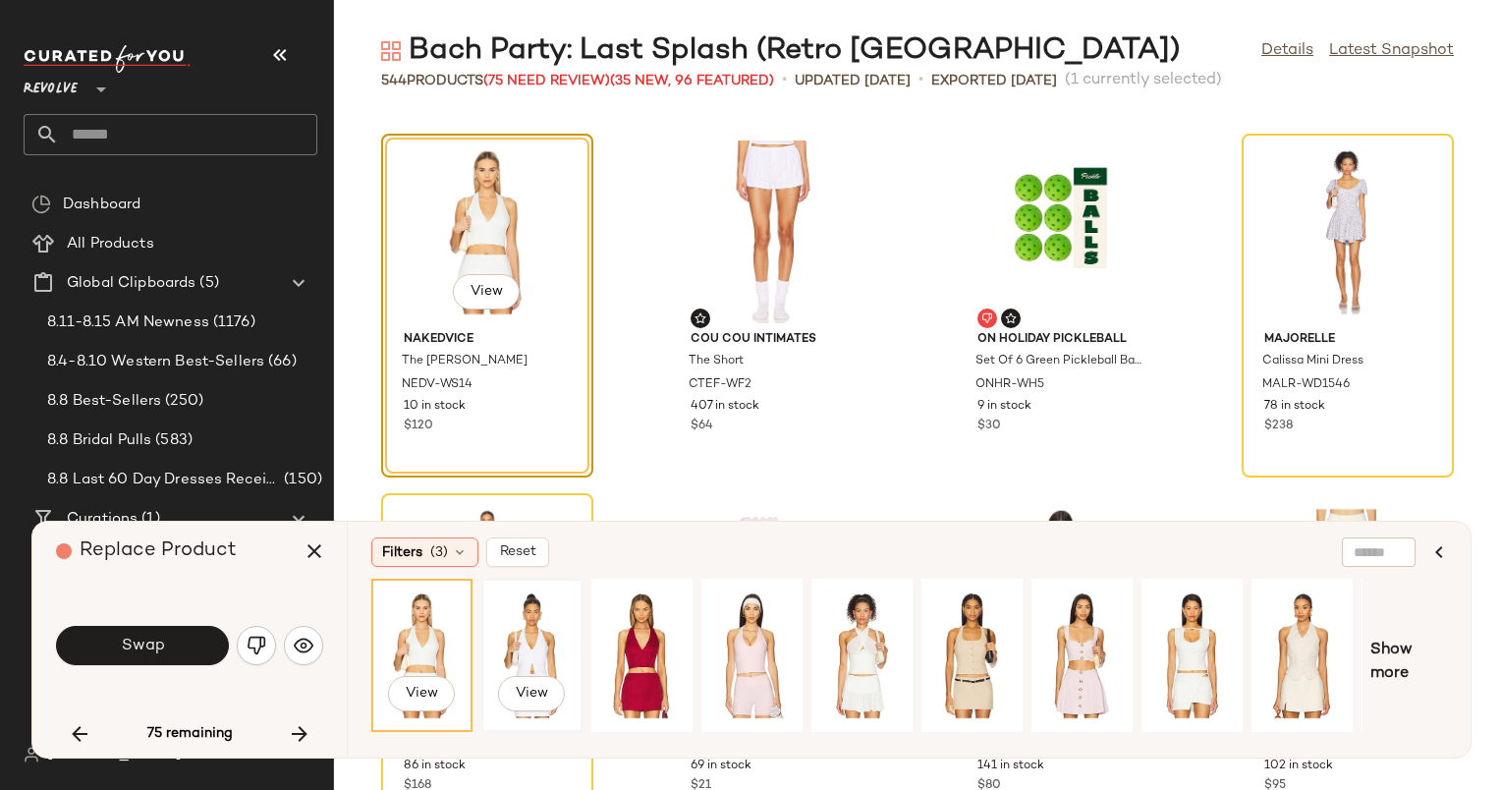
click at [541, 628] on div "View" at bounding box center [531, 656] width 87 height 140
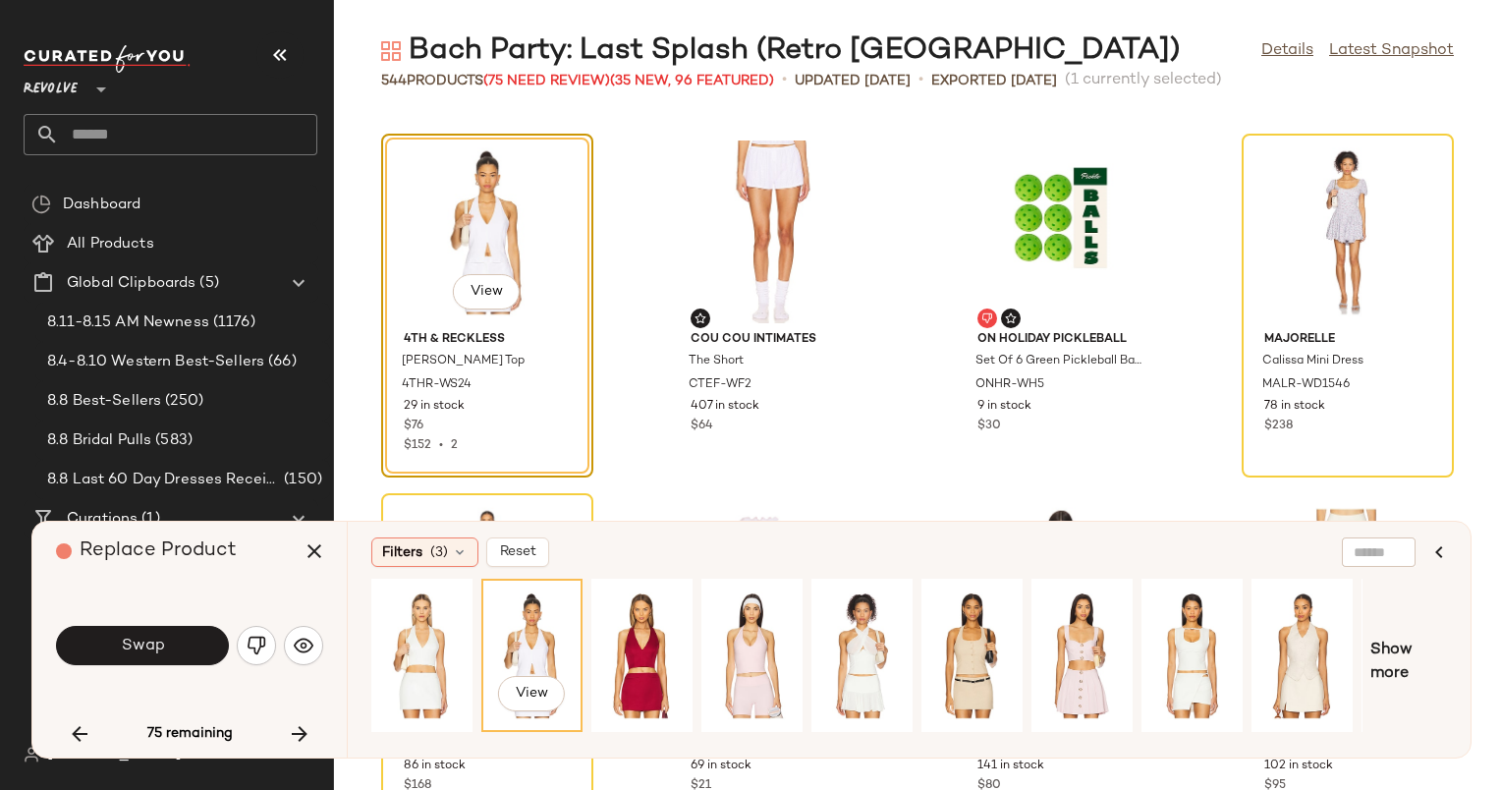
click at [548, 567] on div "Filters (3) Reset View Show more" at bounding box center [909, 640] width 1124 height 236
click at [531, 549] on span "Reset" at bounding box center [517, 552] width 37 height 16
click at [294, 643] on img "button" at bounding box center [304, 646] width 20 height 20
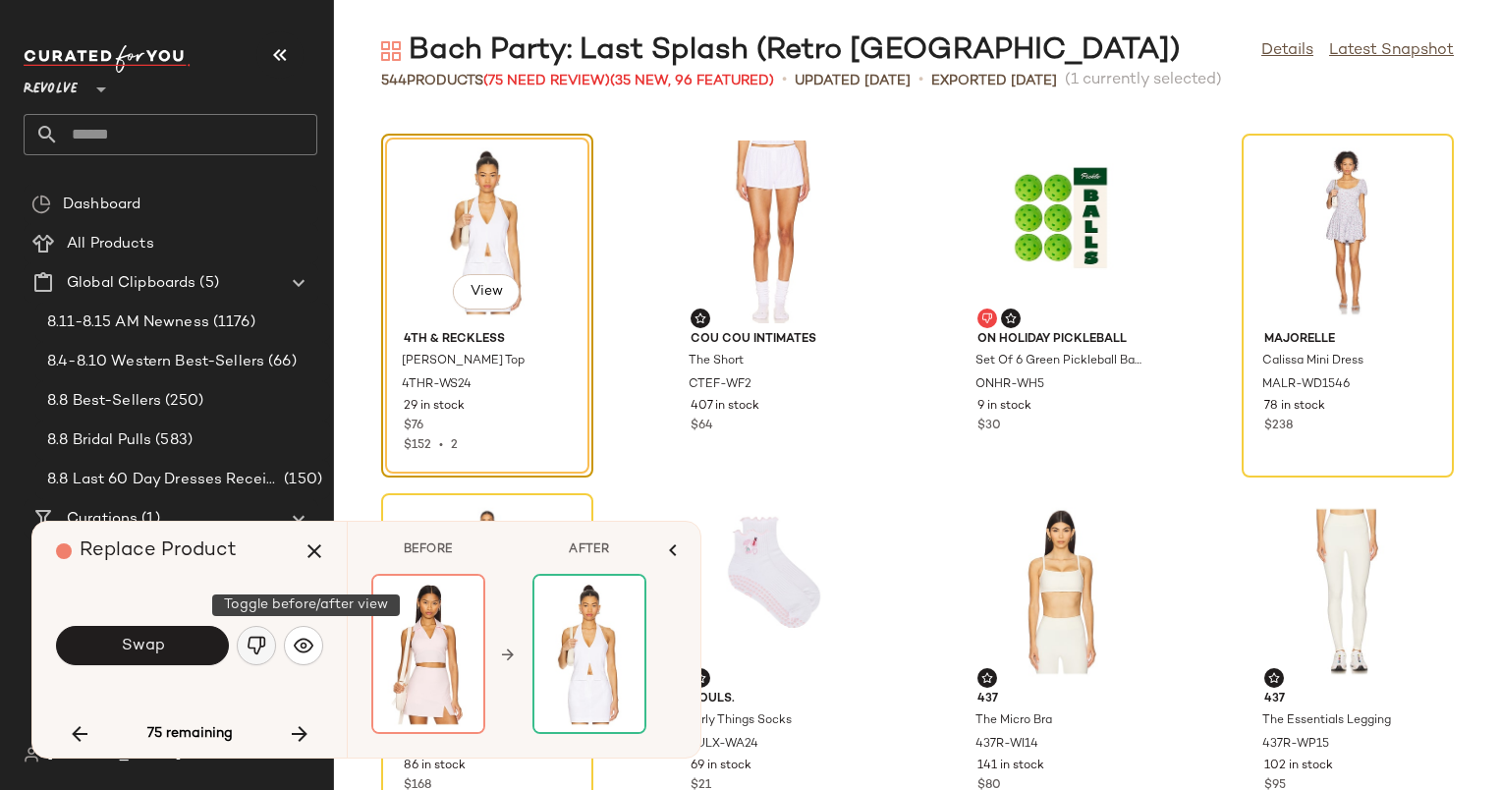
click at [274, 643] on button "button" at bounding box center [256, 645] width 39 height 39
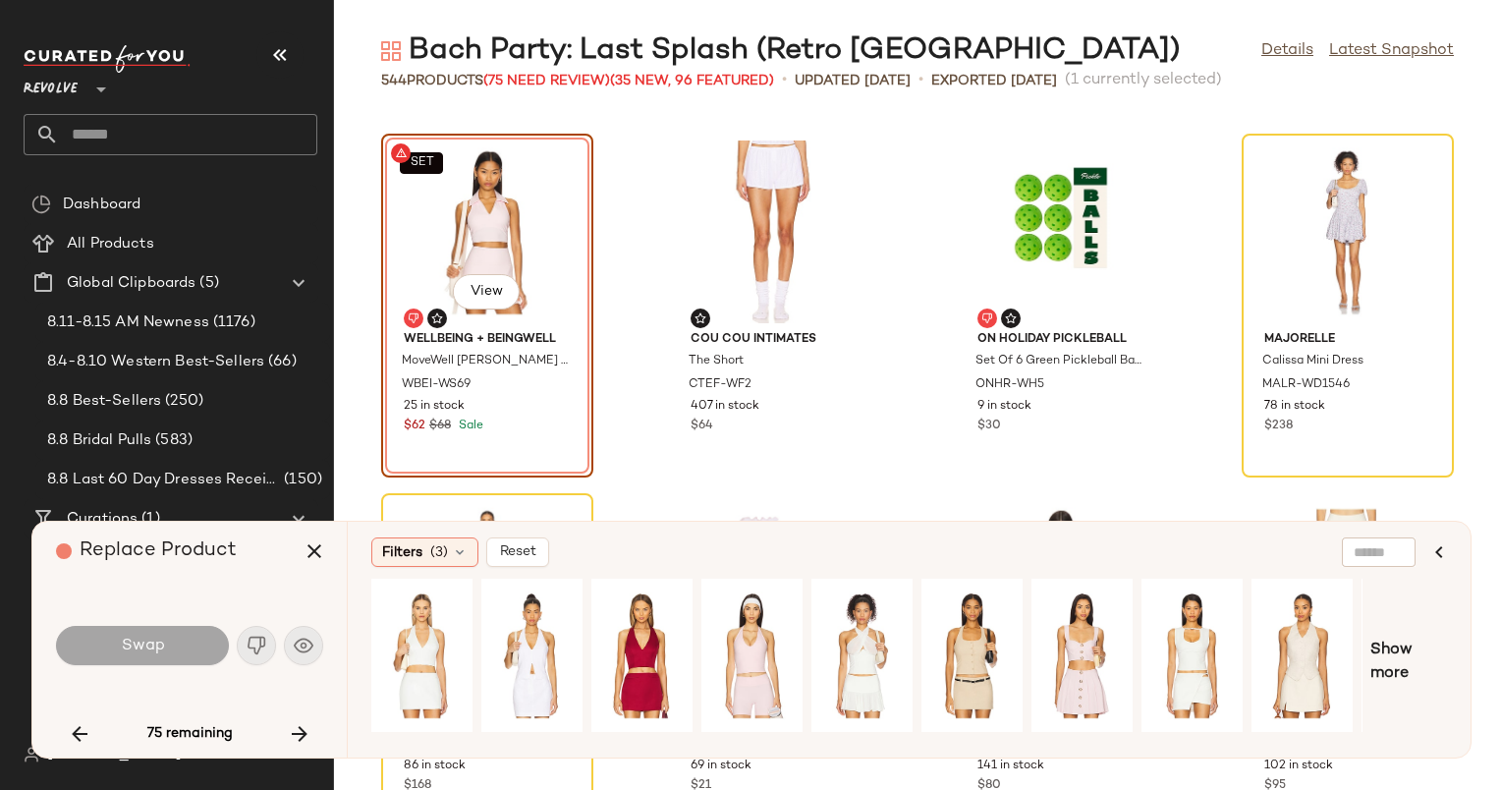
click at [300, 644] on div "Swap" at bounding box center [189, 645] width 267 height 47
click at [751, 701] on span "View" at bounding box center [751, 694] width 33 height 16
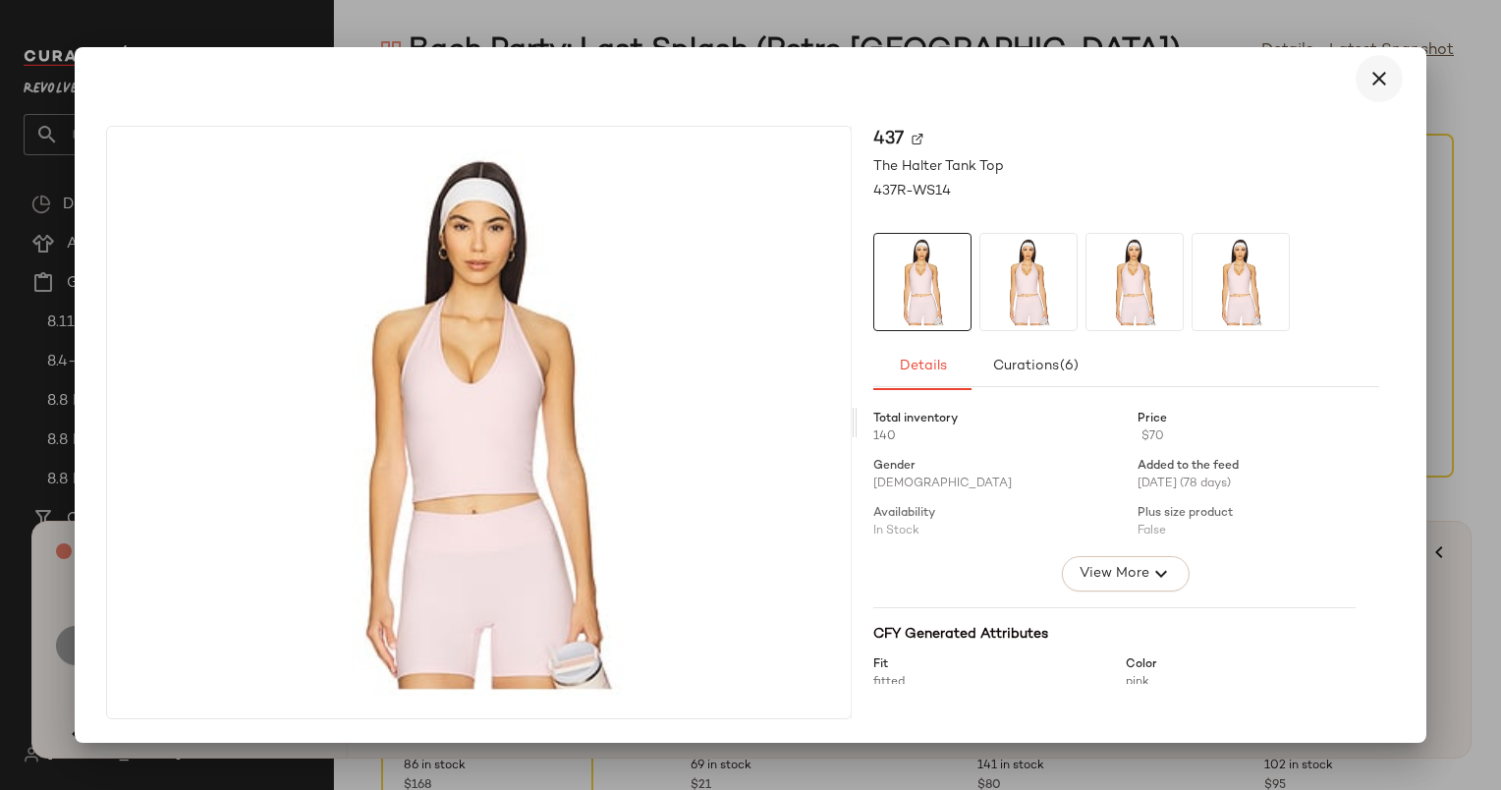
click at [1376, 82] on icon "button" at bounding box center [1380, 79] width 24 height 24
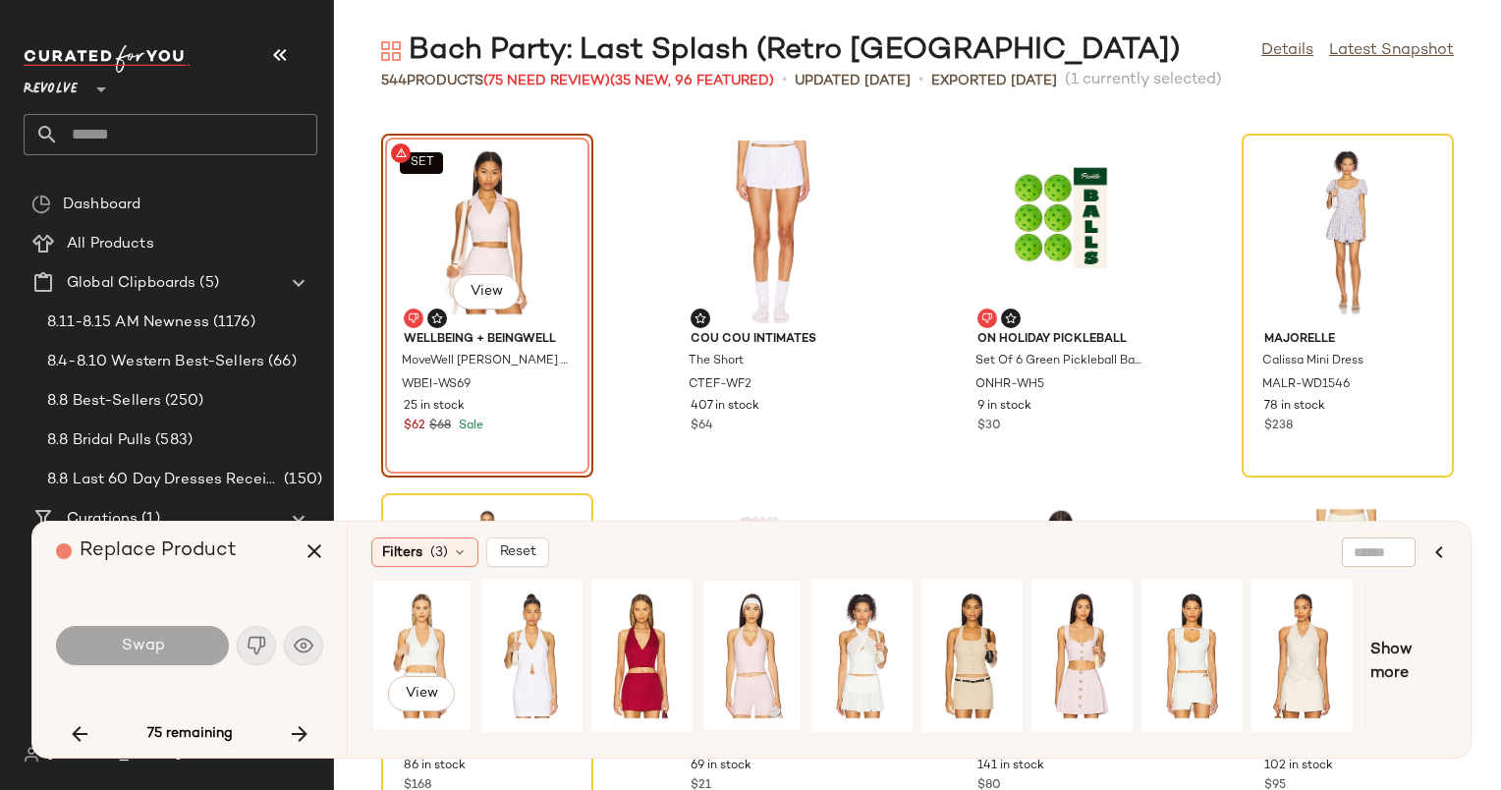
click at [417, 641] on div "View" at bounding box center [421, 656] width 87 height 140
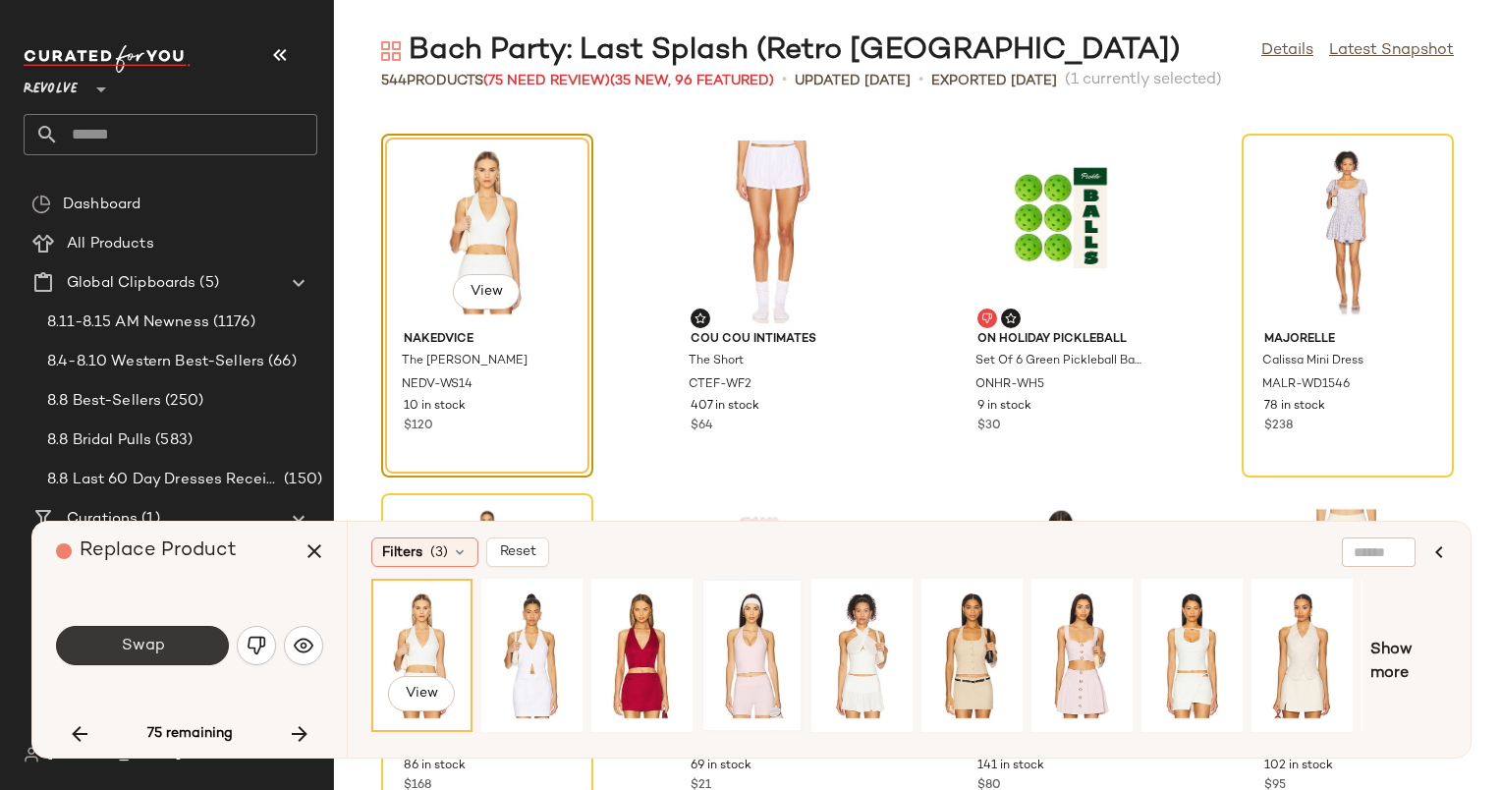
click at [156, 630] on button "Swap" at bounding box center [142, 645] width 173 height 39
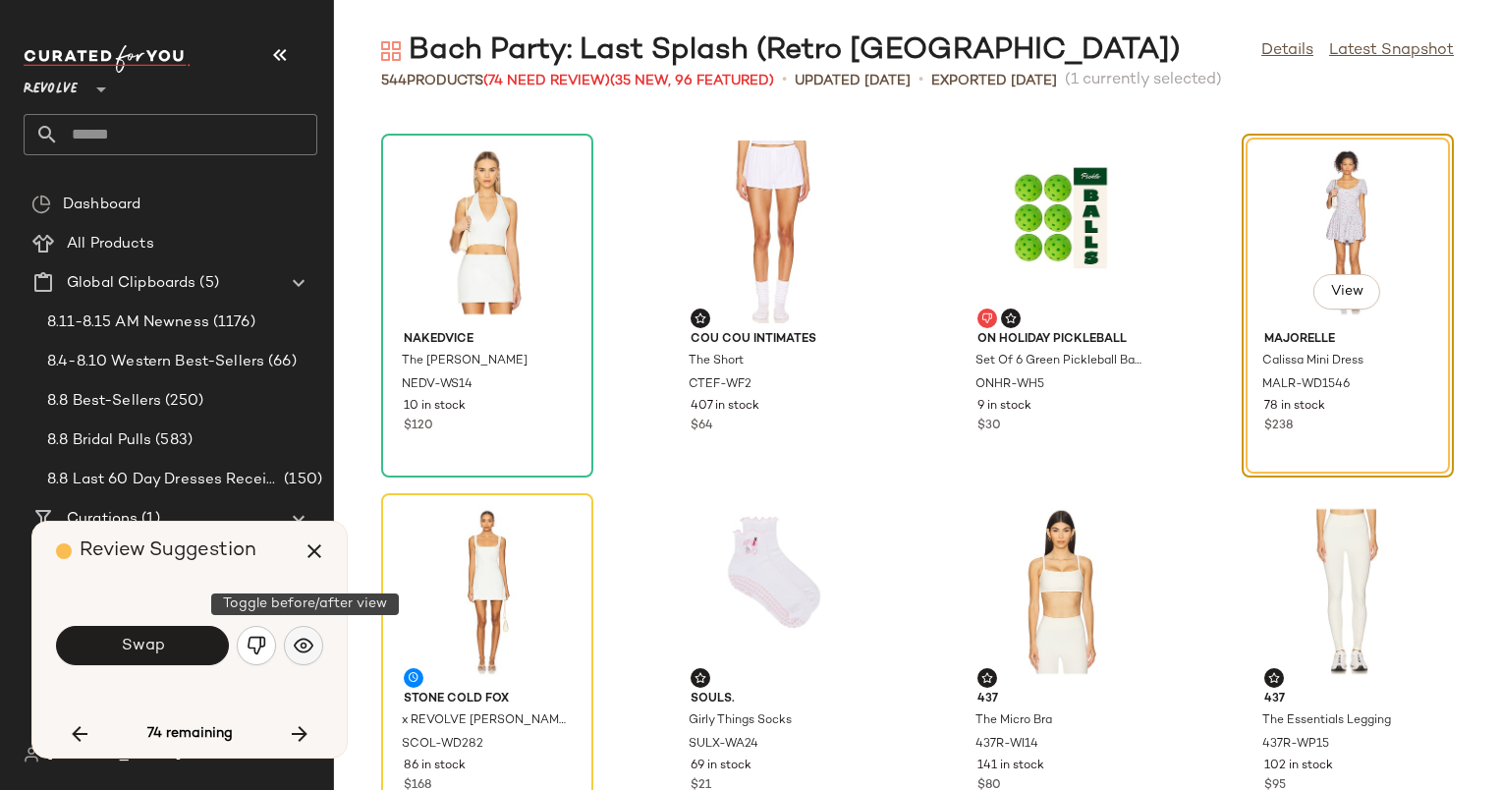
click at [301, 650] on img "button" at bounding box center [304, 646] width 20 height 20
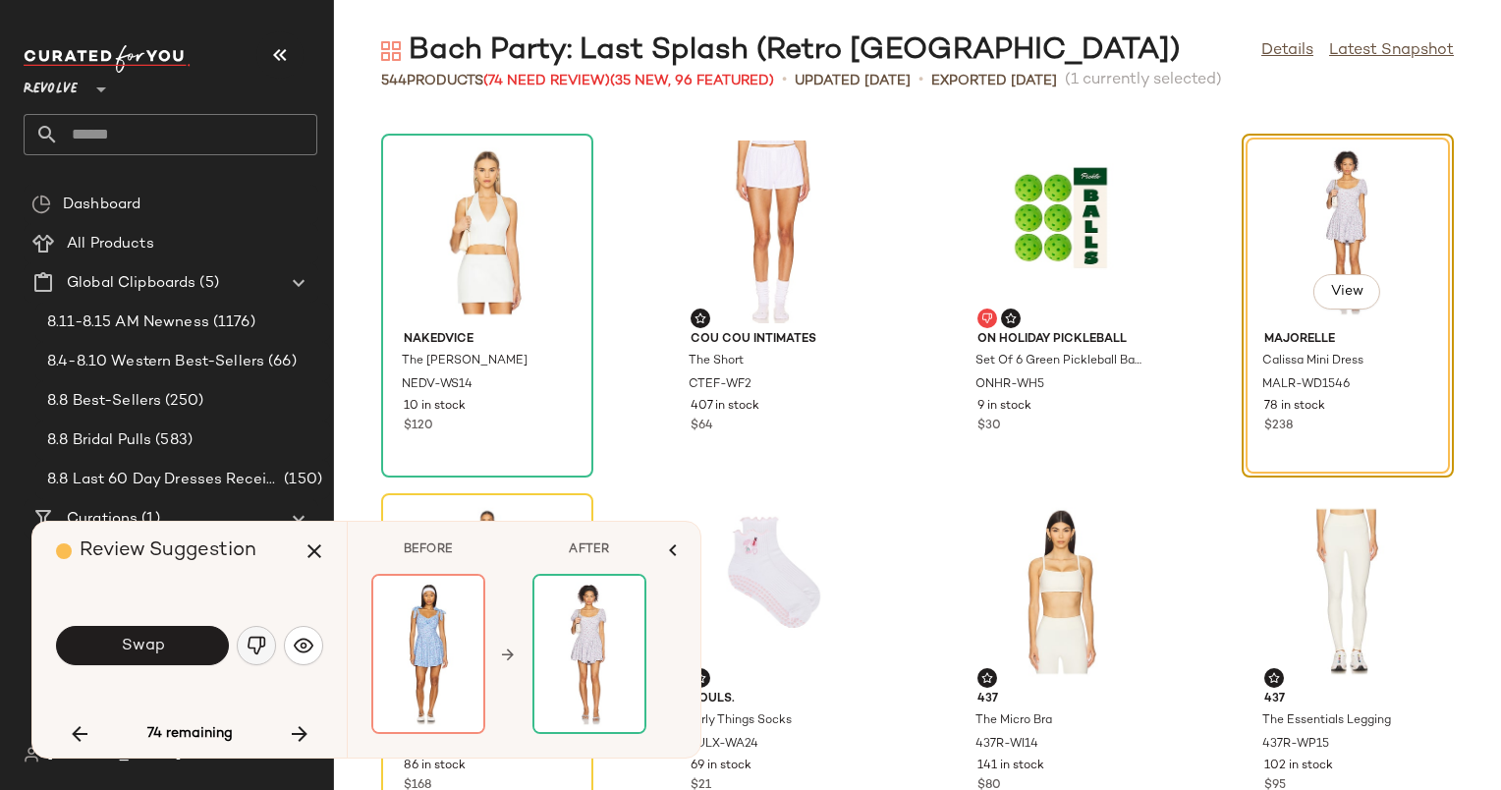
click at [252, 644] on img "button" at bounding box center [257, 646] width 20 height 20
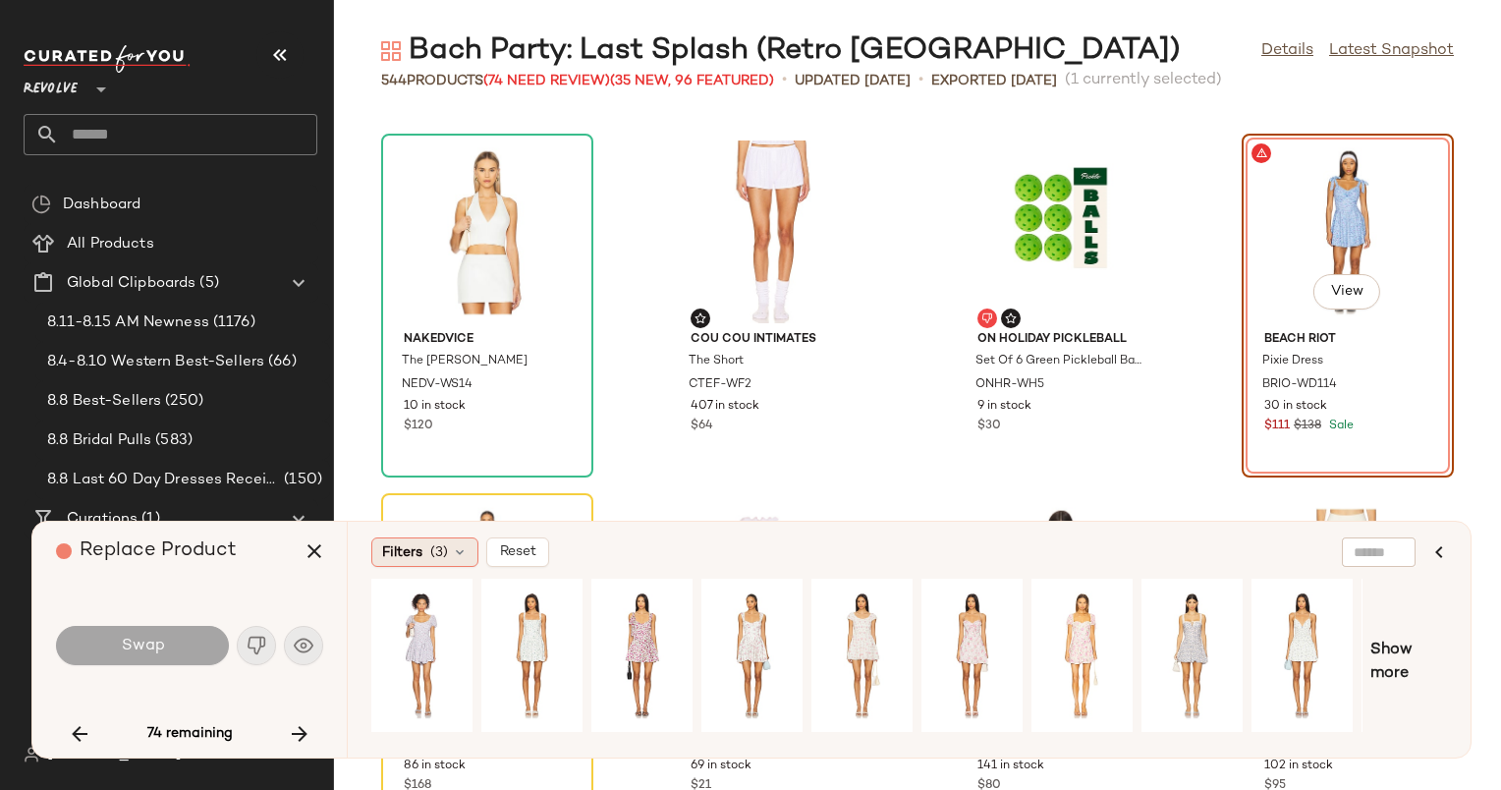
click at [431, 562] on div "Filters (3)" at bounding box center [424, 551] width 107 height 29
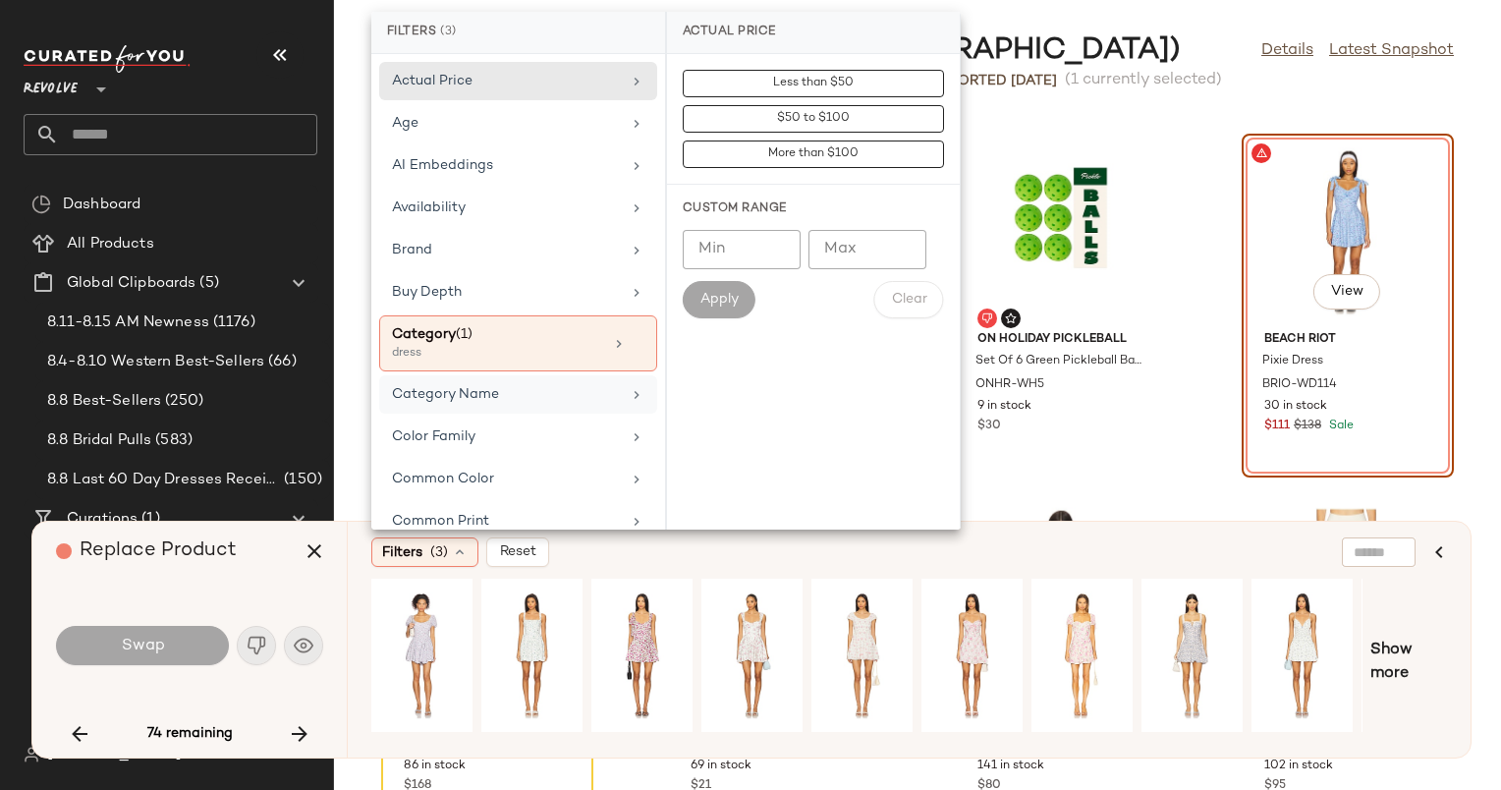
scroll to position [1015, 0]
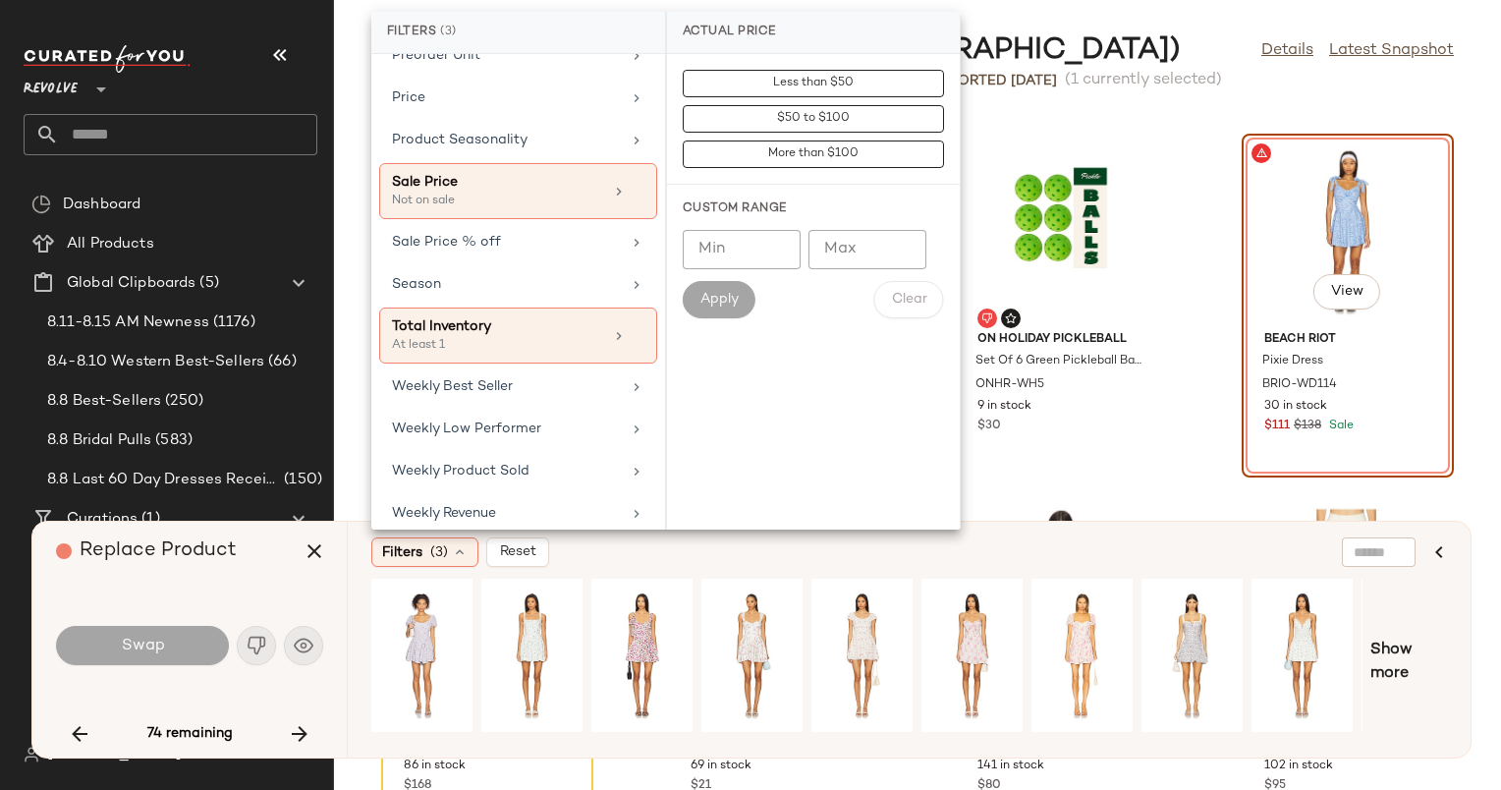
click at [669, 552] on div "Filters (3) Reset" at bounding box center [813, 551] width 885 height 29
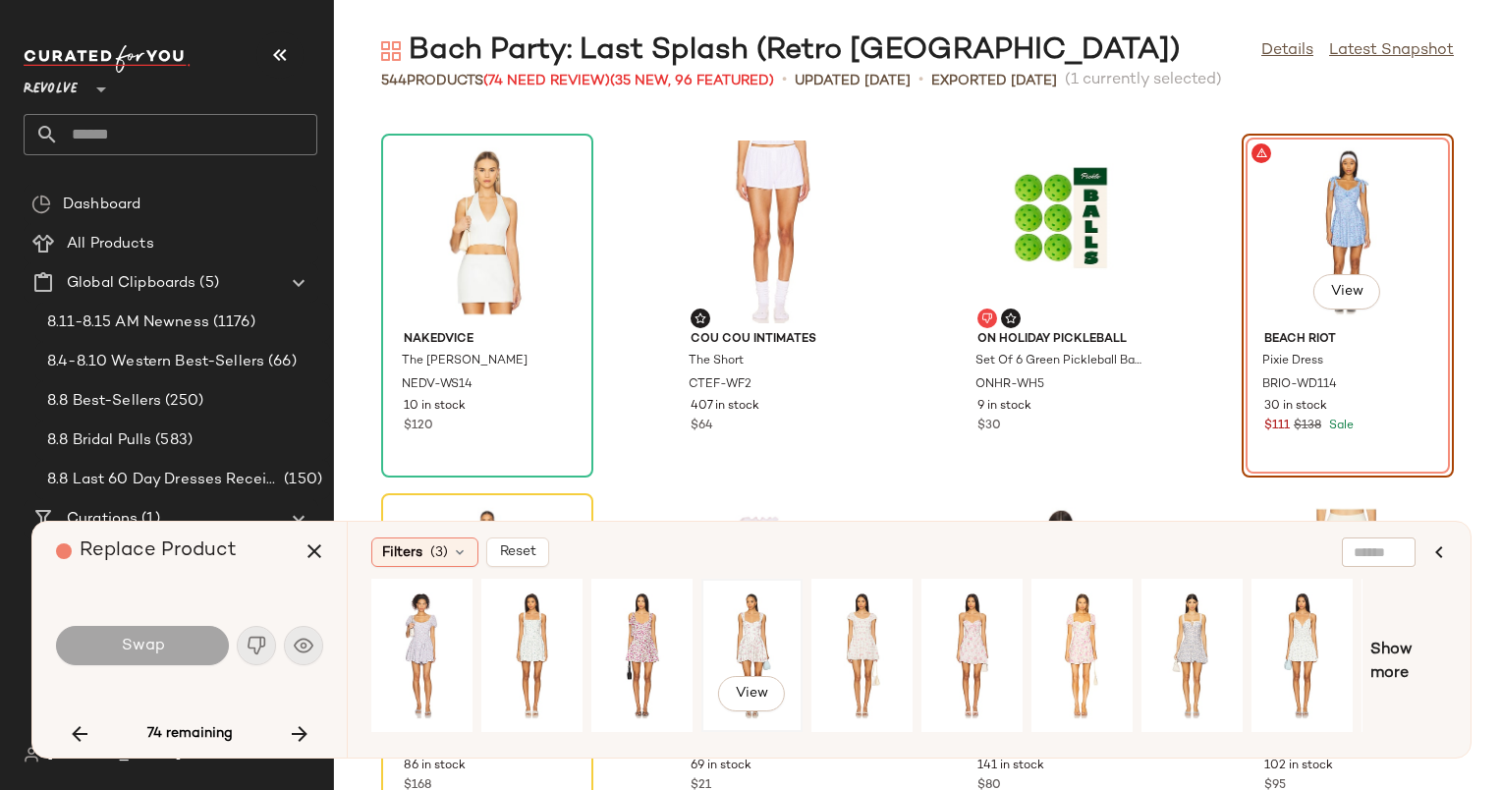
scroll to position [0, 98]
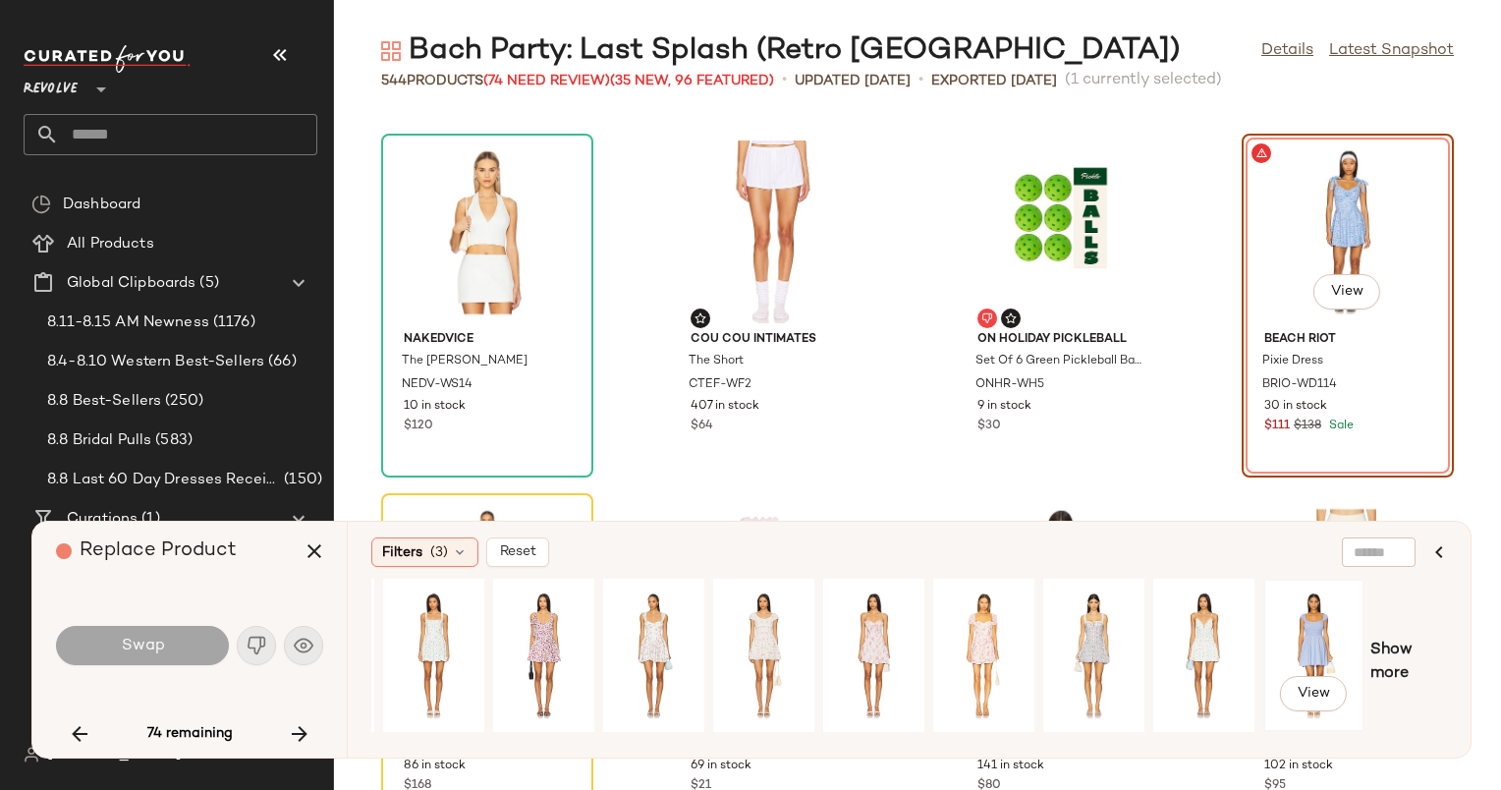
click at [1352, 640] on div "View" at bounding box center [1313, 656] width 87 height 140
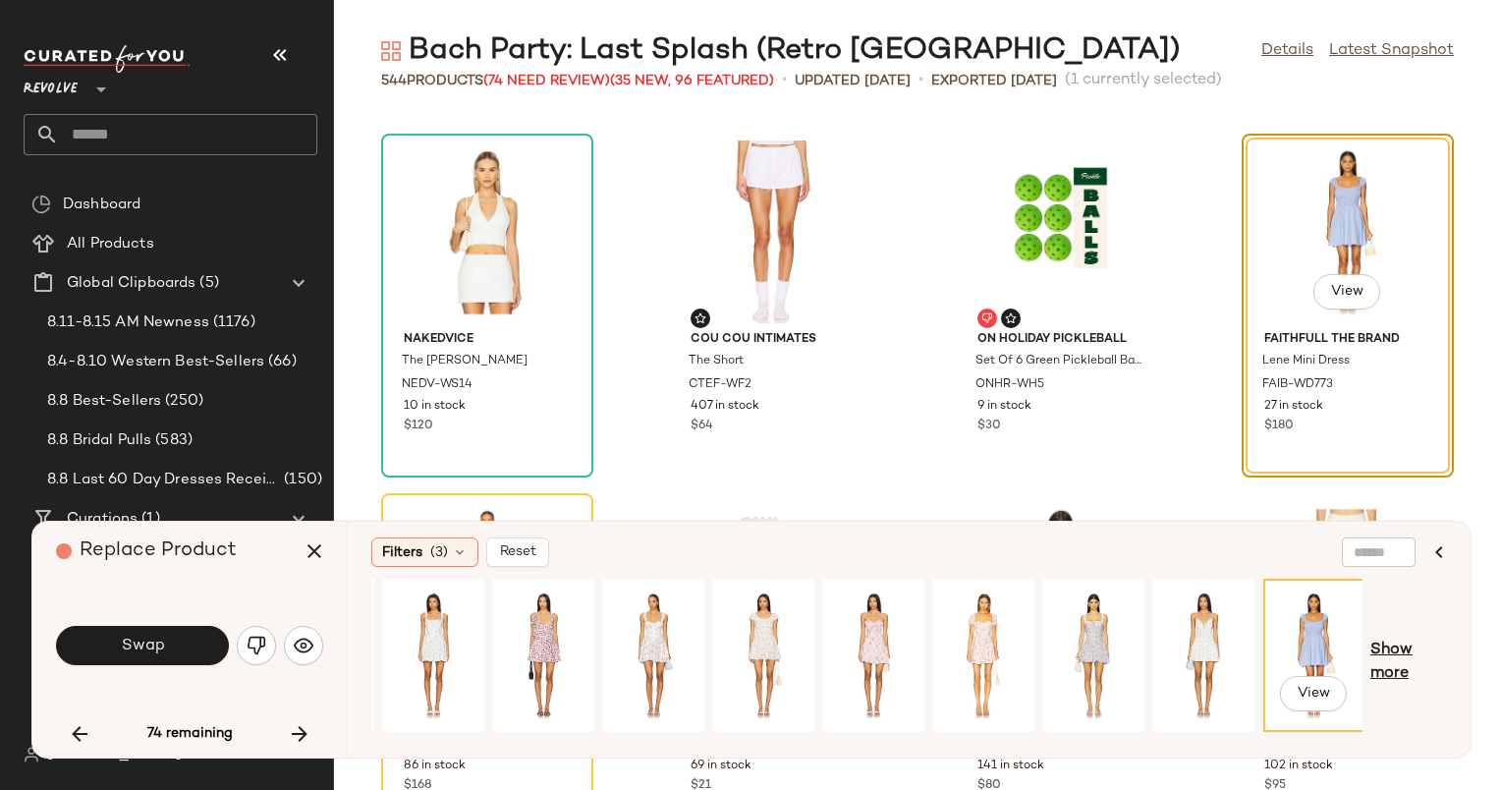
click at [1389, 658] on span "Show more" at bounding box center [1409, 662] width 77 height 47
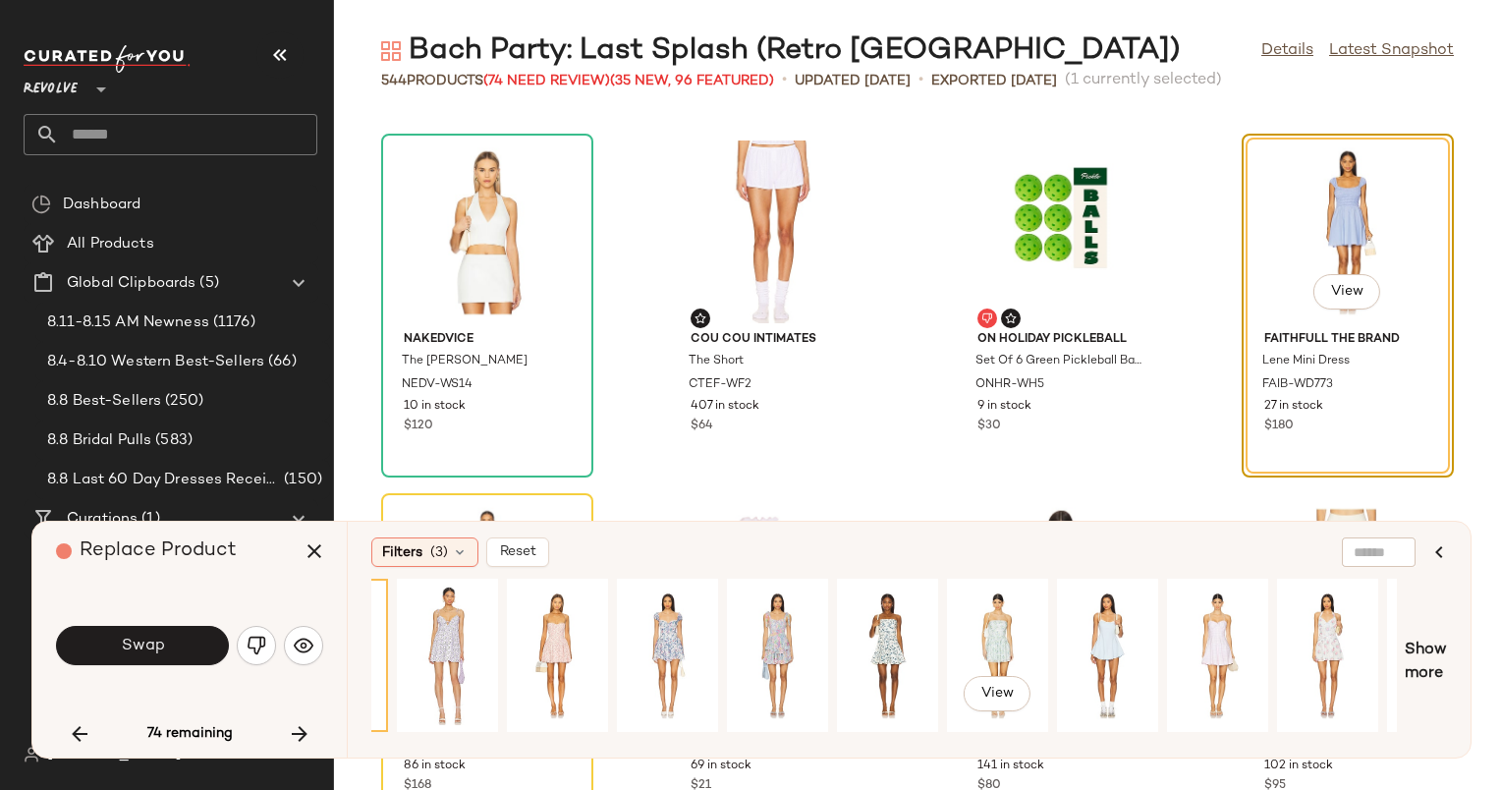
scroll to position [0, 1087]
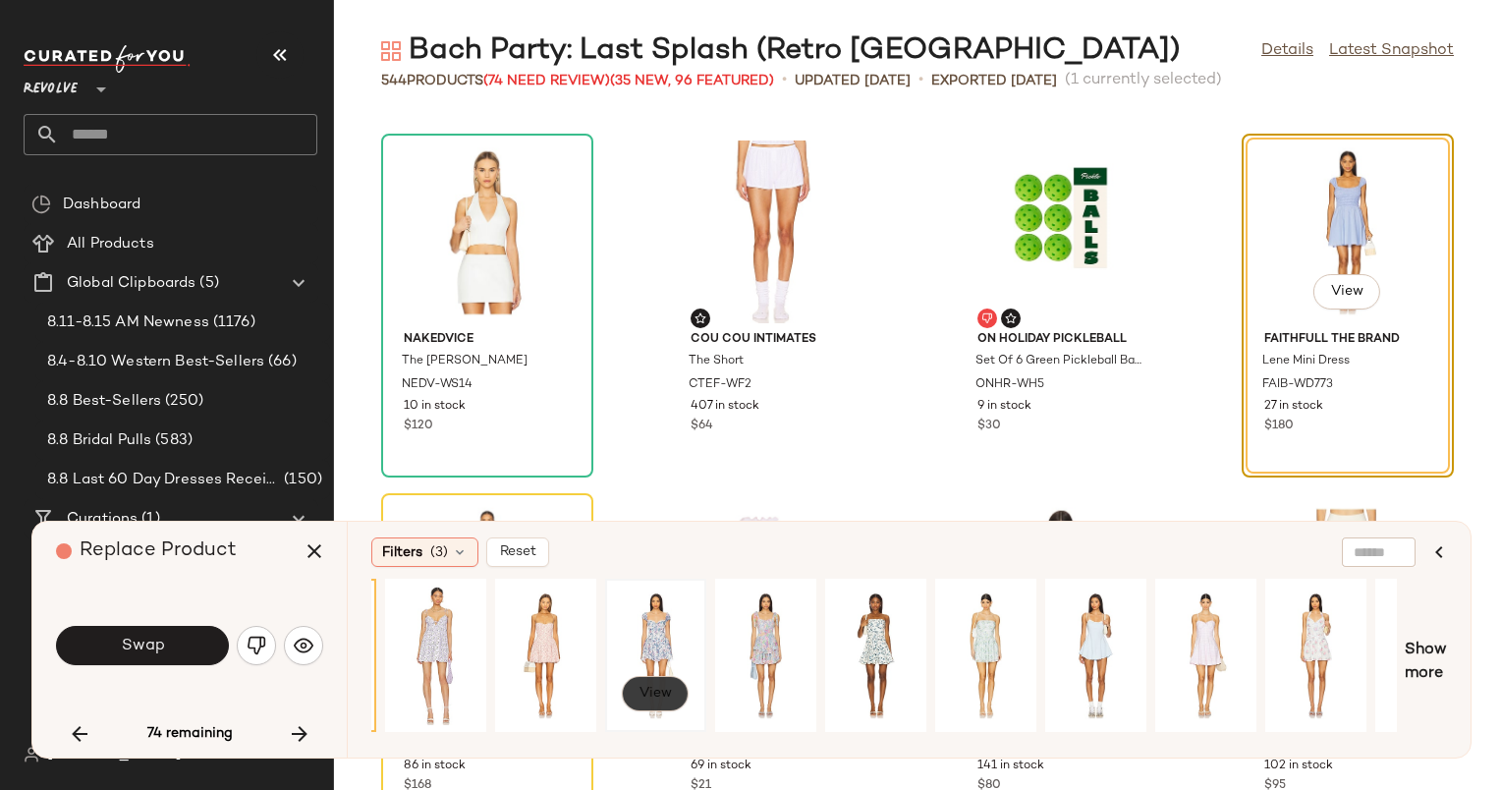
click at [646, 688] on span "View" at bounding box center [655, 694] width 33 height 16
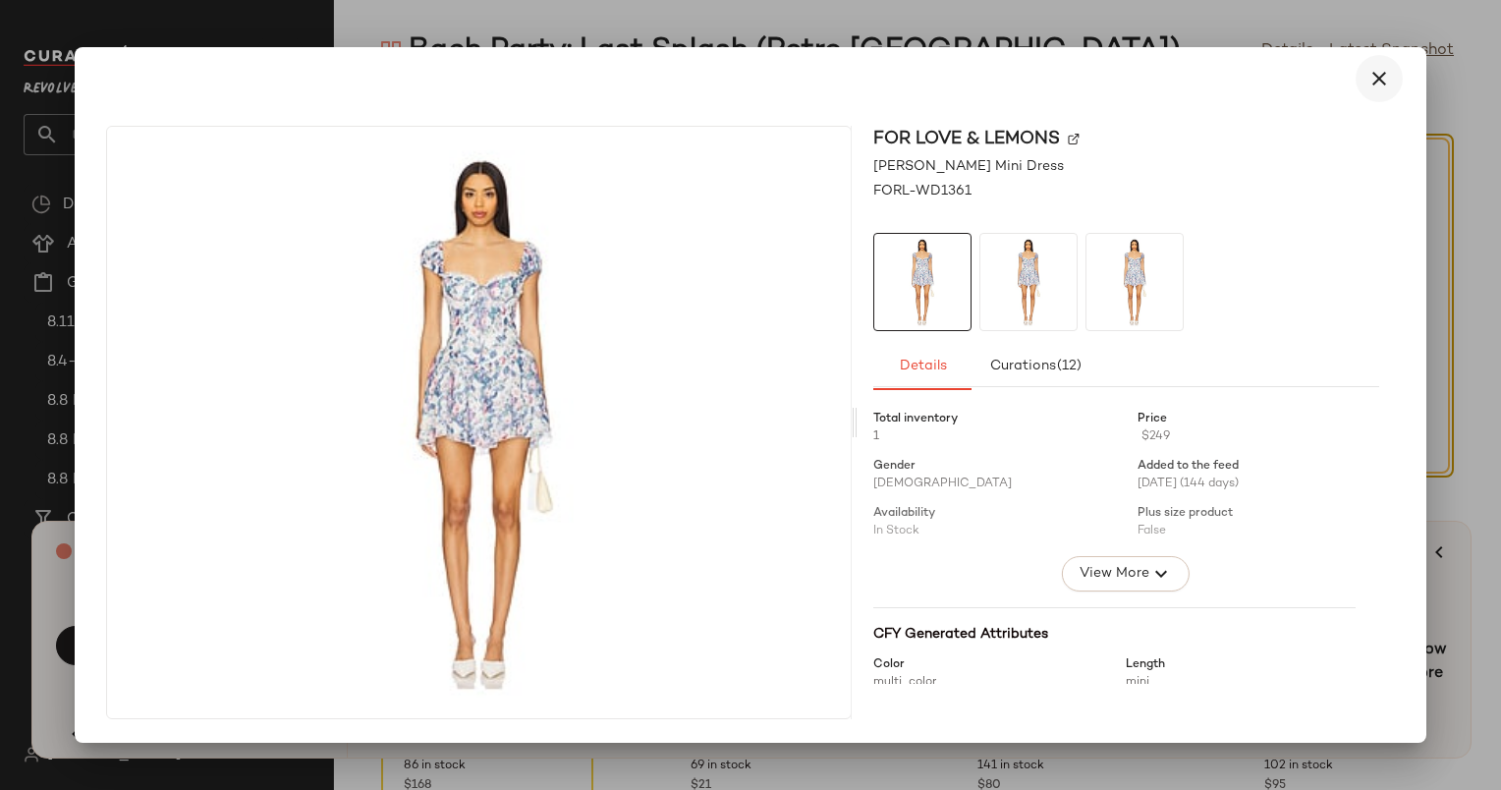
click at [1372, 72] on icon "button" at bounding box center [1380, 79] width 24 height 24
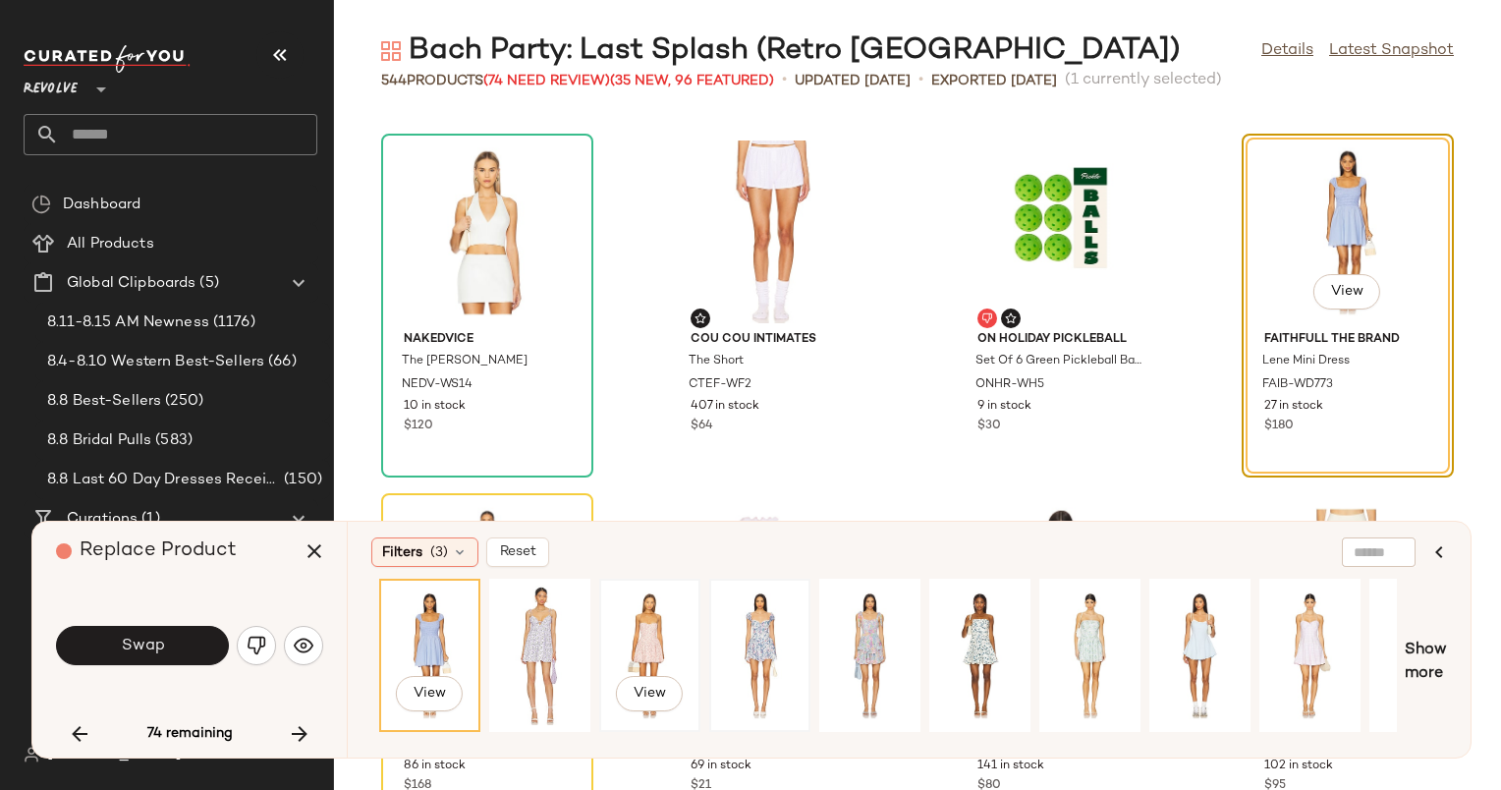
scroll to position [0, 967]
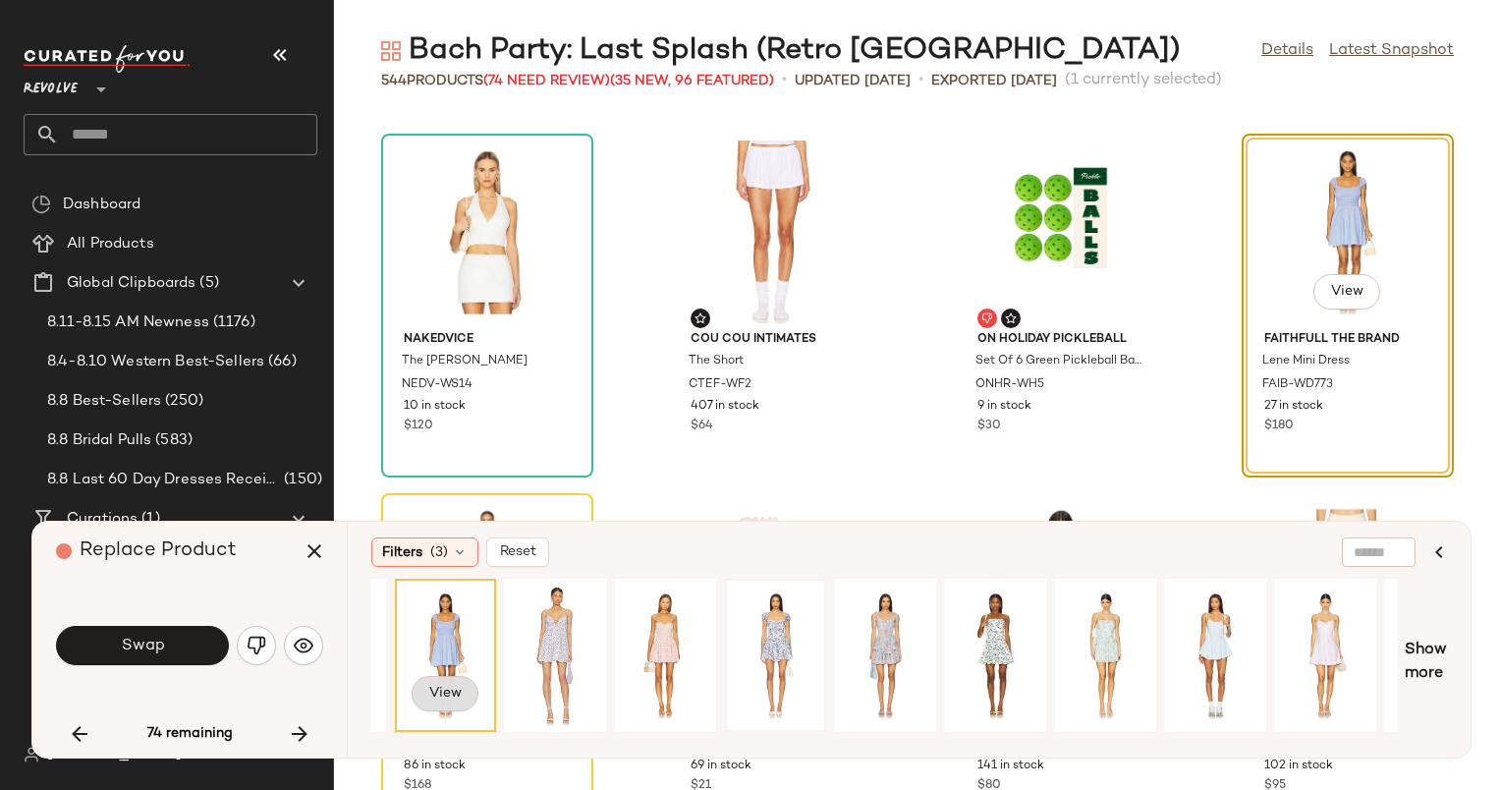
drag, startPoint x: 584, startPoint y: 678, endPoint x: 440, endPoint y: 695, distance: 144.4
click at [438, 681] on button "View" at bounding box center [445, 693] width 67 height 35
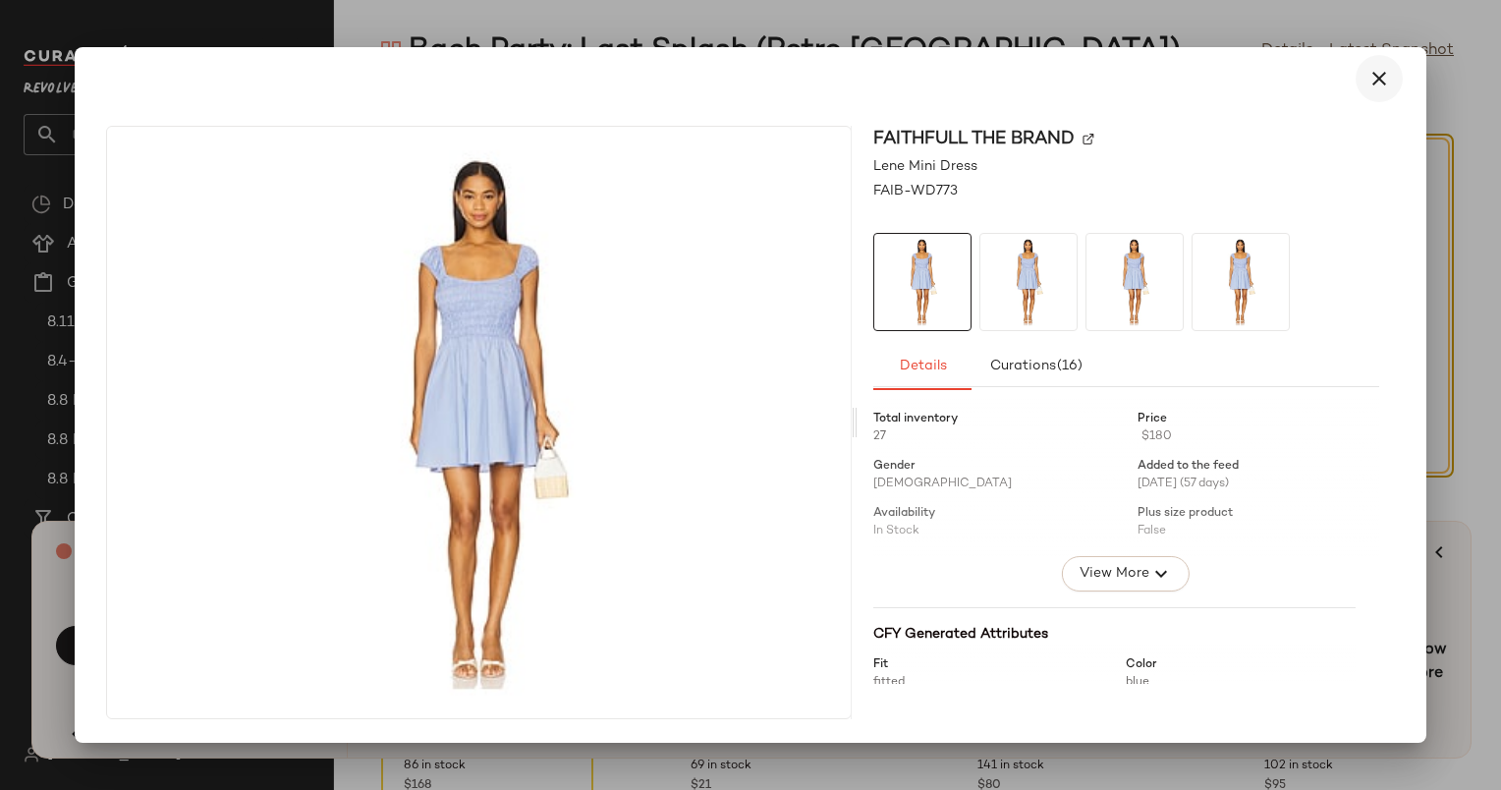
click at [1384, 79] on icon "button" at bounding box center [1380, 79] width 24 height 24
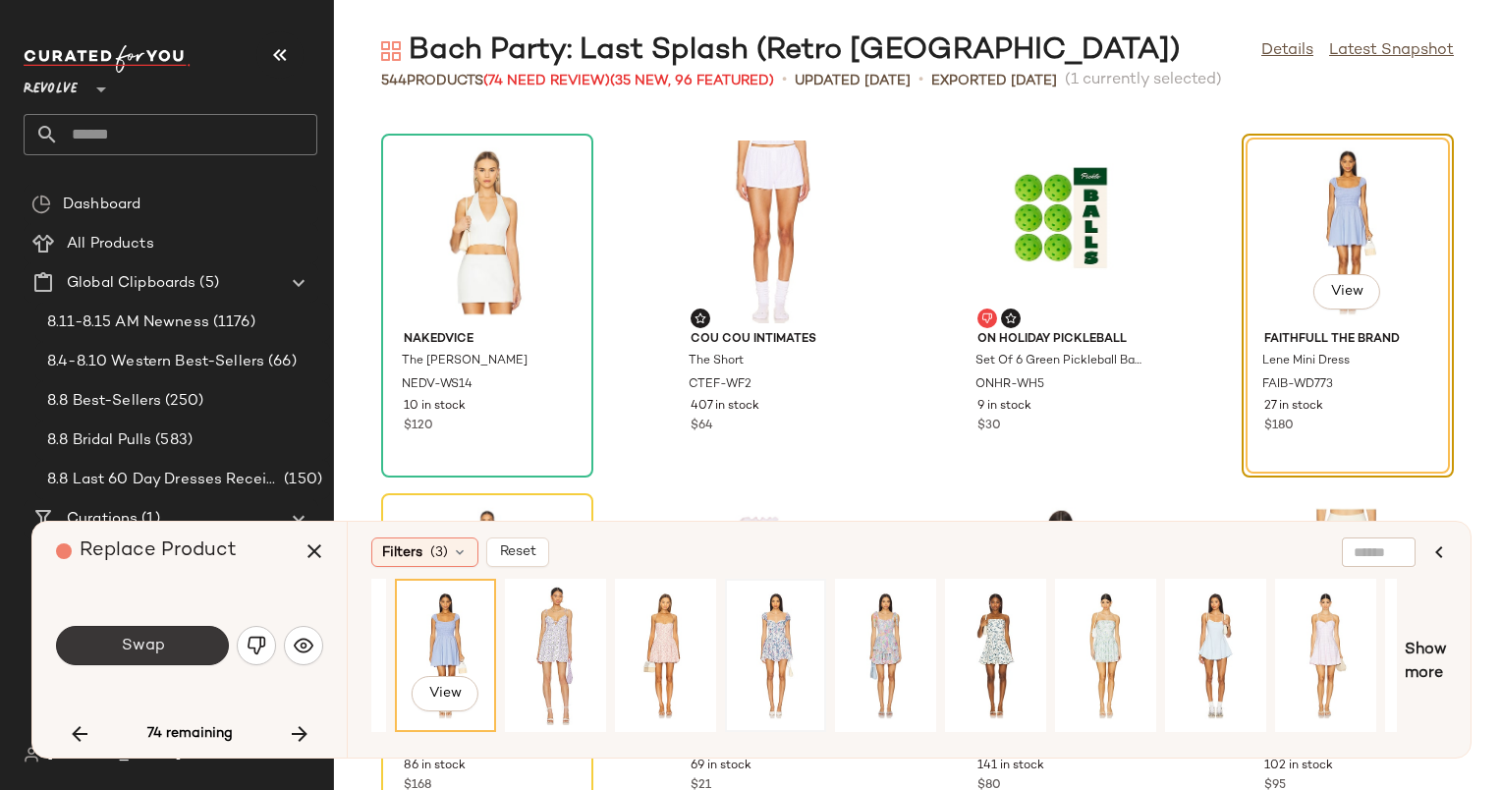
click at [141, 652] on span "Swap" at bounding box center [142, 646] width 44 height 19
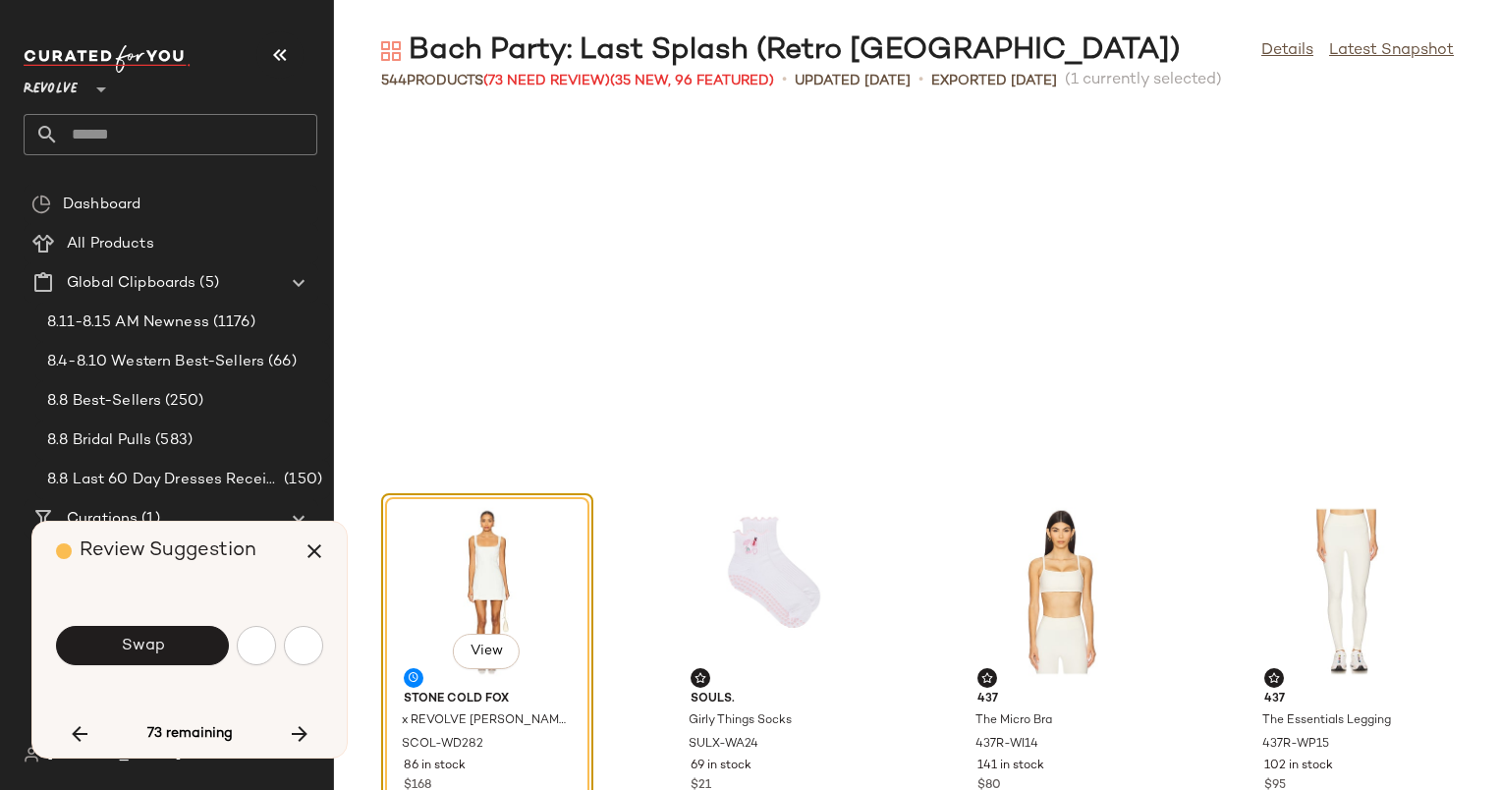
scroll to position [20497, 0]
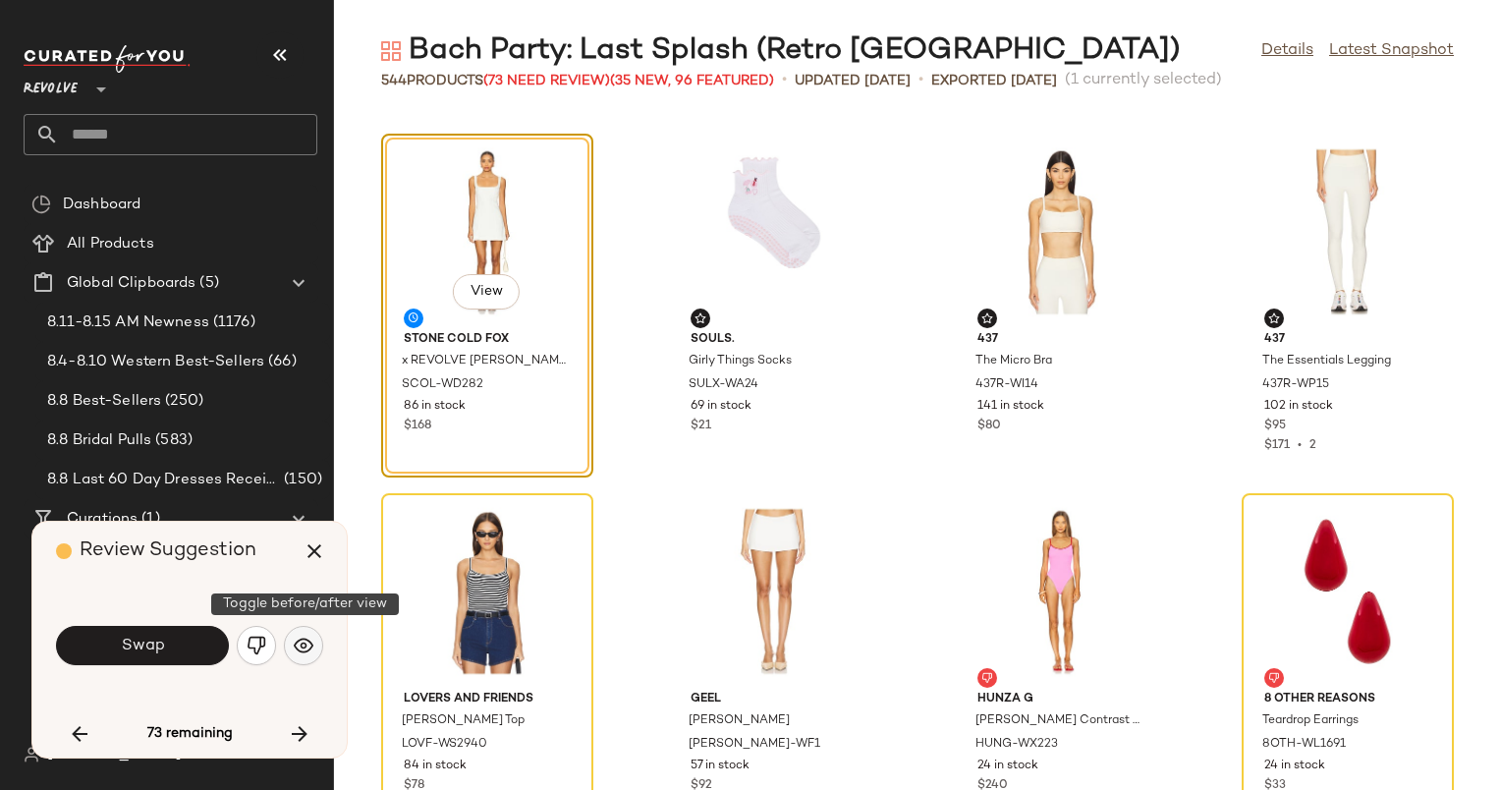
click at [306, 641] on img "button" at bounding box center [304, 646] width 20 height 20
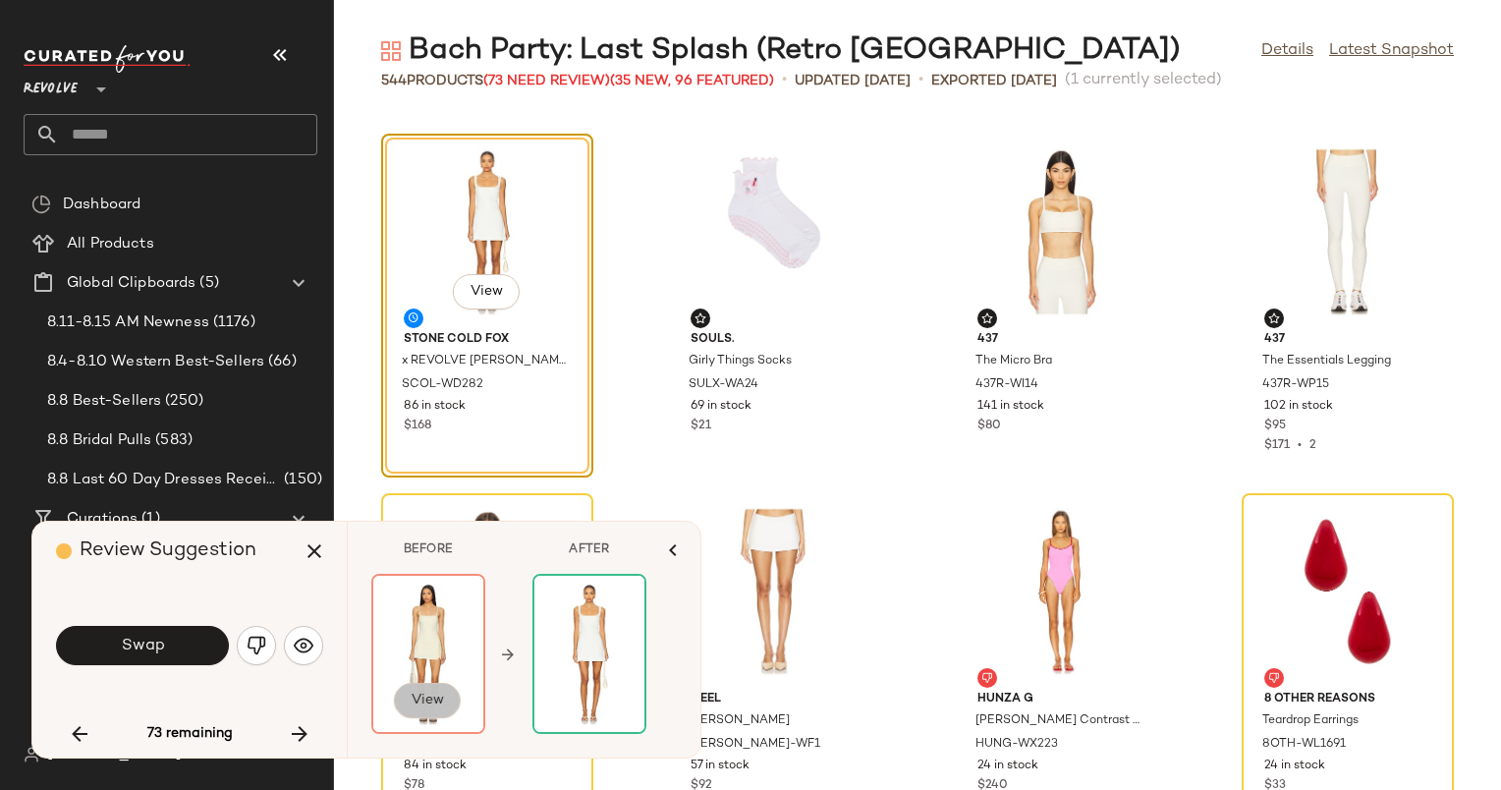
click at [430, 702] on span "View" at bounding box center [427, 701] width 33 height 16
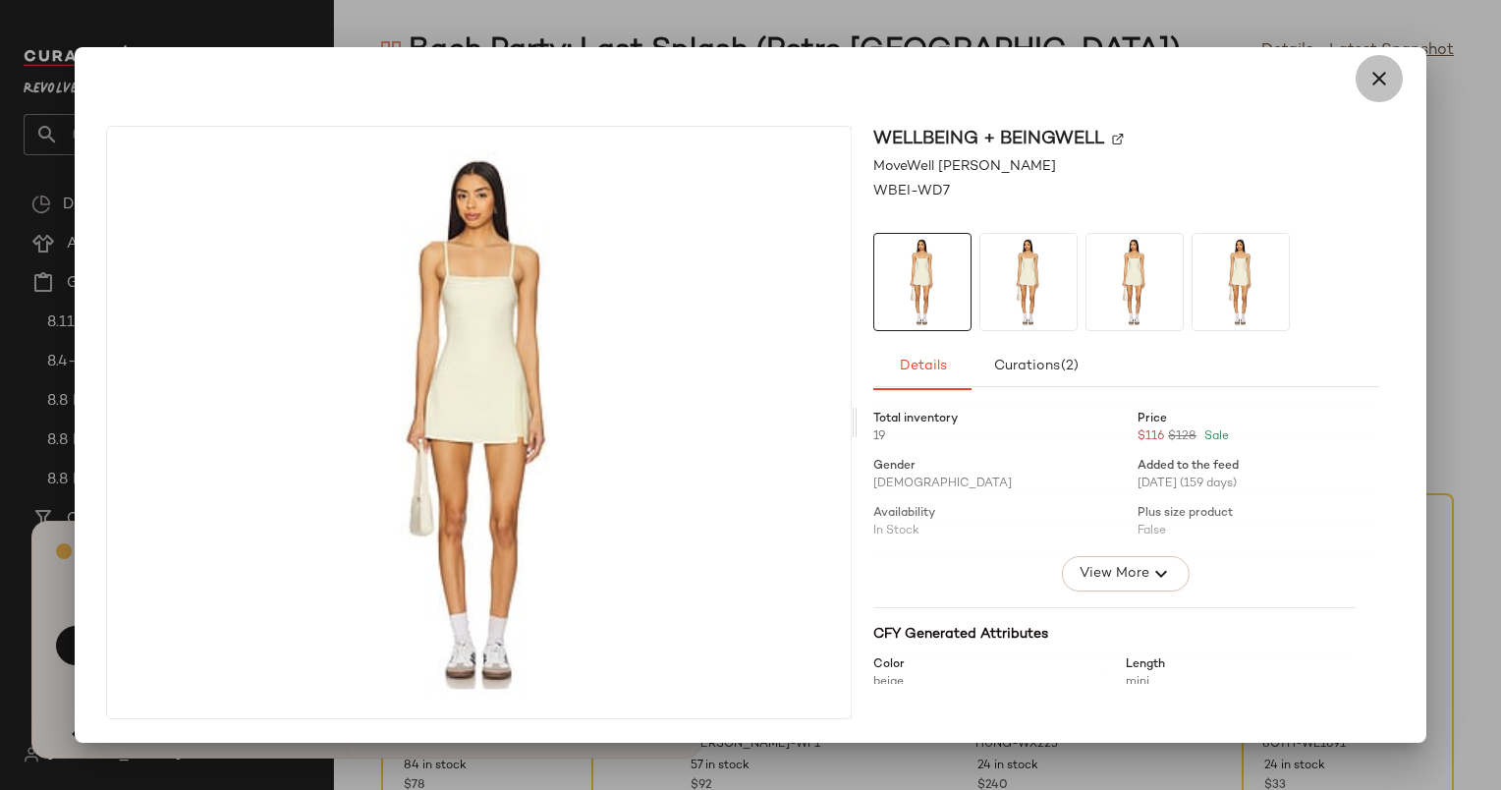
click at [1380, 80] on icon "button" at bounding box center [1380, 79] width 24 height 24
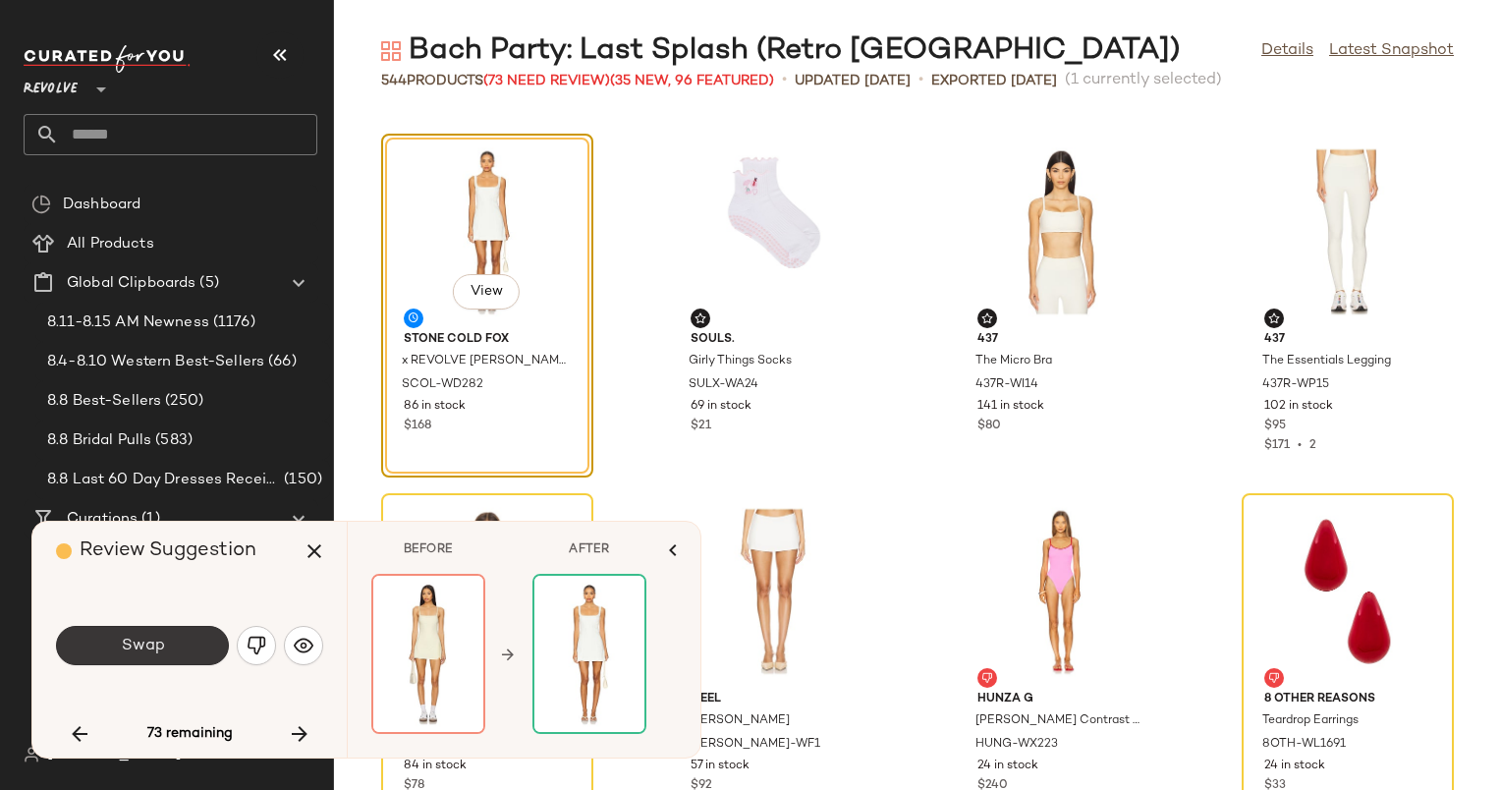
click at [125, 656] on button "Swap" at bounding box center [142, 645] width 173 height 39
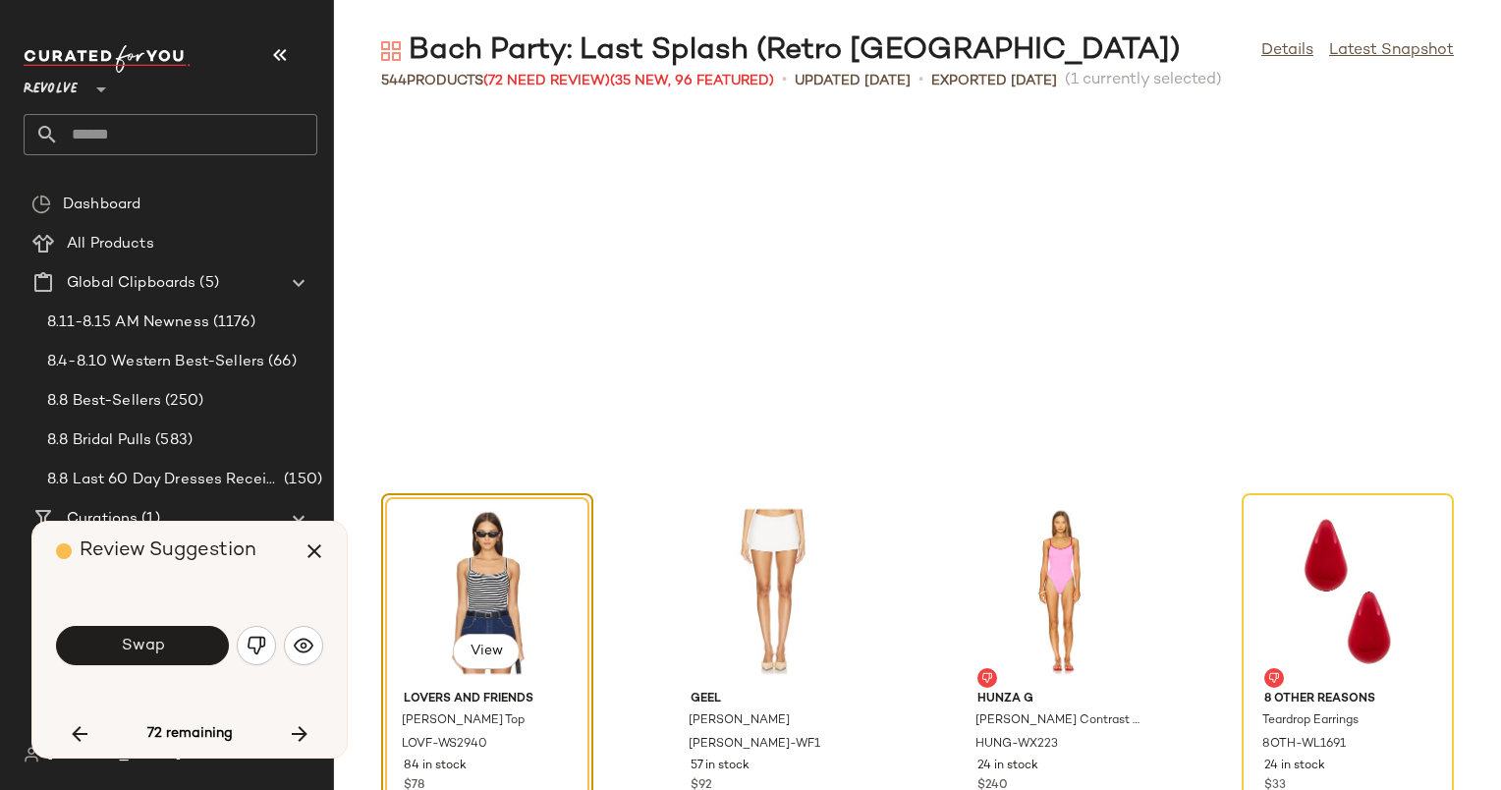
scroll to position [20857, 0]
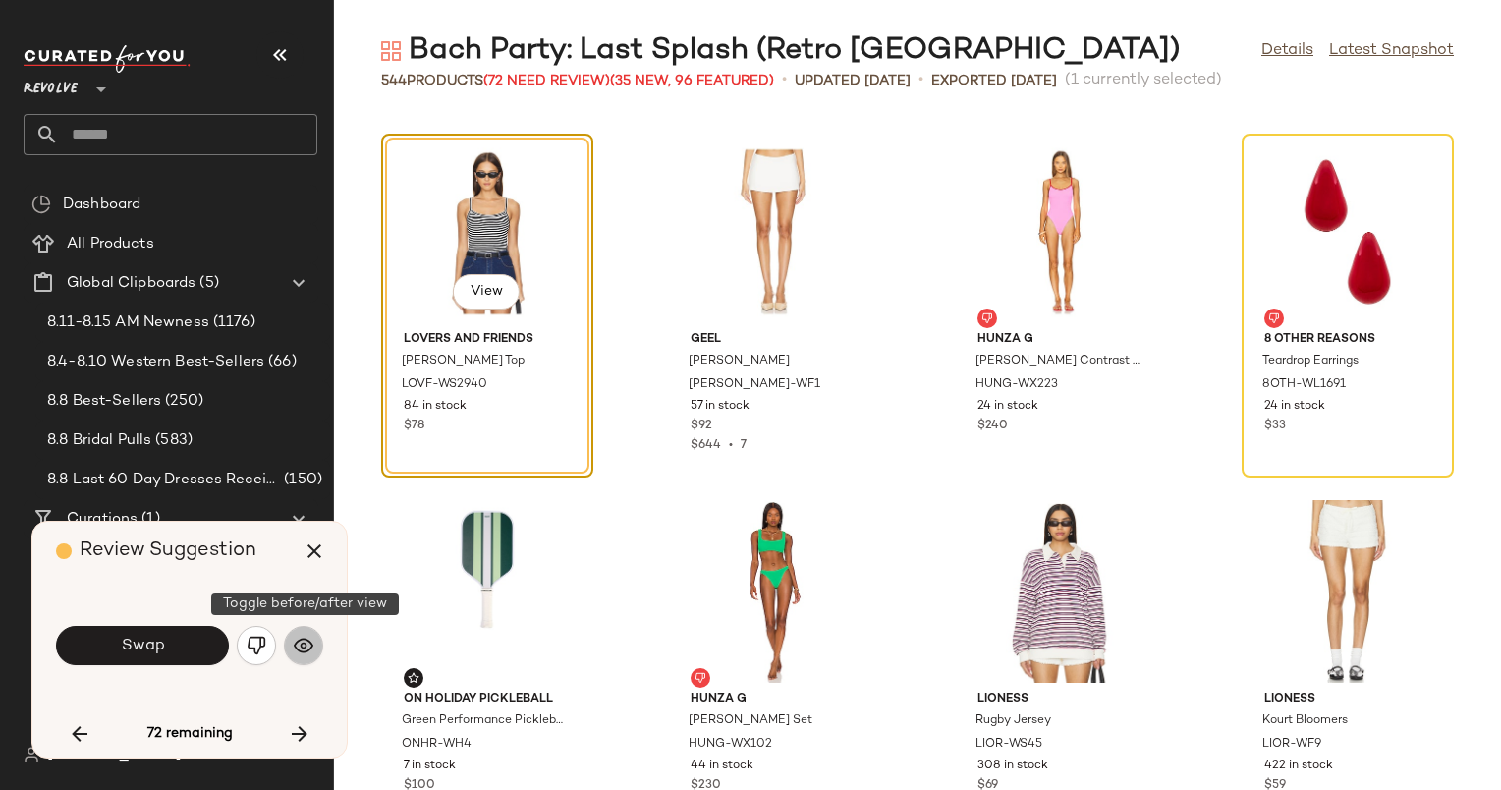
click at [307, 646] on img "button" at bounding box center [304, 646] width 20 height 20
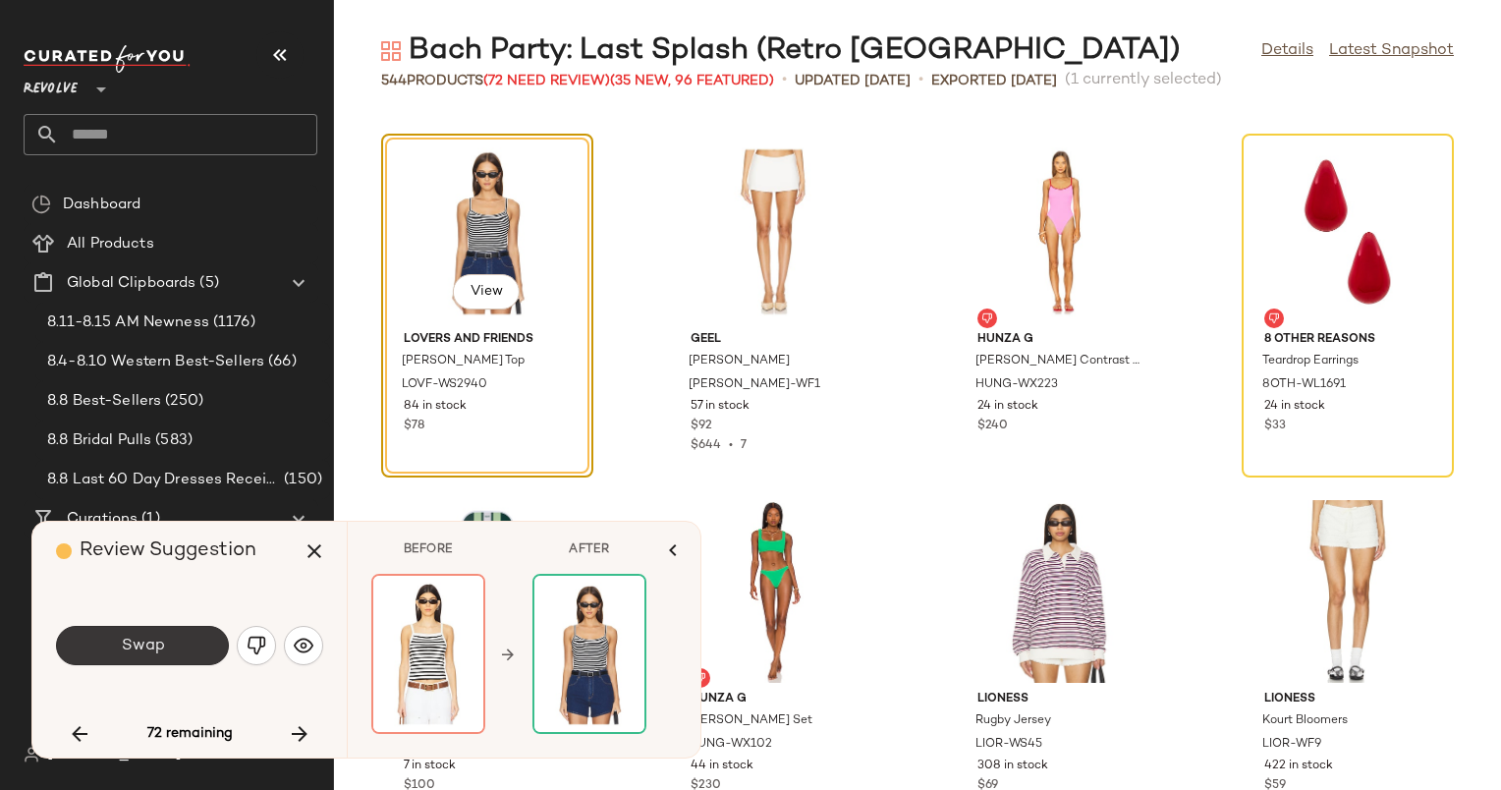
click at [152, 655] on span "Swap" at bounding box center [142, 646] width 44 height 19
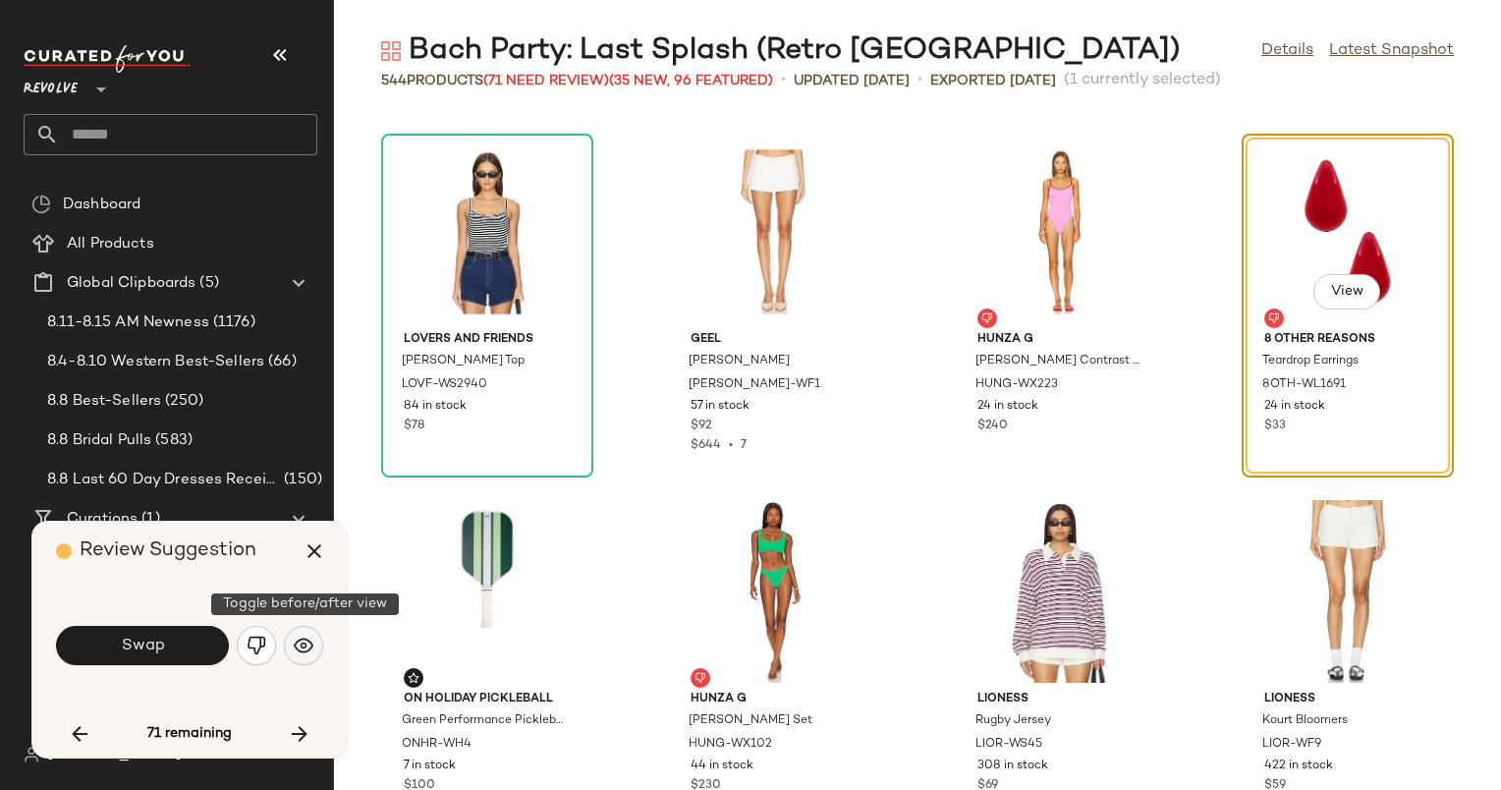
click at [285, 648] on button "button" at bounding box center [303, 645] width 39 height 39
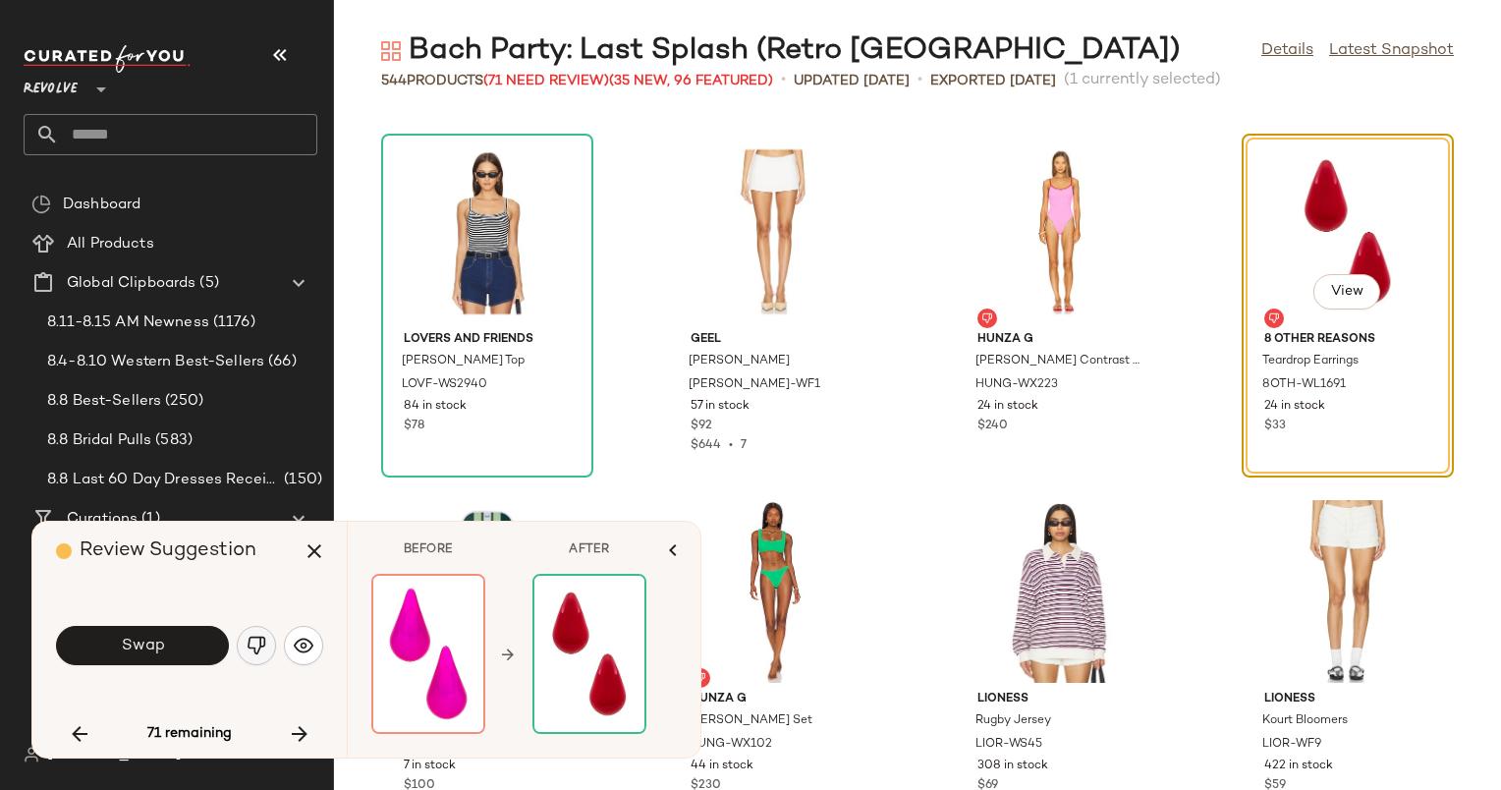
click at [252, 641] on img "button" at bounding box center [257, 646] width 20 height 20
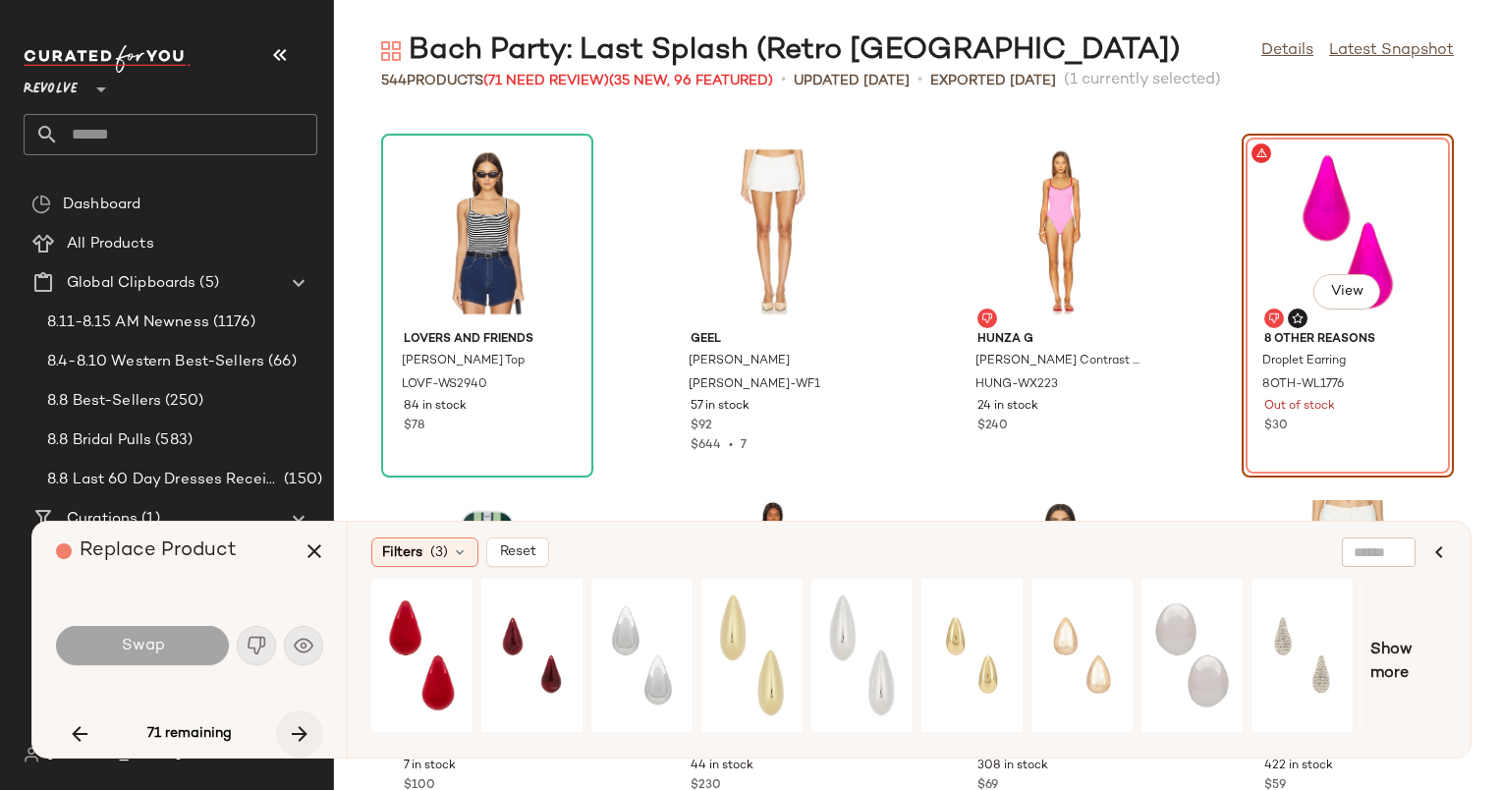
click at [295, 717] on button "button" at bounding box center [299, 733] width 47 height 47
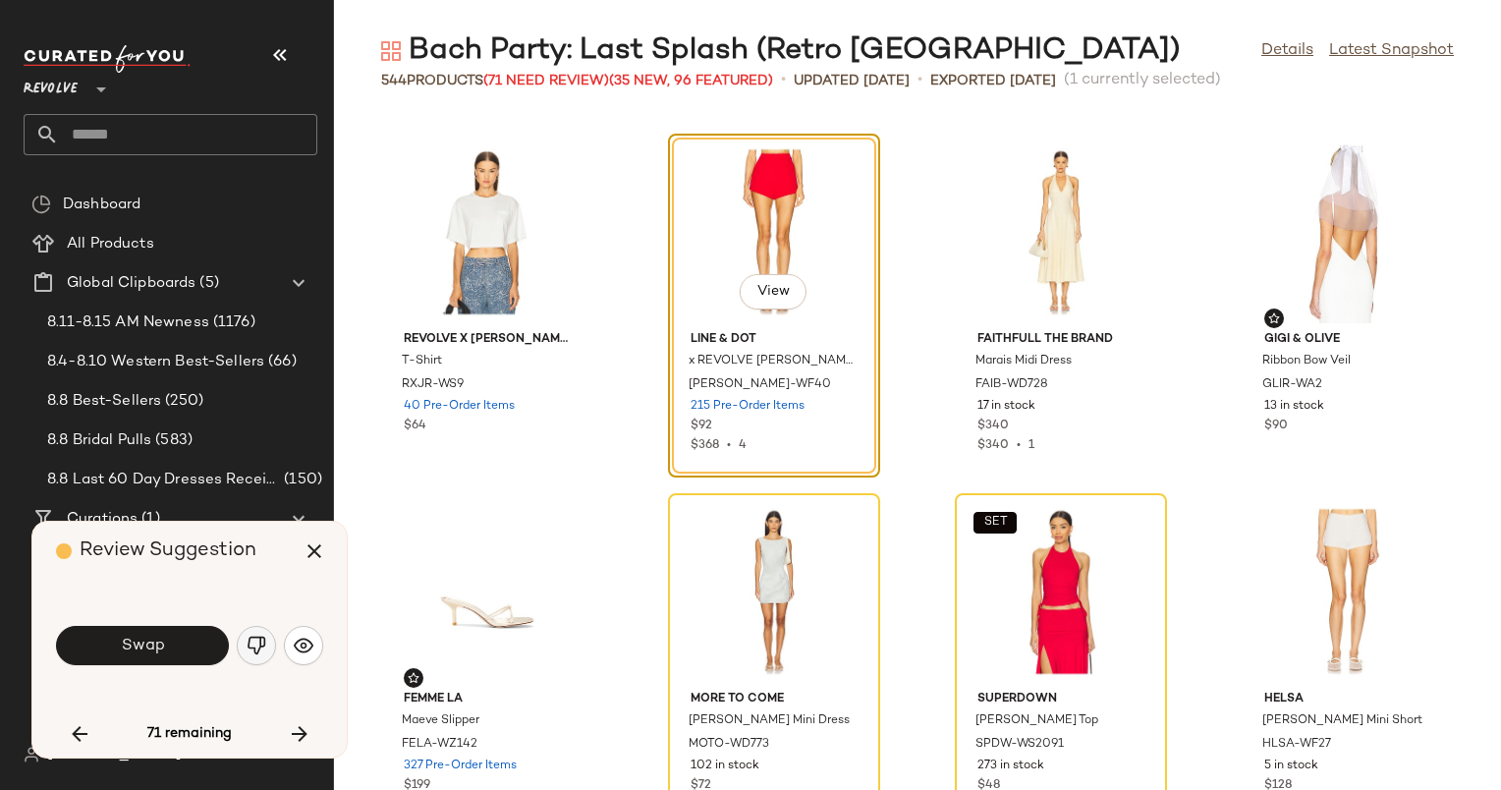
click at [252, 646] on img "button" at bounding box center [257, 646] width 20 height 20
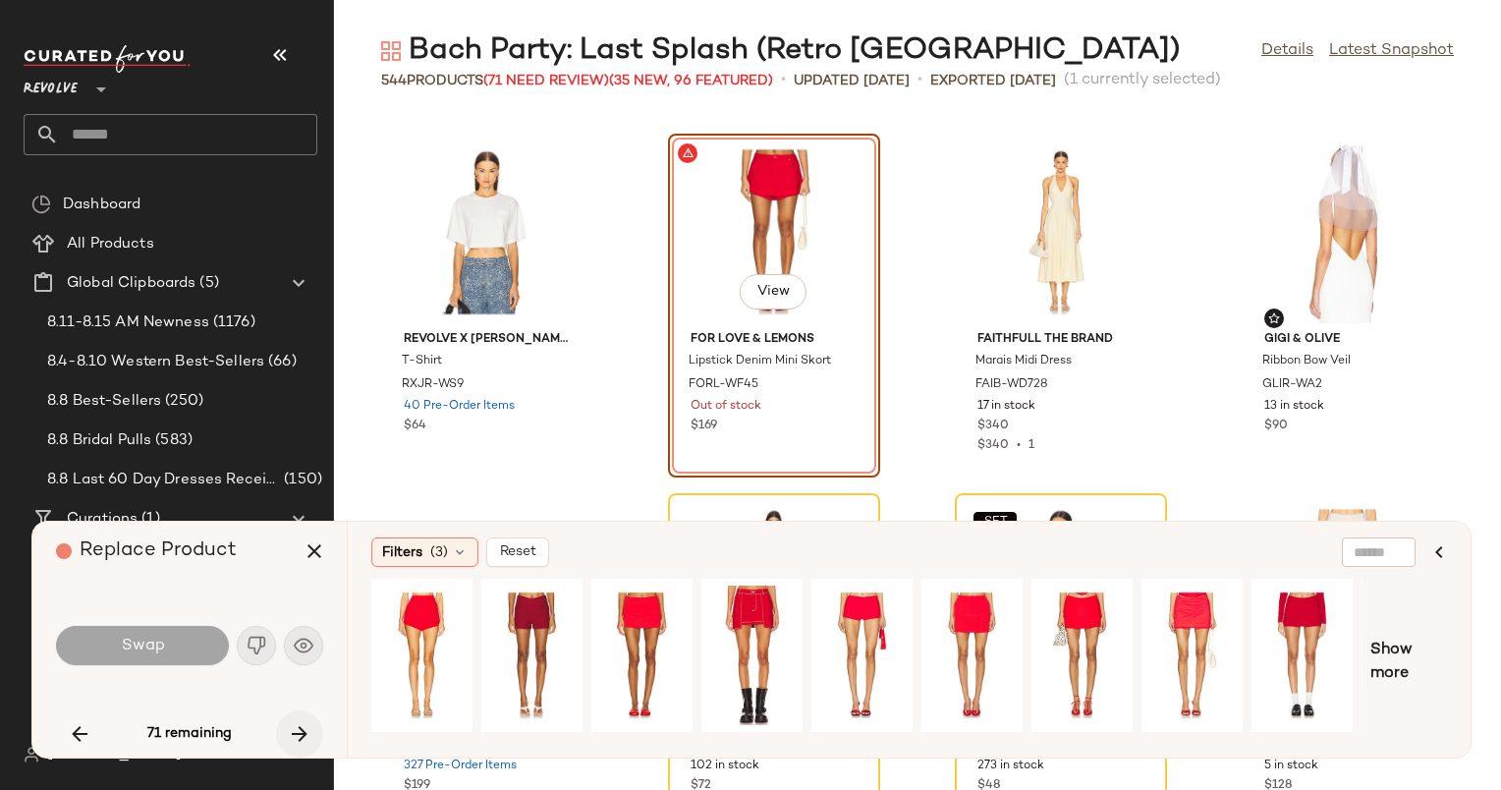
click at [300, 745] on icon "button" at bounding box center [300, 734] width 24 height 24
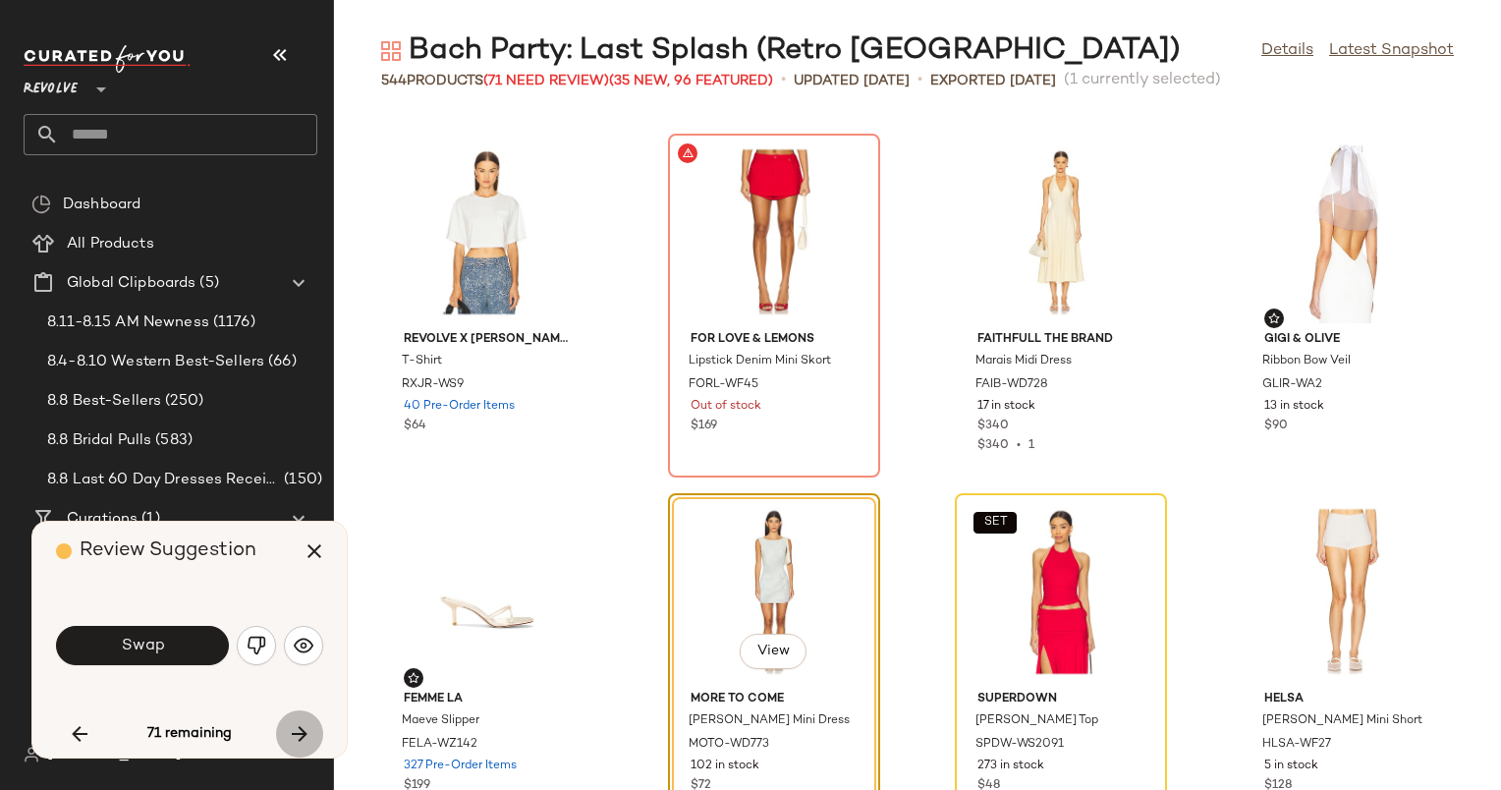
scroll to position [22655, 0]
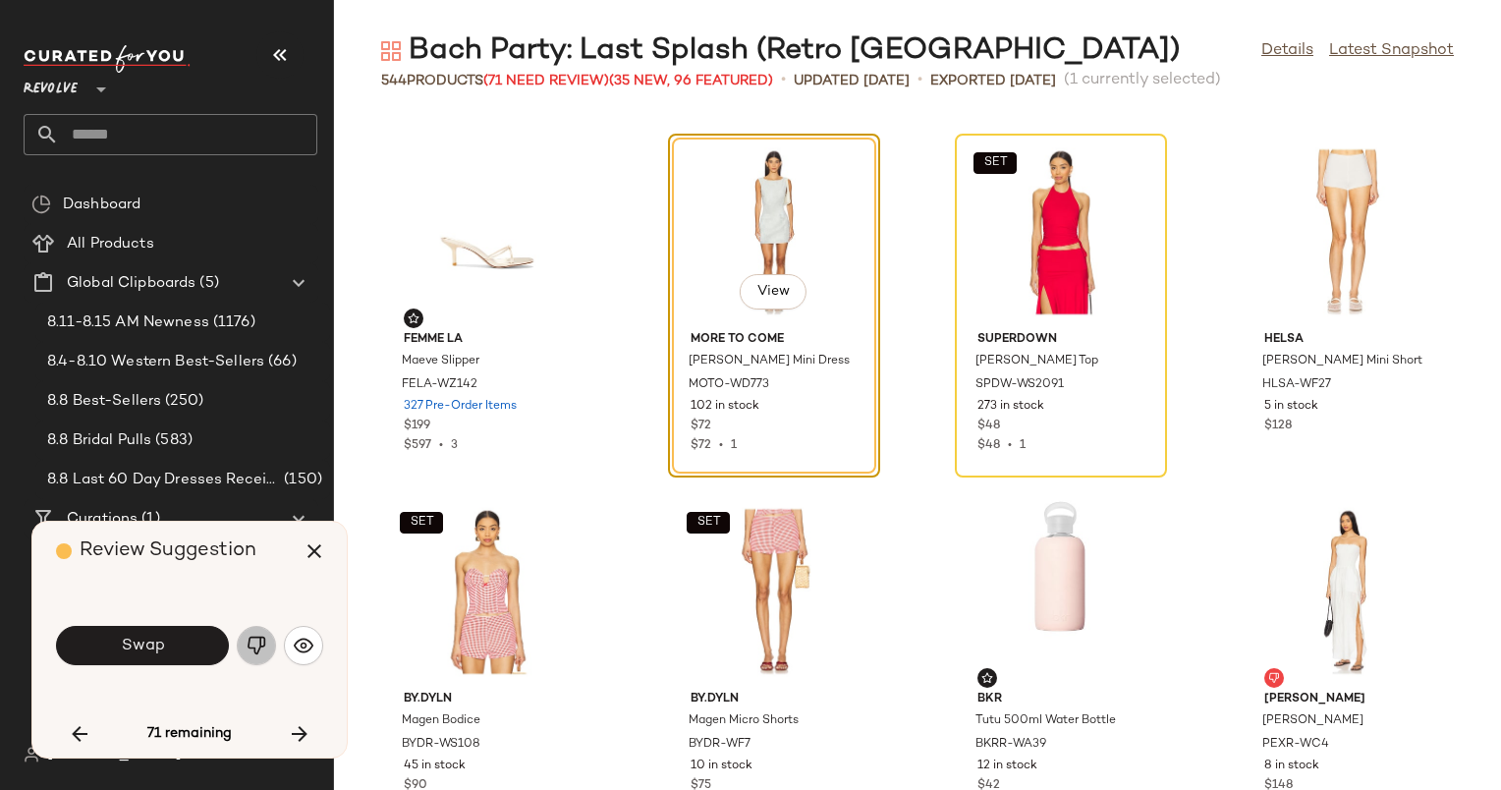
click at [250, 655] on button "button" at bounding box center [256, 645] width 39 height 39
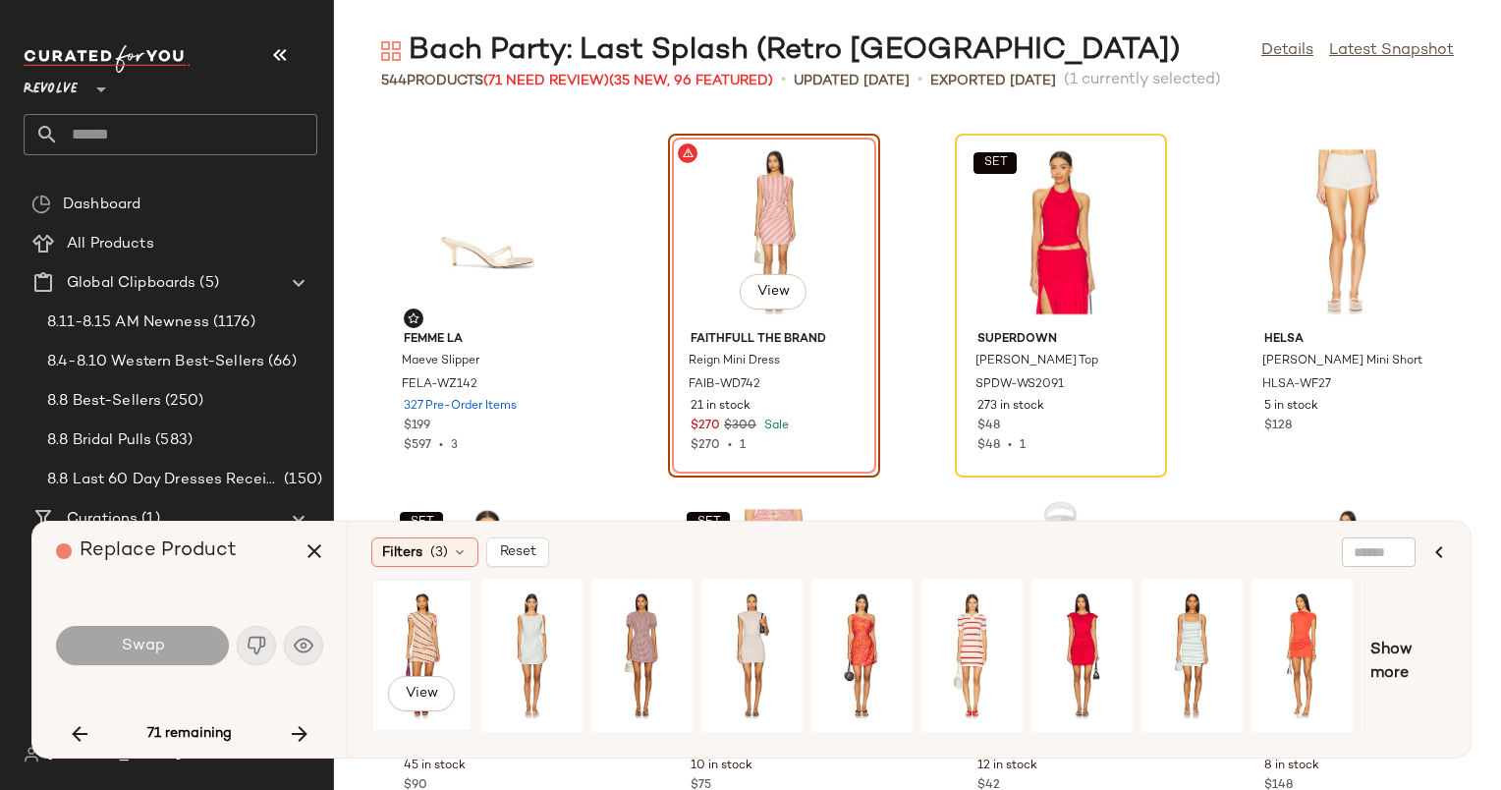
click at [427, 655] on div "View" at bounding box center [421, 656] width 87 height 140
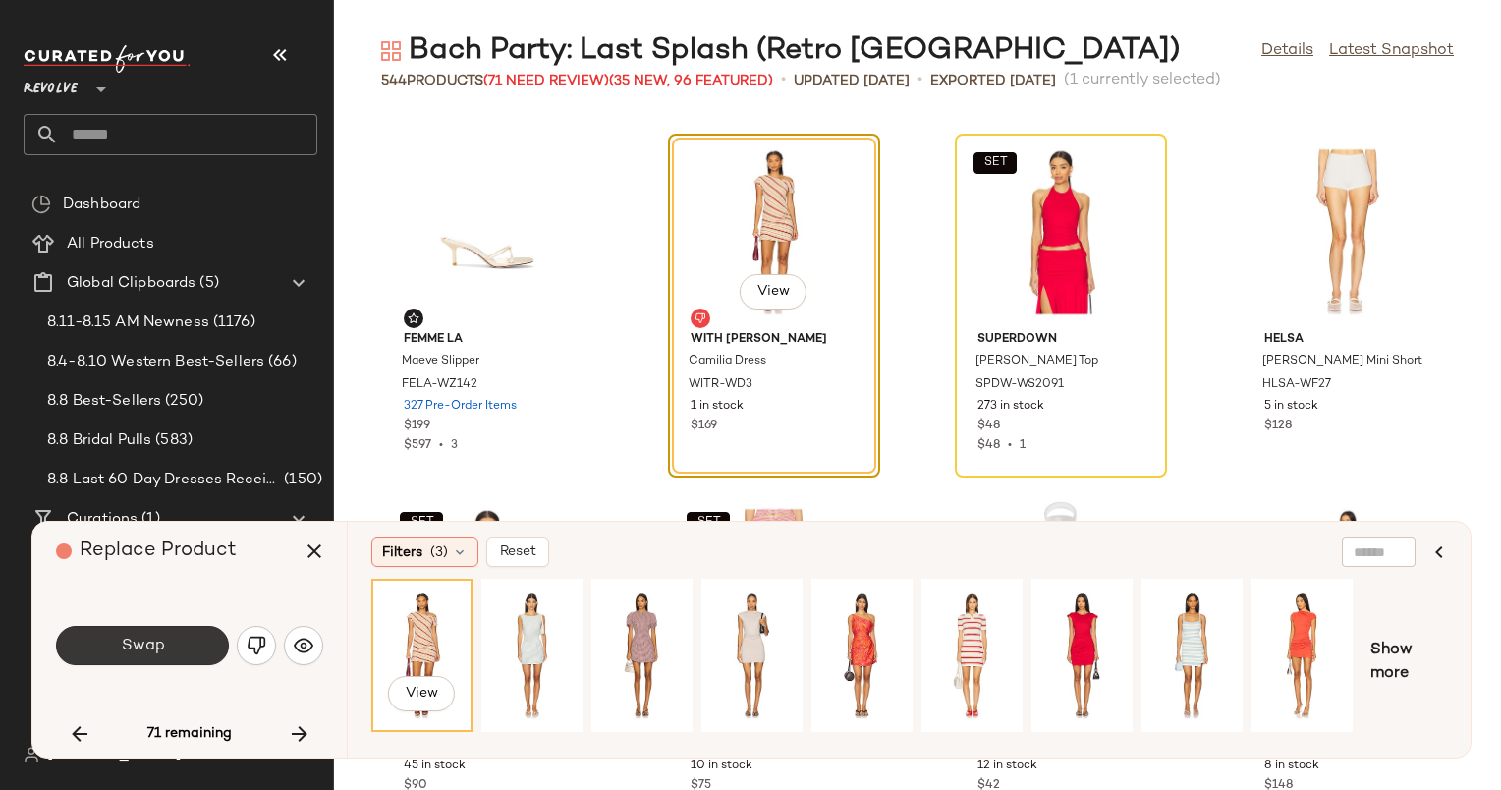
click at [192, 647] on button "Swap" at bounding box center [142, 645] width 173 height 39
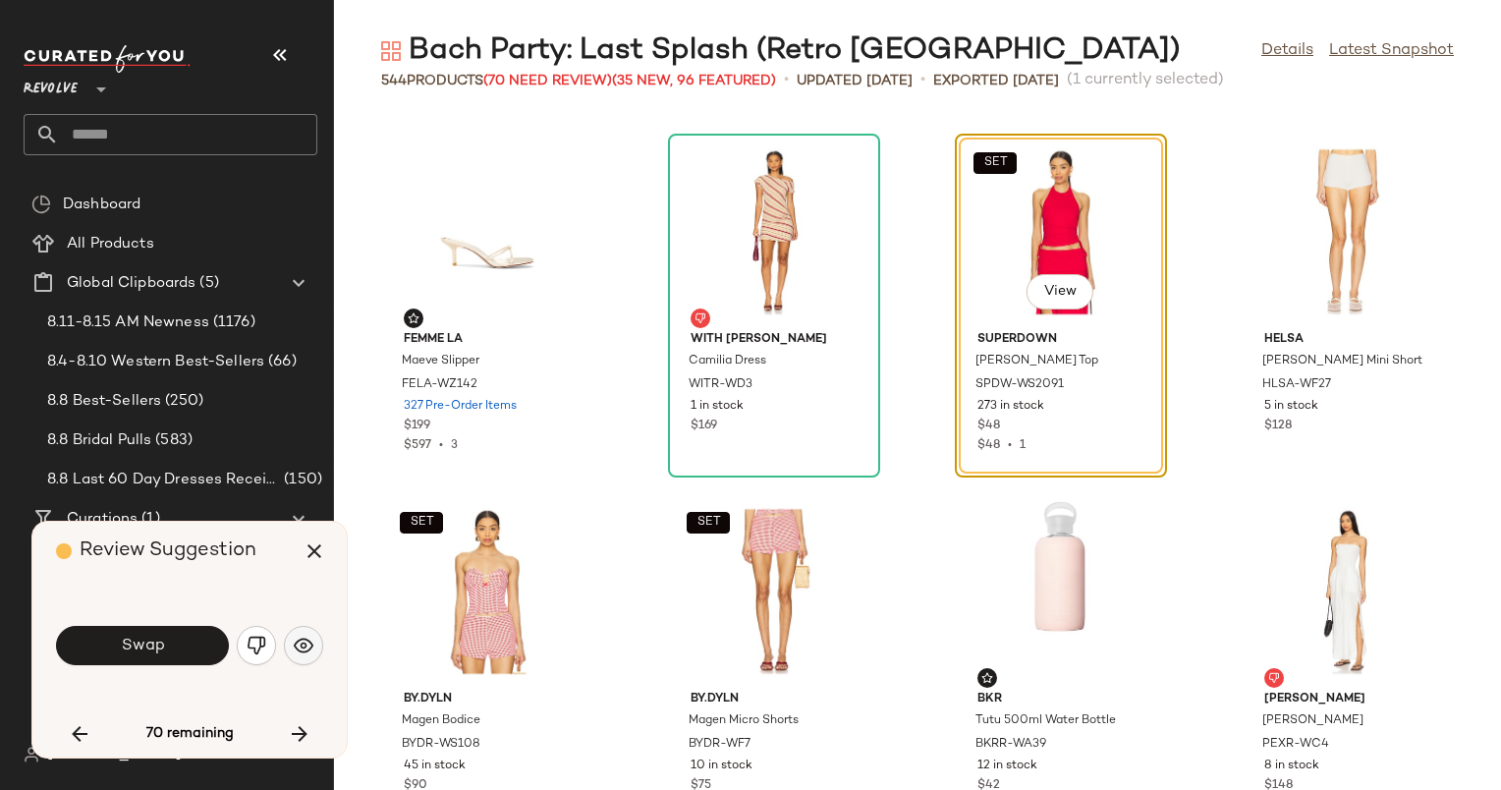
click at [296, 658] on button "button" at bounding box center [303, 645] width 39 height 39
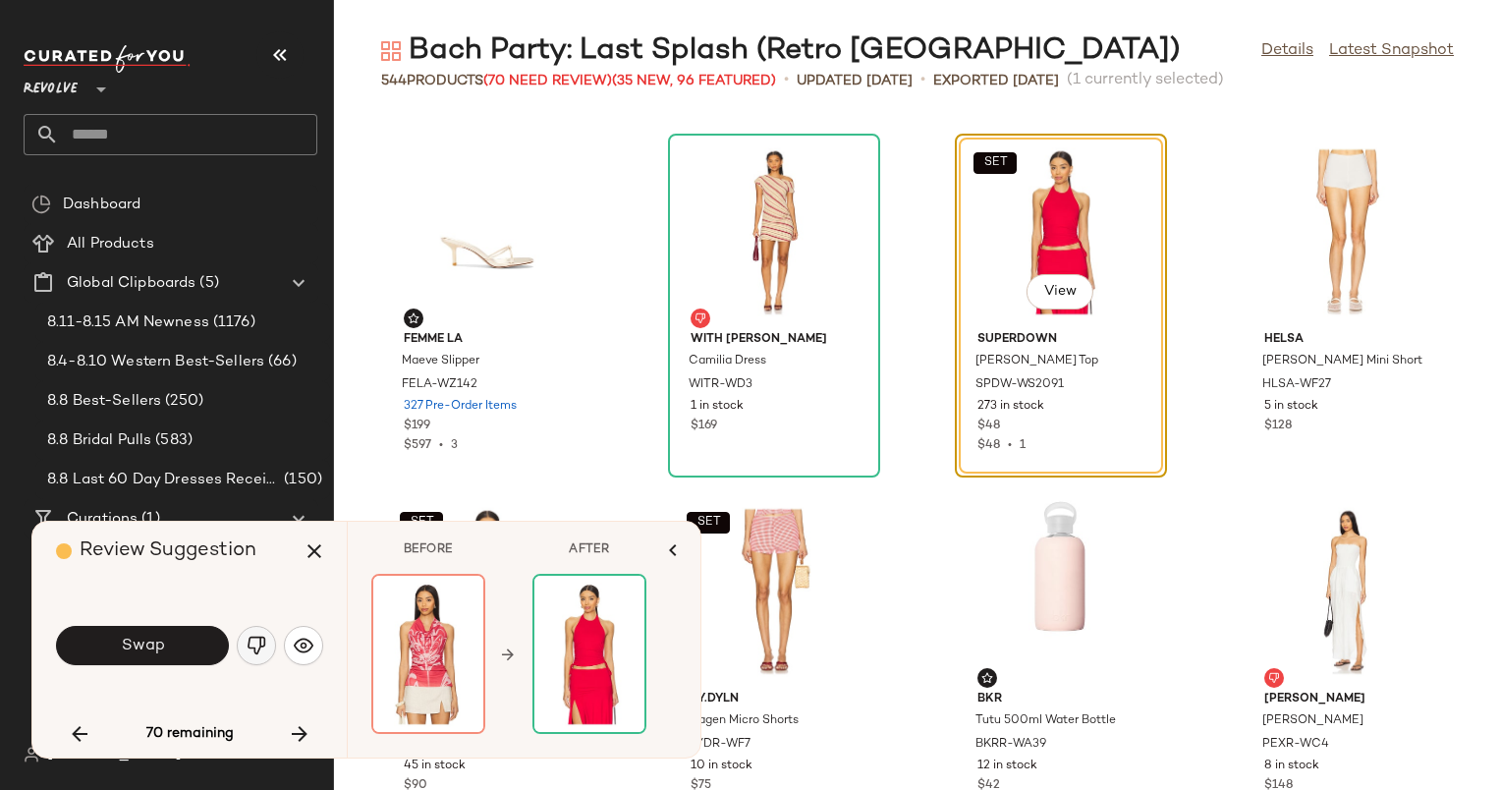
click at [258, 651] on img "button" at bounding box center [257, 646] width 20 height 20
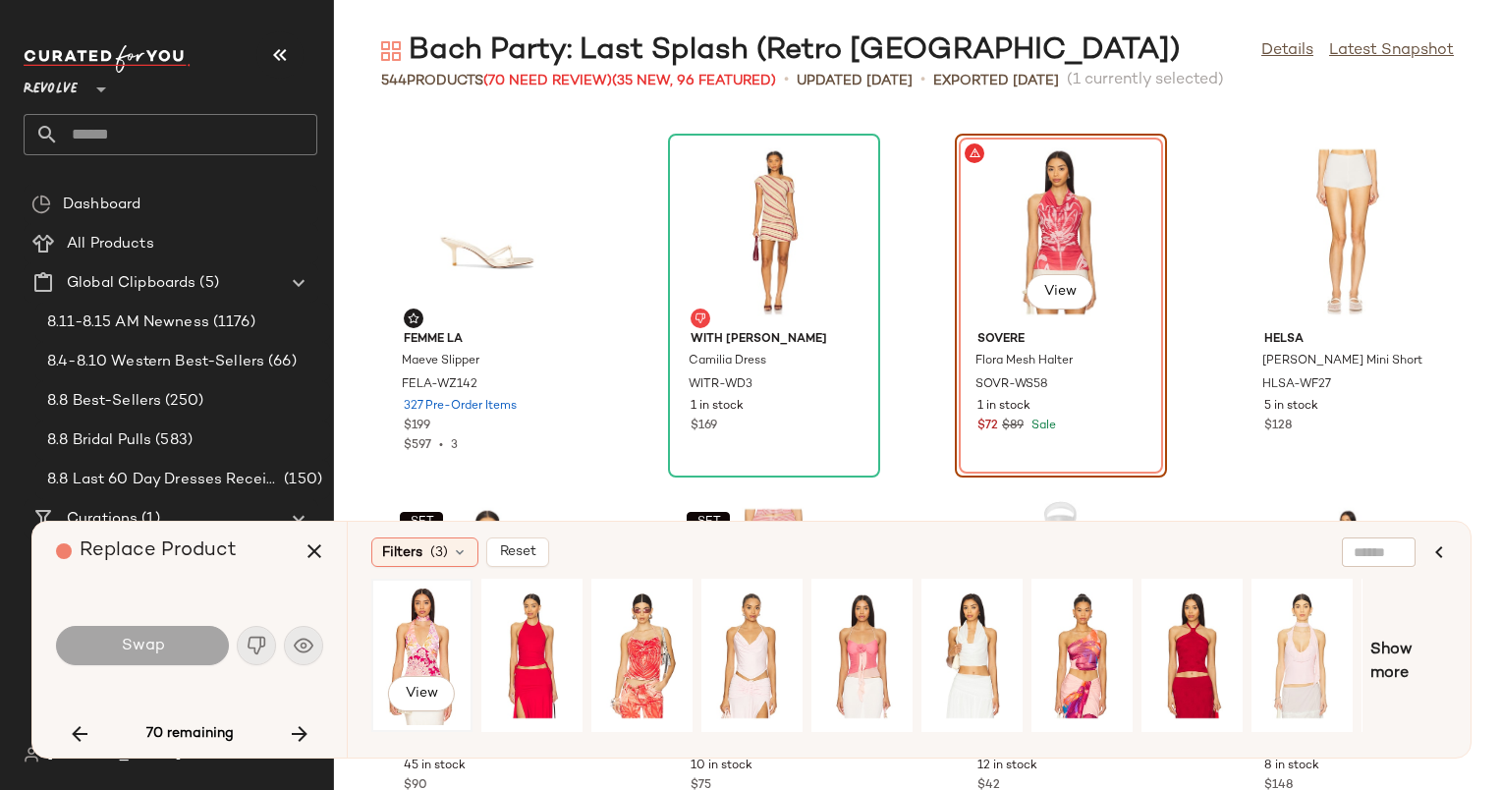
click at [409, 658] on div "View" at bounding box center [421, 656] width 87 height 140
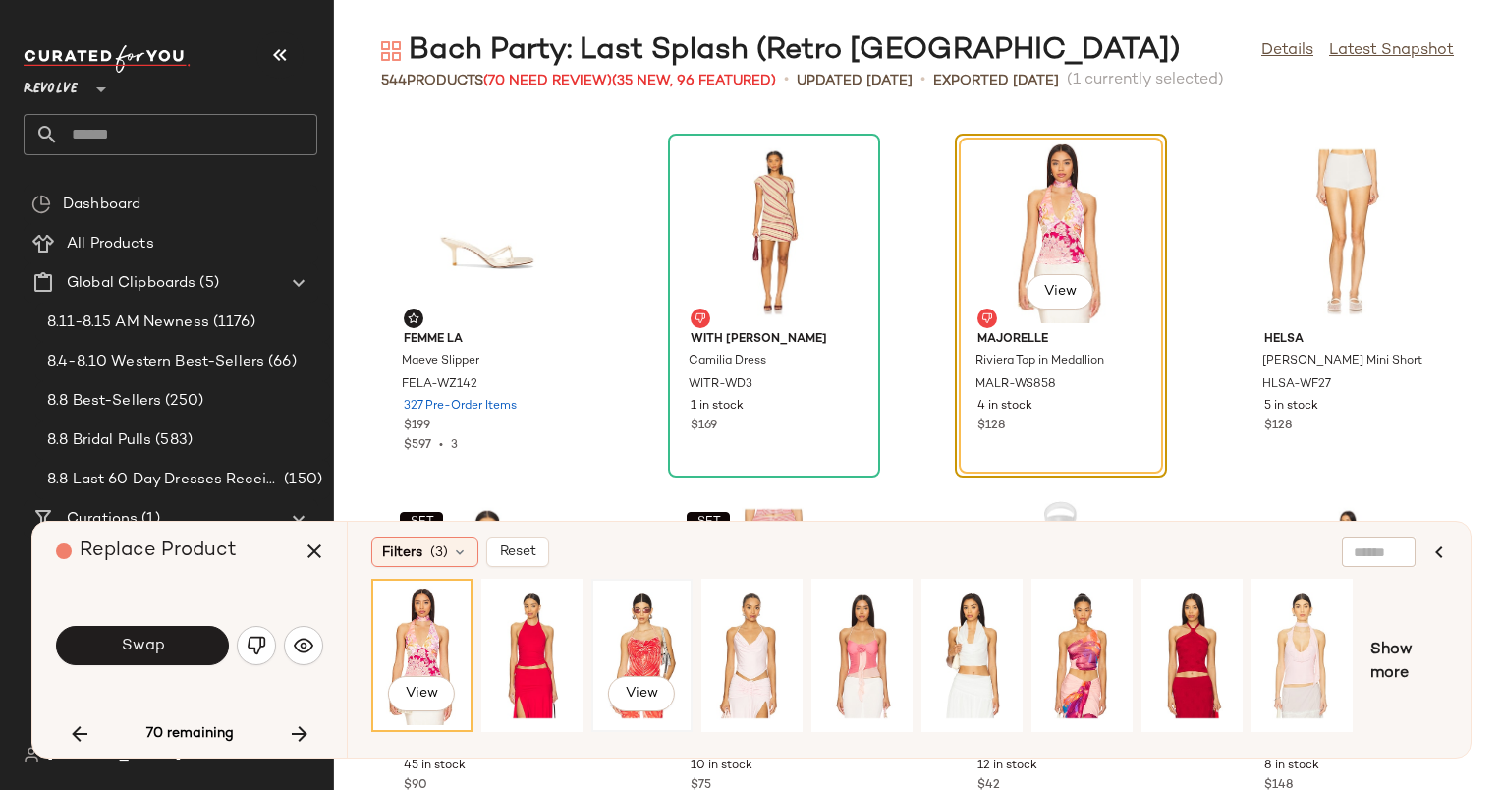
click at [596, 657] on div "View" at bounding box center [641, 655] width 97 height 149
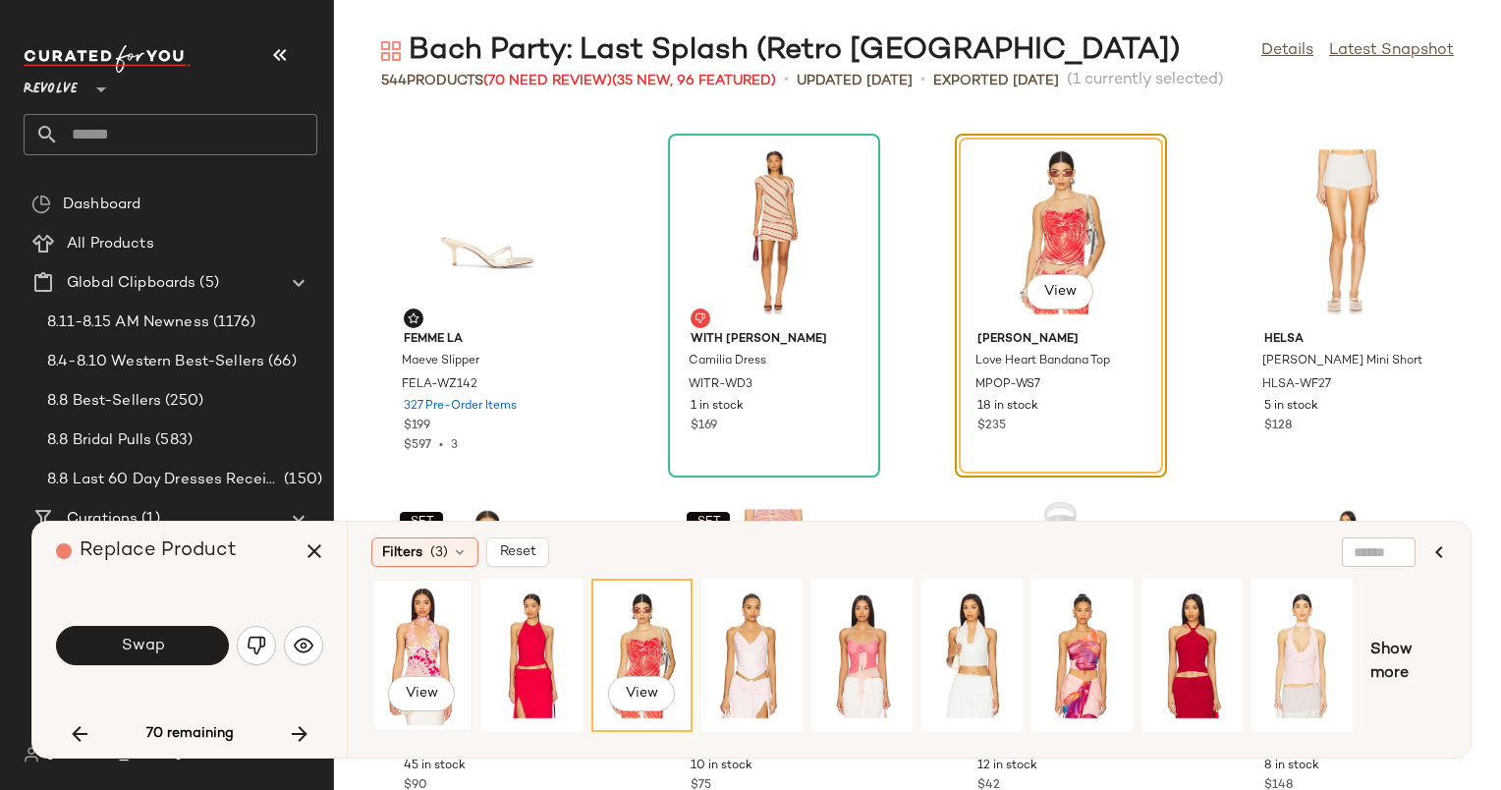
click at [380, 674] on div "View" at bounding box center [421, 656] width 87 height 140
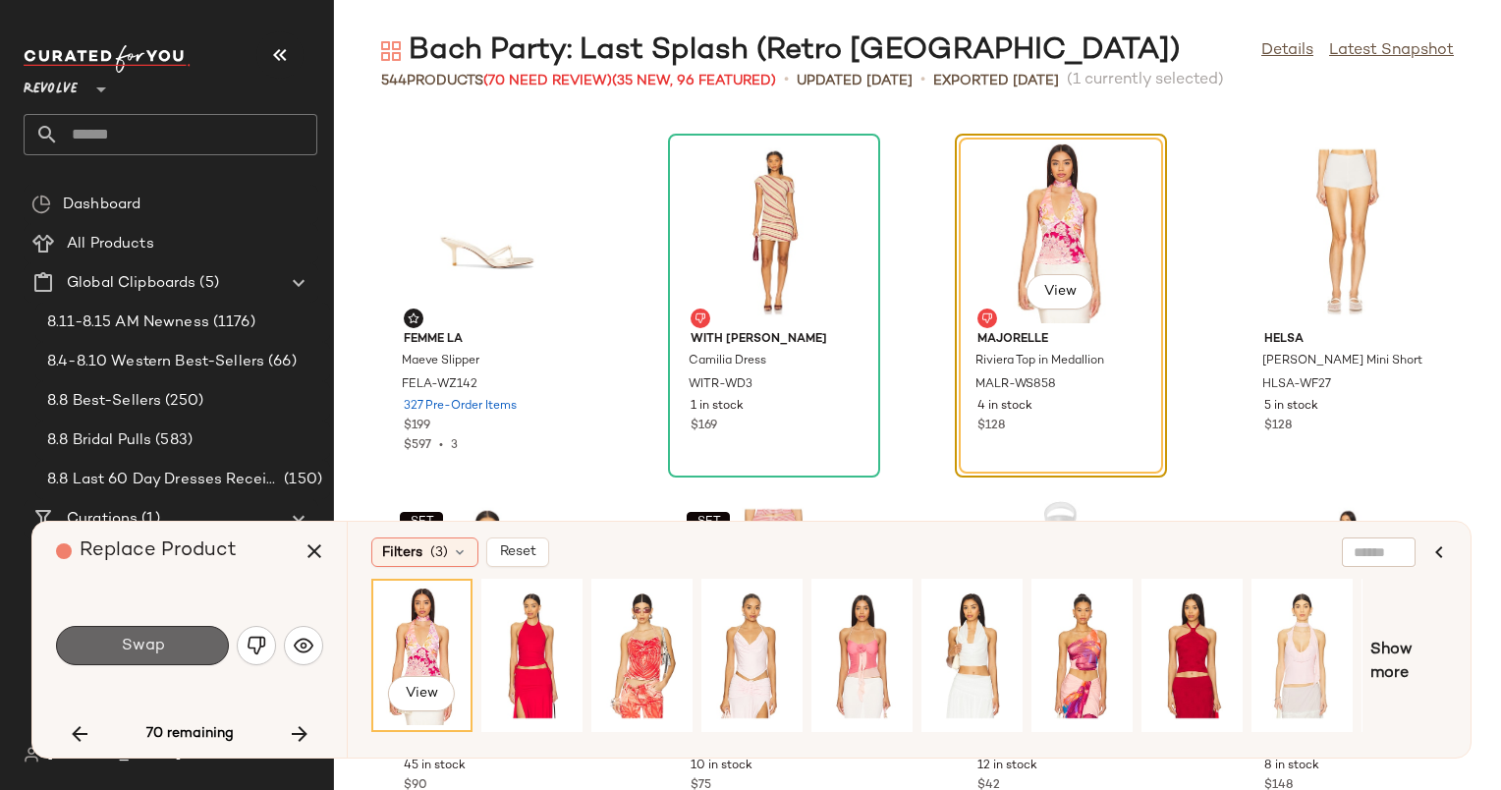
click at [205, 645] on button "Swap" at bounding box center [142, 645] width 173 height 39
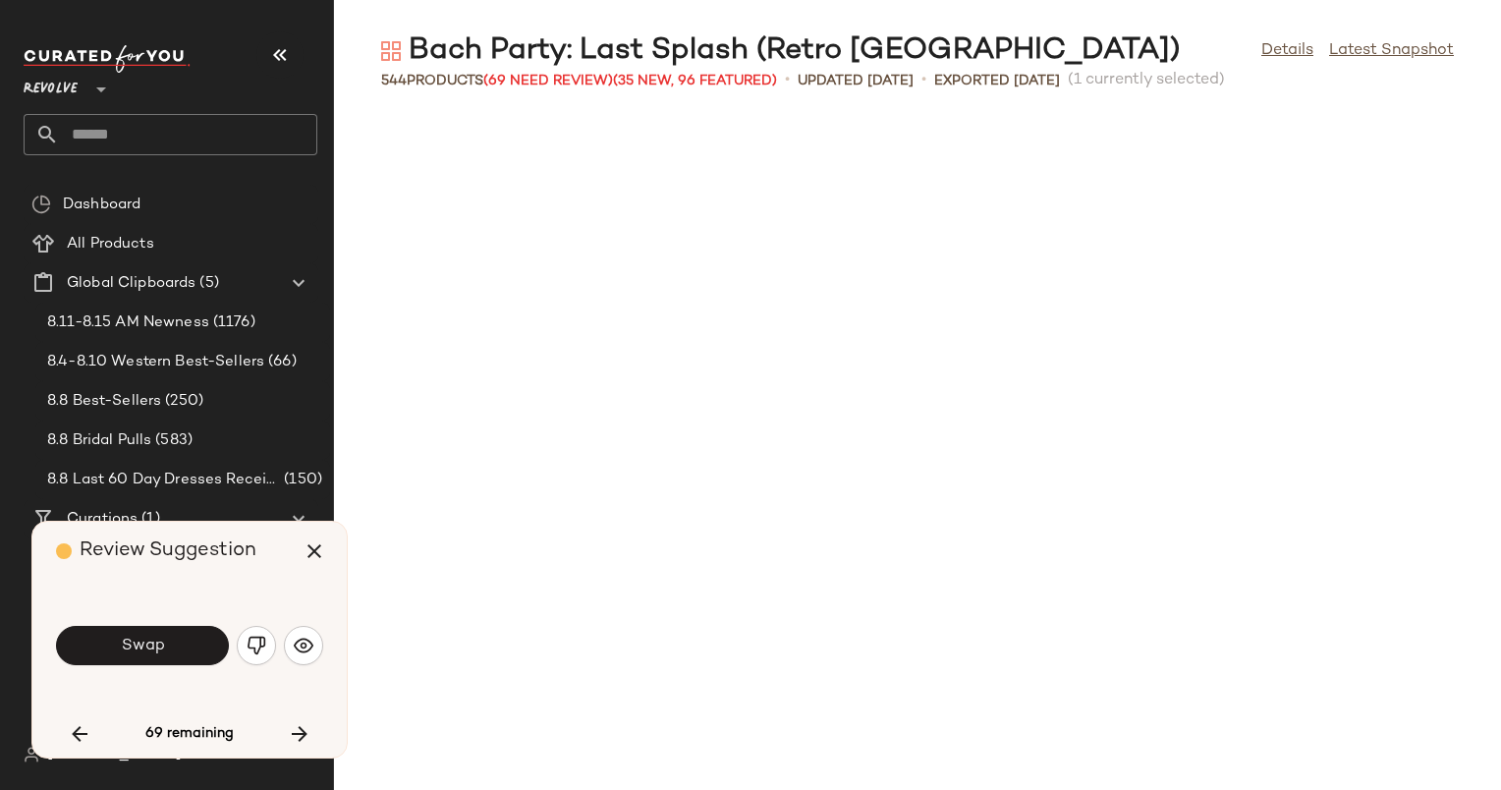
scroll to position [23733, 0]
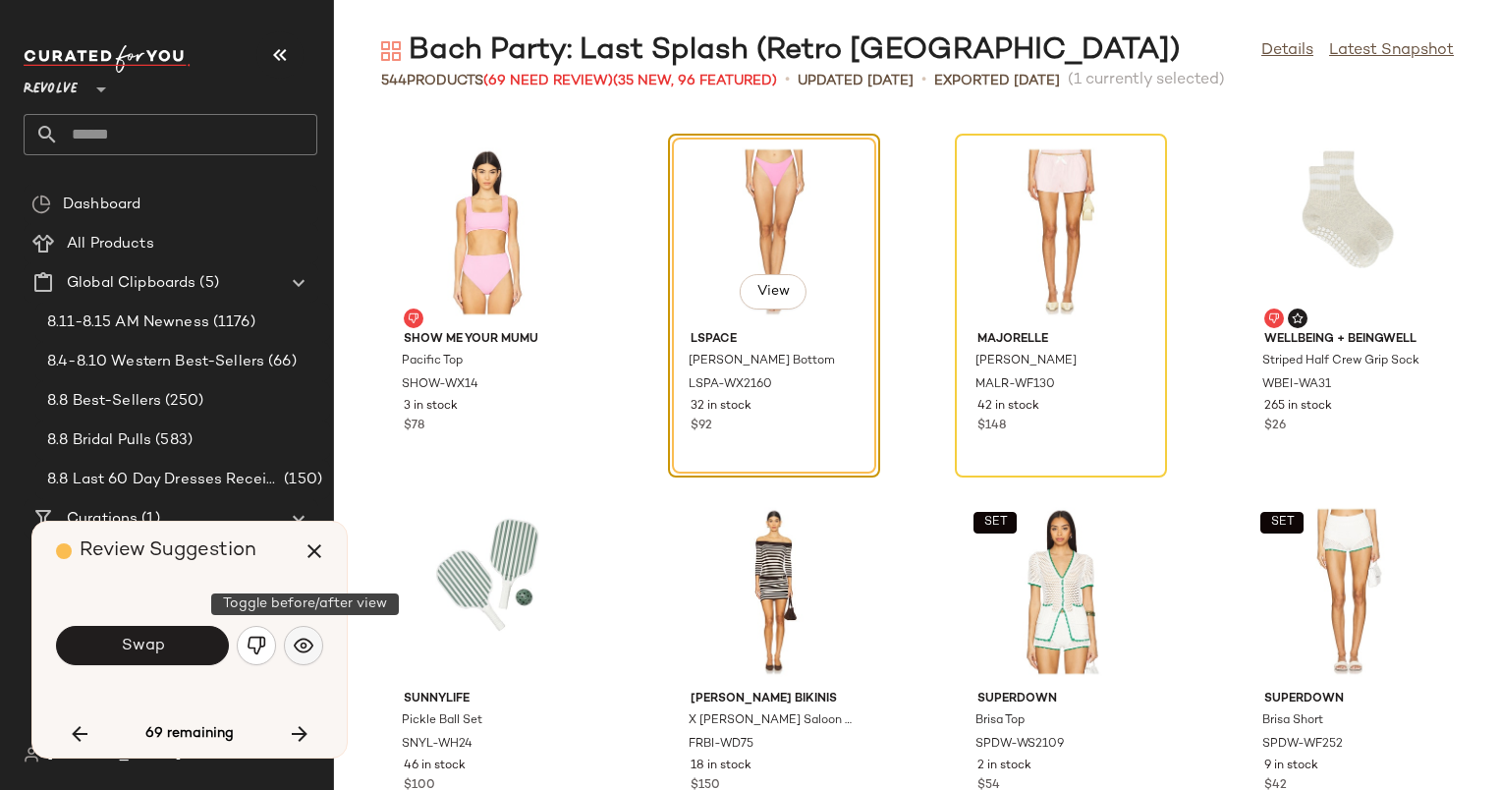
click at [304, 647] on img "button" at bounding box center [304, 646] width 20 height 20
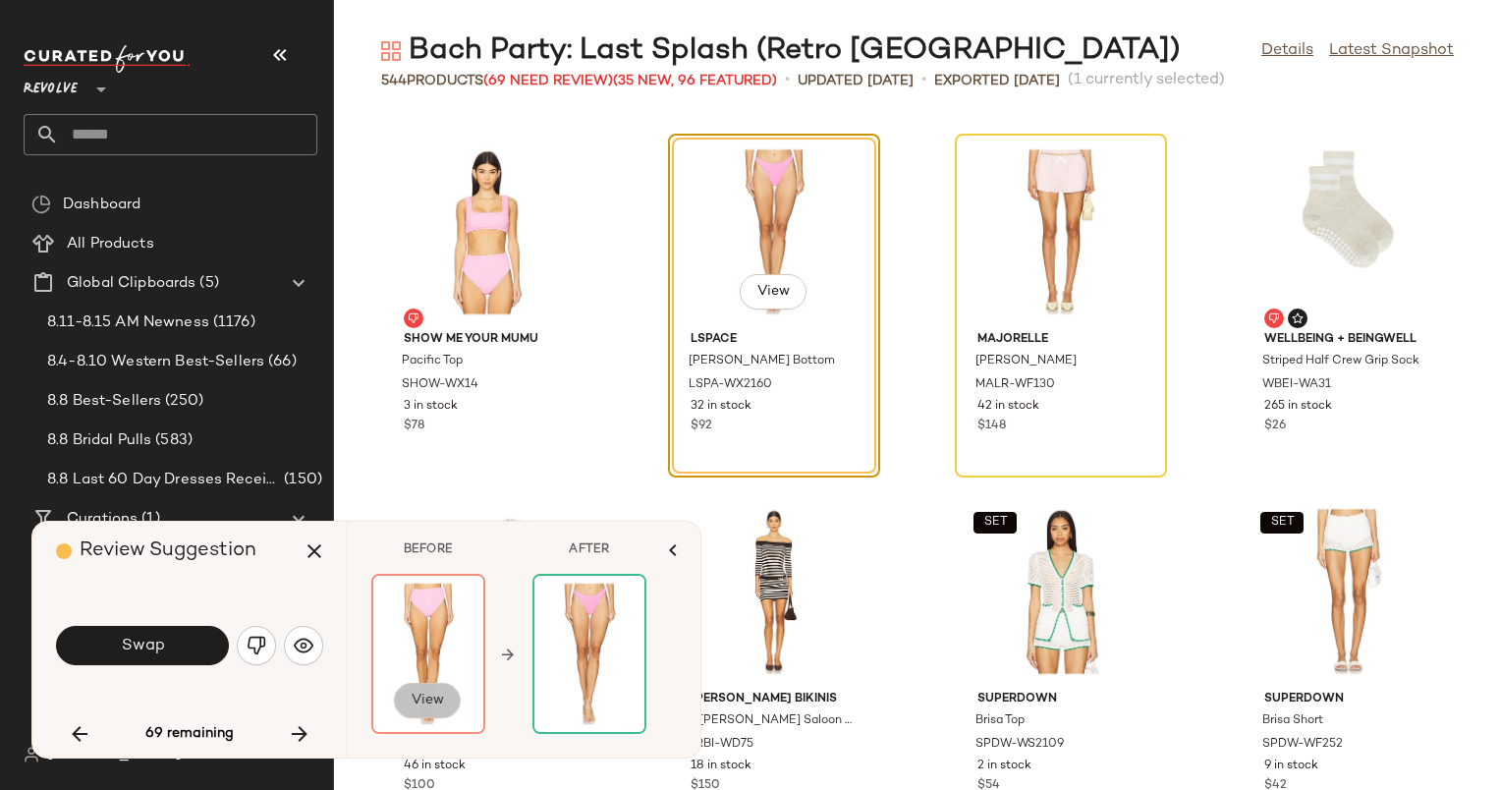
click at [425, 699] on span "View" at bounding box center [427, 701] width 33 height 16
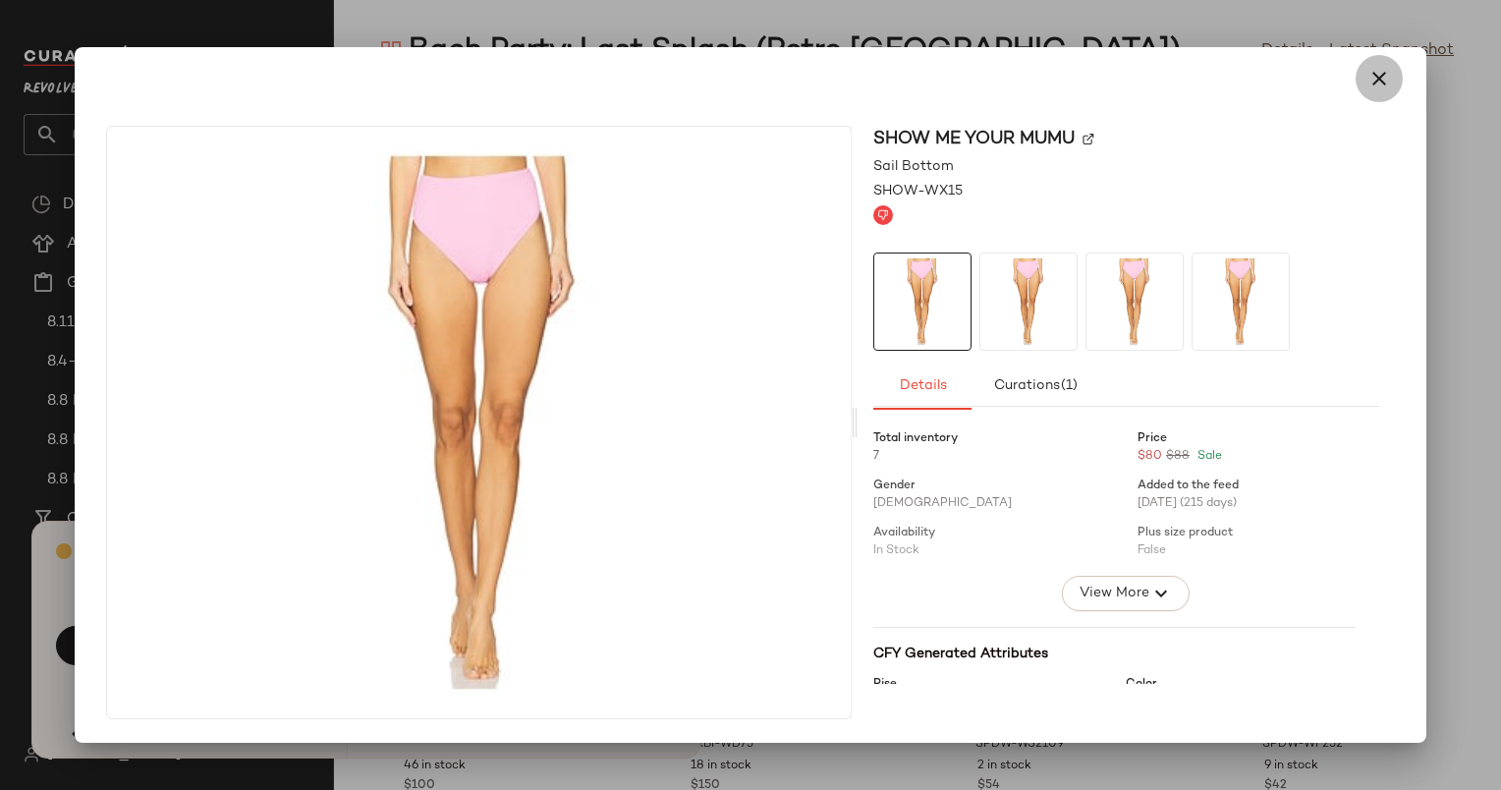
click at [1381, 90] on button "button" at bounding box center [1379, 78] width 47 height 47
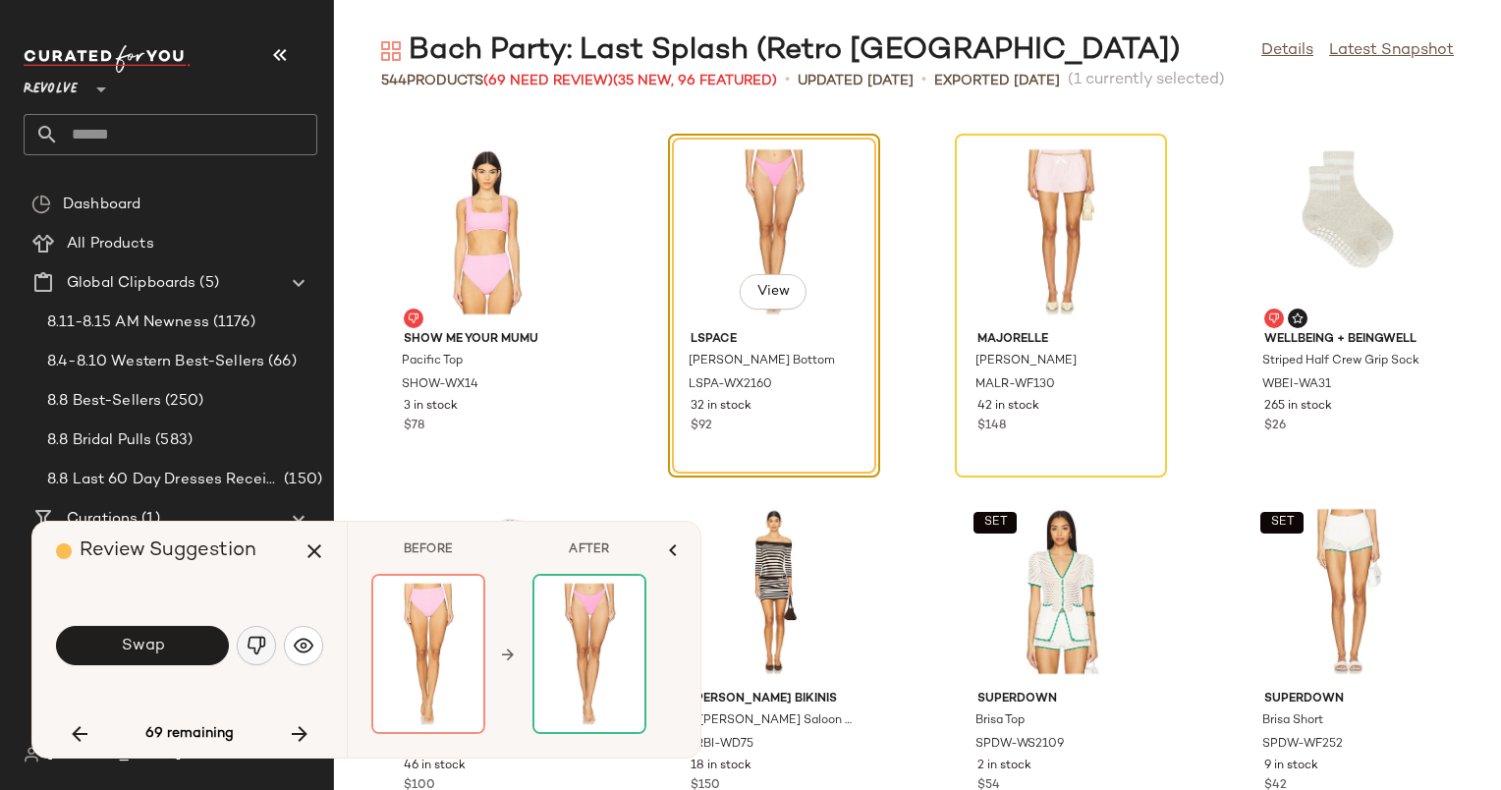
click at [248, 653] on img "button" at bounding box center [257, 646] width 20 height 20
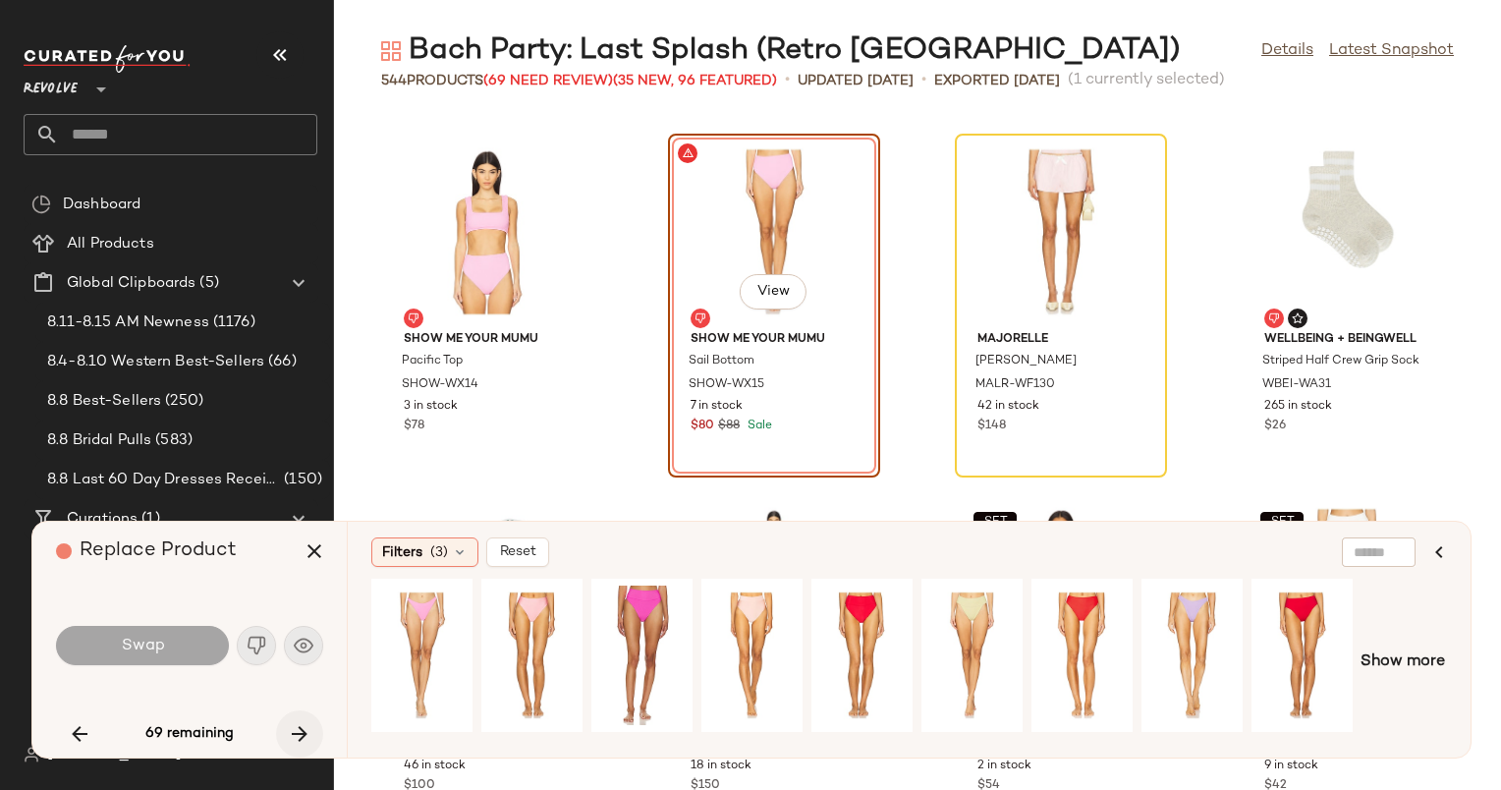
click at [306, 720] on button "button" at bounding box center [299, 733] width 47 height 47
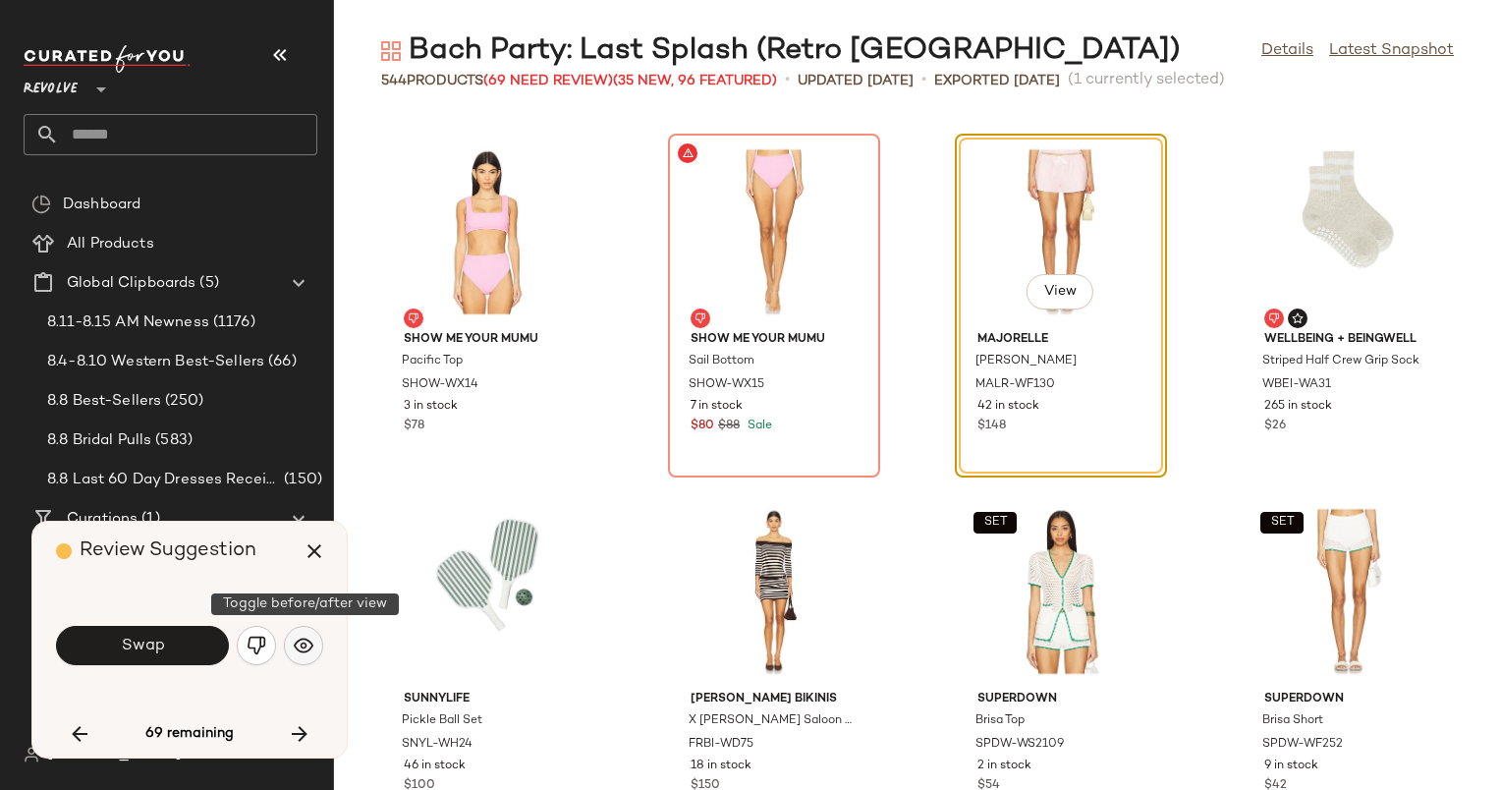
click at [301, 646] on img "button" at bounding box center [304, 646] width 20 height 20
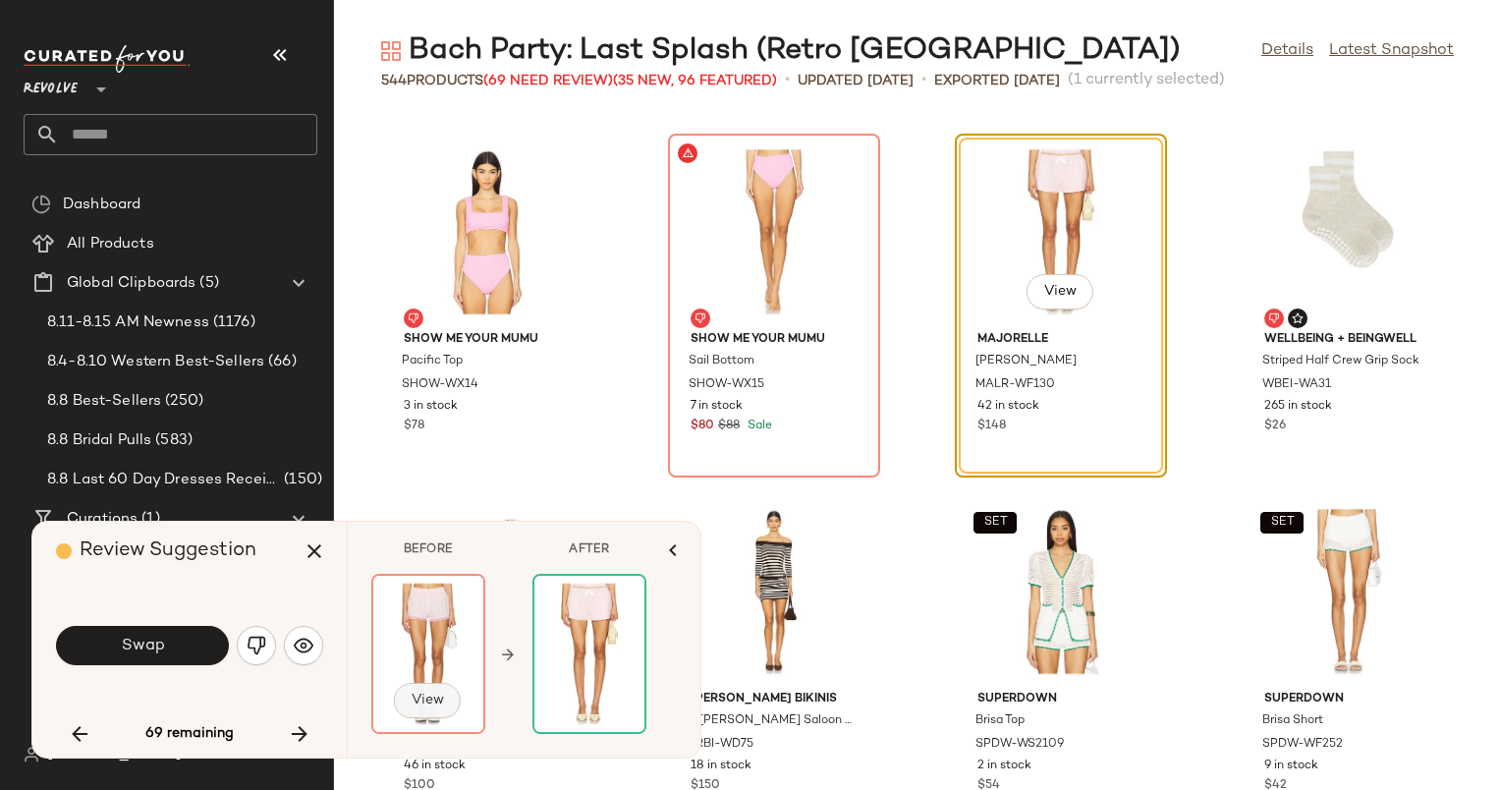
click at [428, 696] on span "View" at bounding box center [427, 701] width 33 height 16
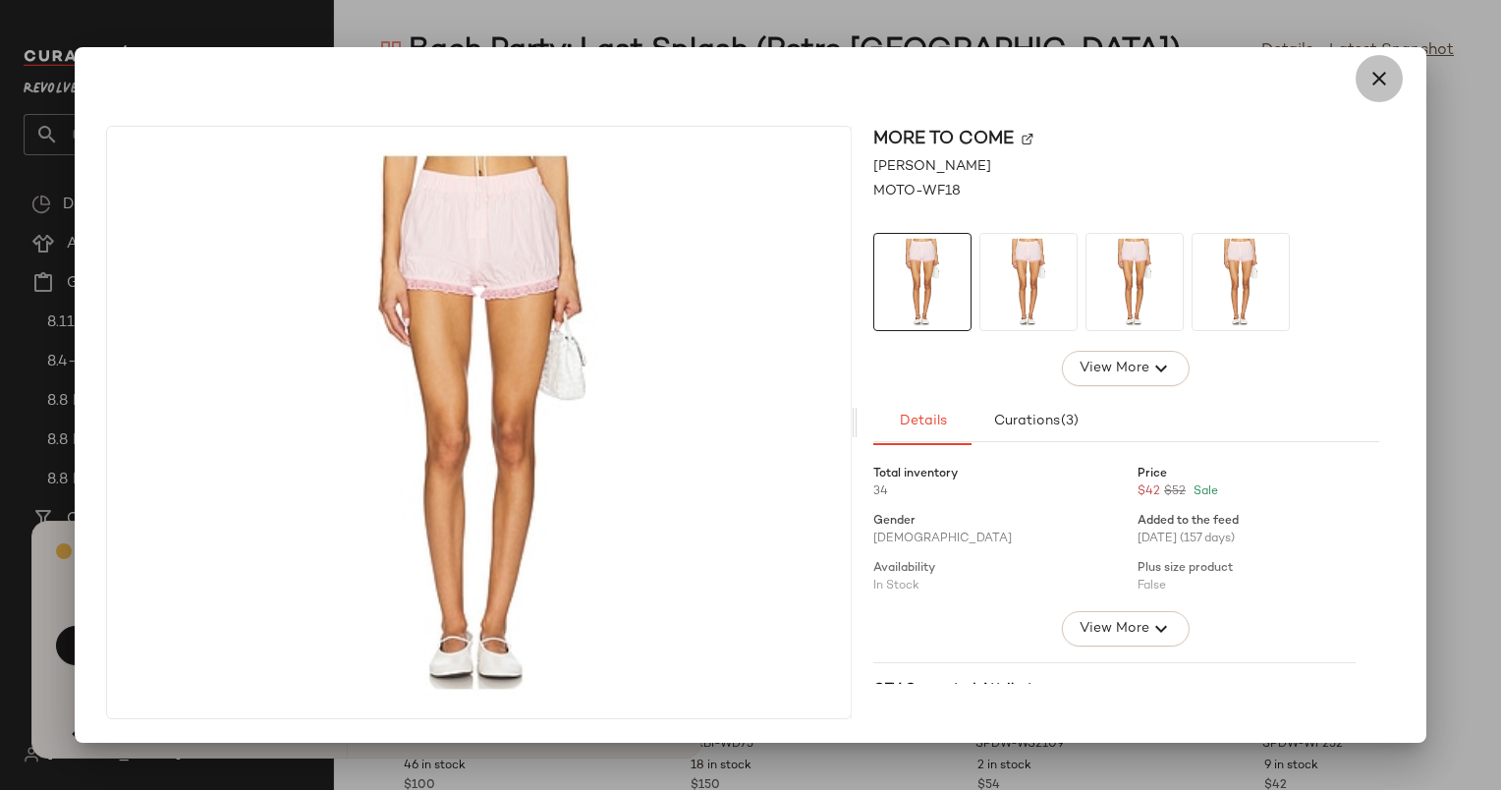
click at [1383, 82] on icon "button" at bounding box center [1380, 79] width 24 height 24
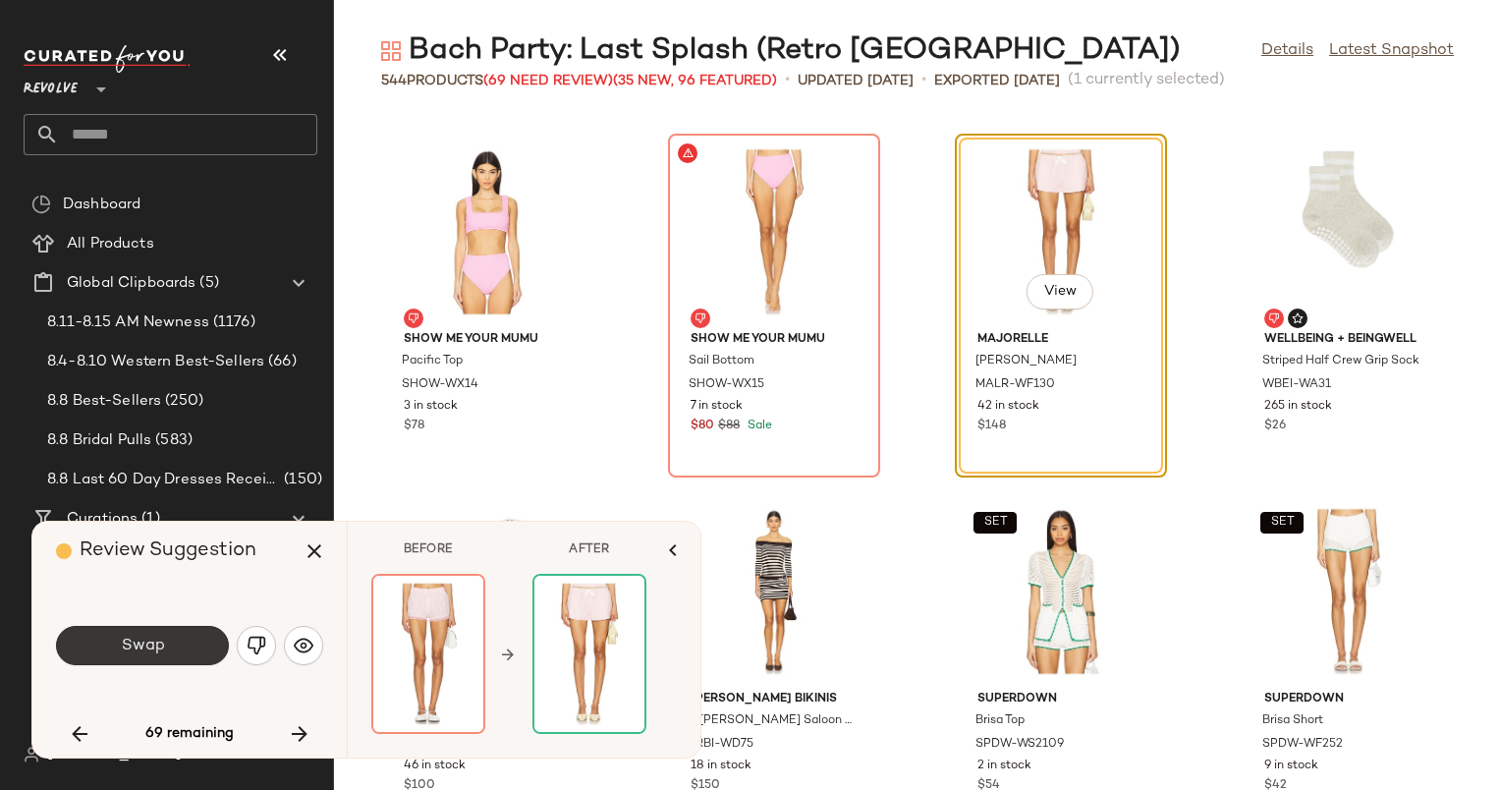
click at [153, 654] on span "Swap" at bounding box center [142, 646] width 44 height 19
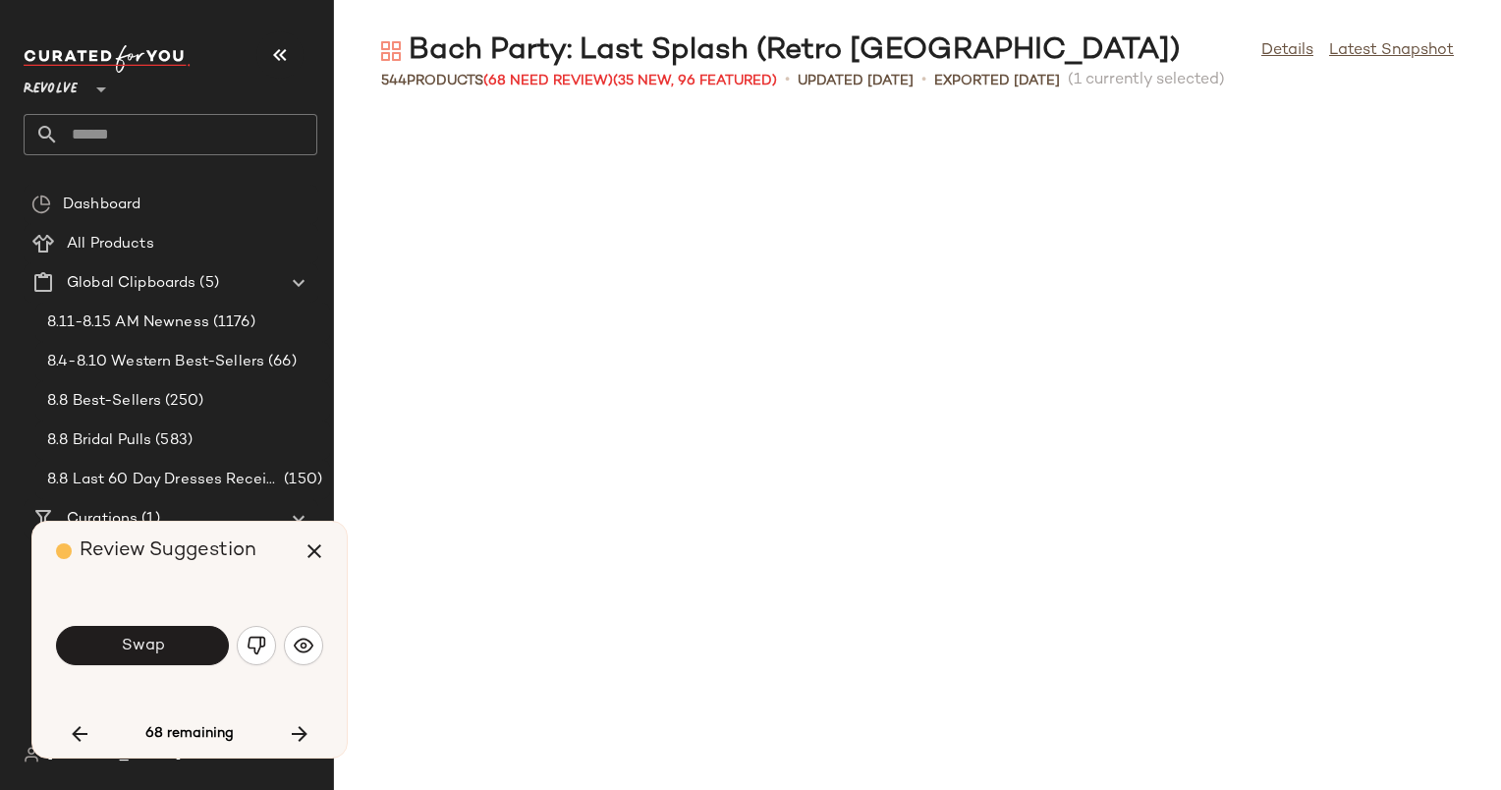
scroll to position [24453, 0]
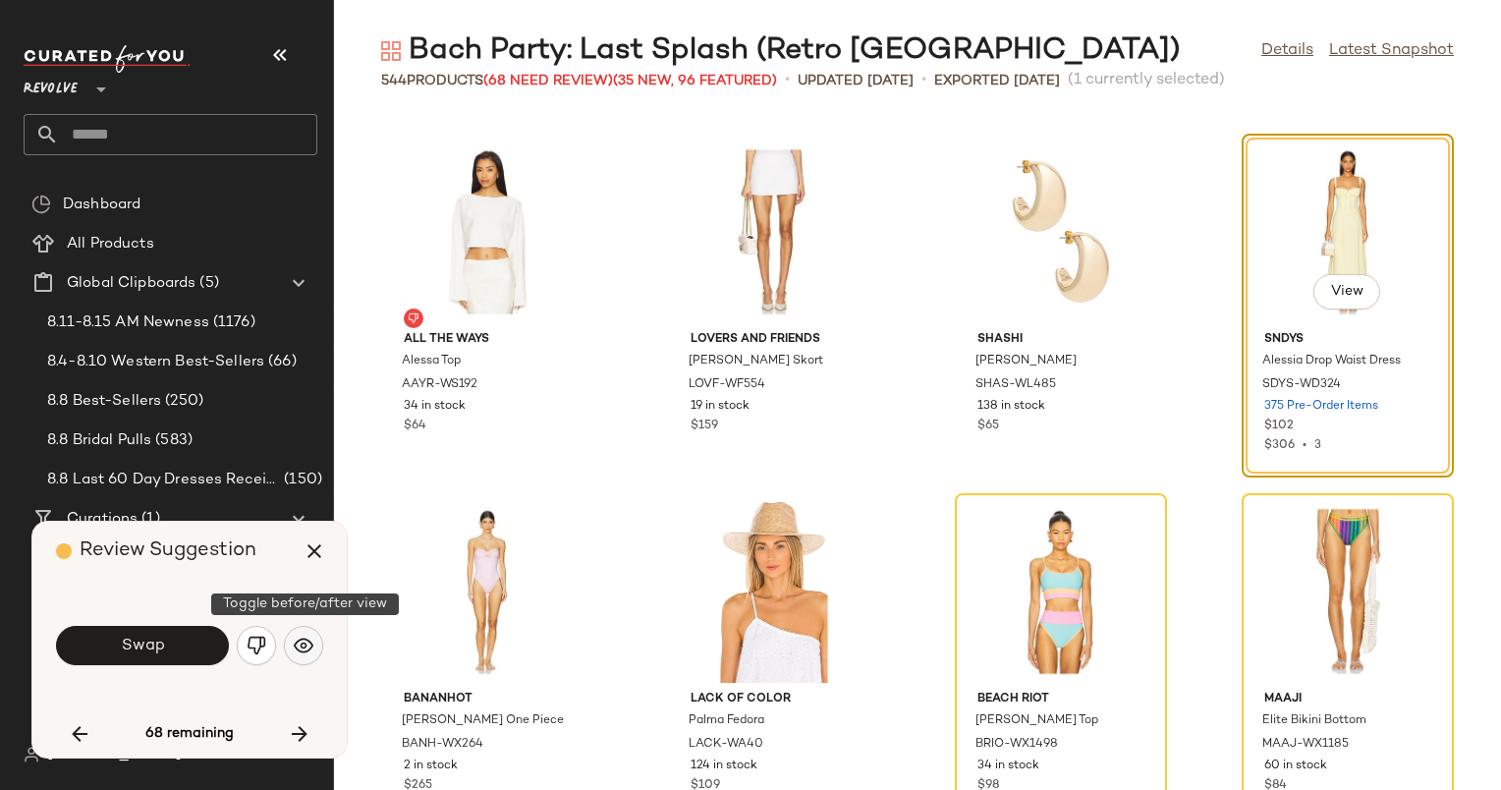
click at [303, 633] on button "button" at bounding box center [303, 645] width 39 height 39
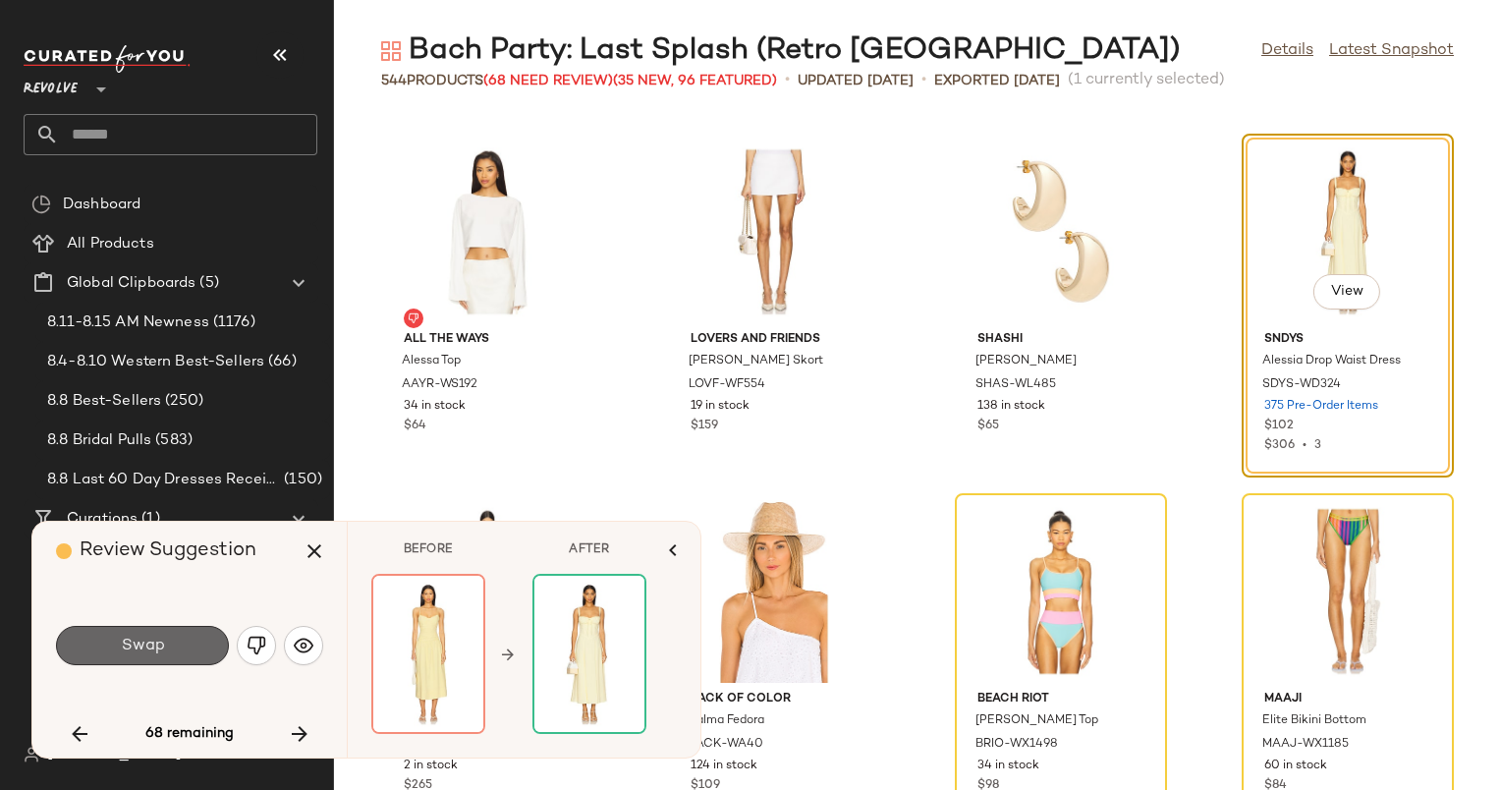
click at [179, 634] on button "Swap" at bounding box center [142, 645] width 173 height 39
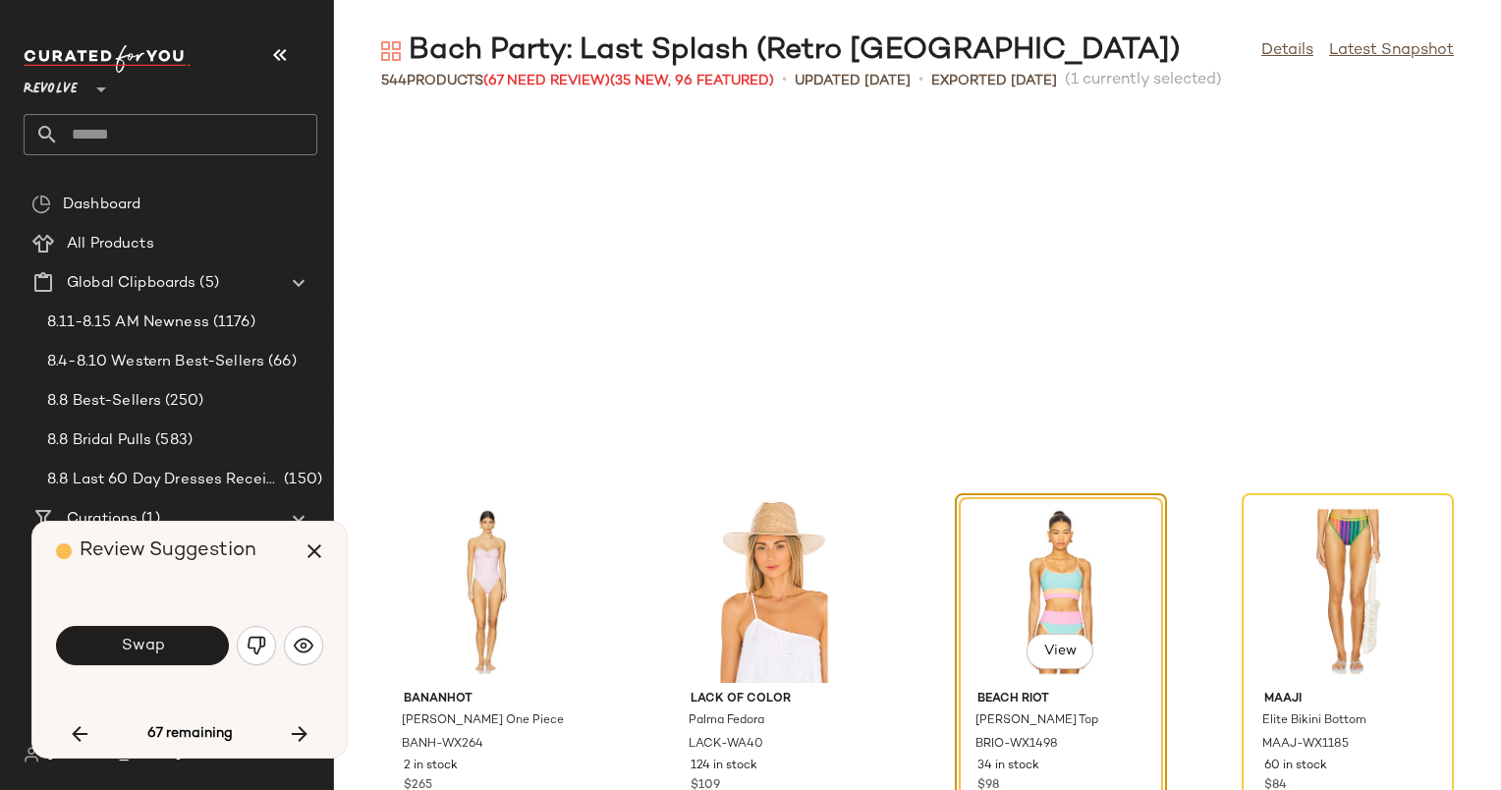
scroll to position [24812, 0]
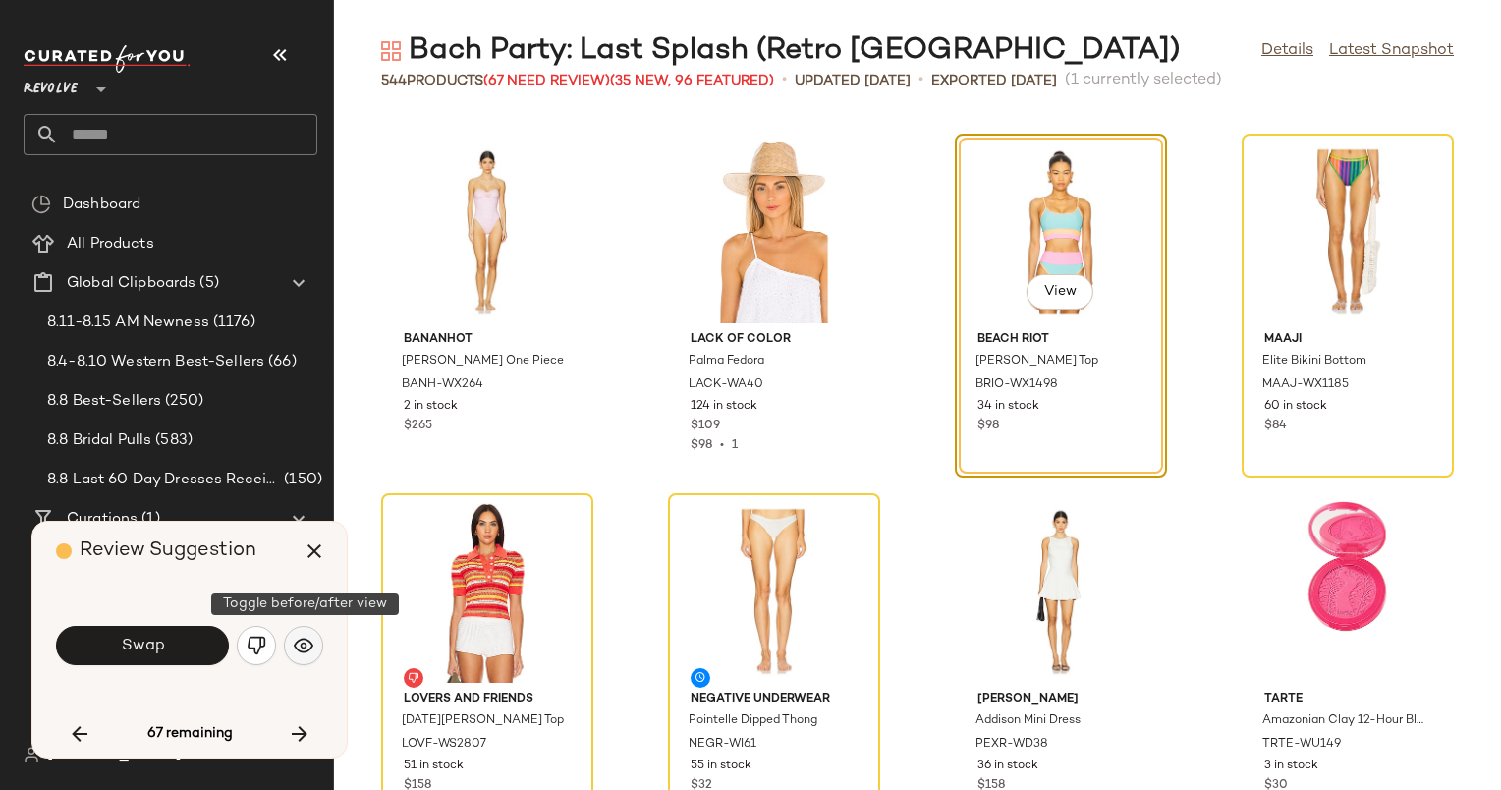
click at [302, 639] on img "button" at bounding box center [304, 646] width 20 height 20
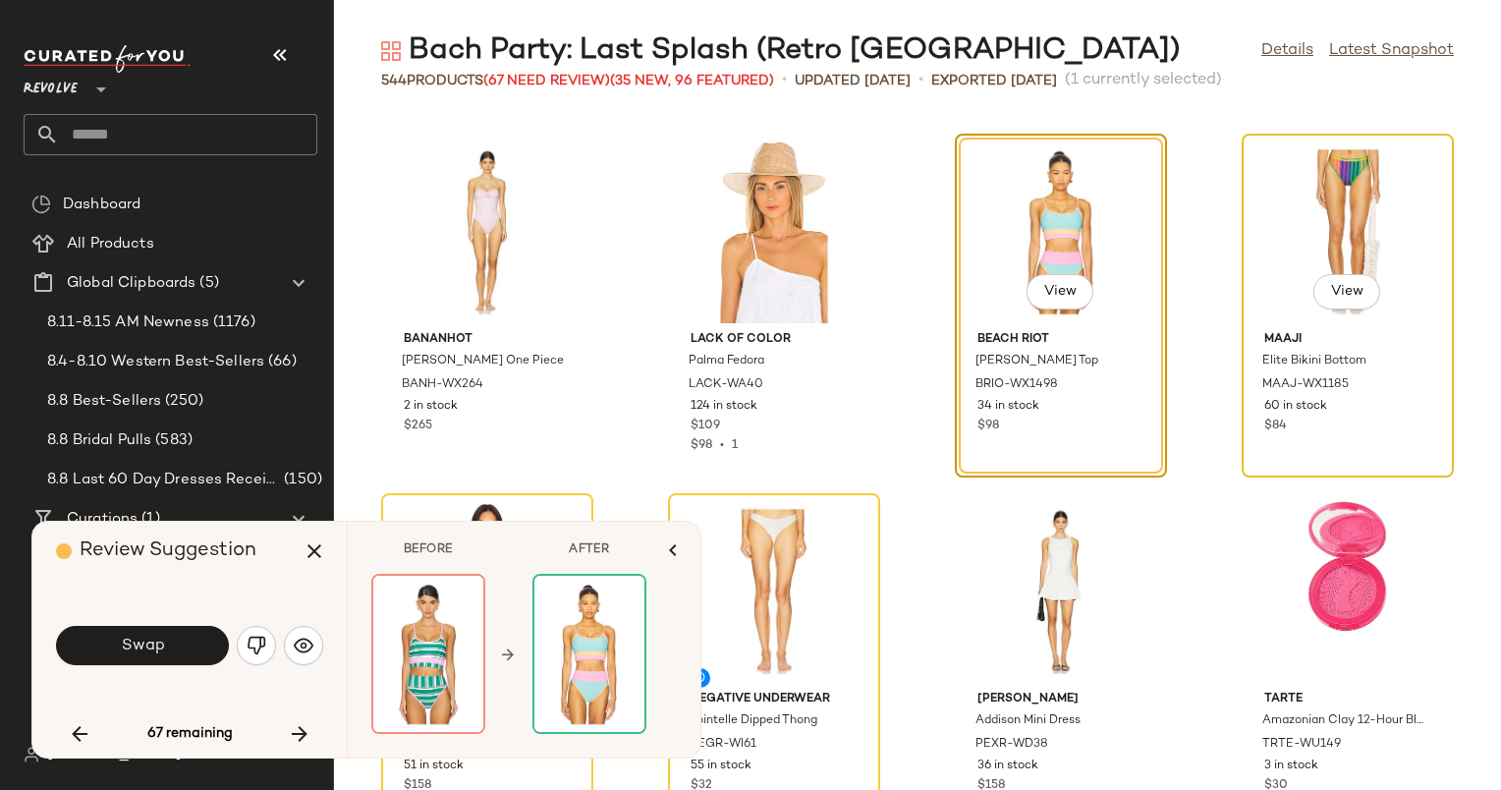
click at [1365, 223] on div "View" at bounding box center [1348, 231] width 198 height 183
click at [303, 719] on button "button" at bounding box center [299, 733] width 47 height 47
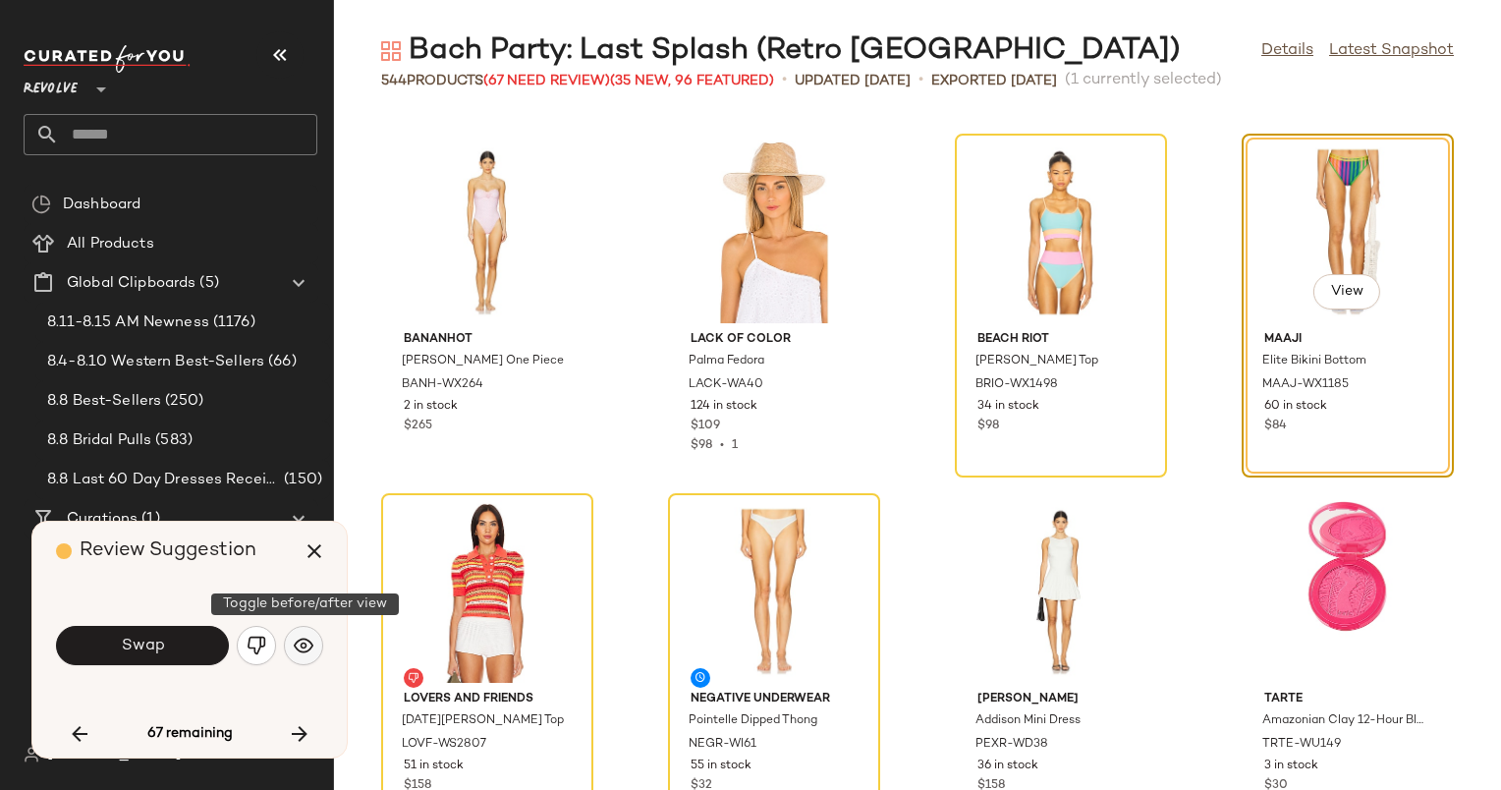
click at [294, 645] on img "button" at bounding box center [304, 646] width 20 height 20
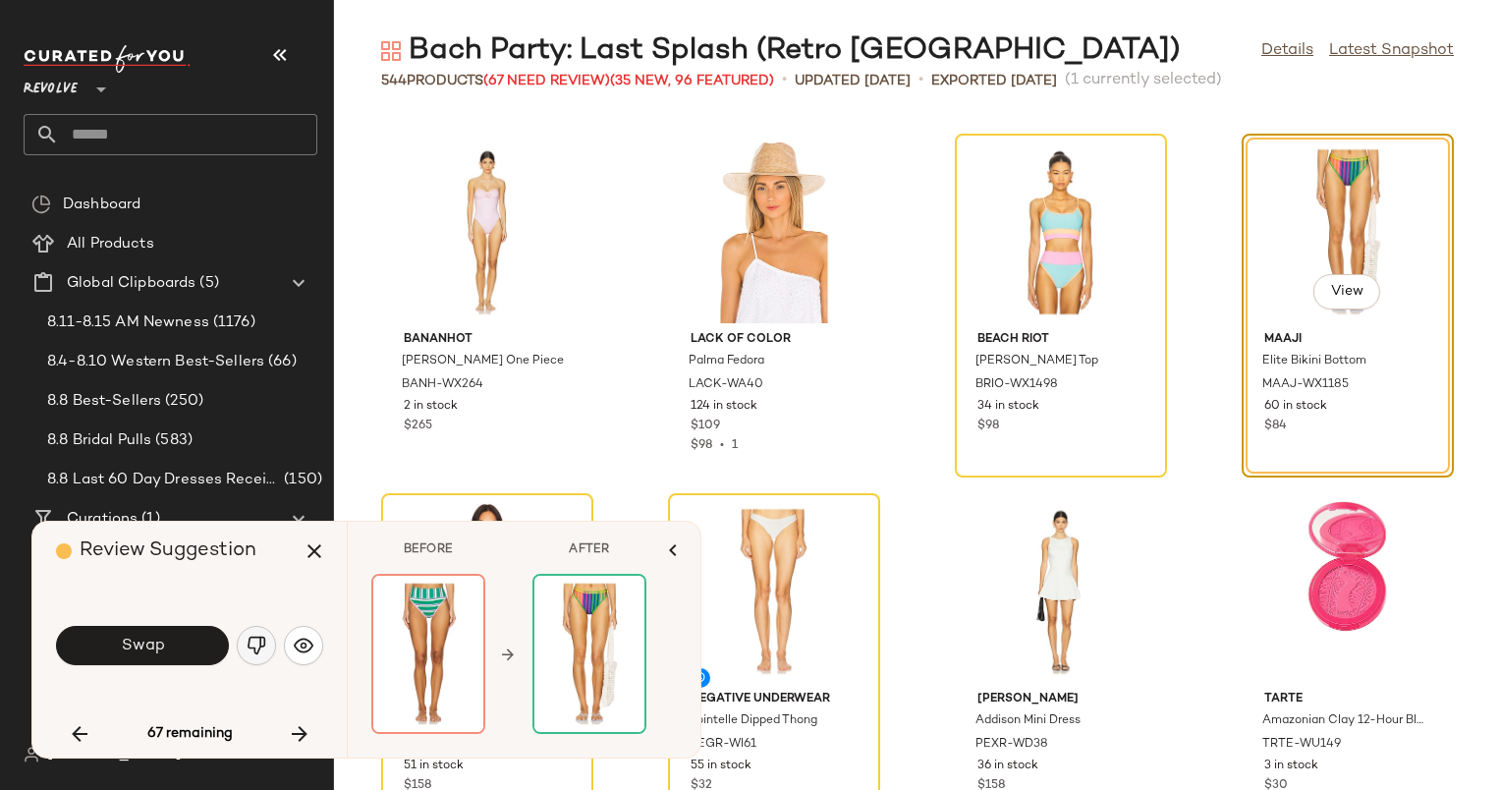
click at [253, 645] on img "button" at bounding box center [257, 646] width 20 height 20
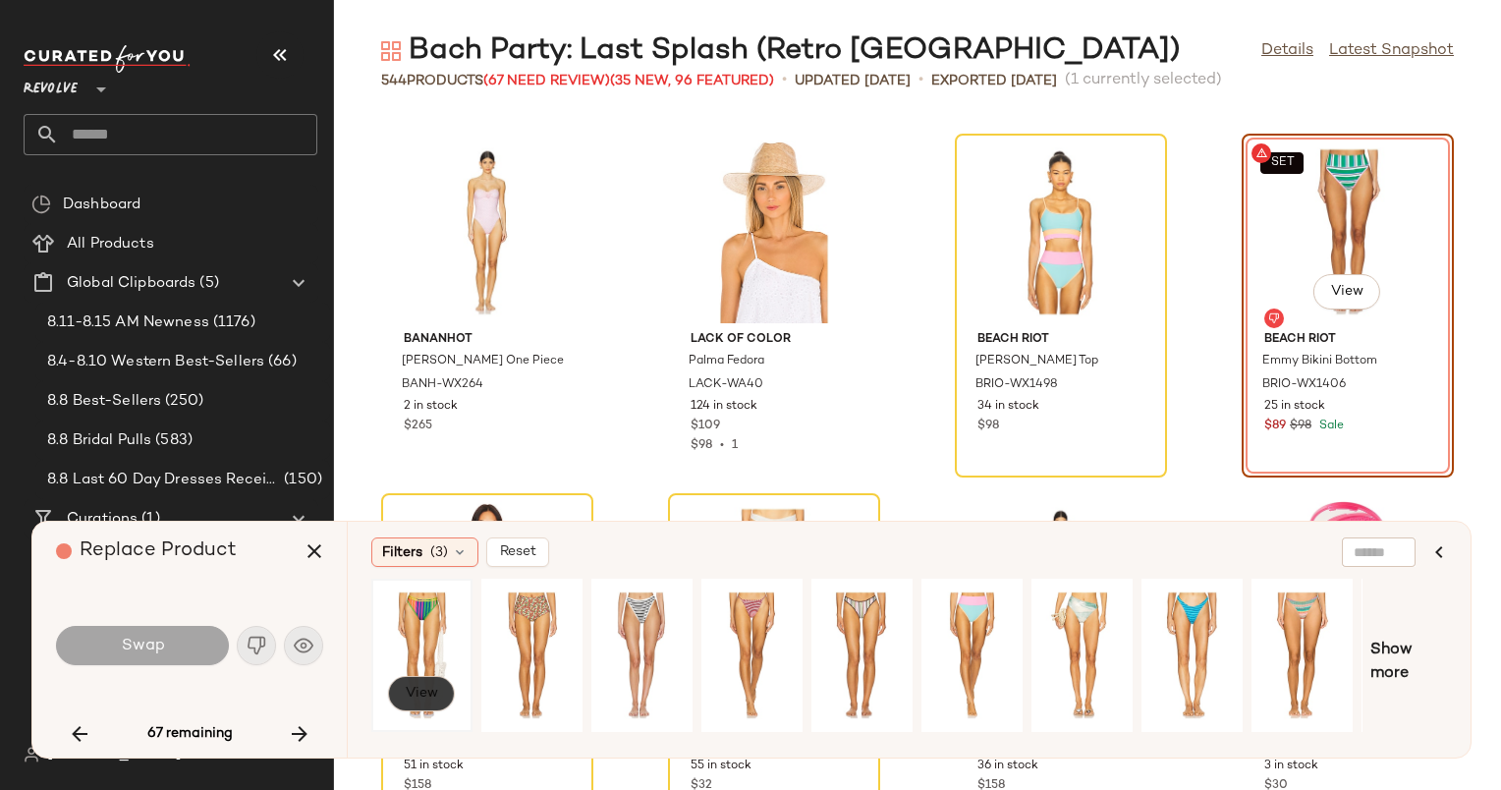
click at [417, 680] on button "View" at bounding box center [421, 693] width 67 height 35
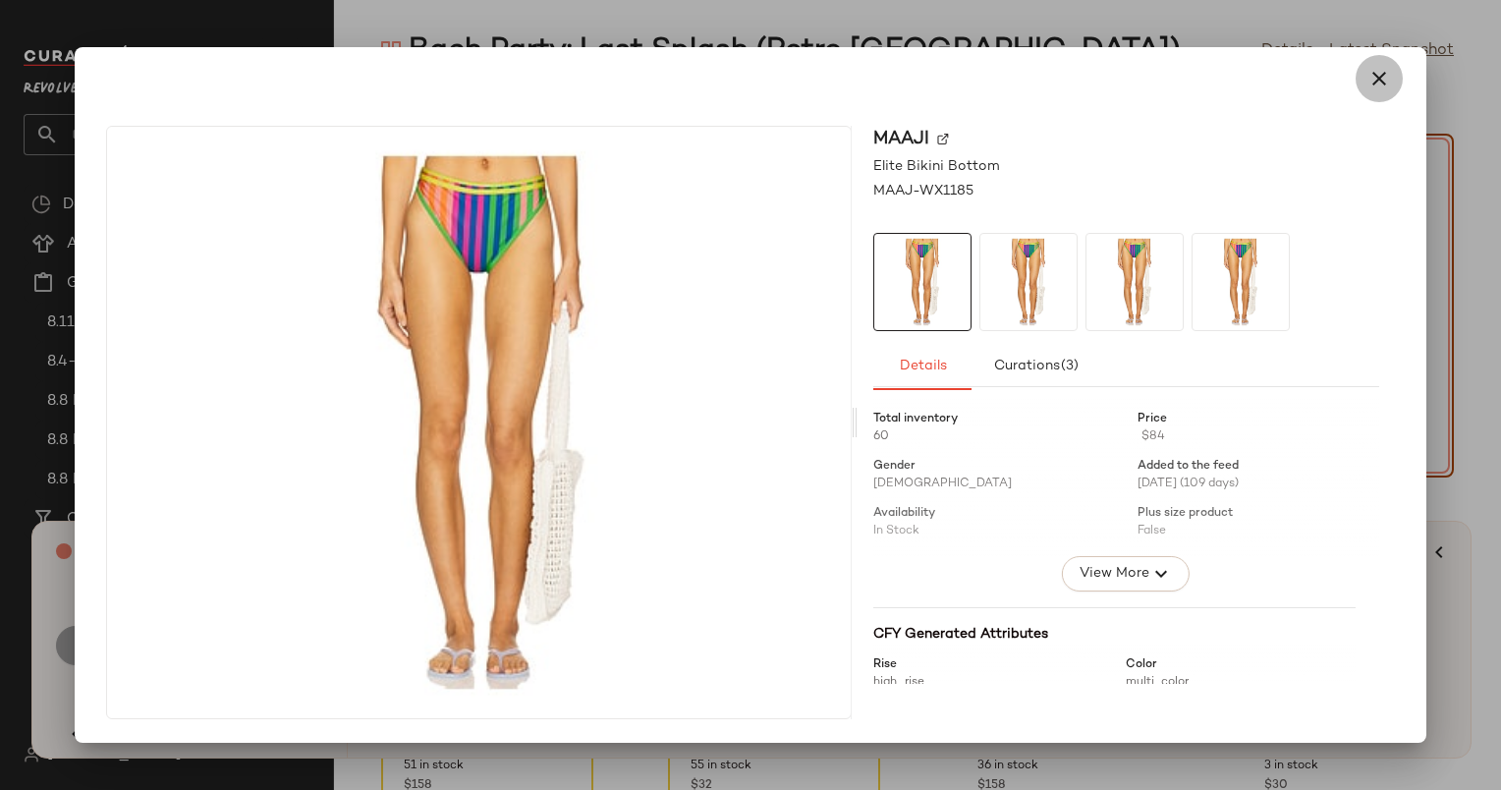
click at [1381, 73] on icon "button" at bounding box center [1380, 79] width 24 height 24
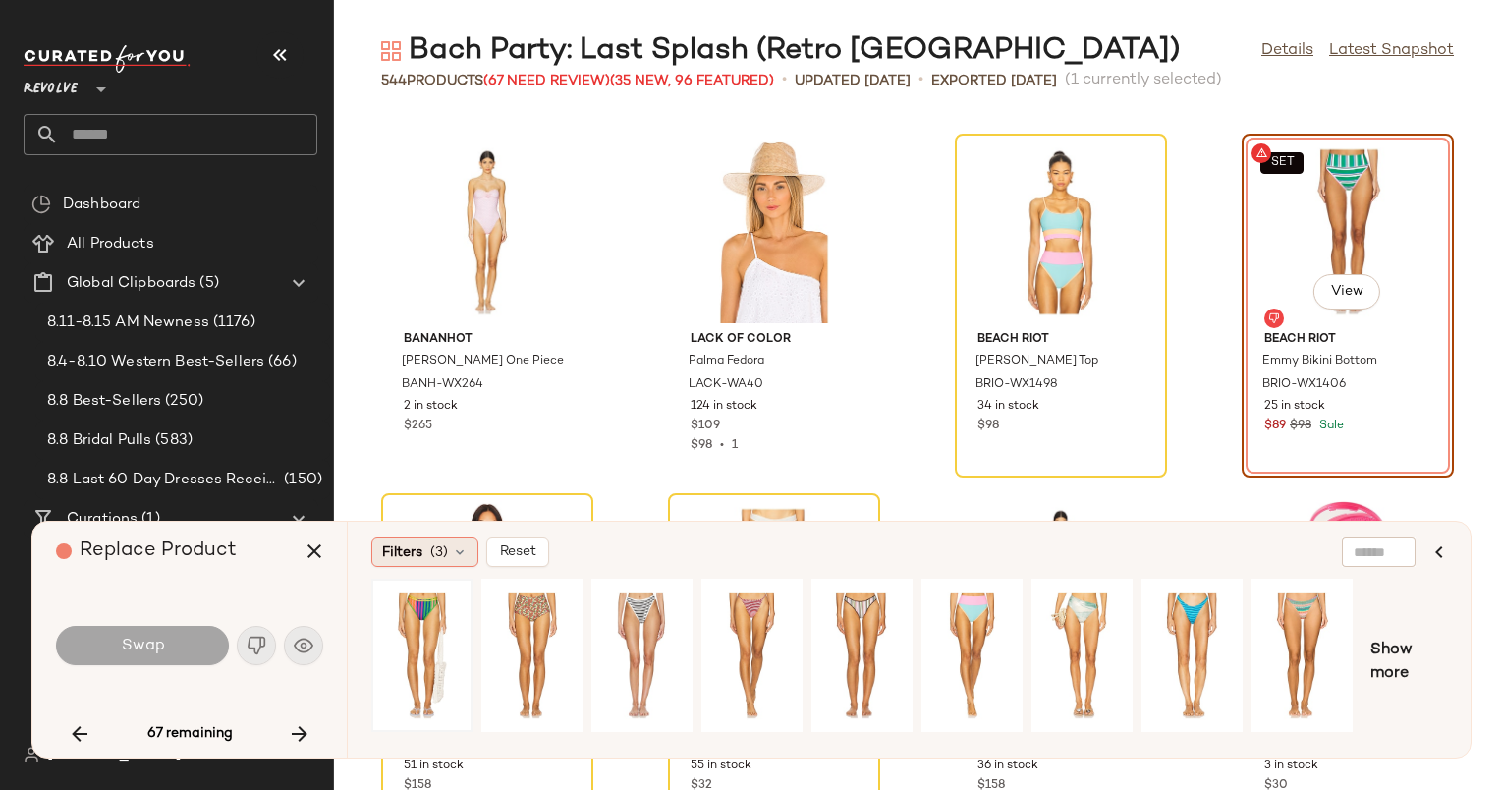
click at [452, 558] on icon at bounding box center [460, 552] width 16 height 16
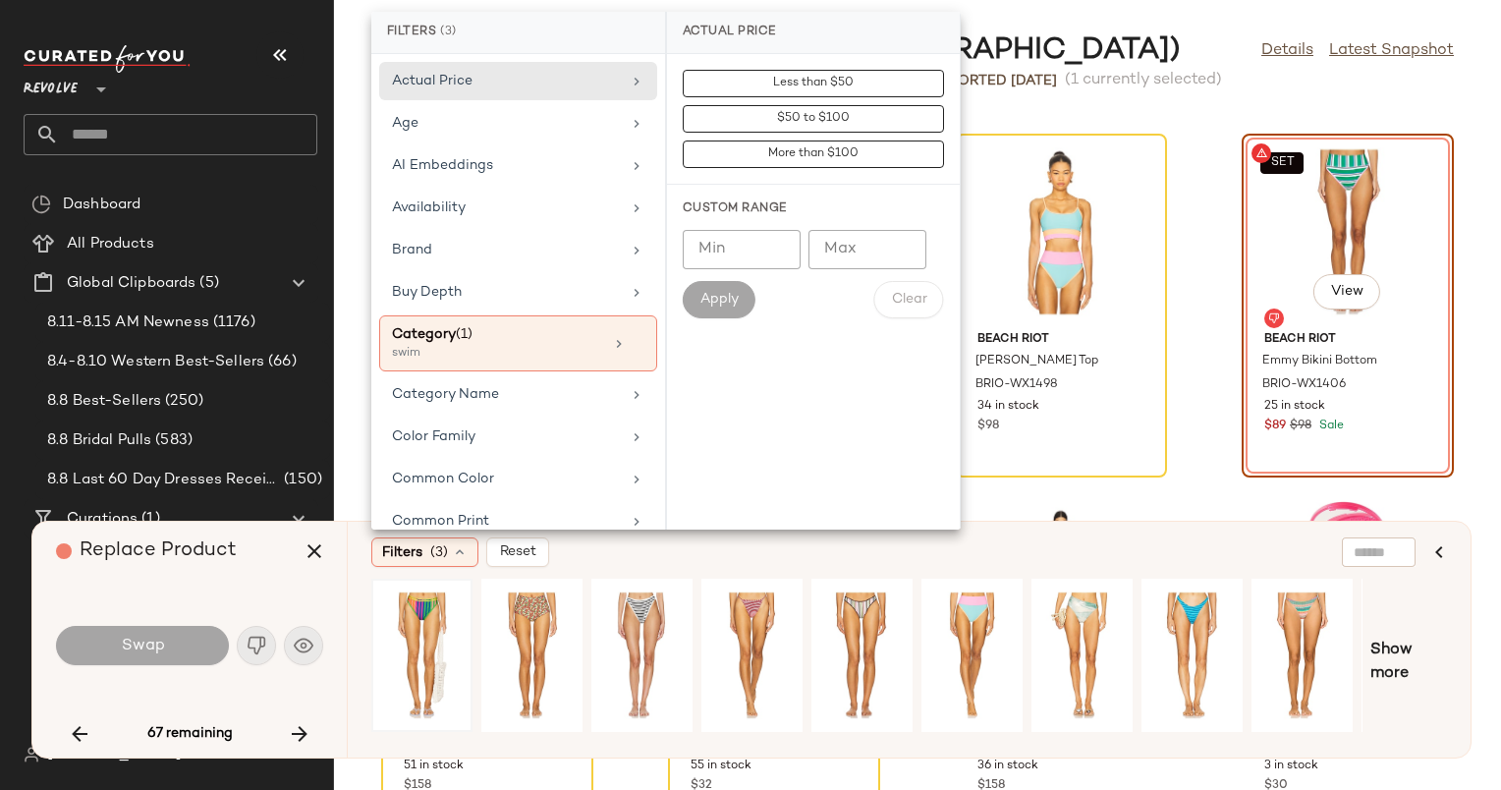
click at [542, 228] on div "Actual Price Age AI Embeddings Availability Brand Buy Depth Category (1) swim C…" at bounding box center [518, 292] width 294 height 476
click at [593, 240] on div "Brand" at bounding box center [506, 250] width 229 height 21
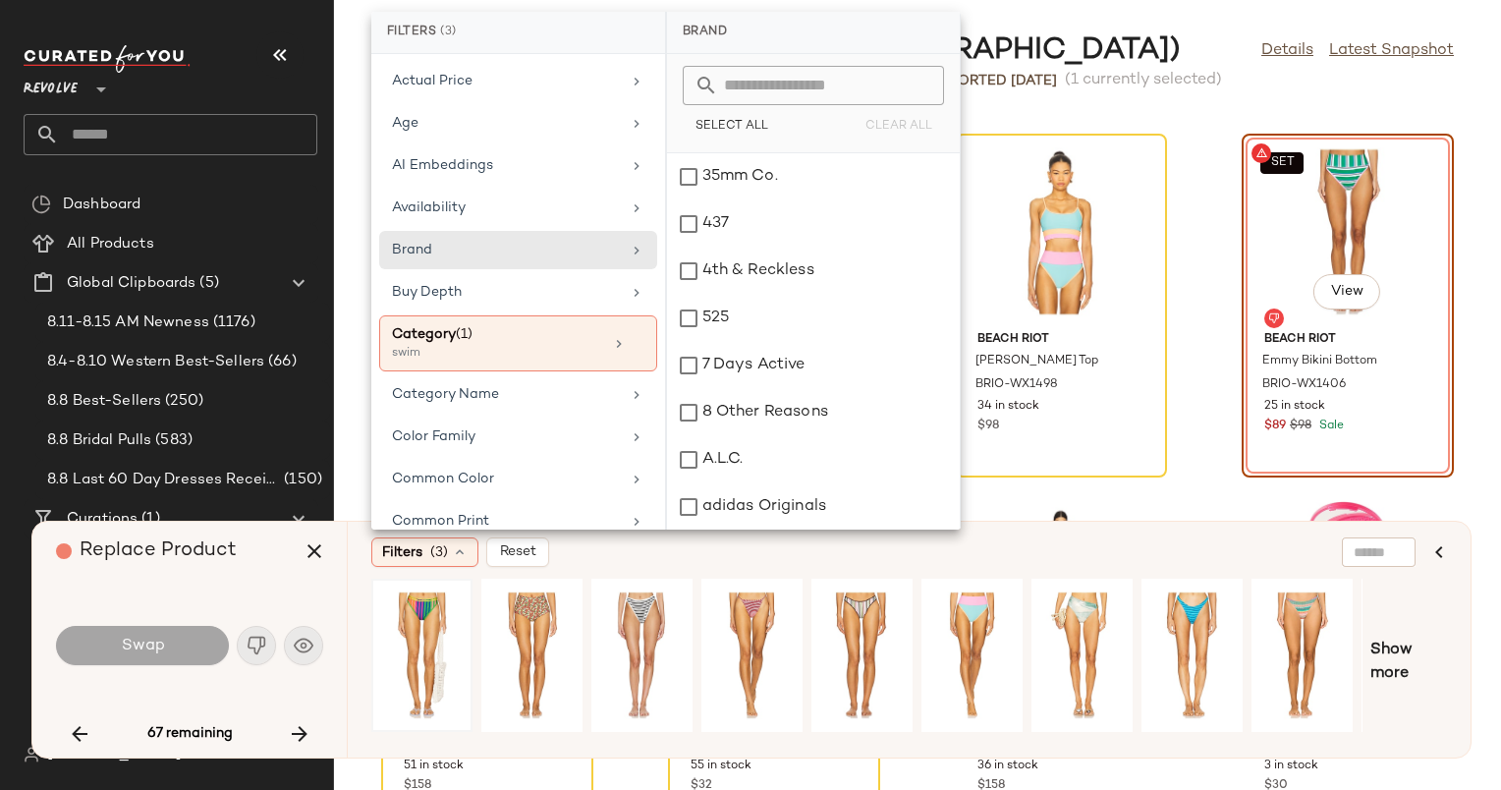
click at [781, 86] on input "text" at bounding box center [825, 85] width 214 height 39
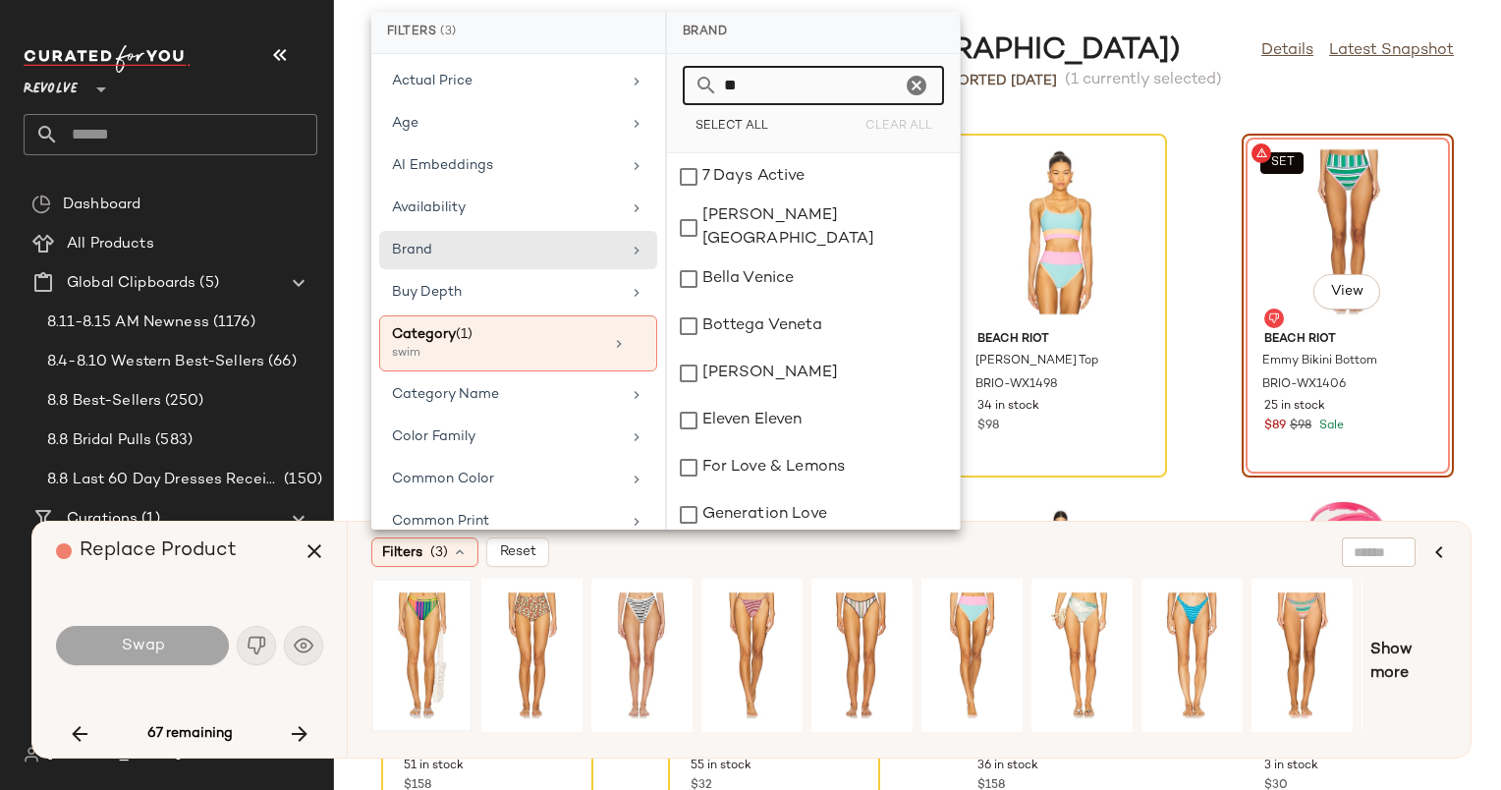
type input "*"
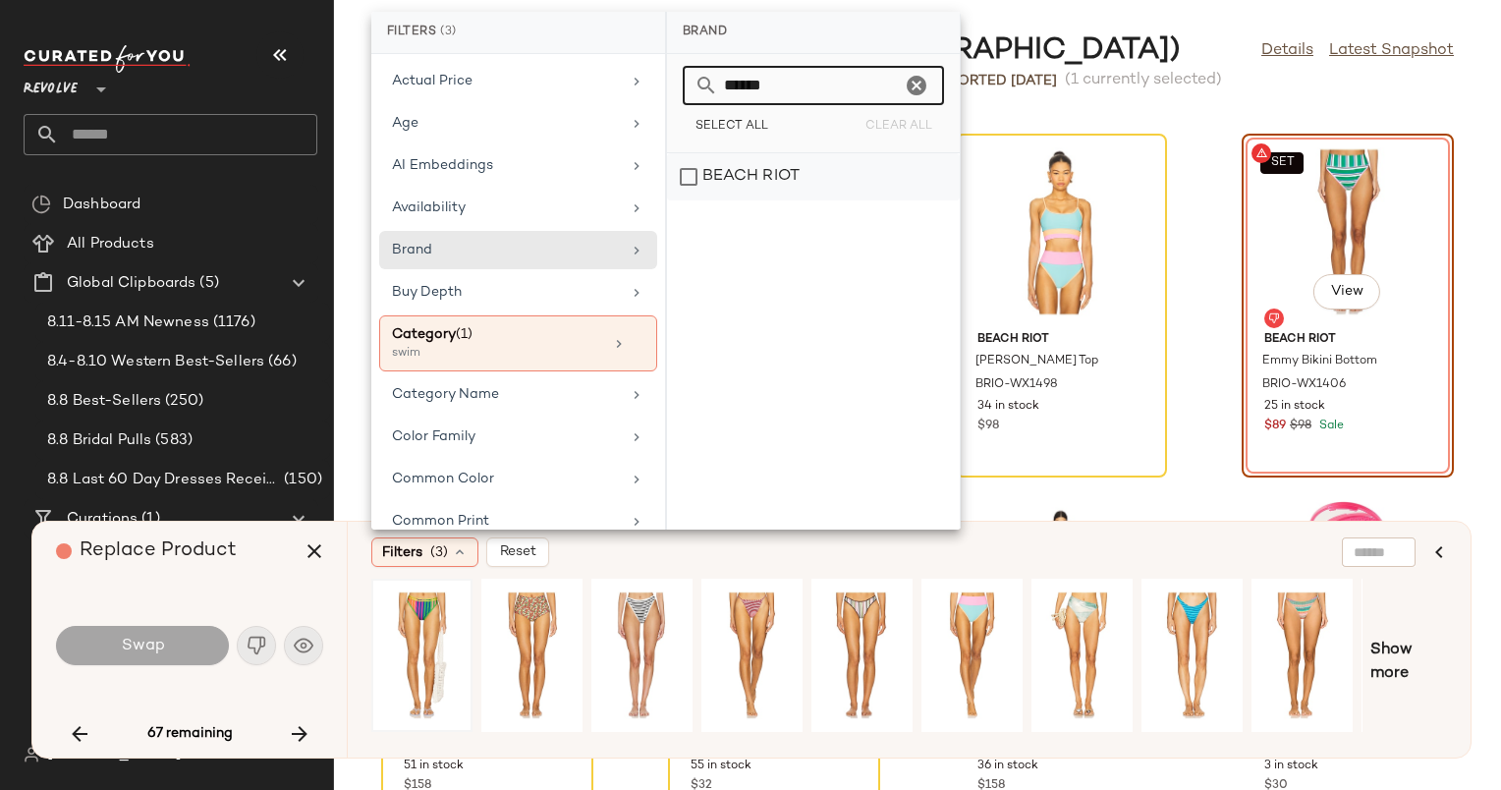
type input "*****"
click at [810, 181] on div "BEACH RIOT" at bounding box center [813, 176] width 293 height 47
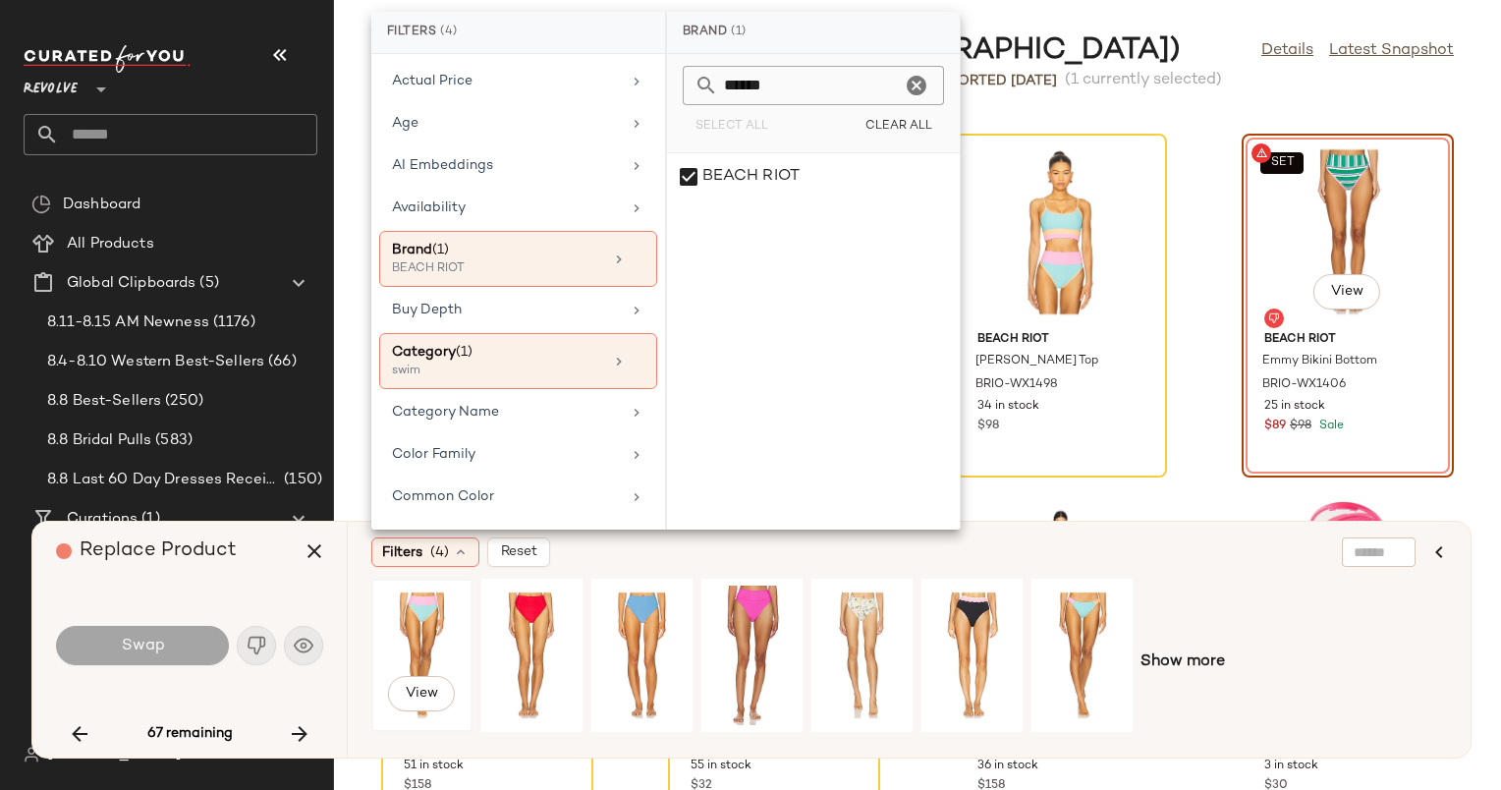
click at [416, 641] on div "View" at bounding box center [421, 656] width 87 height 140
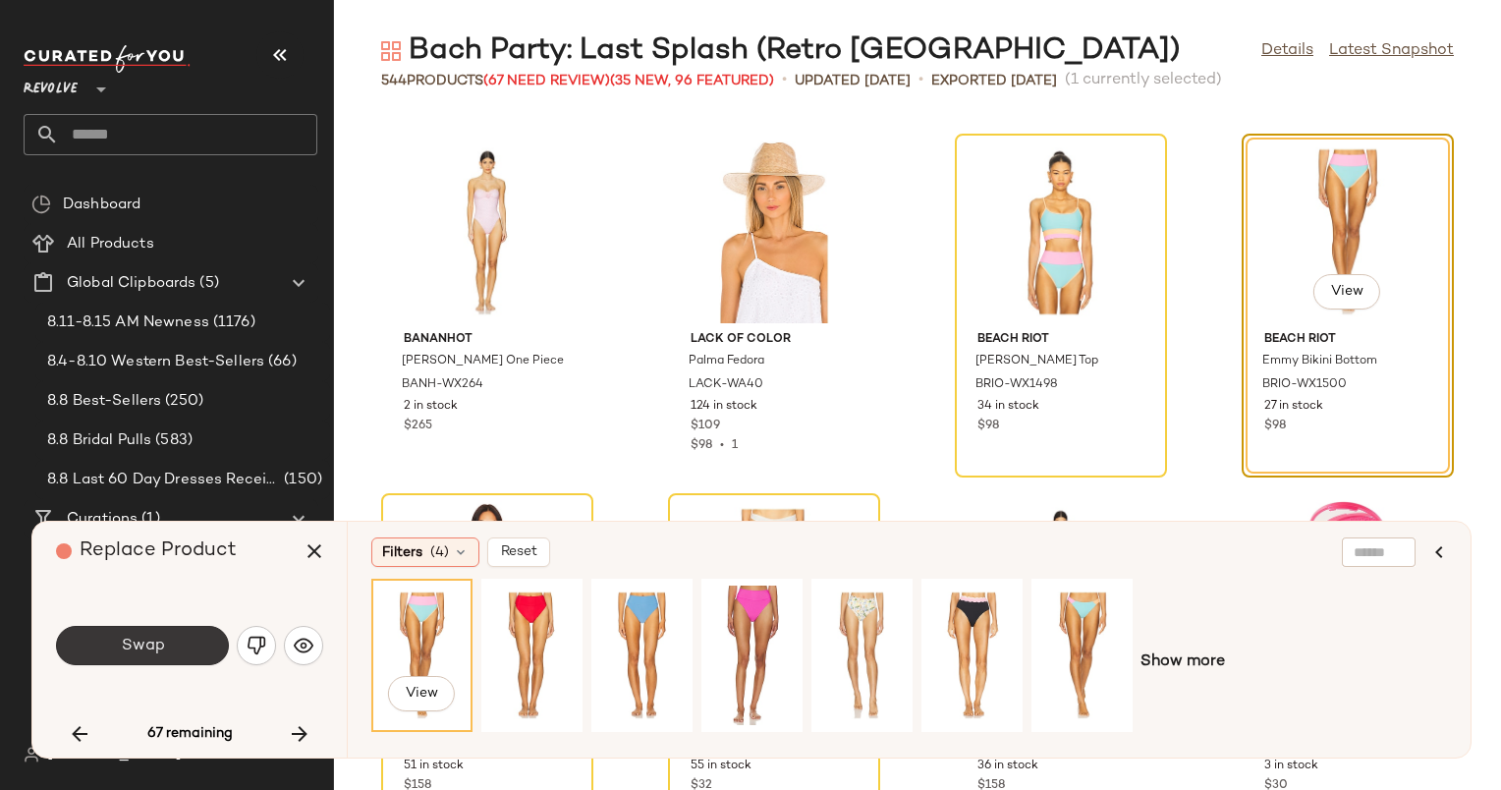
click at [193, 652] on button "Swap" at bounding box center [142, 645] width 173 height 39
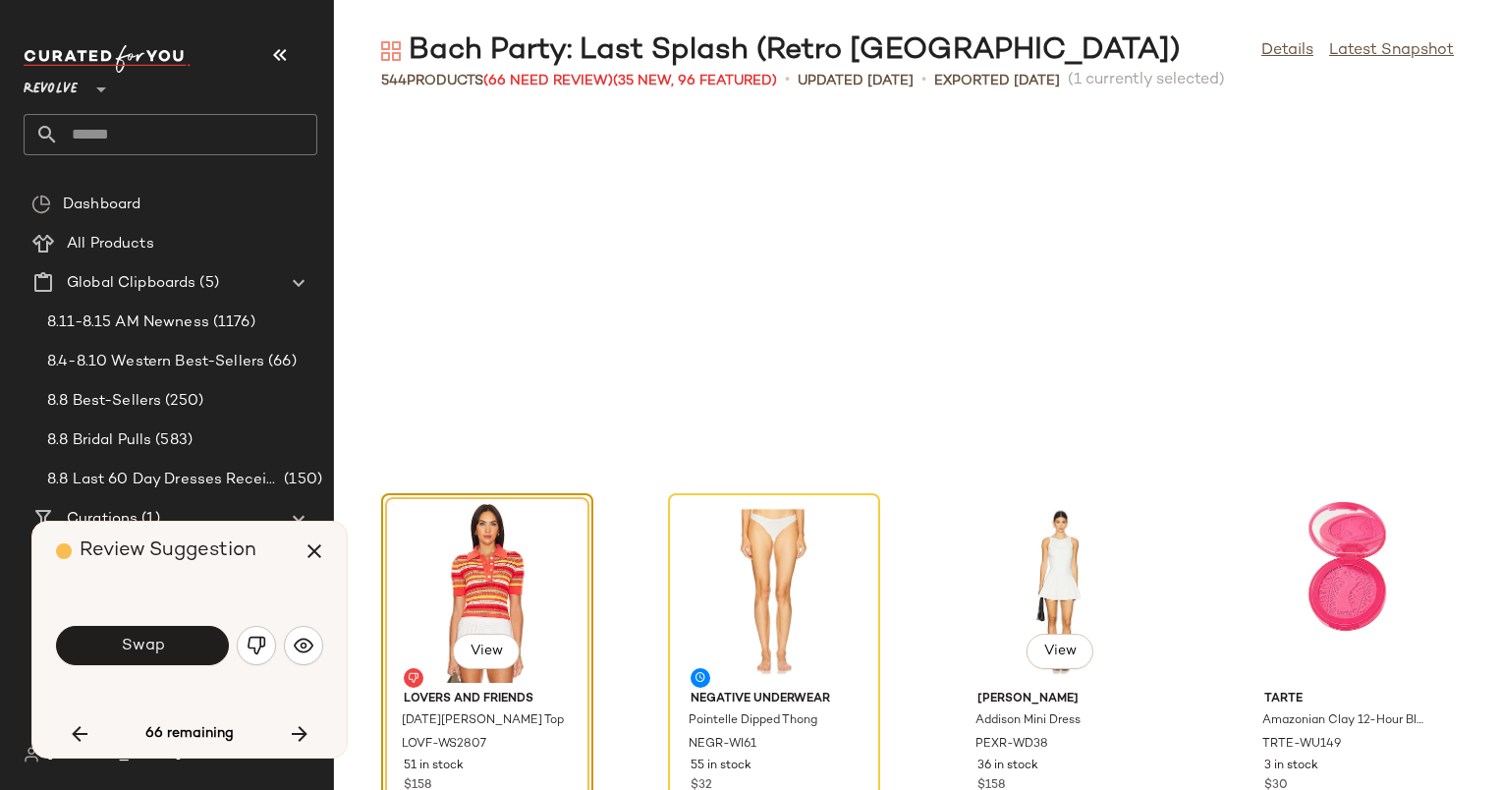
scroll to position [25172, 0]
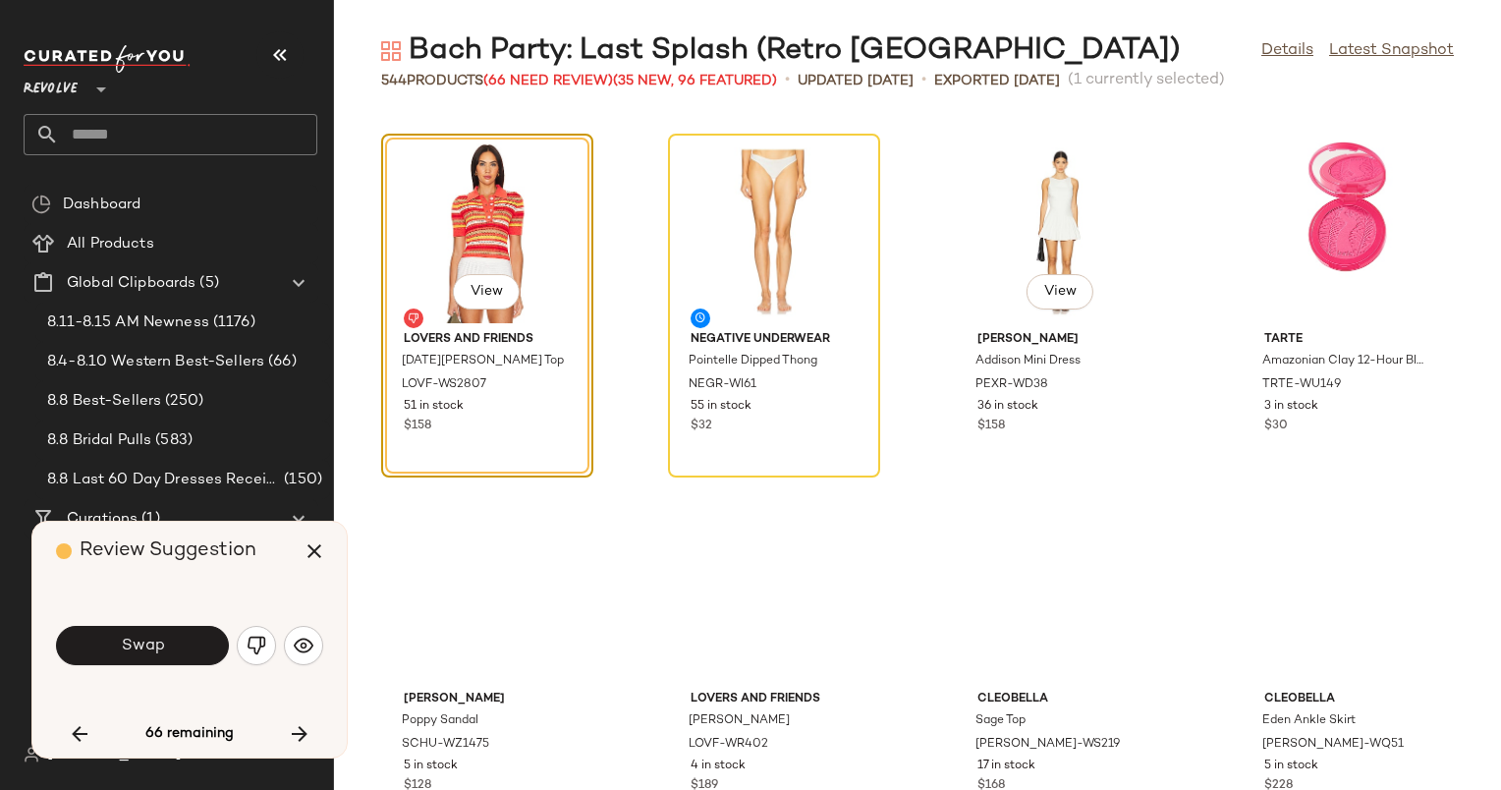
click at [1047, 192] on div "View" at bounding box center [1061, 231] width 198 height 183
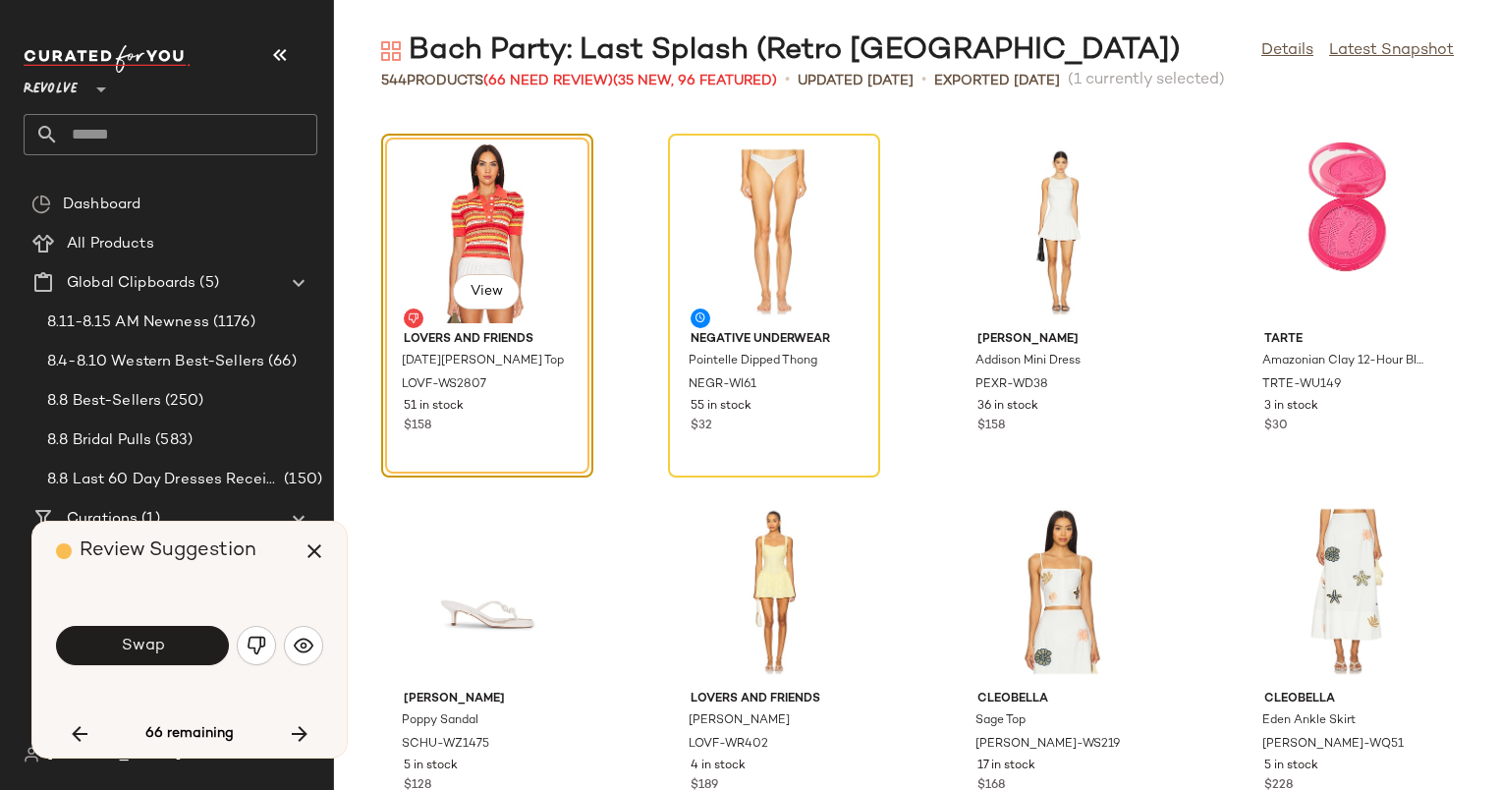
click at [51, 738] on div "Review Suggestion Swap 66 remaining" at bounding box center [189, 640] width 314 height 236
click at [94, 733] on button "button" at bounding box center [79, 733] width 47 height 47
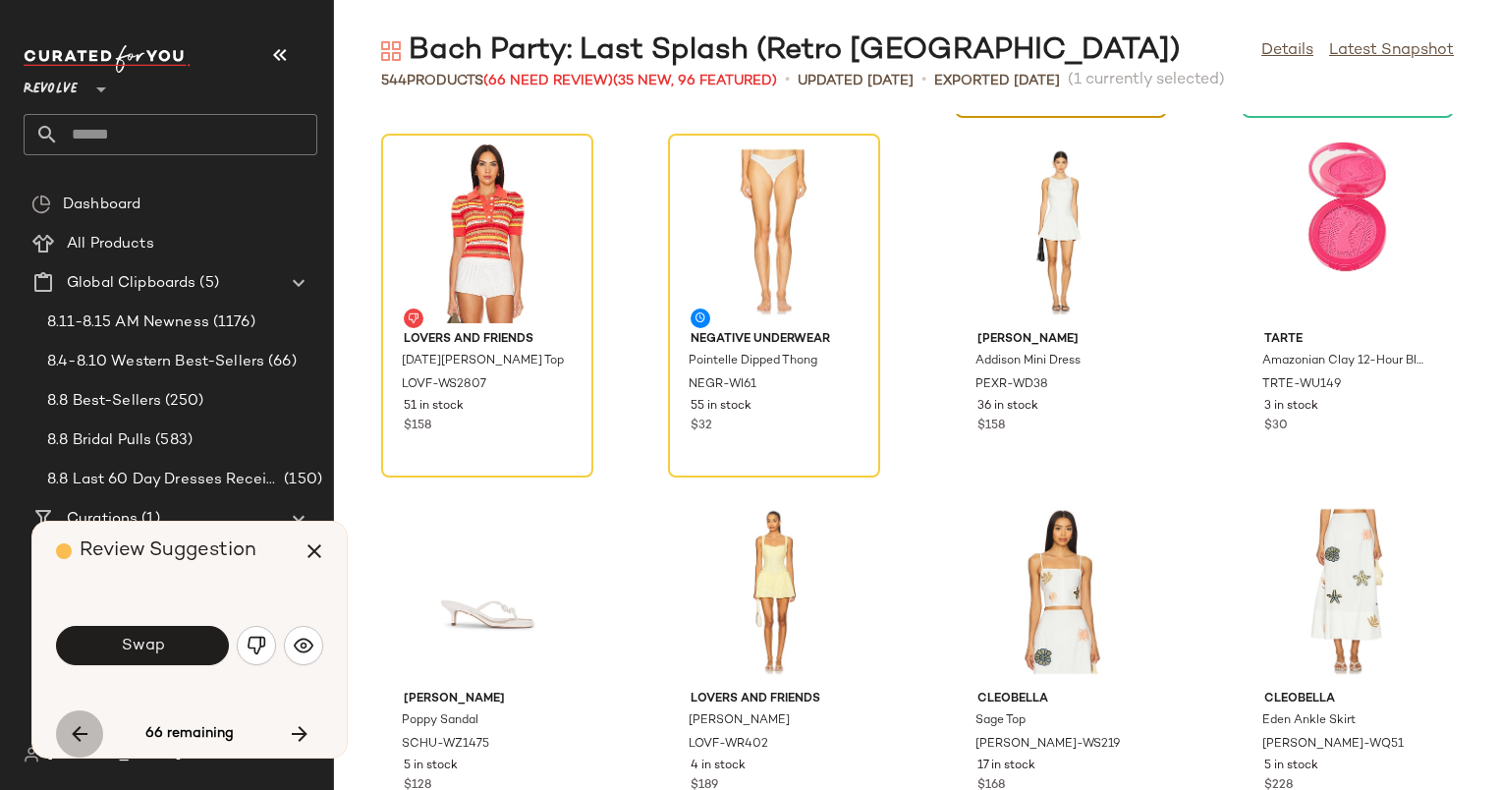
scroll to position [24812, 0]
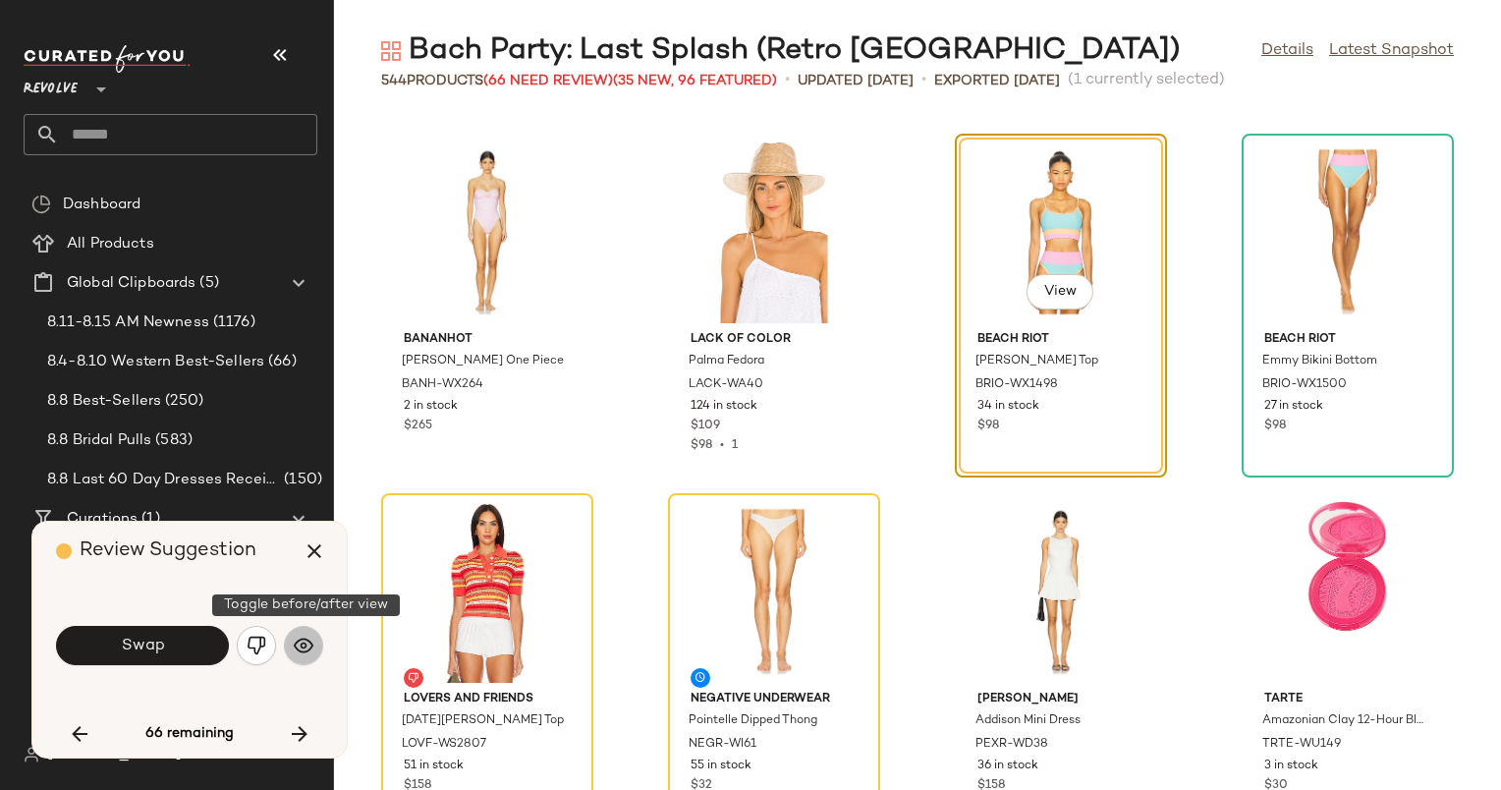
click at [298, 649] on img "button" at bounding box center [304, 646] width 20 height 20
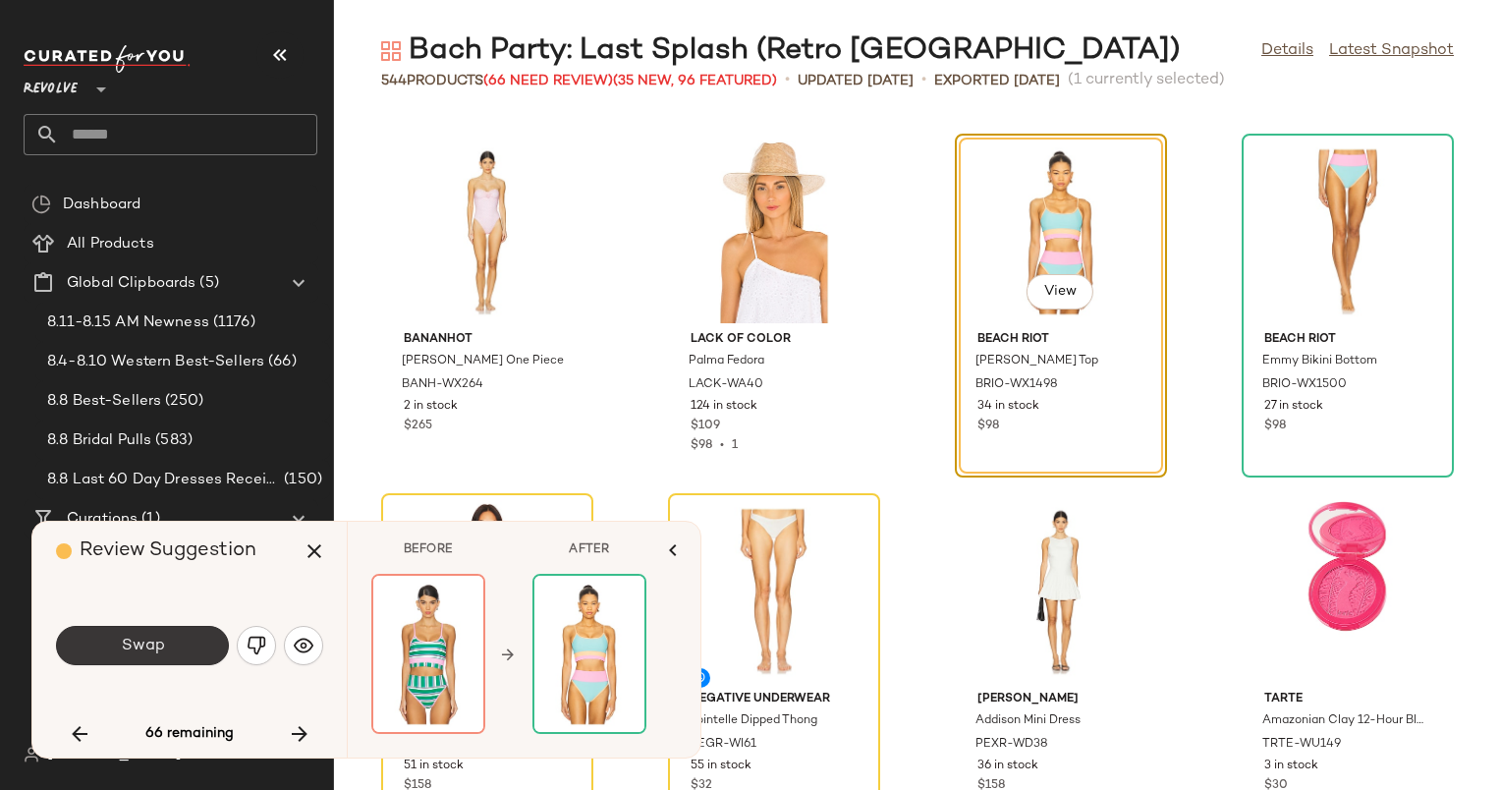
click at [192, 645] on button "Swap" at bounding box center [142, 645] width 173 height 39
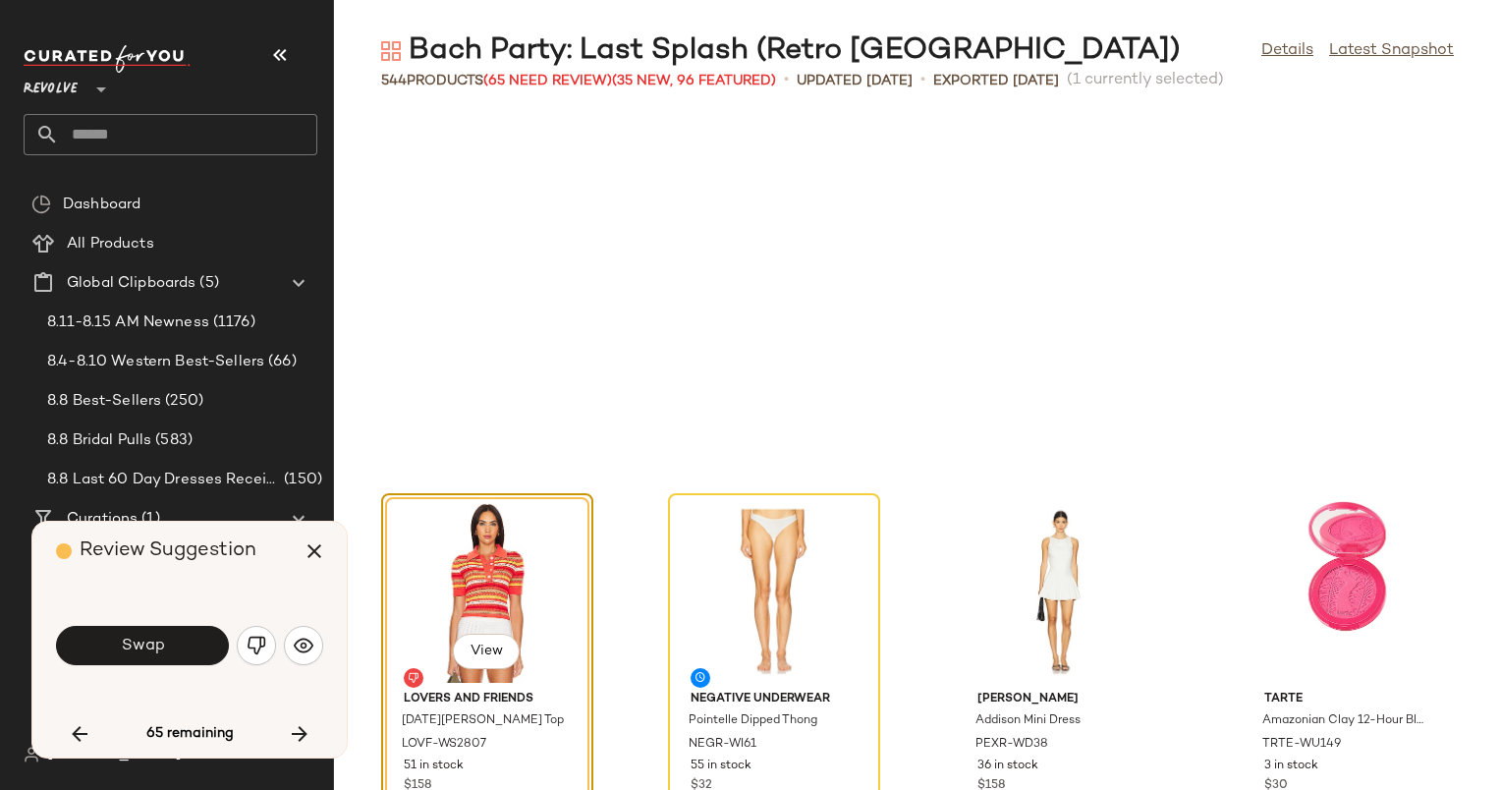
scroll to position [25172, 0]
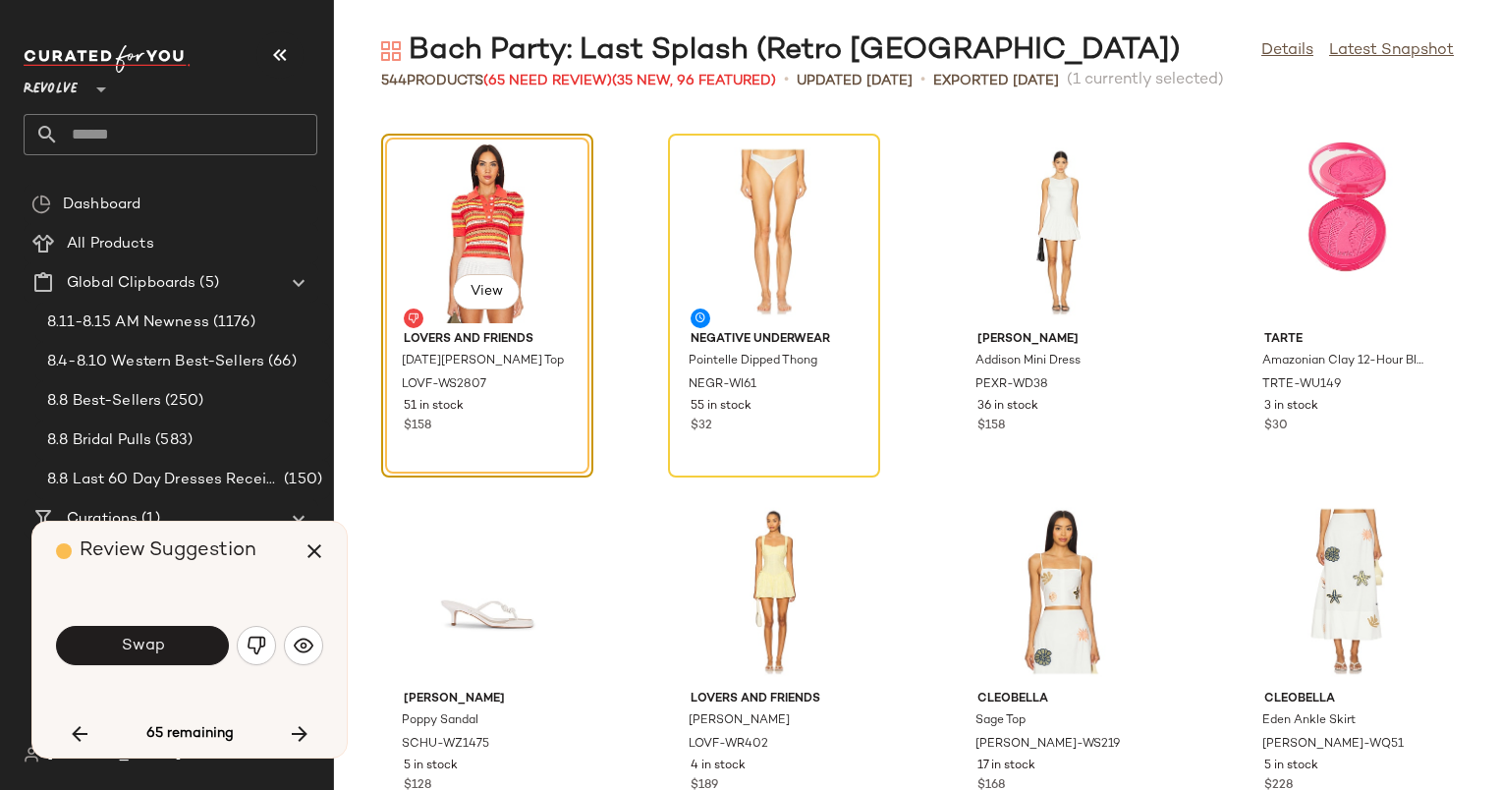
click at [327, 639] on div "Review Suggestion Swap 65 remaining" at bounding box center [189, 640] width 314 height 236
click at [307, 646] on img "button" at bounding box center [304, 646] width 20 height 20
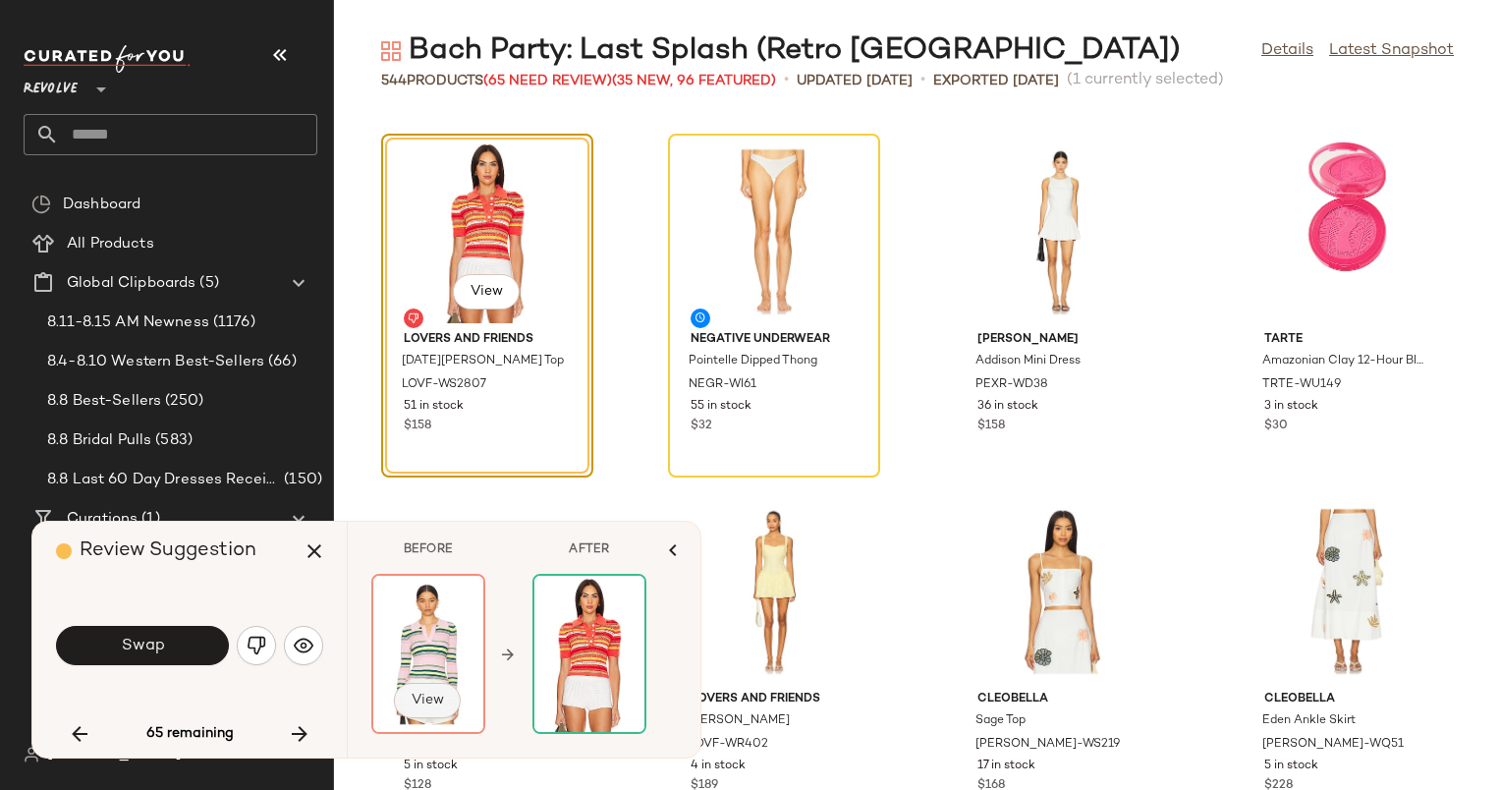
click at [436, 712] on button "View" at bounding box center [427, 700] width 67 height 35
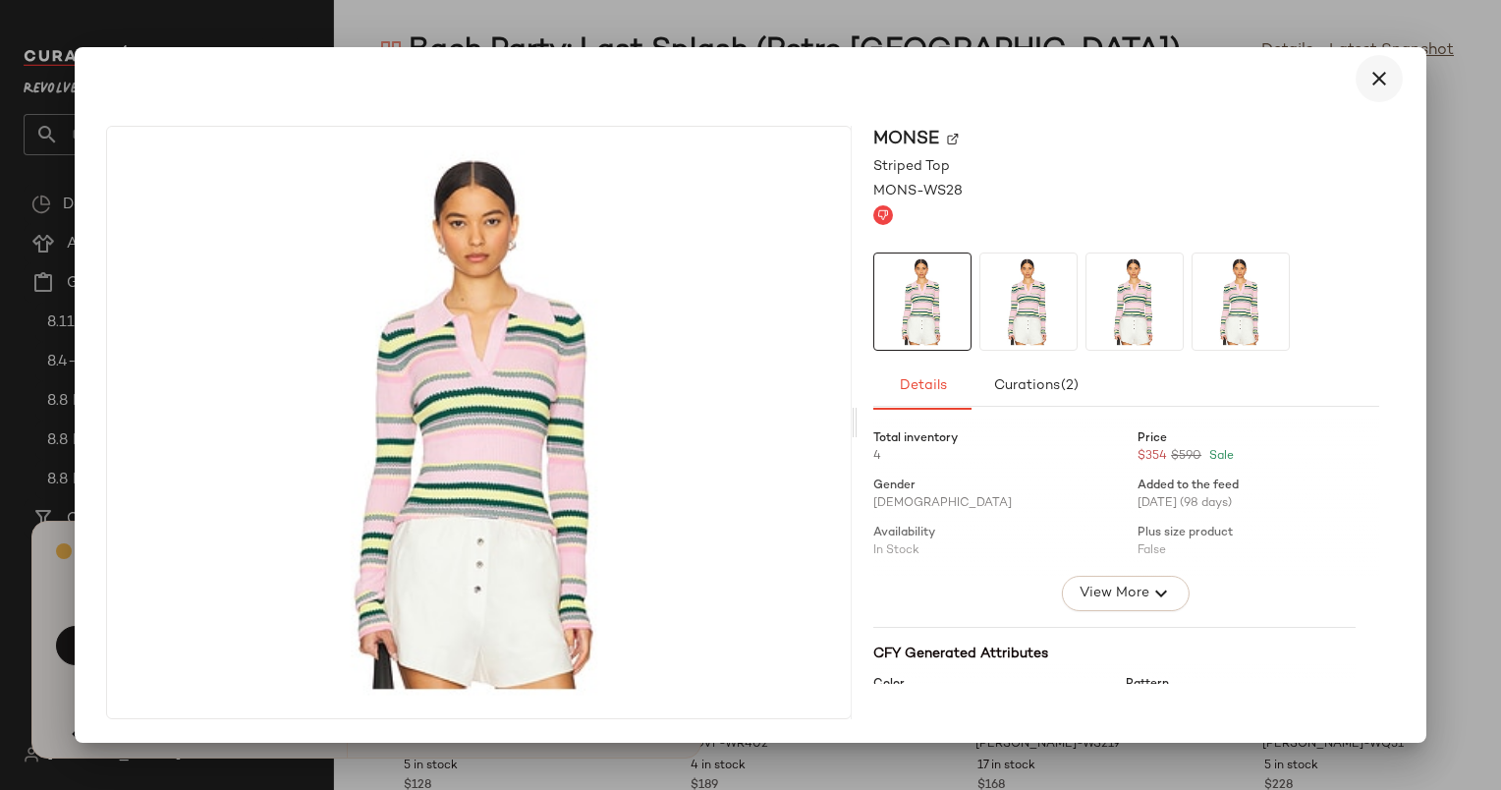
click at [1388, 83] on icon "button" at bounding box center [1380, 79] width 24 height 24
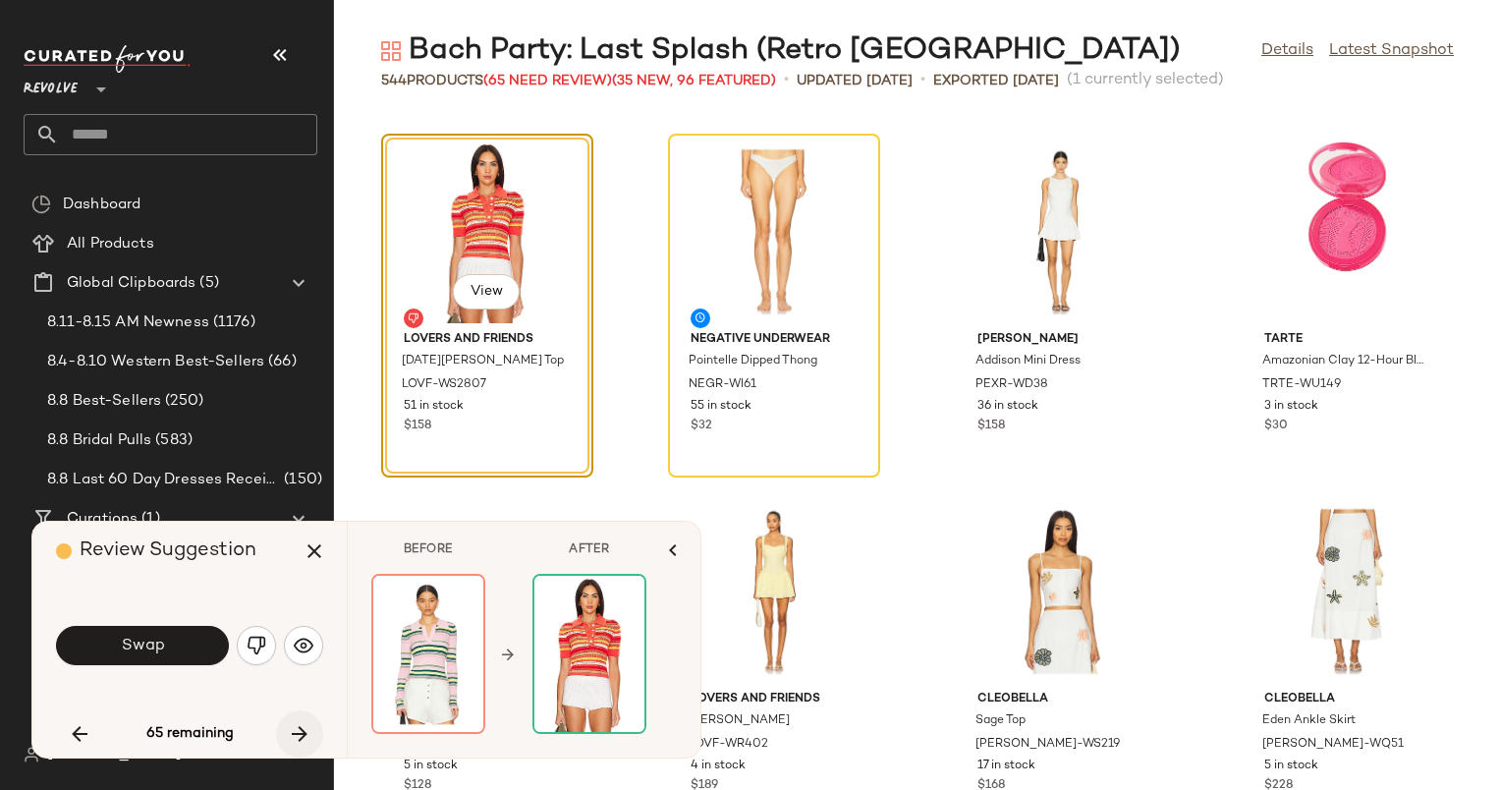
click at [303, 730] on icon "button" at bounding box center [300, 734] width 24 height 24
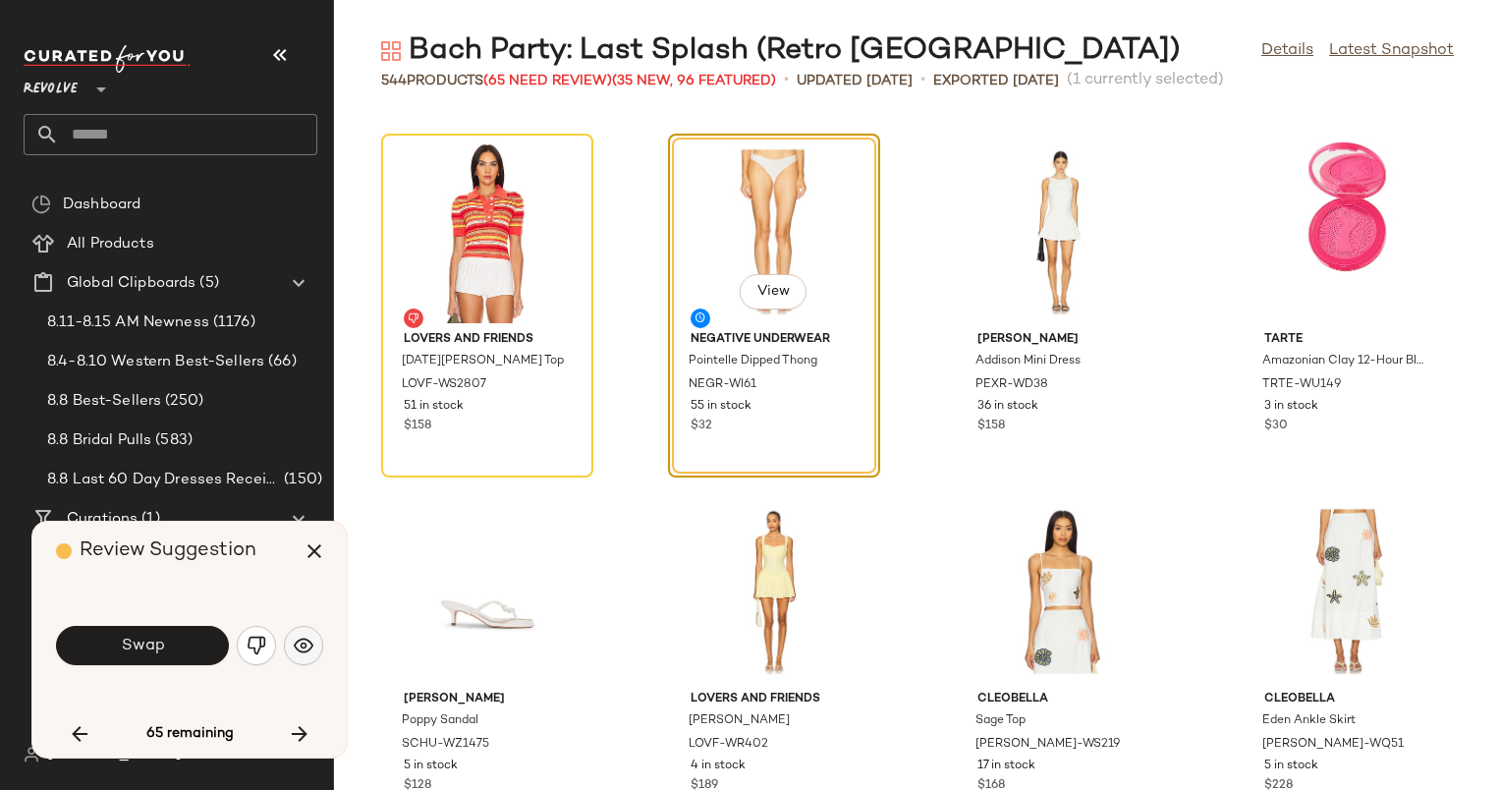
click at [300, 645] on img "button" at bounding box center [304, 646] width 20 height 20
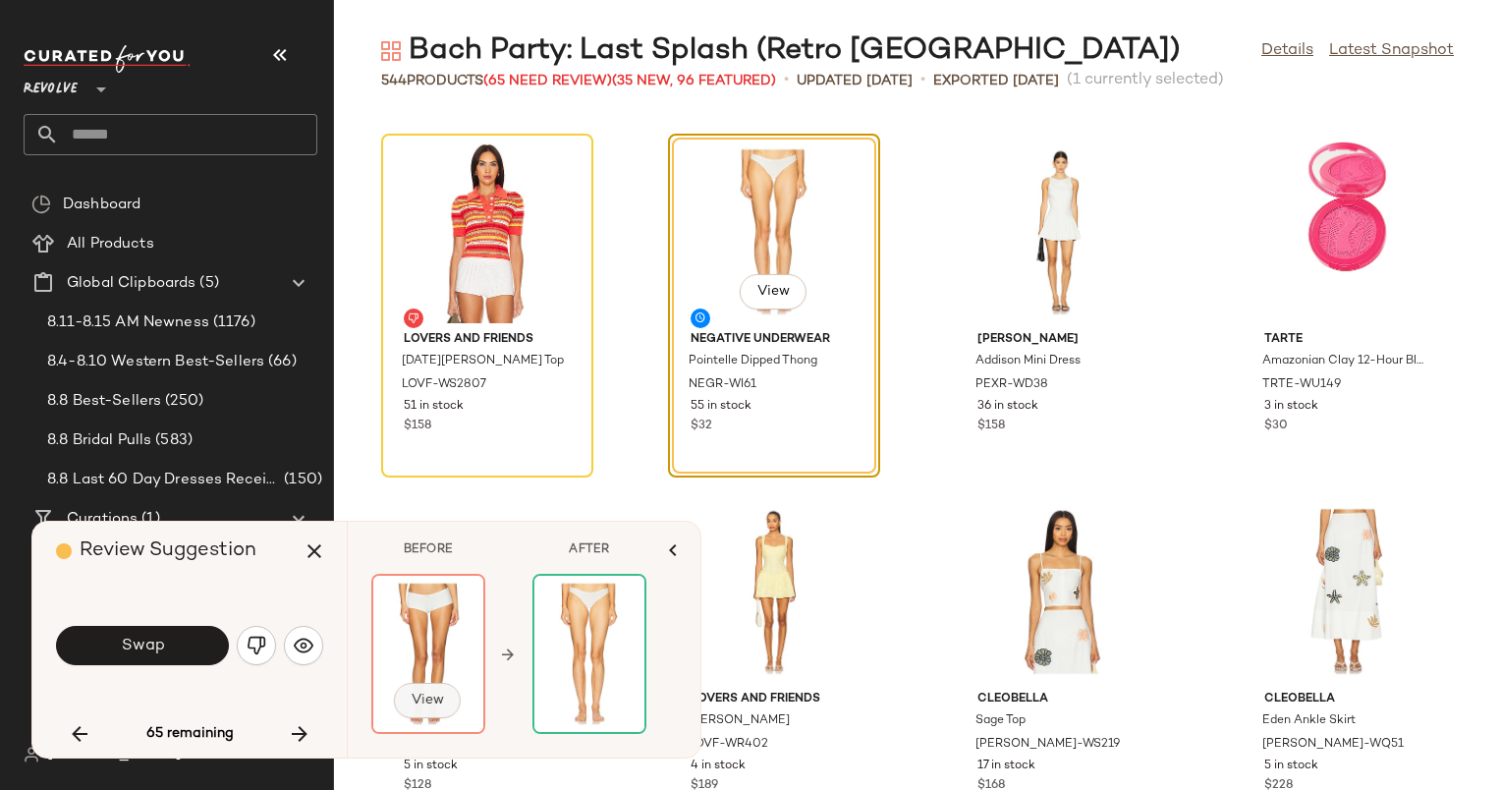
click at [426, 702] on span "View" at bounding box center [427, 701] width 33 height 16
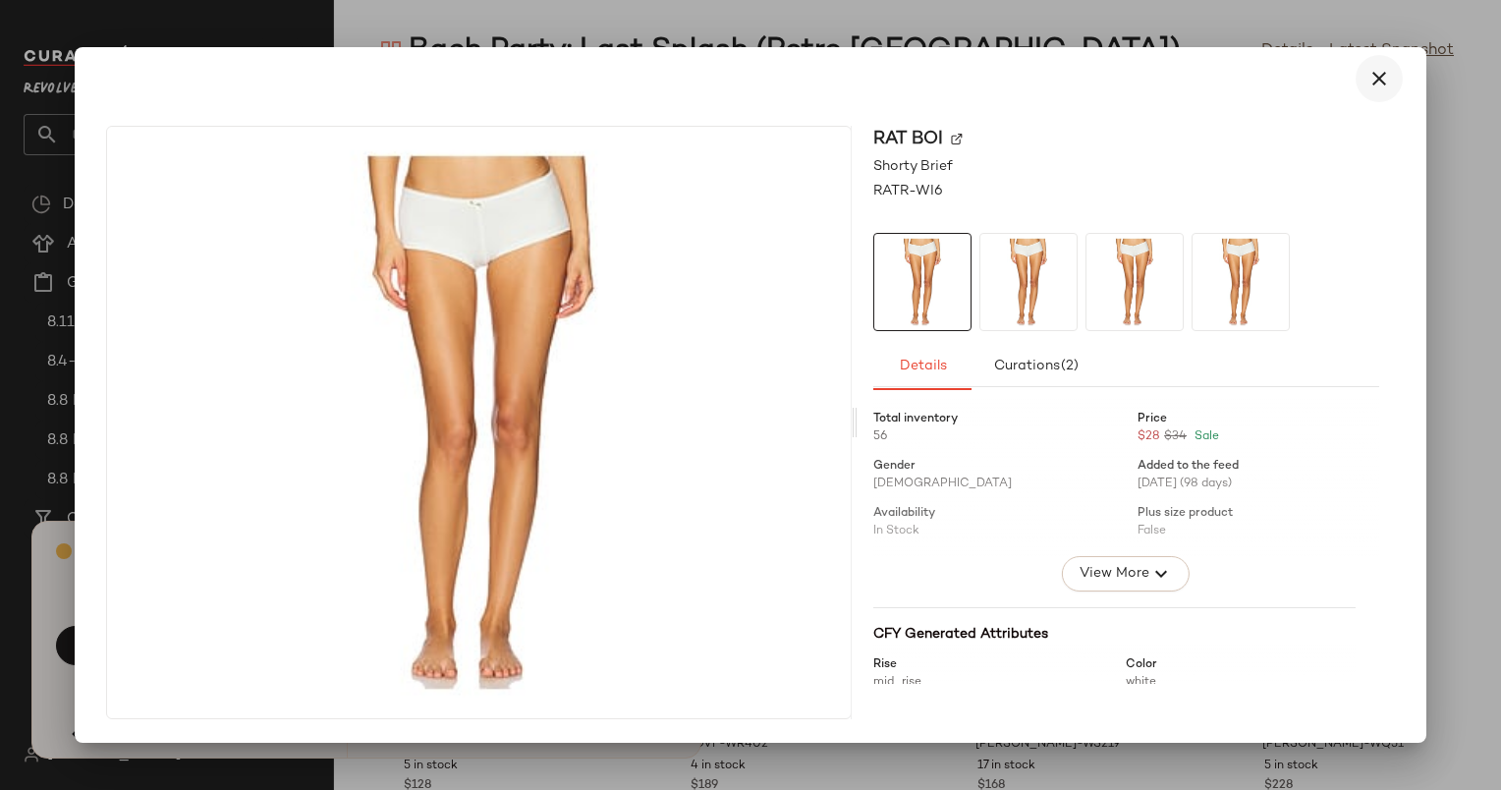
click at [1375, 91] on button "button" at bounding box center [1379, 78] width 47 height 47
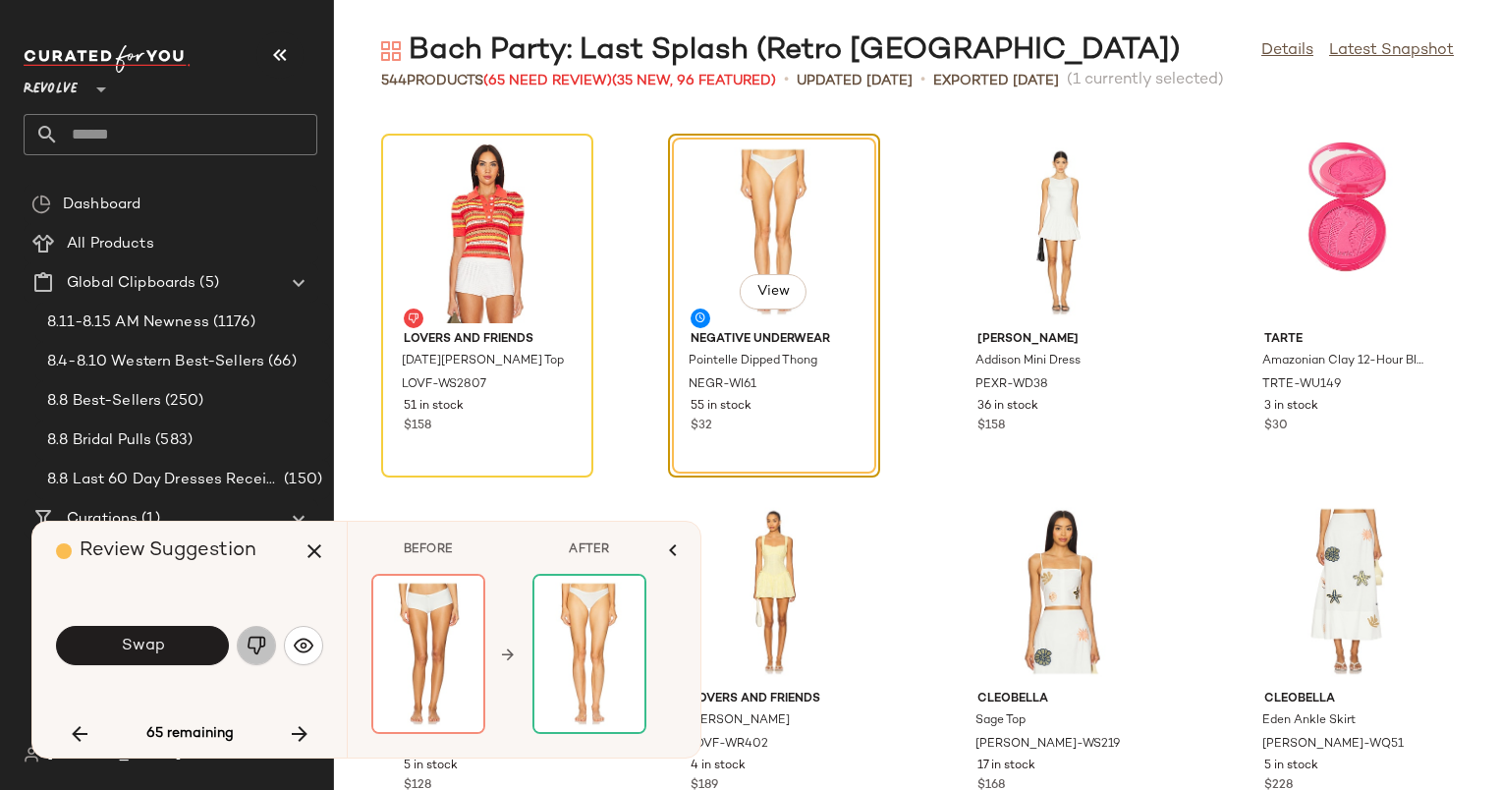
click at [259, 648] on img "button" at bounding box center [257, 646] width 20 height 20
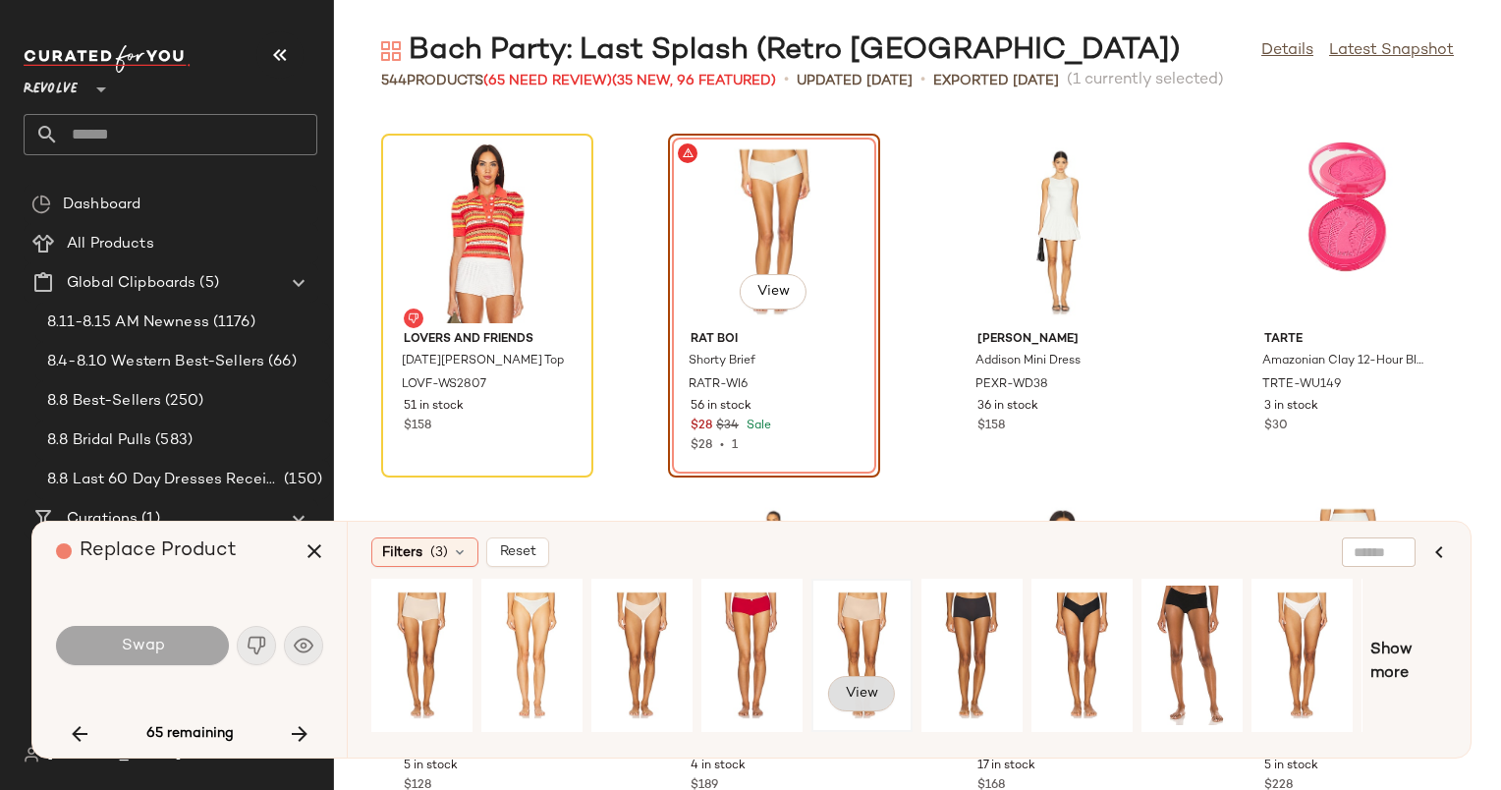
click at [857, 688] on span "View" at bounding box center [861, 694] width 33 height 16
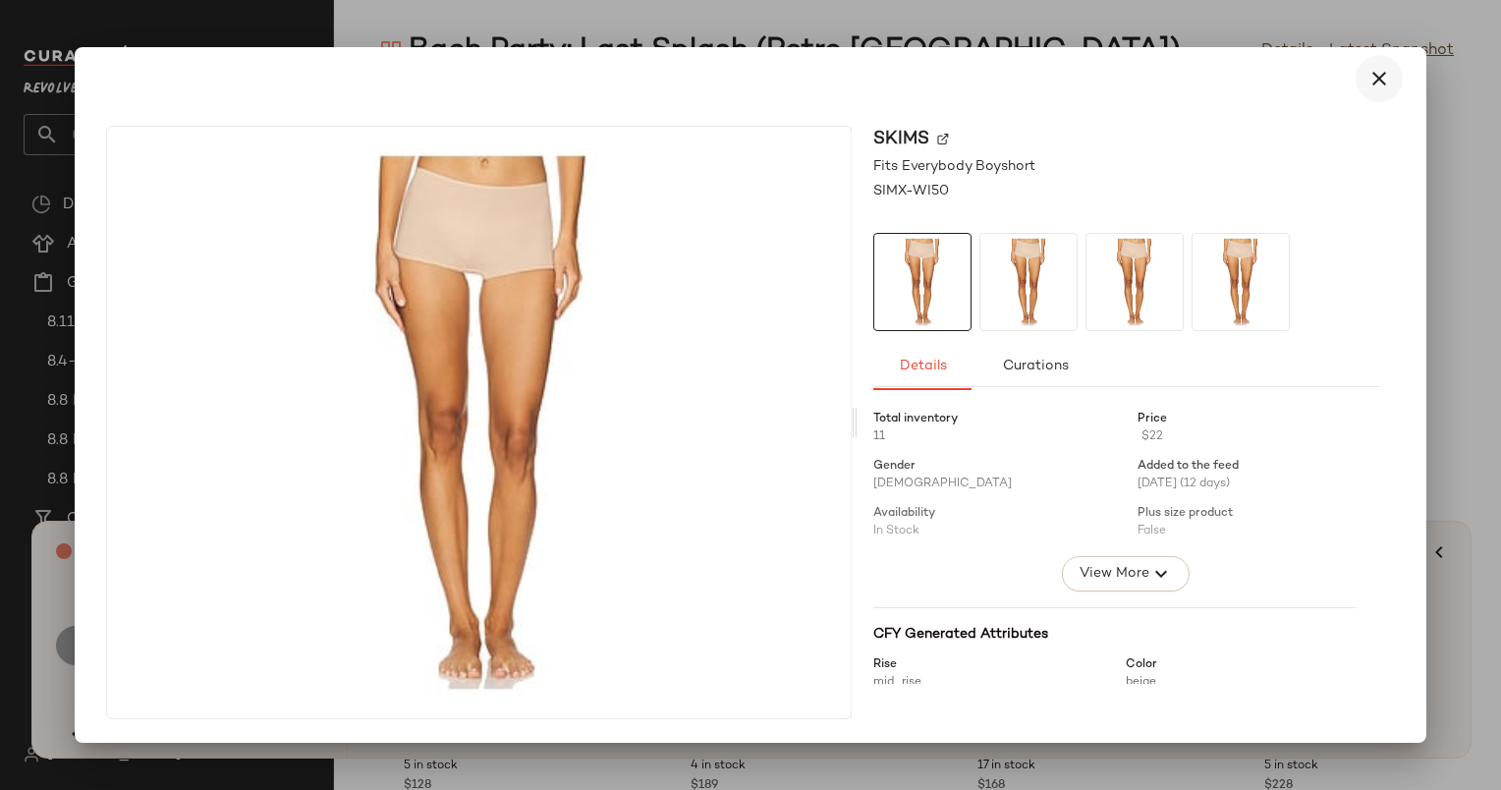
click at [1366, 75] on button "button" at bounding box center [1379, 78] width 47 height 47
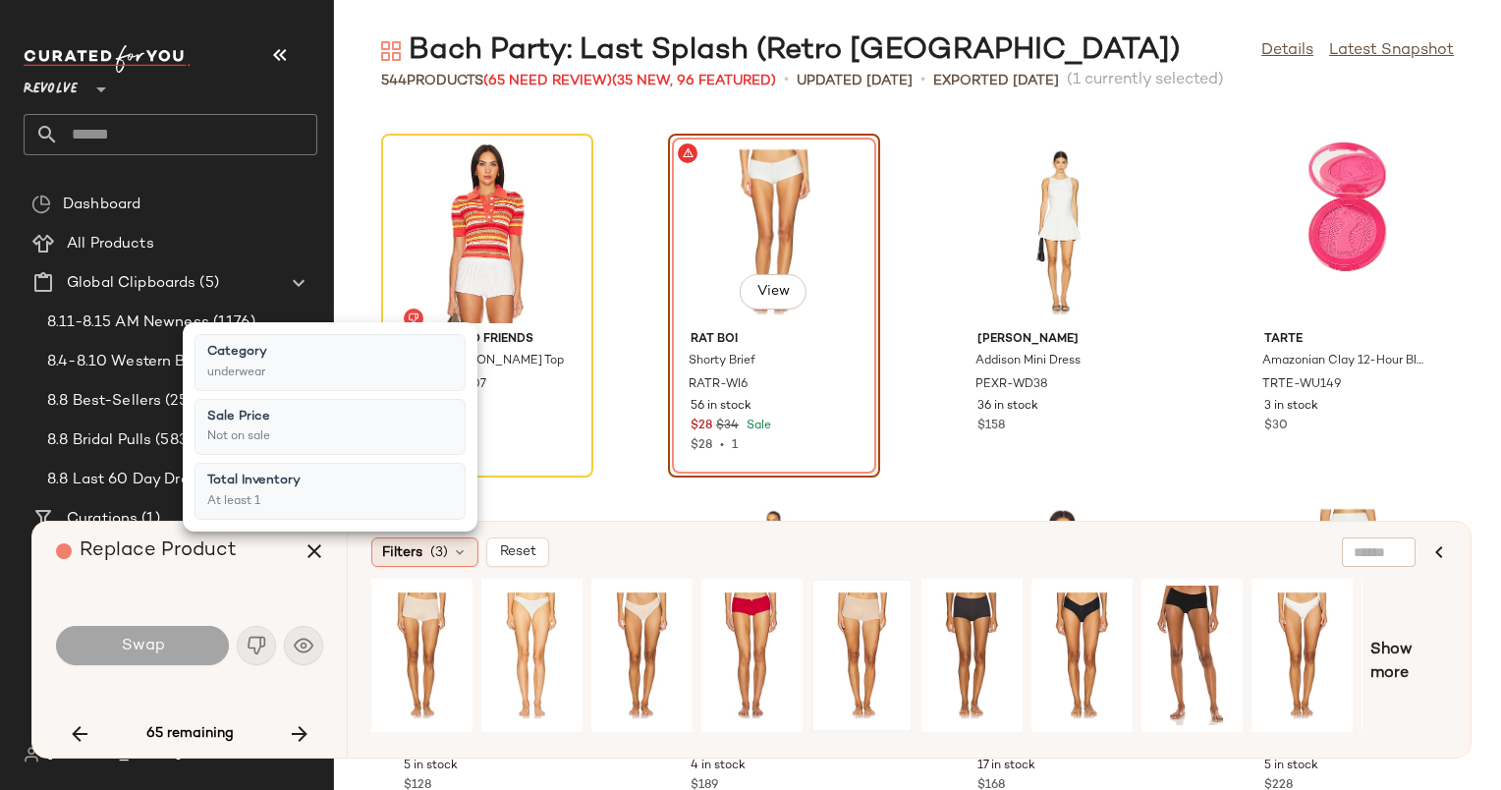
click at [441, 558] on span "(3)" at bounding box center [439, 552] width 18 height 21
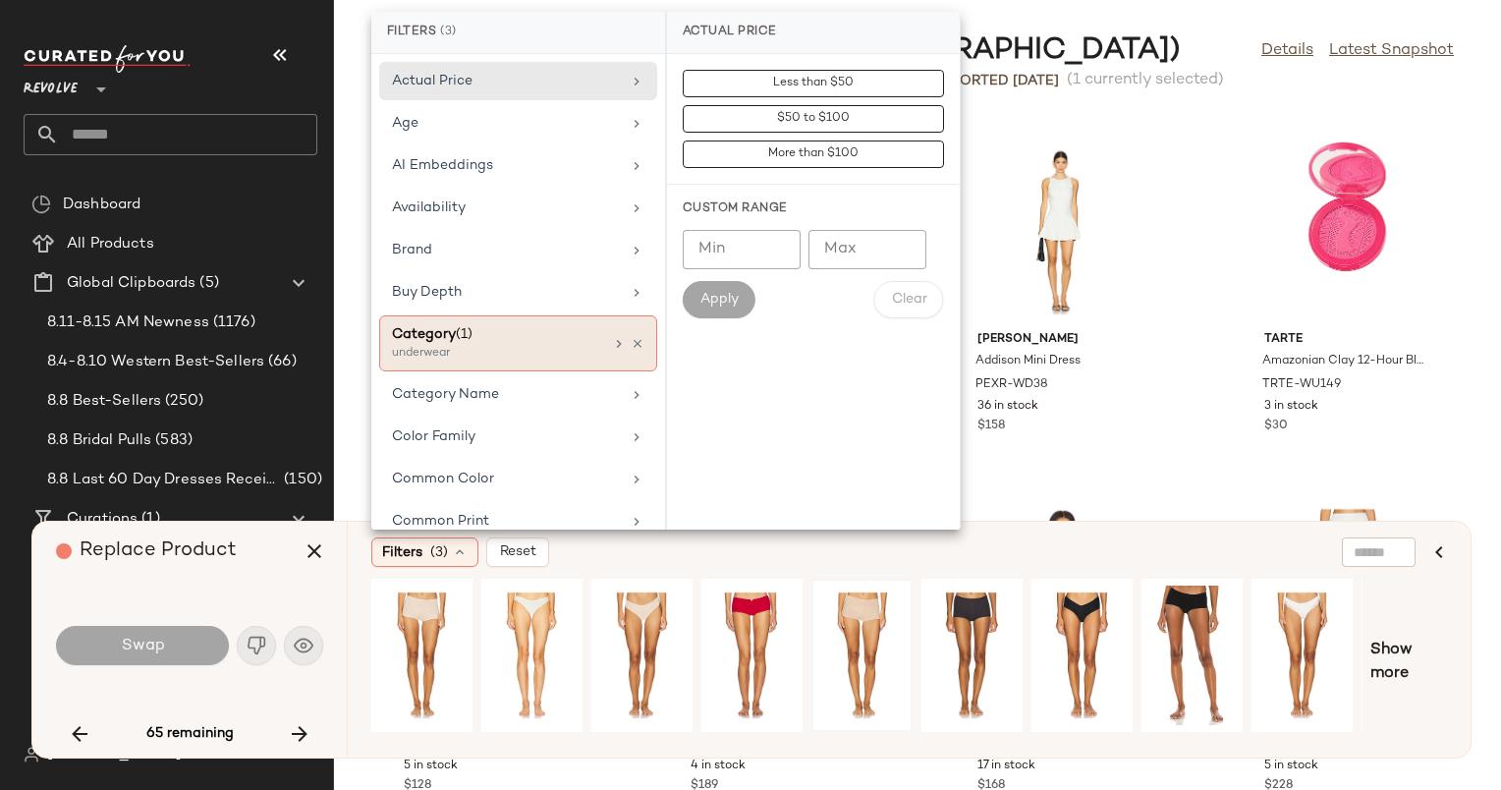
click at [500, 358] on div "underwear" at bounding box center [490, 354] width 197 height 18
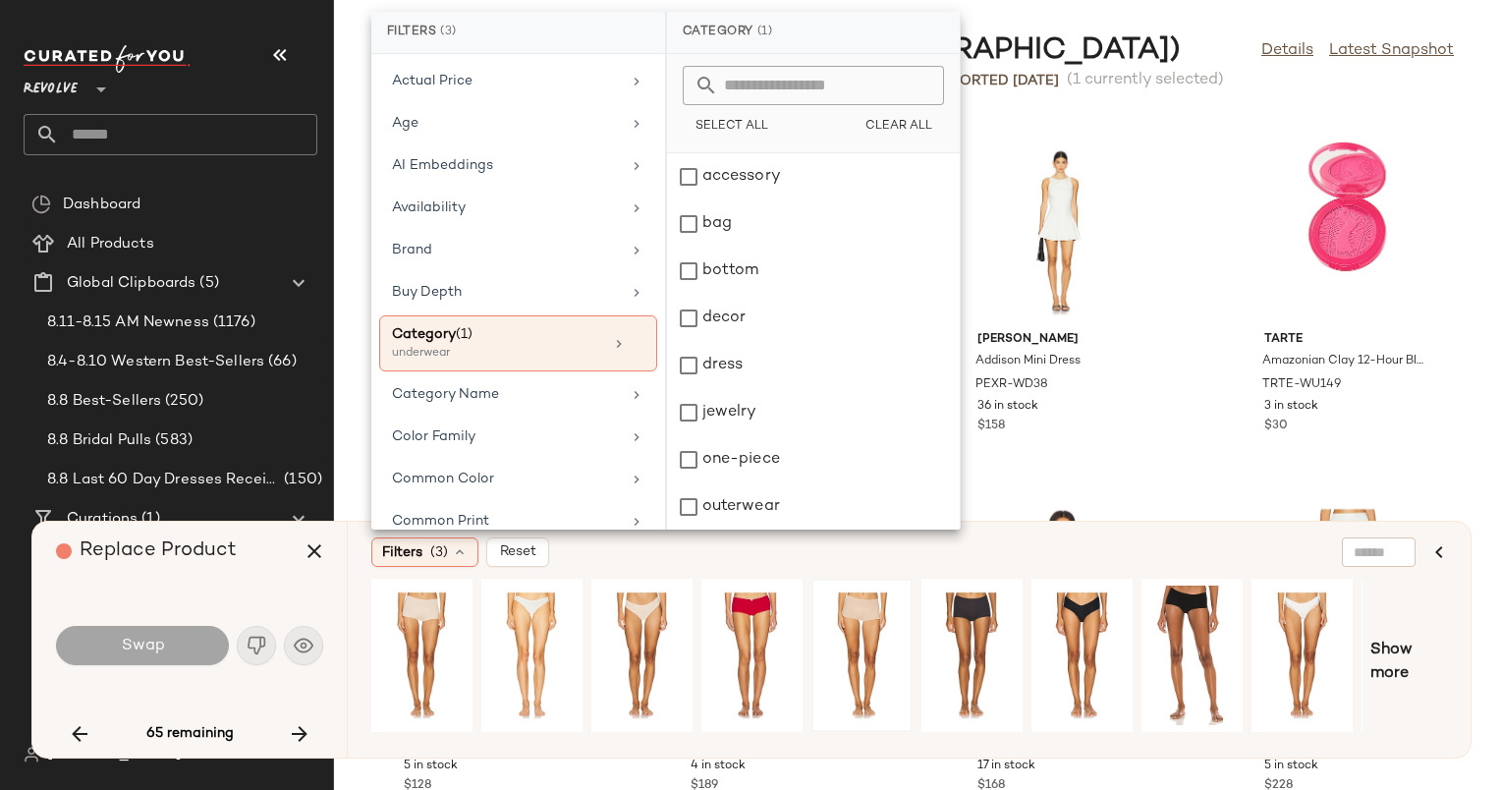
click at [616, 542] on div "Filters (3) Reset" at bounding box center [813, 551] width 885 height 29
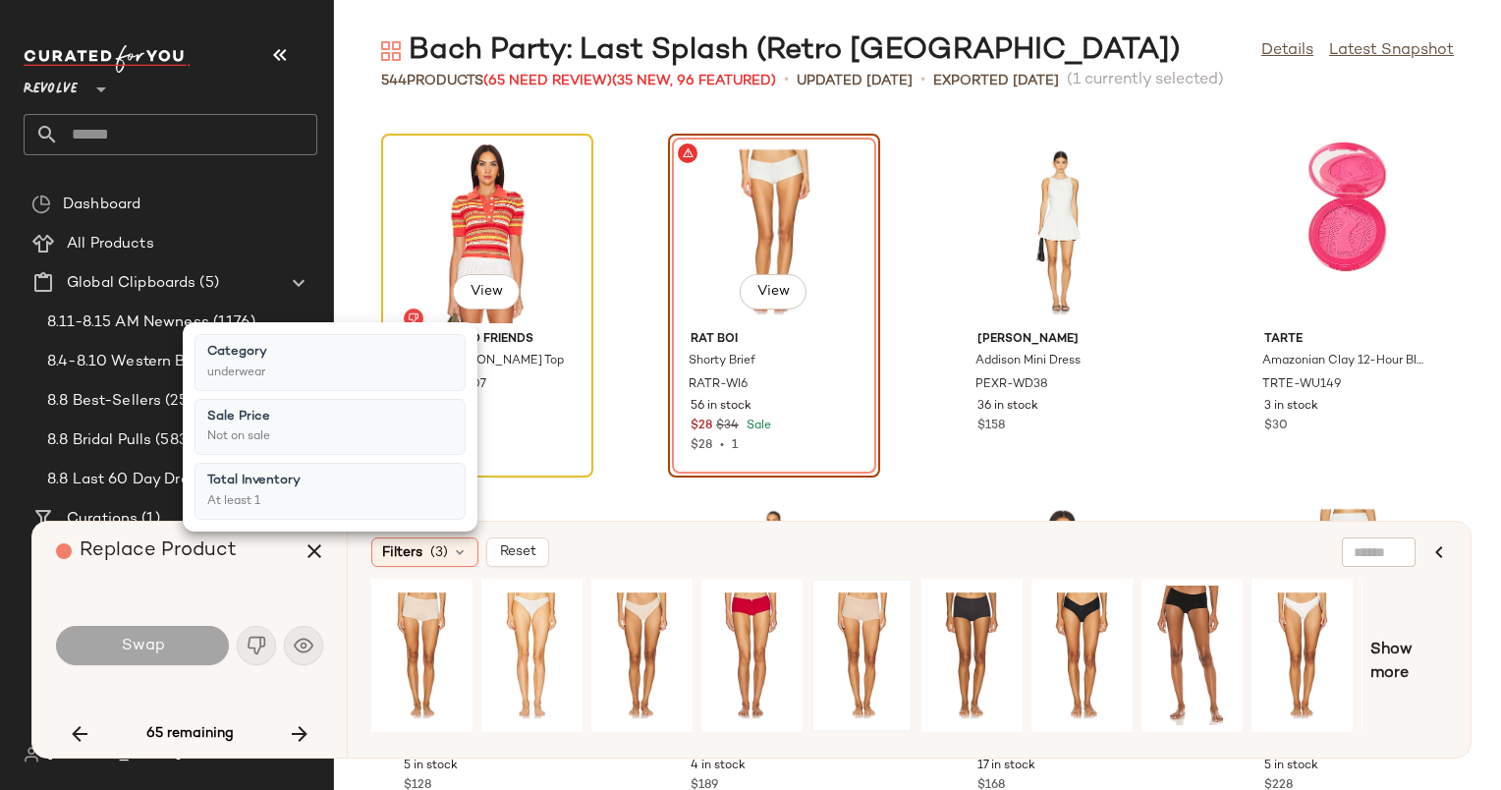
click at [546, 181] on div "View" at bounding box center [487, 231] width 198 height 183
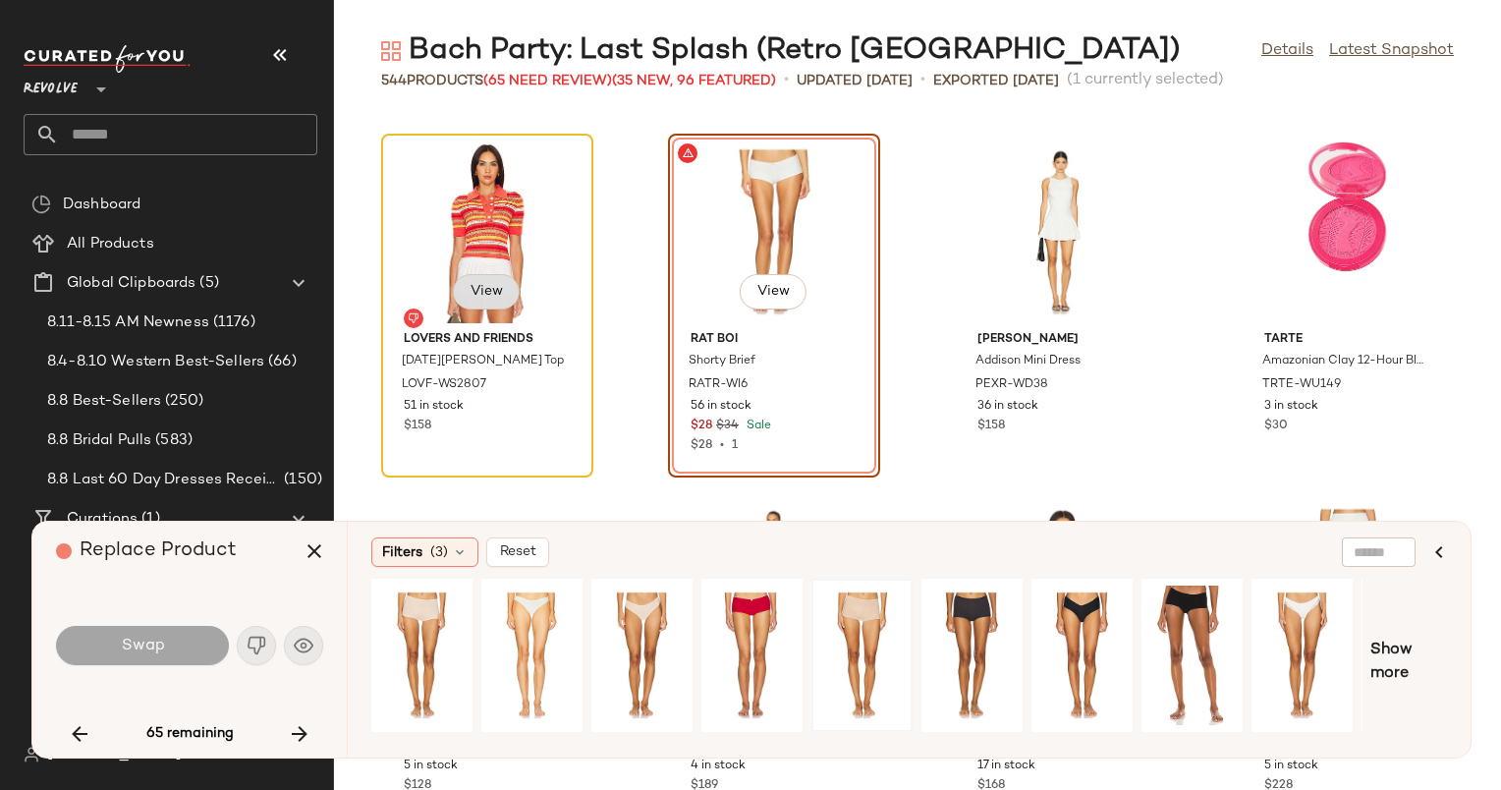
click at [489, 294] on span "View" at bounding box center [486, 292] width 33 height 16
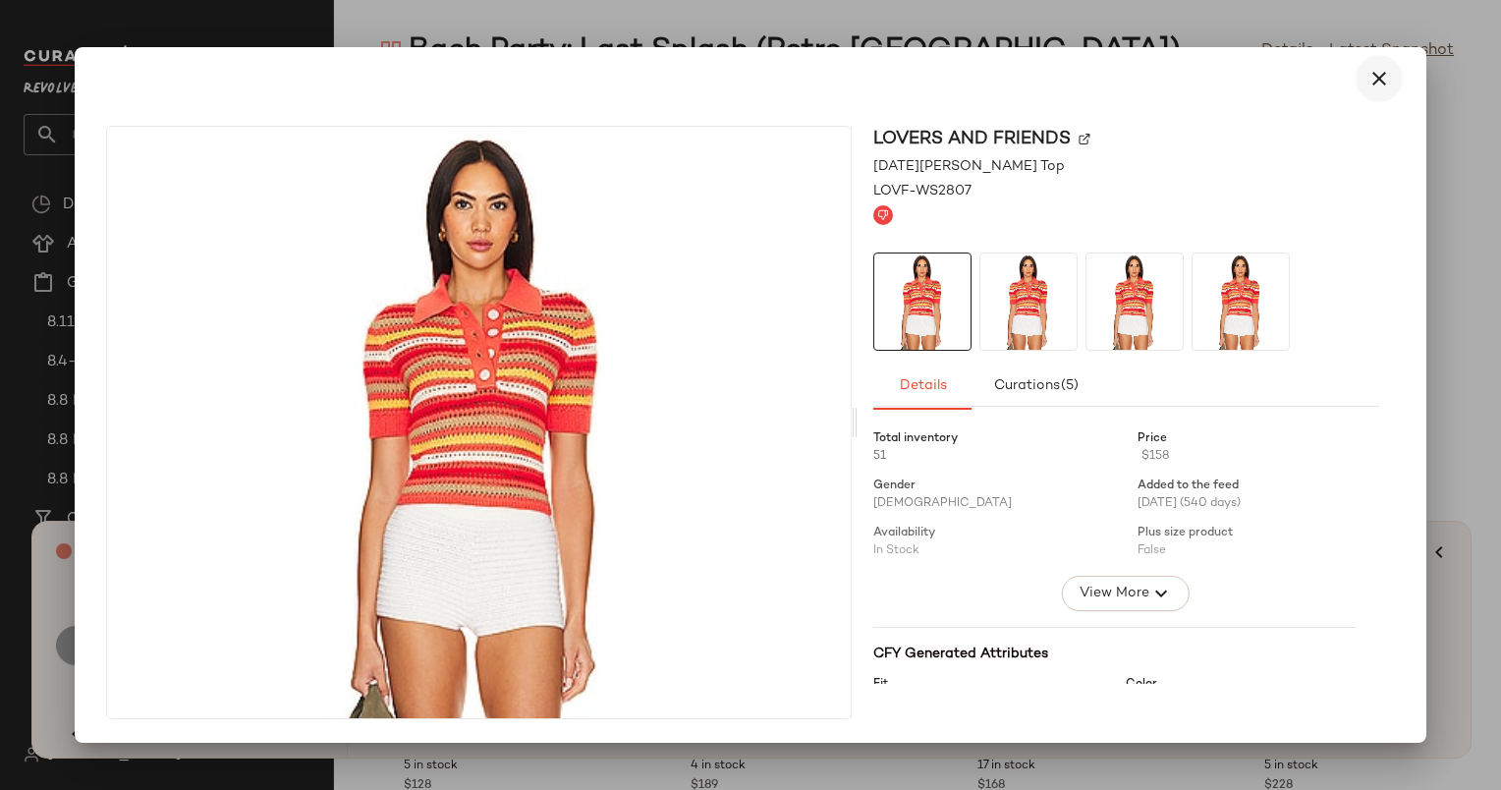
click at [1392, 71] on button "button" at bounding box center [1379, 78] width 47 height 47
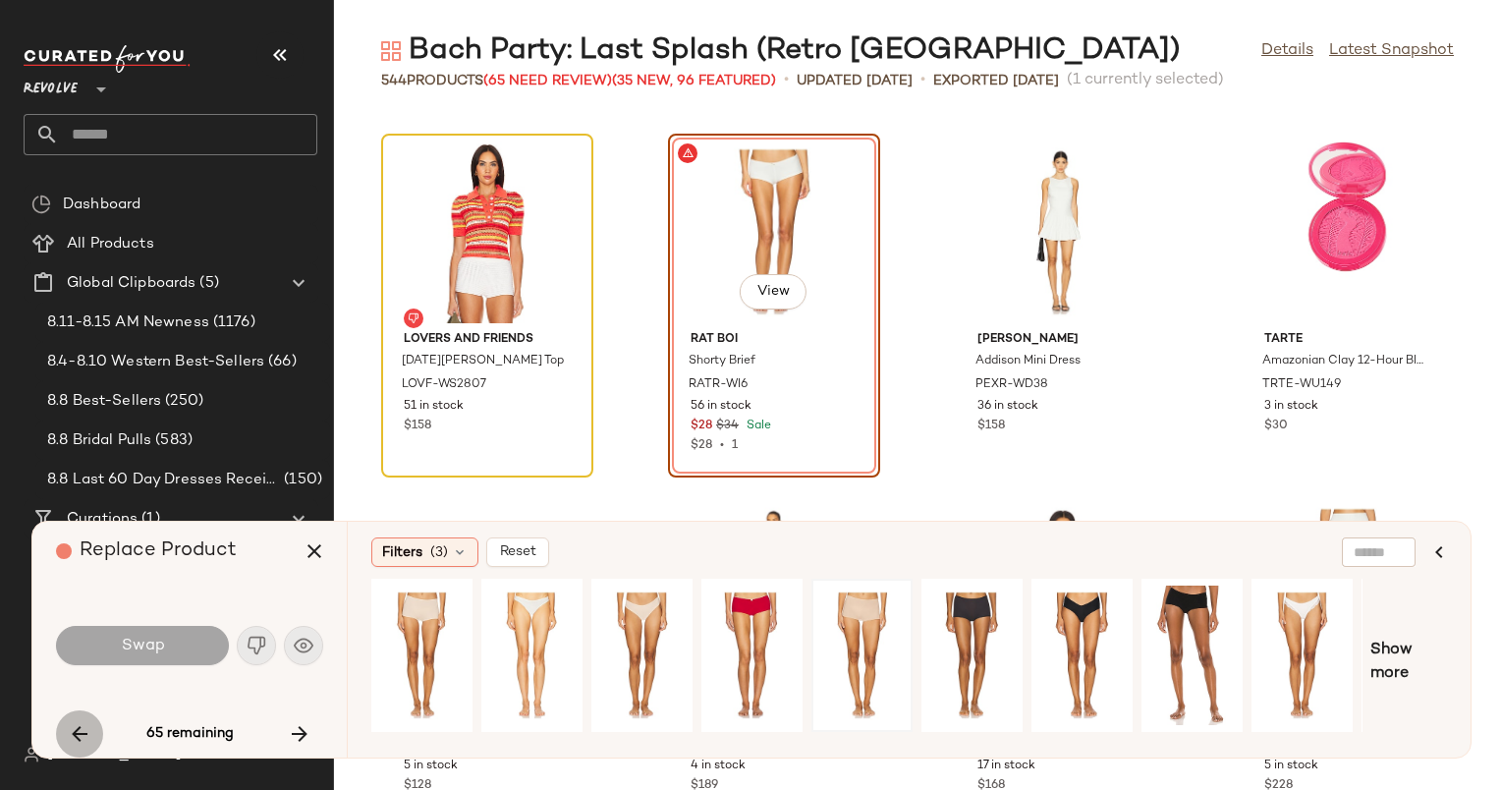
click at [59, 730] on button "button" at bounding box center [79, 733] width 47 height 47
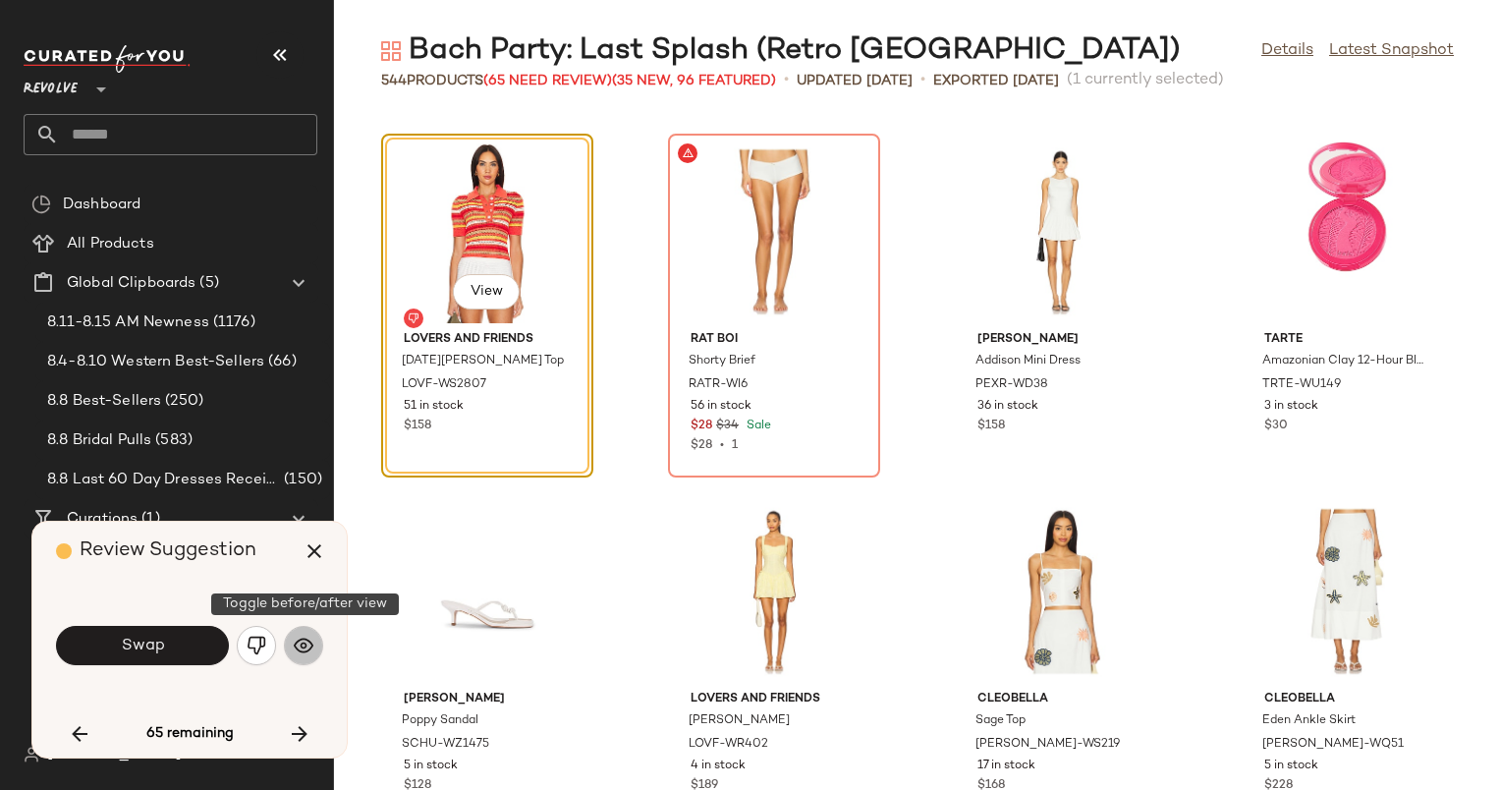
click at [298, 643] on img "button" at bounding box center [304, 646] width 20 height 20
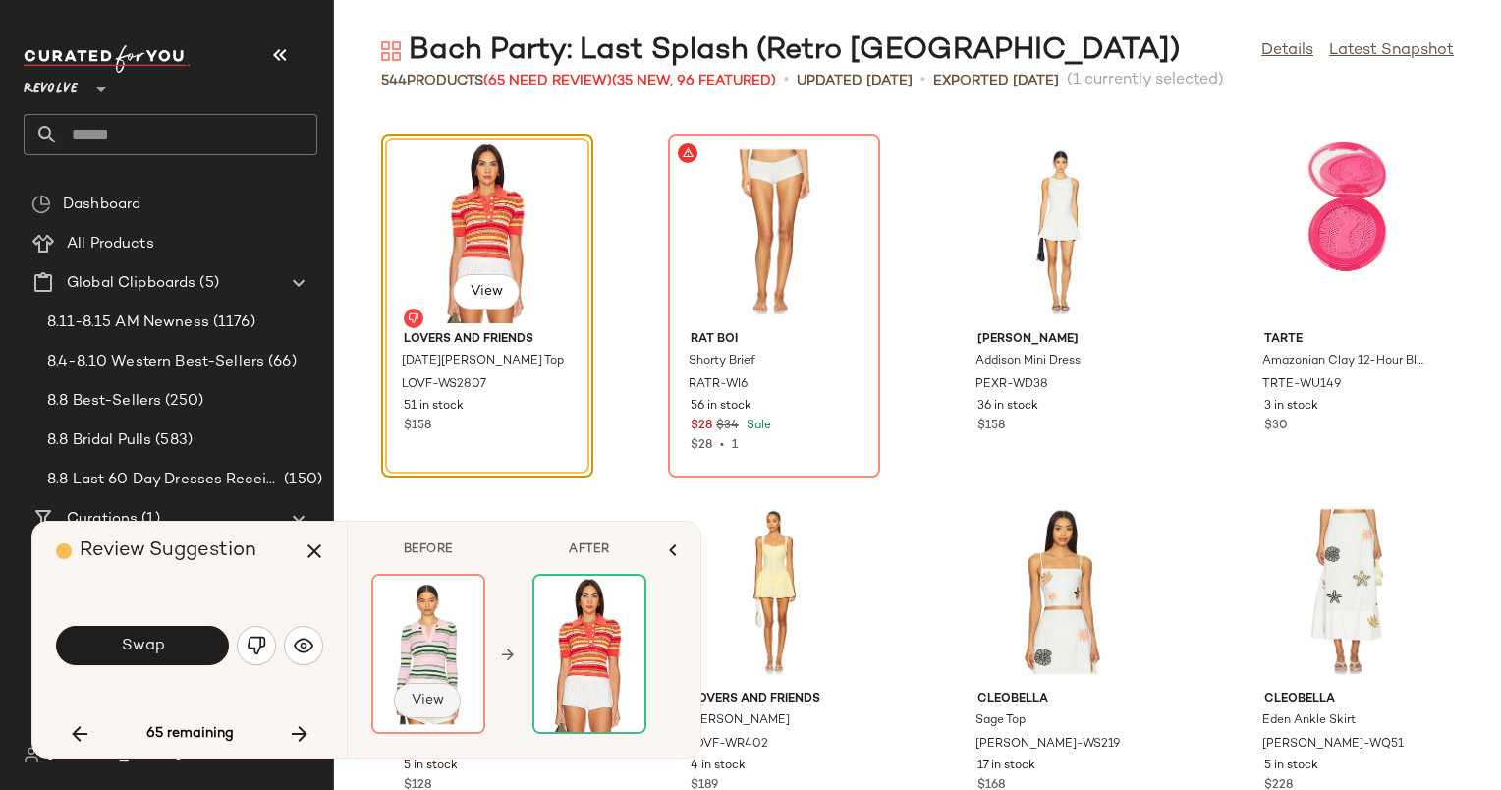
click at [411, 698] on span "View" at bounding box center [427, 701] width 33 height 16
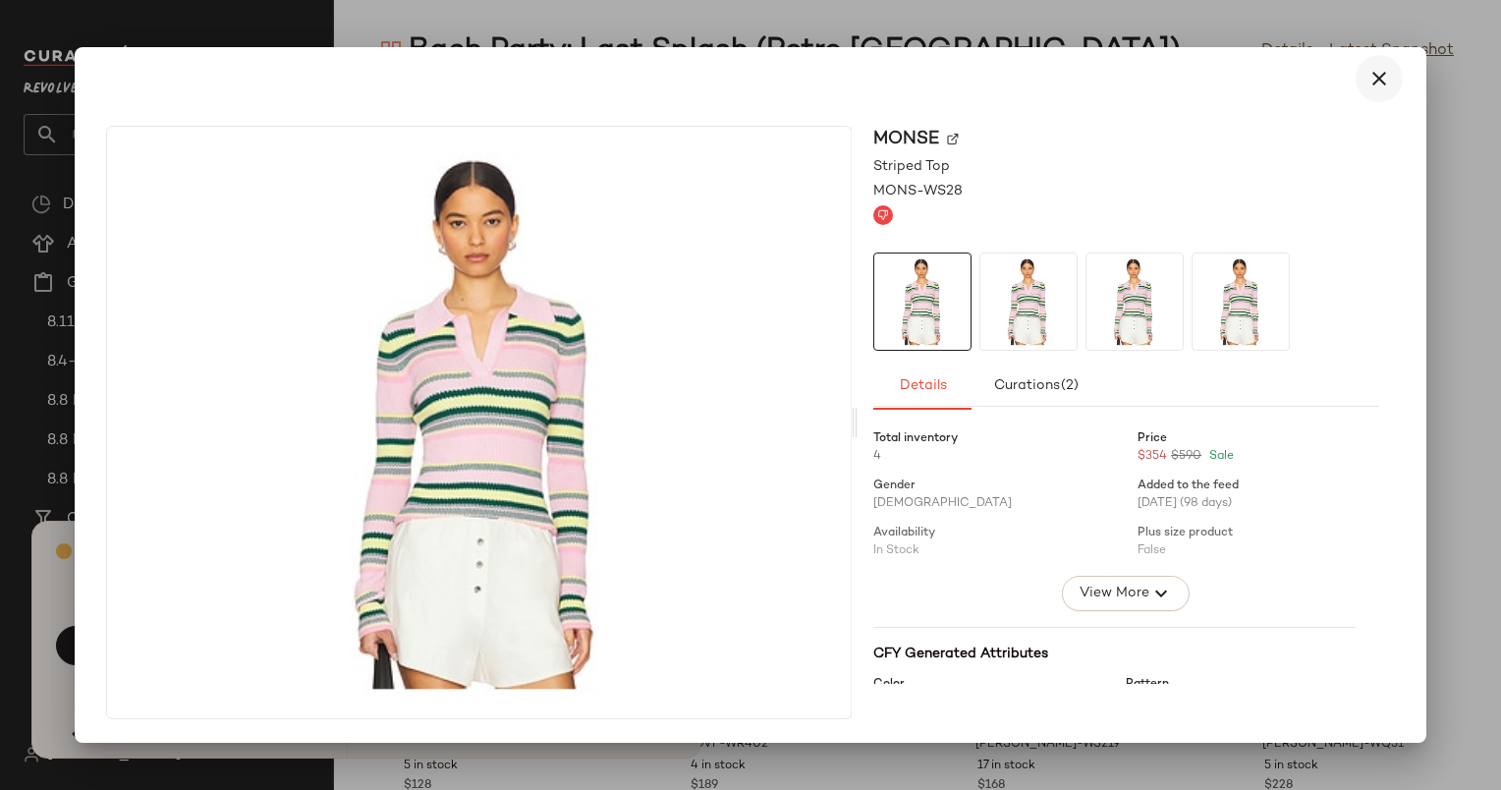
click at [1380, 74] on icon "button" at bounding box center [1380, 79] width 24 height 24
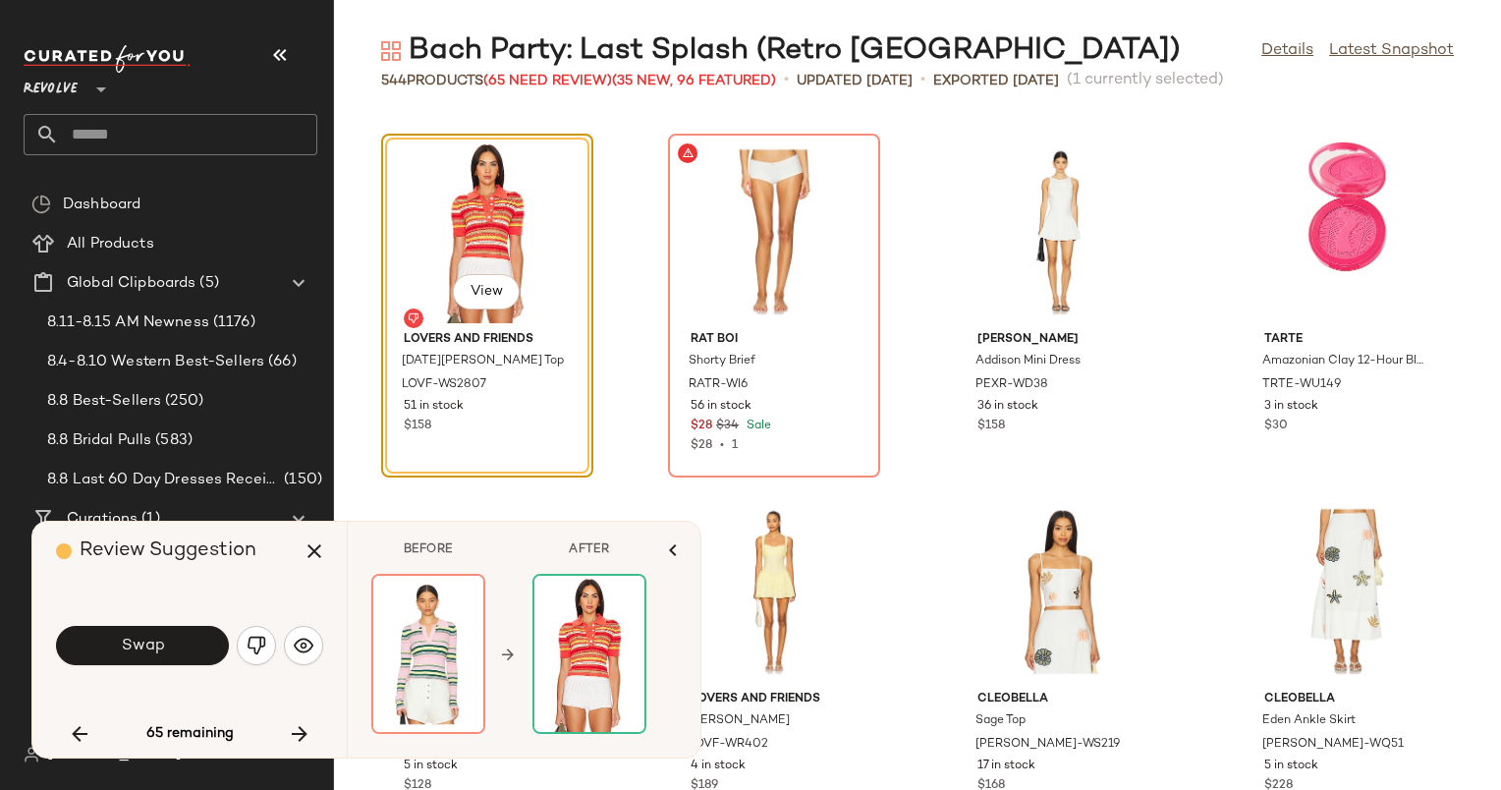
drag, startPoint x: 291, startPoint y: 735, endPoint x: 252, endPoint y: 734, distance: 39.3
click at [252, 734] on div "65 remaining" at bounding box center [189, 733] width 267 height 47
click at [302, 735] on icon "button" at bounding box center [300, 734] width 24 height 24
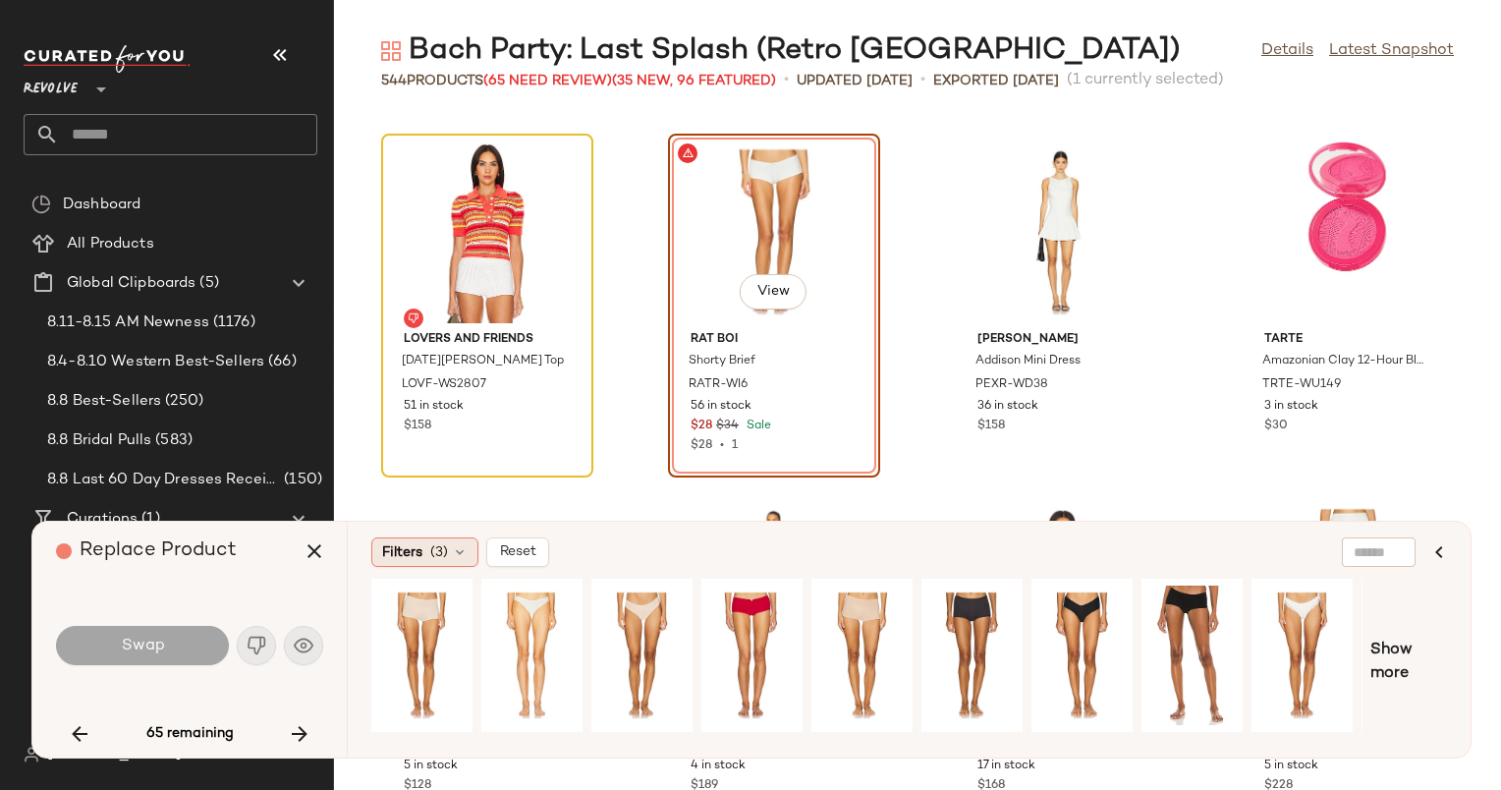
click at [436, 558] on span "(3)" at bounding box center [439, 552] width 18 height 21
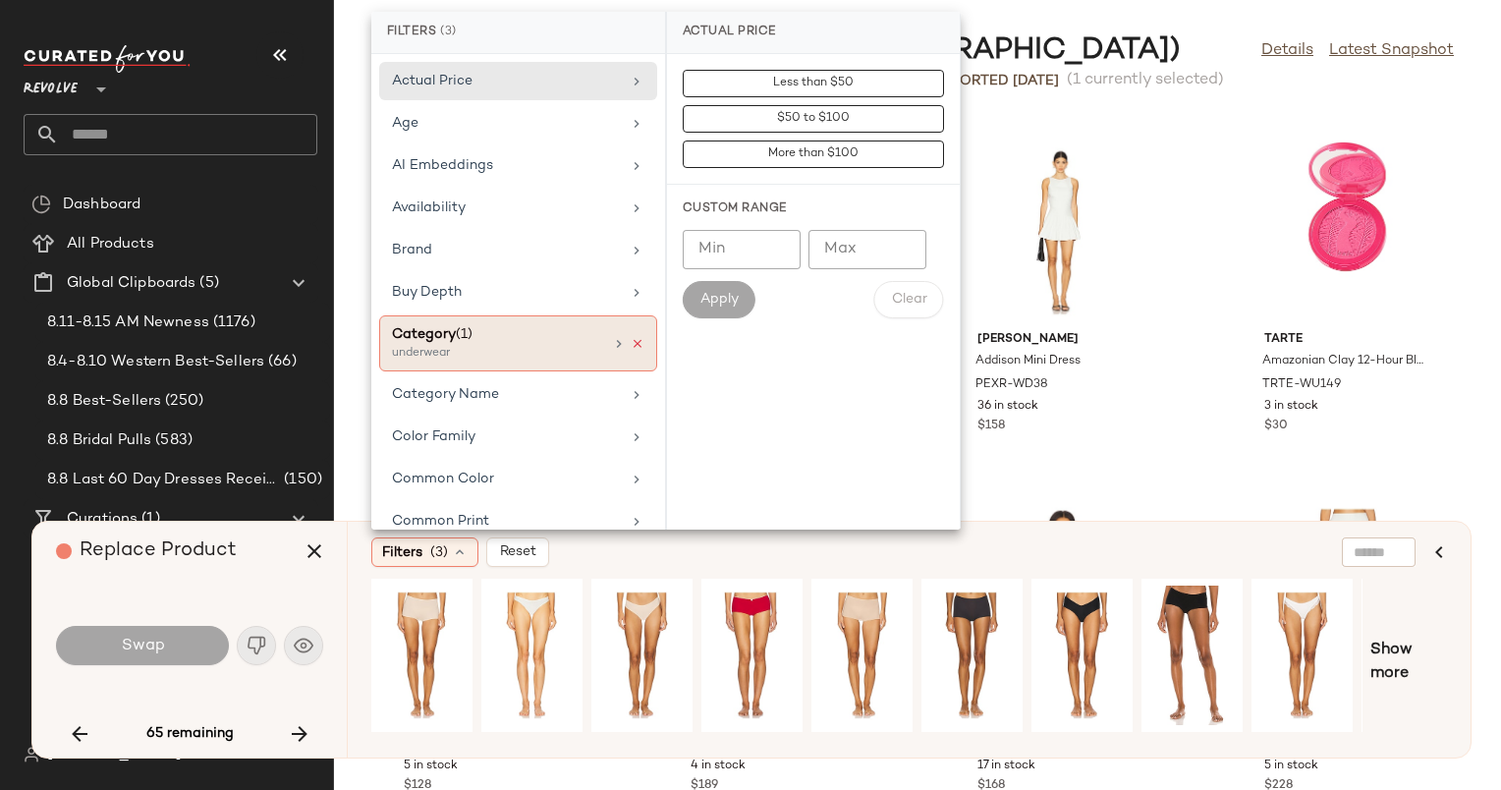
click at [631, 338] on icon at bounding box center [638, 344] width 14 height 14
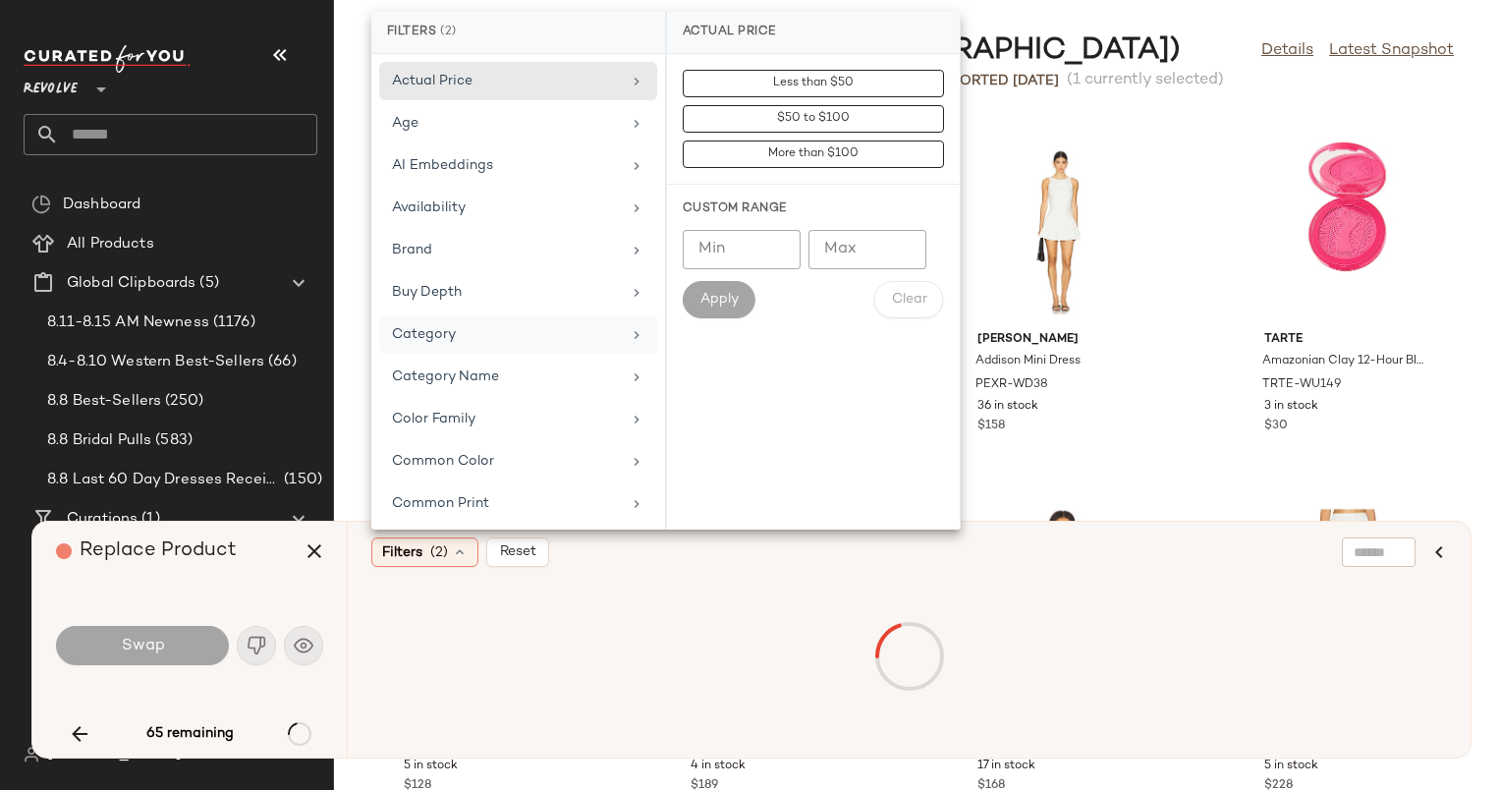
click at [574, 333] on div "Category" at bounding box center [506, 334] width 229 height 21
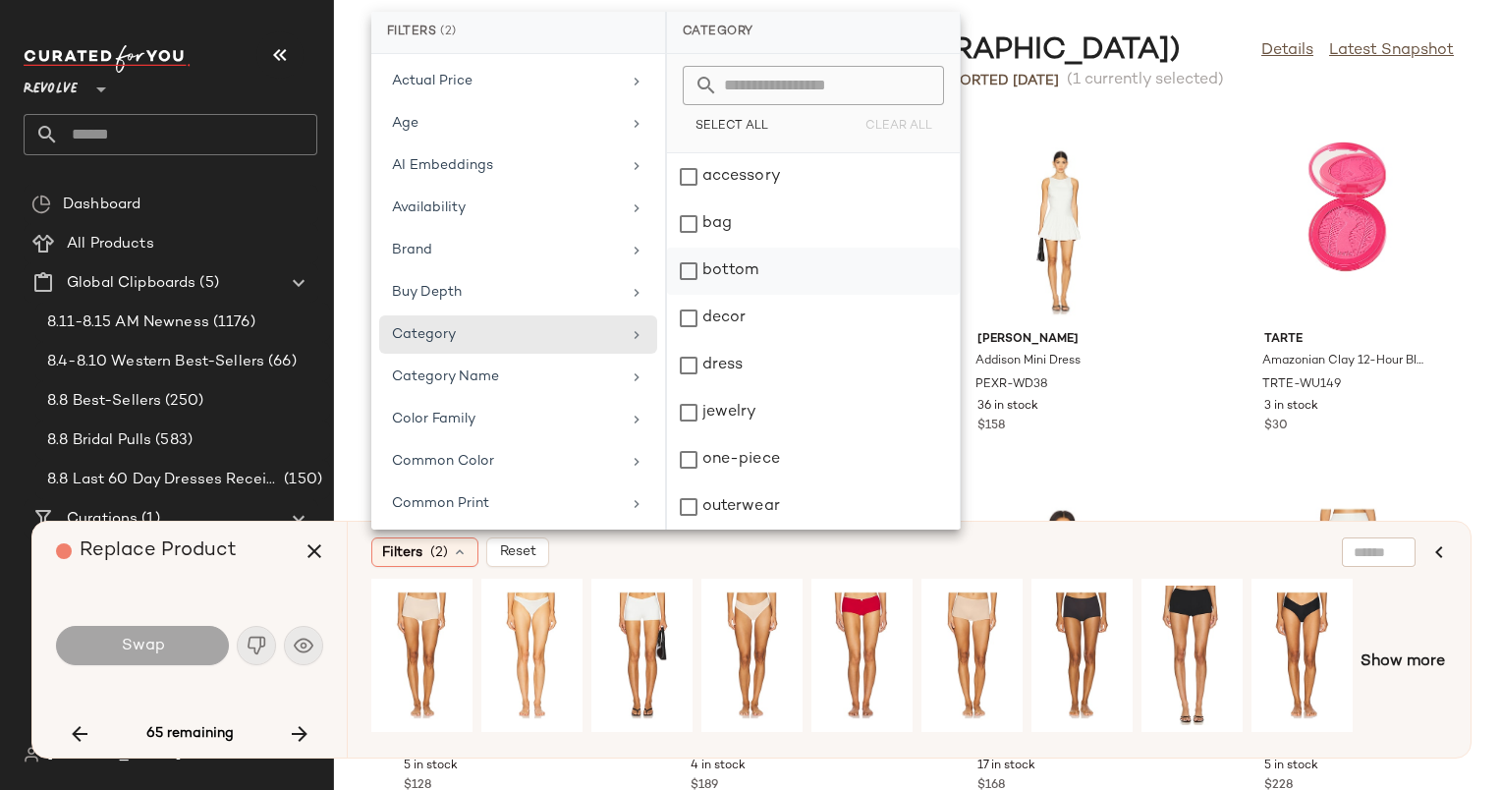
click at [762, 295] on div "bottom" at bounding box center [813, 318] width 293 height 47
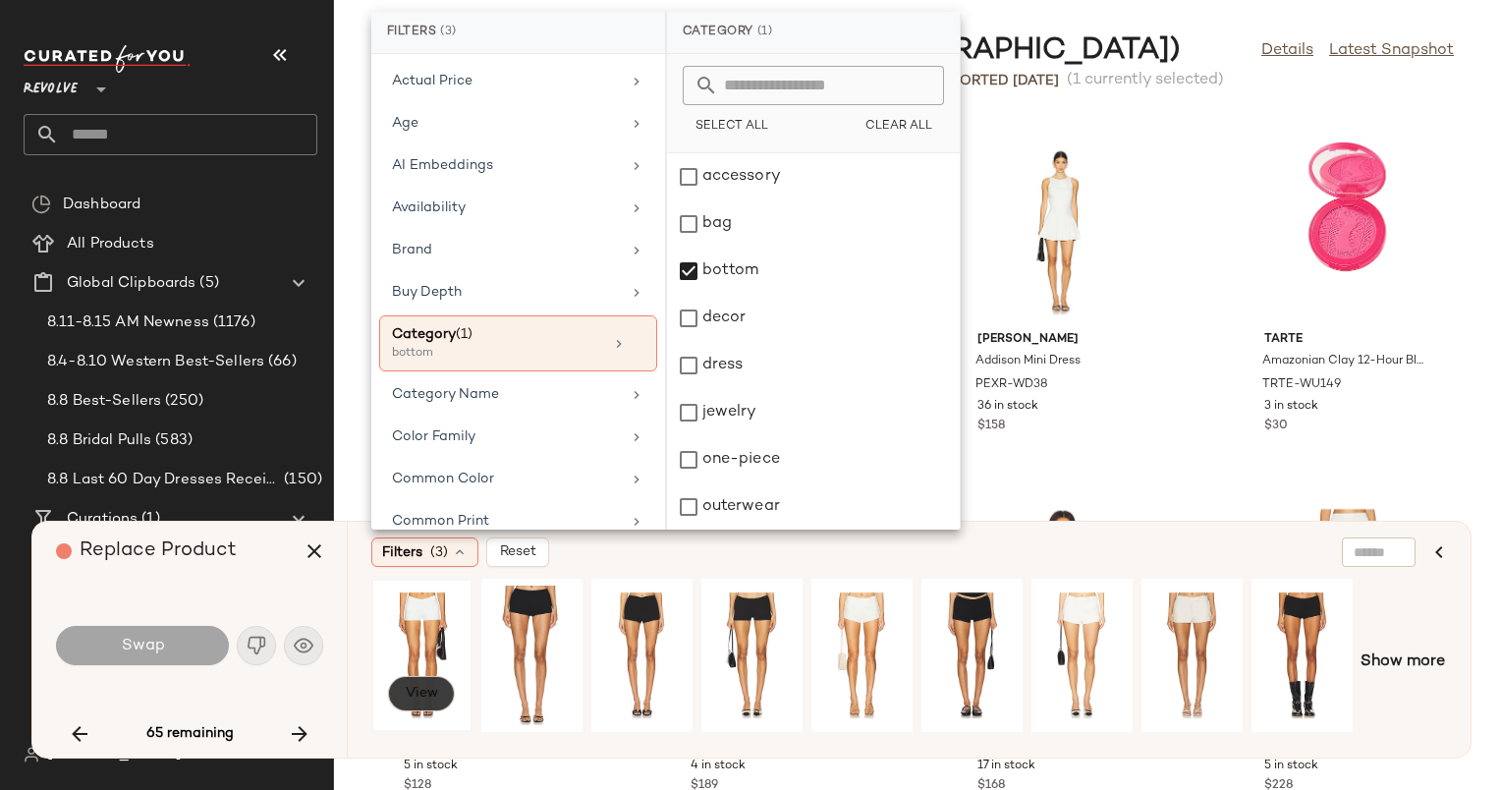
click at [438, 702] on button "View" at bounding box center [421, 693] width 67 height 35
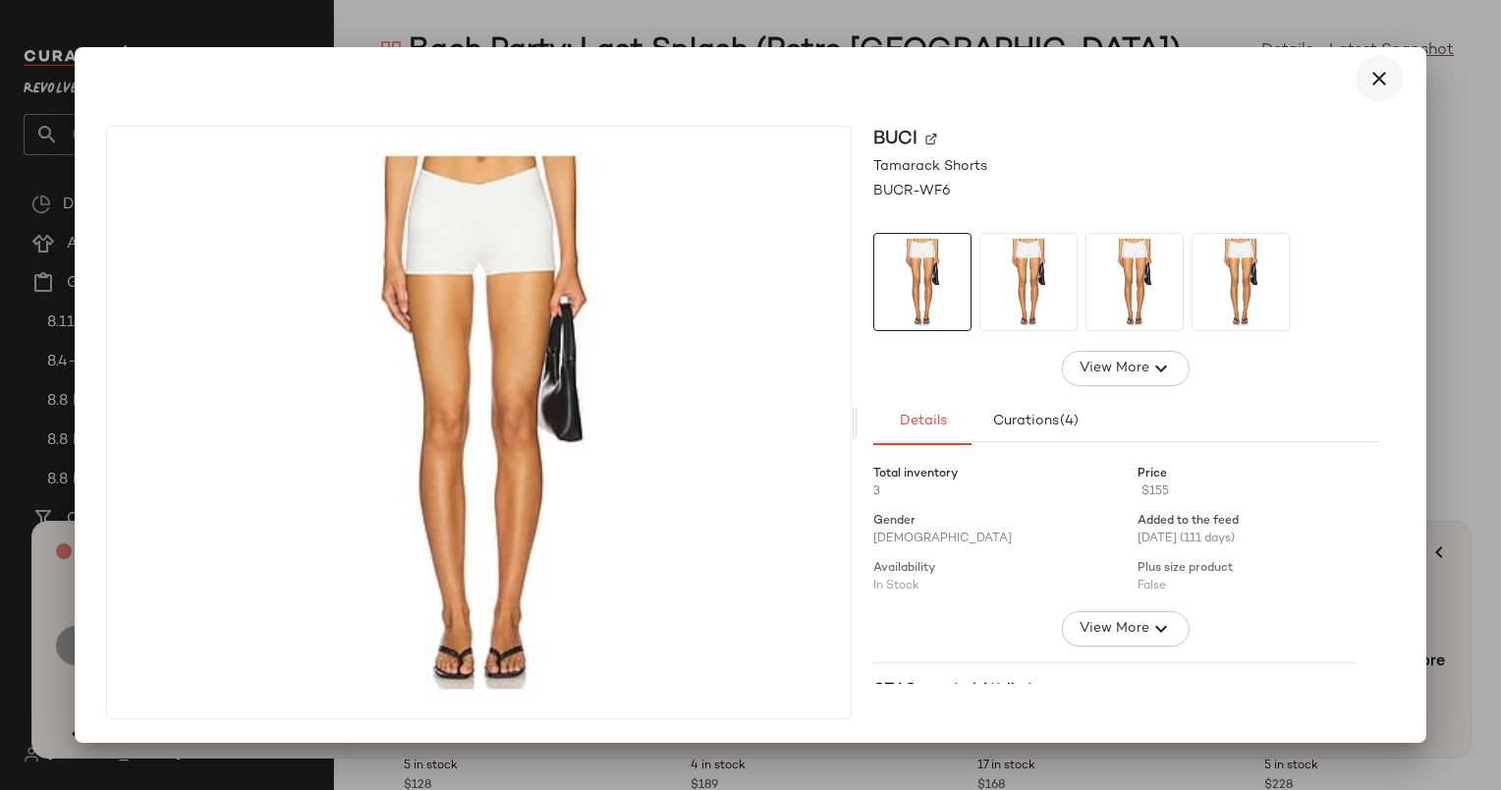
click at [1385, 78] on icon "button" at bounding box center [1380, 79] width 24 height 24
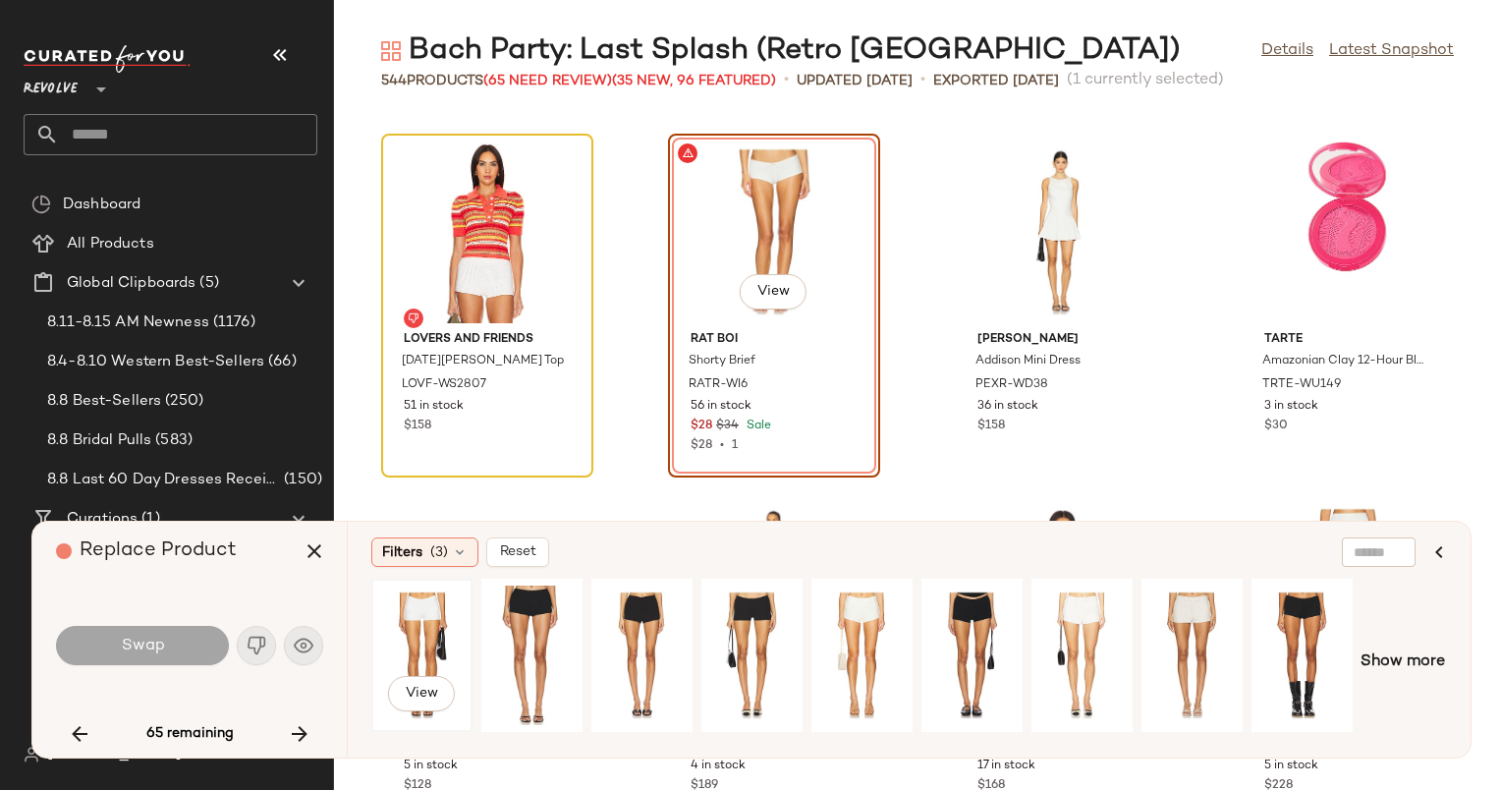
click at [412, 656] on div "View" at bounding box center [421, 656] width 87 height 140
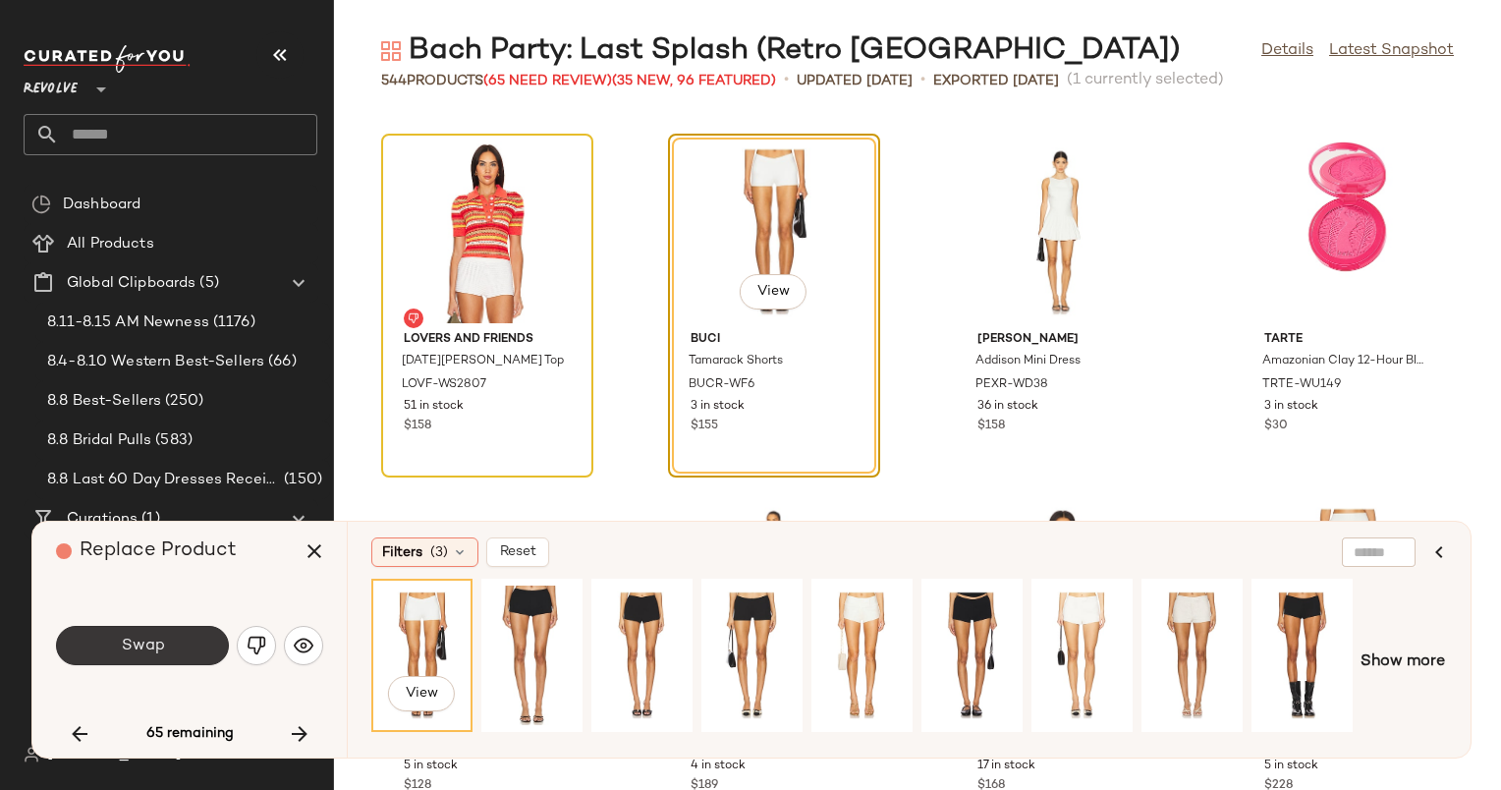
click at [159, 639] on span "Swap" at bounding box center [142, 646] width 44 height 19
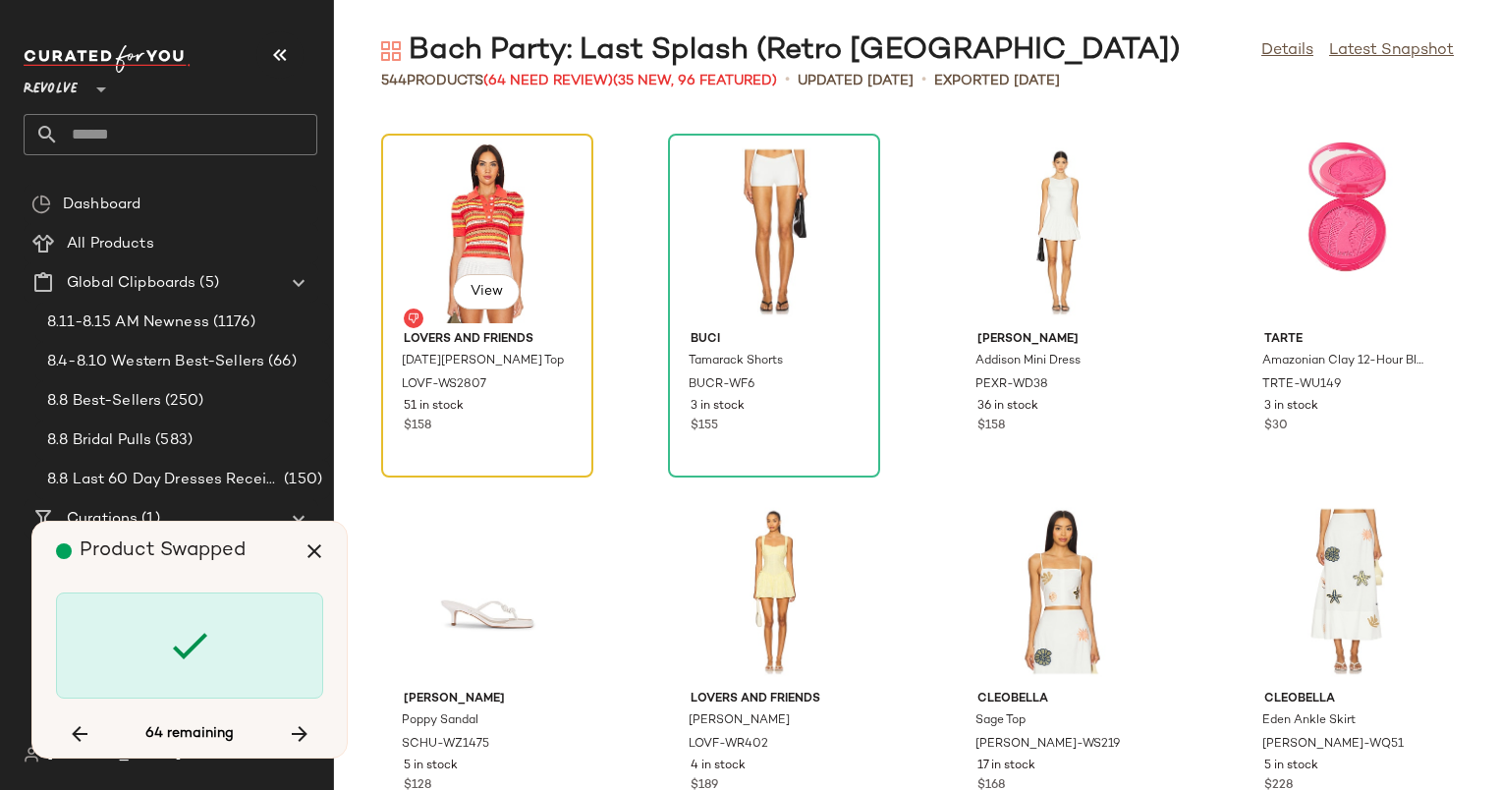
click at [510, 182] on div "View" at bounding box center [487, 231] width 198 height 183
click at [74, 732] on icon "button" at bounding box center [80, 734] width 24 height 24
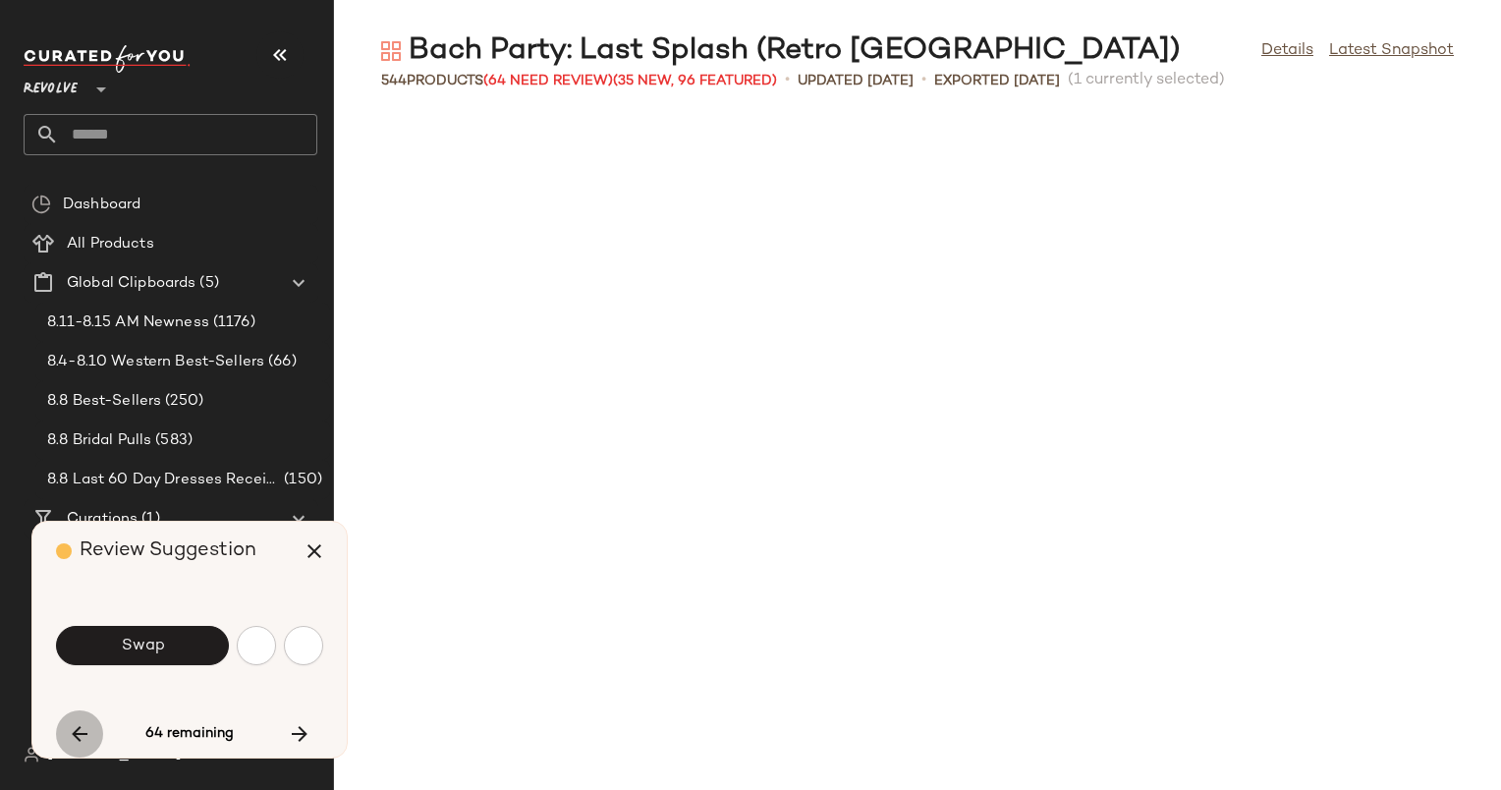
scroll to position [25172, 0]
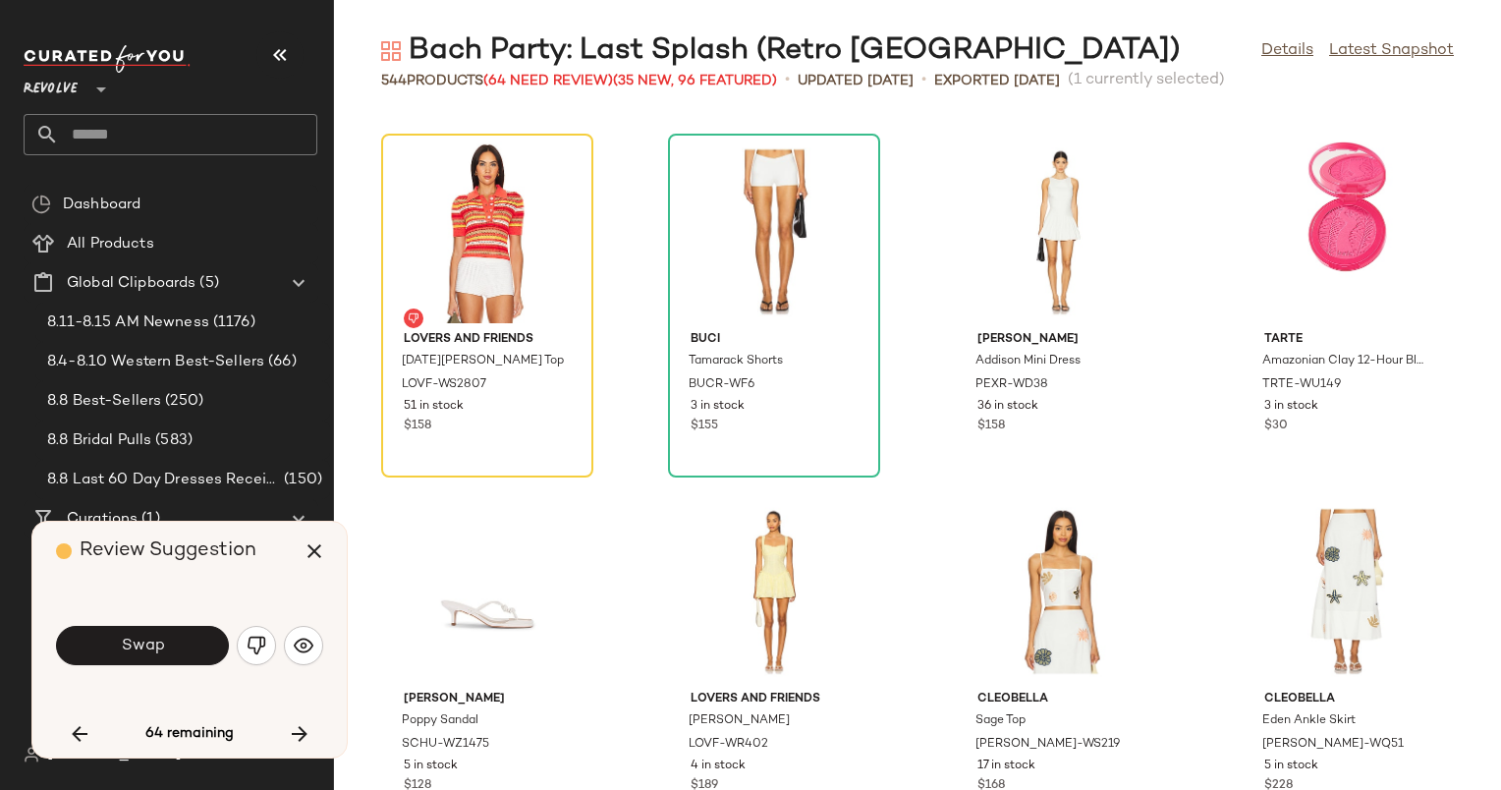
click at [309, 664] on div "Swap" at bounding box center [189, 645] width 267 height 47
click at [308, 652] on img "button" at bounding box center [304, 646] width 20 height 20
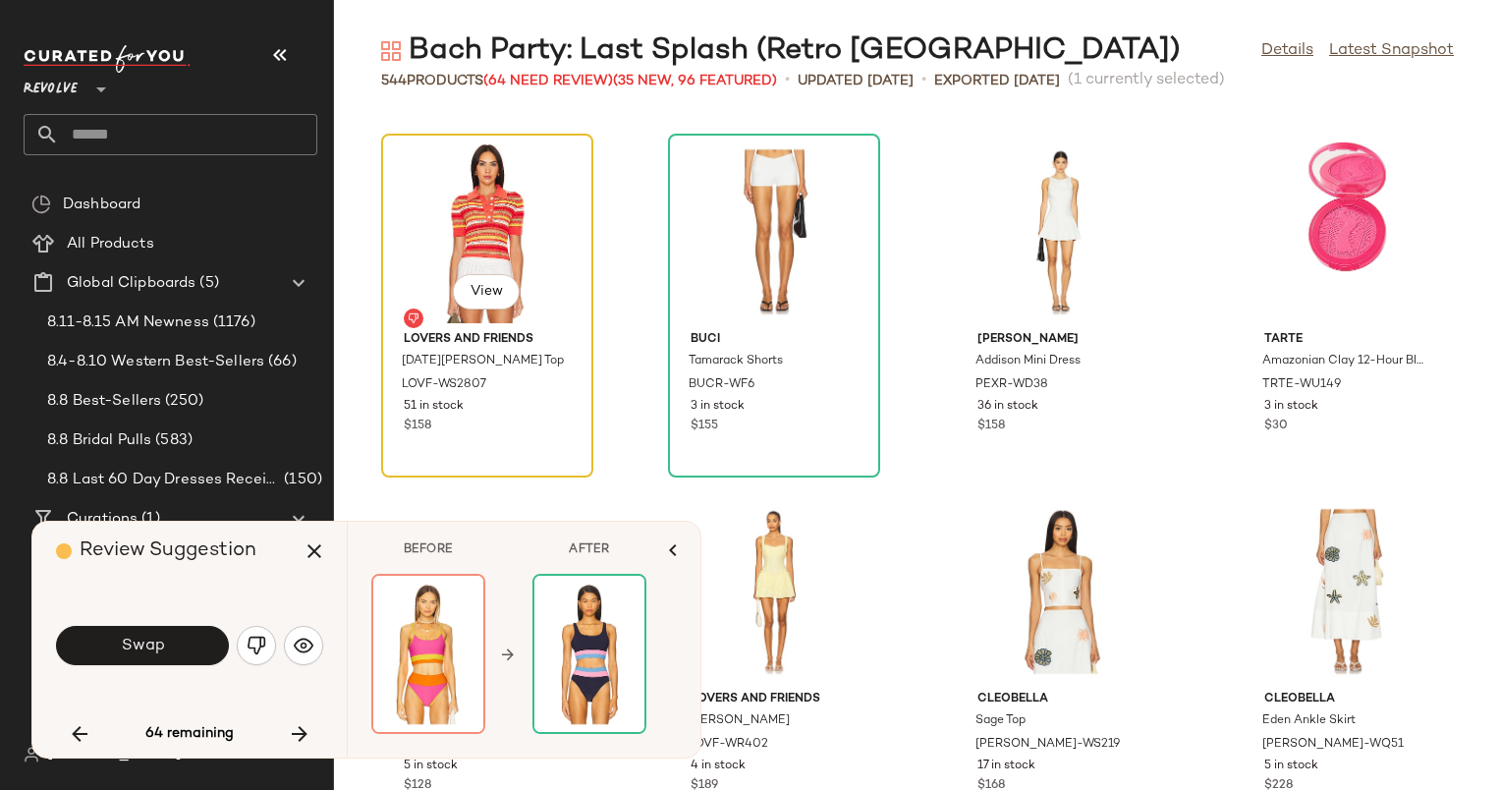
click at [525, 279] on div "View" at bounding box center [487, 231] width 198 height 183
click at [78, 729] on icon "button" at bounding box center [80, 734] width 24 height 24
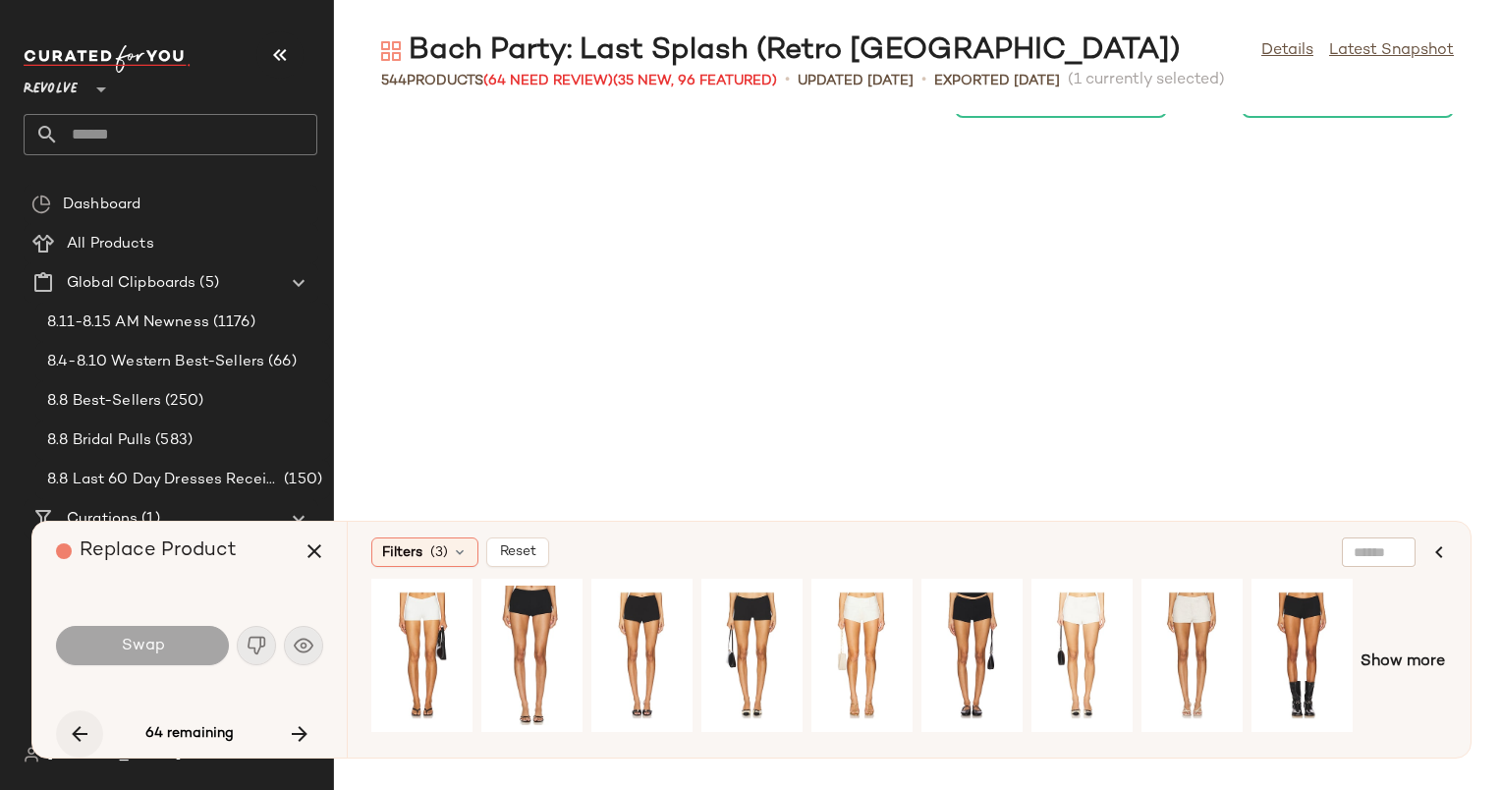
scroll to position [23733, 0]
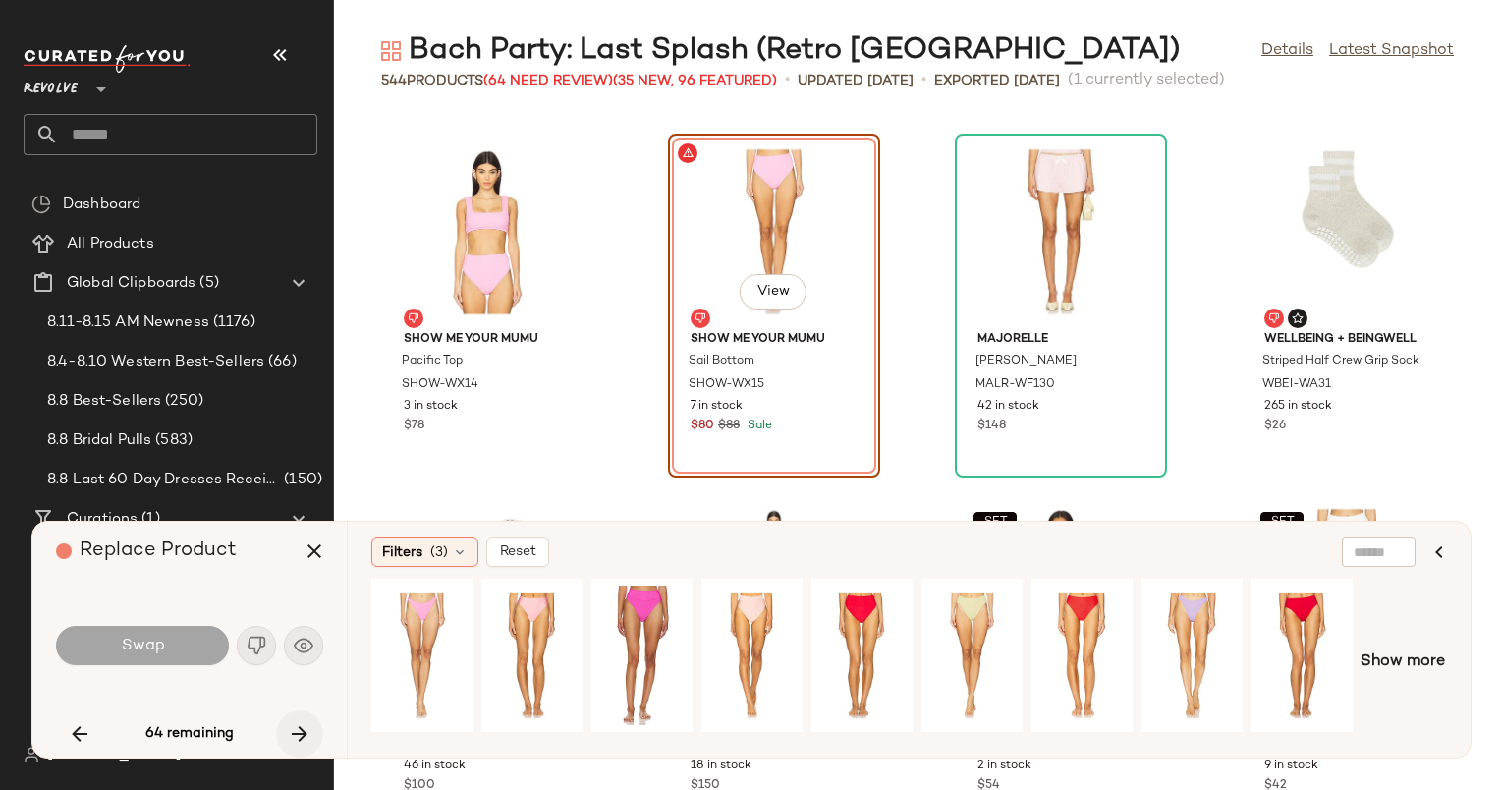
click at [309, 732] on icon "button" at bounding box center [300, 734] width 24 height 24
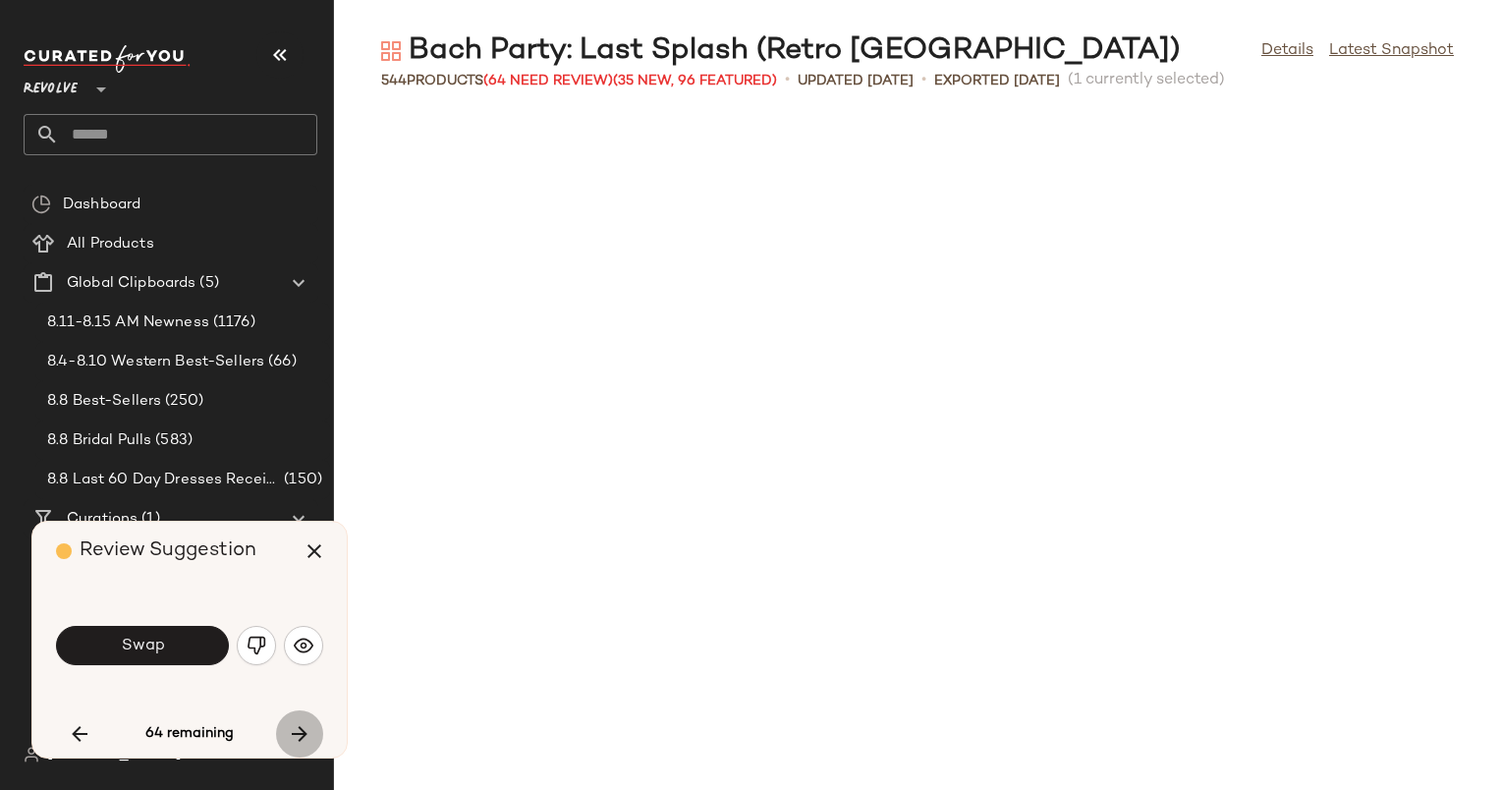
scroll to position [25172, 0]
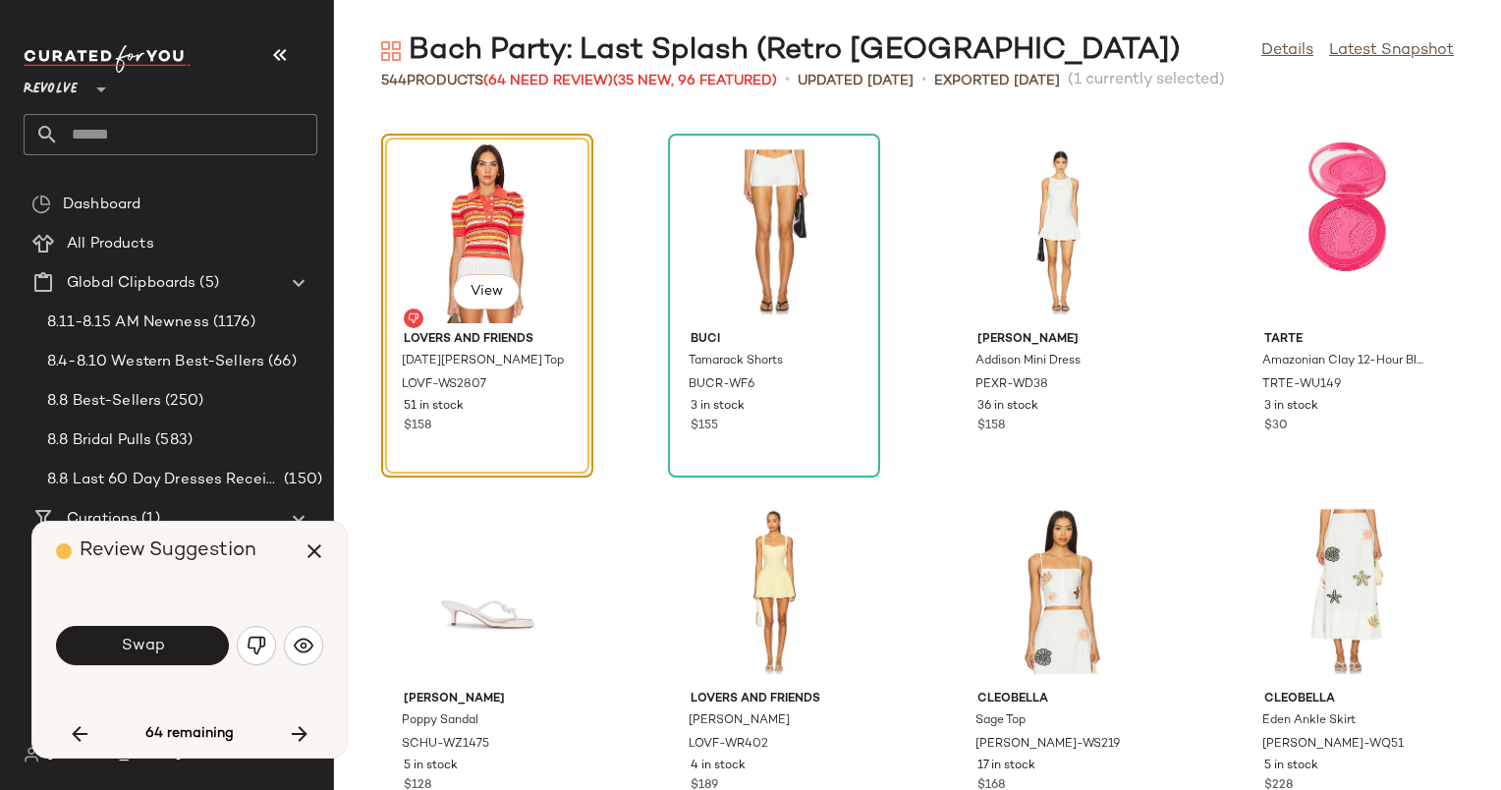
click at [316, 664] on div "Swap" at bounding box center [189, 645] width 267 height 47
click at [307, 641] on img "button" at bounding box center [304, 646] width 20 height 20
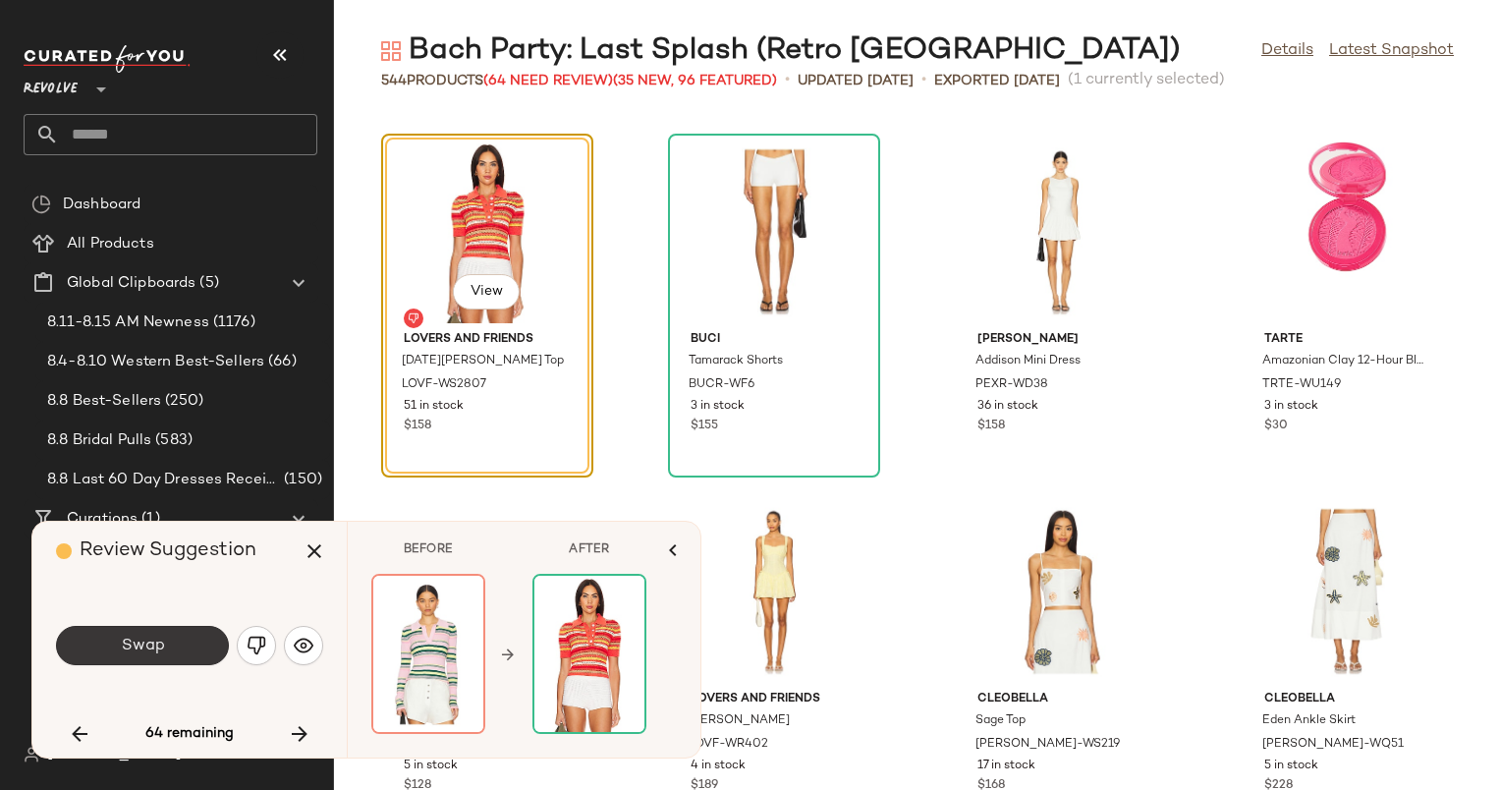
click at [145, 662] on button "Swap" at bounding box center [142, 645] width 173 height 39
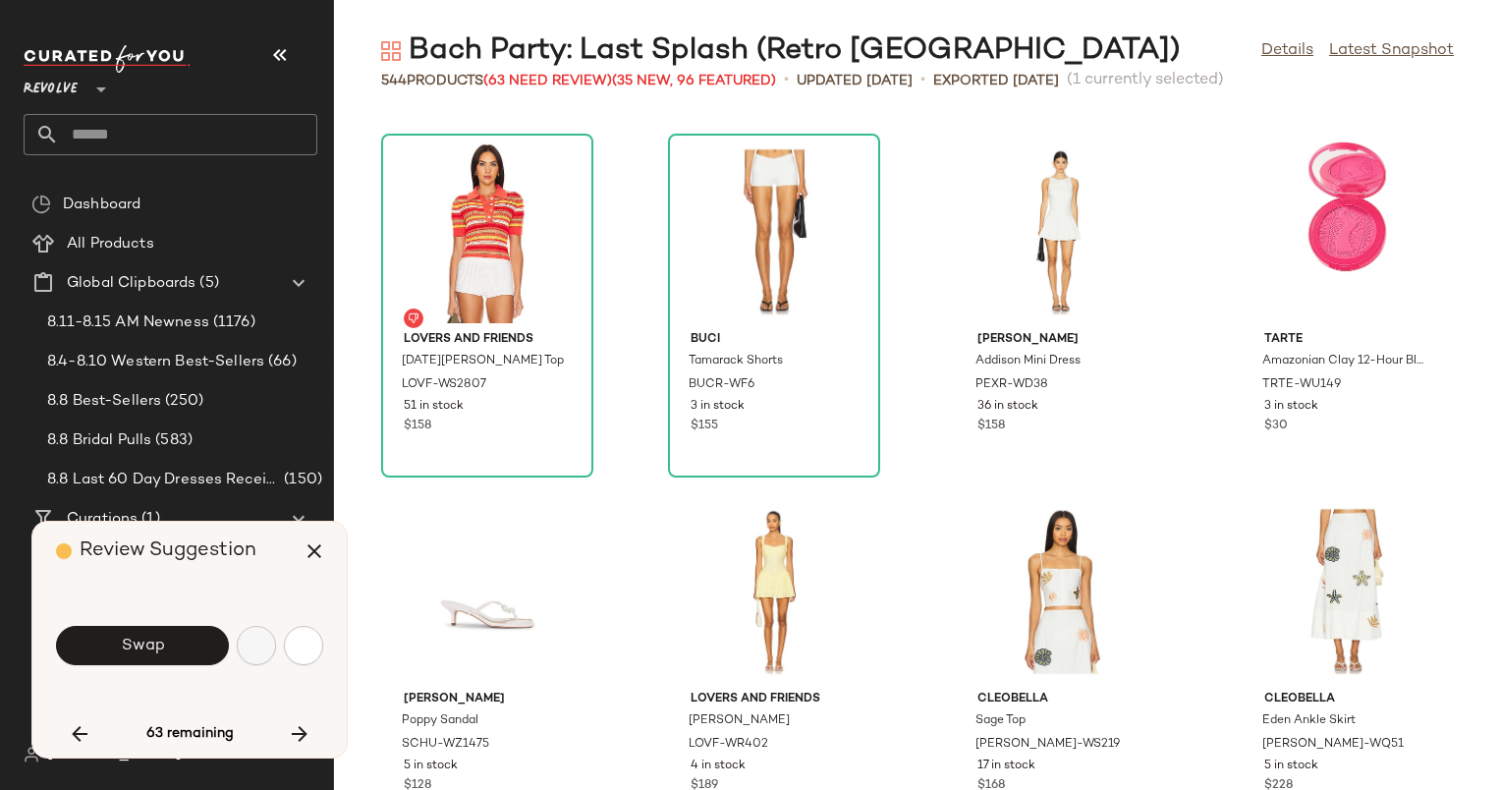
scroll to position [4675, 0]
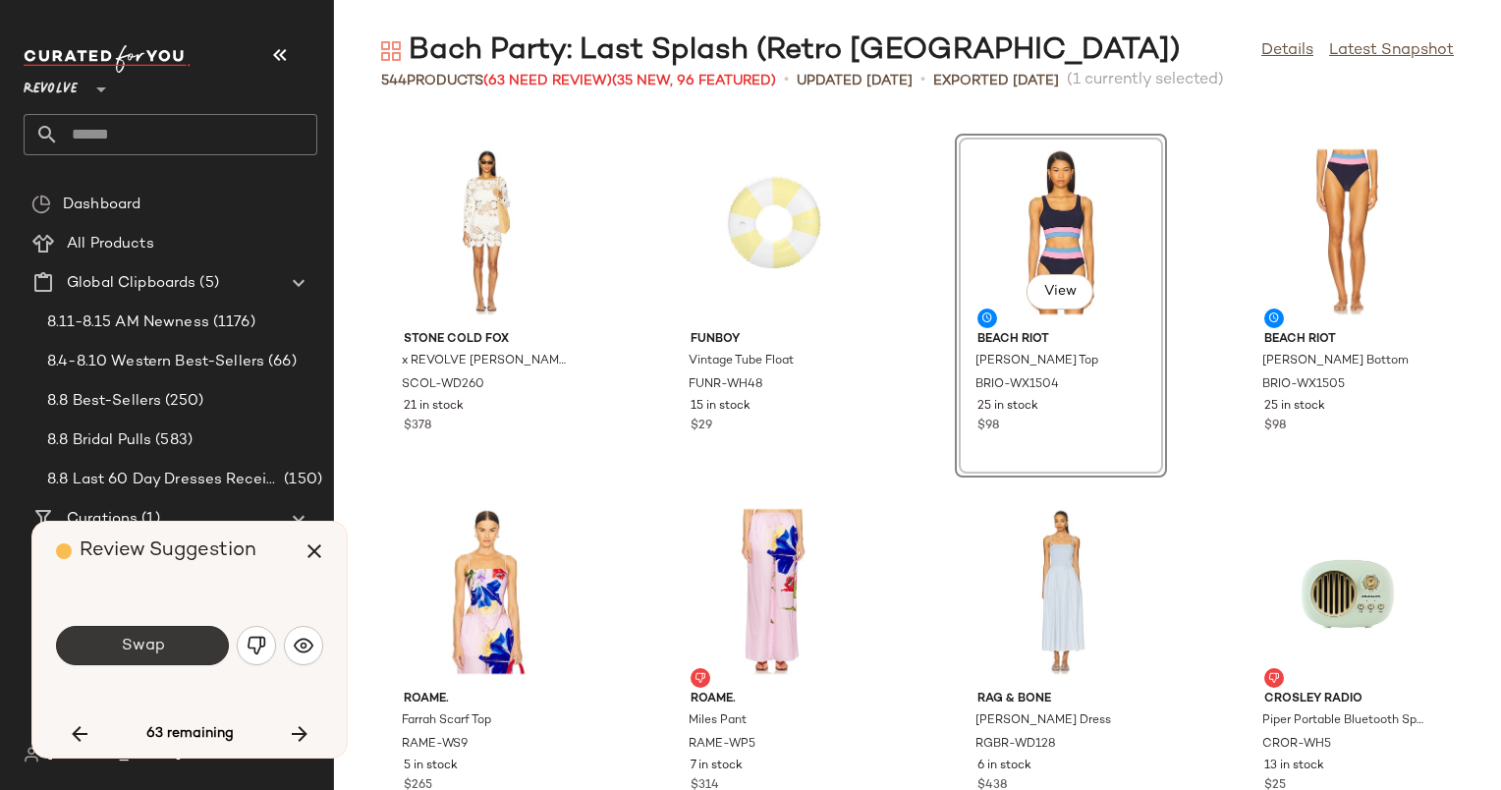
click at [167, 640] on button "Swap" at bounding box center [142, 645] width 173 height 39
click at [303, 724] on icon "button" at bounding box center [300, 734] width 24 height 24
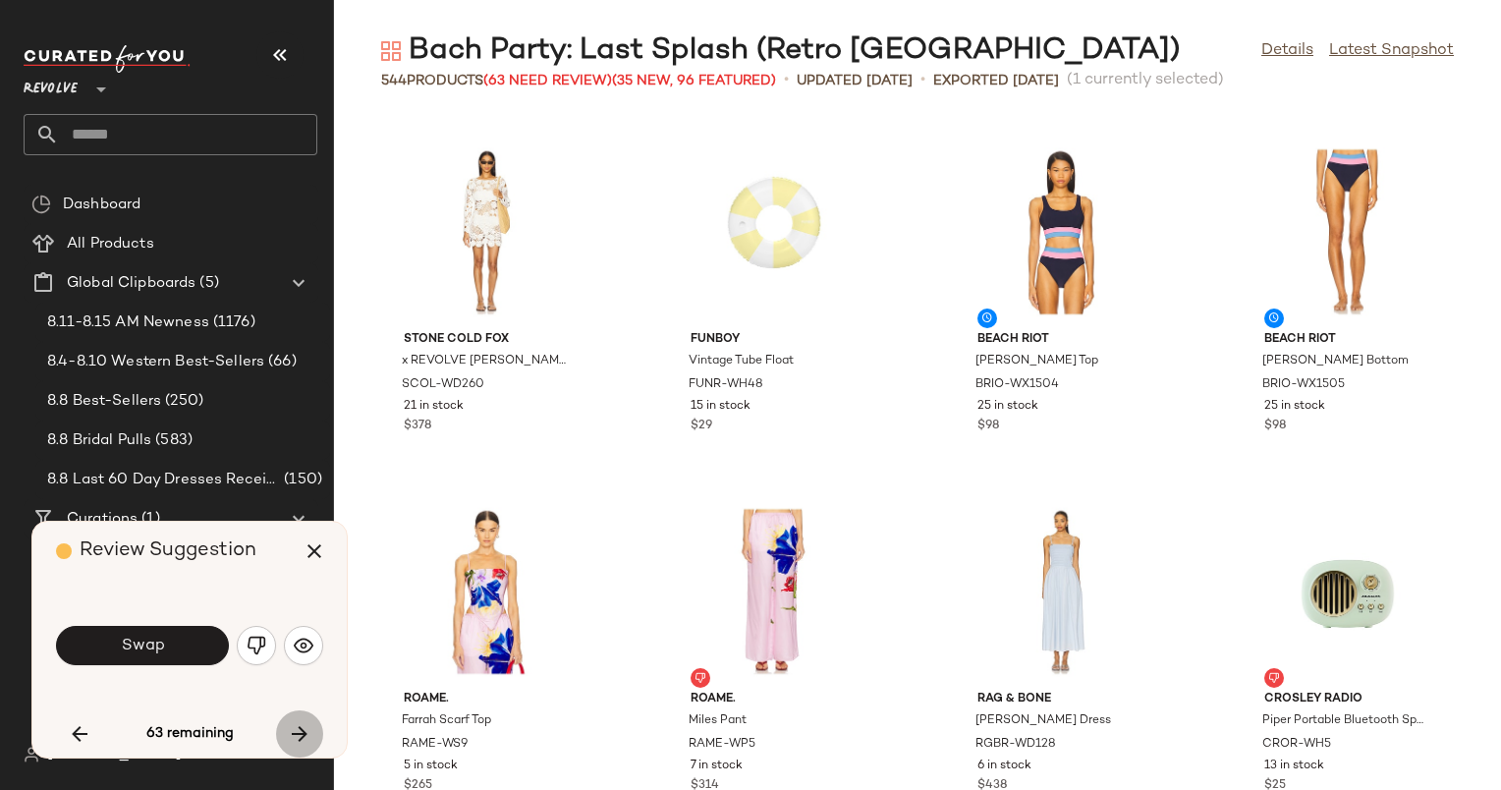
scroll to position [26610, 0]
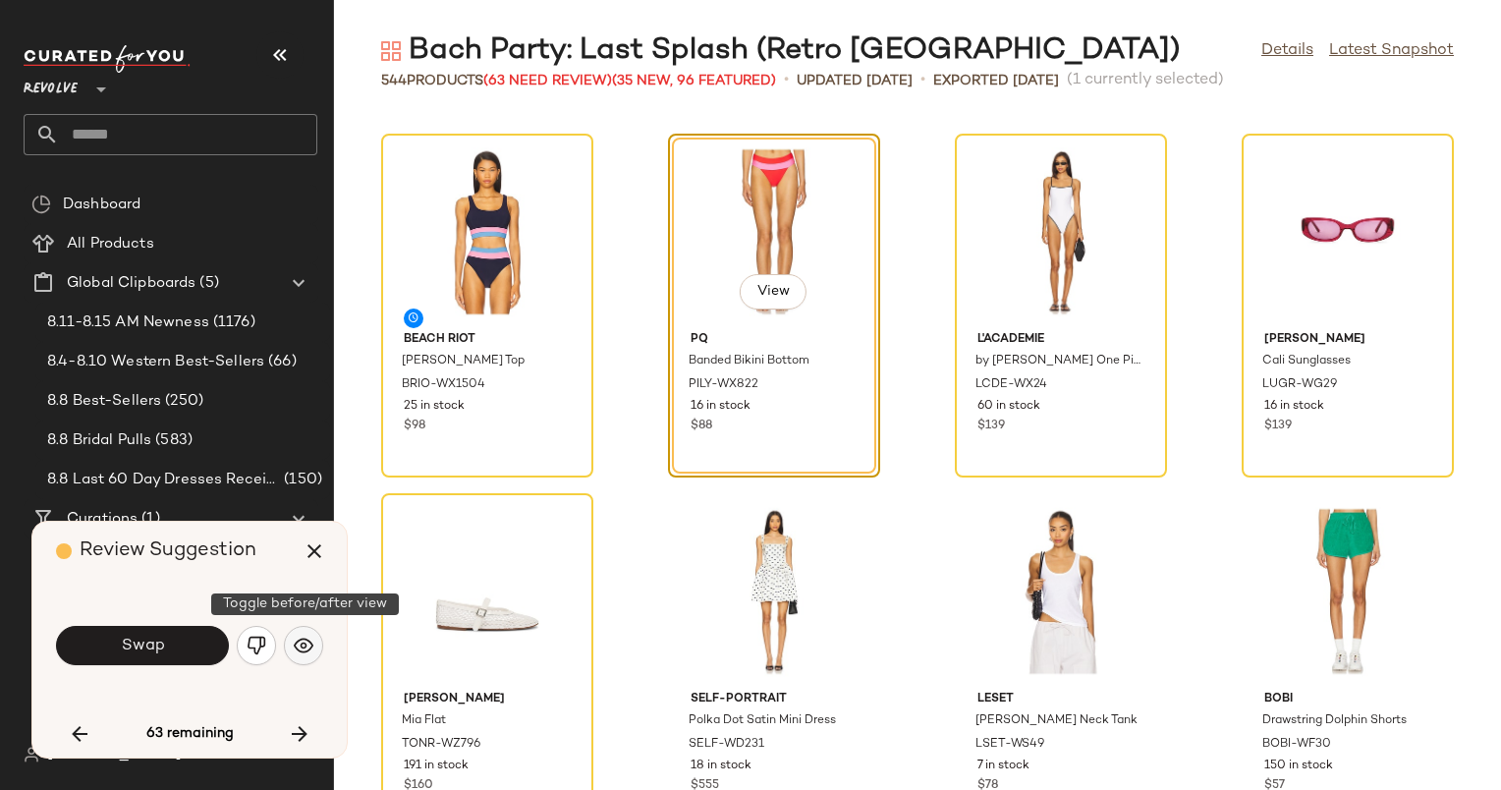
click at [295, 646] on img "button" at bounding box center [304, 646] width 20 height 20
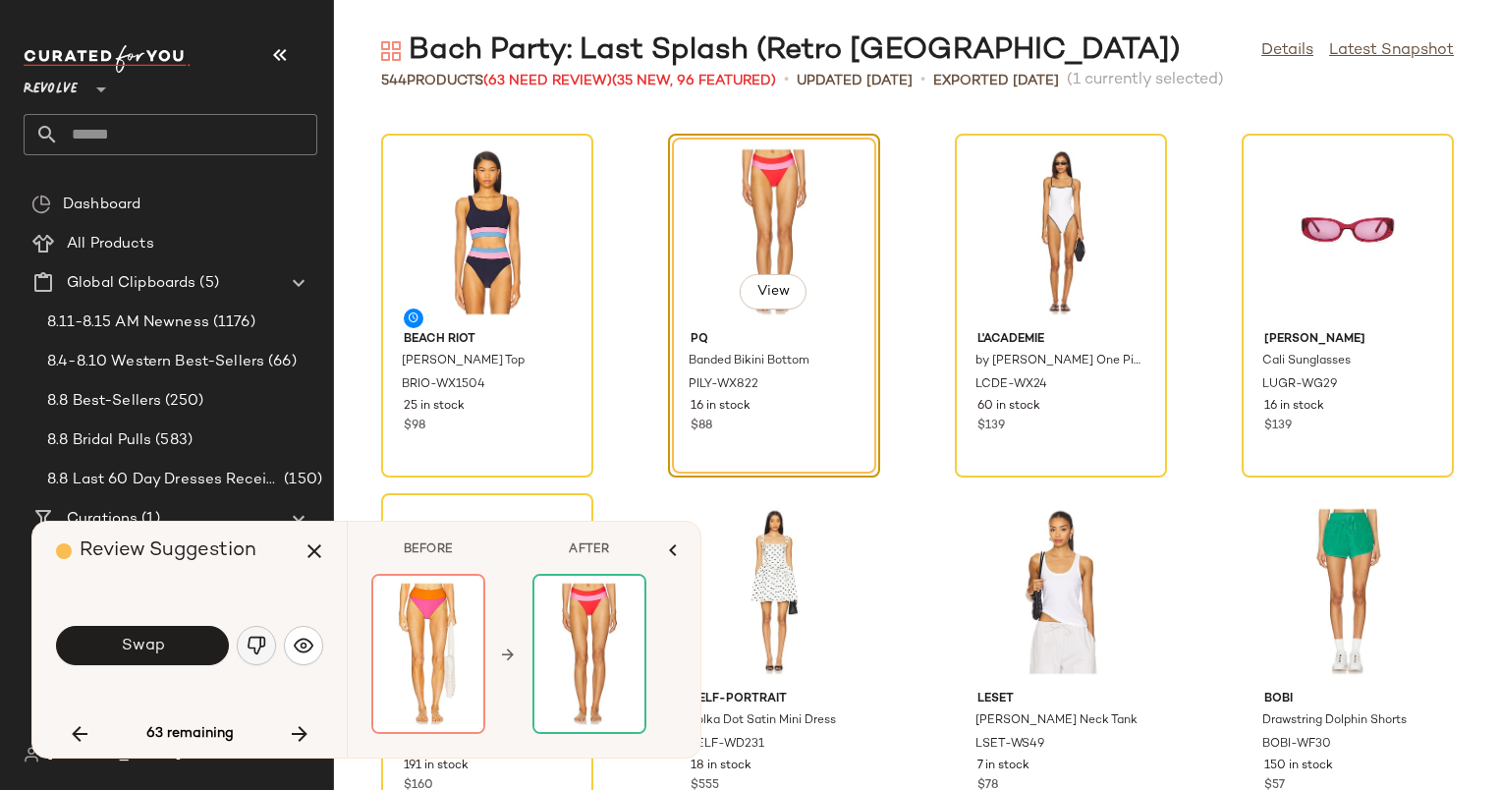
click at [263, 646] on img "button" at bounding box center [257, 646] width 20 height 20
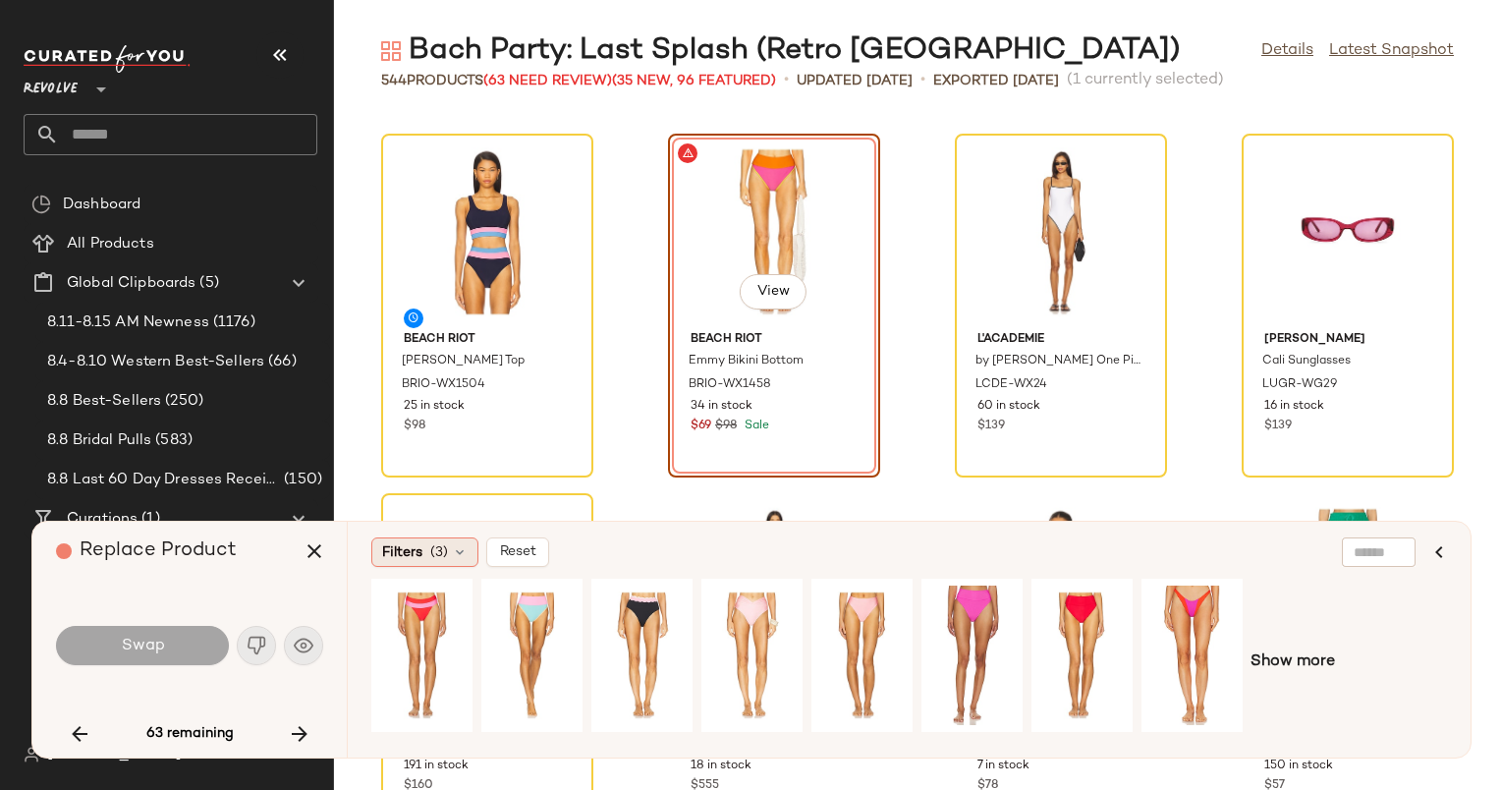
click at [452, 544] on icon at bounding box center [460, 552] width 16 height 16
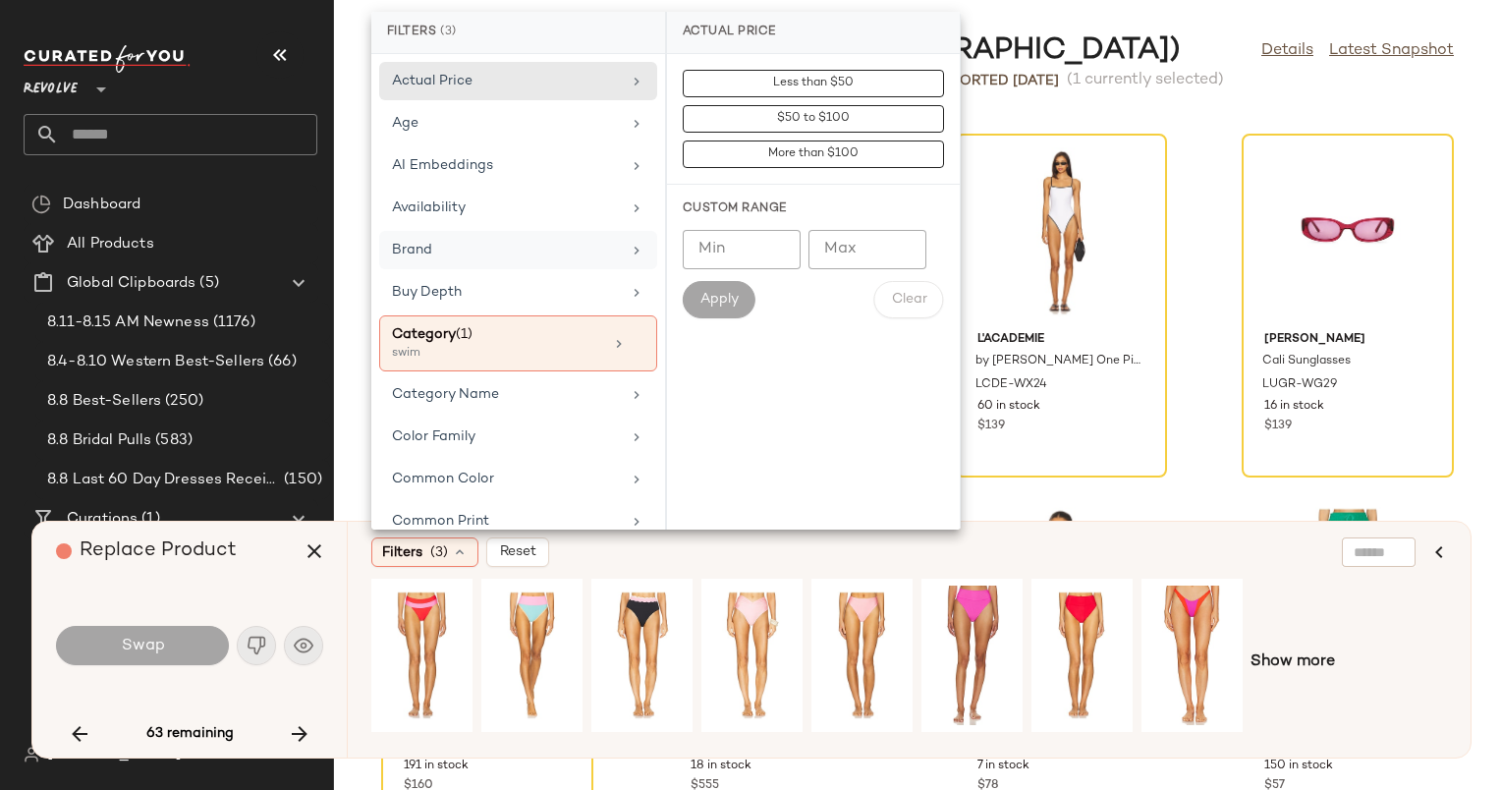
click at [554, 242] on div "Brand" at bounding box center [506, 250] width 229 height 21
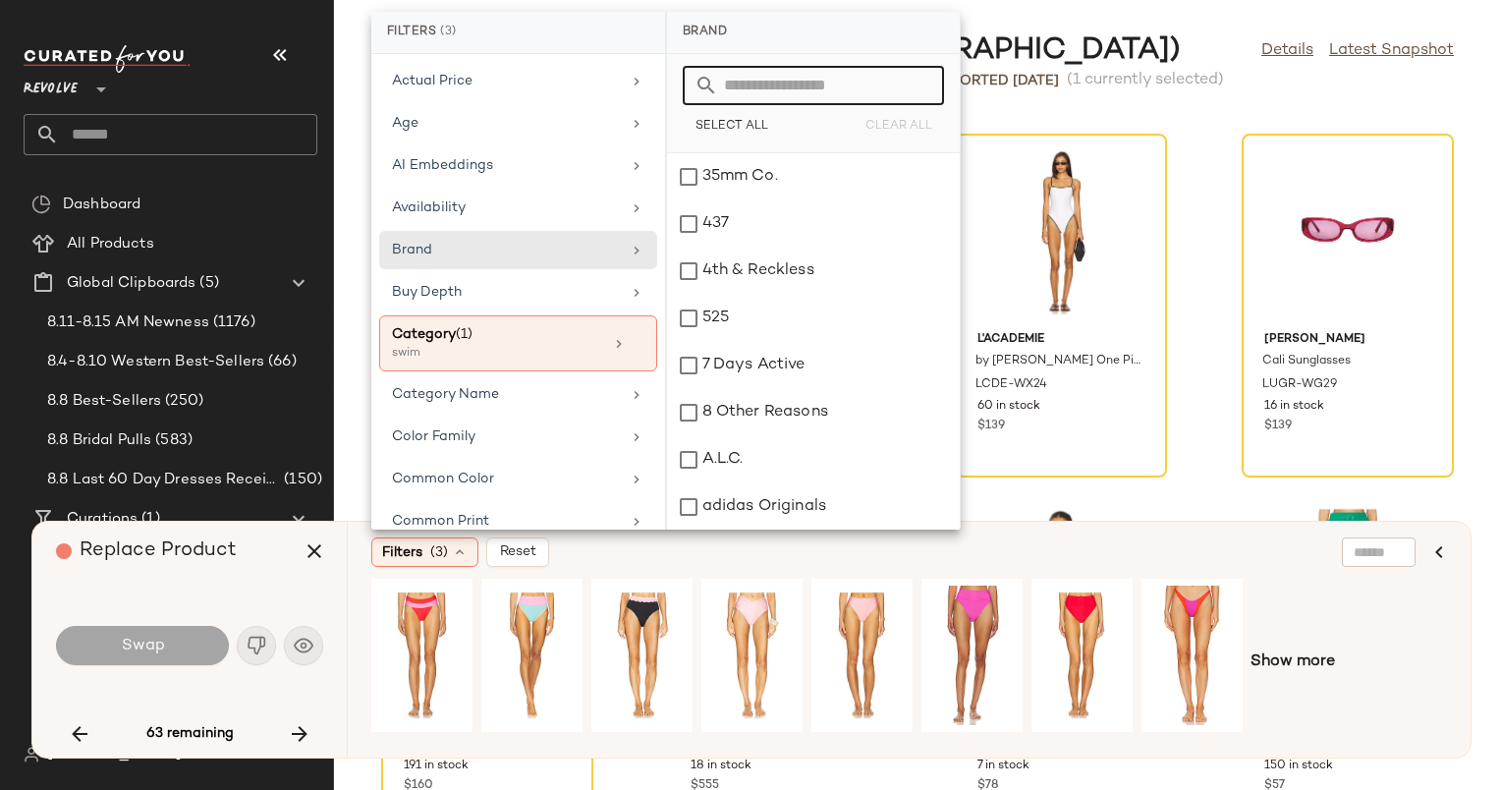
click at [831, 94] on input "text" at bounding box center [825, 85] width 214 height 39
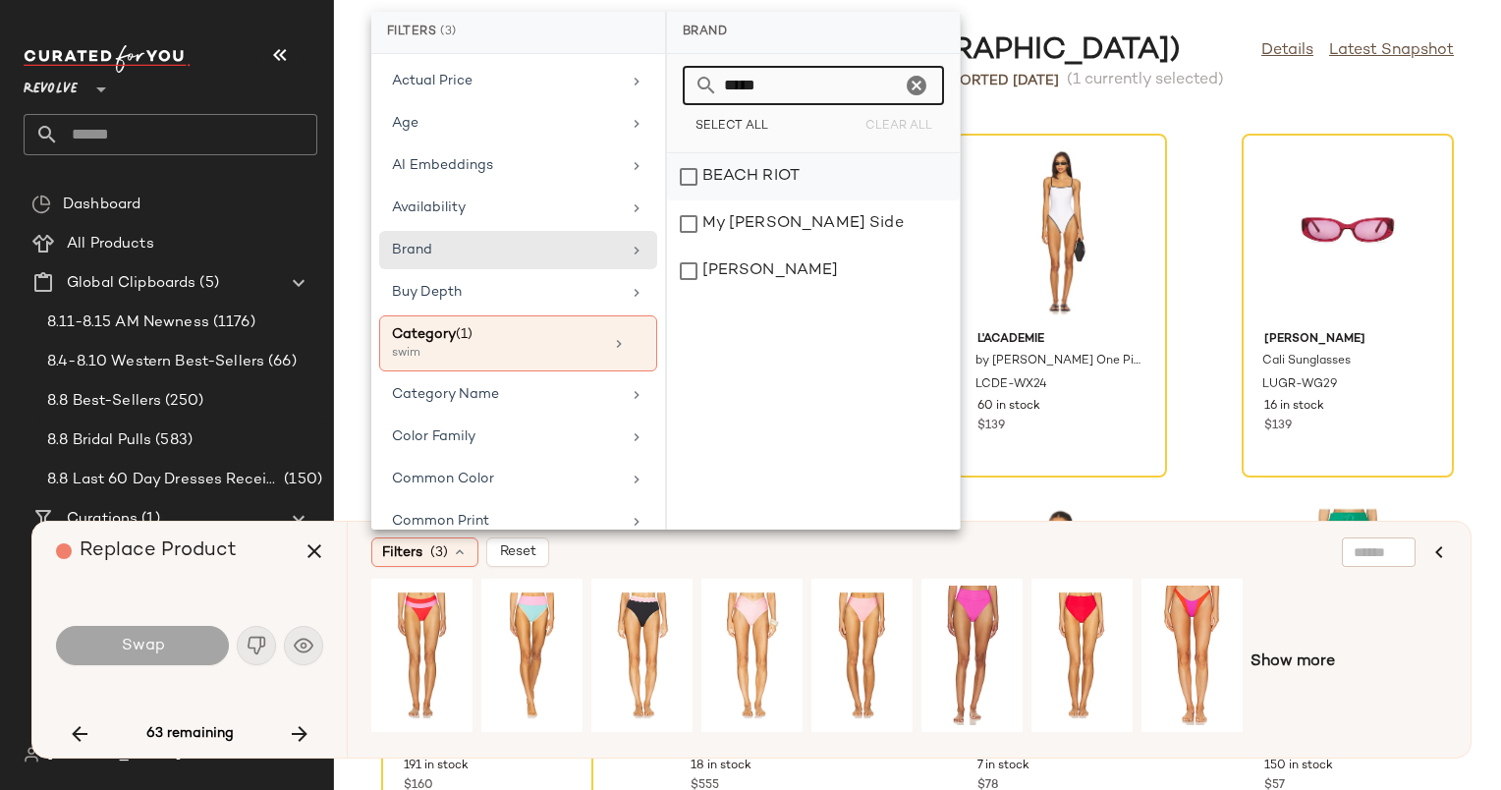
type input "*****"
click at [833, 200] on div "BEACH RIOT" at bounding box center [813, 223] width 293 height 47
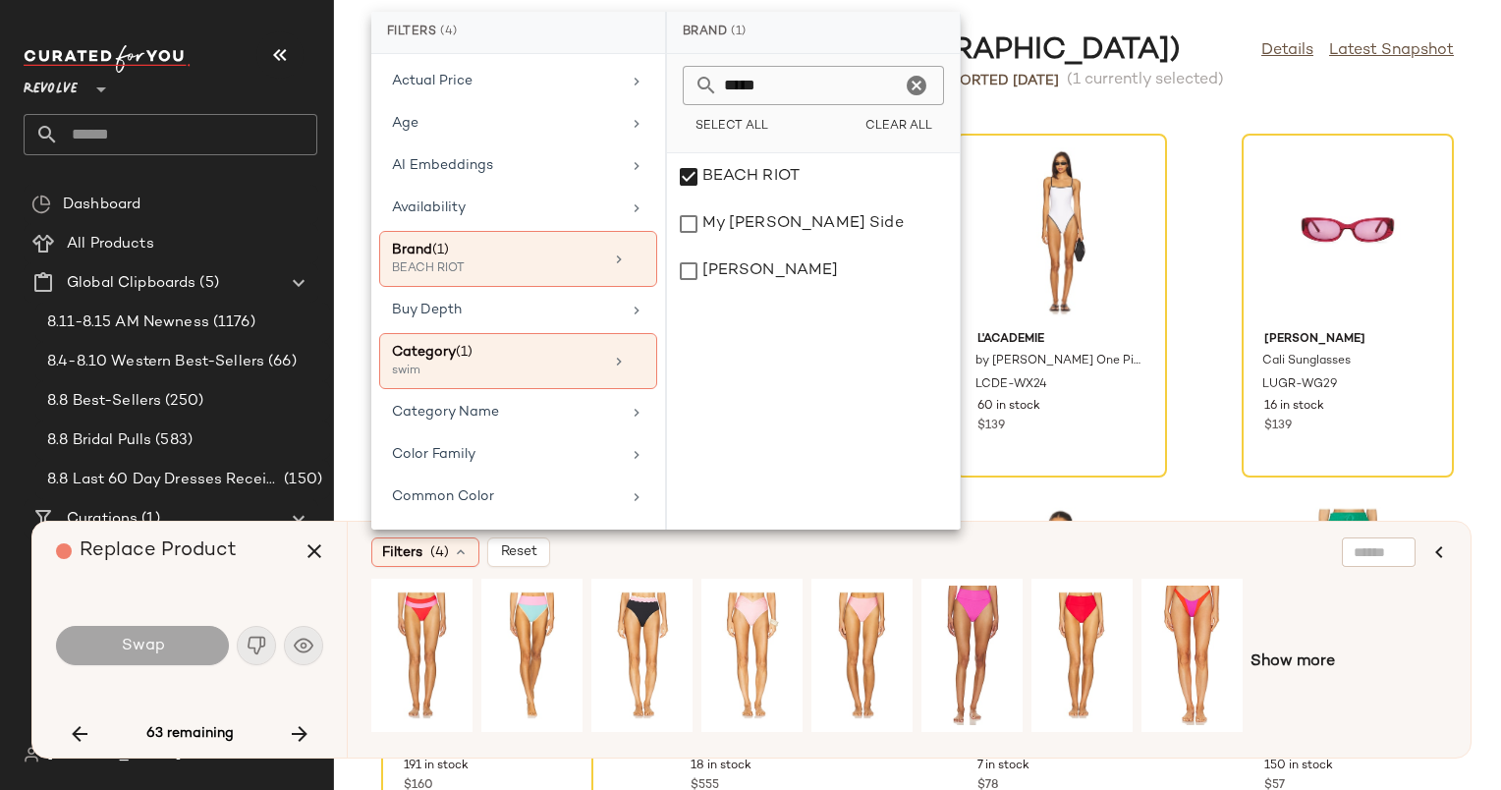
click at [829, 531] on div "Filters (4) Reset Show more" at bounding box center [909, 640] width 1124 height 236
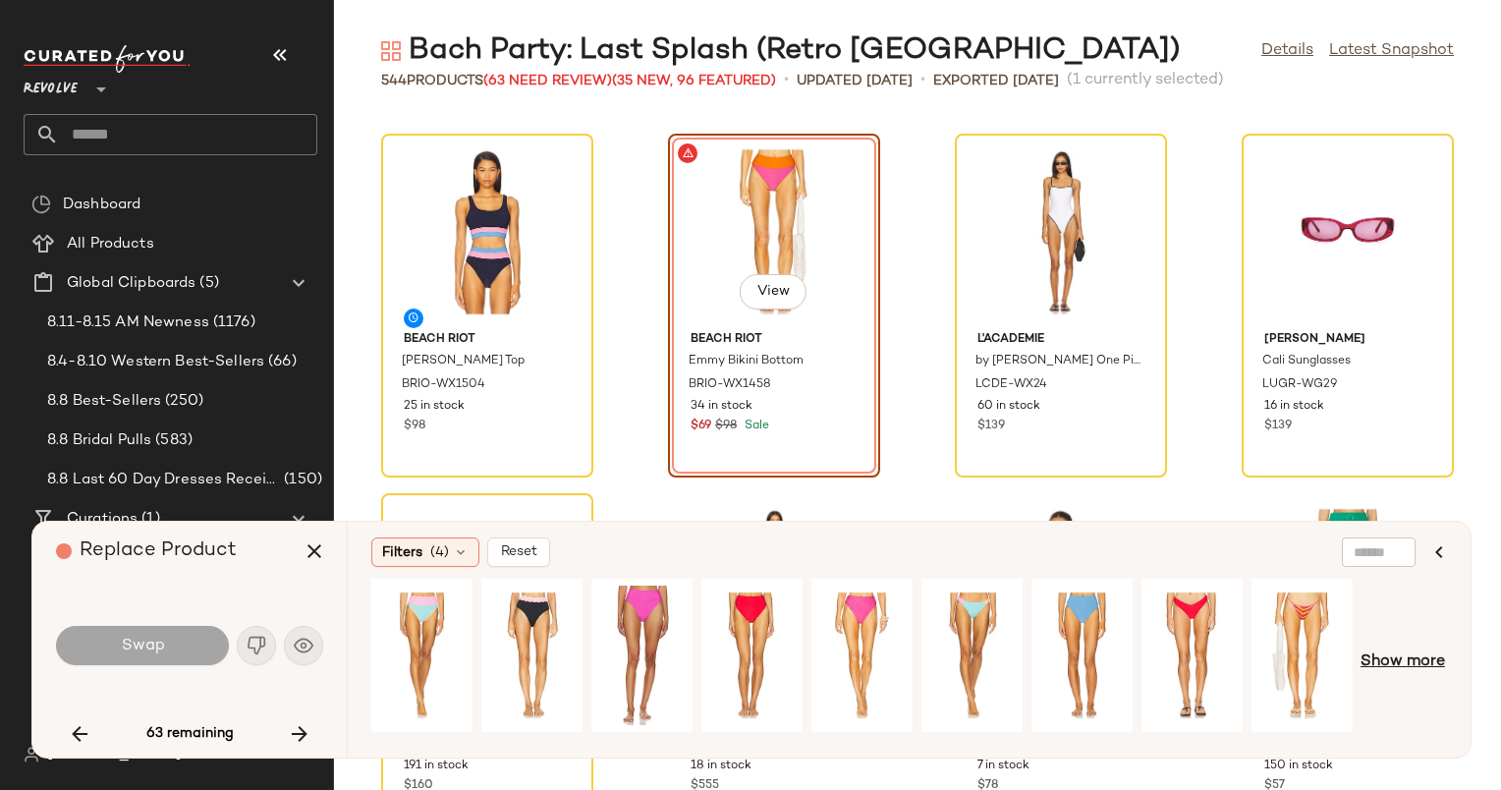
click at [1392, 657] on span "Show more" at bounding box center [1403, 662] width 84 height 24
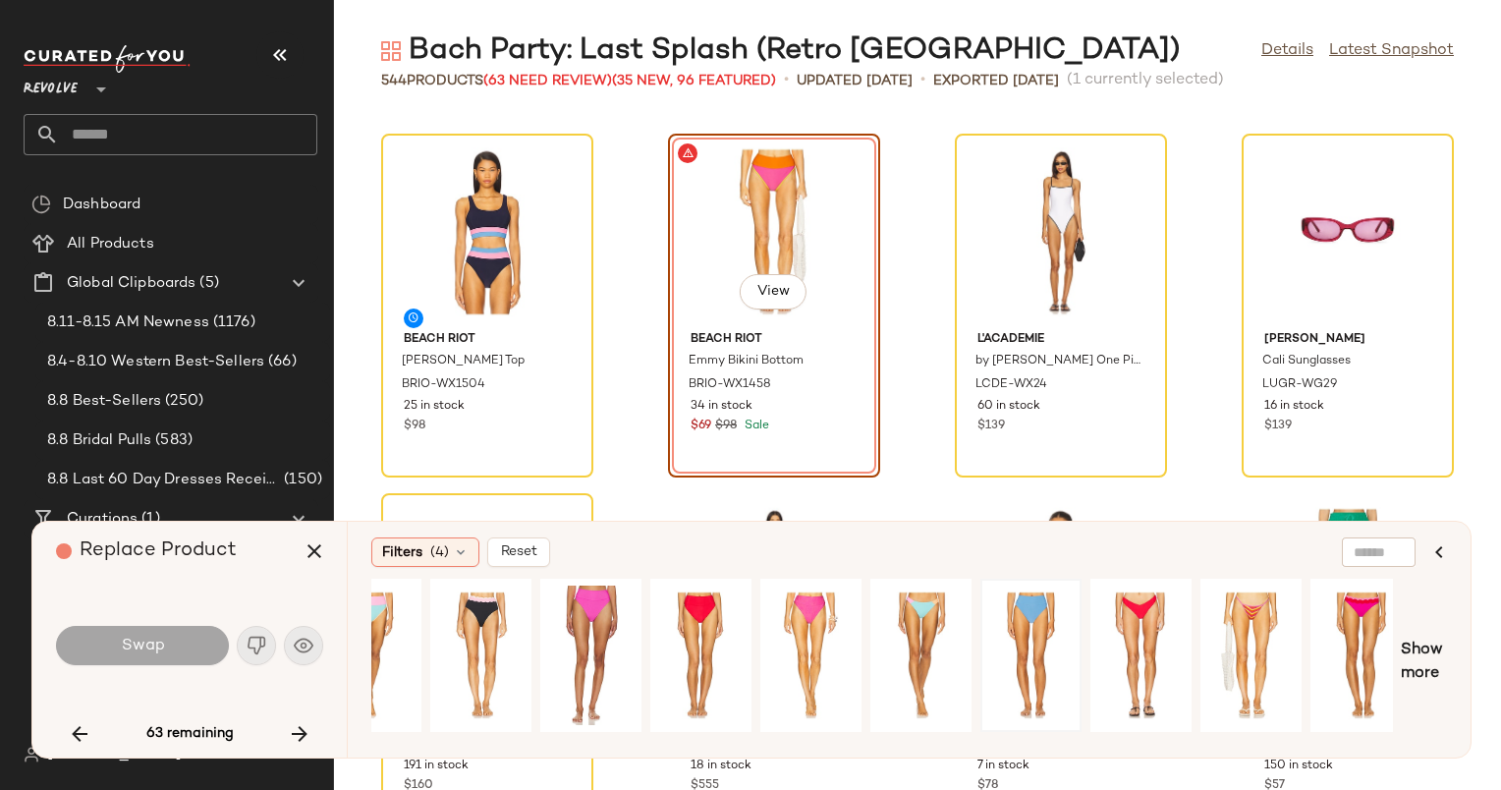
scroll to position [0, 0]
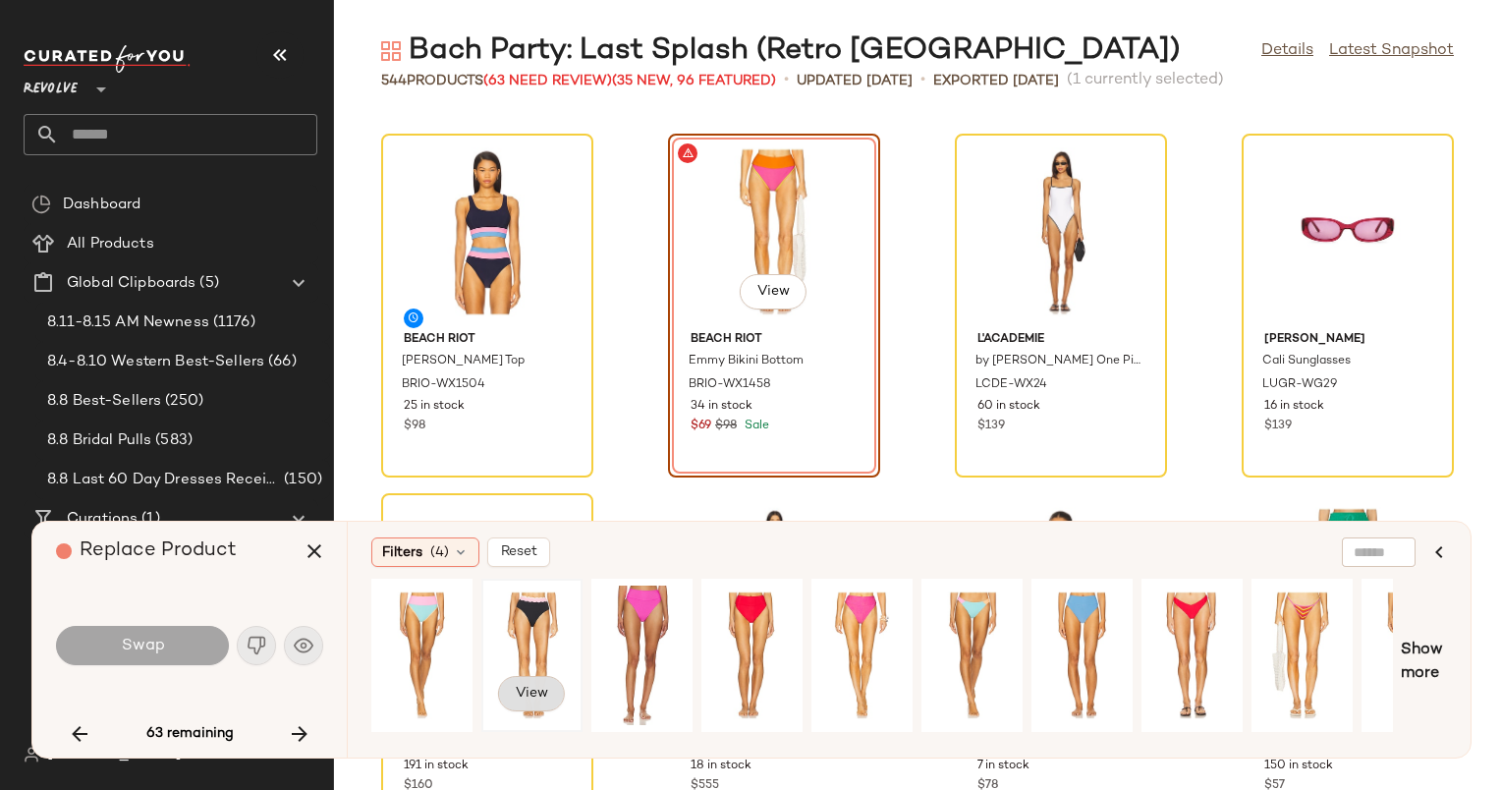
click at [534, 696] on span "View" at bounding box center [531, 694] width 33 height 16
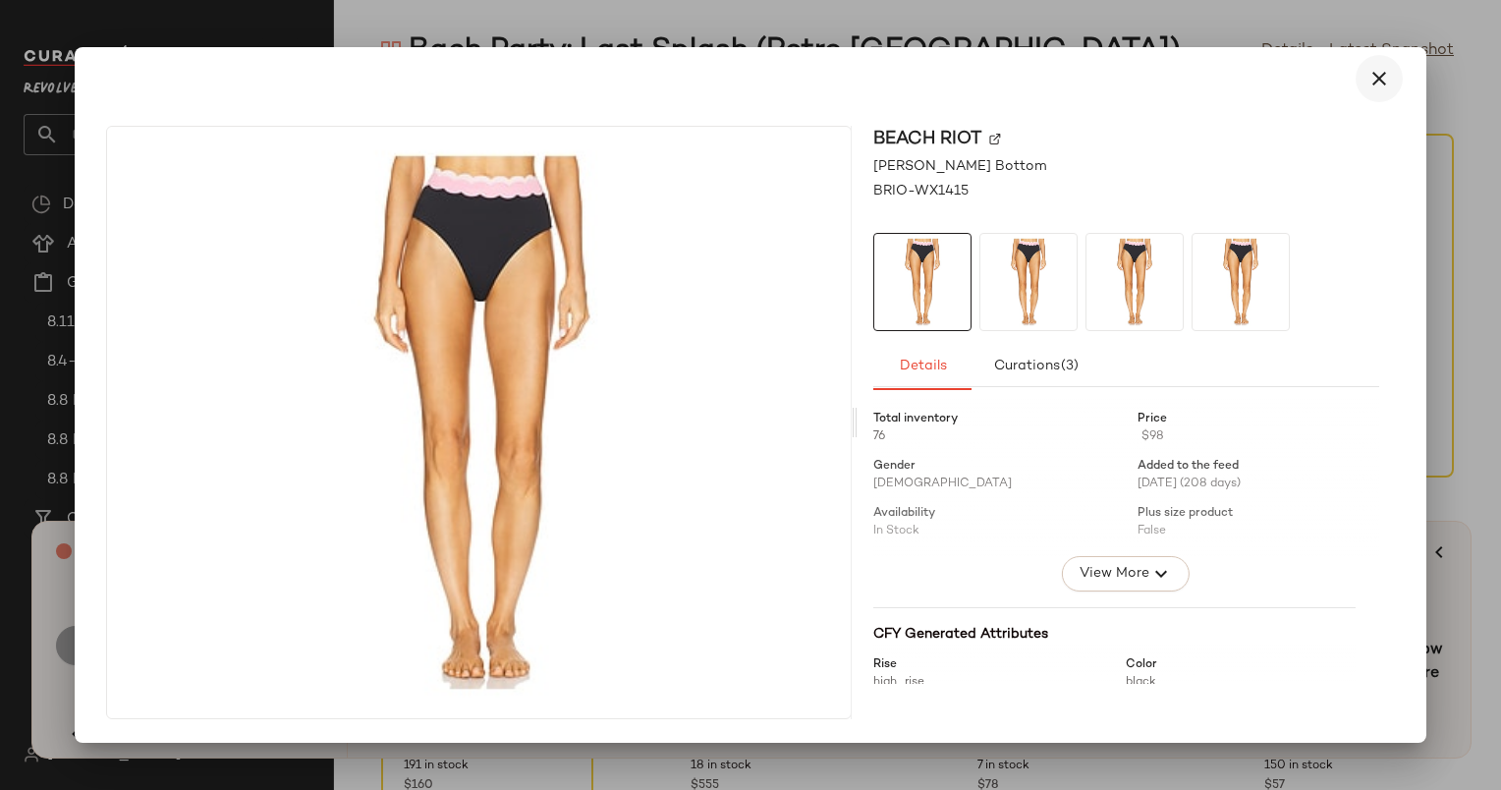
click at [1390, 86] on icon "button" at bounding box center [1380, 79] width 24 height 24
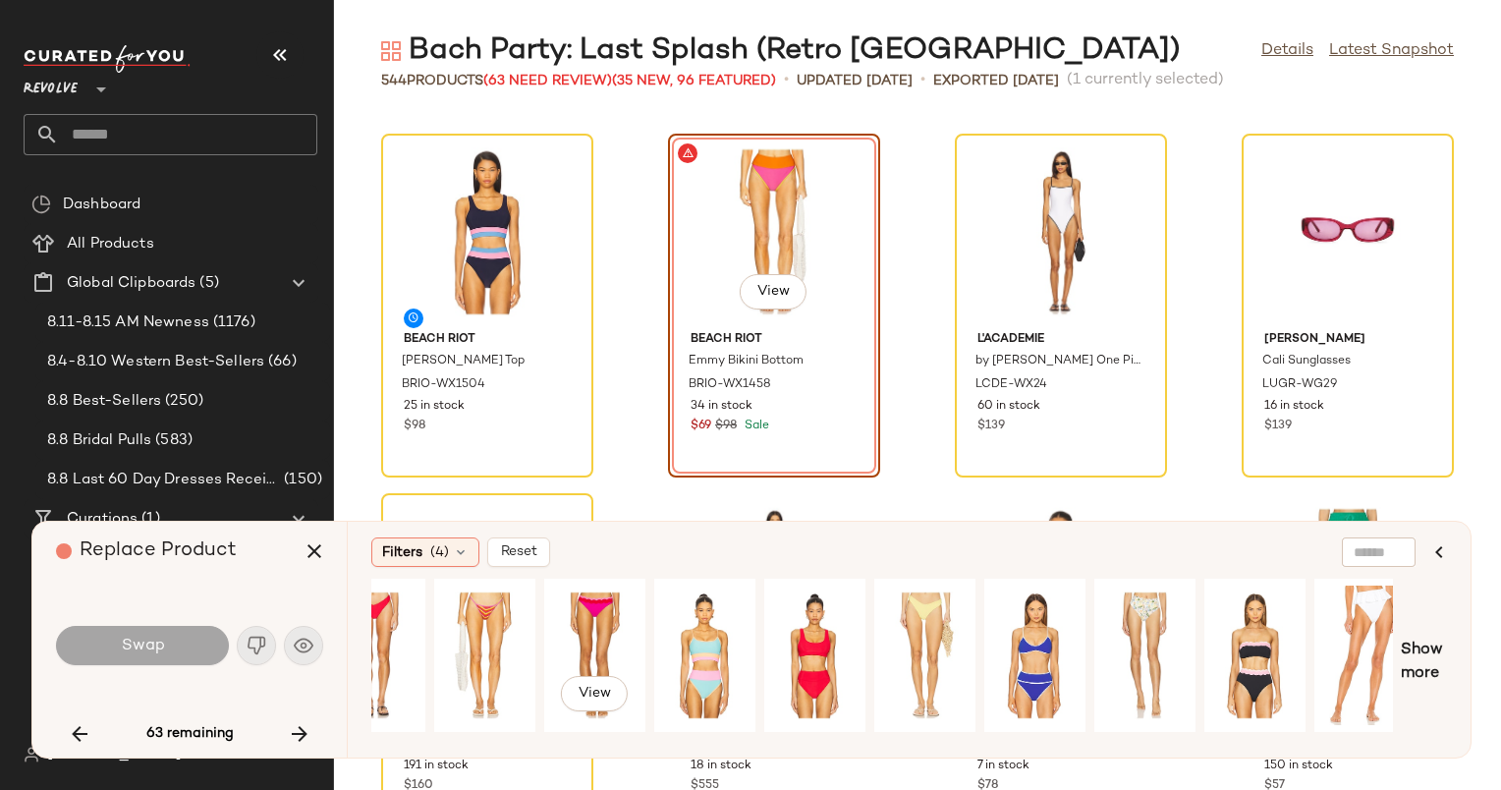
scroll to position [0, 839]
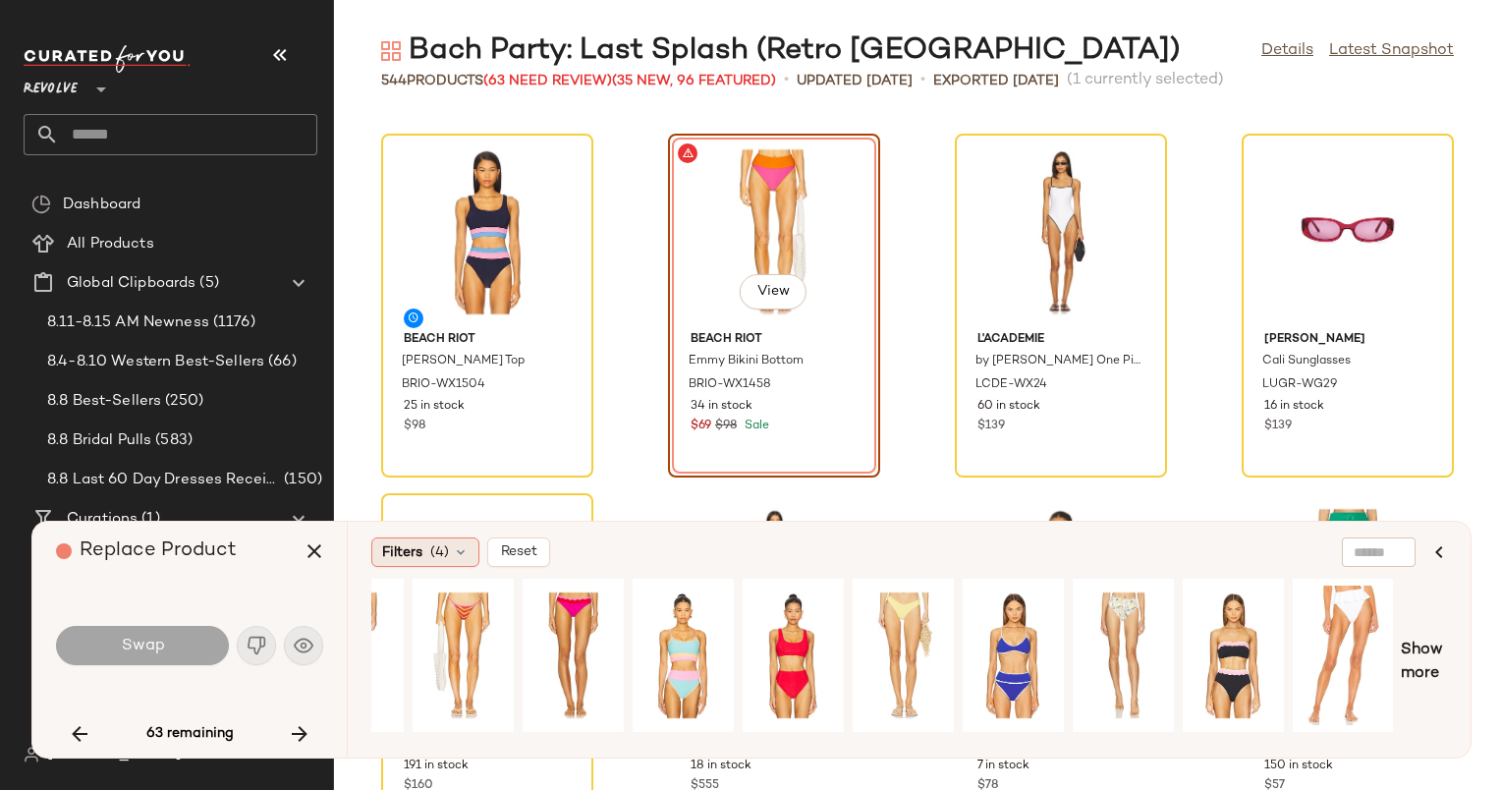
click at [430, 546] on span "(4)" at bounding box center [439, 552] width 19 height 21
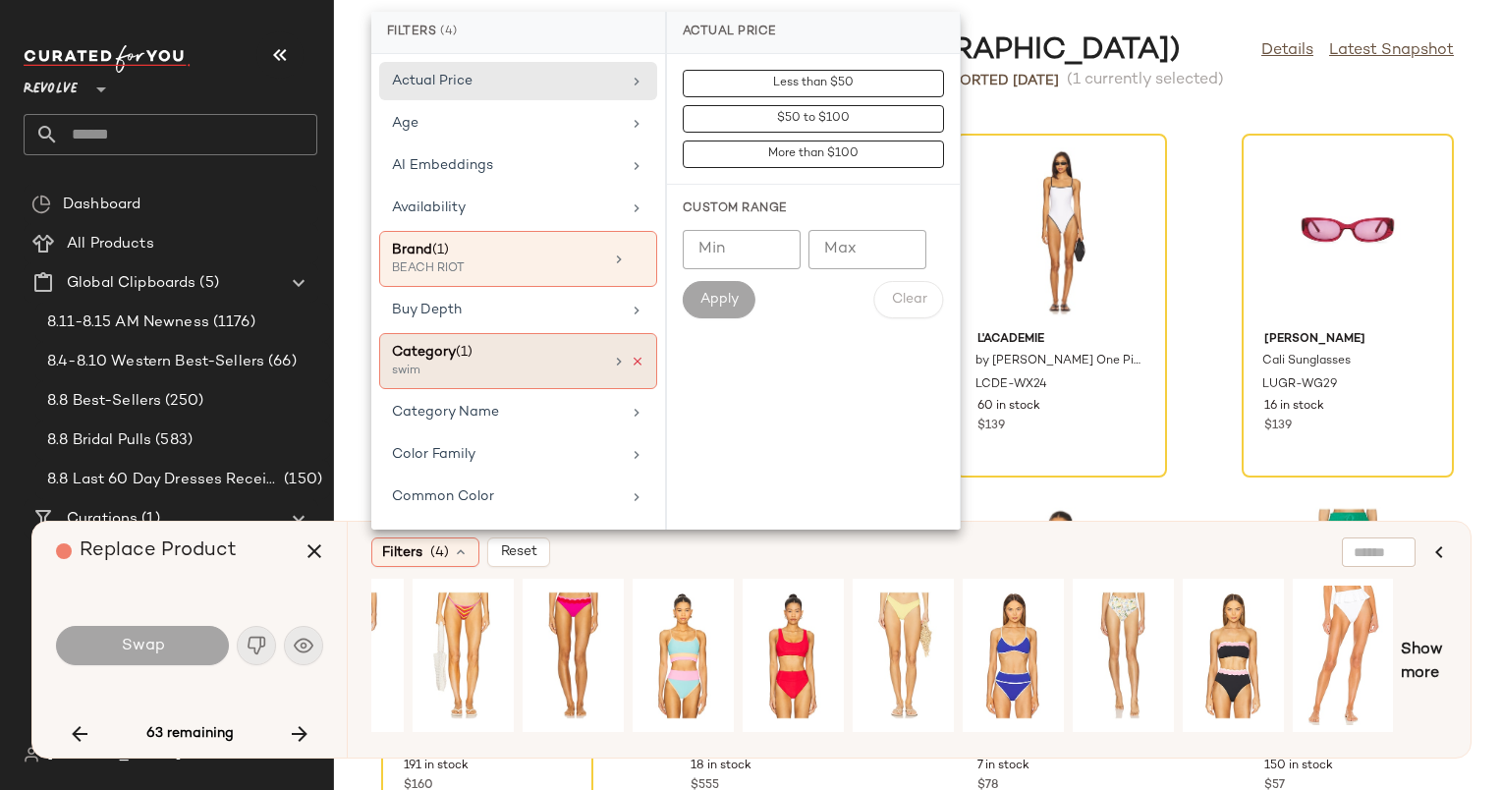
click at [631, 355] on icon at bounding box center [638, 362] width 14 height 14
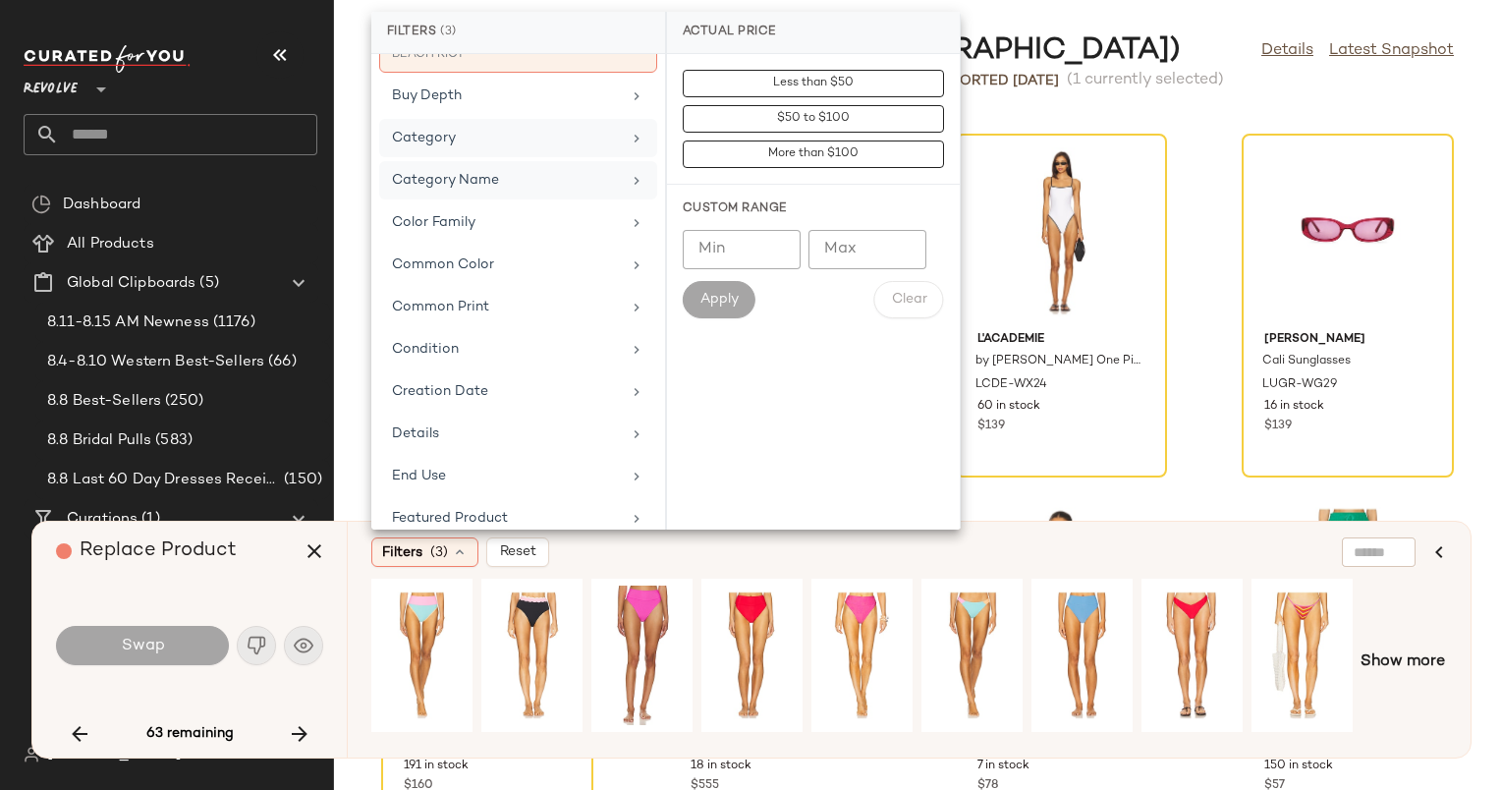
scroll to position [0, 0]
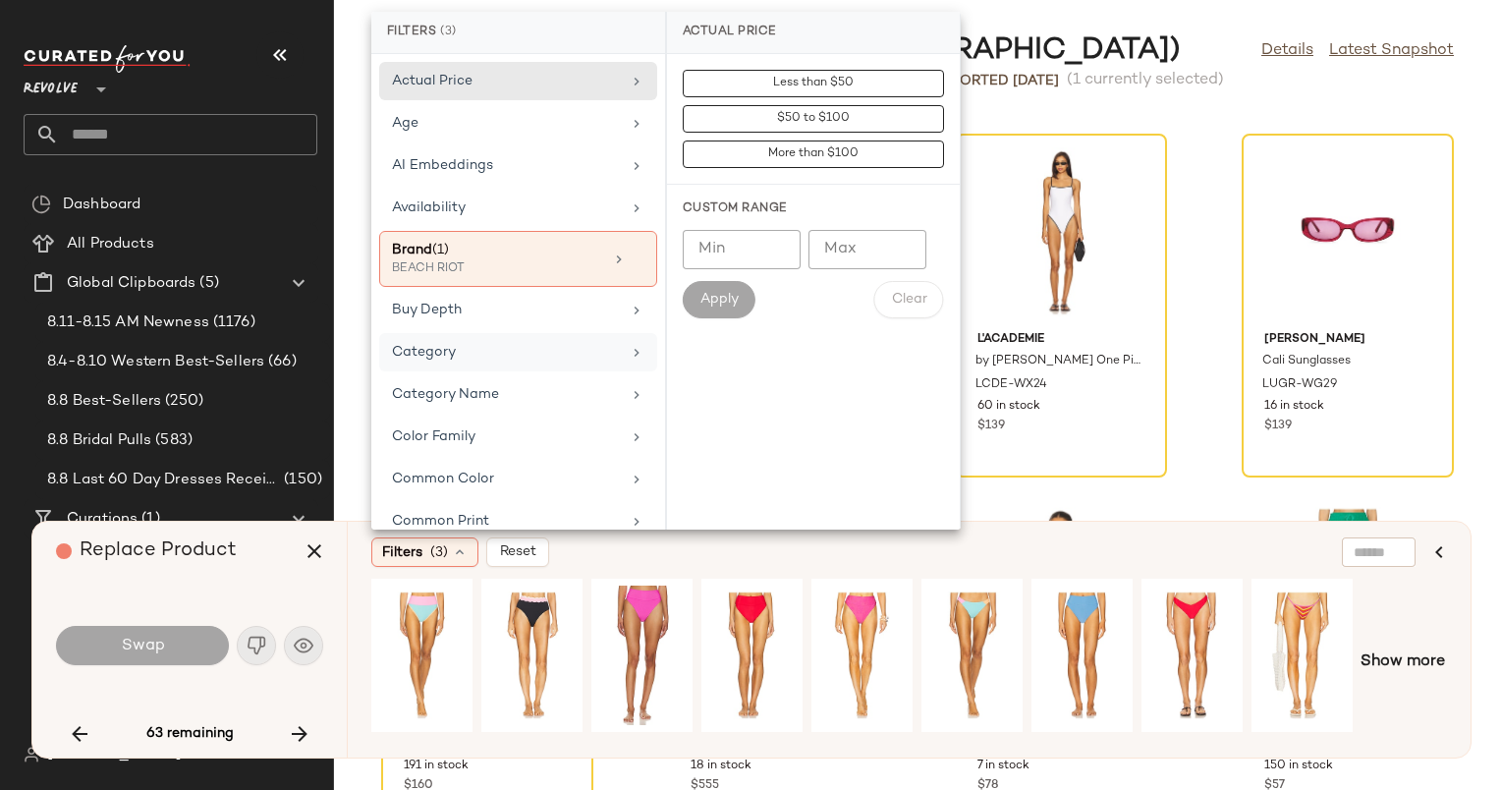
click at [556, 375] on div "Category" at bounding box center [518, 394] width 278 height 38
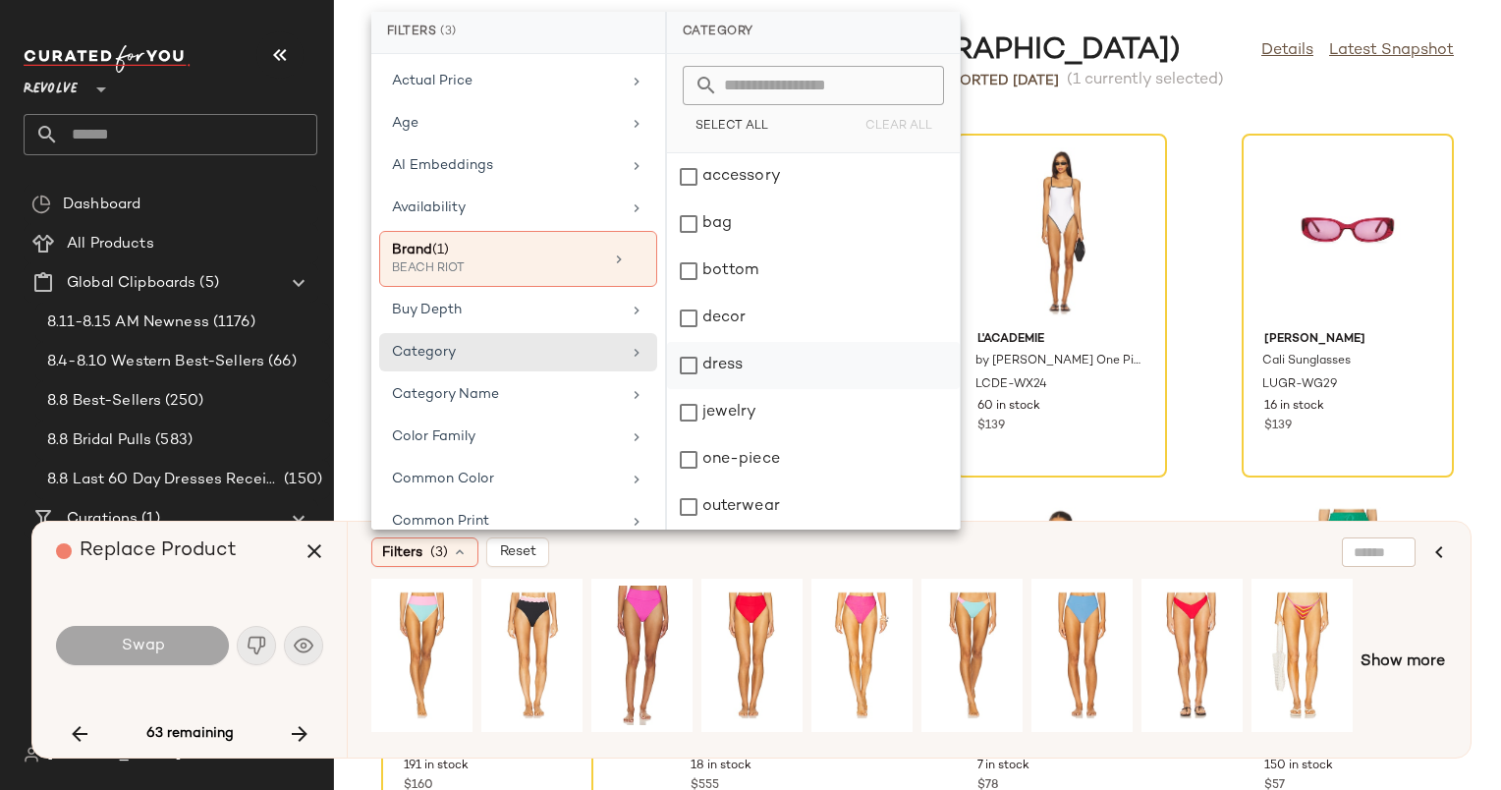
scroll to position [236, 0]
click at [810, 436] on div "swim" at bounding box center [813, 459] width 293 height 47
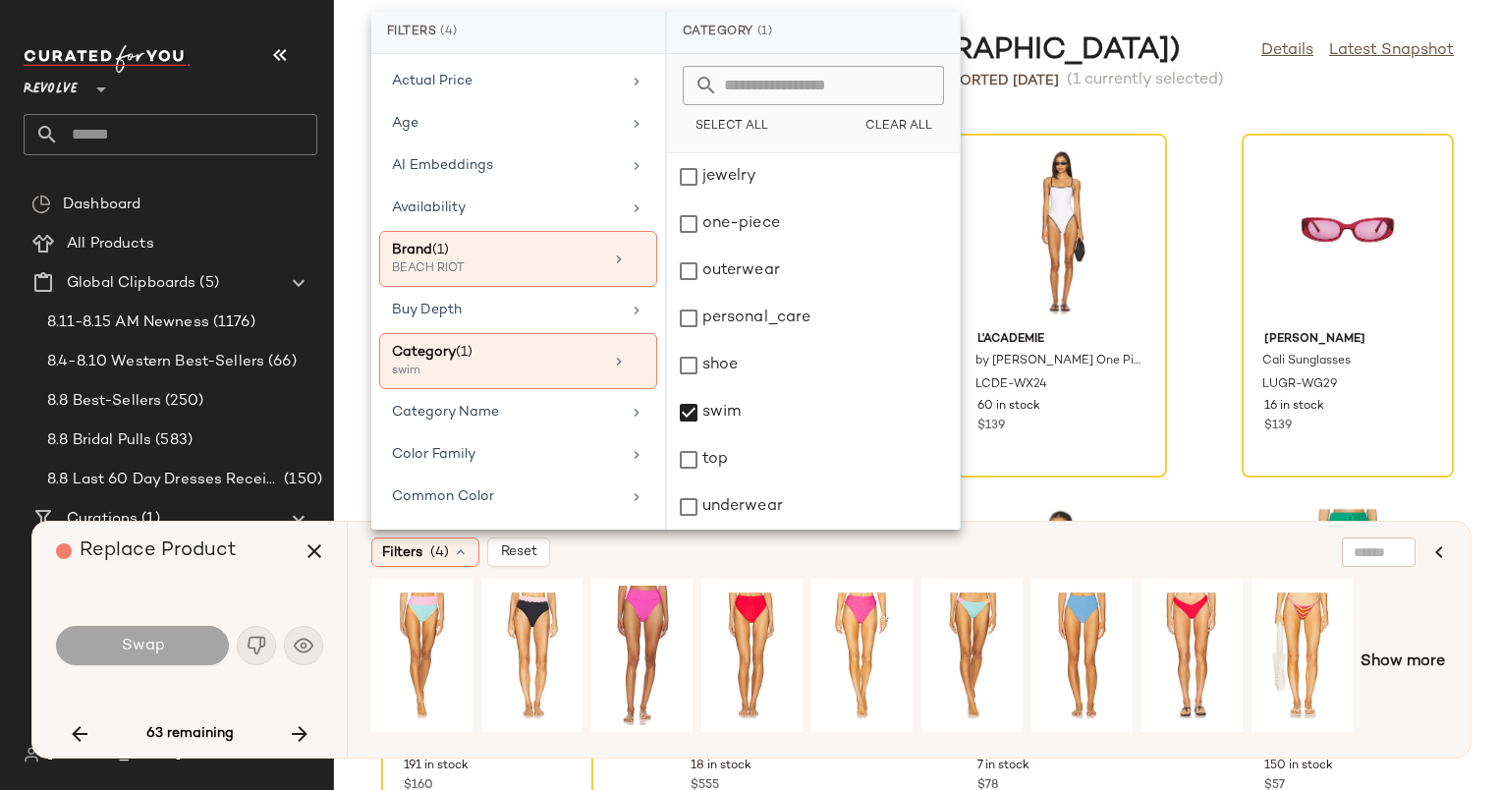
click at [1076, 559] on div "Filters (4) Reset" at bounding box center [813, 551] width 885 height 29
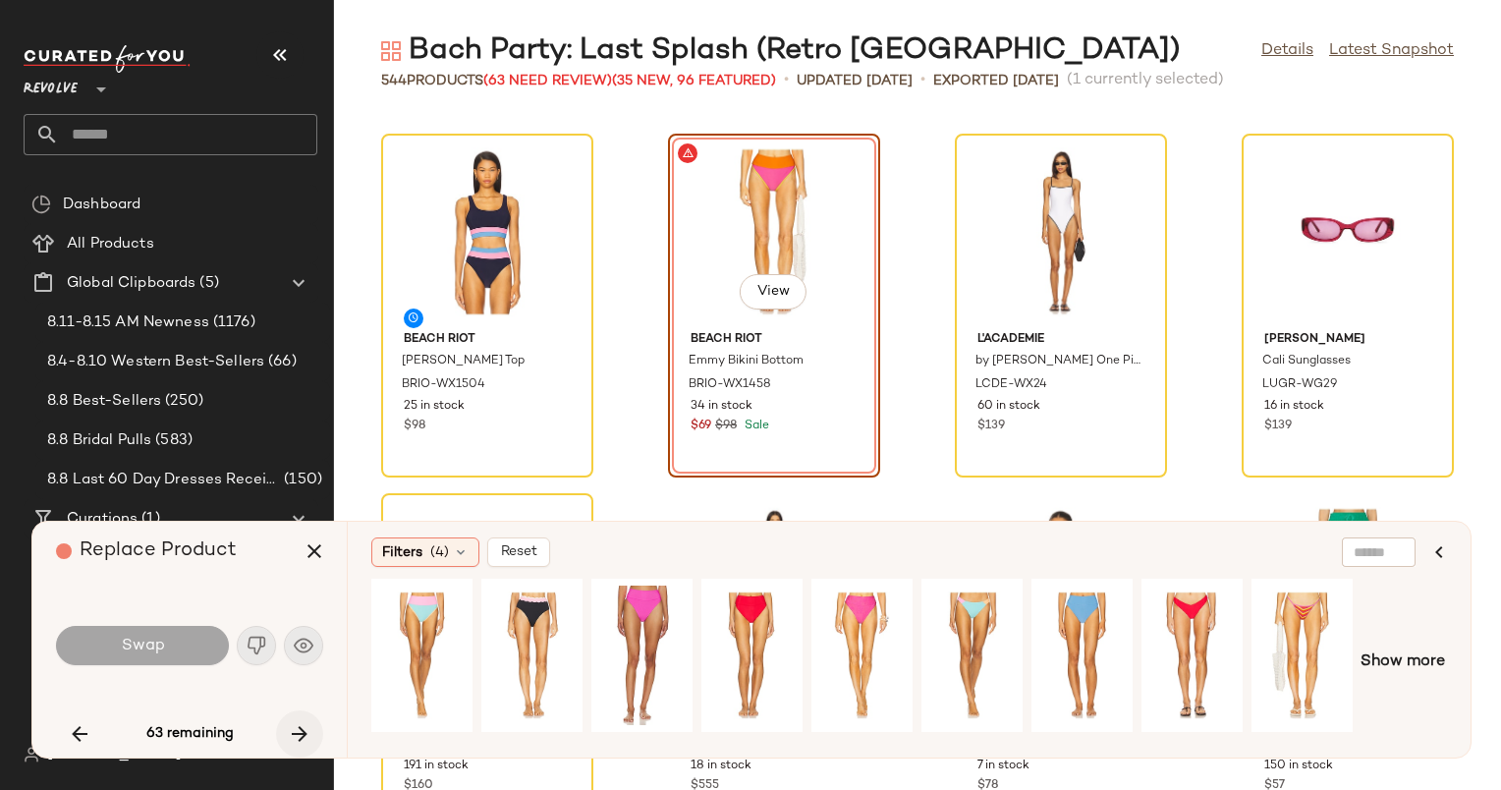
click at [308, 734] on icon "button" at bounding box center [300, 734] width 24 height 24
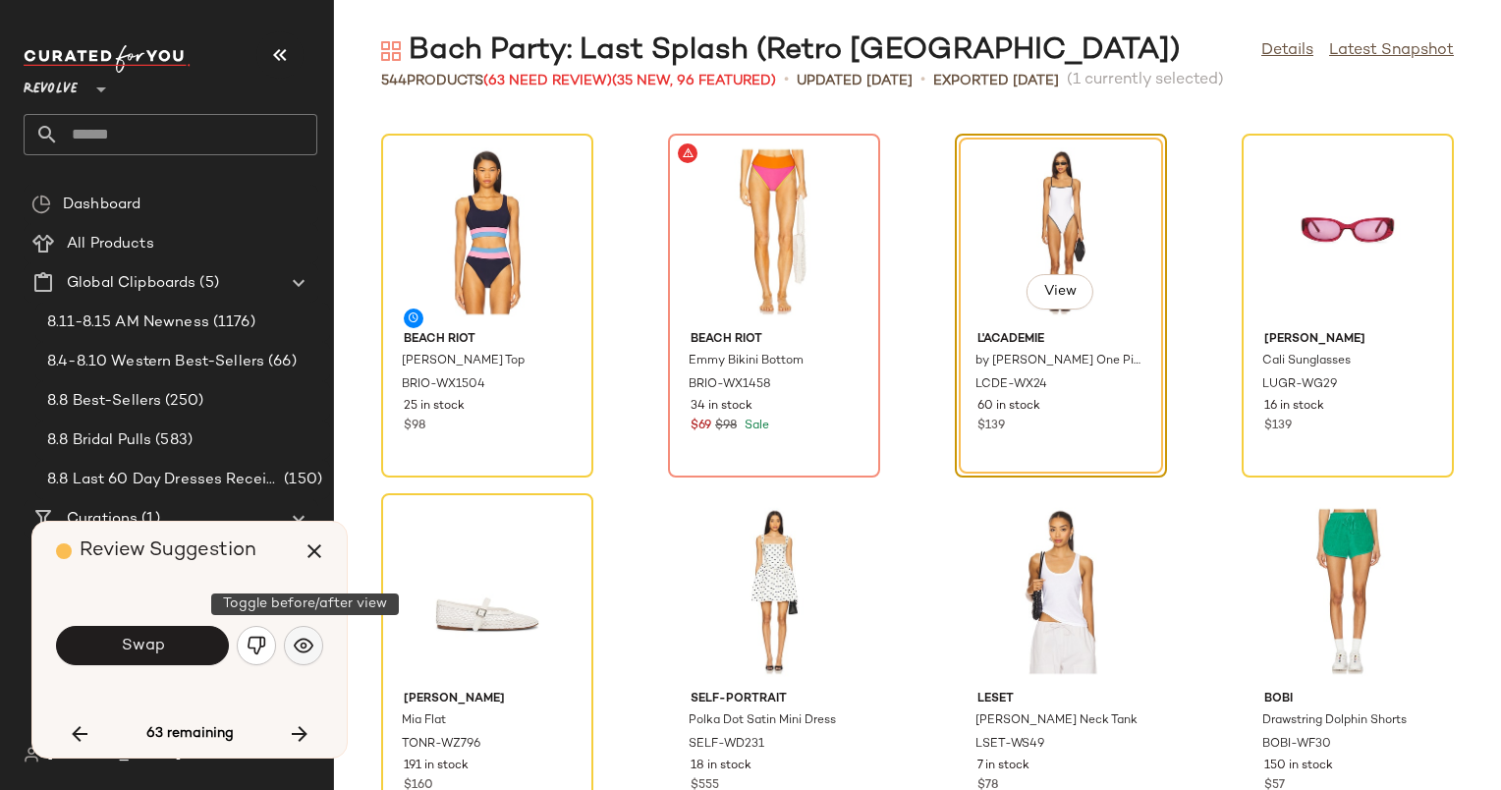
click at [299, 648] on img "button" at bounding box center [304, 646] width 20 height 20
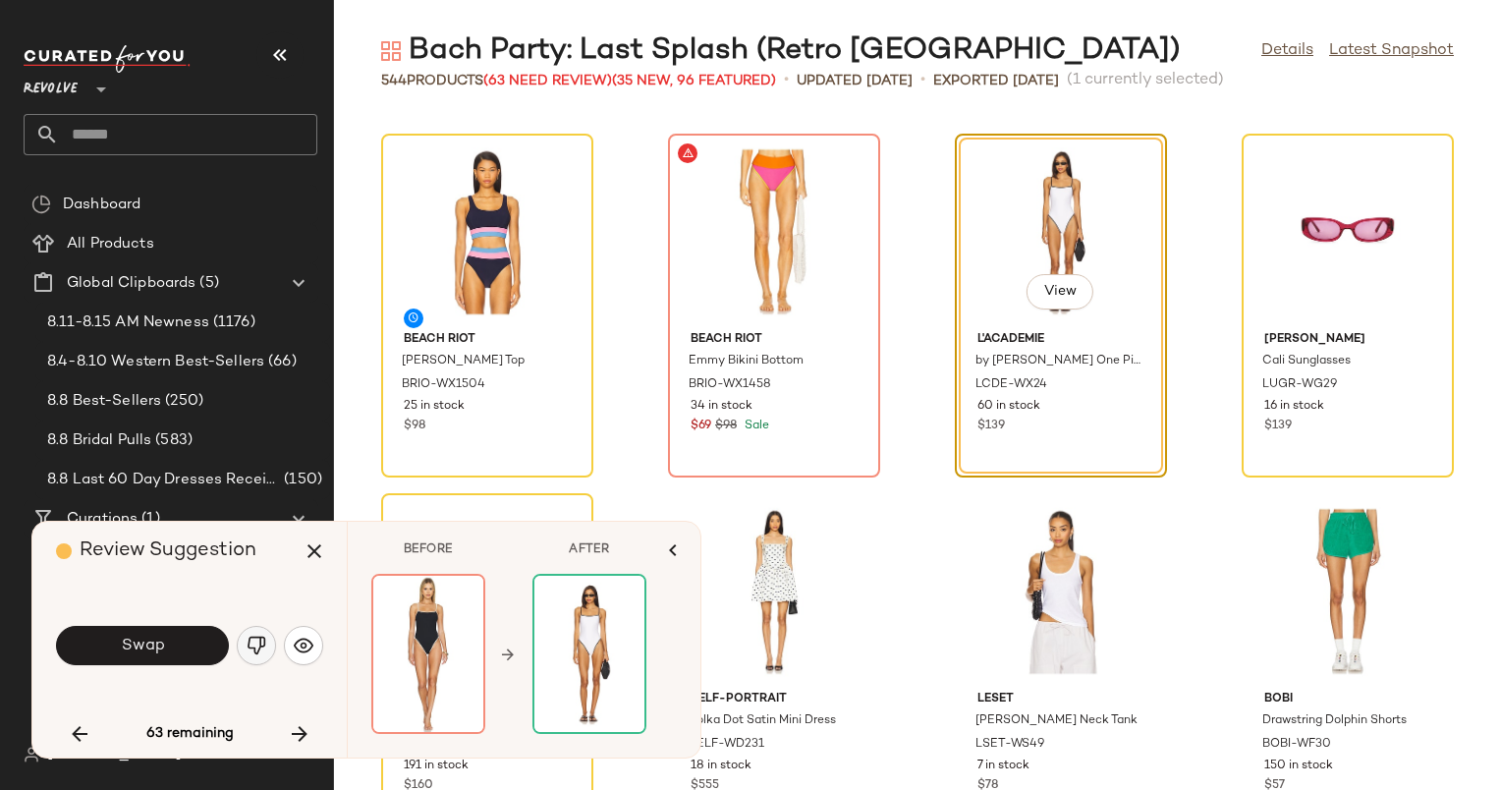
click at [247, 658] on button "button" at bounding box center [256, 645] width 39 height 39
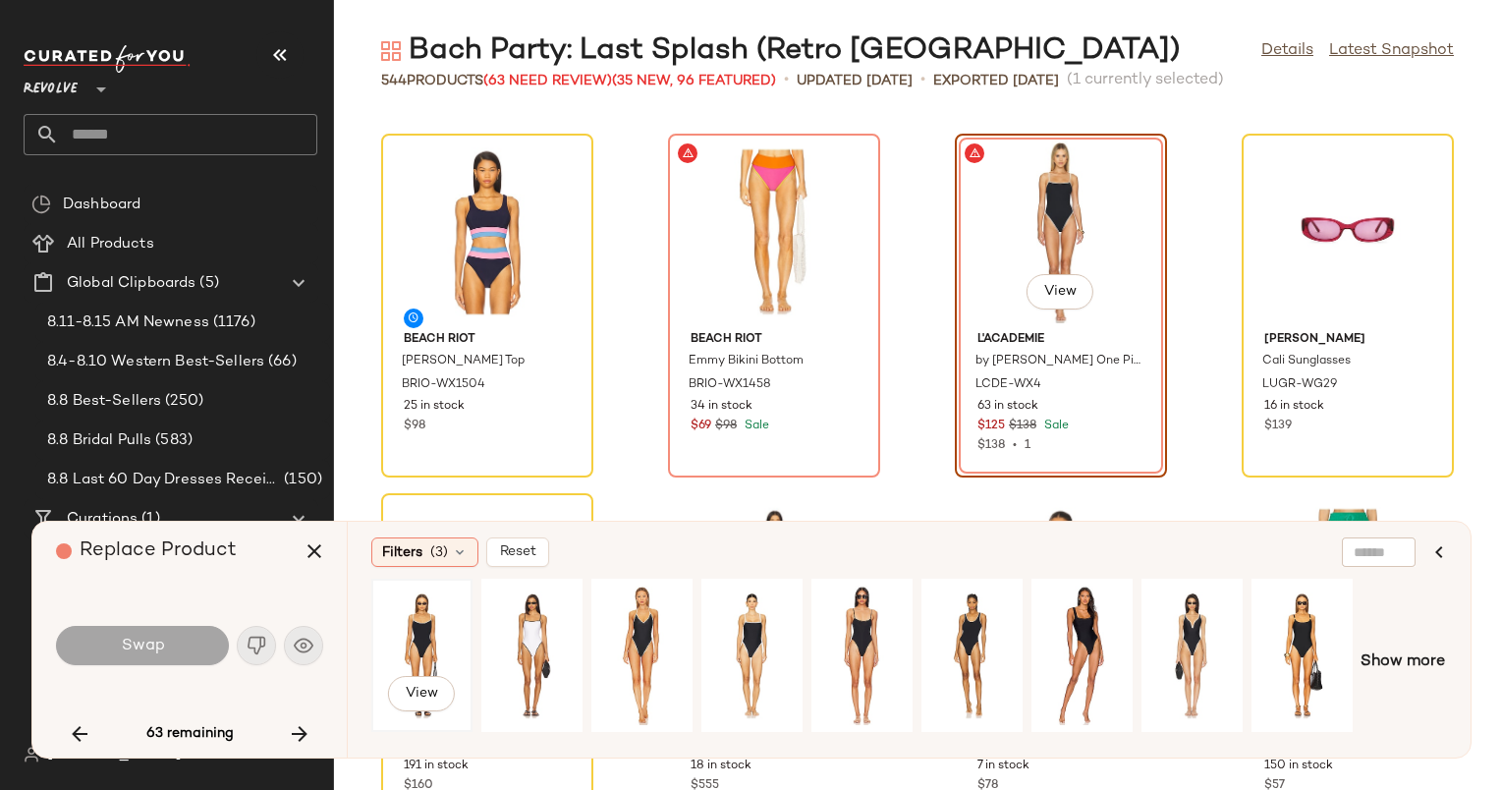
click at [432, 646] on div "View" at bounding box center [421, 656] width 87 height 140
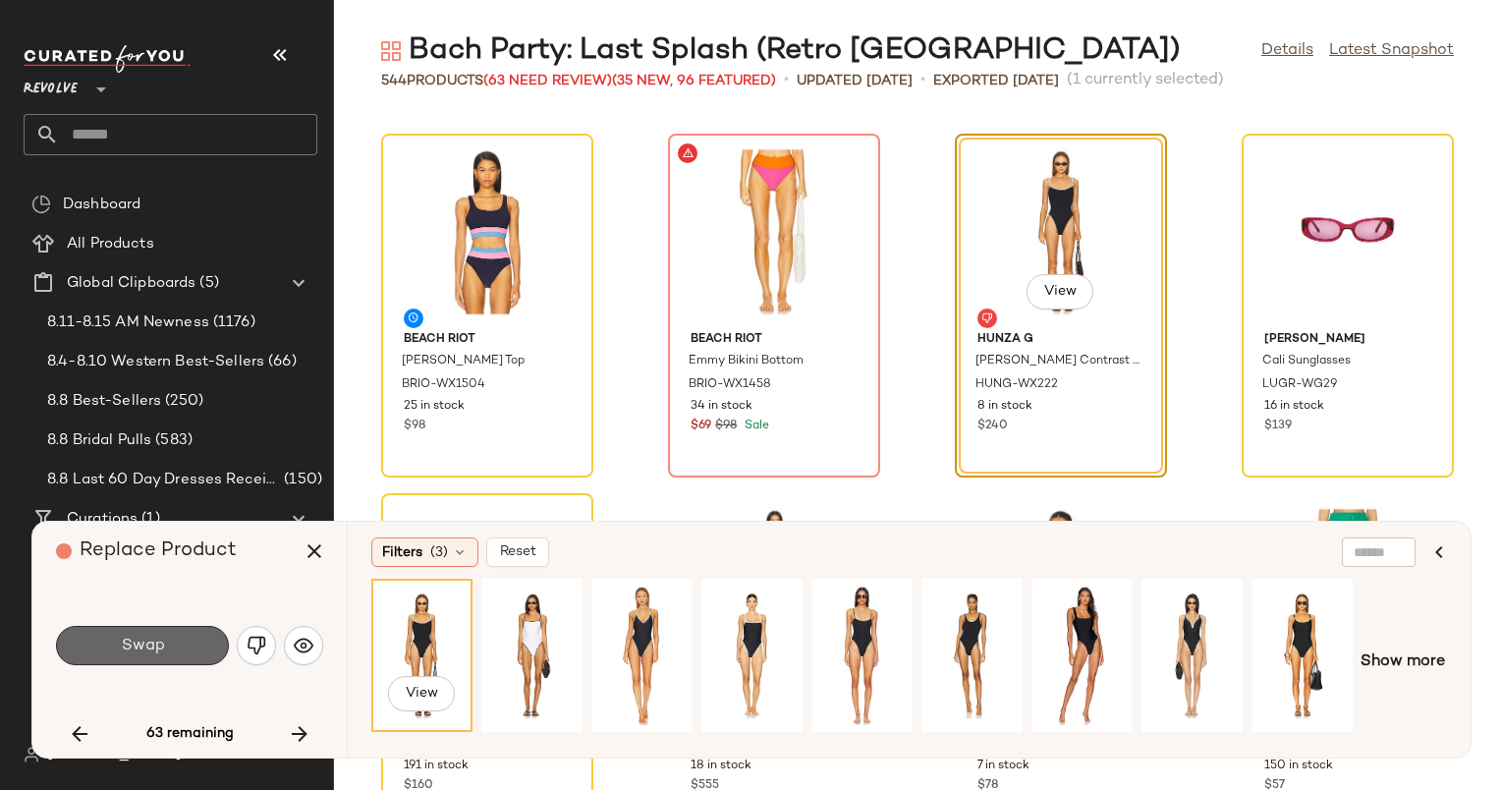
click at [117, 649] on button "Swap" at bounding box center [142, 645] width 173 height 39
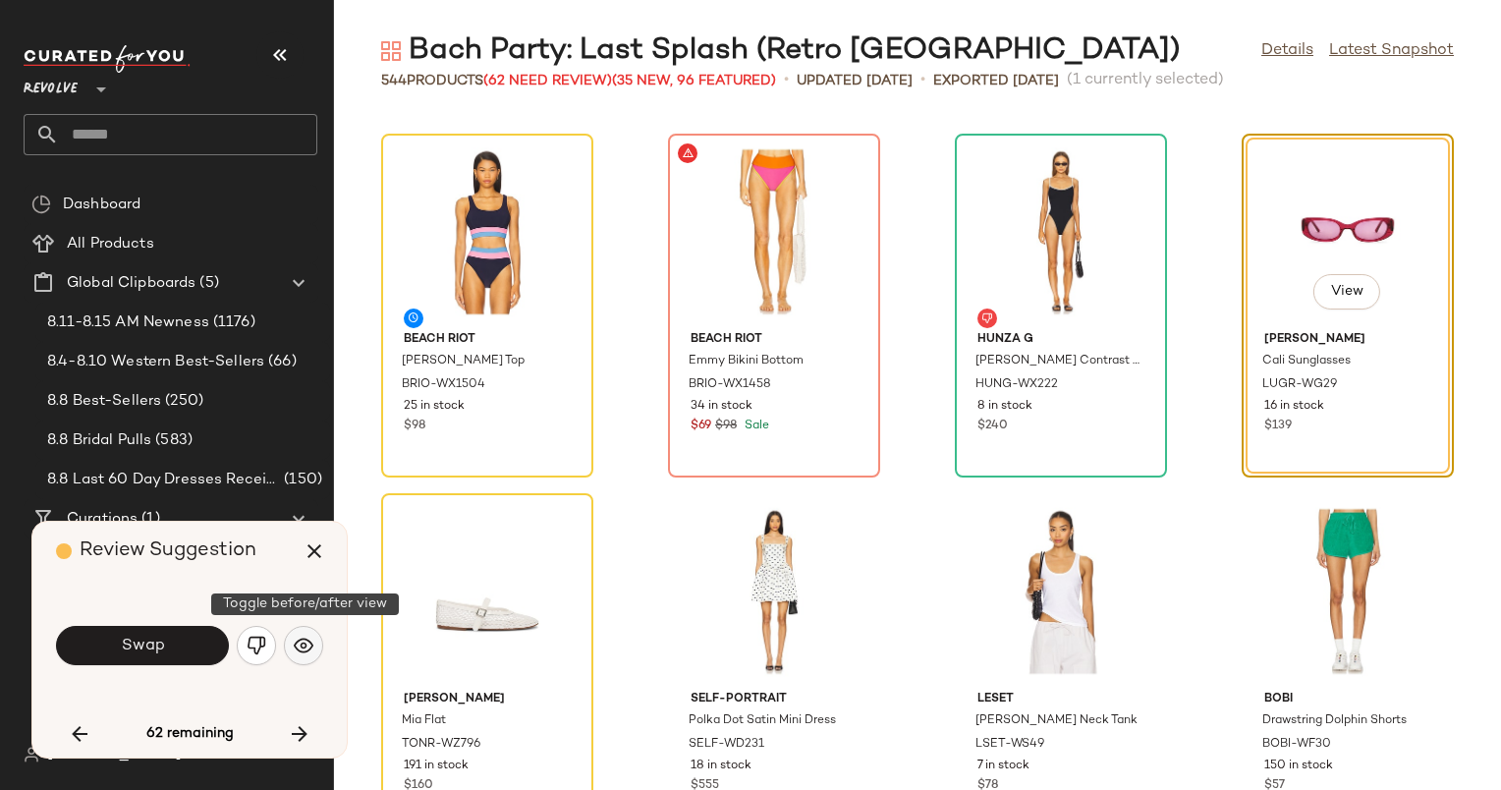
click at [322, 649] on button "button" at bounding box center [303, 645] width 39 height 39
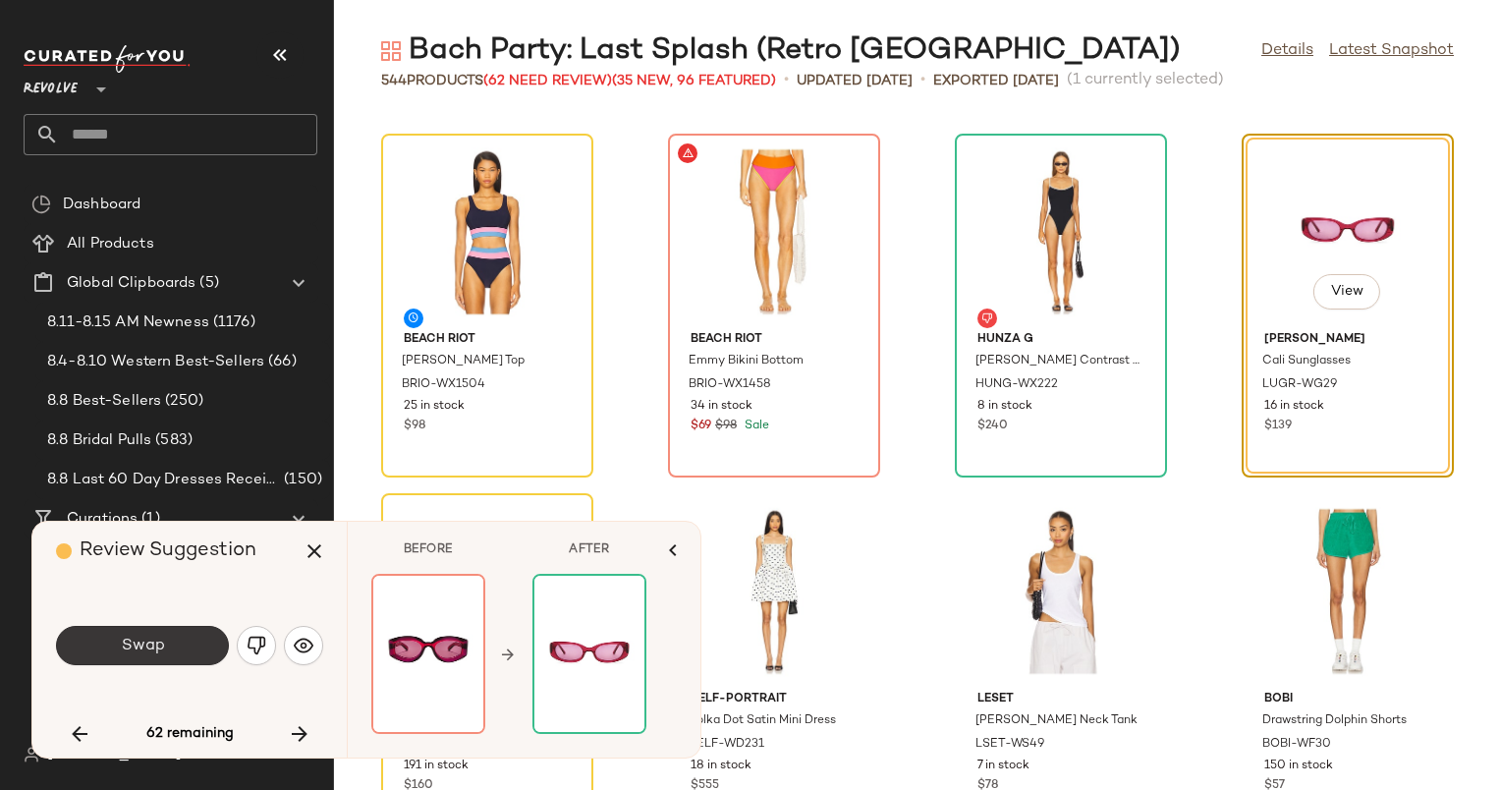
click at [170, 644] on button "Swap" at bounding box center [142, 645] width 173 height 39
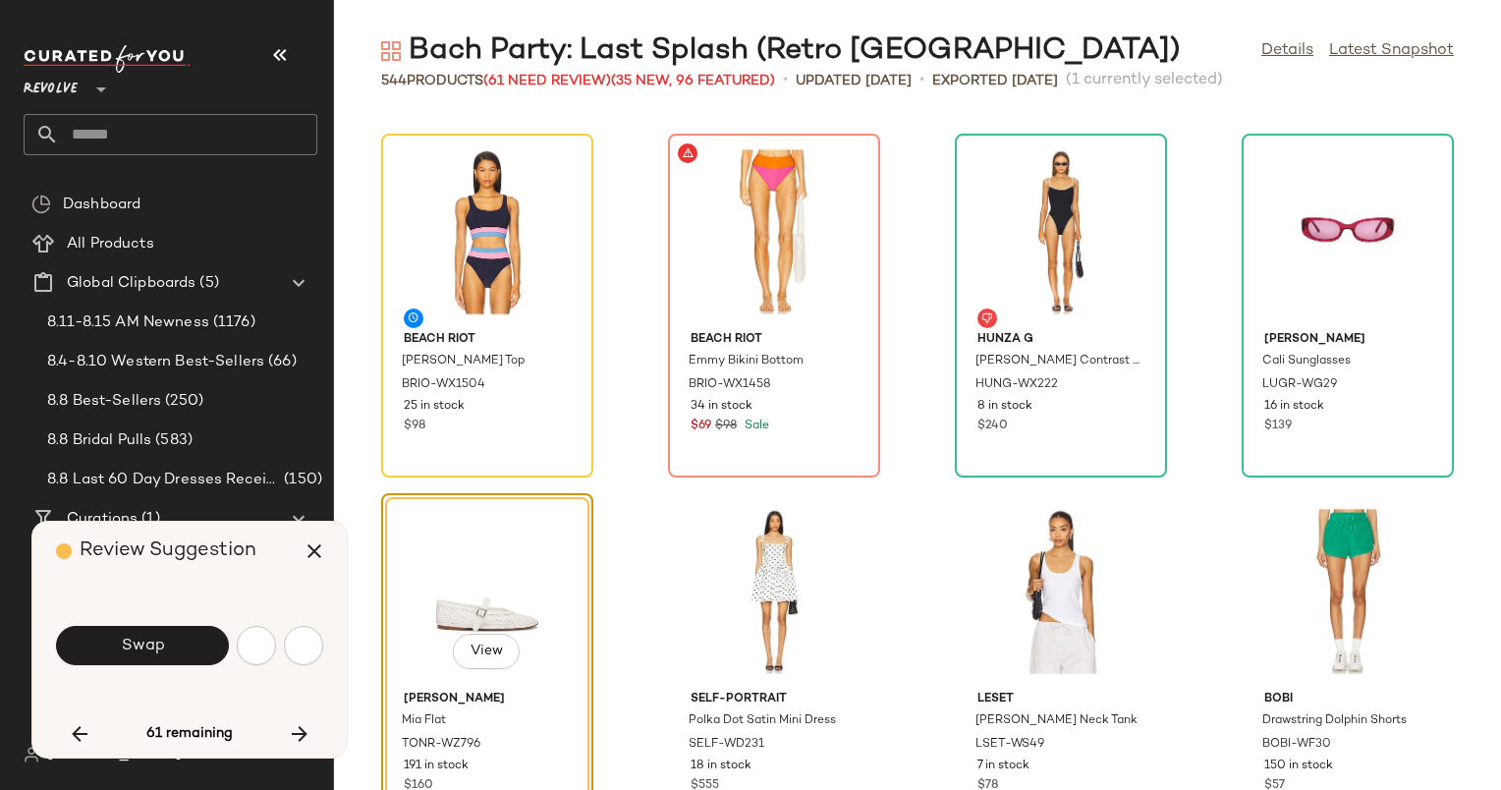
scroll to position [26970, 0]
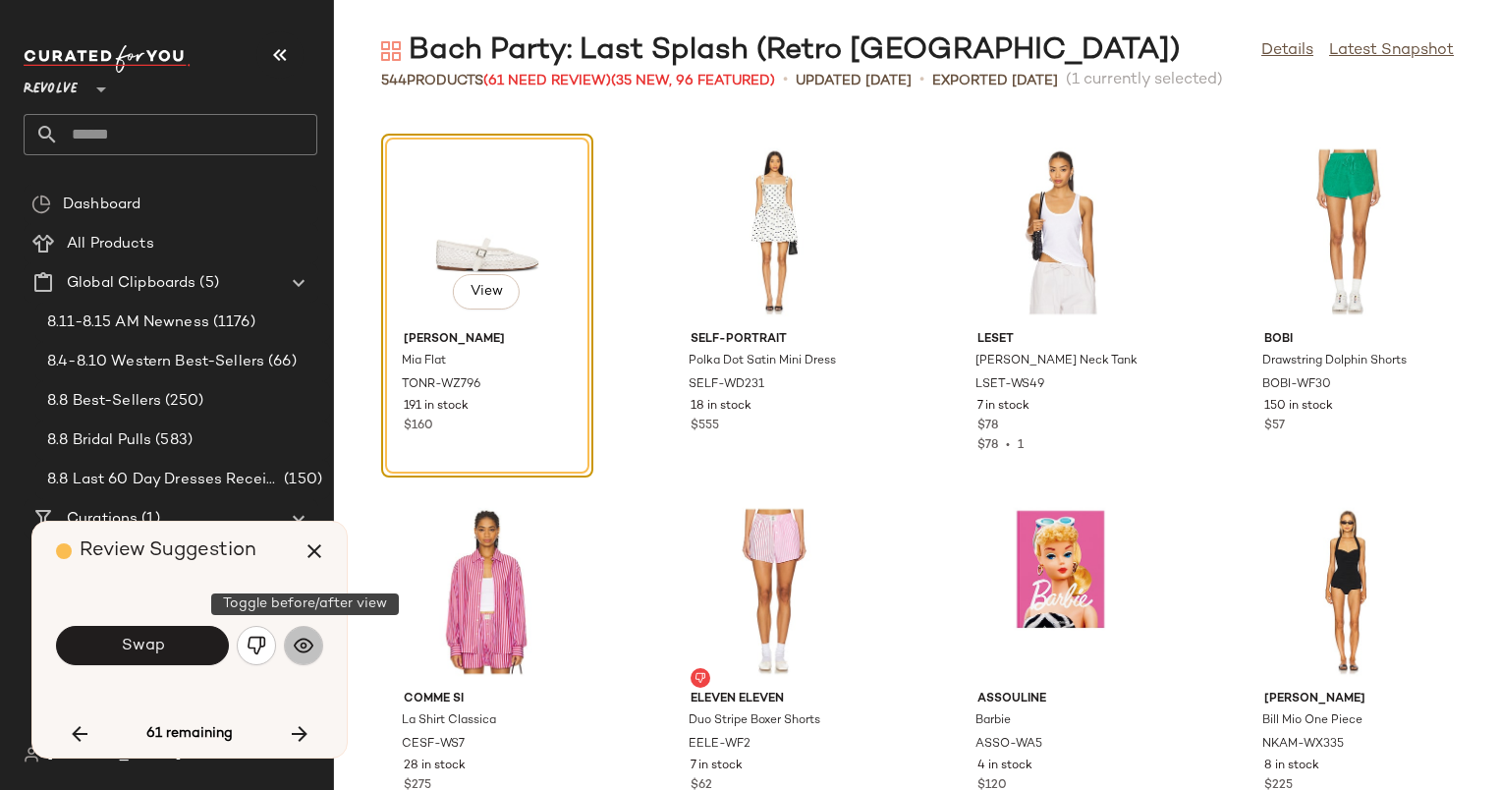
click at [306, 641] on img "button" at bounding box center [304, 646] width 20 height 20
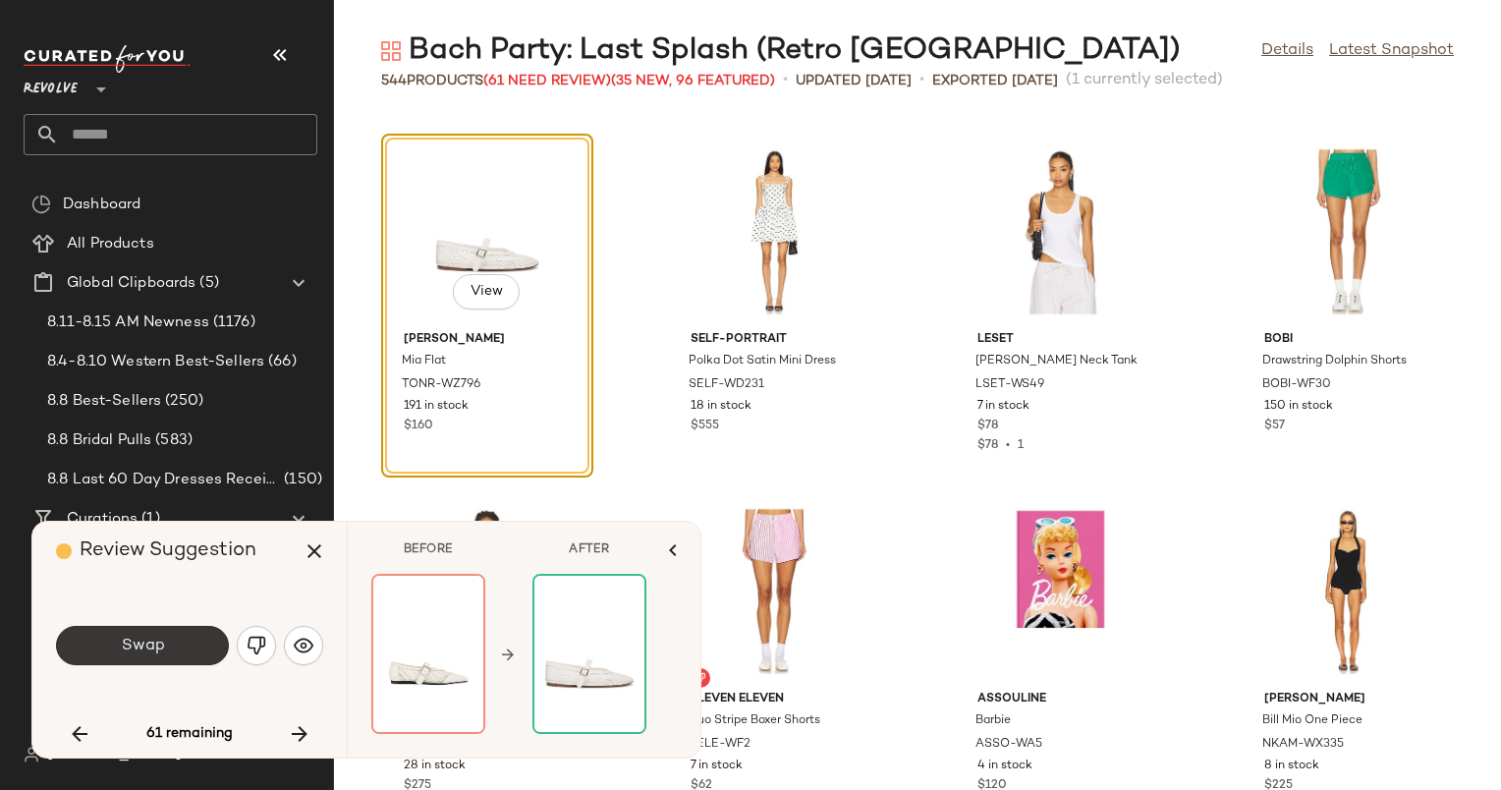
click at [192, 645] on button "Swap" at bounding box center [142, 645] width 173 height 39
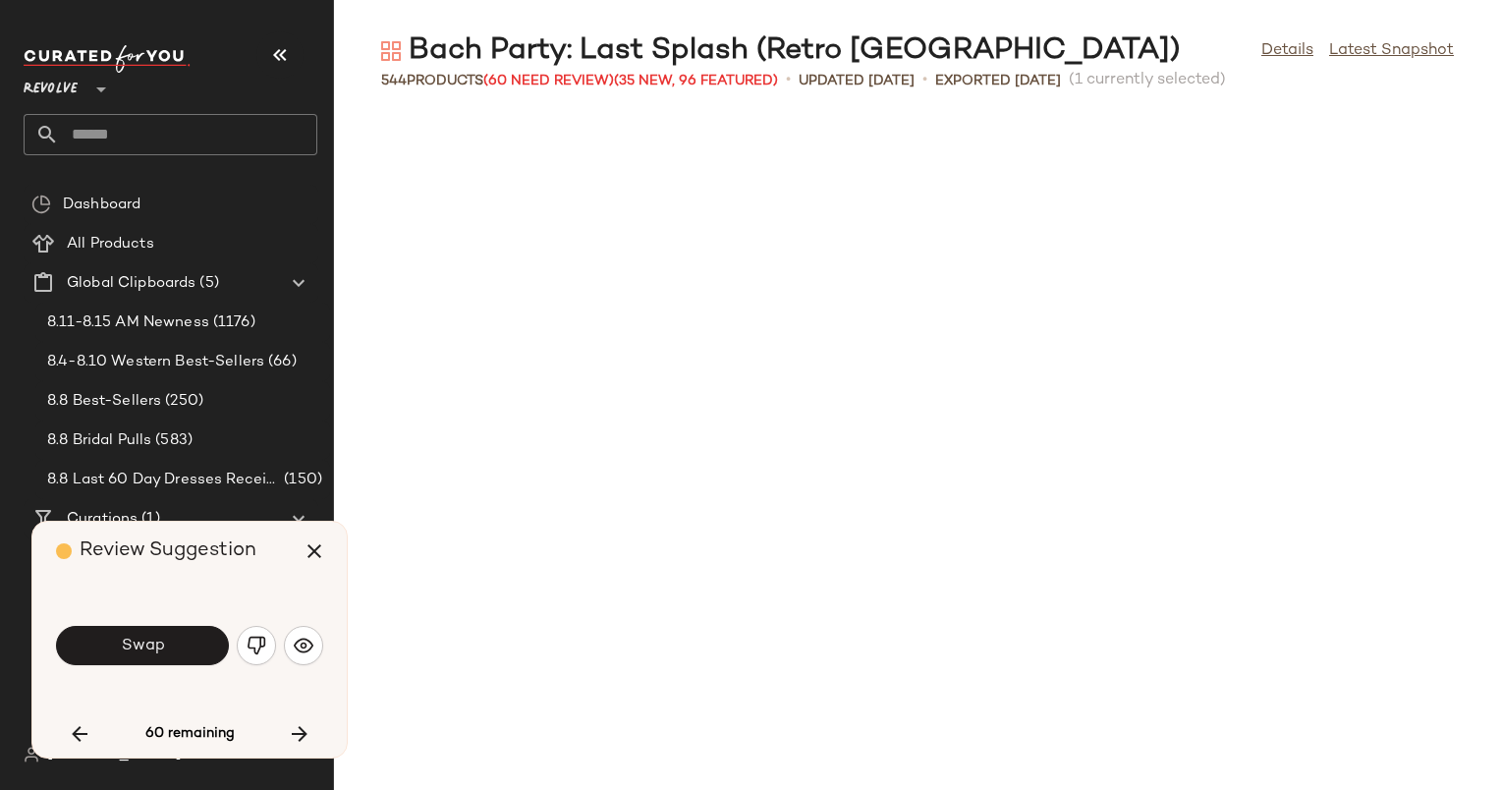
scroll to position [28049, 0]
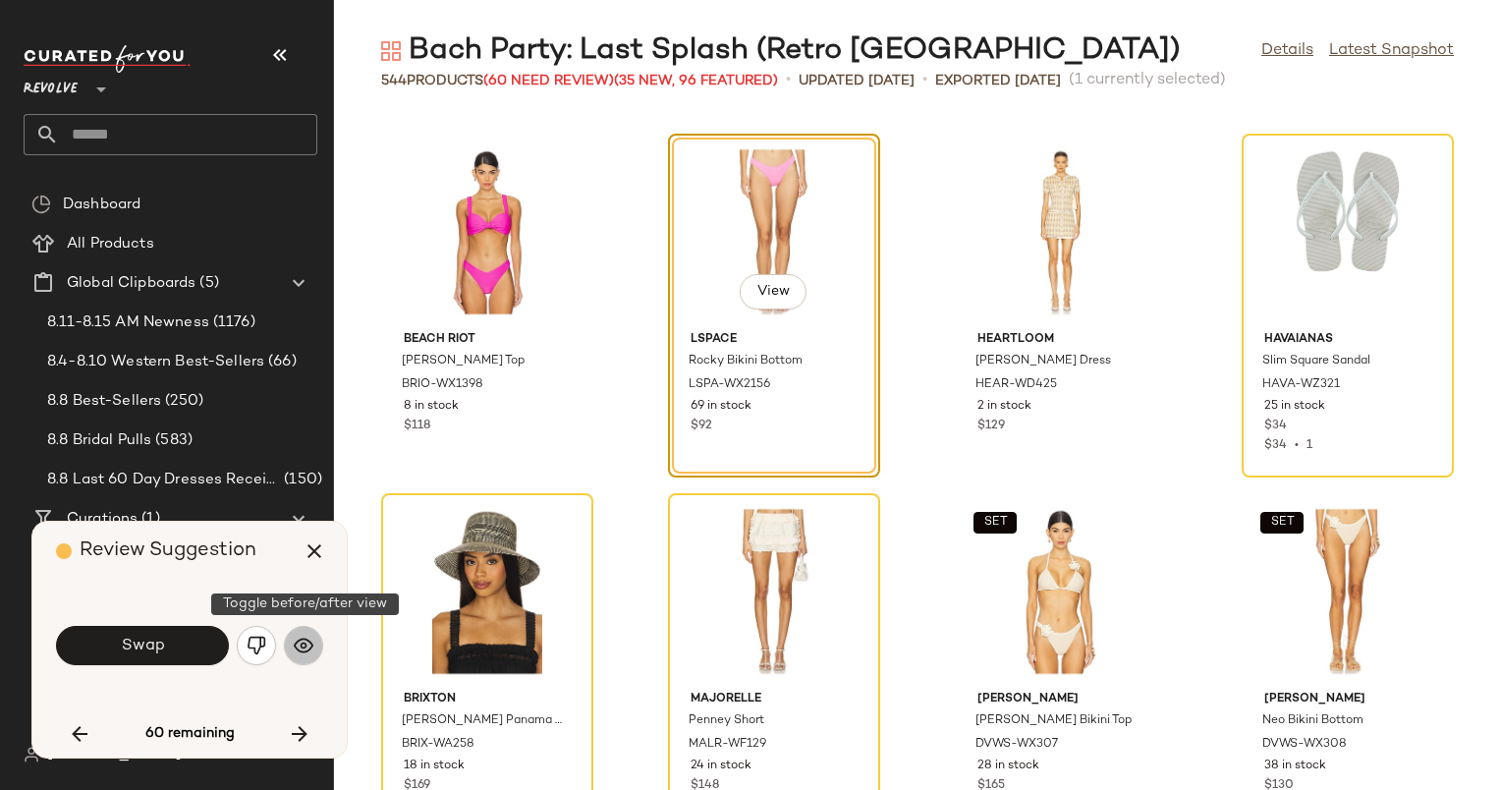
click at [309, 644] on img "button" at bounding box center [304, 646] width 20 height 20
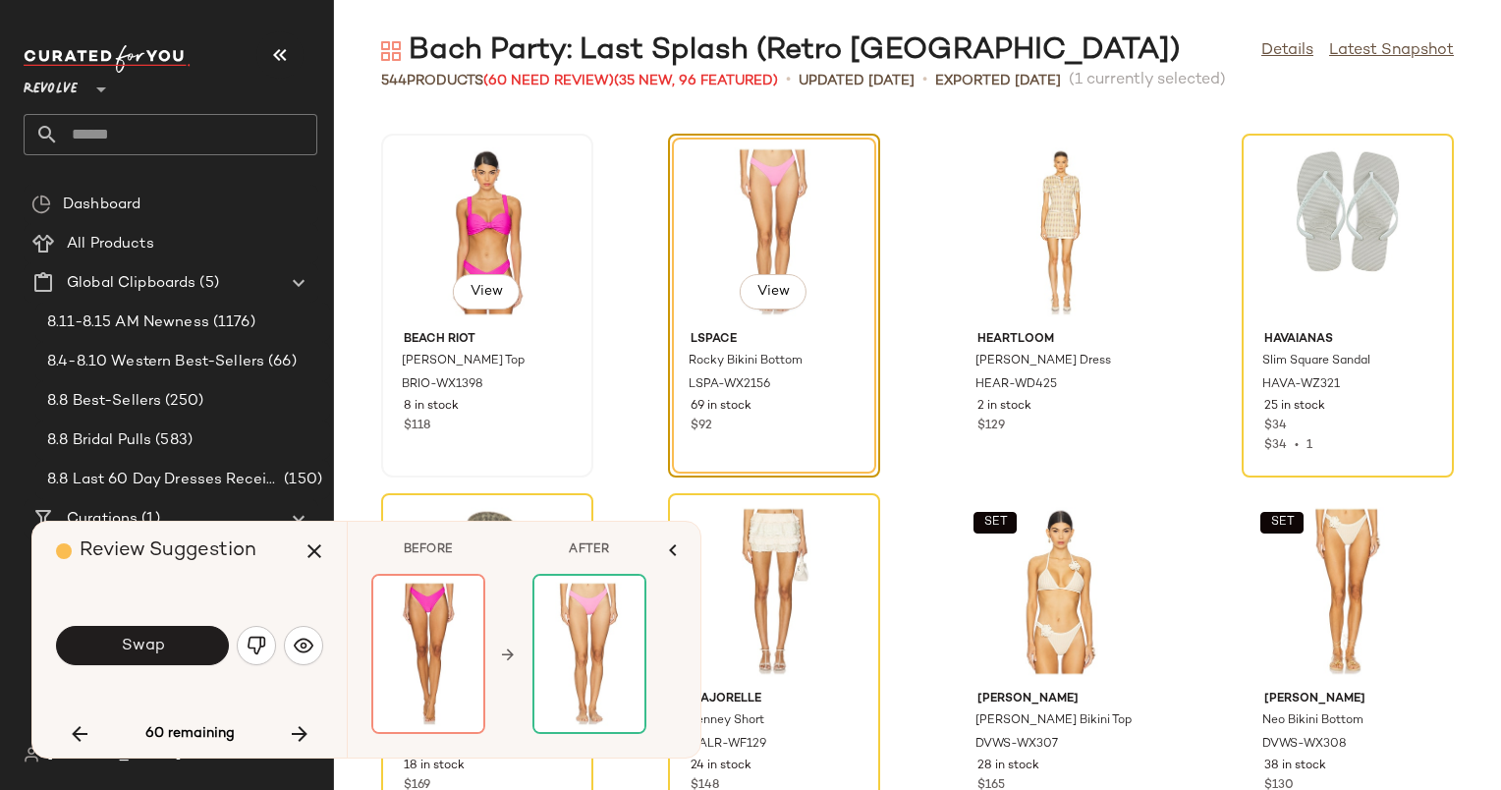
click at [477, 249] on div "View" at bounding box center [487, 231] width 198 height 183
click at [297, 739] on icon "button" at bounding box center [300, 734] width 24 height 24
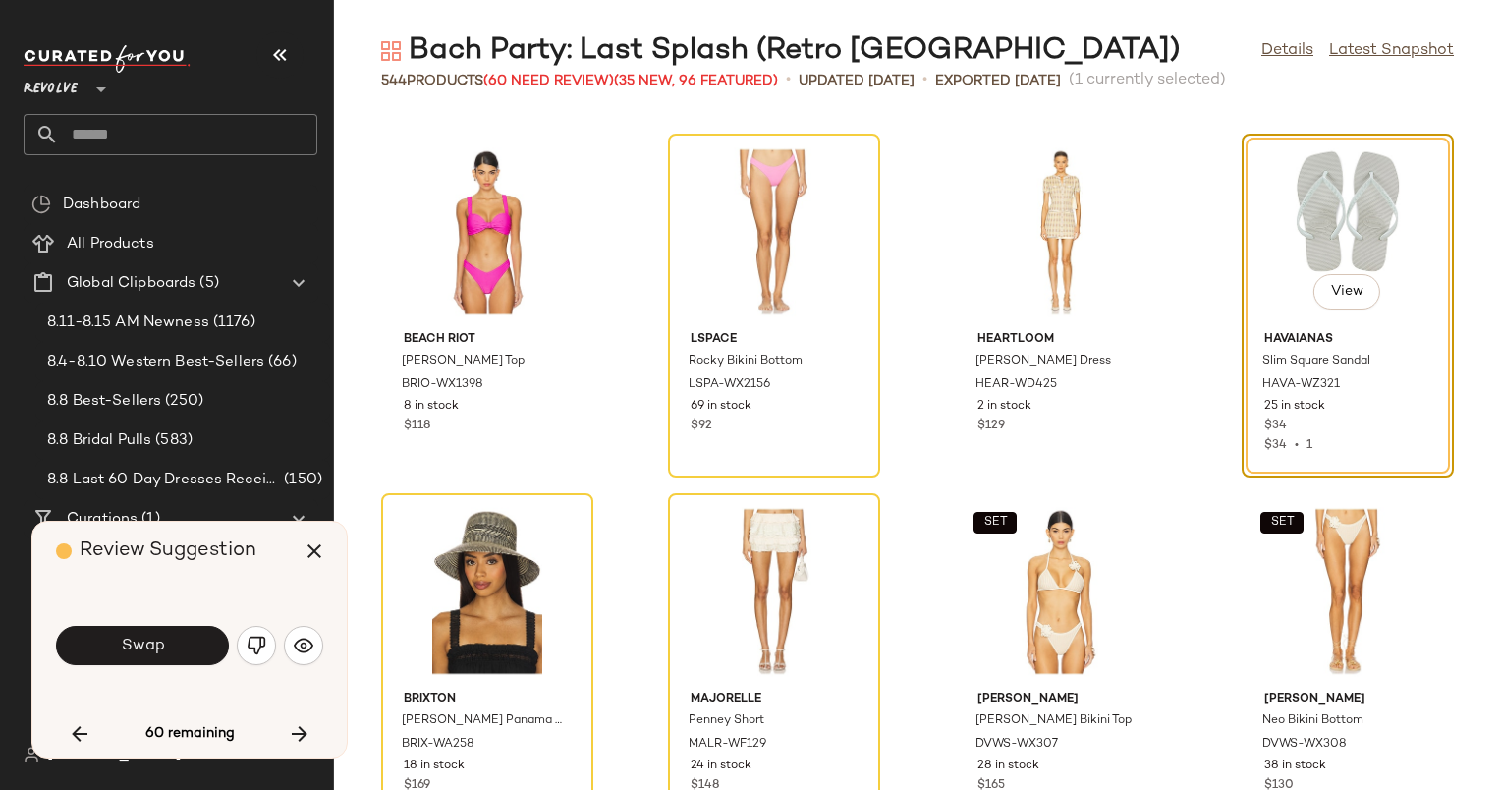
click at [55, 722] on div "Review Suggestion Swap 60 remaining" at bounding box center [189, 640] width 314 height 236
click at [69, 728] on icon "button" at bounding box center [80, 734] width 24 height 24
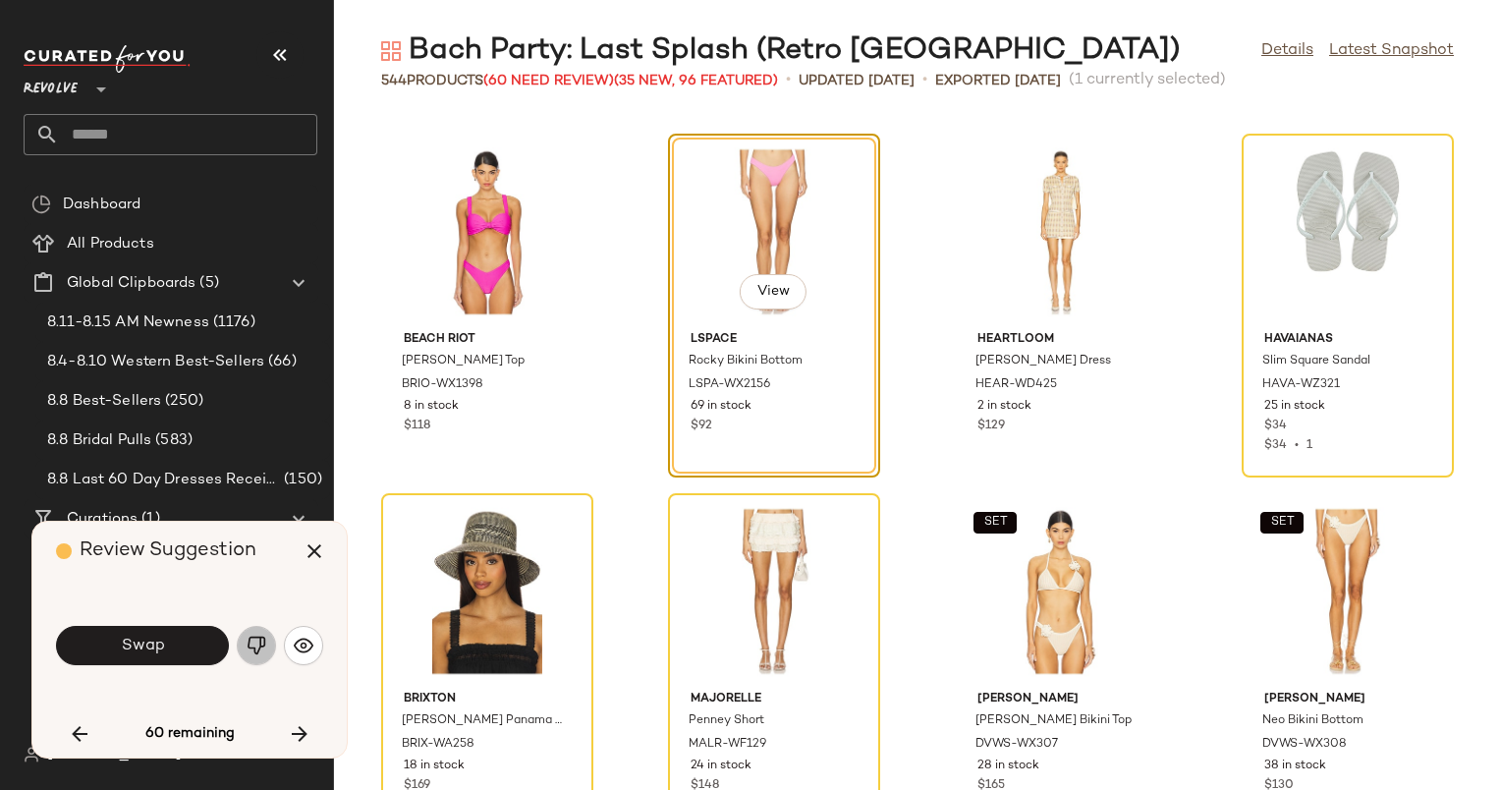
click at [263, 638] on img "button" at bounding box center [257, 646] width 20 height 20
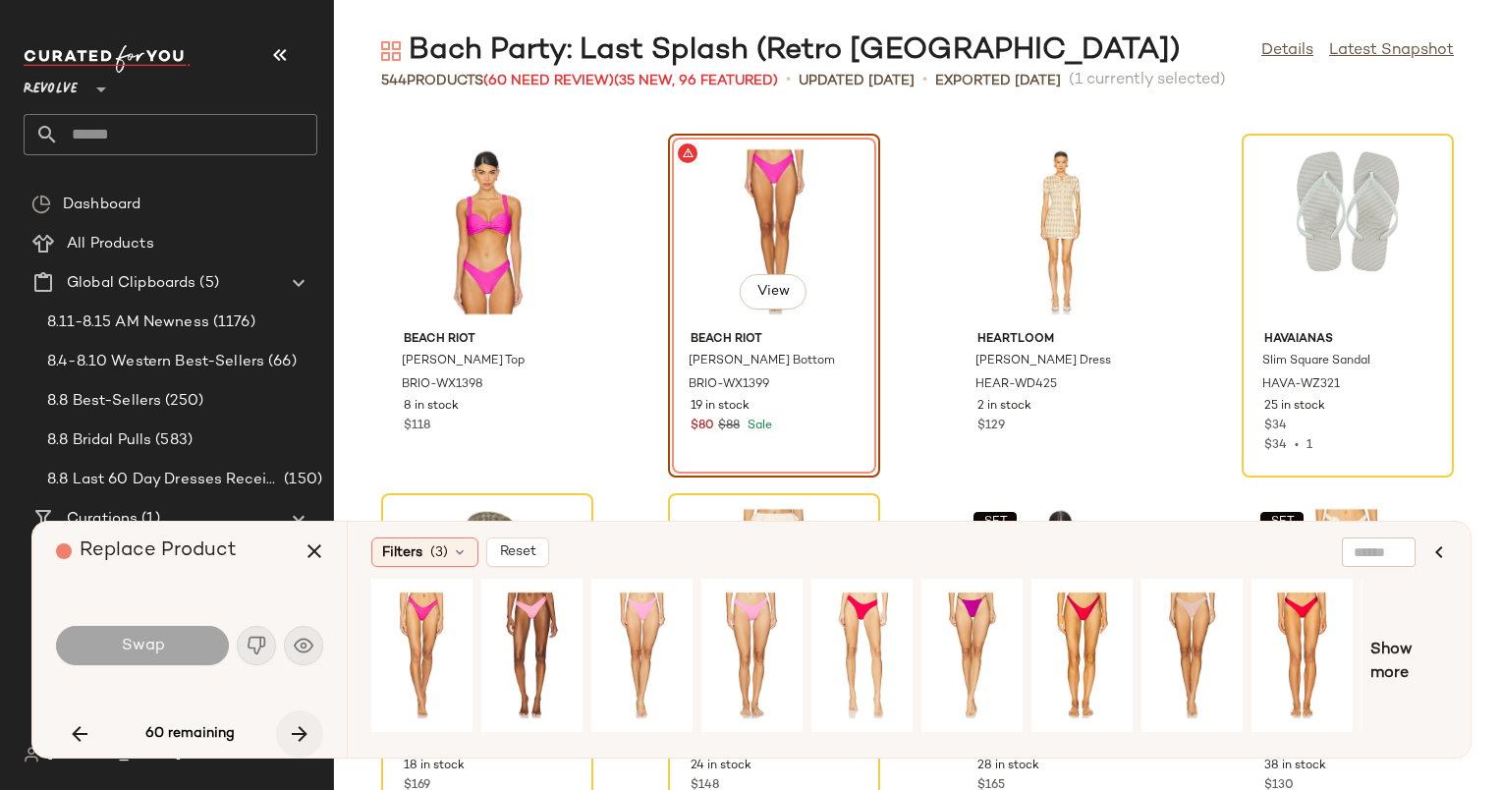
click at [288, 736] on icon "button" at bounding box center [300, 734] width 24 height 24
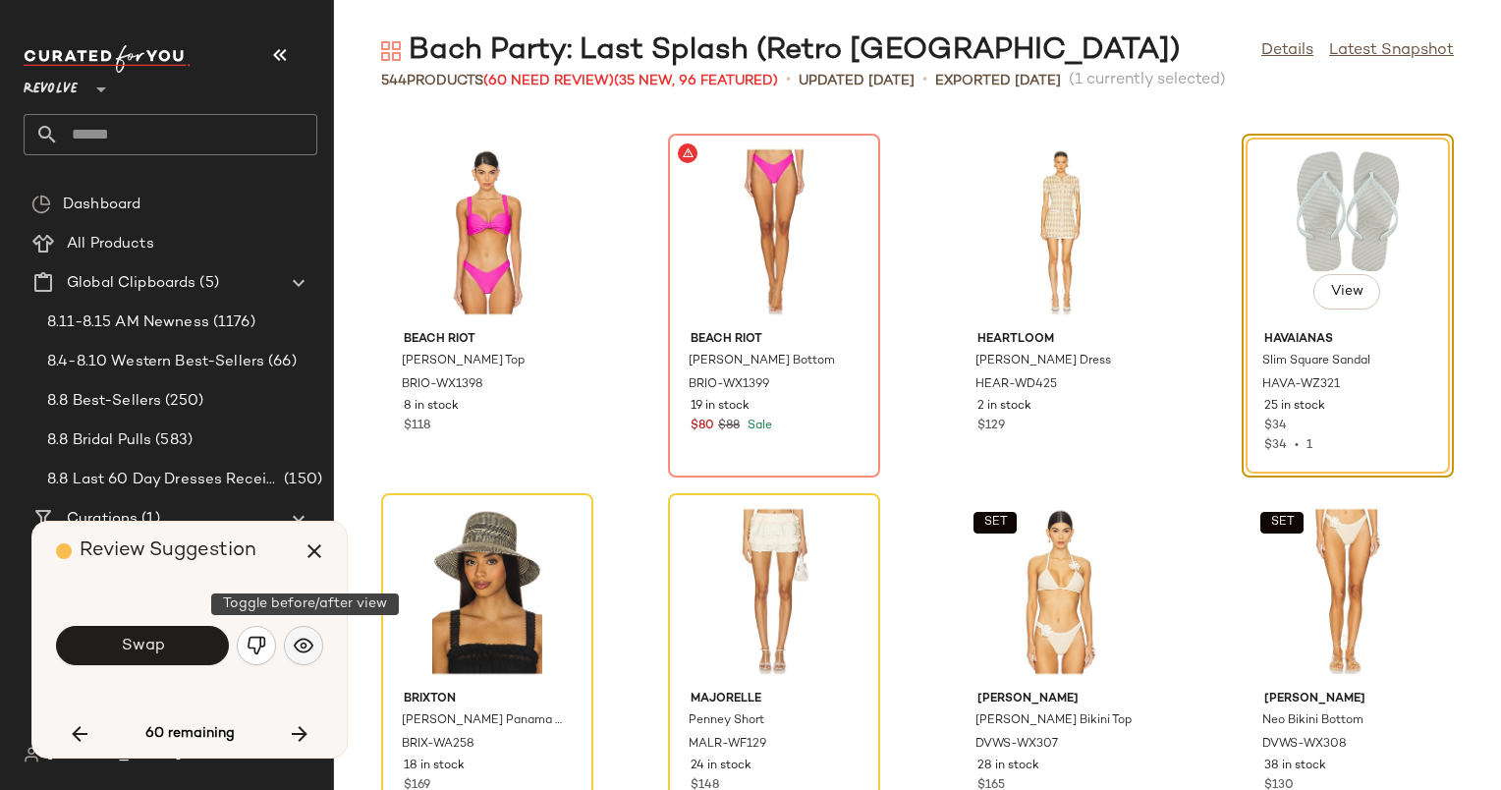
click at [313, 632] on button "button" at bounding box center [303, 645] width 39 height 39
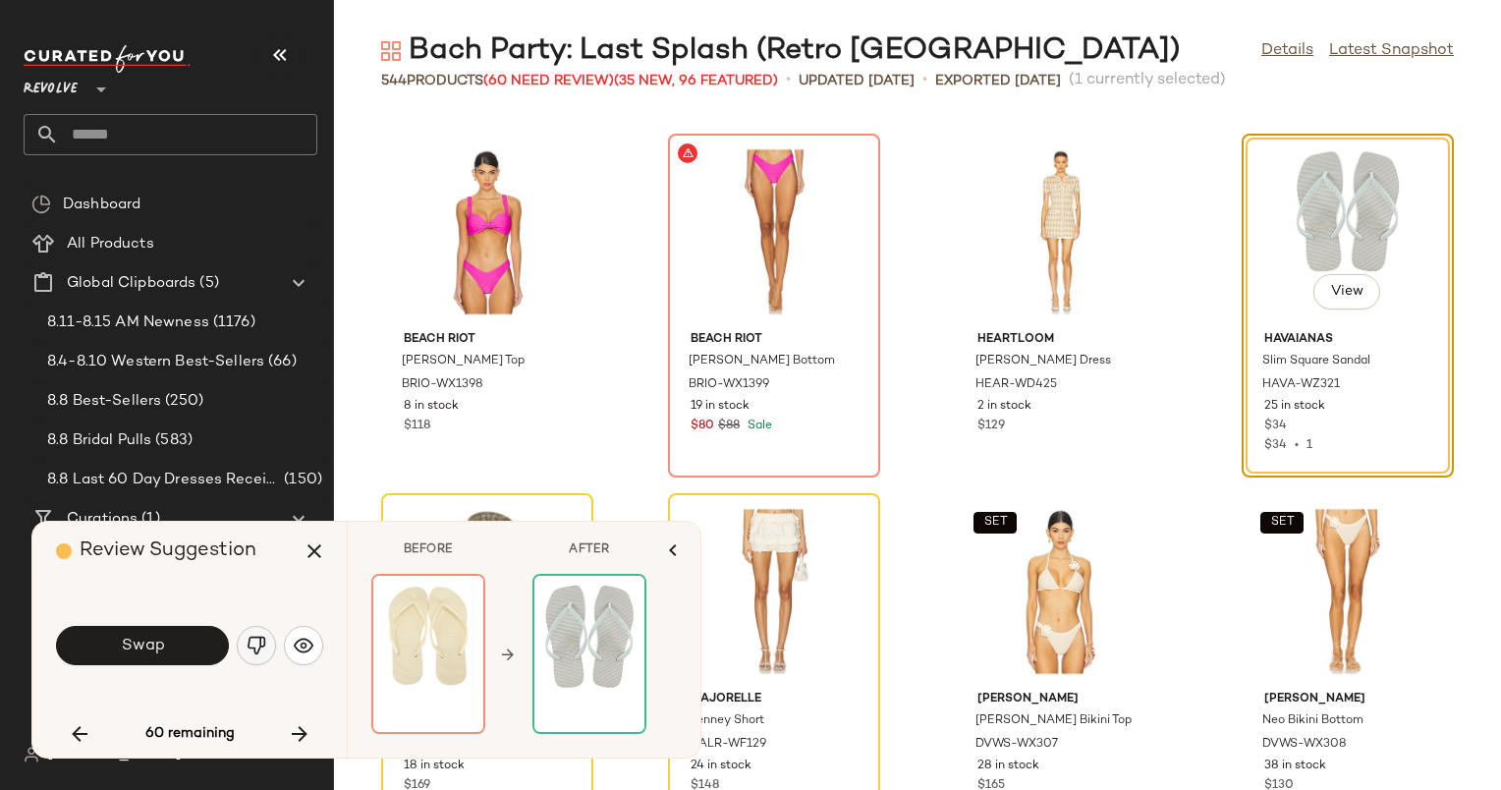
click at [243, 652] on button "button" at bounding box center [256, 645] width 39 height 39
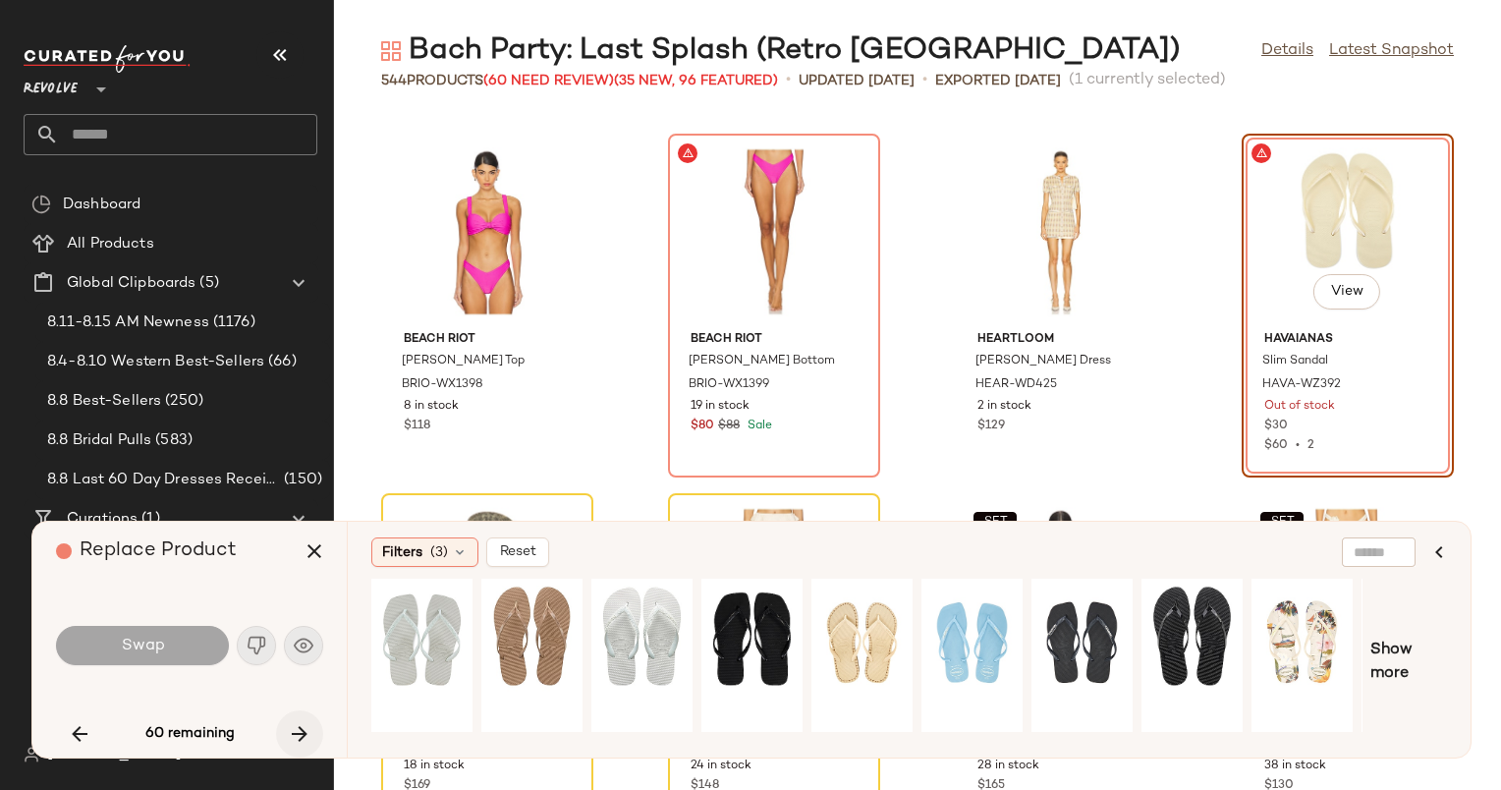
click at [299, 717] on button "button" at bounding box center [299, 733] width 47 height 47
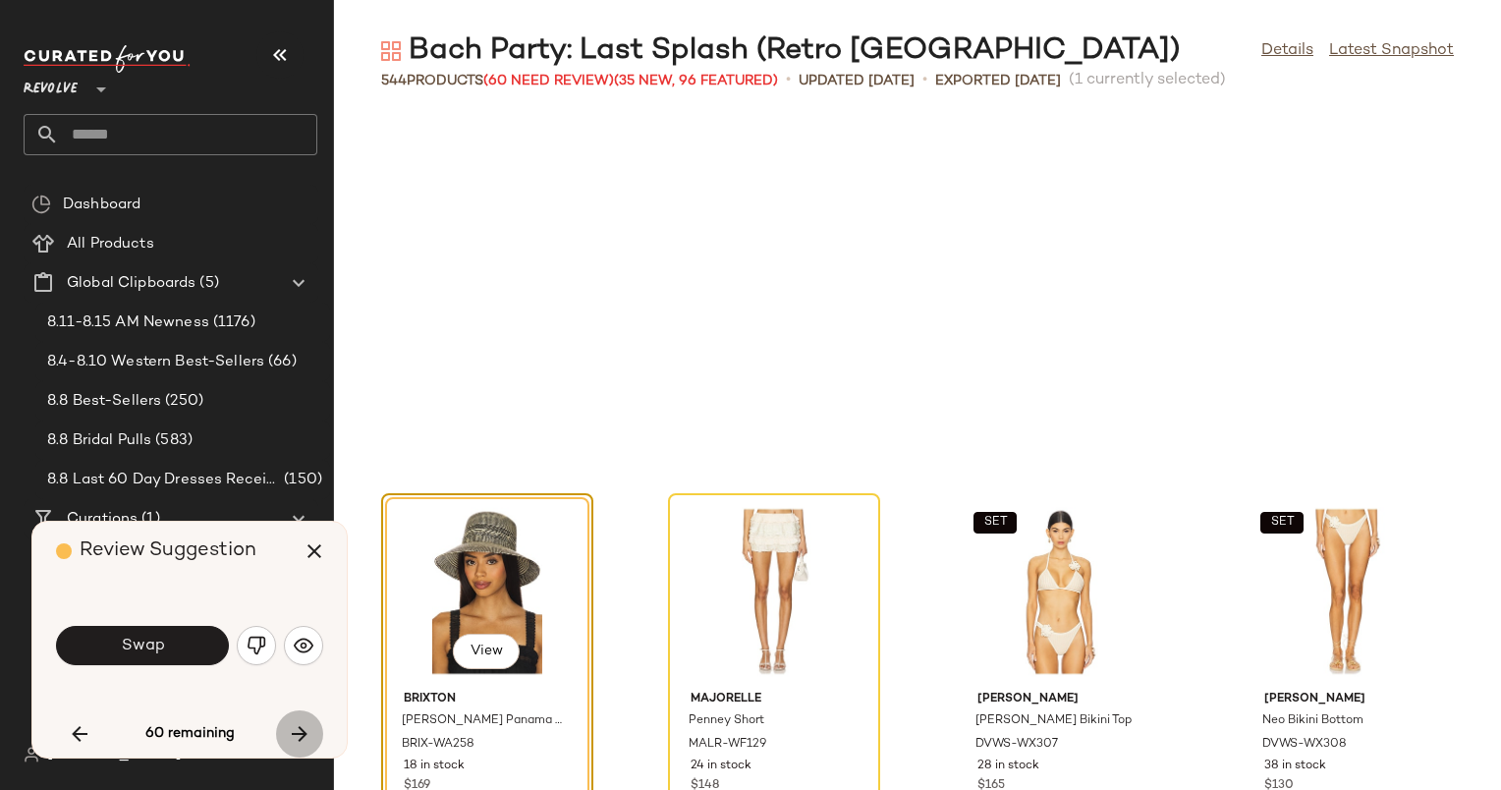
scroll to position [28408, 0]
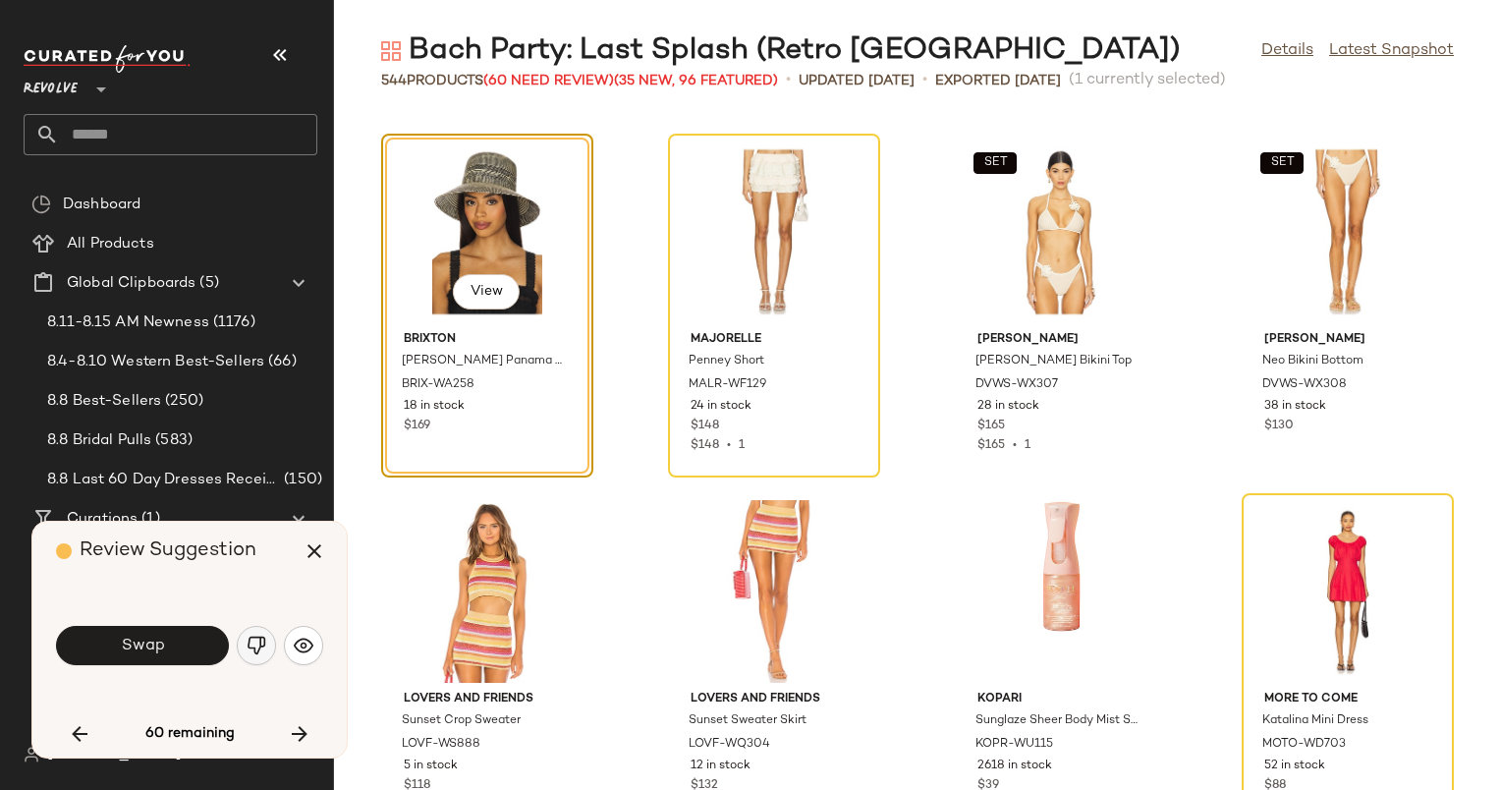
click at [263, 645] on img "button" at bounding box center [257, 646] width 20 height 20
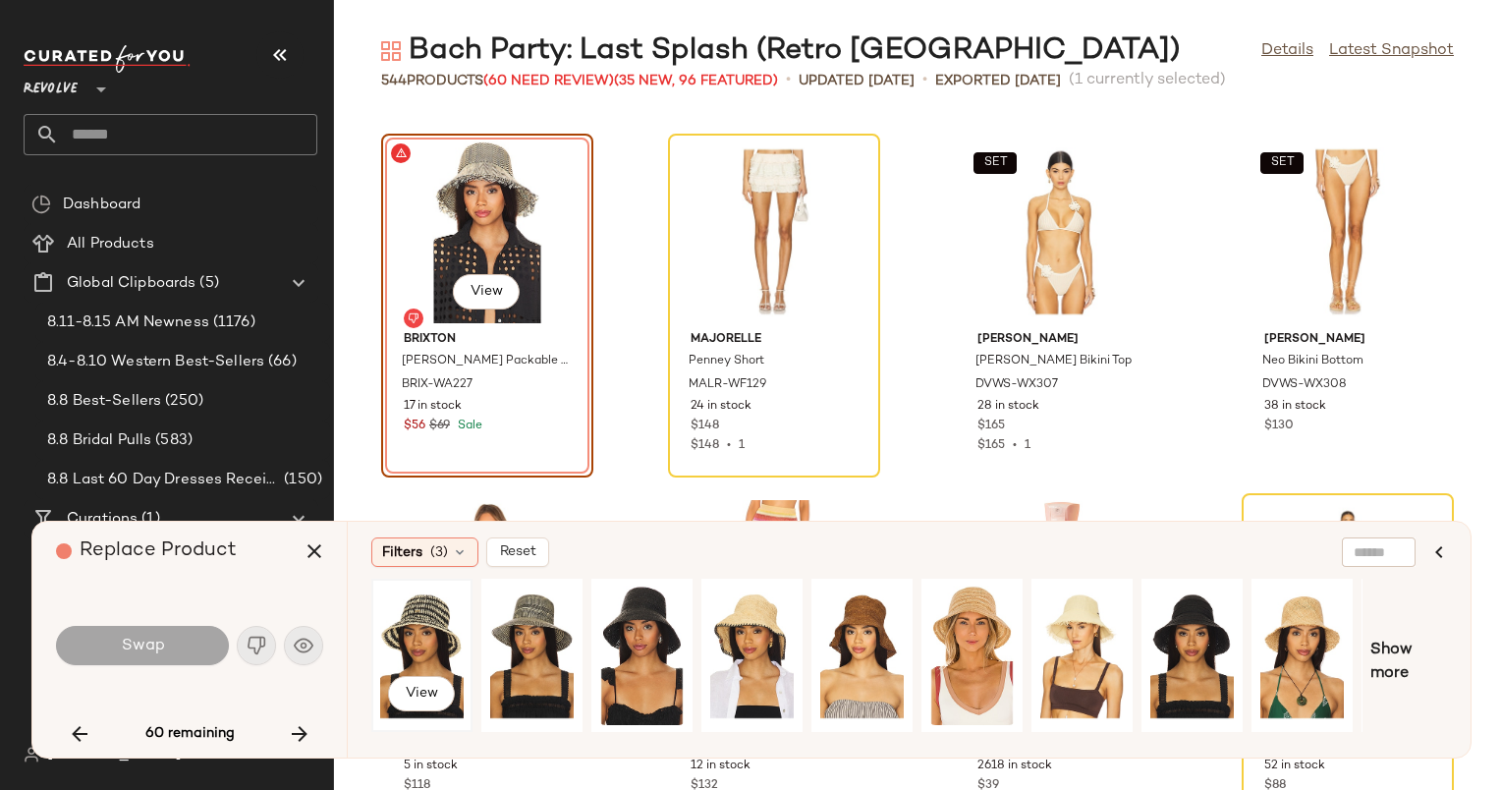
click at [381, 640] on div "View" at bounding box center [421, 656] width 87 height 140
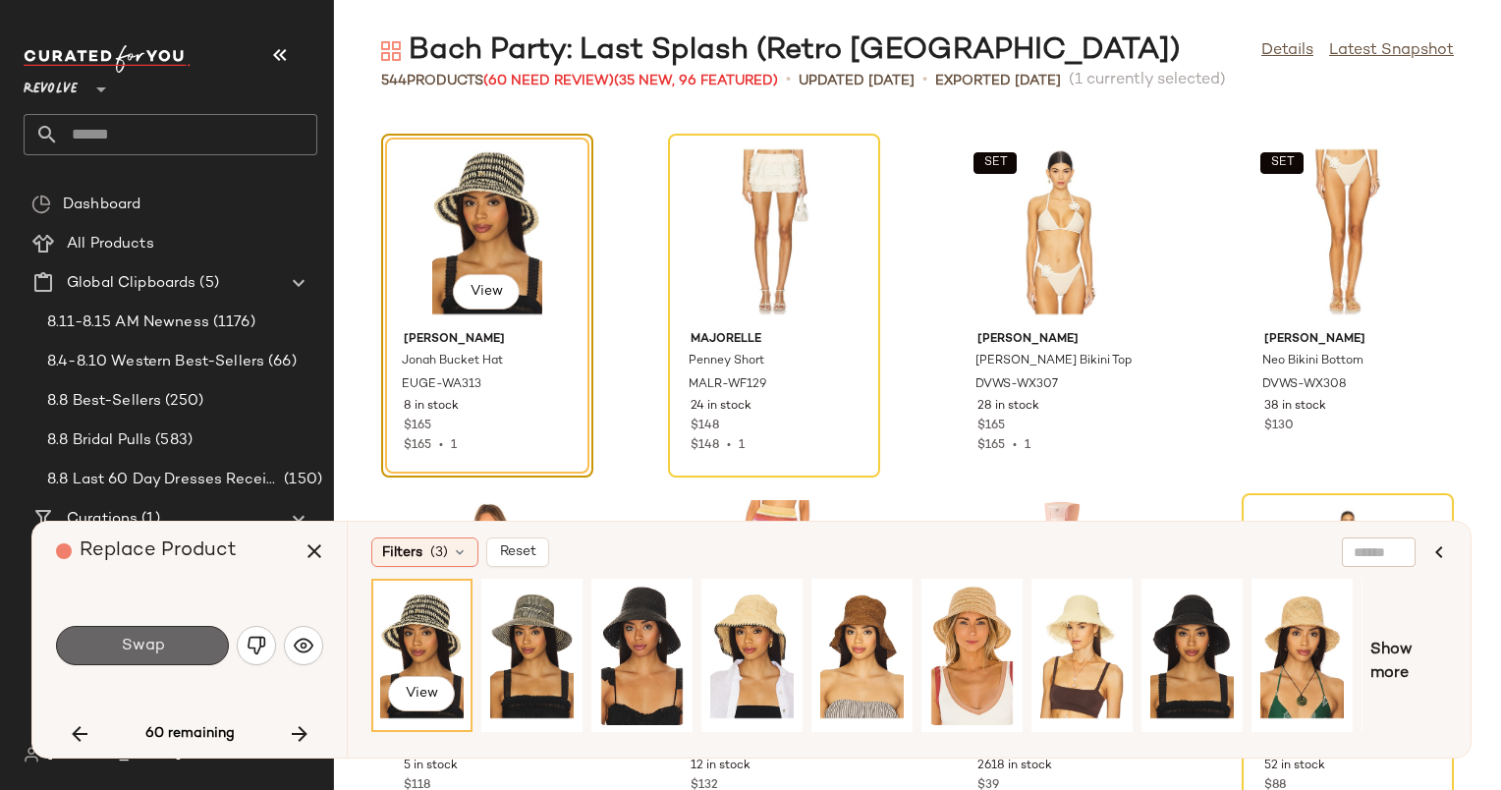
click at [153, 645] on span "Swap" at bounding box center [142, 646] width 44 height 19
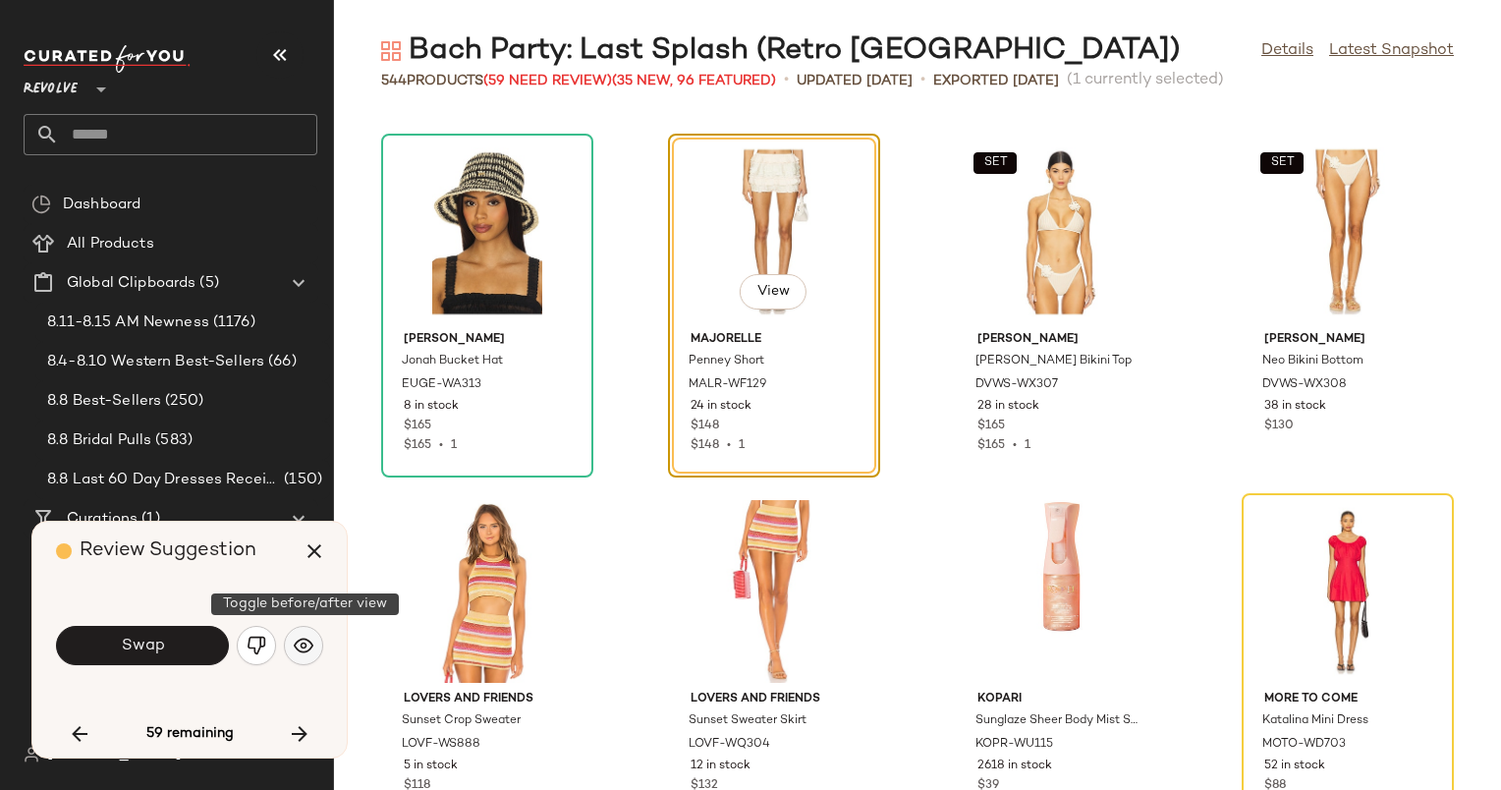
click at [297, 651] on img "button" at bounding box center [304, 646] width 20 height 20
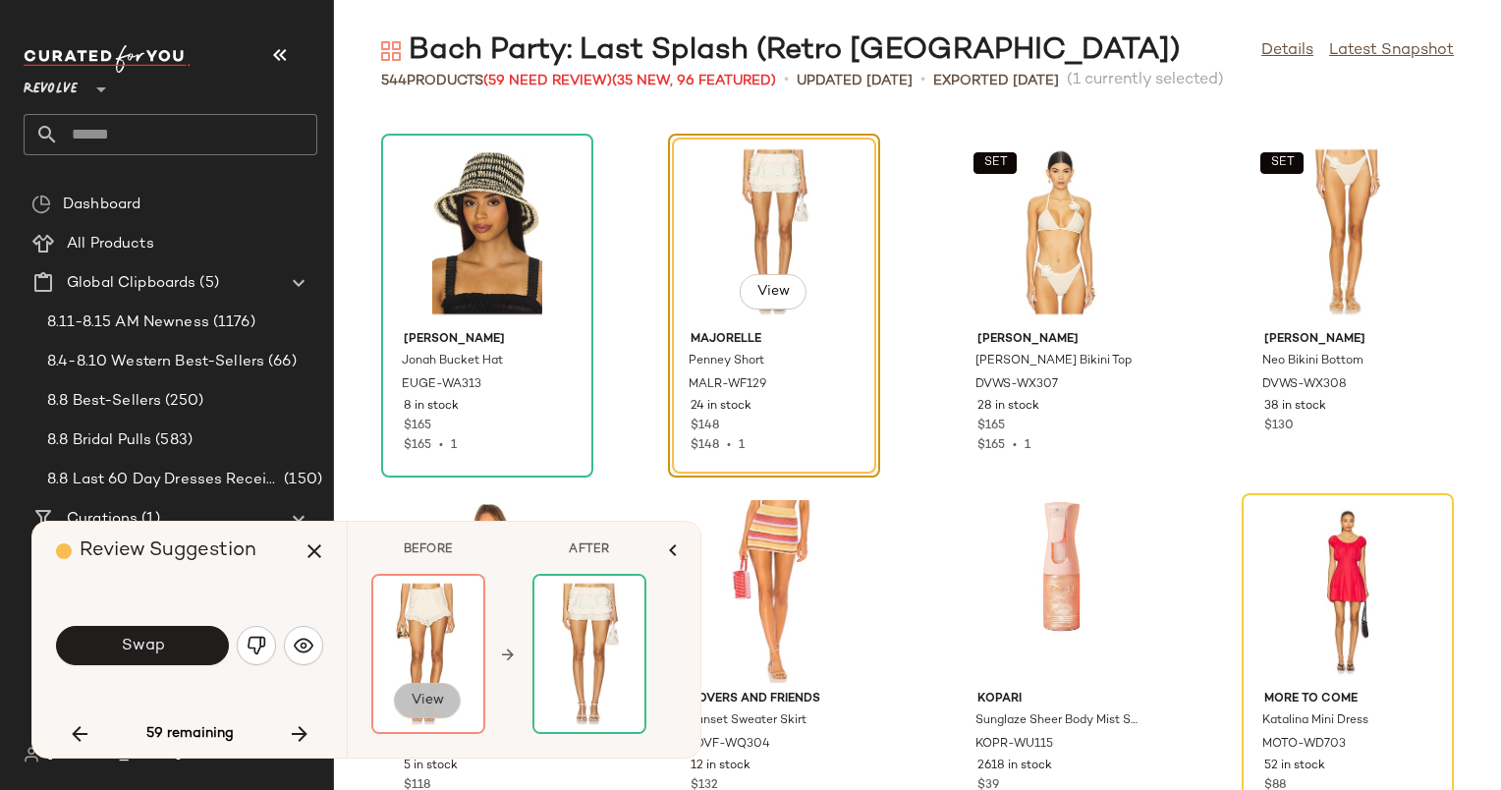
click at [432, 700] on span "View" at bounding box center [427, 701] width 33 height 16
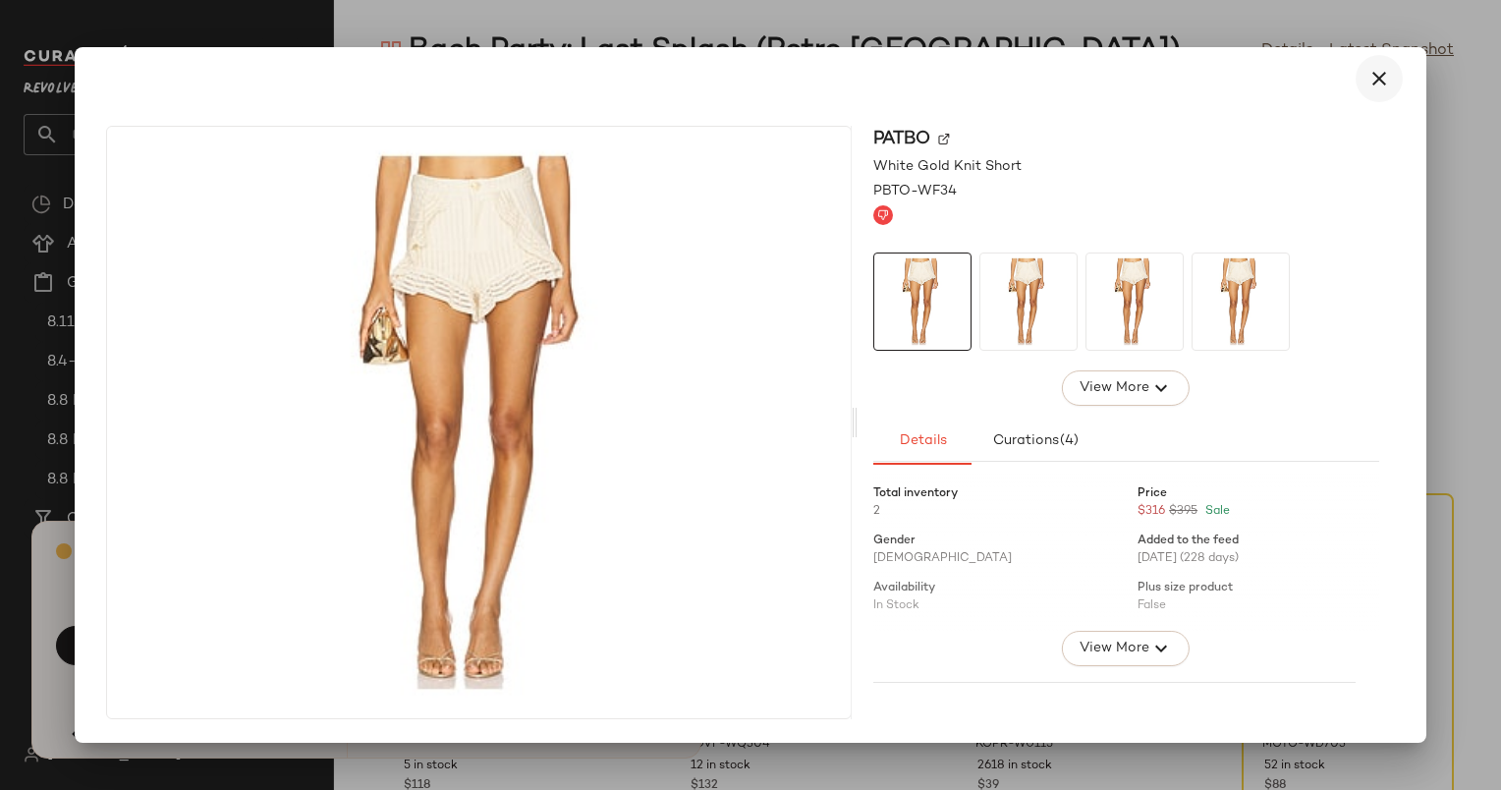
click at [1388, 65] on button "button" at bounding box center [1379, 78] width 47 height 47
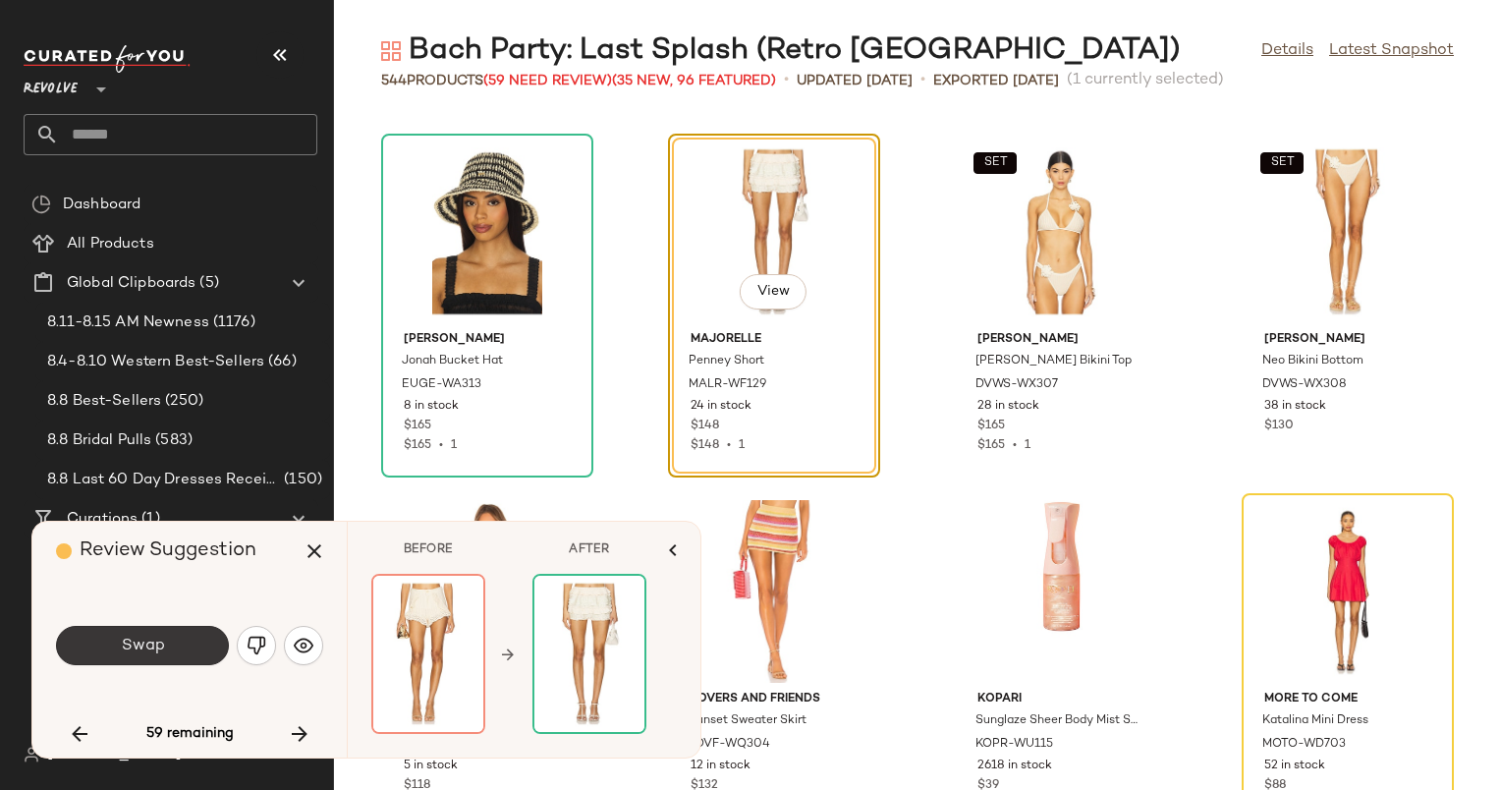
click at [195, 644] on button "Swap" at bounding box center [142, 645] width 173 height 39
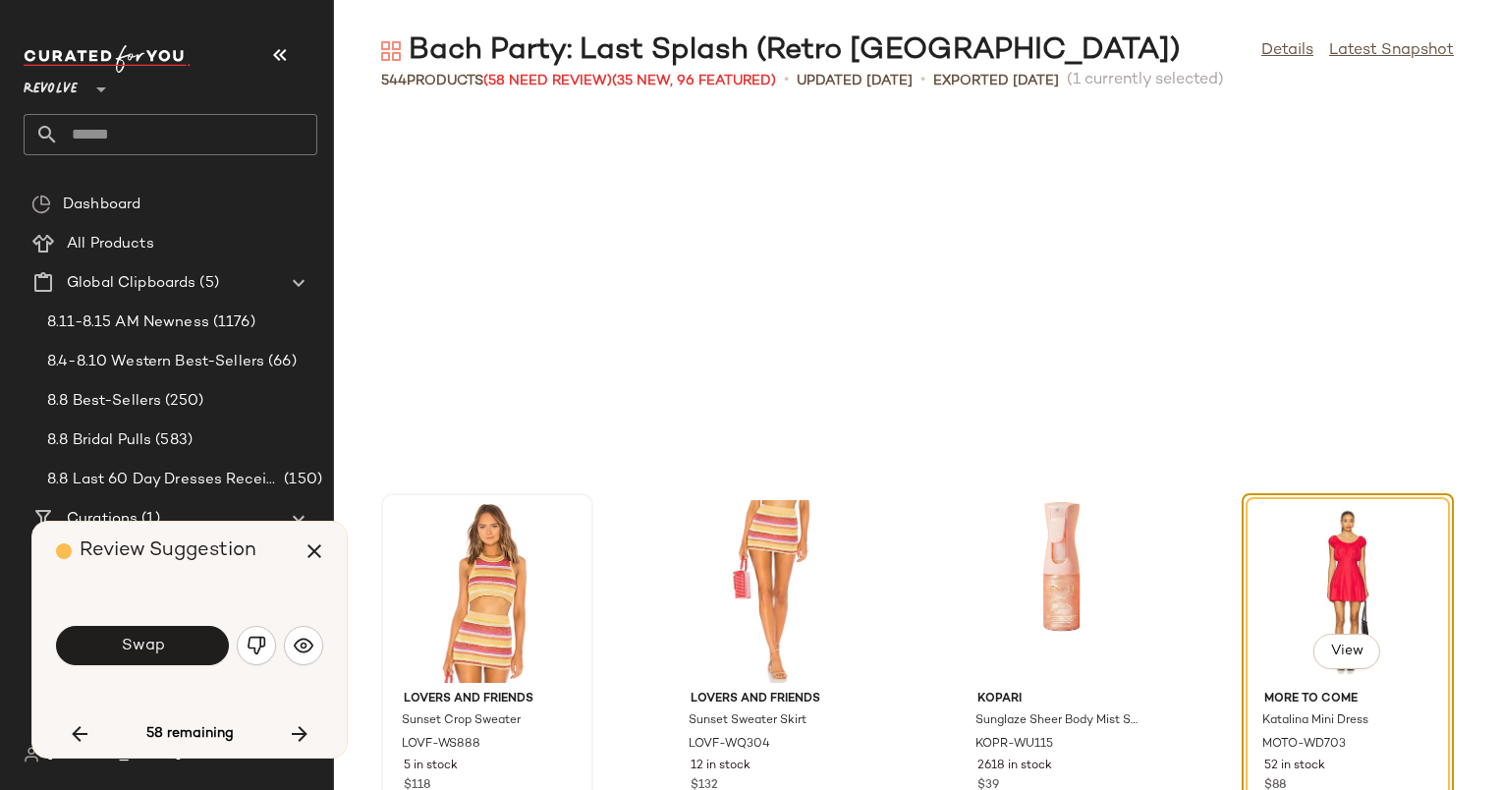
scroll to position [28768, 0]
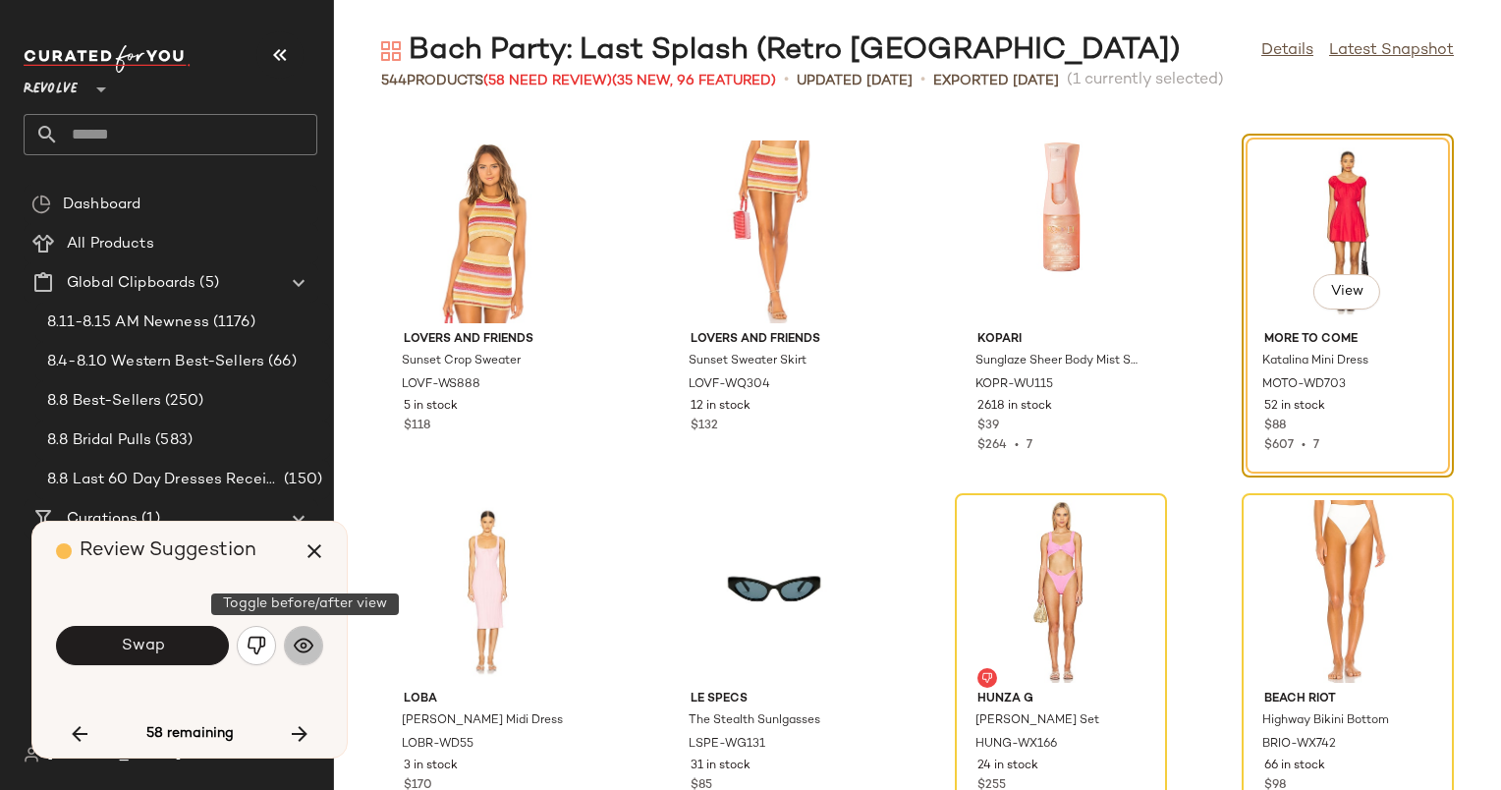
click at [309, 649] on img "button" at bounding box center [304, 646] width 20 height 20
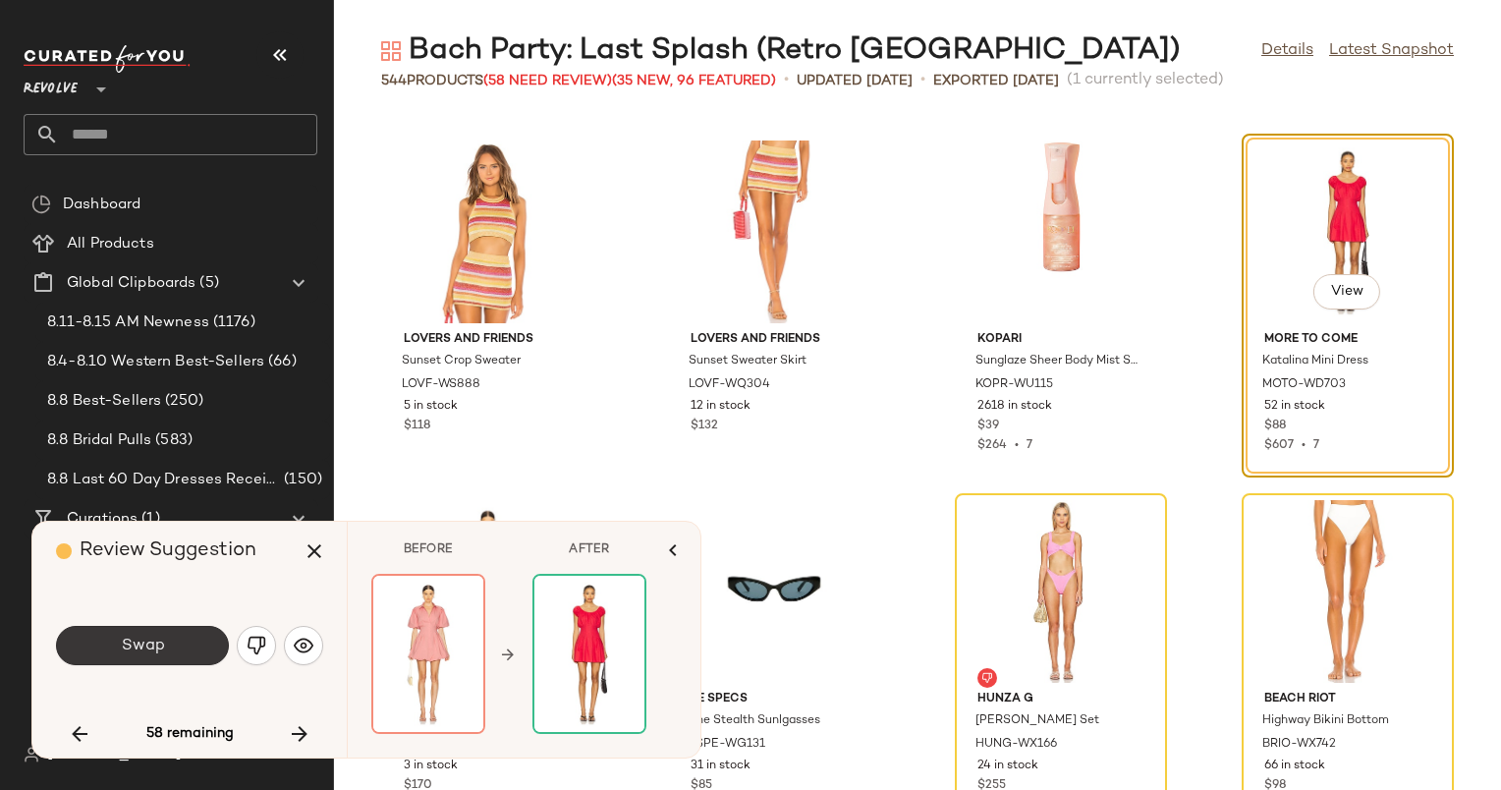
click at [189, 649] on button "Swap" at bounding box center [142, 645] width 173 height 39
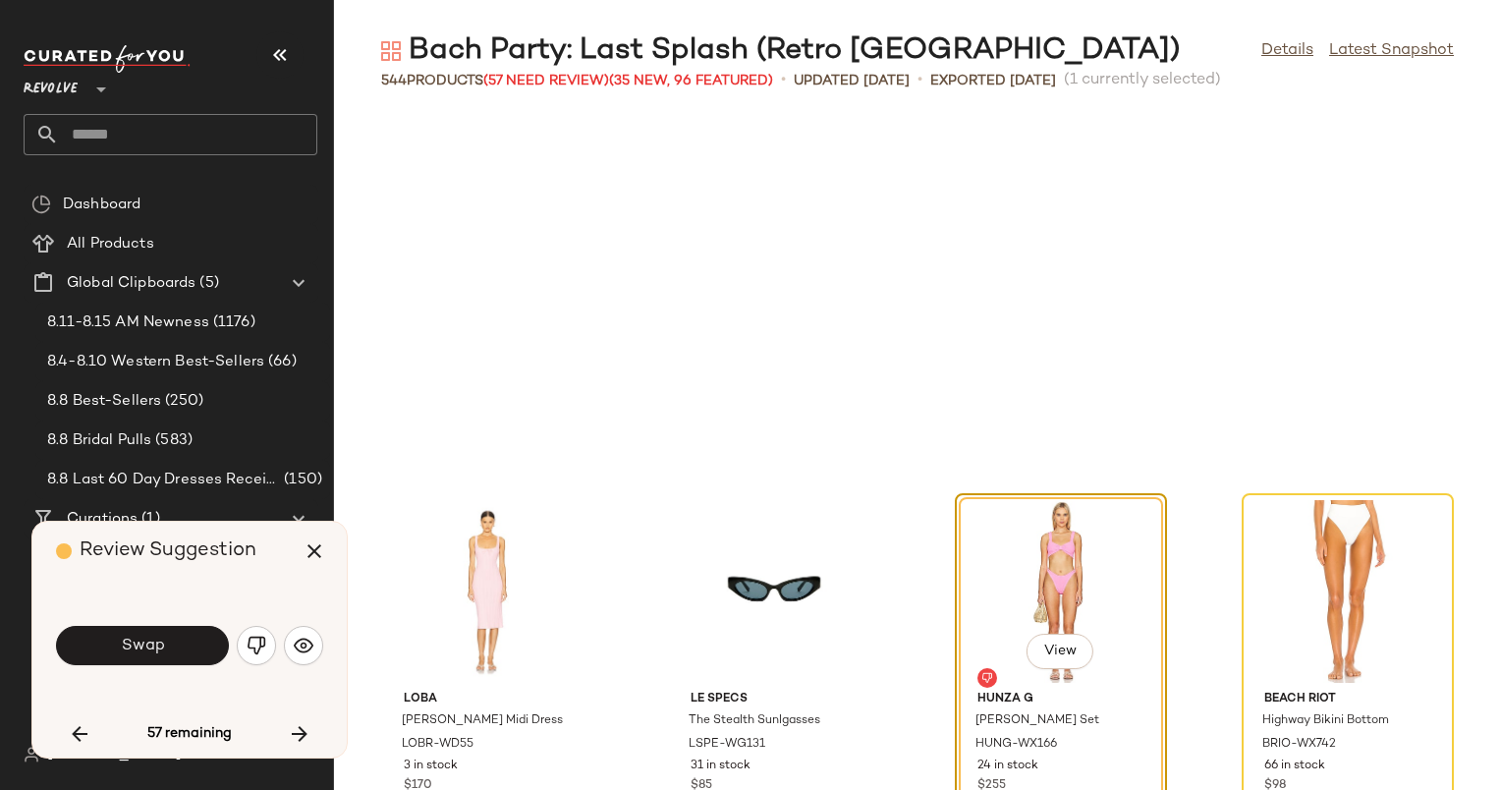
scroll to position [29127, 0]
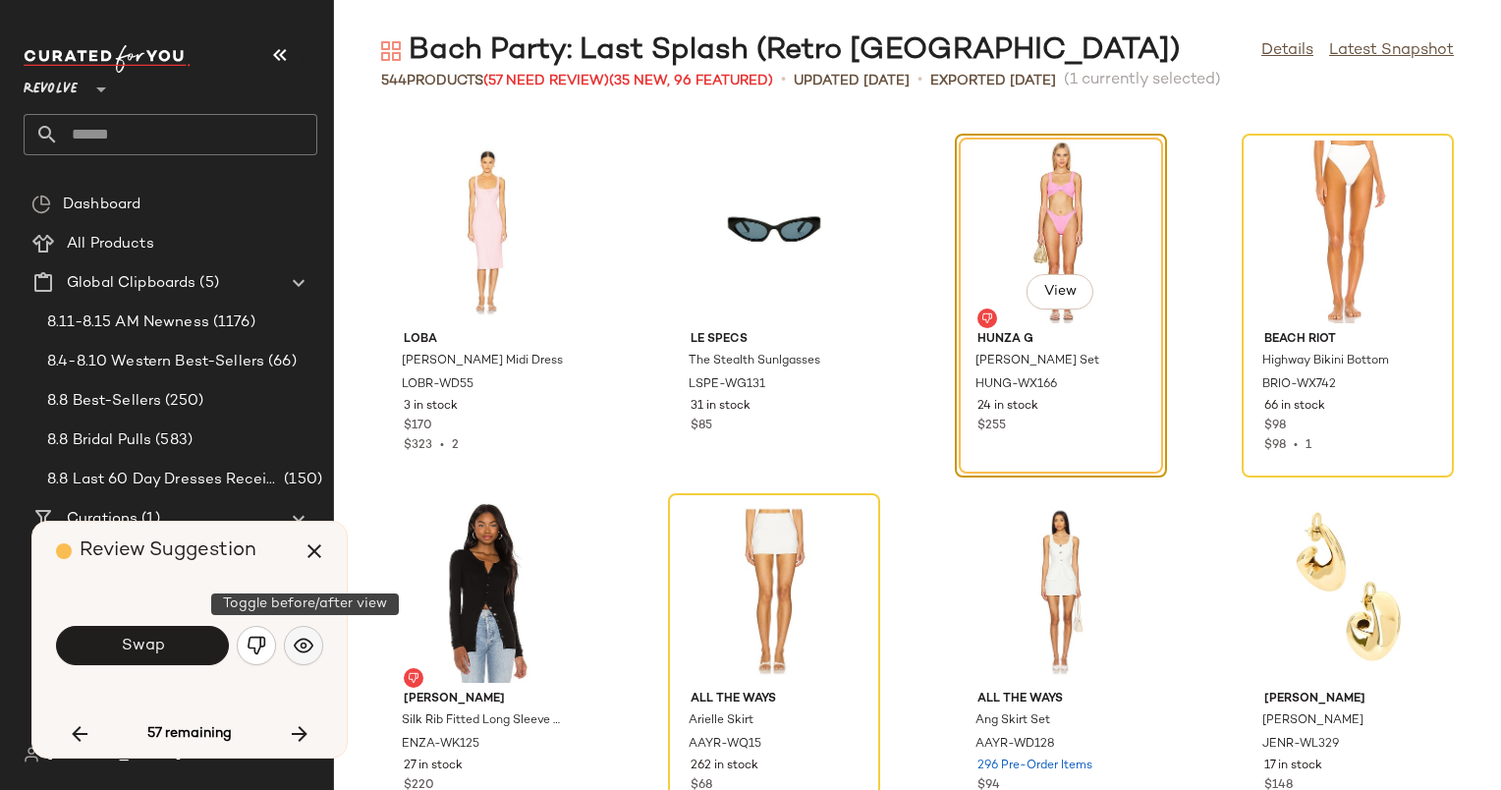
click at [310, 650] on img "button" at bounding box center [304, 646] width 20 height 20
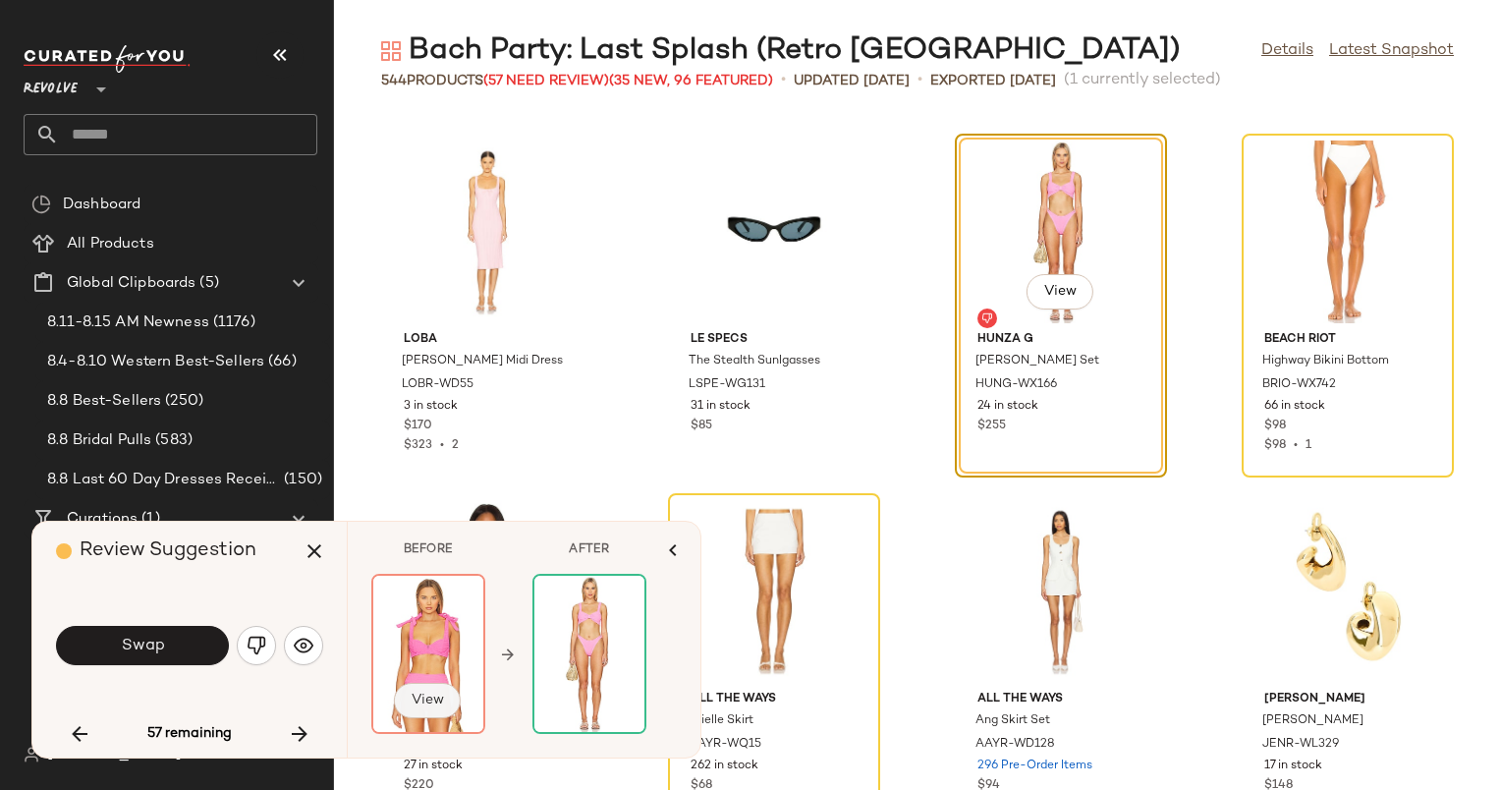
click at [442, 698] on span "View" at bounding box center [427, 701] width 33 height 16
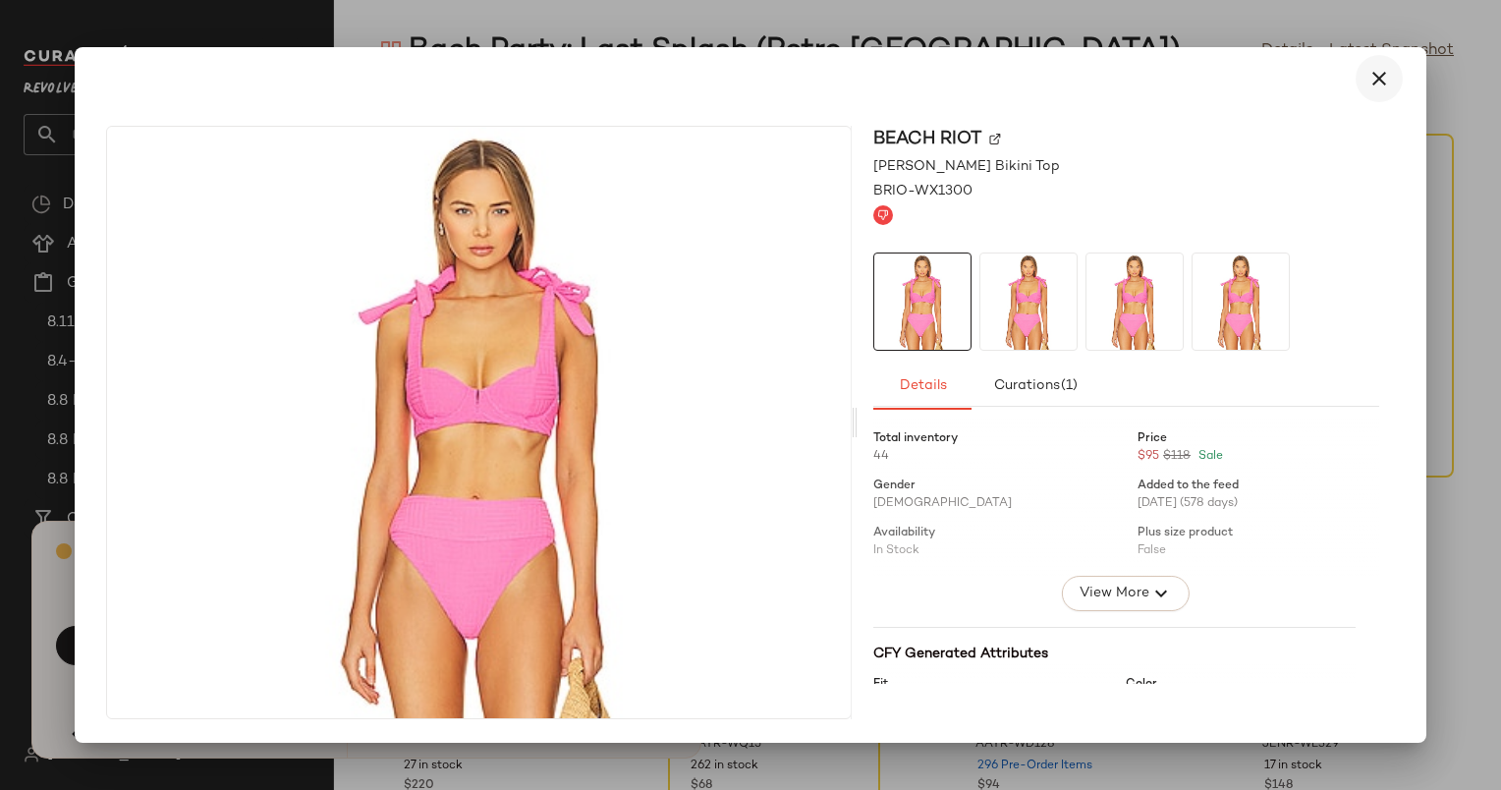
click at [1389, 83] on icon "button" at bounding box center [1380, 79] width 24 height 24
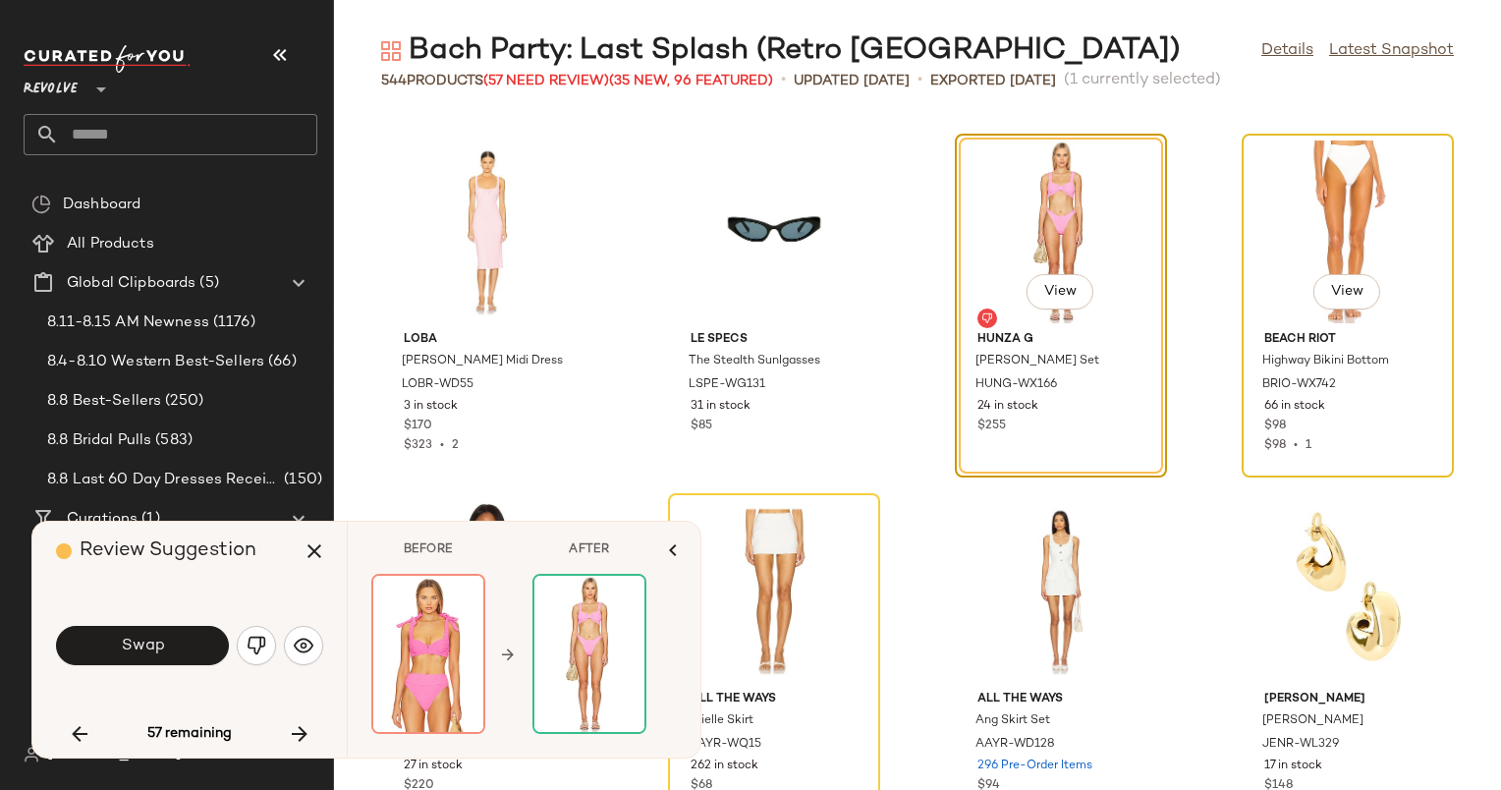
click at [1273, 262] on div "View" at bounding box center [1348, 231] width 198 height 183
click at [284, 744] on button "button" at bounding box center [299, 733] width 47 height 47
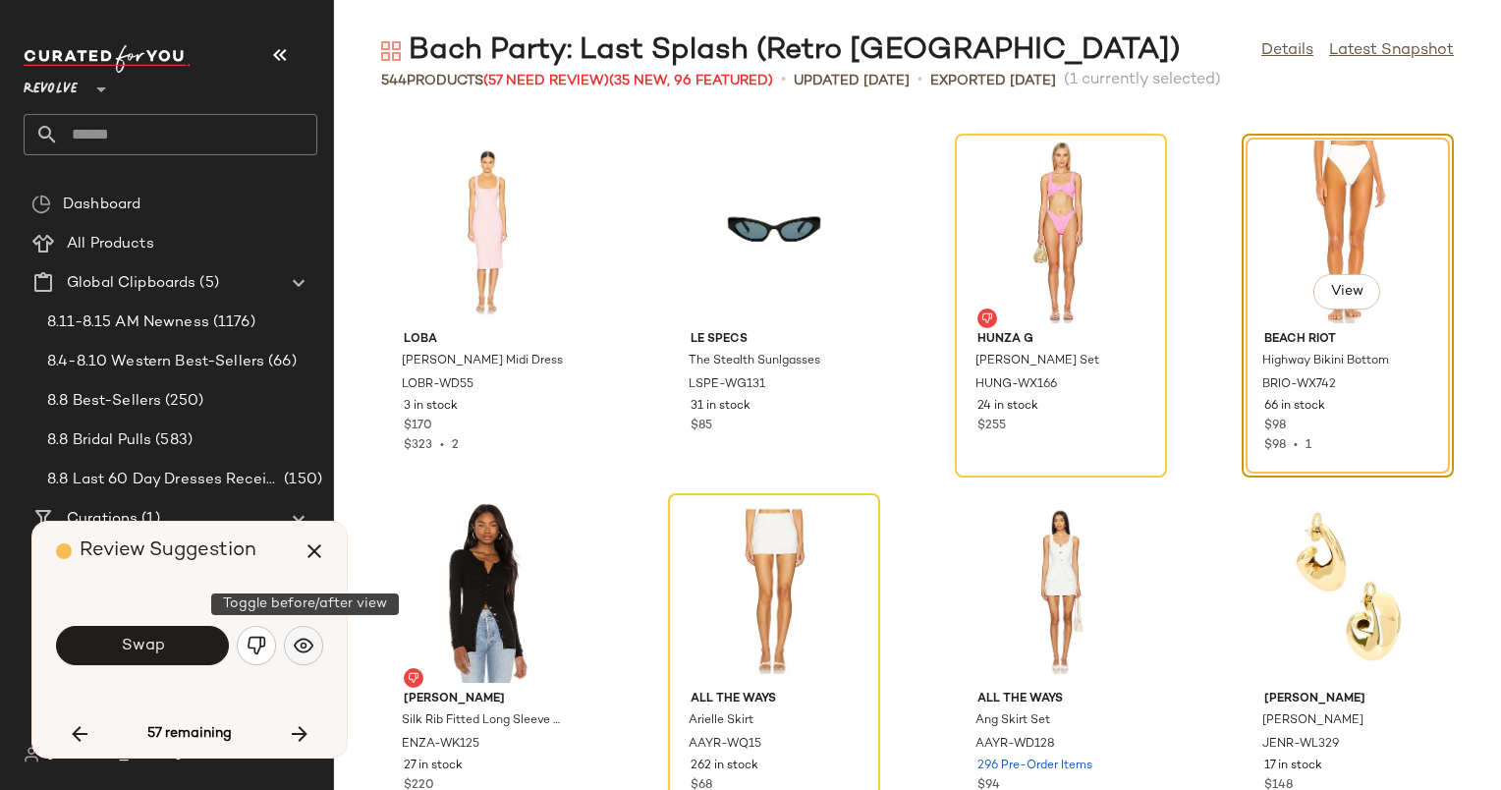
click at [310, 633] on button "button" at bounding box center [303, 645] width 39 height 39
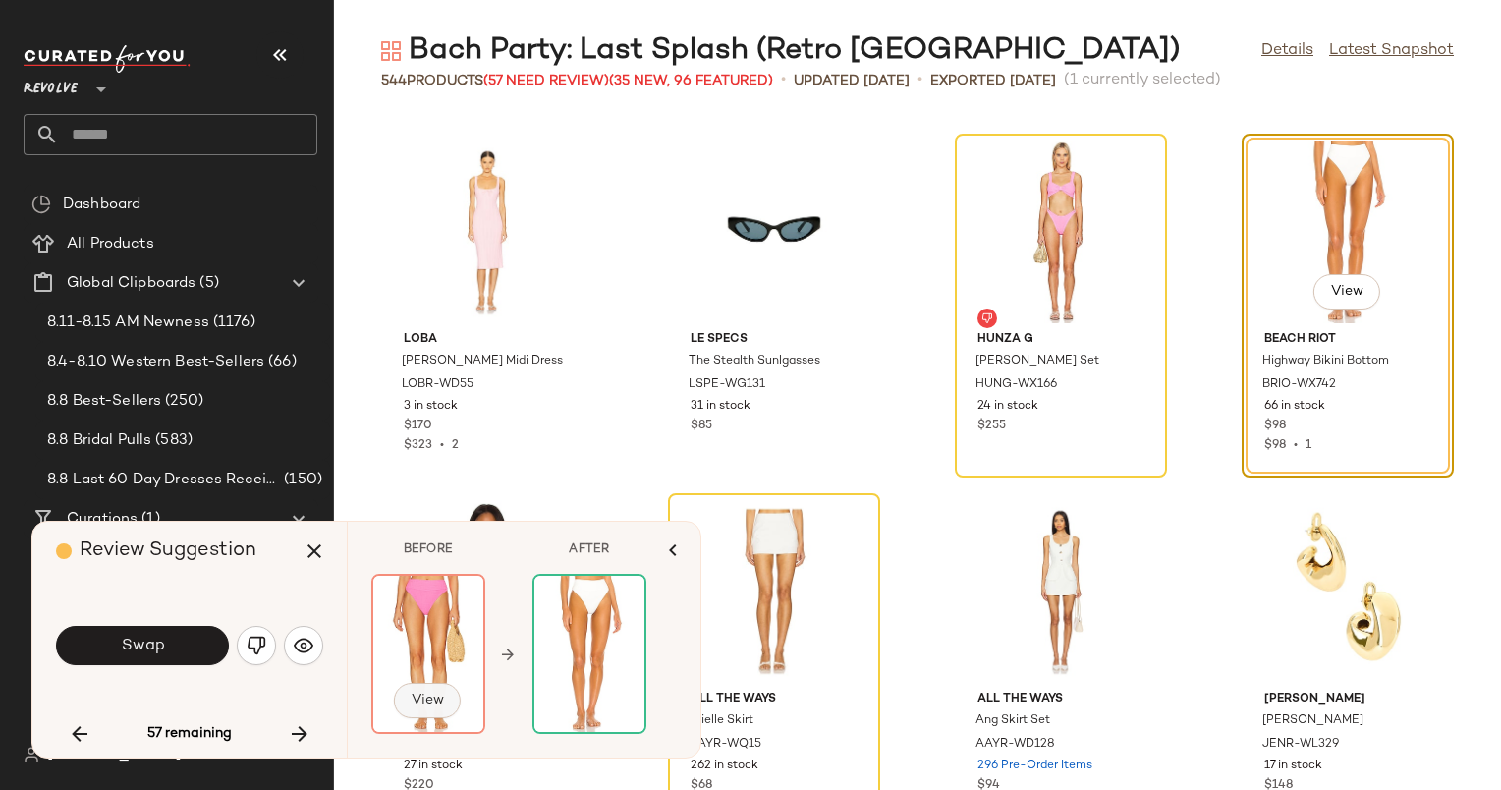
click at [438, 699] on span "View" at bounding box center [427, 701] width 33 height 16
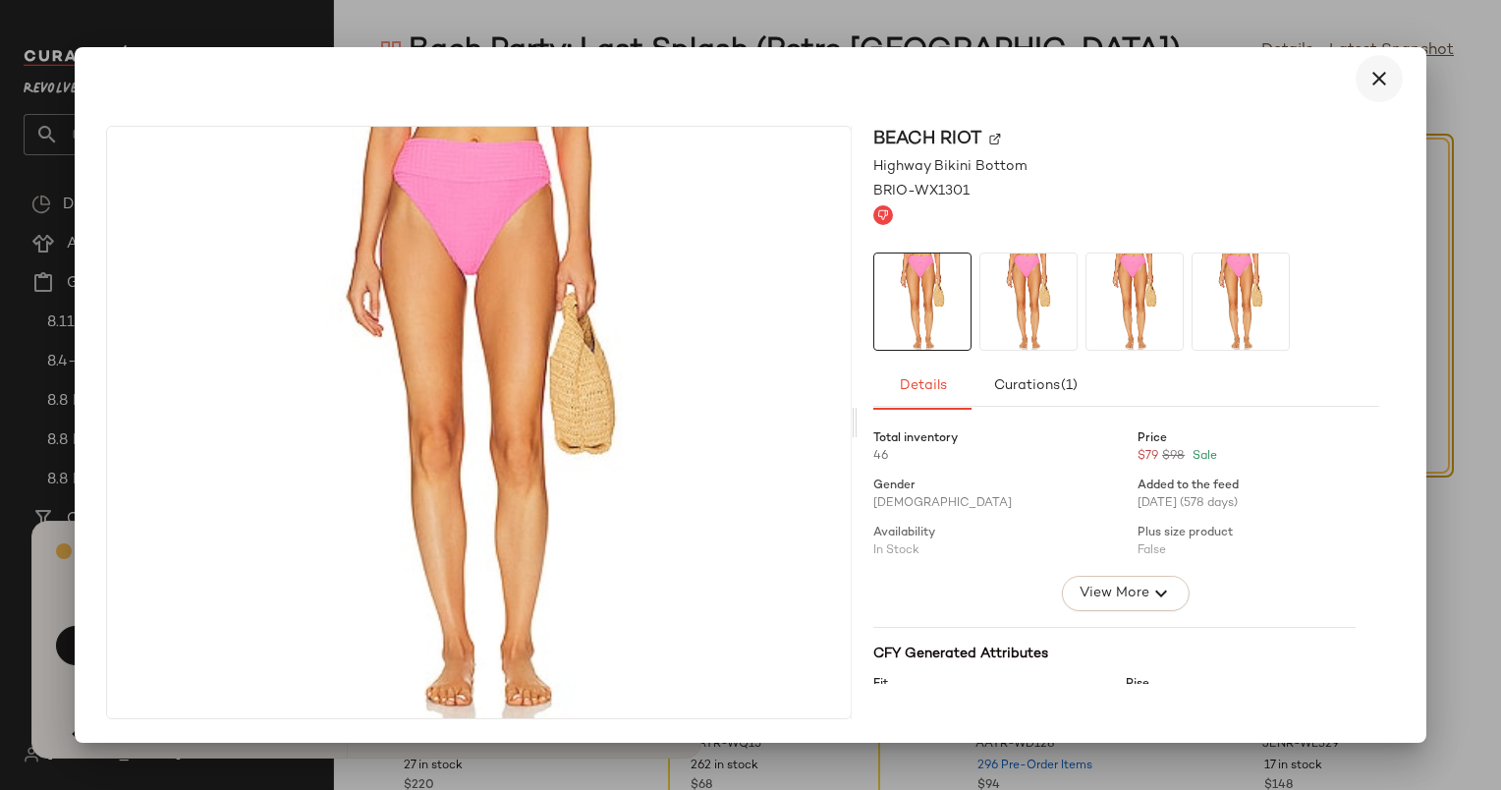
click at [1381, 70] on icon "button" at bounding box center [1380, 79] width 24 height 24
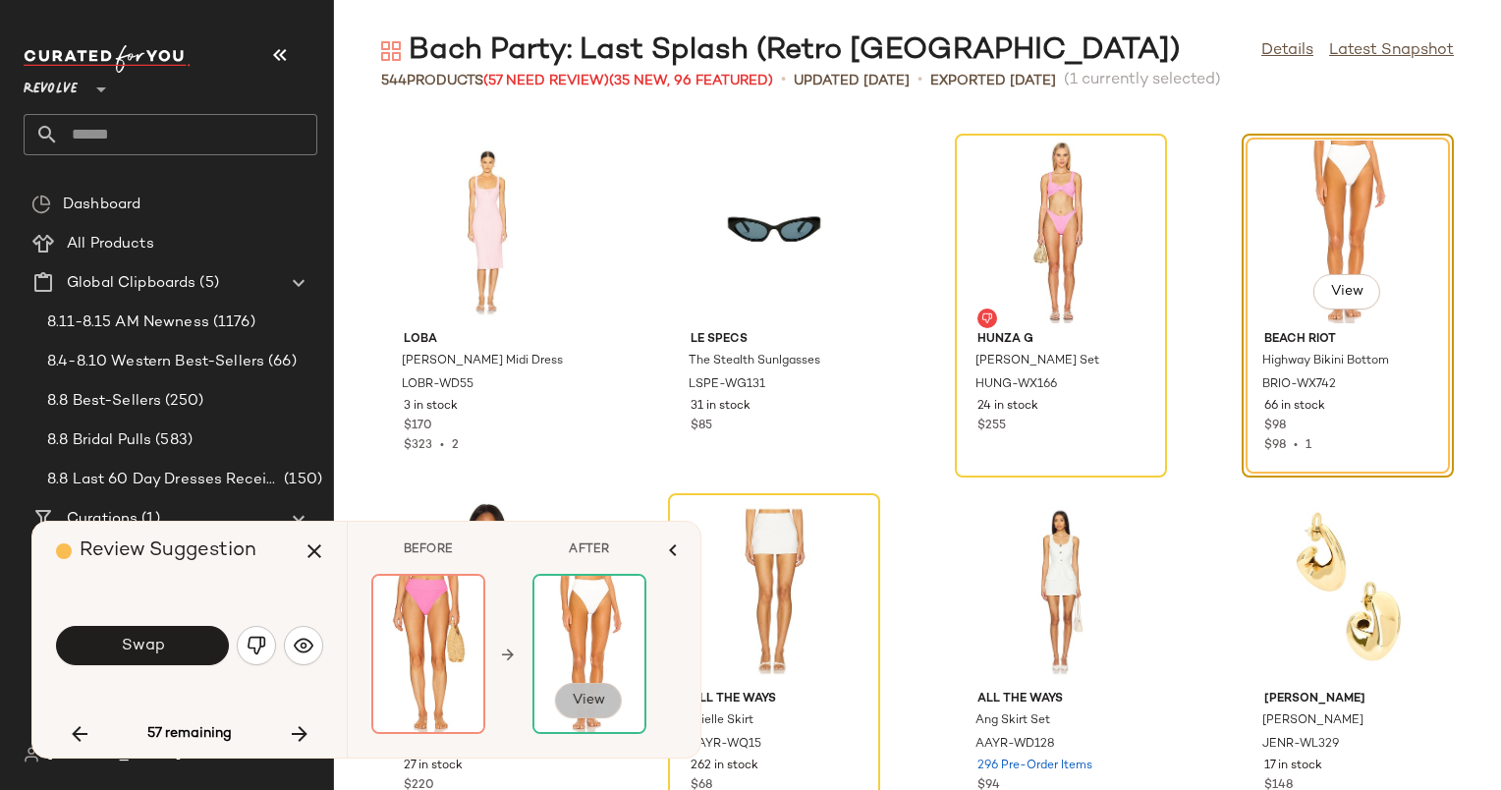
click at [582, 703] on span "View" at bounding box center [588, 701] width 33 height 16
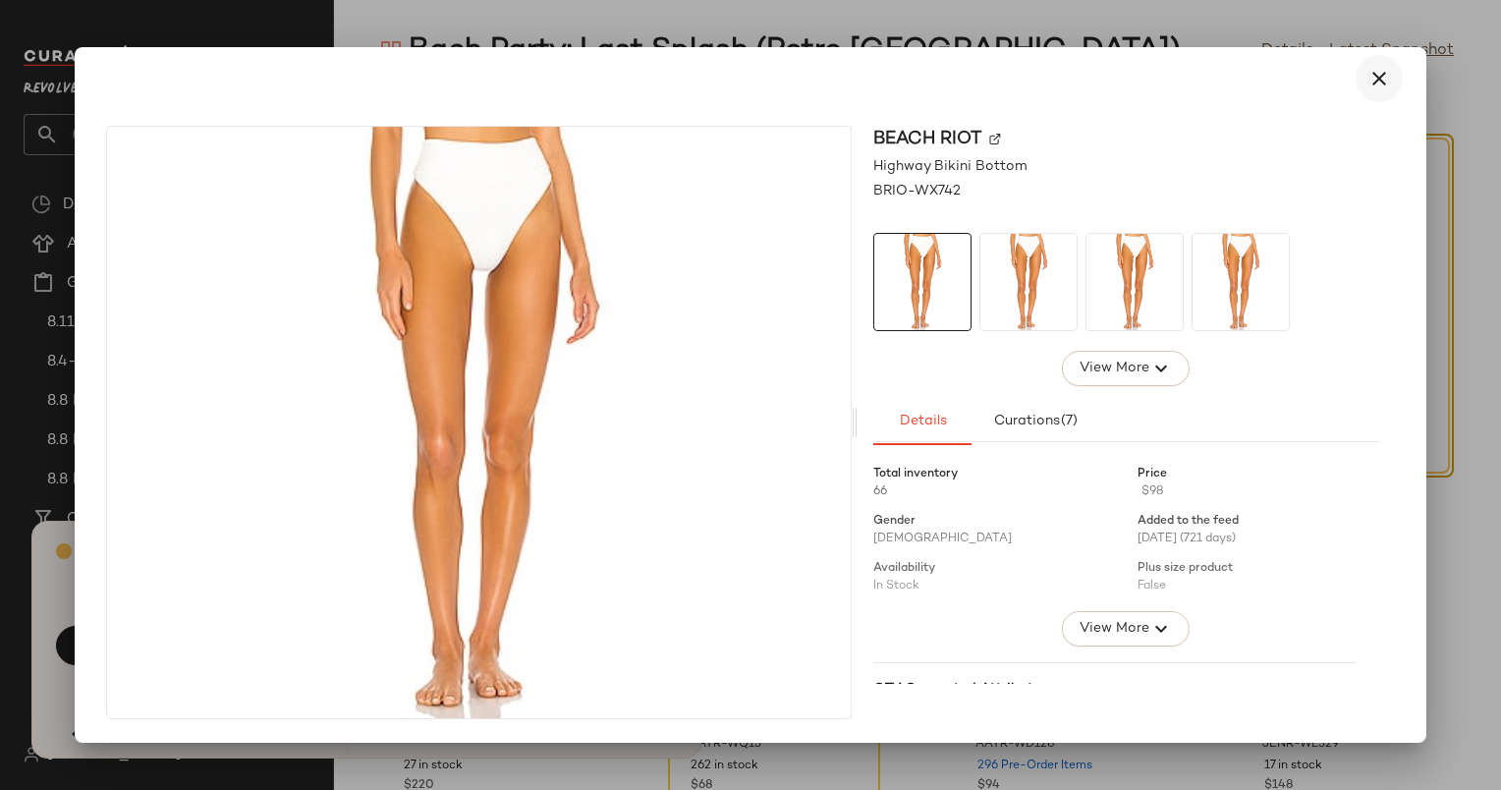
click at [1381, 79] on icon "button" at bounding box center [1380, 79] width 24 height 24
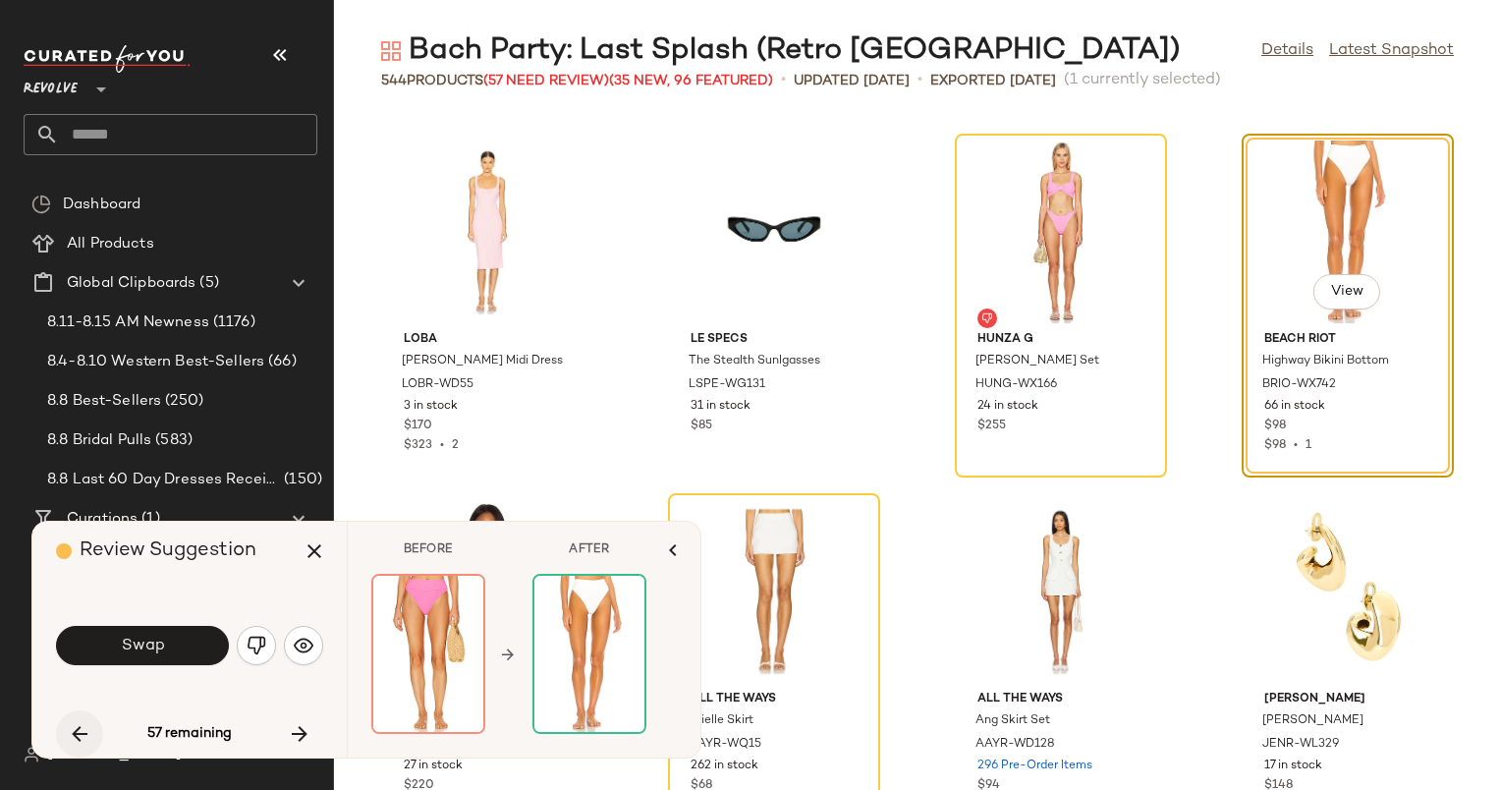
click at [59, 725] on button "button" at bounding box center [79, 733] width 47 height 47
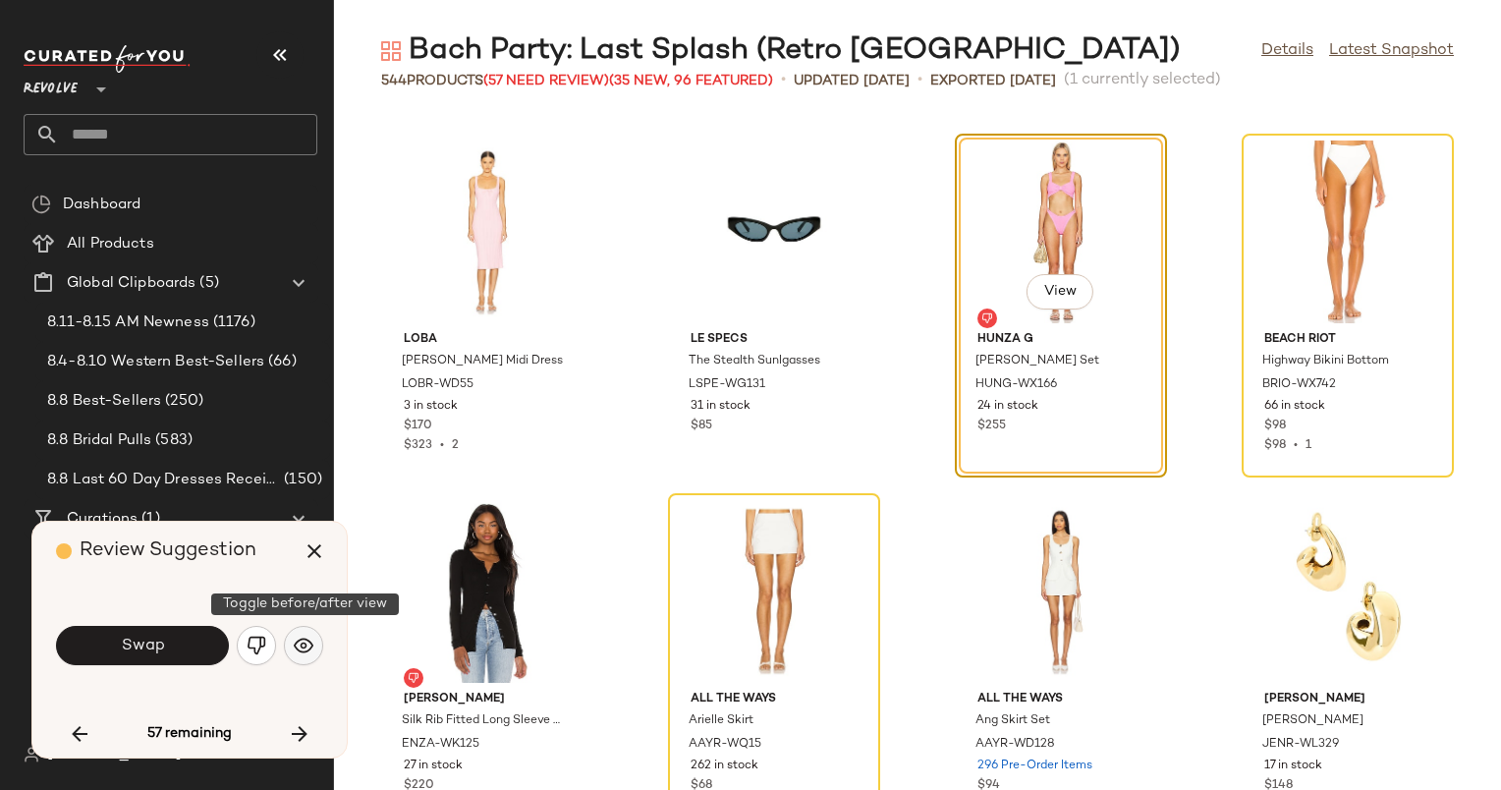
click at [298, 640] on img "button" at bounding box center [304, 646] width 20 height 20
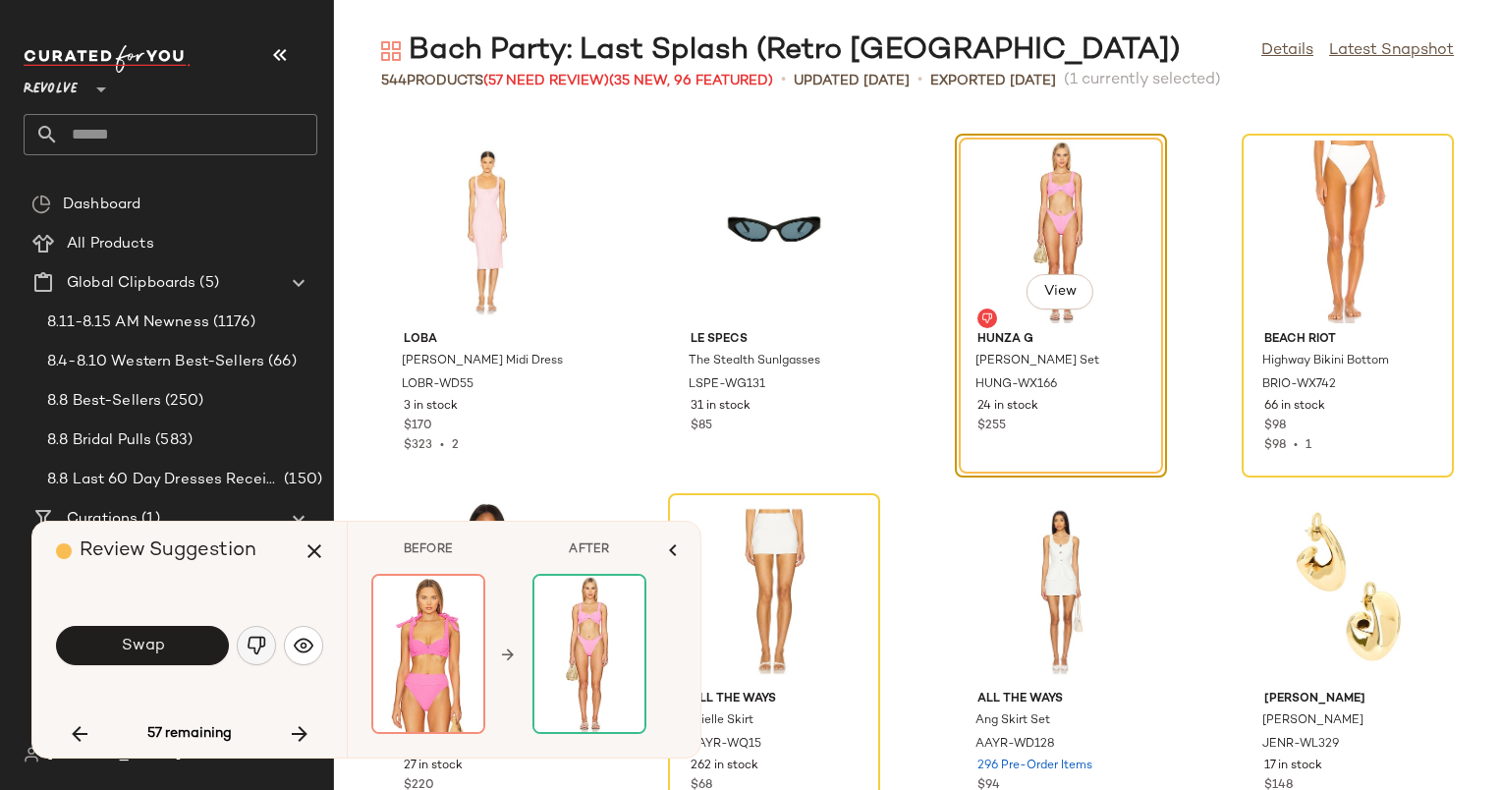
click at [258, 637] on img "button" at bounding box center [257, 646] width 20 height 20
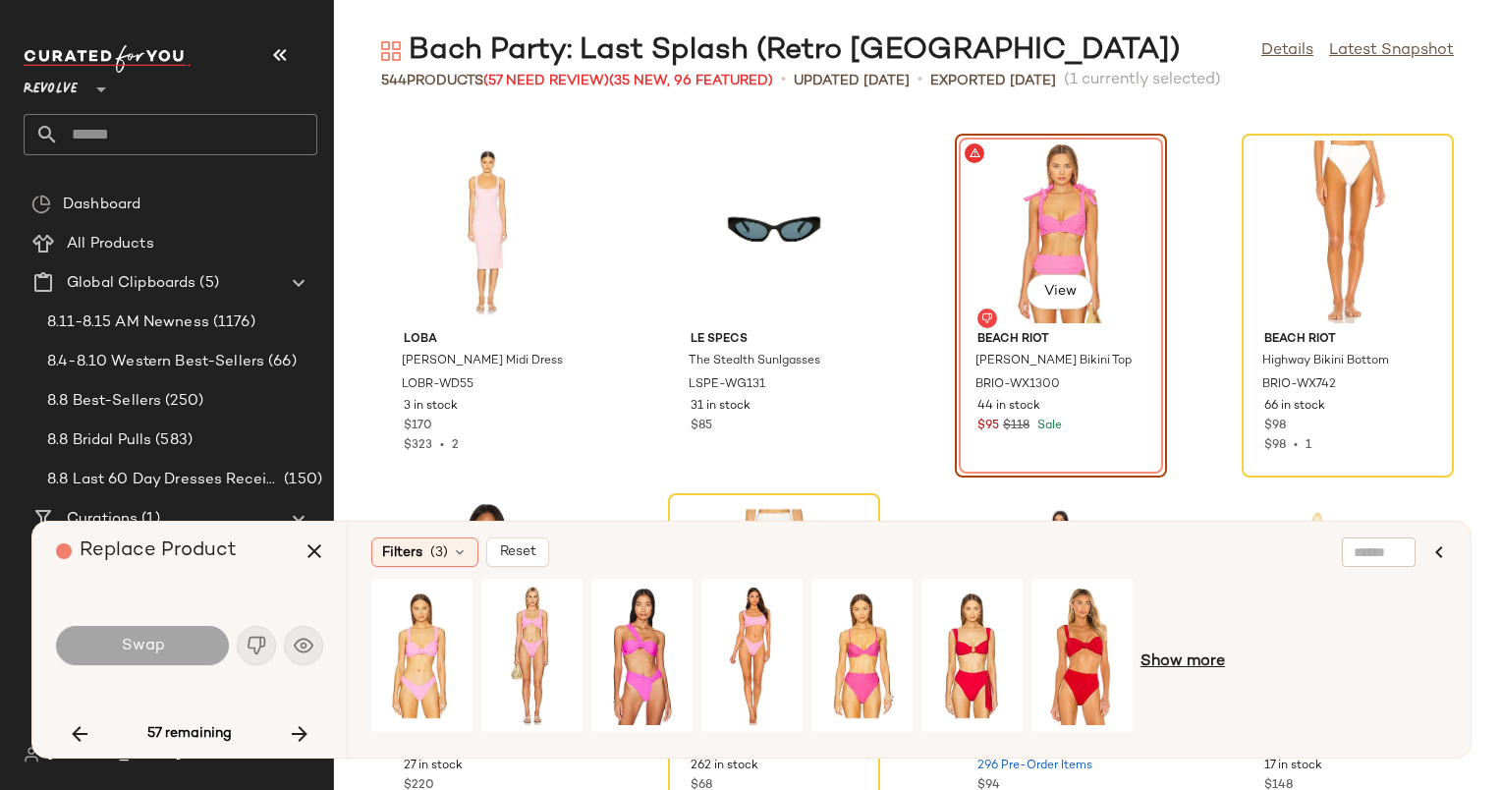
click at [1195, 654] on span "Show more" at bounding box center [1183, 662] width 84 height 24
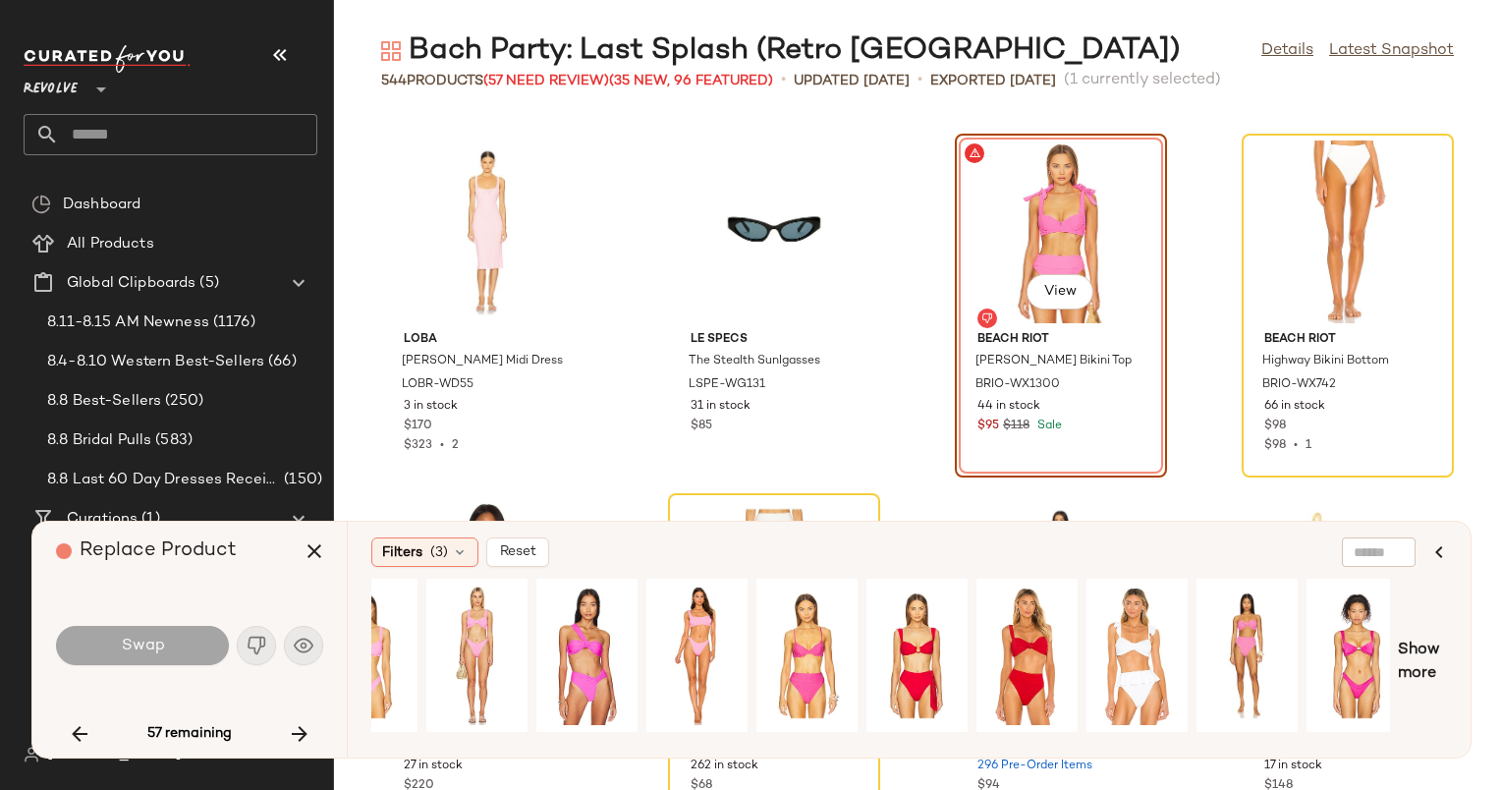
scroll to position [0, 57]
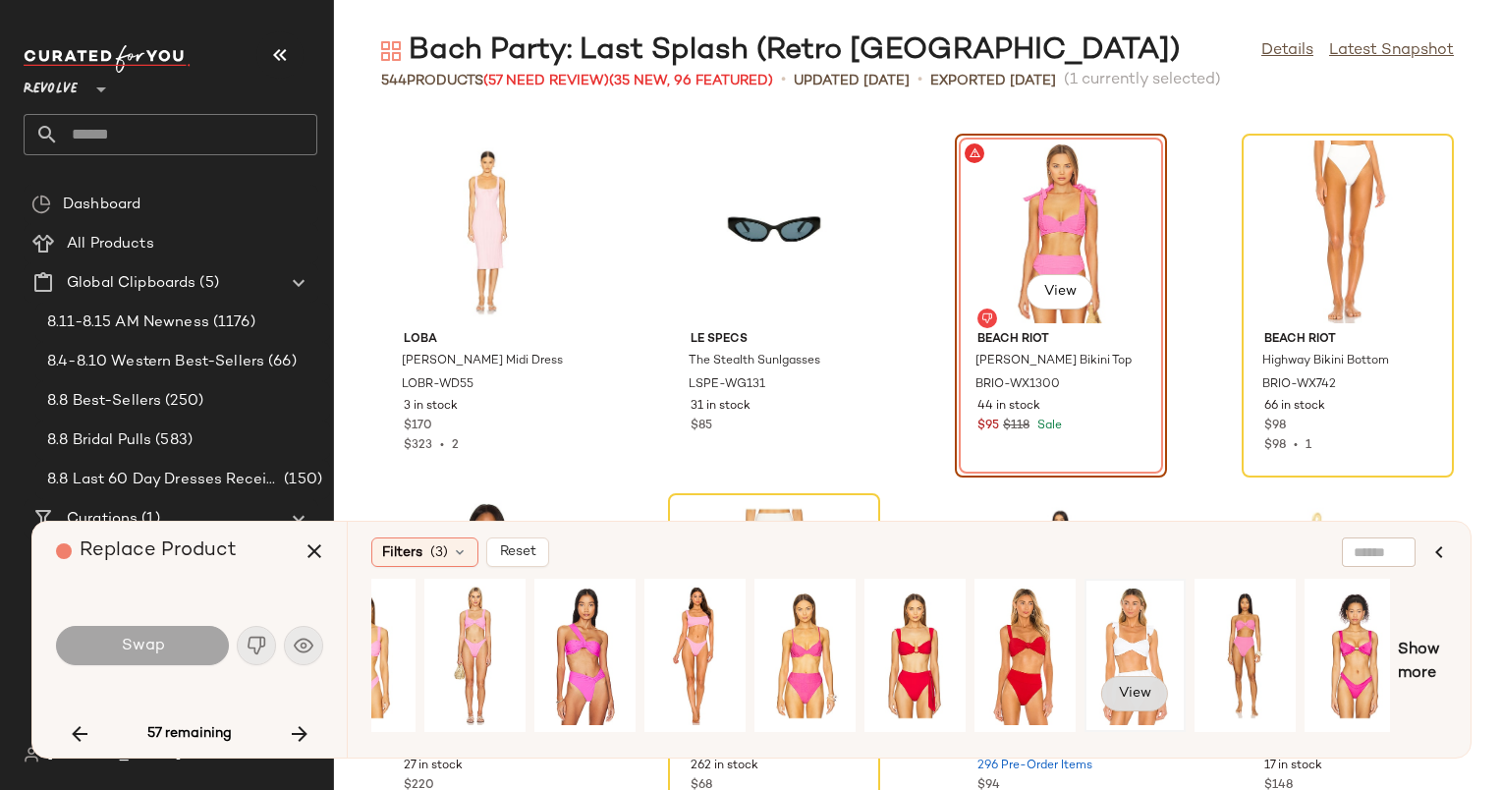
click at [1144, 687] on span "View" at bounding box center [1134, 694] width 33 height 16
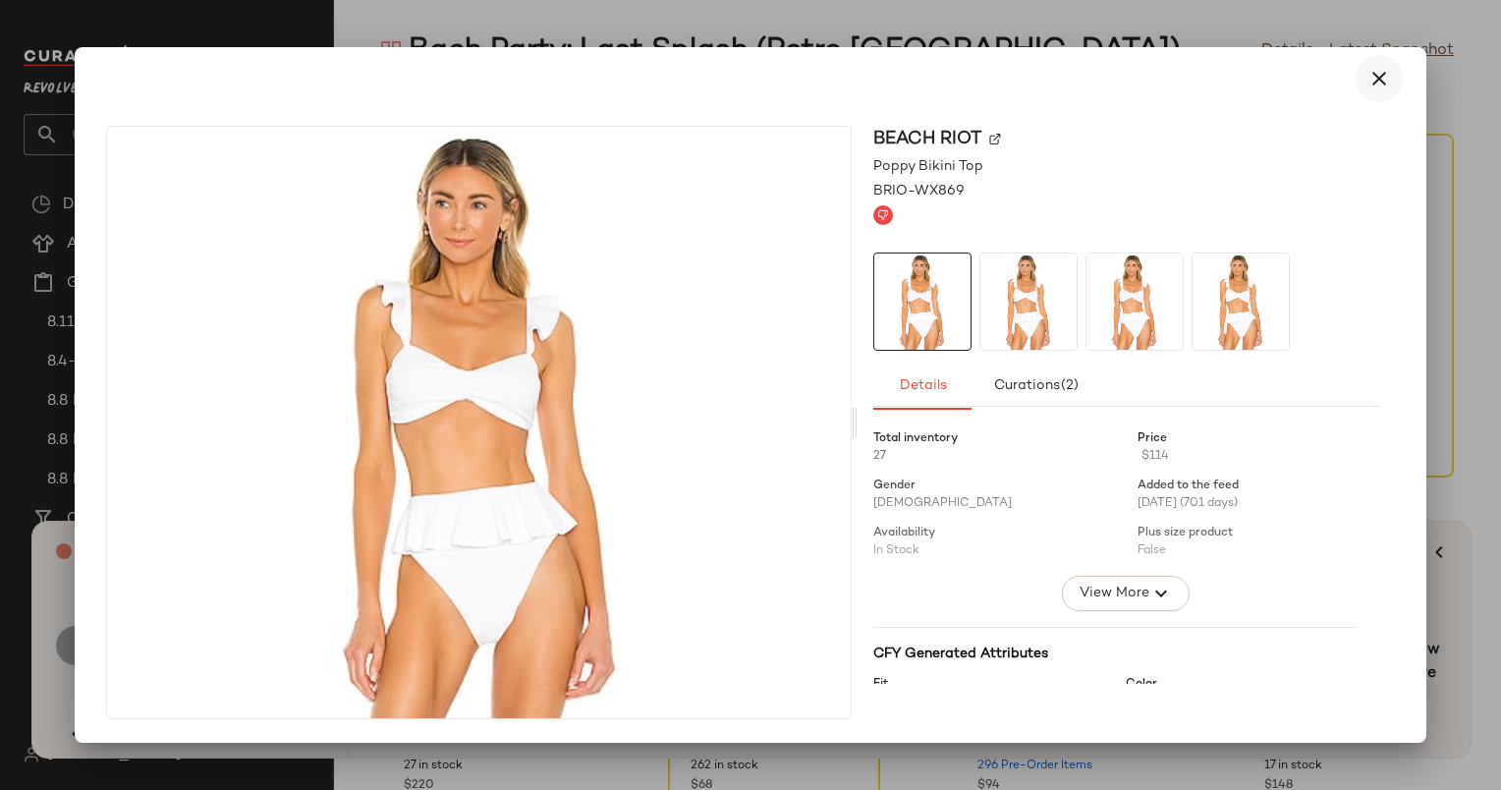
click at [1391, 74] on button "button" at bounding box center [1379, 78] width 47 height 47
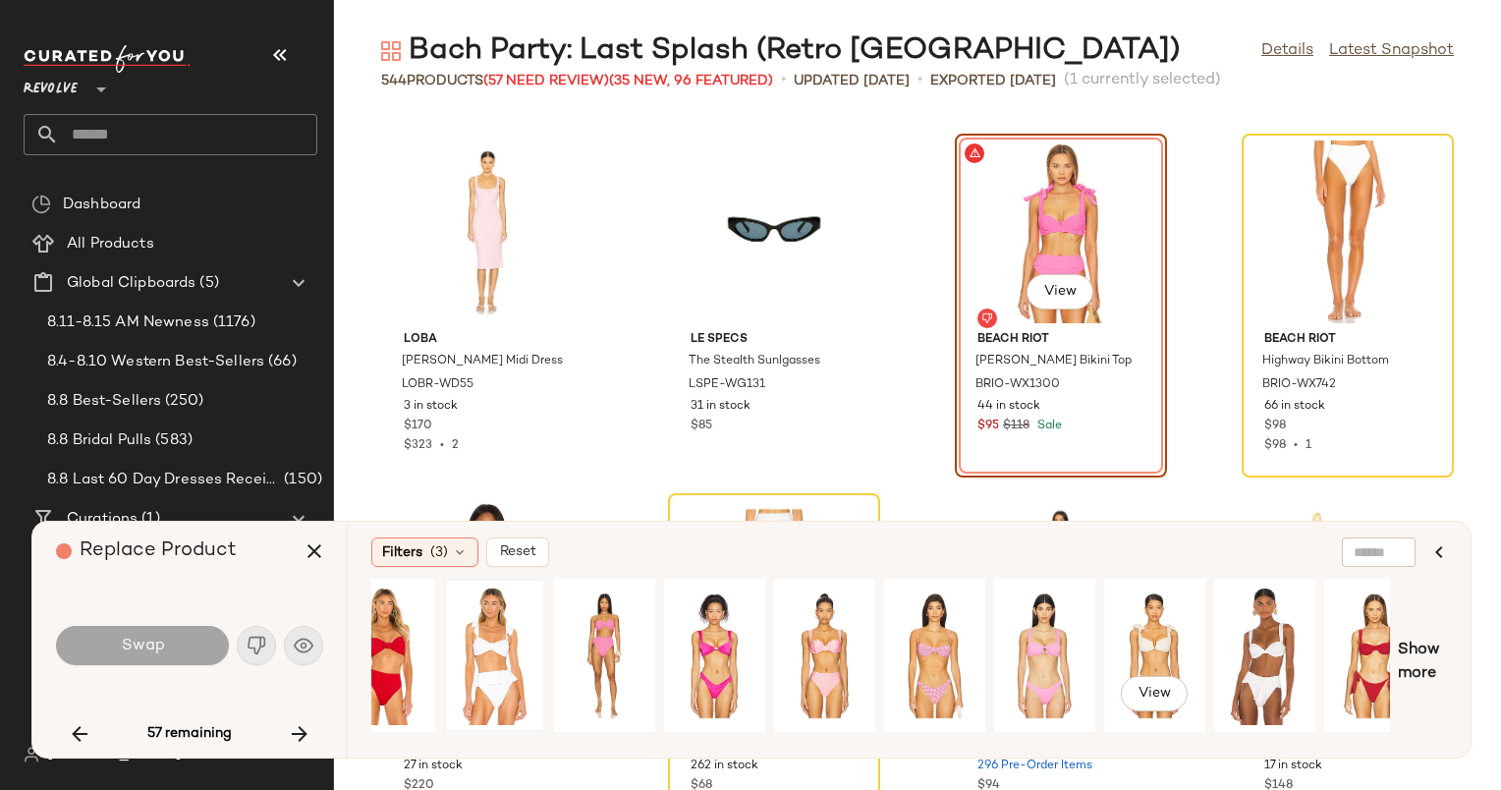
scroll to position [0, 731]
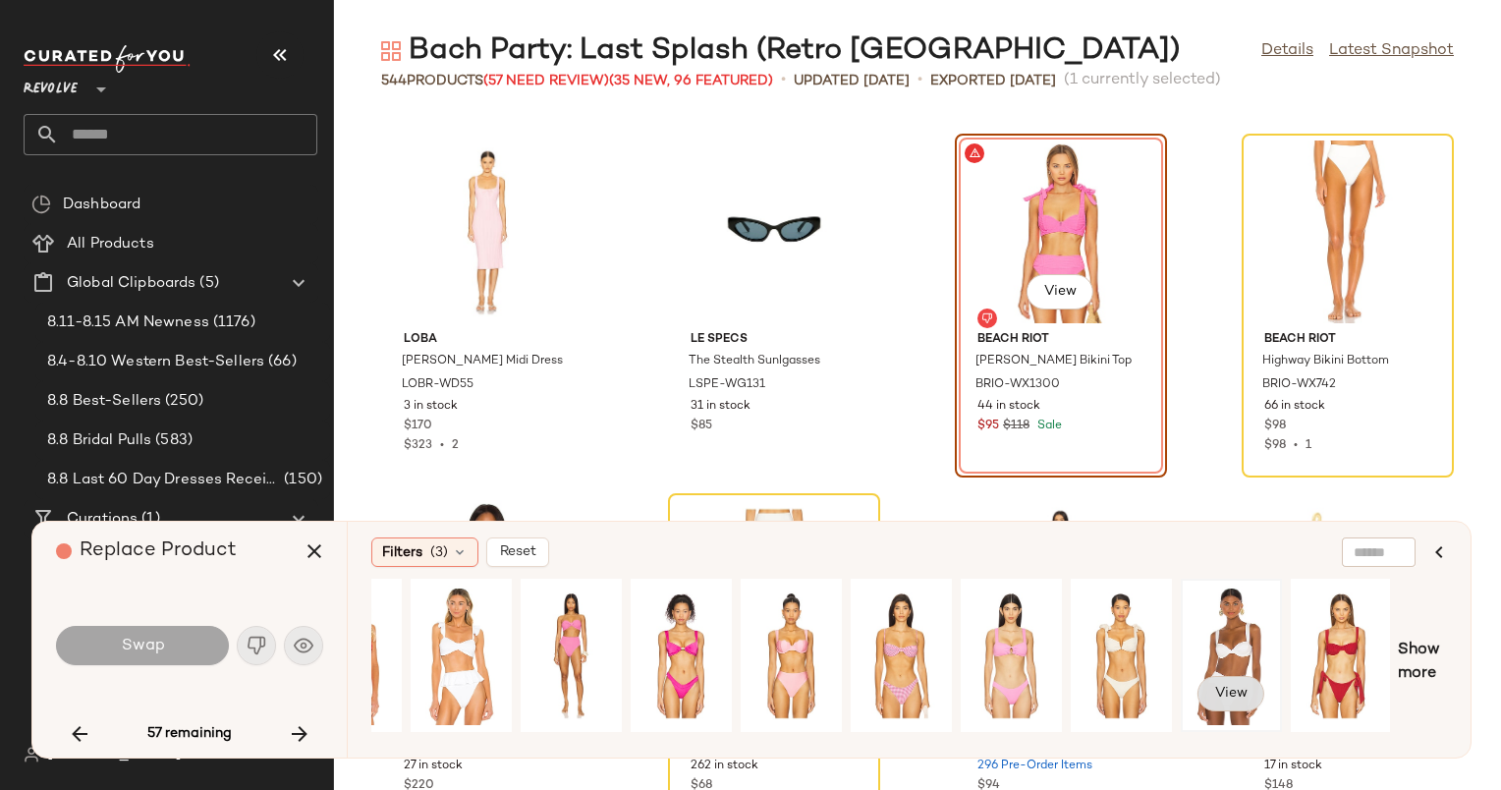
click at [1223, 689] on span "View" at bounding box center [1230, 694] width 33 height 16
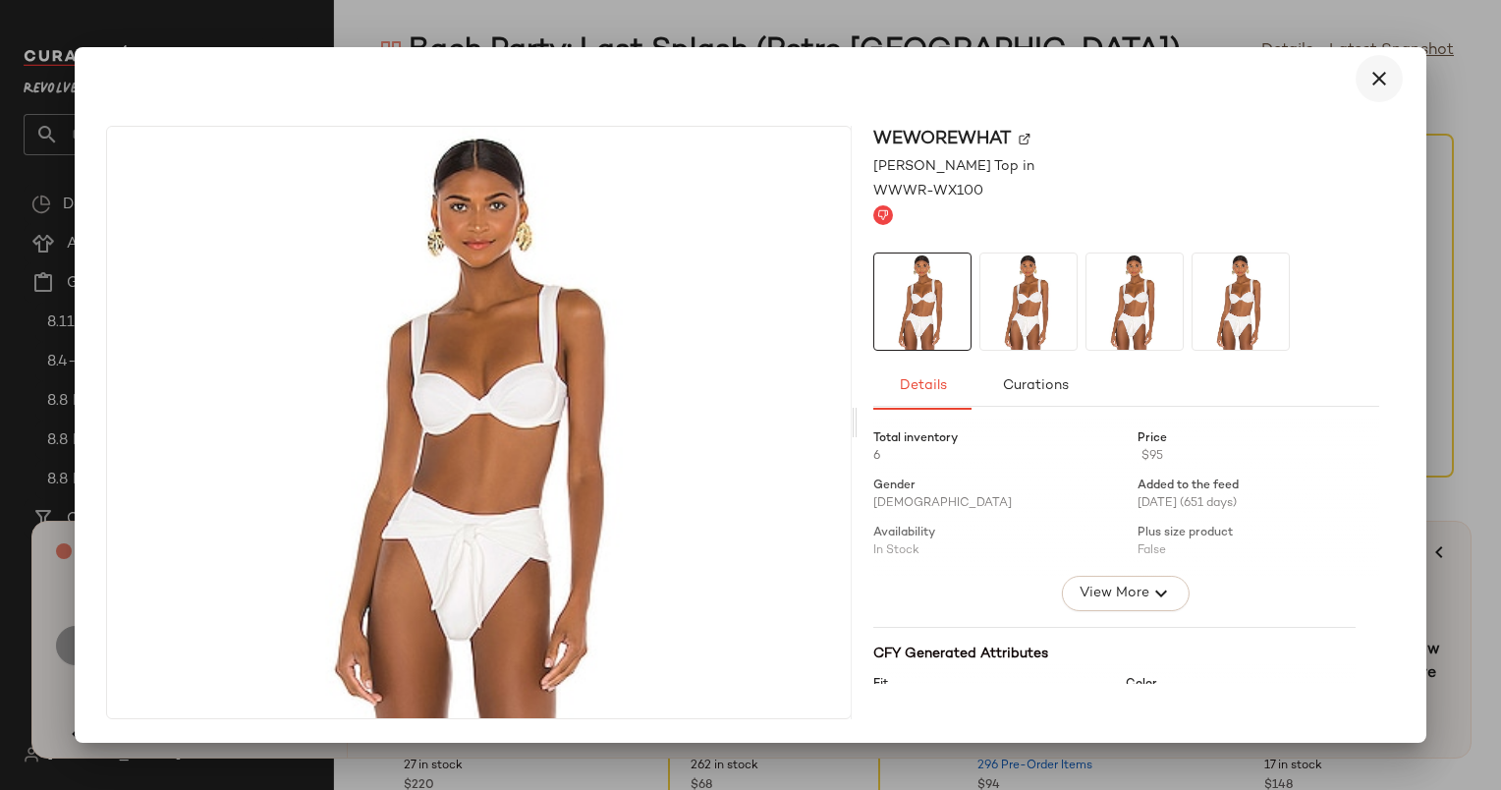
click at [1374, 75] on icon "button" at bounding box center [1380, 79] width 24 height 24
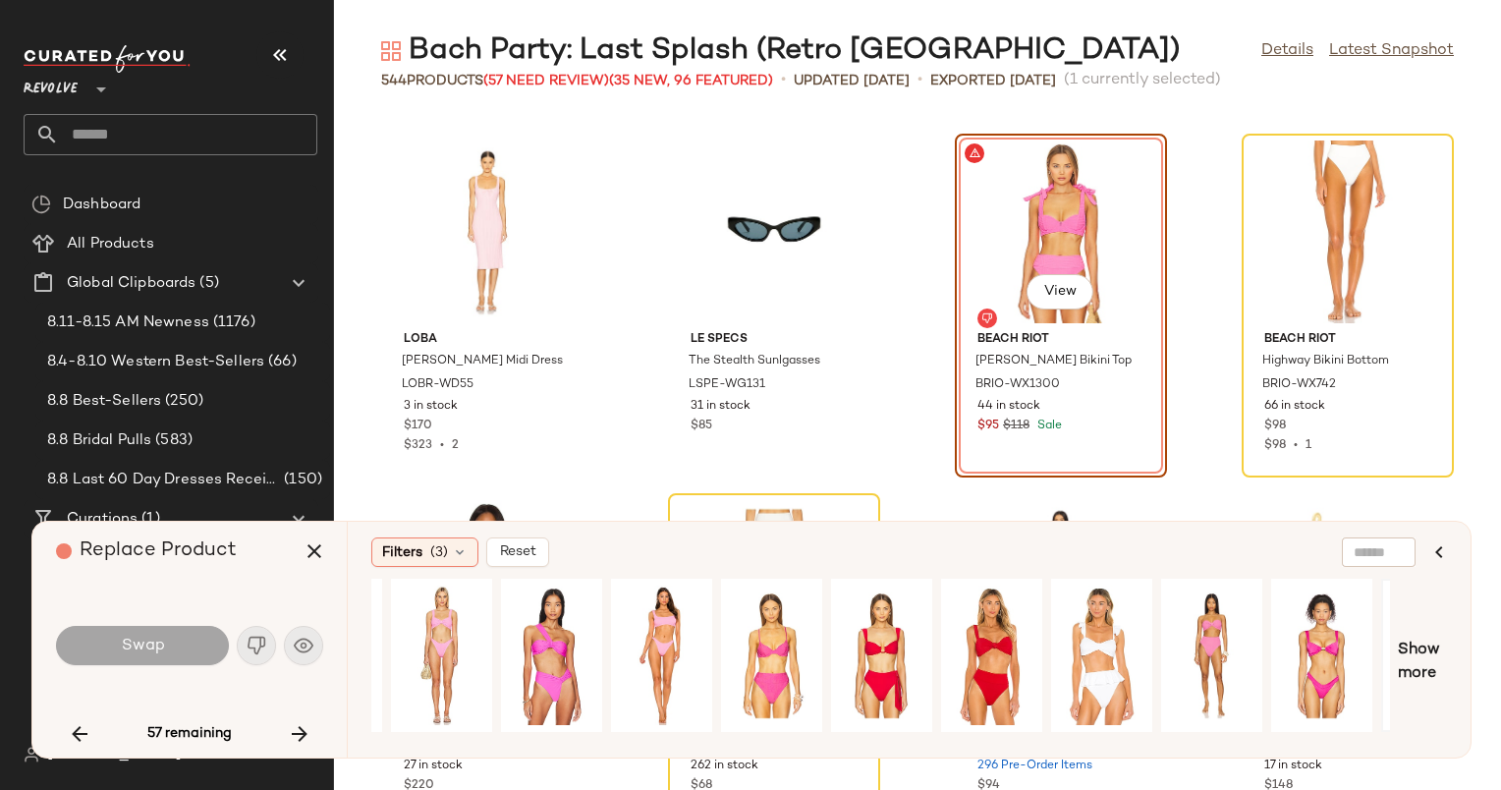
scroll to position [0, 0]
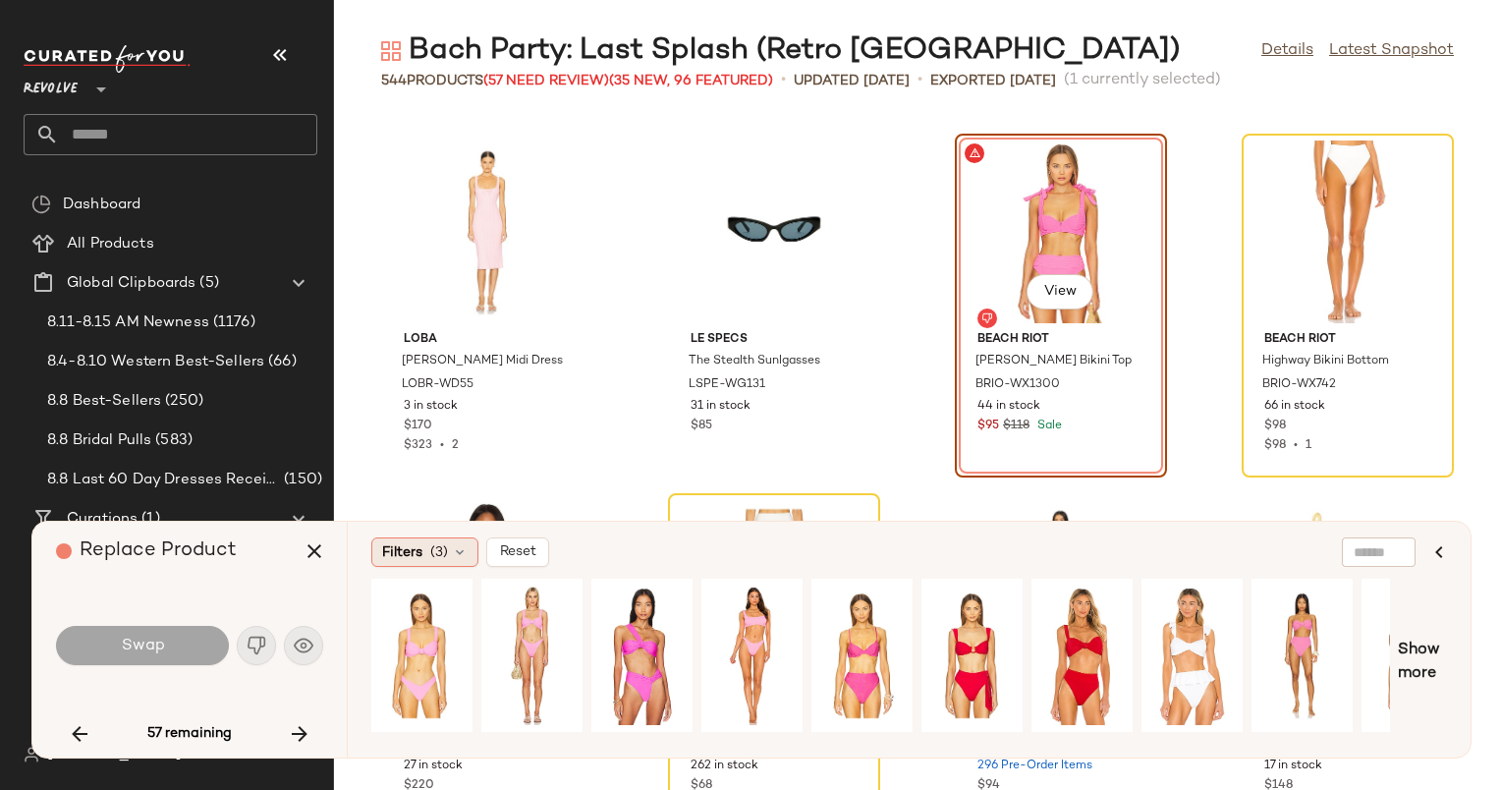
click at [414, 550] on span "Filters" at bounding box center [402, 552] width 40 height 21
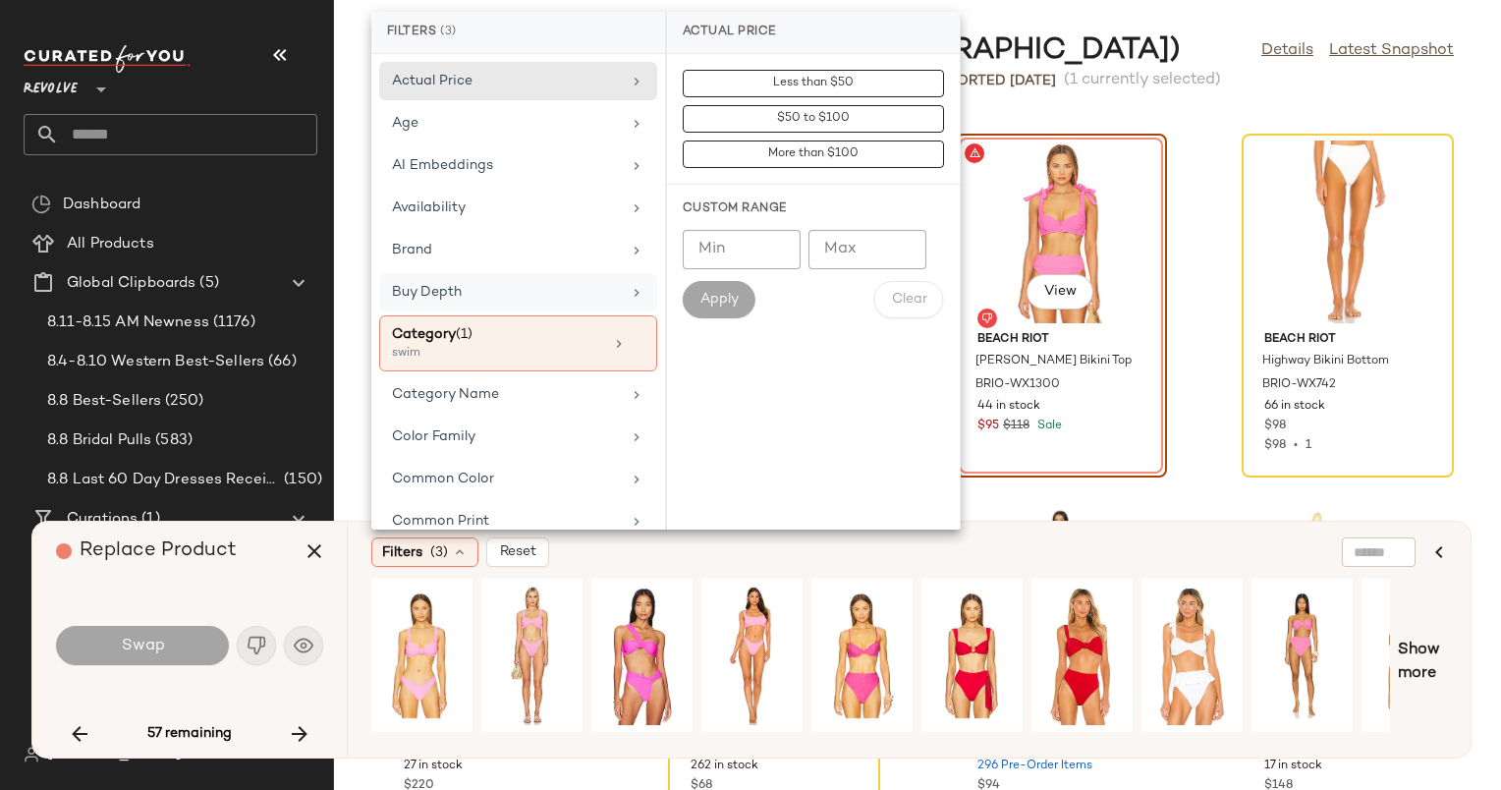
click at [546, 289] on div "Buy Depth" at bounding box center [506, 292] width 229 height 21
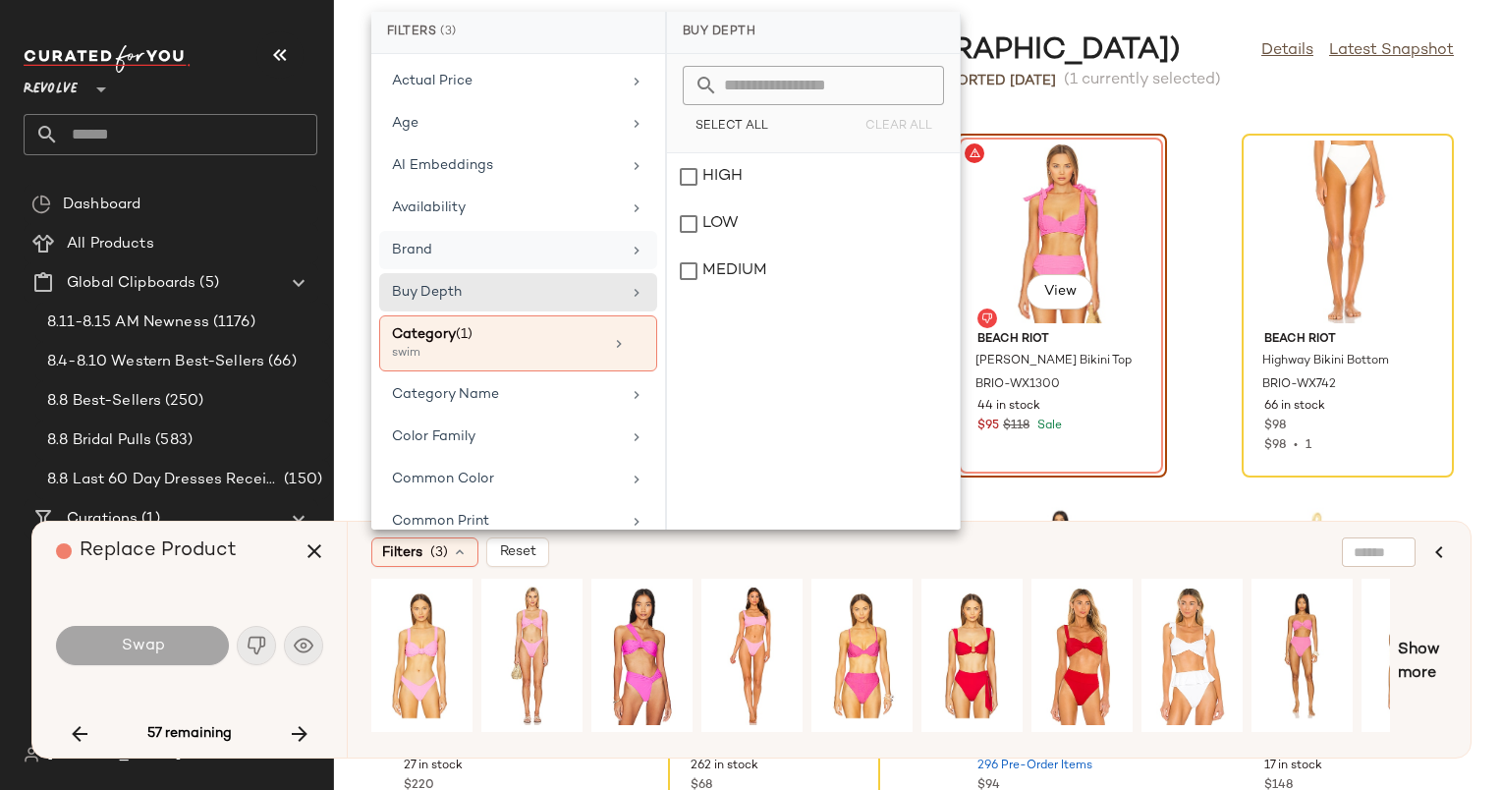
click at [574, 273] on div "Brand" at bounding box center [518, 292] width 278 height 38
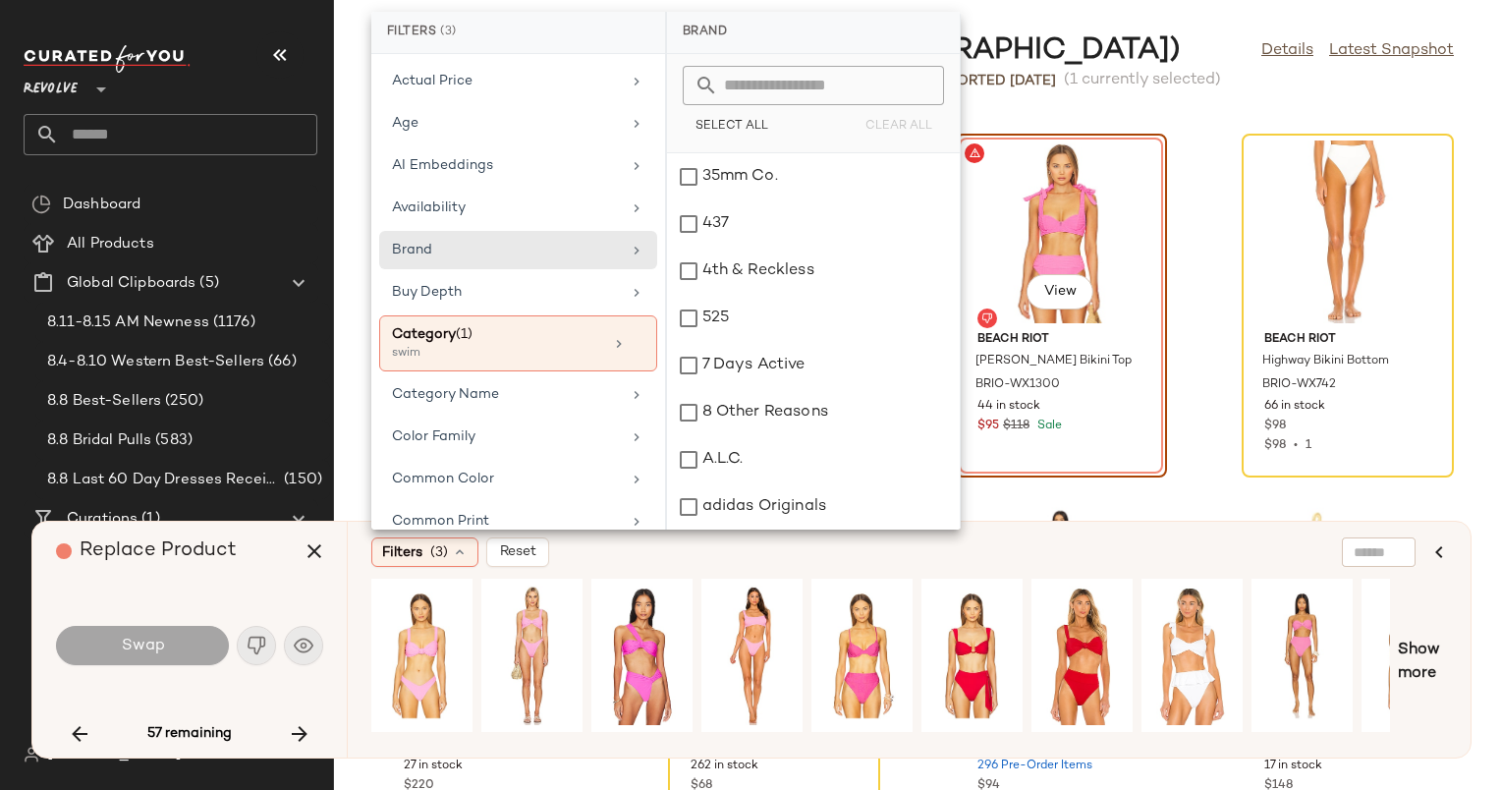
click at [848, 82] on input "text" at bounding box center [825, 85] width 214 height 39
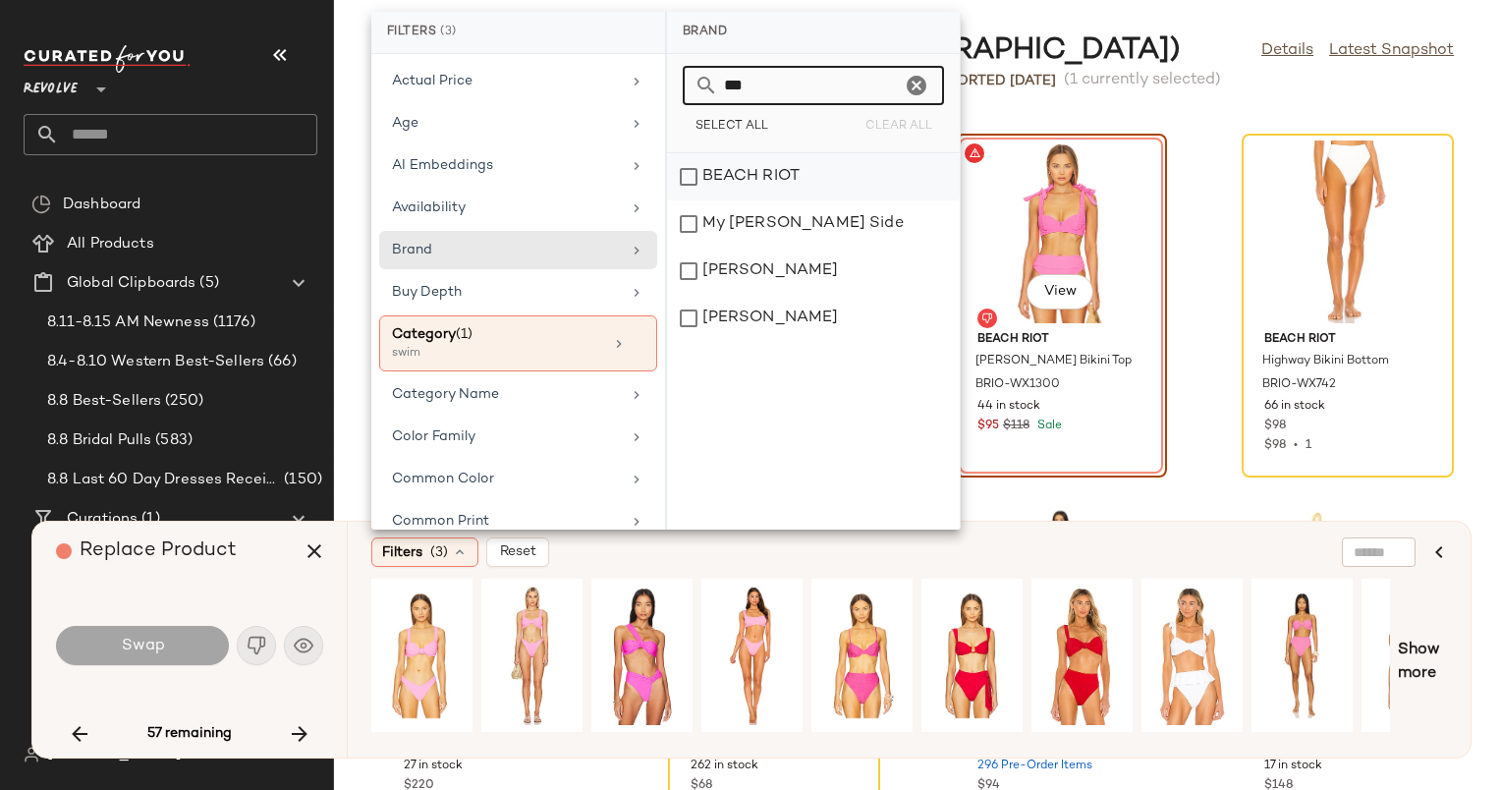
type input "***"
click at [900, 200] on div "BEACH RIOT" at bounding box center [813, 223] width 293 height 47
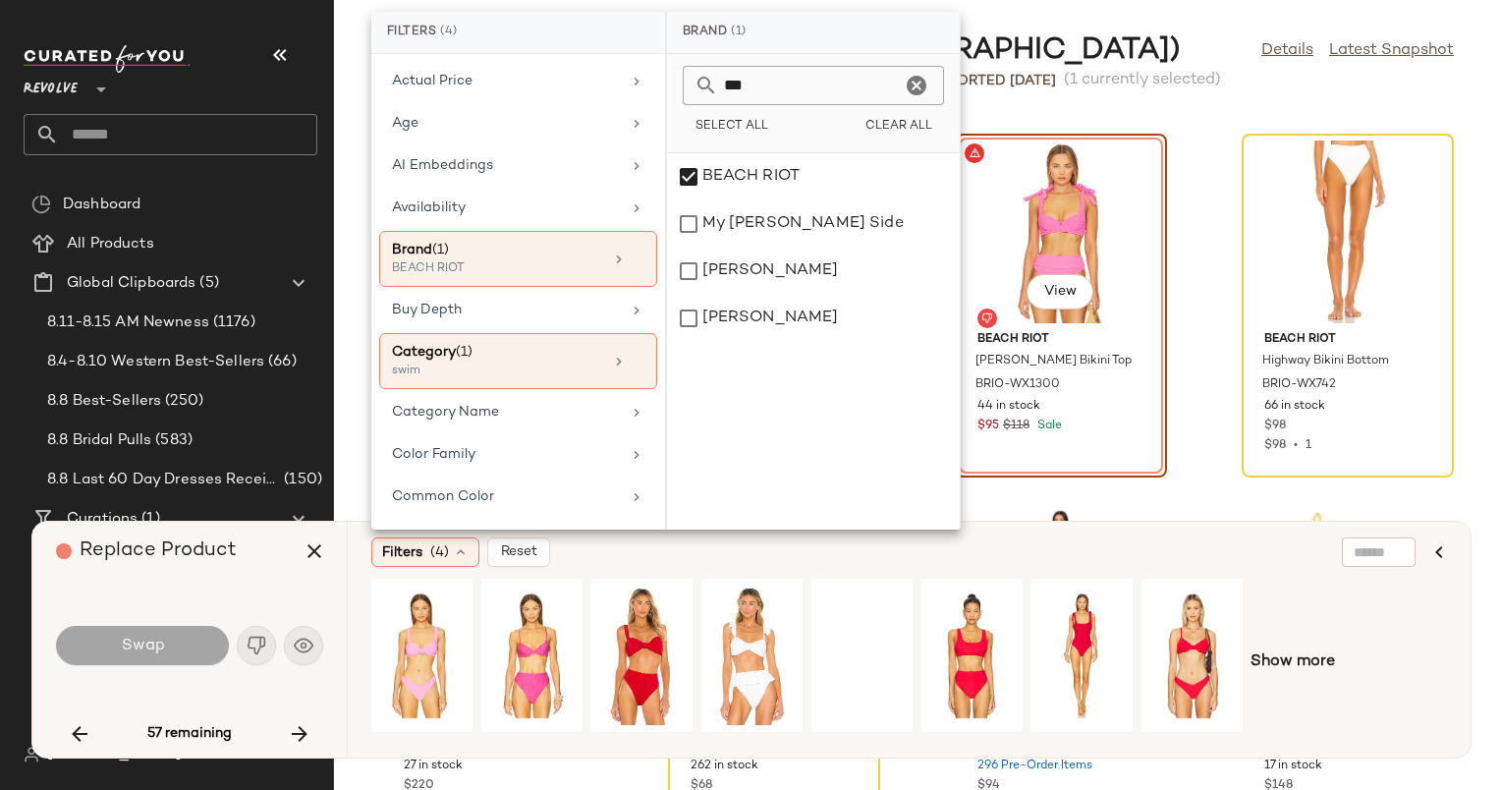
click at [1097, 534] on div "Filters (4) Reset Show more" at bounding box center [909, 640] width 1124 height 236
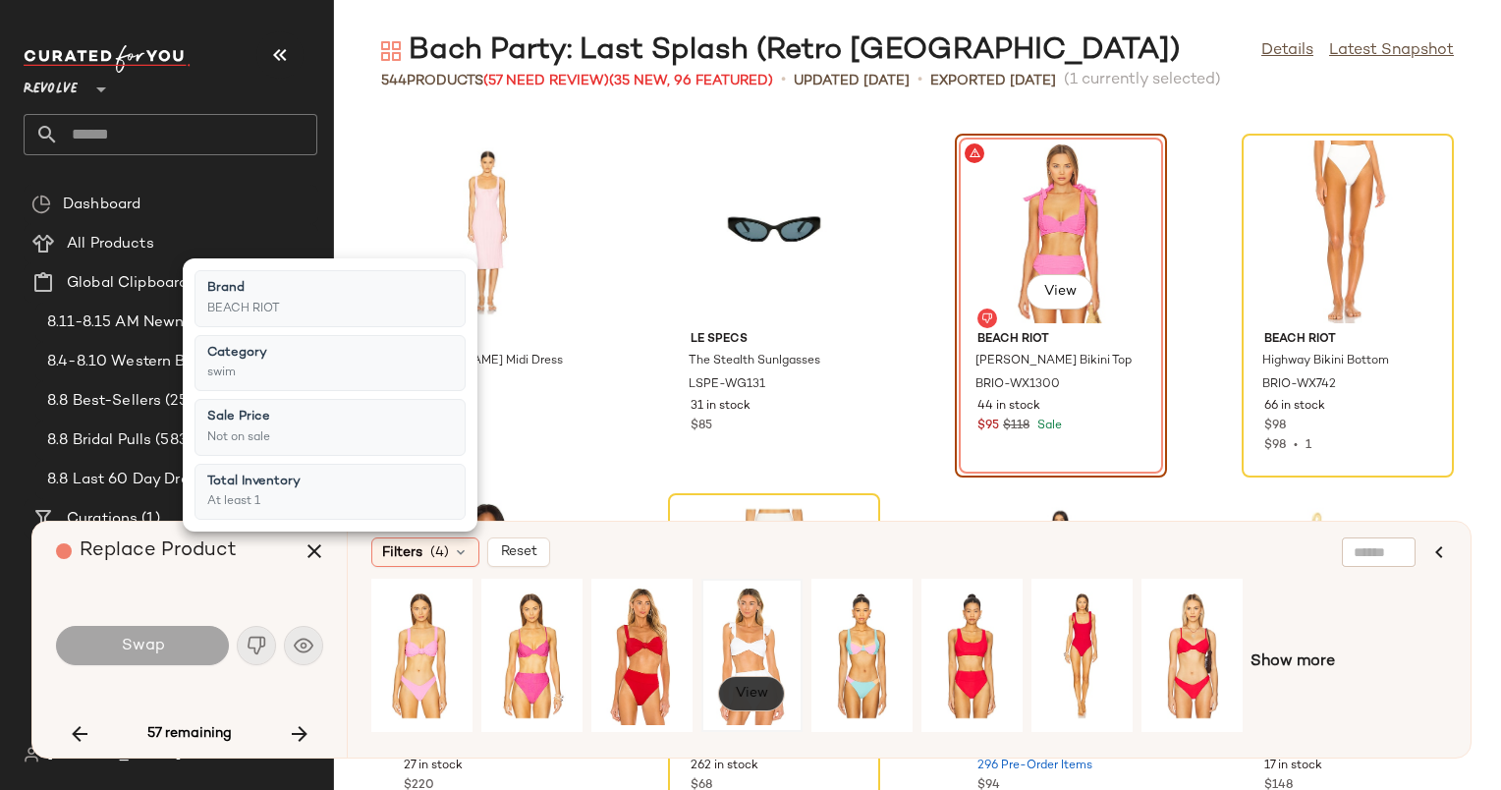
click at [763, 687] on span "View" at bounding box center [751, 694] width 33 height 16
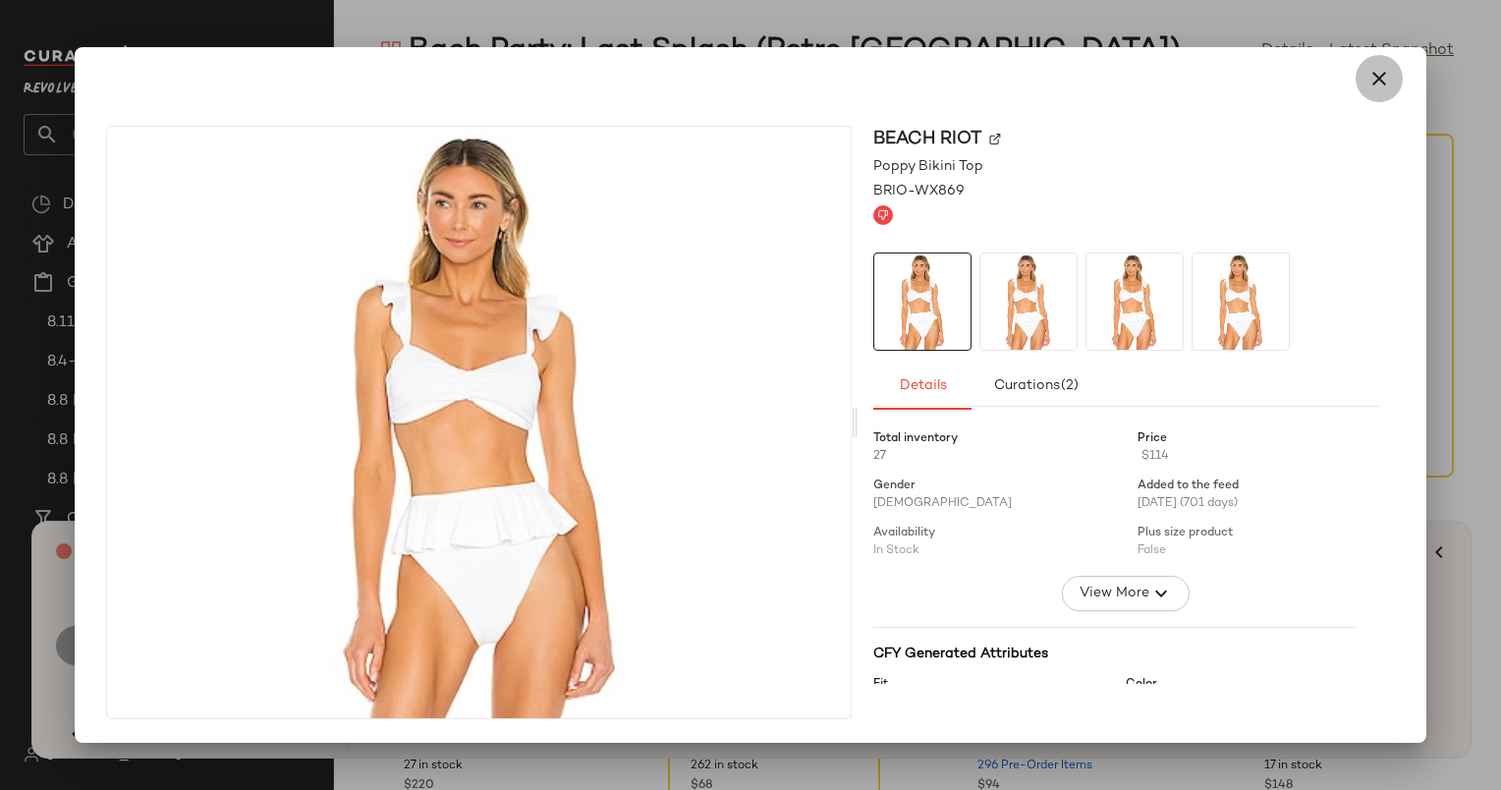
click at [1384, 77] on icon "button" at bounding box center [1380, 79] width 24 height 24
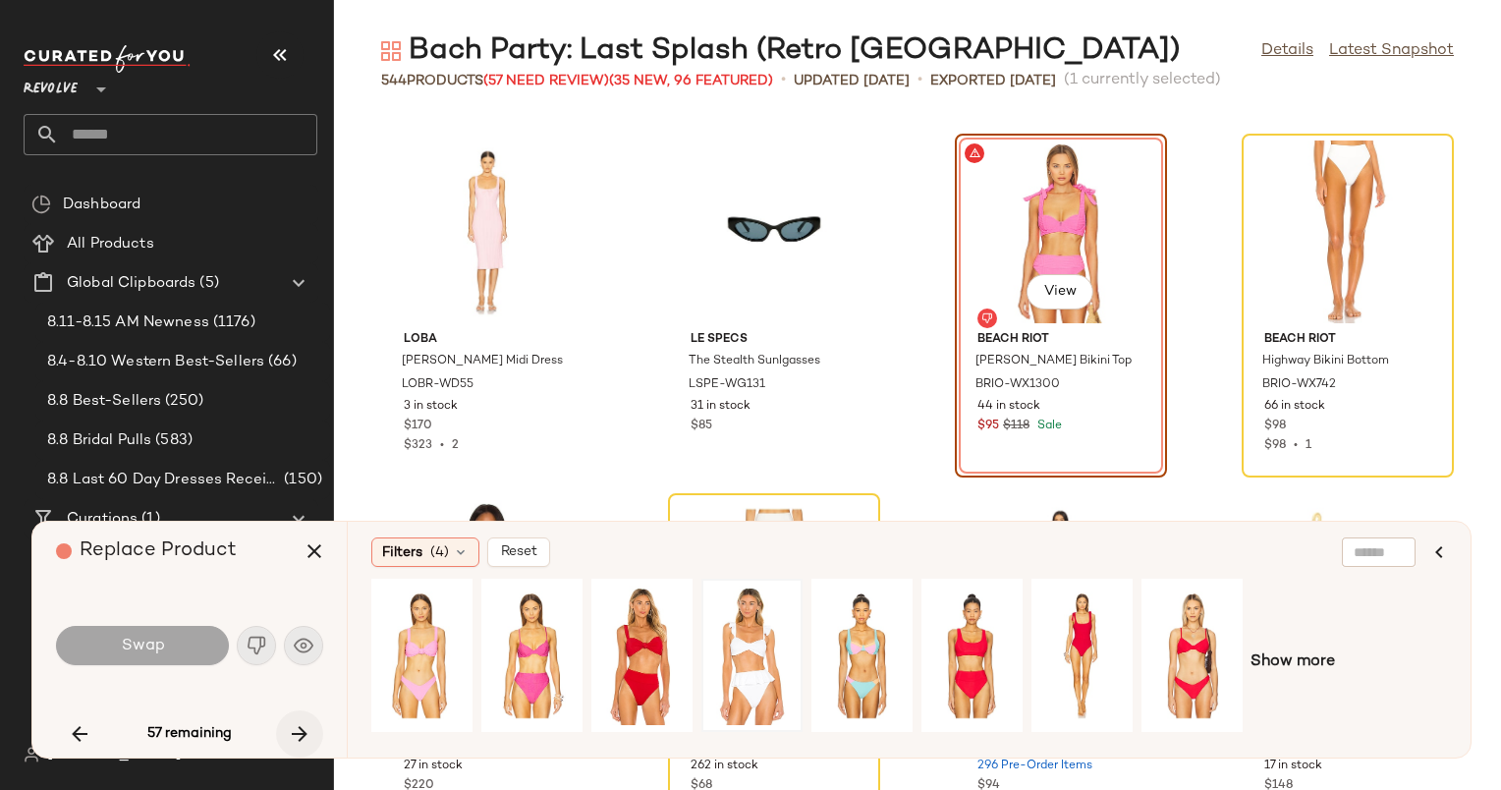
click at [305, 723] on icon "button" at bounding box center [300, 734] width 24 height 24
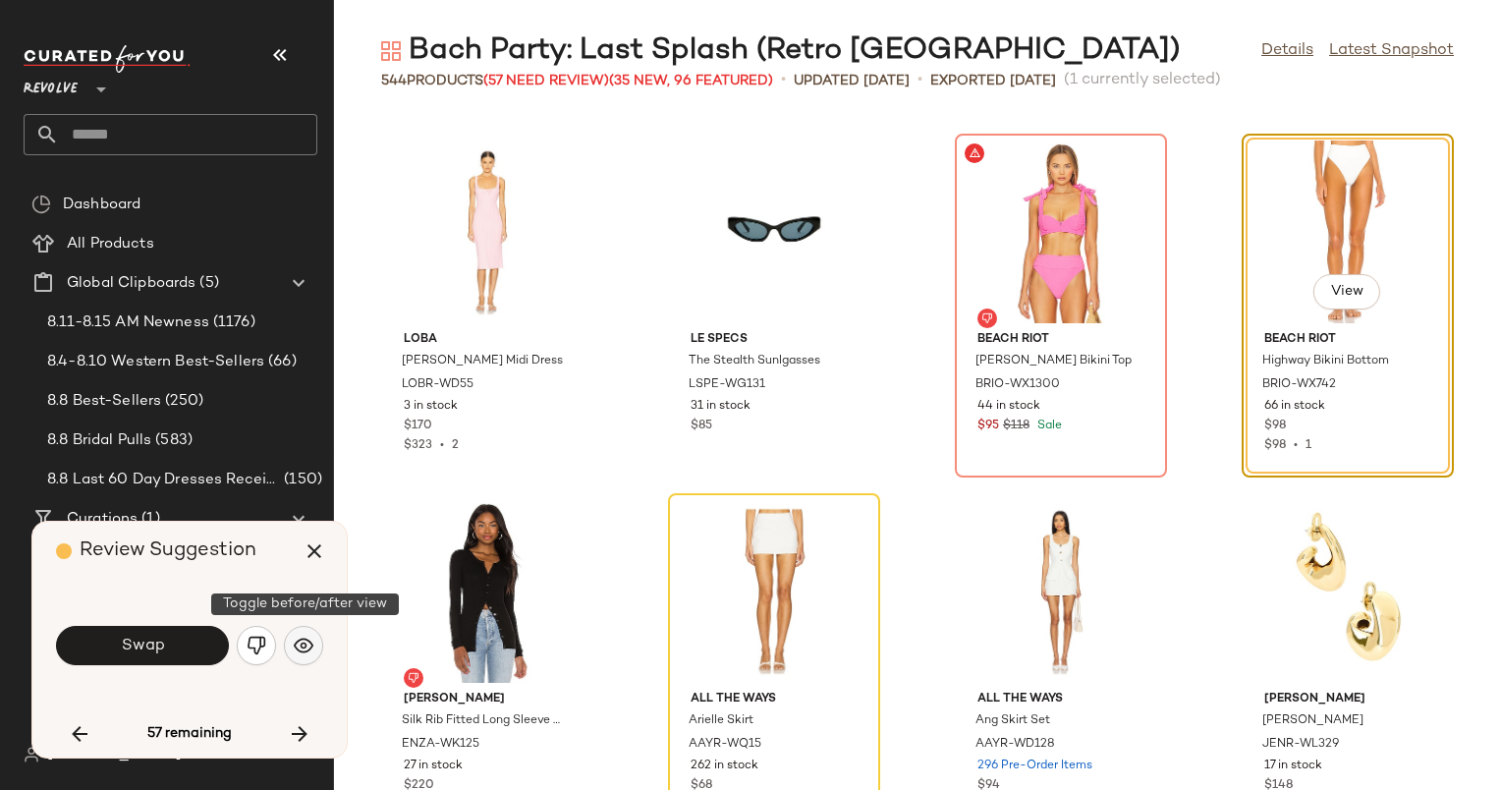
click at [306, 643] on img "button" at bounding box center [304, 646] width 20 height 20
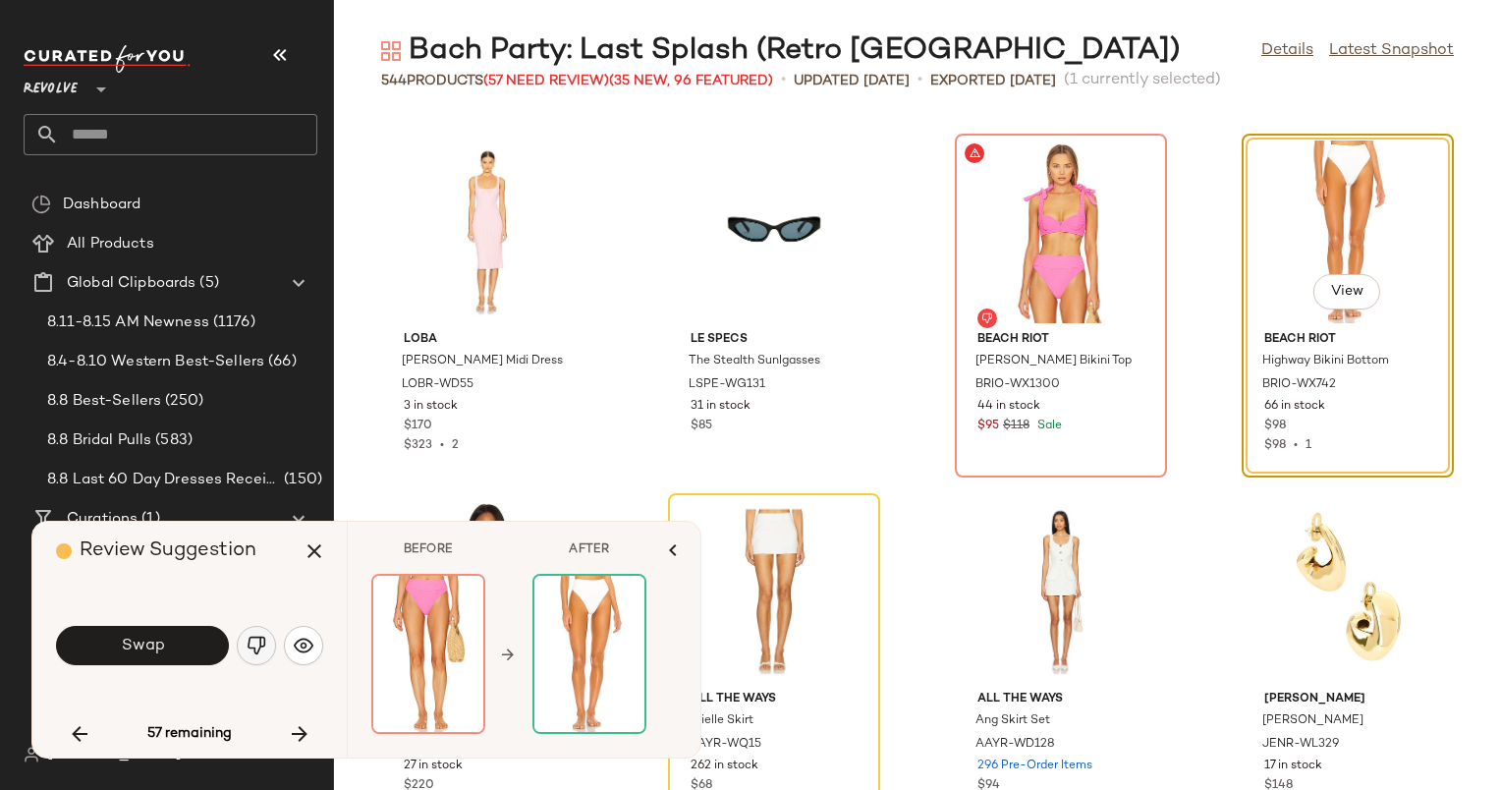
click at [273, 641] on button "button" at bounding box center [256, 645] width 39 height 39
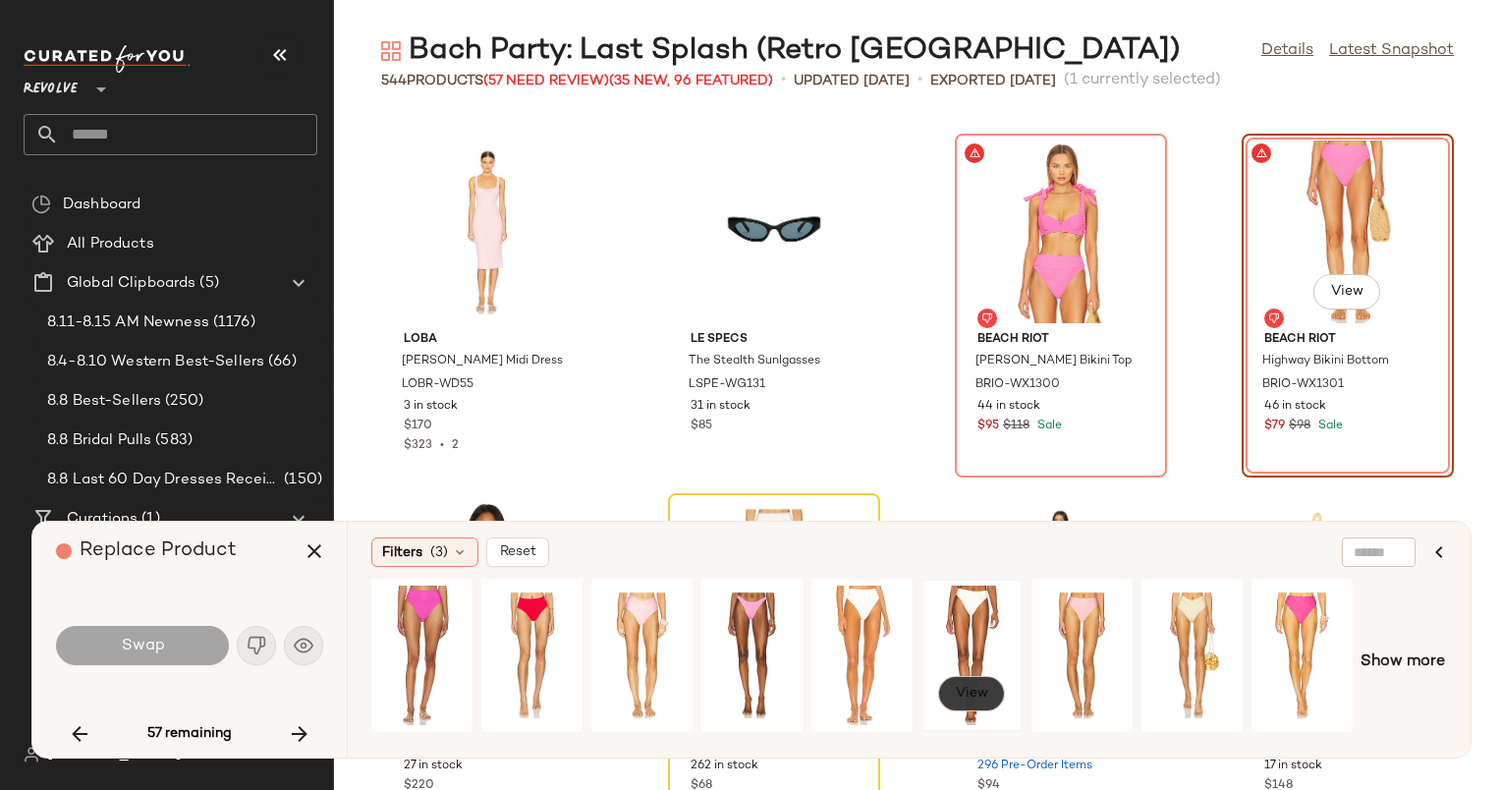
click at [972, 690] on span "View" at bounding box center [971, 694] width 33 height 16
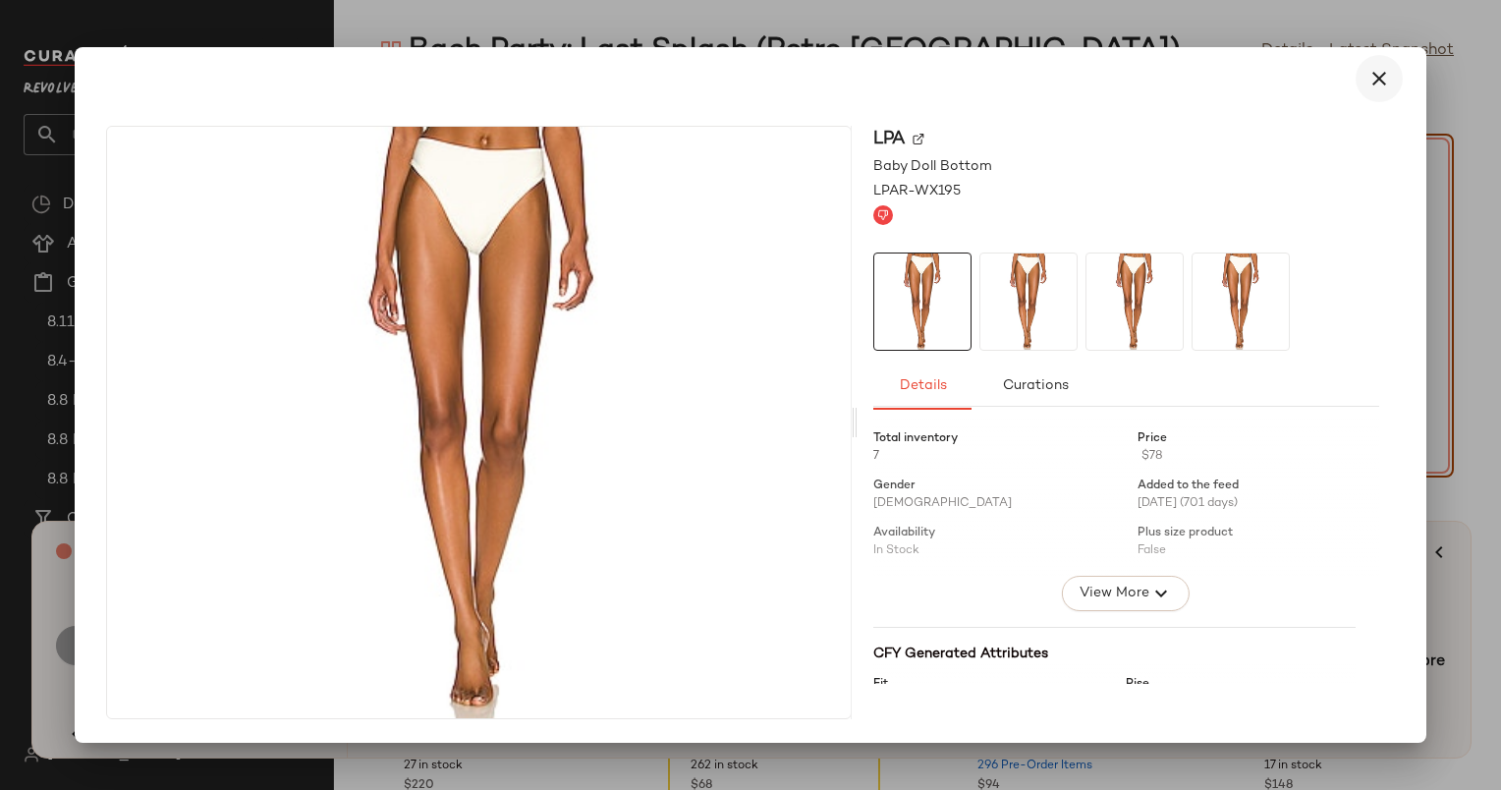
click at [1387, 85] on icon "button" at bounding box center [1380, 79] width 24 height 24
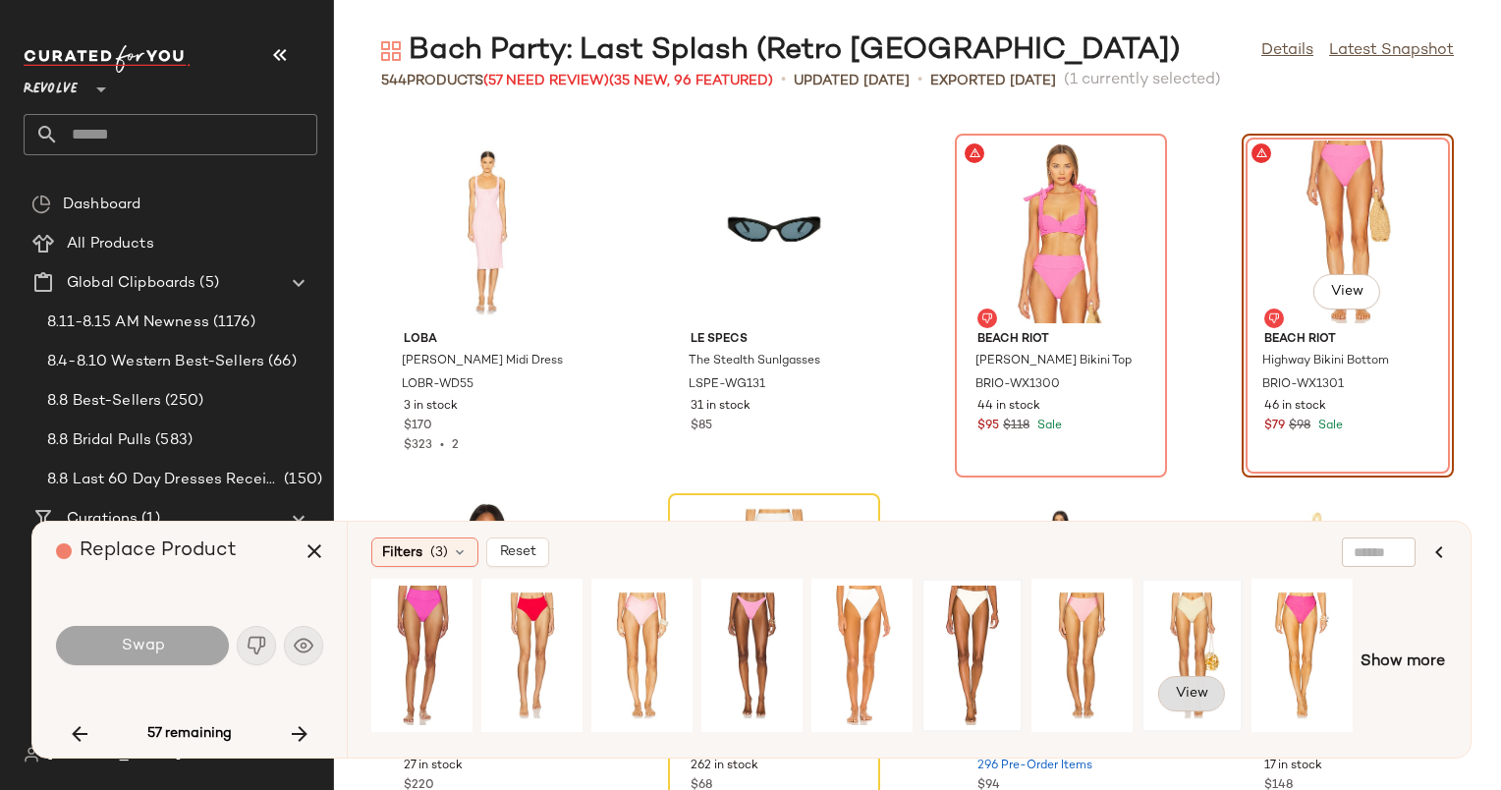
click at [1214, 694] on button "View" at bounding box center [1191, 693] width 67 height 35
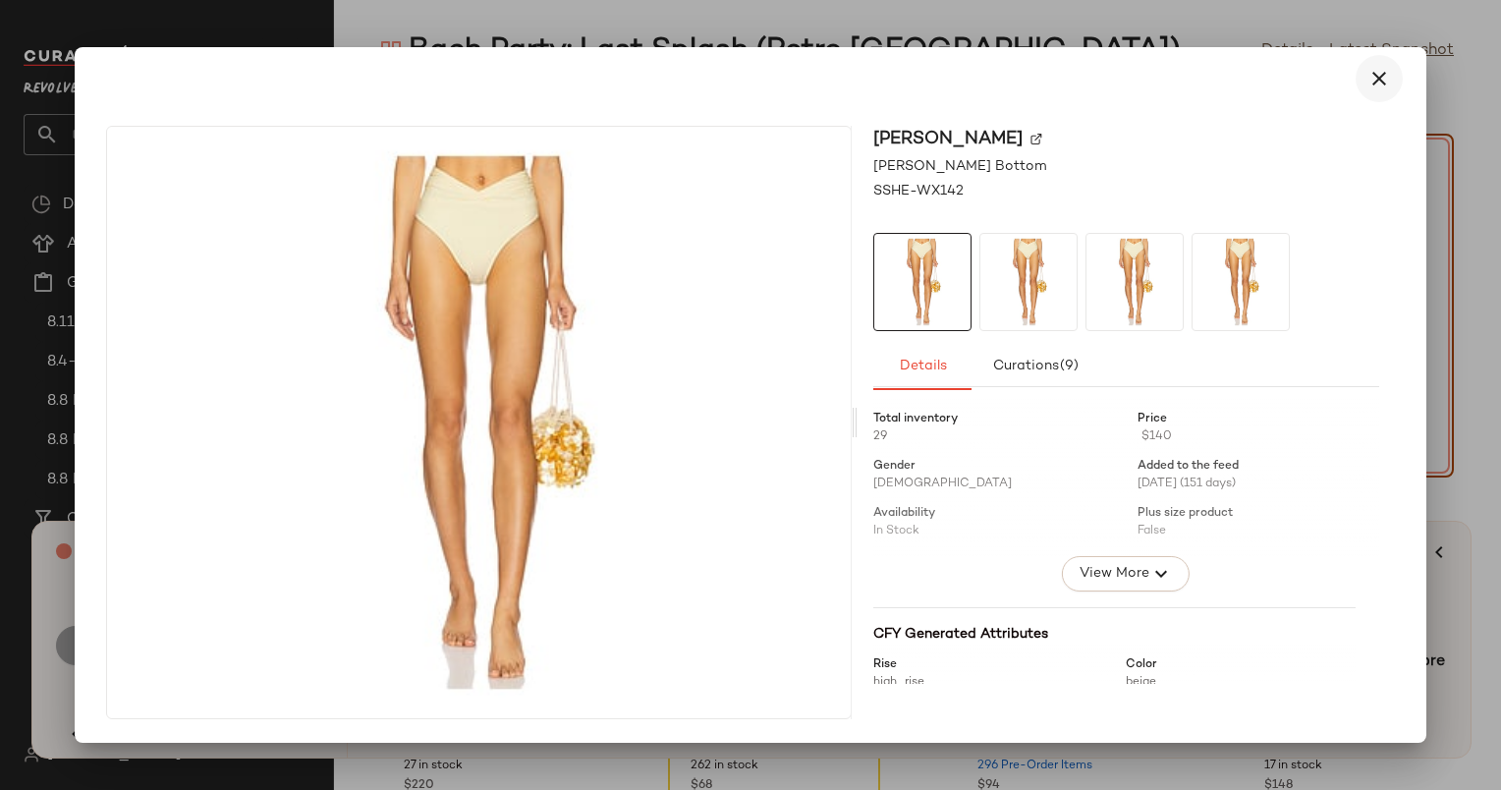
click at [1380, 83] on icon "button" at bounding box center [1380, 79] width 24 height 24
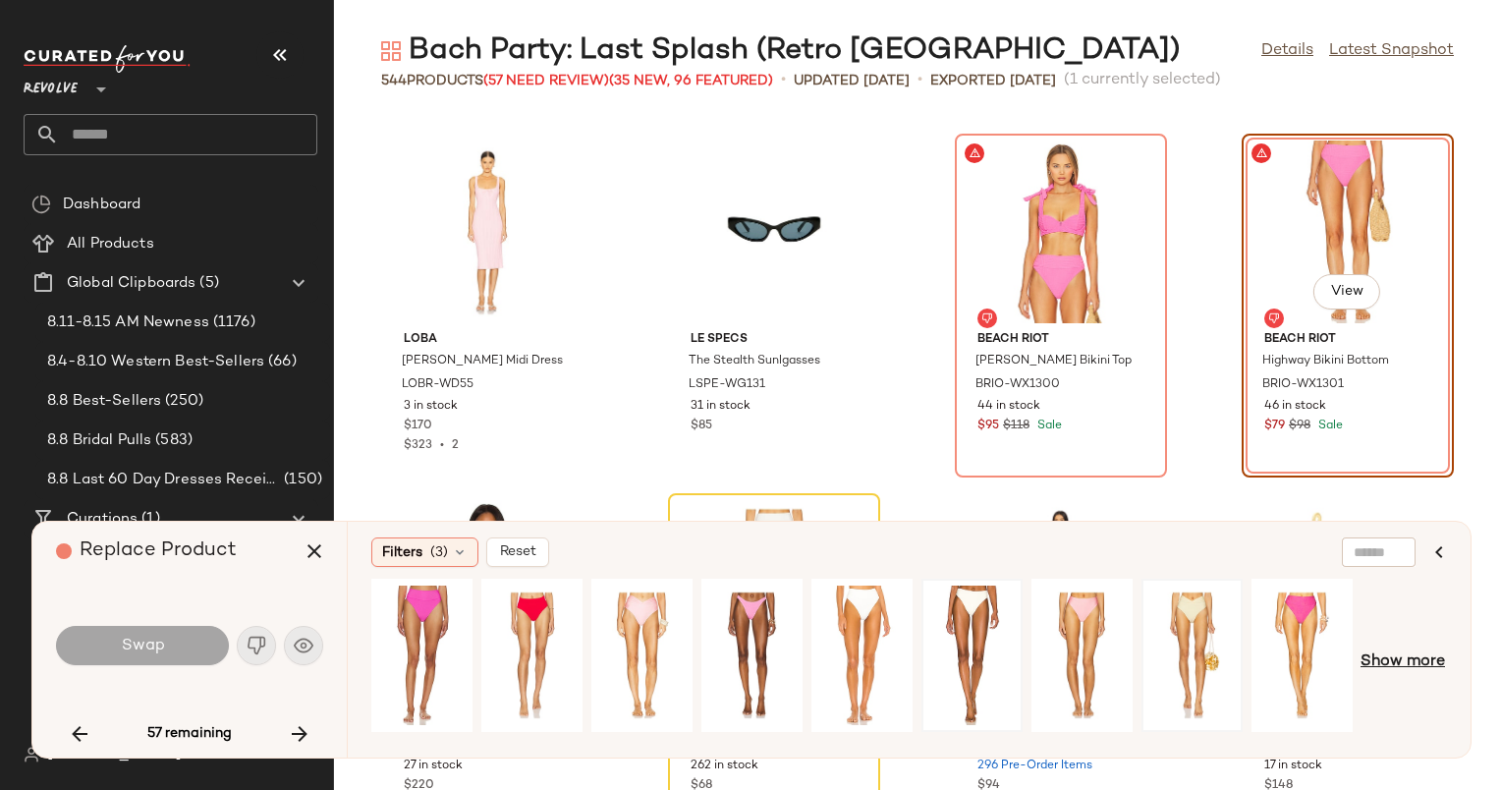
click at [1376, 673] on span "Show more" at bounding box center [1403, 662] width 84 height 24
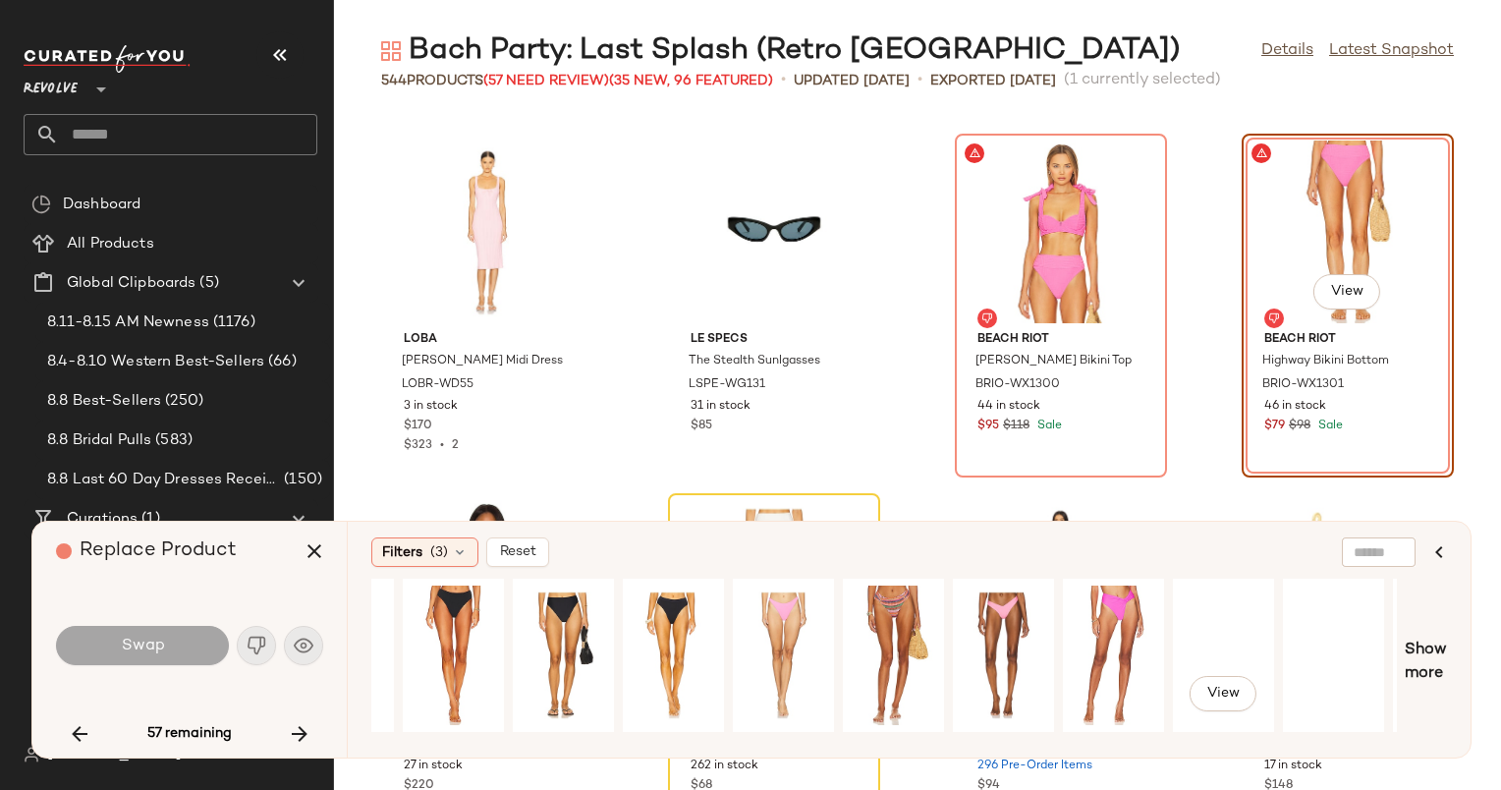
scroll to position [0, 1054]
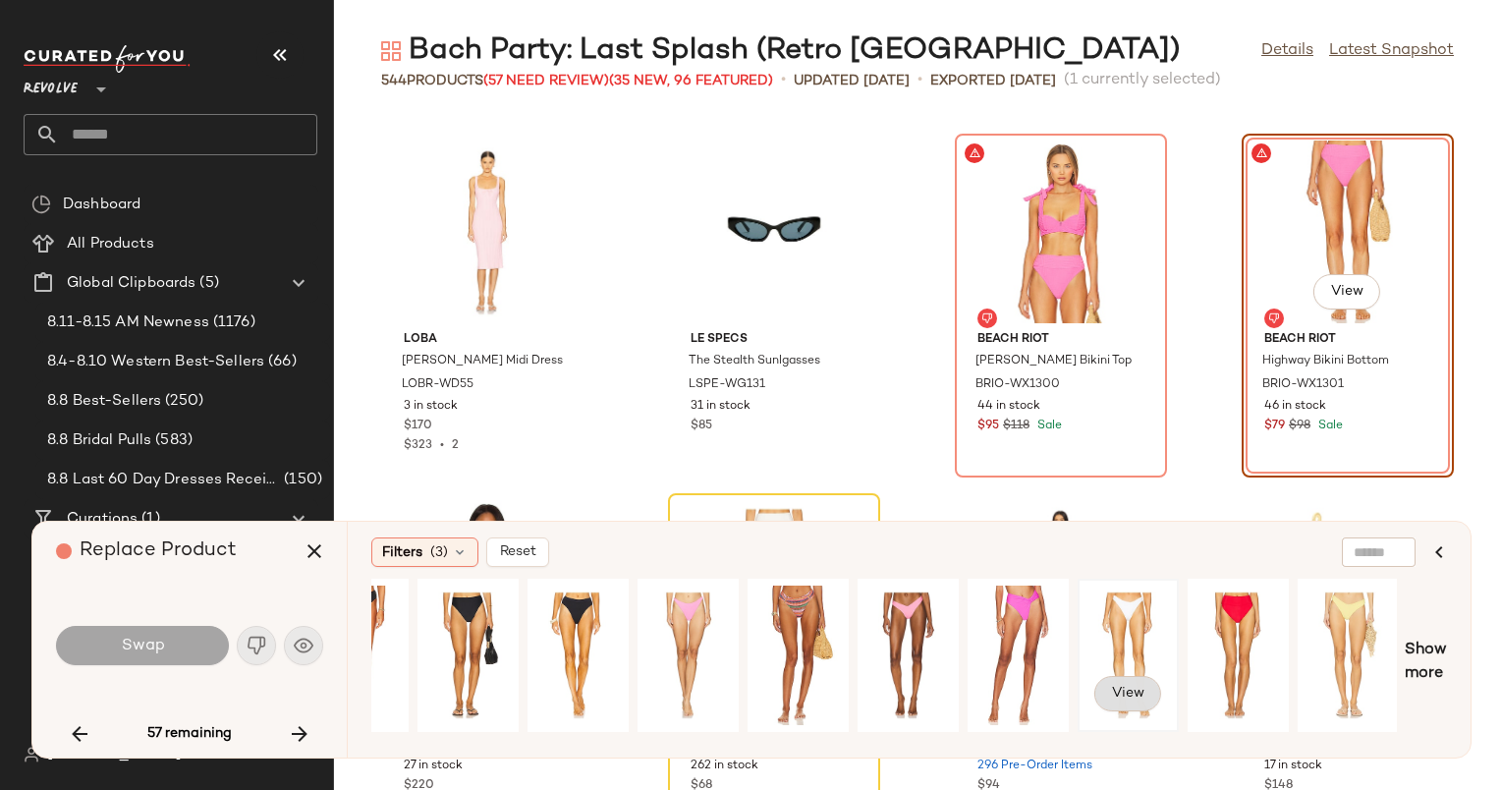
click at [1130, 686] on span "View" at bounding box center [1127, 694] width 33 height 16
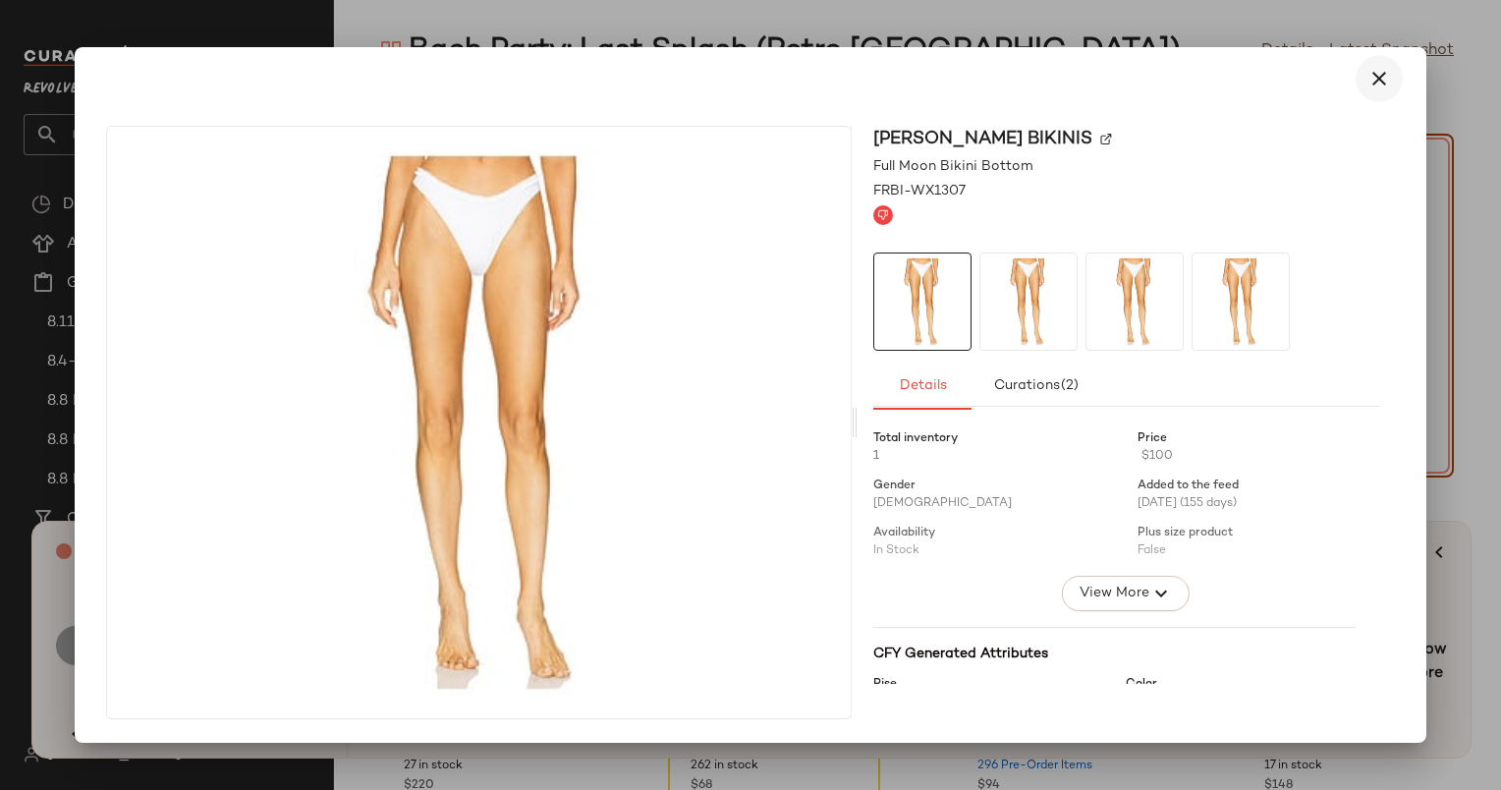
click at [1376, 83] on icon "button" at bounding box center [1380, 79] width 24 height 24
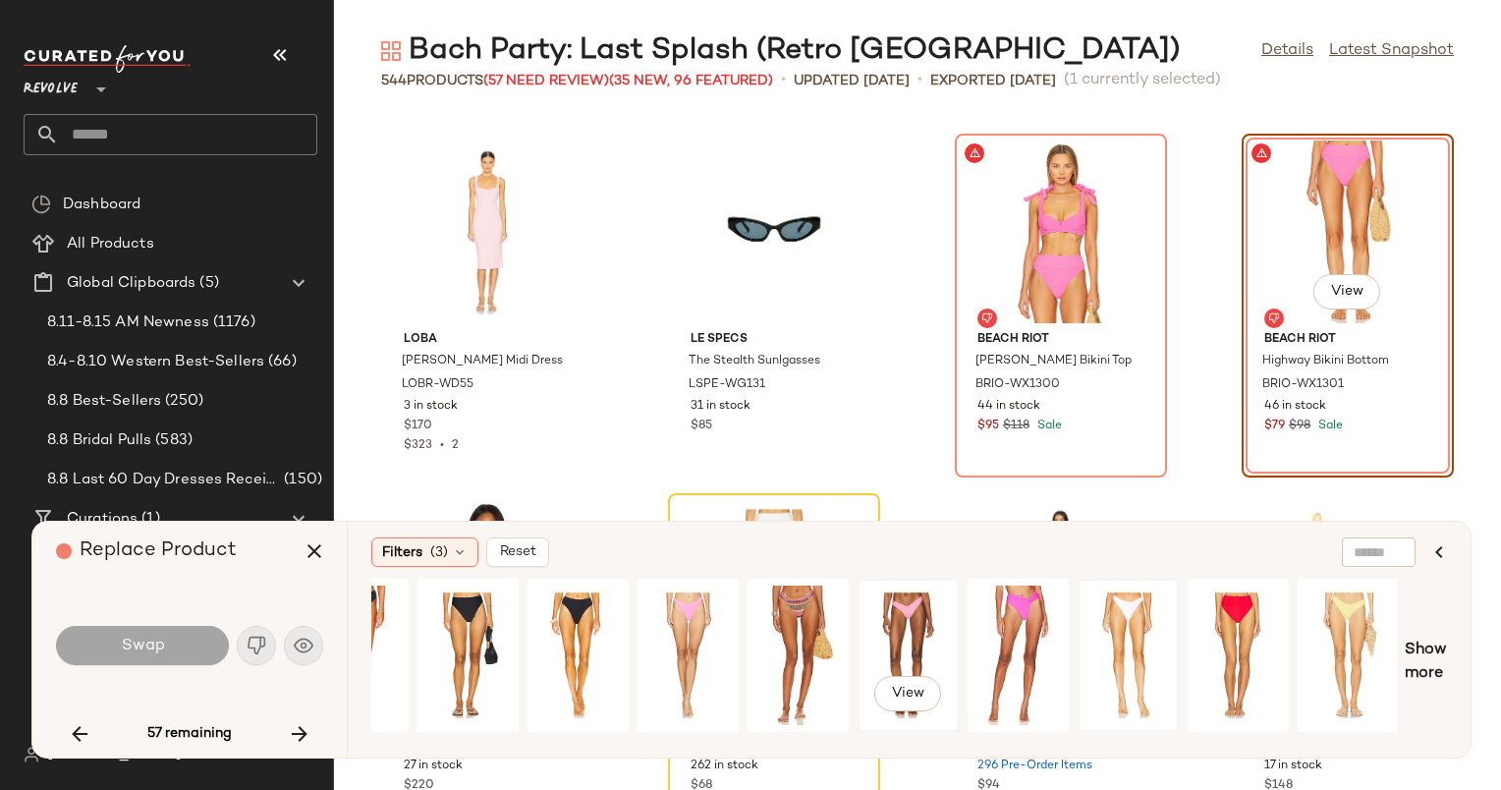
scroll to position [0, 0]
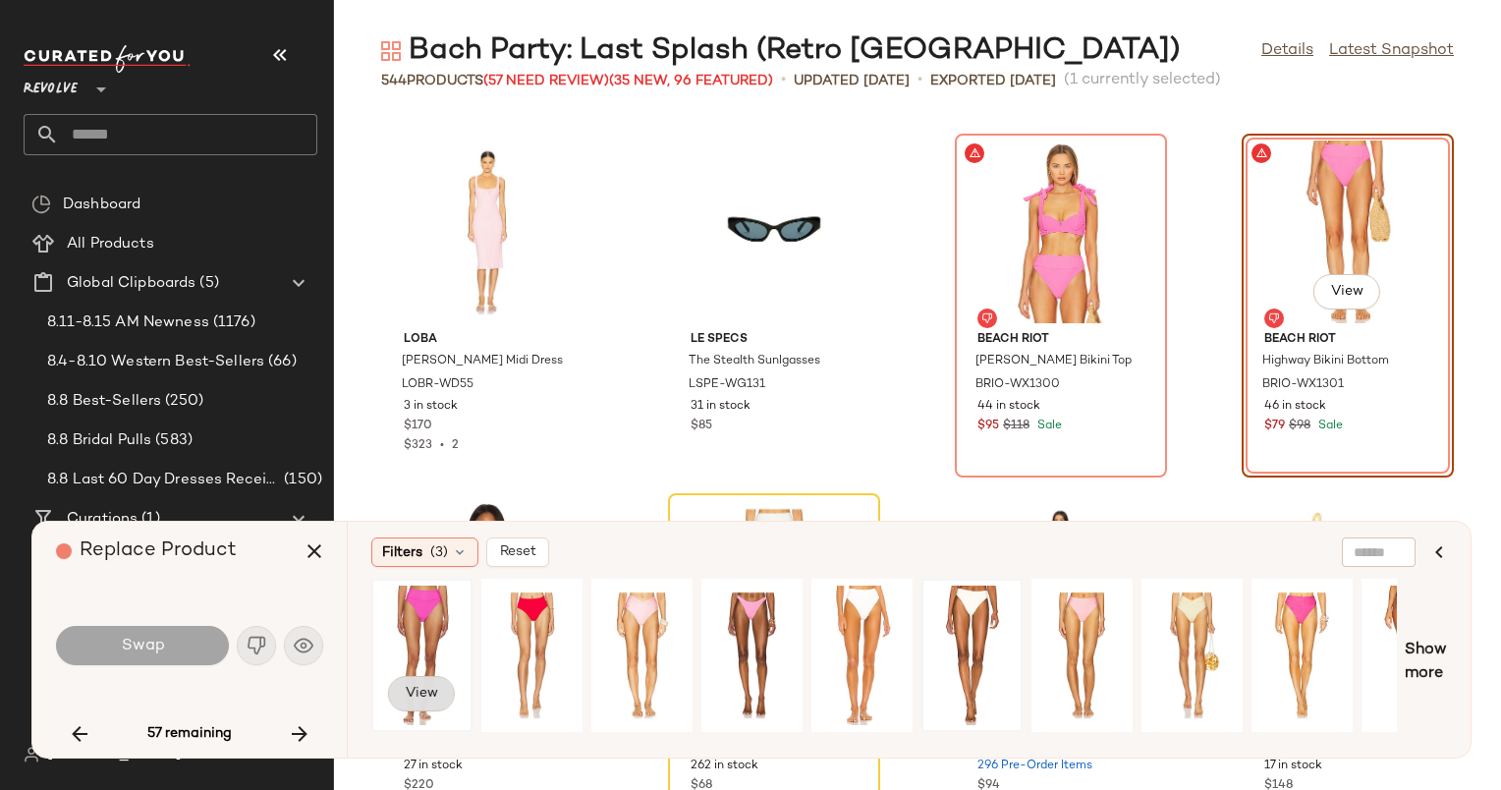
click at [416, 687] on span "View" at bounding box center [421, 694] width 33 height 16
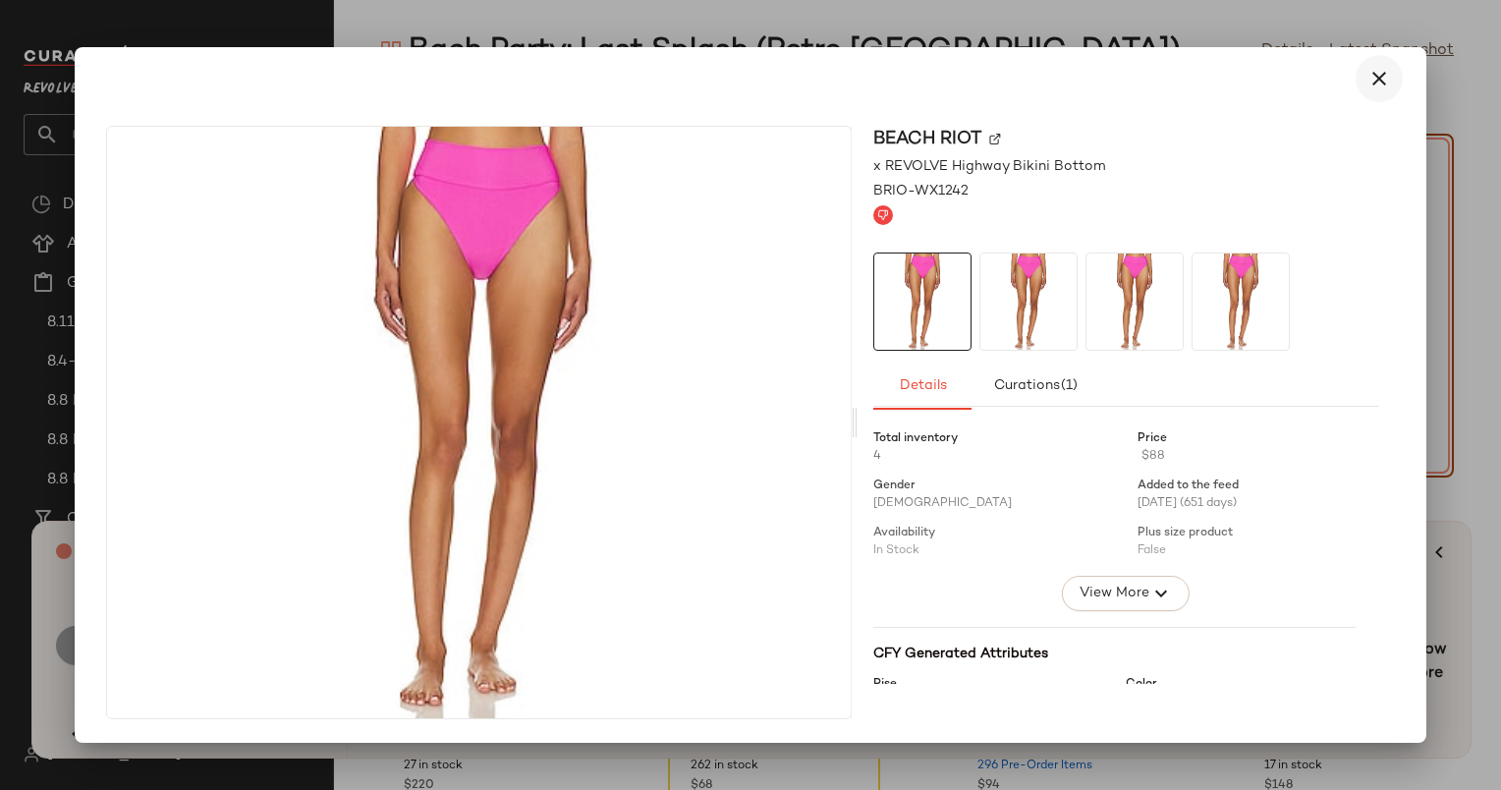
click at [1378, 85] on icon "button" at bounding box center [1380, 79] width 24 height 24
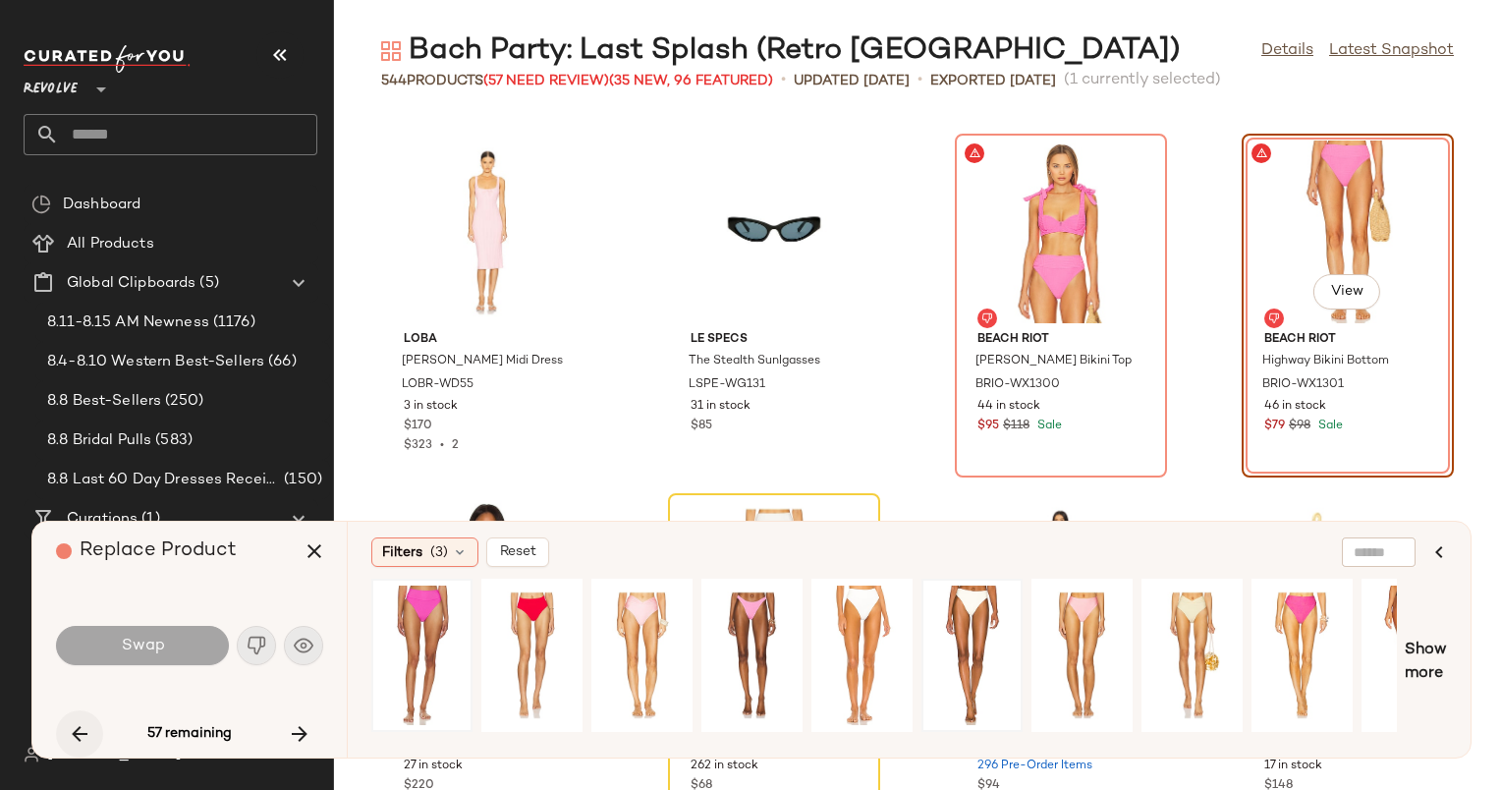
click at [83, 731] on icon "button" at bounding box center [80, 734] width 24 height 24
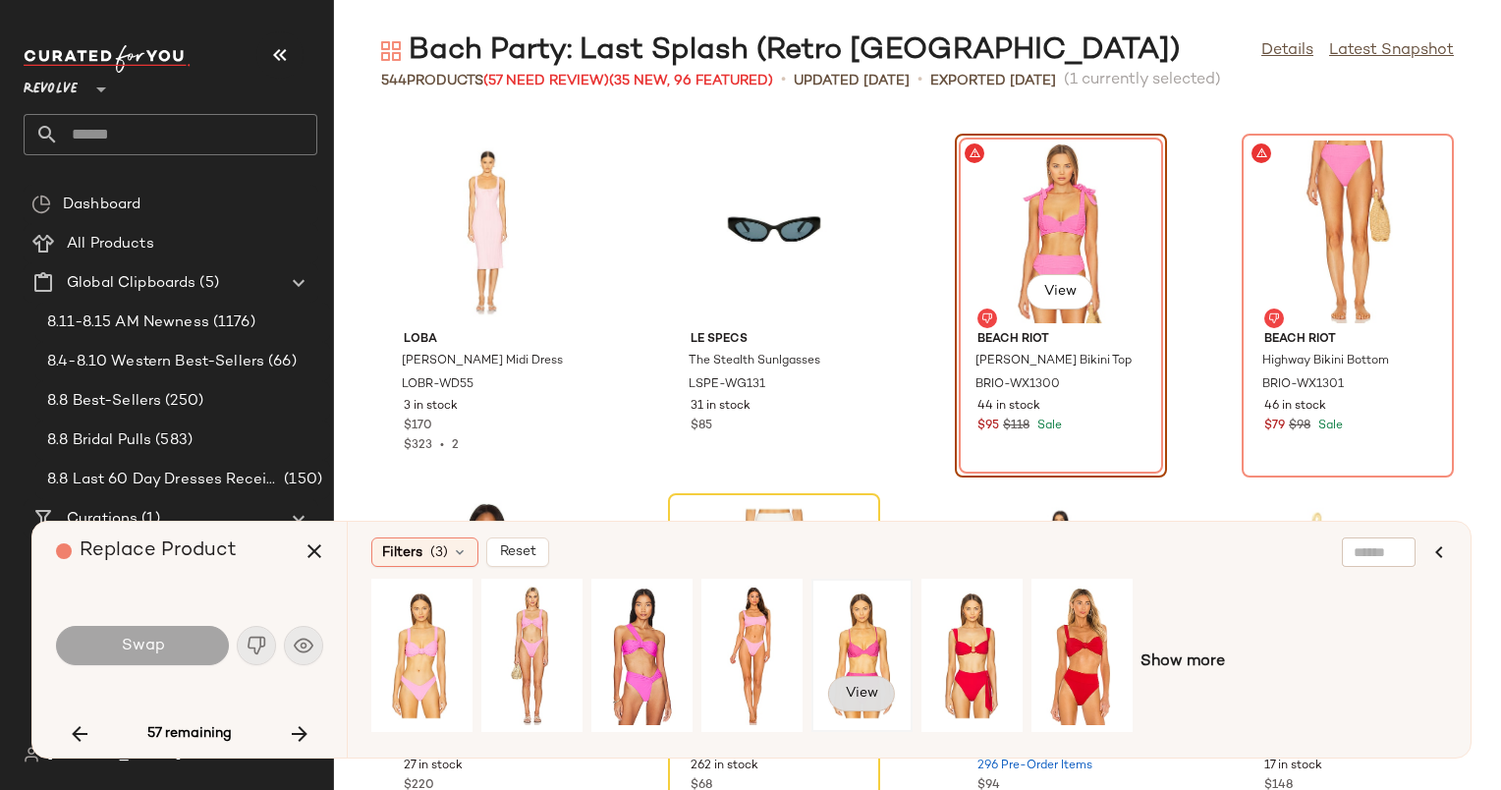
click at [871, 680] on button "View" at bounding box center [861, 693] width 67 height 35
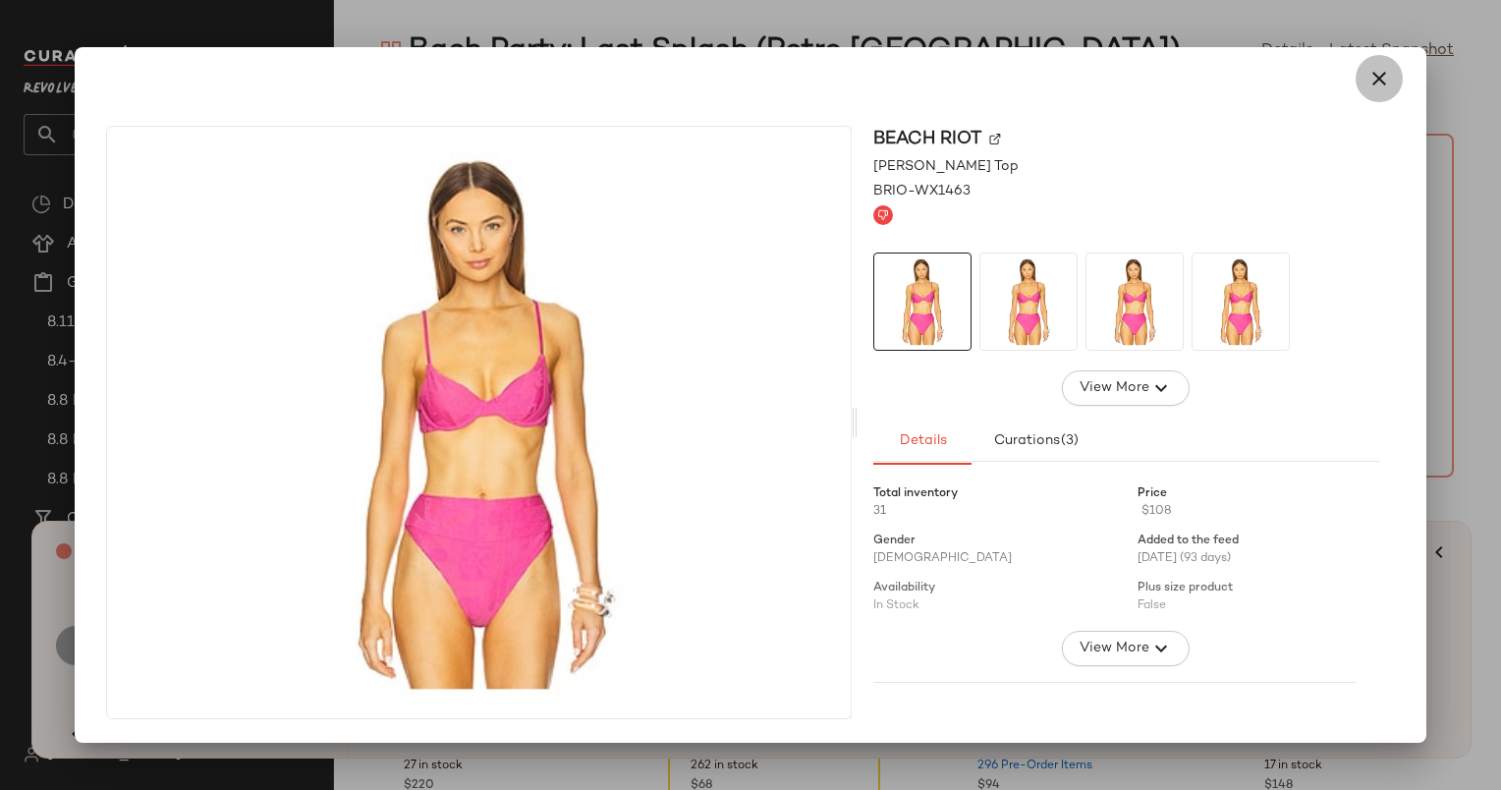
click at [1391, 68] on button "button" at bounding box center [1379, 78] width 47 height 47
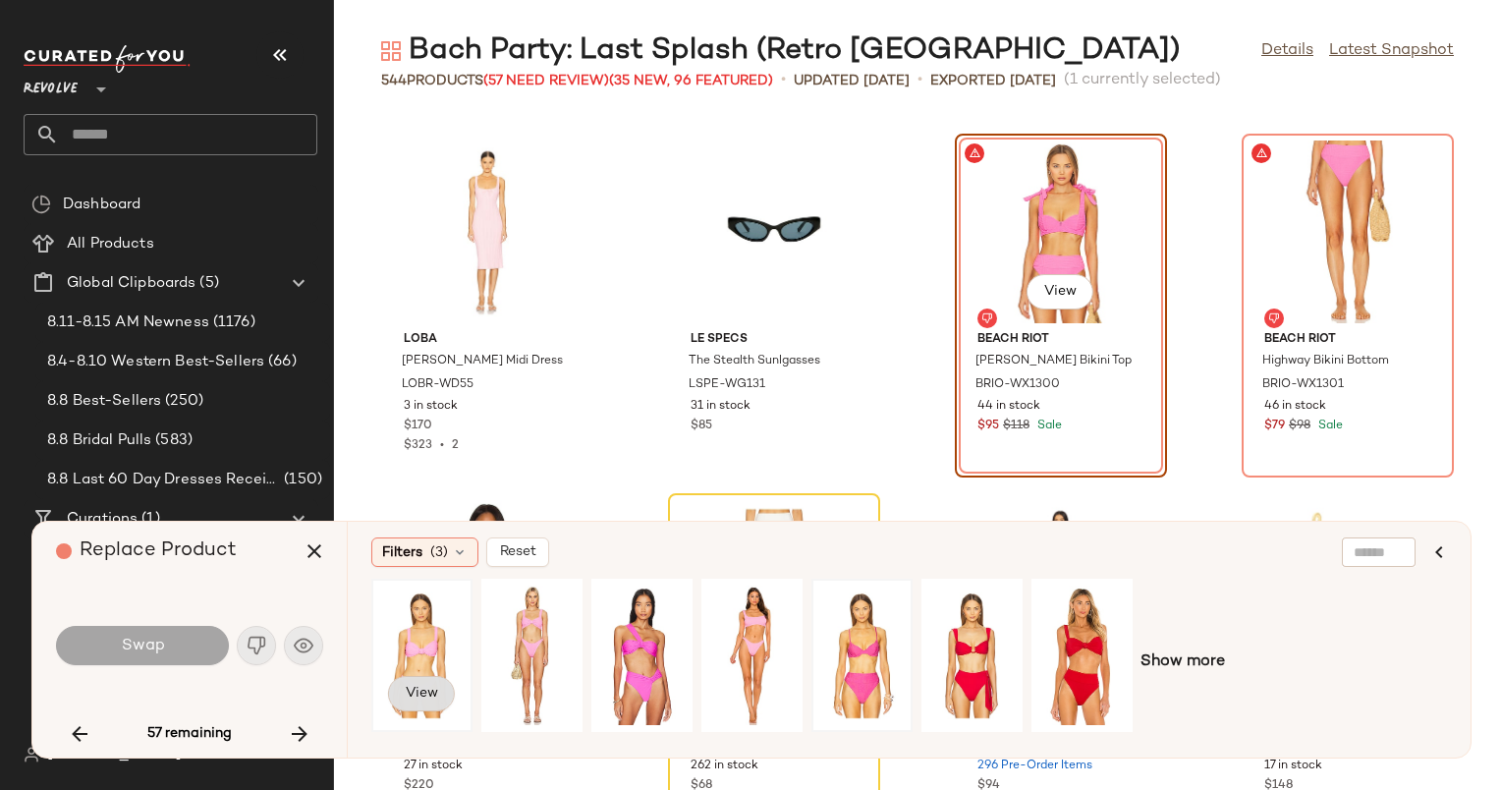
click at [423, 694] on span "View" at bounding box center [421, 694] width 33 height 16
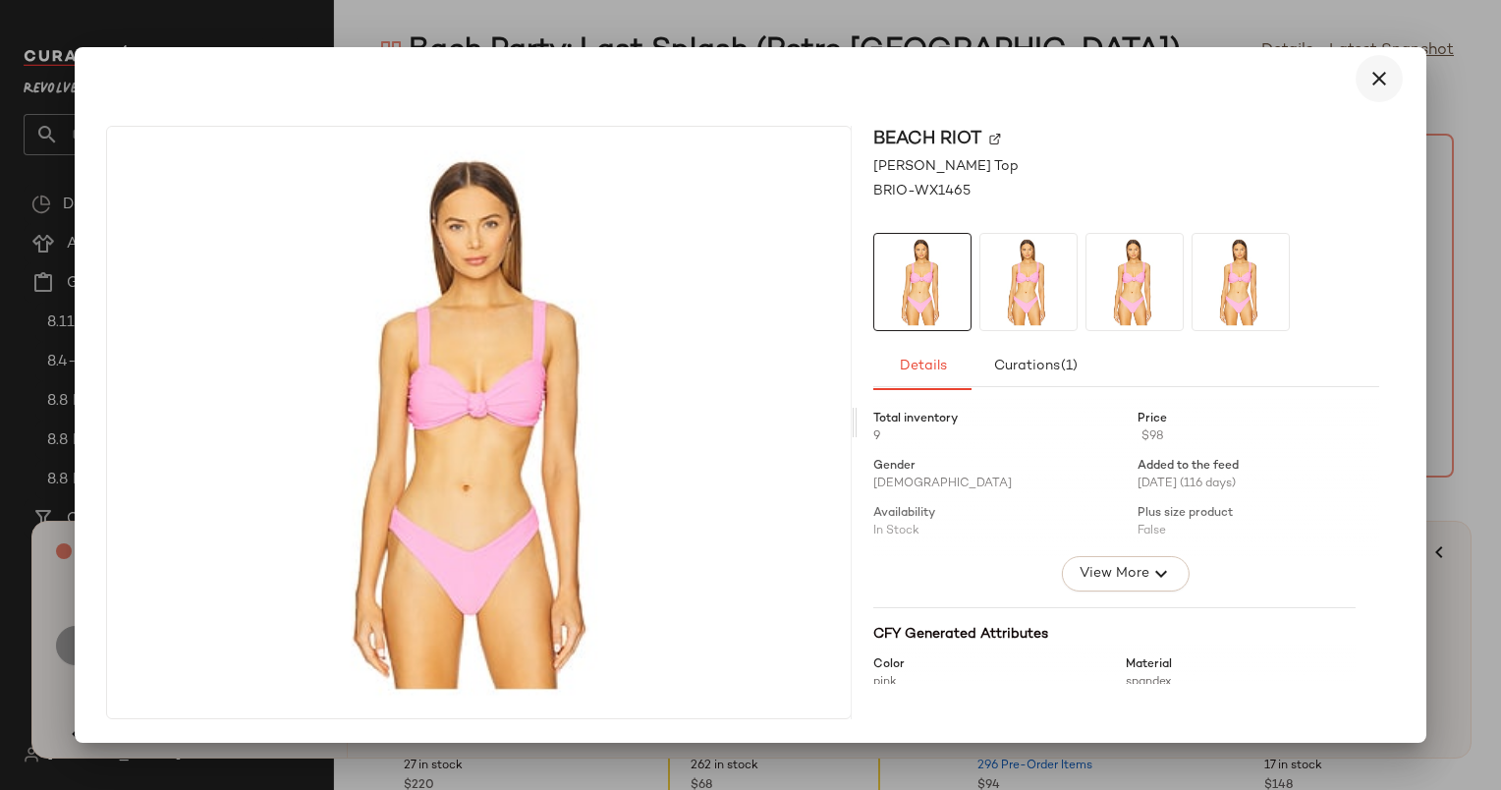
click at [1379, 68] on icon "button" at bounding box center [1380, 79] width 24 height 24
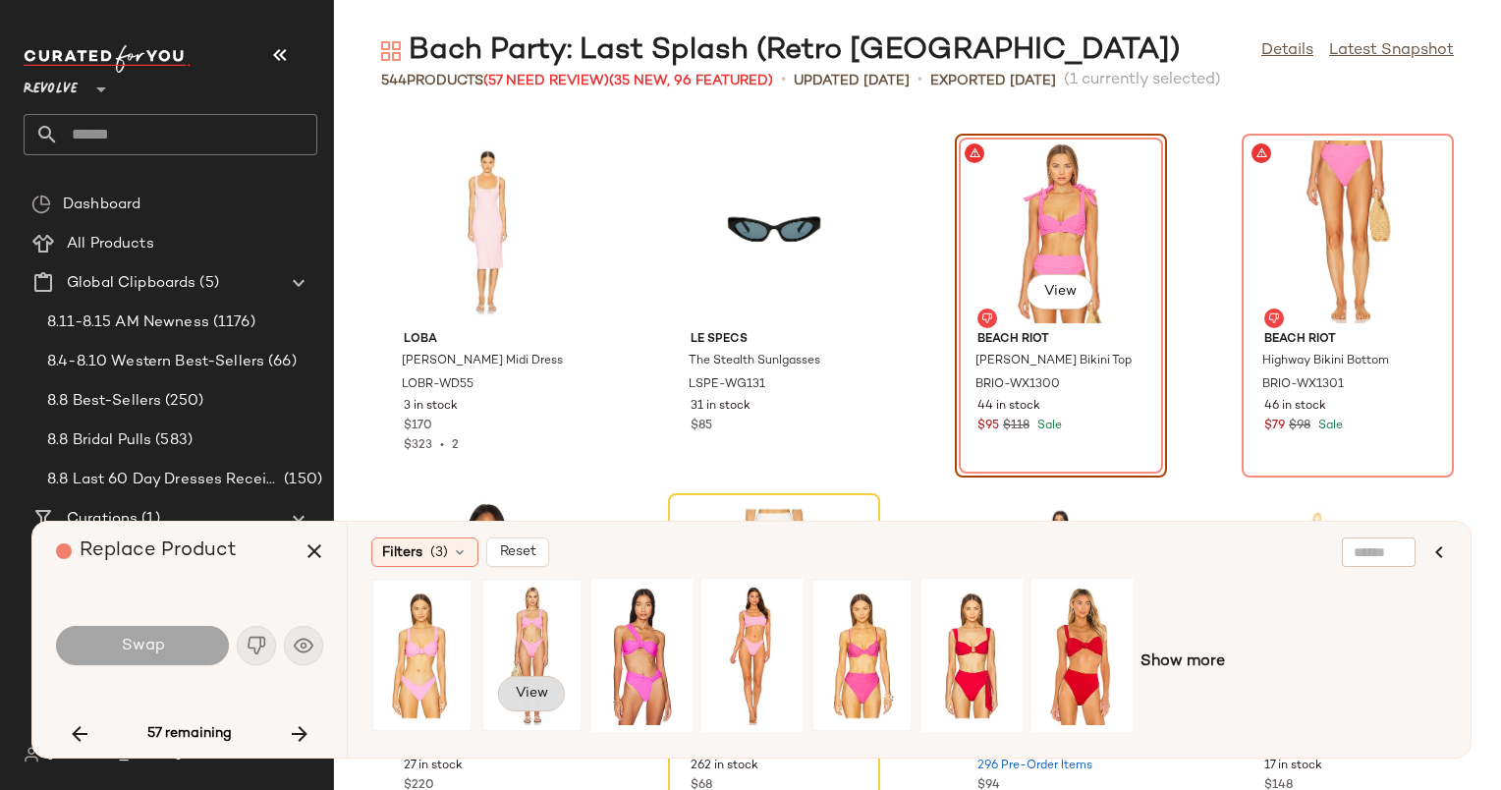
click at [544, 680] on button "View" at bounding box center [531, 693] width 67 height 35
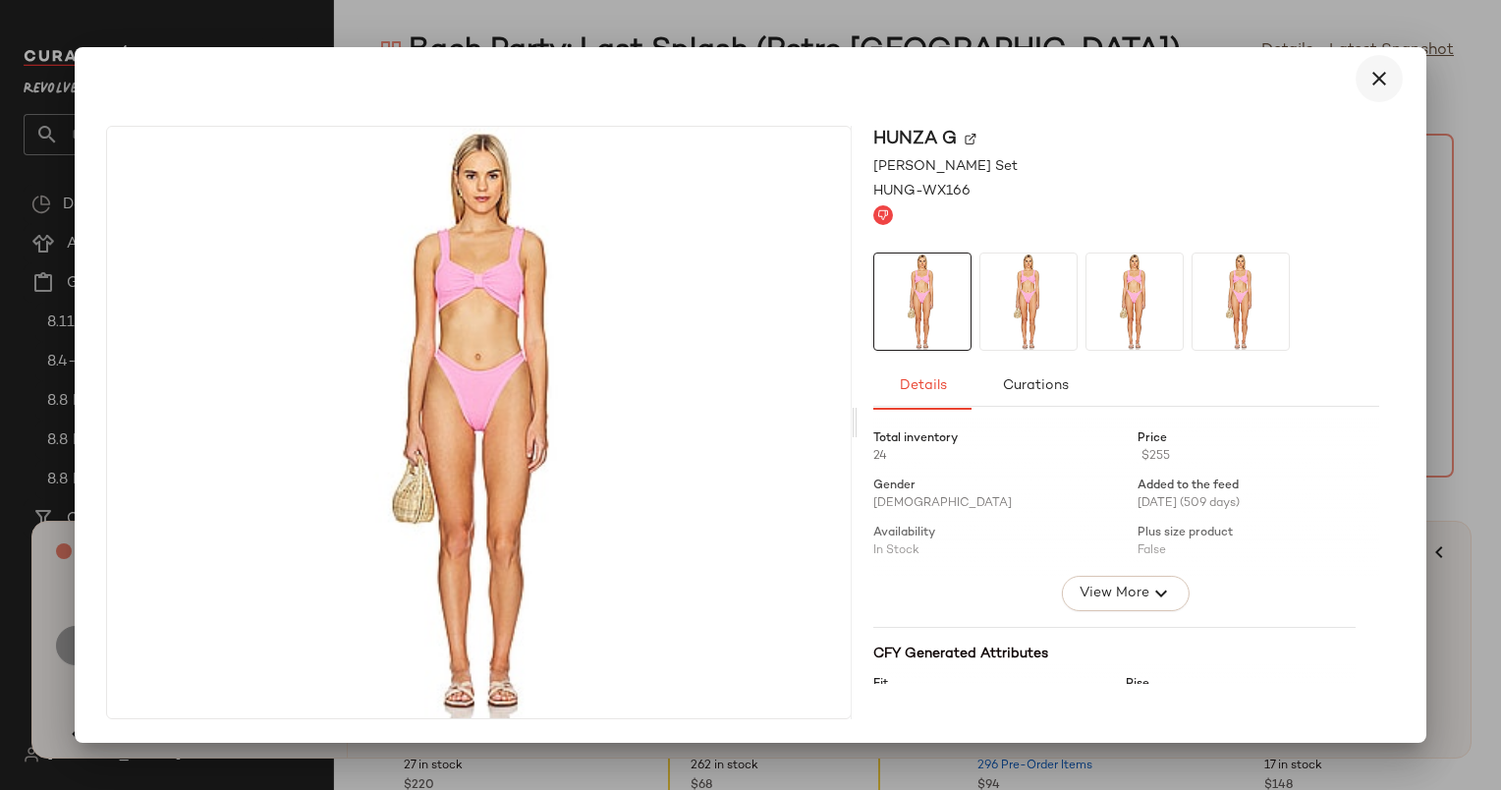
click at [1376, 80] on icon "button" at bounding box center [1380, 79] width 24 height 24
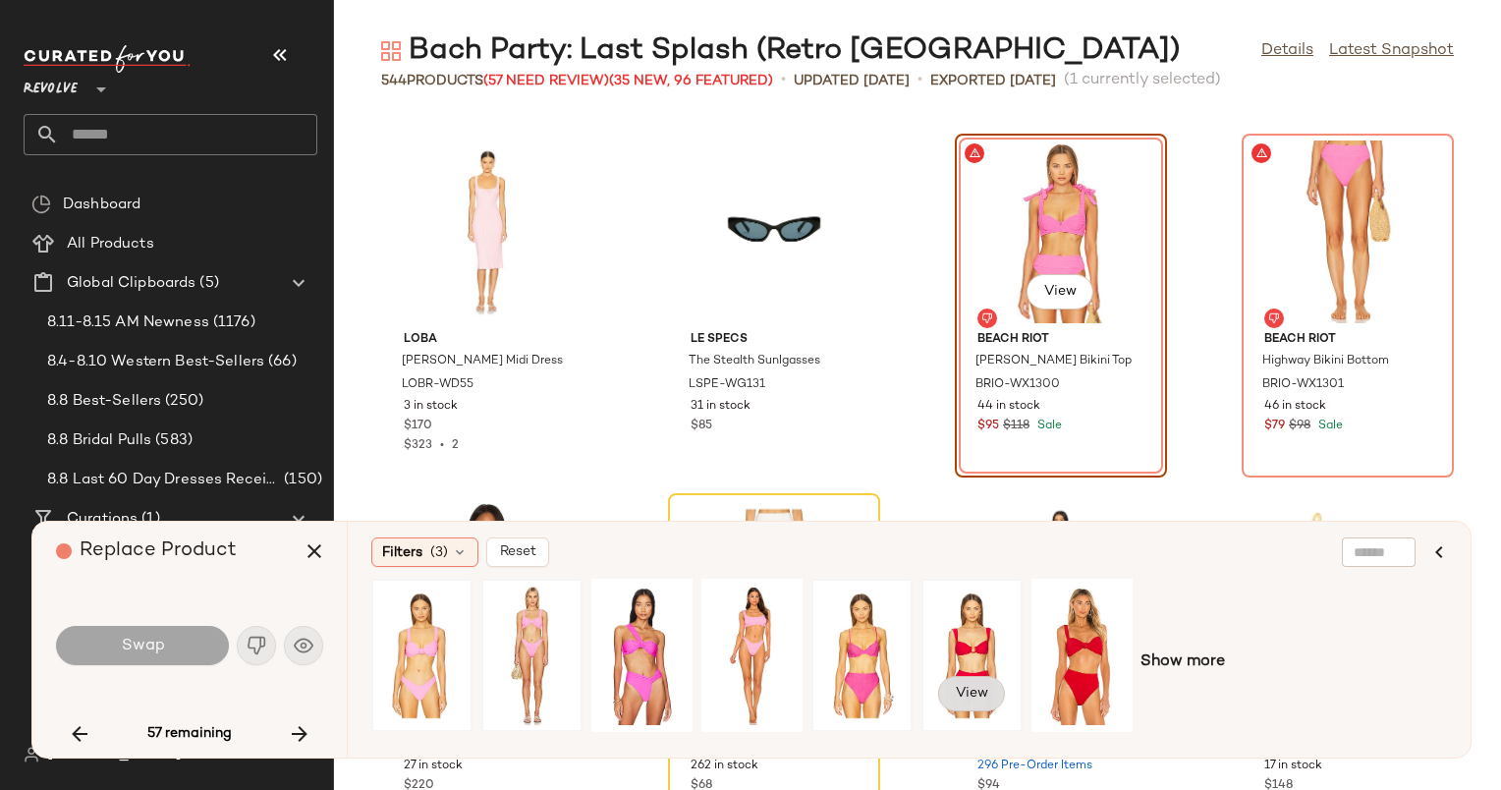
click at [975, 695] on span "View" at bounding box center [971, 694] width 33 height 16
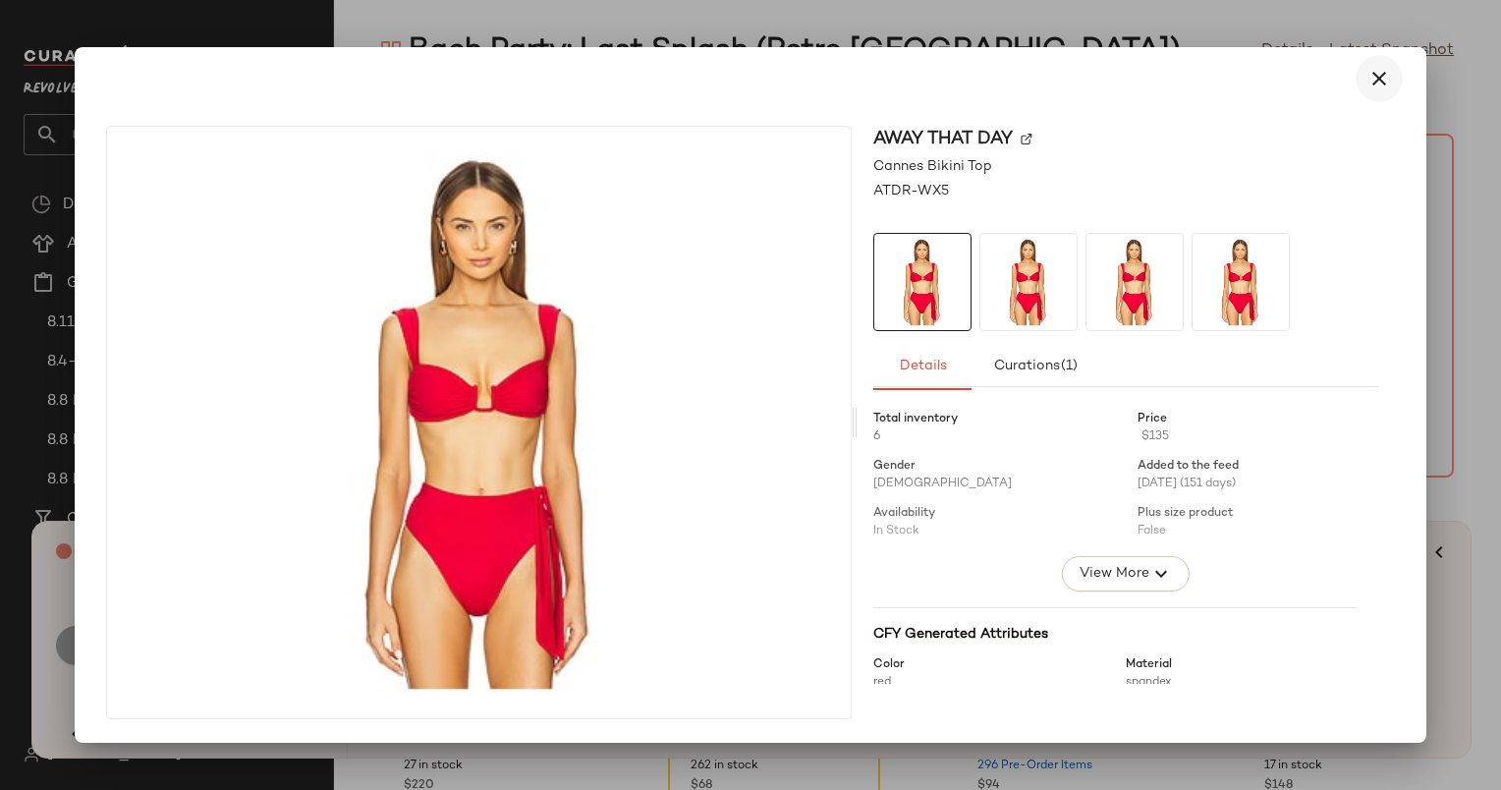
click at [1373, 67] on icon "button" at bounding box center [1380, 79] width 24 height 24
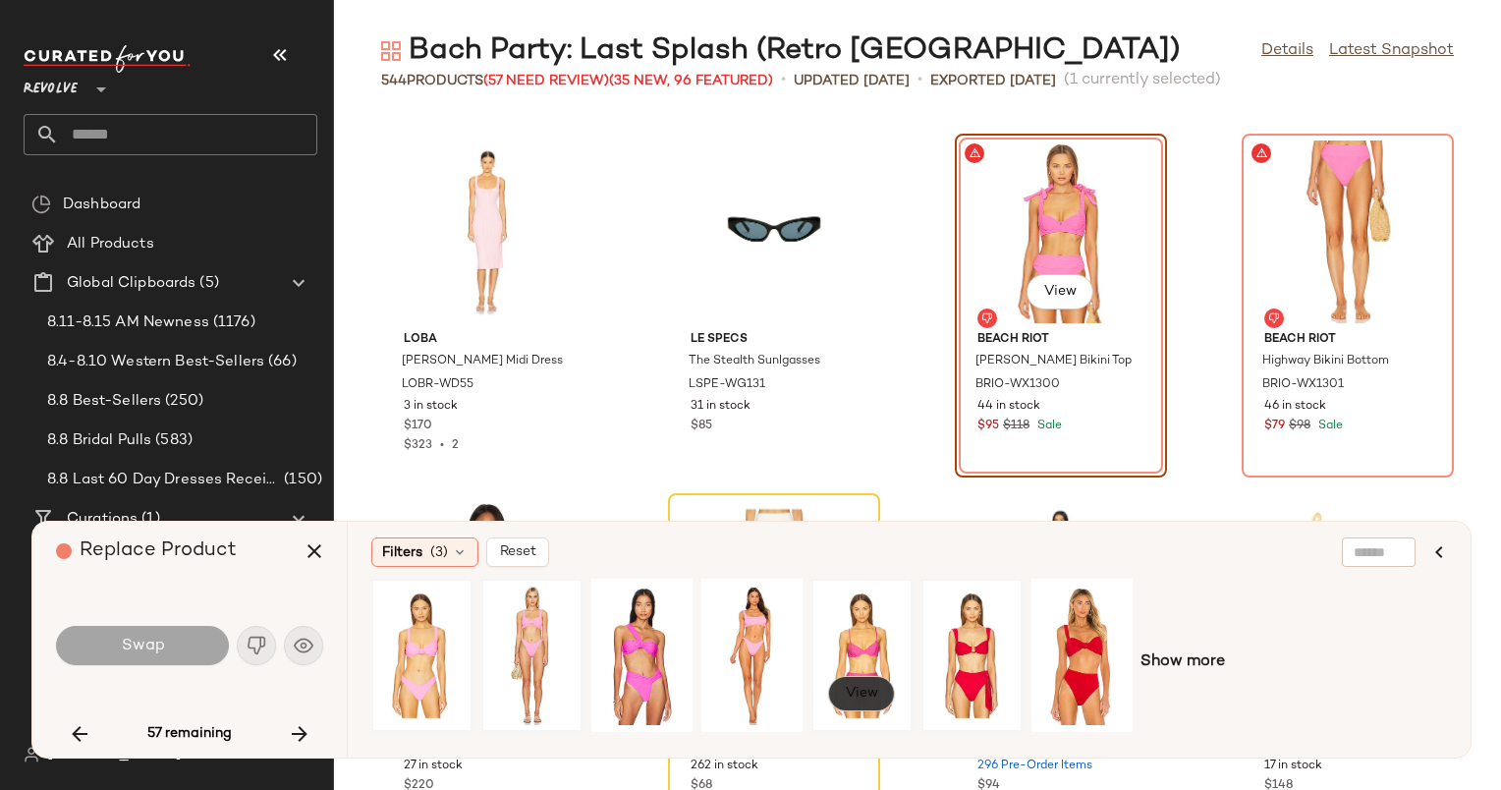
click at [857, 684] on button "View" at bounding box center [861, 693] width 67 height 35
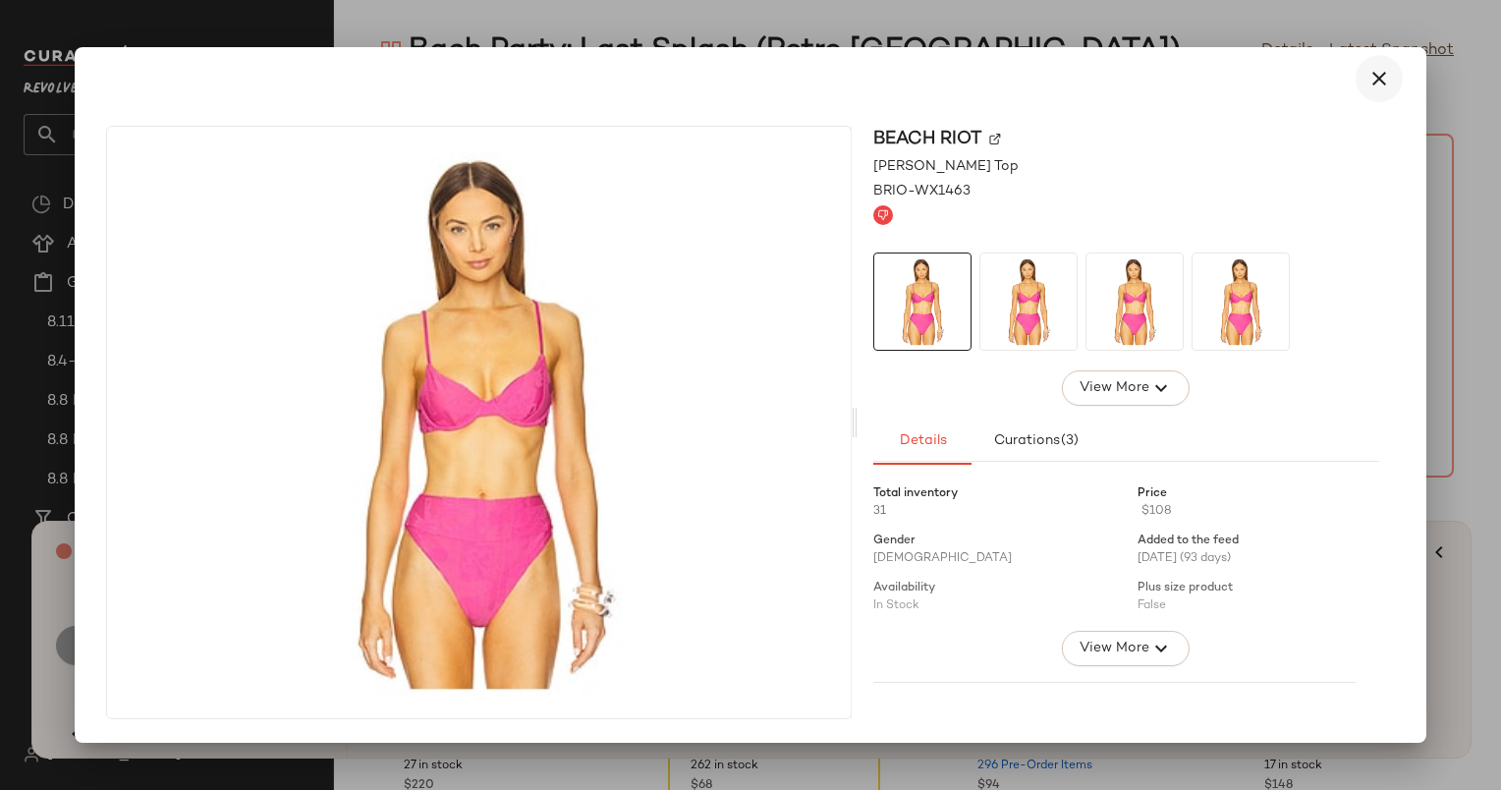
click at [1370, 67] on icon "button" at bounding box center [1380, 79] width 24 height 24
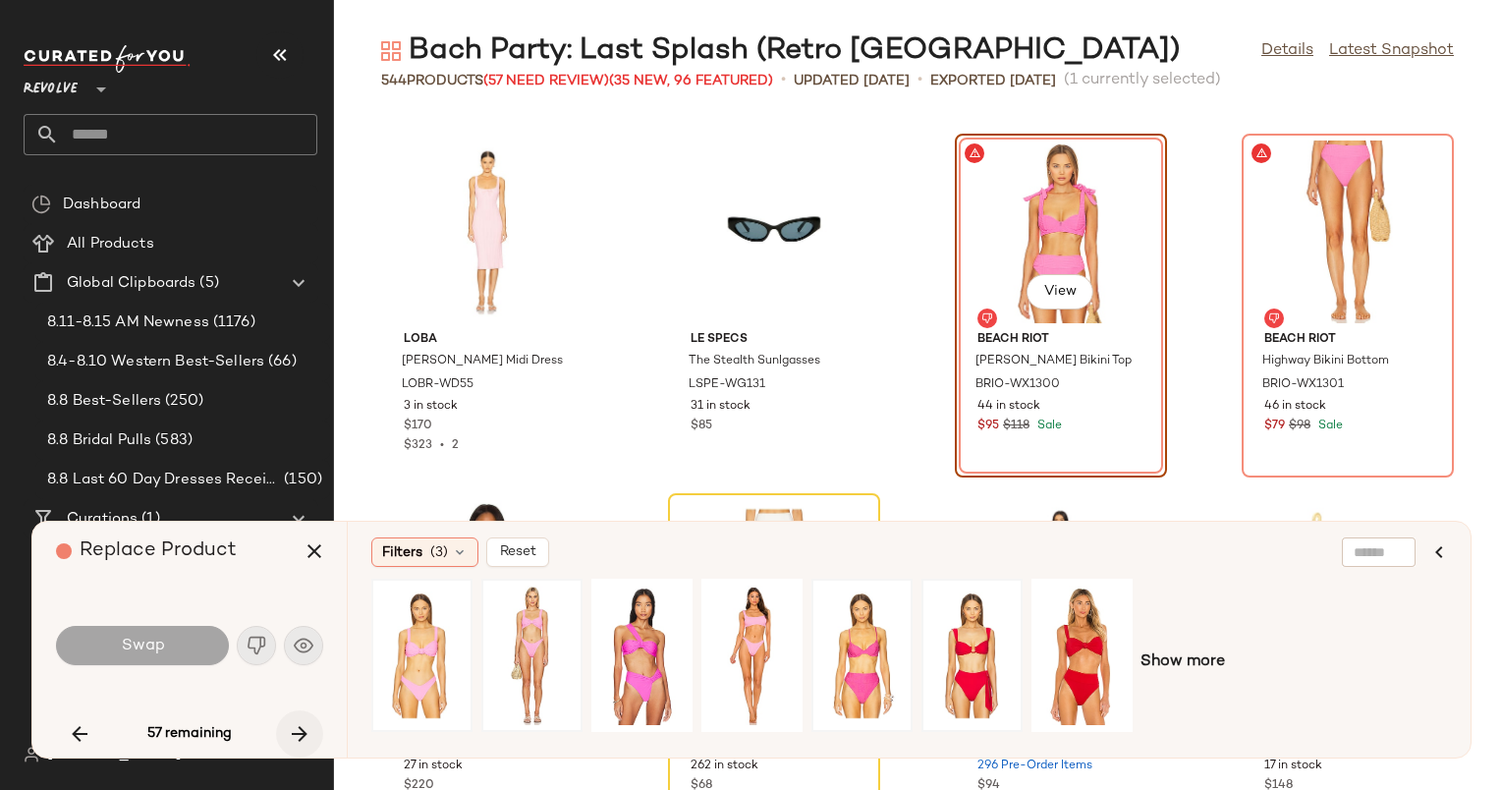
click at [304, 725] on icon "button" at bounding box center [300, 734] width 24 height 24
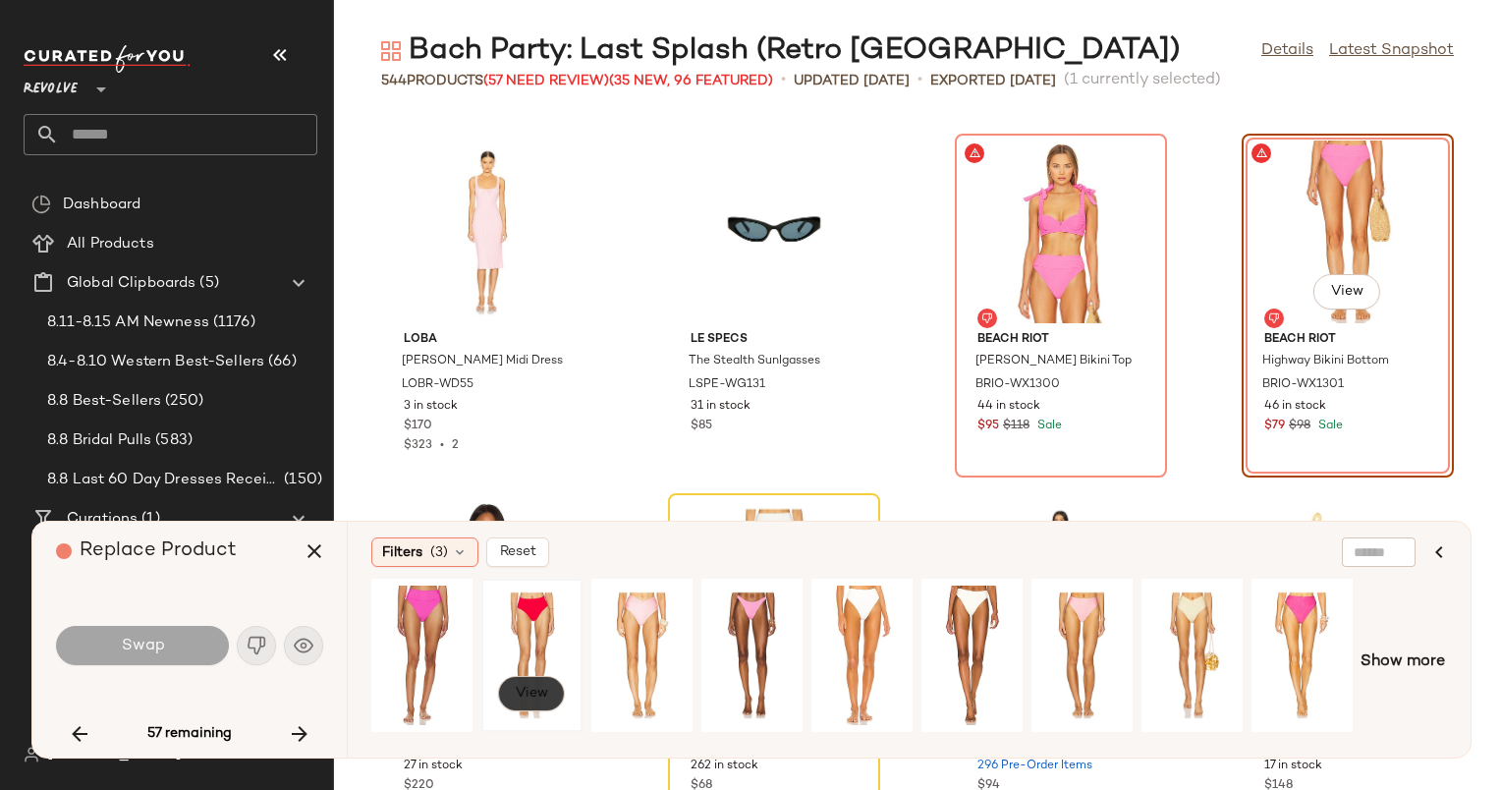
click at [528, 694] on span "View" at bounding box center [531, 694] width 33 height 16
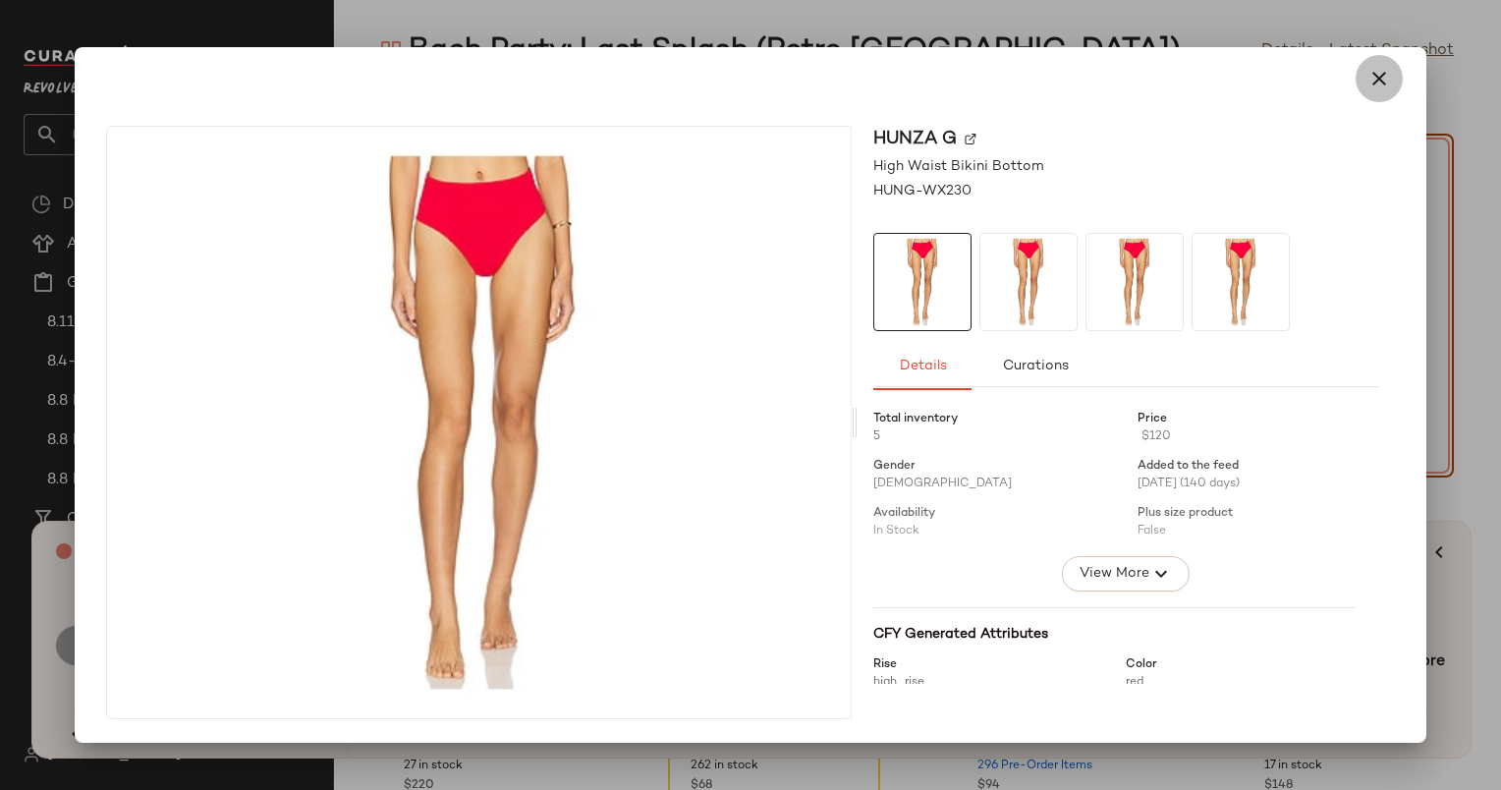
click at [1368, 71] on icon "button" at bounding box center [1380, 79] width 24 height 24
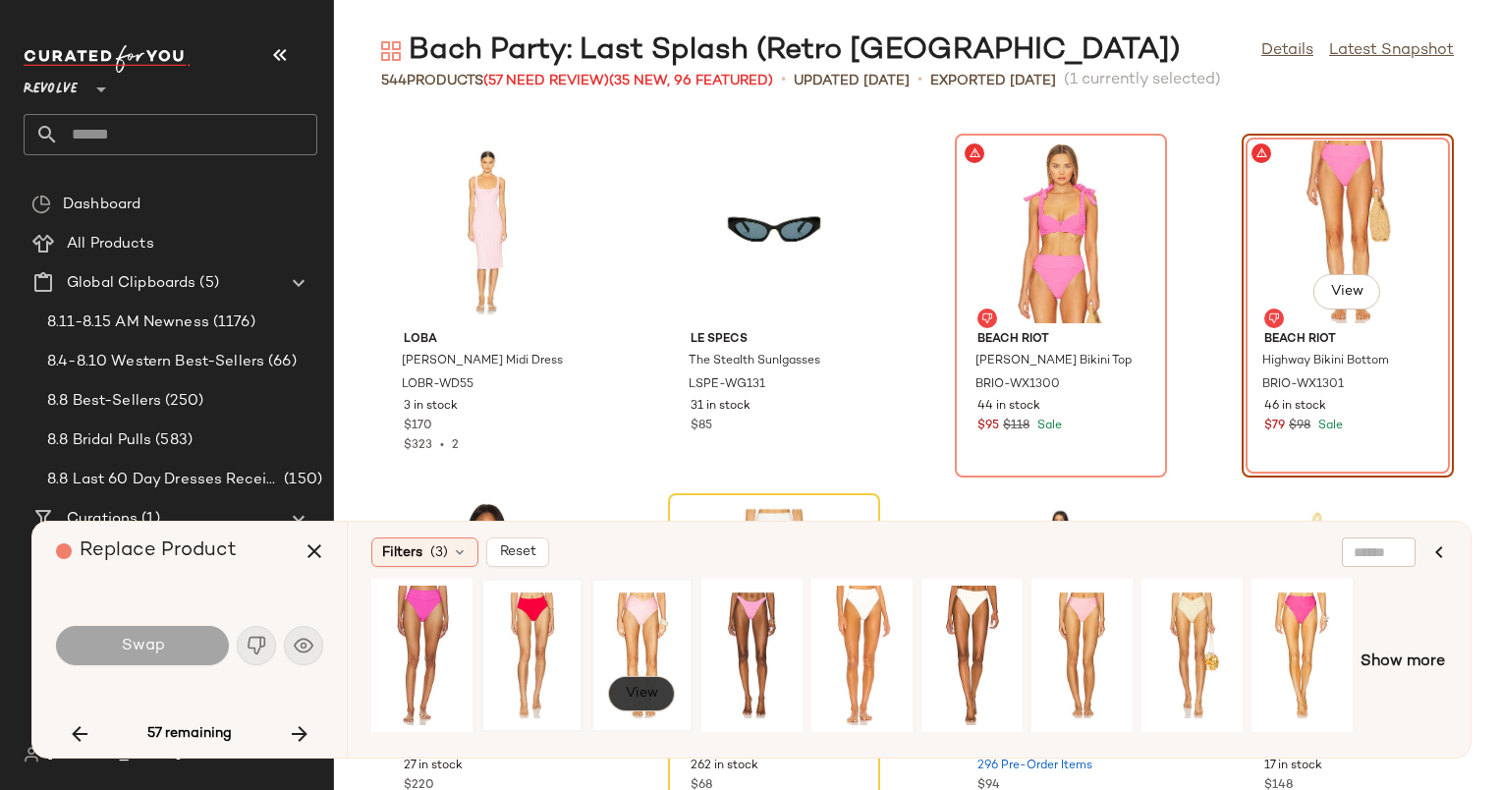
click at [651, 707] on button "View" at bounding box center [641, 693] width 67 height 35
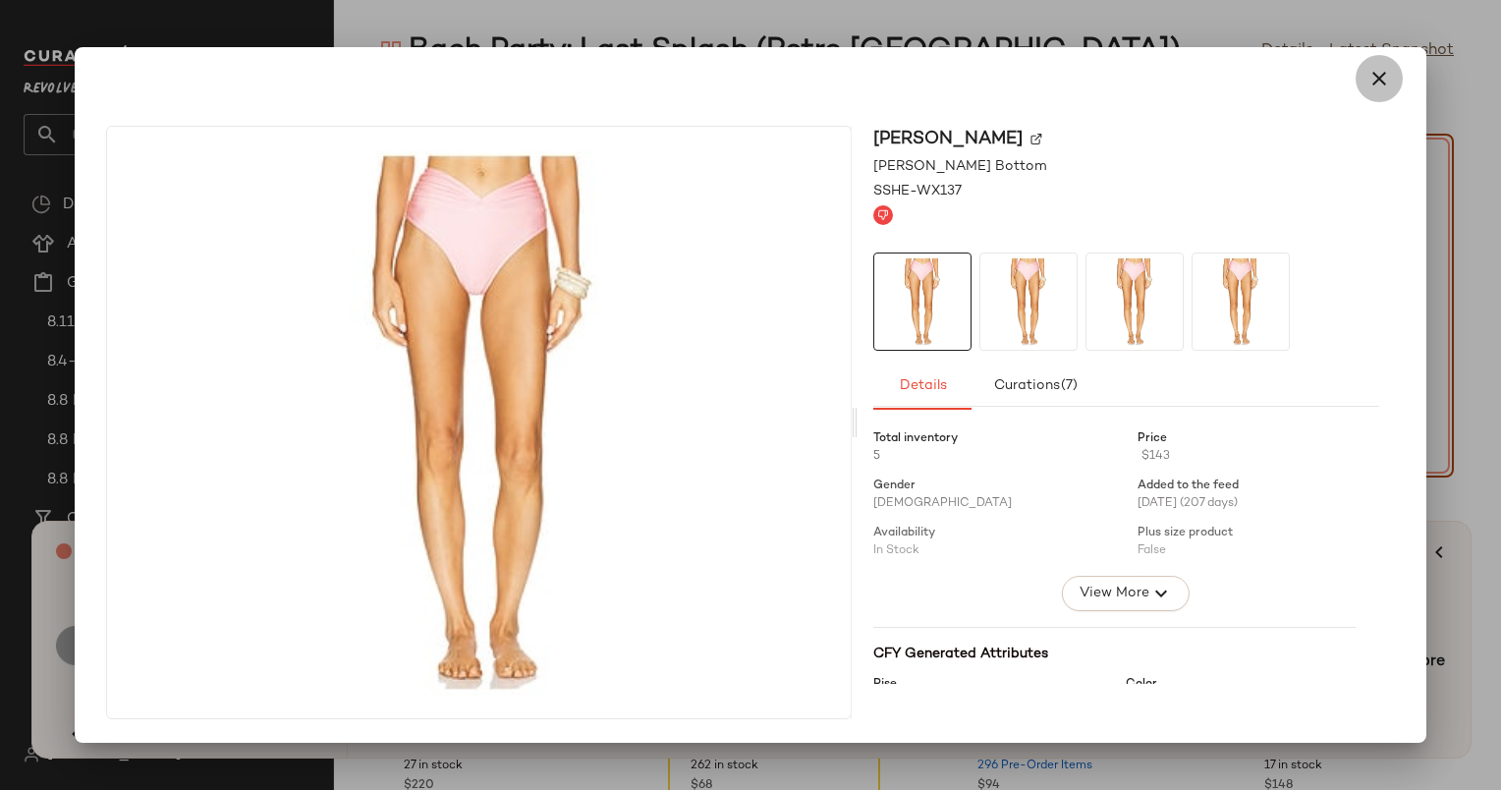
click at [1391, 77] on button "button" at bounding box center [1379, 78] width 47 height 47
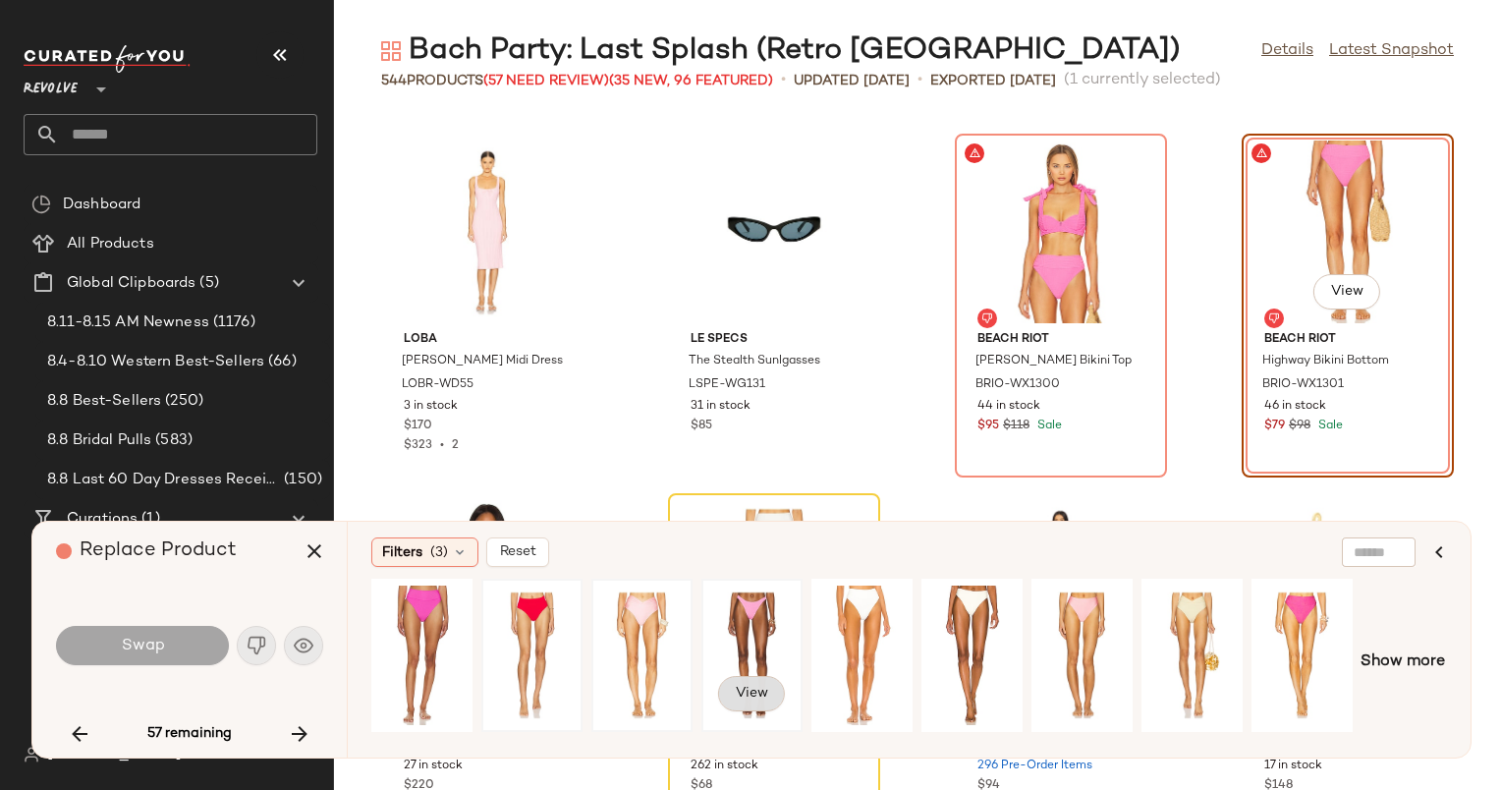
click at [753, 705] on button "View" at bounding box center [751, 693] width 67 height 35
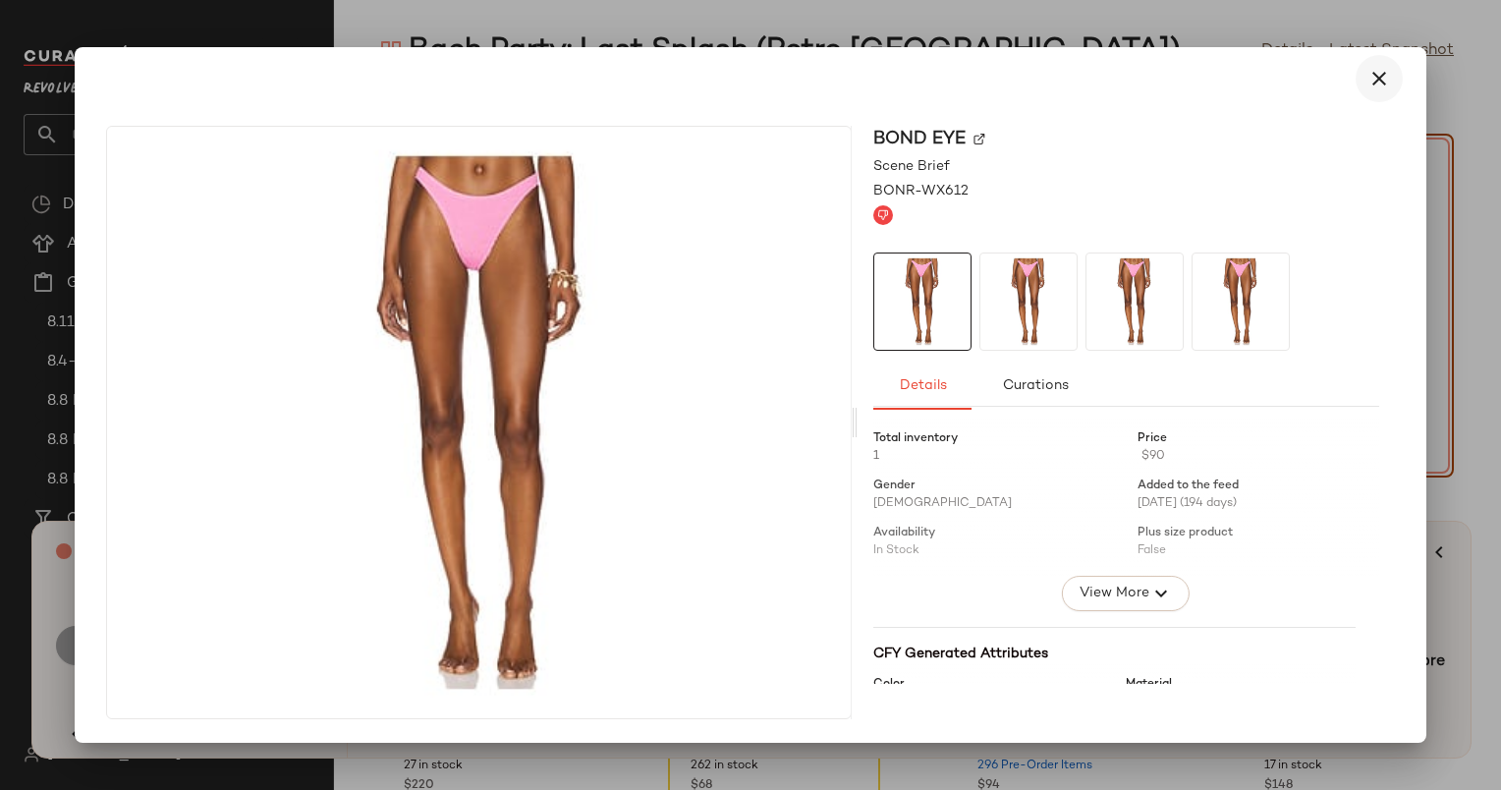
click at [1376, 73] on icon "button" at bounding box center [1380, 79] width 24 height 24
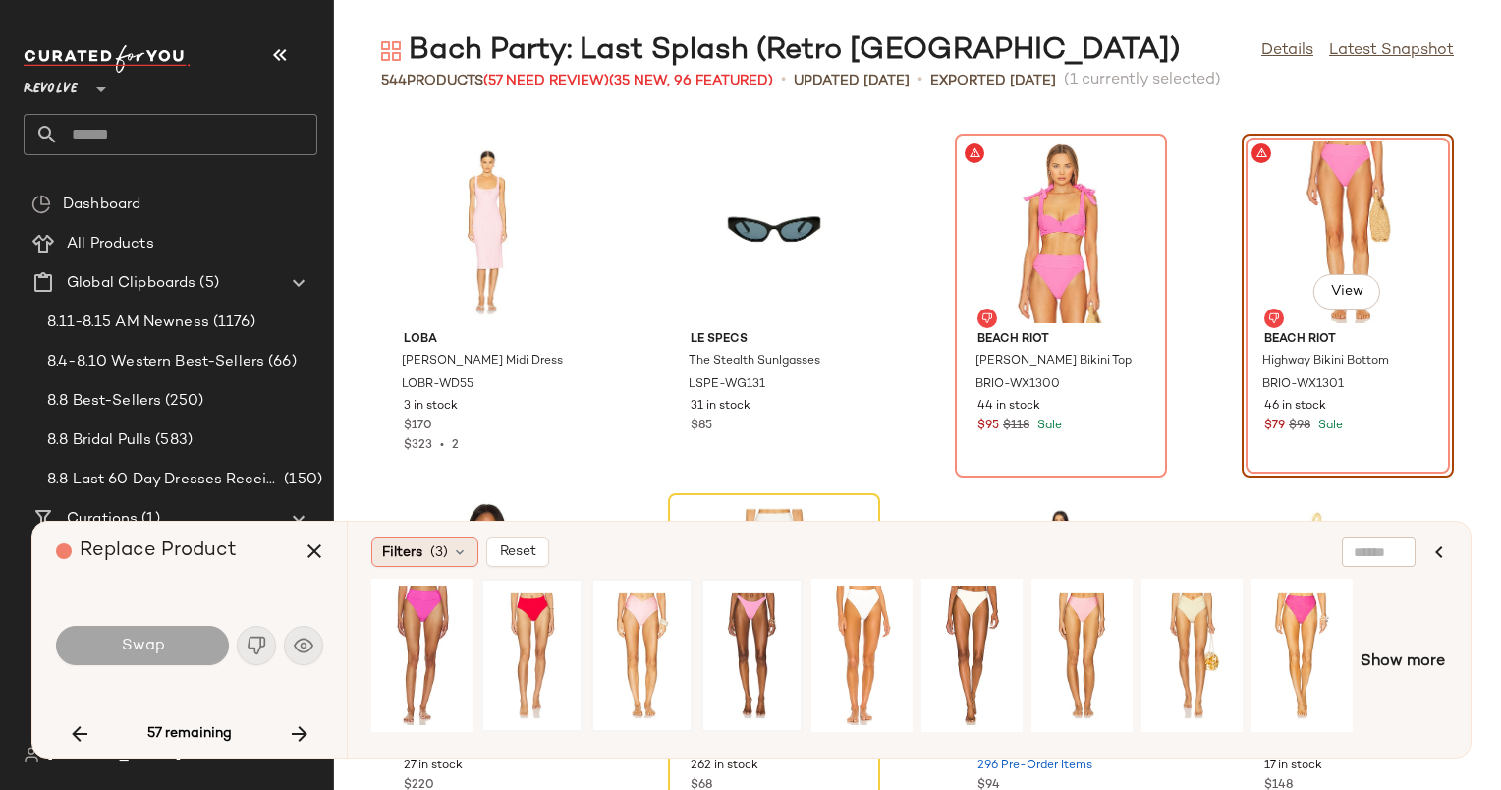
click at [423, 551] on div "Filters (3)" at bounding box center [424, 551] width 107 height 29
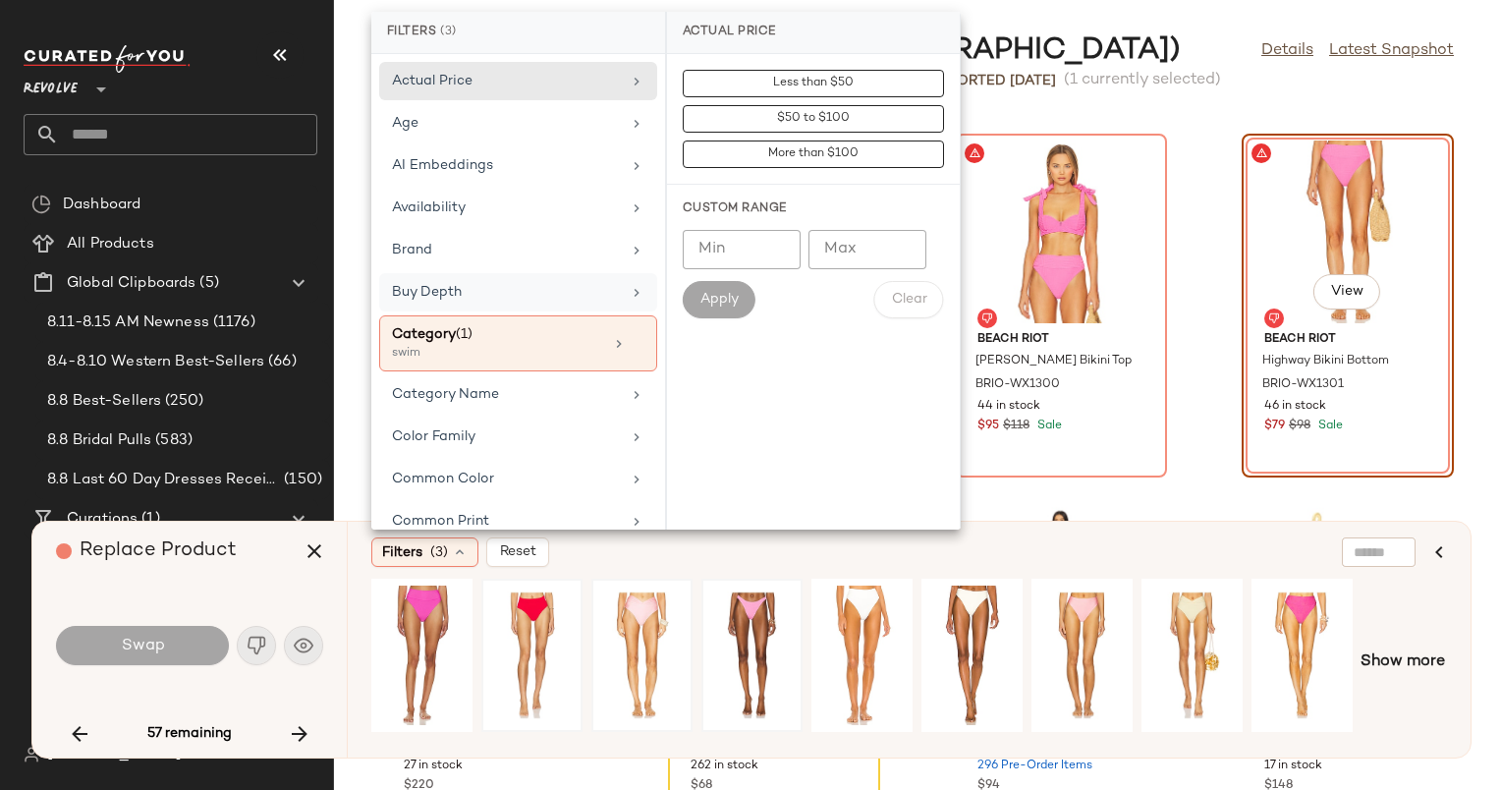
click at [546, 291] on div "Buy Depth" at bounding box center [506, 292] width 229 height 21
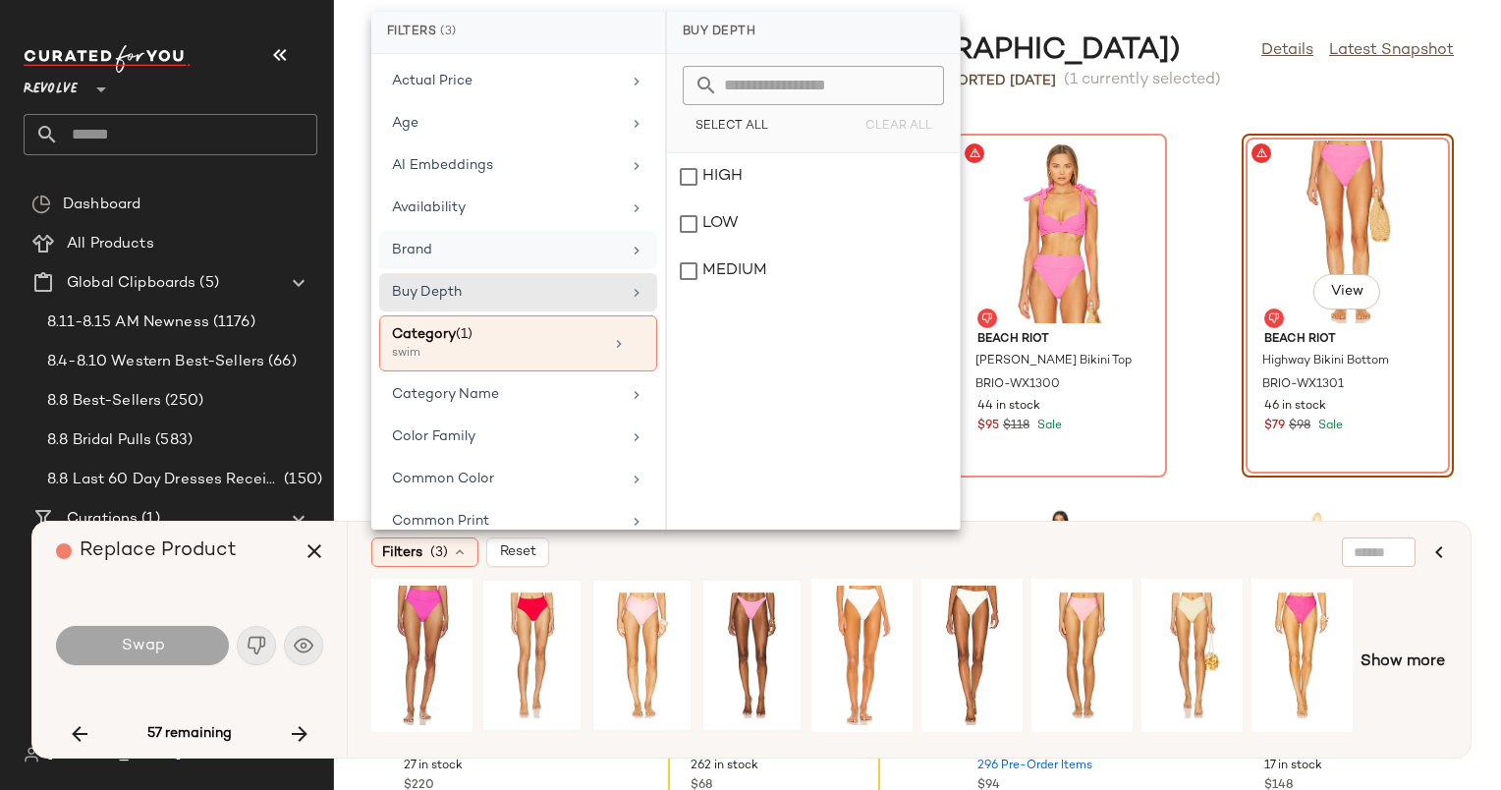
click at [573, 257] on div "Brand" at bounding box center [506, 250] width 229 height 21
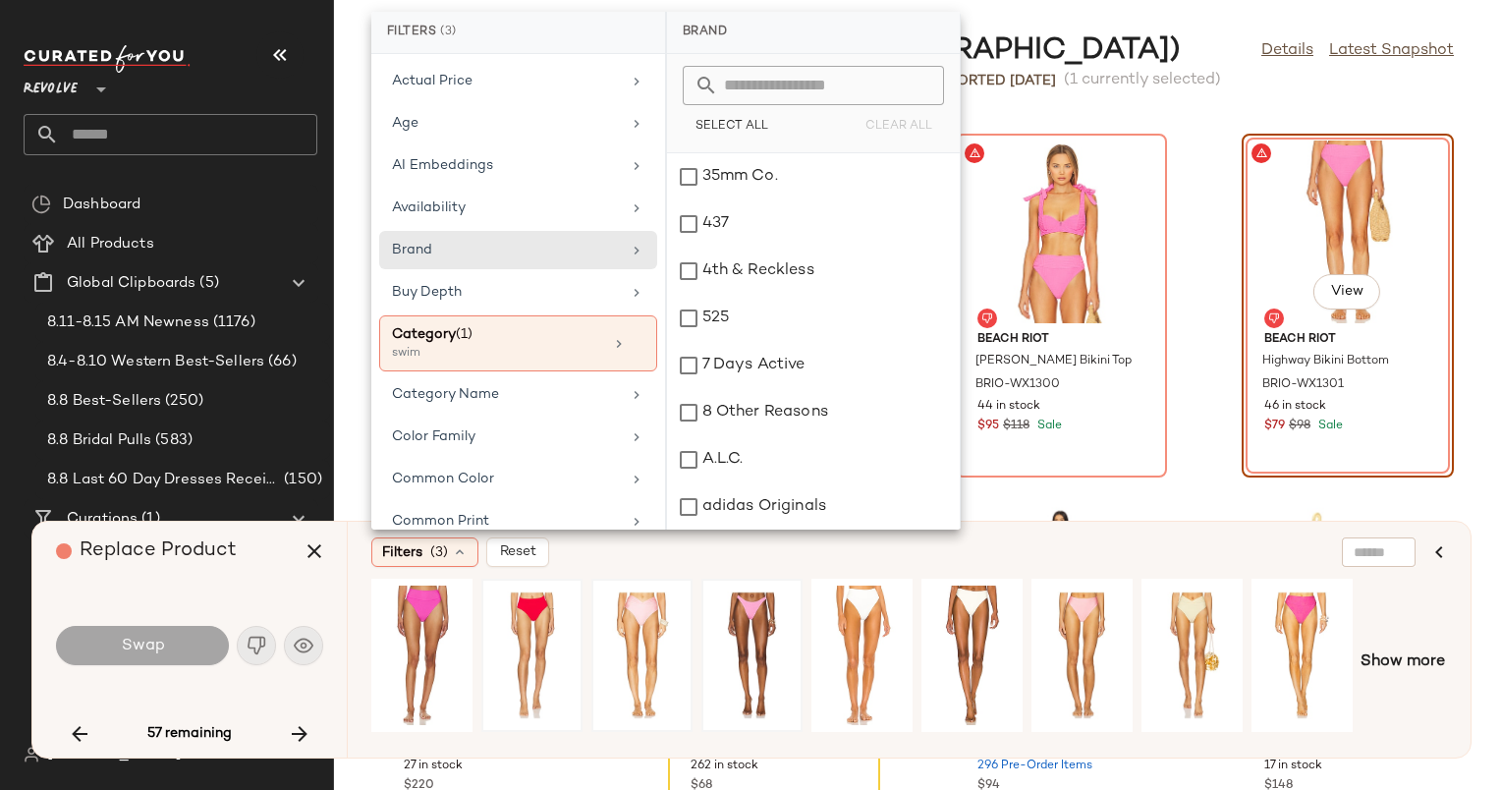
click at [770, 83] on input "text" at bounding box center [825, 85] width 214 height 39
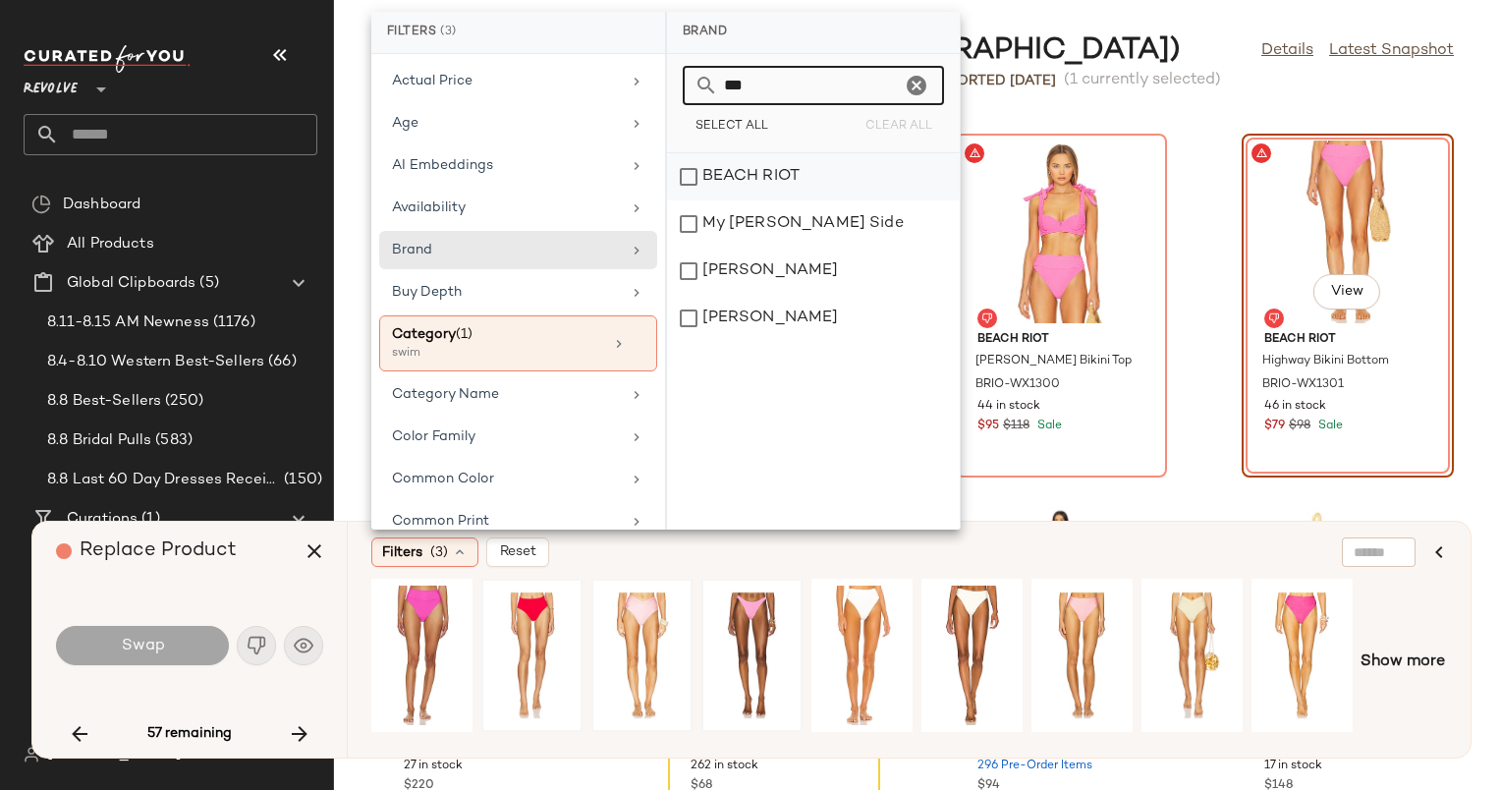
type input "***"
click at [770, 200] on div "BEACH RIOT" at bounding box center [813, 223] width 293 height 47
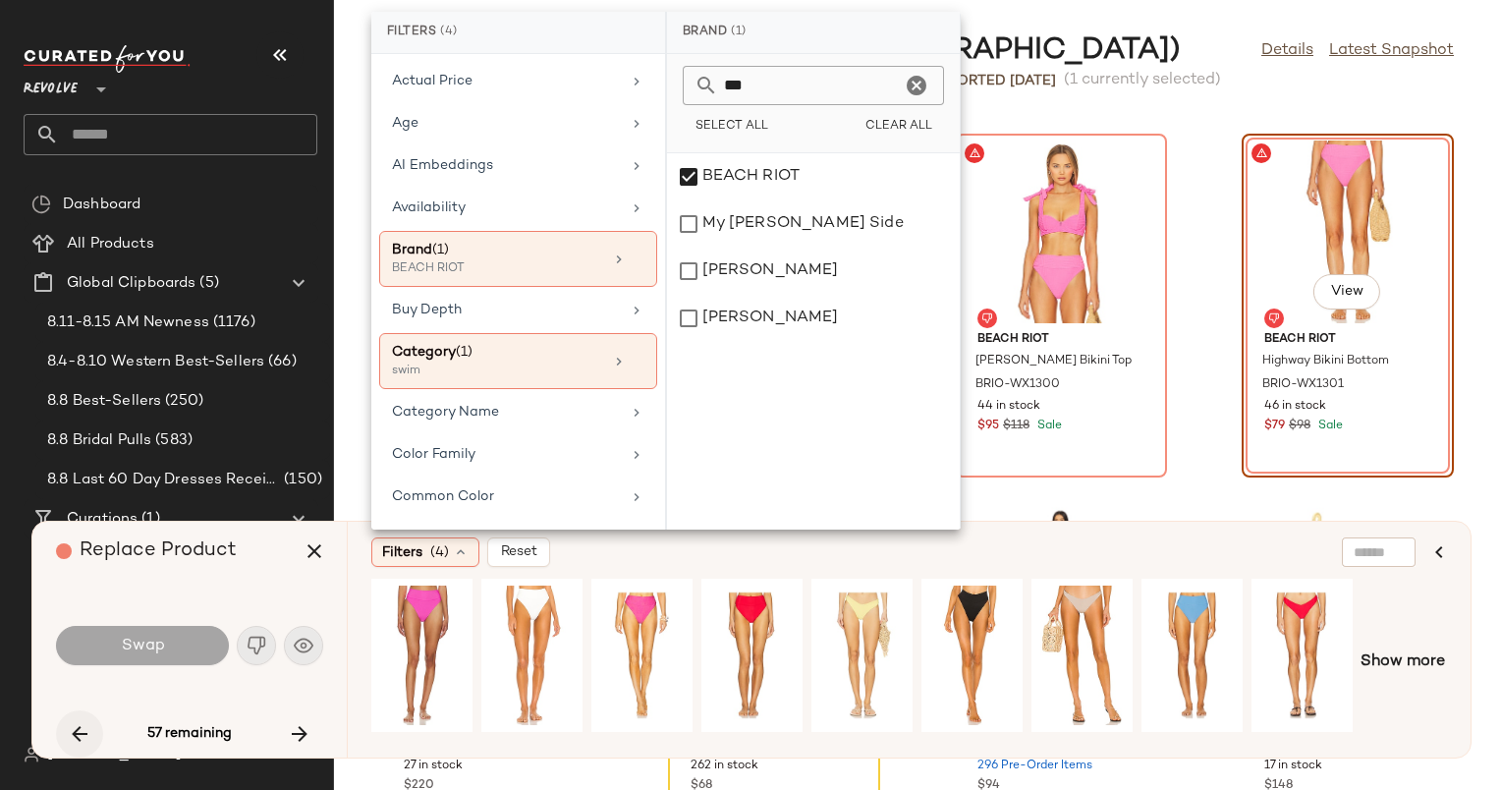
click at [84, 724] on icon "button" at bounding box center [80, 734] width 24 height 24
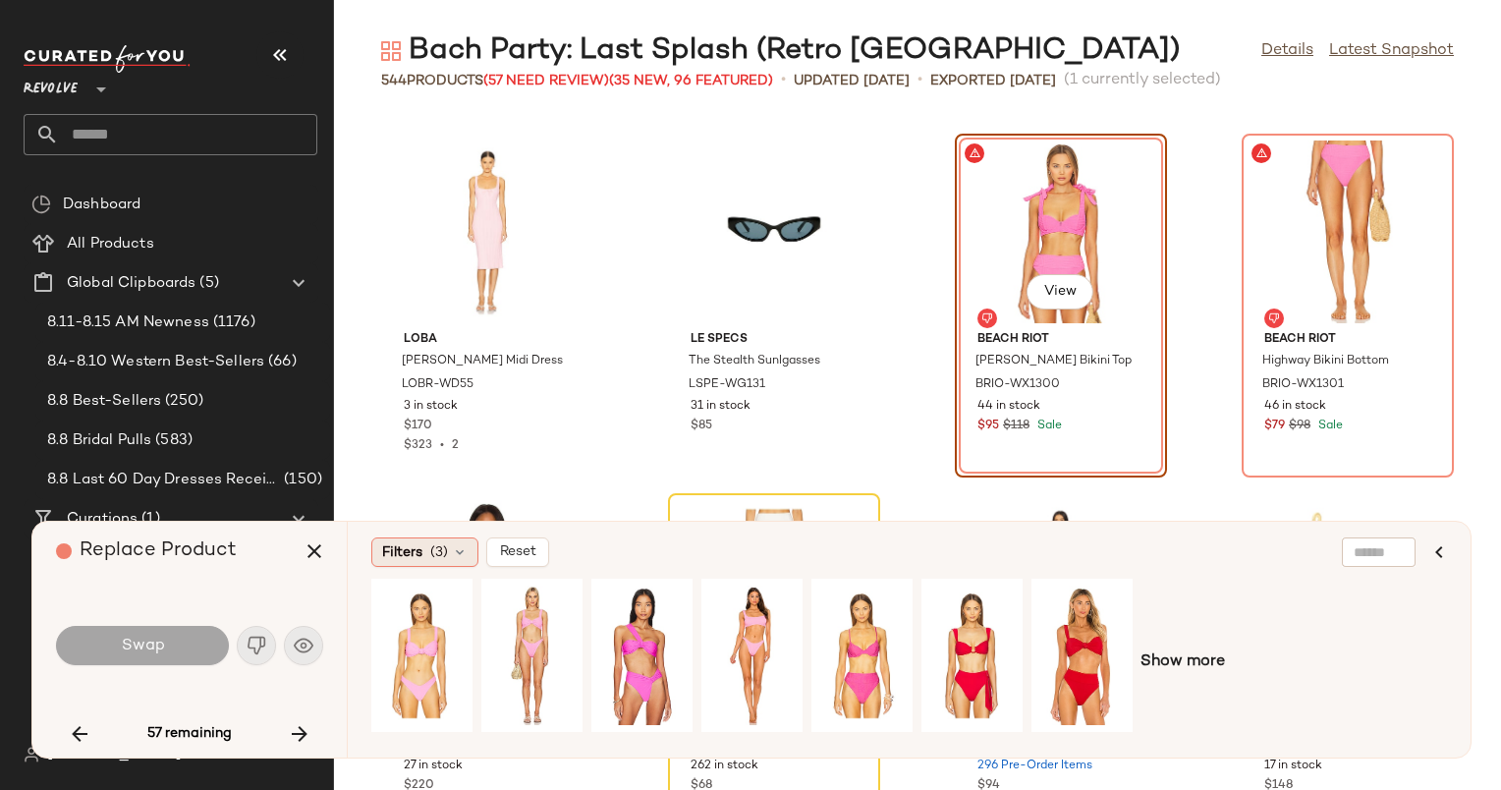
click at [427, 542] on div "Filters (3)" at bounding box center [424, 551] width 107 height 29
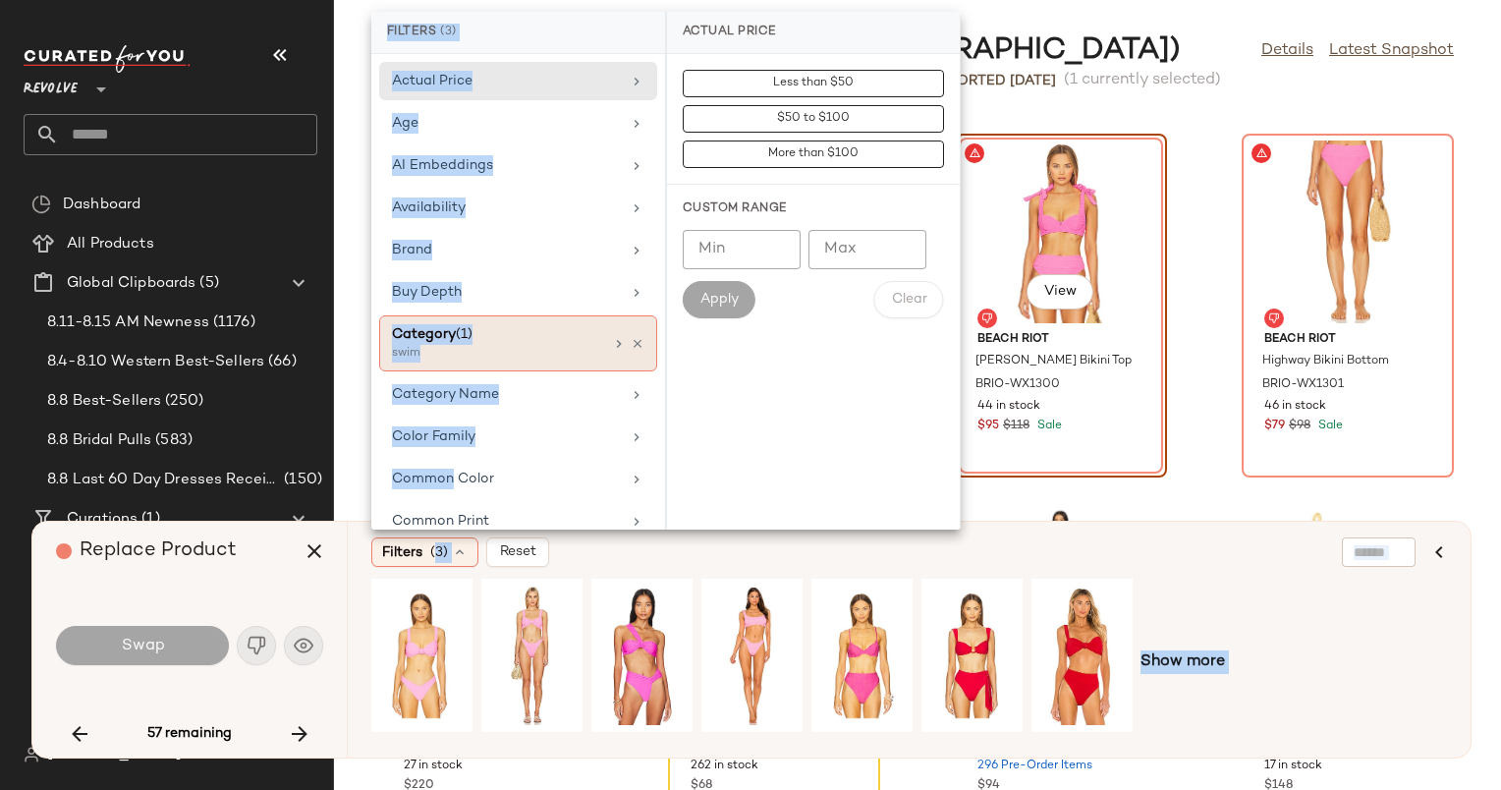
scroll to position [8, 0]
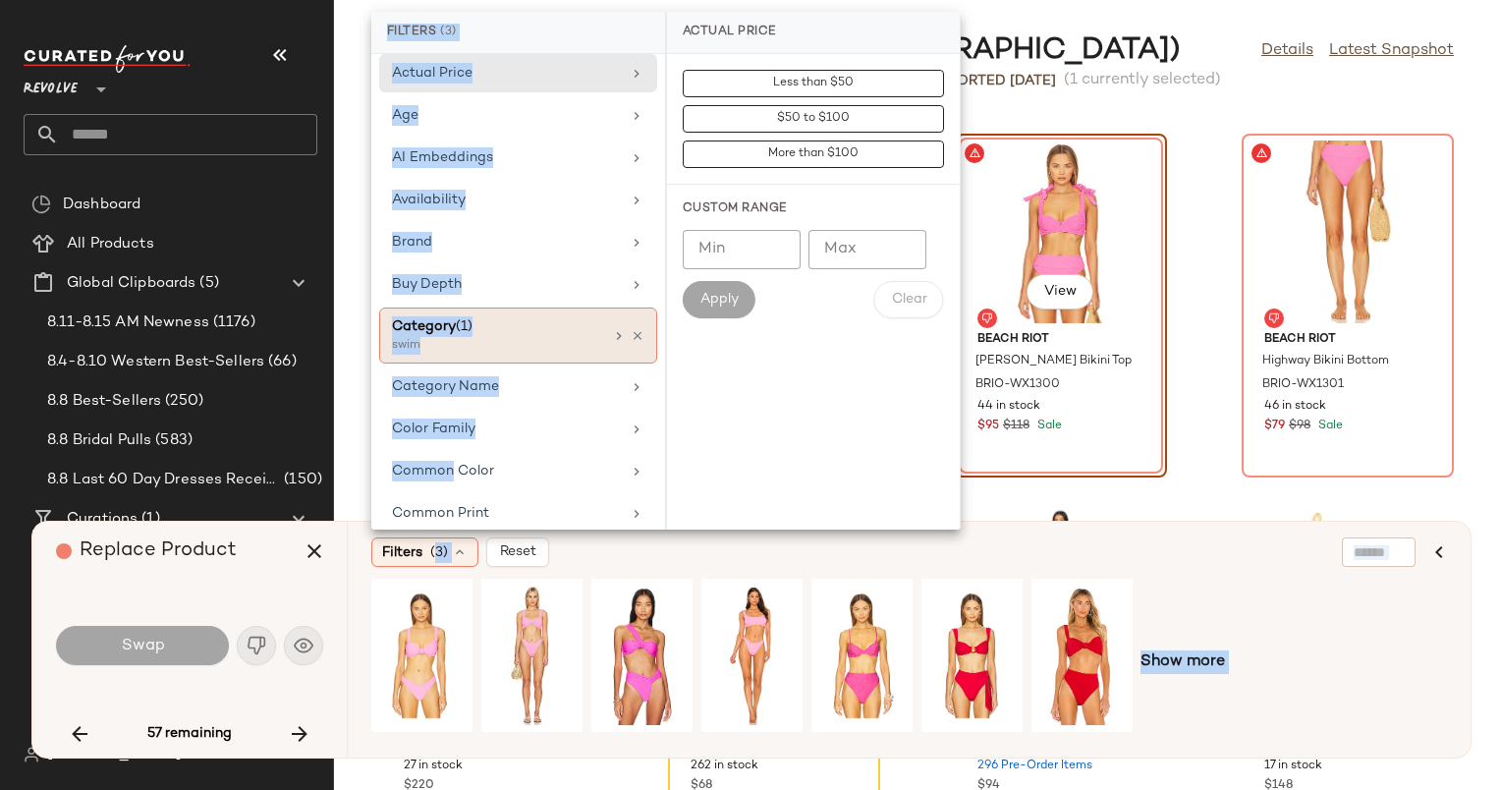
drag, startPoint x: 427, startPoint y: 542, endPoint x: 468, endPoint y: 322, distance: 223.7
click at [468, 322] on body "Revolve ** Dashboard All Products Global Clipboards (5) 8.11-8.15 AM Newness (1…" at bounding box center [750, 395] width 1501 height 790
drag, startPoint x: 468, startPoint y: 322, endPoint x: 426, endPoint y: 243, distance: 89.6
click at [426, 243] on div "Brand" at bounding box center [506, 242] width 229 height 21
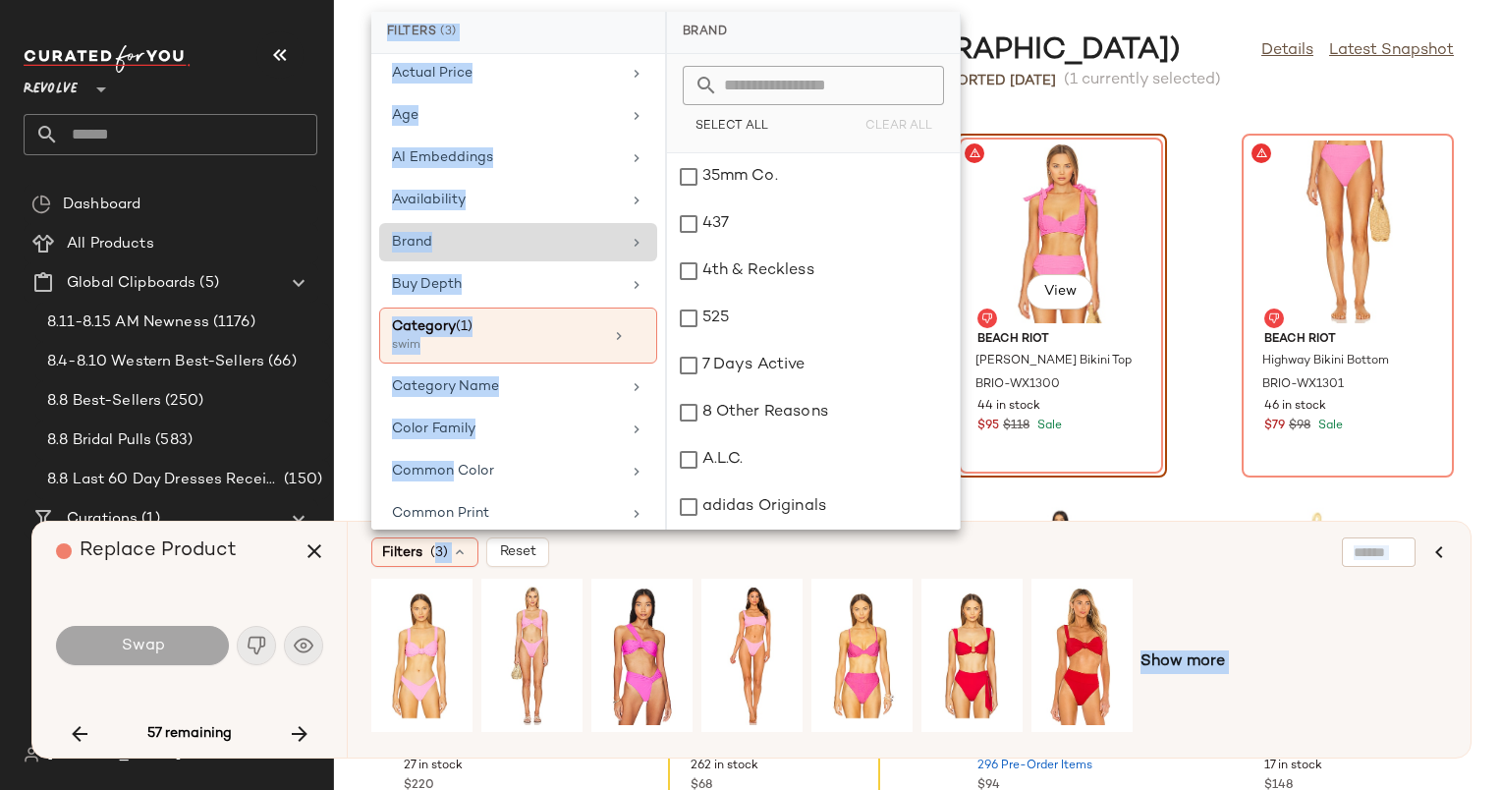
click at [426, 243] on div "Brand" at bounding box center [506, 242] width 229 height 21
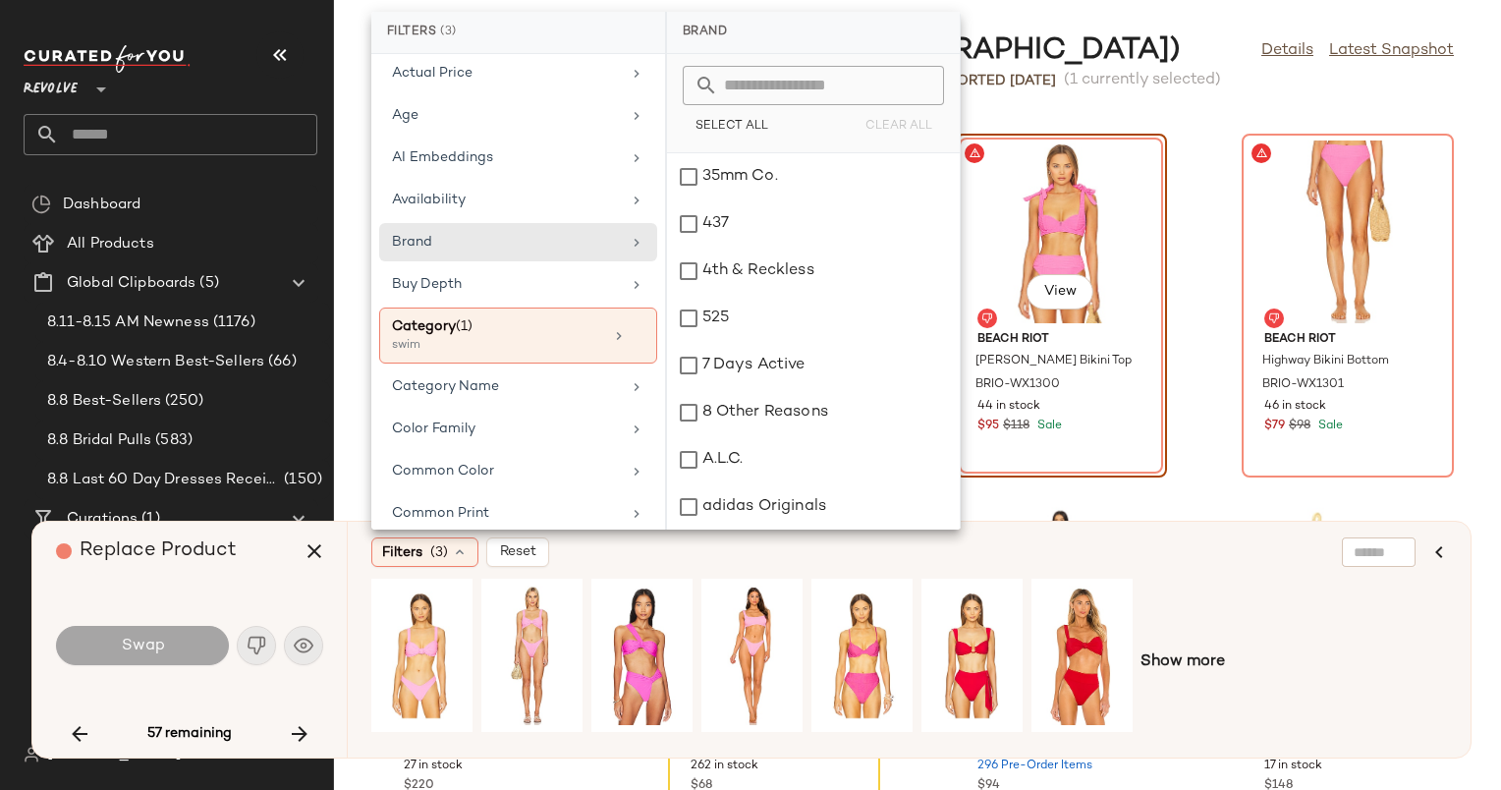
click at [814, 68] on input "text" at bounding box center [825, 85] width 214 height 39
type input "*"
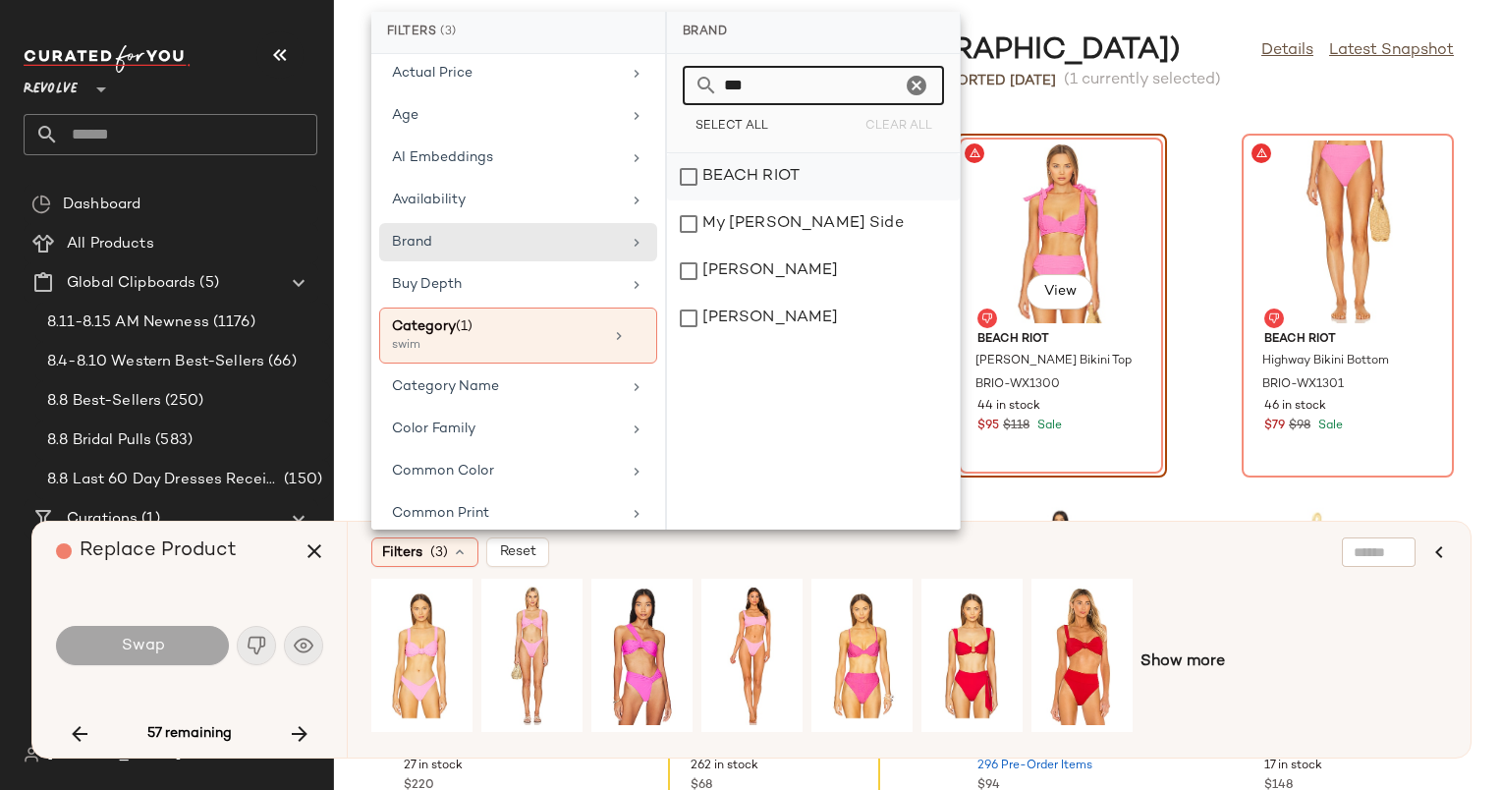
type input "***"
click at [814, 200] on div "BEACH RIOT" at bounding box center [813, 223] width 293 height 47
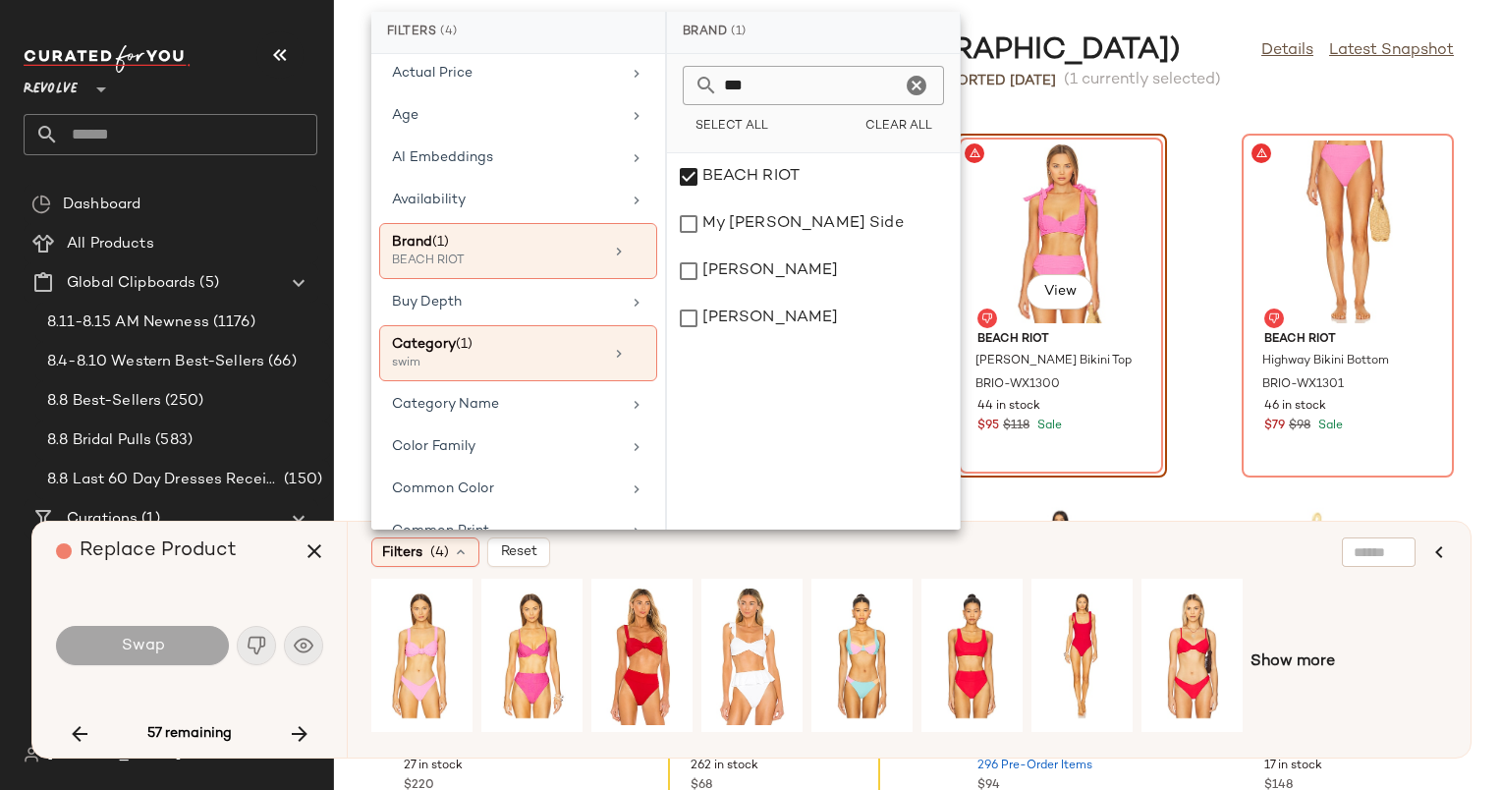
drag, startPoint x: 967, startPoint y: 575, endPoint x: 920, endPoint y: 562, distance: 48.9
click at [920, 562] on div "Filters (4) Reset" at bounding box center [813, 551] width 885 height 29
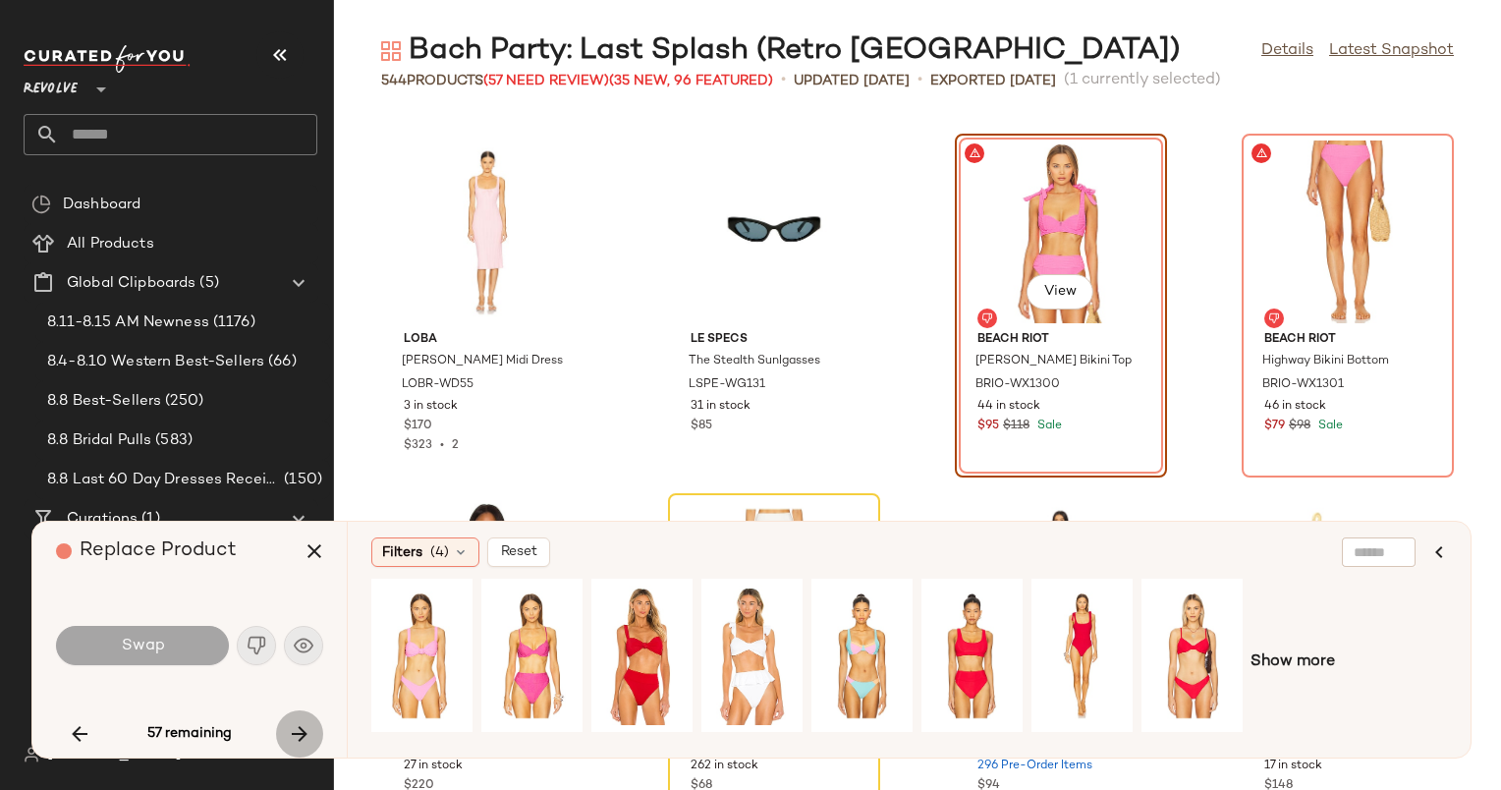
click at [295, 730] on icon "button" at bounding box center [300, 734] width 24 height 24
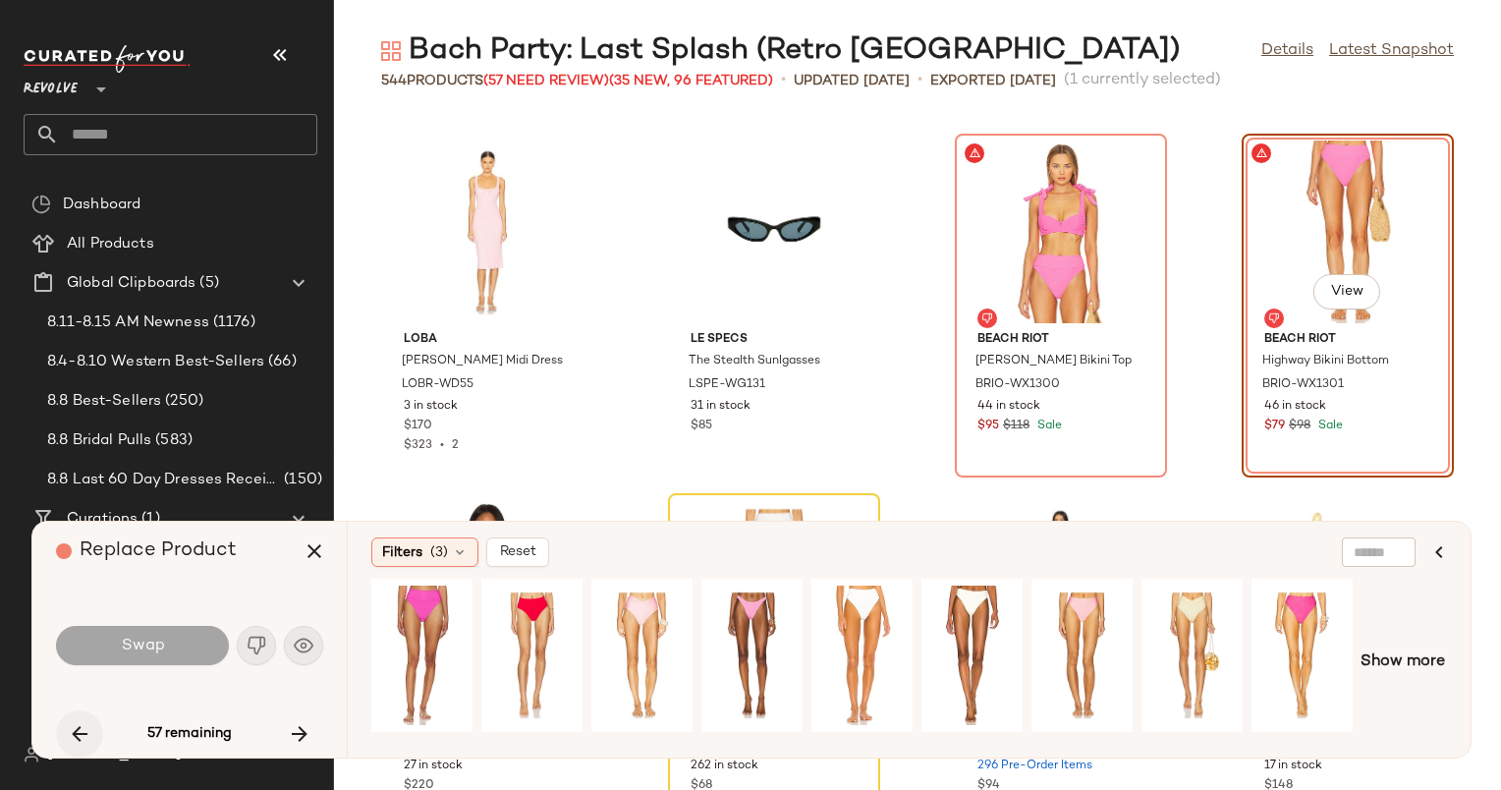
click at [66, 726] on button "button" at bounding box center [79, 733] width 47 height 47
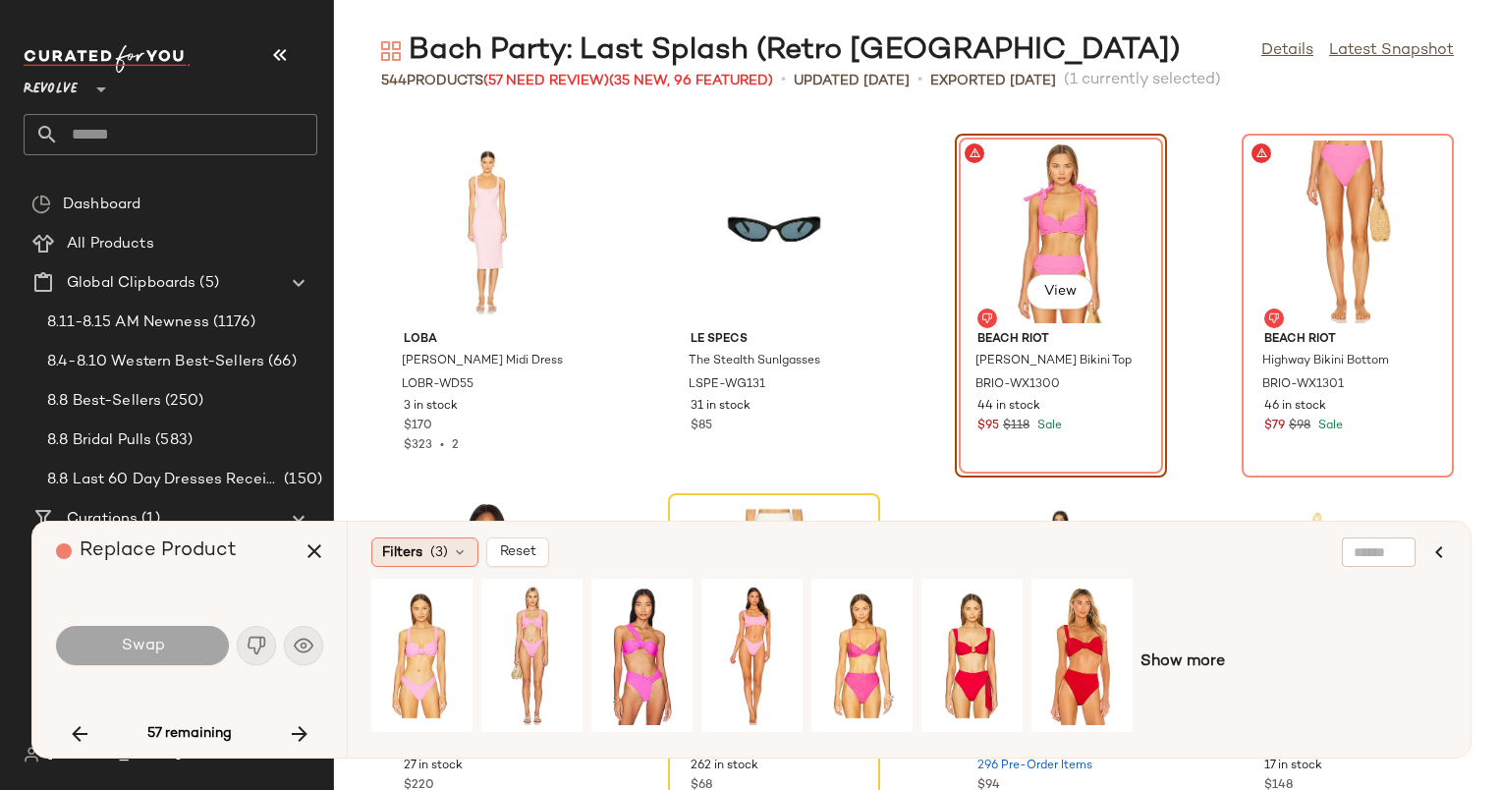
click at [372, 556] on div "Filters (3)" at bounding box center [424, 551] width 107 height 29
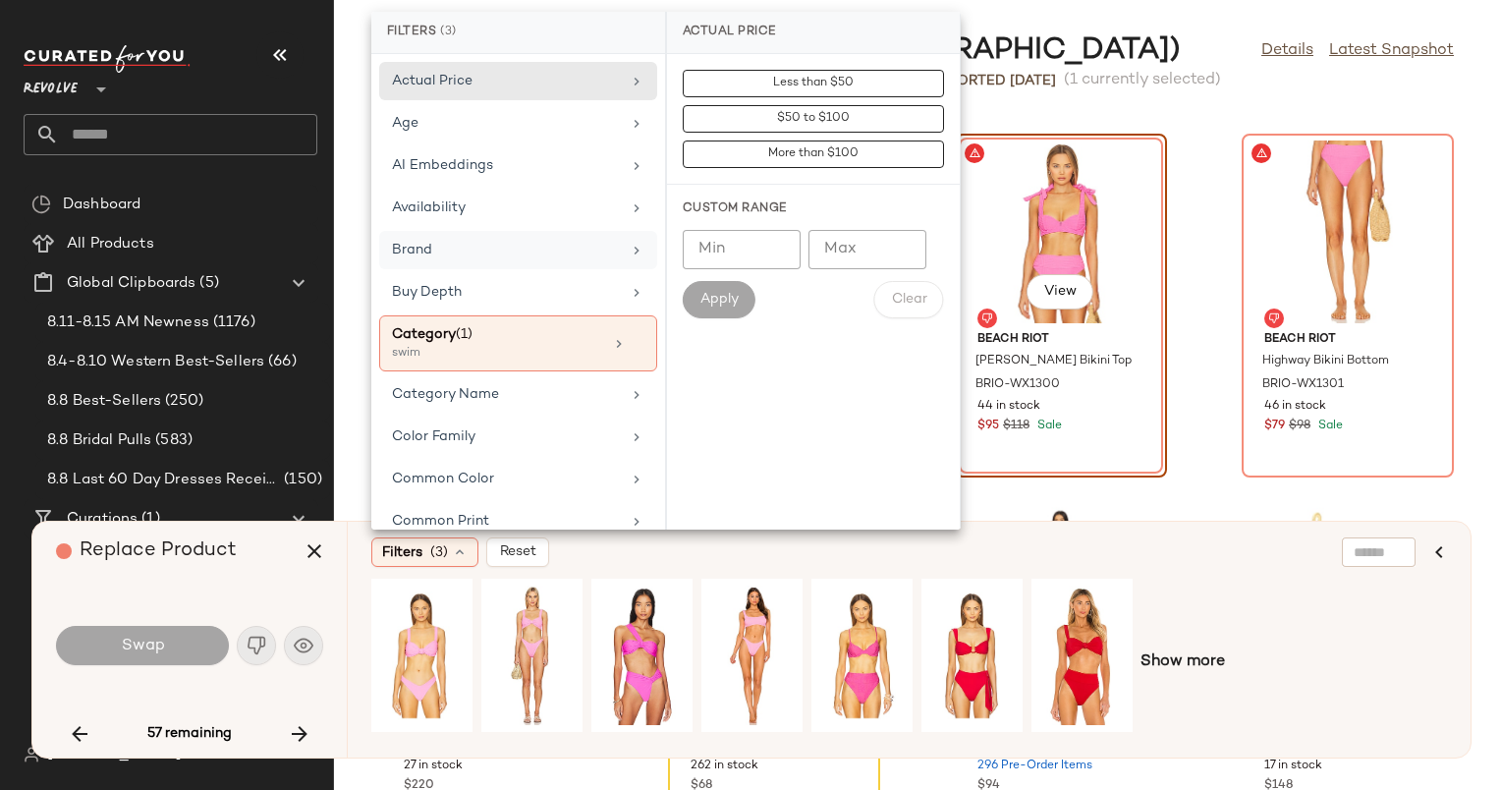
click at [534, 255] on div "Brand" at bounding box center [506, 250] width 229 height 21
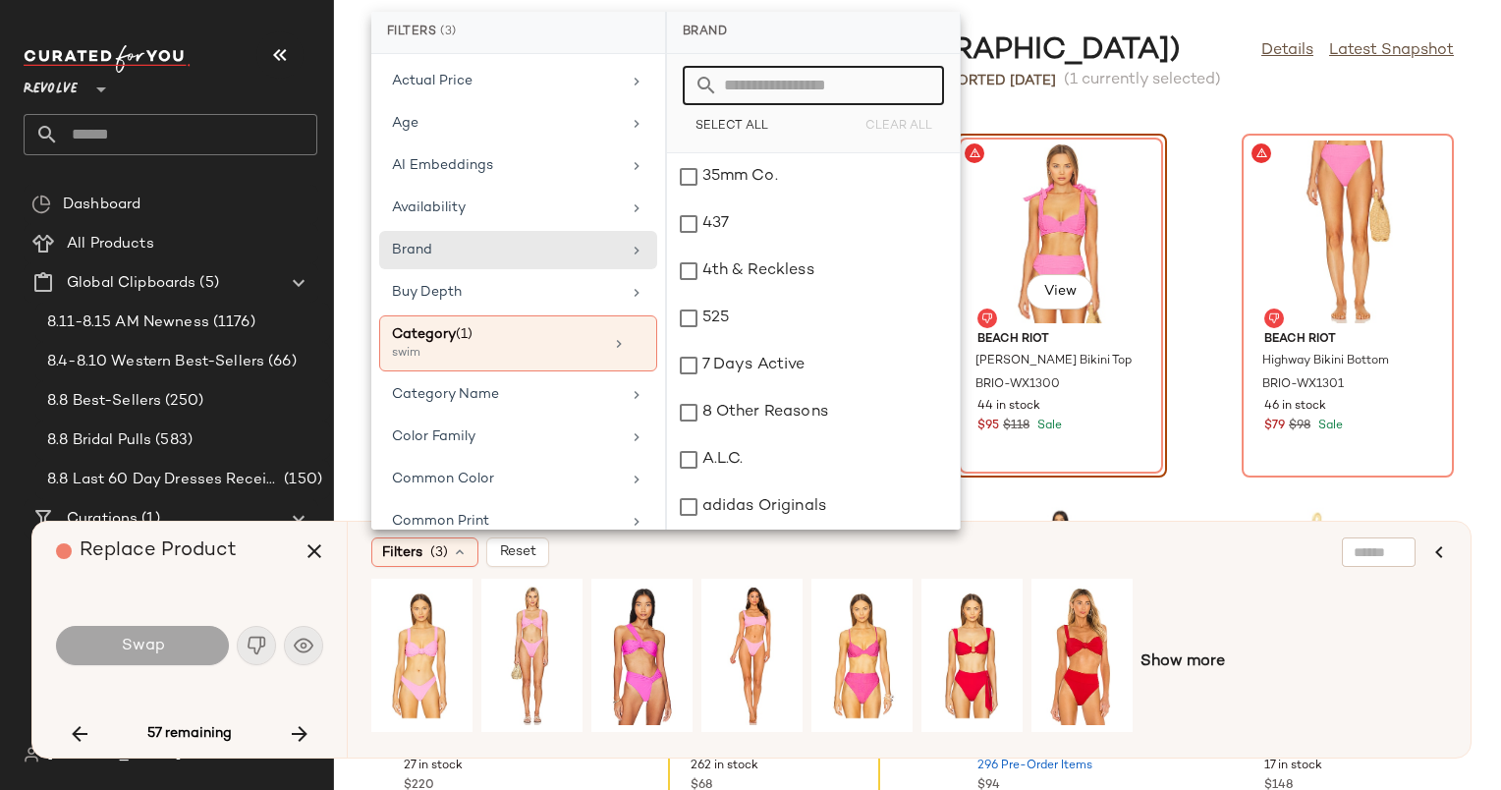
click at [785, 83] on input "text" at bounding box center [825, 85] width 214 height 39
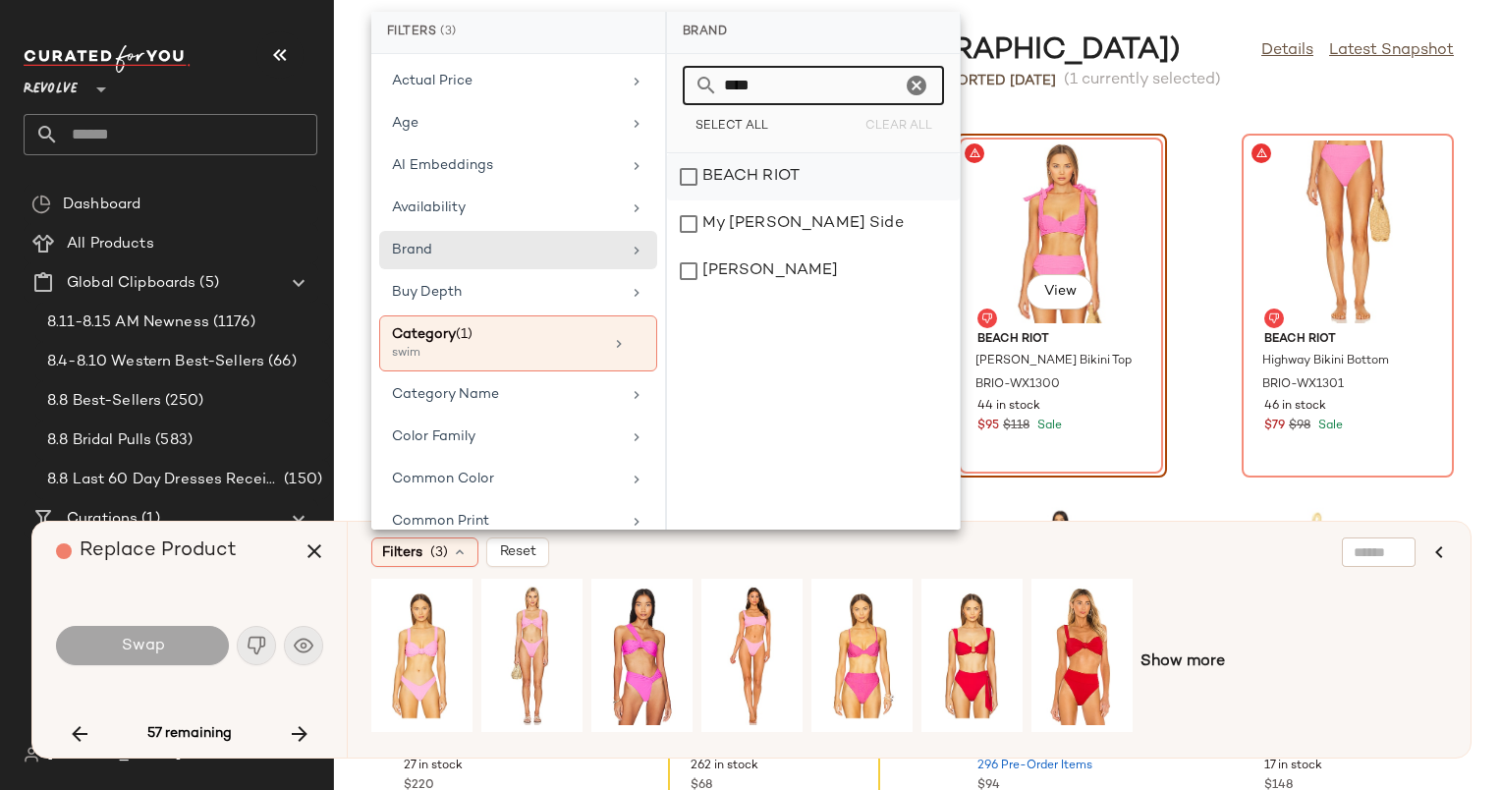
type input "****"
click at [789, 200] on div "BEACH RIOT" at bounding box center [813, 223] width 293 height 47
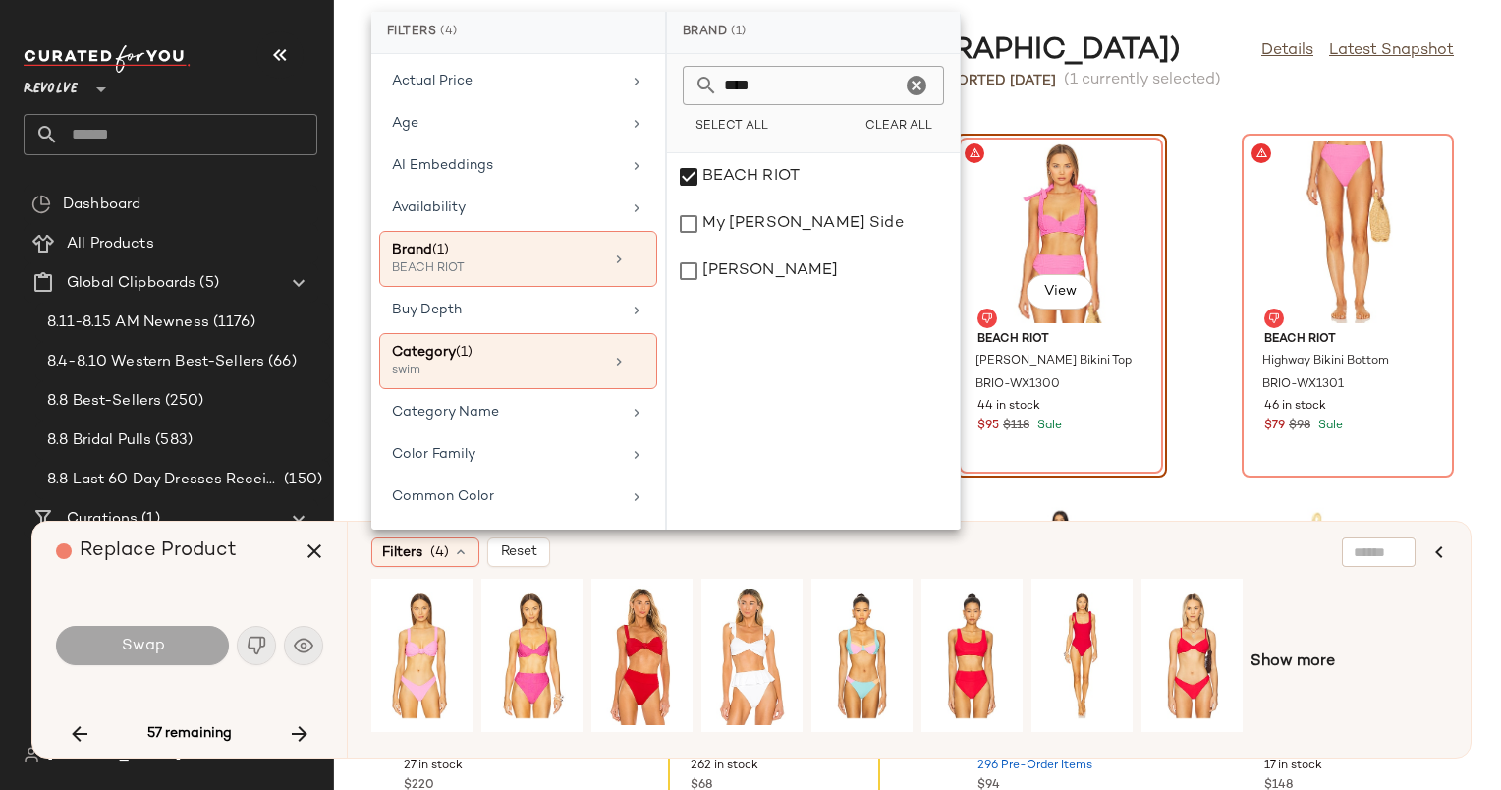
click at [814, 345] on div "BEACH RIOT My Beachy Side Nikki Beach" at bounding box center [813, 341] width 293 height 376
click at [772, 554] on div "Filters (4) Reset" at bounding box center [813, 551] width 885 height 29
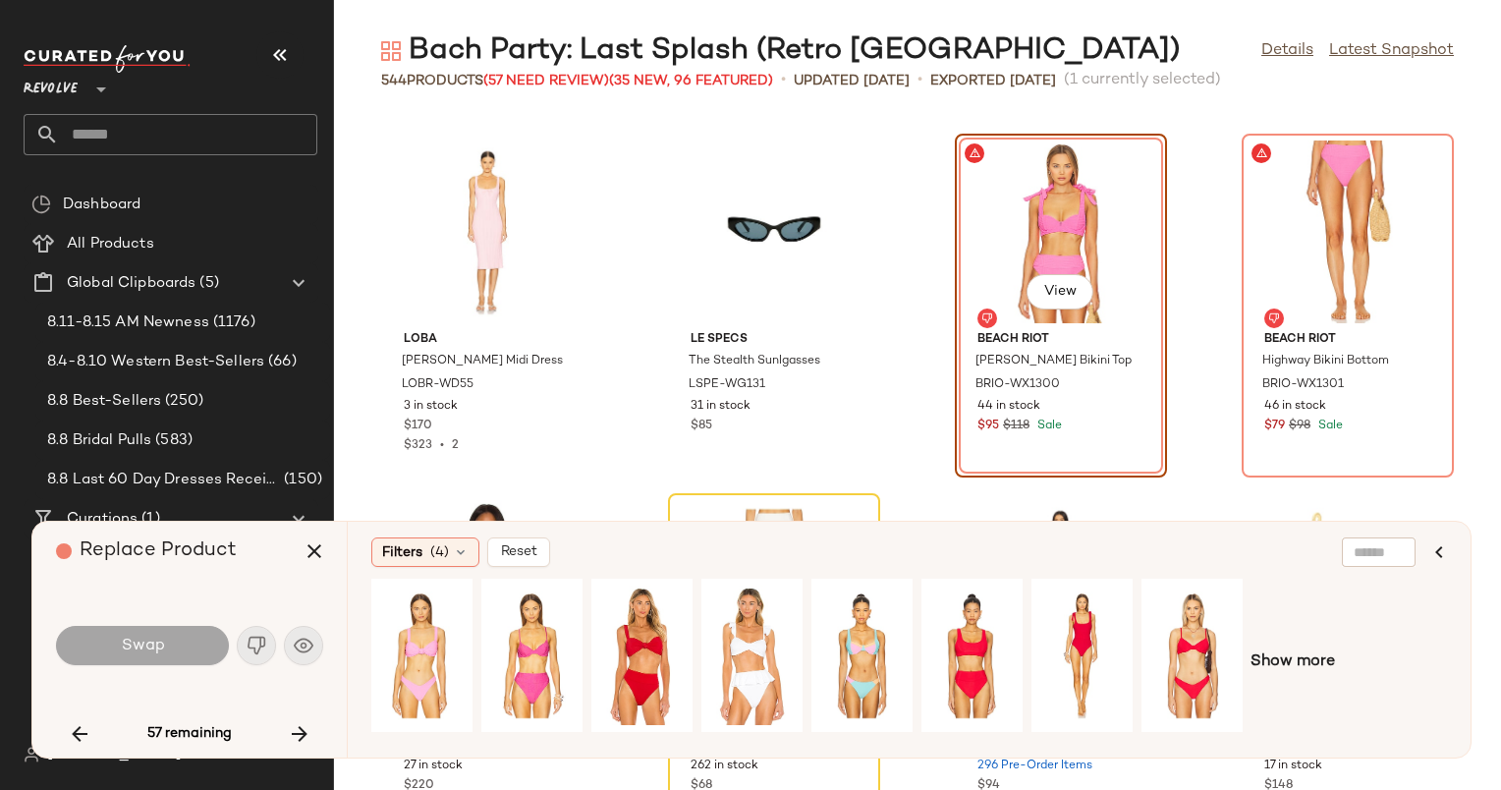
click at [1152, 483] on div "LOBA Bonnie Midi Dress LOBR-WD55 3 in stock $170 $323 • 2 Le Specs The Stealth …" at bounding box center [917, 452] width 1167 height 676
click at [1214, 472] on div "LOBA Bonnie Midi Dress LOBR-WD55 3 in stock $170 $323 • 2 Le Specs The Stealth …" at bounding box center [917, 452] width 1167 height 676
click at [888, 551] on div "Filters (4) Reset" at bounding box center [813, 551] width 885 height 29
click at [868, 526] on div "Filters (4) Reset Show more" at bounding box center [909, 640] width 1124 height 236
click at [1171, 96] on div "Bach Party: Last Splash (Retro Palm Springs) Details Latest Snapshot 544 Produc…" at bounding box center [917, 410] width 1167 height 758
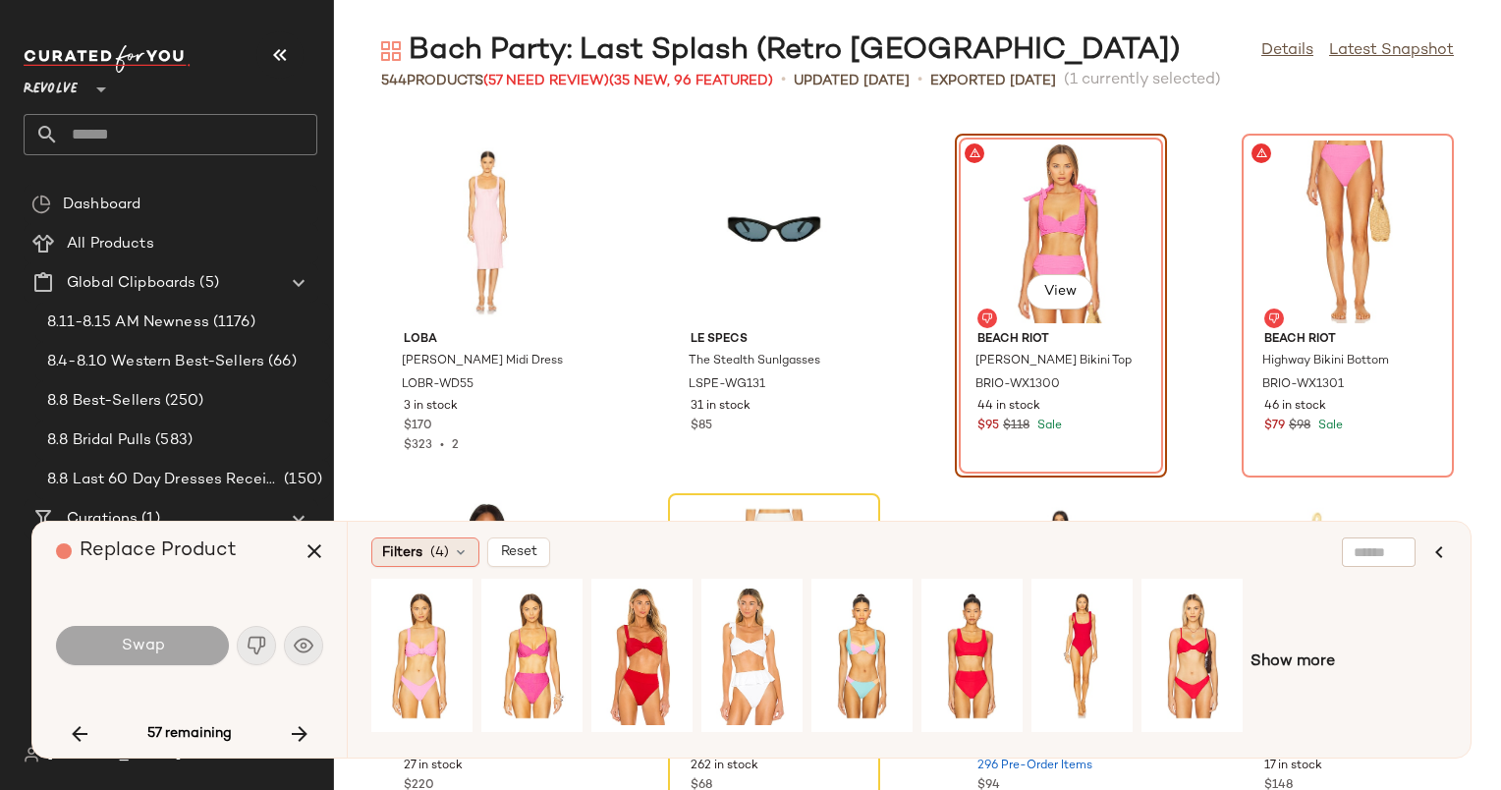
click at [422, 551] on div "Filters (4)" at bounding box center [425, 551] width 108 height 29
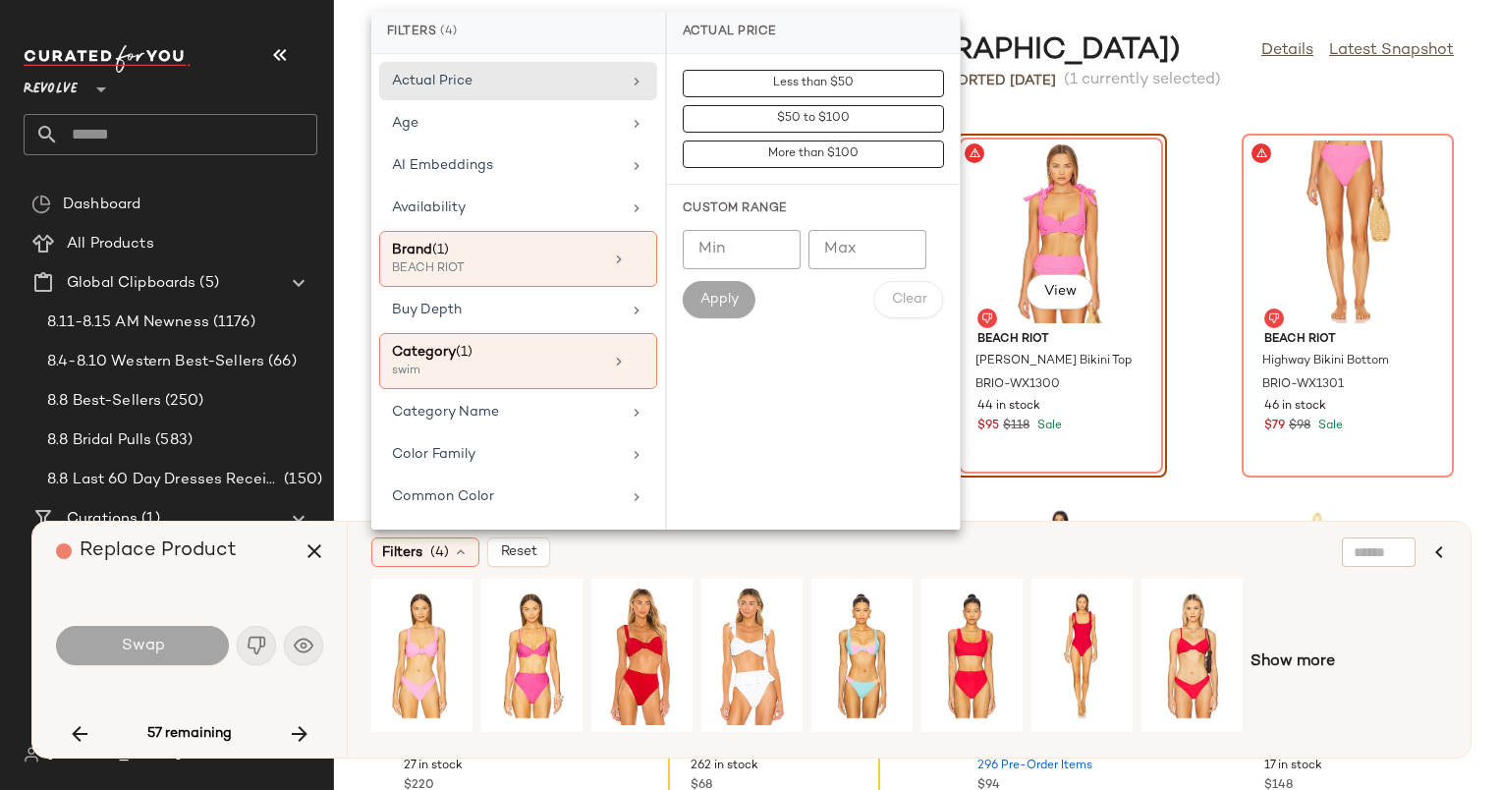
click at [619, 545] on div "Filters (4) Reset" at bounding box center [813, 551] width 885 height 29
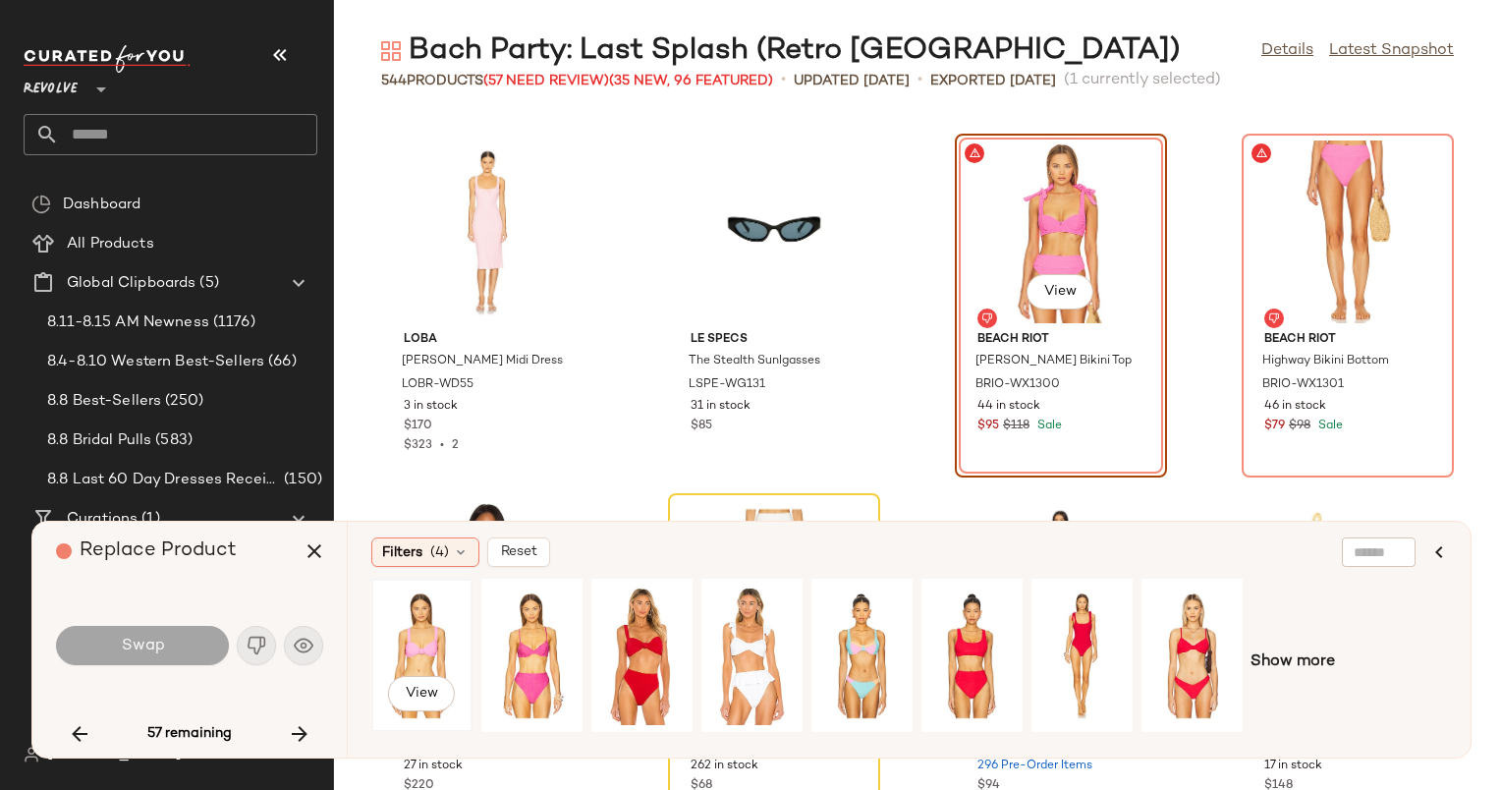
click at [425, 643] on div "View" at bounding box center [421, 656] width 87 height 140
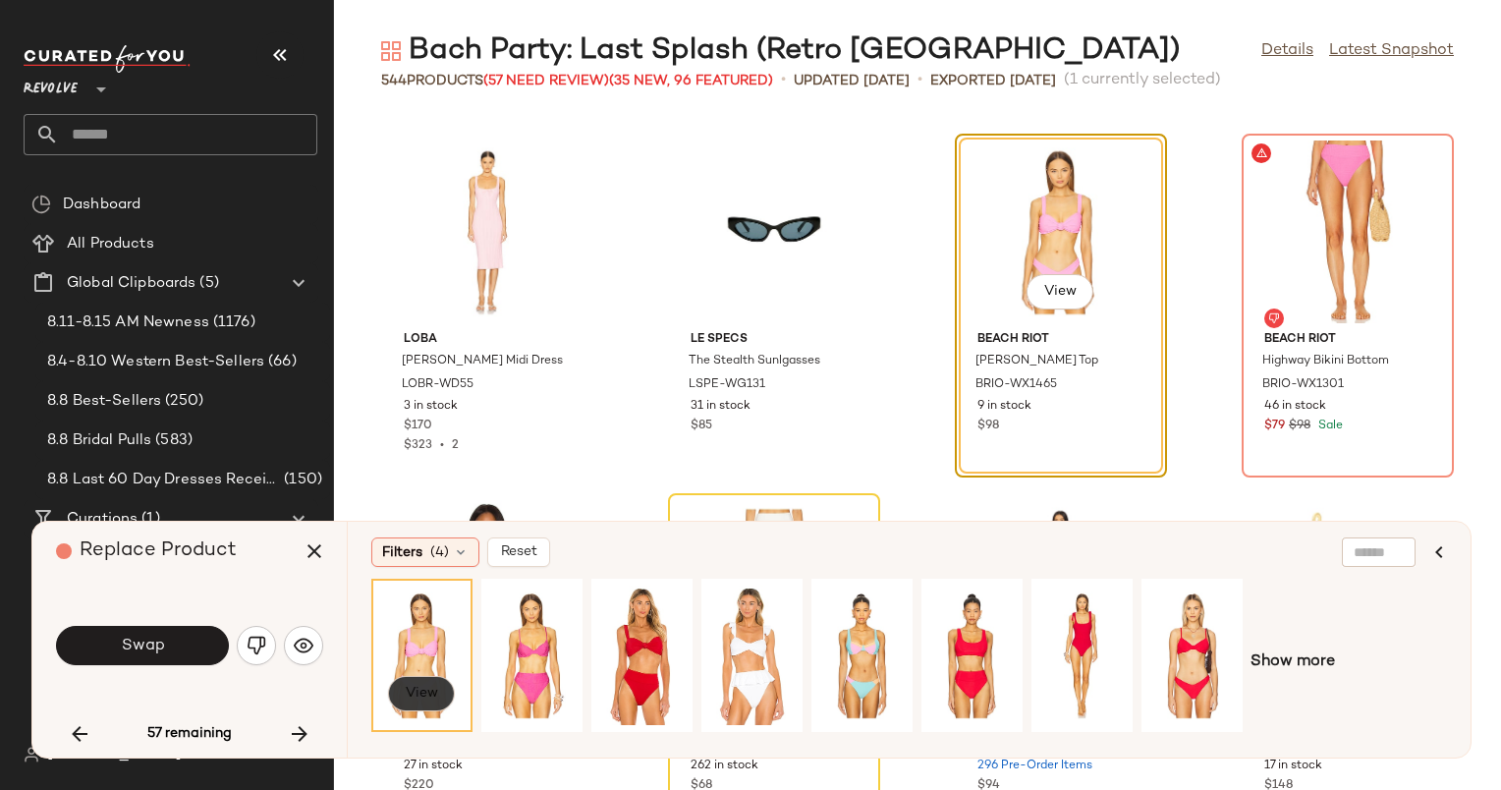
click at [432, 710] on button "View" at bounding box center [421, 693] width 67 height 35
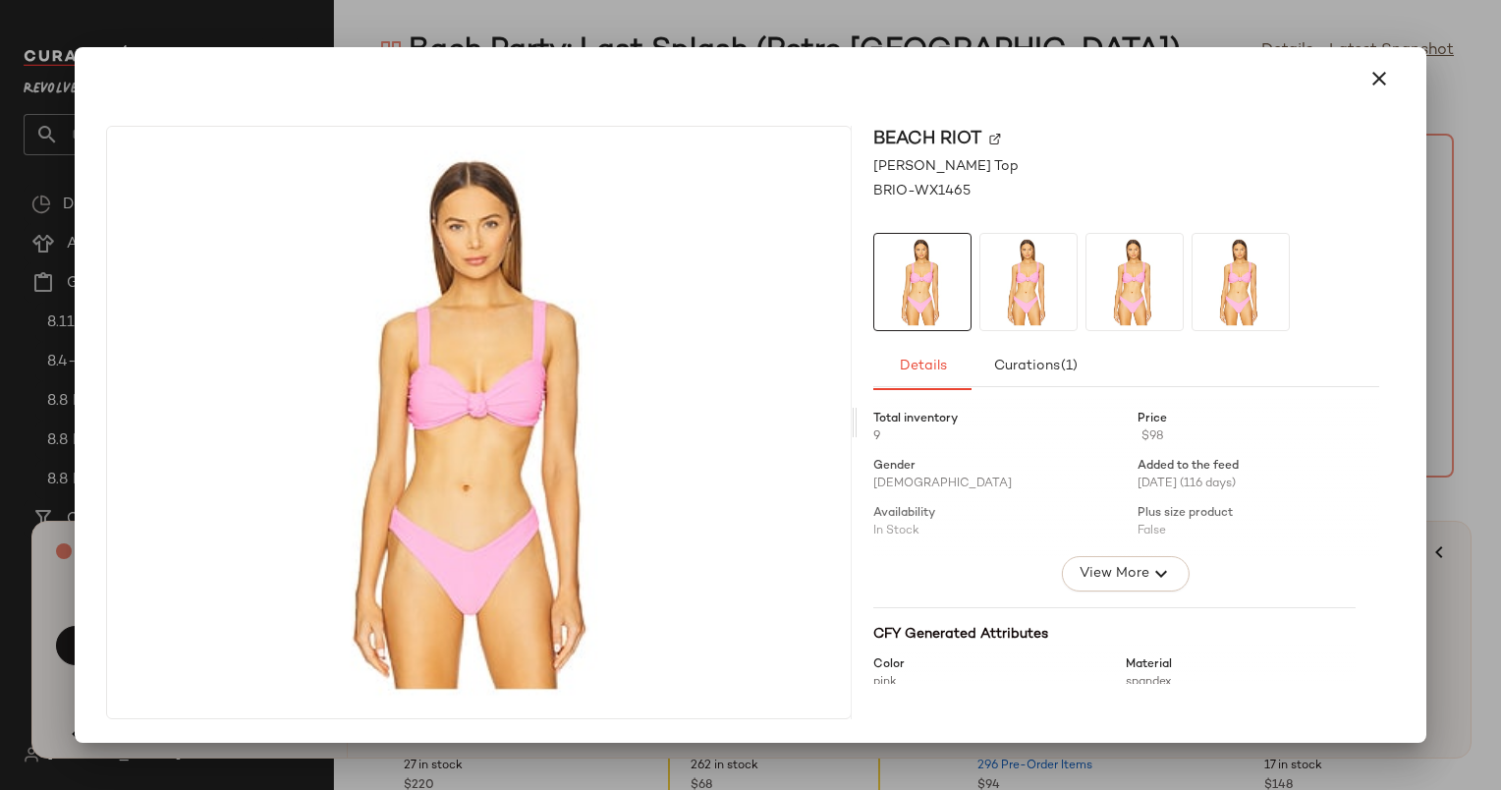
click at [1016, 203] on div "BEACH RIOT Sophia Bikini Top BRIO-WX1465 Details Curations (1) Total inventory …" at bounding box center [1126, 422] width 537 height 593
click at [1375, 75] on icon "button" at bounding box center [1380, 79] width 24 height 24
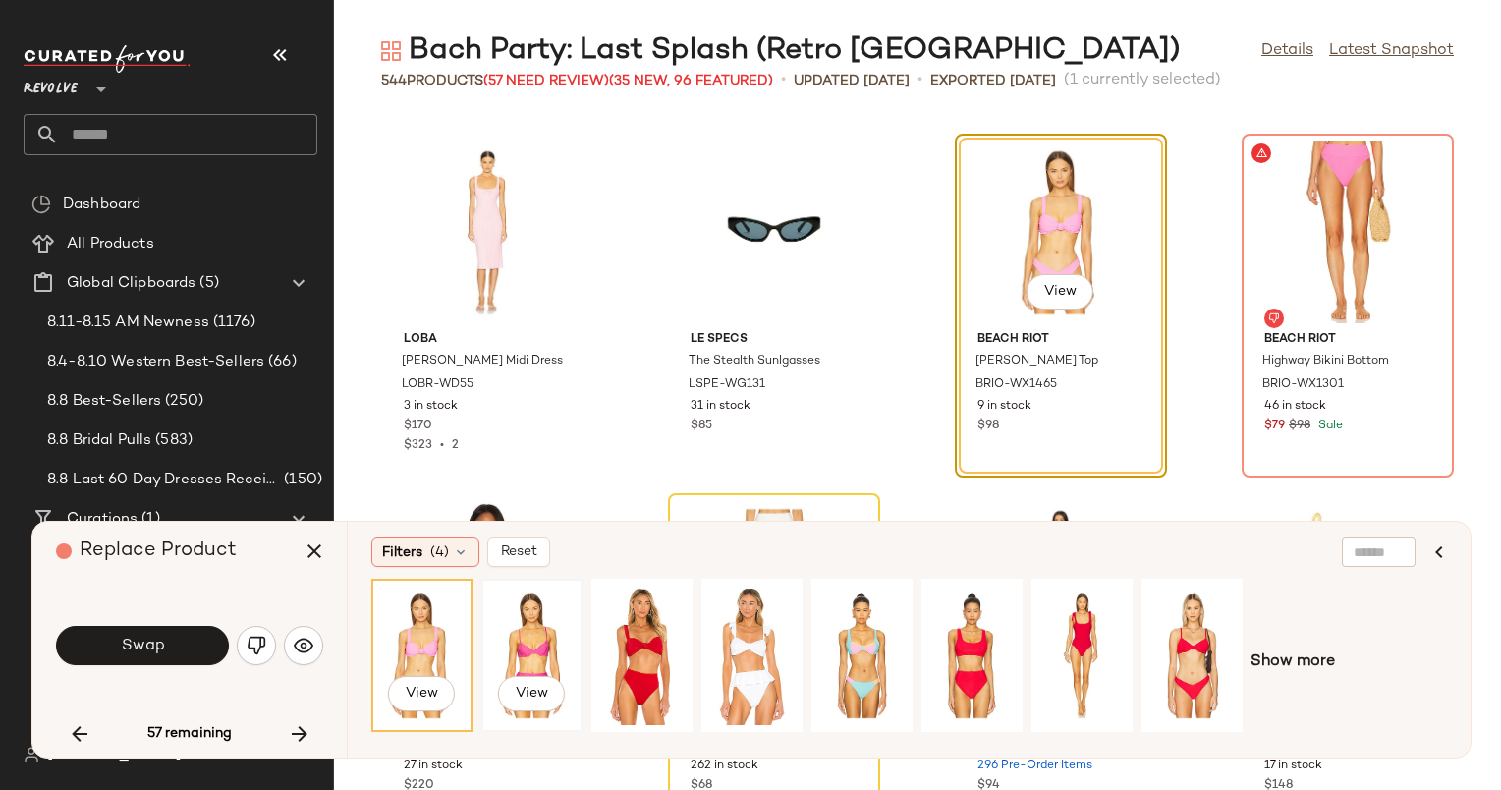
click at [534, 629] on div "View" at bounding box center [531, 656] width 87 height 140
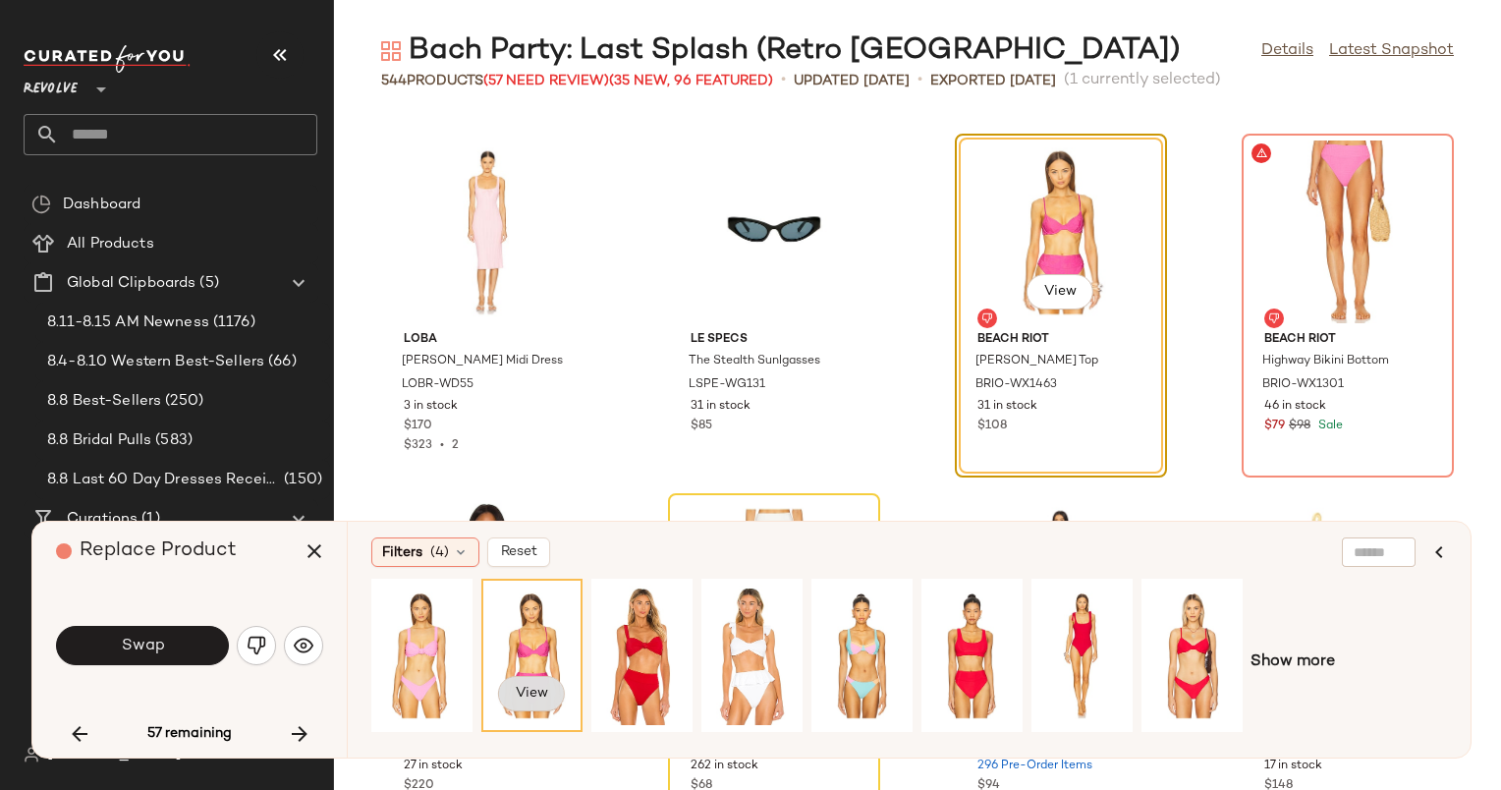
click at [525, 684] on button "View" at bounding box center [531, 693] width 67 height 35
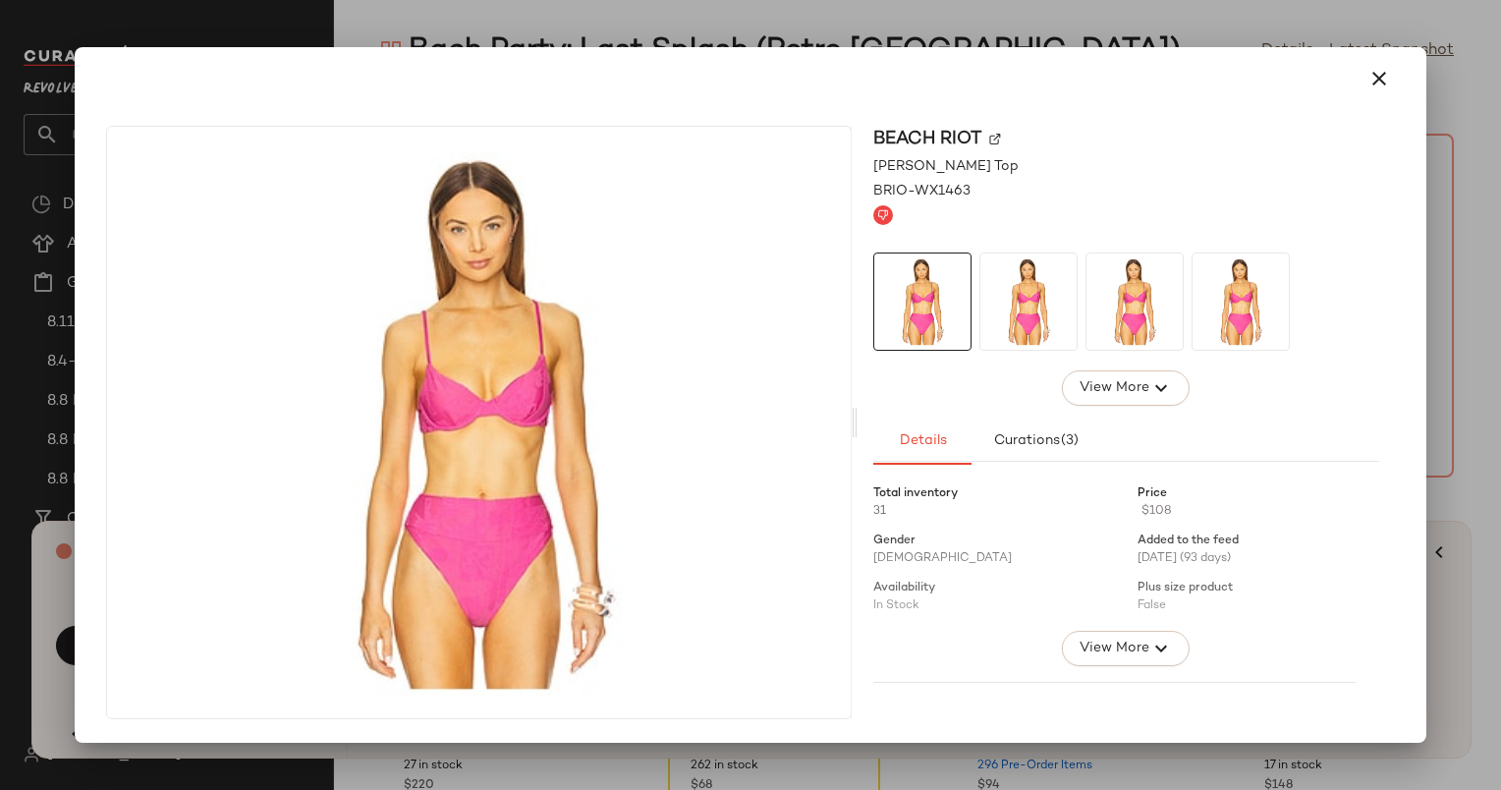
click at [1391, 55] on div at bounding box center [750, 78] width 1304 height 47
click at [1376, 71] on icon "button" at bounding box center [1380, 79] width 24 height 24
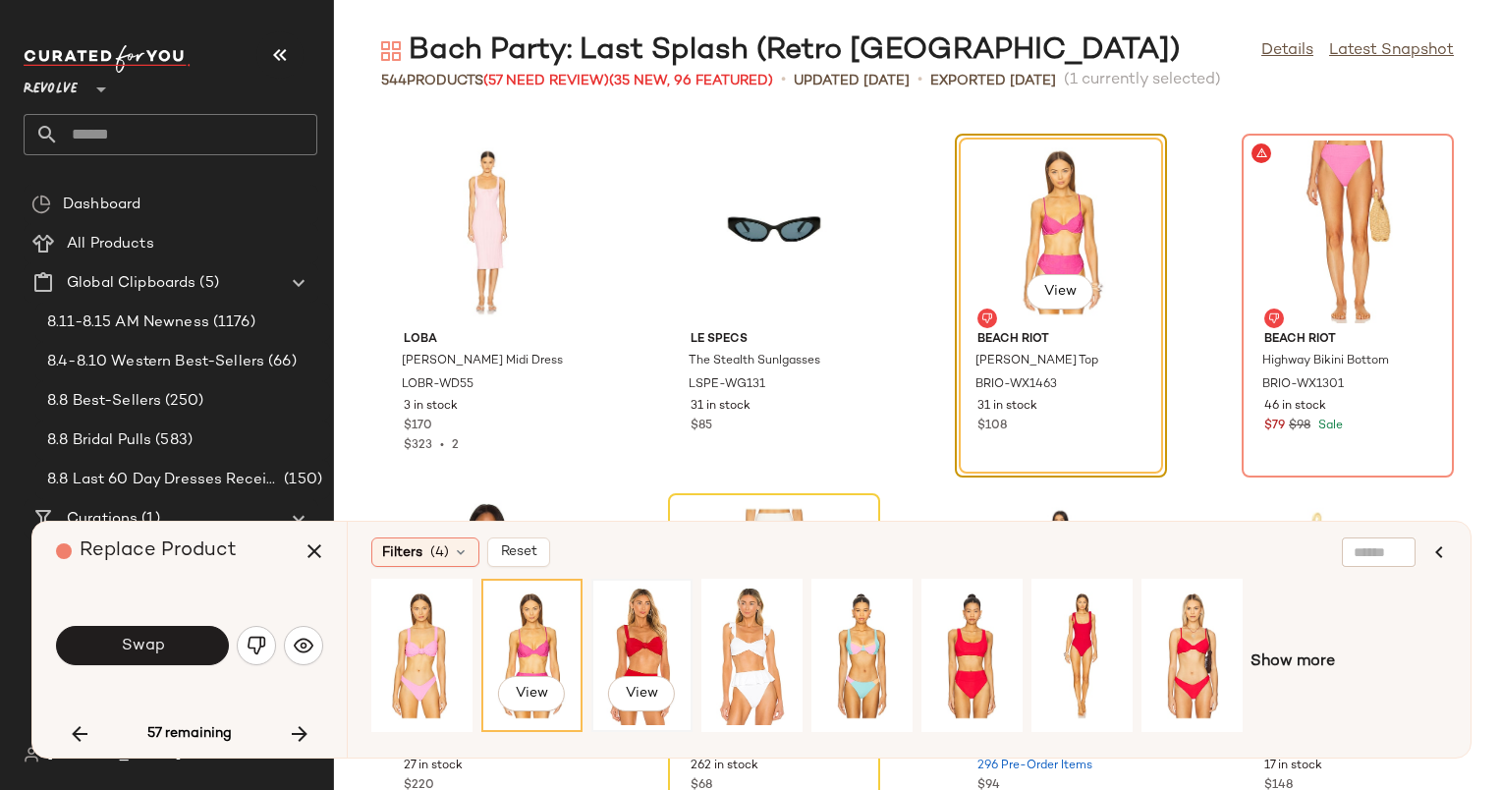
click at [629, 650] on div "View" at bounding box center [641, 656] width 87 height 140
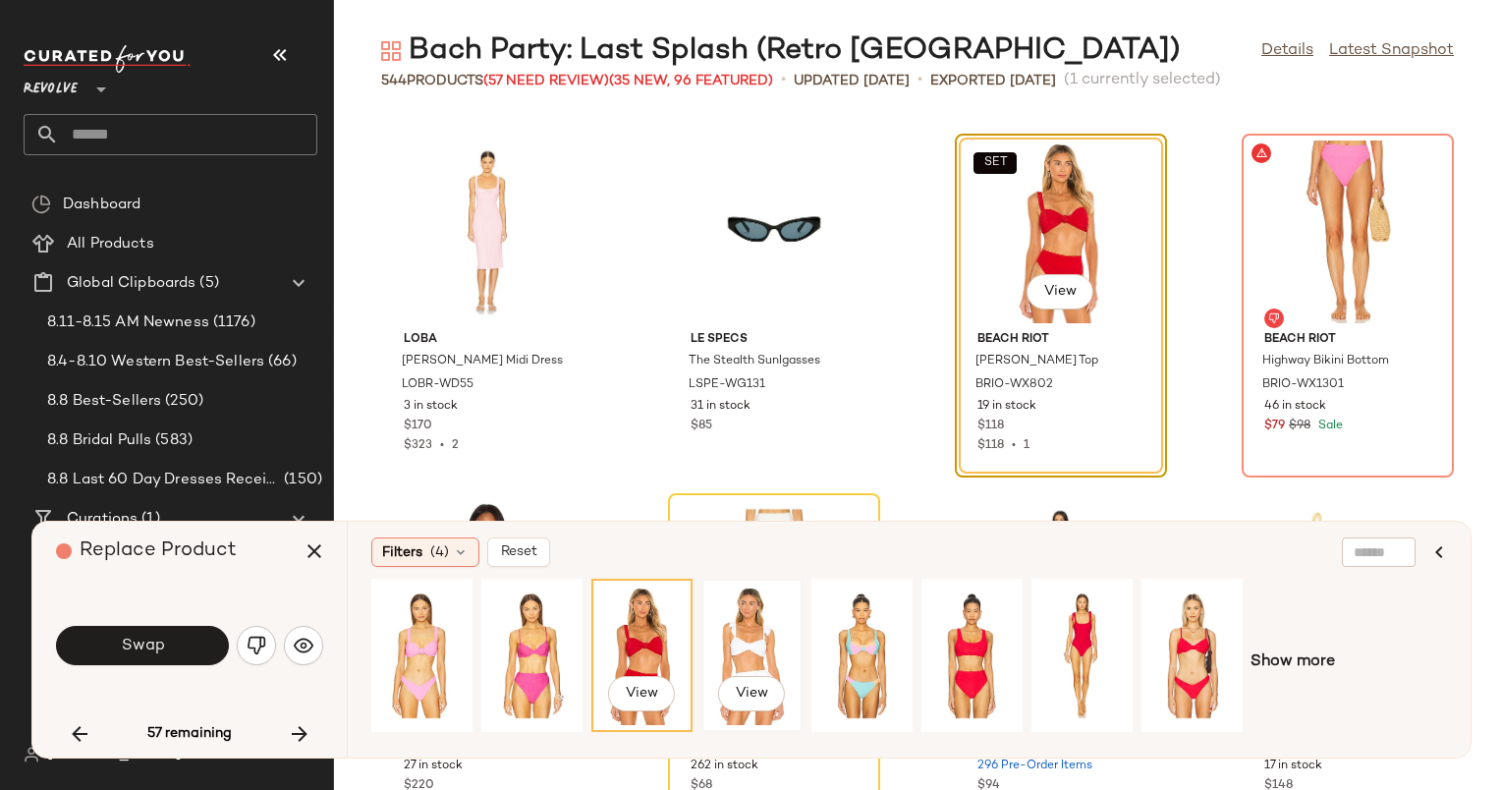
click at [720, 626] on div "View" at bounding box center [751, 656] width 87 height 140
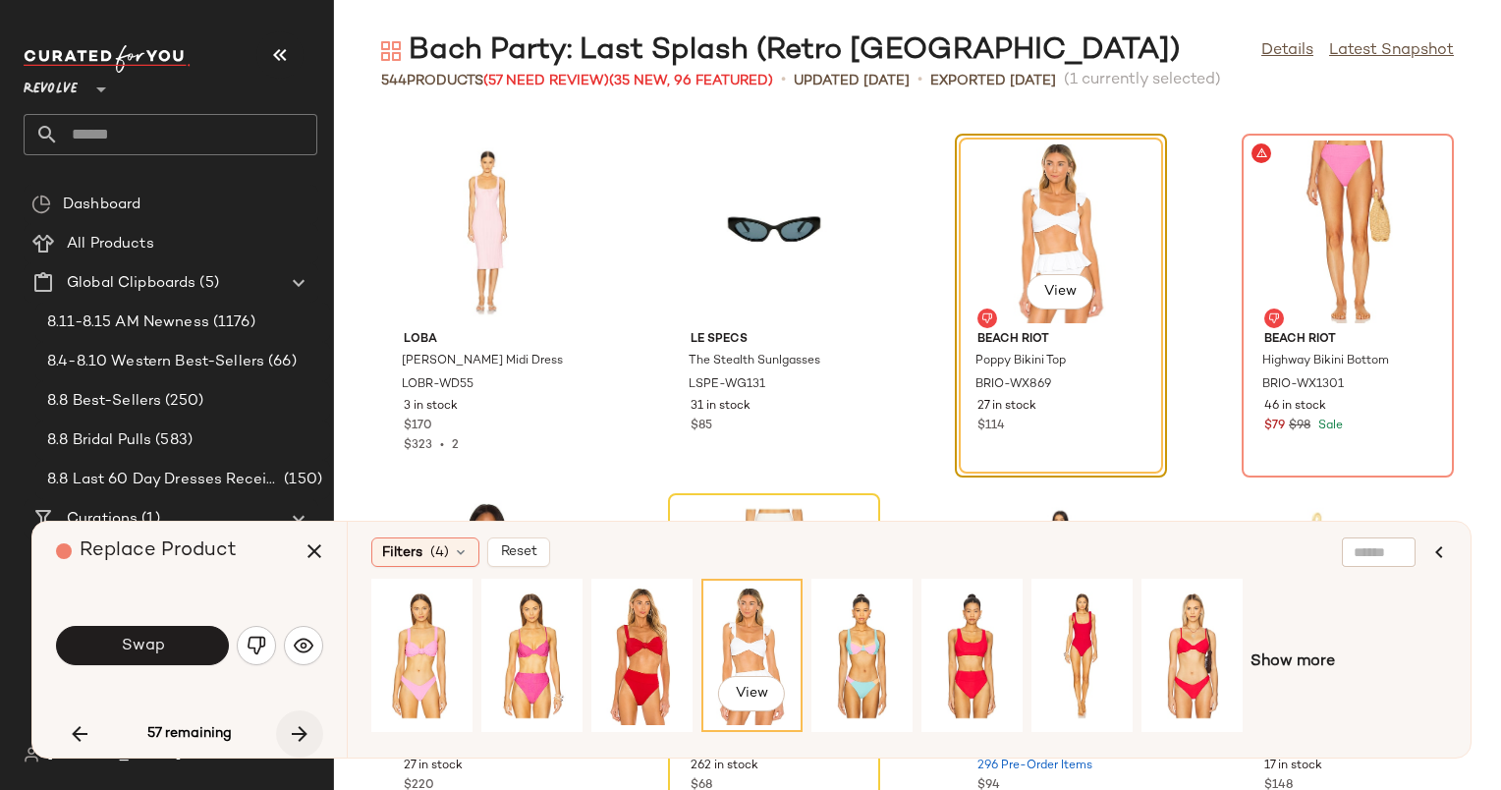
click at [307, 732] on icon "button" at bounding box center [300, 734] width 24 height 24
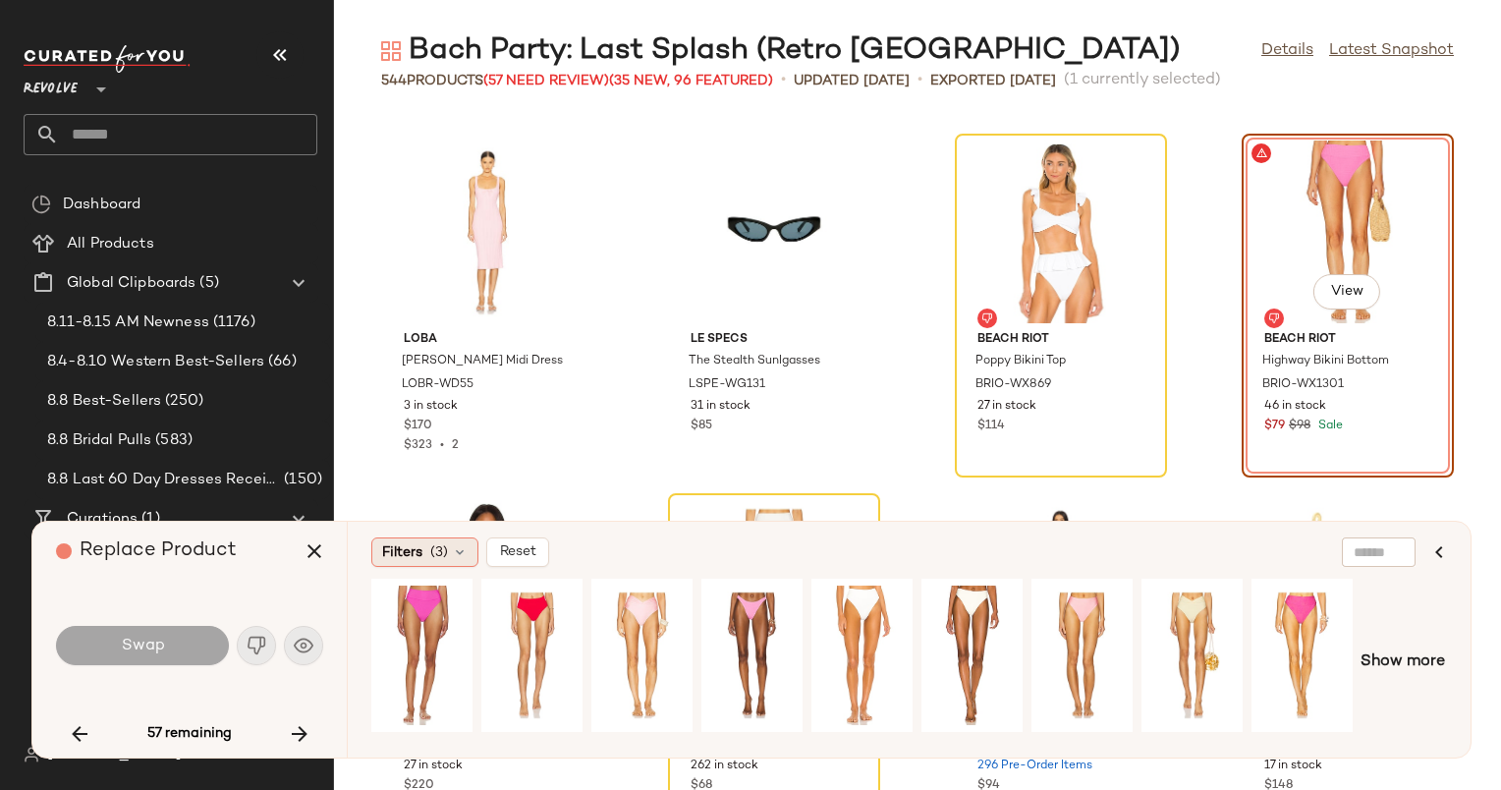
click at [457, 554] on icon at bounding box center [460, 552] width 16 height 16
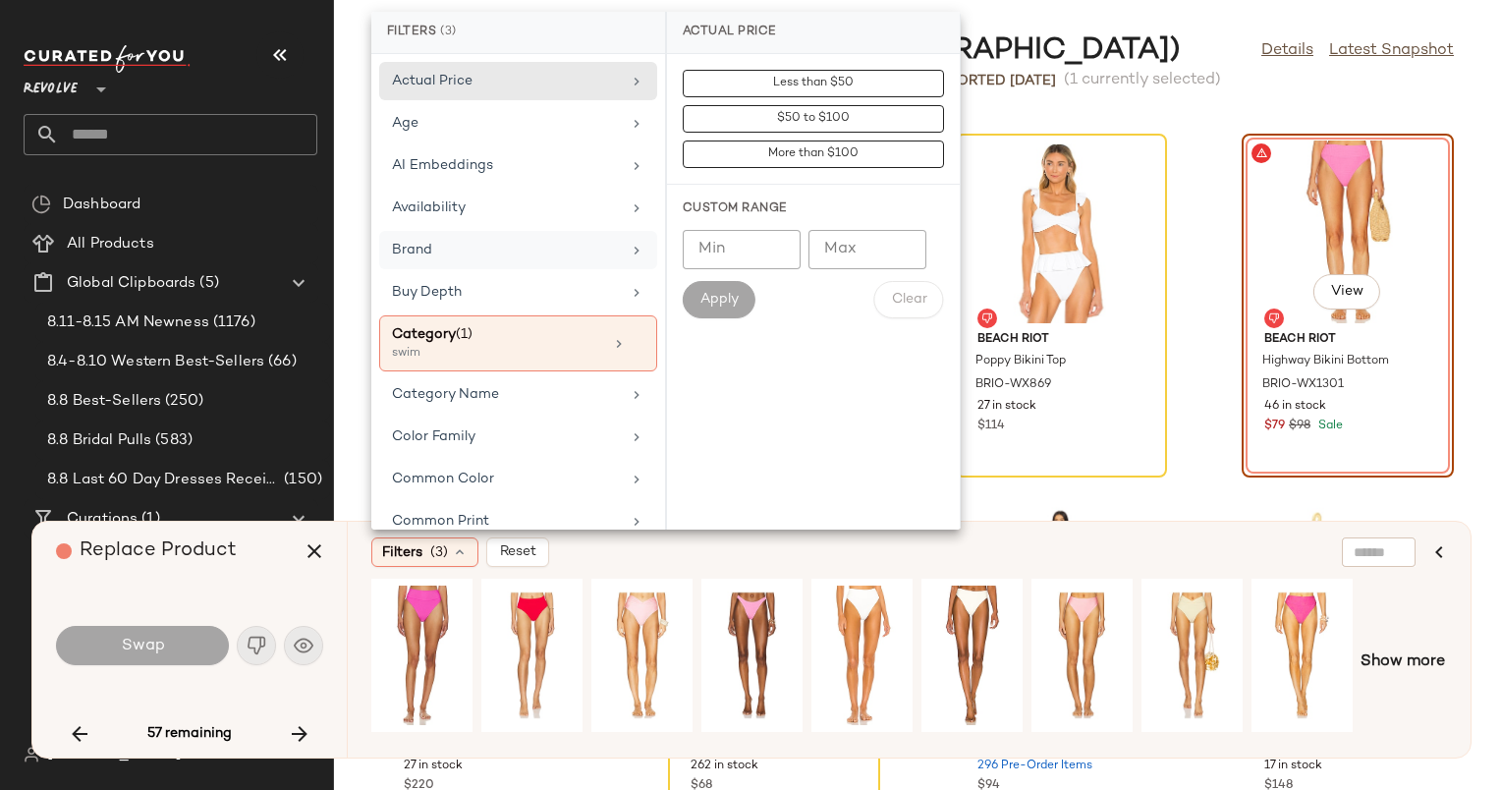
click at [531, 273] on div "Brand" at bounding box center [518, 292] width 278 height 38
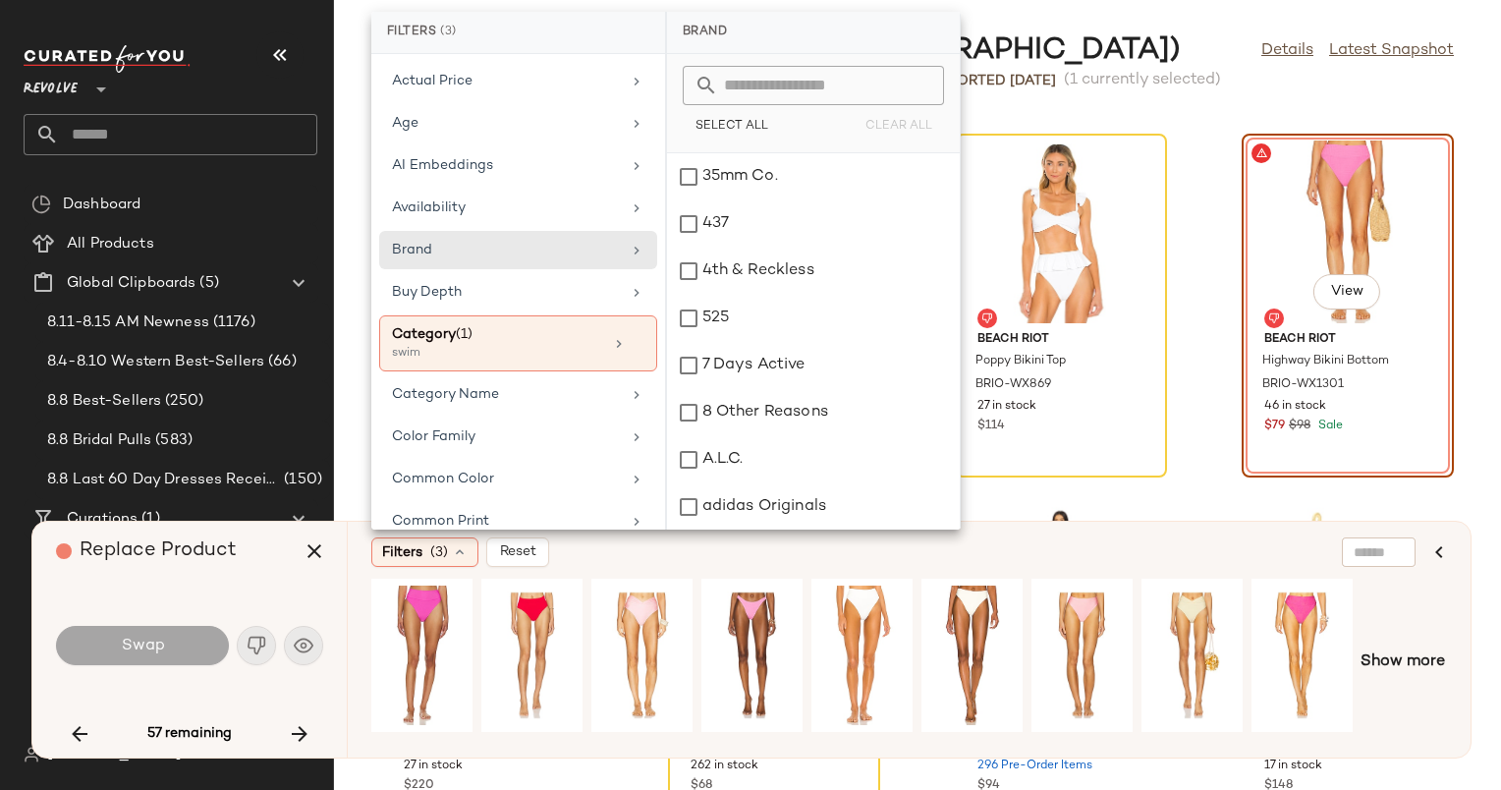
click at [805, 79] on input "text" at bounding box center [825, 85] width 214 height 39
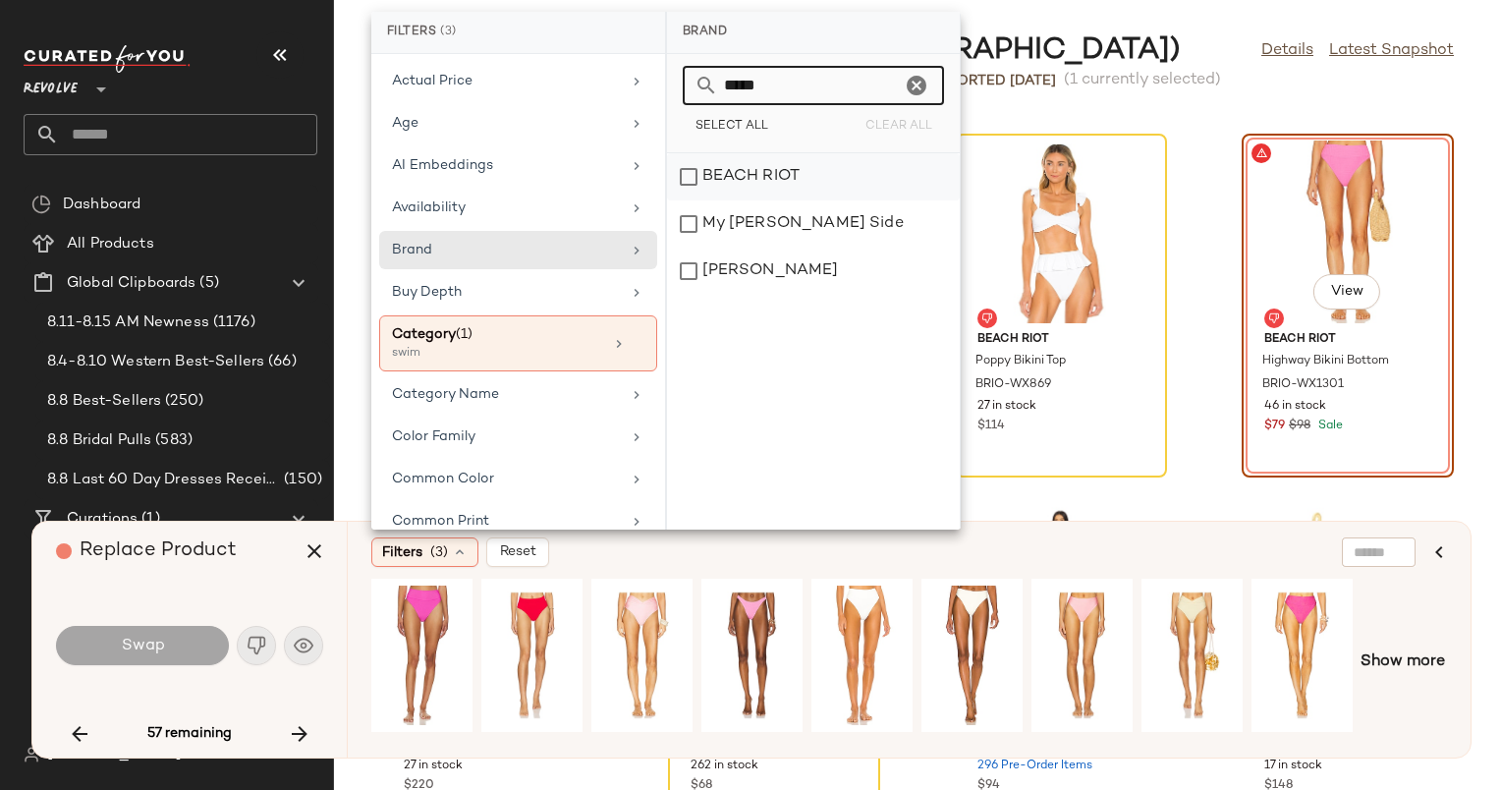
type input "*****"
click at [791, 200] on div "BEACH RIOT" at bounding box center [813, 223] width 293 height 47
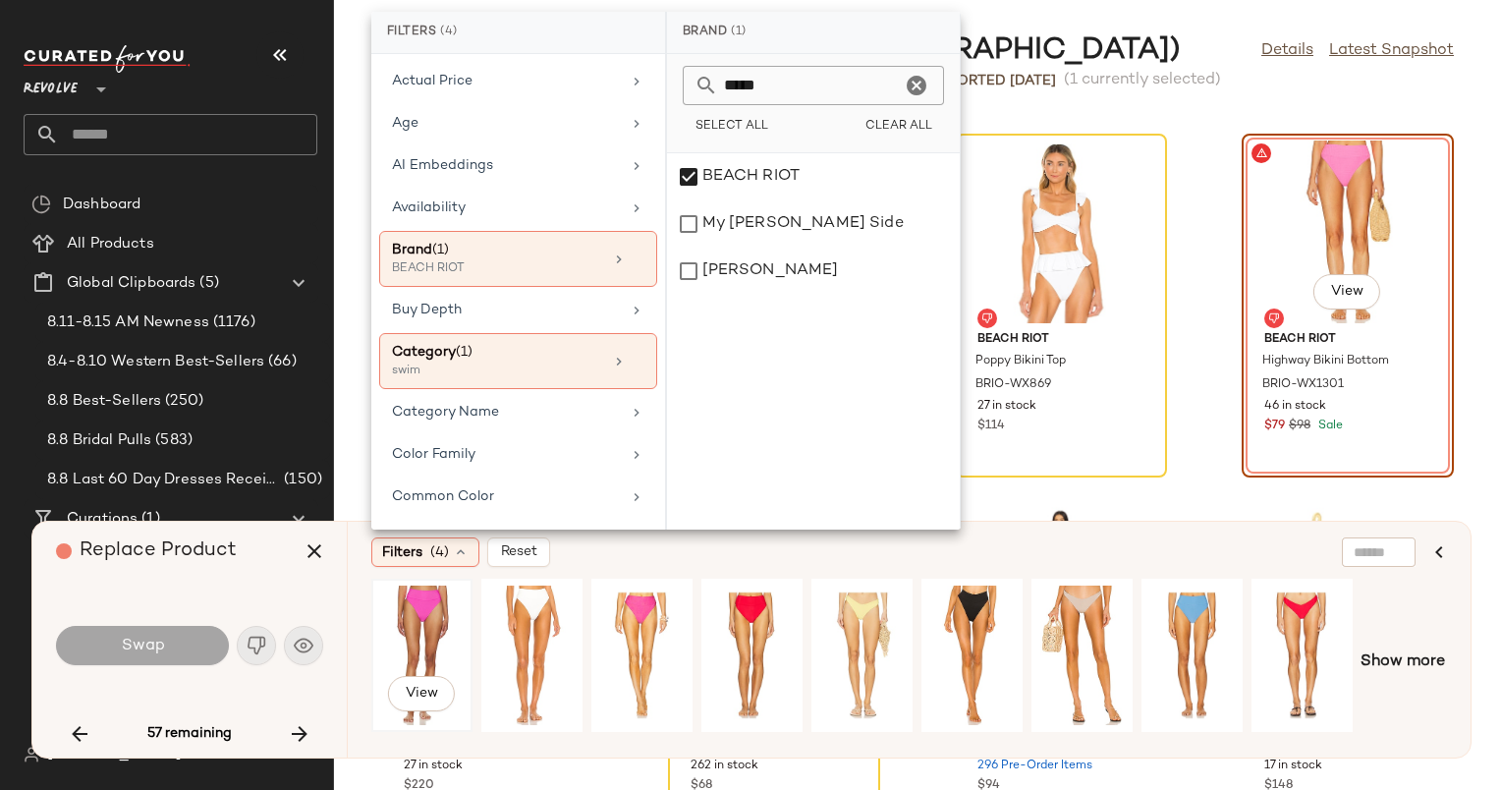
click at [421, 619] on div "View" at bounding box center [421, 656] width 87 height 140
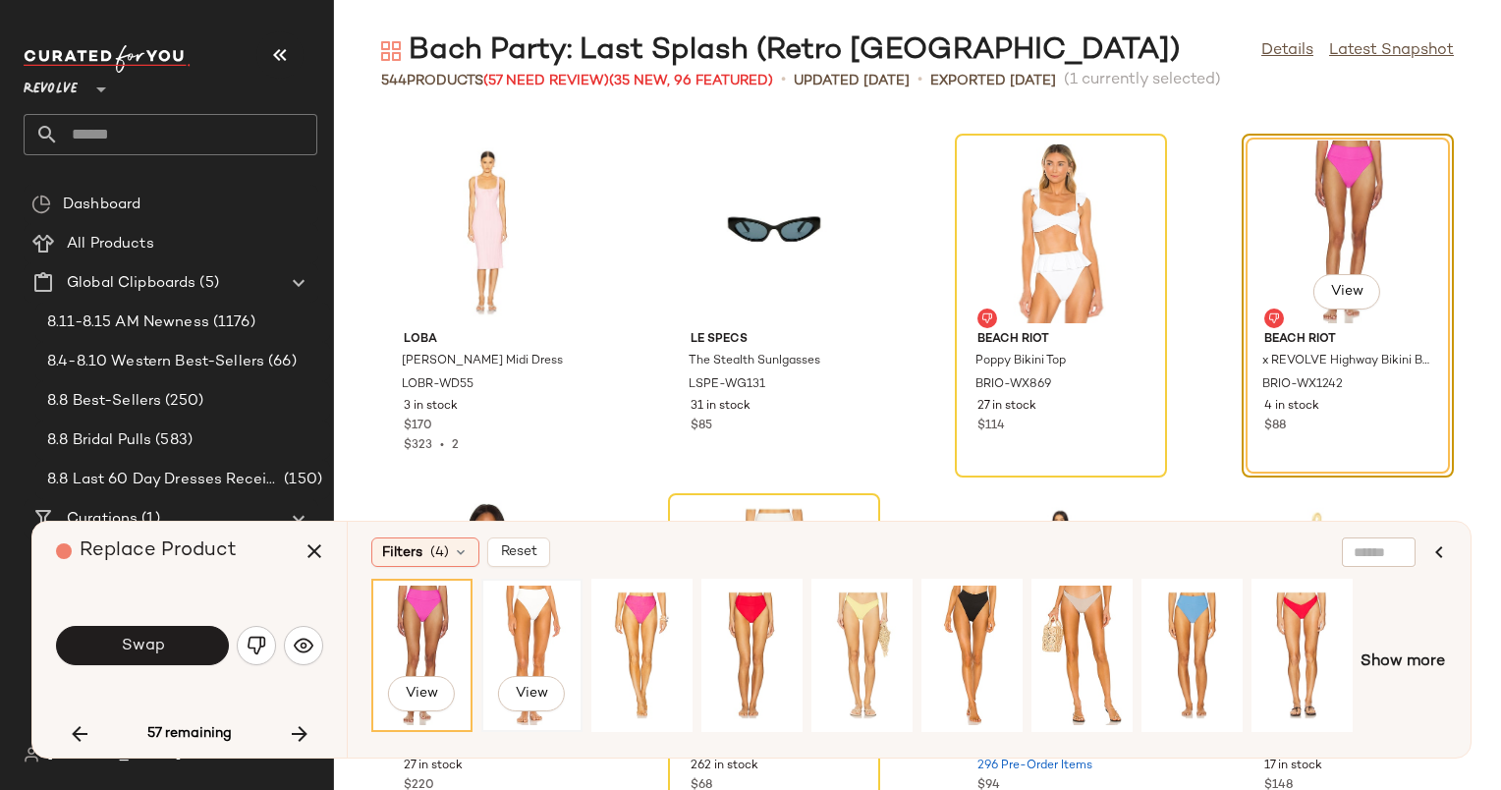
click at [538, 617] on div "View" at bounding box center [531, 656] width 87 height 140
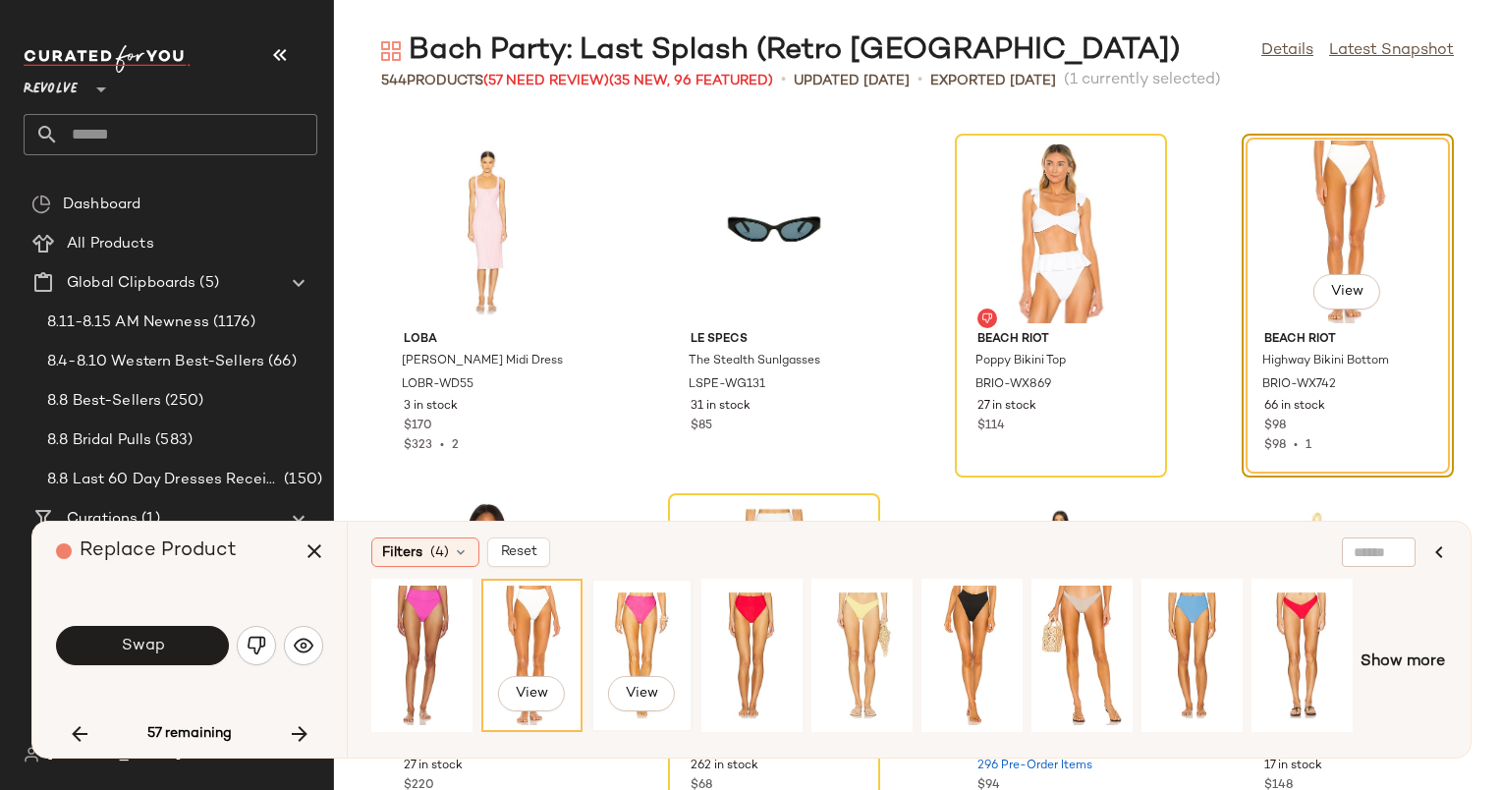
click at [613, 614] on div "View" at bounding box center [641, 656] width 87 height 140
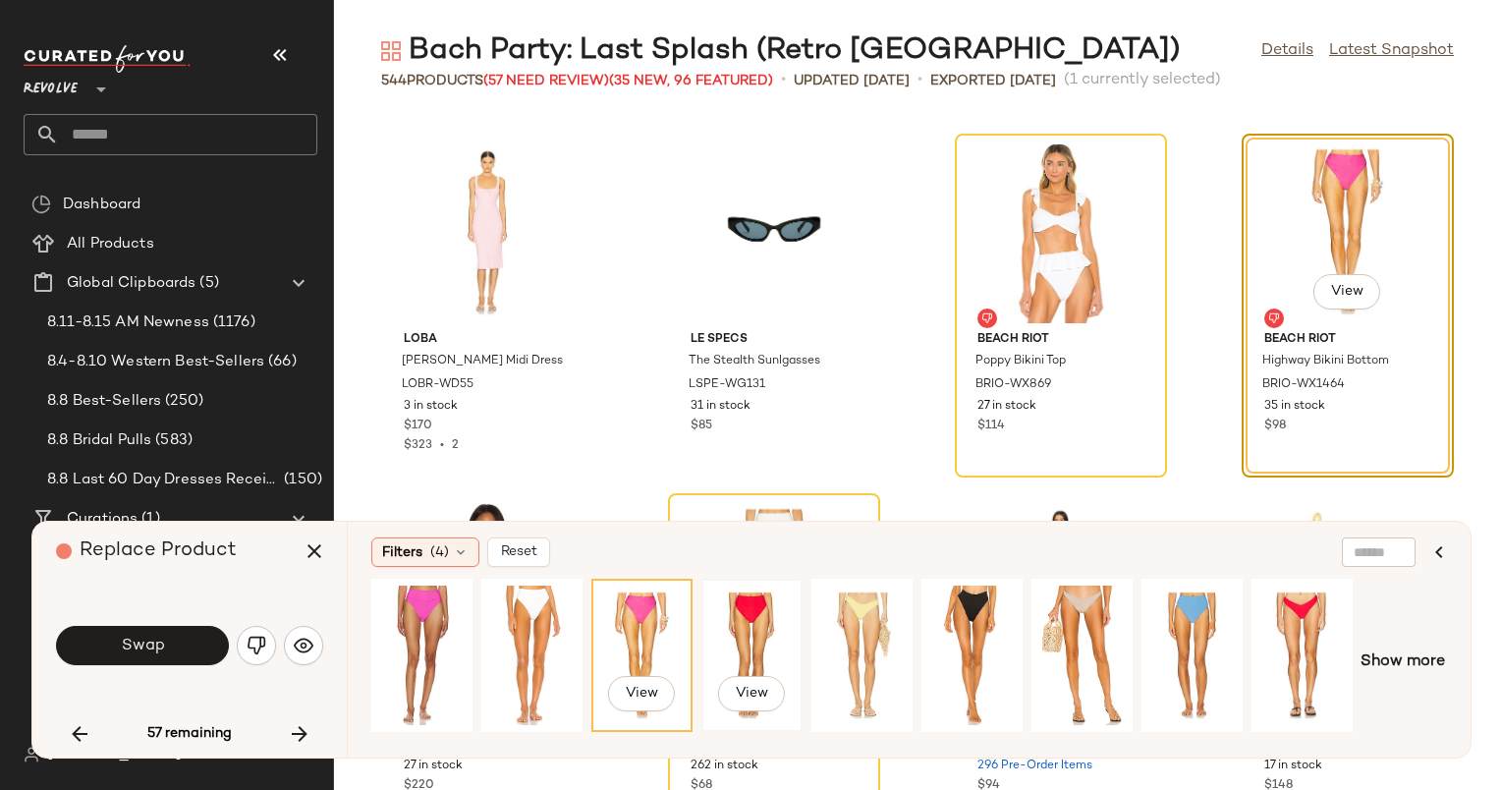
click at [757, 621] on div "View" at bounding box center [751, 656] width 87 height 140
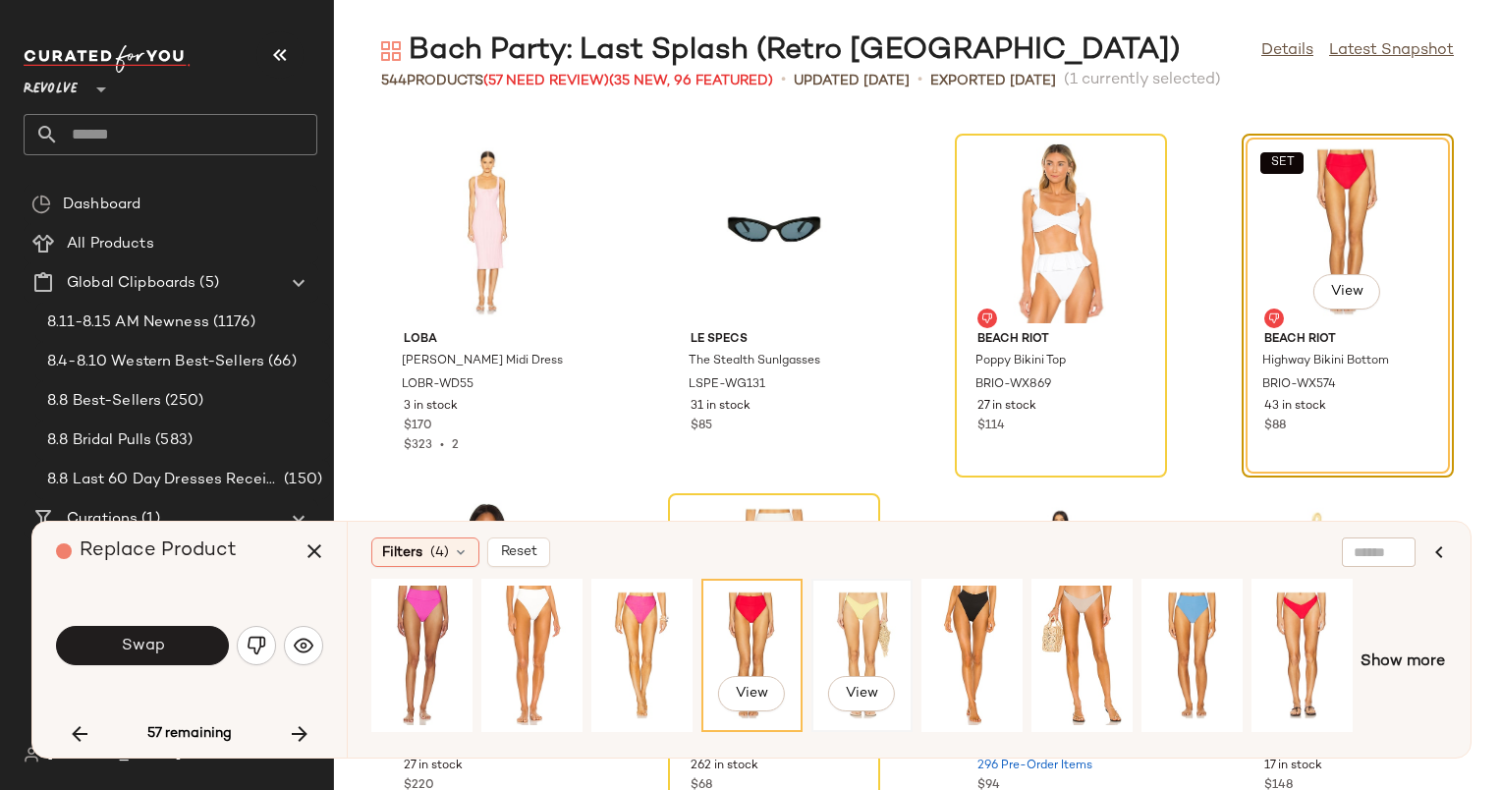
click at [870, 641] on div "View" at bounding box center [861, 656] width 87 height 140
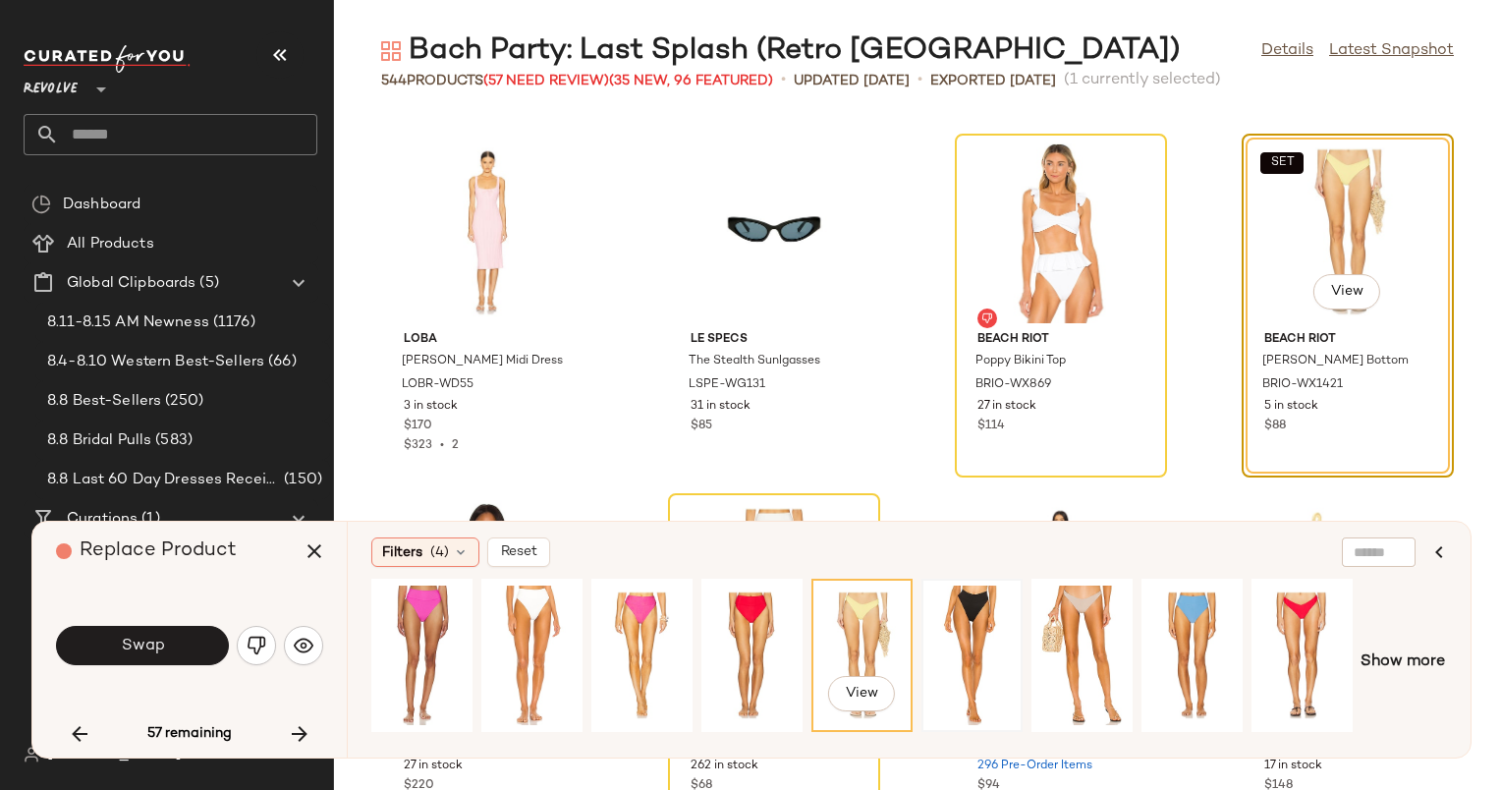
click at [947, 633] on div at bounding box center [971, 656] width 87 height 140
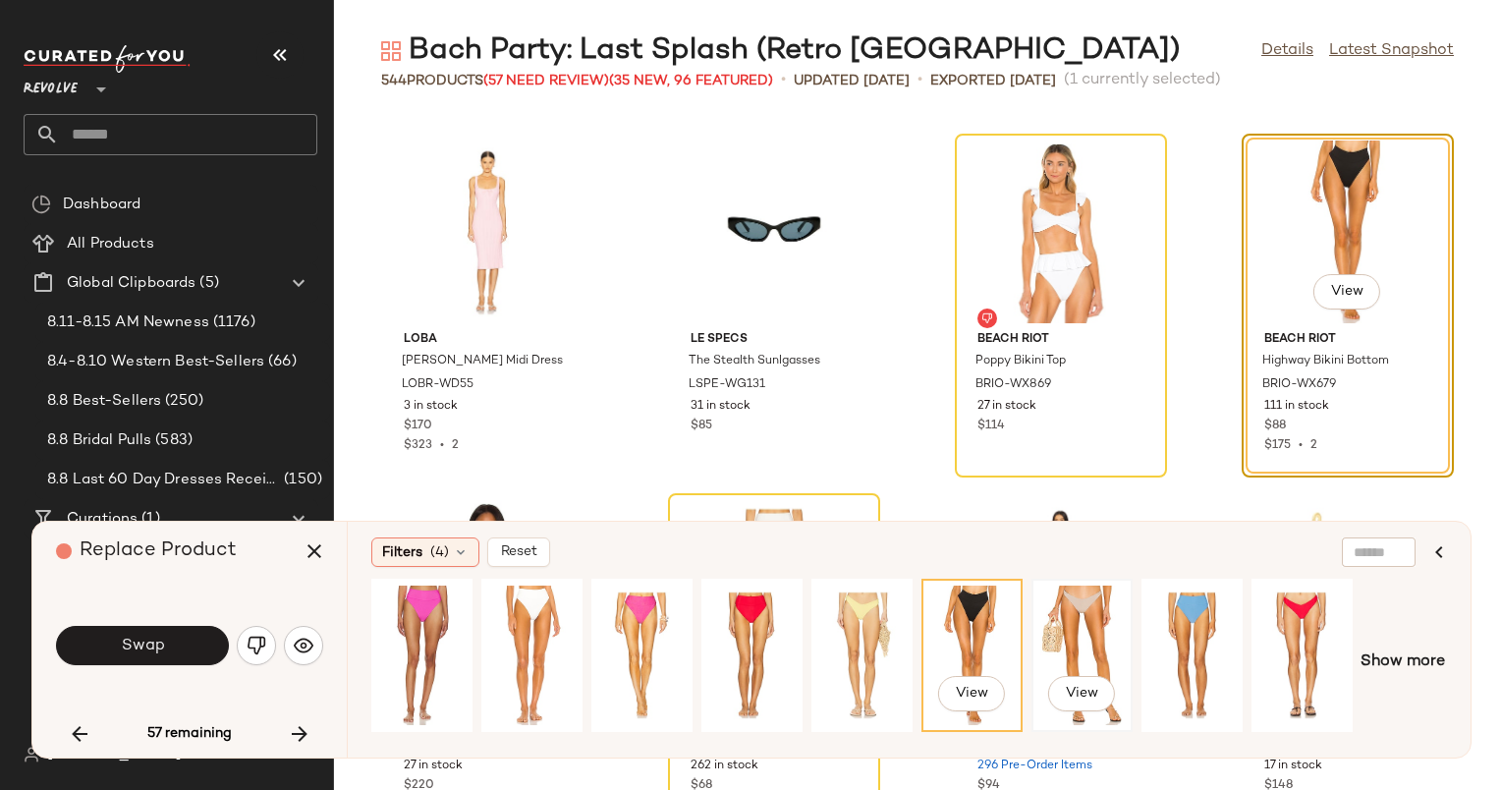
click at [1061, 626] on div "View" at bounding box center [1082, 656] width 87 height 140
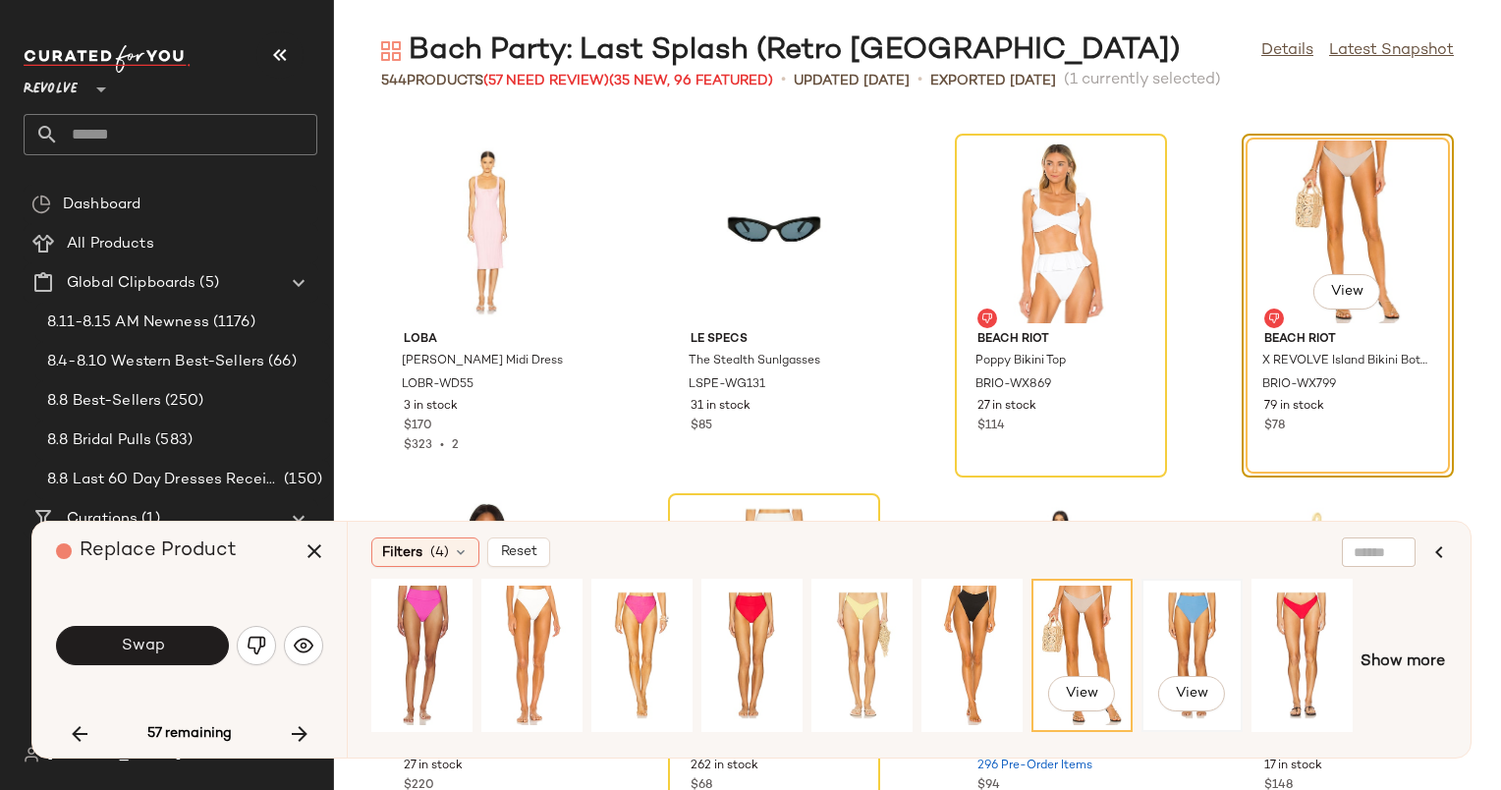
click at [1187, 620] on div "View" at bounding box center [1192, 656] width 87 height 140
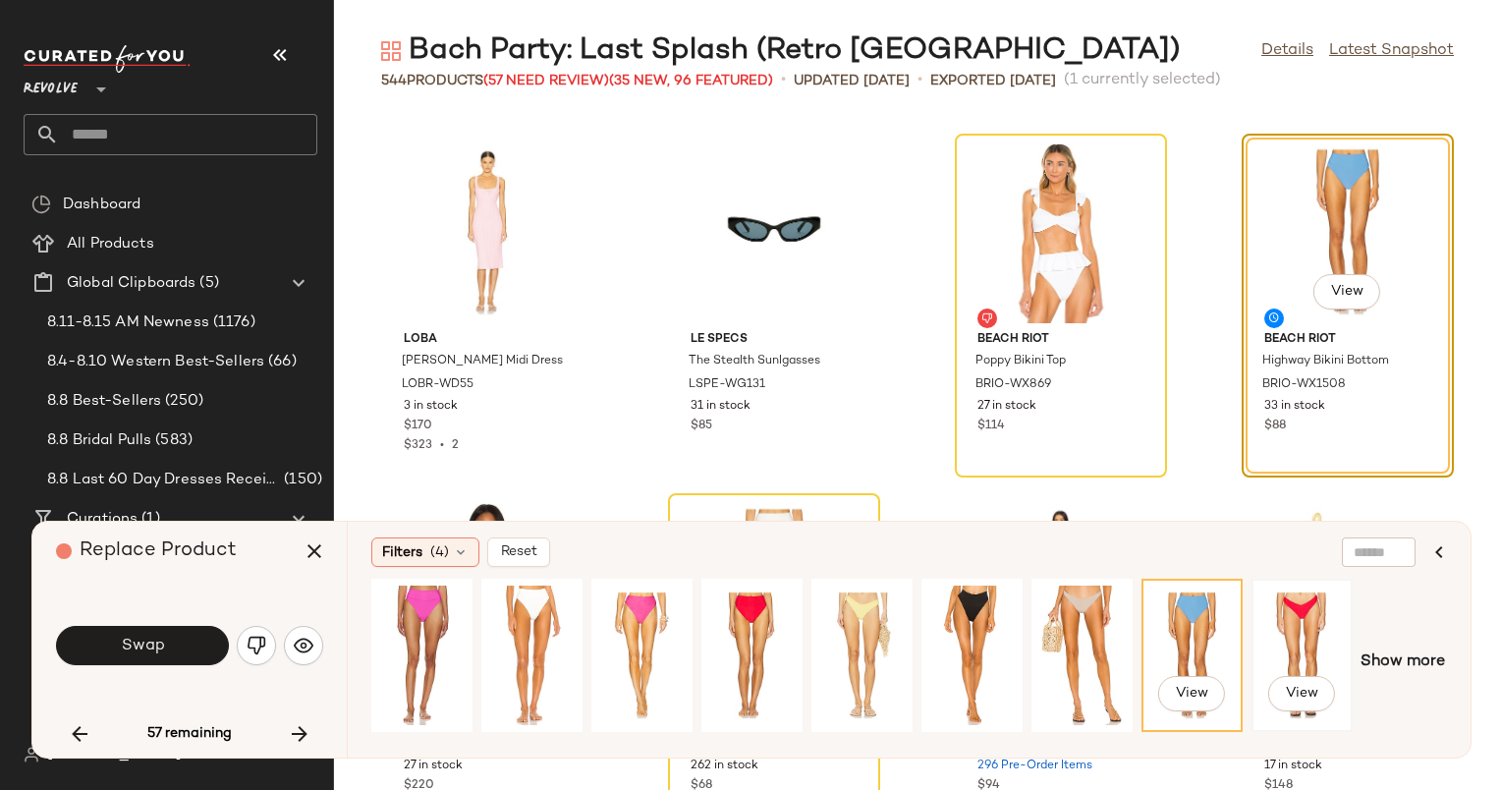
click at [1289, 612] on div "View" at bounding box center [1302, 656] width 87 height 140
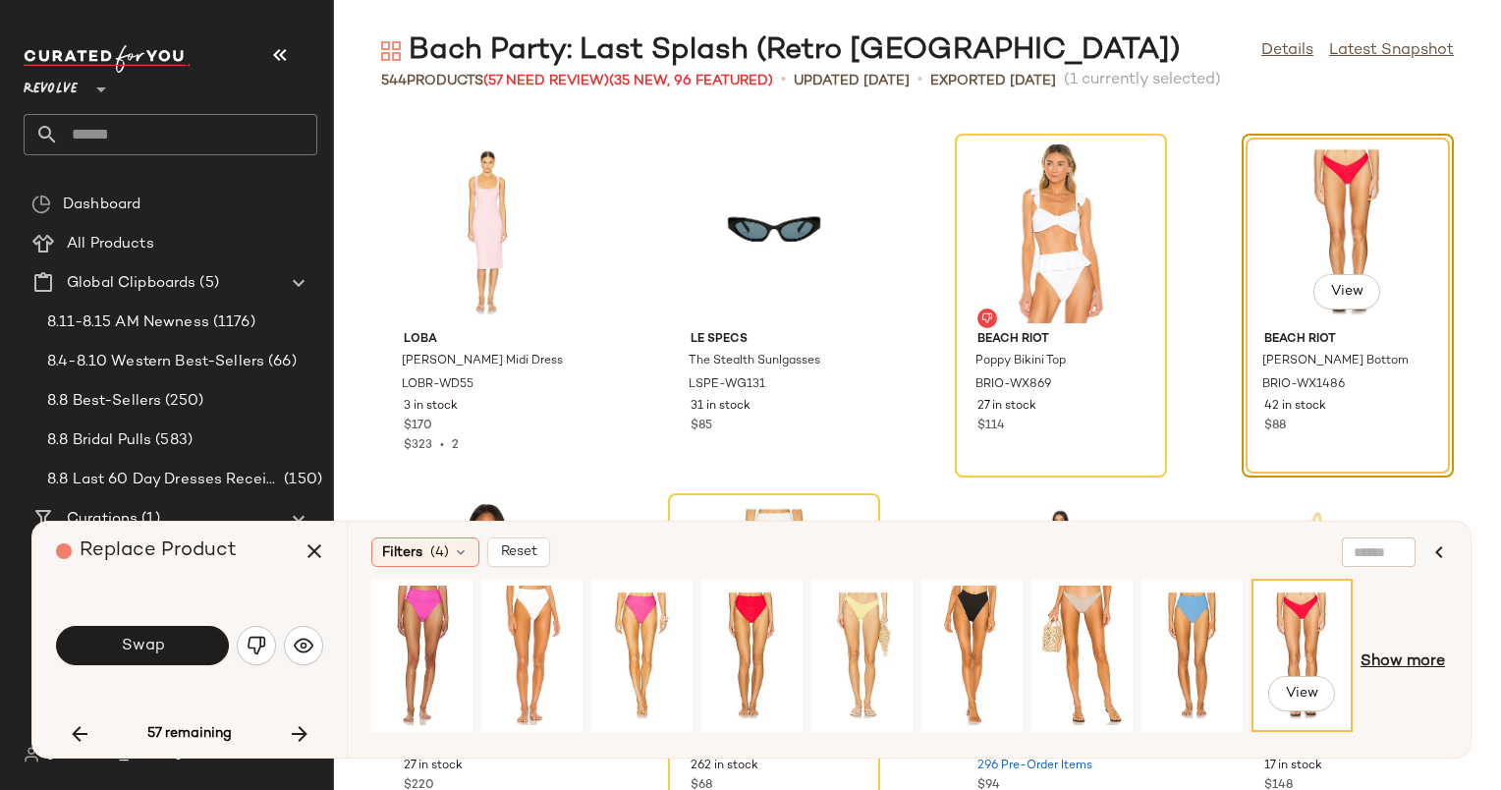
click at [1412, 665] on span "Show more" at bounding box center [1403, 662] width 84 height 24
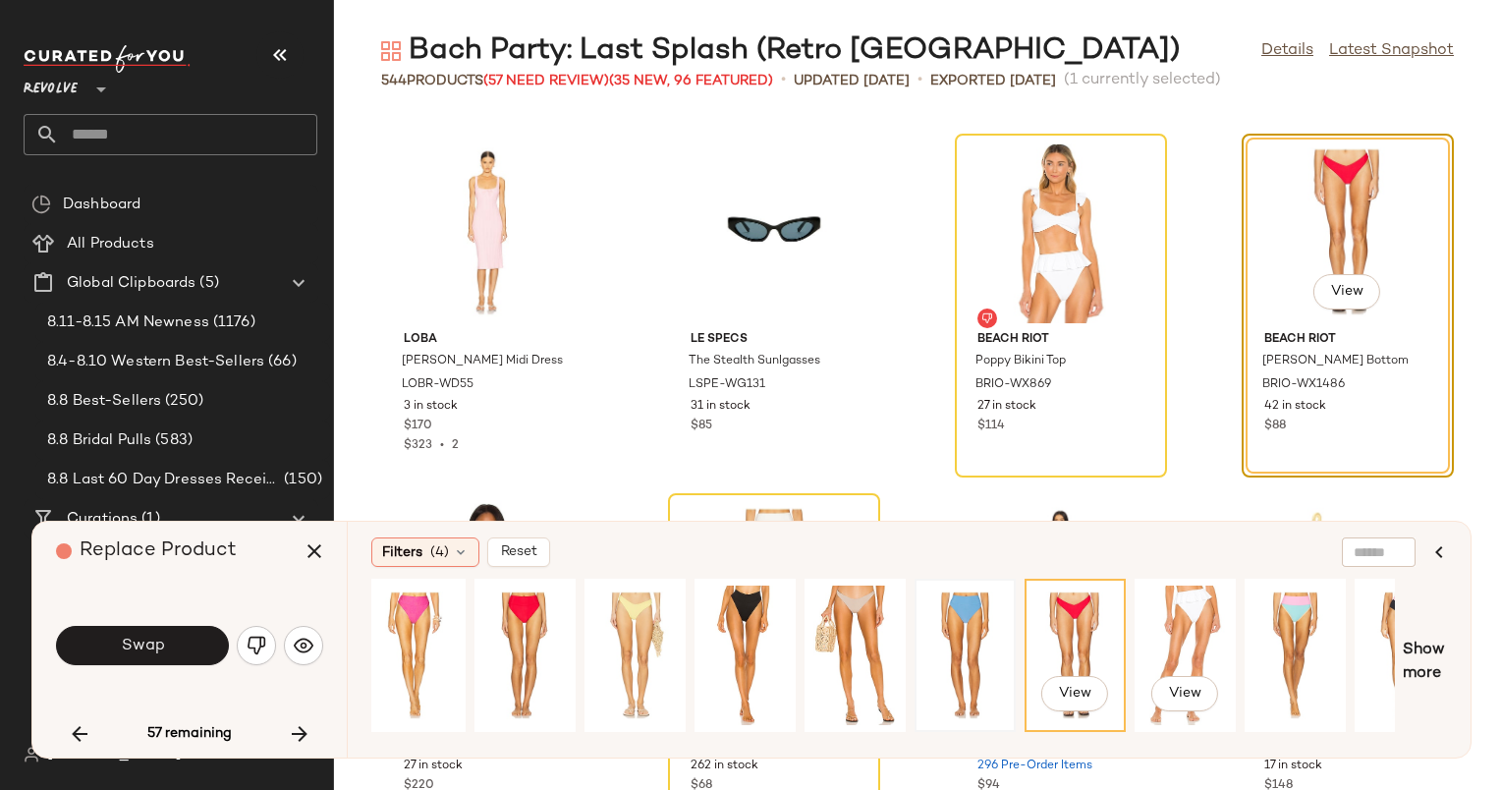
scroll to position [0, 232]
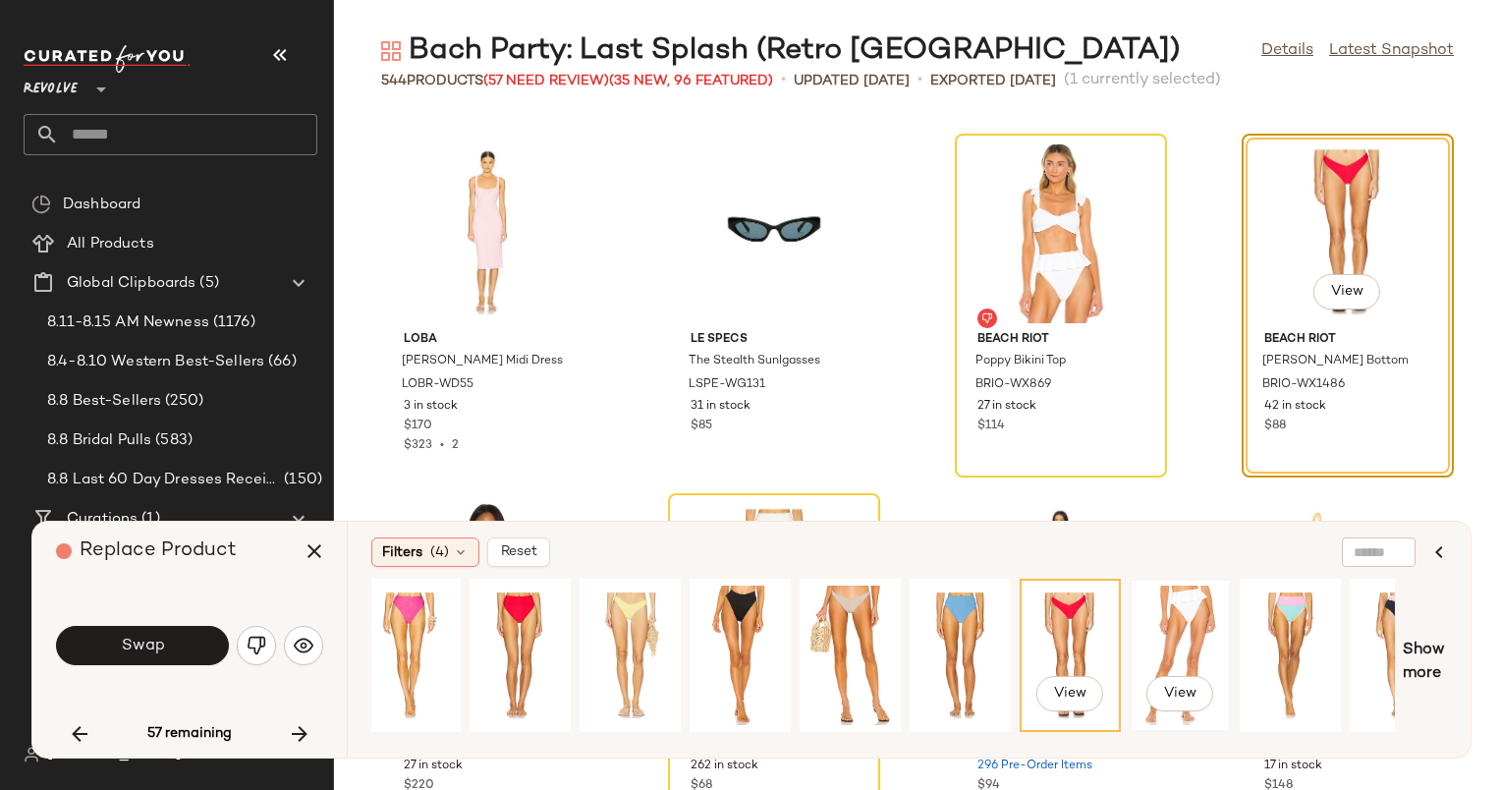
click at [1169, 591] on div "View" at bounding box center [1180, 656] width 87 height 140
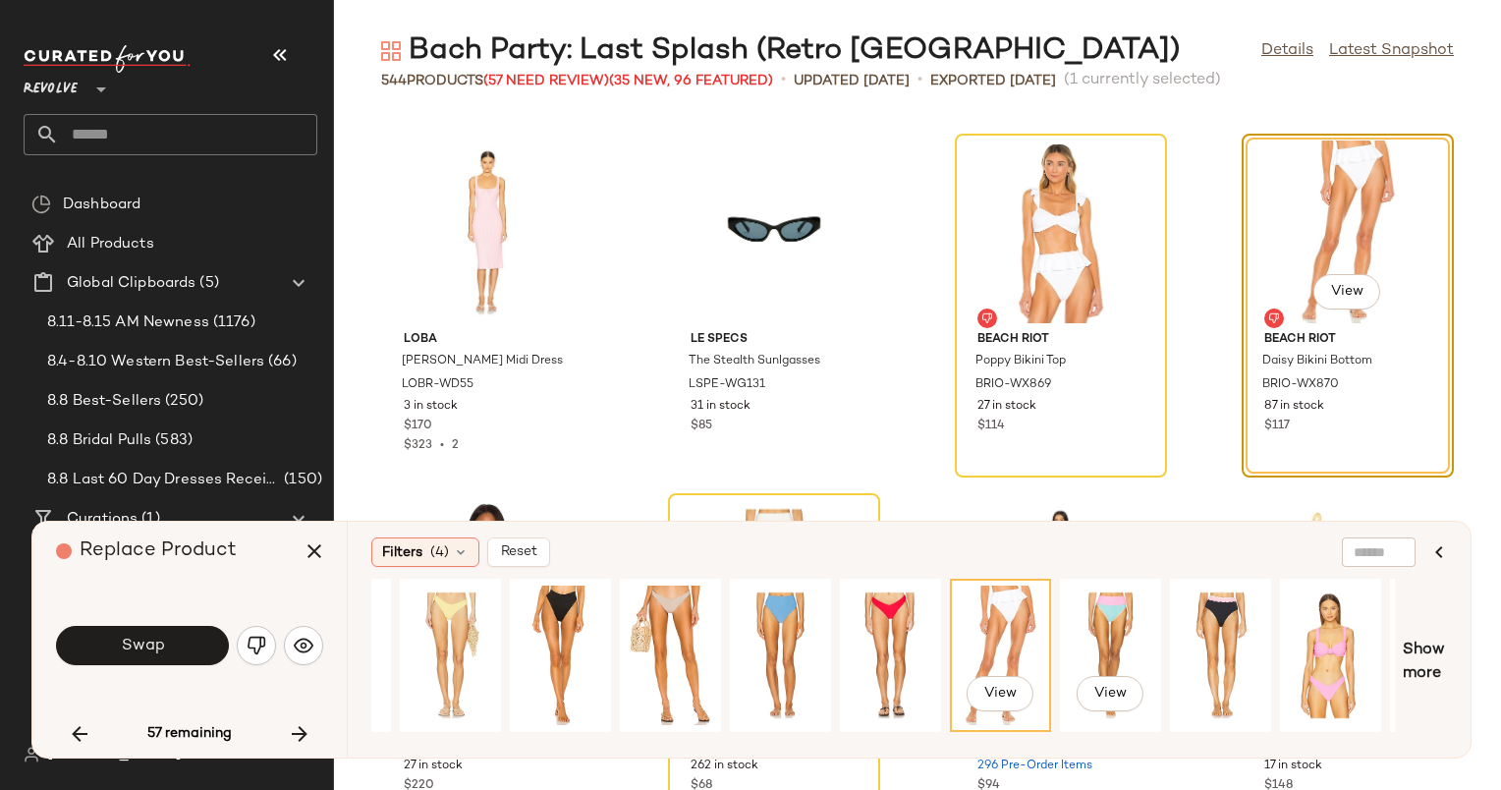
scroll to position [0, 419]
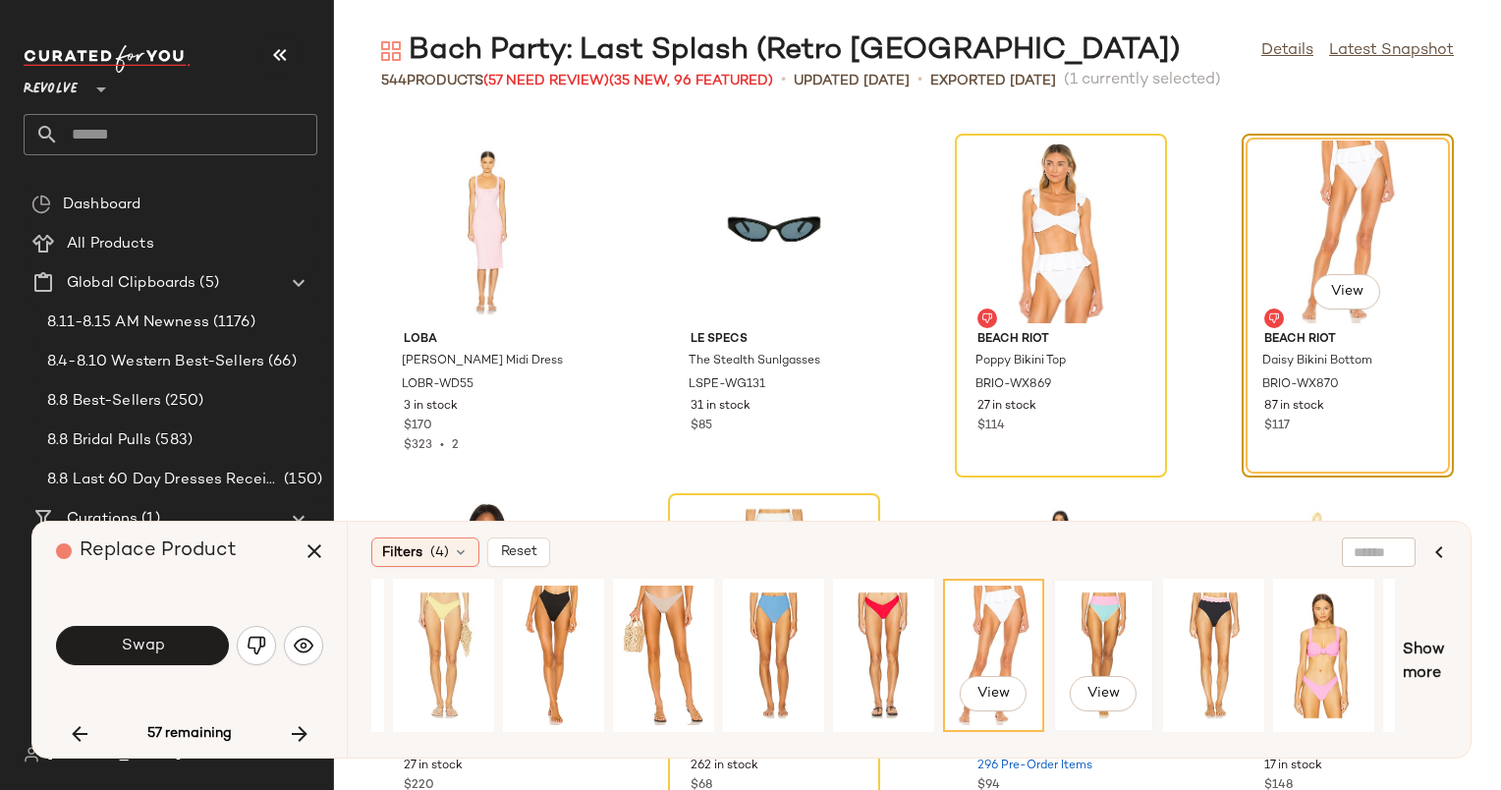
click at [1112, 629] on div "View" at bounding box center [1103, 656] width 87 height 140
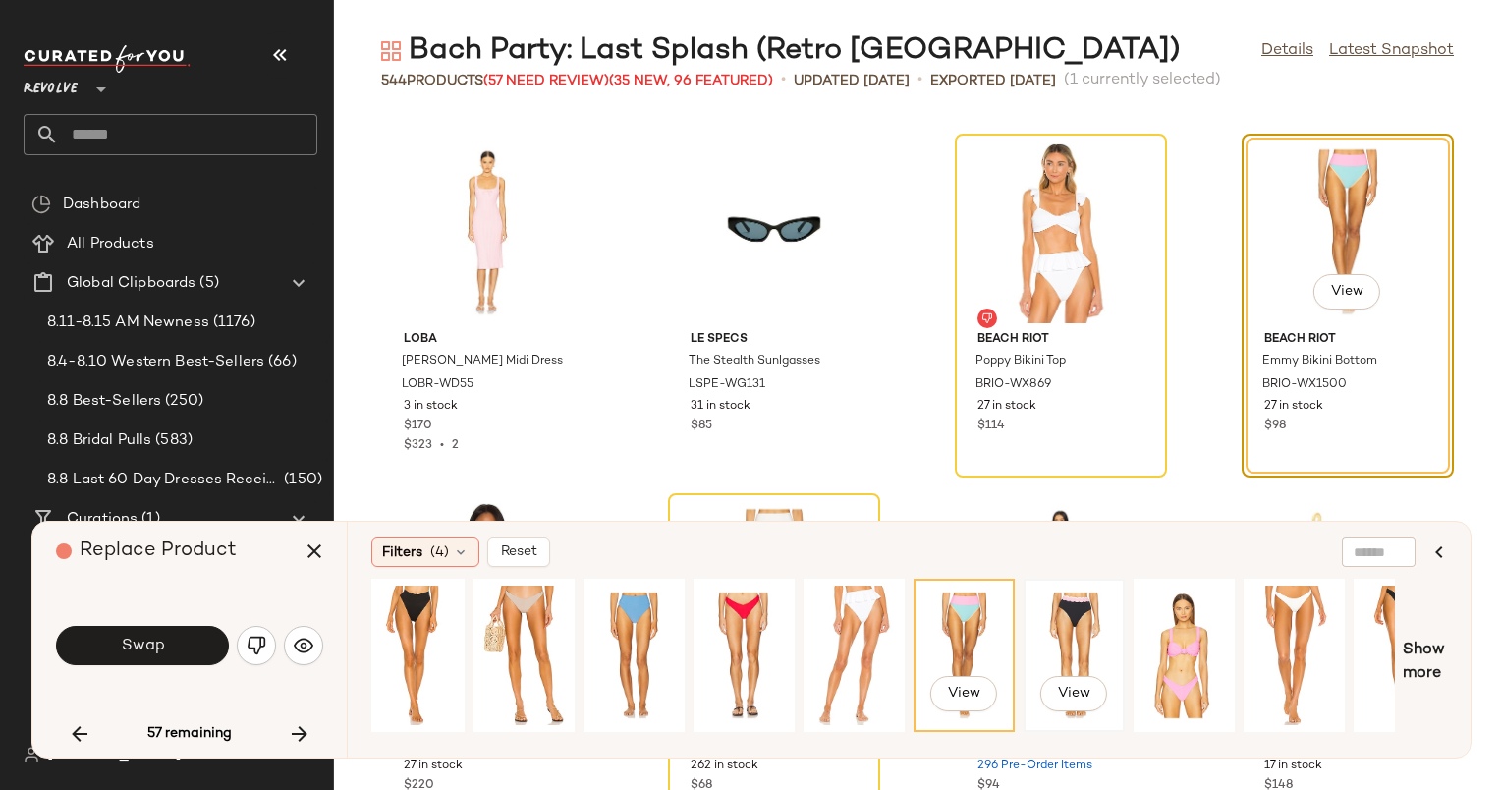
scroll to position [0, 690]
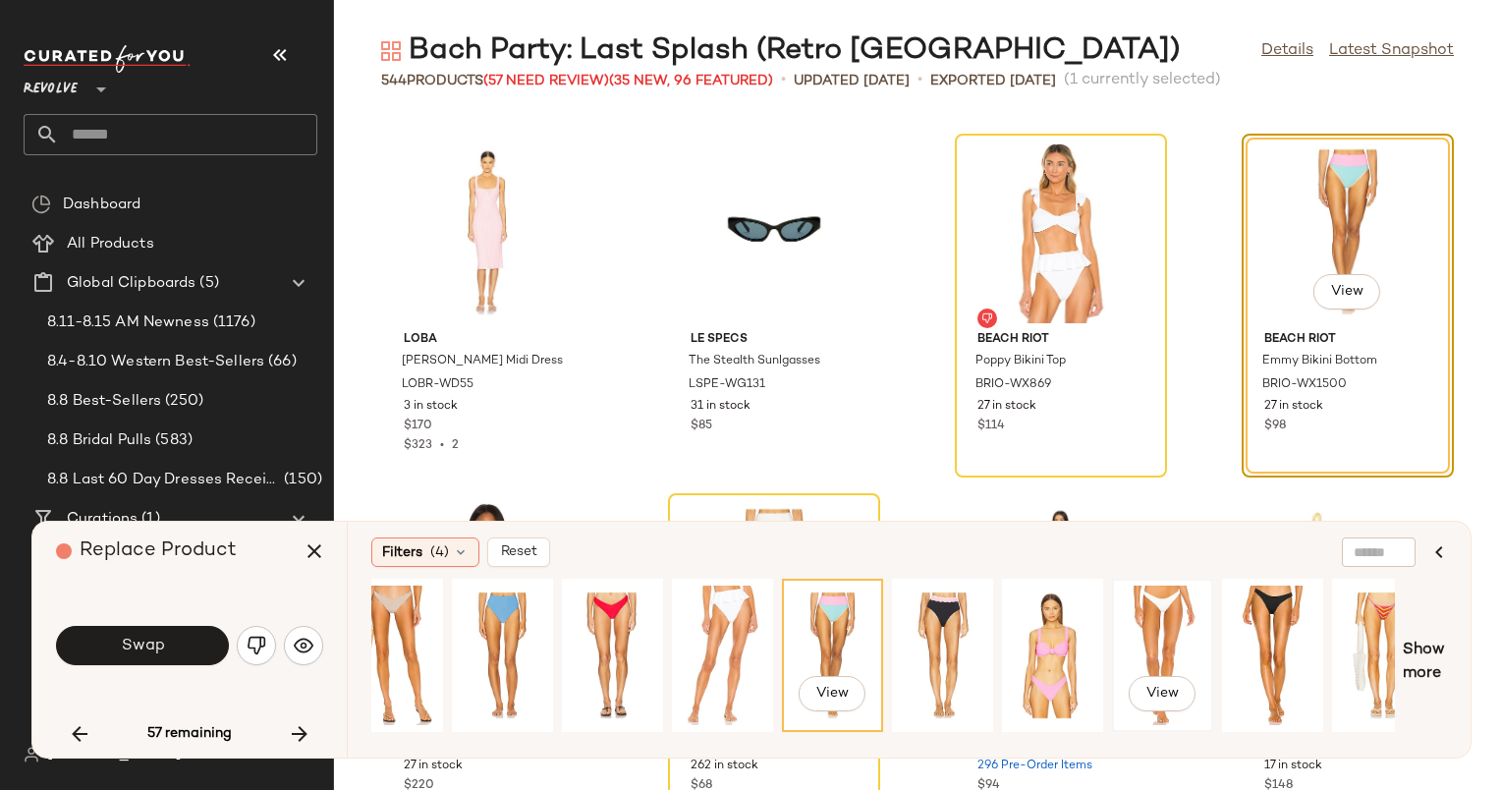
click at [1159, 609] on div "View" at bounding box center [1162, 656] width 87 height 140
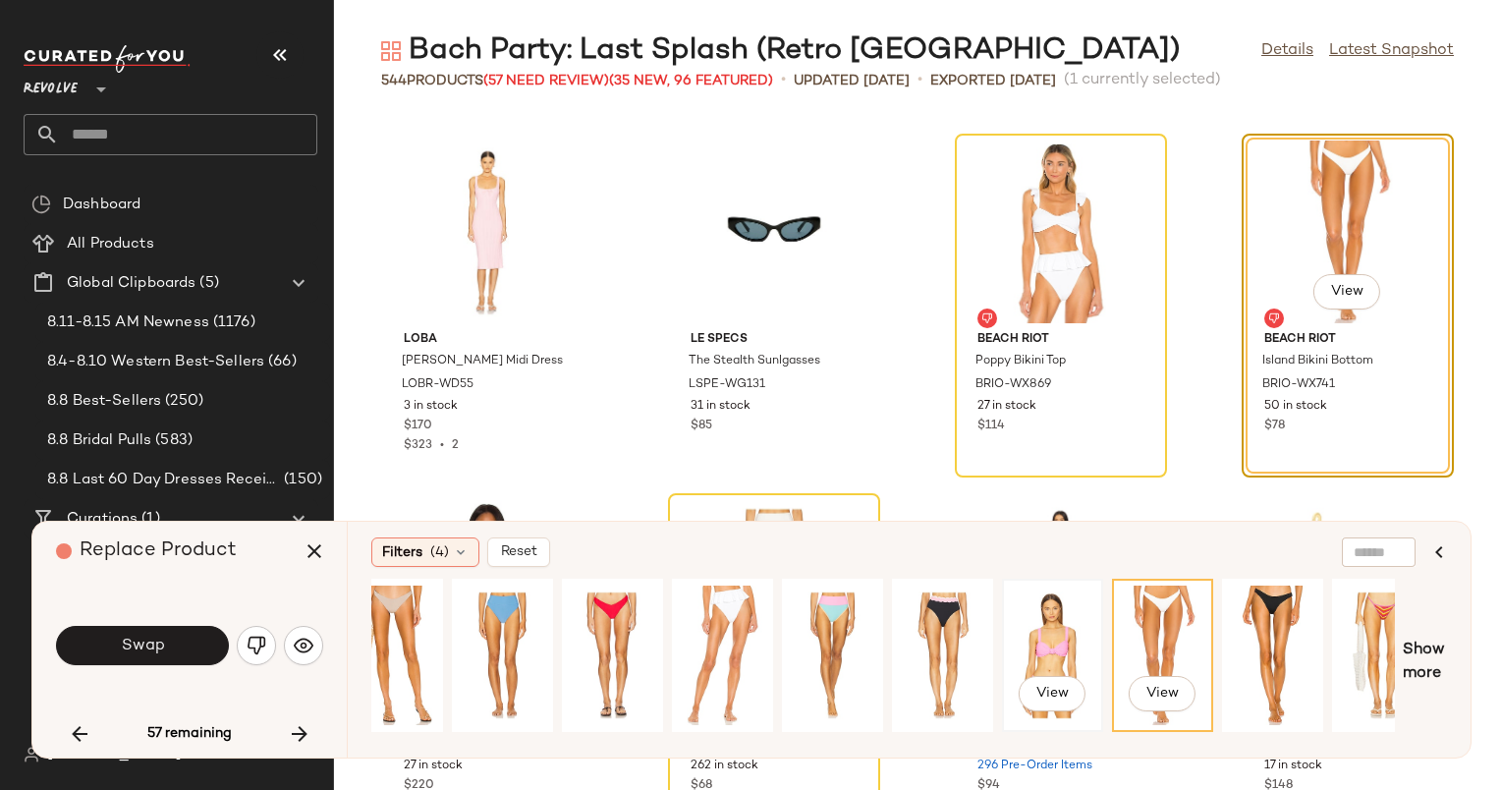
click at [1062, 625] on div "View" at bounding box center [1052, 656] width 87 height 140
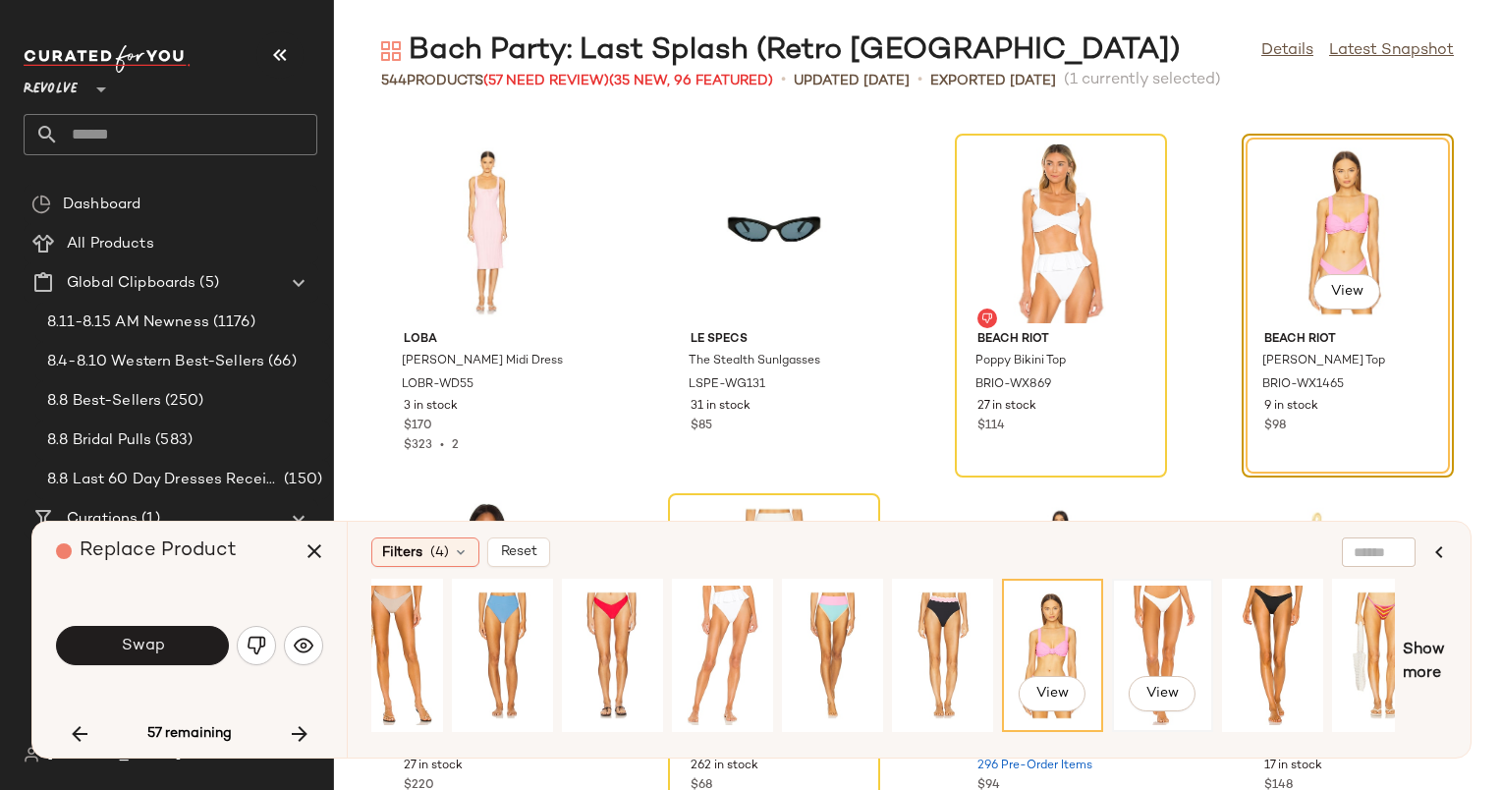
scroll to position [0, 947]
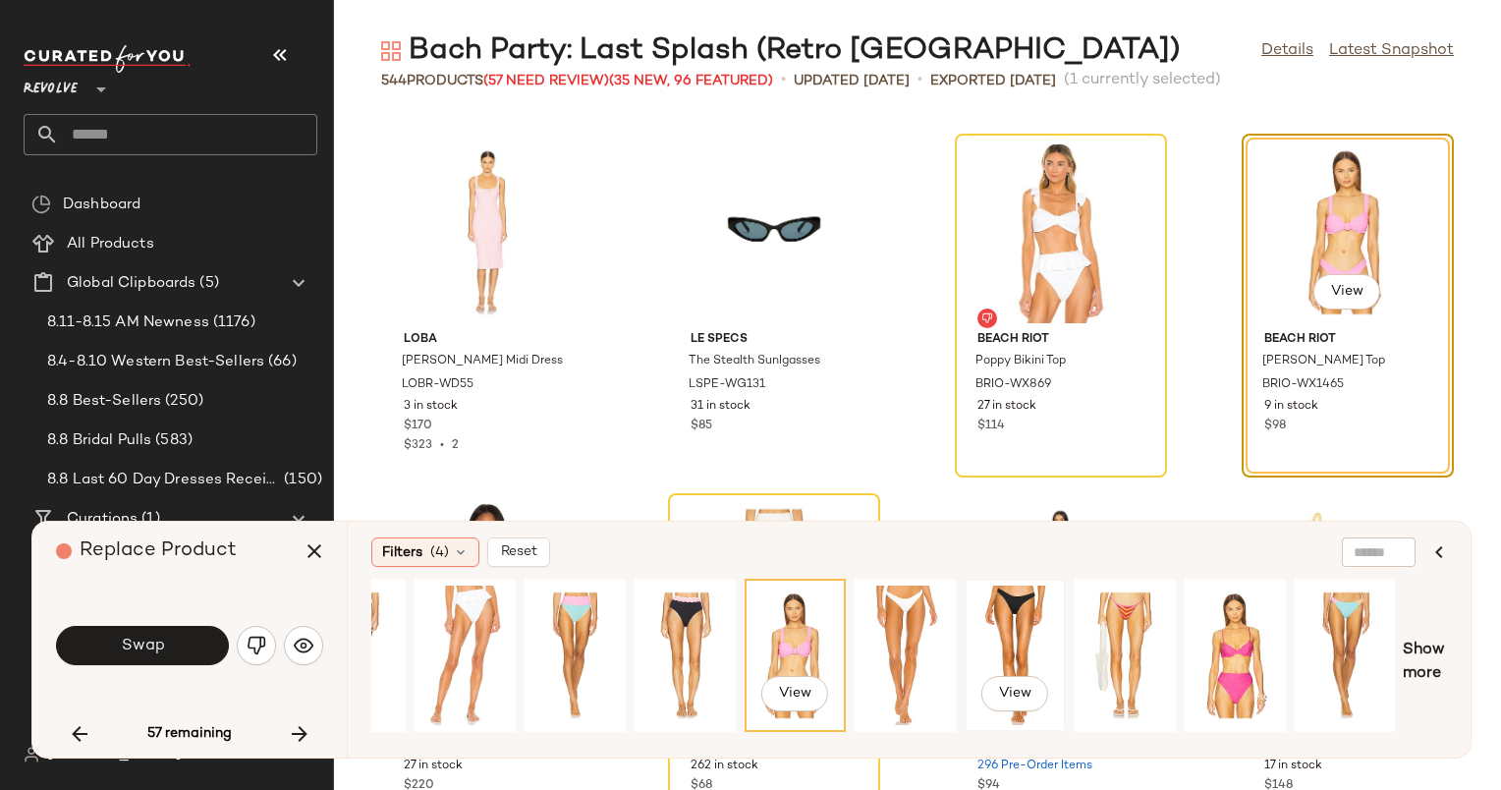
click at [1022, 612] on div "View" at bounding box center [1015, 656] width 87 height 140
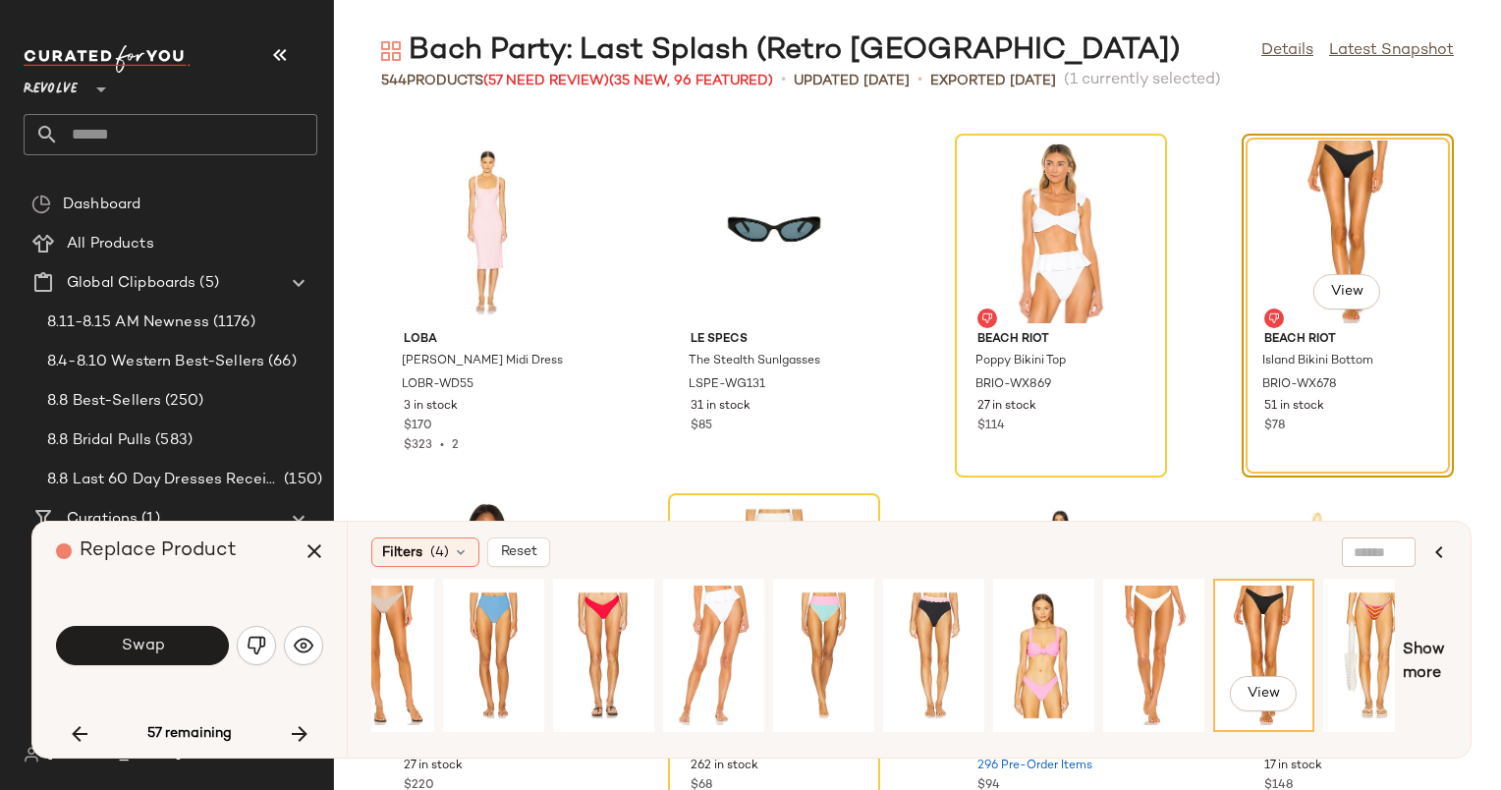
scroll to position [0, 696]
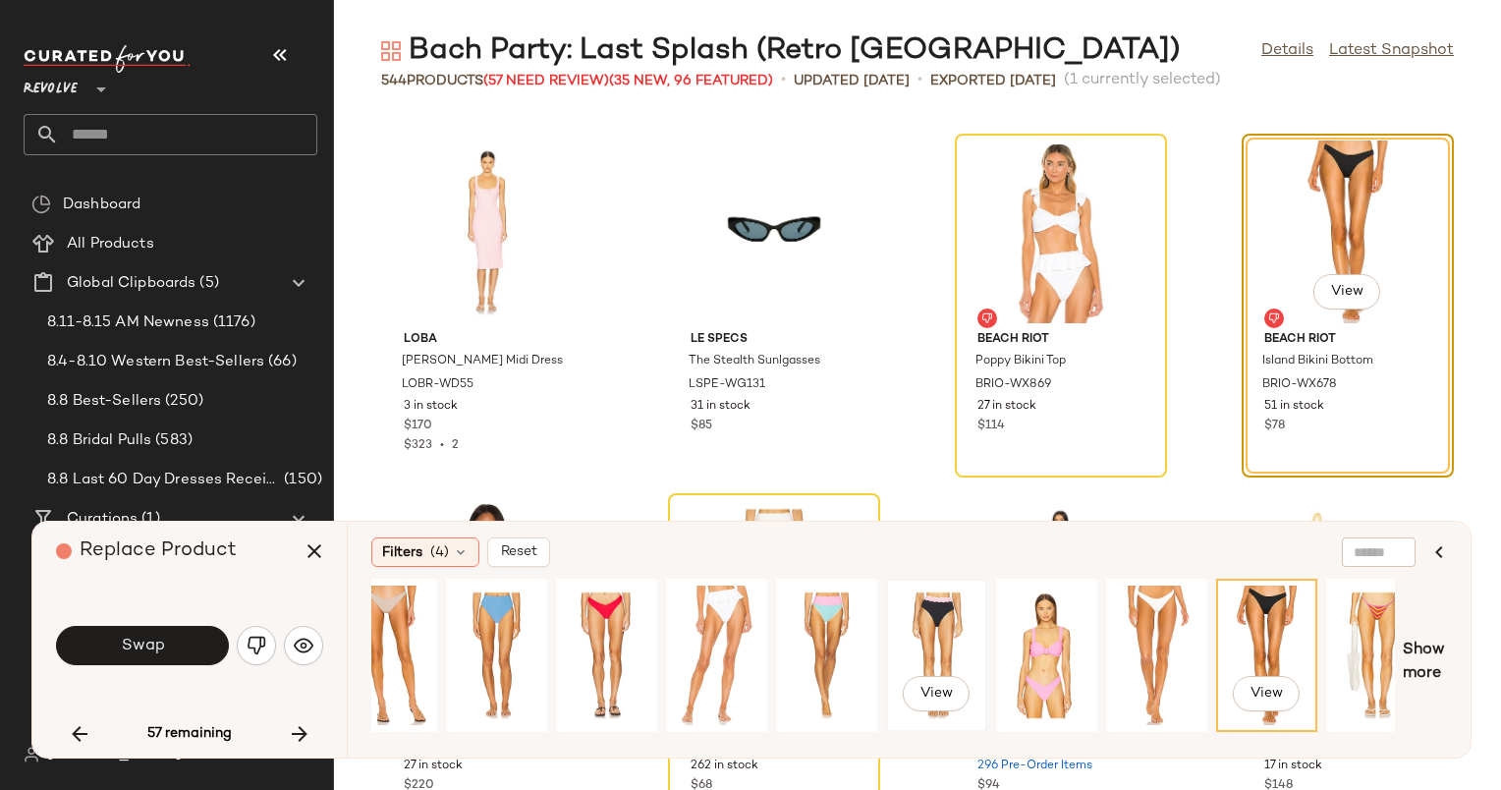
click at [922, 622] on div "View" at bounding box center [936, 656] width 87 height 140
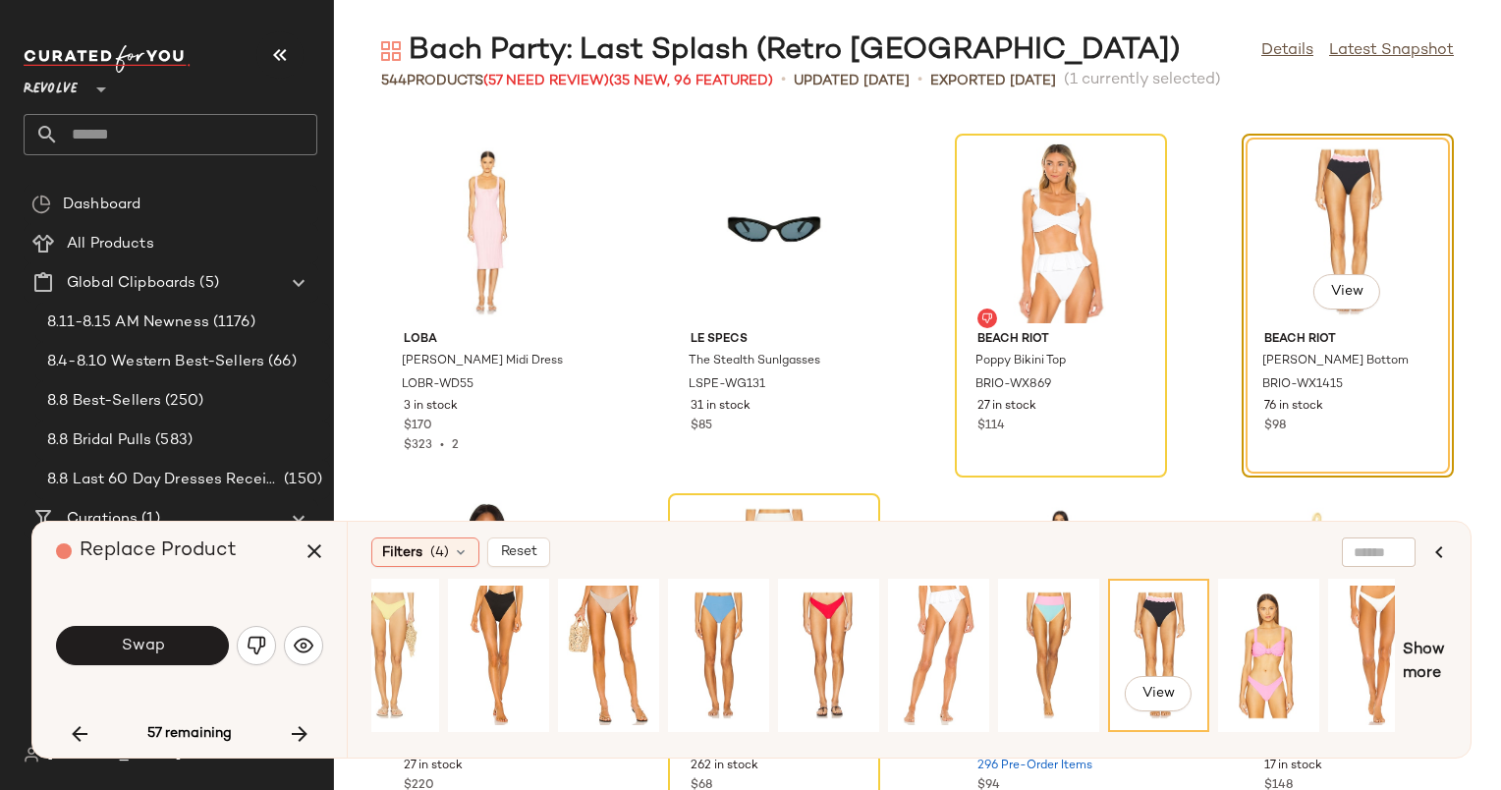
scroll to position [0, 464]
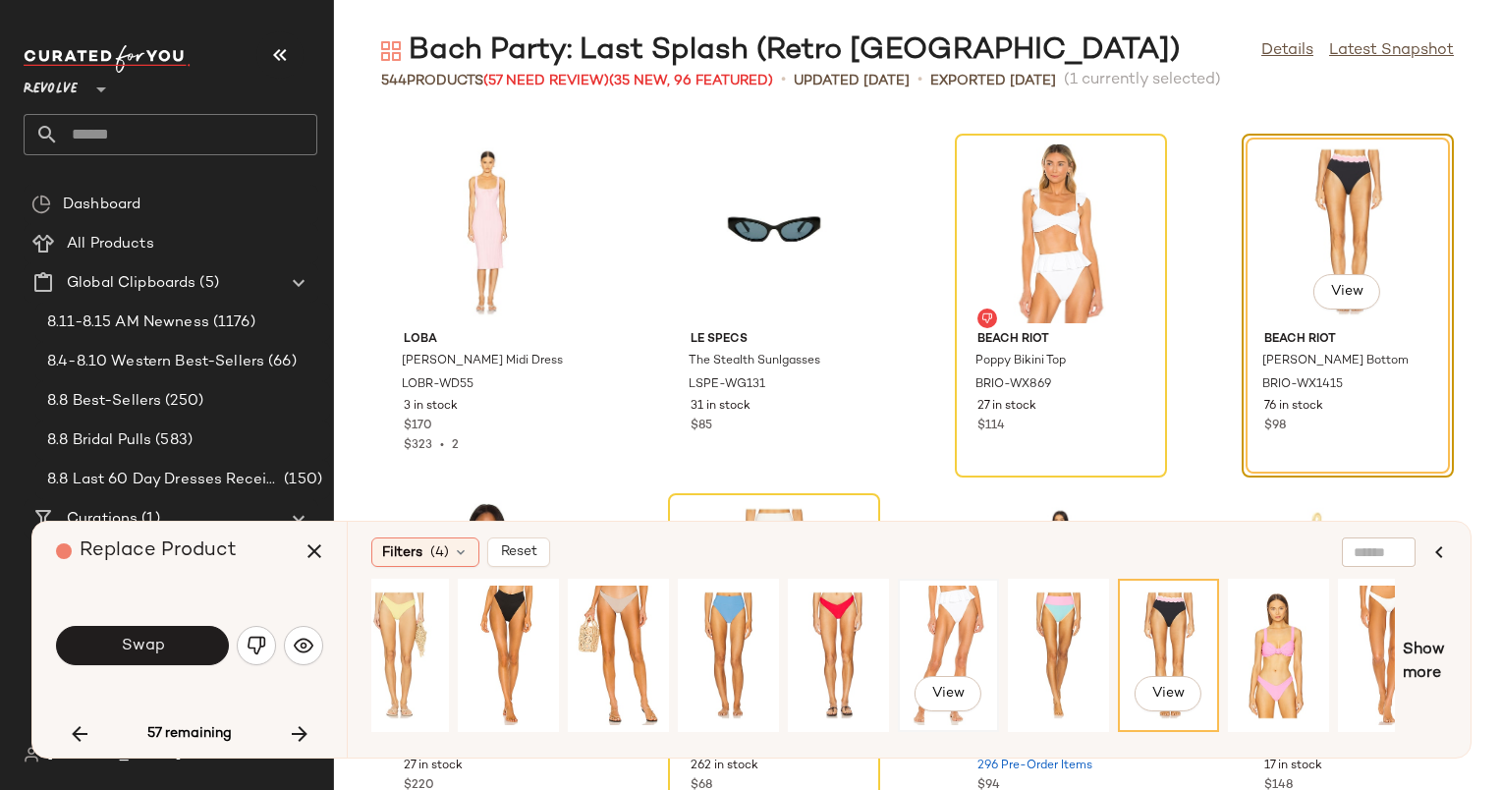
click at [966, 617] on div "View" at bounding box center [948, 656] width 87 height 140
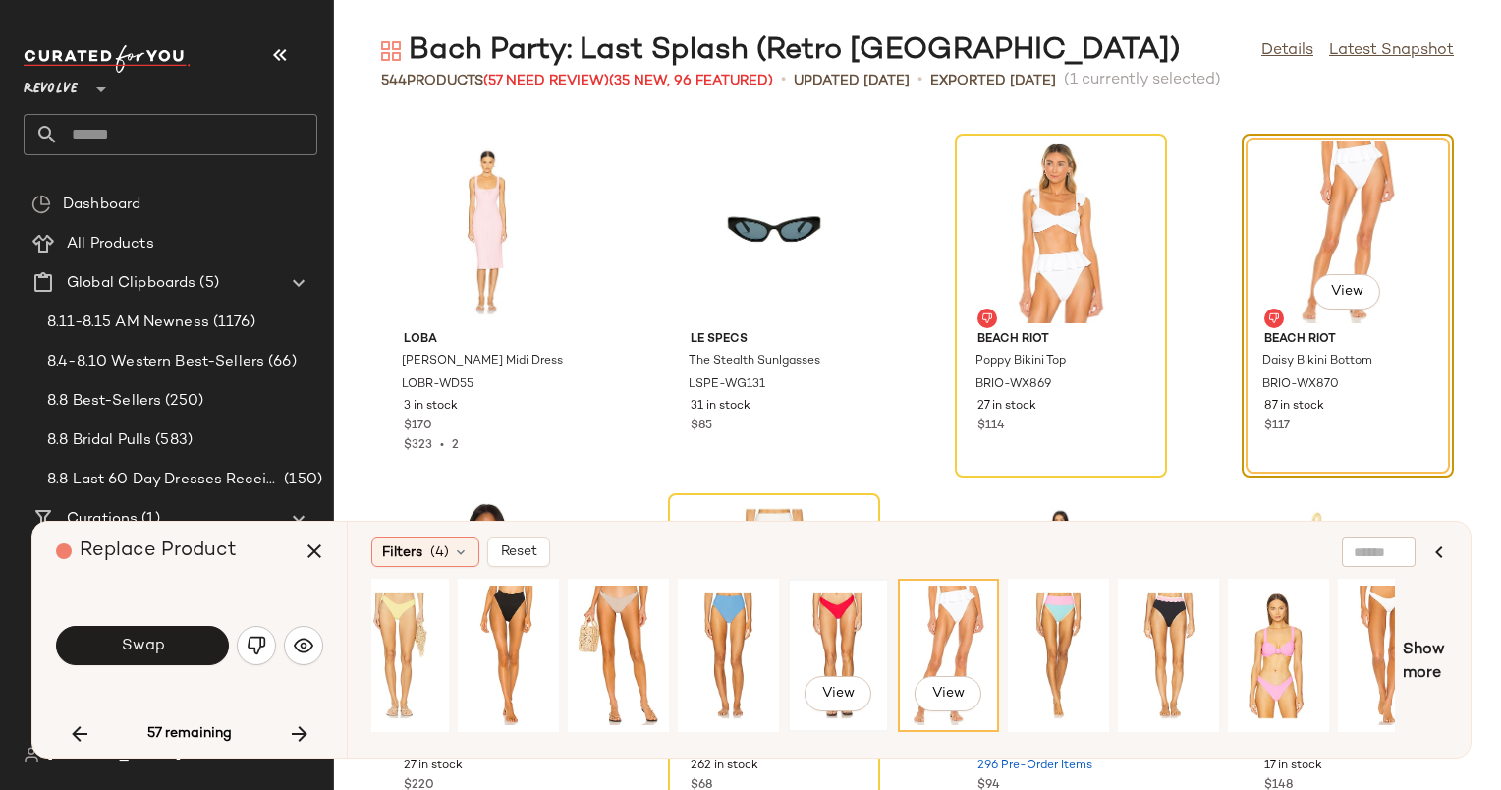
click at [846, 641] on div "View" at bounding box center [838, 656] width 87 height 140
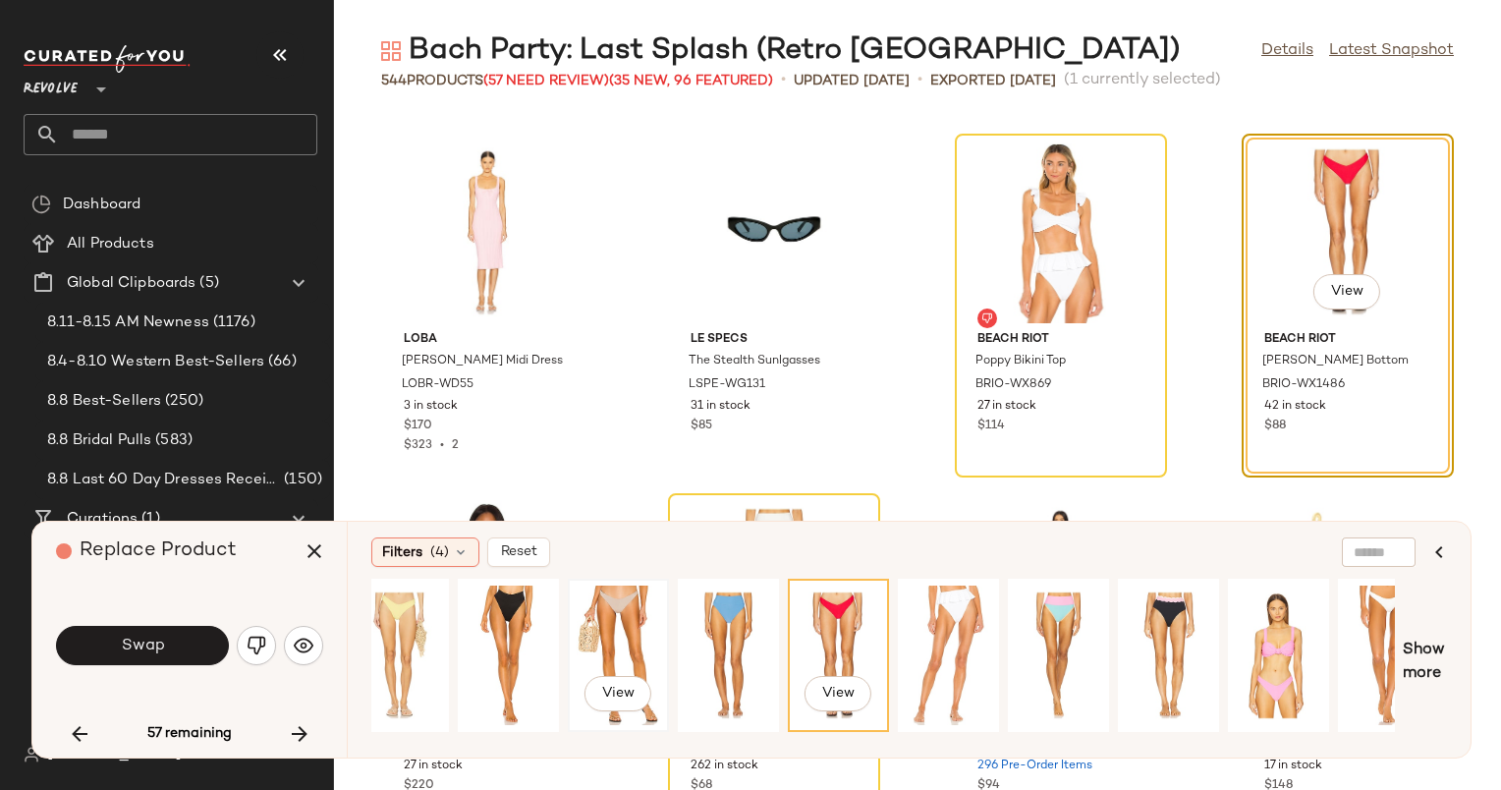
click at [625, 608] on div "View" at bounding box center [618, 656] width 87 height 140
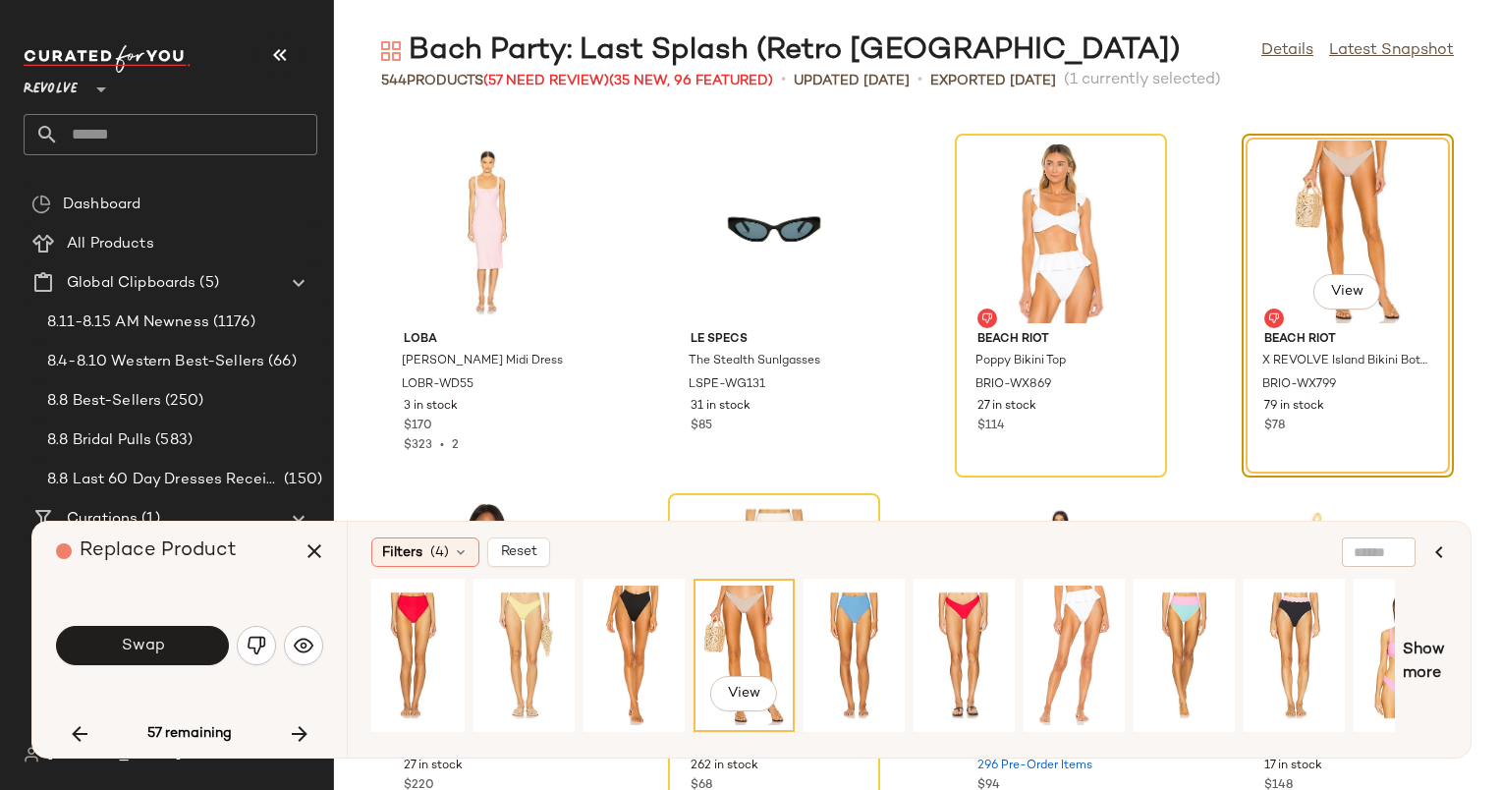
scroll to position [0, 338]
click at [625, 608] on div "View" at bounding box center [633, 656] width 87 height 140
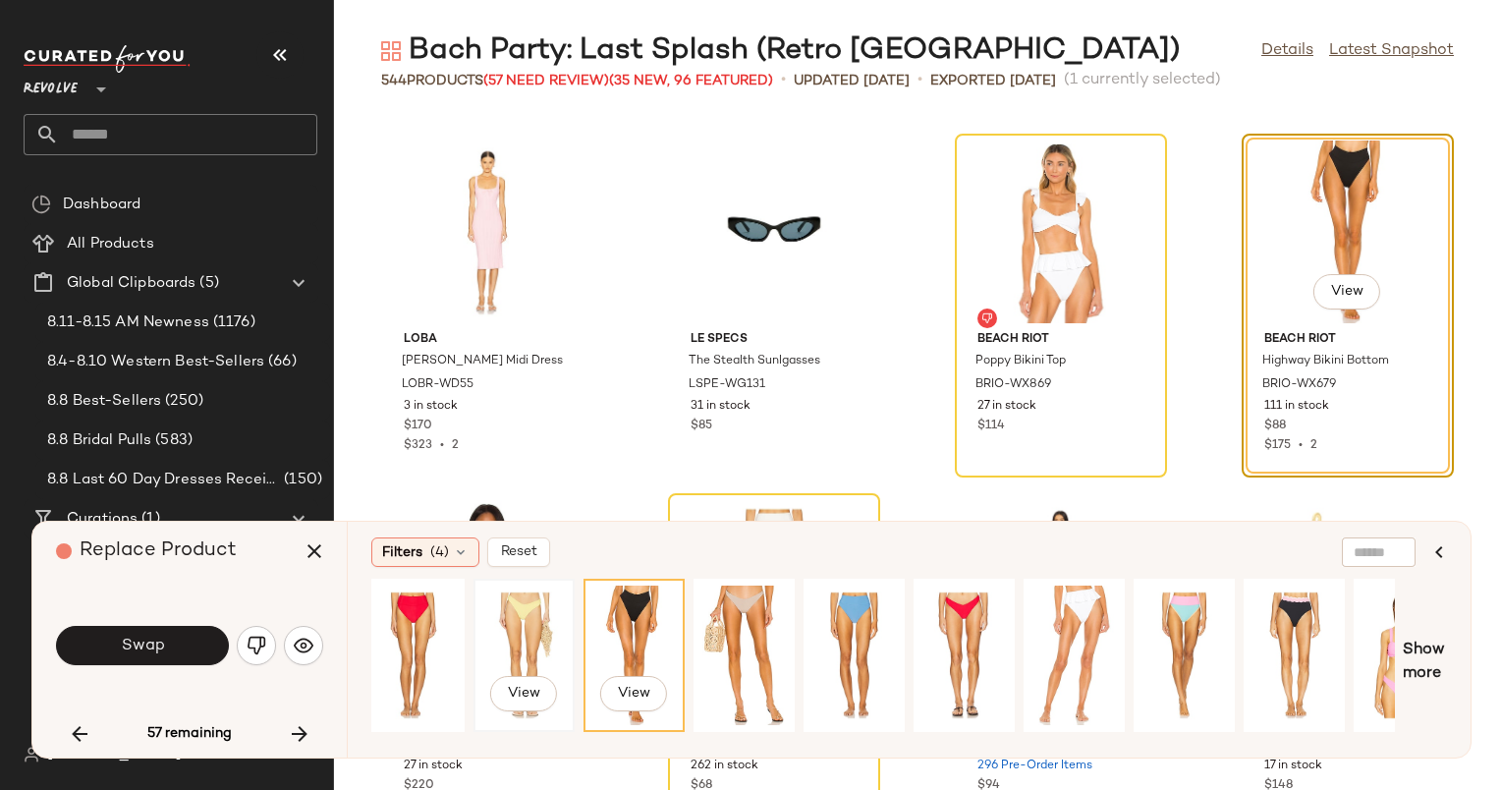
click at [539, 599] on div "View" at bounding box center [523, 656] width 87 height 140
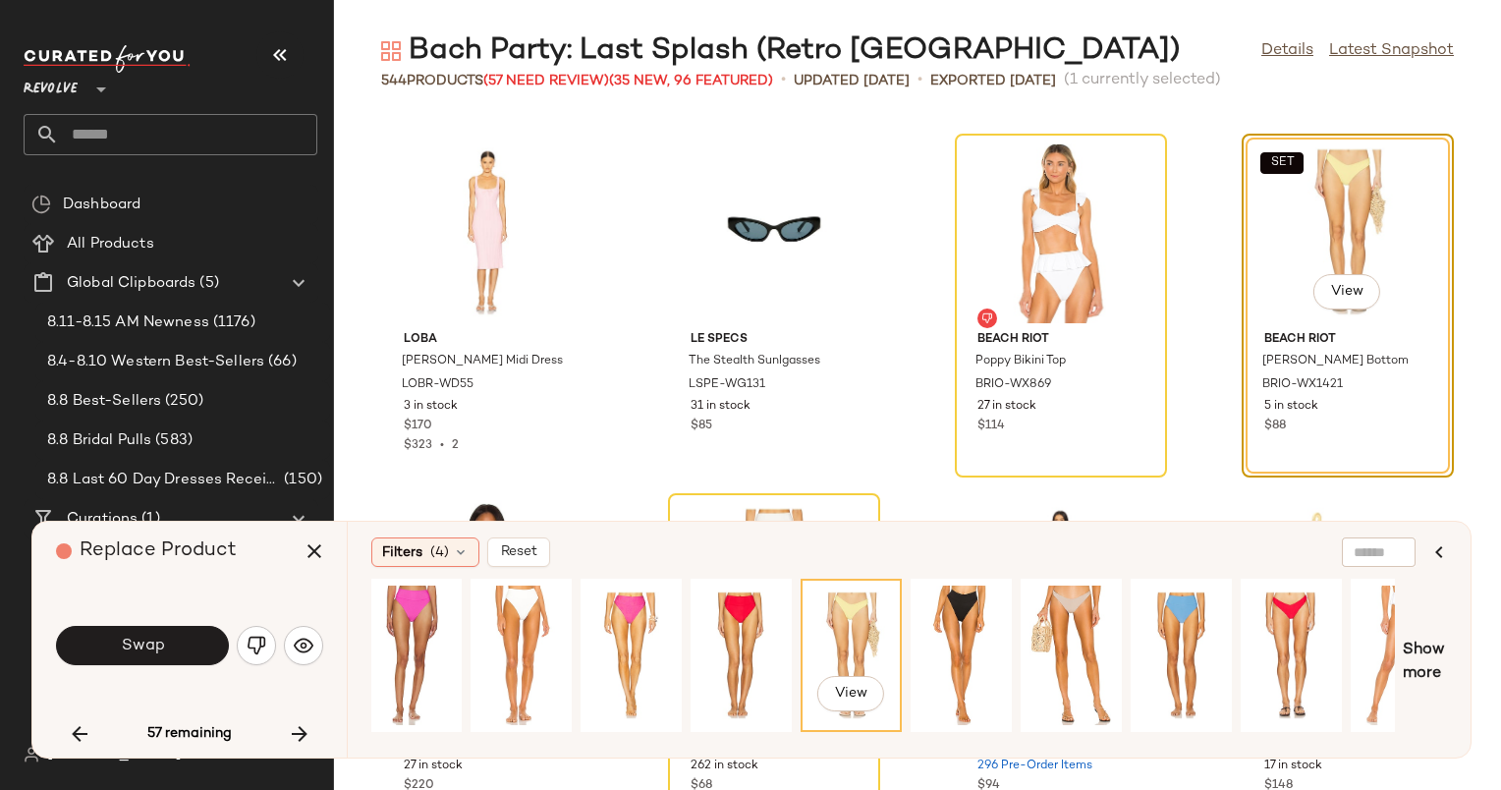
scroll to position [0, 0]
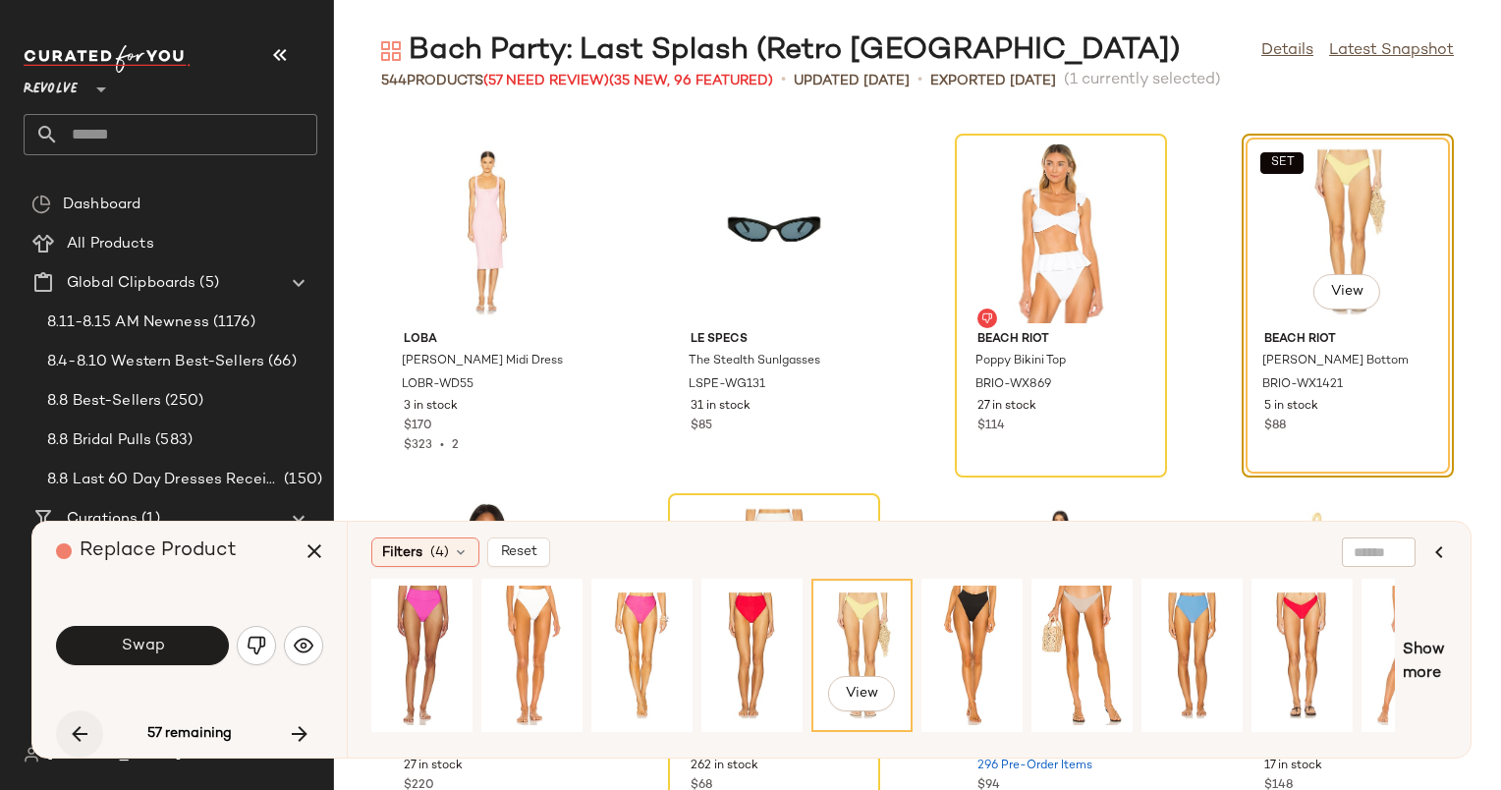
click at [87, 727] on icon "button" at bounding box center [80, 734] width 24 height 24
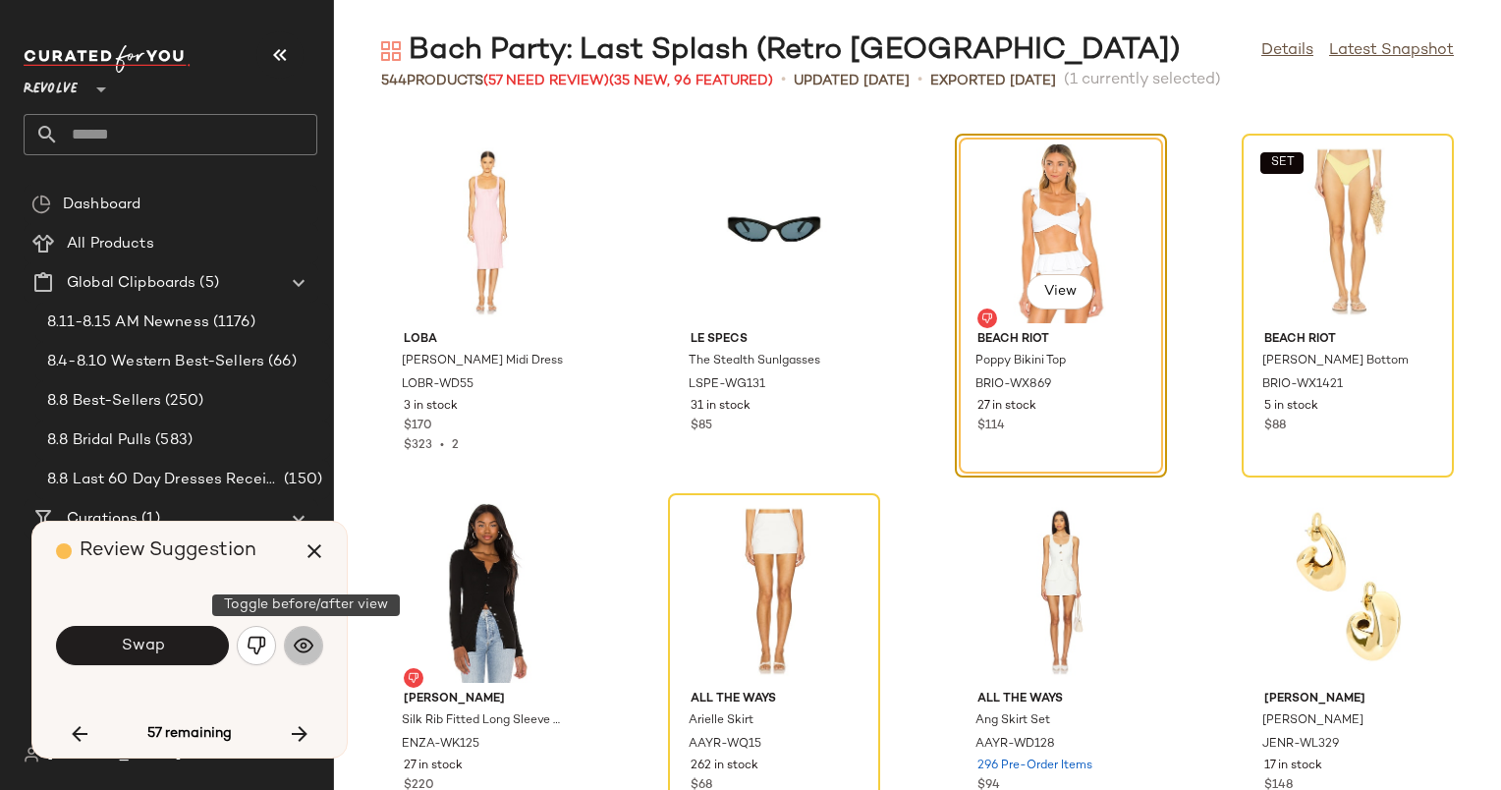
click at [309, 645] on img "button" at bounding box center [304, 646] width 20 height 20
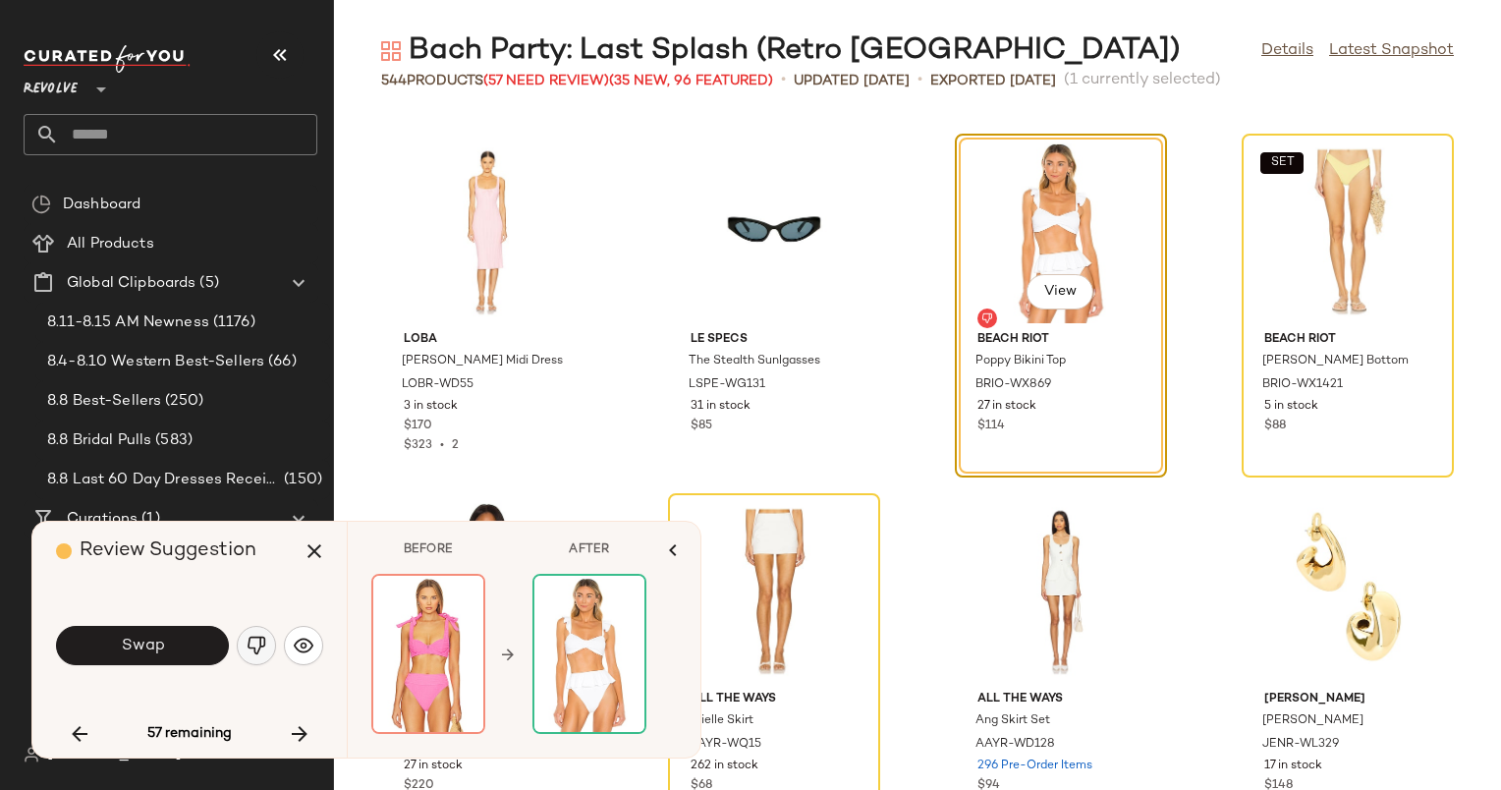
click at [263, 637] on img "button" at bounding box center [257, 646] width 20 height 20
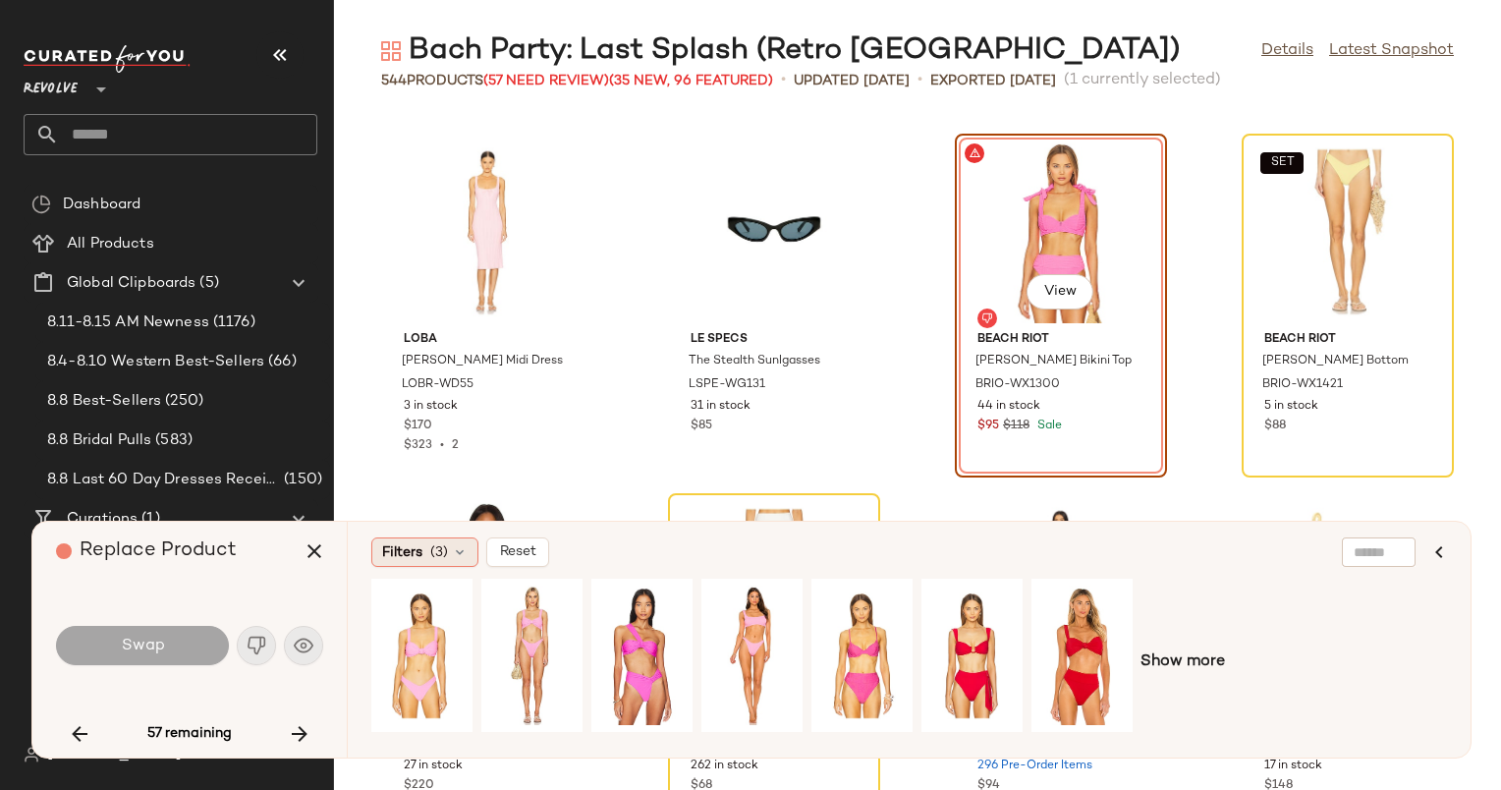
click at [438, 550] on span "(3)" at bounding box center [439, 552] width 18 height 21
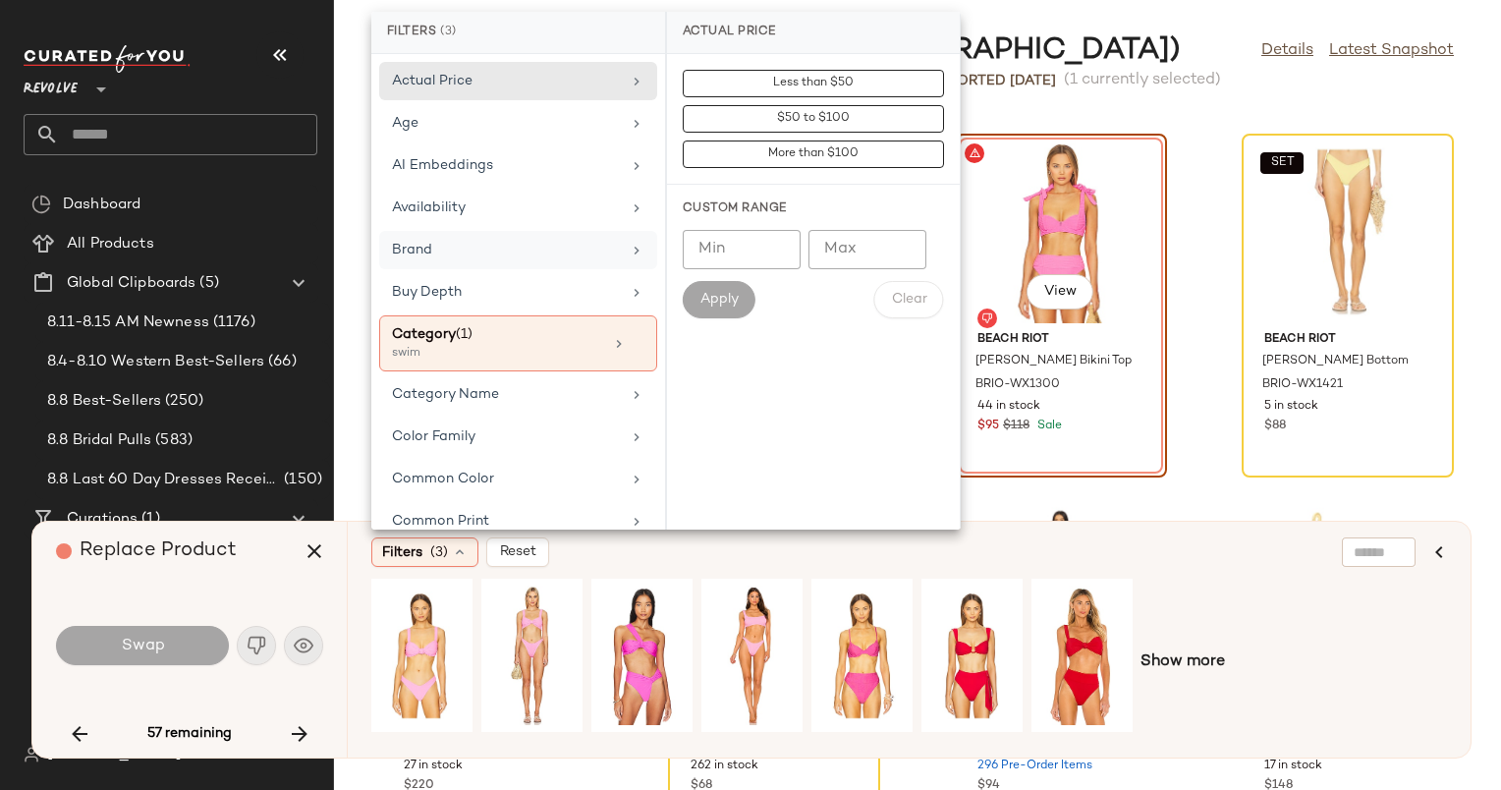
click at [578, 273] on div "Brand" at bounding box center [518, 292] width 278 height 38
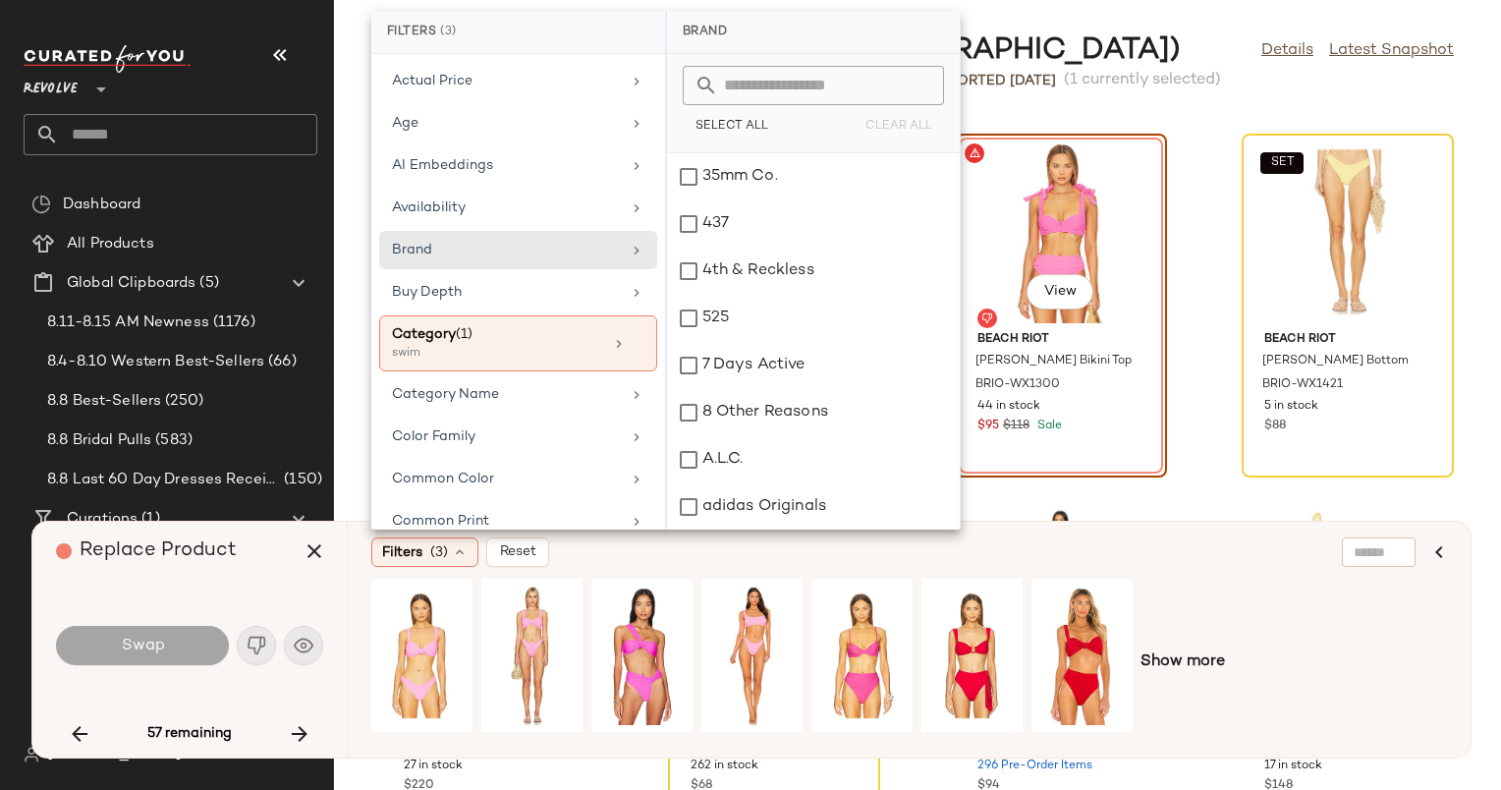
click at [771, 84] on input "text" at bounding box center [825, 85] width 214 height 39
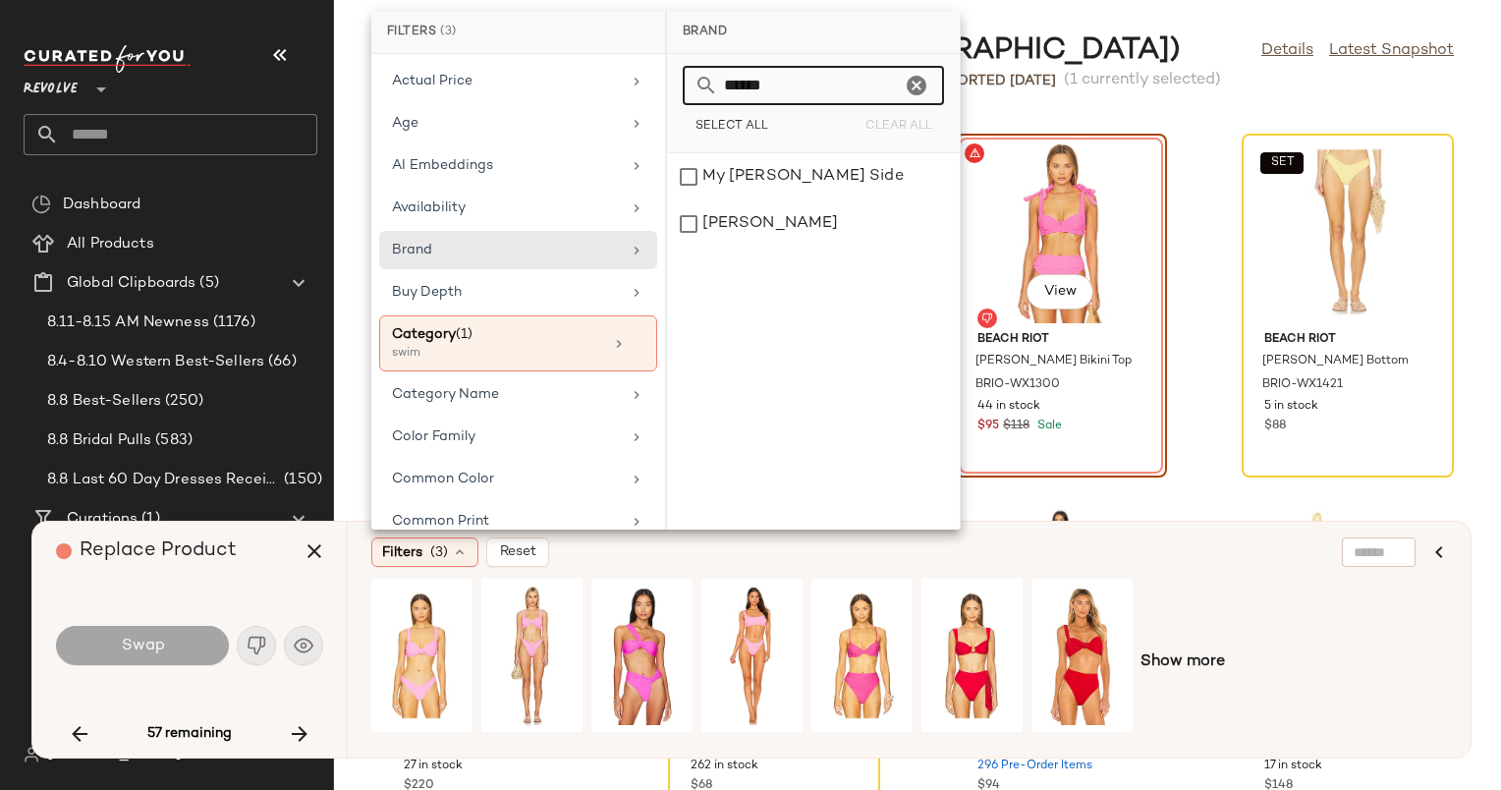
click at [799, 80] on input "*****" at bounding box center [809, 85] width 183 height 39
type input "****"
click at [1049, 202] on div "View" at bounding box center [1061, 231] width 198 height 183
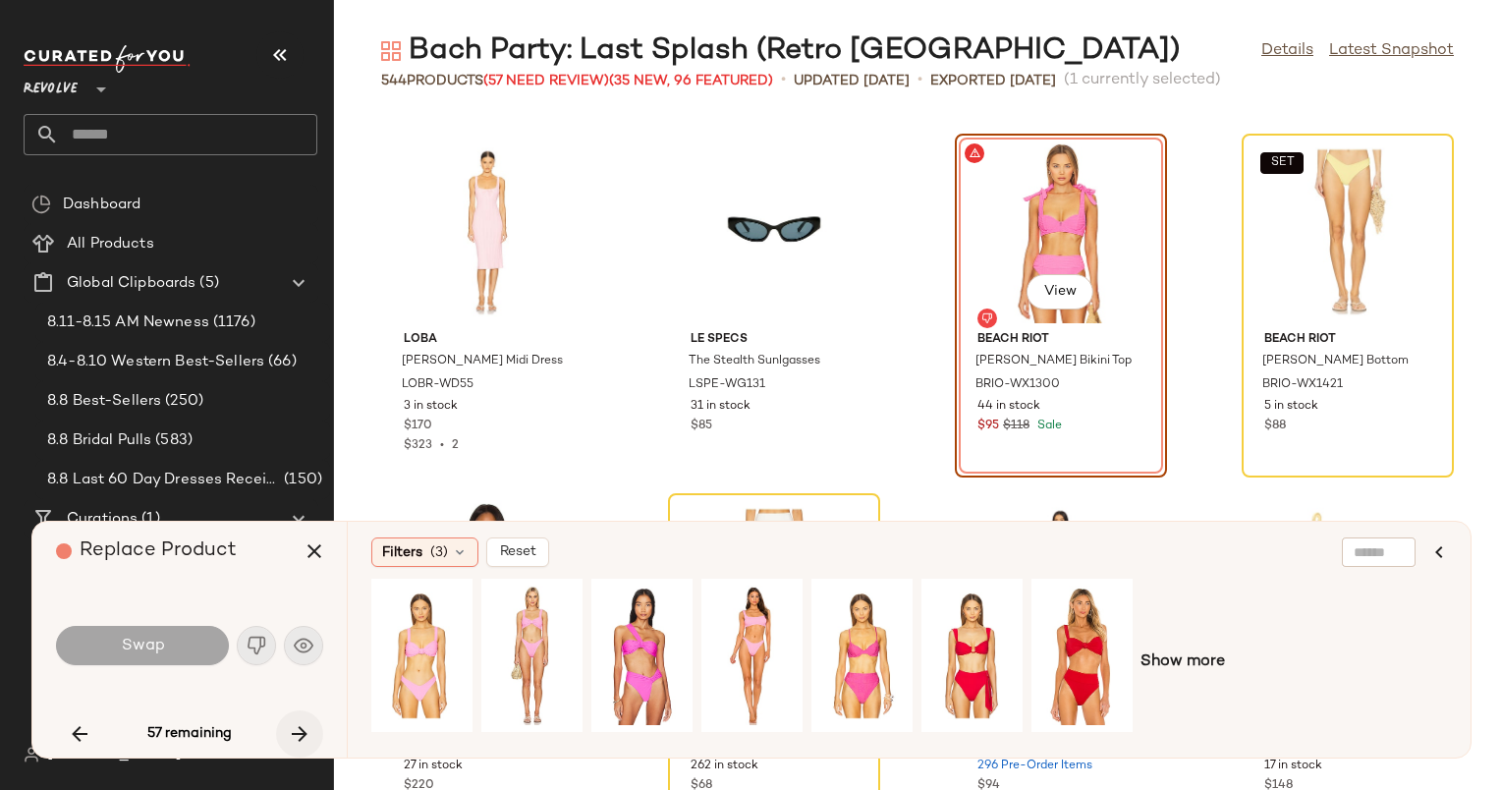
click at [296, 727] on icon "button" at bounding box center [300, 734] width 24 height 24
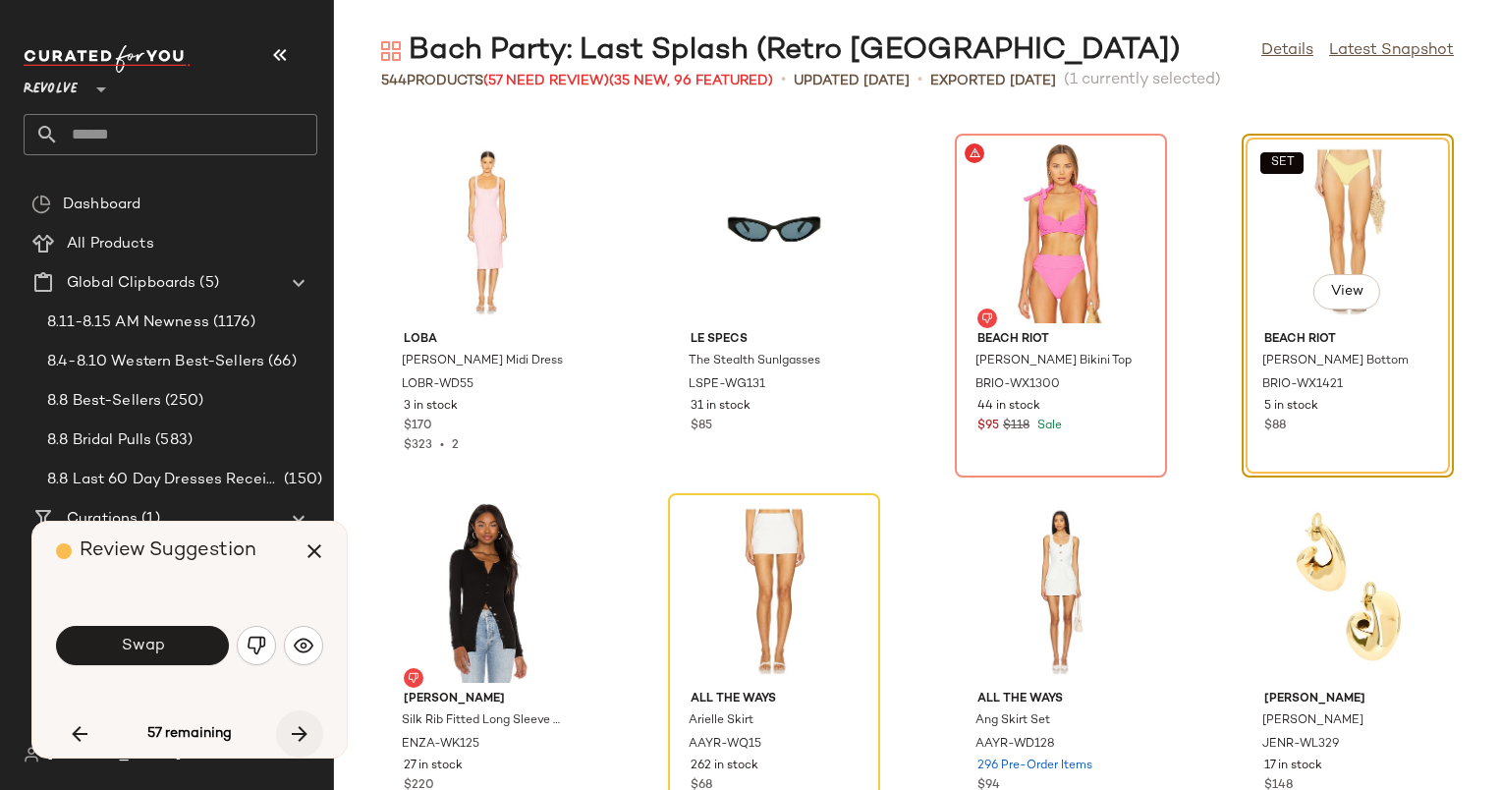
click at [296, 727] on icon "button" at bounding box center [300, 734] width 24 height 24
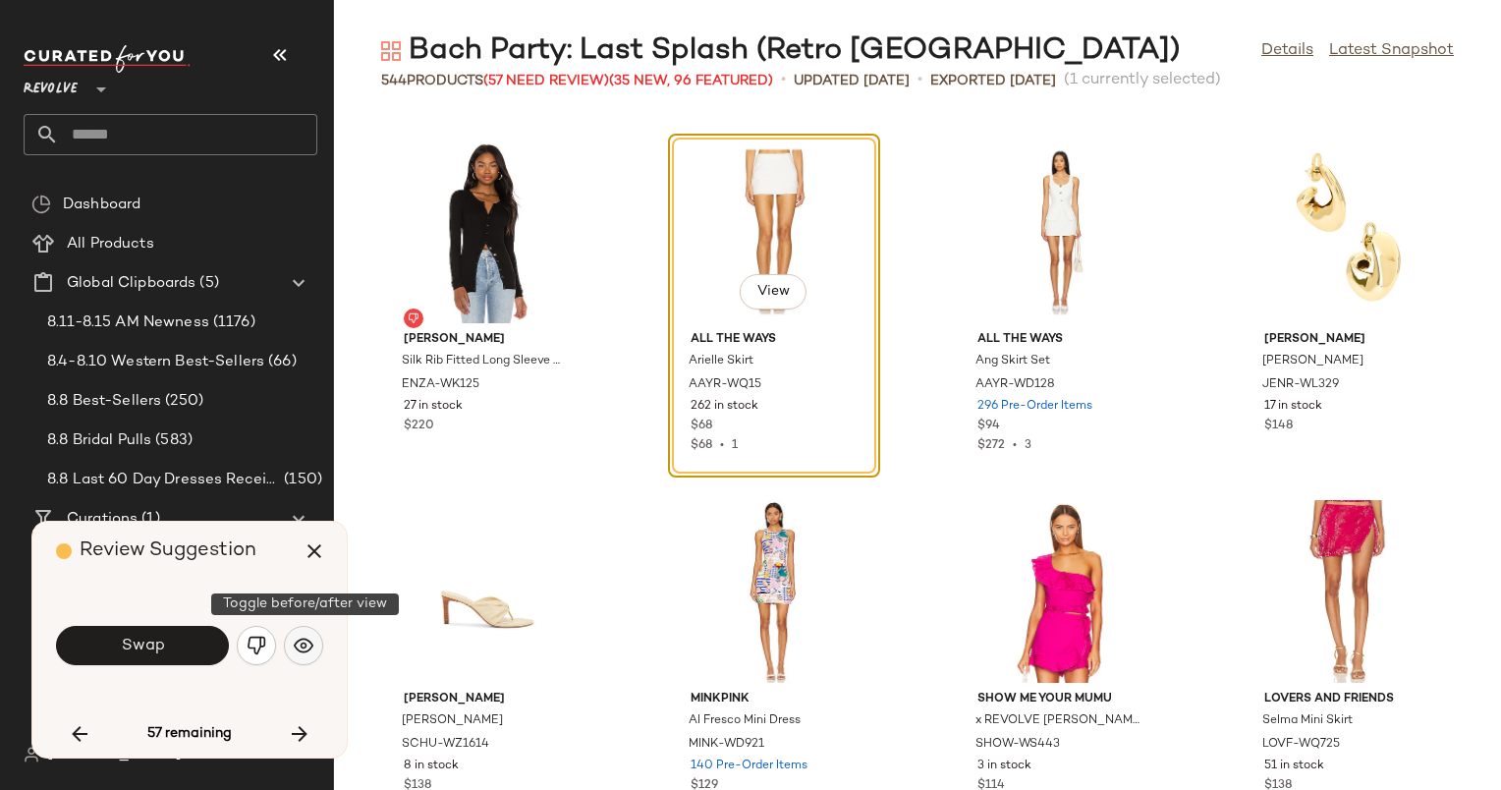
click at [295, 646] on img "button" at bounding box center [304, 646] width 20 height 20
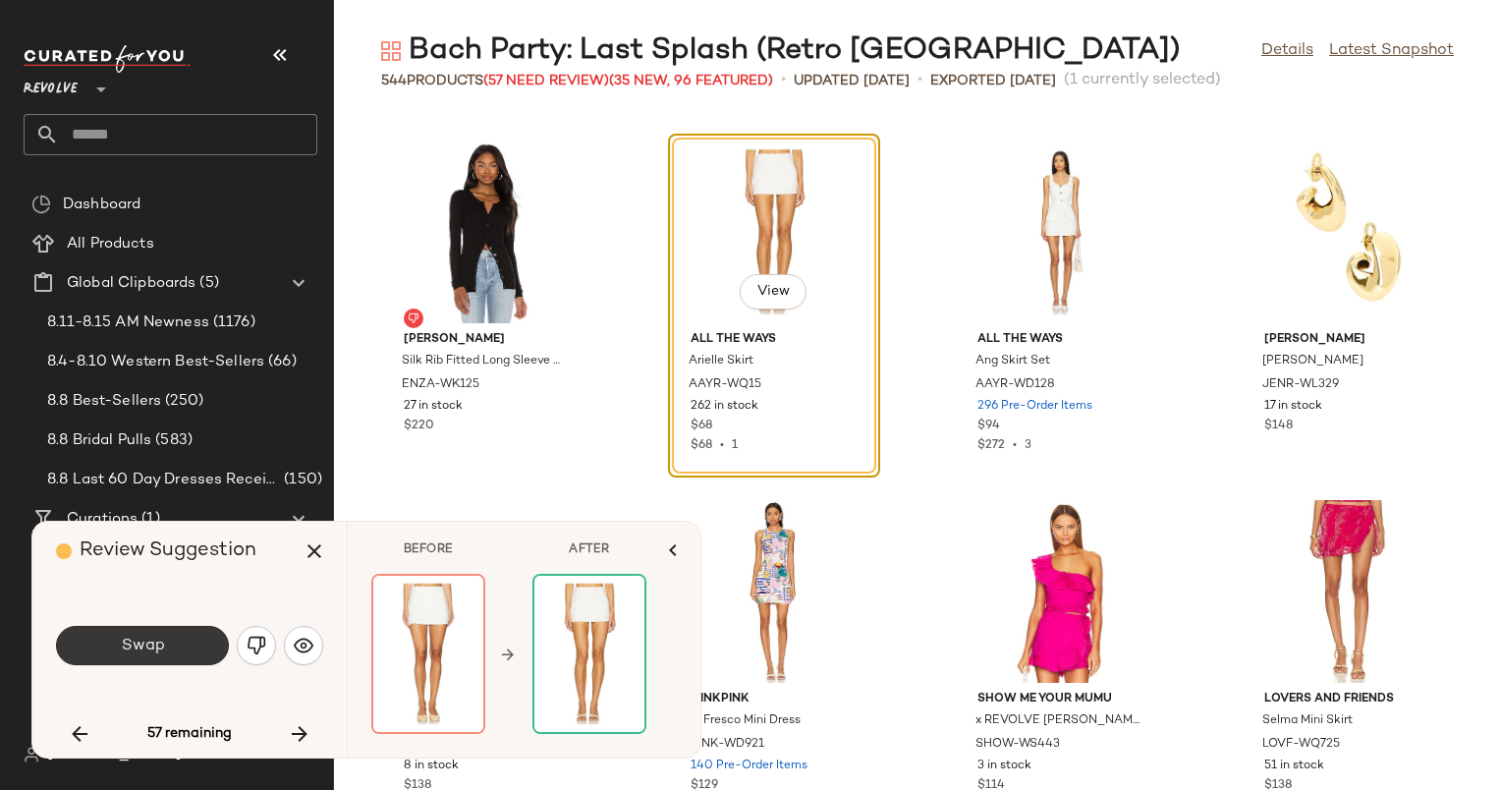
click at [171, 641] on button "Swap" at bounding box center [142, 645] width 173 height 39
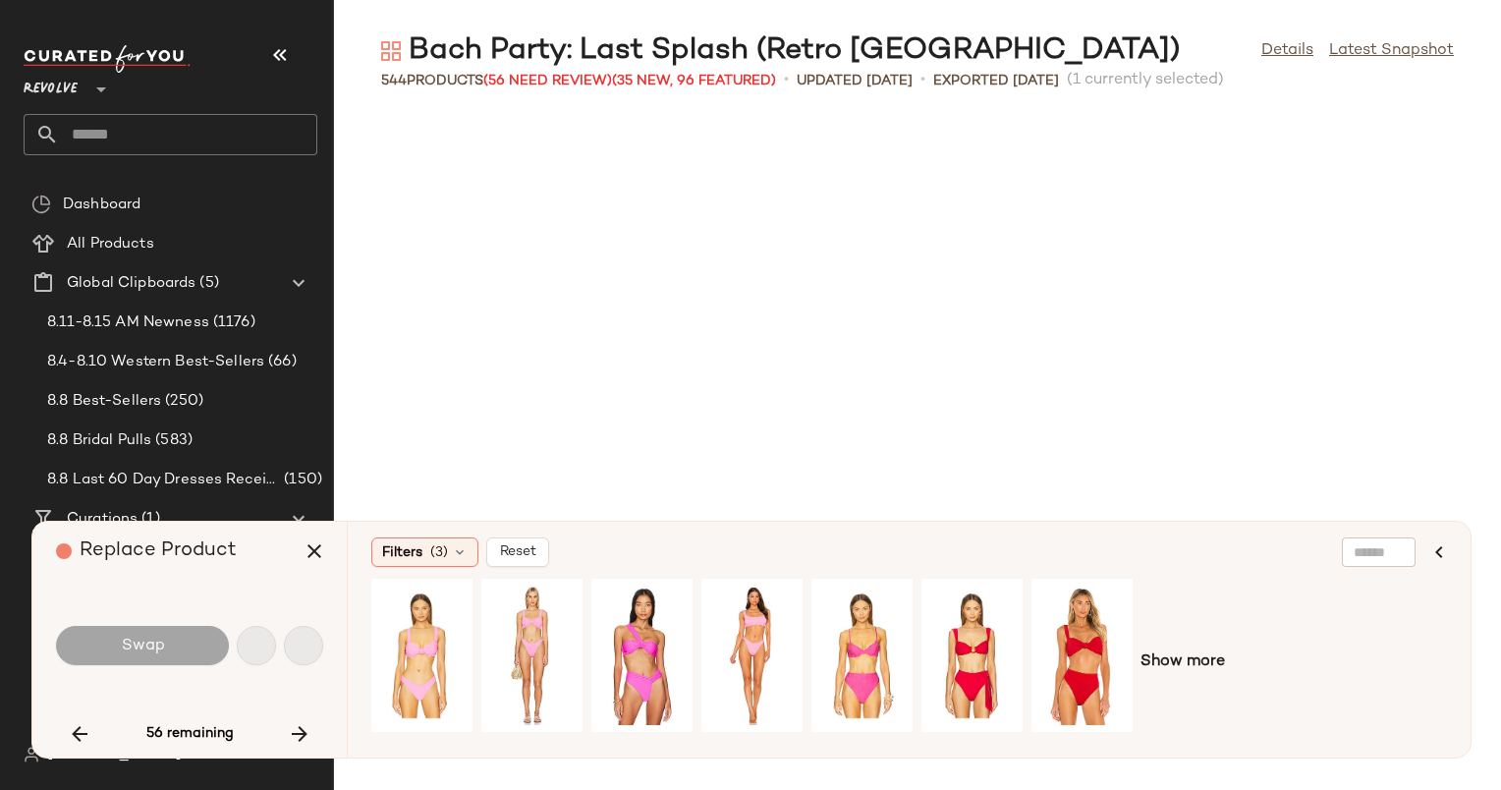
scroll to position [30925, 0]
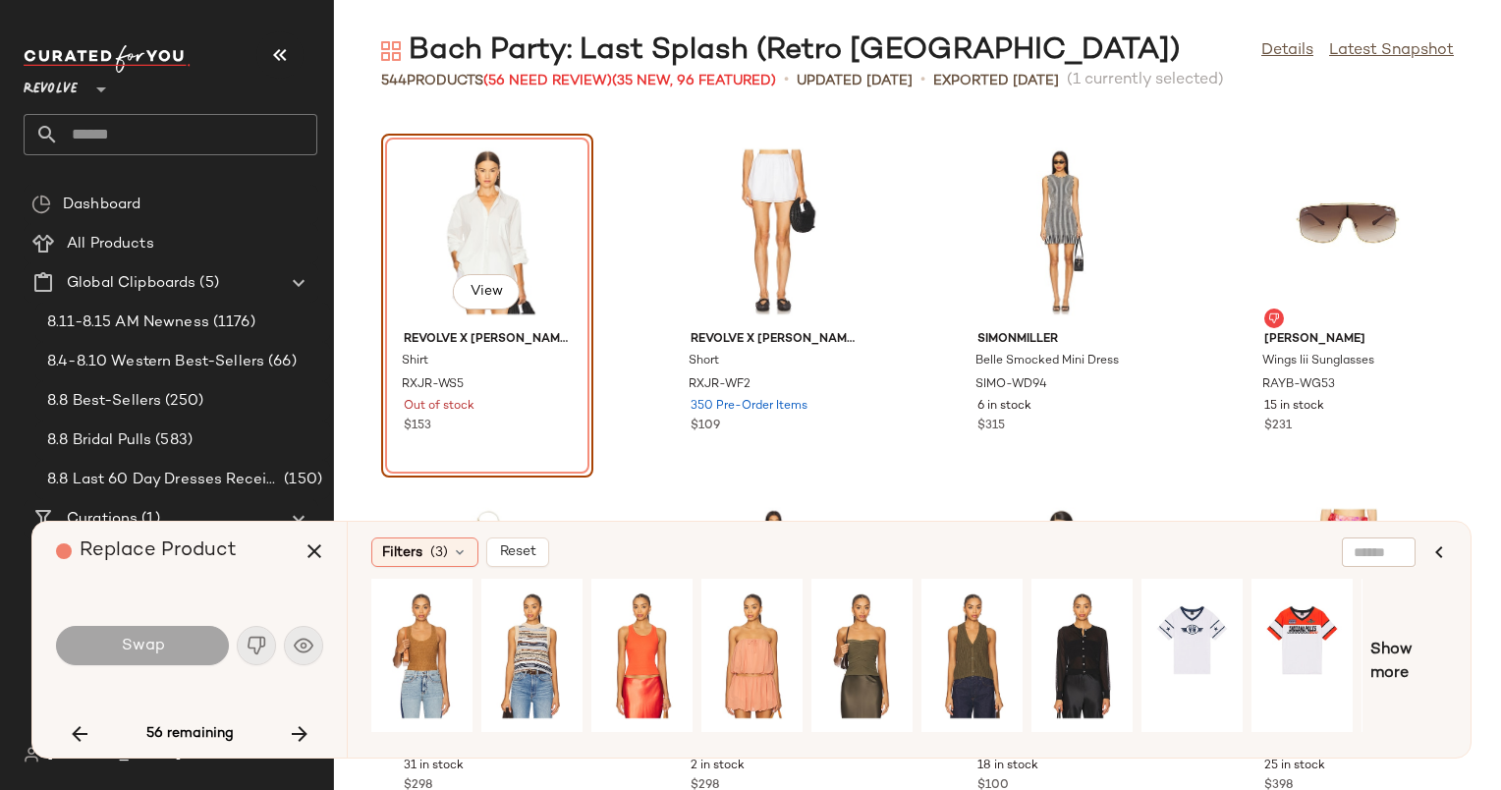
click at [307, 644] on div "Swap" at bounding box center [189, 645] width 267 height 47
click at [295, 731] on icon "button" at bounding box center [300, 734] width 24 height 24
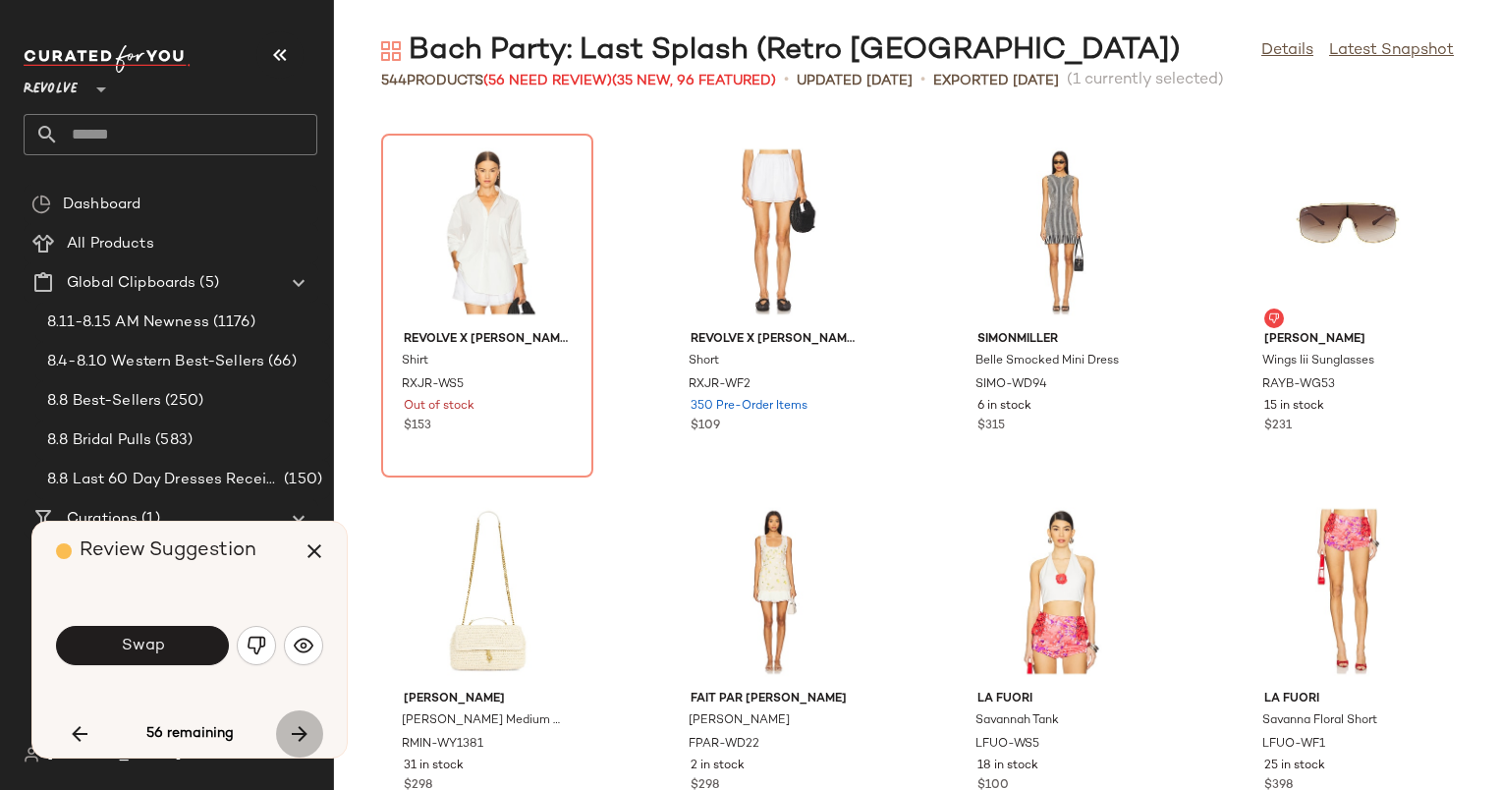
scroll to position [31645, 0]
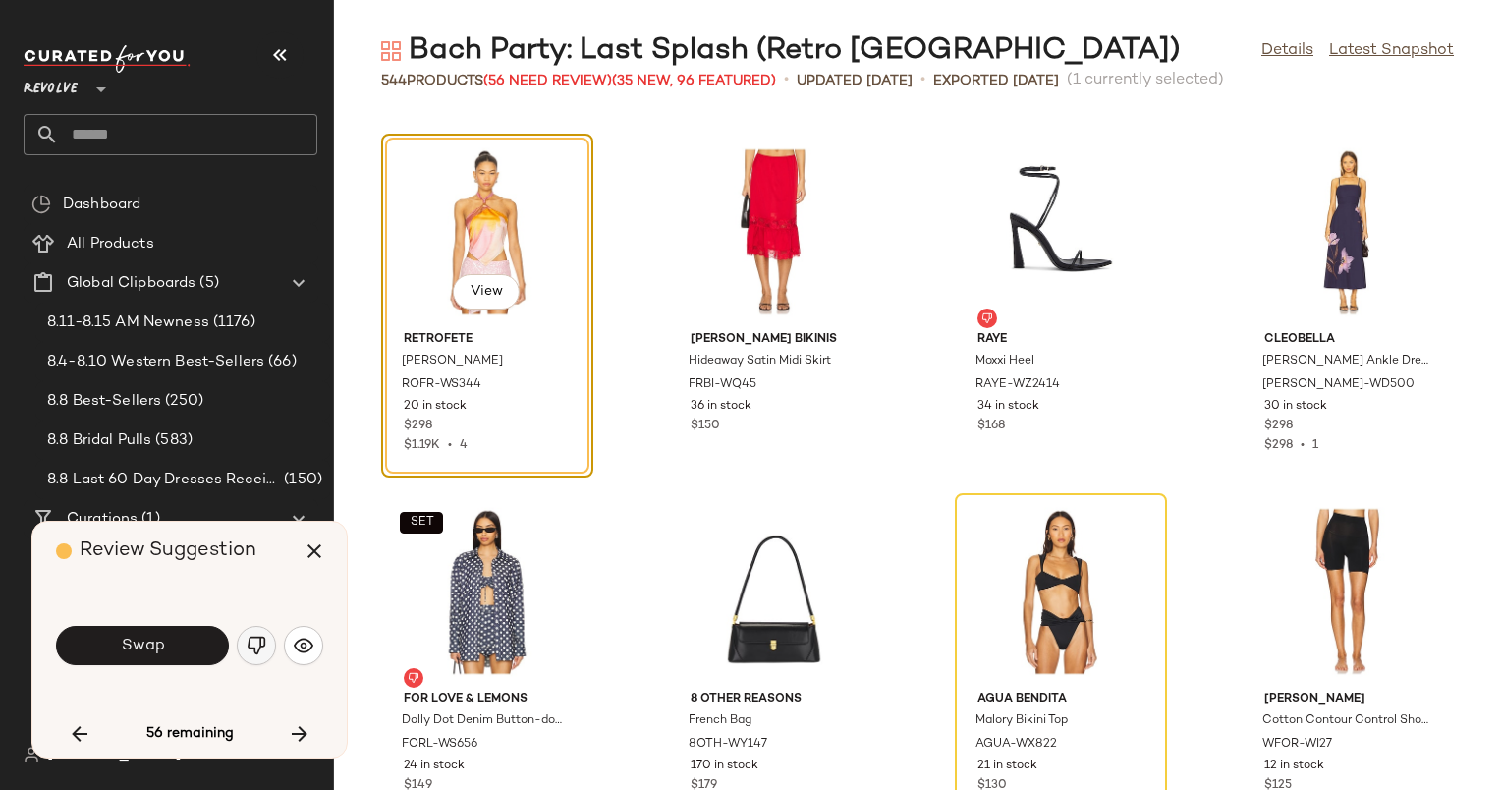
click at [243, 633] on button "button" at bounding box center [256, 645] width 39 height 39
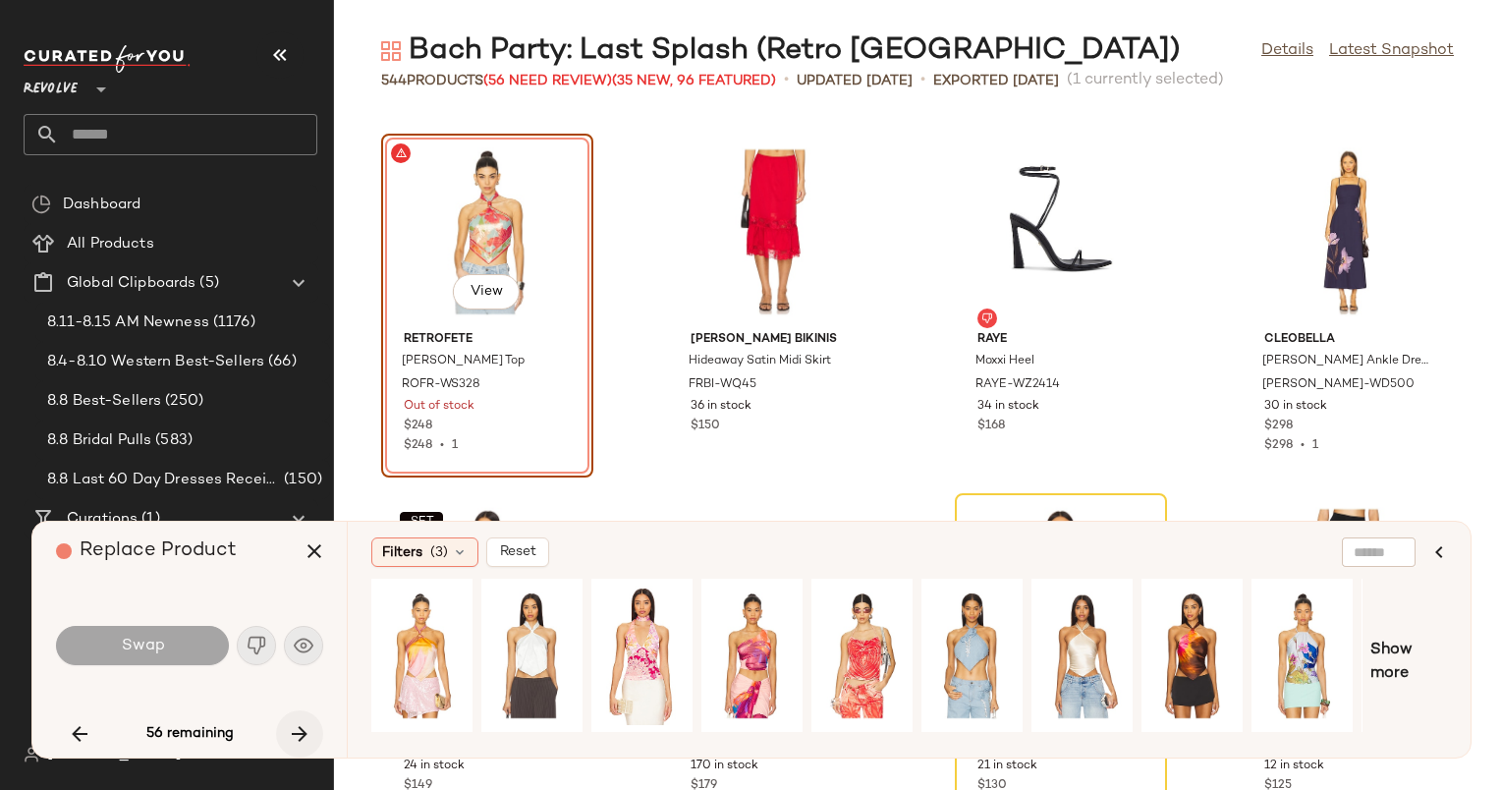
click at [308, 724] on icon "button" at bounding box center [300, 734] width 24 height 24
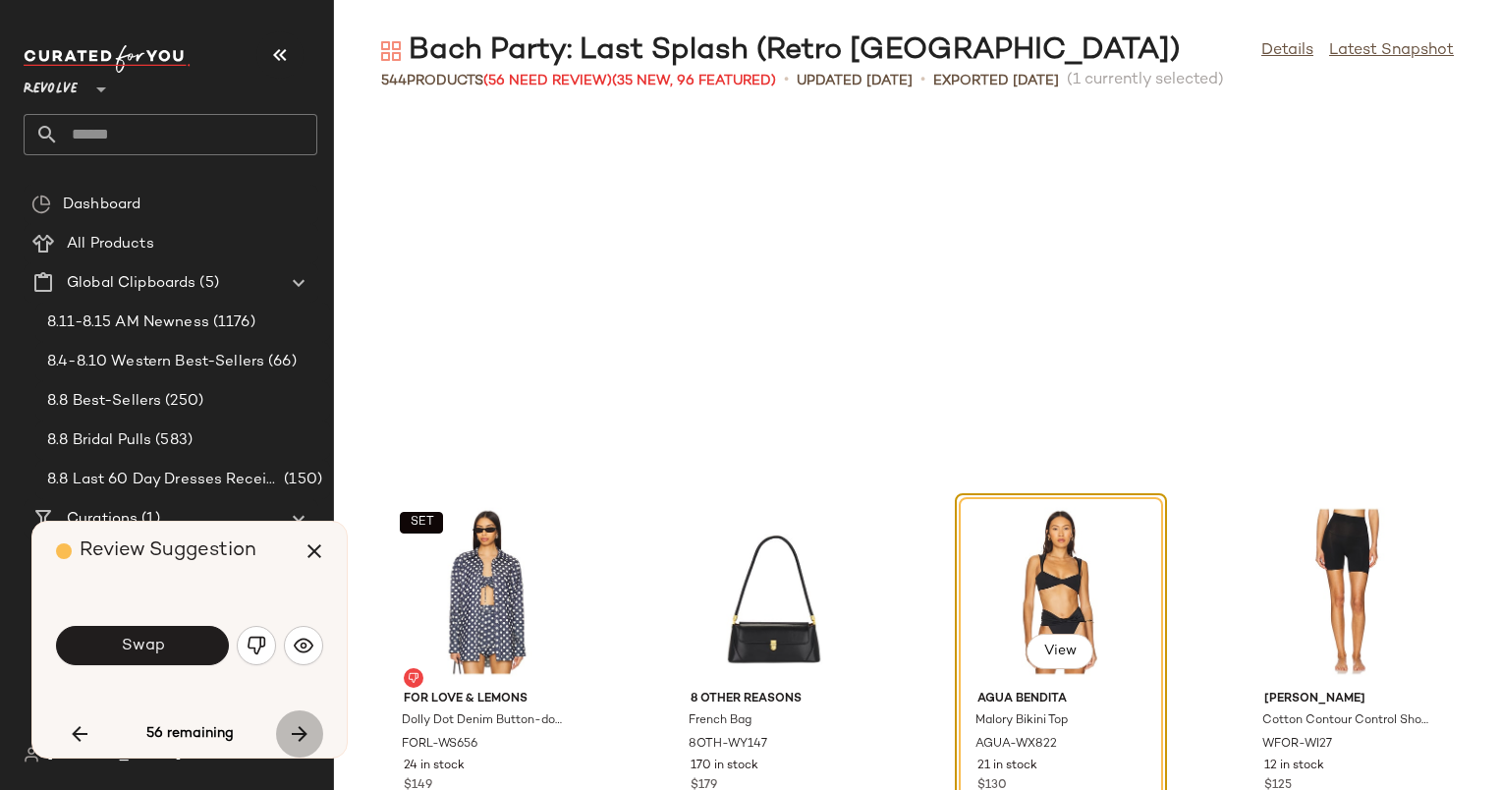
scroll to position [32004, 0]
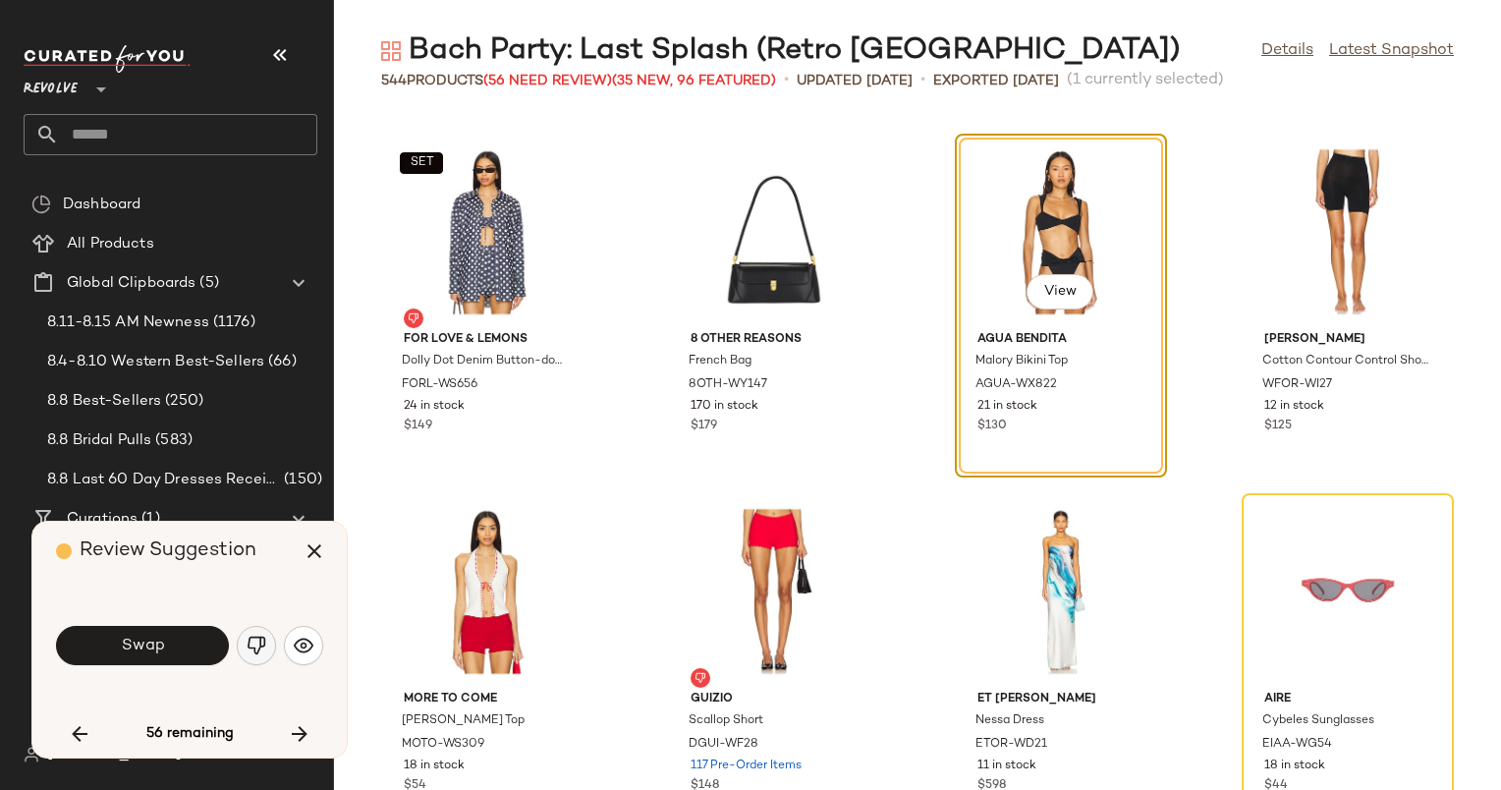
click at [251, 655] on button "button" at bounding box center [256, 645] width 39 height 39
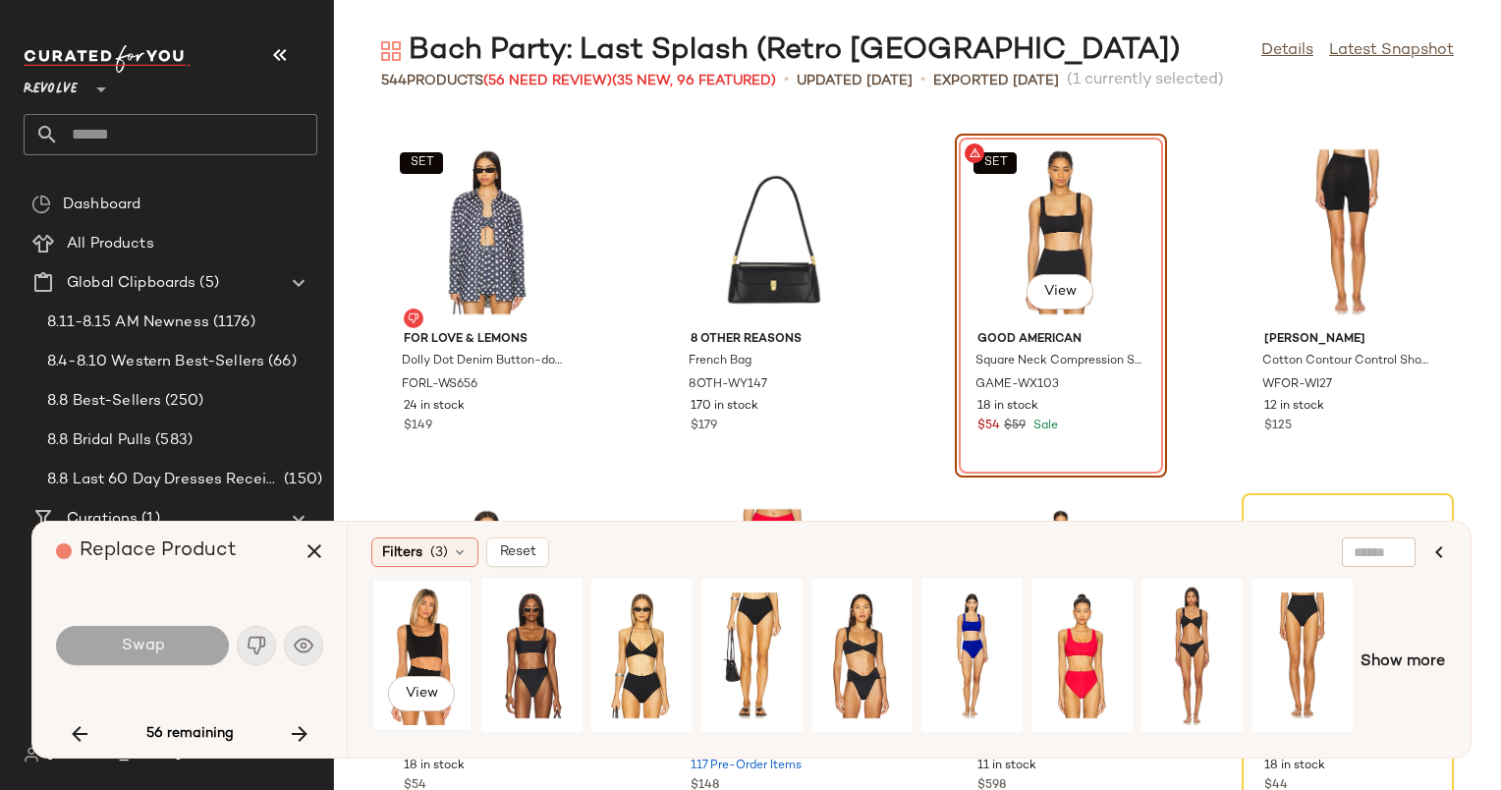
click at [440, 656] on div "View" at bounding box center [421, 656] width 87 height 140
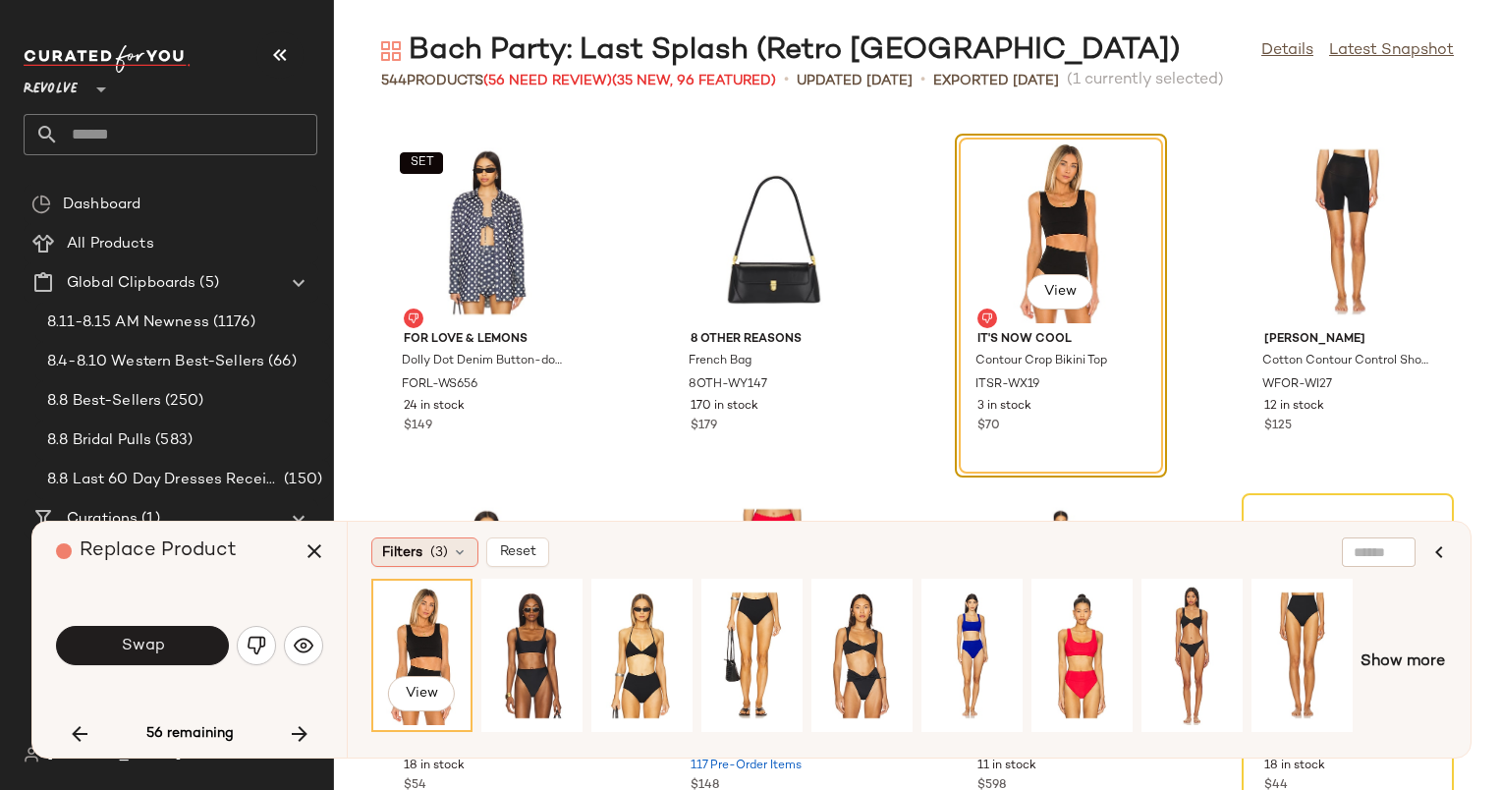
click at [410, 565] on div "Filters (3)" at bounding box center [424, 551] width 107 height 29
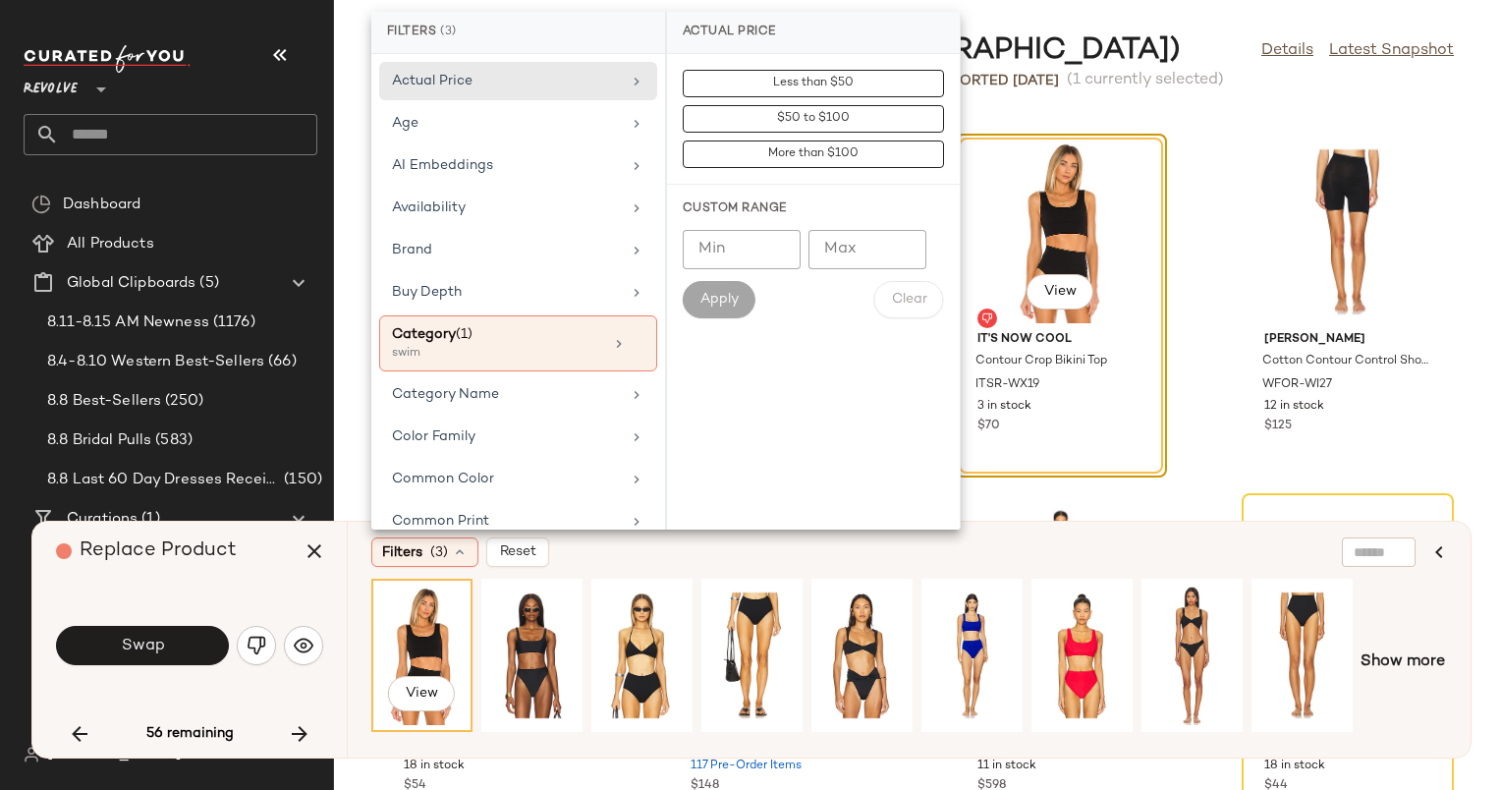
click at [617, 552] on div "Filters (3) Reset" at bounding box center [813, 551] width 885 height 29
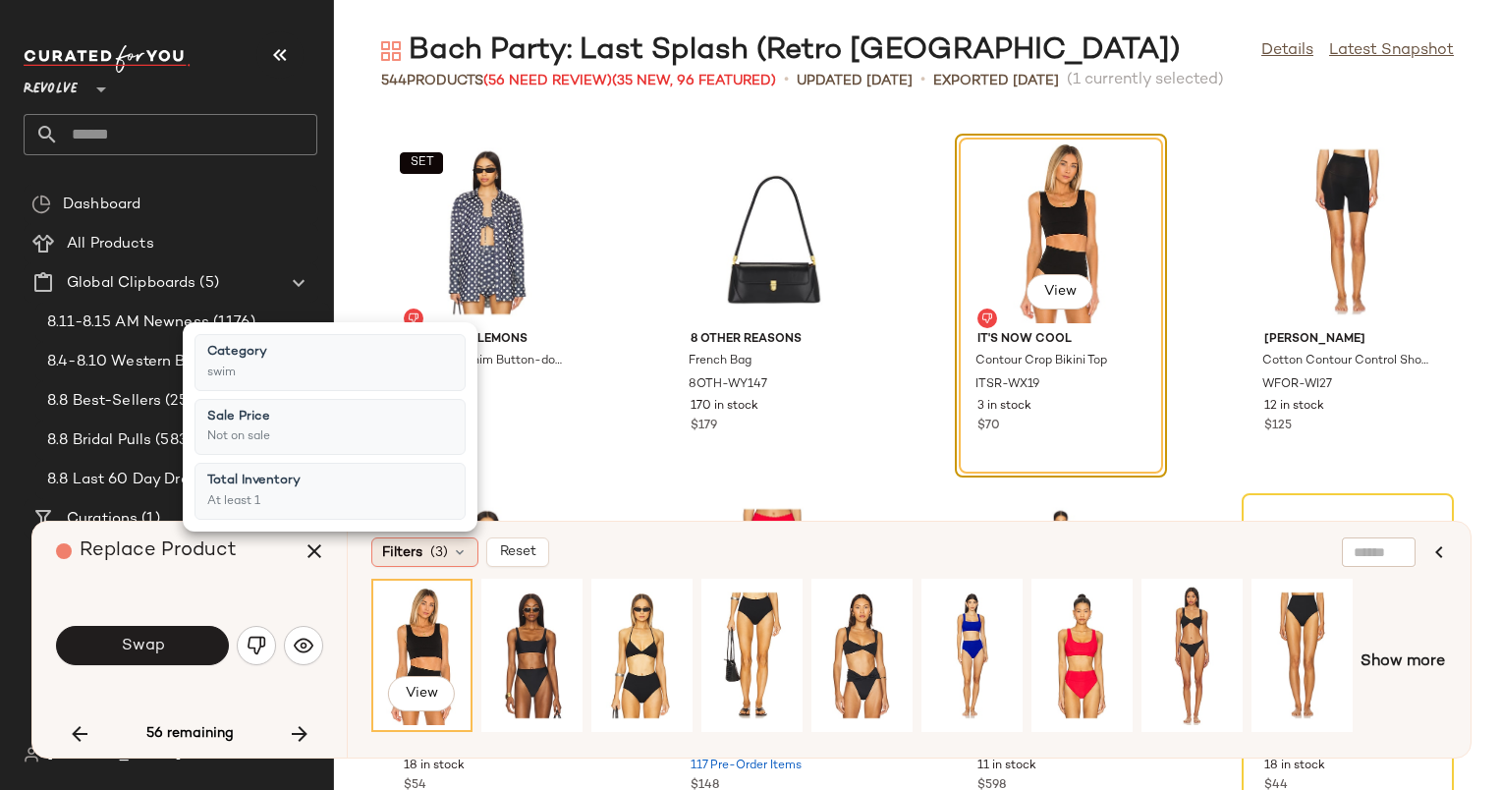
click at [436, 544] on span "(3)" at bounding box center [439, 552] width 18 height 21
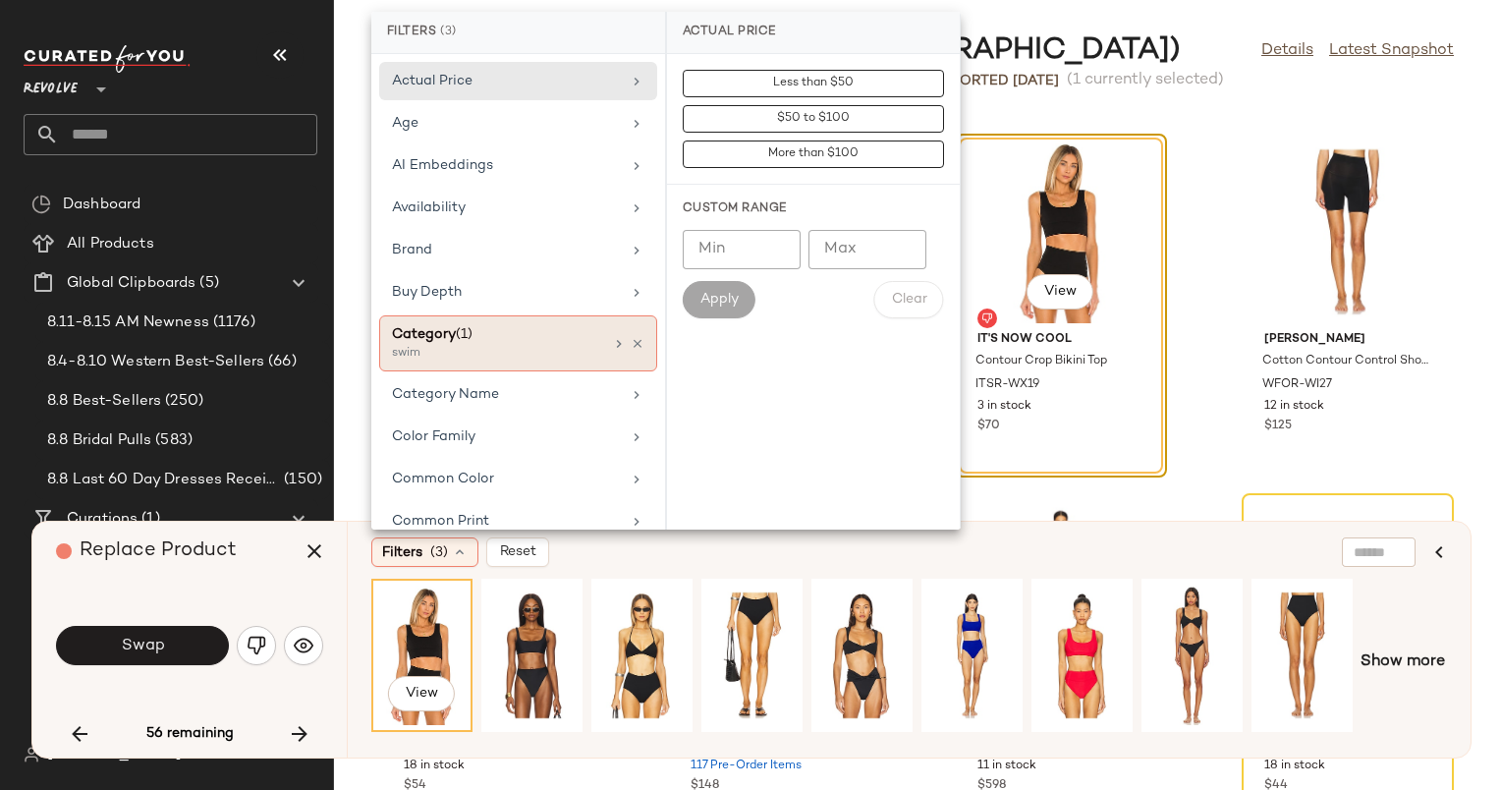
click at [625, 349] on div "Category (1) swim" at bounding box center [518, 343] width 278 height 56
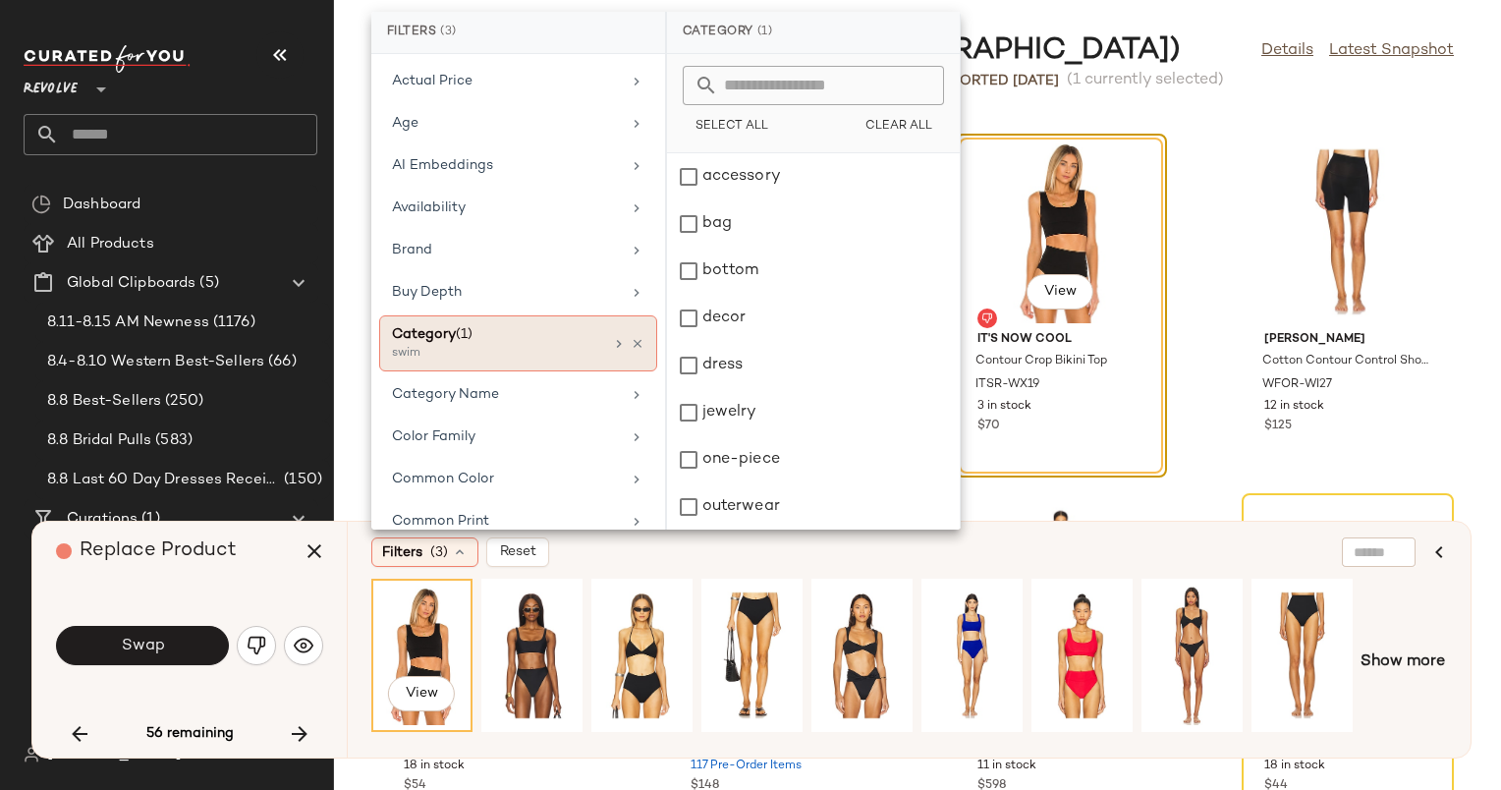
click at [594, 344] on div "Category (1) swim" at bounding box center [497, 343] width 211 height 38
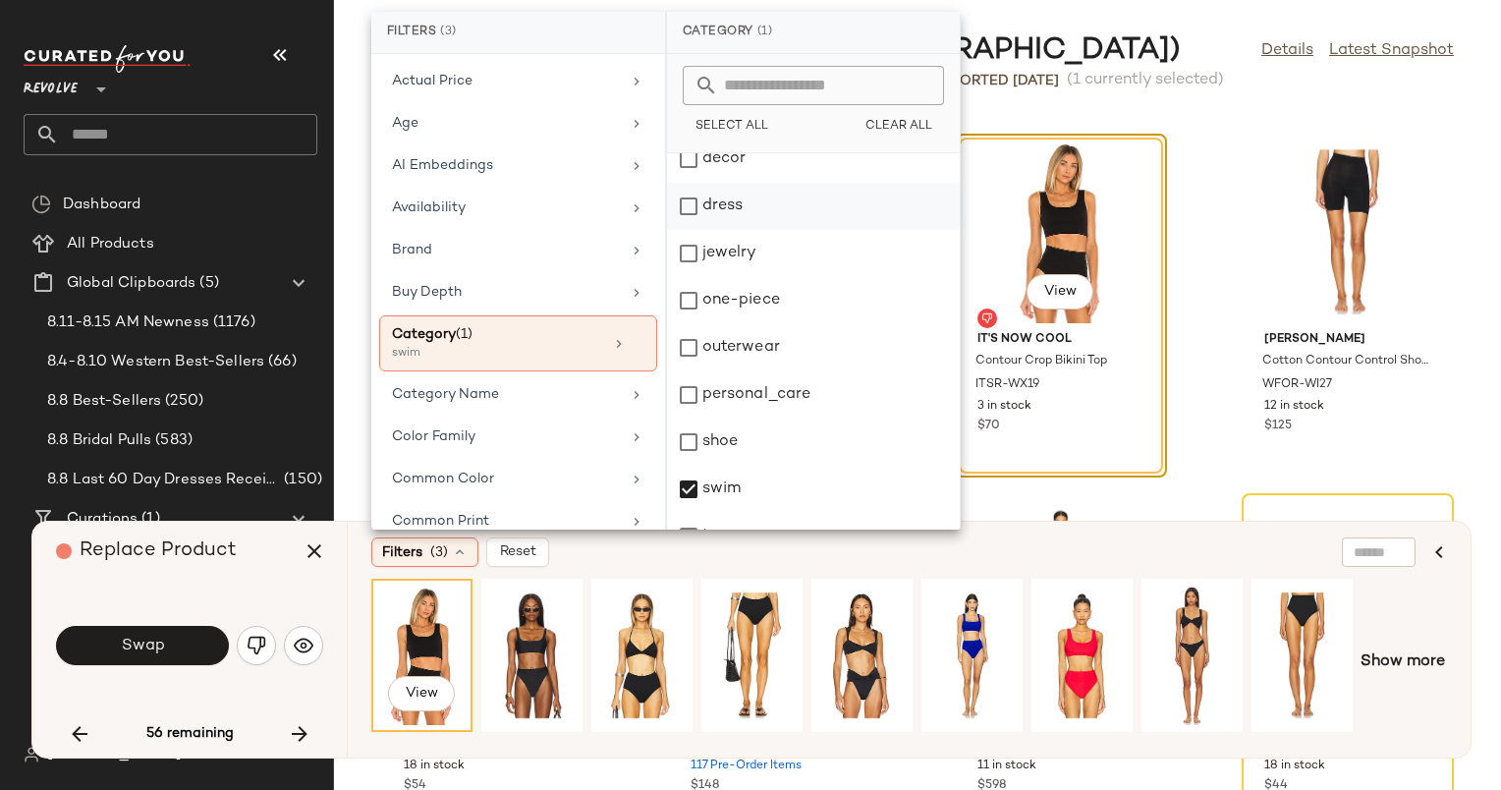
scroll to position [202, 0]
click at [755, 328] on div "outerwear" at bounding box center [813, 351] width 293 height 47
click at [620, 570] on div "Filters (3) Reset View Show more" at bounding box center [909, 640] width 1124 height 236
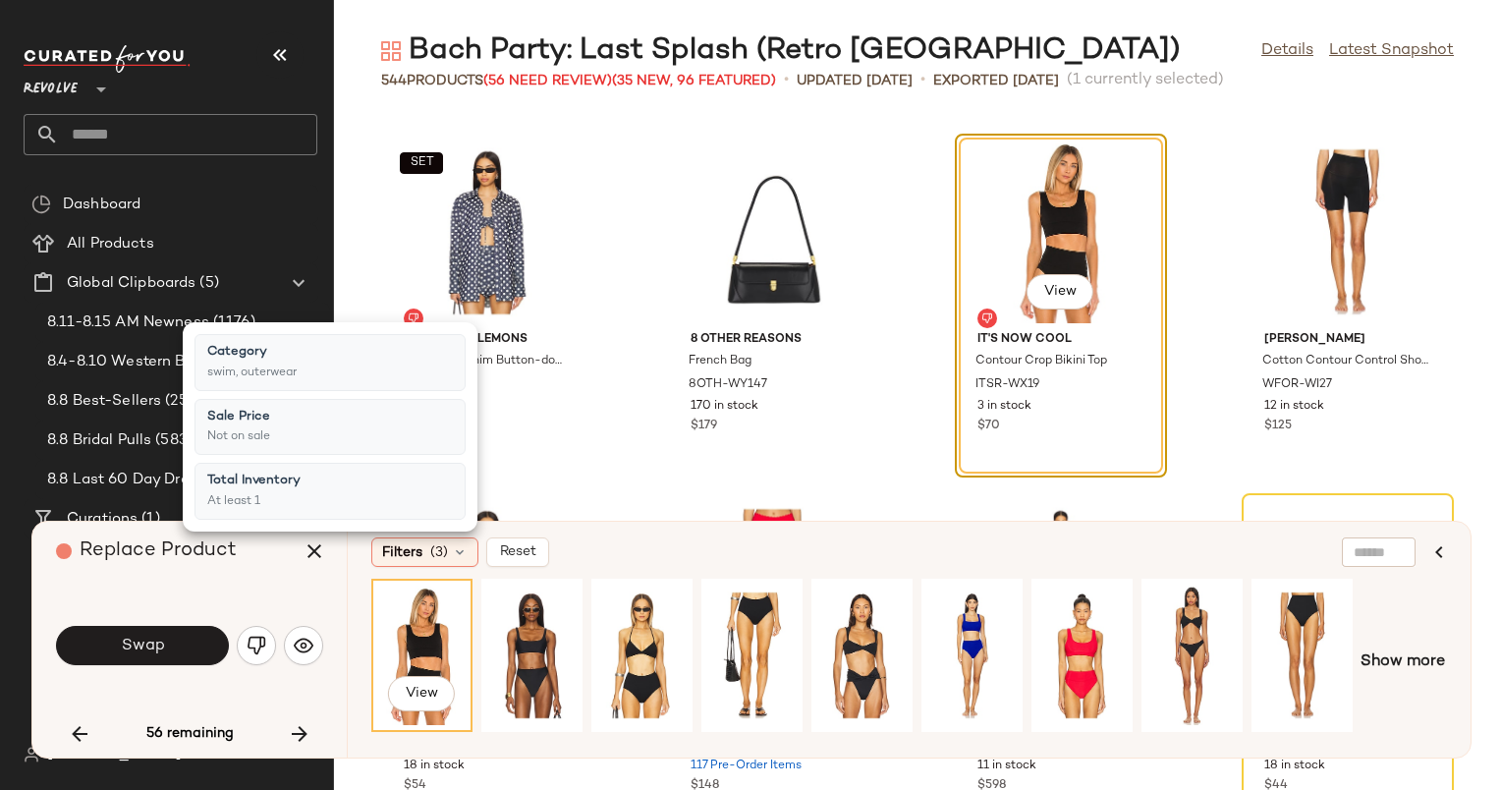
click at [436, 641] on div "View" at bounding box center [421, 656] width 87 height 140
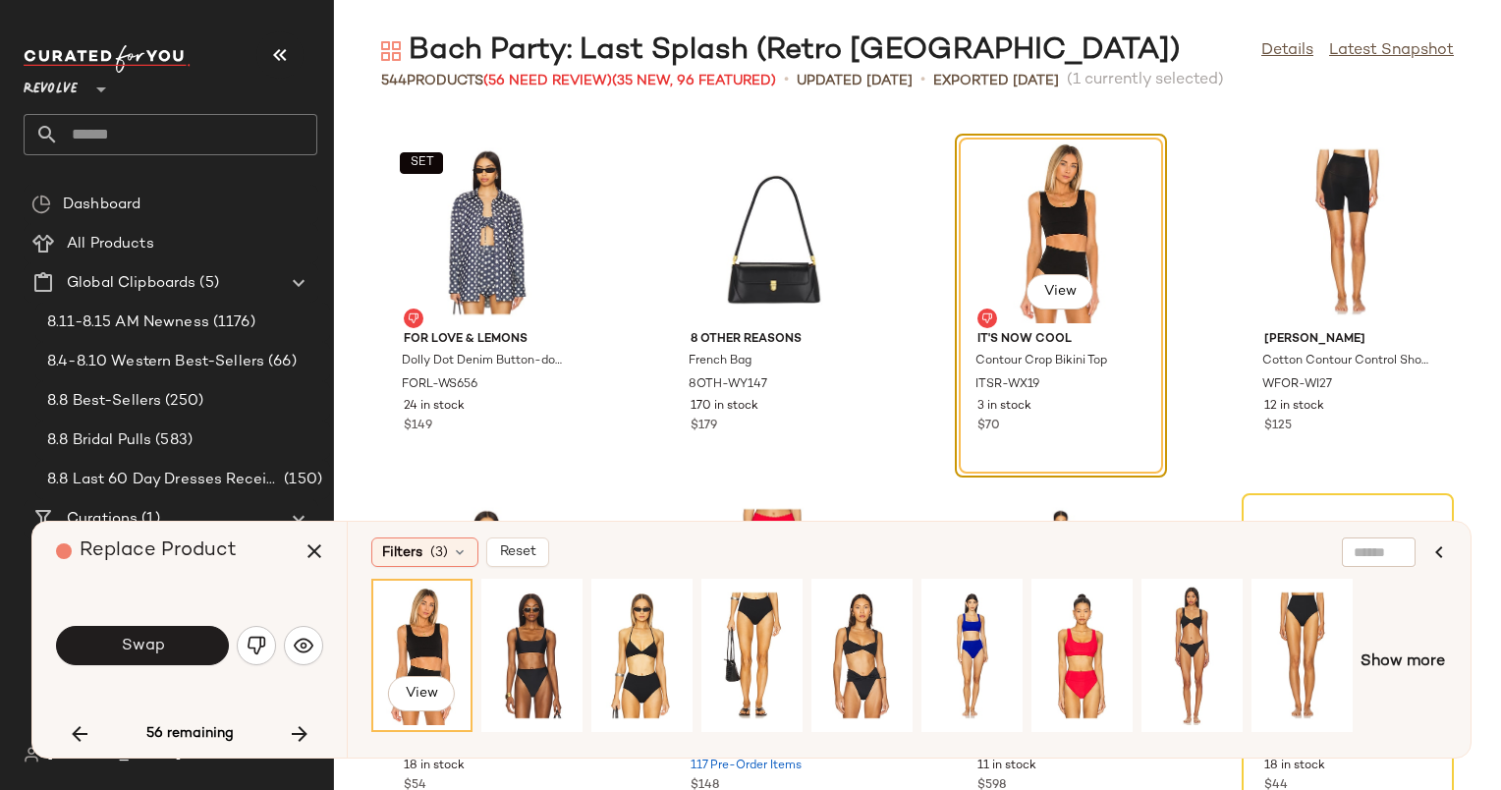
click at [436, 641] on div "View" at bounding box center [421, 656] width 87 height 140
click at [527, 629] on div "View" at bounding box center [531, 656] width 87 height 140
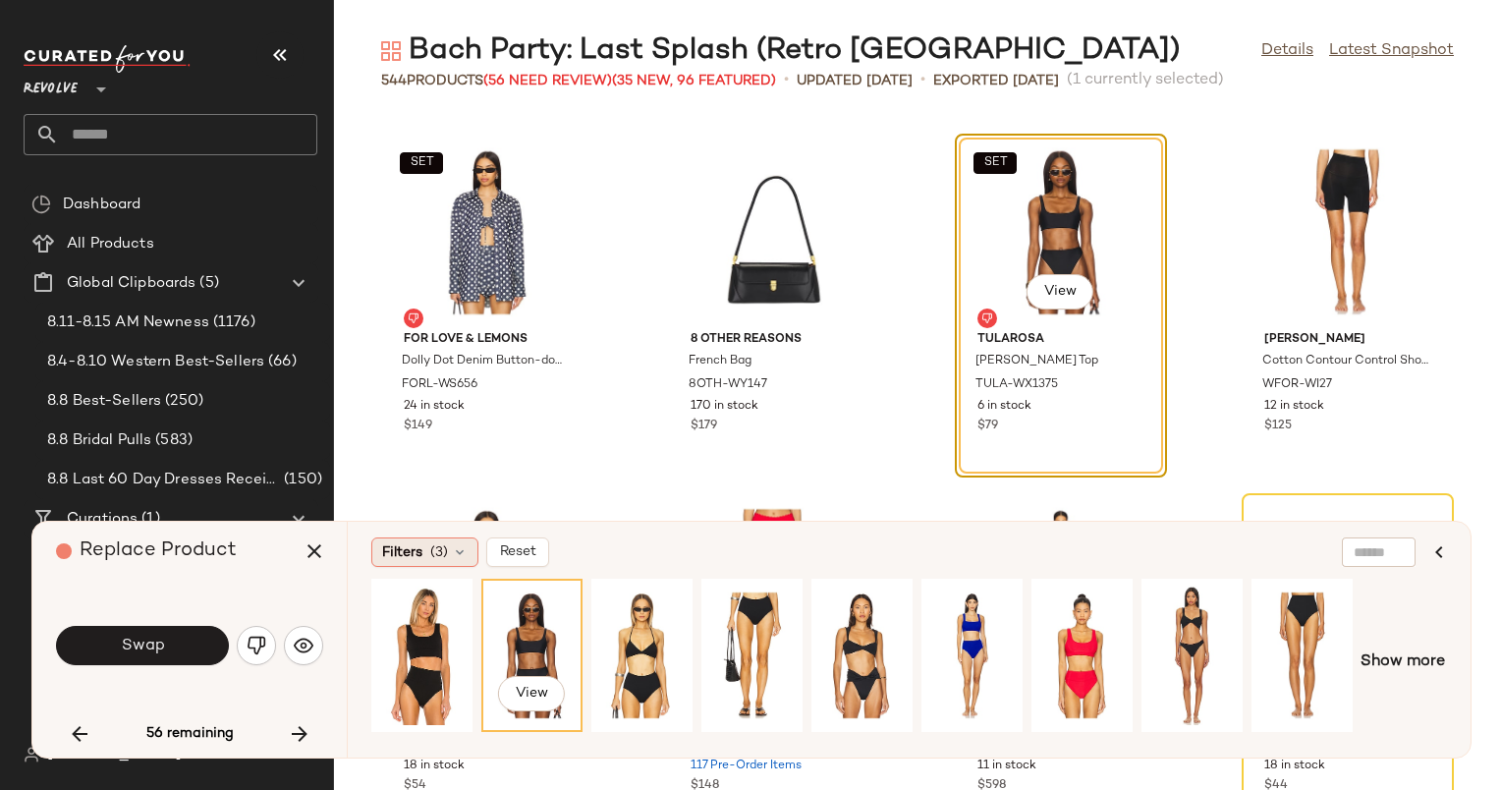
click at [440, 550] on span "(3)" at bounding box center [439, 552] width 18 height 21
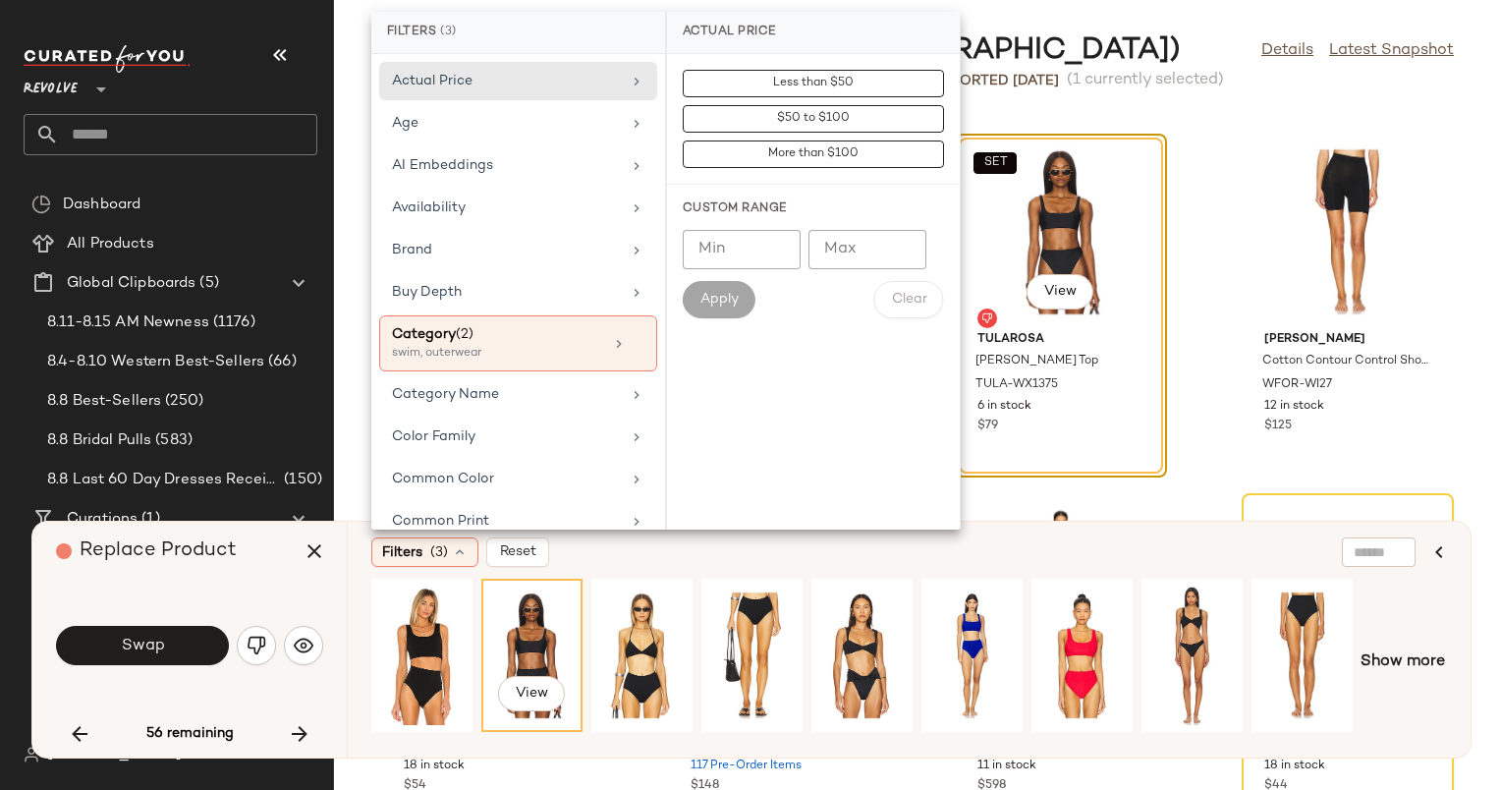
click at [507, 633] on div "View" at bounding box center [531, 656] width 87 height 140
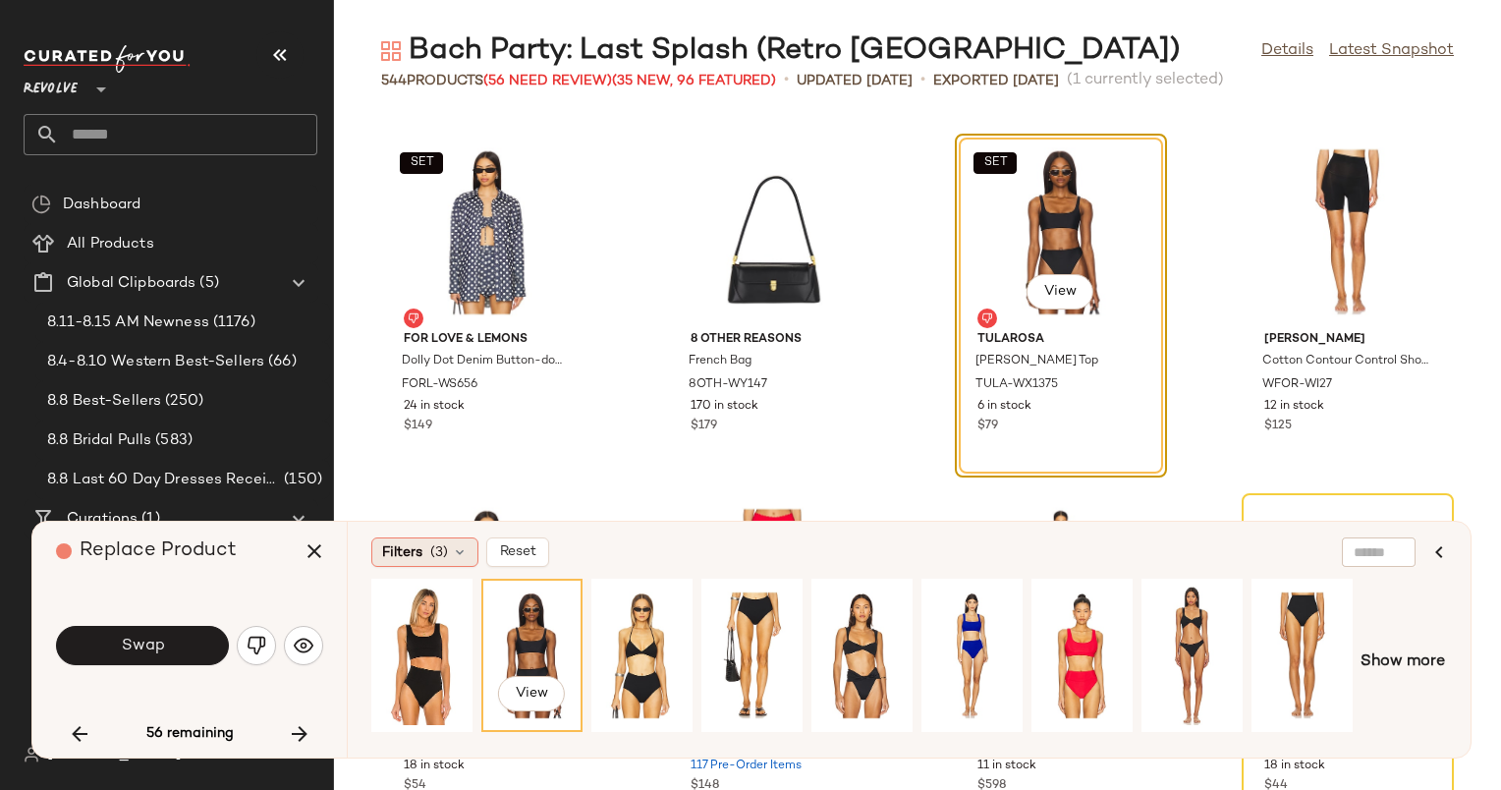
click at [461, 544] on icon at bounding box center [460, 552] width 16 height 16
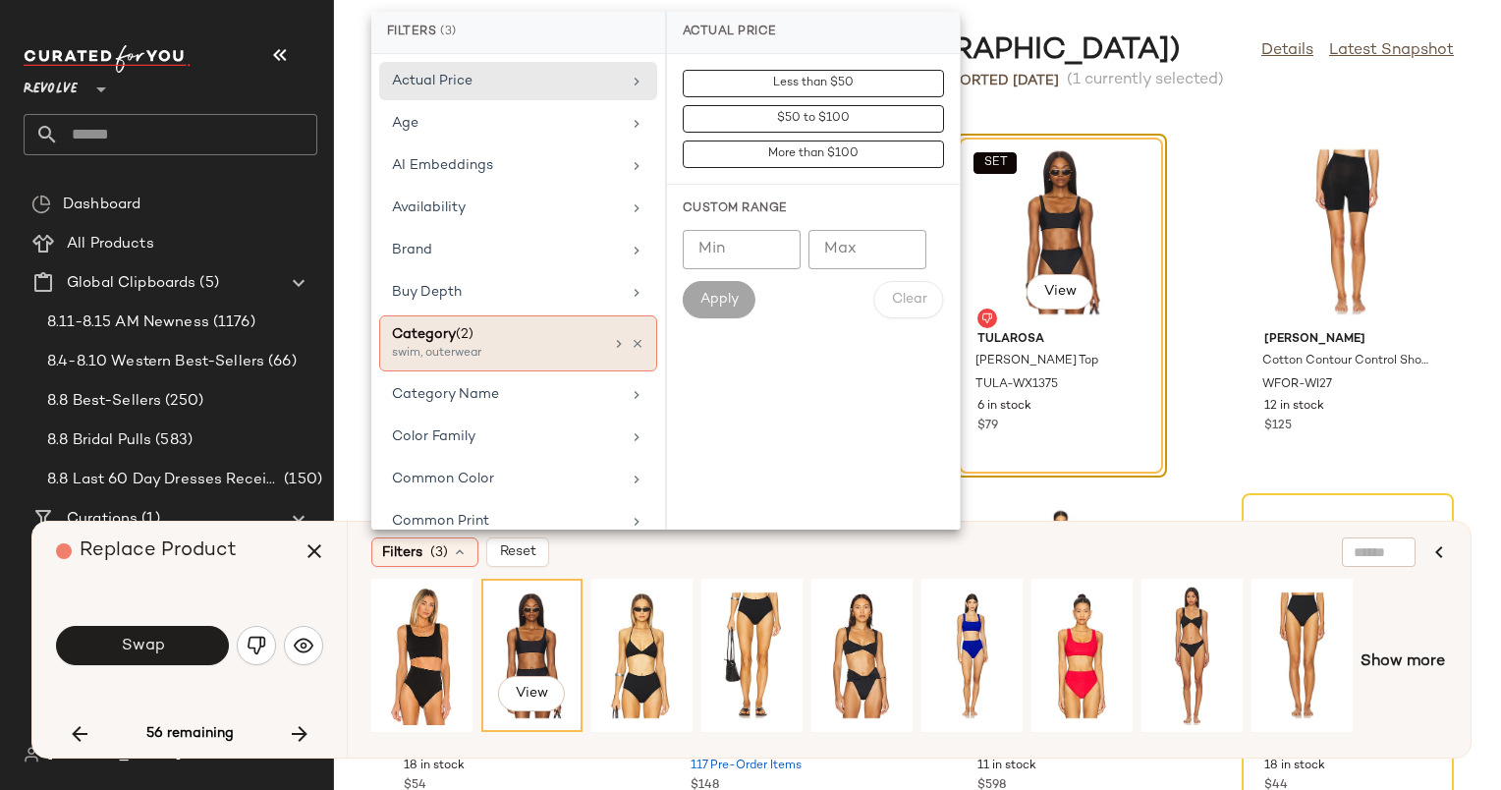
click at [523, 366] on div "Category (2) swim, outerwear" at bounding box center [518, 343] width 278 height 56
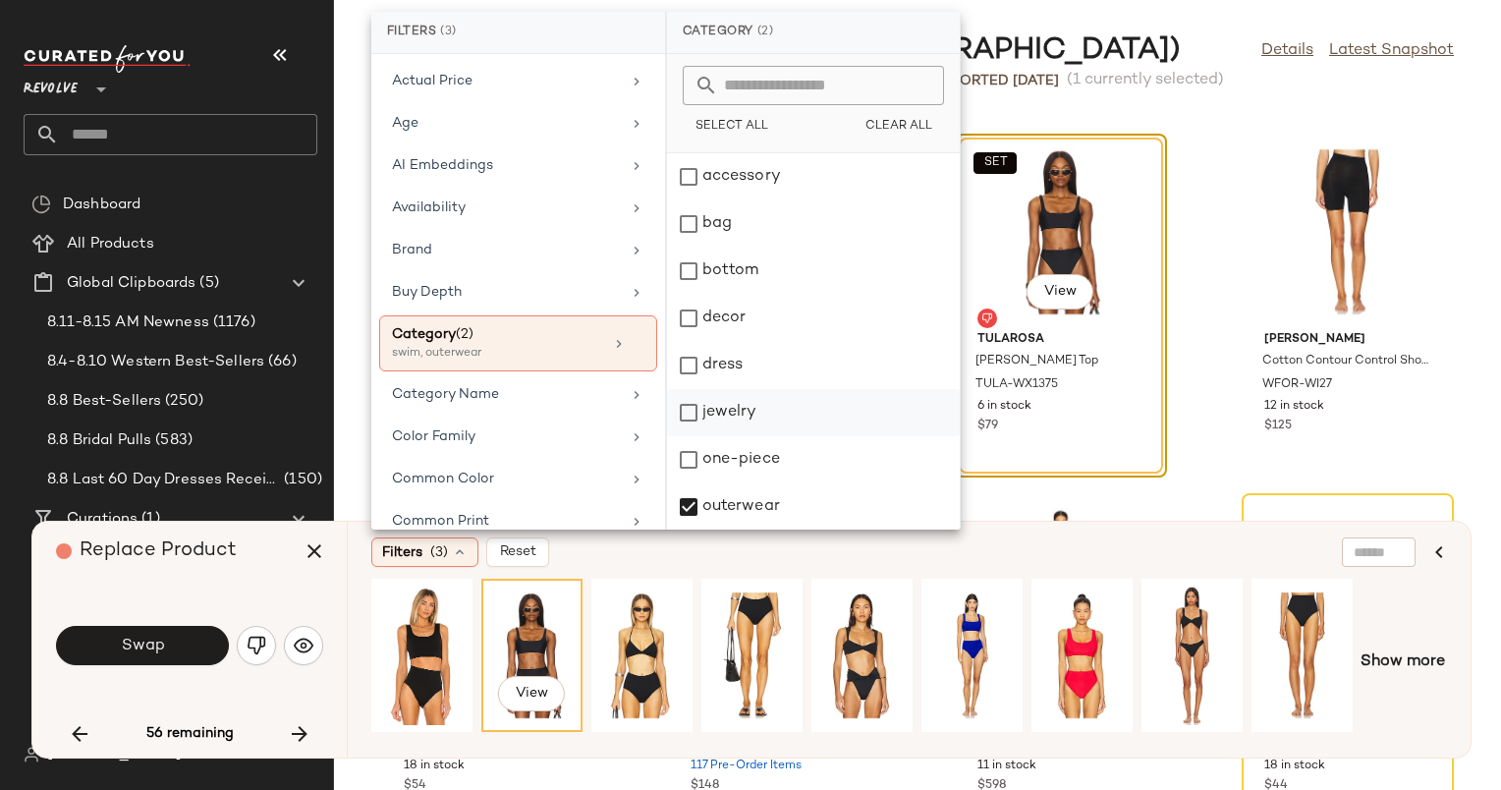
click at [756, 436] on div "jewelry" at bounding box center [813, 459] width 293 height 47
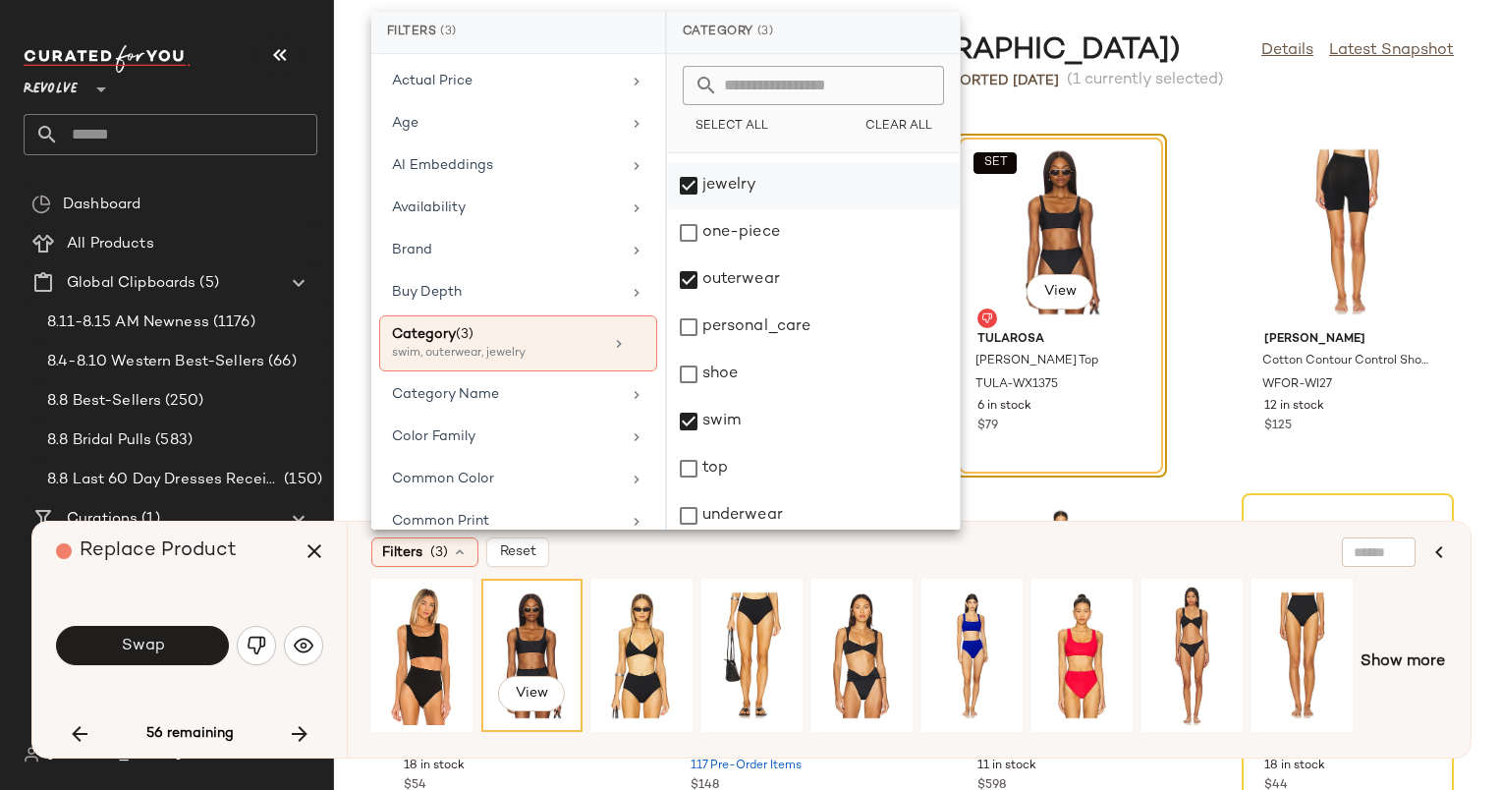
click at [770, 209] on div "jewelry" at bounding box center [813, 232] width 293 height 47
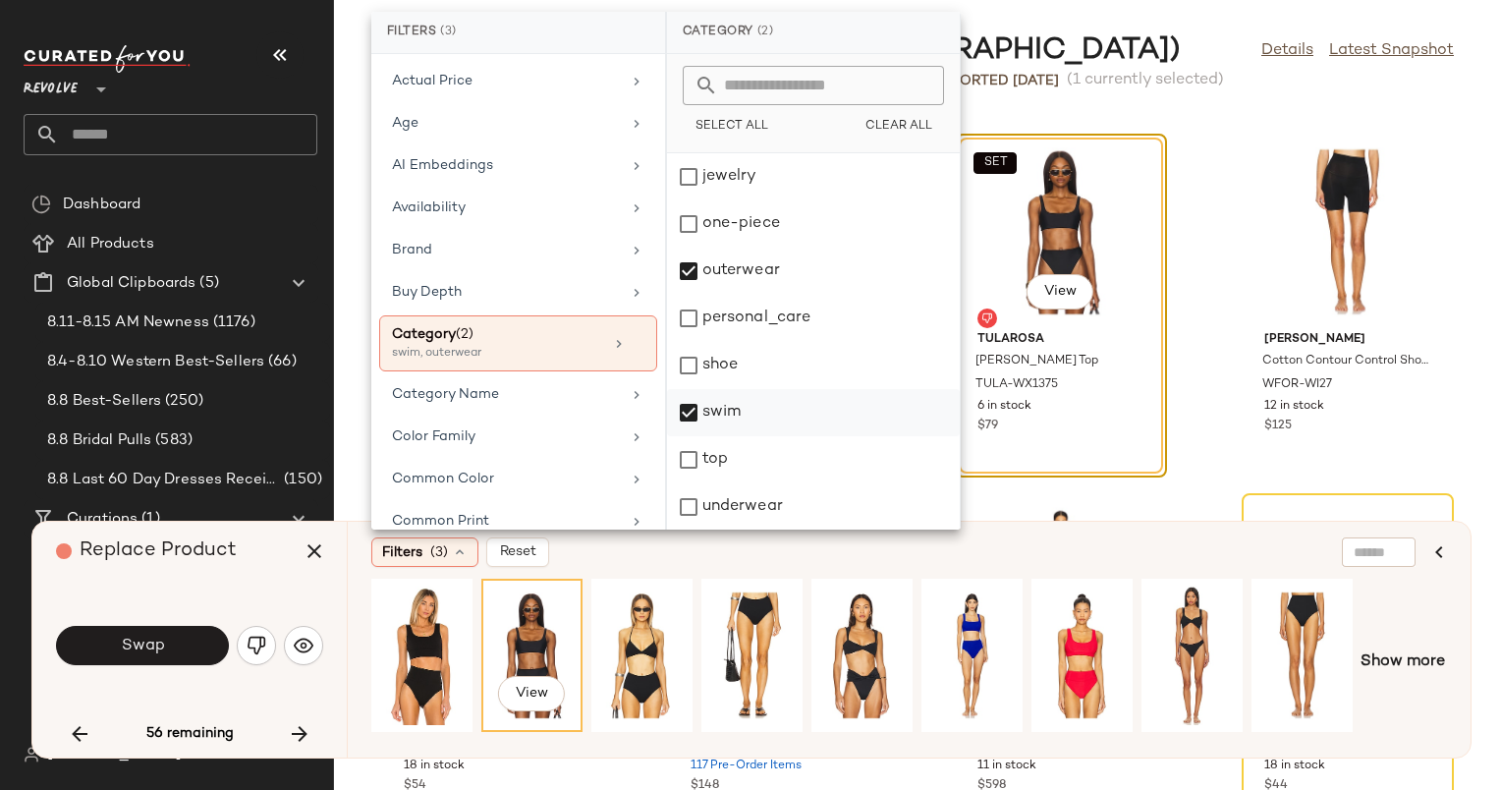
click at [757, 436] on div "swim" at bounding box center [813, 459] width 293 height 47
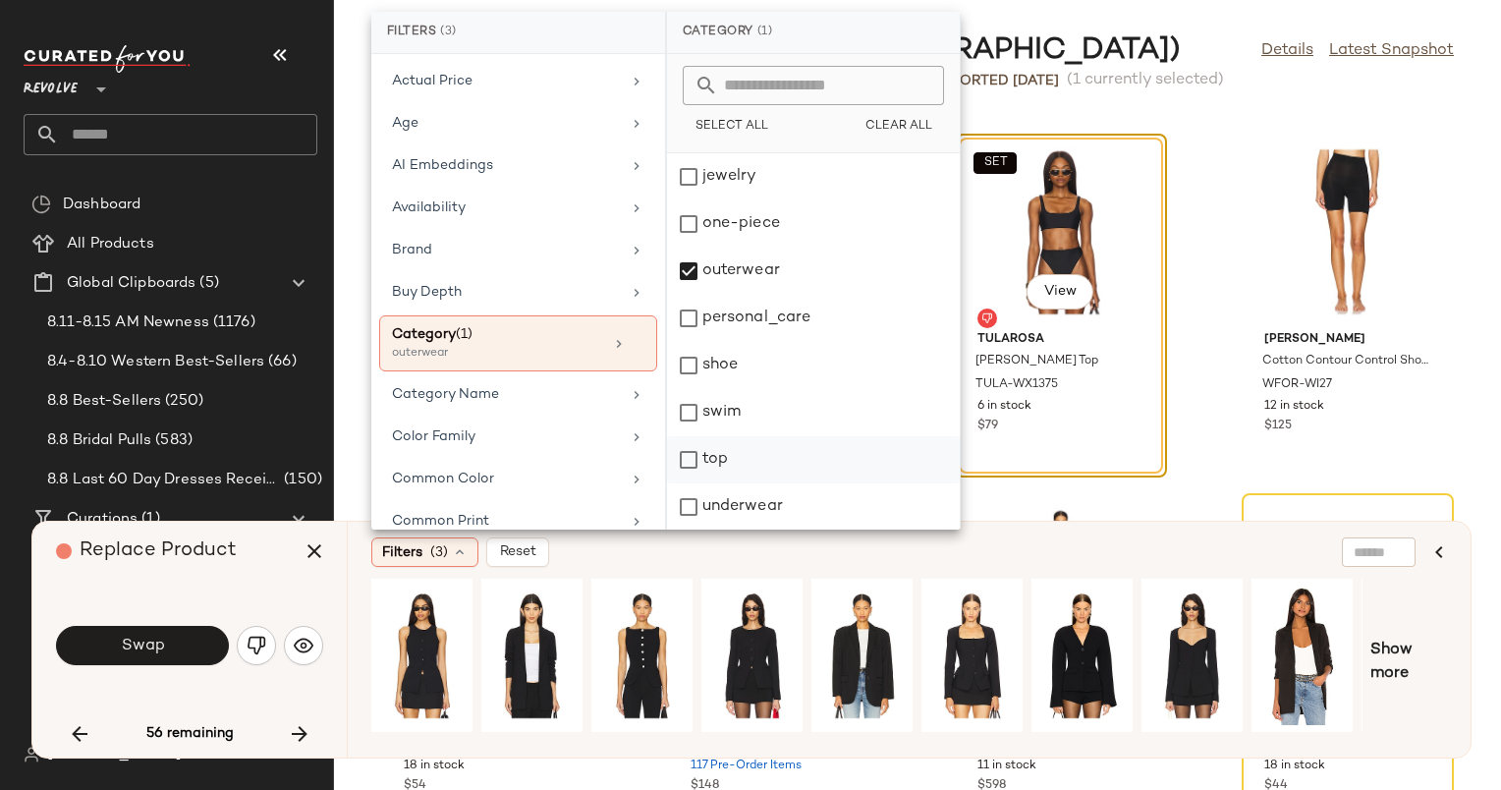
click at [780, 483] on div "top" at bounding box center [813, 506] width 293 height 47
click at [824, 342] on div "personal_care" at bounding box center [813, 365] width 293 height 47
click at [837, 295] on div "outerwear" at bounding box center [813, 318] width 293 height 47
click at [822, 342] on div "personal_care" at bounding box center [813, 365] width 293 height 47
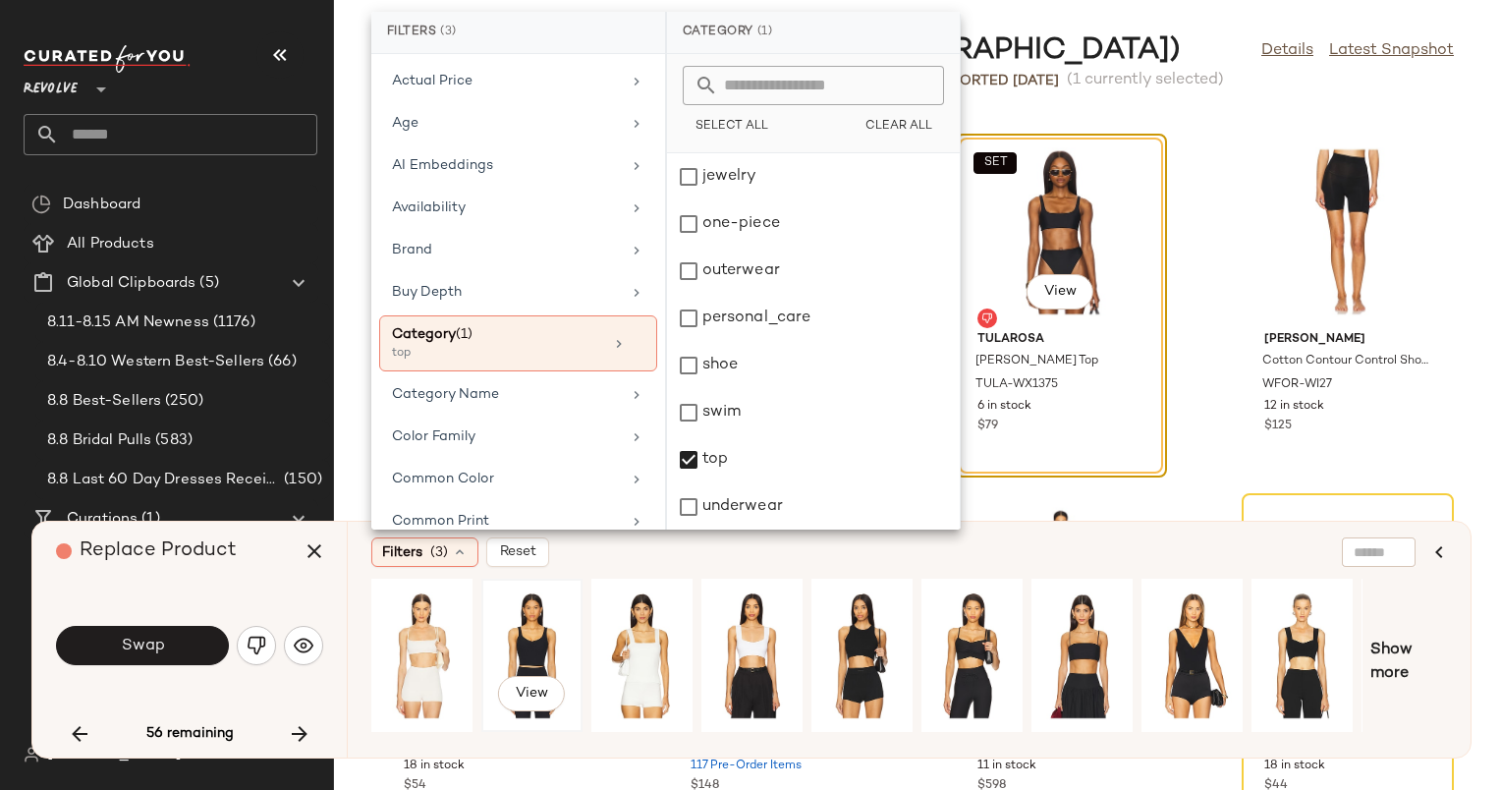
click at [527, 631] on div "View" at bounding box center [531, 656] width 87 height 140
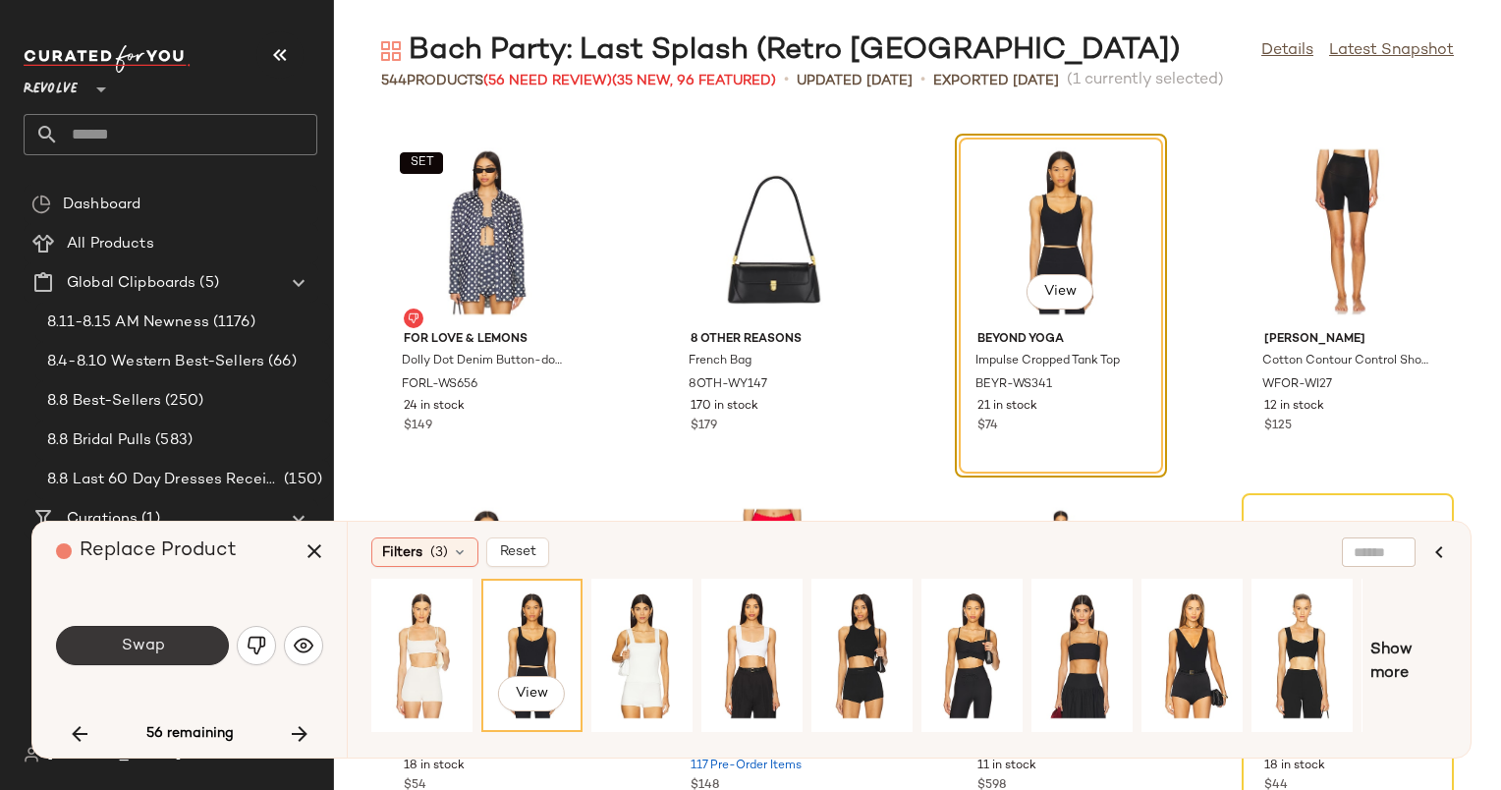
click at [174, 657] on button "Swap" at bounding box center [142, 645] width 173 height 39
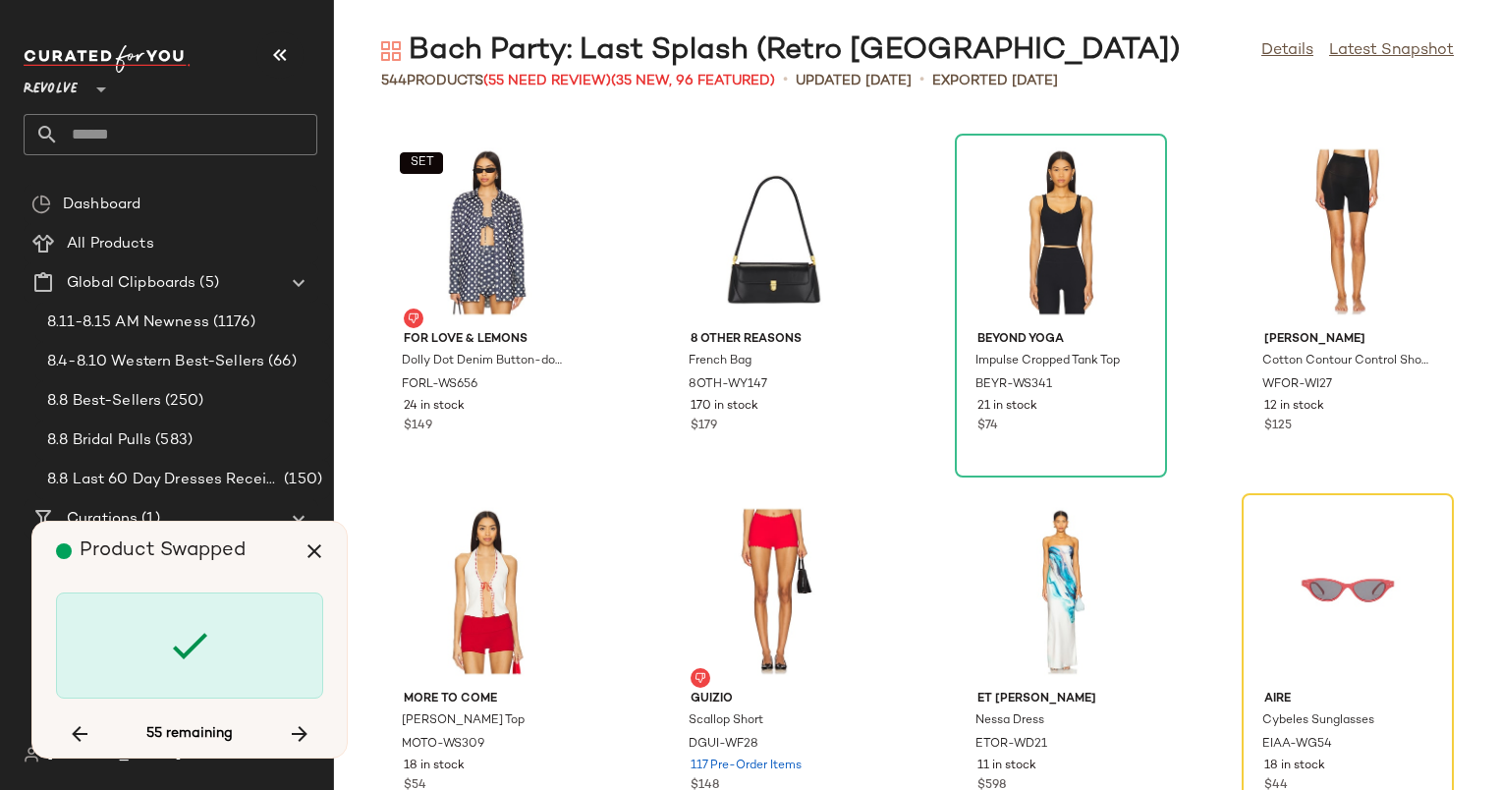
scroll to position [32364, 0]
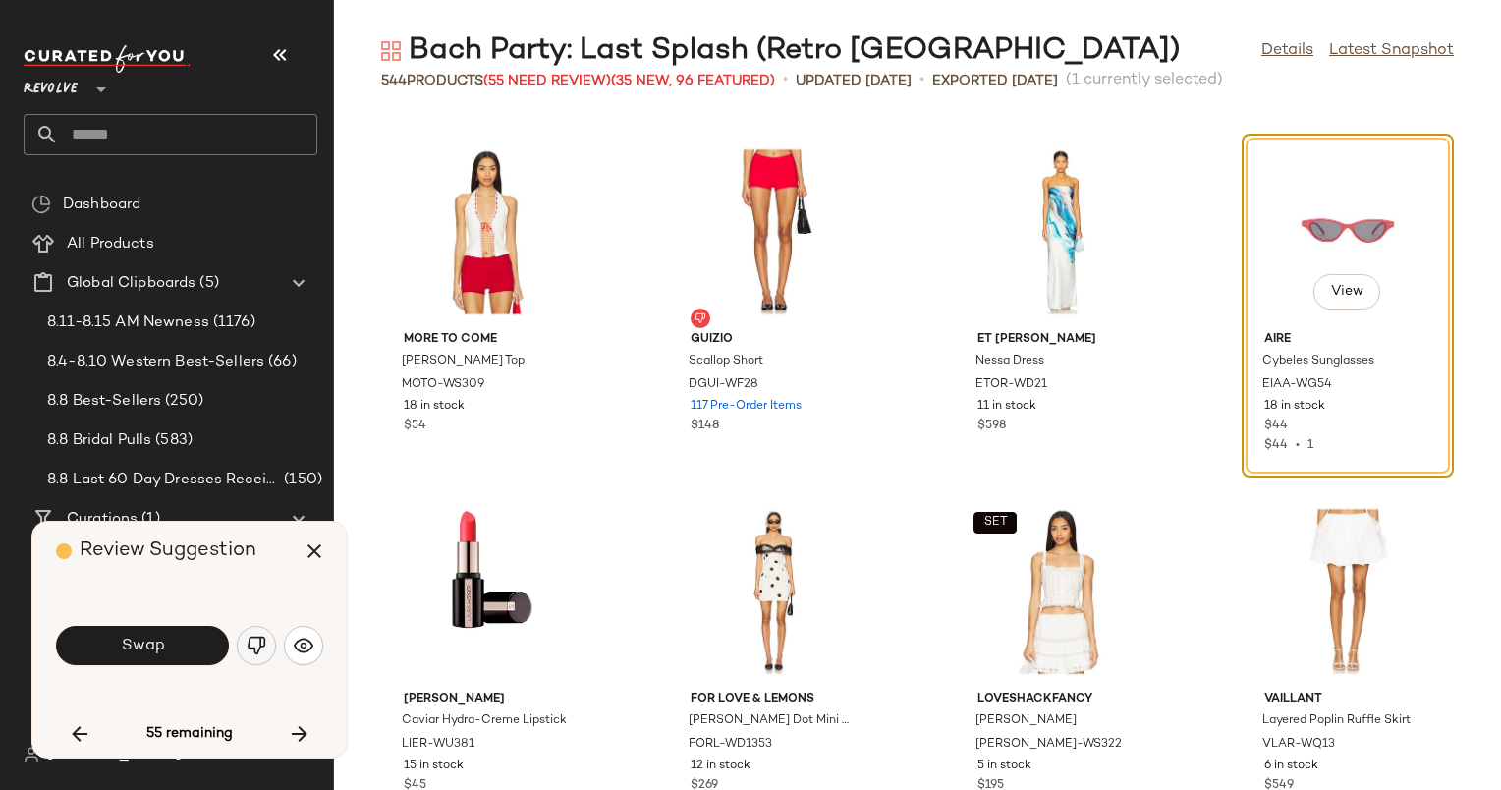
click at [247, 643] on img "button" at bounding box center [257, 646] width 20 height 20
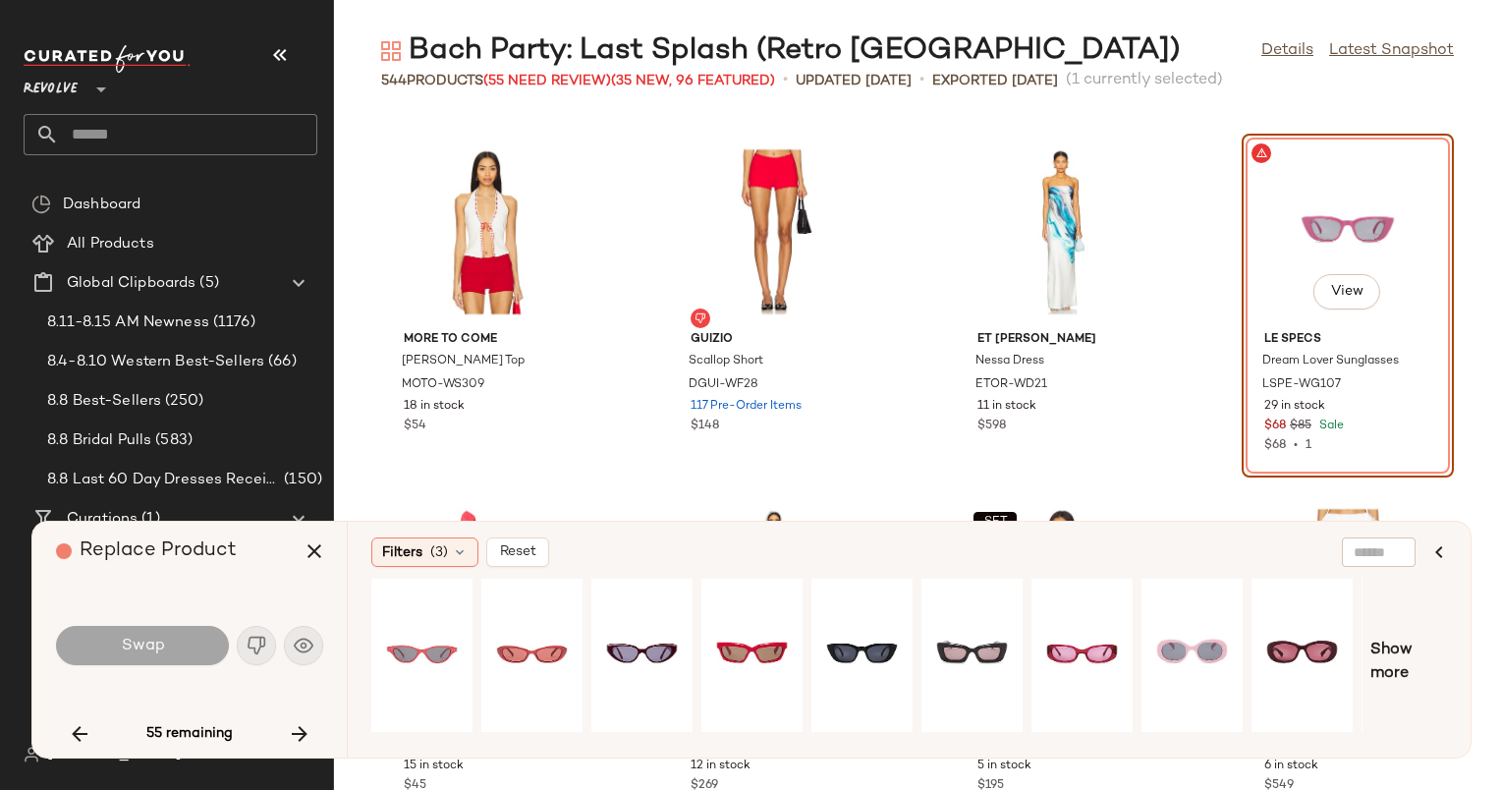
click at [306, 646] on div "Swap" at bounding box center [189, 645] width 267 height 47
click at [1092, 628] on div "View" at bounding box center [1082, 656] width 87 height 140
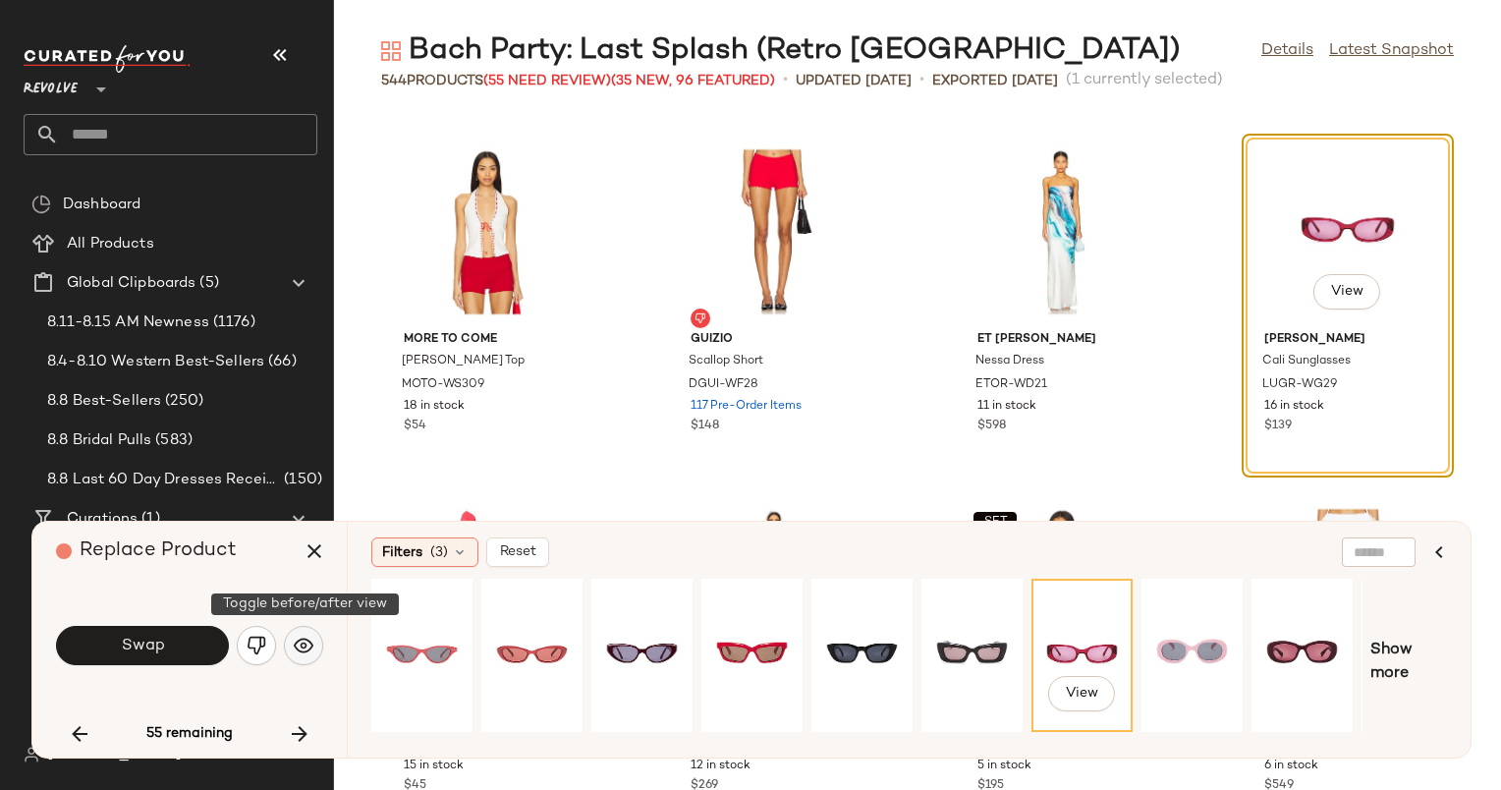
click at [307, 643] on img "button" at bounding box center [304, 646] width 20 height 20
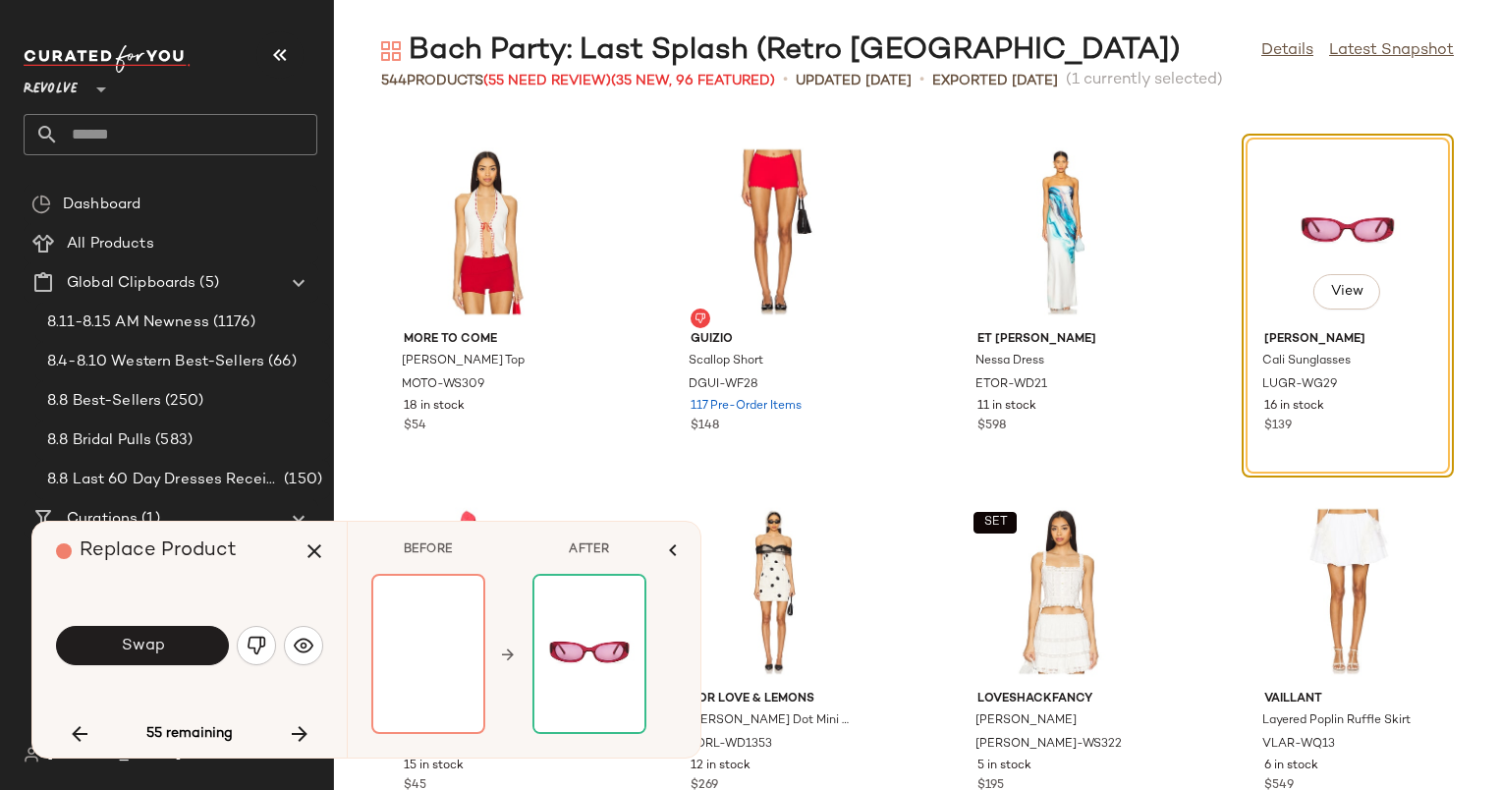
click at [447, 635] on div at bounding box center [428, 654] width 114 height 160
click at [324, 550] on icon "button" at bounding box center [315, 551] width 24 height 24
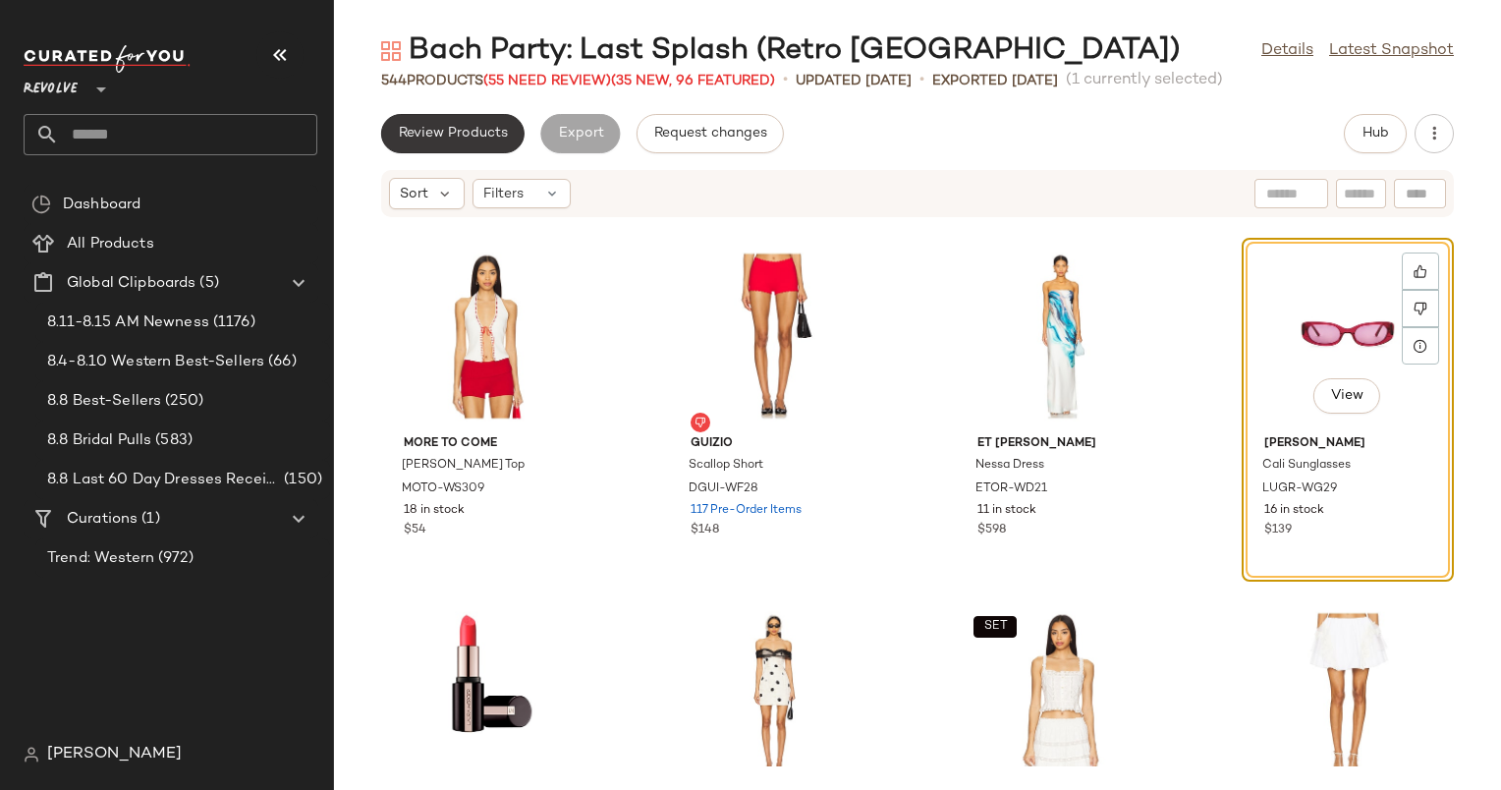
click at [463, 115] on button "Review Products" at bounding box center [452, 133] width 143 height 39
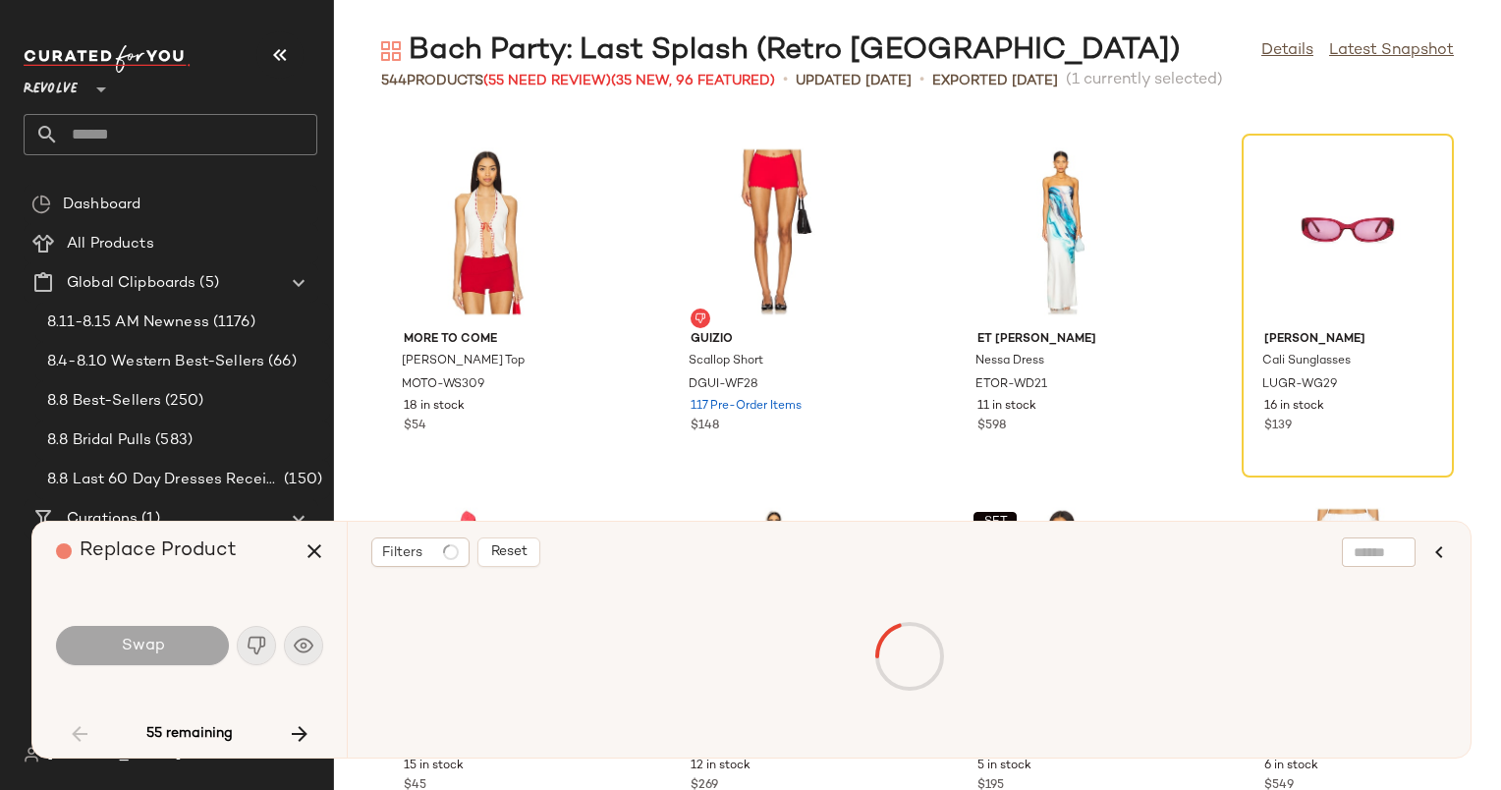
click at [464, 125] on div "MORE TO COME Corine Halter Top MOTO-WS309 18 in stock $54 GUIZIO Scallop Short …" at bounding box center [917, 452] width 1167 height 676
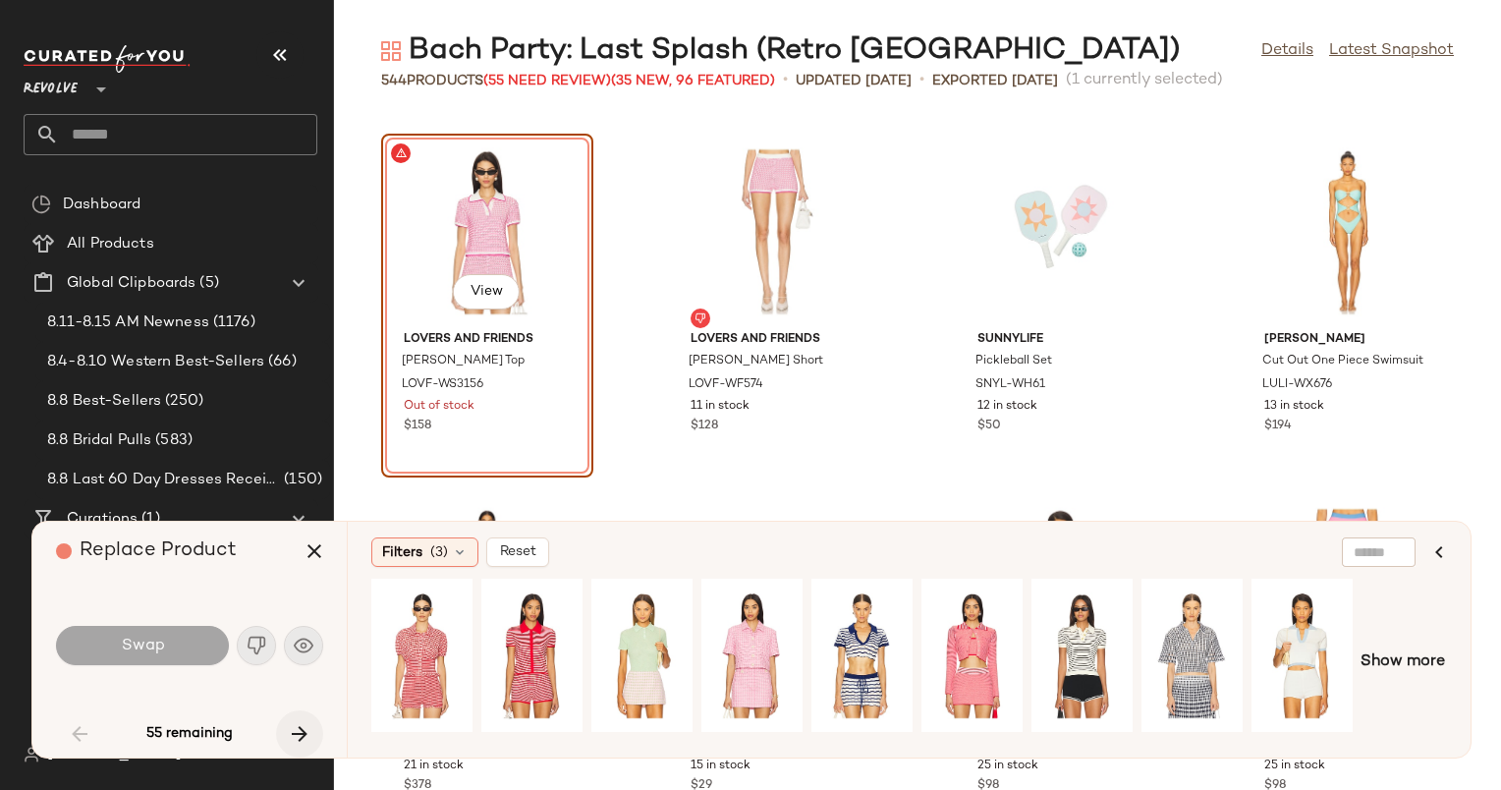
click at [295, 726] on icon "button" at bounding box center [300, 734] width 24 height 24
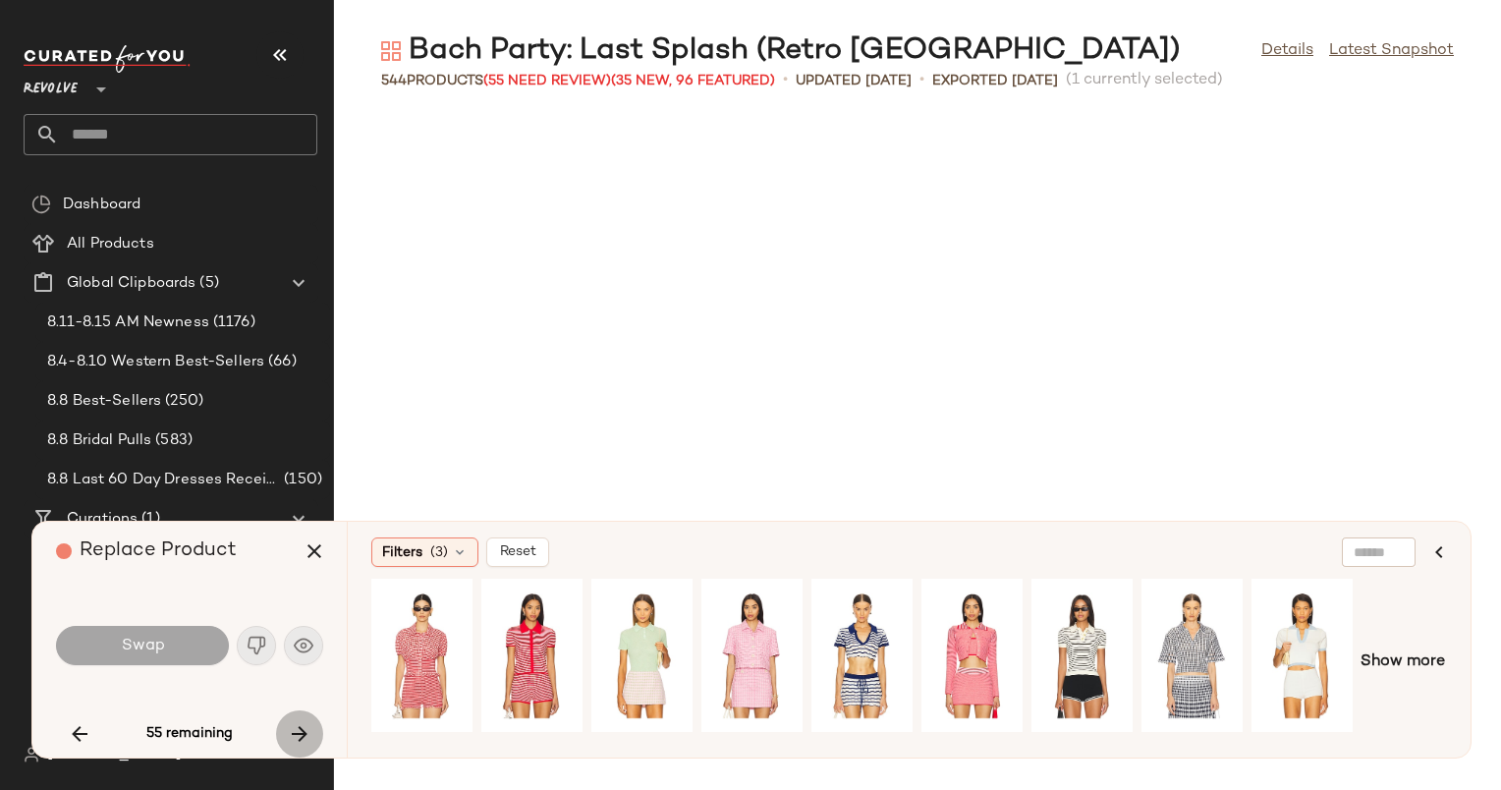
scroll to position [6113, 0]
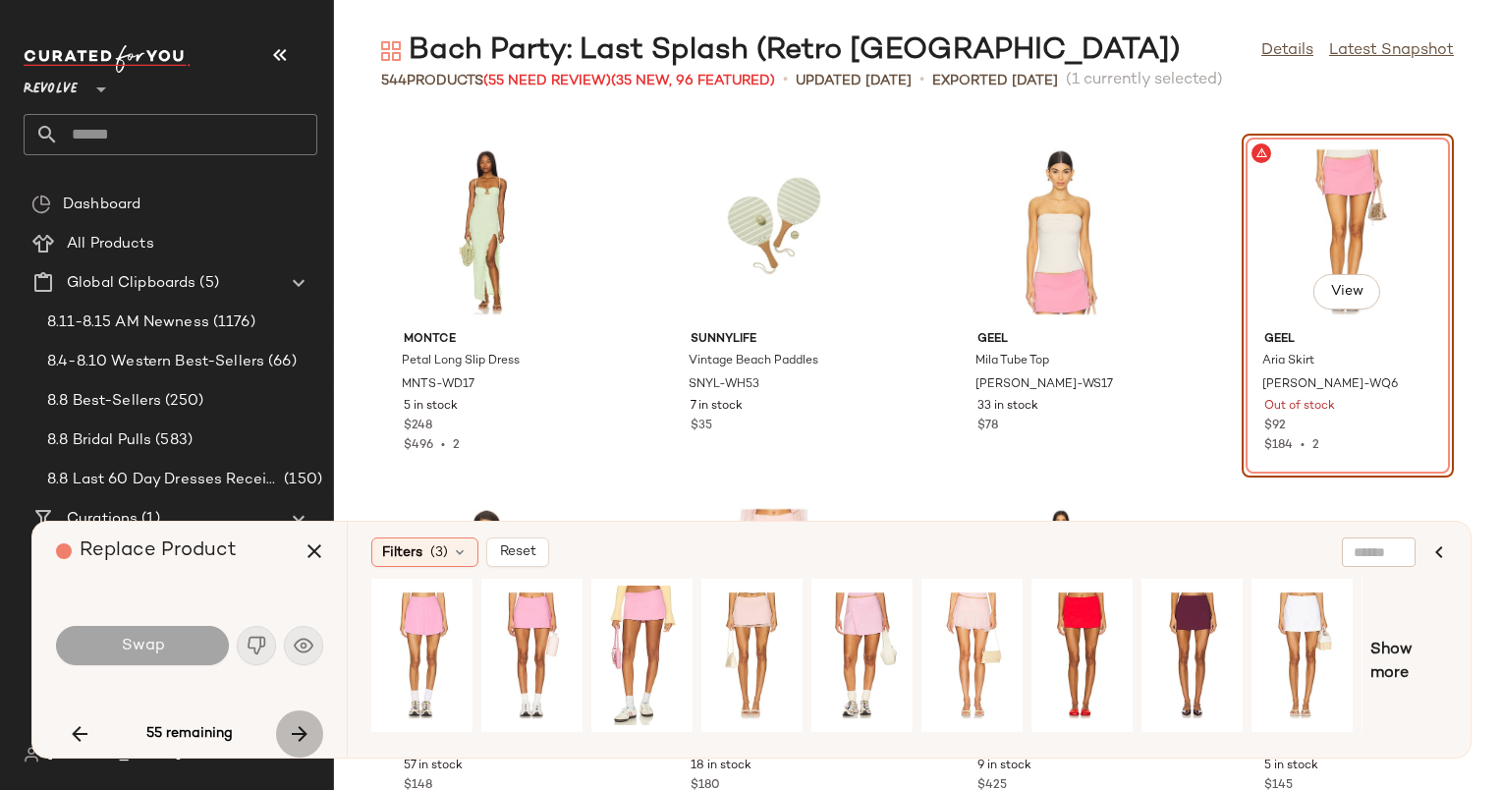
click at [295, 726] on icon "button" at bounding box center [300, 734] width 24 height 24
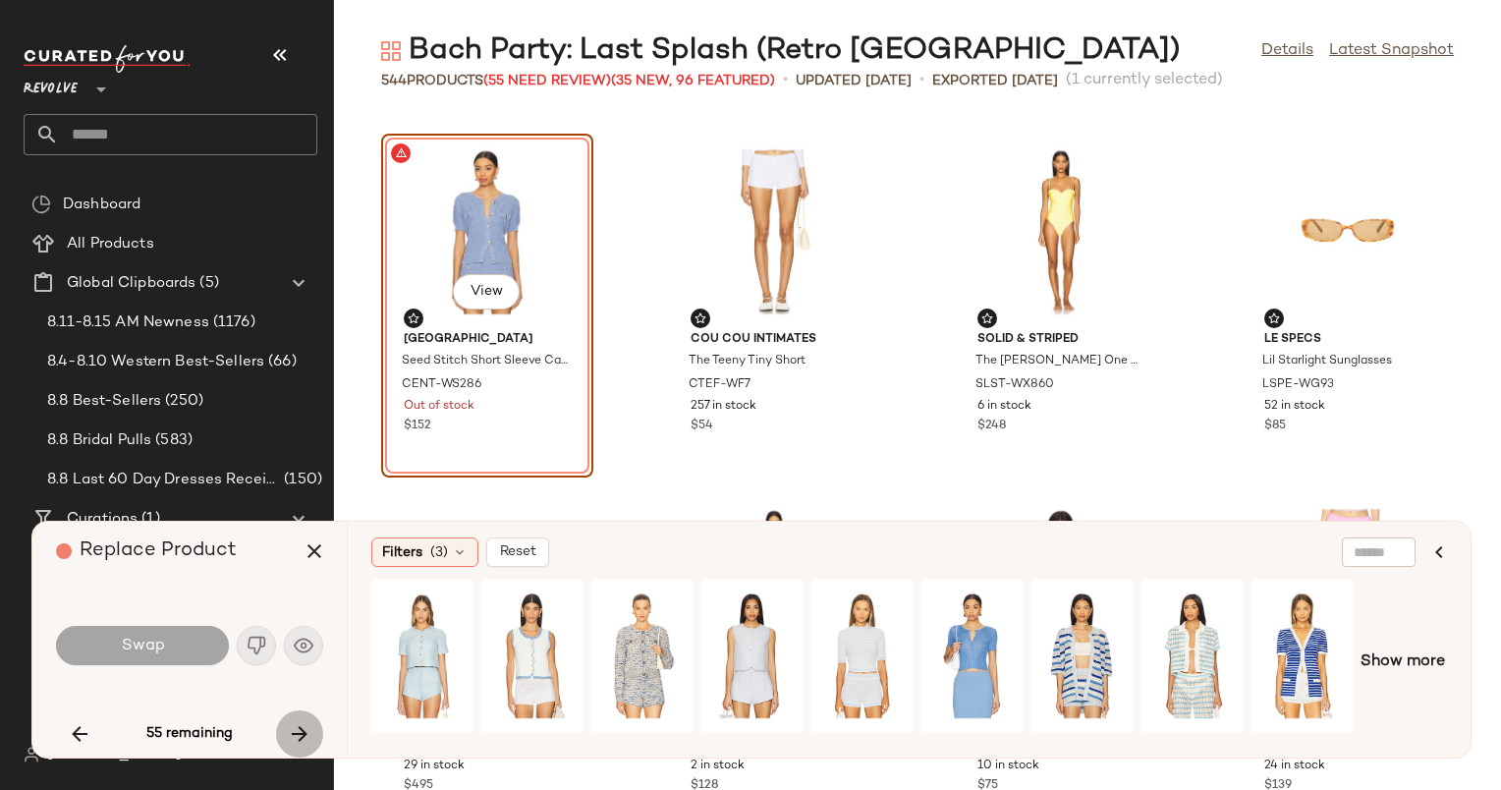
click at [295, 726] on icon "button" at bounding box center [300, 734] width 24 height 24
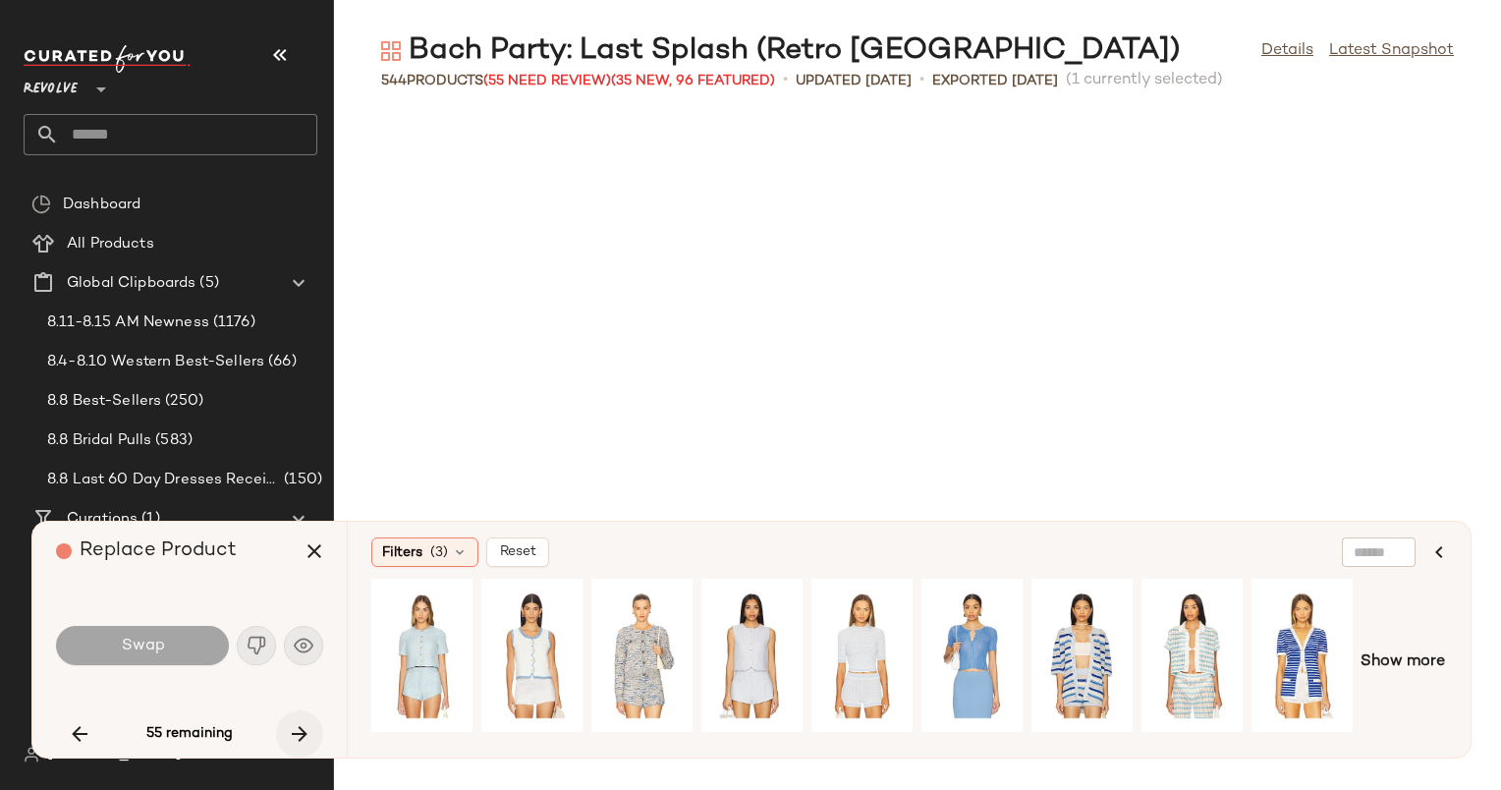
scroll to position [14384, 0]
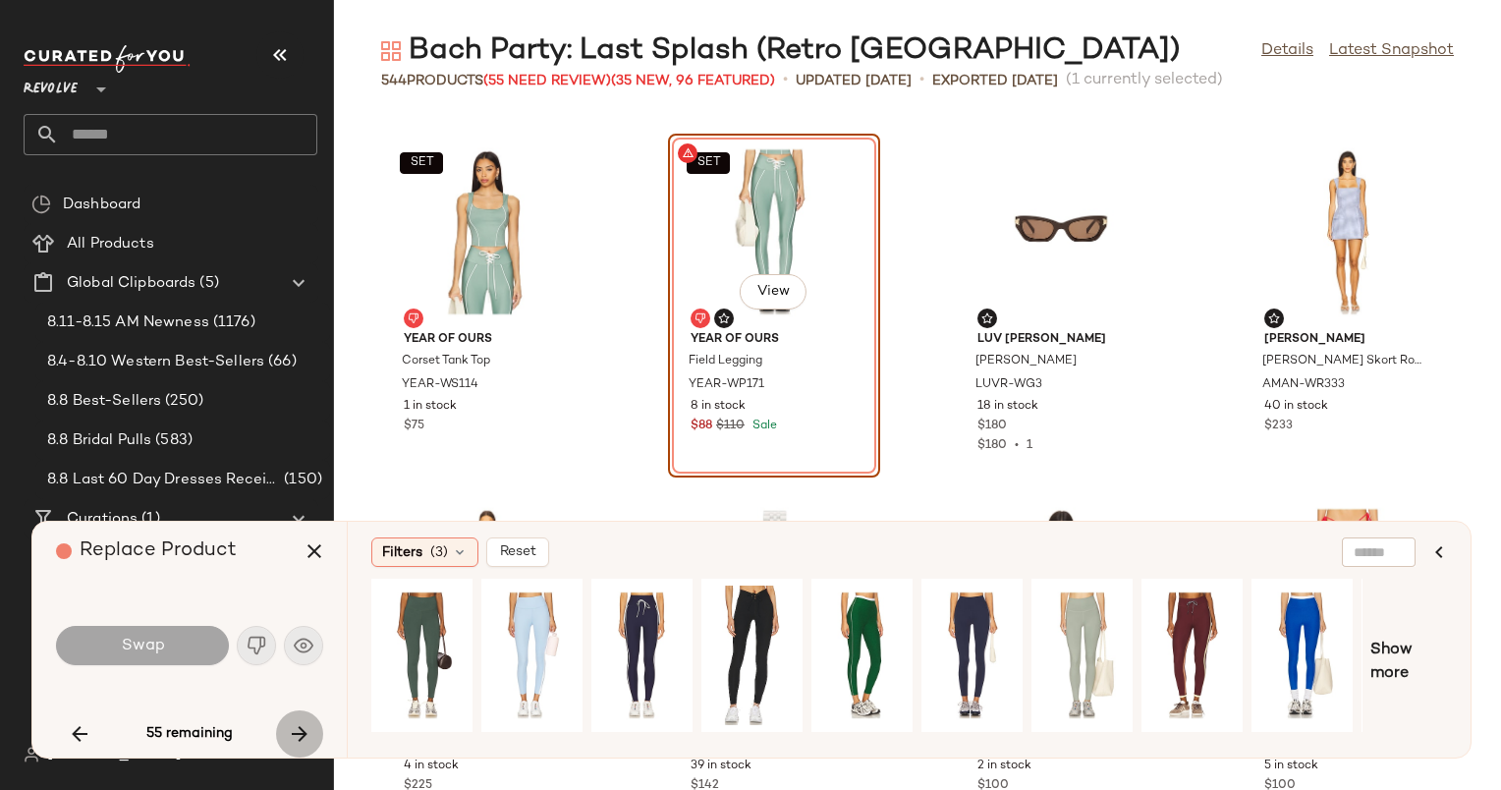
click at [295, 726] on icon "button" at bounding box center [300, 734] width 24 height 24
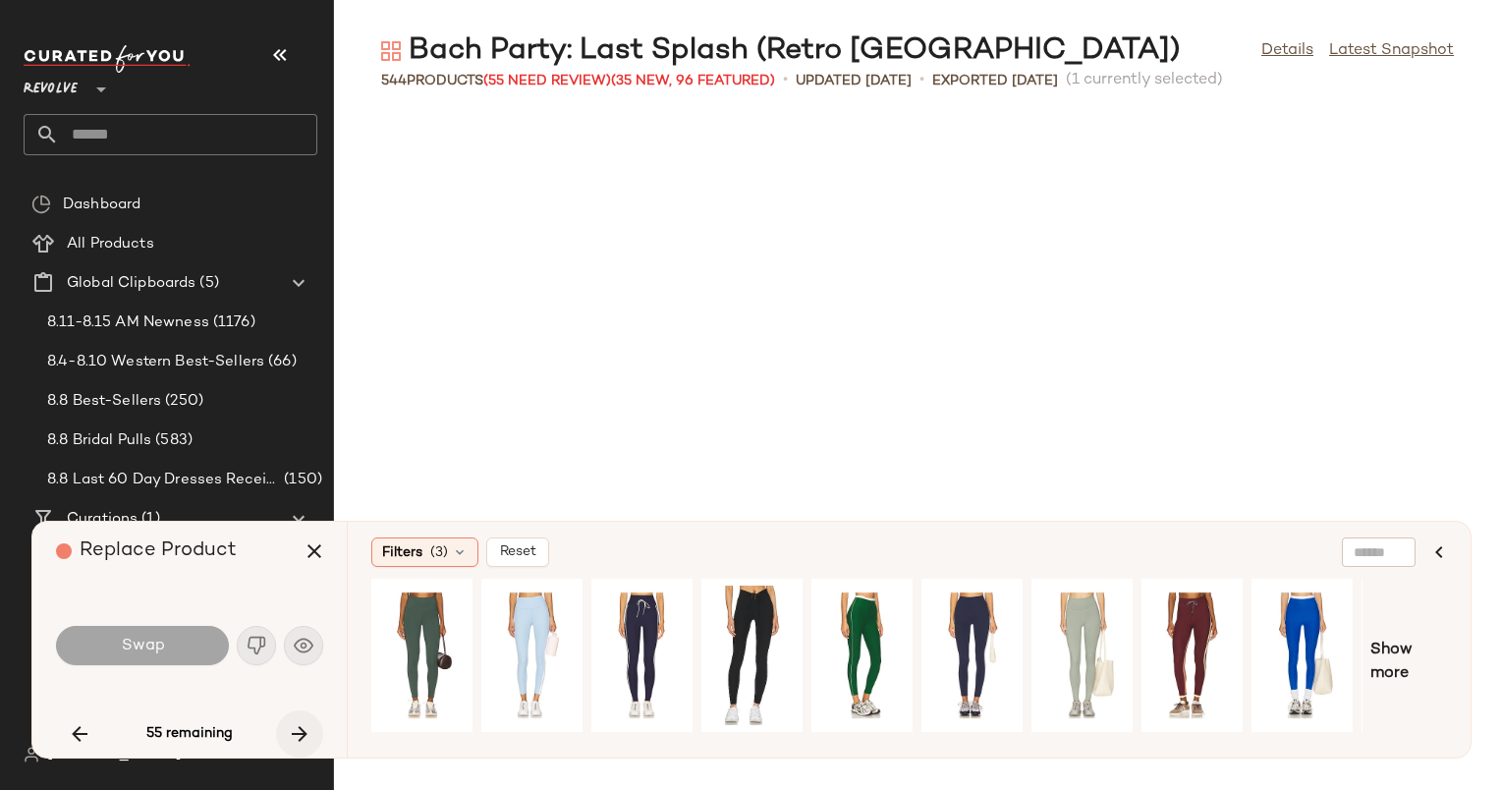
scroll to position [15822, 0]
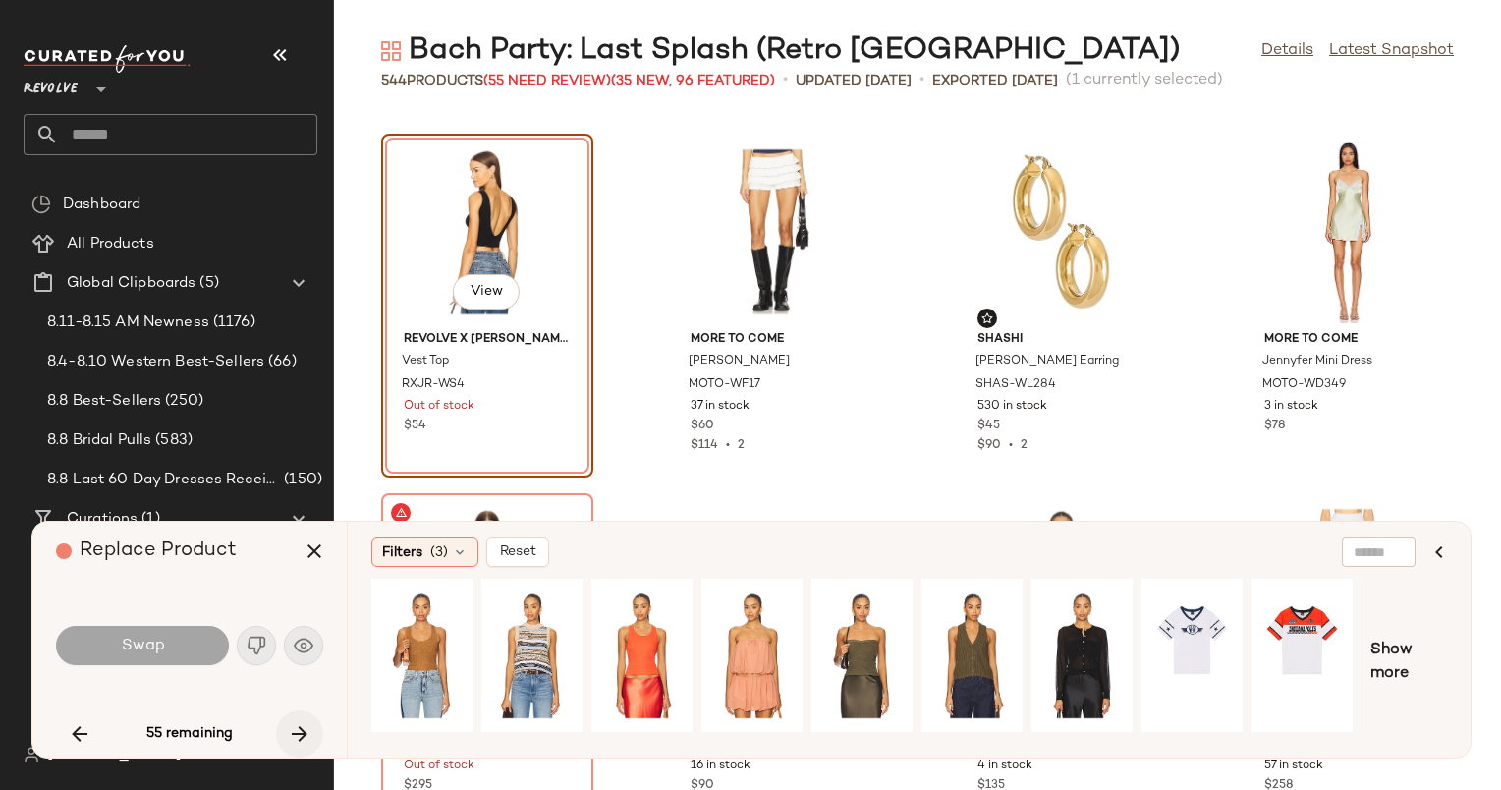
click at [295, 726] on icon "button" at bounding box center [300, 734] width 24 height 24
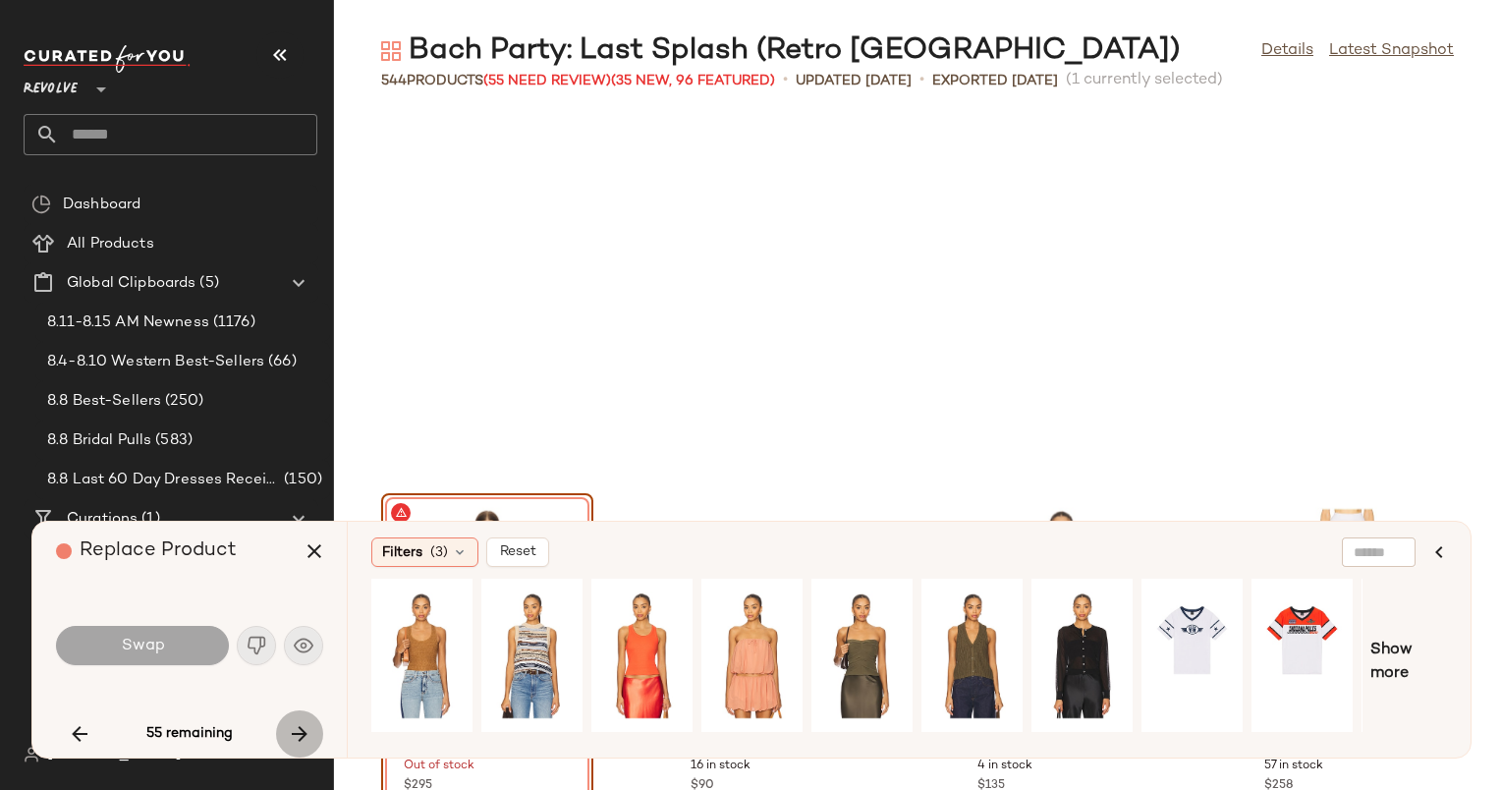
scroll to position [16182, 0]
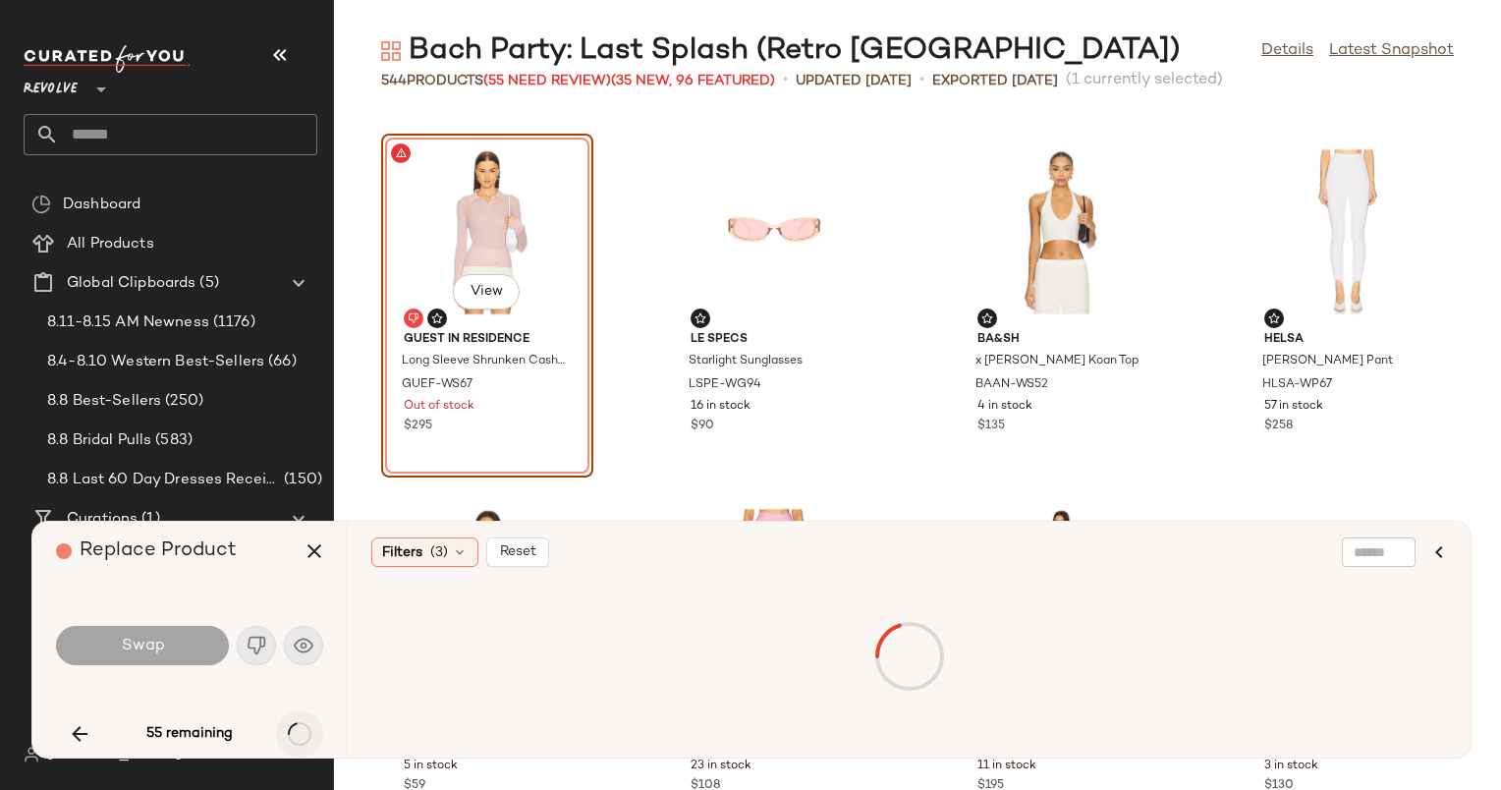
click at [295, 726] on div "55 remaining" at bounding box center [189, 733] width 267 height 47
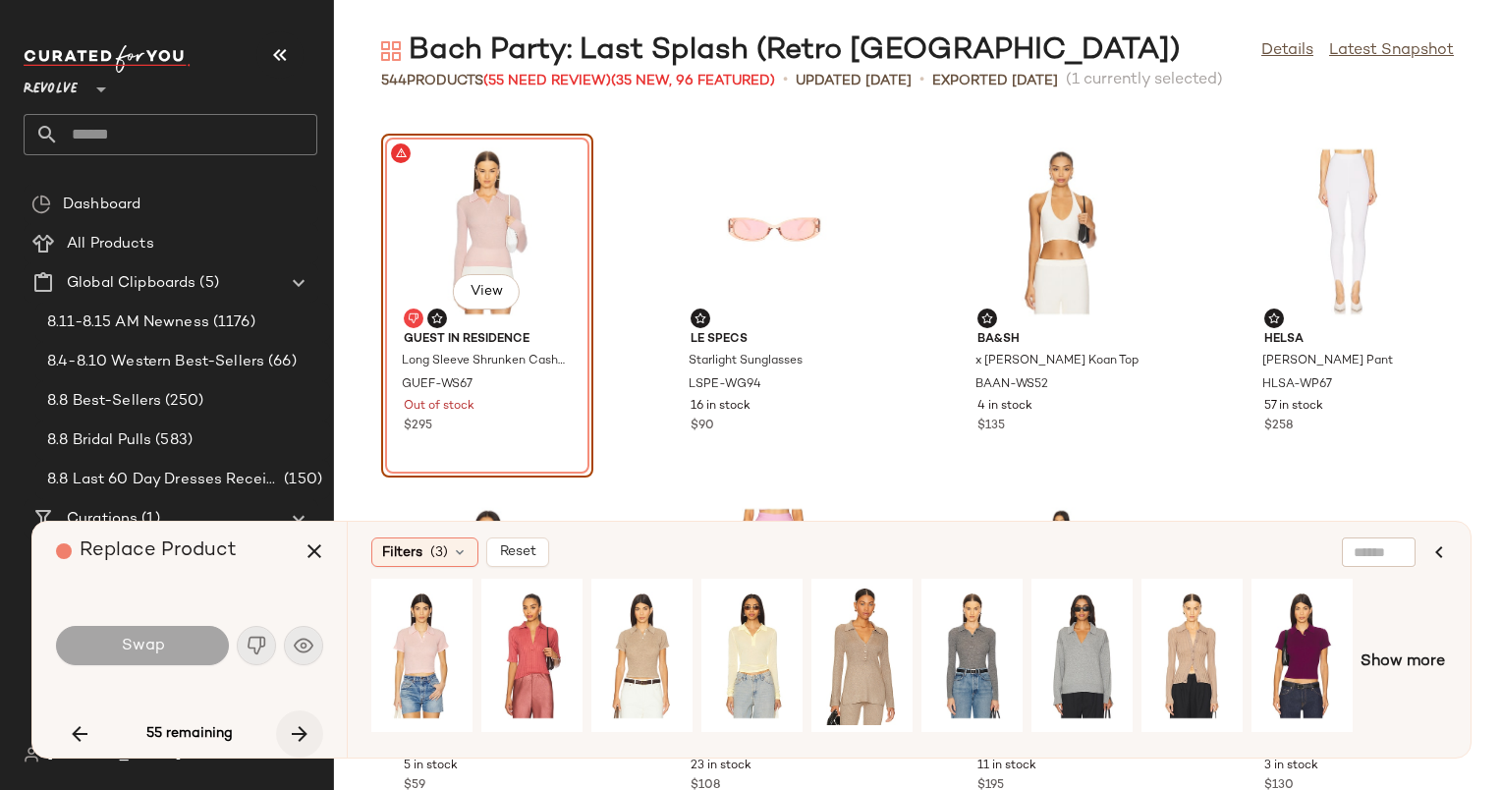
click at [295, 726] on icon "button" at bounding box center [300, 734] width 24 height 24
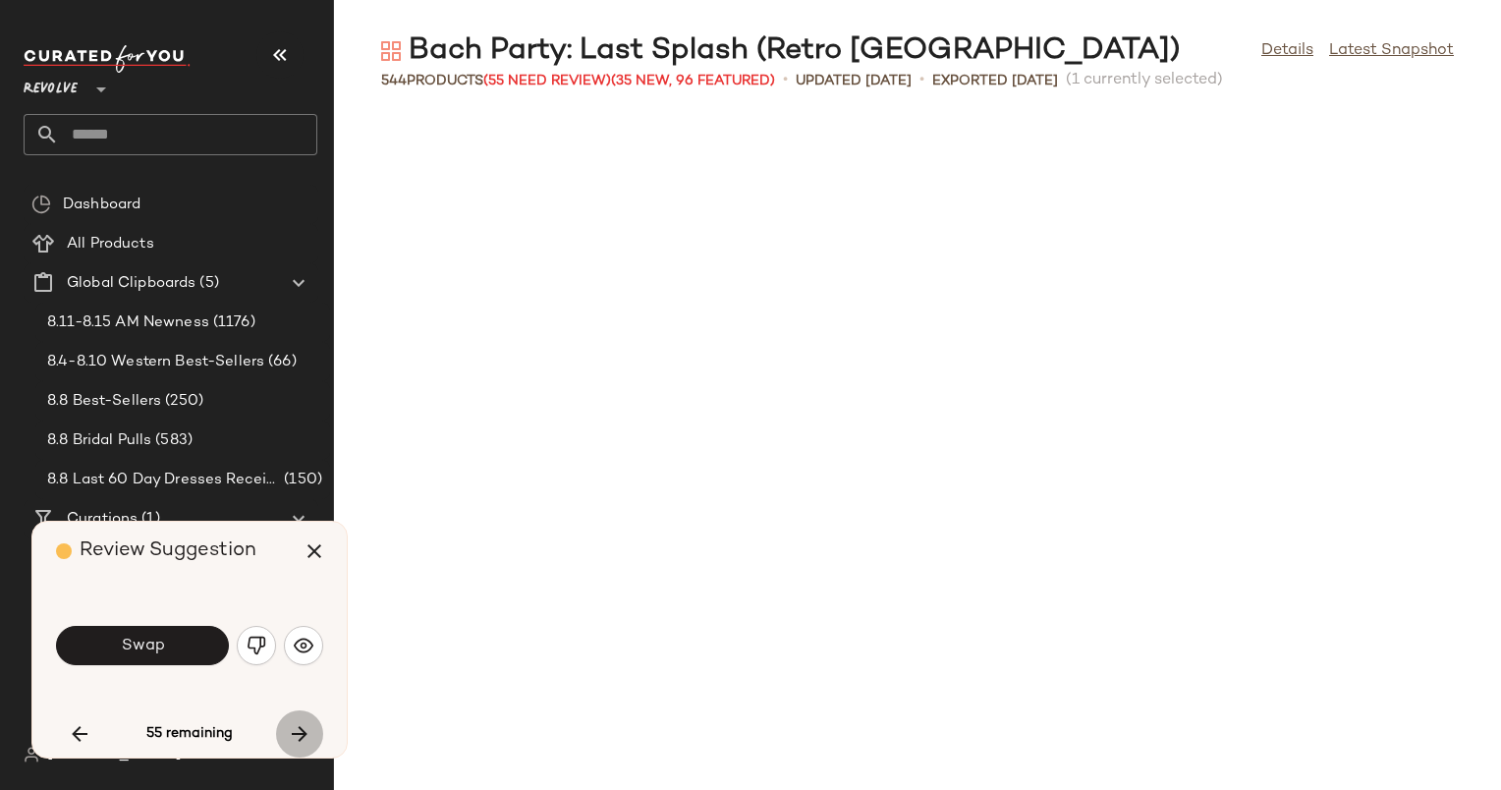
scroll to position [17620, 0]
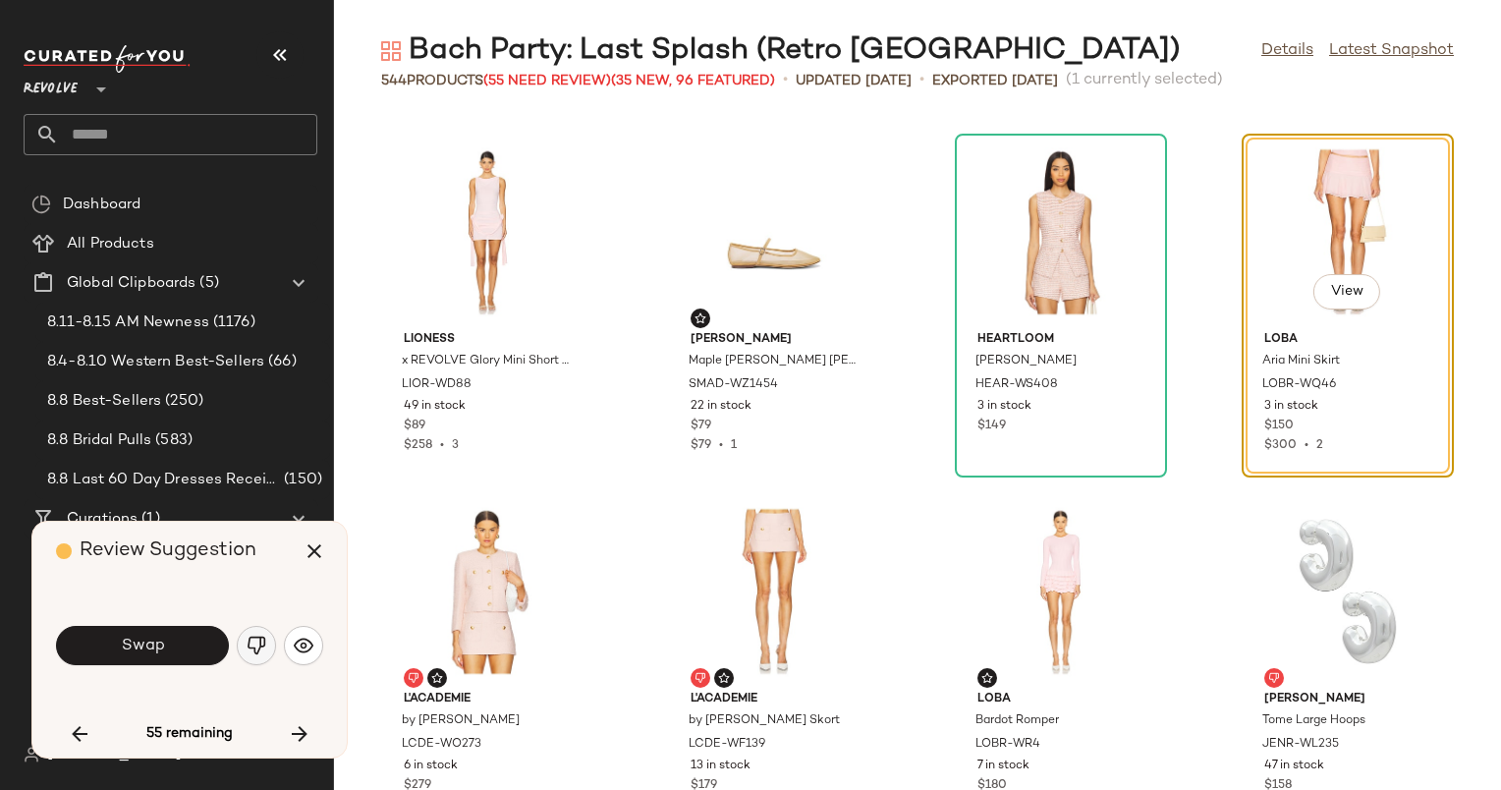
click at [252, 651] on img "button" at bounding box center [257, 646] width 20 height 20
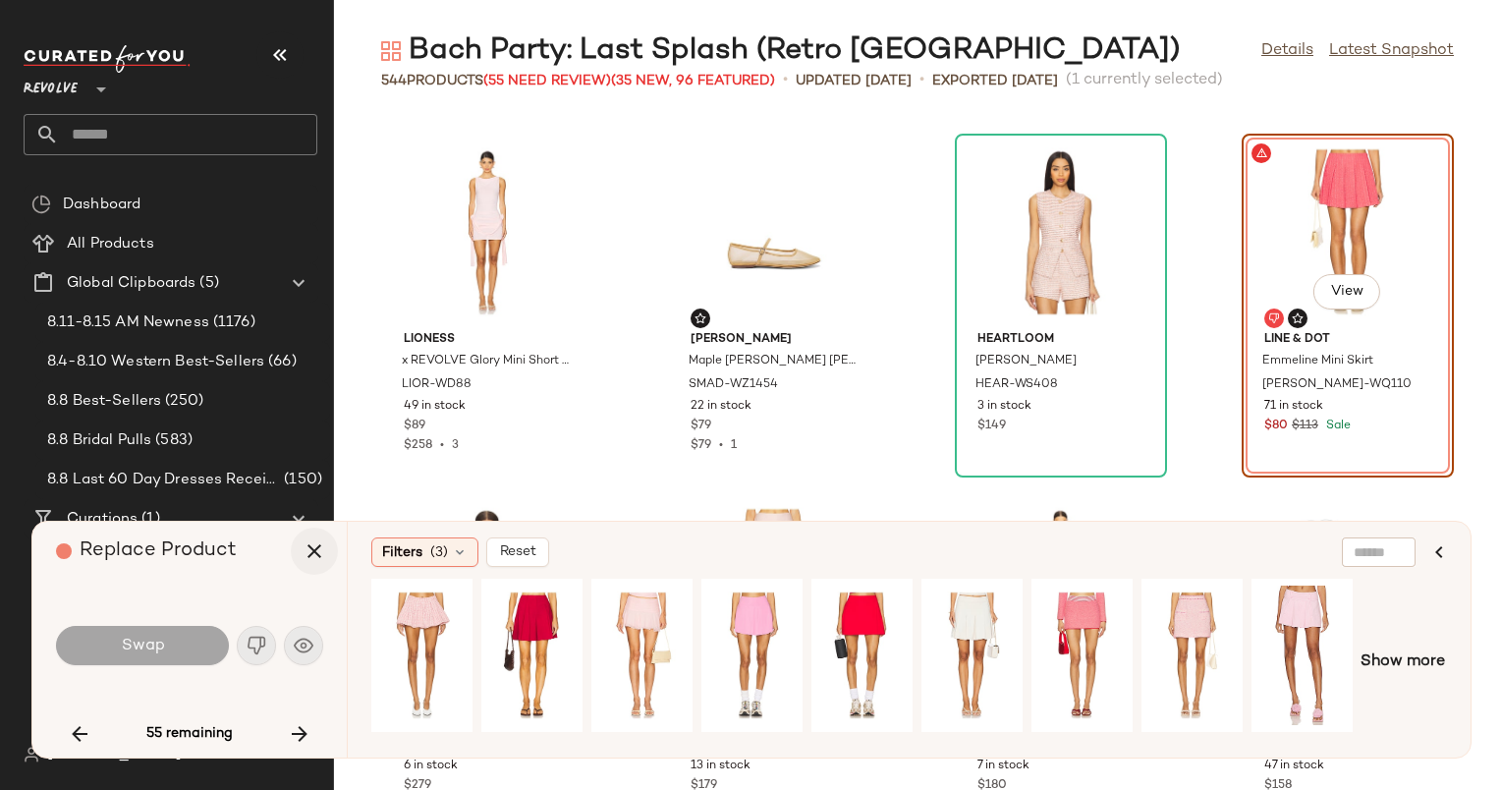
click at [309, 547] on icon "button" at bounding box center [315, 551] width 24 height 24
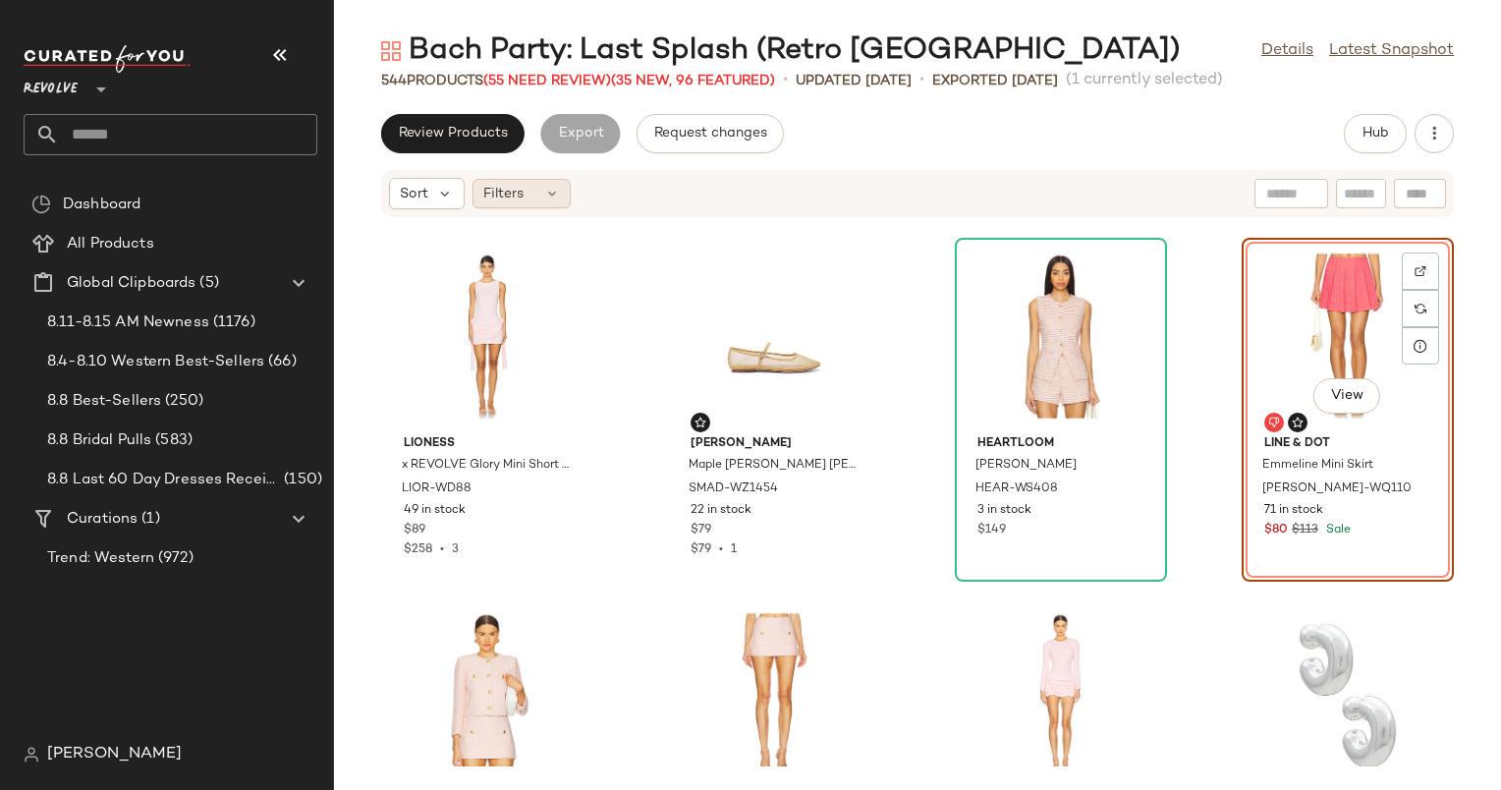
click at [531, 197] on div "Filters" at bounding box center [522, 193] width 98 height 29
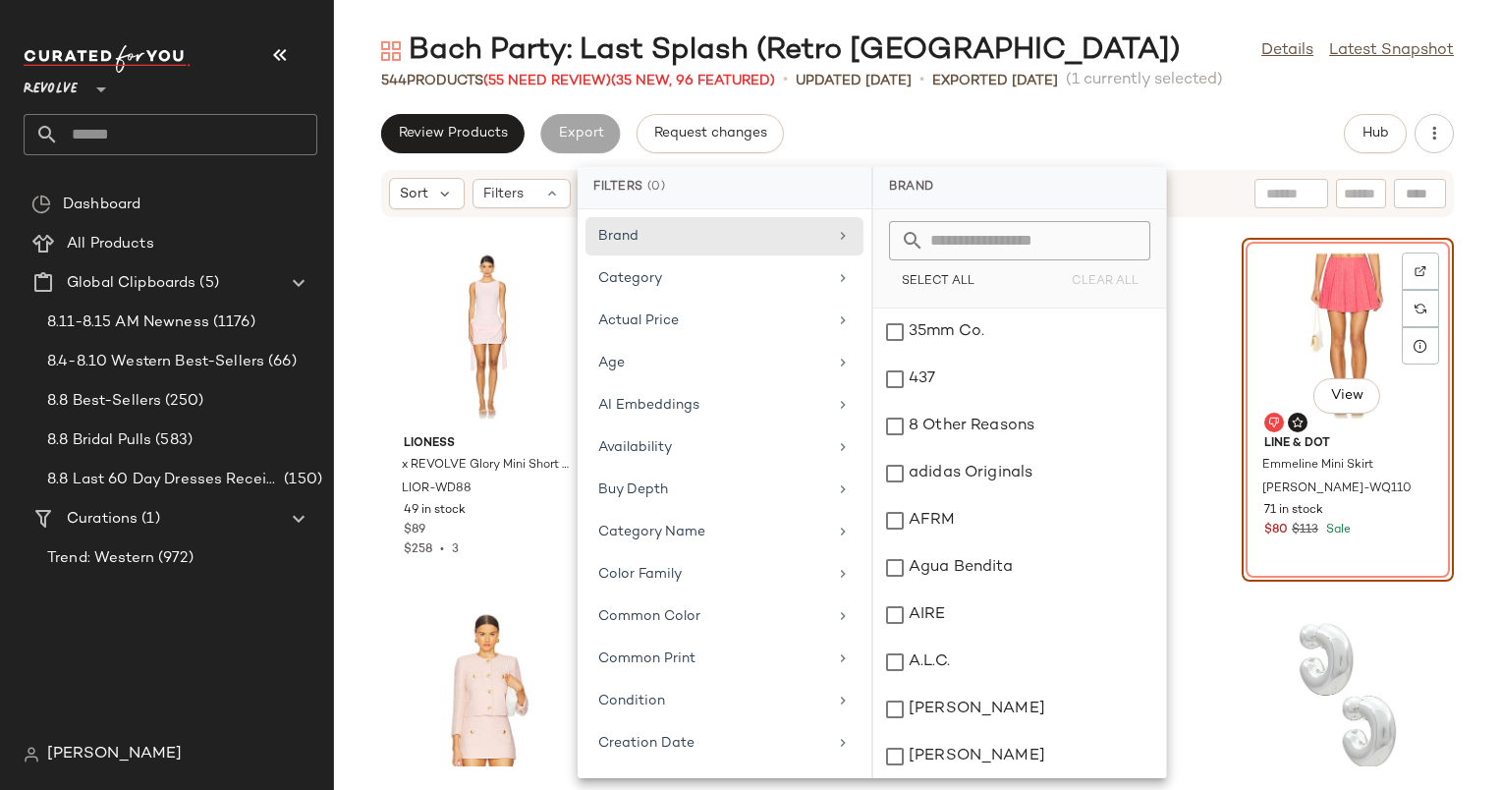
scroll to position [869, 0]
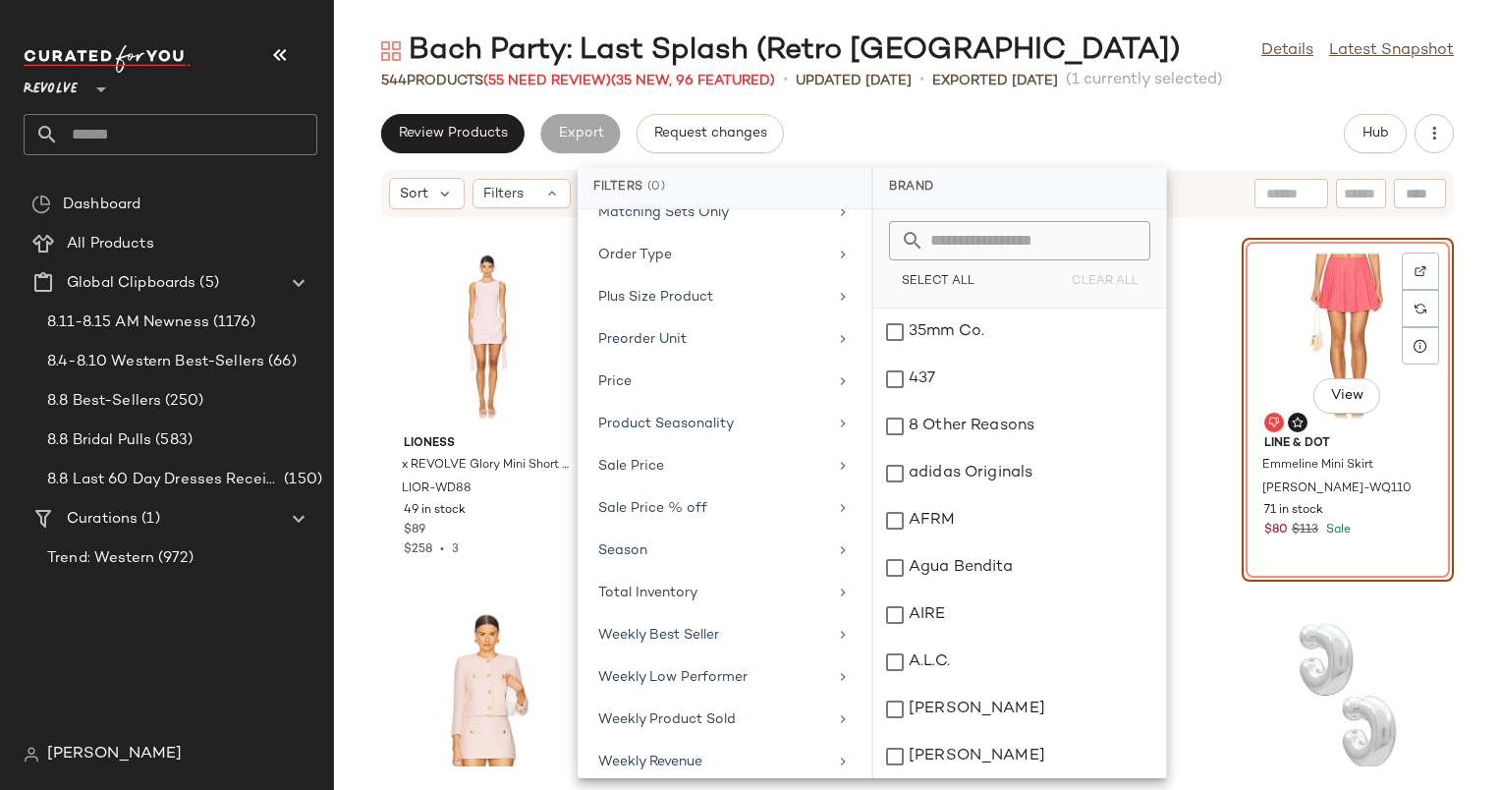
click at [1210, 265] on div "LIONESS x REVOLVE Glory Mini Short Sleeve Dress LIOR-WD88 49 in stock $89 $258 …" at bounding box center [917, 492] width 1167 height 548
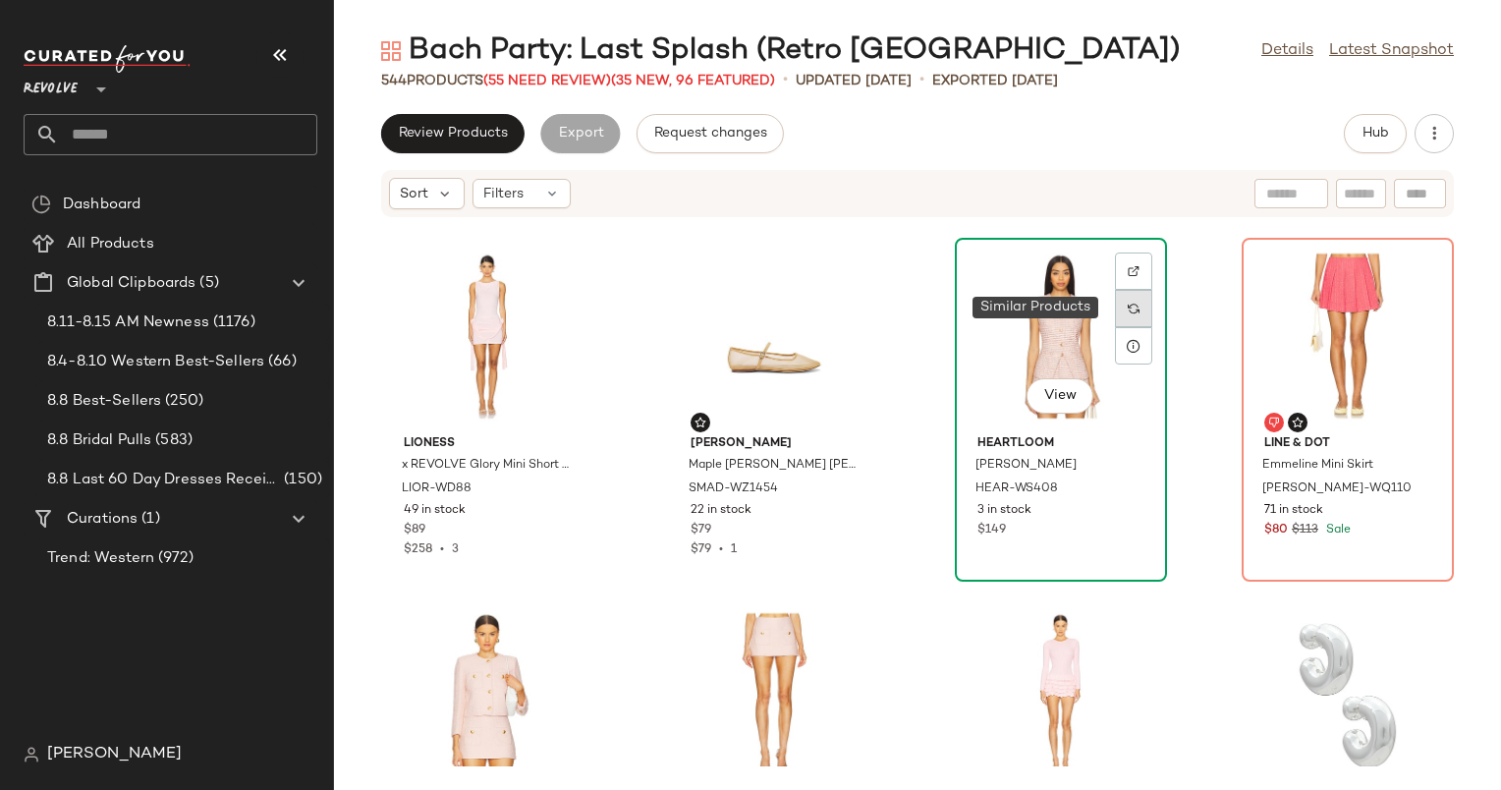
click at [1128, 303] on img at bounding box center [1134, 309] width 12 height 12
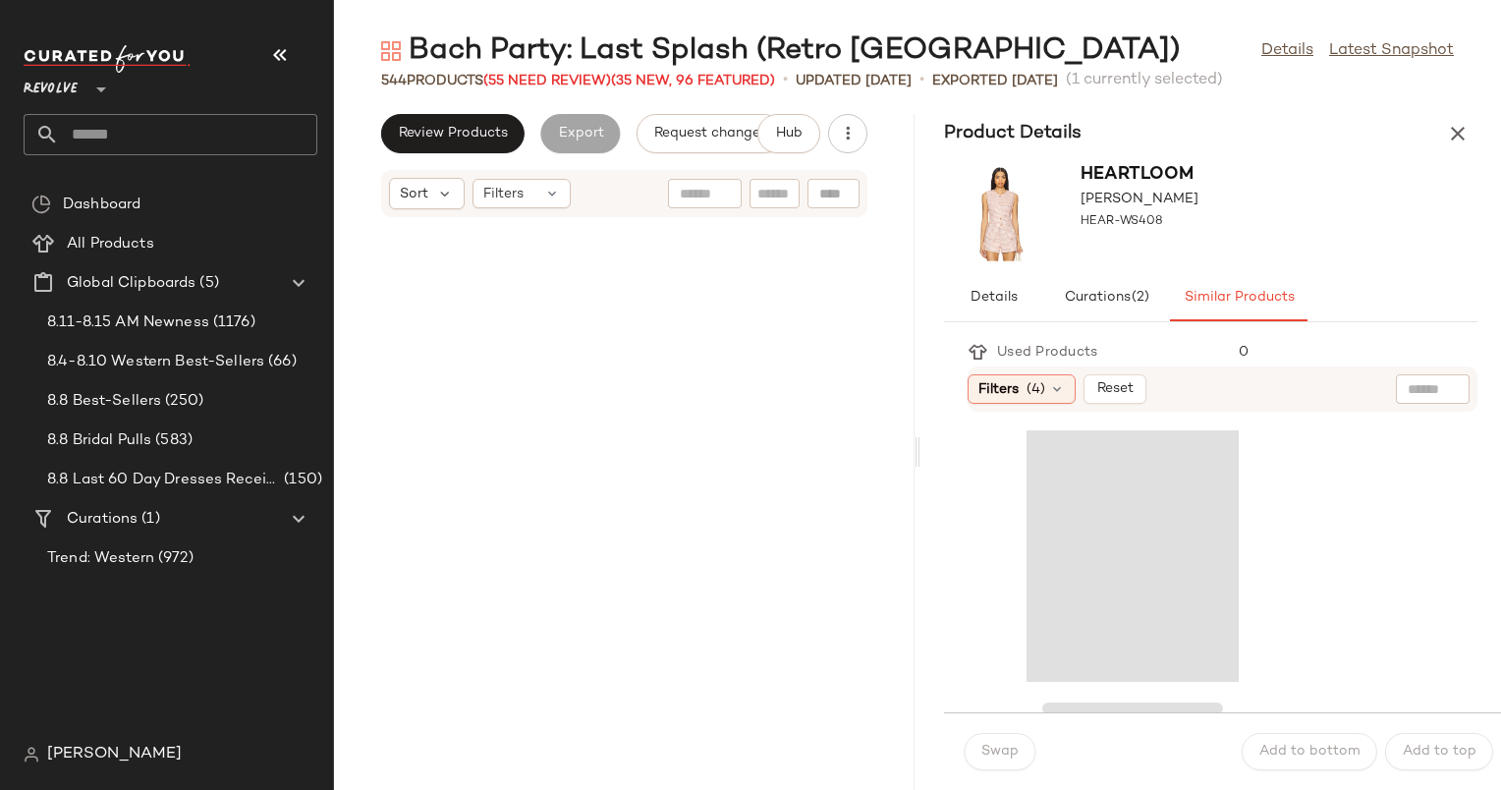
scroll to position [35600, 0]
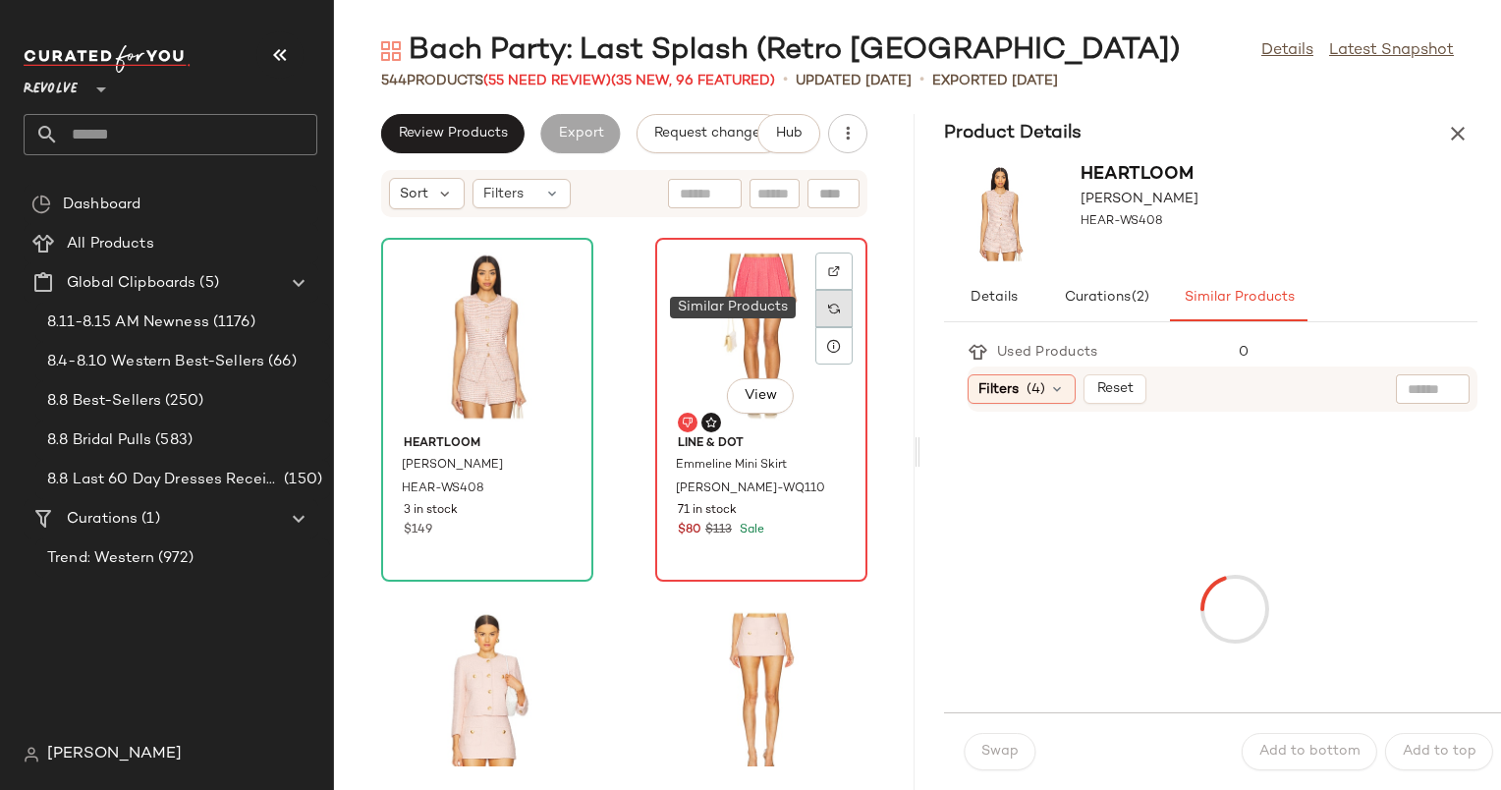
click at [815, 296] on div at bounding box center [833, 308] width 37 height 37
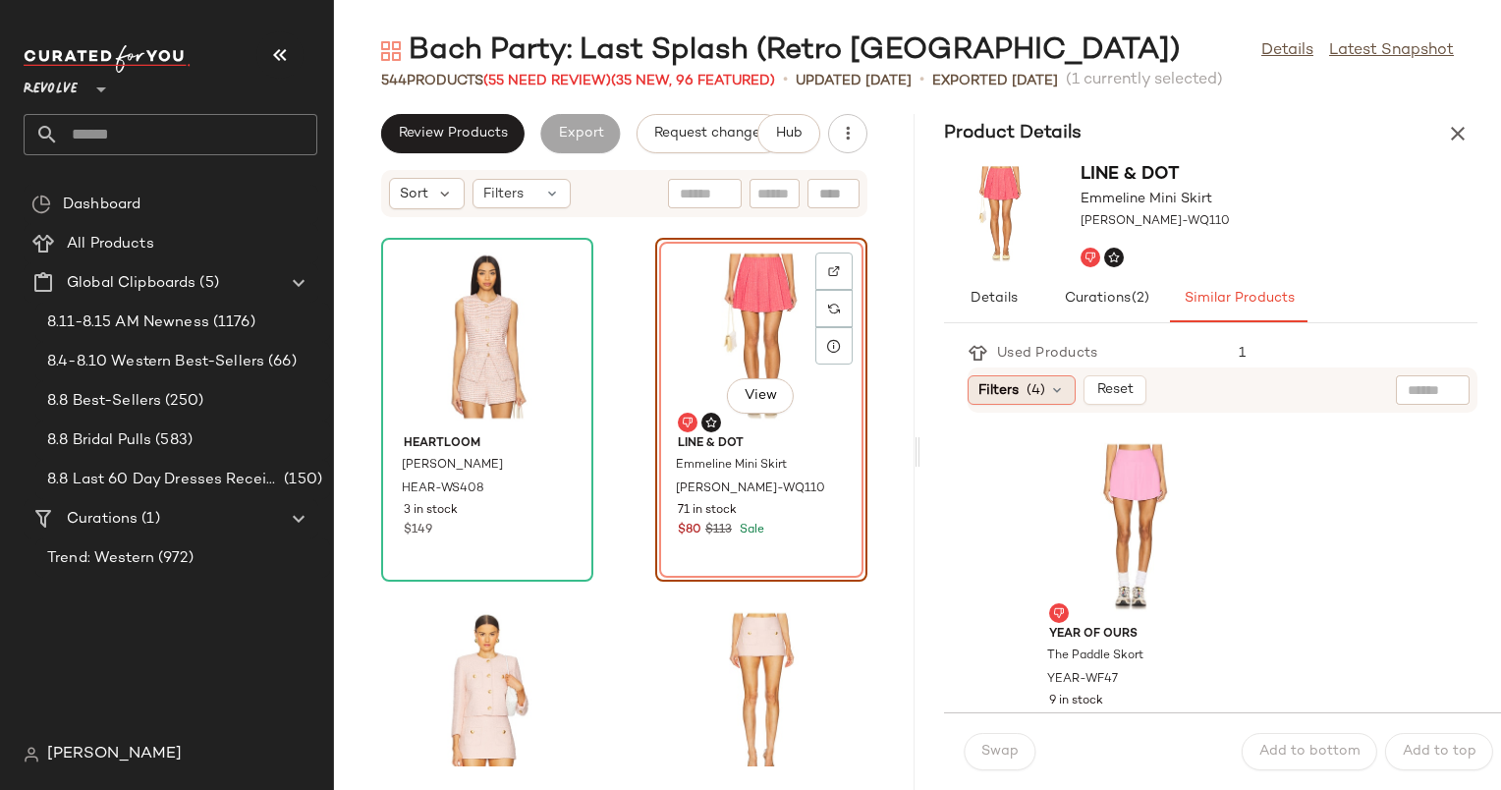
click at [1049, 392] on icon at bounding box center [1057, 390] width 16 height 16
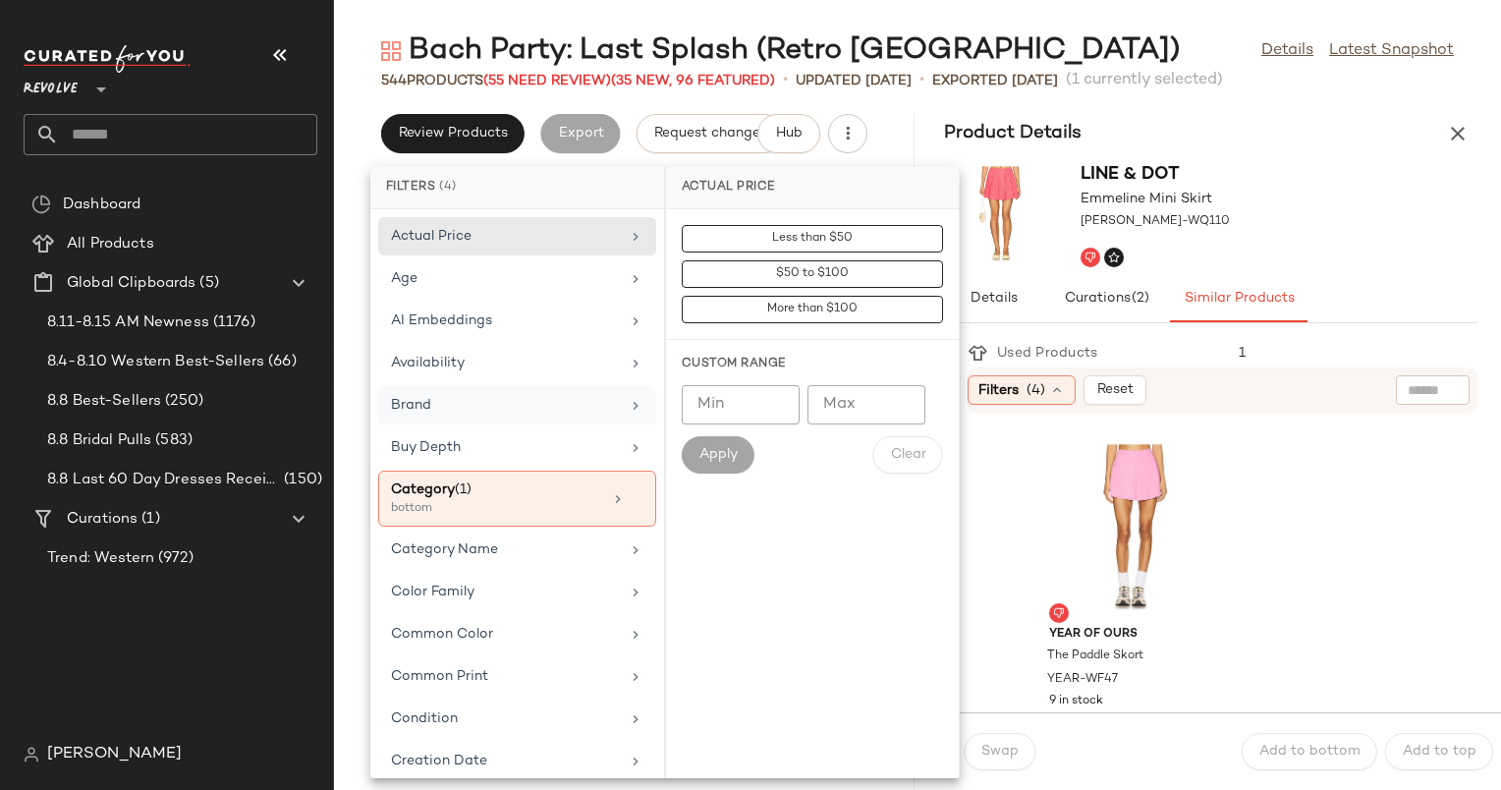
click at [580, 405] on div "Brand" at bounding box center [505, 405] width 229 height 21
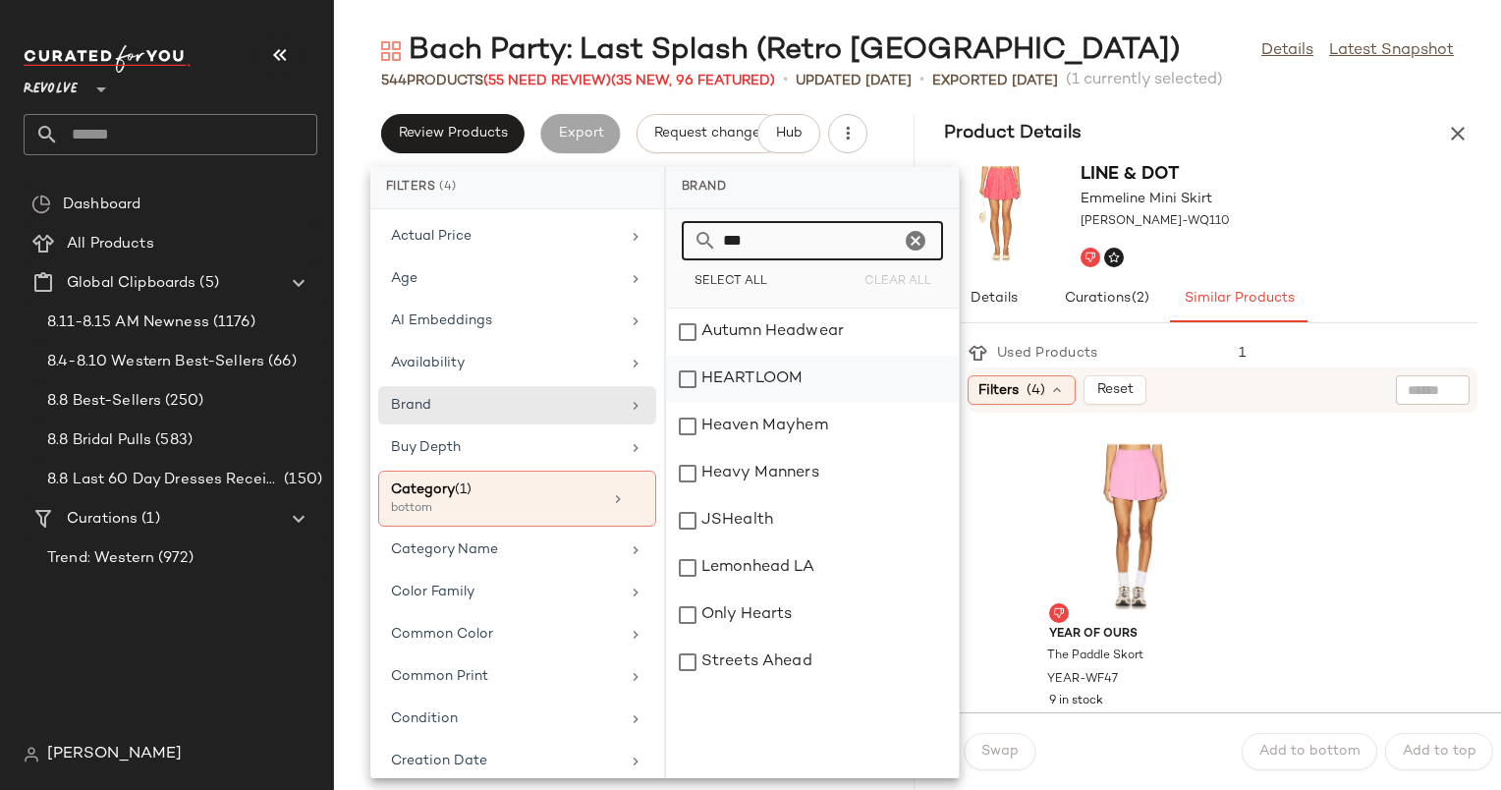
type input "***"
click at [746, 403] on div "HEARTLOOM" at bounding box center [812, 426] width 293 height 47
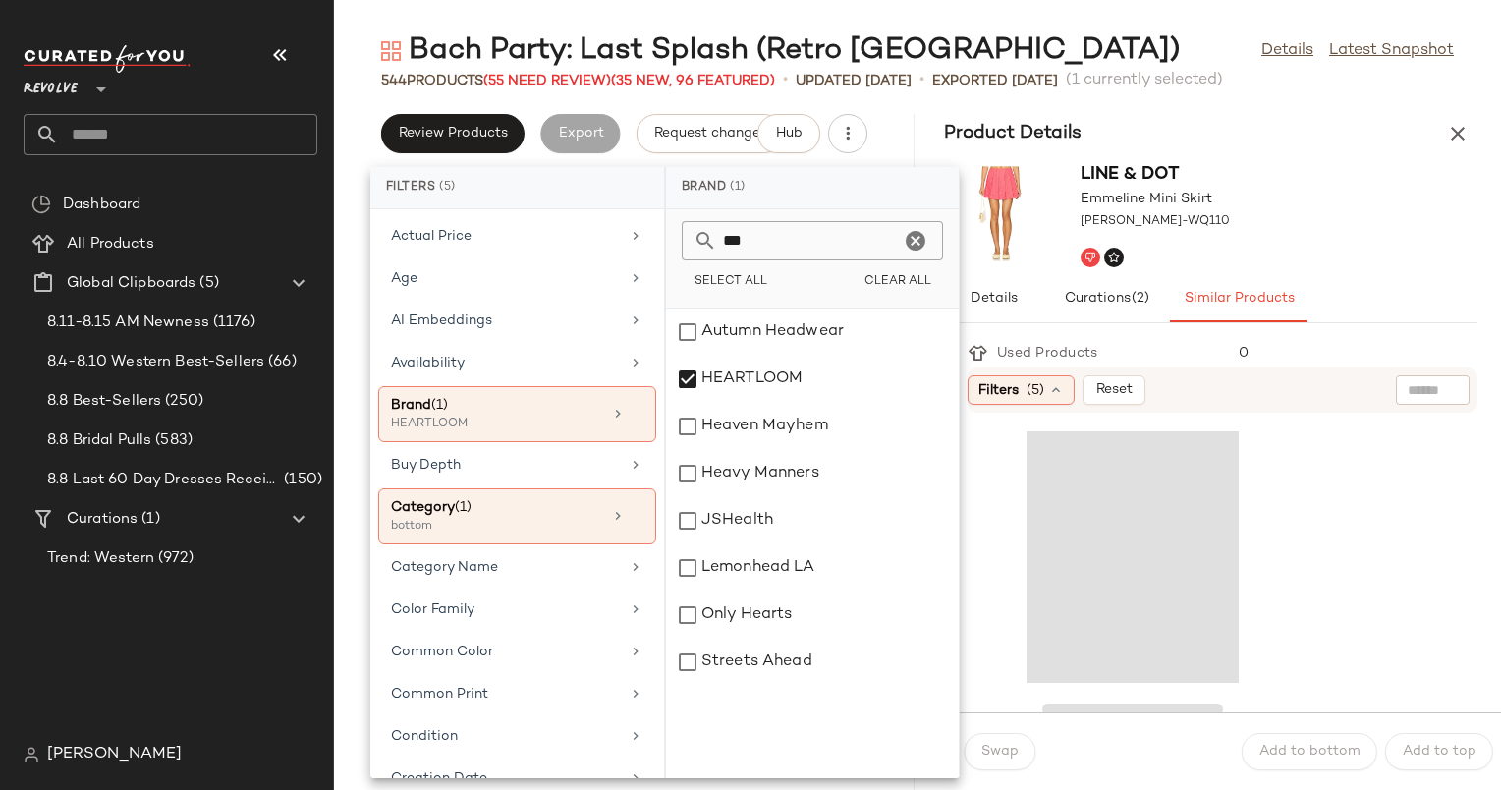
click at [1230, 368] on div "Filters (5) Reset" at bounding box center [1223, 389] width 510 height 45
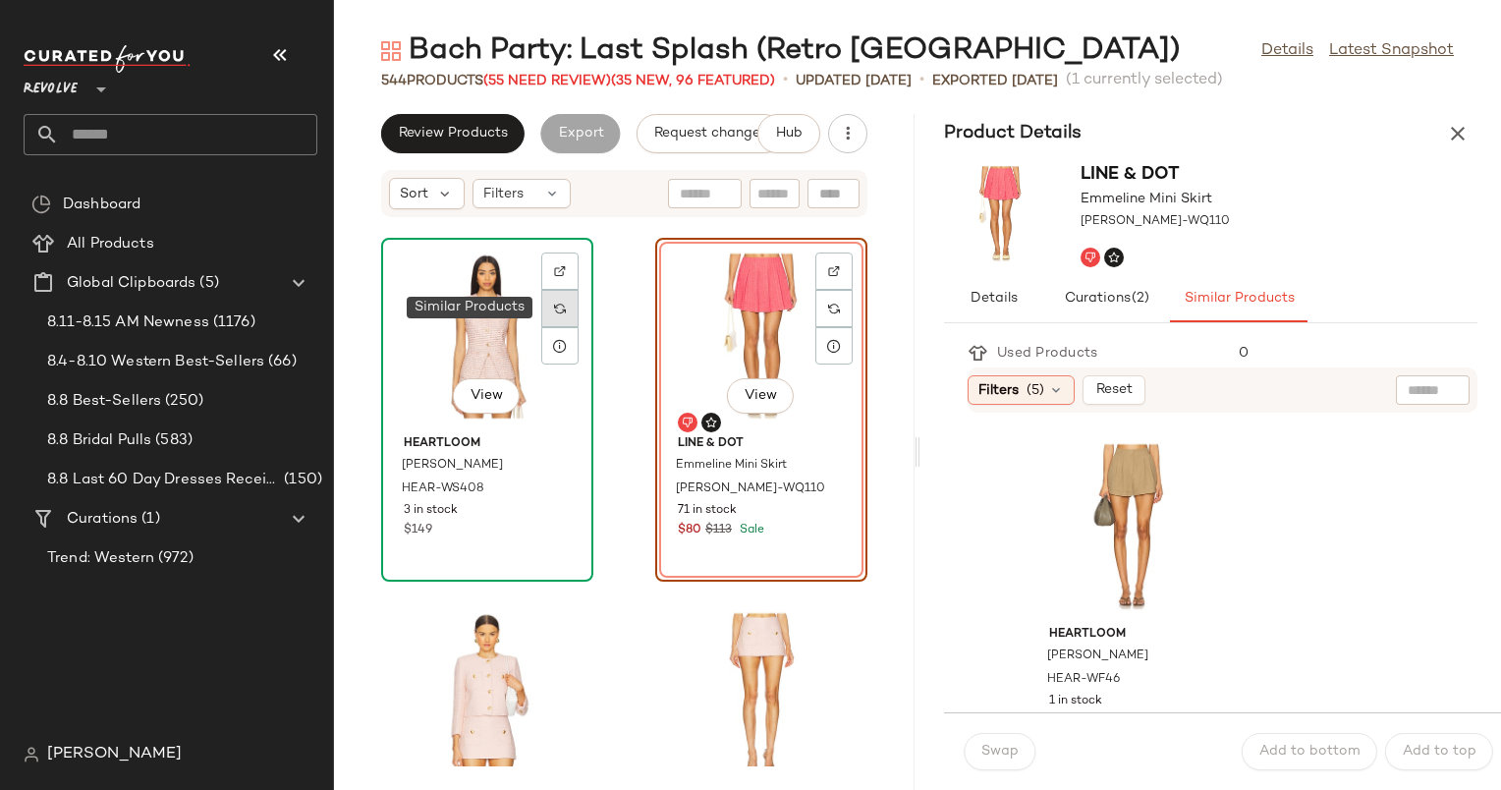
click at [575, 295] on div at bounding box center [559, 308] width 37 height 37
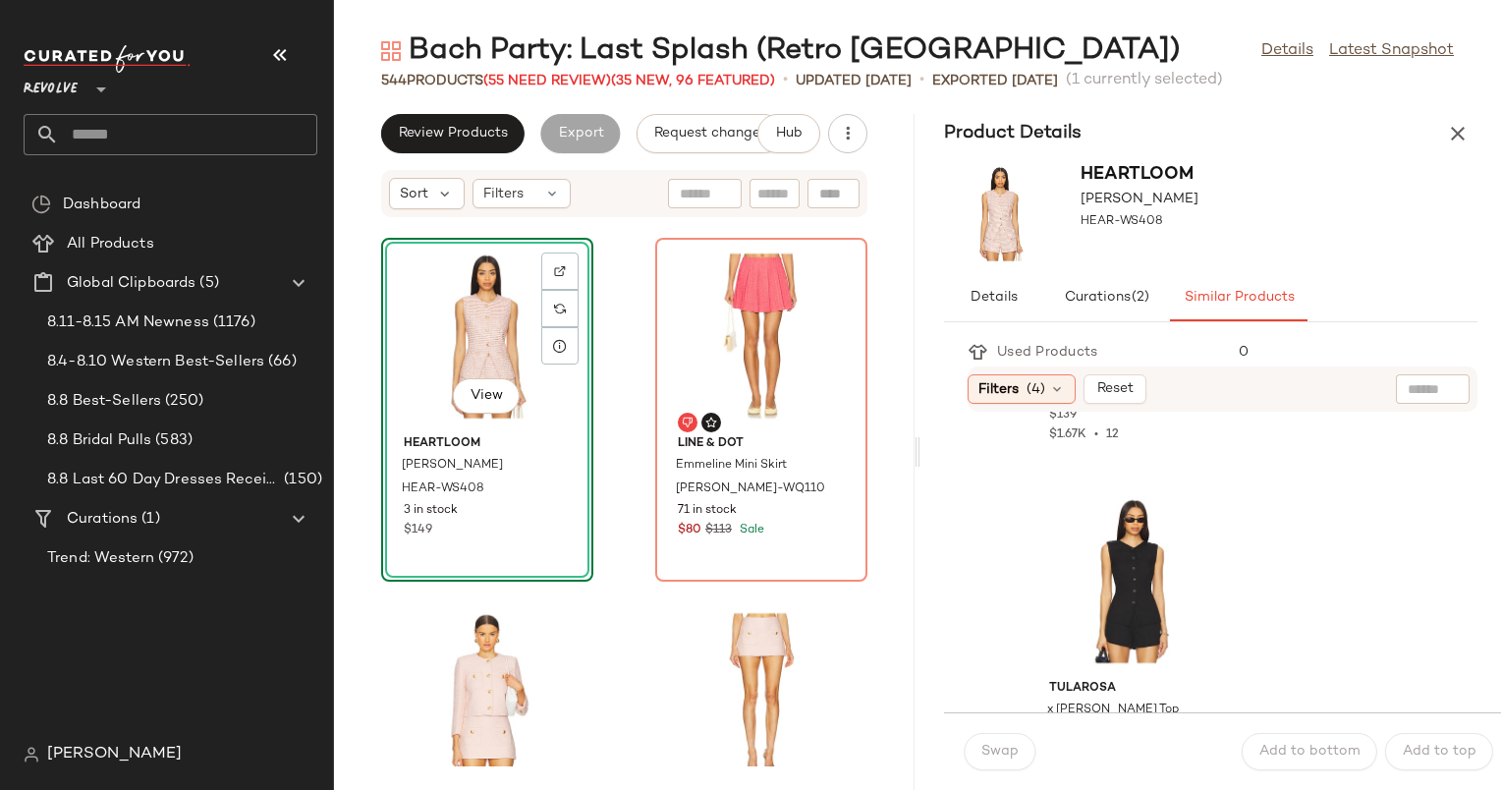
scroll to position [439, 0]
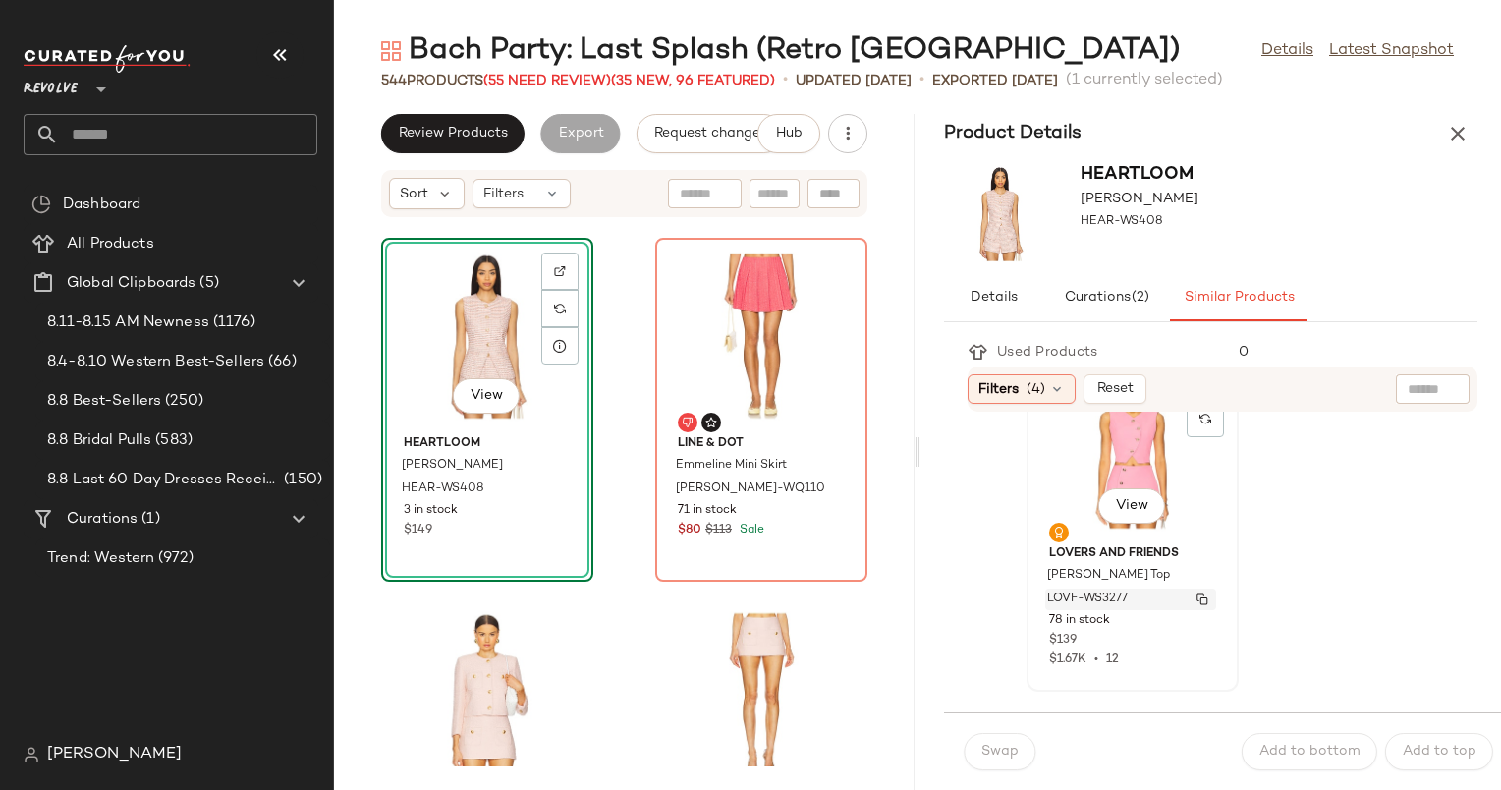
click at [1100, 590] on span "LOVF-WS3277" at bounding box center [1087, 599] width 81 height 18
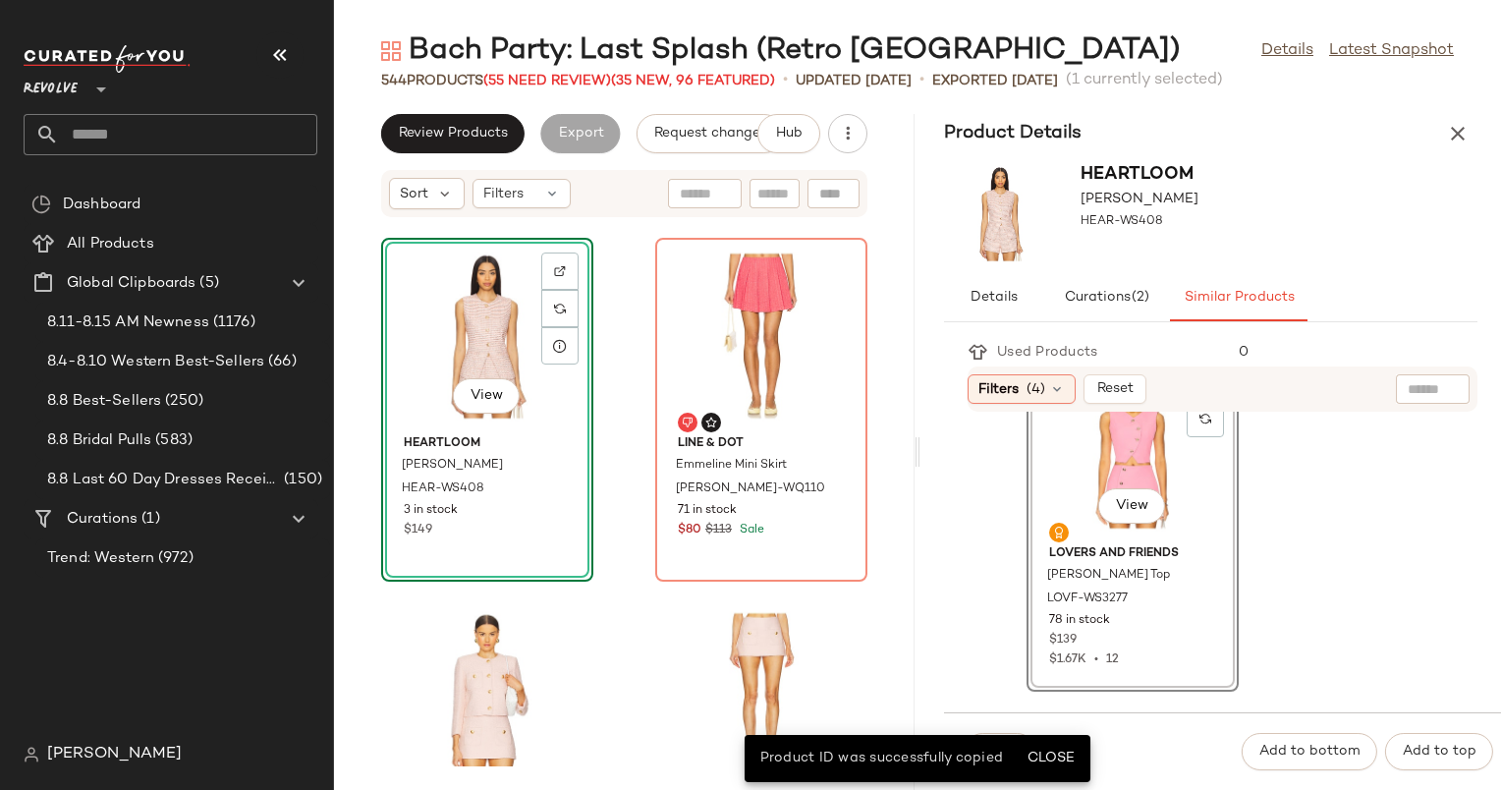
click at [1145, 739] on div "Swap Add to bottom Add to top" at bounding box center [1222, 751] width 557 height 78
click at [1057, 752] on span "Close" at bounding box center [1051, 759] width 48 height 16
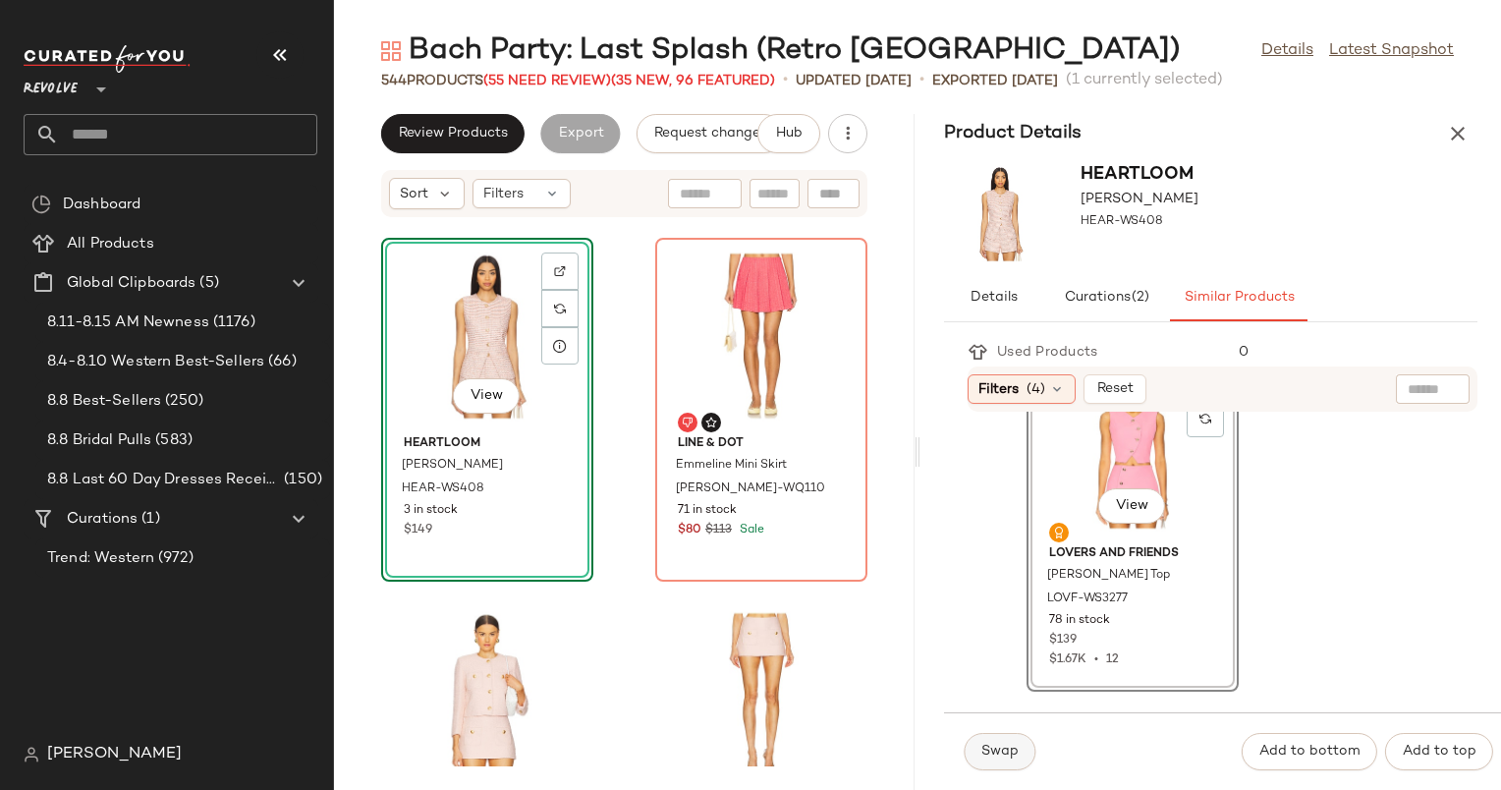
click at [996, 746] on span "Swap" at bounding box center [1000, 752] width 38 height 16
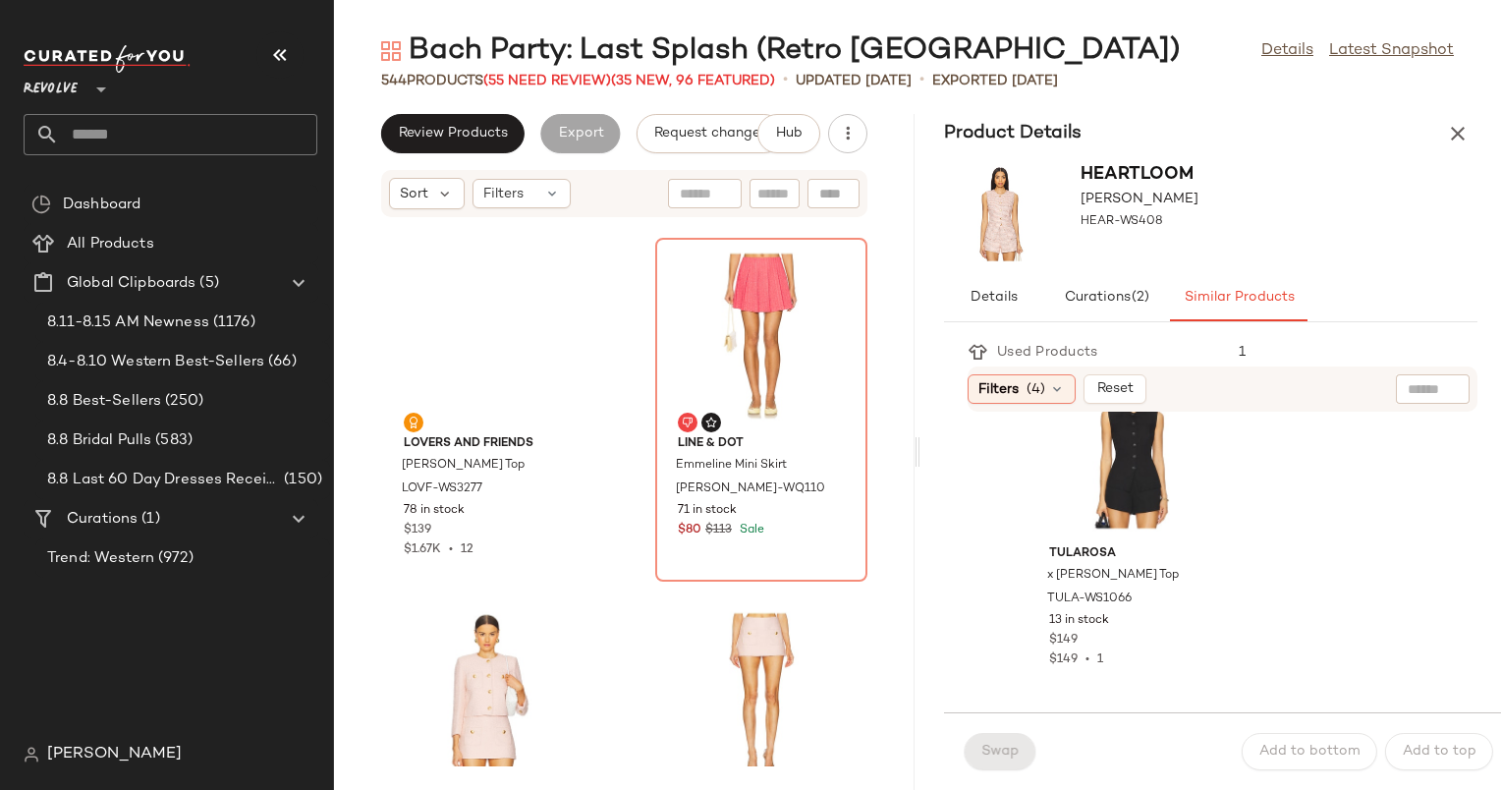
scroll to position [80, 0]
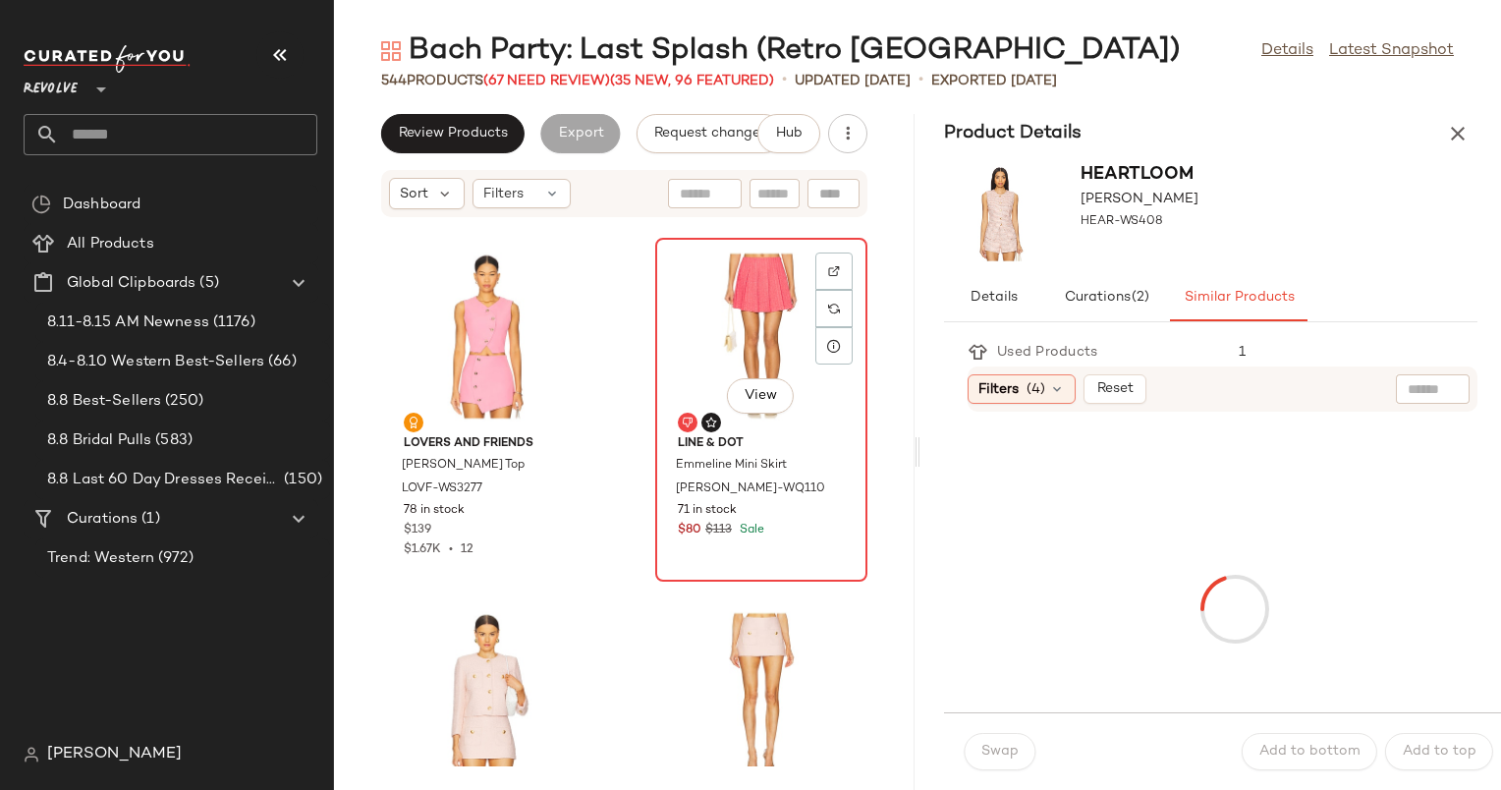
click at [762, 291] on div "View" at bounding box center [761, 336] width 198 height 183
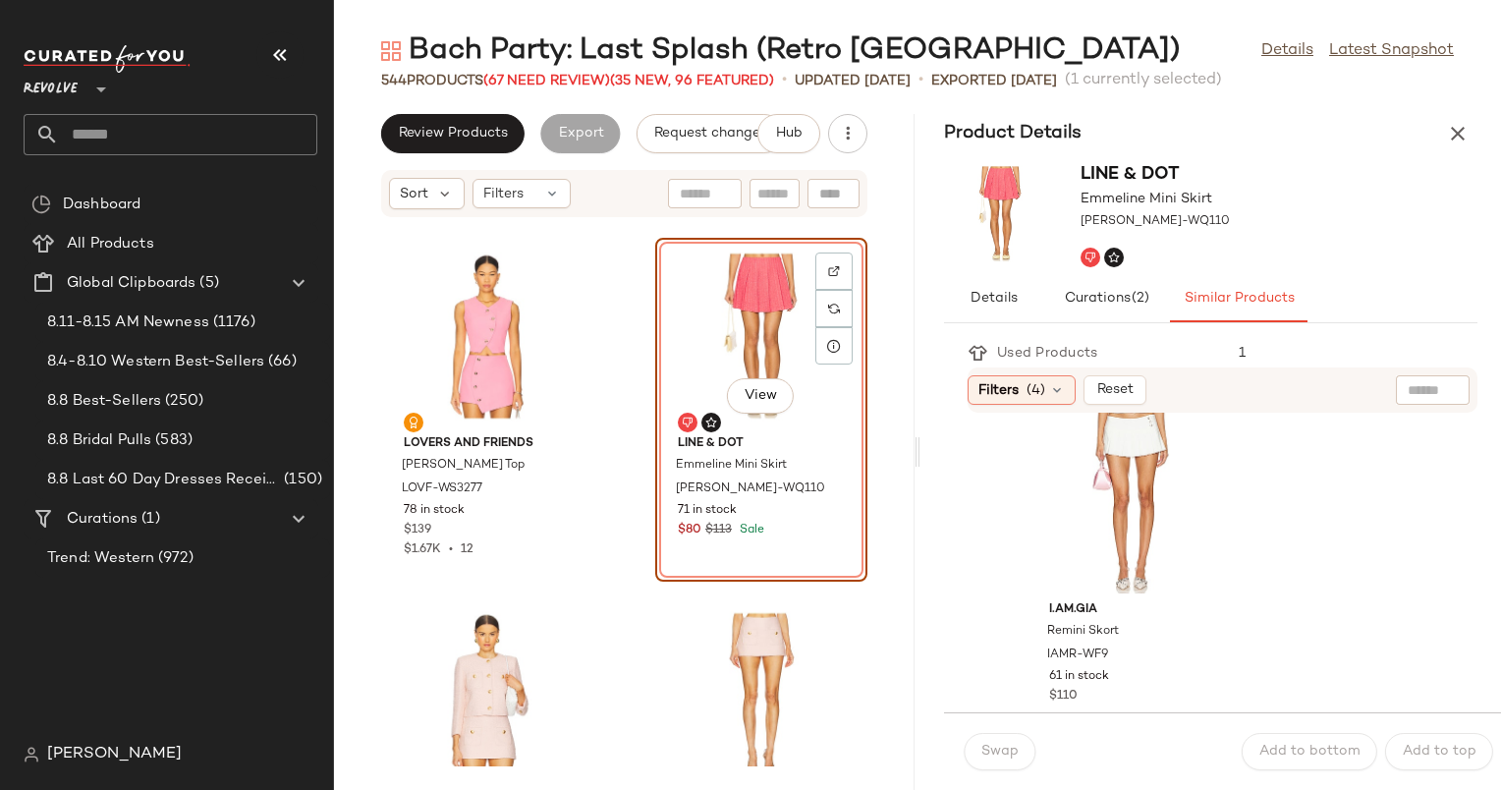
scroll to position [1104, 0]
click at [1034, 382] on span "(4)" at bounding box center [1036, 390] width 19 height 21
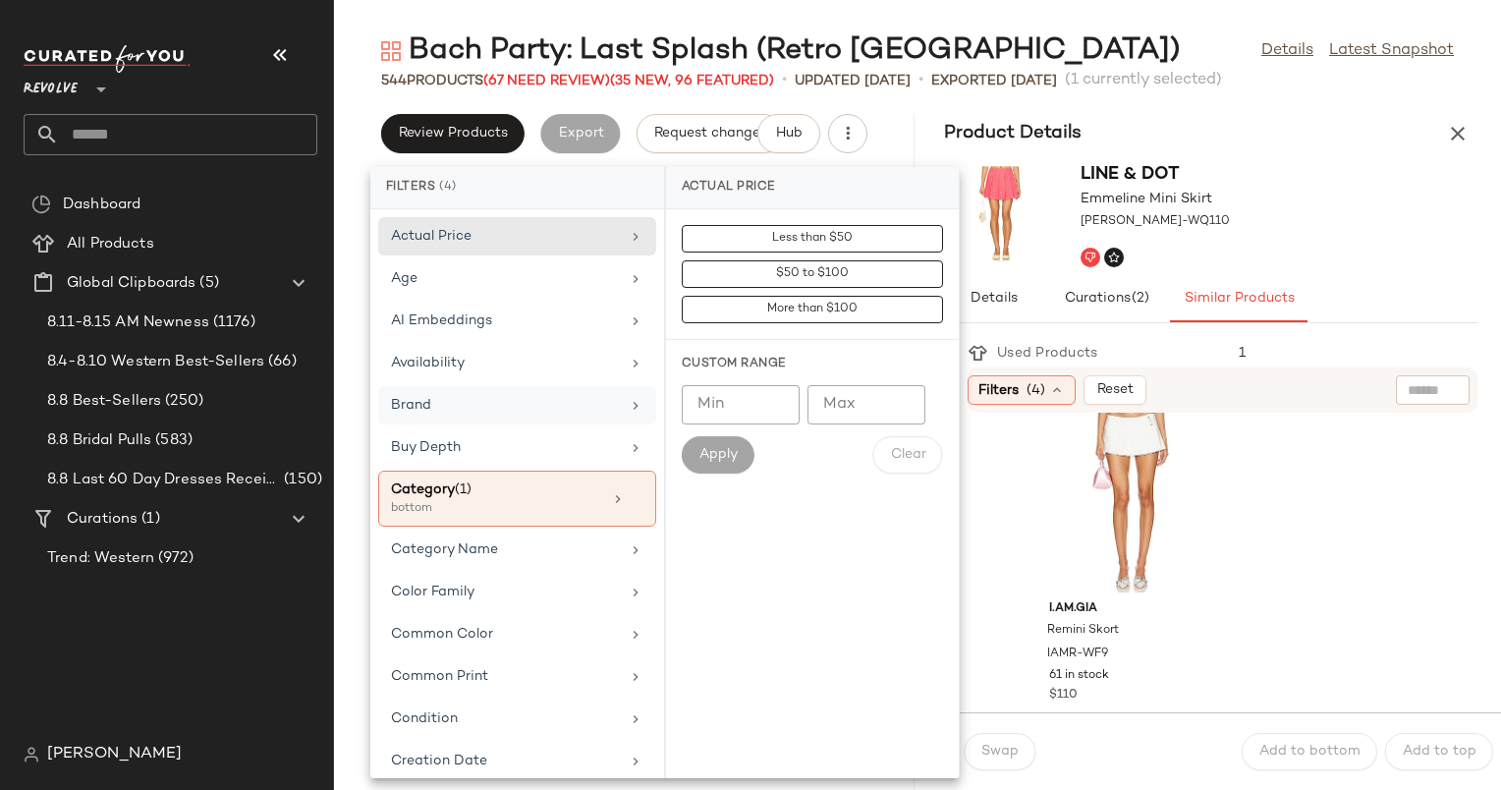
click at [531, 401] on div "Brand" at bounding box center [505, 405] width 229 height 21
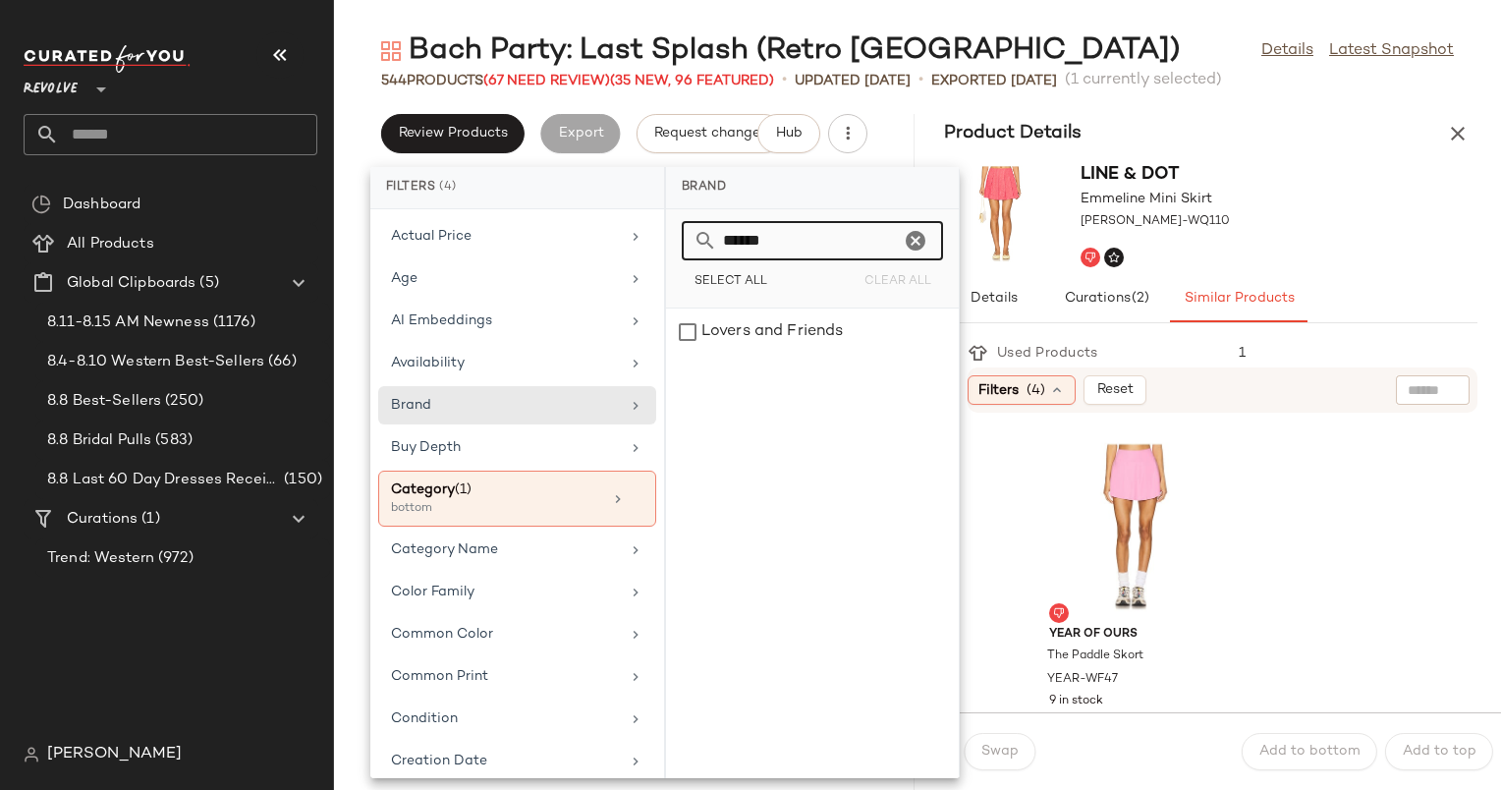
scroll to position [1104, 0]
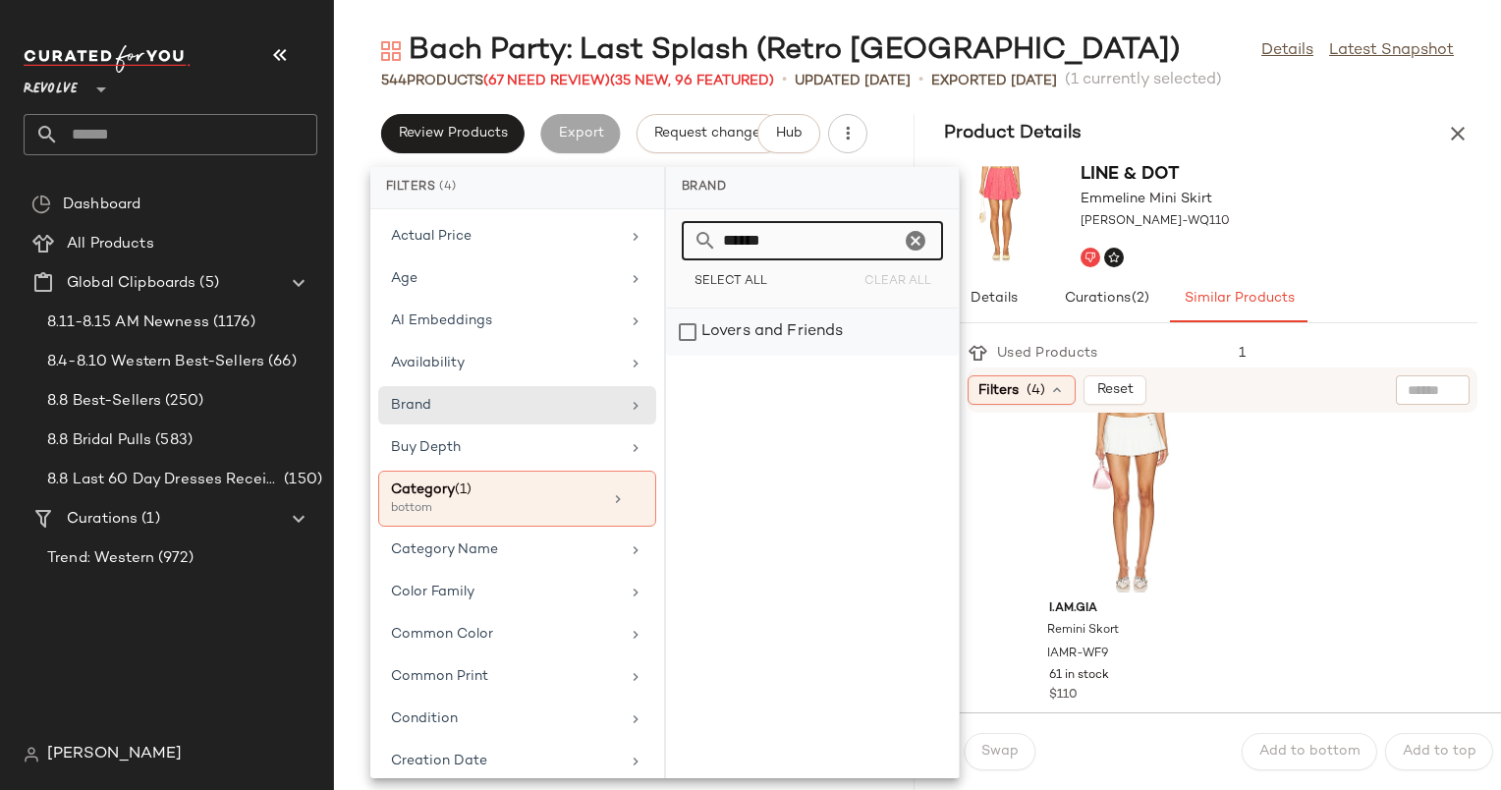
type input "******"
click at [825, 311] on div "Lovers and Friends" at bounding box center [812, 332] width 293 height 47
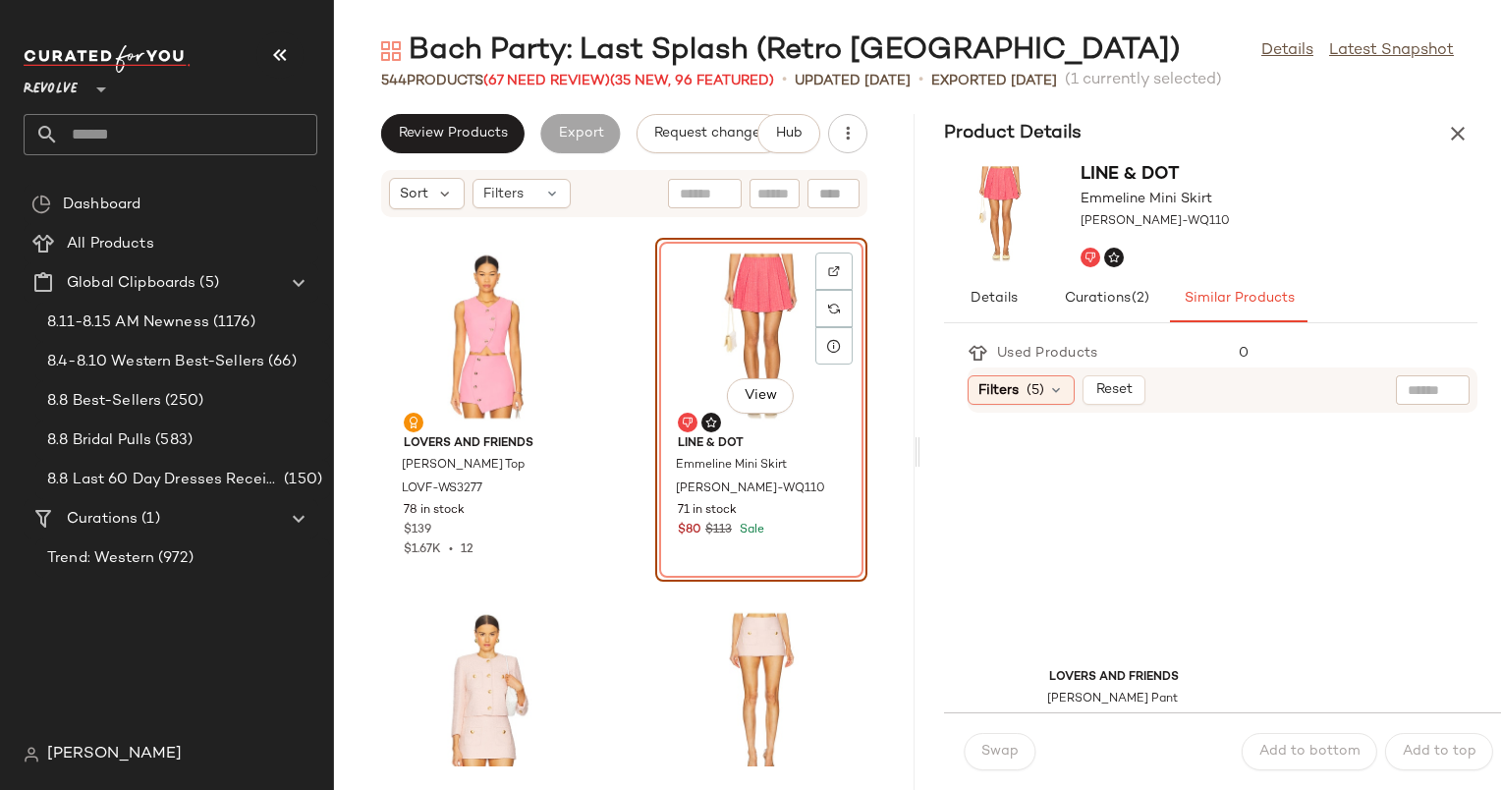
scroll to position [8689, 0]
